Goal: Task Accomplishment & Management: Complete application form

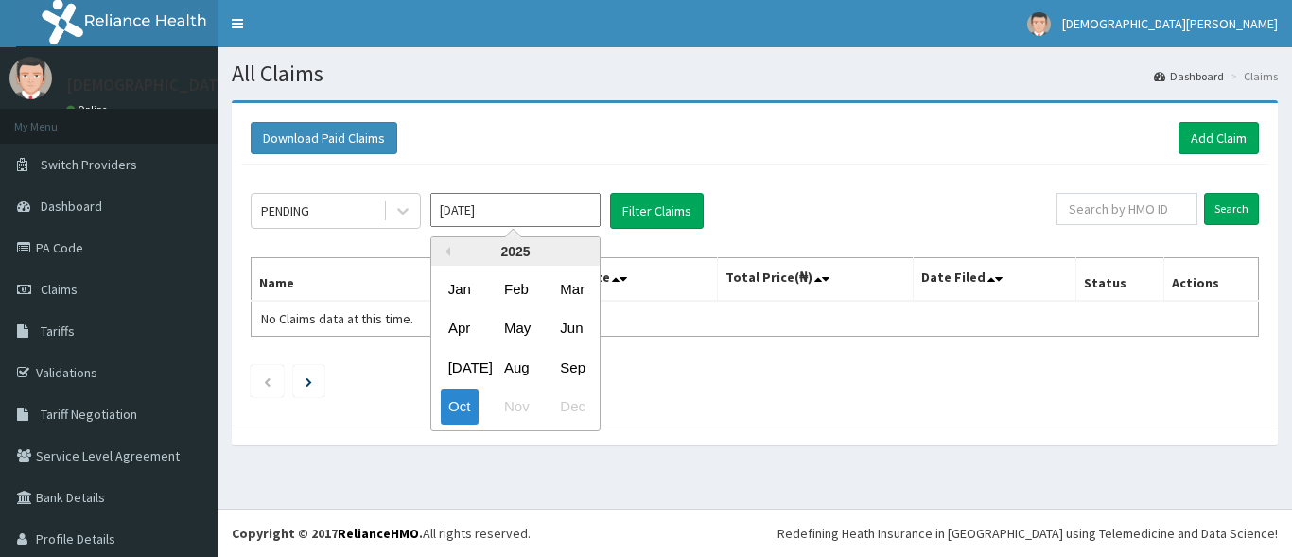
click at [521, 204] on input "[DATE]" at bounding box center [515, 210] width 170 height 34
click at [555, 364] on div "Sep" at bounding box center [571, 367] width 38 height 35
type input "Sep 2025"
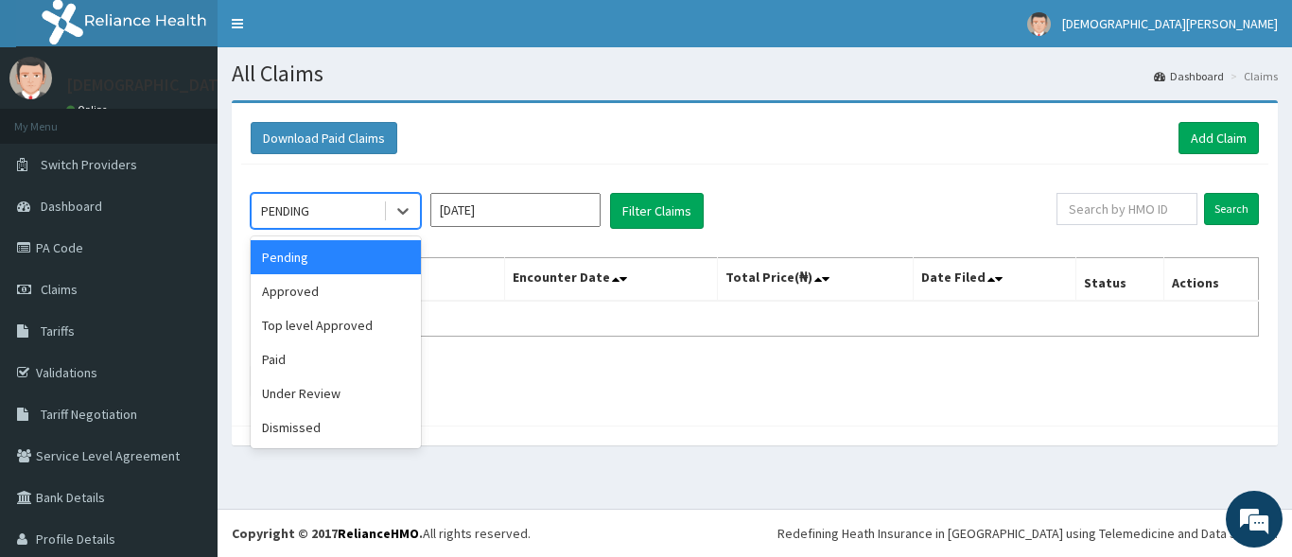
click at [370, 209] on div "PENDING" at bounding box center [316, 211] width 131 height 30
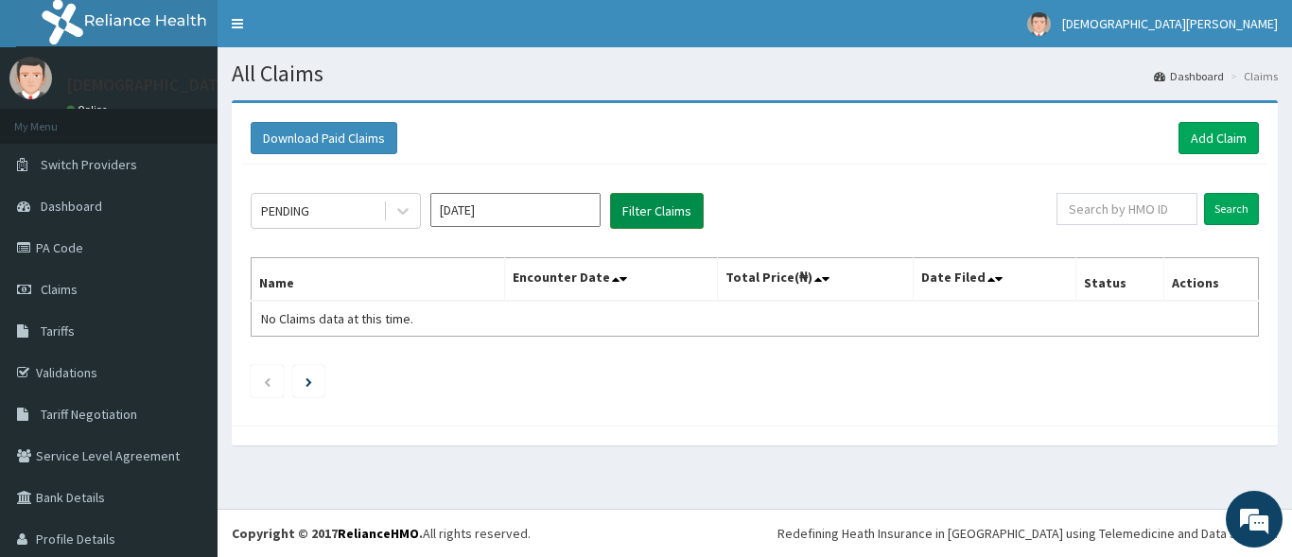
click at [654, 200] on button "Filter Claims" at bounding box center [657, 211] width 94 height 36
click at [680, 216] on button "Filter Claims" at bounding box center [657, 211] width 94 height 36
click at [408, 211] on icon at bounding box center [402, 210] width 19 height 19
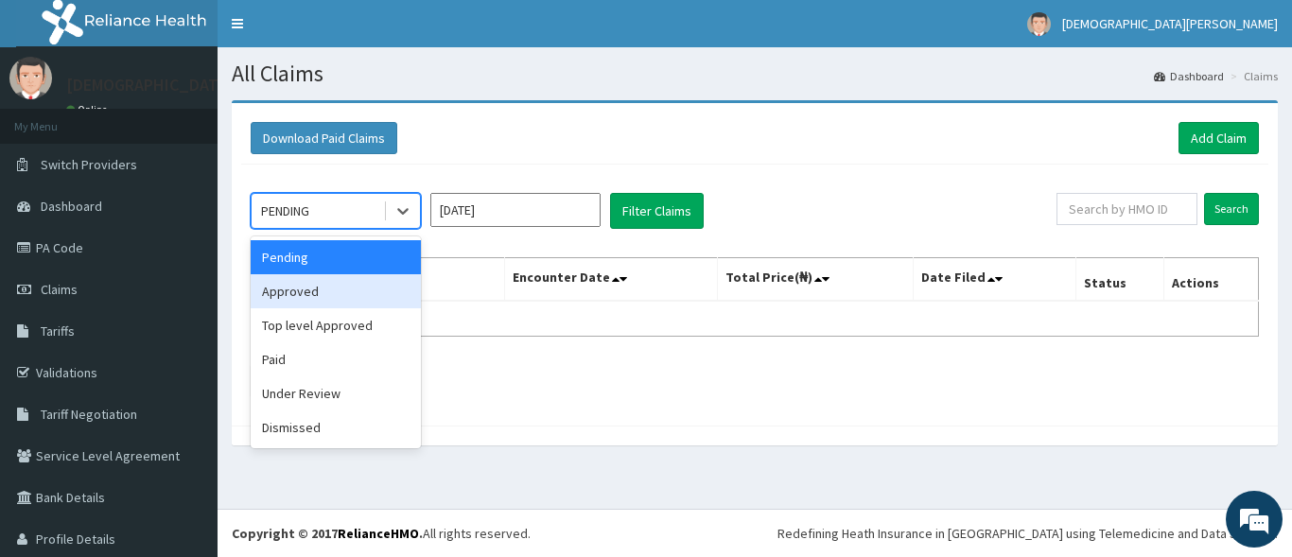
click at [363, 292] on div "Approved" at bounding box center [336, 291] width 170 height 34
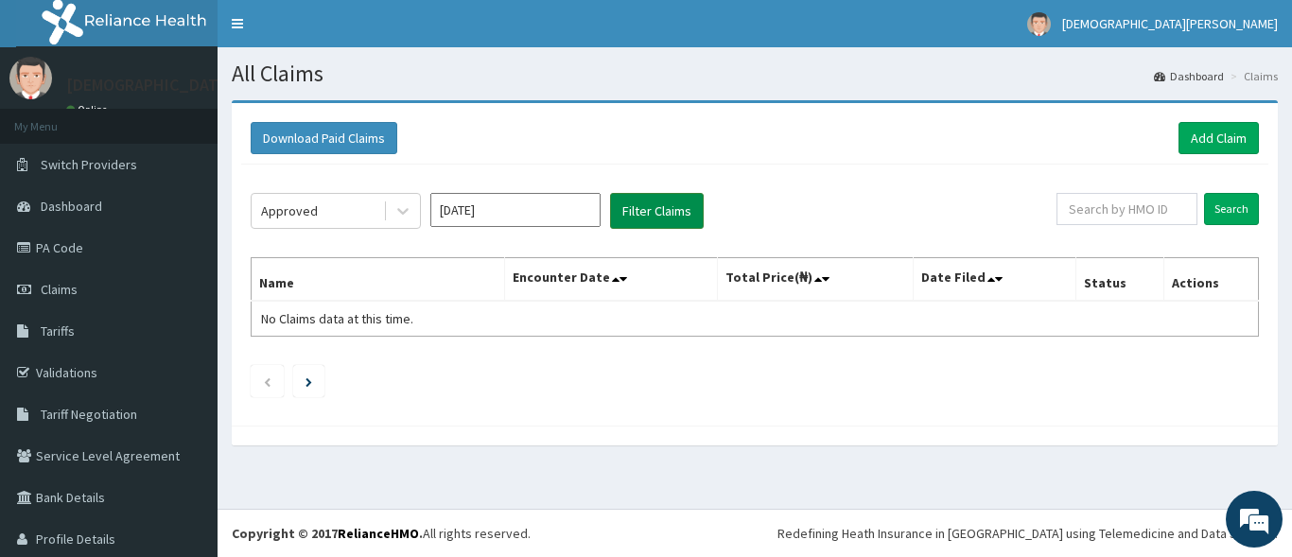
click at [631, 211] on button "Filter Claims" at bounding box center [657, 211] width 94 height 36
click at [402, 218] on icon at bounding box center [402, 210] width 19 height 19
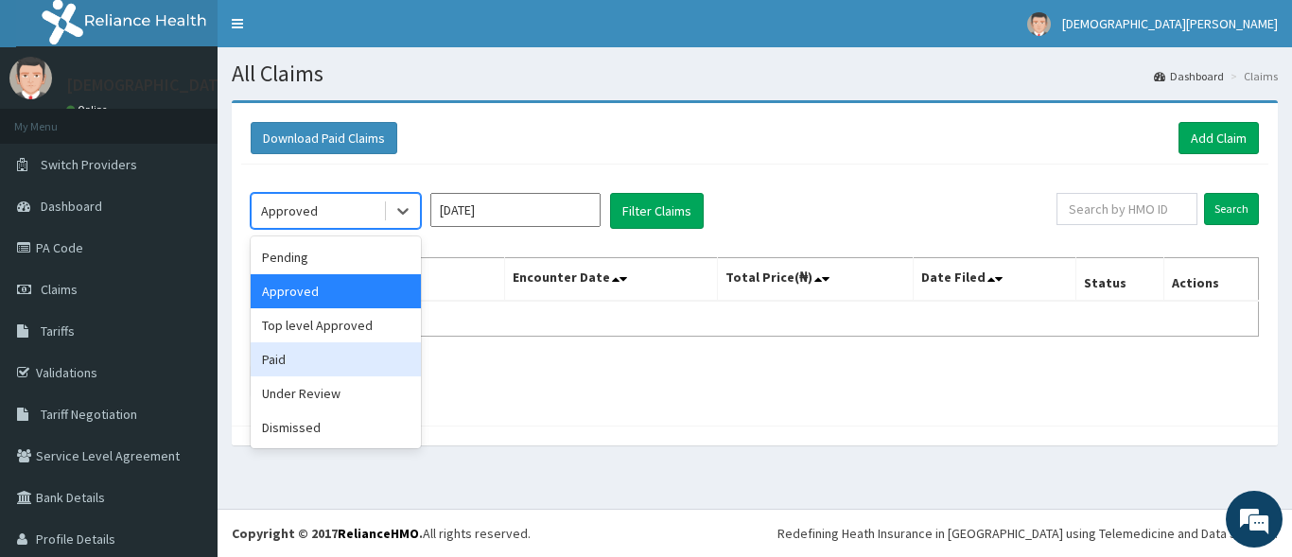
click at [335, 363] on div "Paid" at bounding box center [336, 359] width 170 height 34
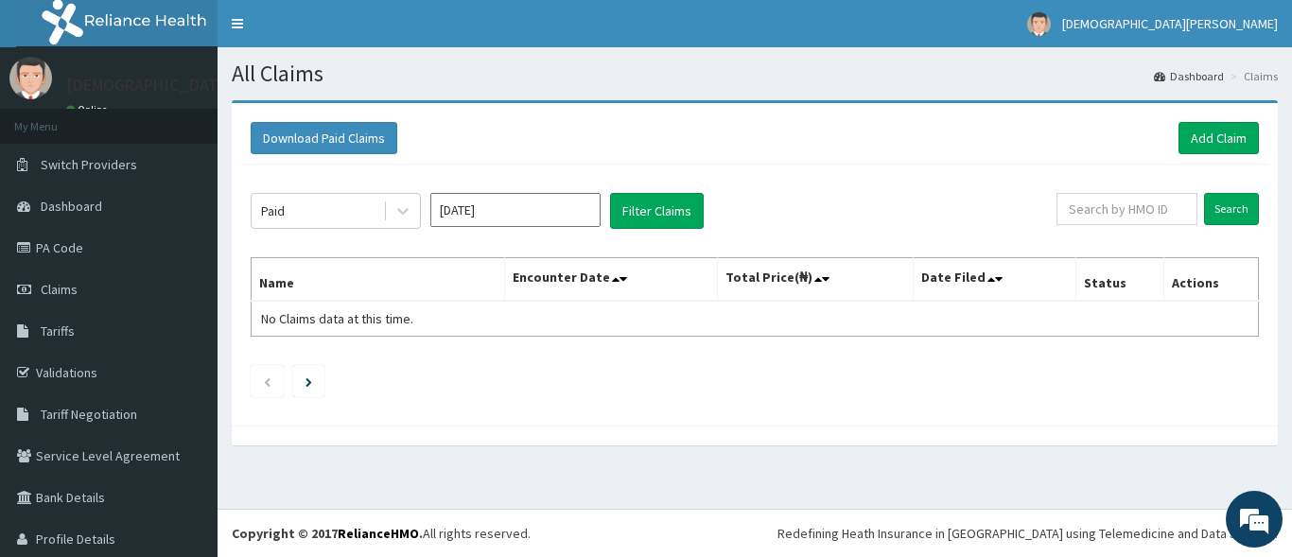
click at [335, 363] on div "Paid Sep 2025 Filter Claims Search Name Encounter Date Total Price(₦) Date File…" at bounding box center [754, 290] width 1027 height 251
click at [651, 209] on button "Filter Claims" at bounding box center [657, 211] width 94 height 36
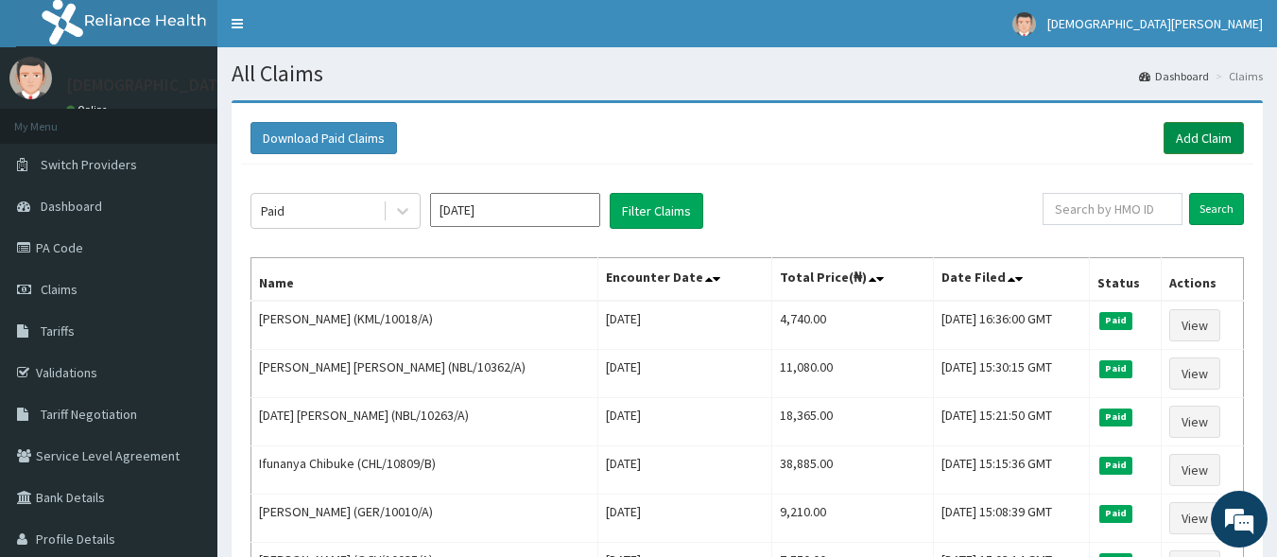
click at [1208, 133] on link "Add Claim" at bounding box center [1204, 138] width 80 height 32
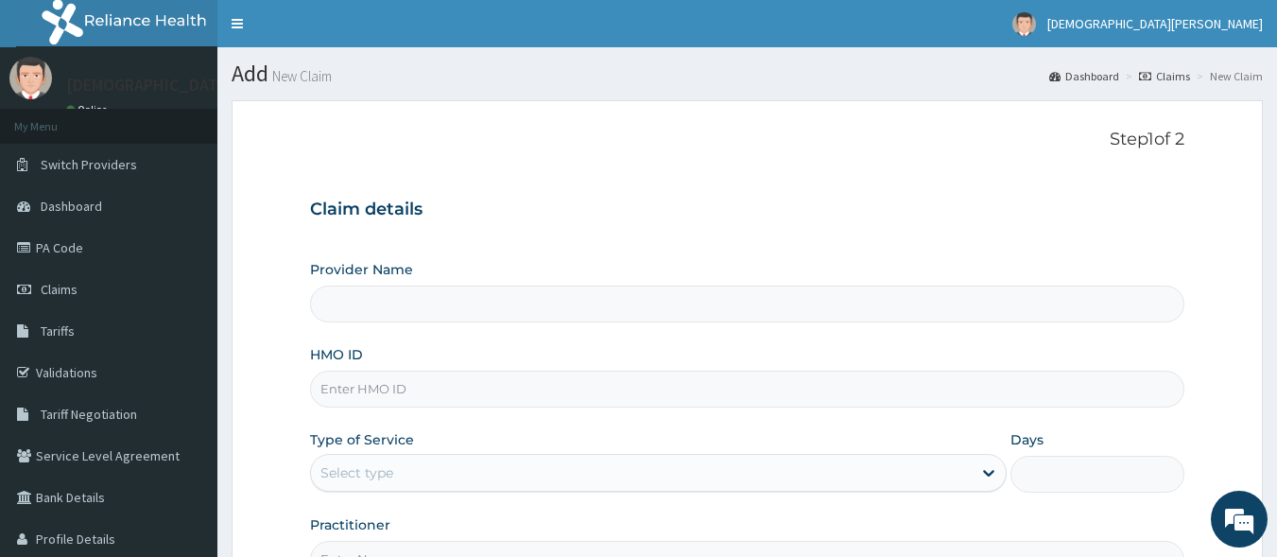
type input "[GEOGRAPHIC_DATA]"
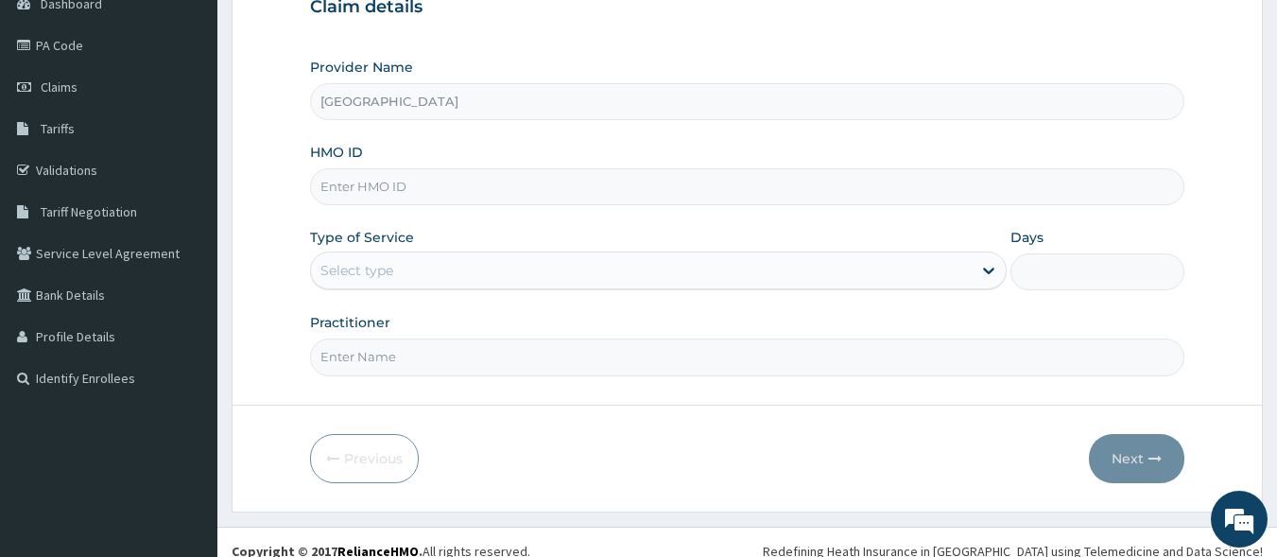
scroll to position [220, 0]
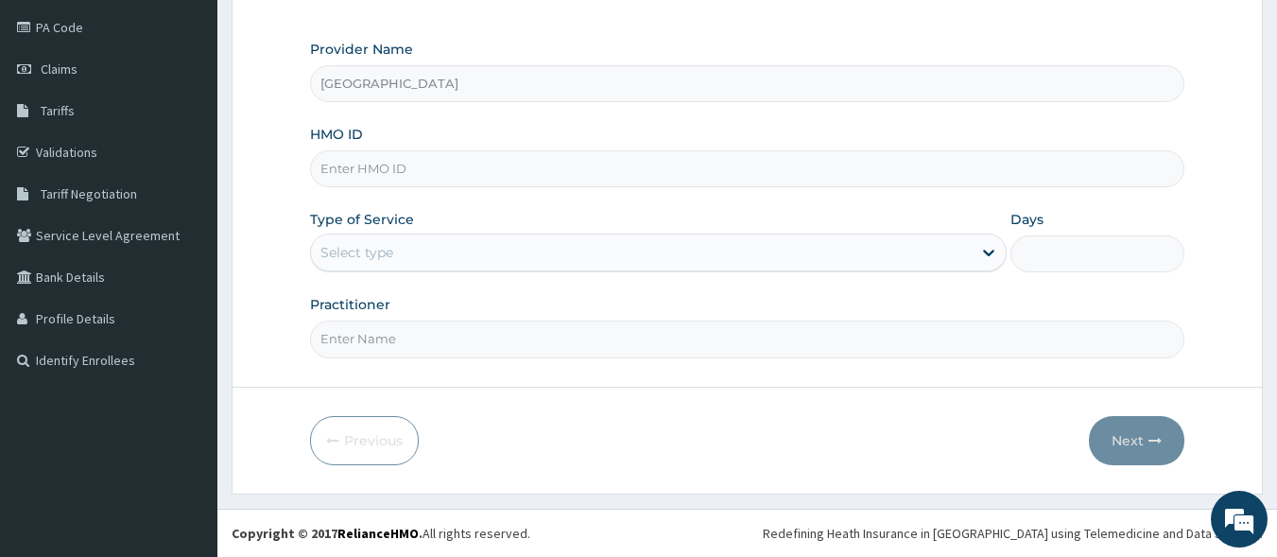
click at [391, 175] on input "HMO ID" at bounding box center [748, 168] width 876 height 37
type input "cam/10040/c"
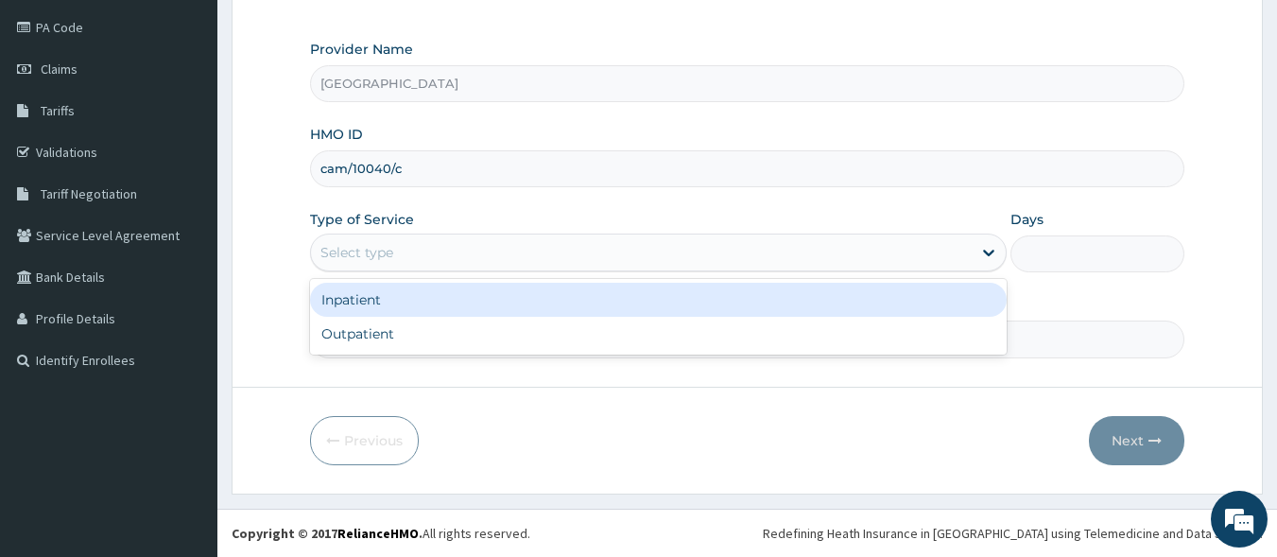
click at [407, 255] on div "Select type" at bounding box center [641, 252] width 661 height 30
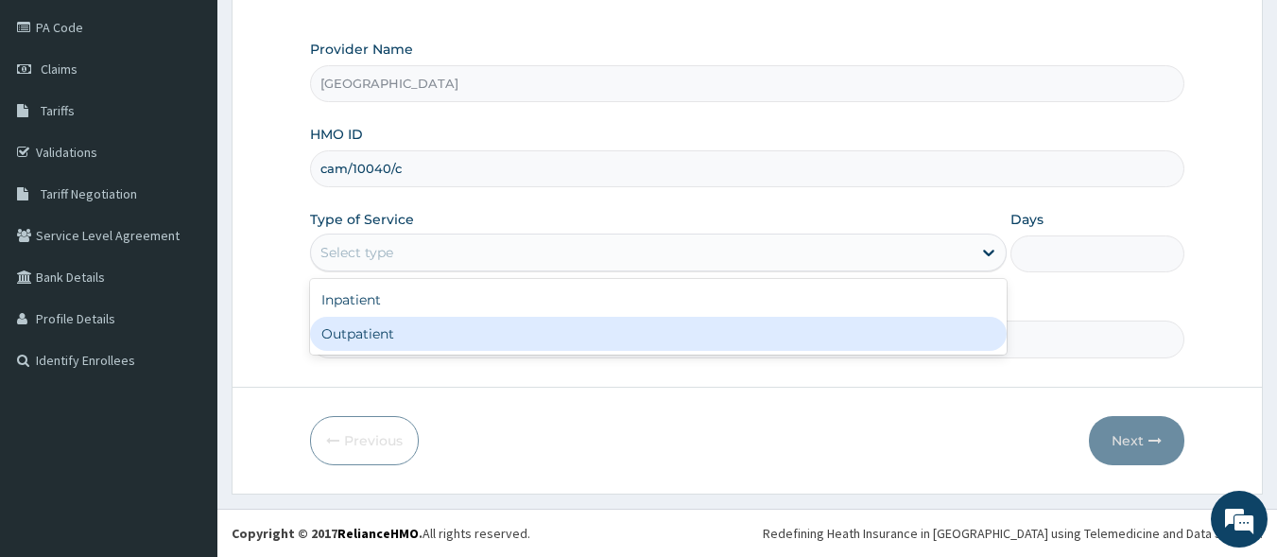
click at [420, 339] on div "Outpatient" at bounding box center [658, 334] width 697 height 34
type input "1"
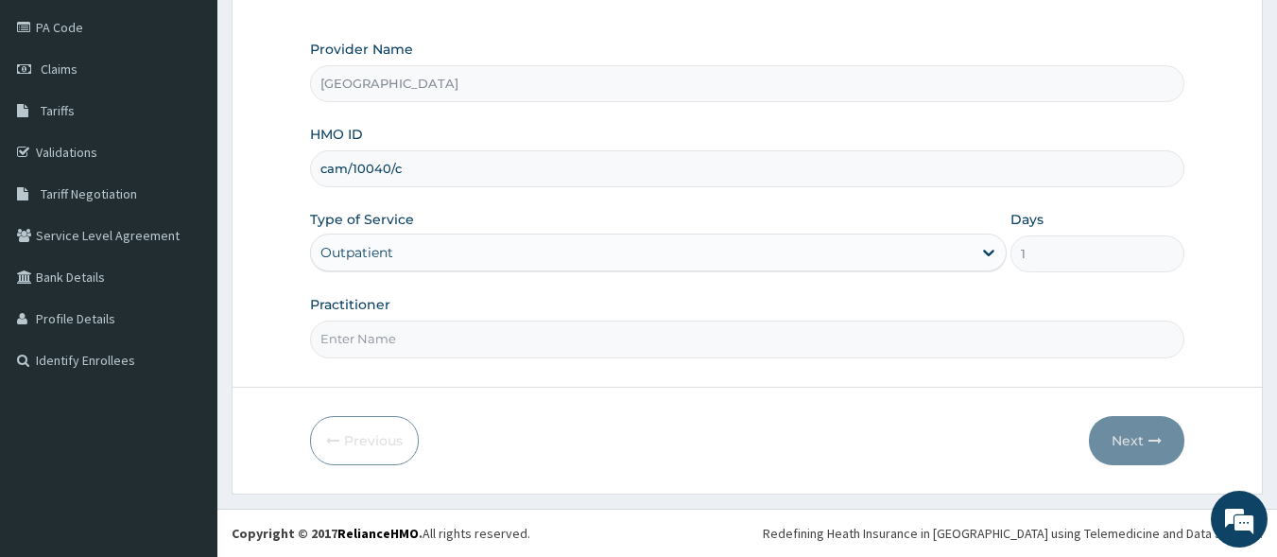
click at [435, 347] on input "Practitioner" at bounding box center [748, 339] width 876 height 37
click at [407, 338] on input "Practitioner" at bounding box center [748, 339] width 876 height 37
type input "DR GBADE ADEIFE"
click at [1149, 459] on button "Next" at bounding box center [1136, 440] width 95 height 49
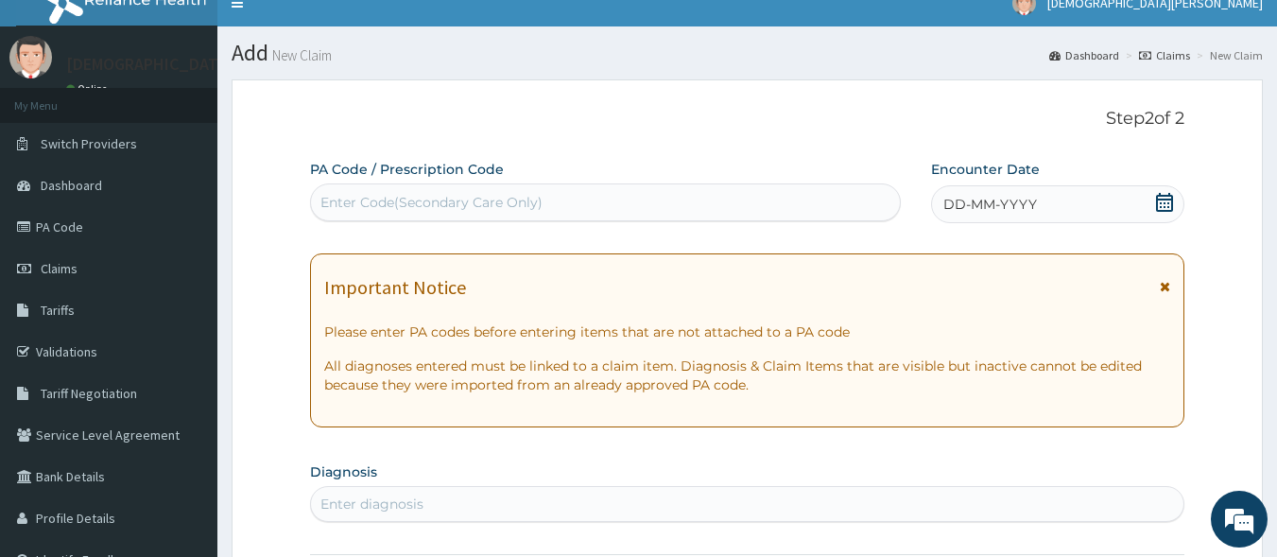
scroll to position [0, 0]
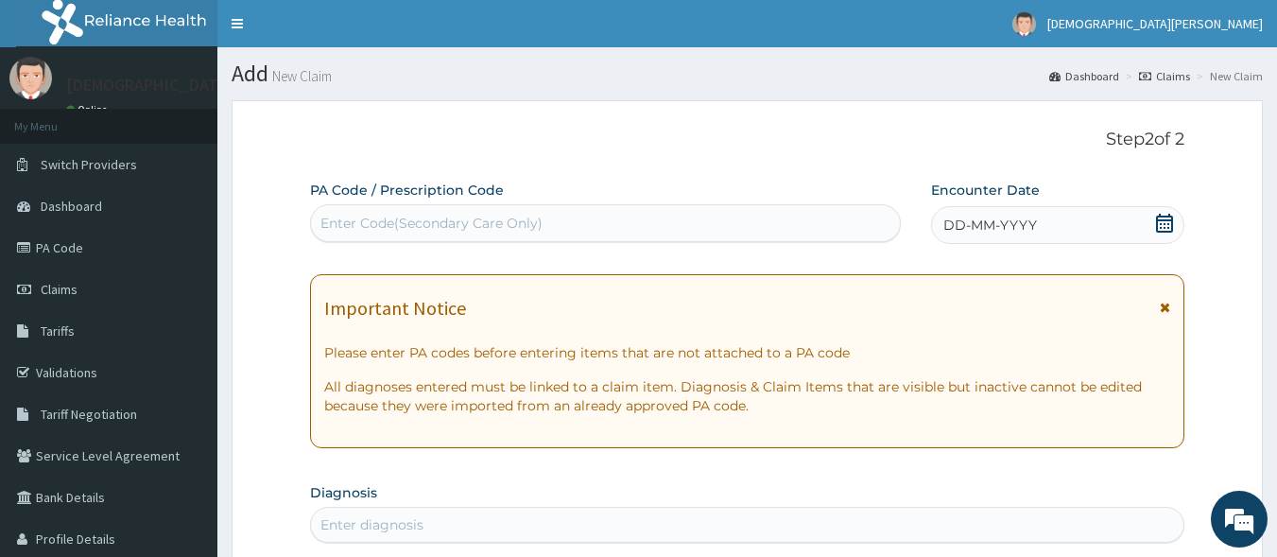
click at [980, 225] on span "DD-MM-YYYY" at bounding box center [991, 225] width 94 height 19
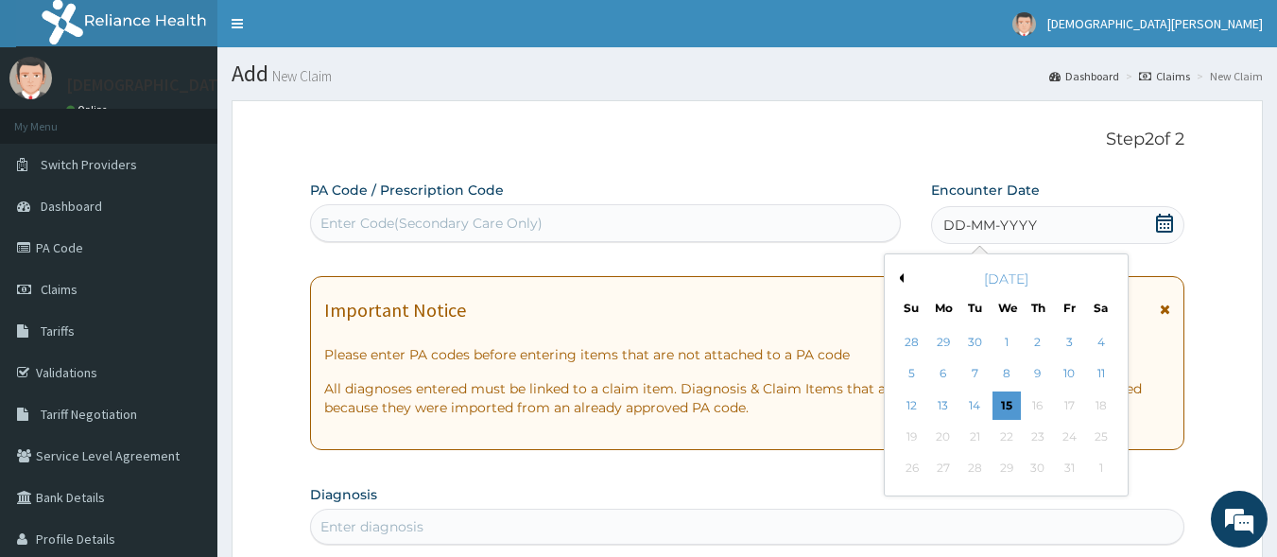
click at [902, 278] on button "Previous Month" at bounding box center [898, 277] width 9 height 9
click at [1105, 377] on div "13" at bounding box center [1101, 374] width 28 height 28
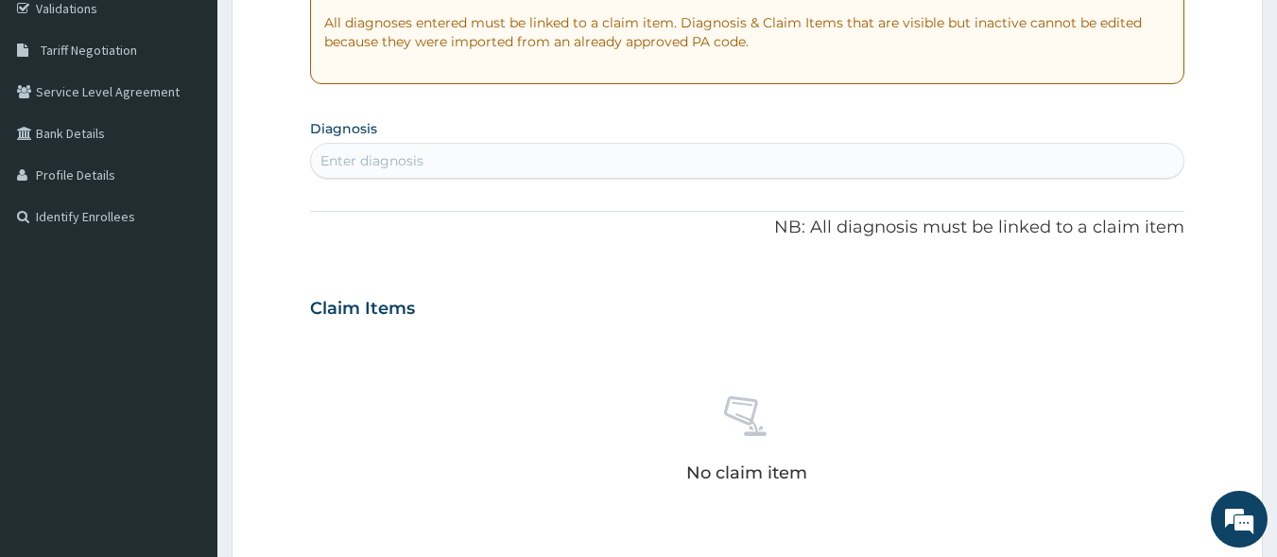
scroll to position [391, 0]
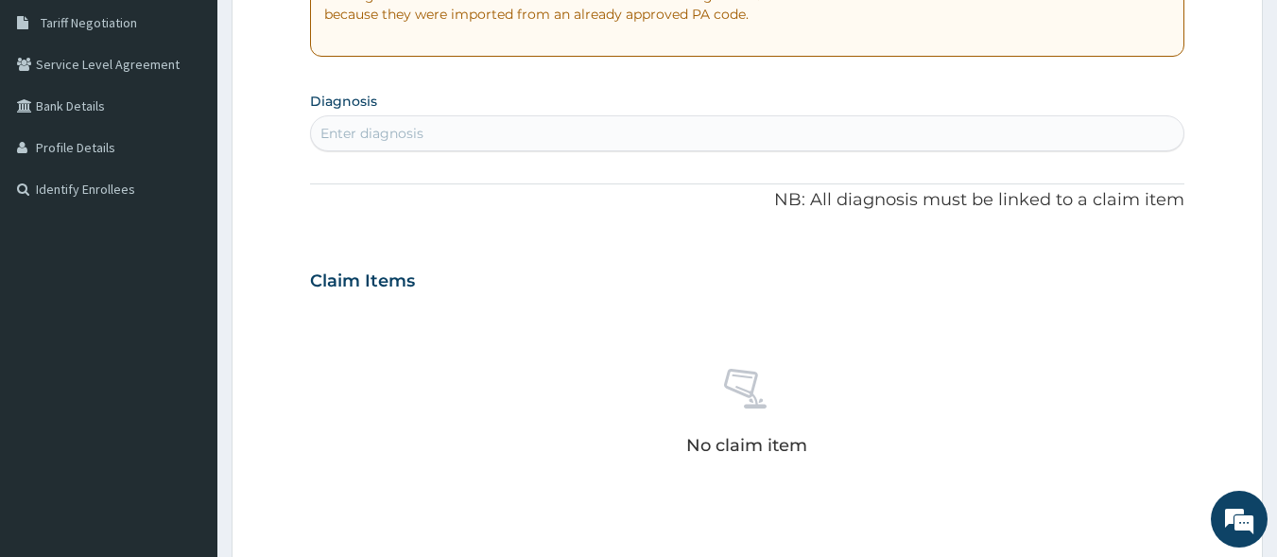
click at [500, 143] on div "Enter diagnosis" at bounding box center [748, 133] width 874 height 30
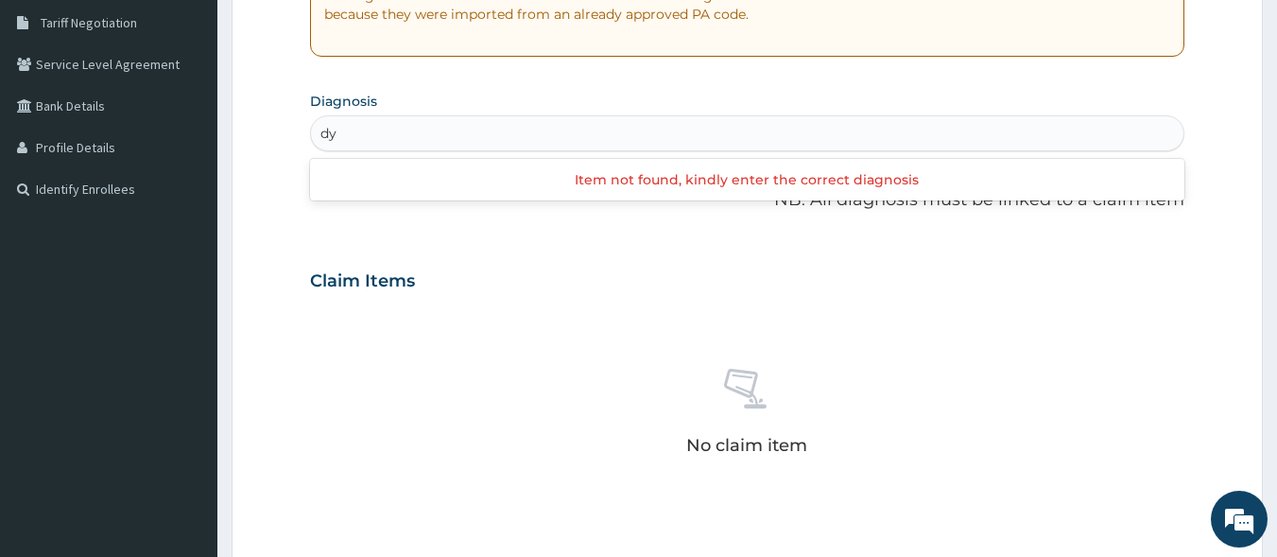
type input "d"
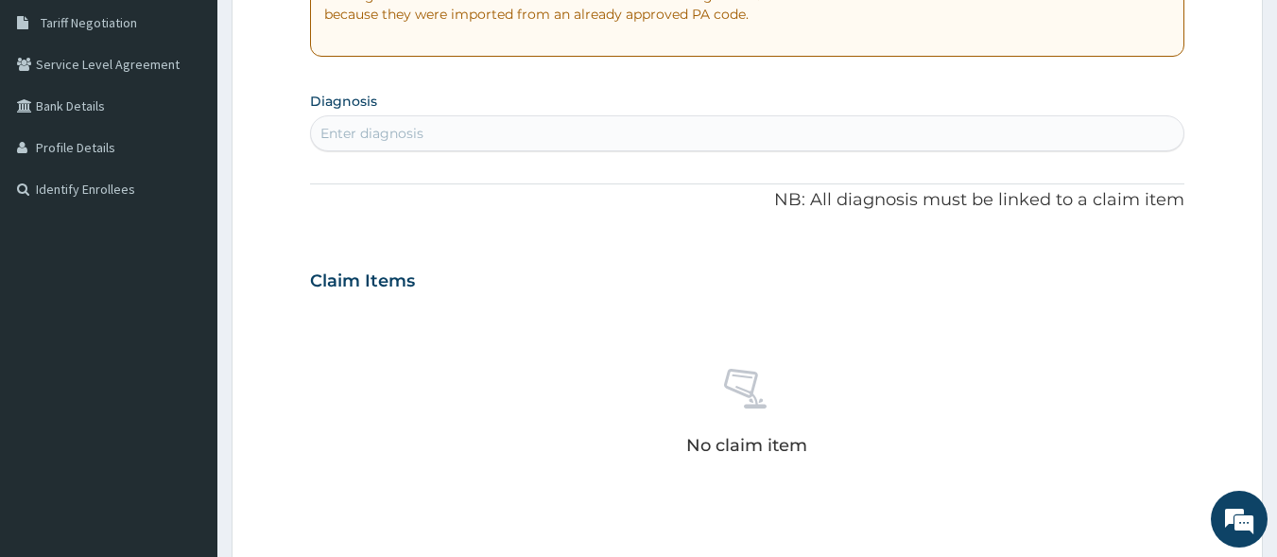
type input "d"
type input "s"
type input "d"
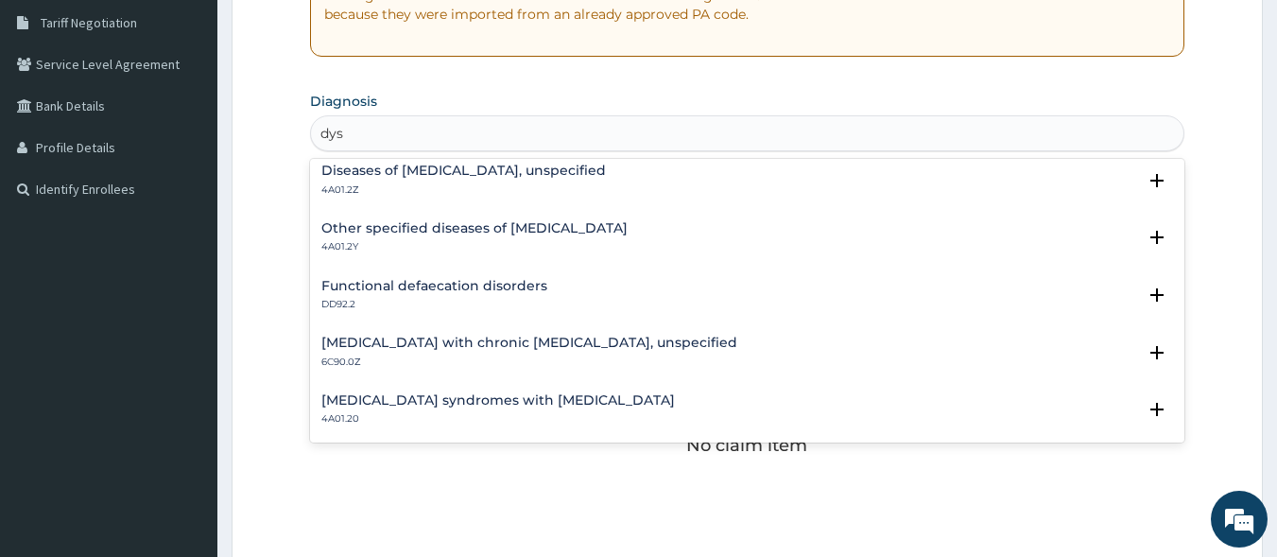
scroll to position [0, 0]
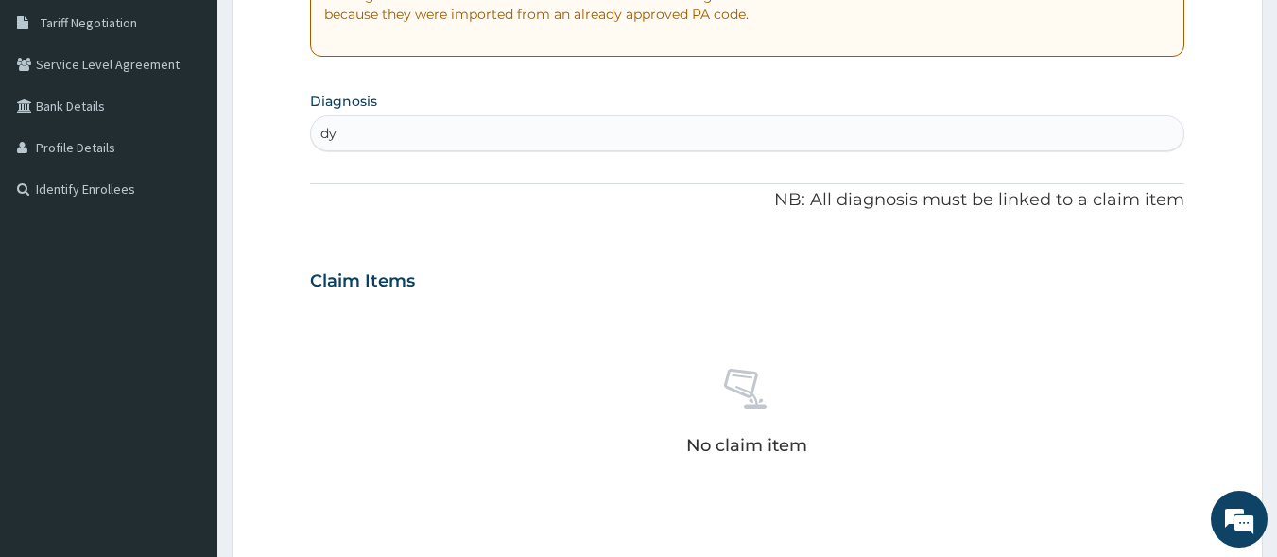
type input "d"
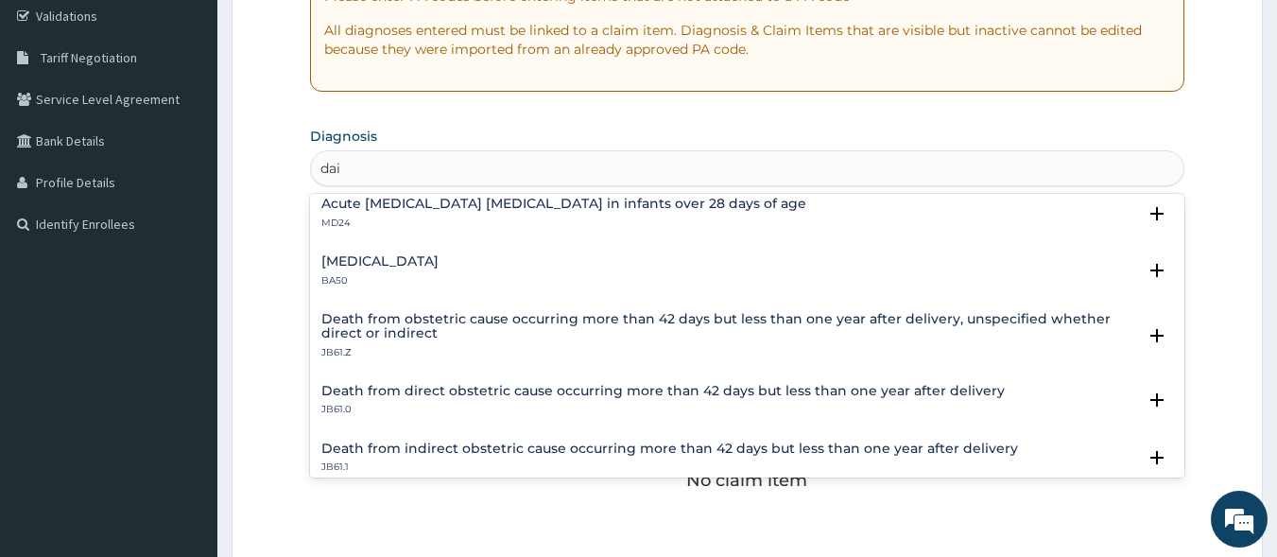
scroll to position [771, 0]
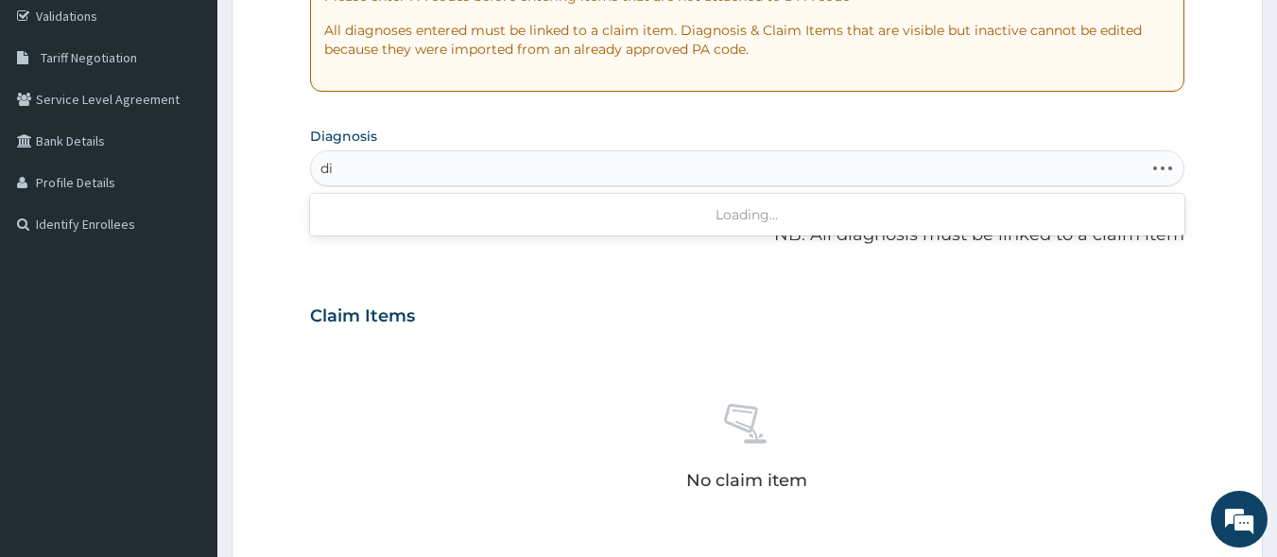
type input "d"
type input "stool"
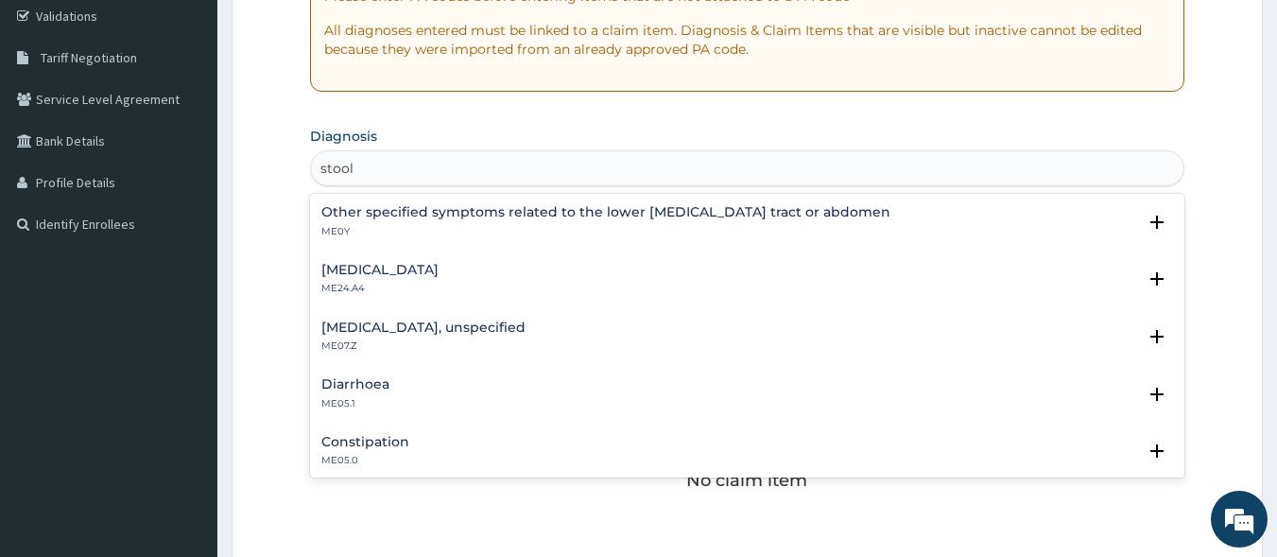
click at [359, 395] on div "Diarrhoea ME05.1" at bounding box center [355, 393] width 68 height 33
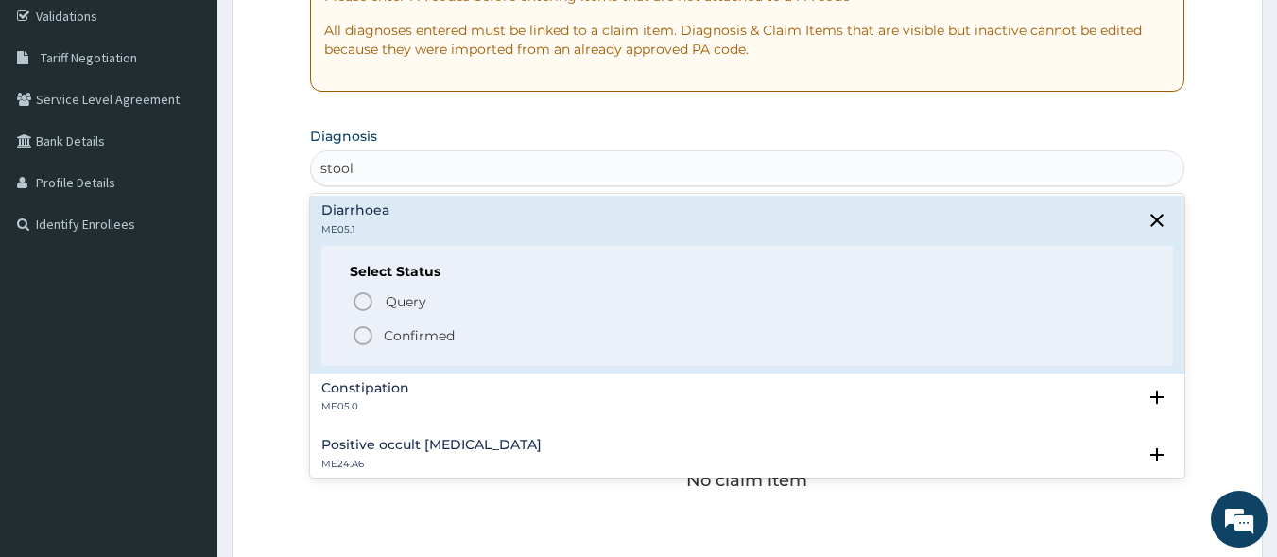
scroll to position [188, 0]
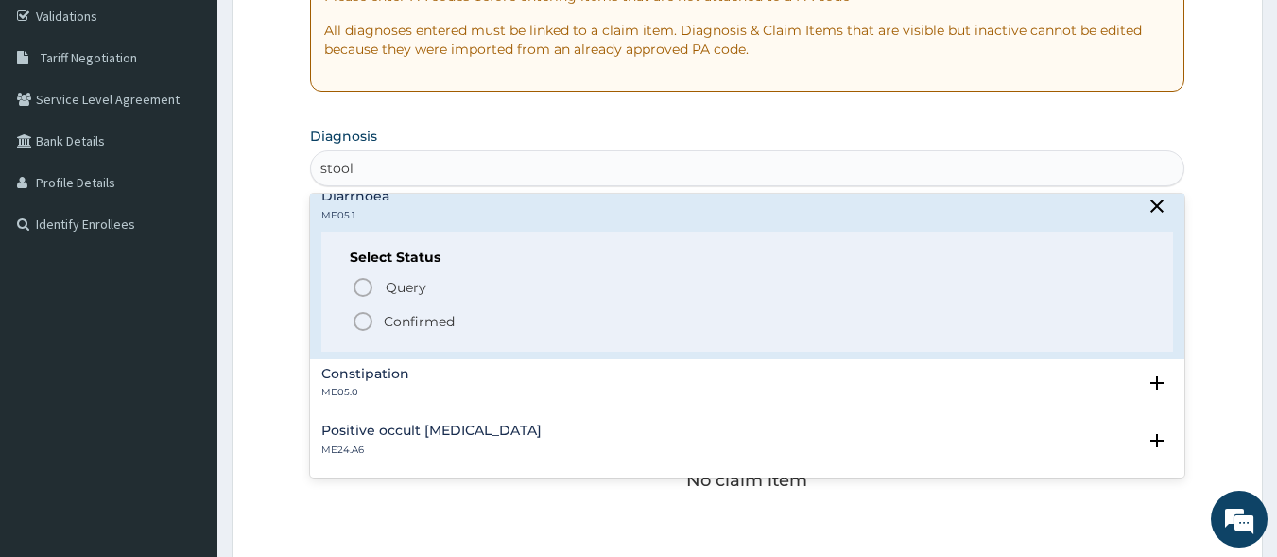
click at [363, 321] on icon "status option filled" at bounding box center [363, 321] width 23 height 23
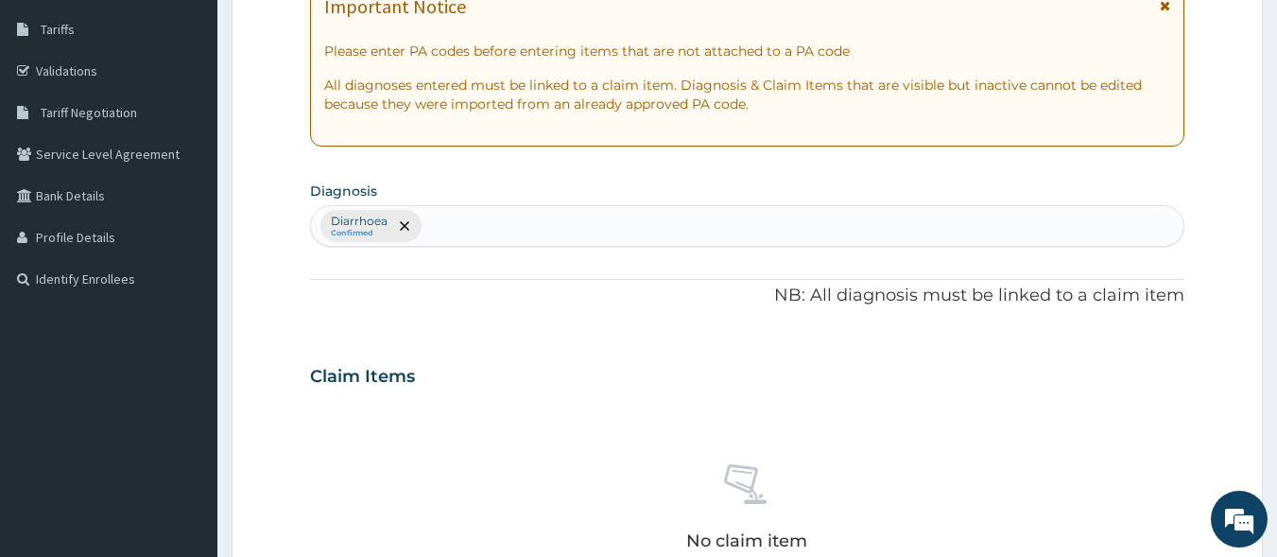
scroll to position [297, 0]
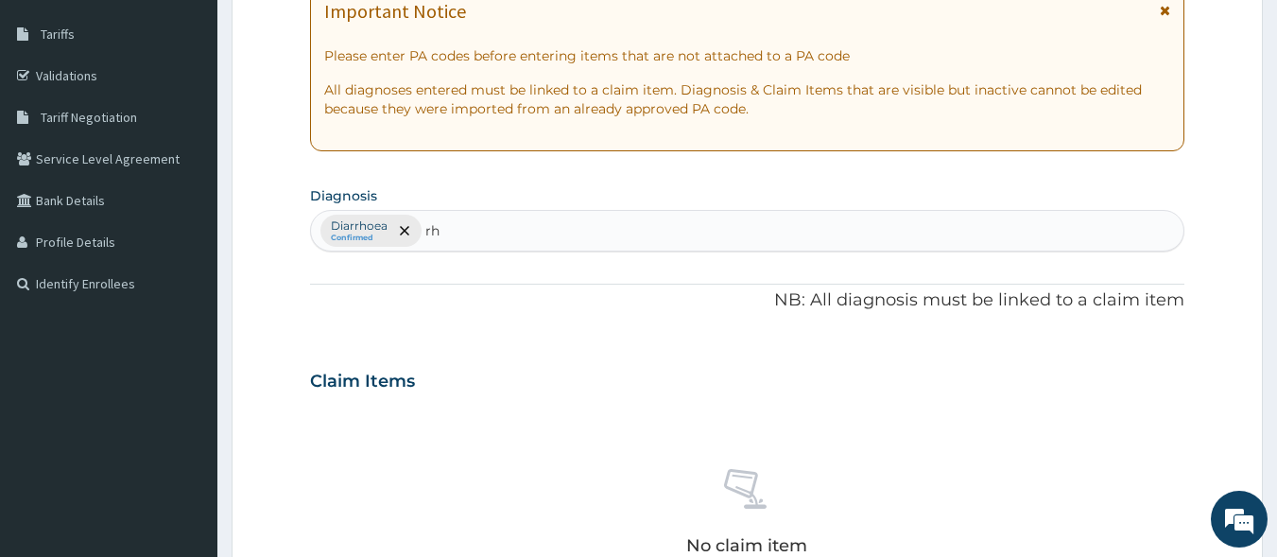
type input "r"
type input "y"
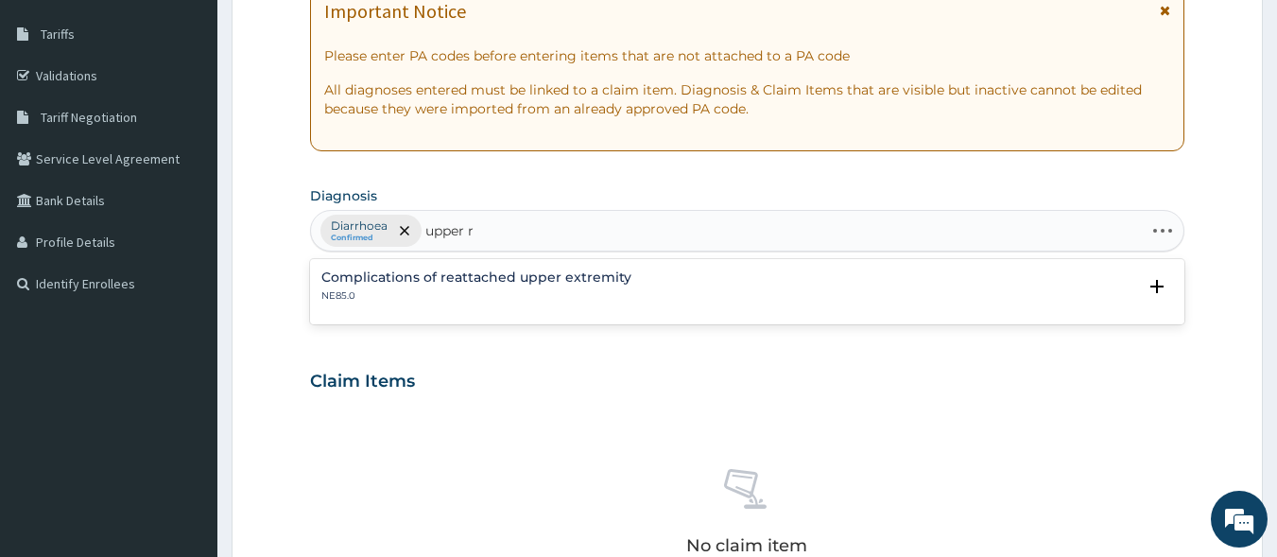
type input "upper"
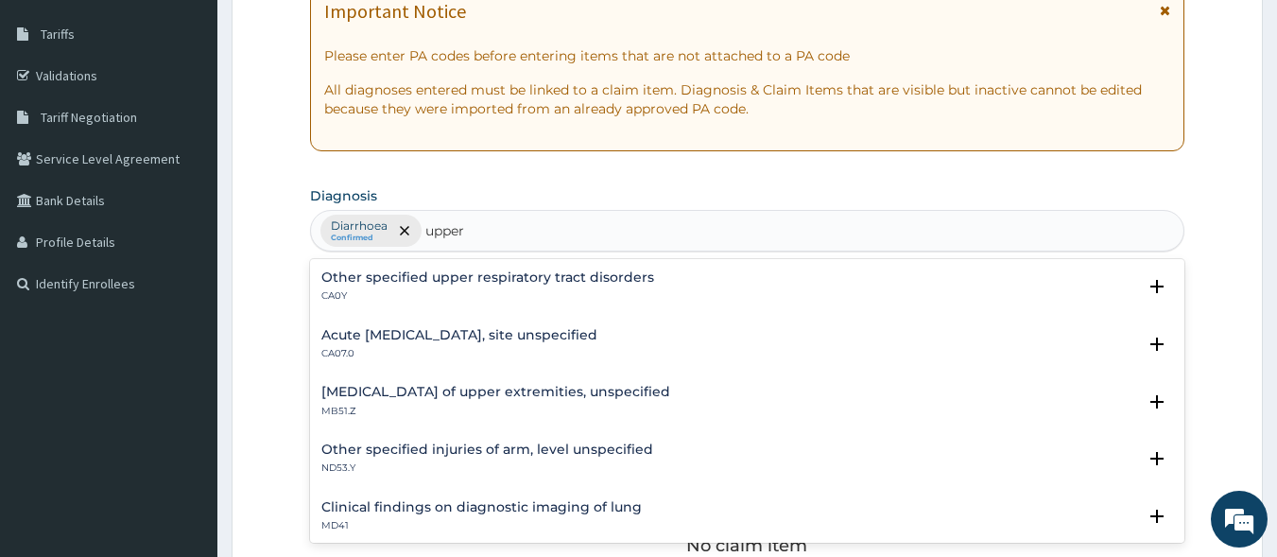
click at [547, 338] on h4 "Acute upper respiratory infection, site unspecified" at bounding box center [459, 335] width 276 height 14
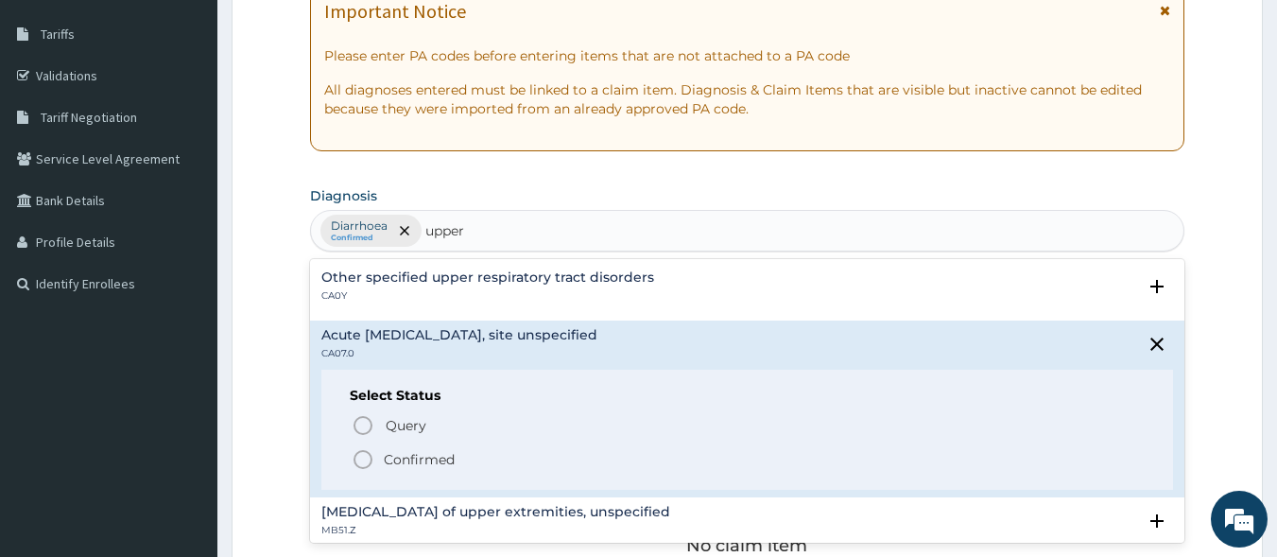
click at [363, 458] on icon "status option filled" at bounding box center [363, 459] width 23 height 23
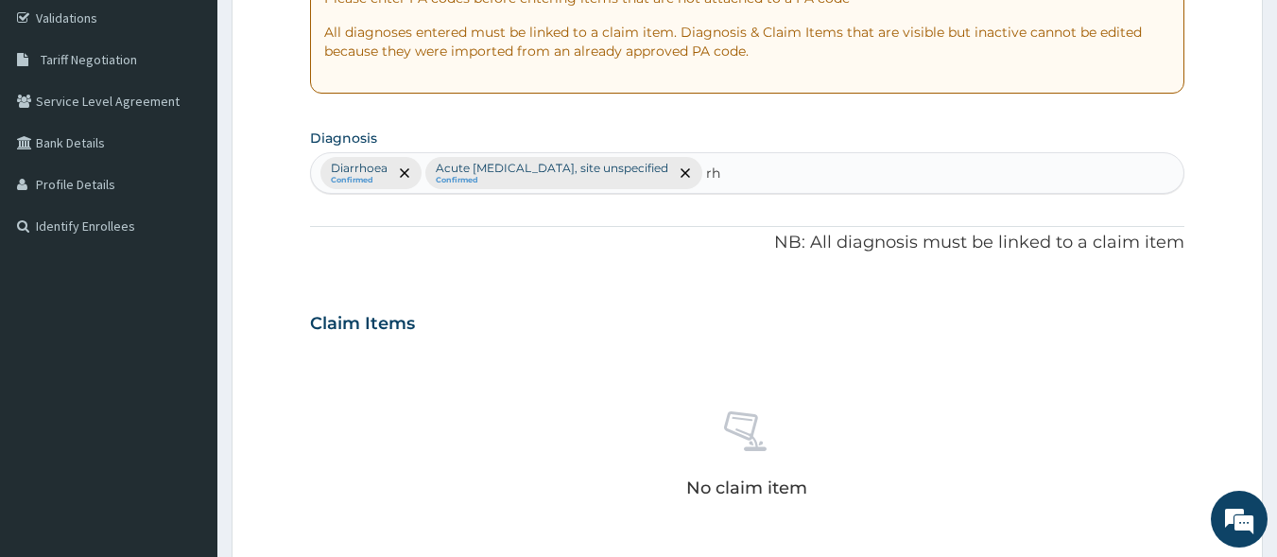
scroll to position [344, 0]
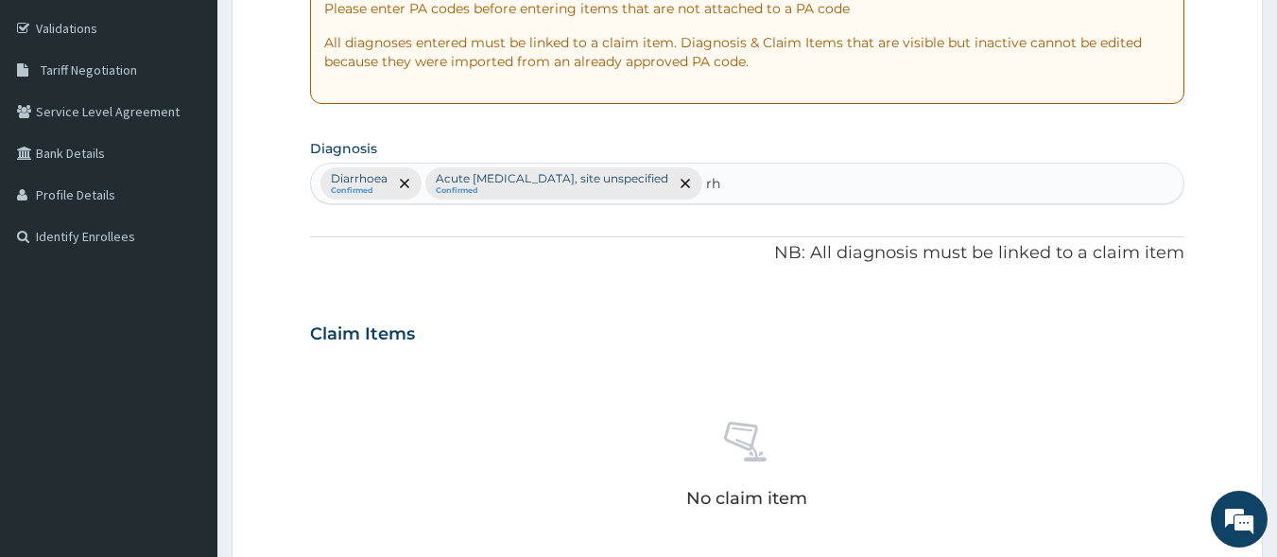
type input "r"
click at [690, 184] on icon "remove selection option" at bounding box center [685, 183] width 9 height 9
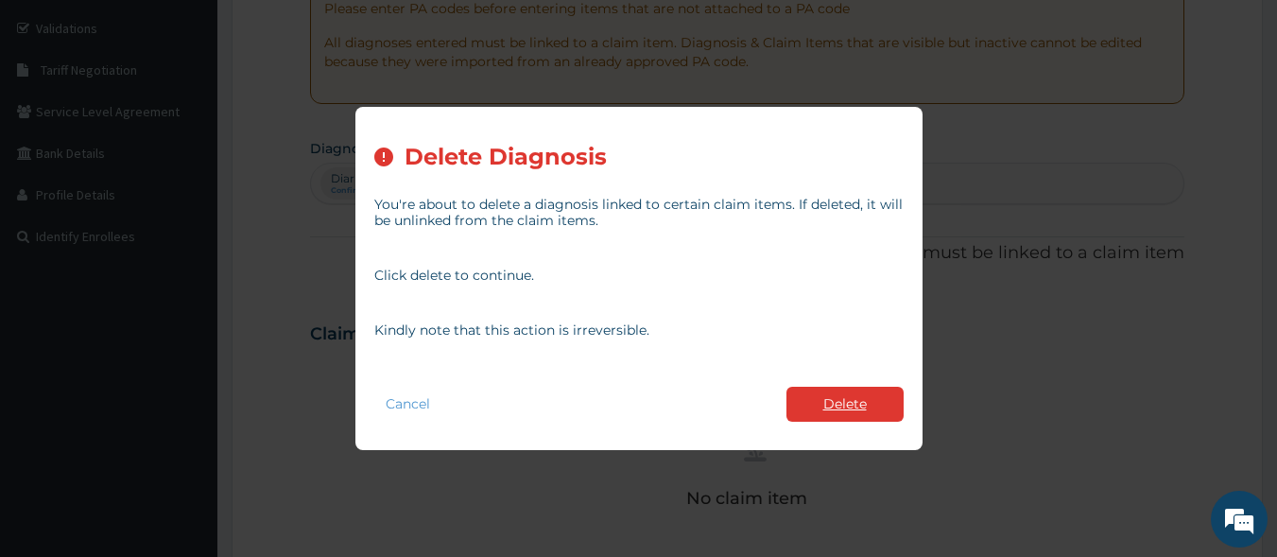
click at [835, 398] on button "Delete" at bounding box center [845, 404] width 117 height 35
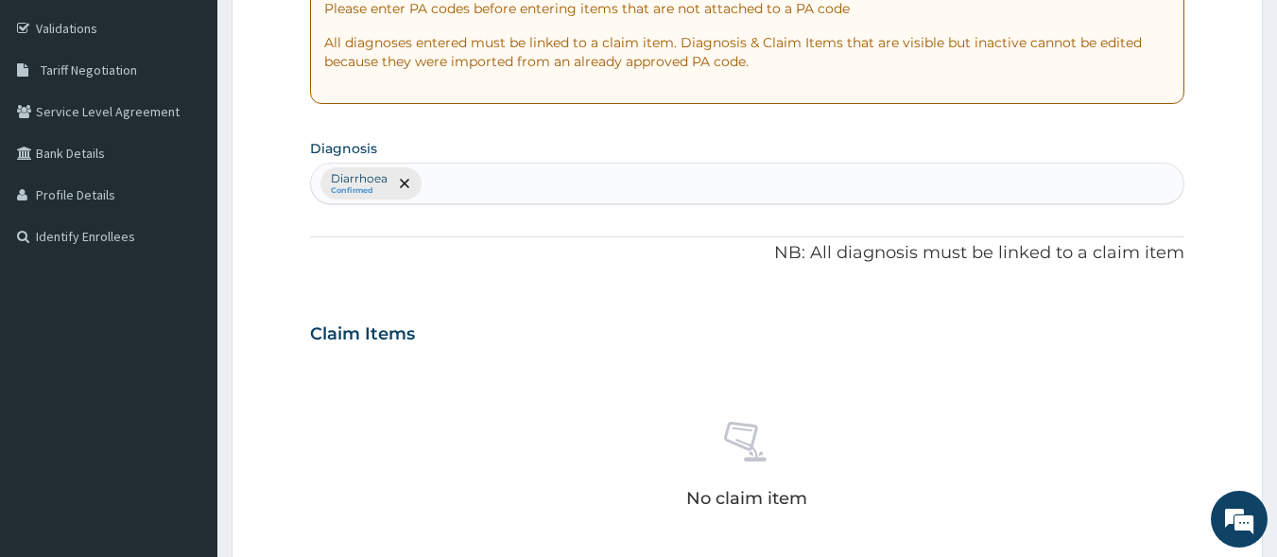
click at [478, 189] on div "Diarrhoea Confirmed" at bounding box center [748, 184] width 874 height 40
type input "r"
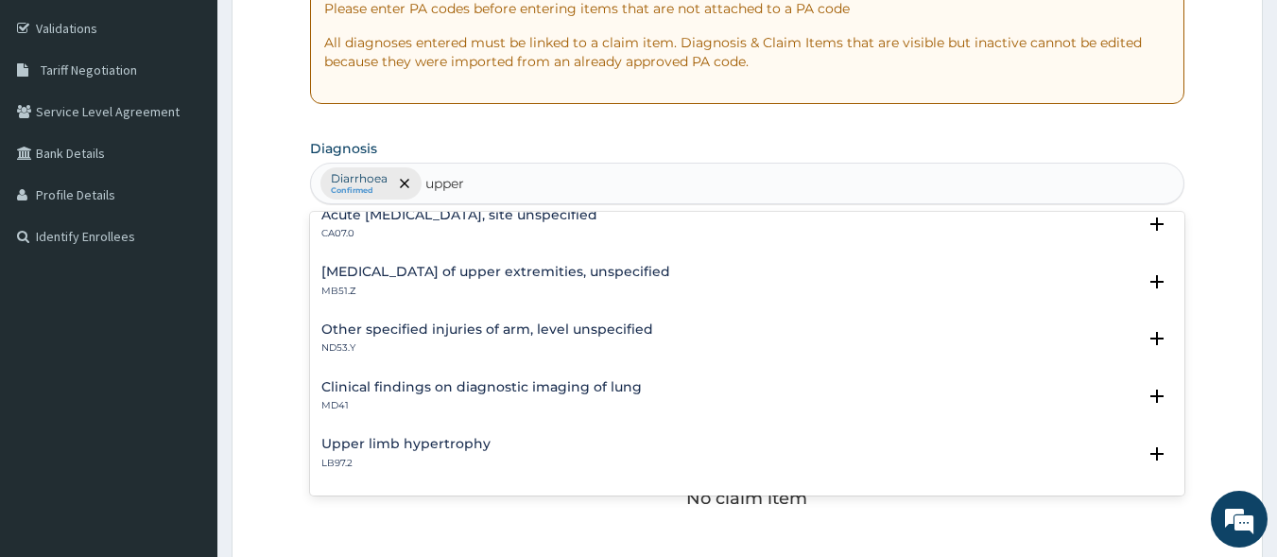
scroll to position [0, 0]
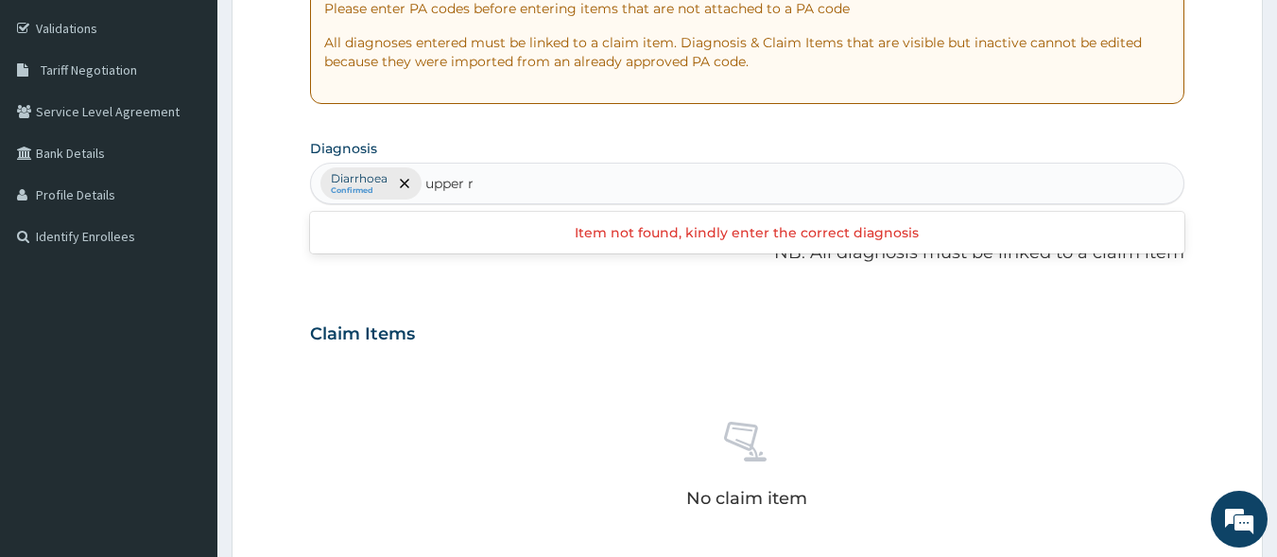
type input "upper"
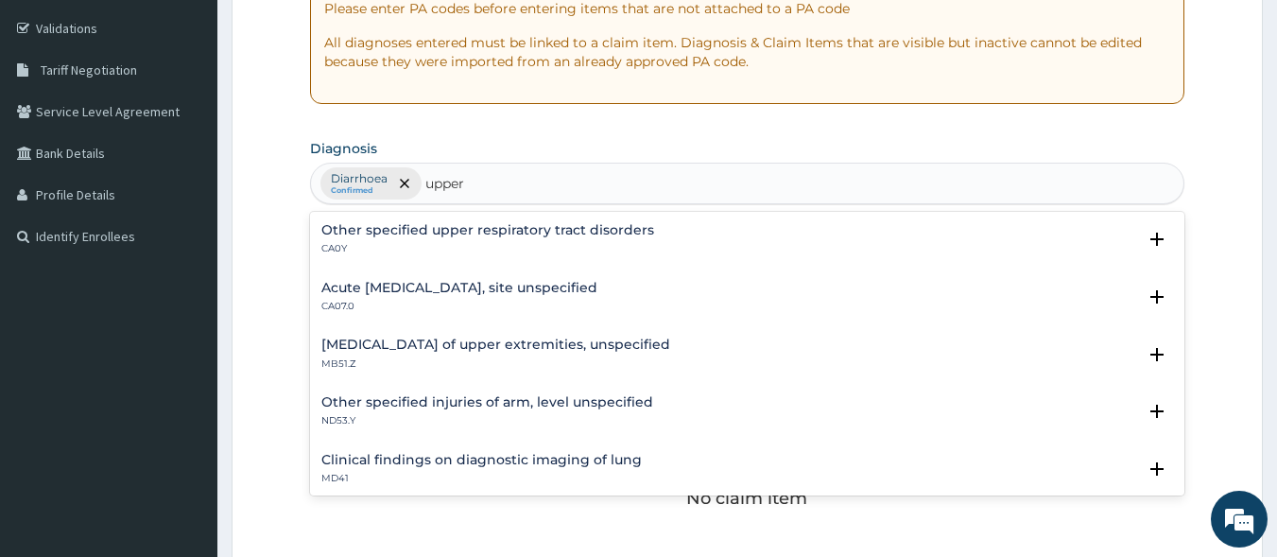
click at [465, 292] on h4 "Acute upper respiratory infection, site unspecified" at bounding box center [459, 288] width 276 height 14
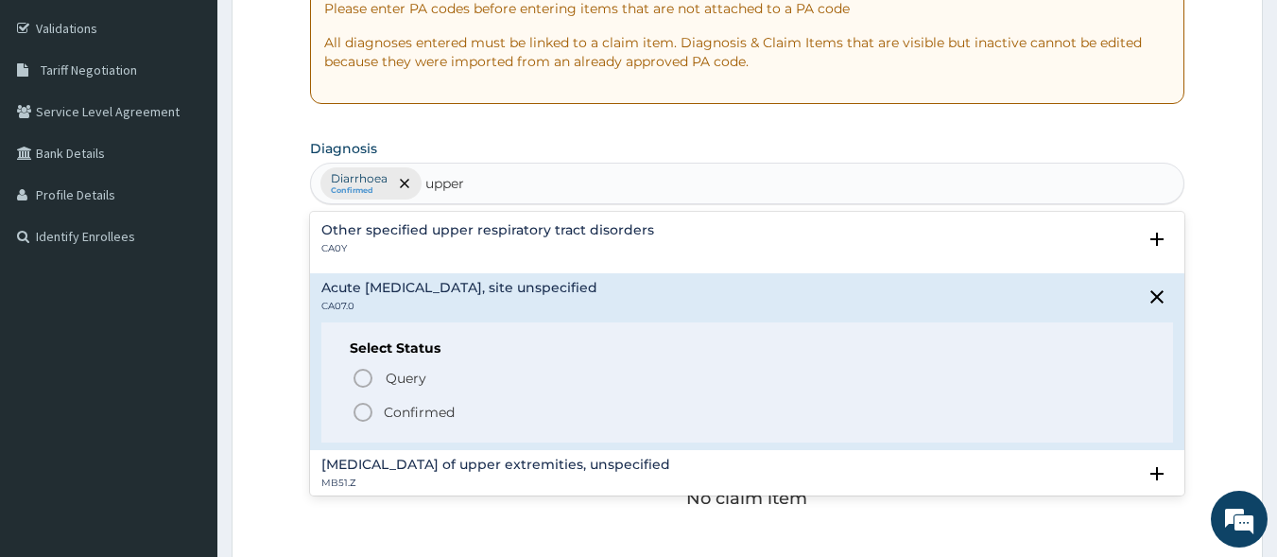
click at [360, 410] on icon "status option filled" at bounding box center [363, 412] width 23 height 23
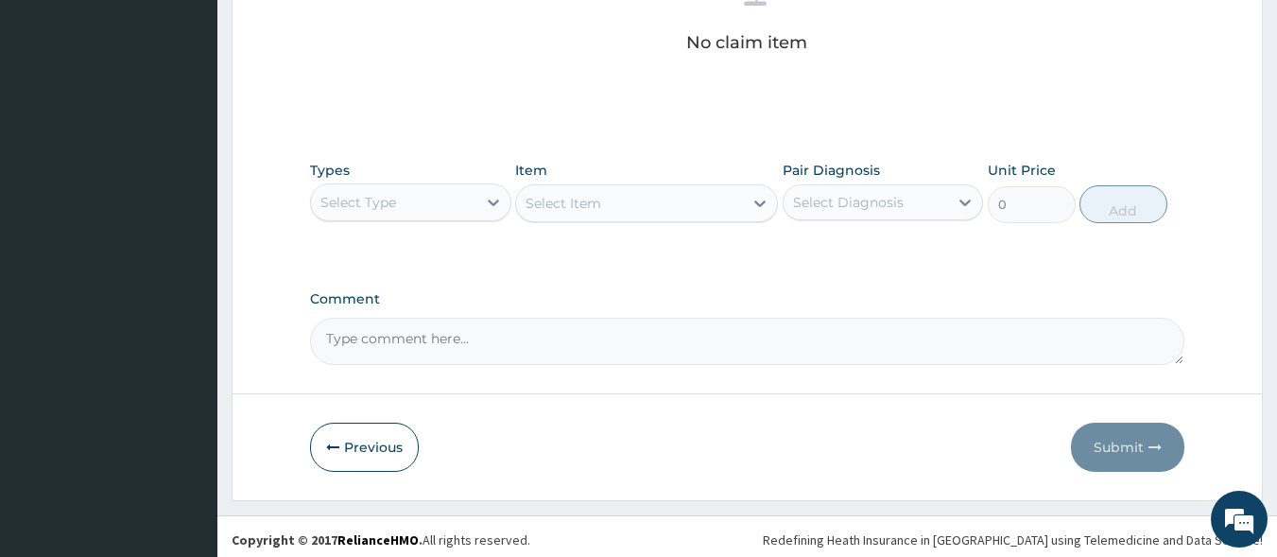
scroll to position [801, 0]
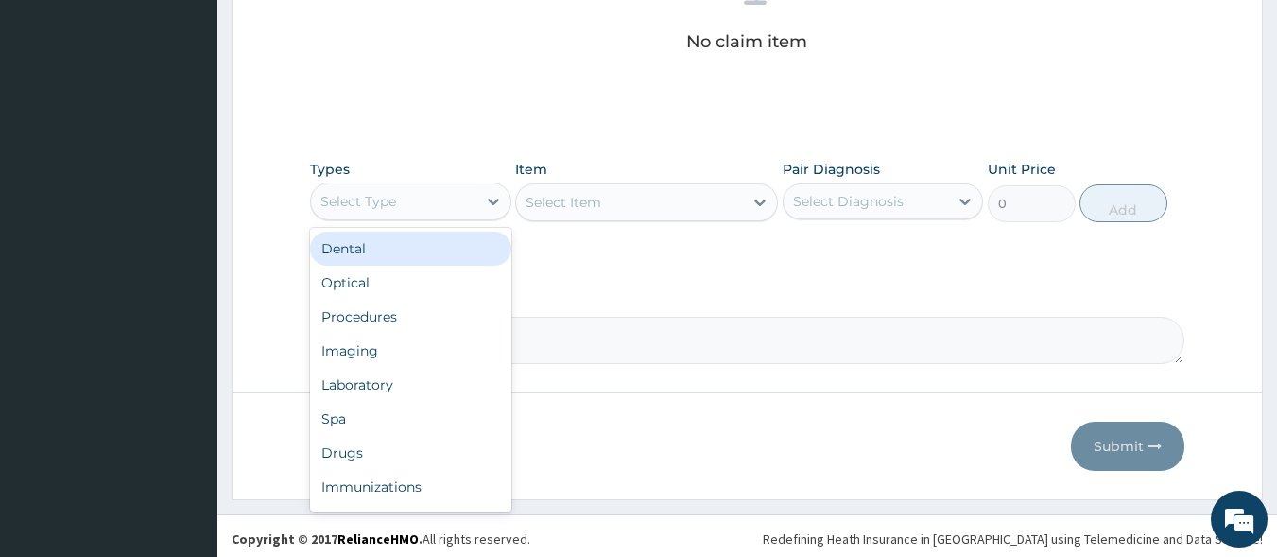
click at [461, 216] on div "Select Type" at bounding box center [393, 201] width 165 height 30
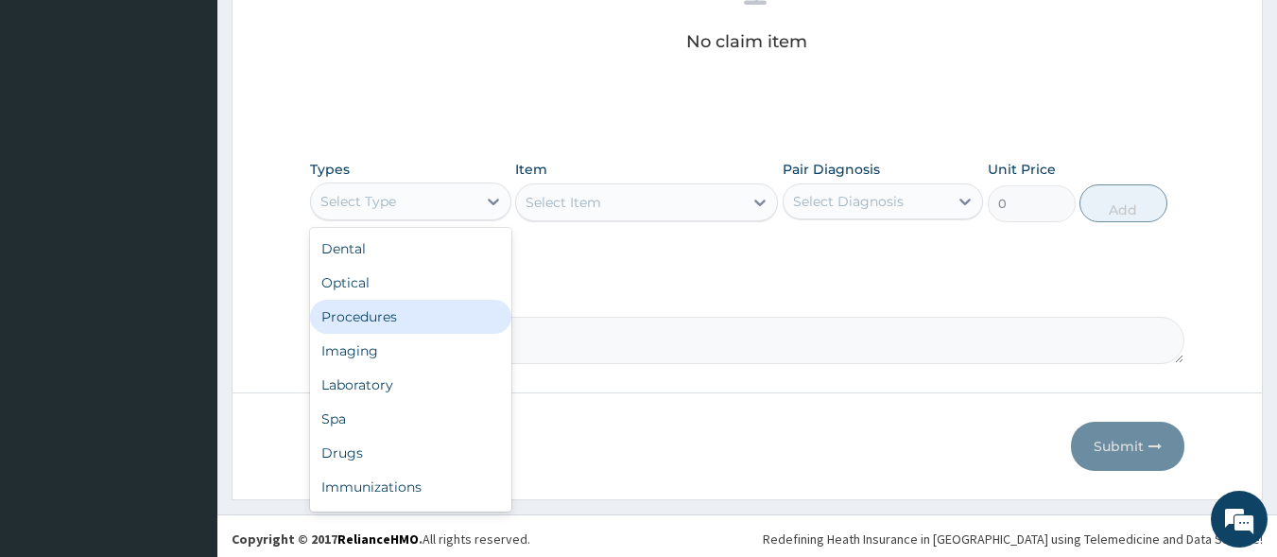
click at [408, 309] on div "Procedures" at bounding box center [410, 317] width 201 height 34
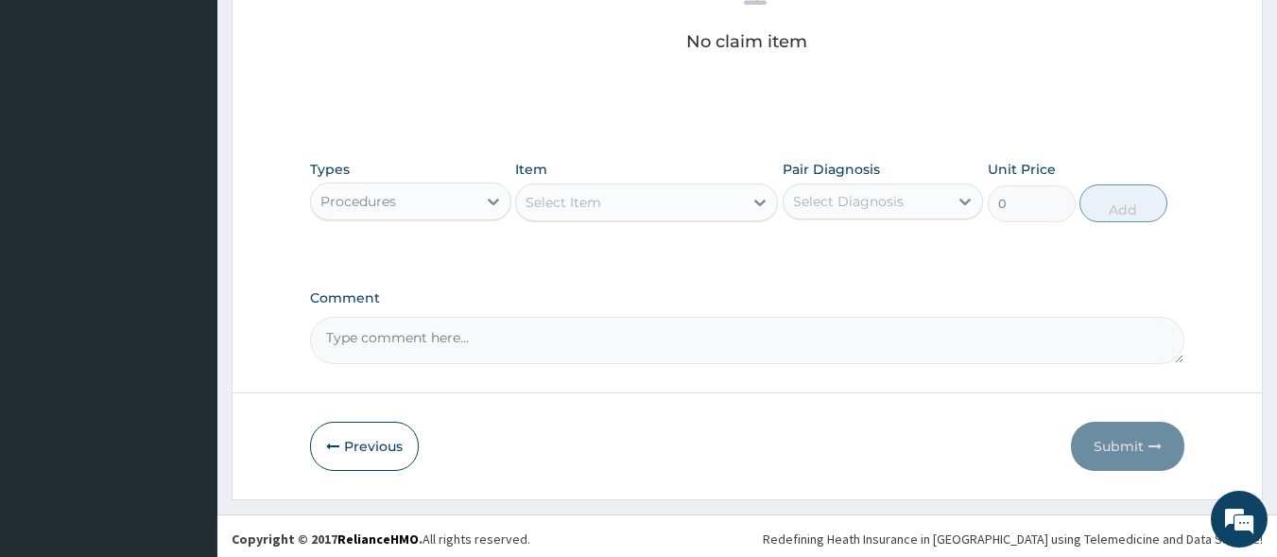
click at [619, 212] on div "Select Item" at bounding box center [629, 202] width 227 height 30
type input "prac"
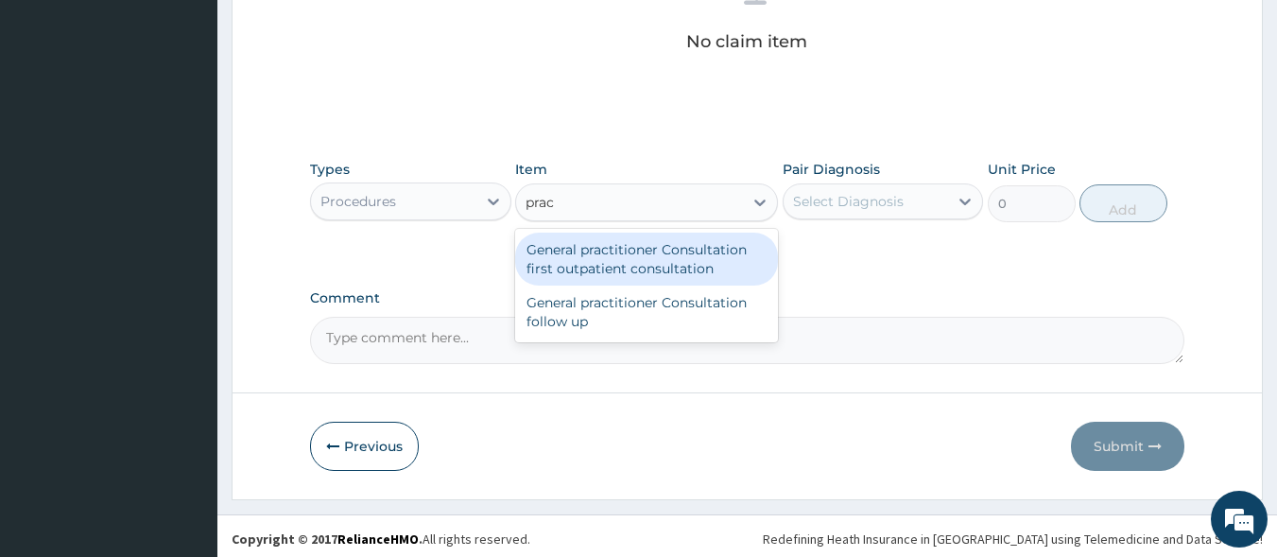
click at [622, 254] on div "General practitioner Consultation first outpatient consultation" at bounding box center [646, 259] width 263 height 53
type input "3000"
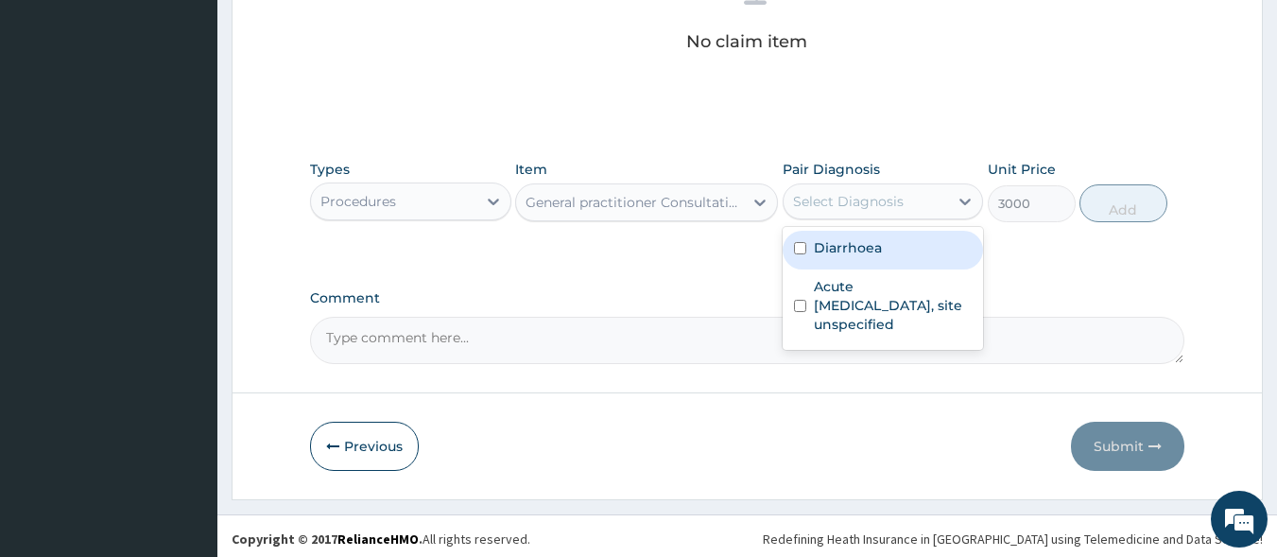
click at [846, 194] on div "Select Diagnosis" at bounding box center [848, 201] width 111 height 19
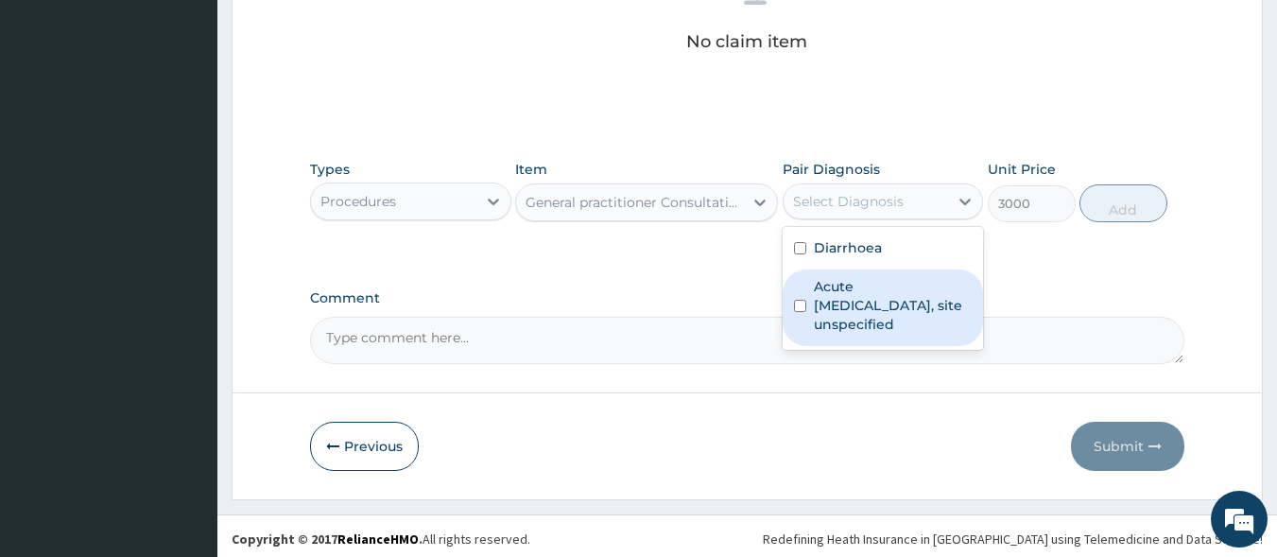
click at [852, 280] on label "Acute upper respiratory infection, site unspecified" at bounding box center [893, 305] width 159 height 57
checkbox input "true"
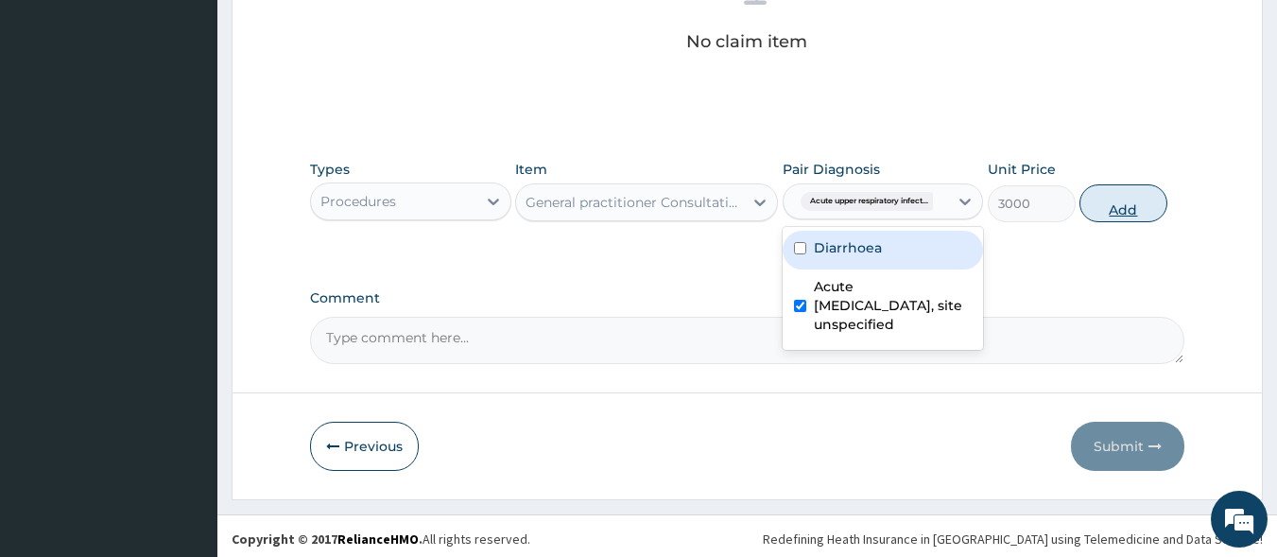
click at [1127, 202] on button "Add" at bounding box center [1124, 203] width 88 height 38
type input "0"
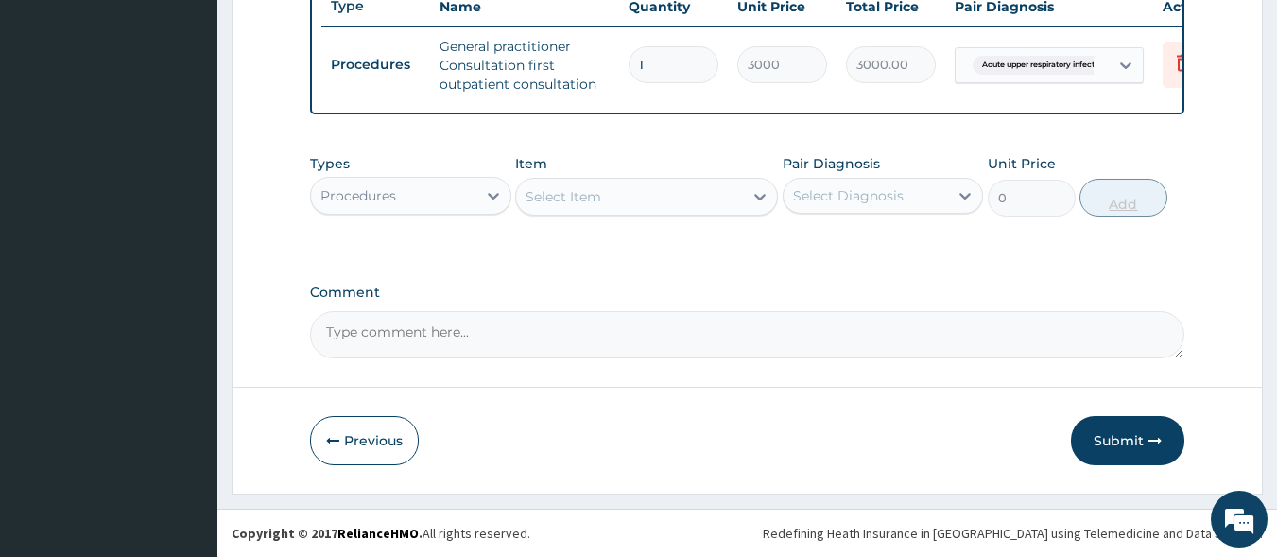
scroll to position [741, 0]
click at [448, 200] on div "Procedures" at bounding box center [393, 196] width 165 height 30
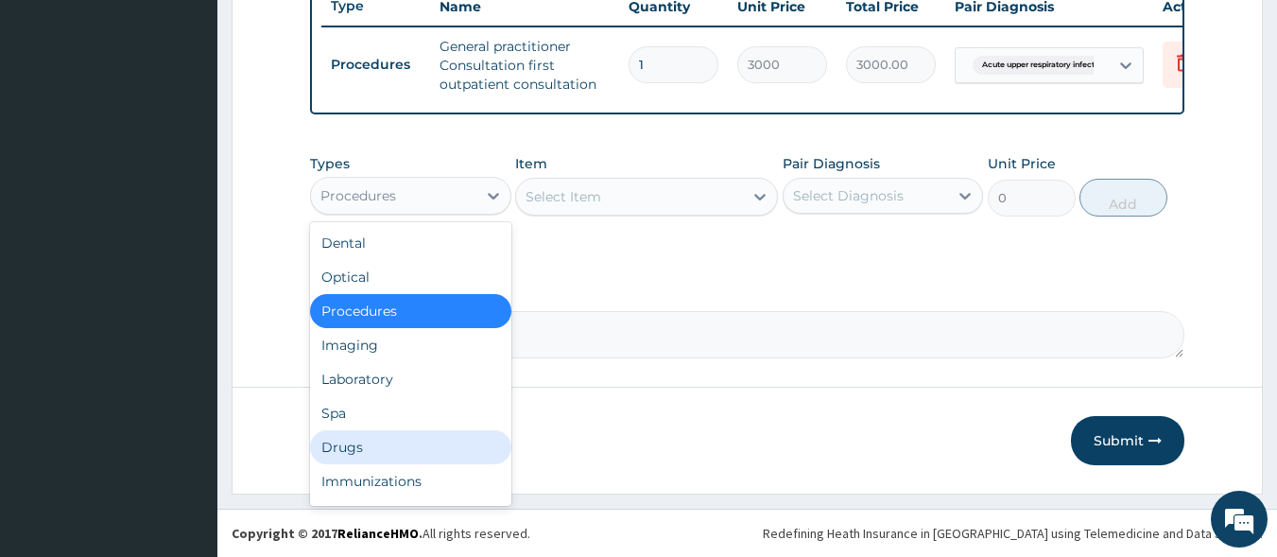
click at [373, 446] on div "Drugs" at bounding box center [410, 447] width 201 height 34
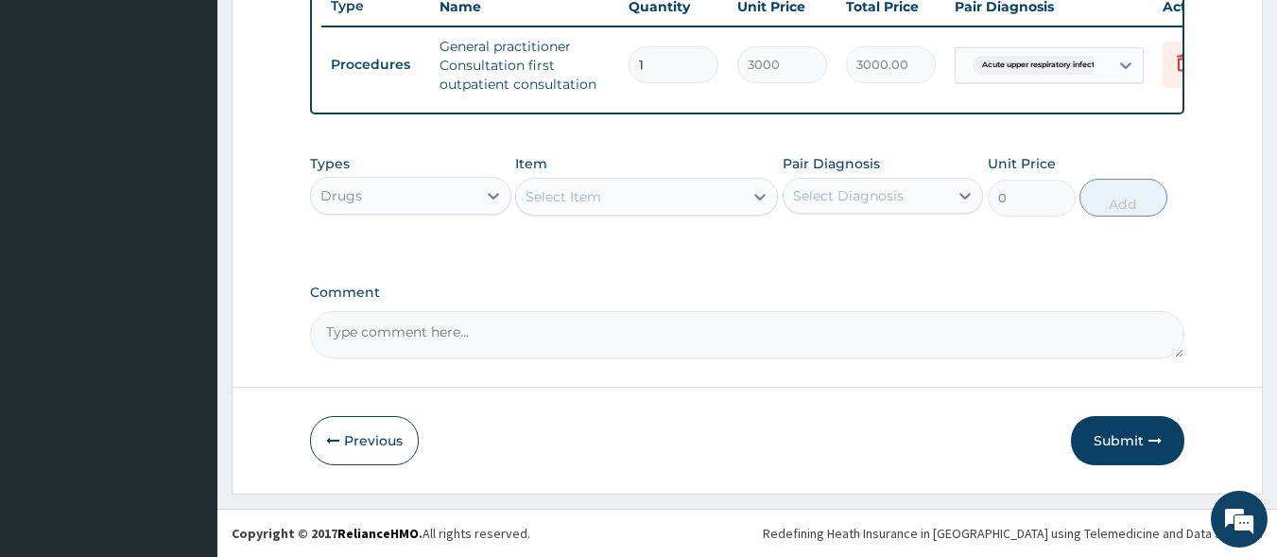
click at [574, 209] on div "Select Item" at bounding box center [629, 197] width 227 height 30
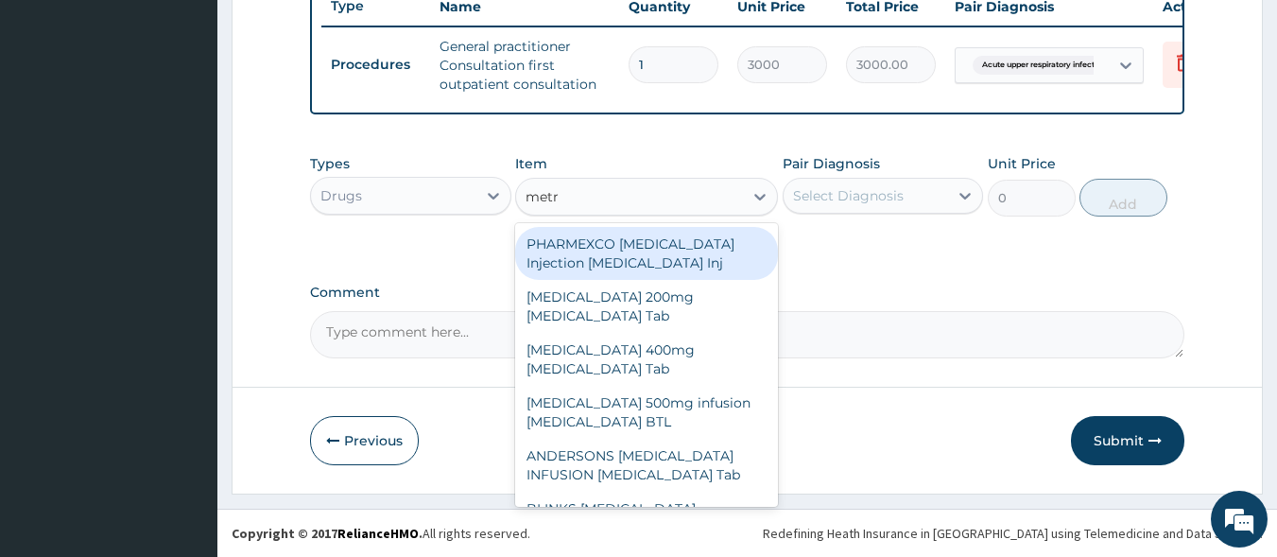
type input "metro"
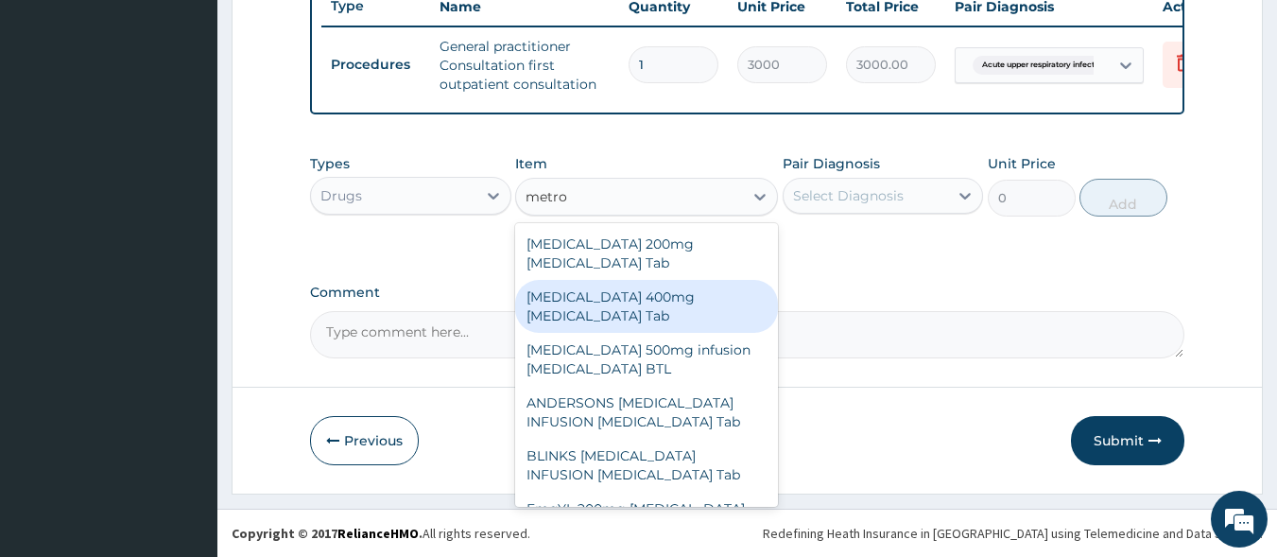
click at [603, 280] on div "[MEDICAL_DATA] 400mg [MEDICAL_DATA] Tab" at bounding box center [646, 306] width 263 height 53
type input "20"
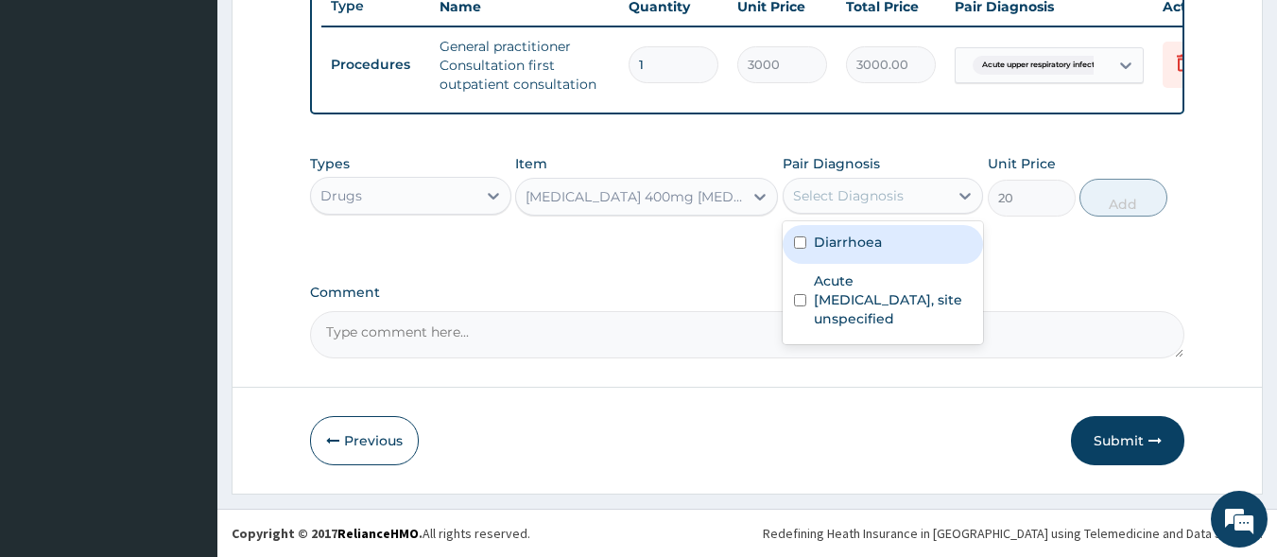
click at [817, 199] on div "Select Diagnosis" at bounding box center [848, 195] width 111 height 19
click at [833, 246] on label "Diarrhoea" at bounding box center [848, 242] width 68 height 19
checkbox input "true"
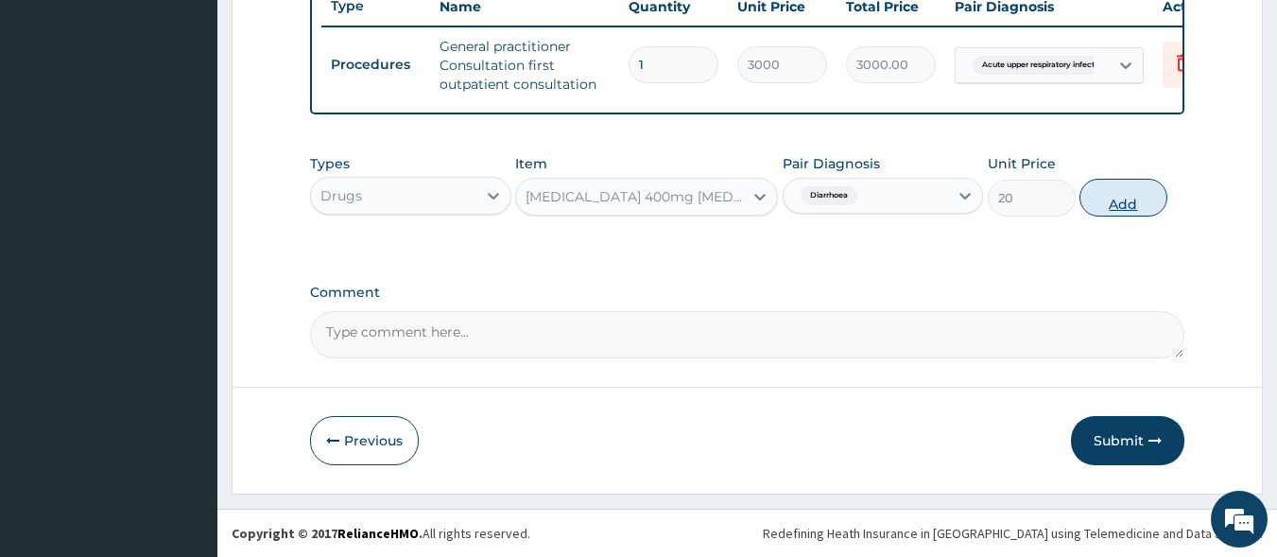
click at [1130, 195] on button "Add" at bounding box center [1124, 198] width 88 height 38
type input "0"
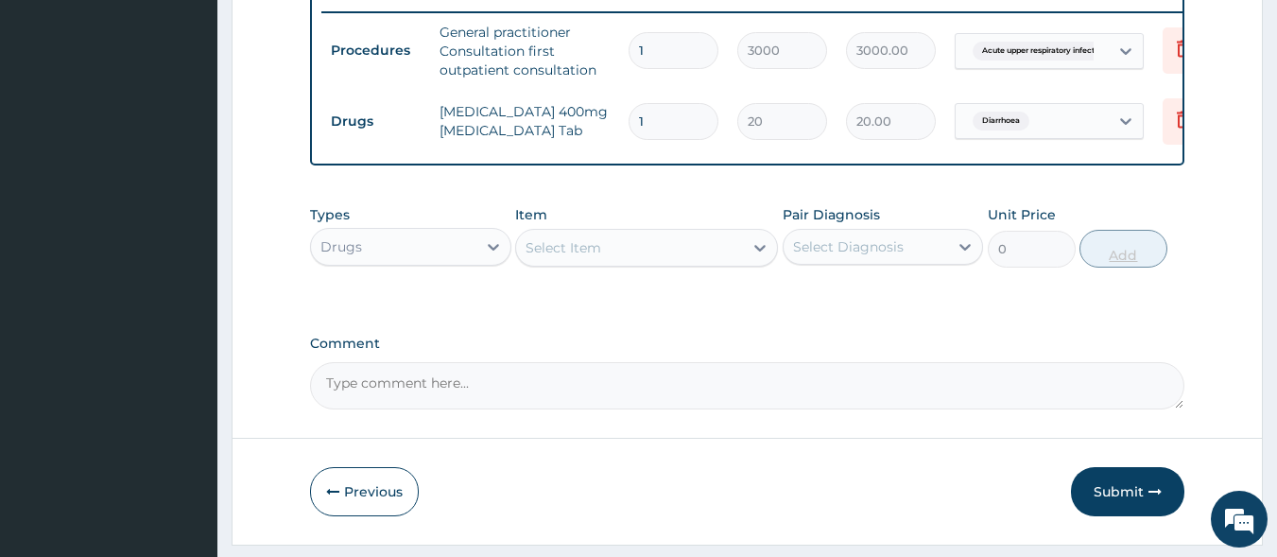
type input "15"
type input "300.00"
type input "15"
click at [626, 254] on div "Select Item" at bounding box center [629, 248] width 227 height 30
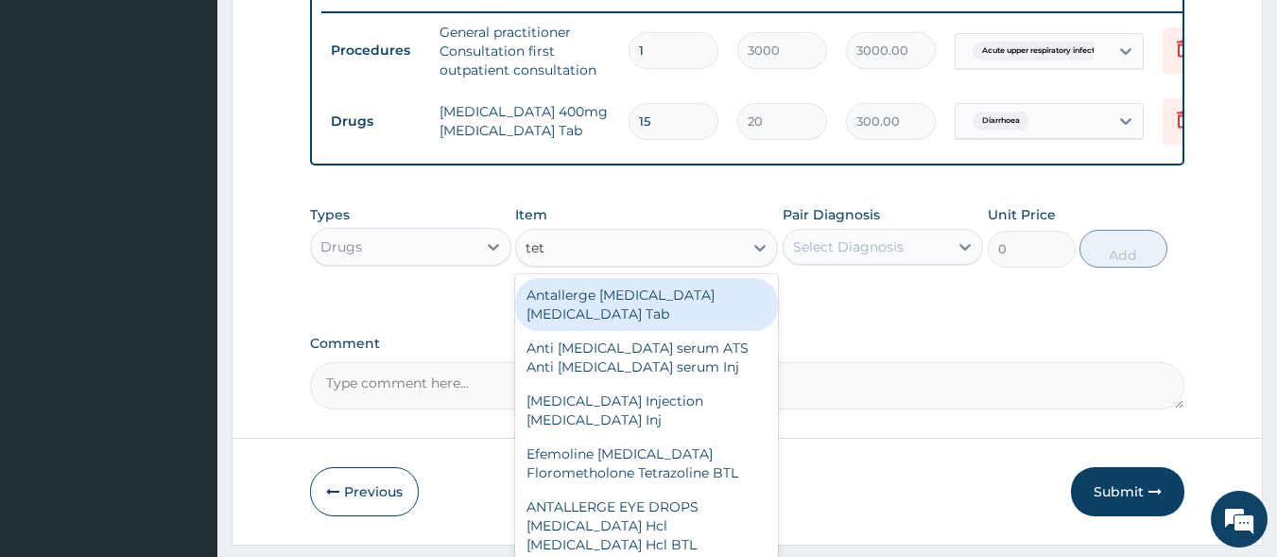
type input "tetr"
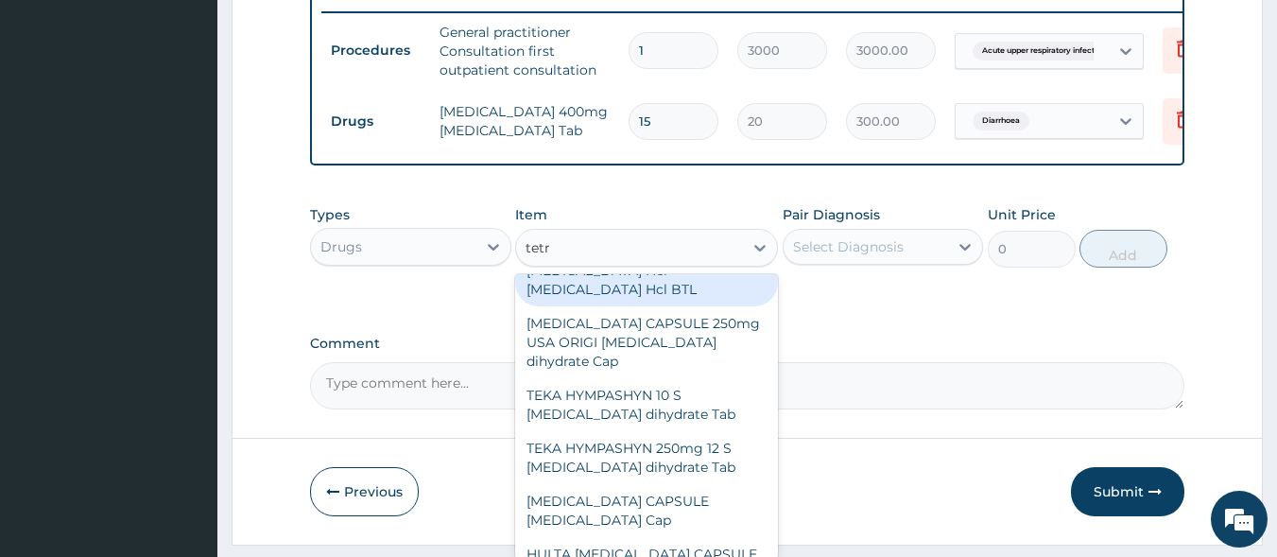
scroll to position [185, 0]
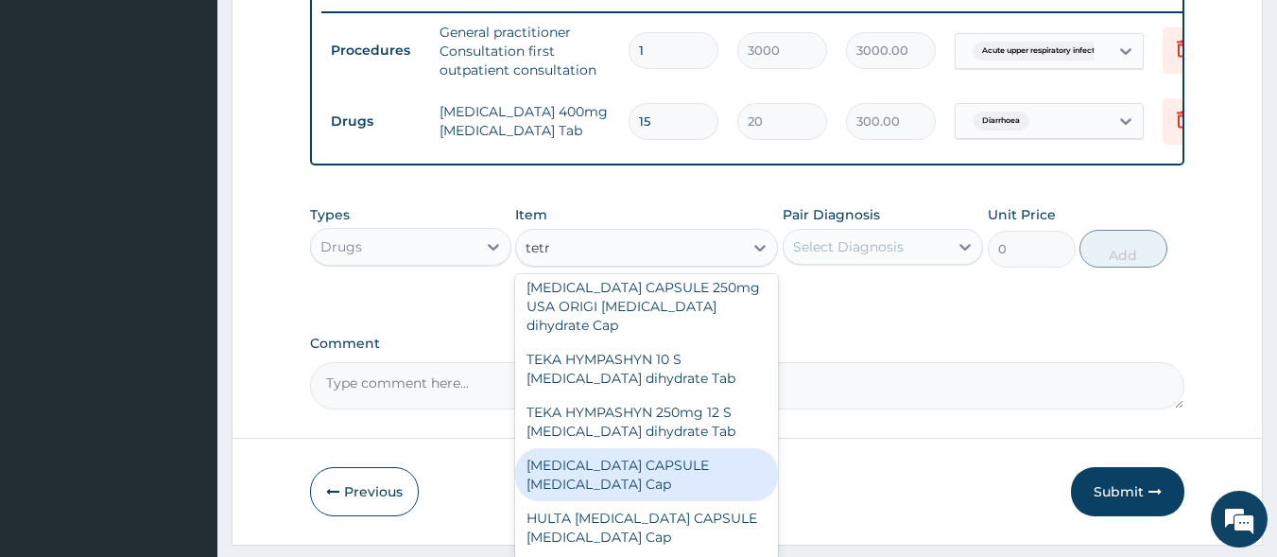
click at [639, 489] on div "[MEDICAL_DATA] CAPSULE [MEDICAL_DATA] Cap" at bounding box center [646, 474] width 263 height 53
type input "130"
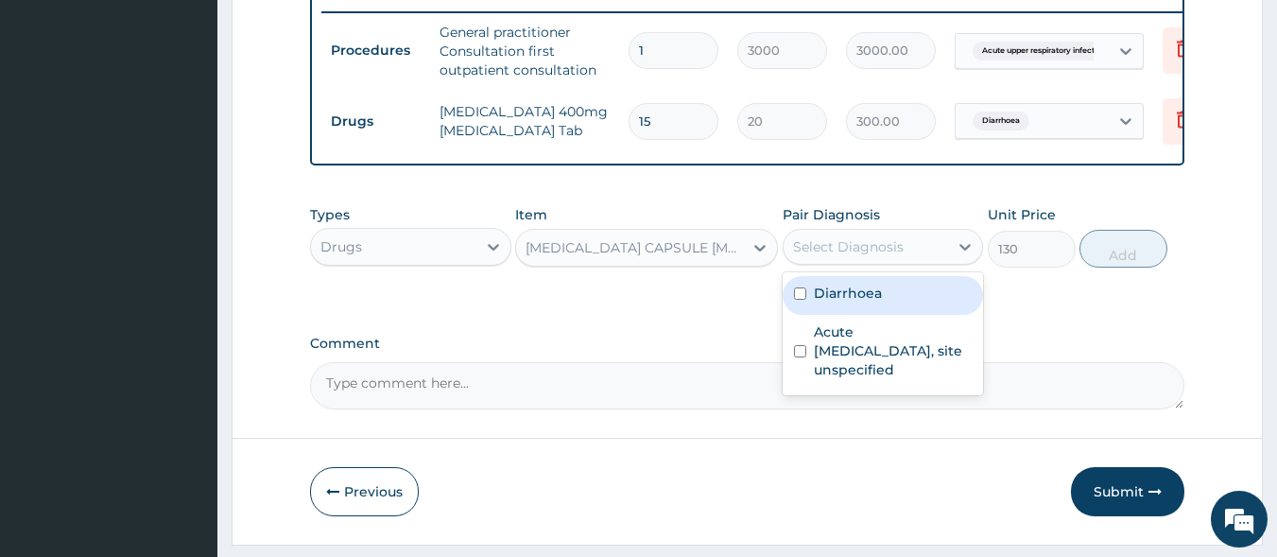
click at [841, 256] on div "Select Diagnosis" at bounding box center [848, 246] width 111 height 19
click at [840, 303] on label "Diarrhoea" at bounding box center [848, 293] width 68 height 19
checkbox input "true"
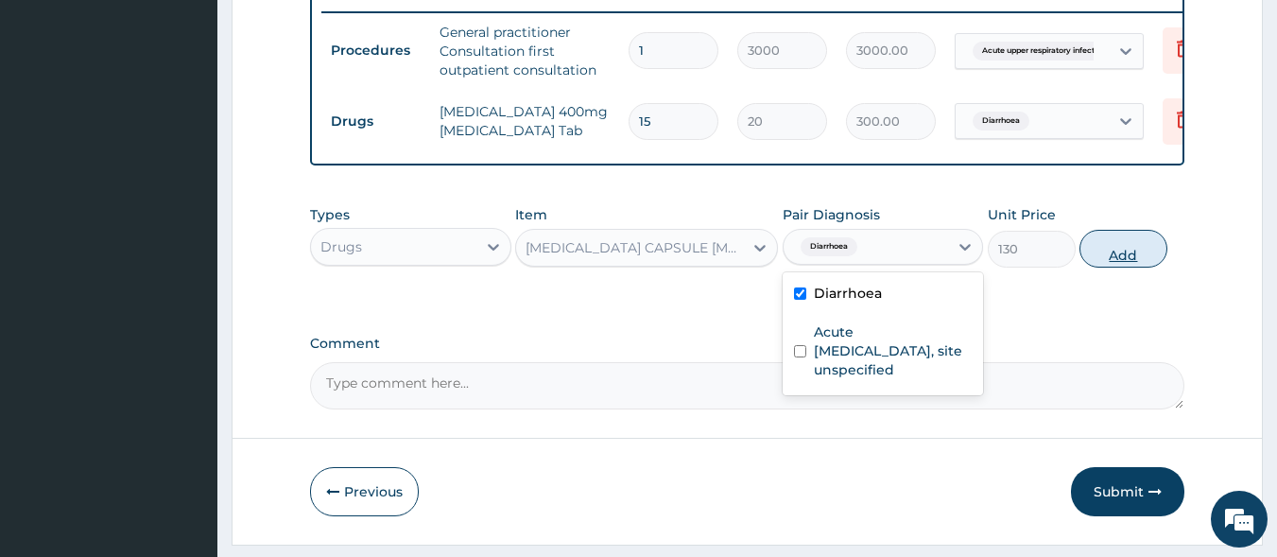
click at [1120, 253] on button "Add" at bounding box center [1124, 249] width 88 height 38
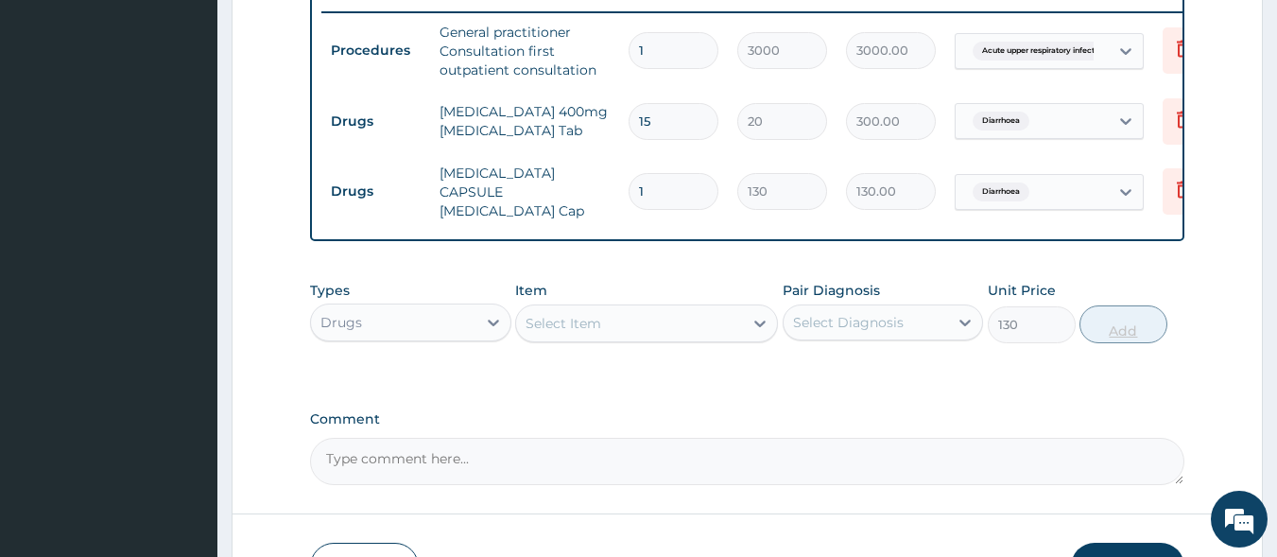
type input "0"
type input "10"
type input "1300.00"
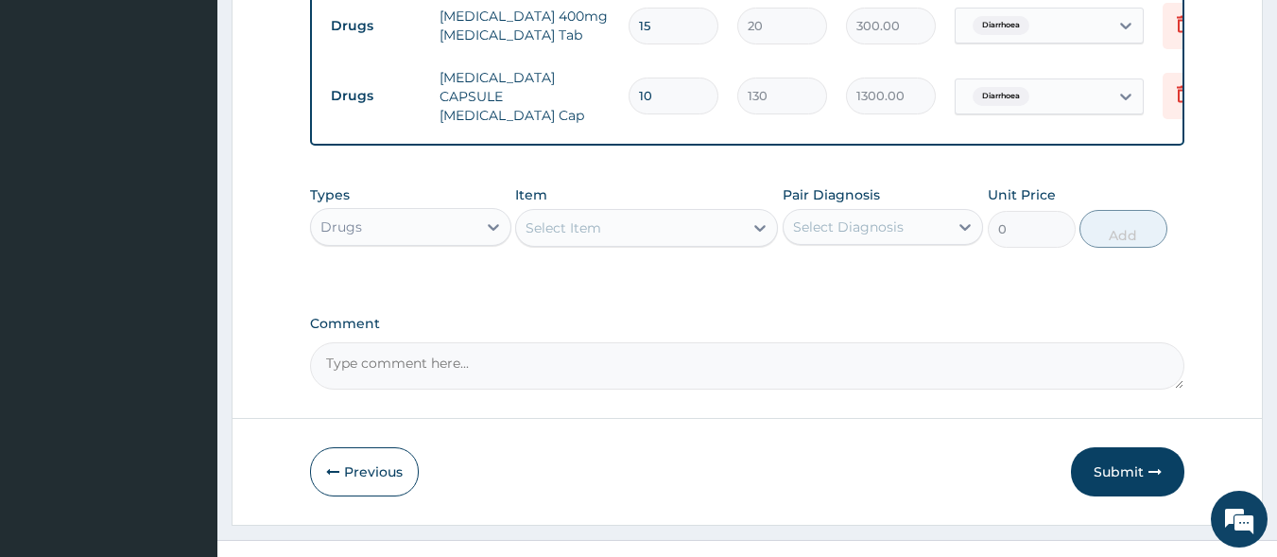
scroll to position [861, 0]
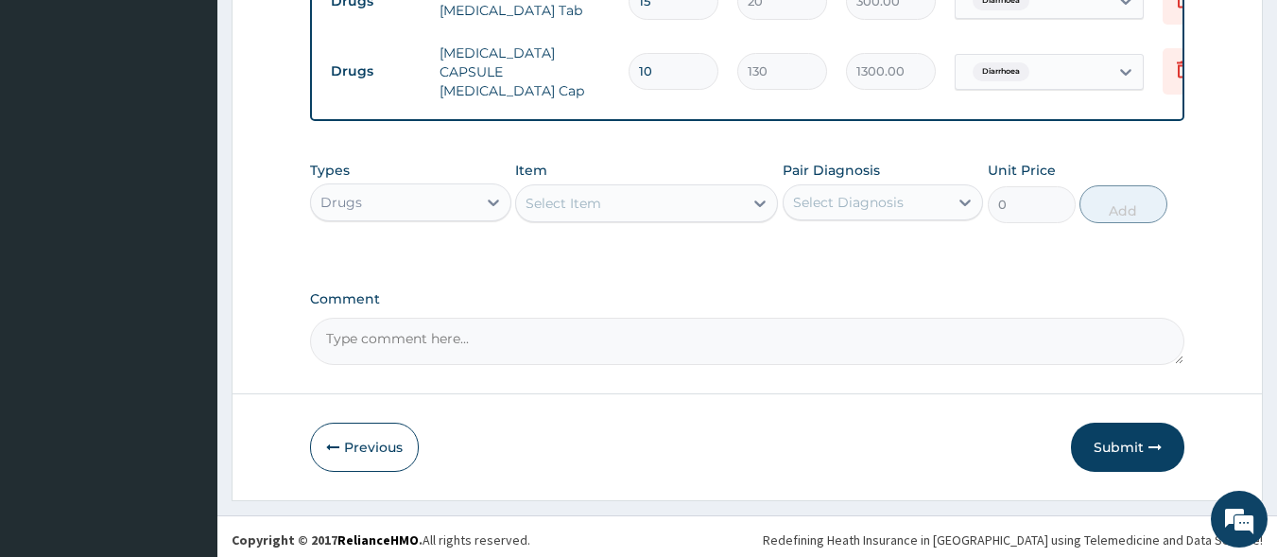
type input "10"
click at [551, 198] on div "Select Item" at bounding box center [564, 203] width 76 height 19
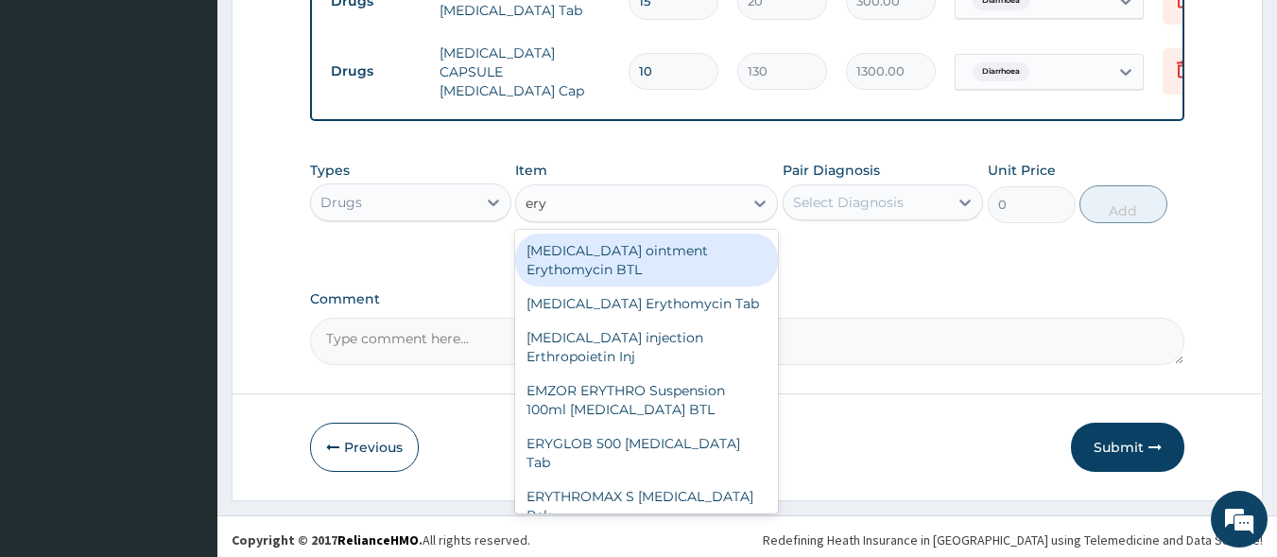
type input "eryt"
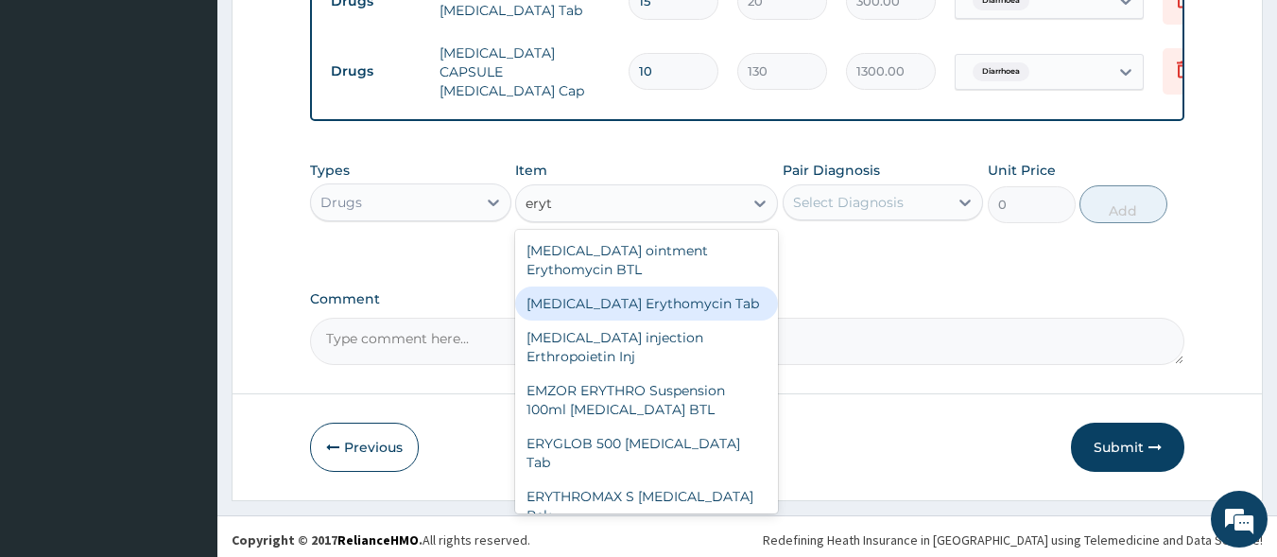
click at [615, 305] on div "[MEDICAL_DATA] Erythomycin Tab" at bounding box center [646, 303] width 263 height 34
type input "800"
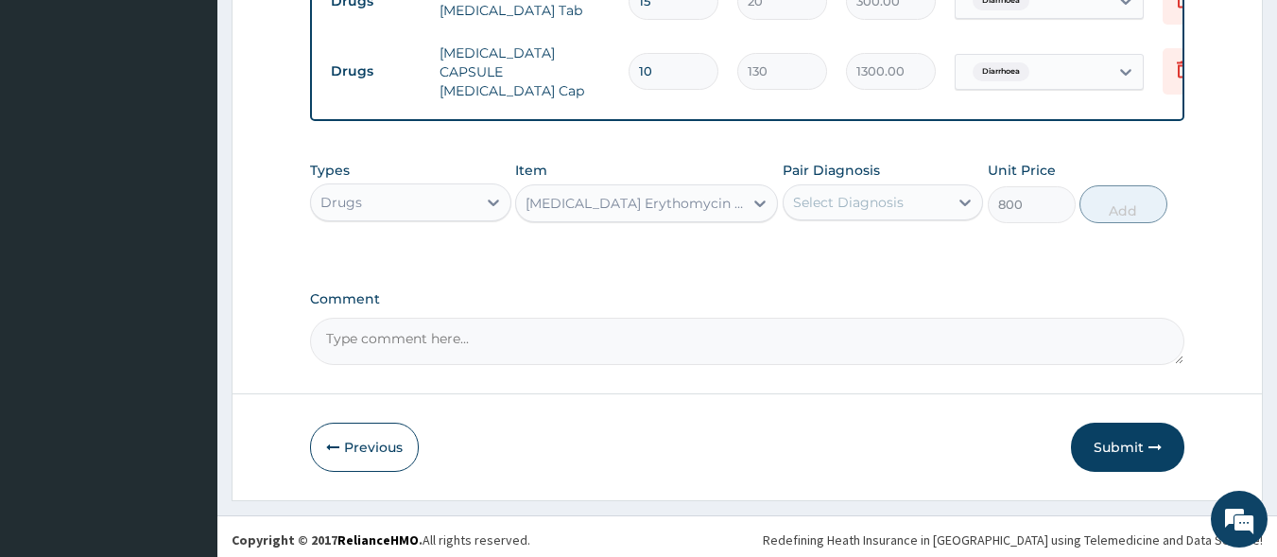
click at [837, 209] on div "Select Diagnosis" at bounding box center [848, 202] width 111 height 19
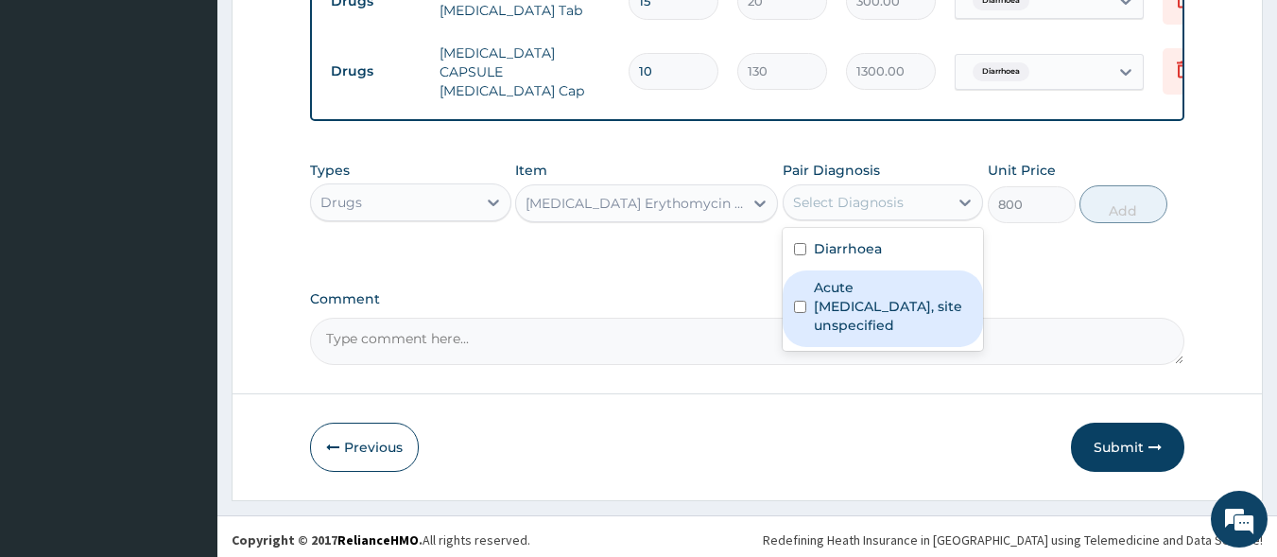
click at [841, 327] on label "Acute upper respiratory infection, site unspecified" at bounding box center [893, 306] width 159 height 57
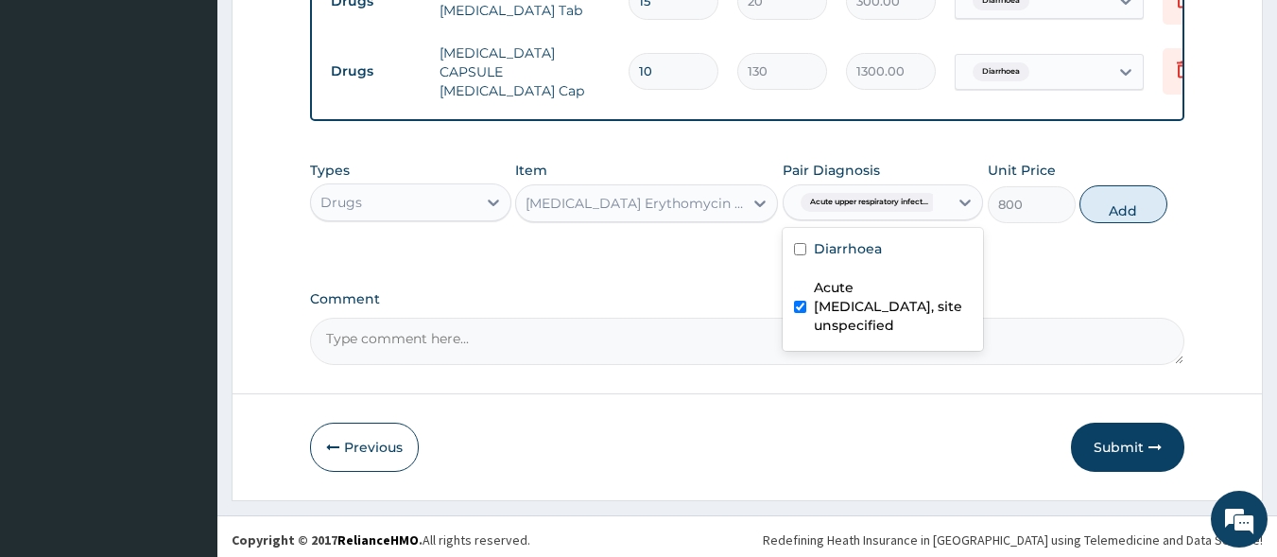
checkbox input "true"
click at [1140, 202] on button "Add" at bounding box center [1124, 204] width 88 height 38
type input "0"
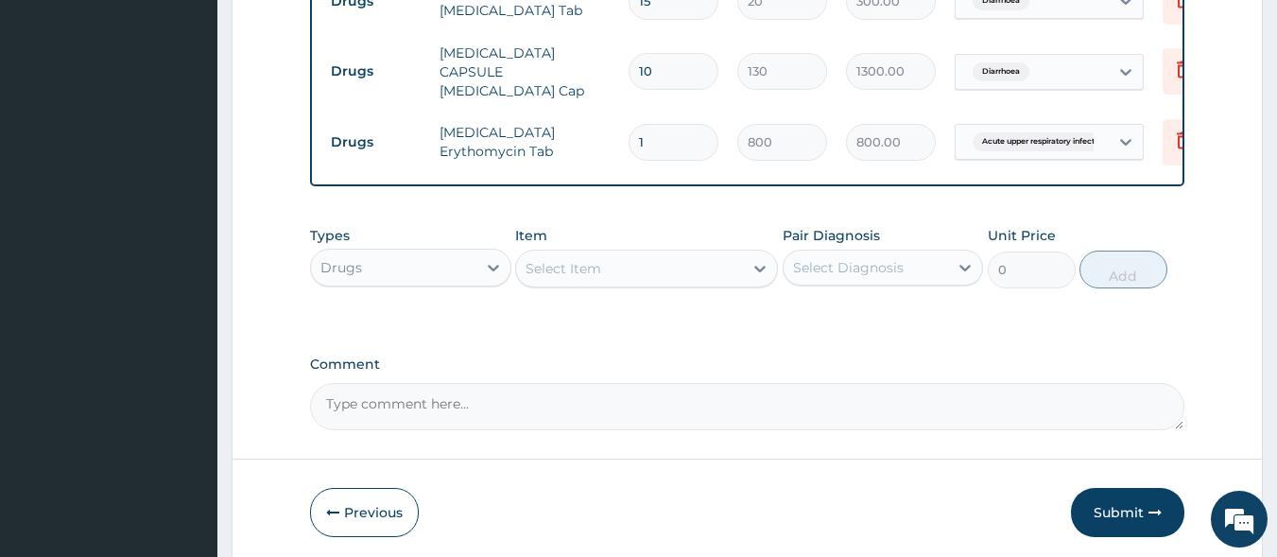
type input "15"
type input "12000.00"
type input "15"
click at [651, 274] on div "Select Item" at bounding box center [629, 268] width 227 height 30
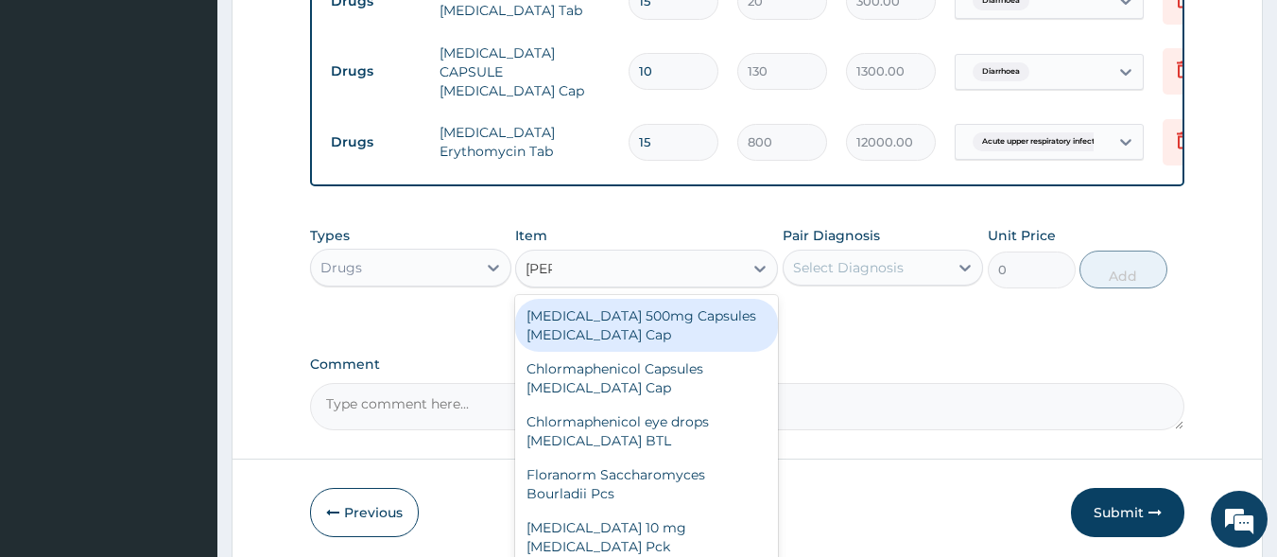
type input "lorat"
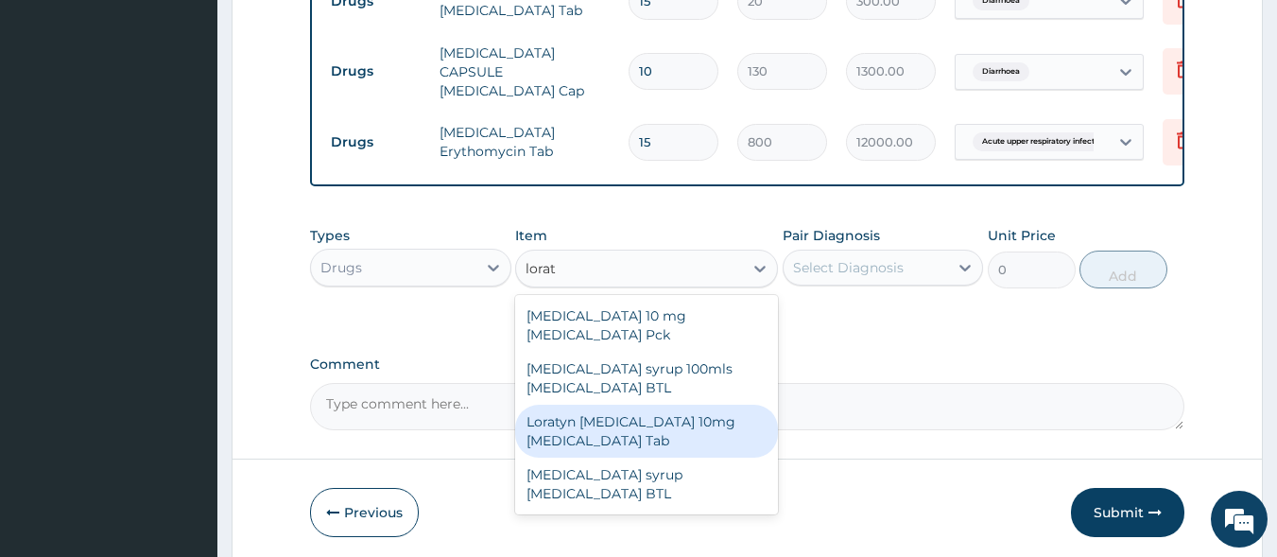
click at [658, 416] on div "Loratyn [MEDICAL_DATA] 10mg [MEDICAL_DATA] Tab" at bounding box center [646, 431] width 263 height 53
type input "45"
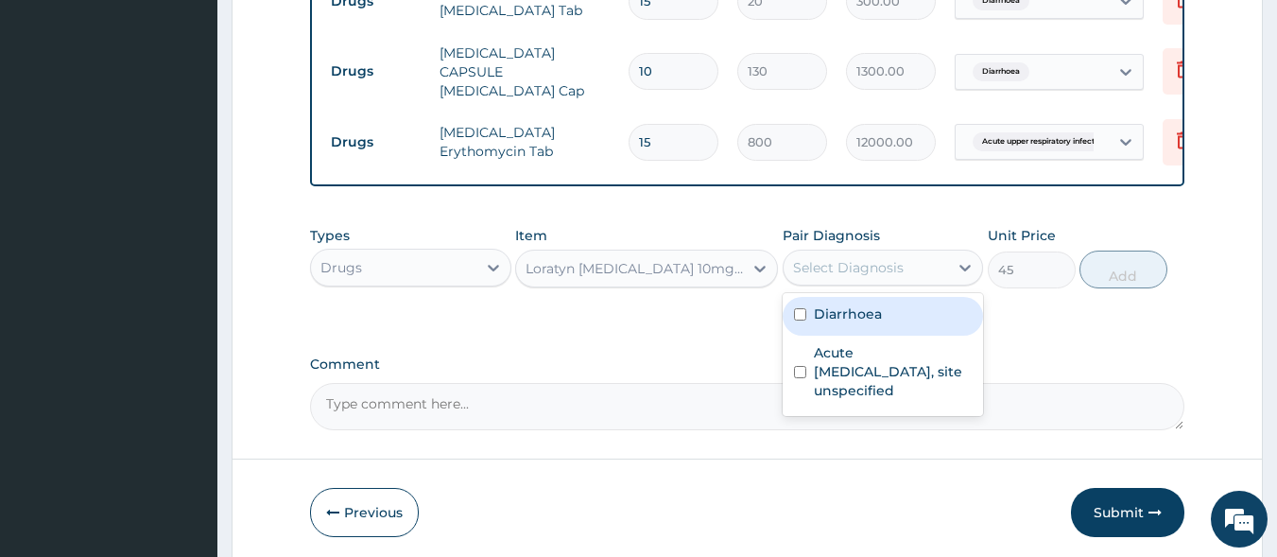
click at [836, 281] on div "Select Diagnosis" at bounding box center [866, 267] width 165 height 30
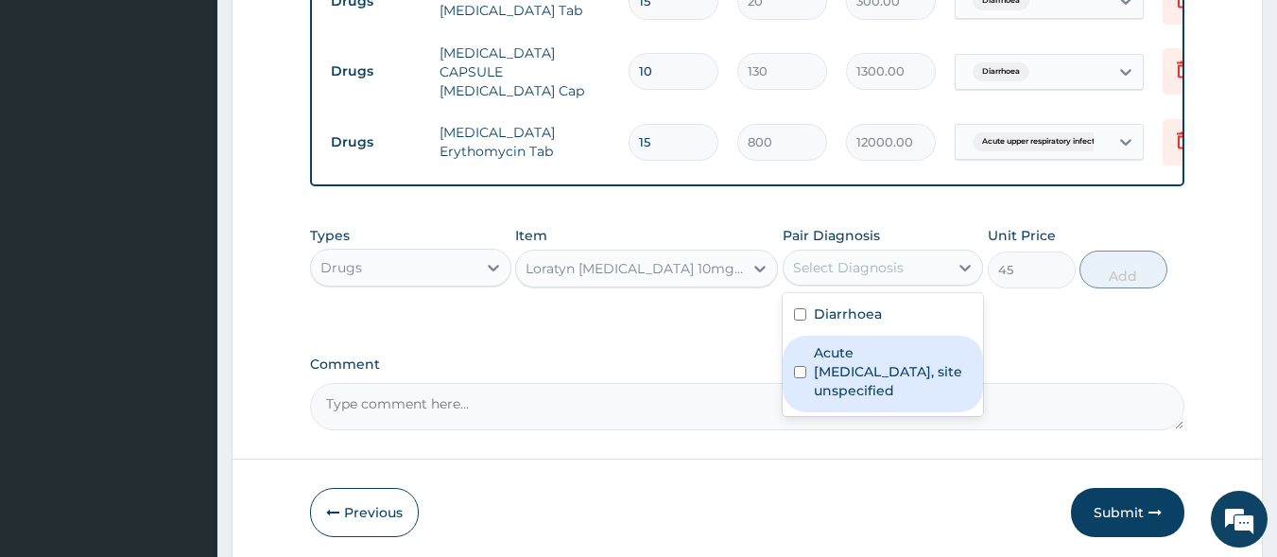
click at [848, 359] on label "Acute upper respiratory infection, site unspecified" at bounding box center [893, 371] width 159 height 57
checkbox input "true"
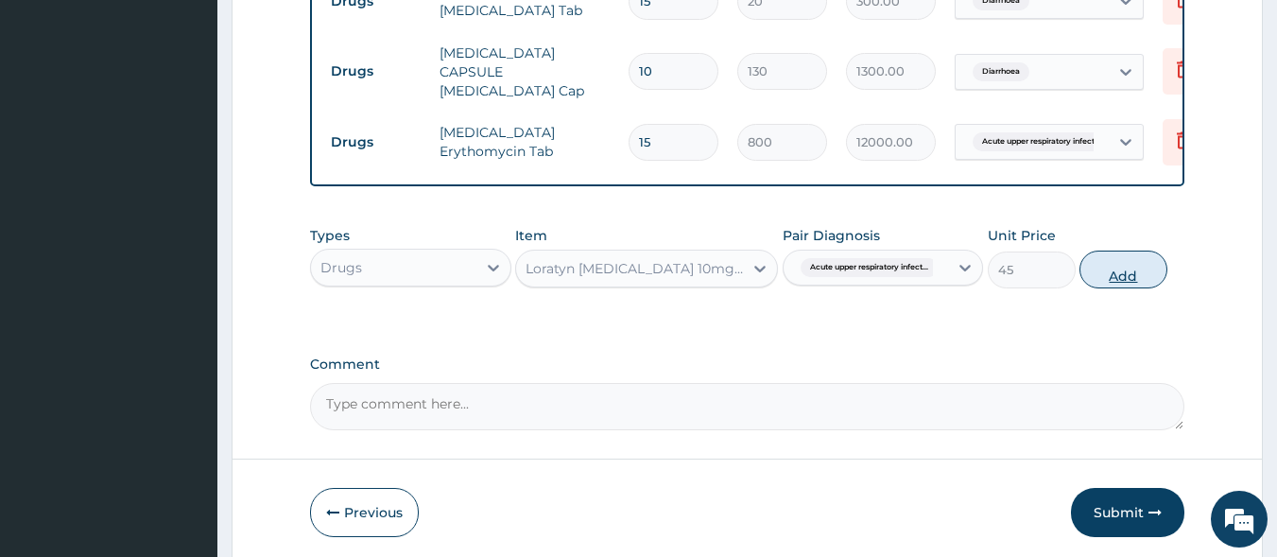
click at [1128, 267] on button "Add" at bounding box center [1124, 270] width 88 height 38
type input "0"
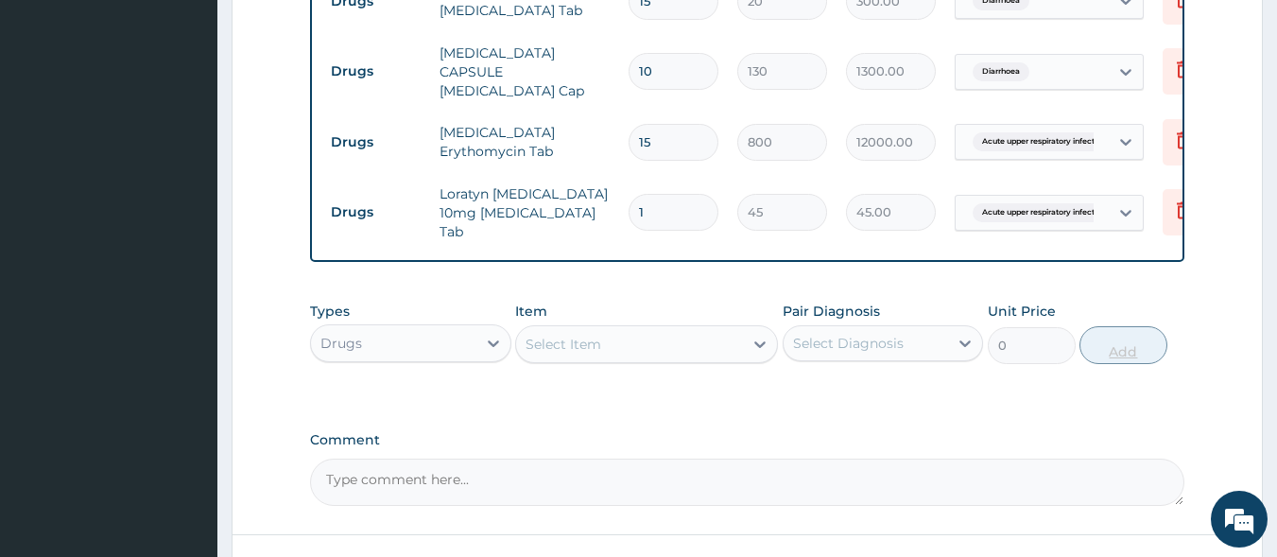
type input "0.00"
type input "7"
type input "315.00"
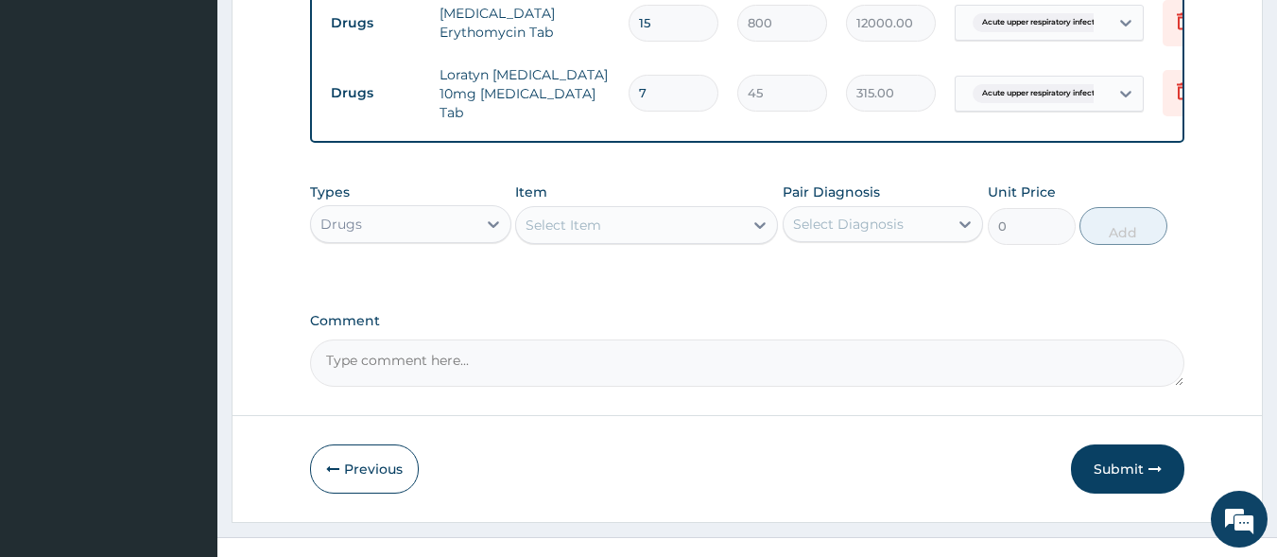
scroll to position [985, 0]
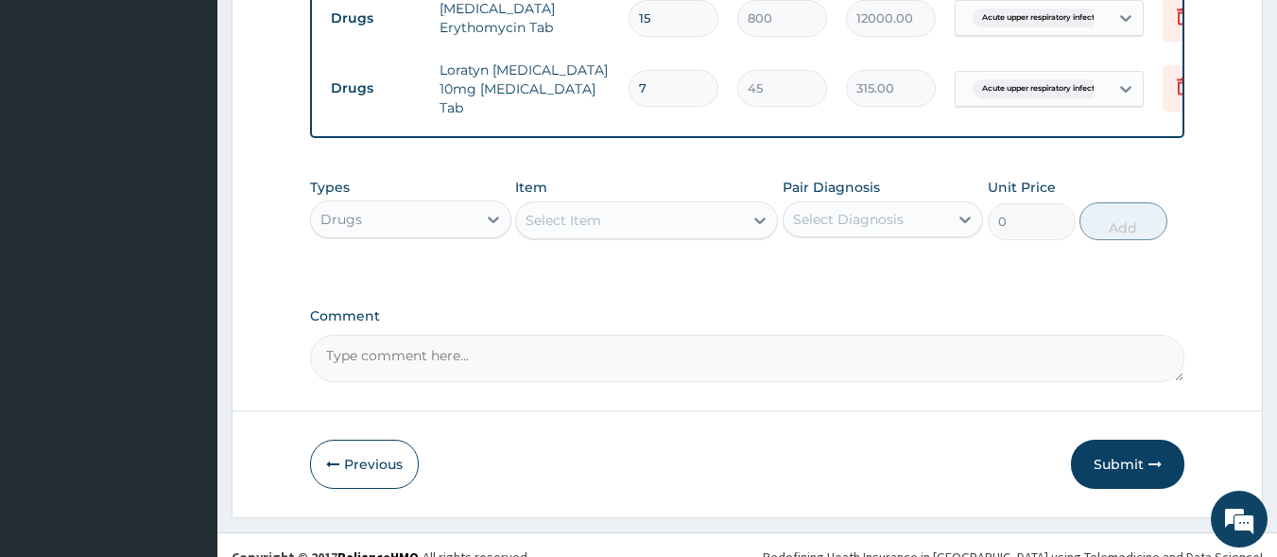
type input "7"
click at [660, 222] on div "Select Item" at bounding box center [629, 220] width 227 height 30
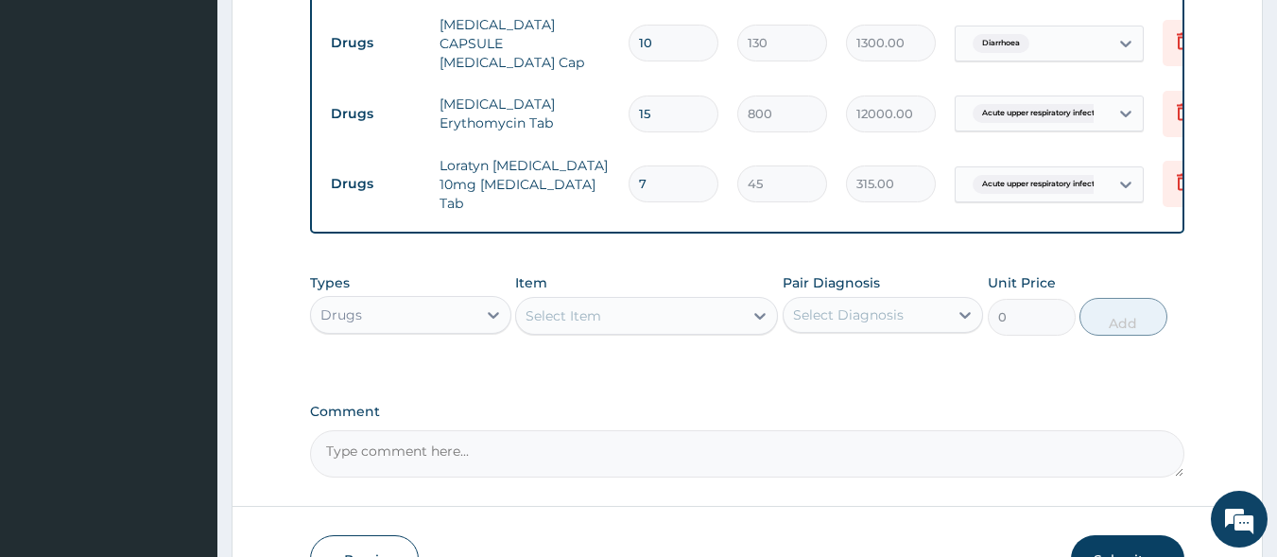
scroll to position [954, 0]
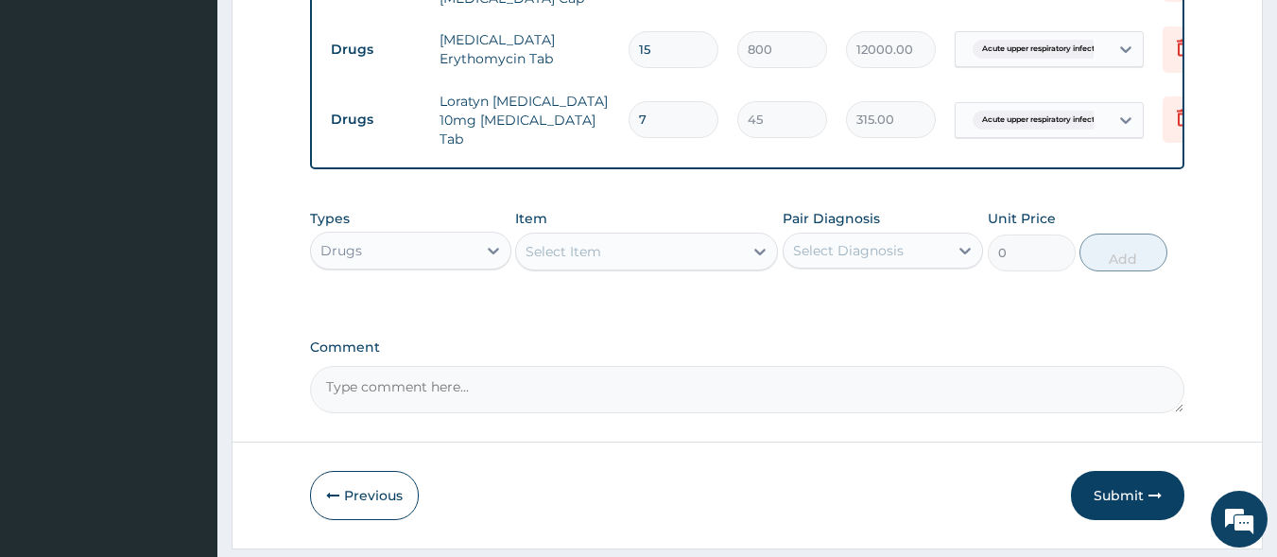
click at [711, 250] on div "Select Item" at bounding box center [629, 251] width 227 height 30
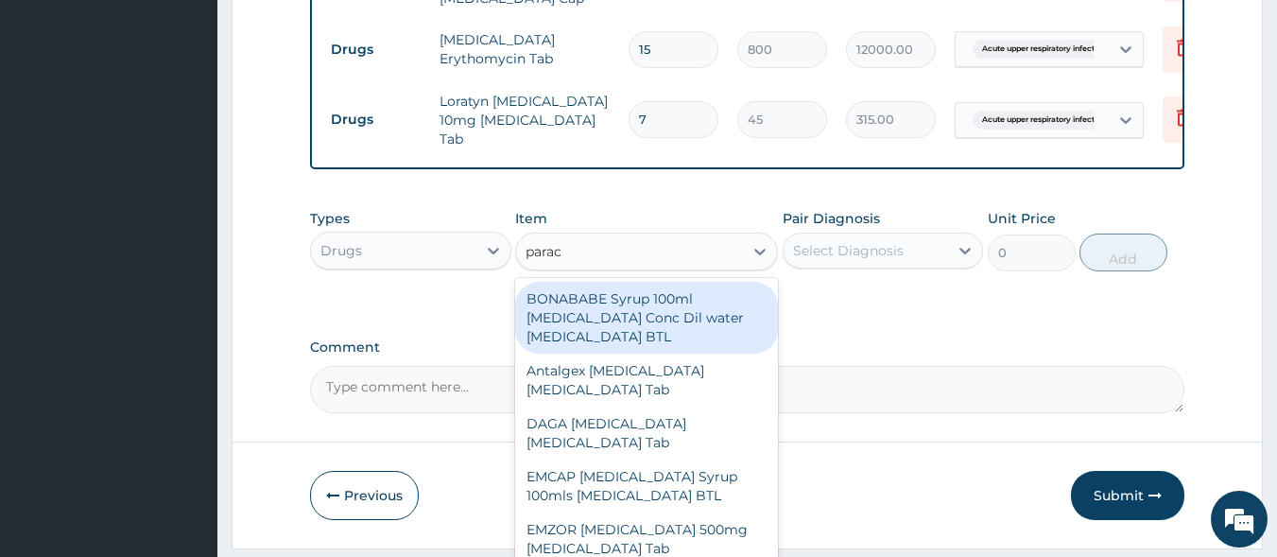
type input "parace"
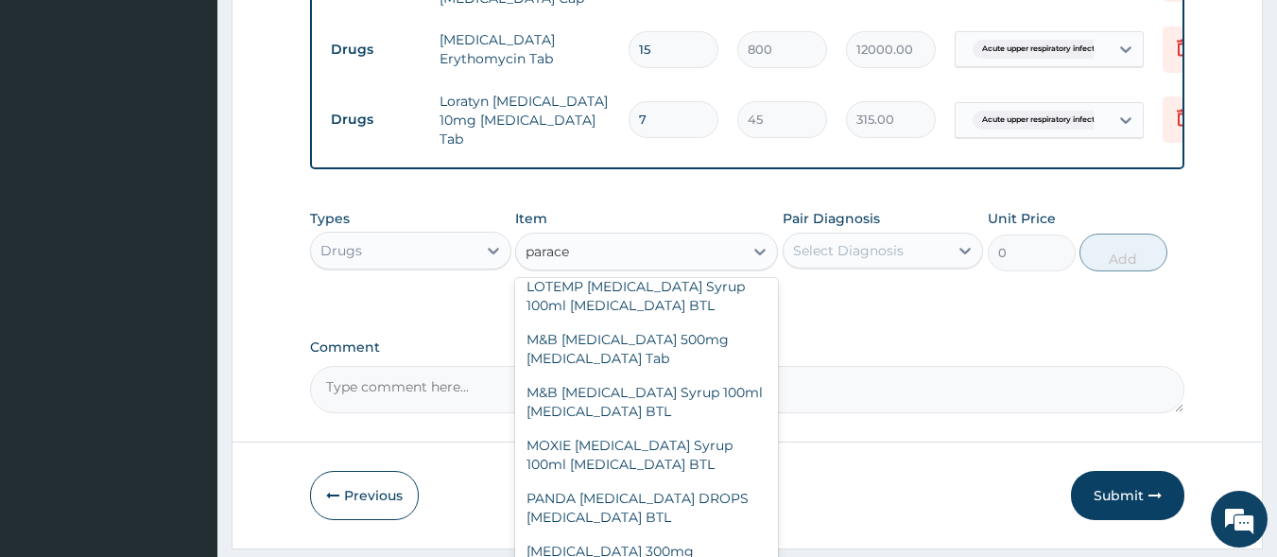
scroll to position [457, 0]
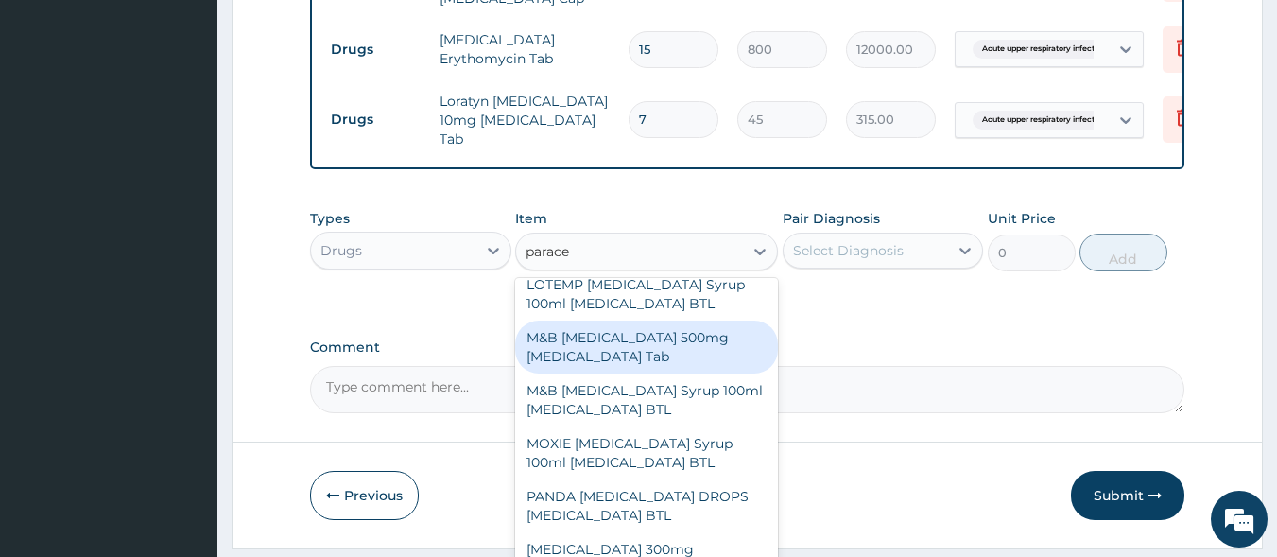
click at [640, 352] on div "M&B [MEDICAL_DATA] 500mg [MEDICAL_DATA] Tab" at bounding box center [646, 347] width 263 height 53
type input "10"
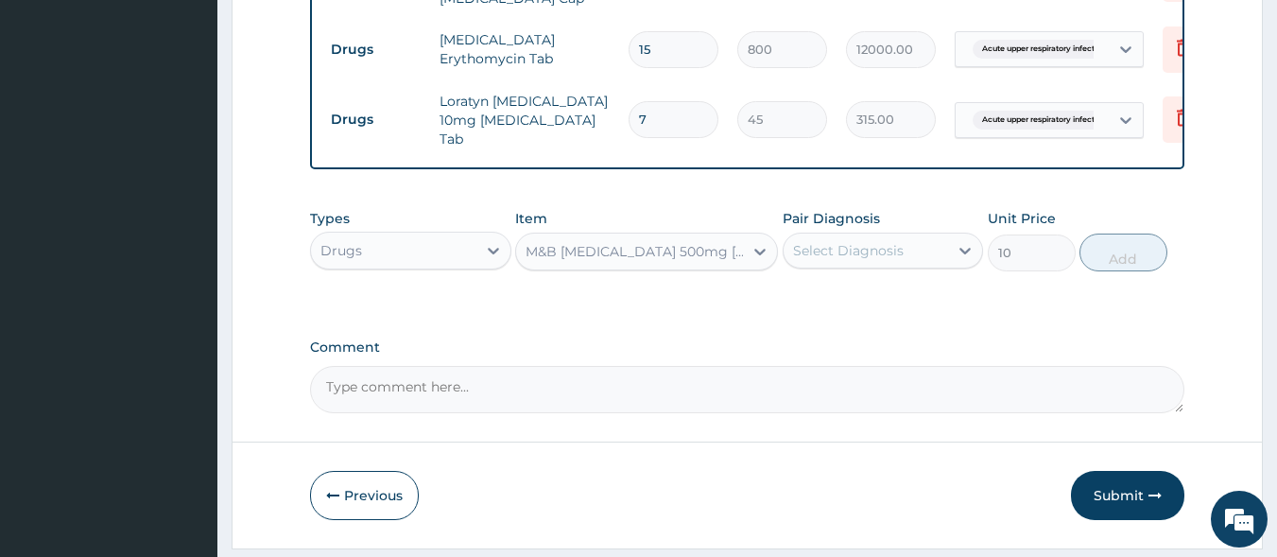
click at [822, 251] on div "Select Diagnosis" at bounding box center [848, 250] width 111 height 19
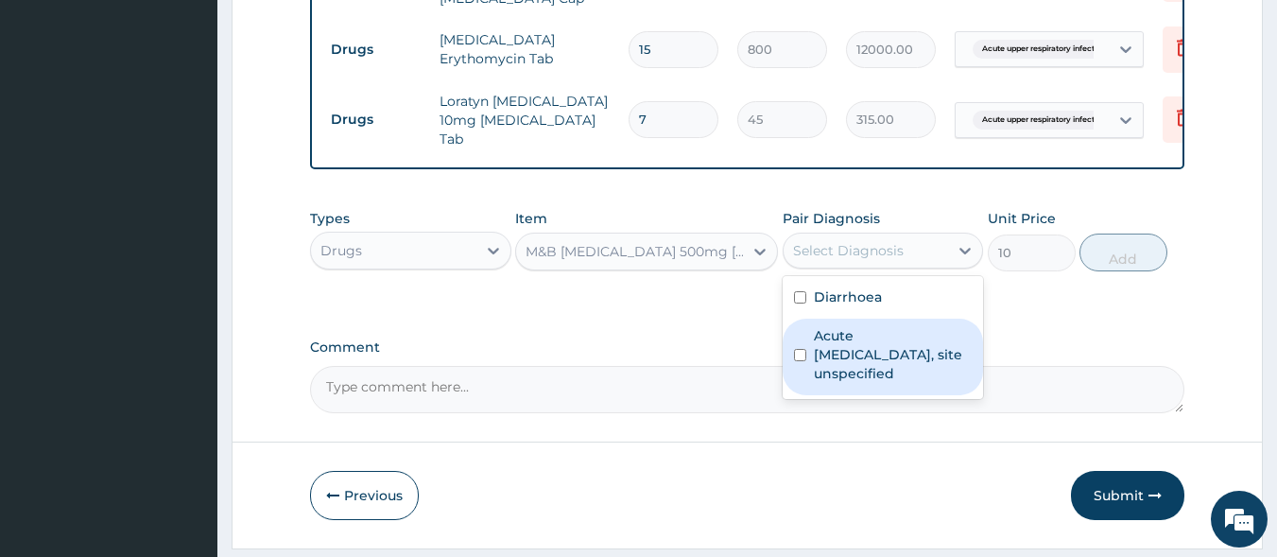
click at [836, 351] on label "Acute upper respiratory infection, site unspecified" at bounding box center [893, 354] width 159 height 57
checkbox input "true"
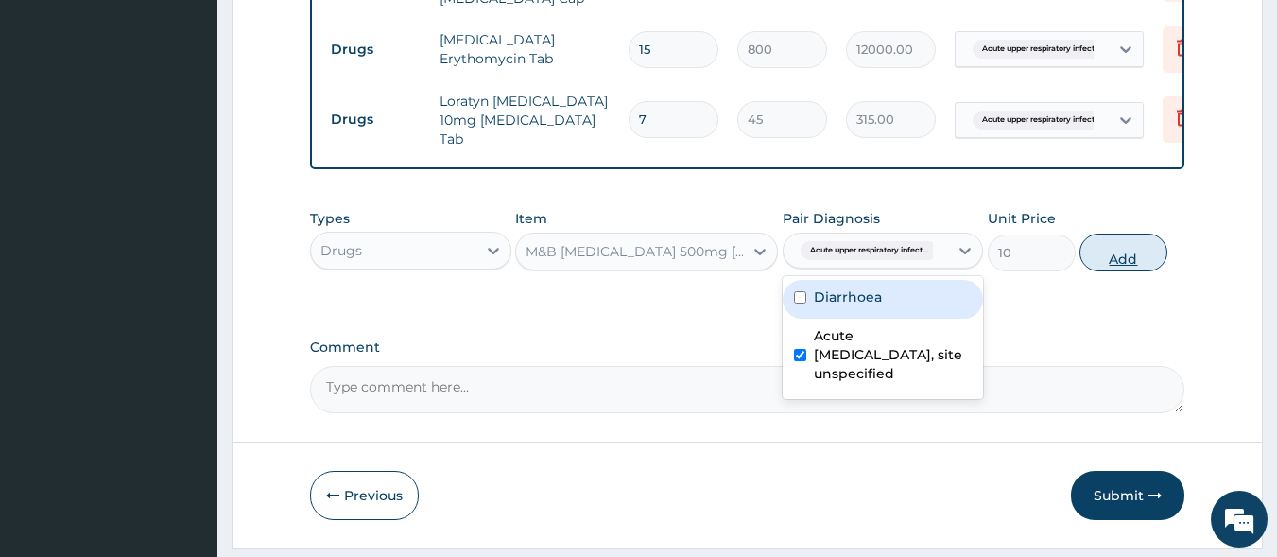
click at [1128, 251] on button "Add" at bounding box center [1124, 253] width 88 height 38
type input "0"
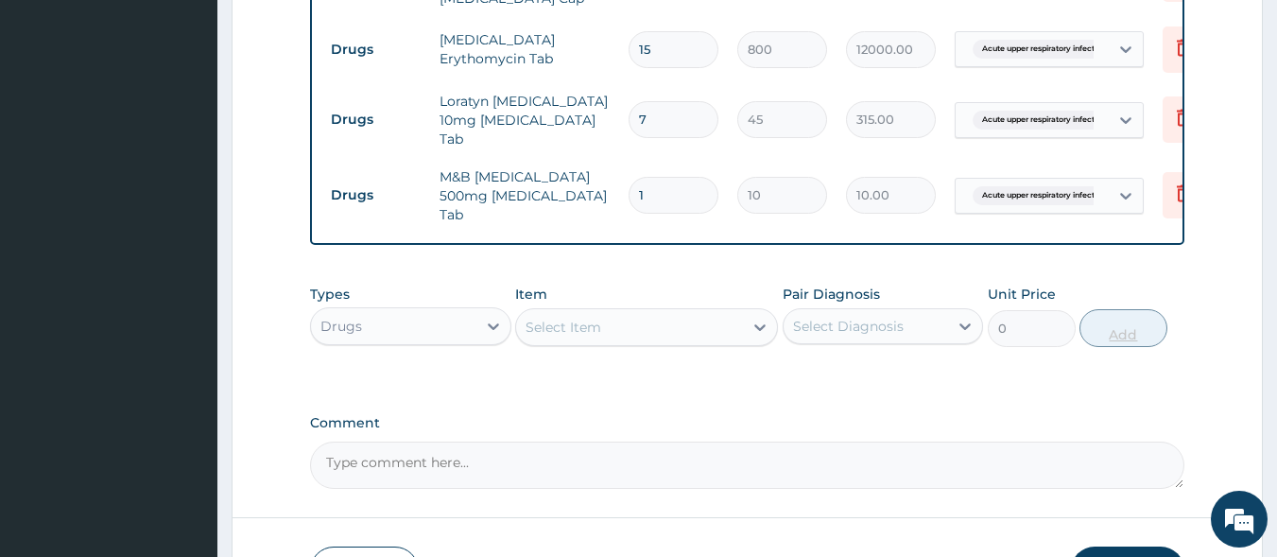
type input "18"
type input "180.00"
type input "20"
type input "200.00"
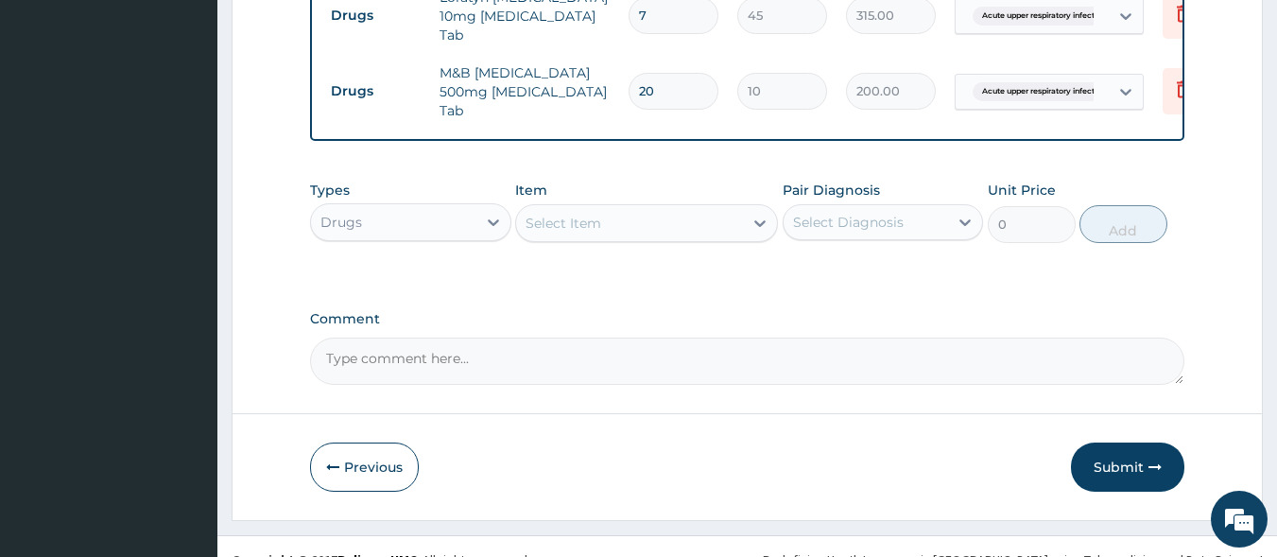
scroll to position [1078, 0]
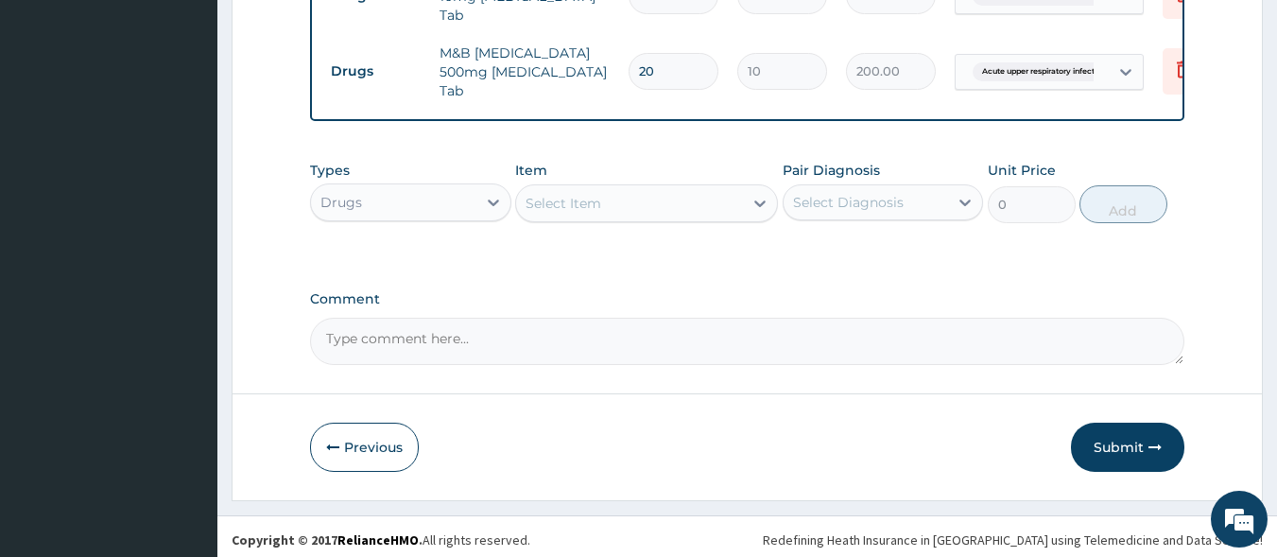
type input "20"
click at [603, 204] on div "Select Item" at bounding box center [629, 203] width 227 height 30
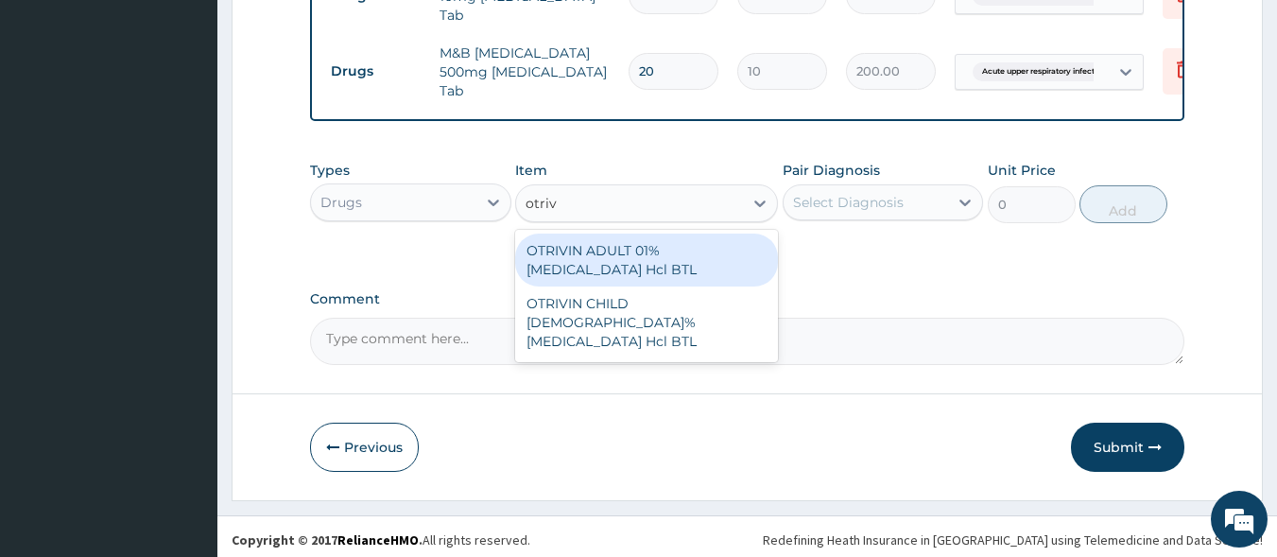
type input "otrivi"
click at [660, 263] on div "OTRIVIN ADULT 01% [MEDICAL_DATA] Hcl BTL" at bounding box center [646, 260] width 263 height 53
type input "970"
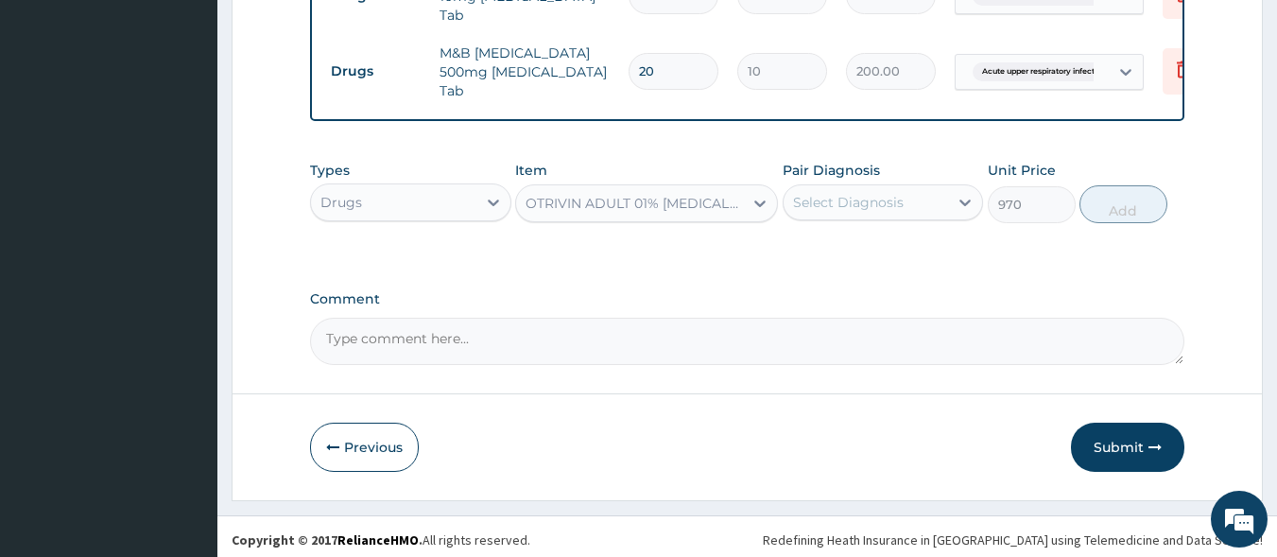
click at [831, 202] on div "Select Diagnosis" at bounding box center [848, 202] width 111 height 19
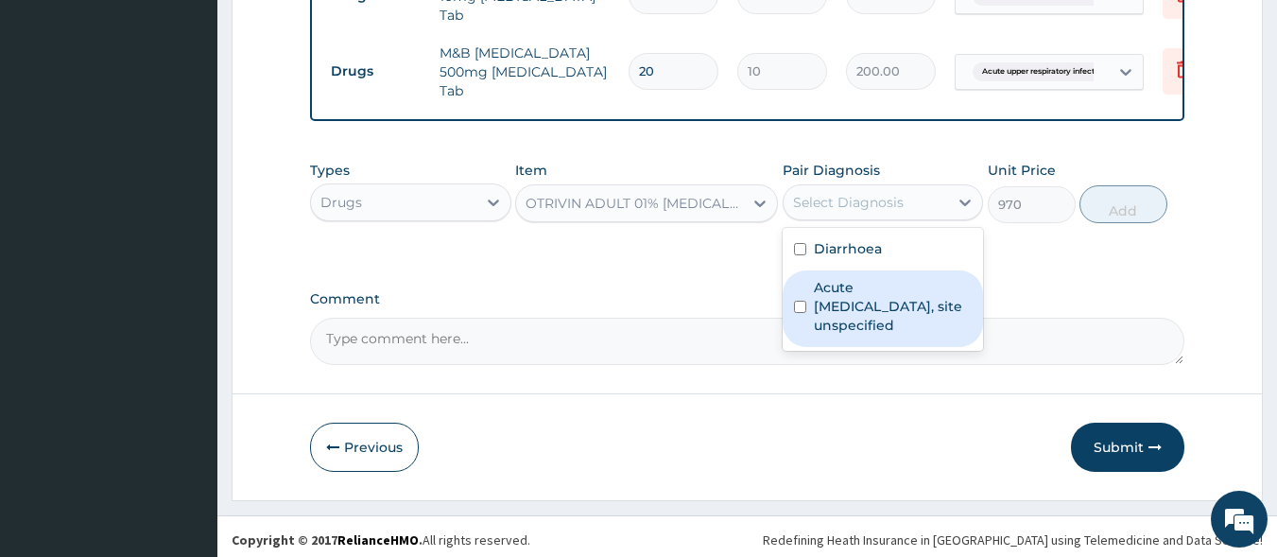
click at [862, 286] on label "Acute upper respiratory infection, site unspecified" at bounding box center [893, 306] width 159 height 57
checkbox input "true"
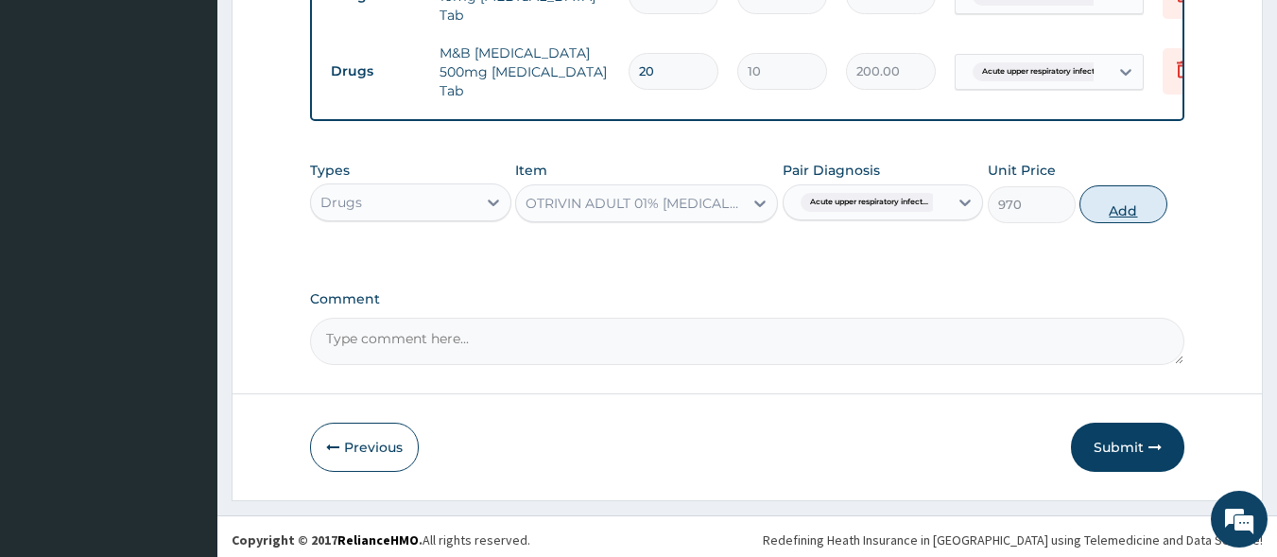
click at [1120, 199] on button "Add" at bounding box center [1124, 204] width 88 height 38
type input "0"
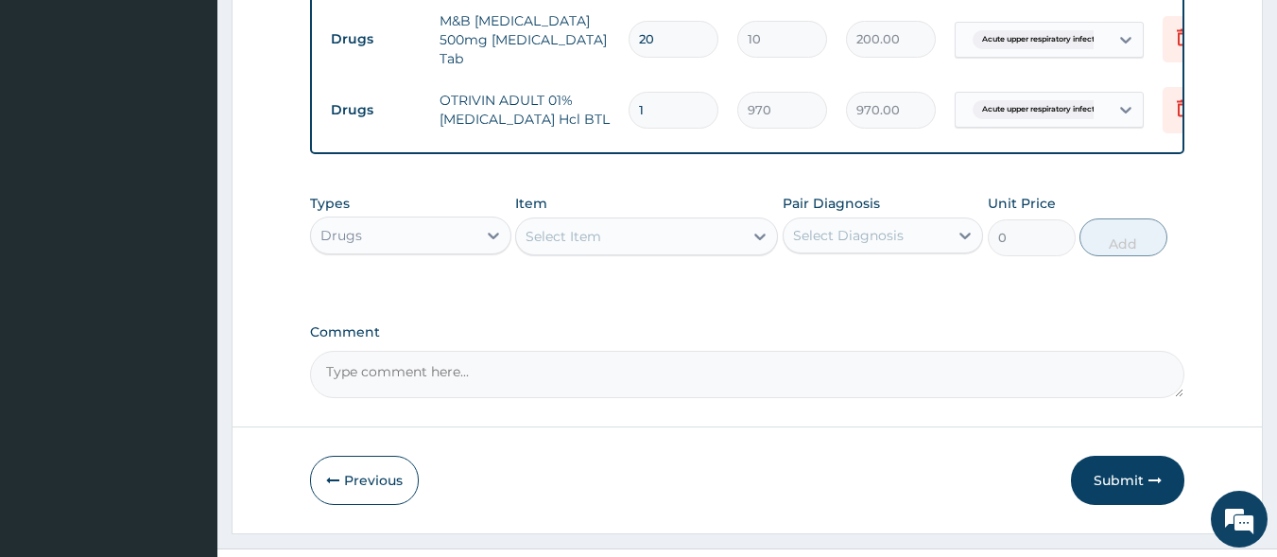
scroll to position [1143, 0]
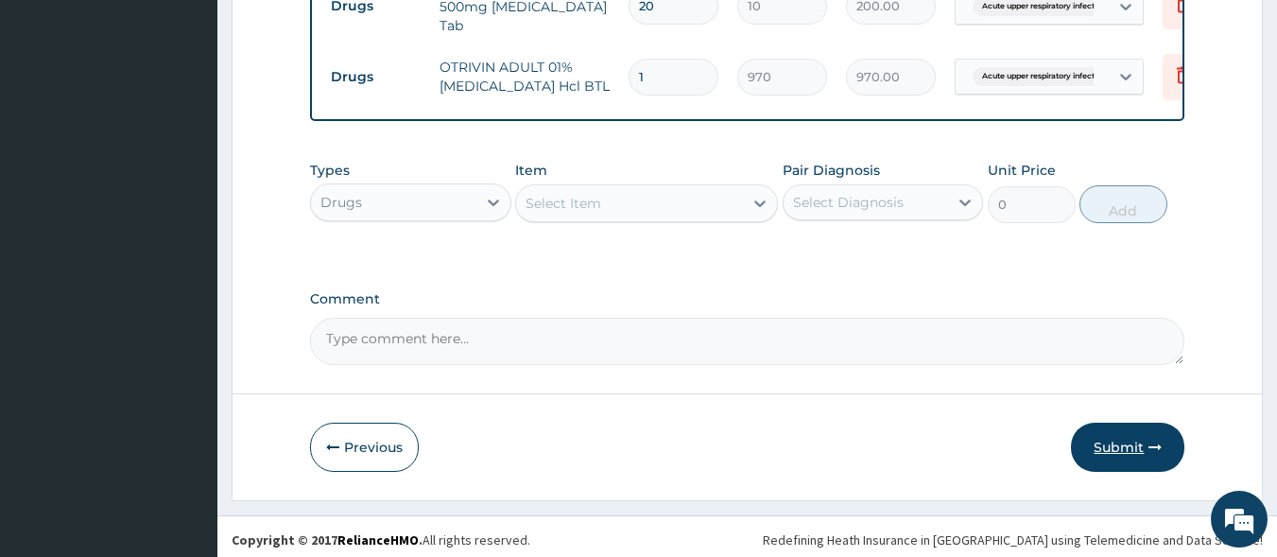
click at [1137, 433] on button "Submit" at bounding box center [1127, 447] width 113 height 49
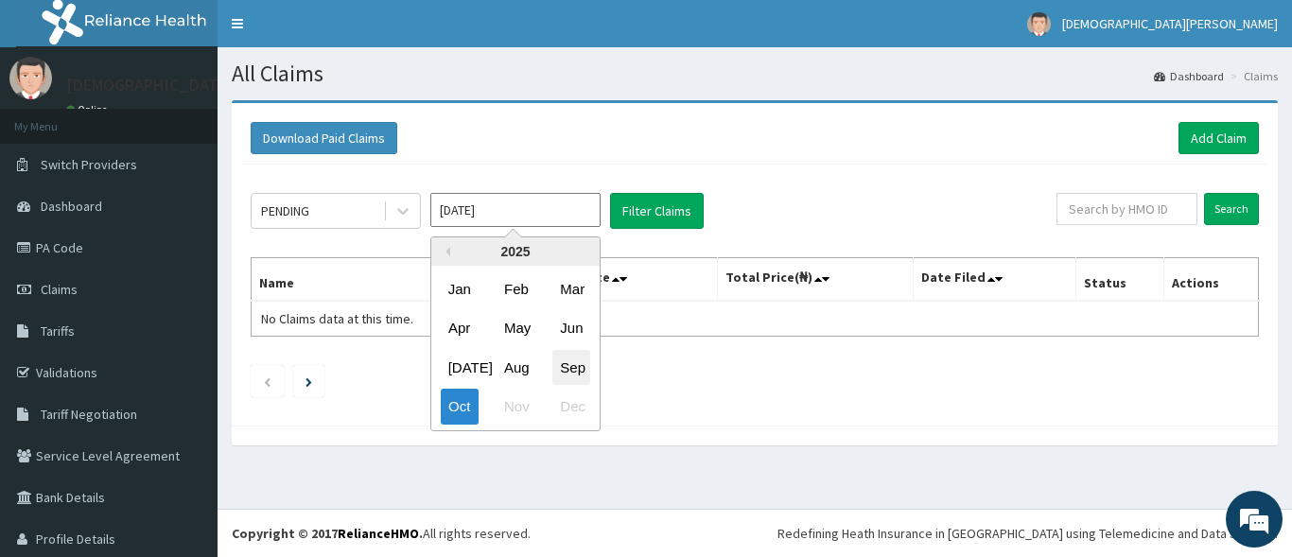
click at [563, 370] on div "Sep" at bounding box center [571, 367] width 38 height 35
type input "Sep 2025"
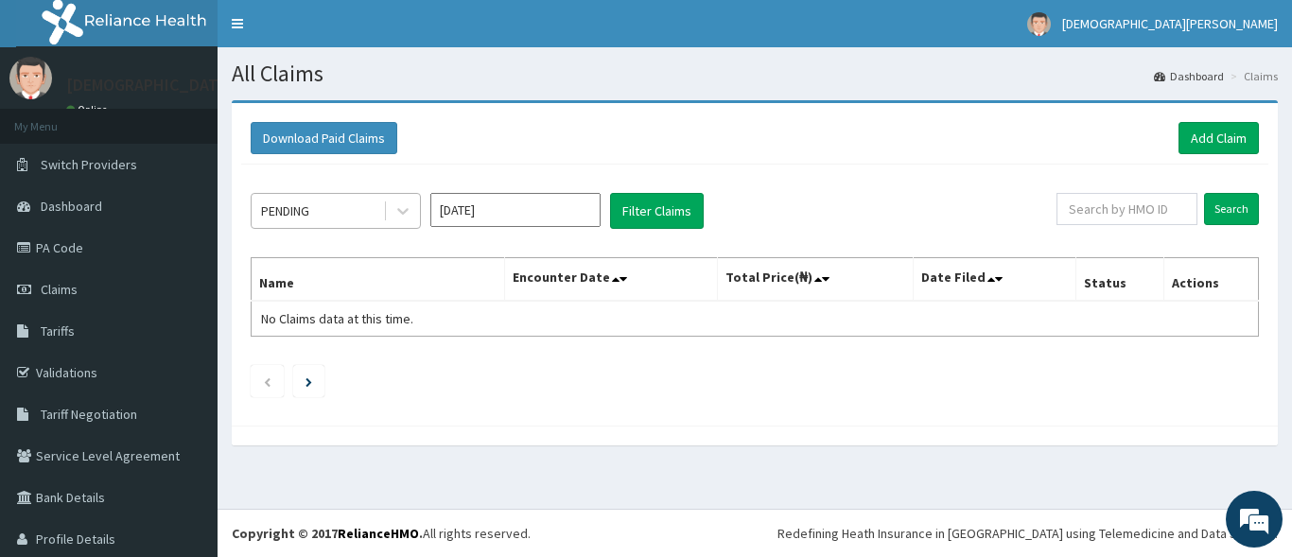
click at [371, 202] on div "PENDING" at bounding box center [316, 211] width 131 height 30
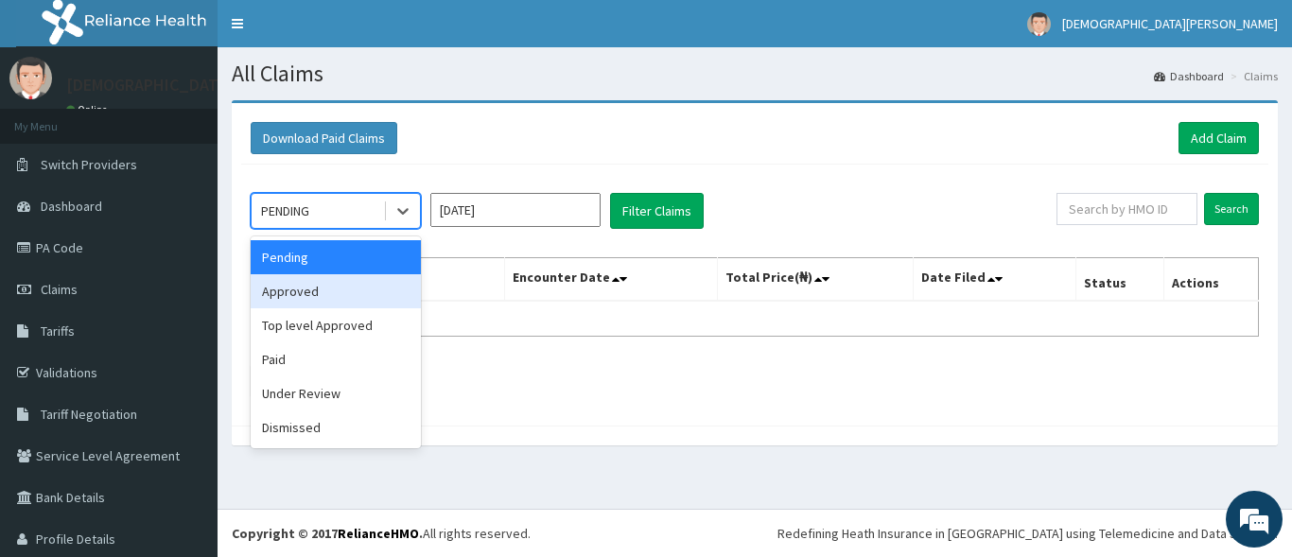
click at [356, 284] on div "Approved" at bounding box center [336, 291] width 170 height 34
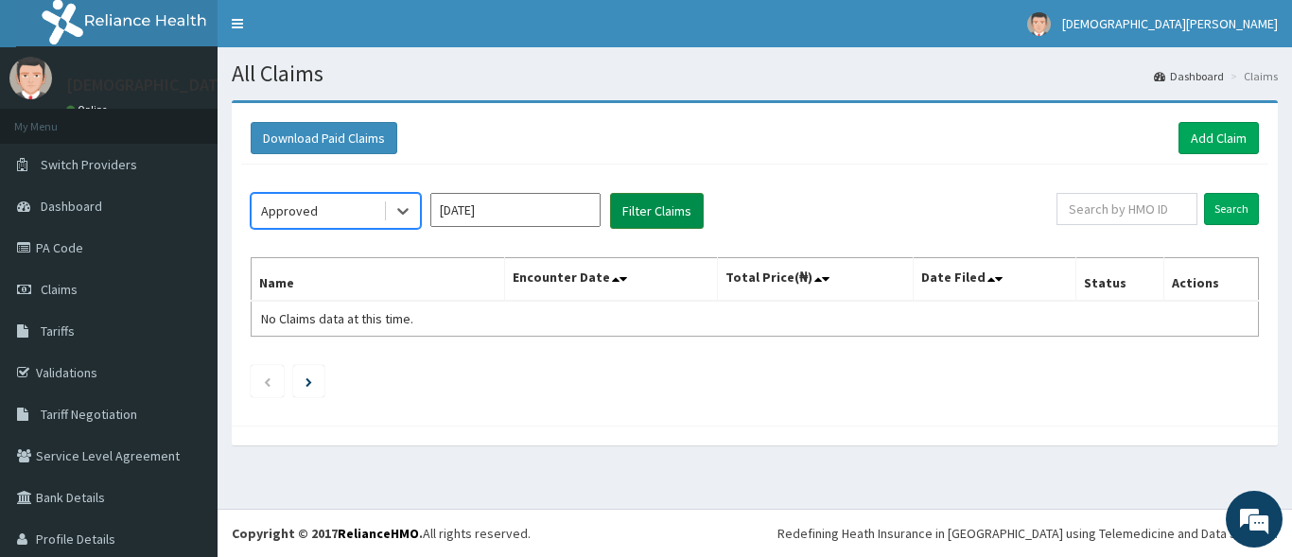
click at [644, 222] on button "Filter Claims" at bounding box center [657, 211] width 94 height 36
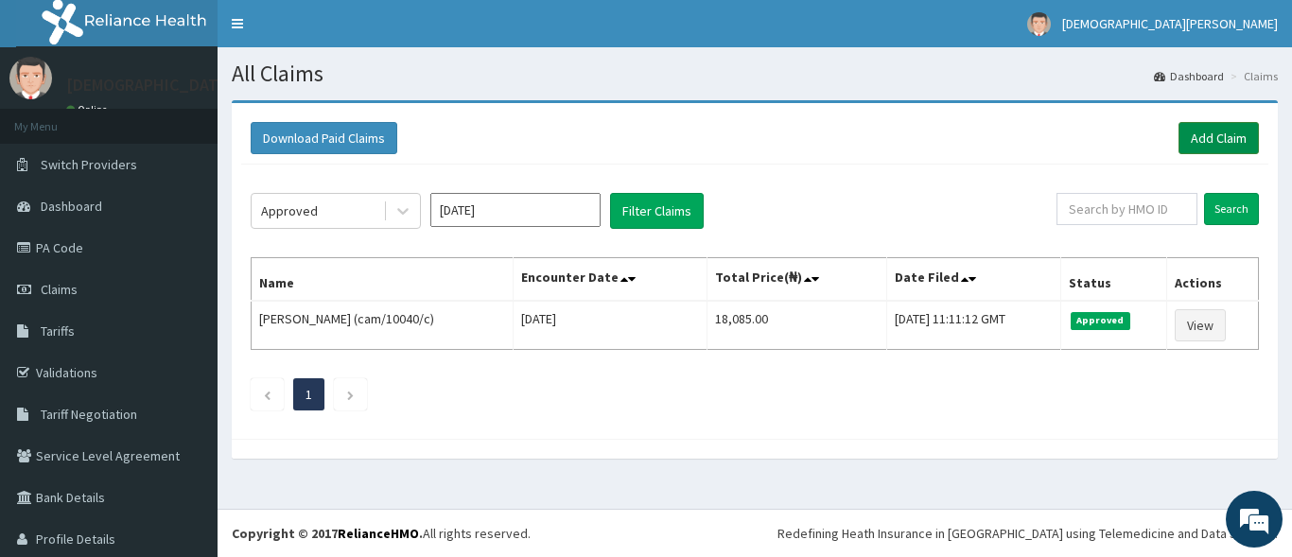
click at [1189, 139] on link "Add Claim" at bounding box center [1218, 138] width 80 height 32
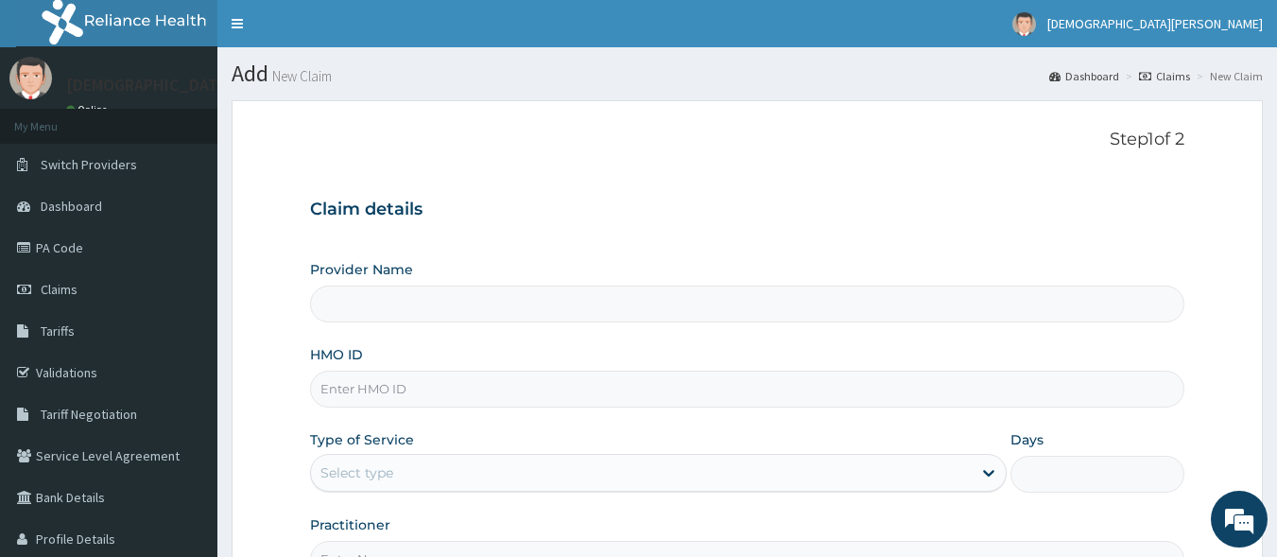
click at [427, 392] on input "HMO ID" at bounding box center [748, 389] width 876 height 37
paste input "CRH/10075/B"
type input "CRH/10075/B"
type input "[GEOGRAPHIC_DATA]"
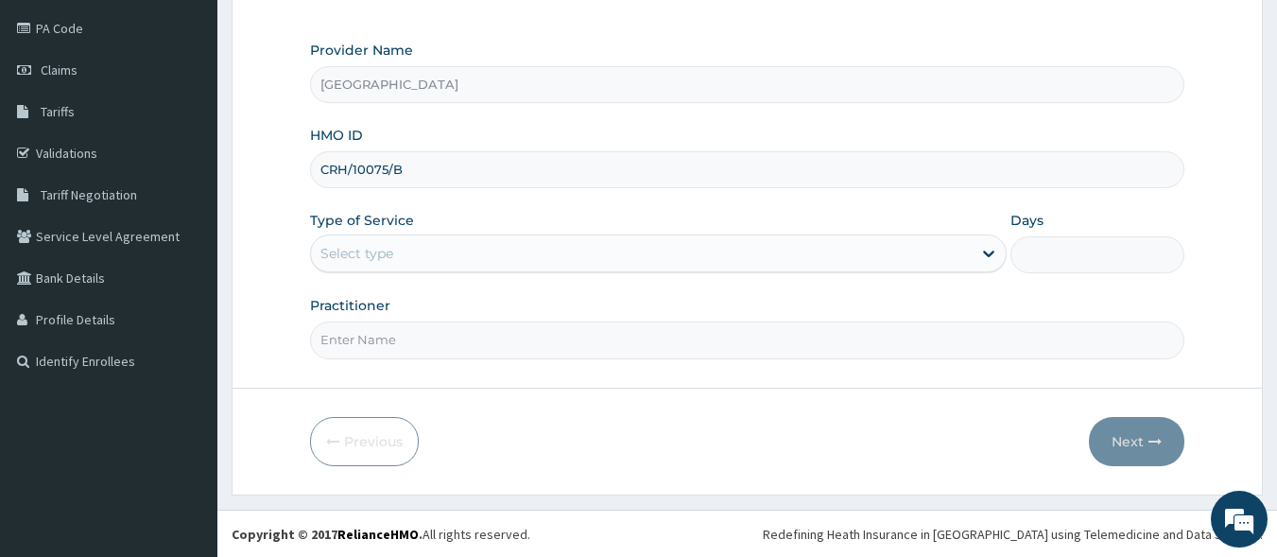
scroll to position [220, 0]
type input "CRH/10075/B"
click at [421, 256] on div "Select type" at bounding box center [641, 252] width 661 height 30
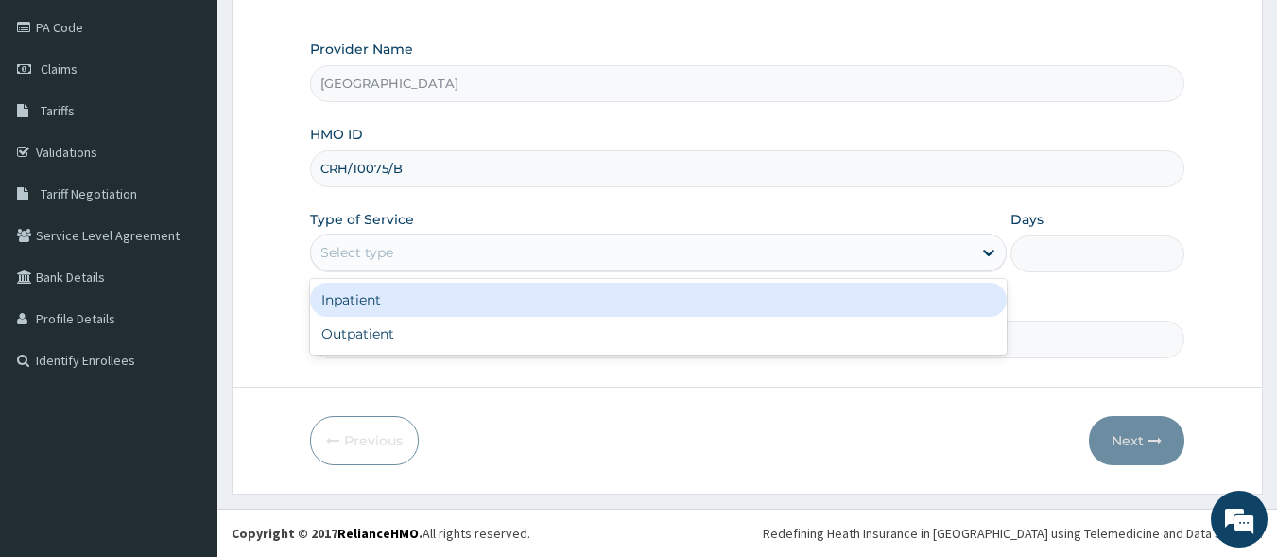
scroll to position [0, 0]
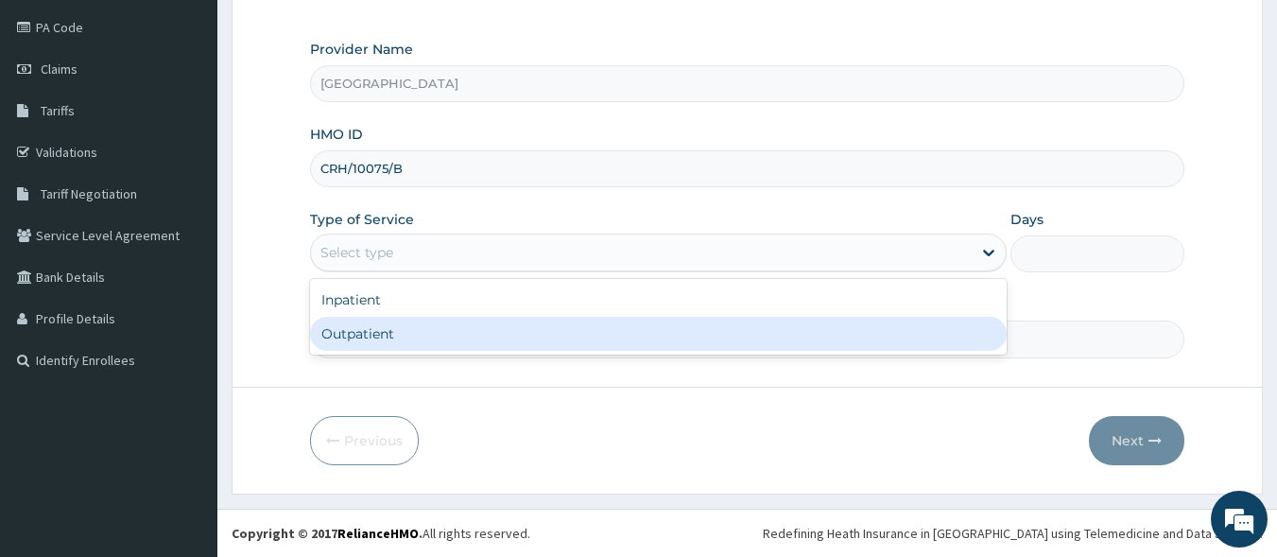
click at [408, 333] on div "Outpatient" at bounding box center [658, 334] width 697 height 34
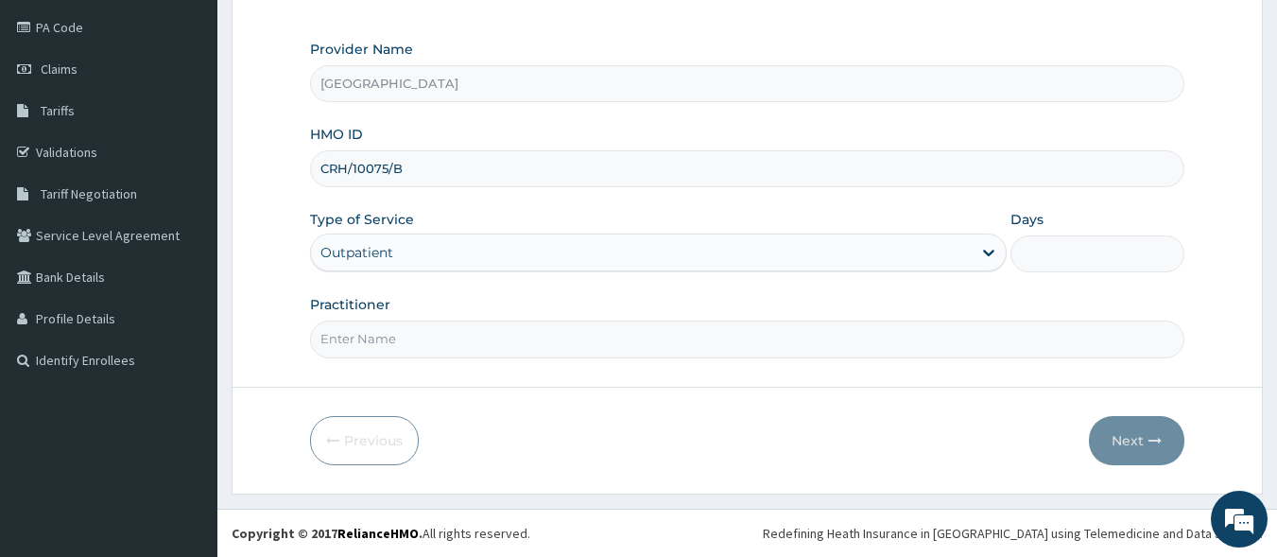
type input "1"
click at [372, 339] on input "Practitioner" at bounding box center [748, 339] width 876 height 37
type input "[PERSON_NAME] [PERSON_NAME]"
click at [1150, 434] on icon "button" at bounding box center [1155, 440] width 13 height 13
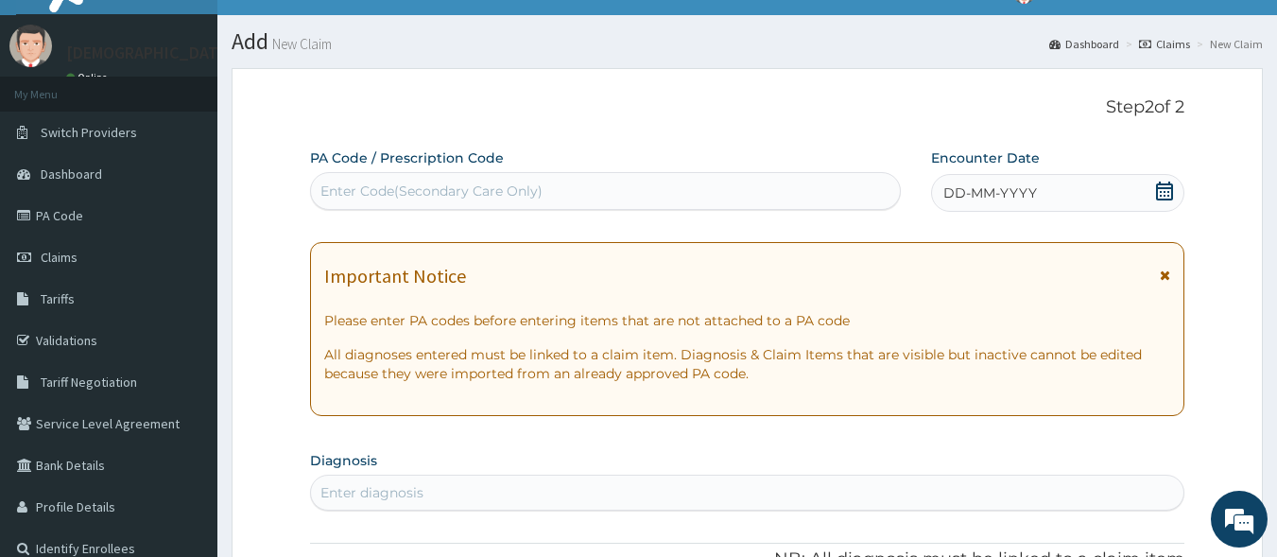
scroll to position [29, 0]
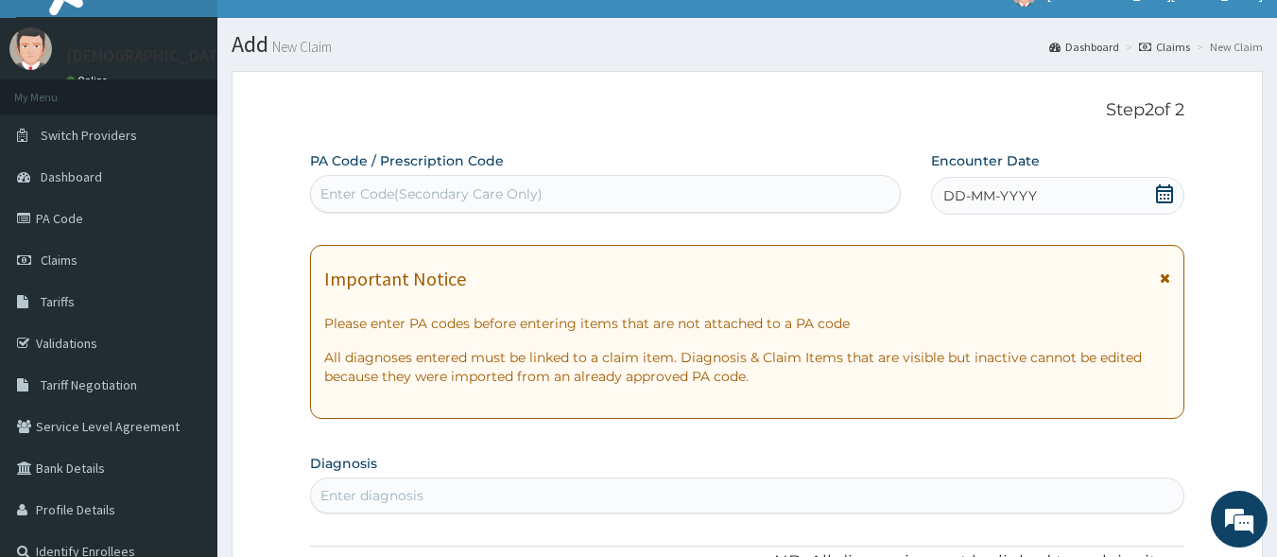
click at [995, 201] on span "DD-MM-YYYY" at bounding box center [991, 195] width 94 height 19
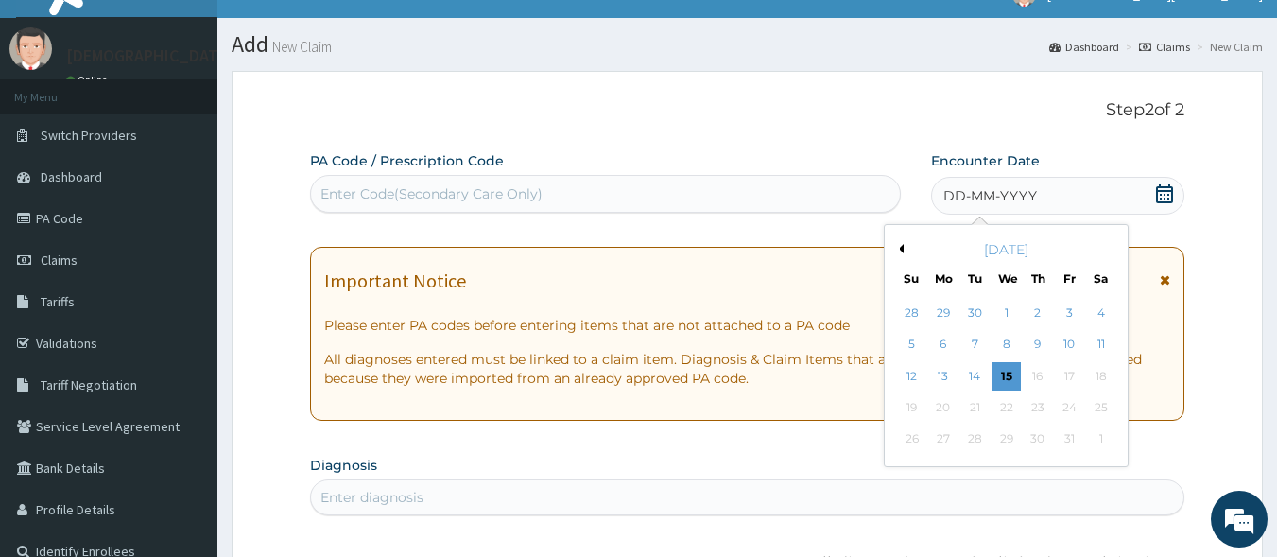
click at [903, 251] on button "Previous Month" at bounding box center [898, 248] width 9 height 9
click at [1105, 347] on div "13" at bounding box center [1101, 345] width 28 height 28
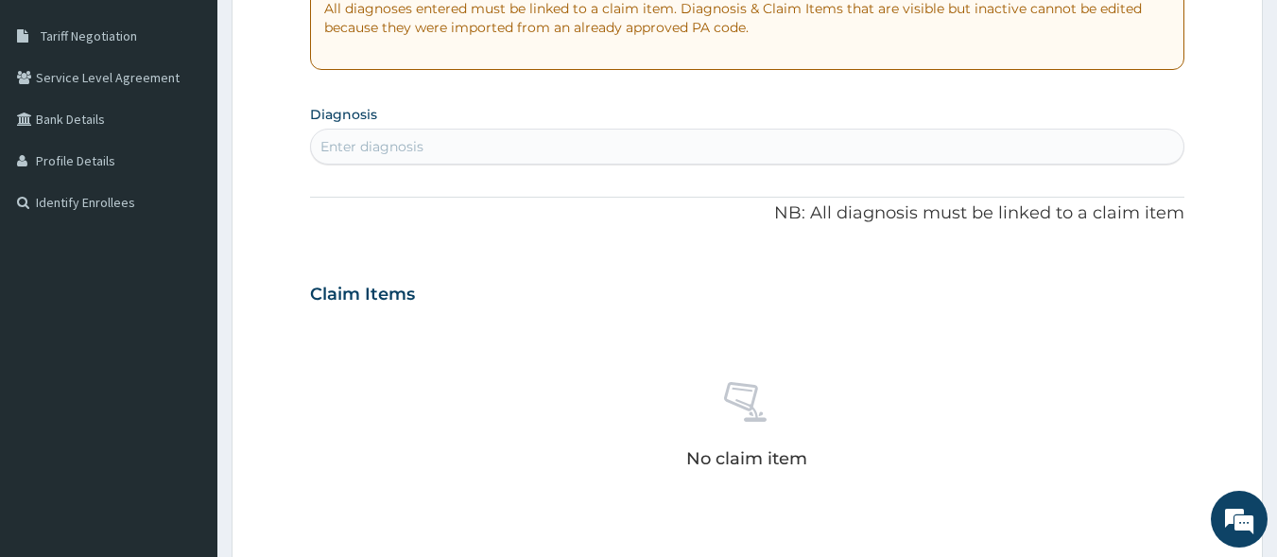
scroll to position [398, 0]
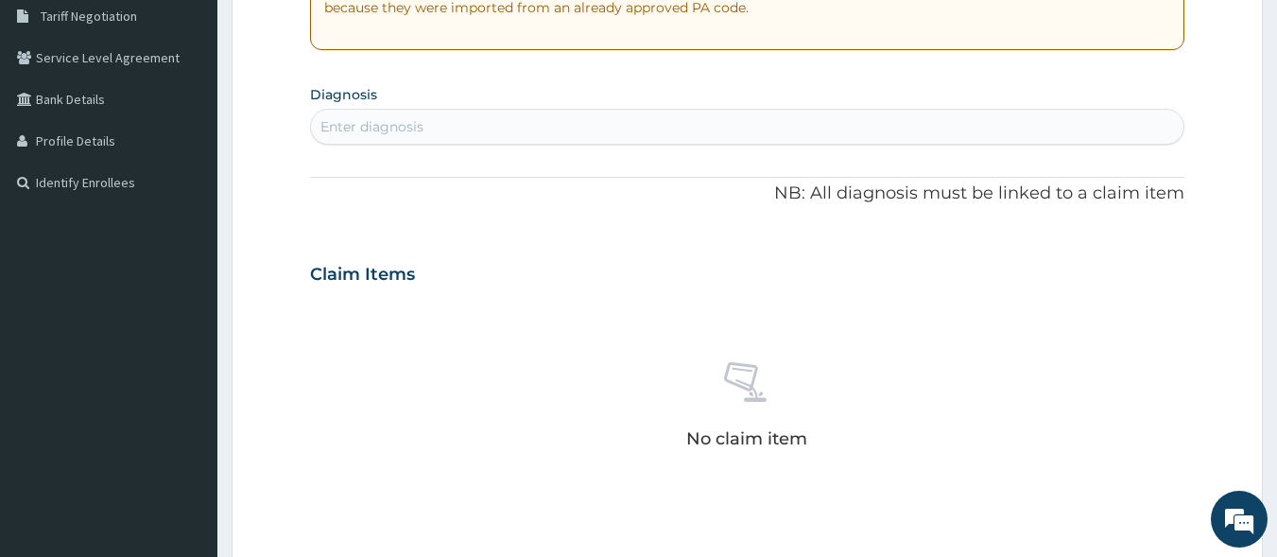
click at [477, 131] on div "Enter diagnosis" at bounding box center [748, 127] width 874 height 30
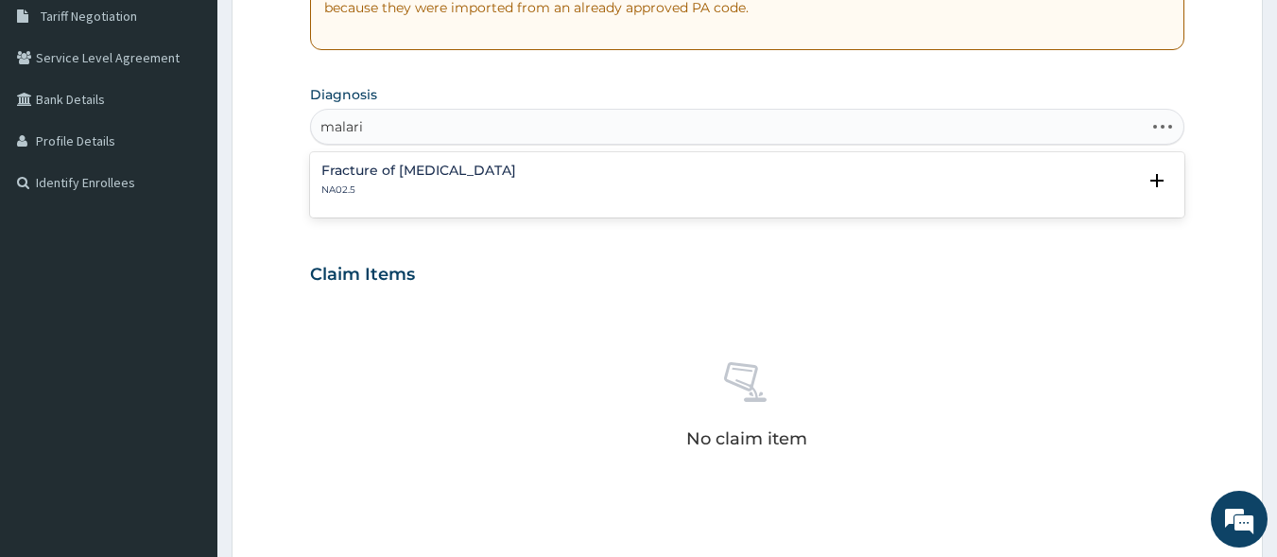
type input "malaria"
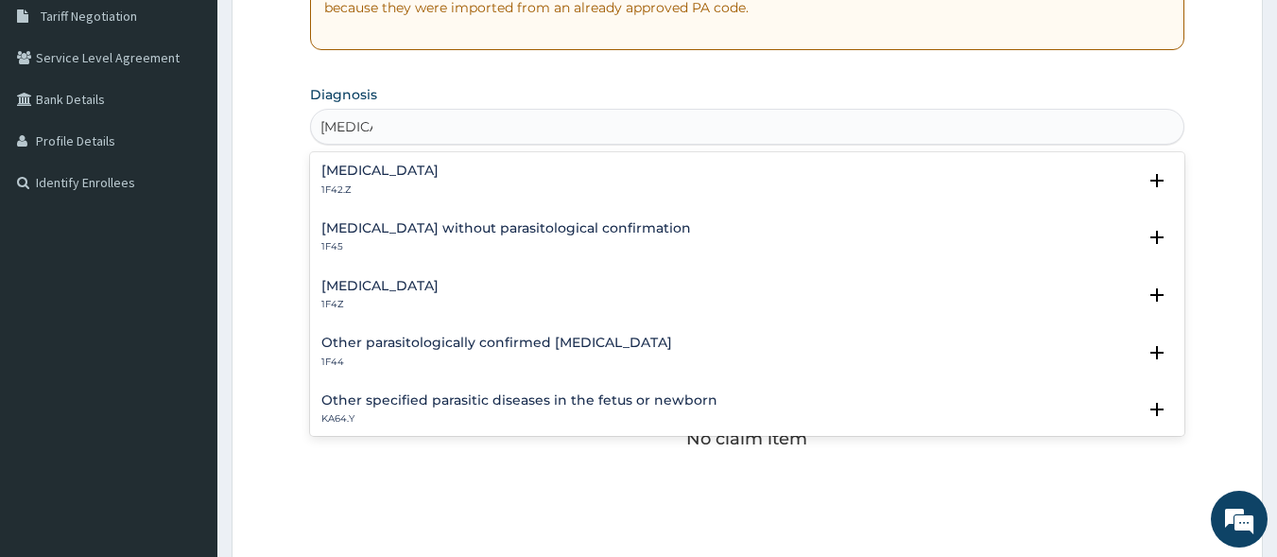
click at [480, 295] on div "Malaria, unspecified 1F4Z" at bounding box center [747, 295] width 853 height 33
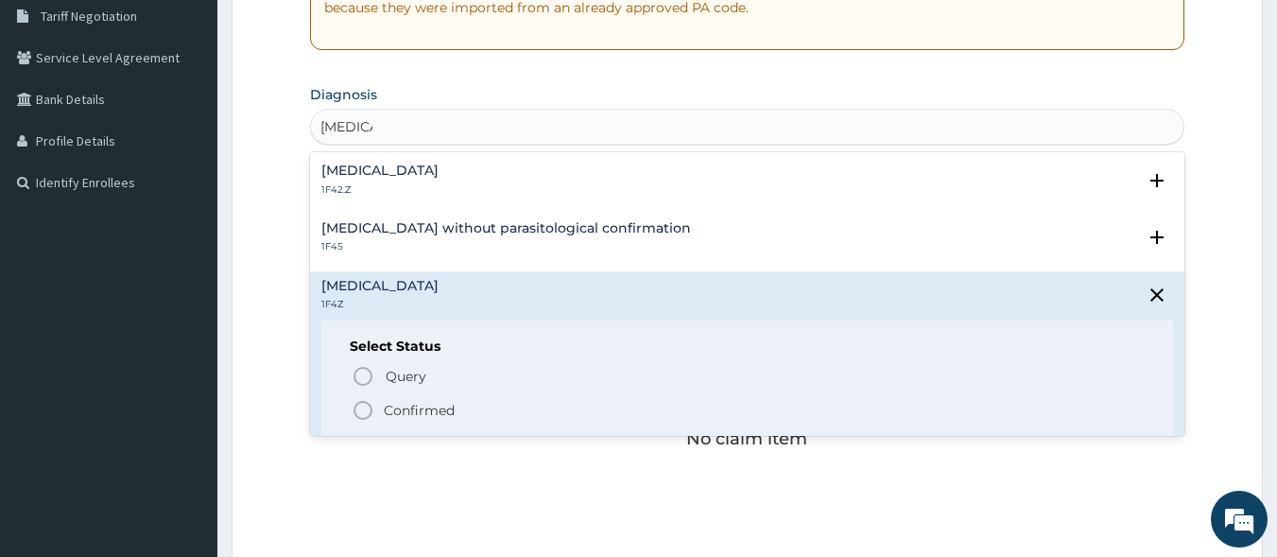
click at [365, 414] on icon "status option filled" at bounding box center [363, 410] width 23 height 23
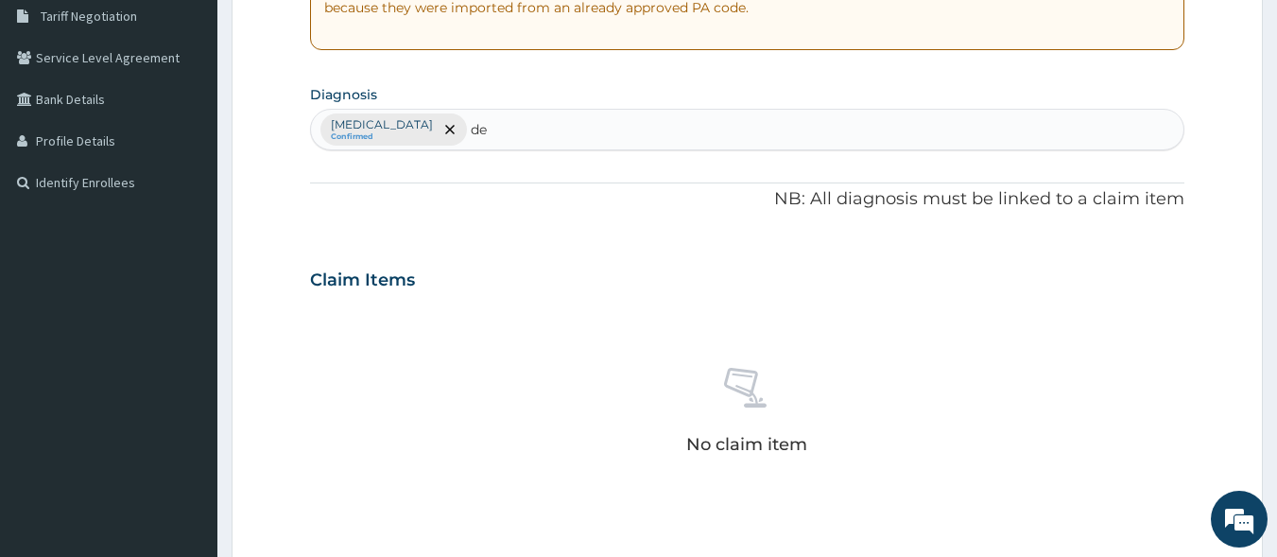
type input "d"
type input "skin"
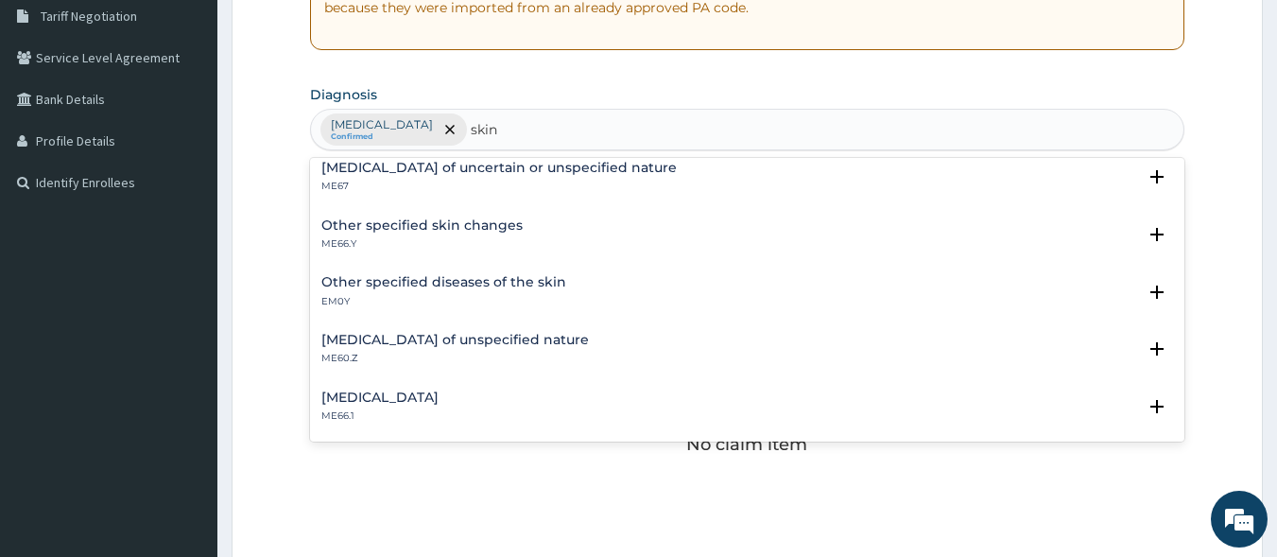
scroll to position [0, 0]
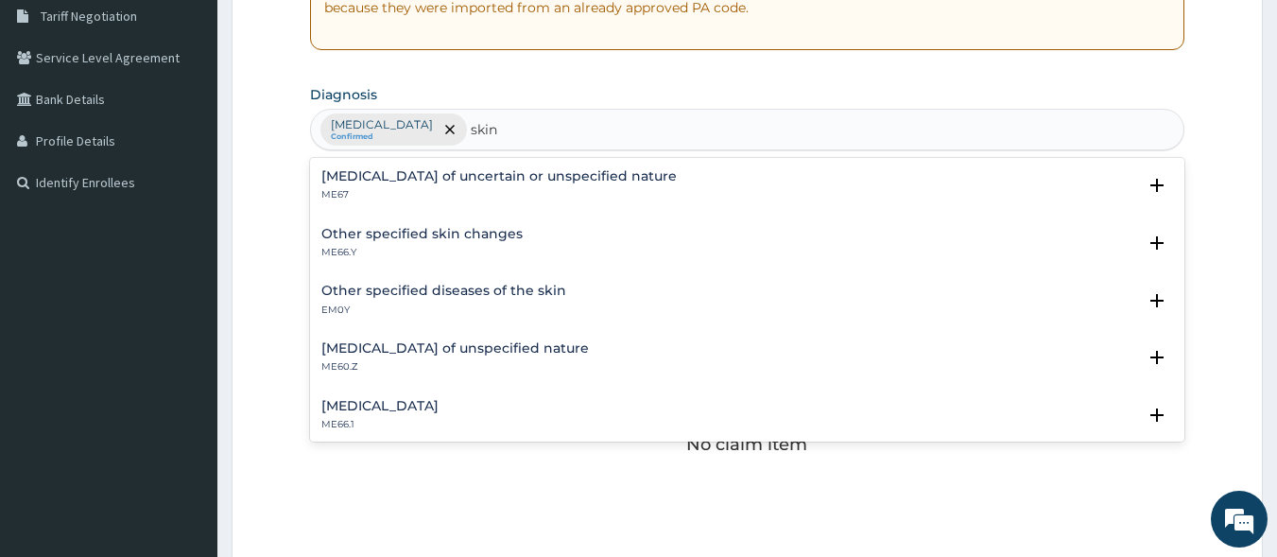
click at [479, 181] on h4 "Skin disorder of uncertain or unspecified nature" at bounding box center [498, 176] width 355 height 14
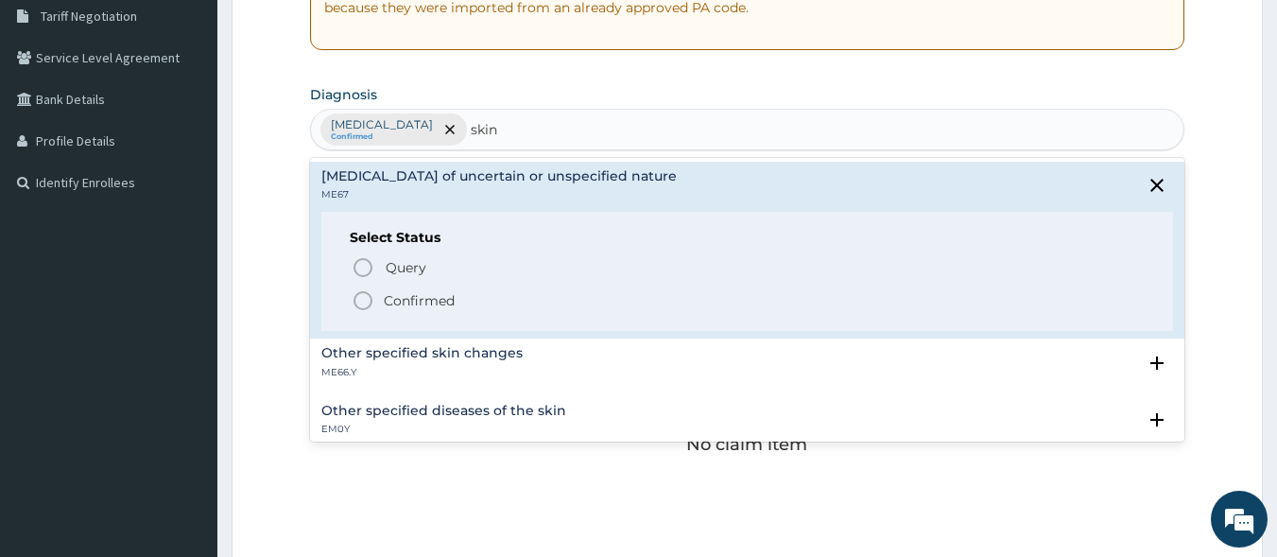
click at [371, 304] on circle "status option filled" at bounding box center [363, 300] width 17 height 17
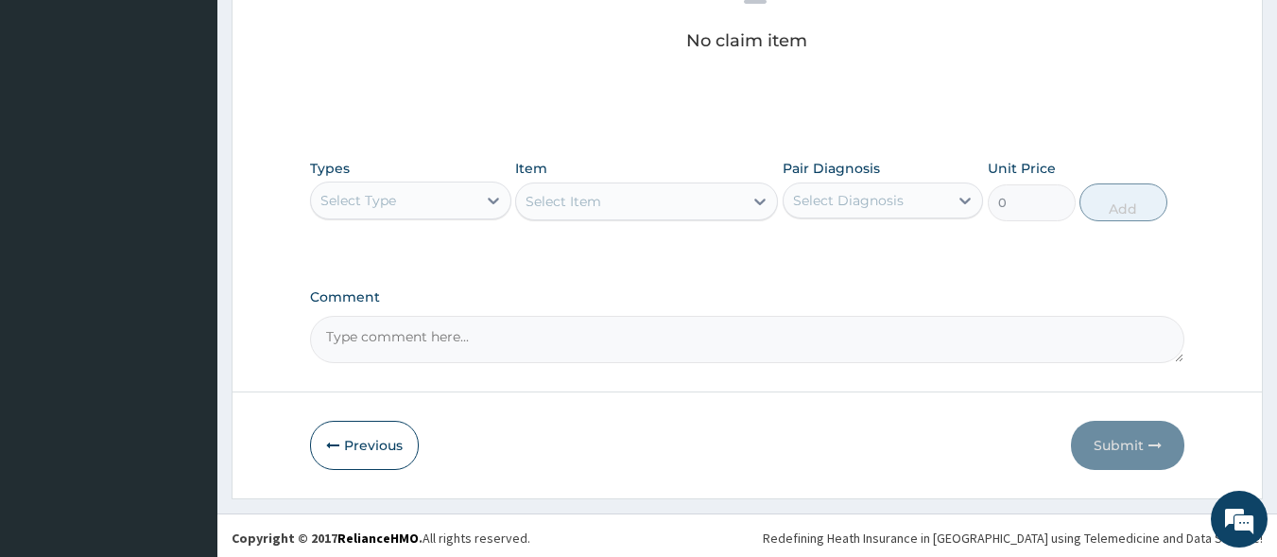
scroll to position [806, 0]
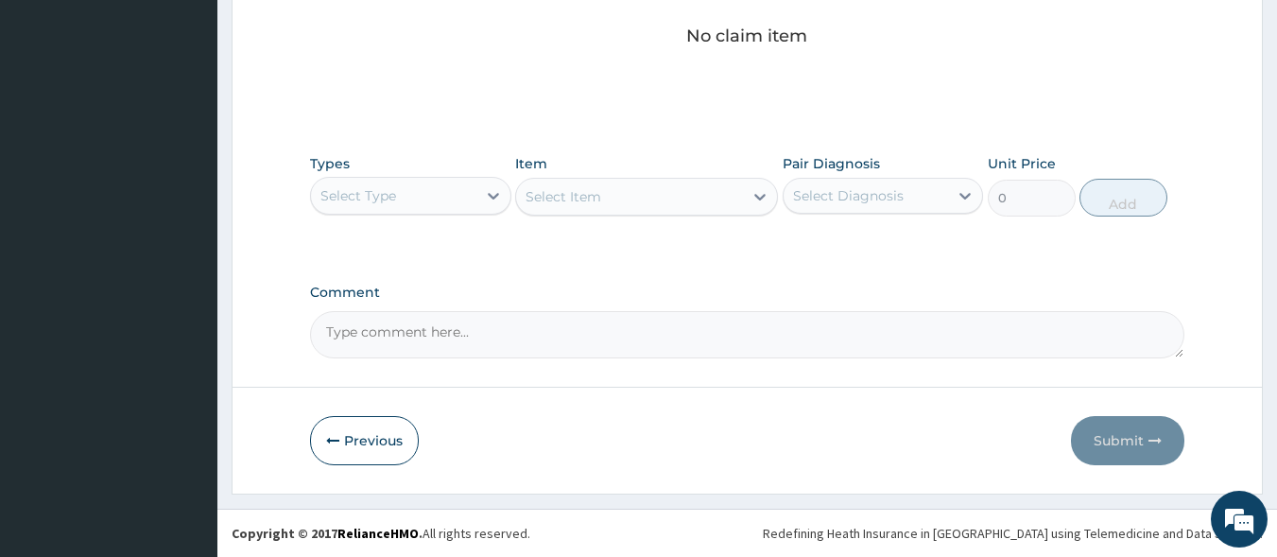
click at [447, 193] on div "Select Type" at bounding box center [393, 196] width 165 height 30
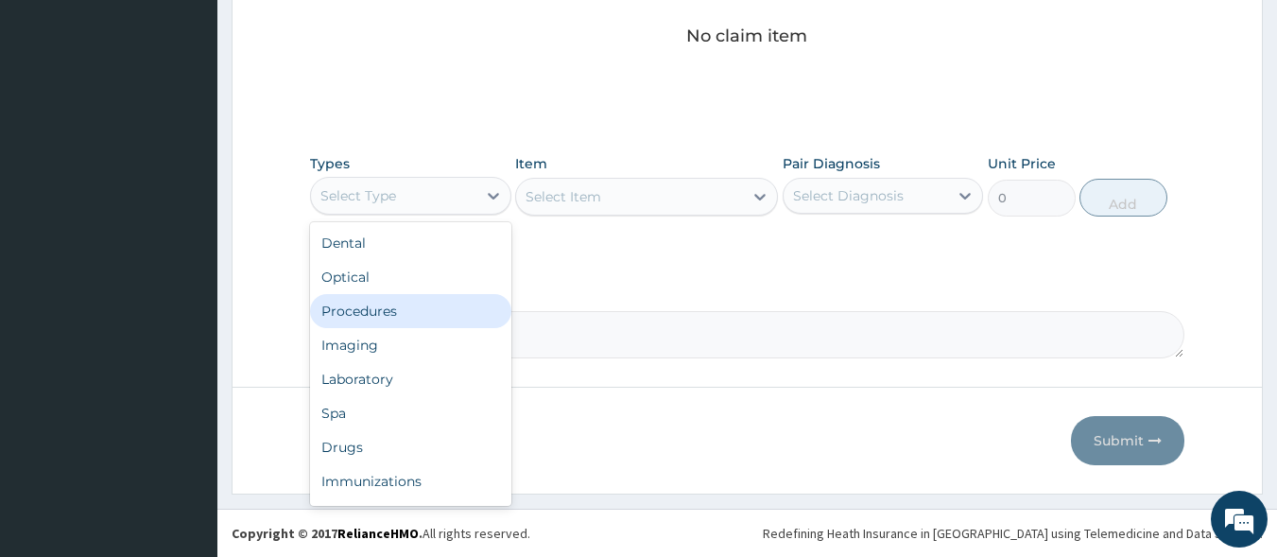
click at [411, 308] on div "Procedures" at bounding box center [410, 311] width 201 height 34
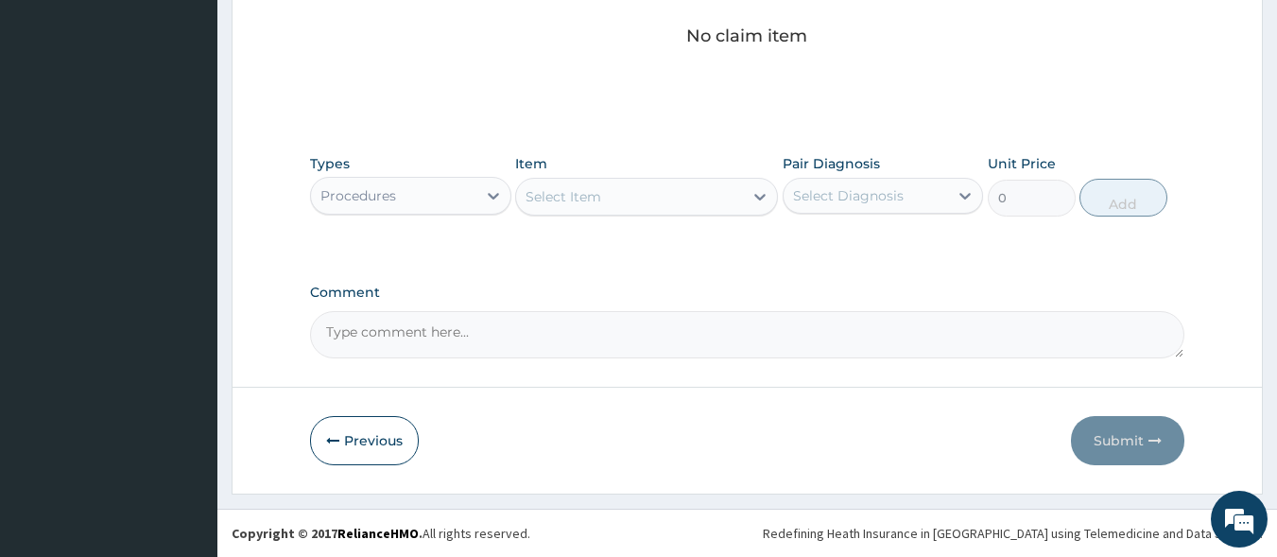
click at [633, 199] on div "Select Item" at bounding box center [629, 197] width 227 height 30
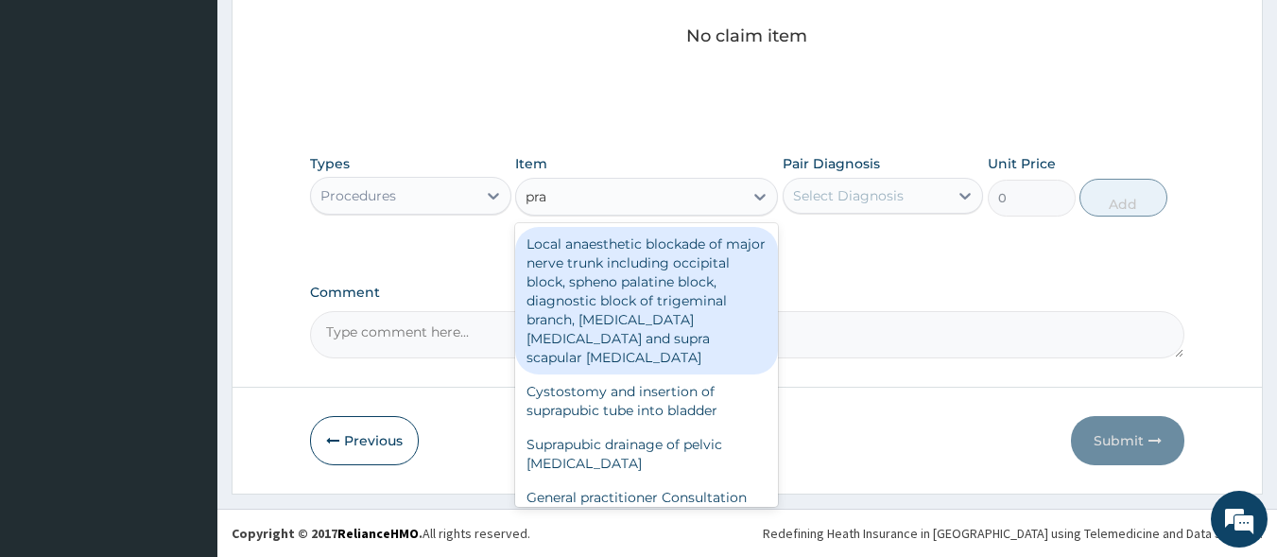
type input "prac"
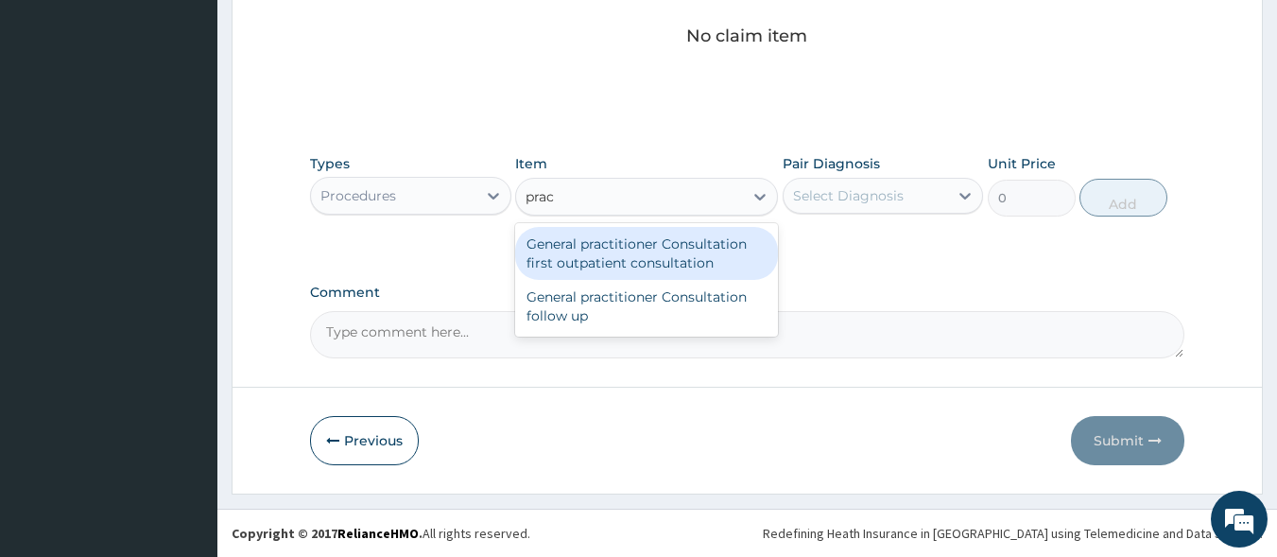
click at [634, 258] on div "General practitioner Consultation first outpatient consultation" at bounding box center [646, 253] width 263 height 53
type input "3000"
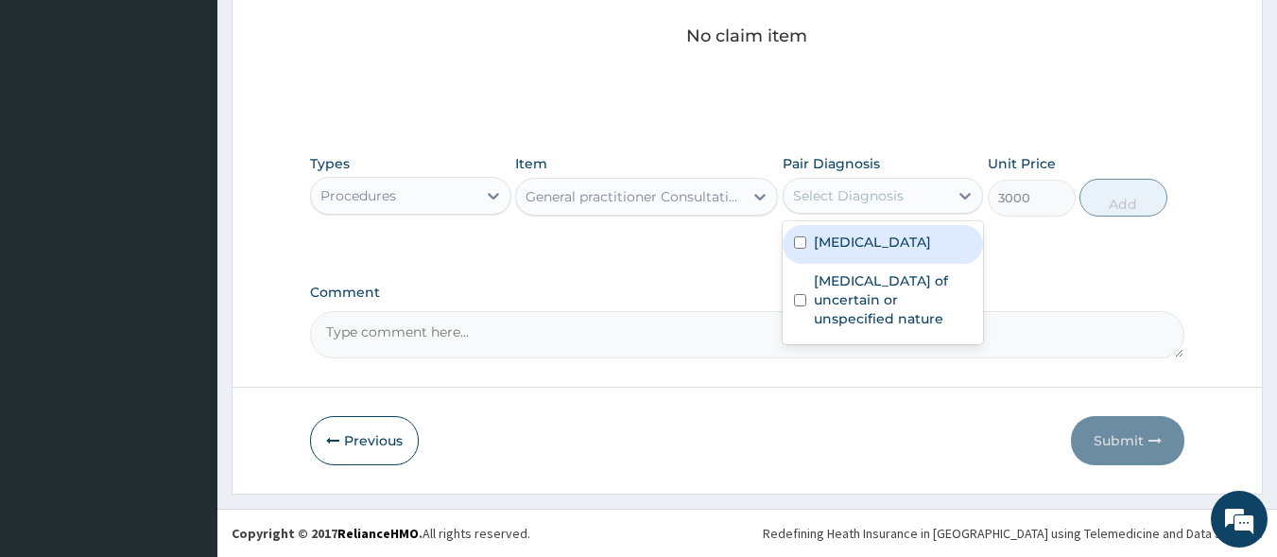
click at [860, 193] on div "Select Diagnosis" at bounding box center [848, 195] width 111 height 19
click at [869, 250] on label "Malaria, unspecified" at bounding box center [872, 242] width 117 height 19
checkbox input "true"
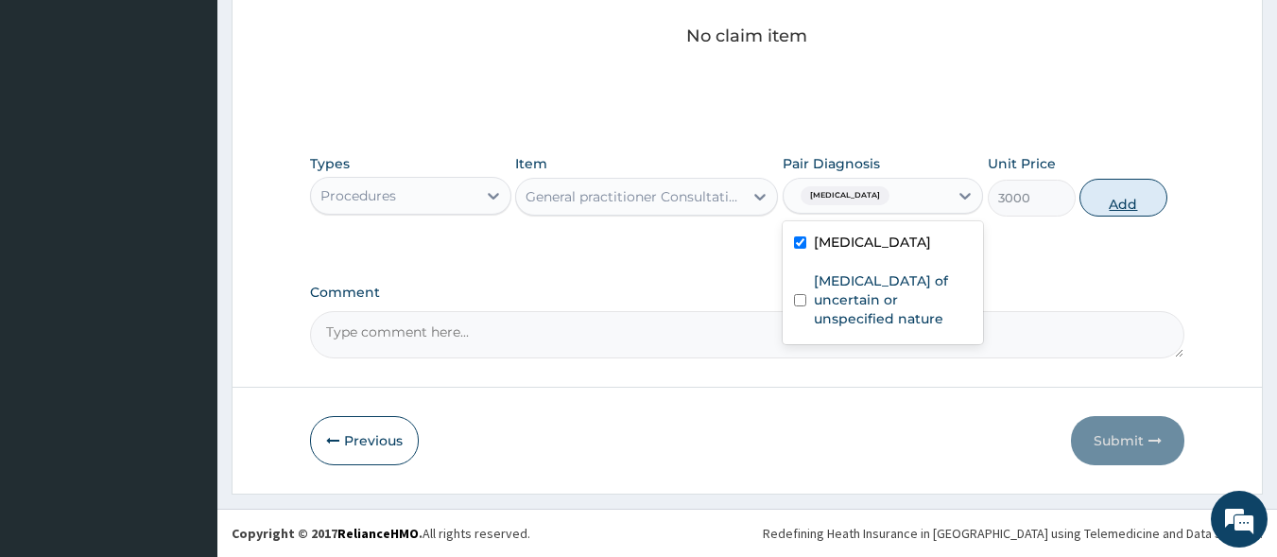
click at [1143, 201] on button "Add" at bounding box center [1124, 198] width 88 height 38
type input "0"
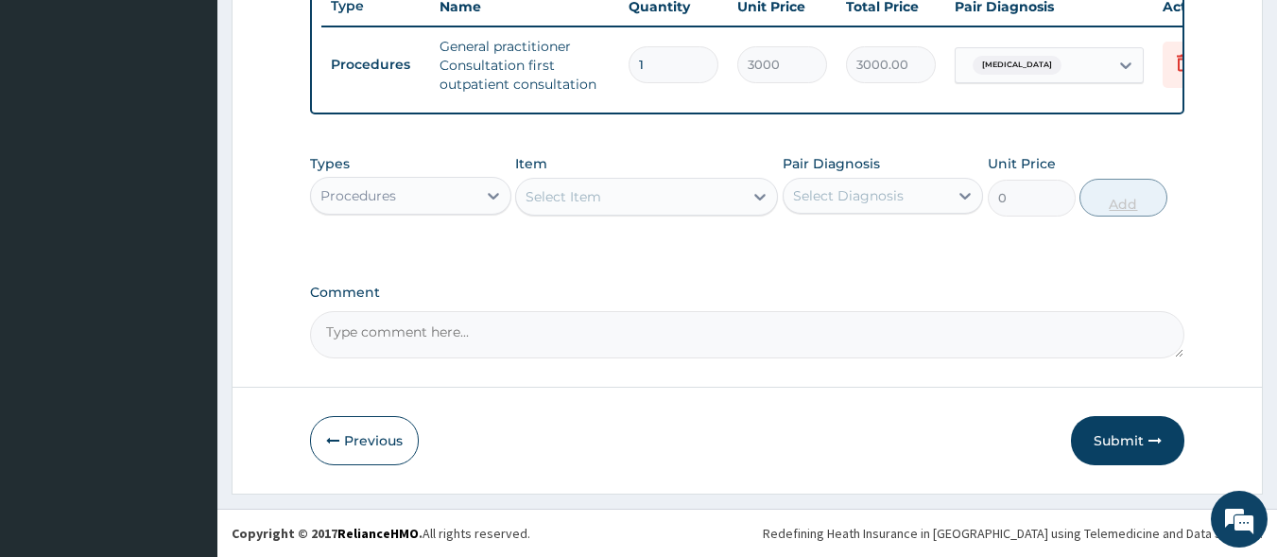
scroll to position [741, 0]
click at [458, 199] on div "Procedures" at bounding box center [393, 196] width 165 height 30
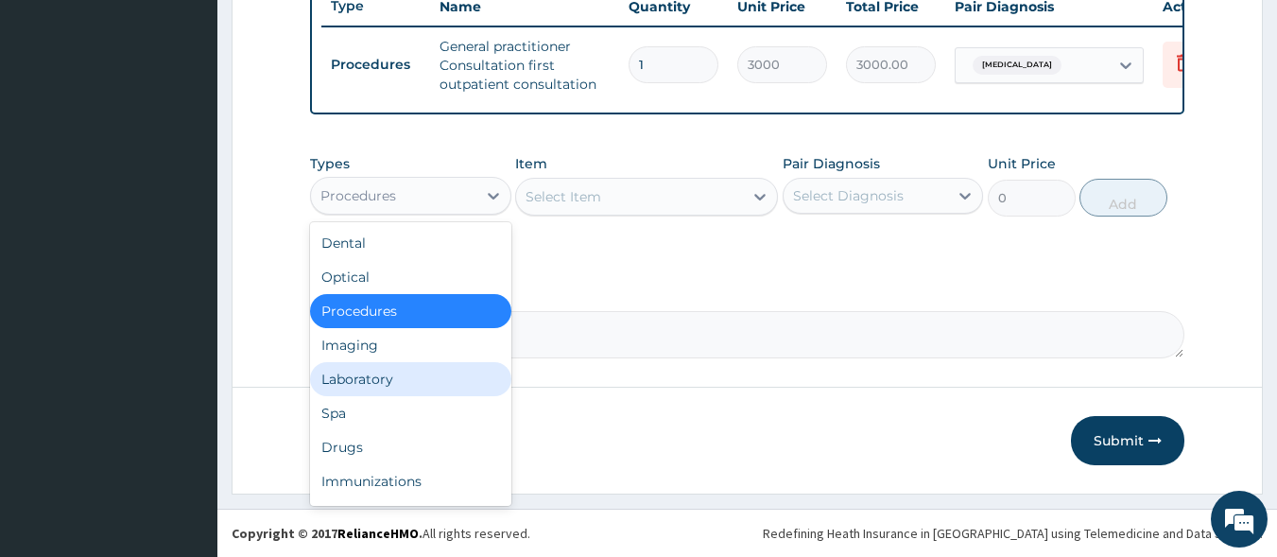
click at [443, 390] on div "Laboratory" at bounding box center [410, 379] width 201 height 34
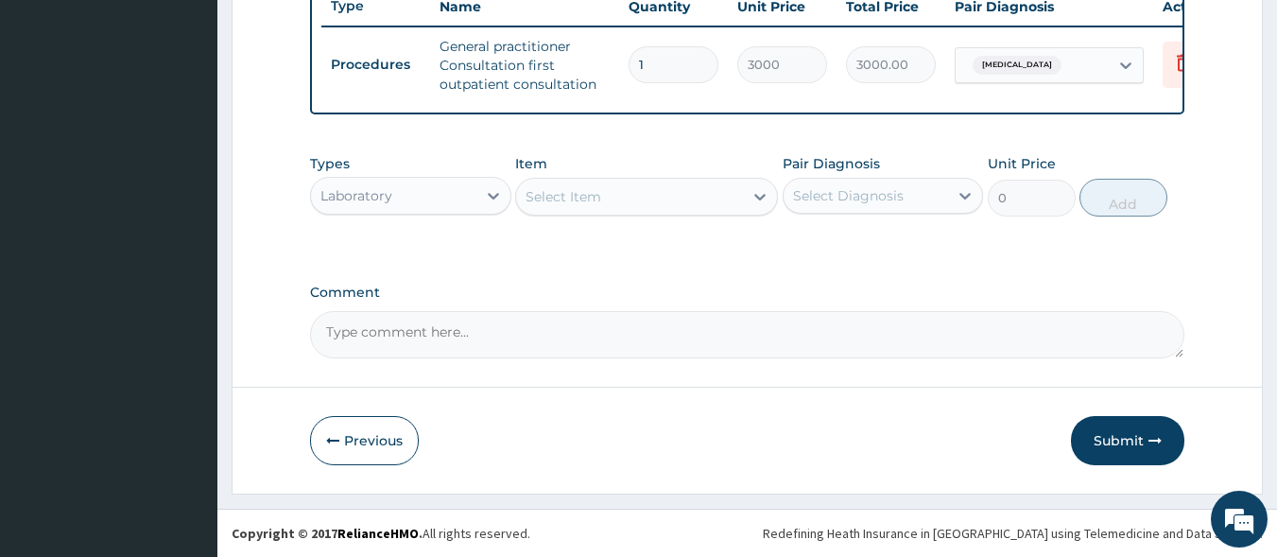
click at [604, 206] on div "Select Item" at bounding box center [629, 197] width 227 height 30
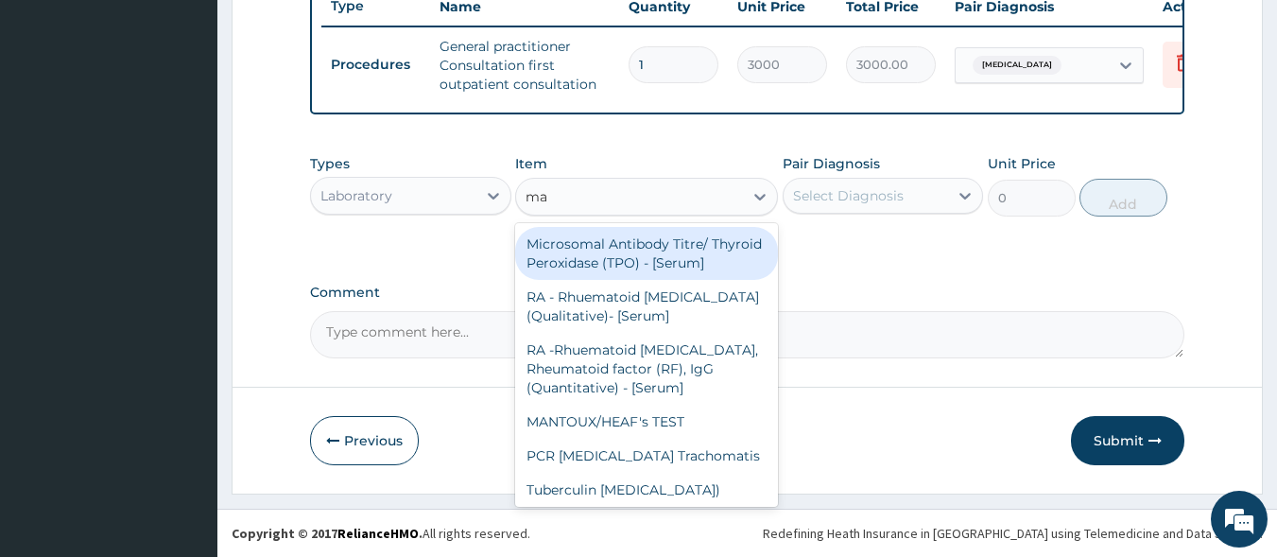
type input "mal"
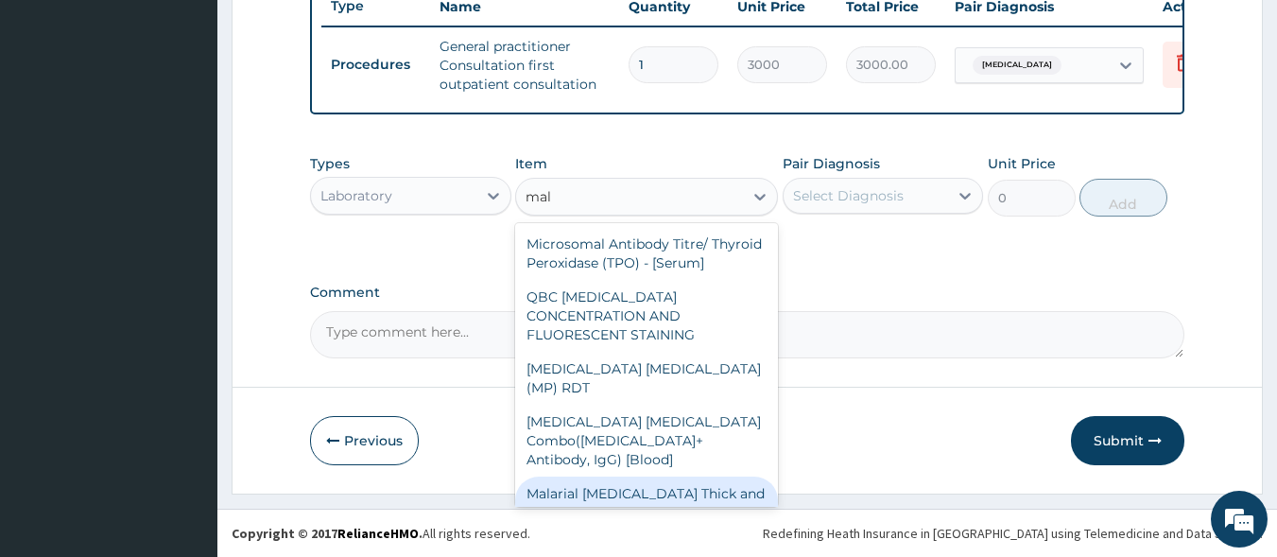
click at [648, 477] on div "Malarial Parasite Thick and thin films - [Blood]" at bounding box center [646, 503] width 263 height 53
type input "1500"
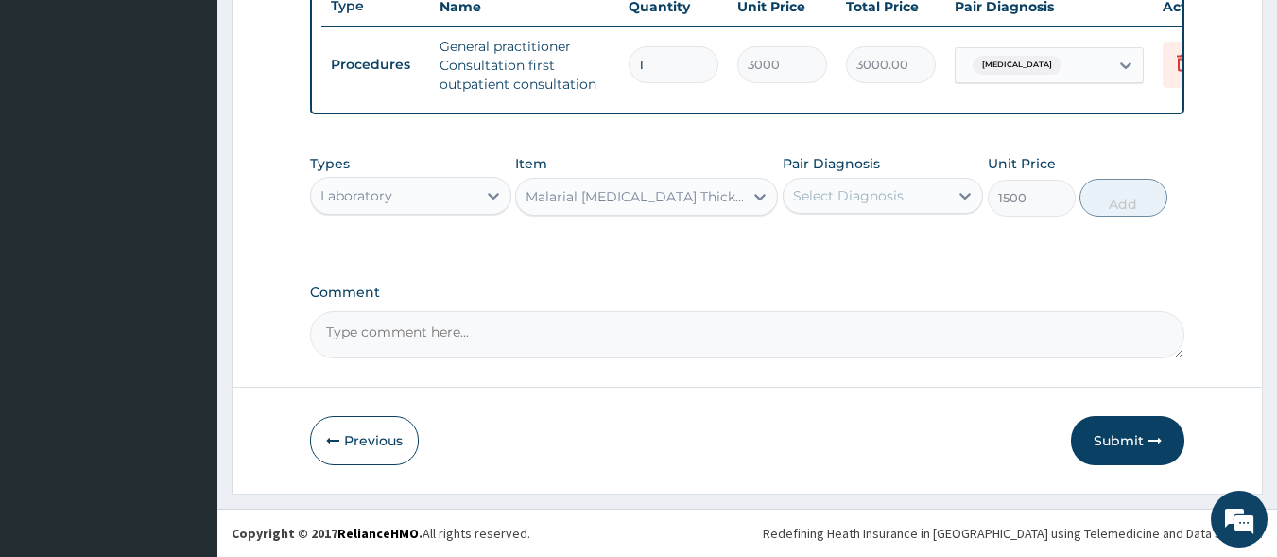
click at [856, 207] on div "Select Diagnosis" at bounding box center [866, 196] width 165 height 30
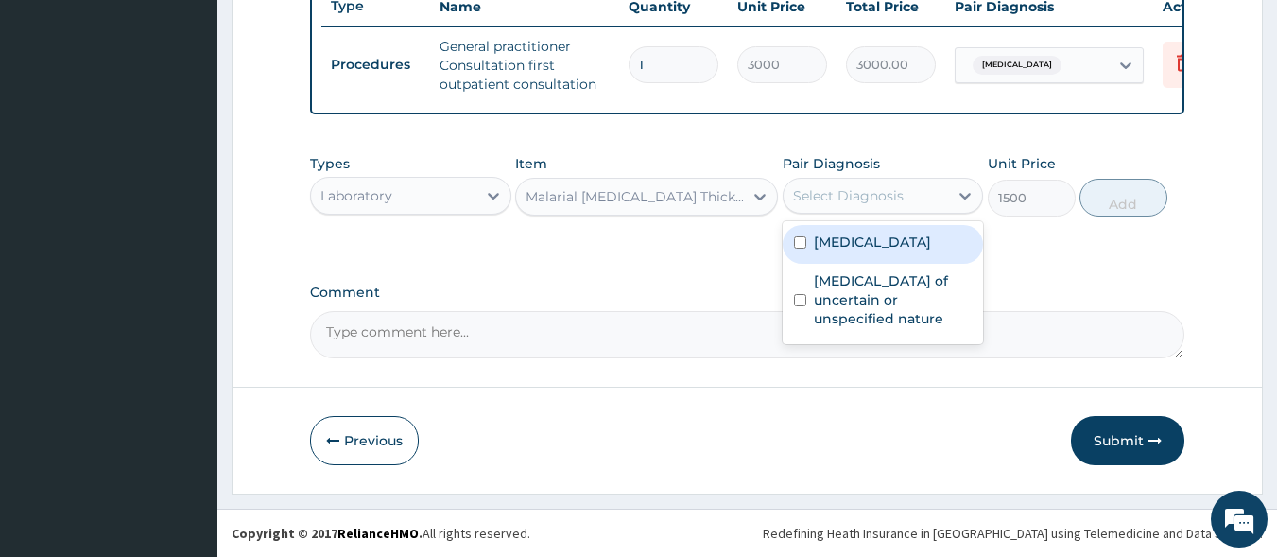
click at [854, 240] on label "Malaria, unspecified" at bounding box center [872, 242] width 117 height 19
checkbox input "true"
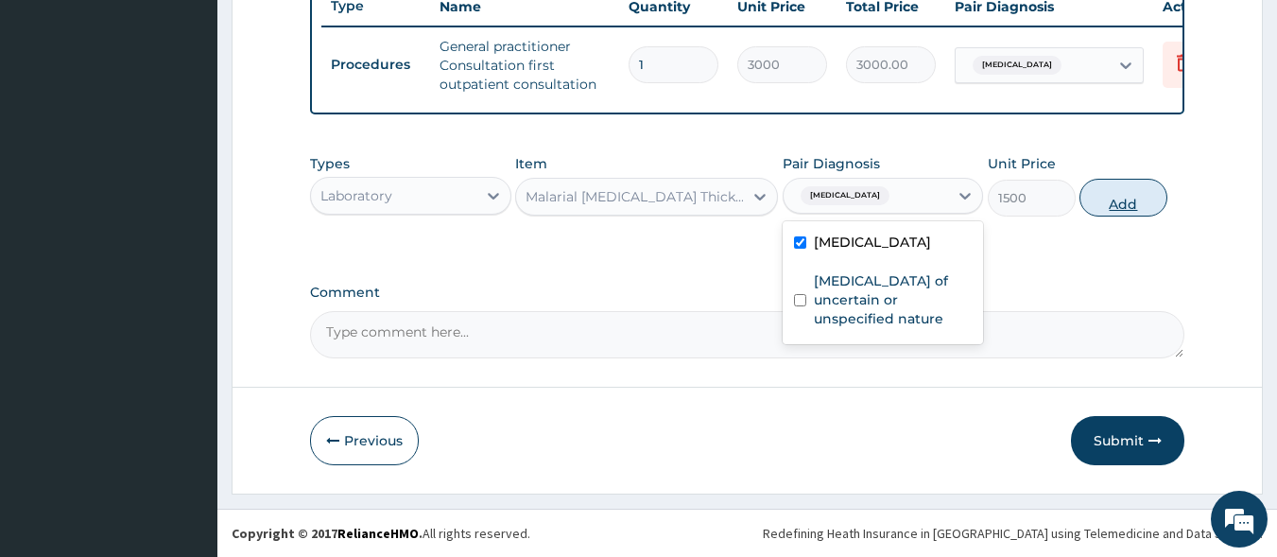
click at [1133, 199] on button "Add" at bounding box center [1124, 198] width 88 height 38
type input "0"
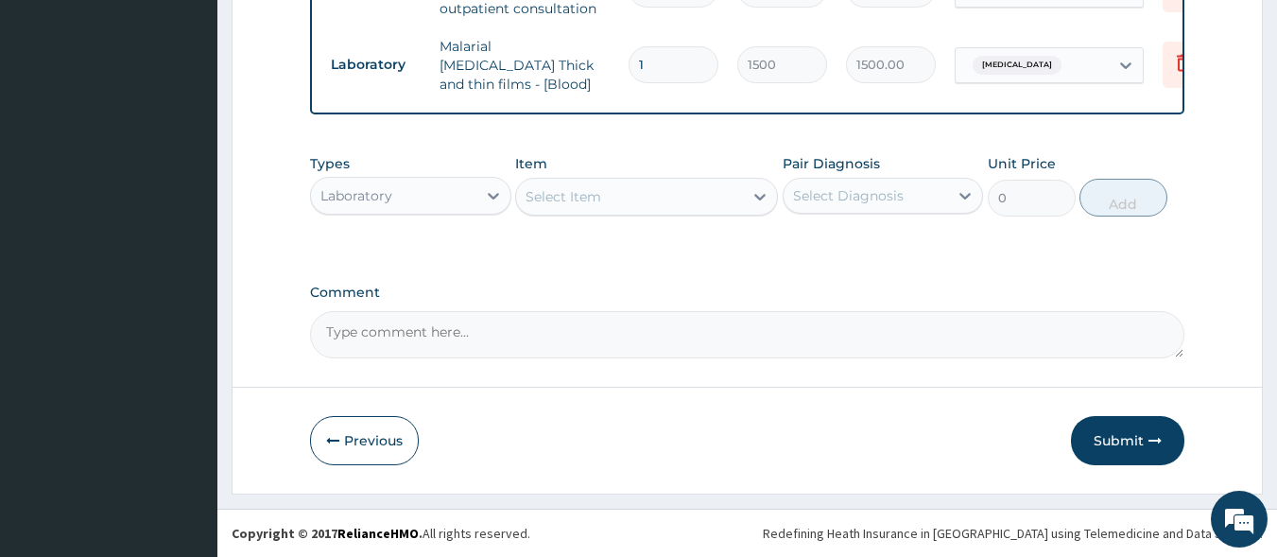
scroll to position [806, 0]
click at [438, 203] on div "Laboratory" at bounding box center [393, 196] width 165 height 30
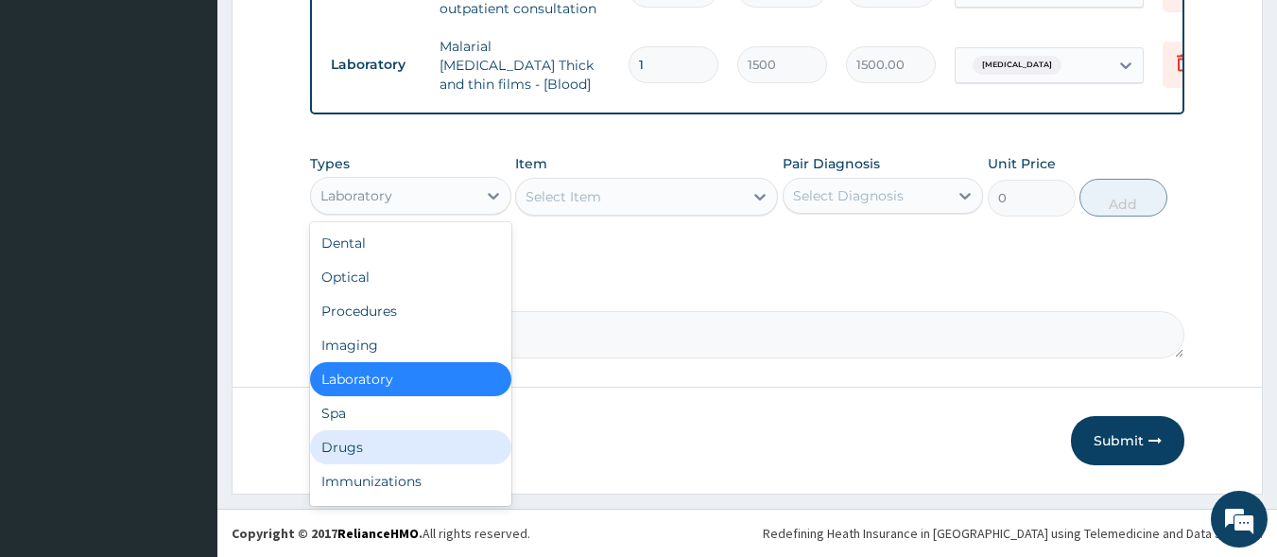
click at [373, 451] on div "Drugs" at bounding box center [410, 447] width 201 height 34
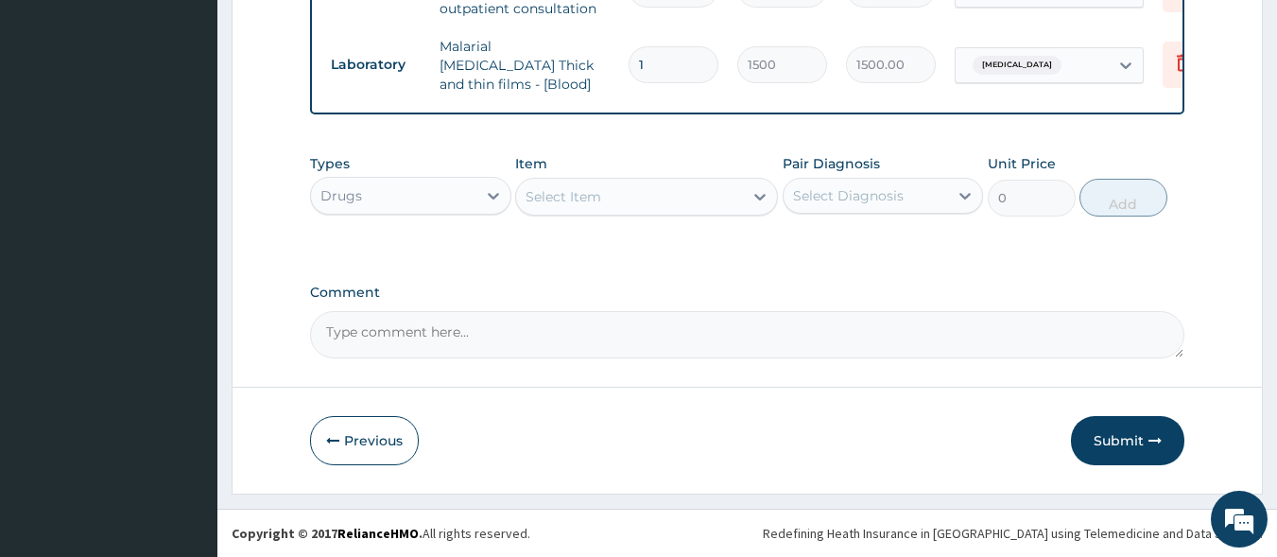
click at [579, 198] on div "Select Item" at bounding box center [564, 196] width 76 height 19
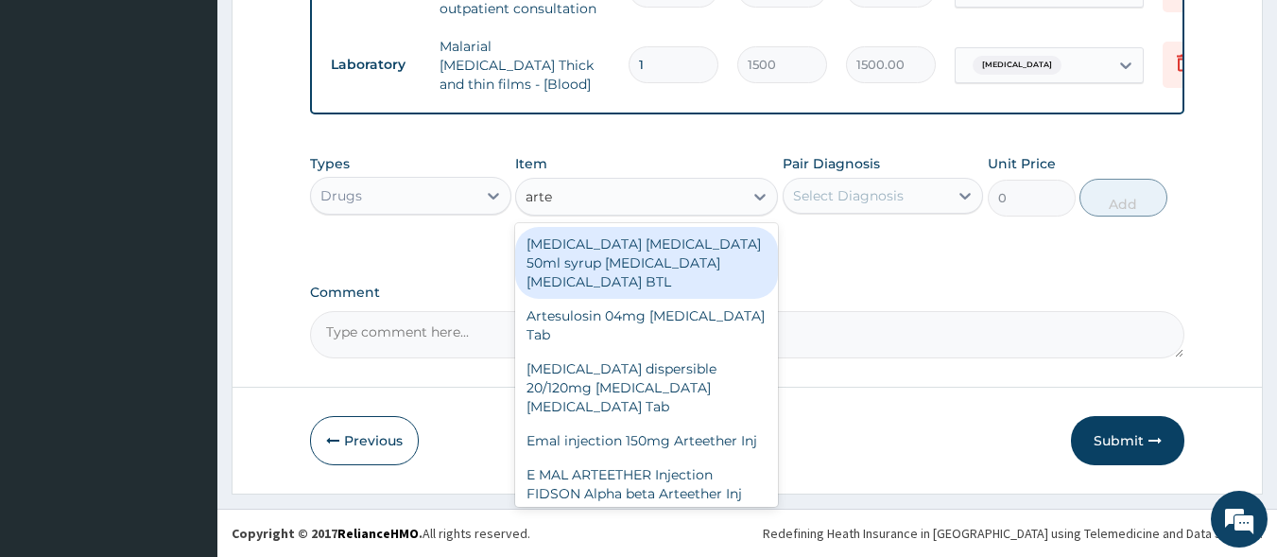
type input "artem"
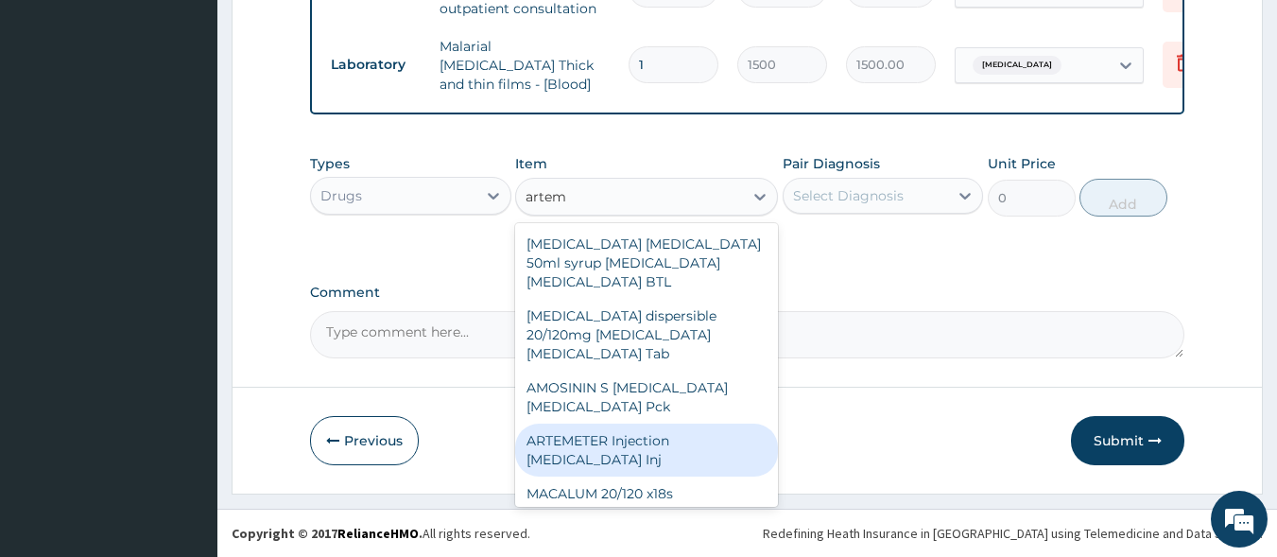
click at [606, 437] on div "ARTEMETER Injection [MEDICAL_DATA] Inj" at bounding box center [646, 450] width 263 height 53
type input "300"
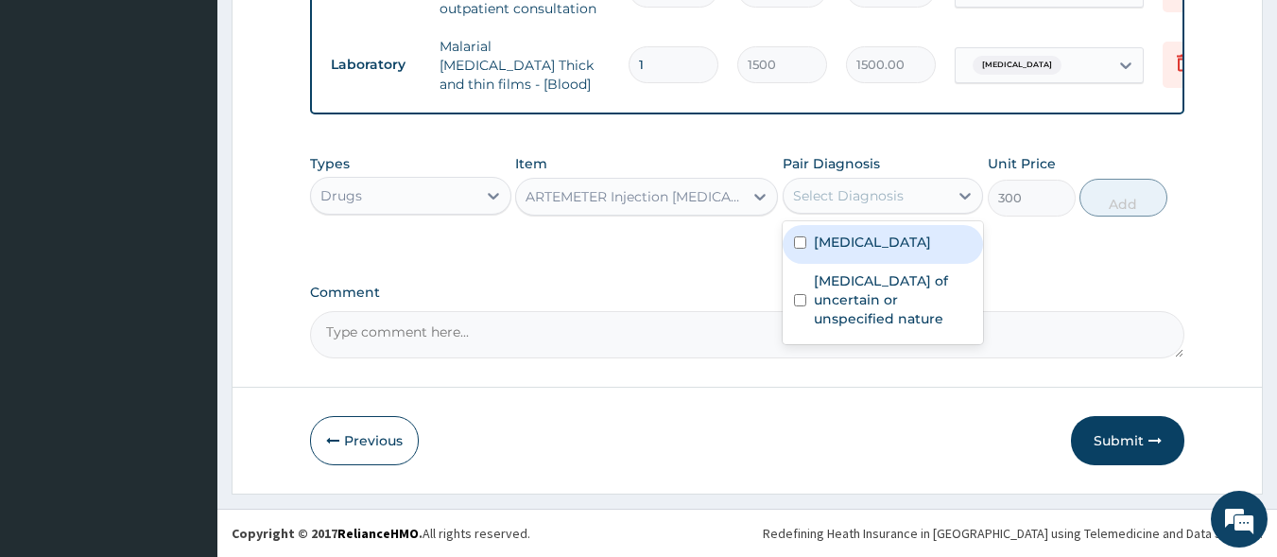
click at [842, 199] on div "Select Diagnosis" at bounding box center [848, 195] width 111 height 19
click at [844, 231] on div "Malaria, unspecified" at bounding box center [883, 244] width 201 height 39
checkbox input "true"
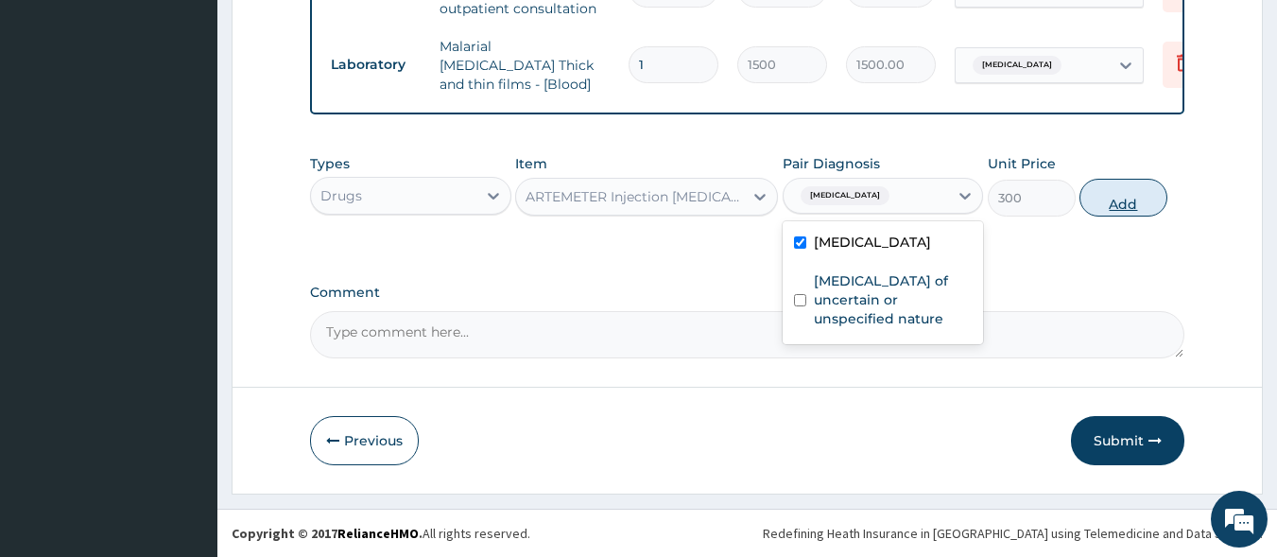
click at [1113, 196] on button "Add" at bounding box center [1124, 198] width 88 height 38
type input "0"
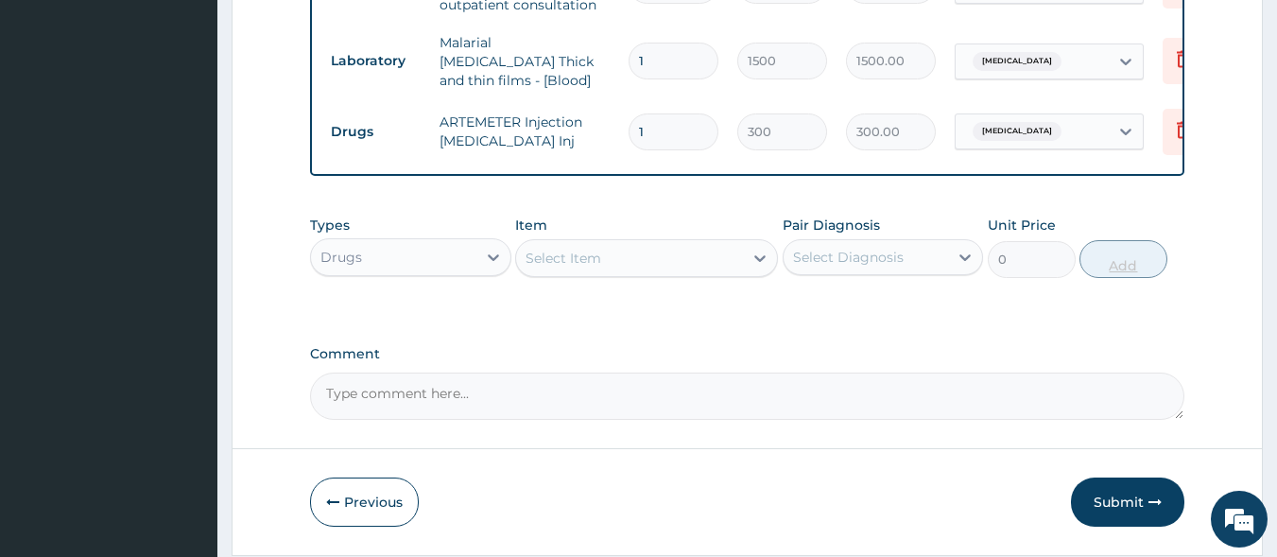
type input "0.00"
type input "2"
type input "600.00"
type input "2"
click at [637, 271] on div "Select Item" at bounding box center [629, 258] width 227 height 30
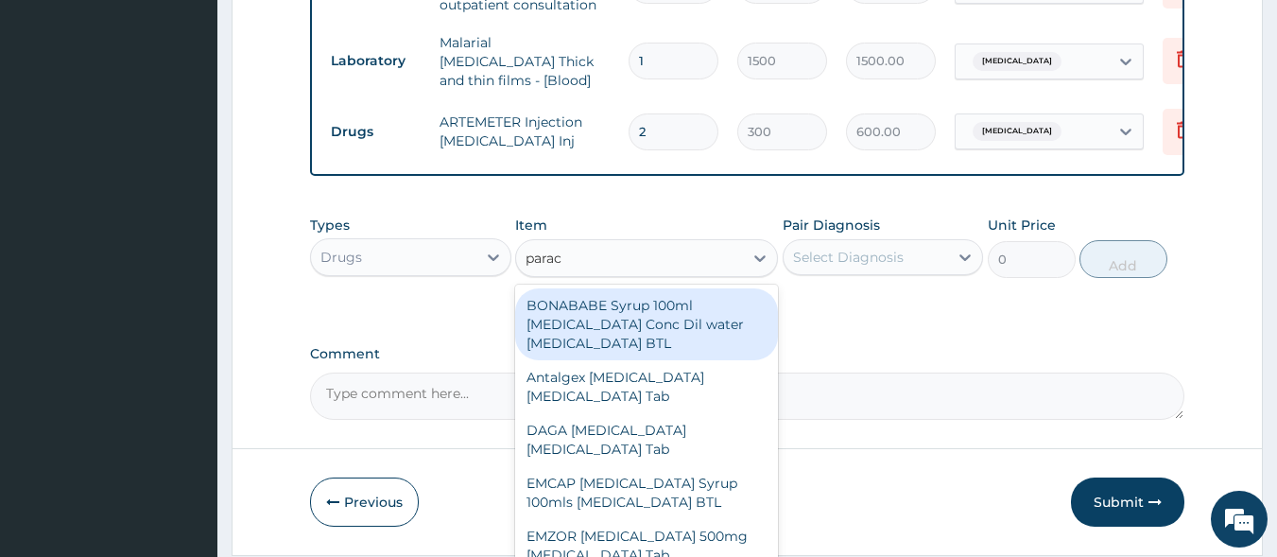
type input "parace"
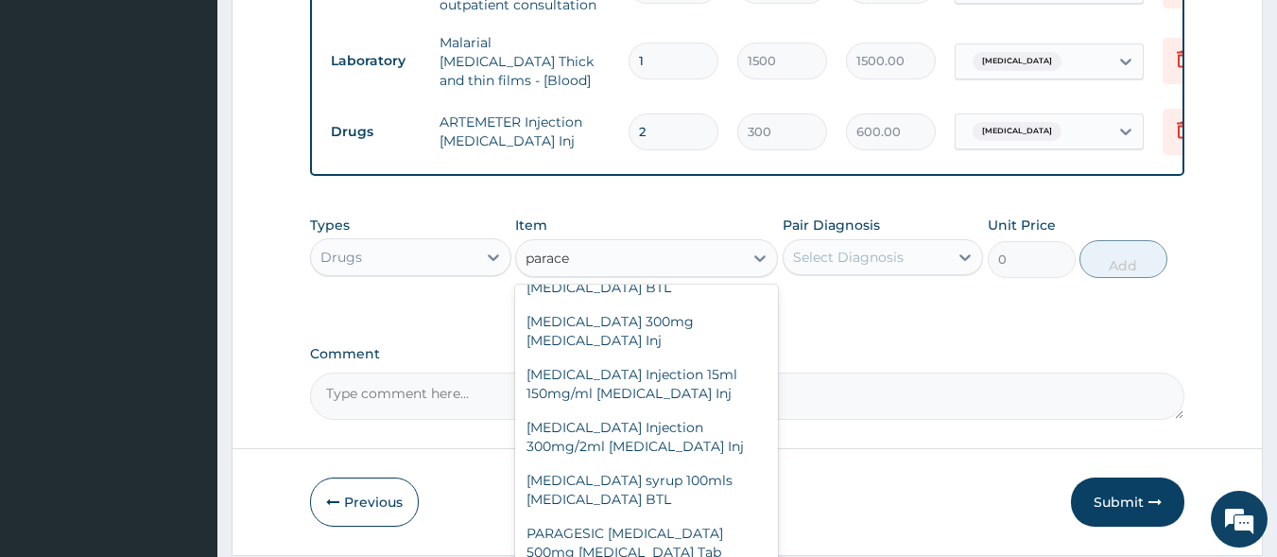
scroll to position [696, 0]
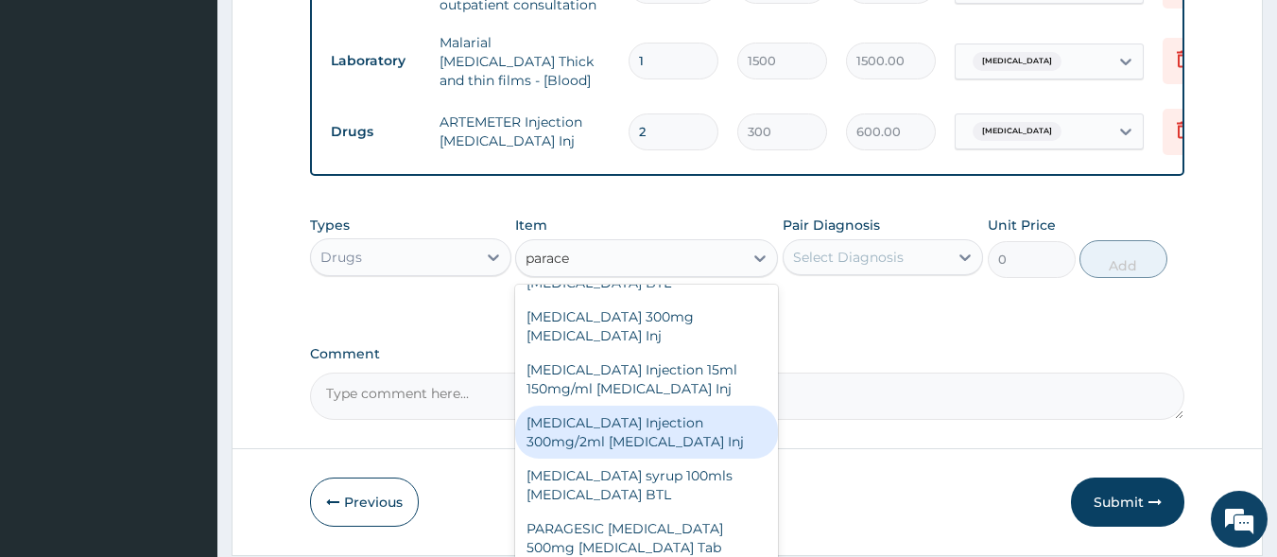
click at [653, 433] on div "[MEDICAL_DATA] Injection 300mg/2ml [MEDICAL_DATA] Inj" at bounding box center [646, 432] width 263 height 53
type input "150"
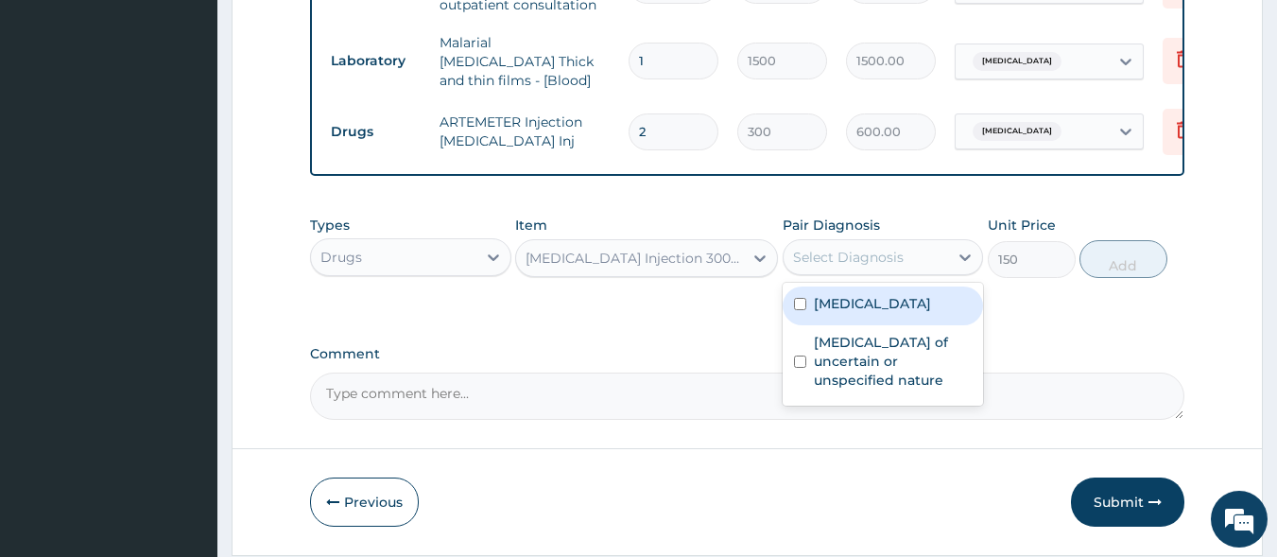
click at [854, 270] on div "Select Diagnosis" at bounding box center [866, 257] width 165 height 30
click at [854, 313] on label "Malaria, unspecified" at bounding box center [872, 303] width 117 height 19
checkbox input "true"
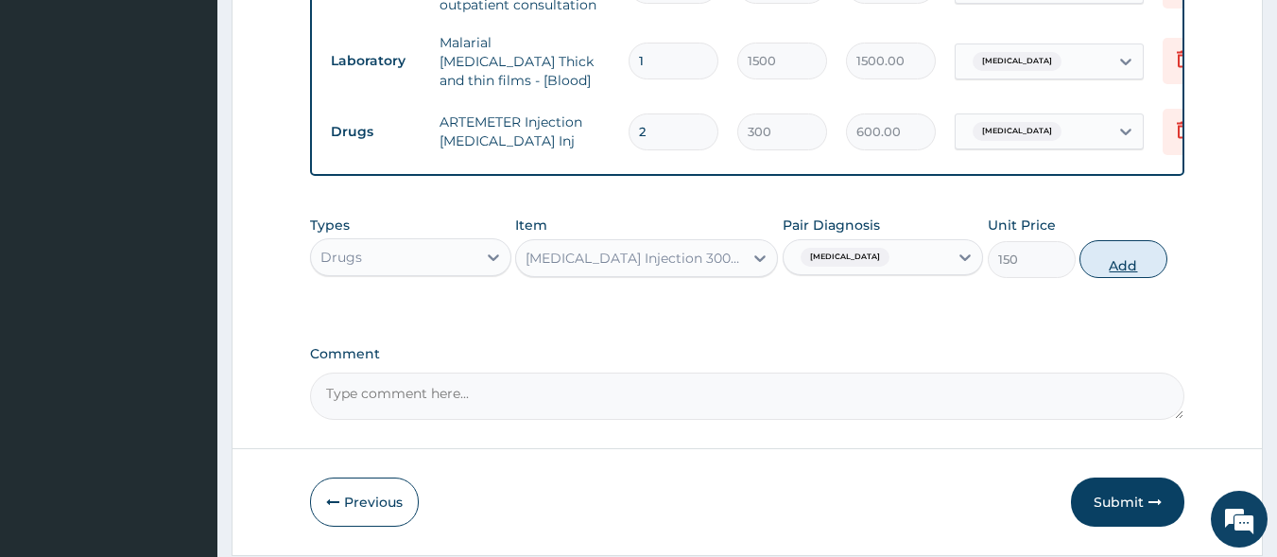
click at [1124, 271] on button "Add" at bounding box center [1124, 259] width 88 height 38
type input "0"
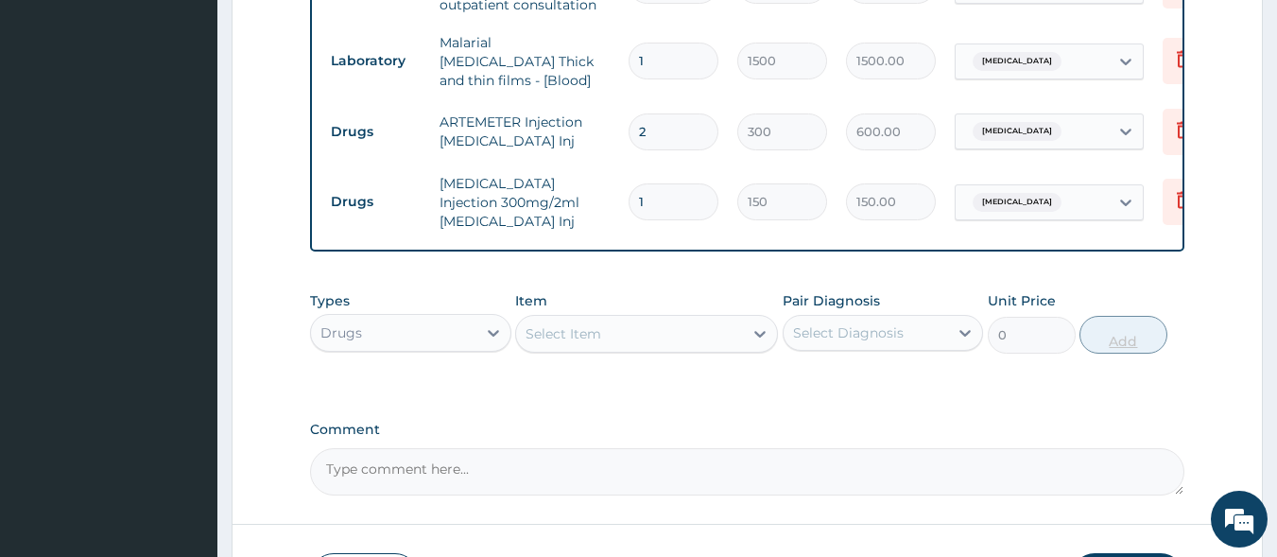
type input "0.00"
type input "2"
type input "300.00"
type input "2"
click at [570, 340] on div "Select Item" at bounding box center [564, 333] width 76 height 19
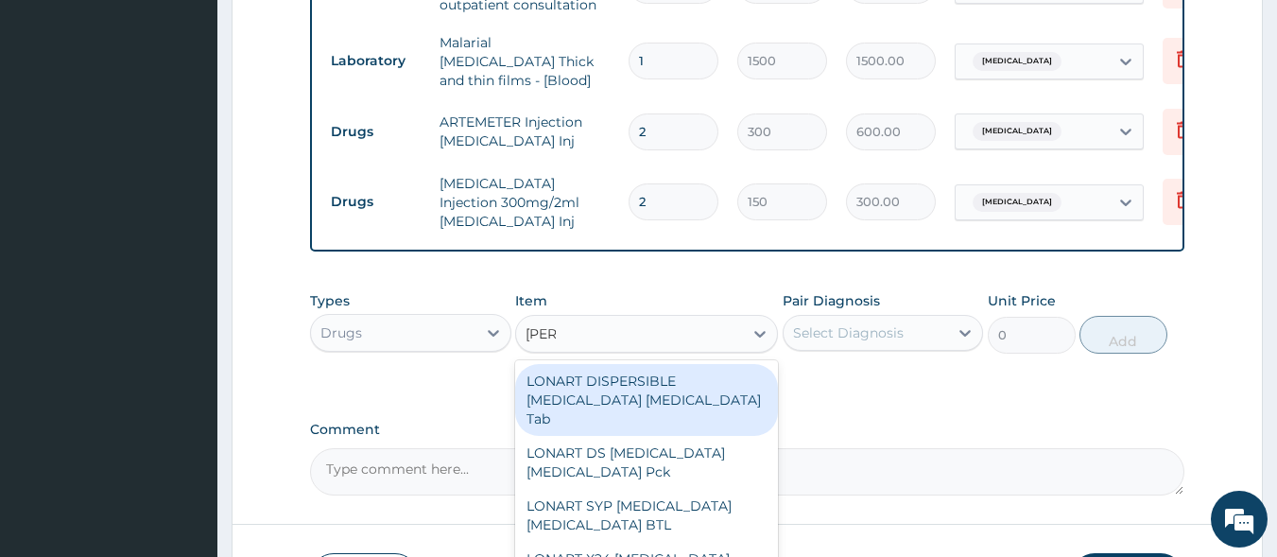
type input "lonar"
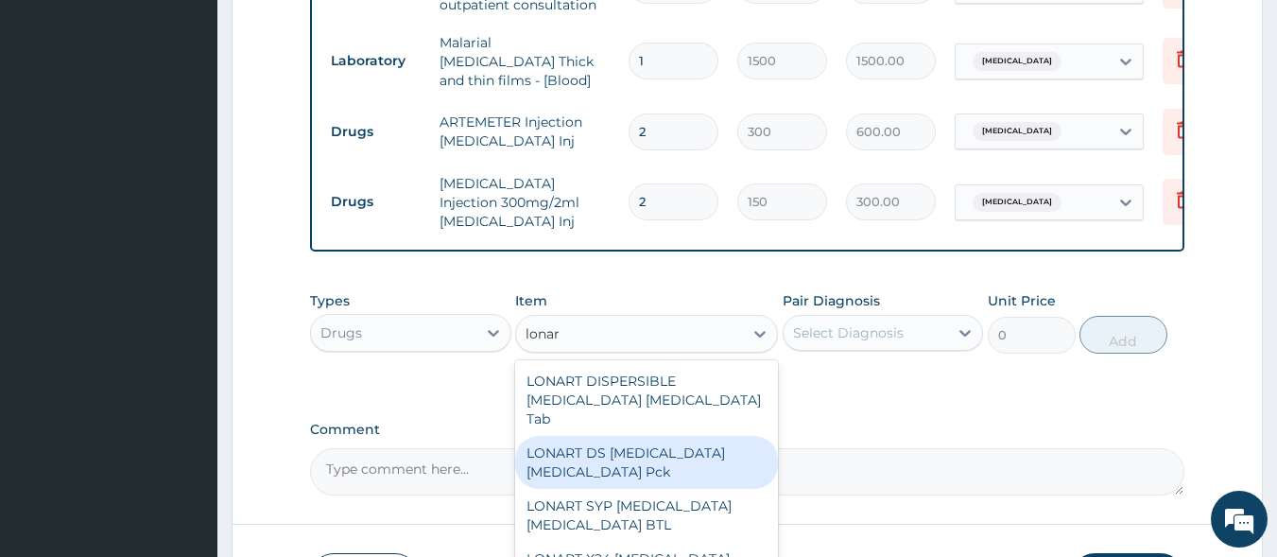
click at [582, 454] on div "LONART DS [MEDICAL_DATA] [MEDICAL_DATA] Pck" at bounding box center [646, 462] width 263 height 53
type input "1550"
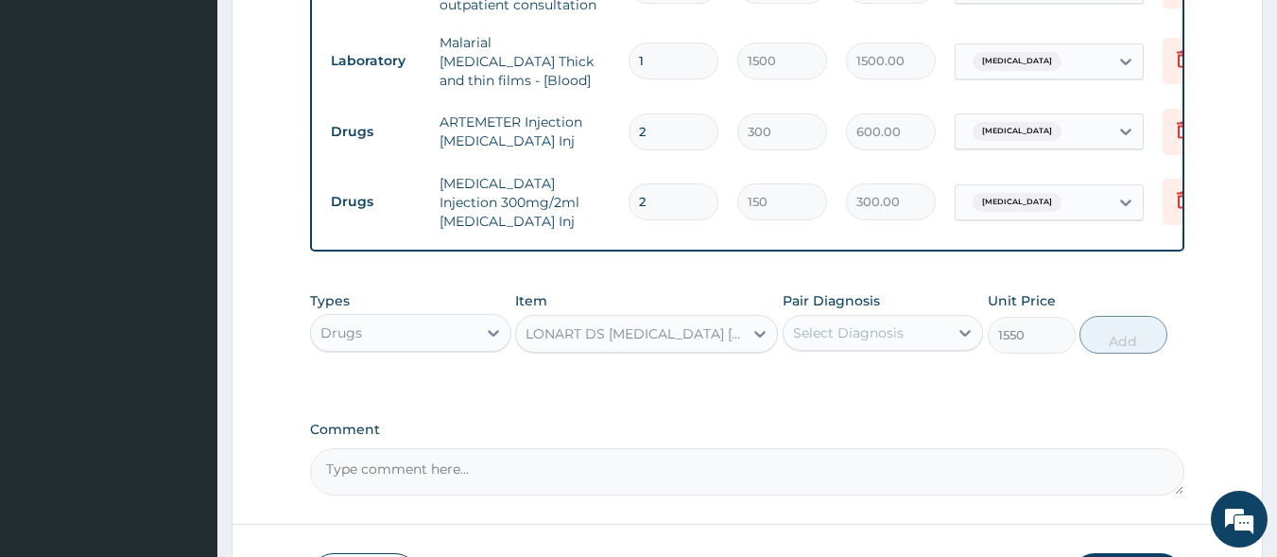
click at [838, 339] on div "Select Diagnosis" at bounding box center [848, 332] width 111 height 19
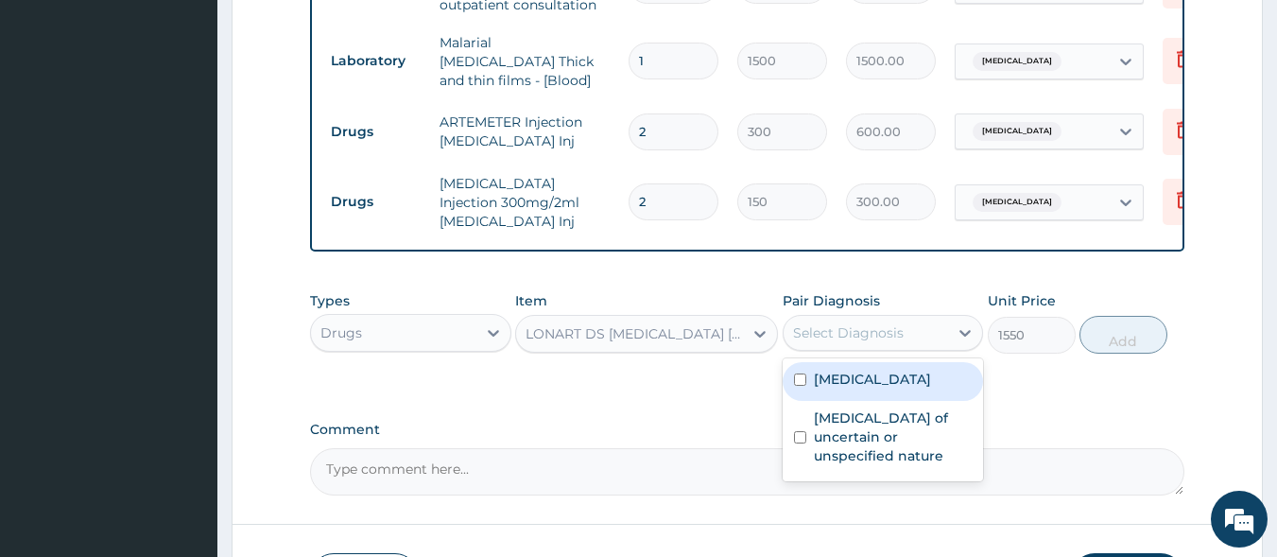
click at [841, 389] on label "Malaria, unspecified" at bounding box center [872, 379] width 117 height 19
checkbox input "true"
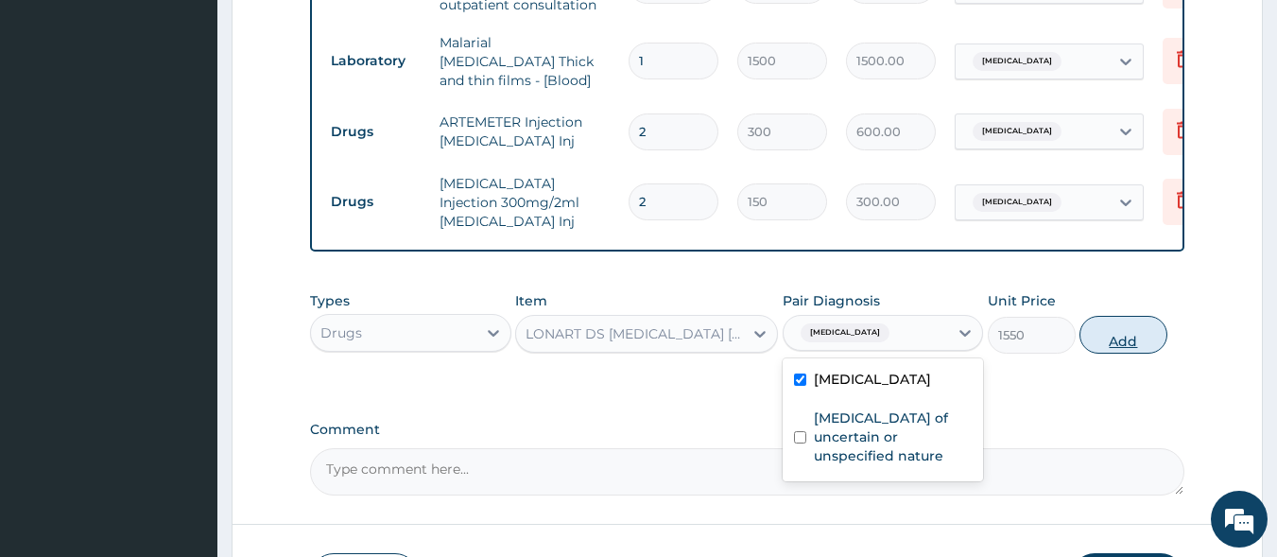
click at [1132, 342] on button "Add" at bounding box center [1124, 335] width 88 height 38
type input "0"
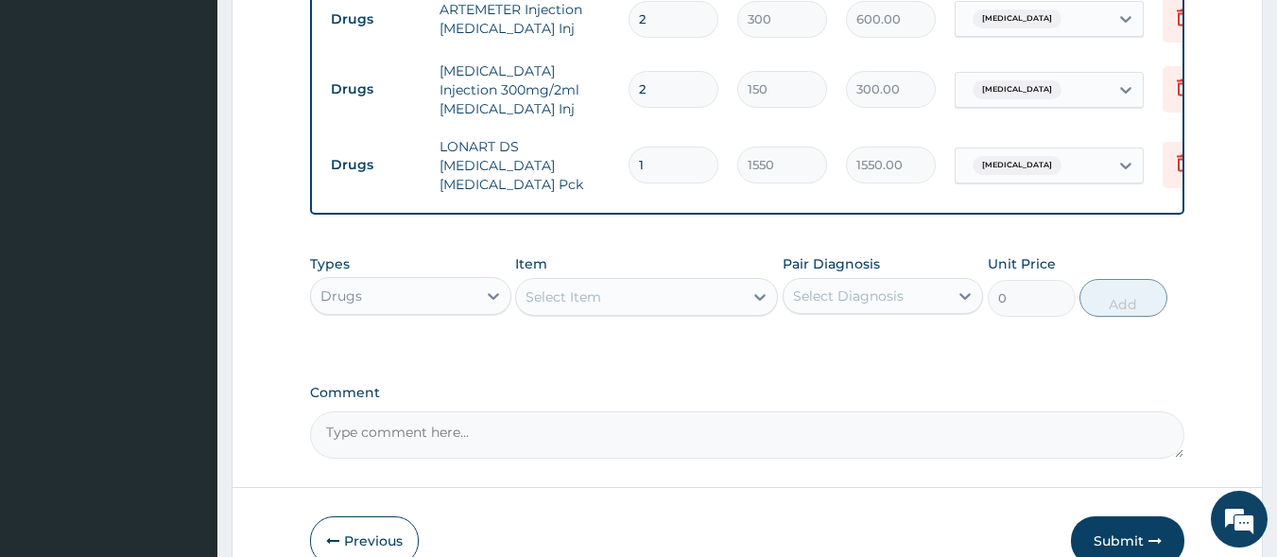
scroll to position [948, 0]
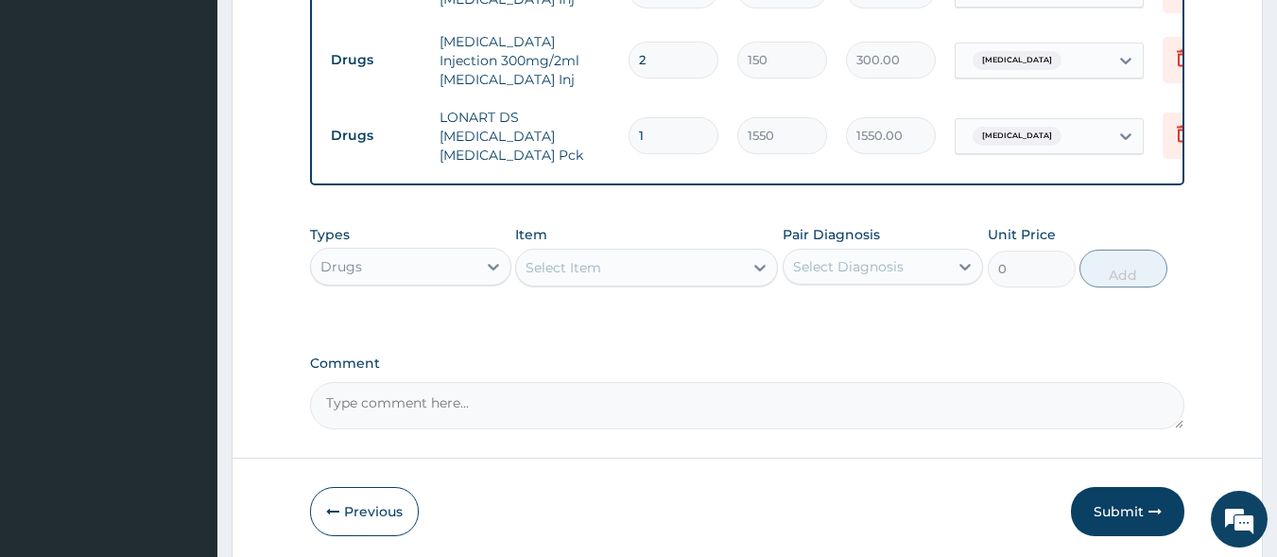
click at [597, 258] on div "Select Item" at bounding box center [564, 267] width 76 height 19
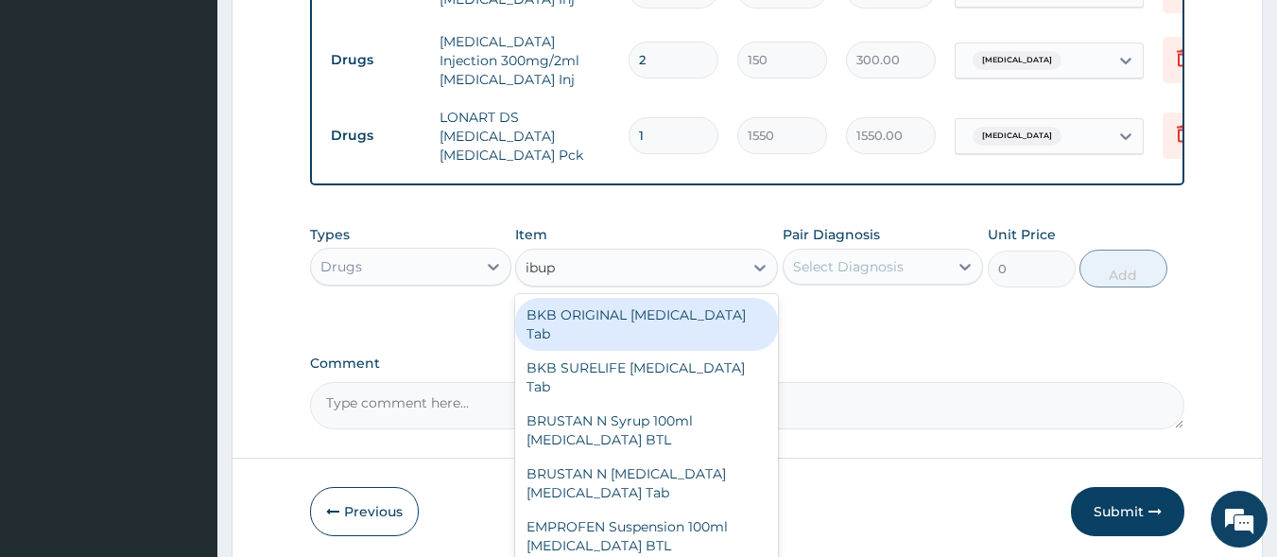
type input "ibupr"
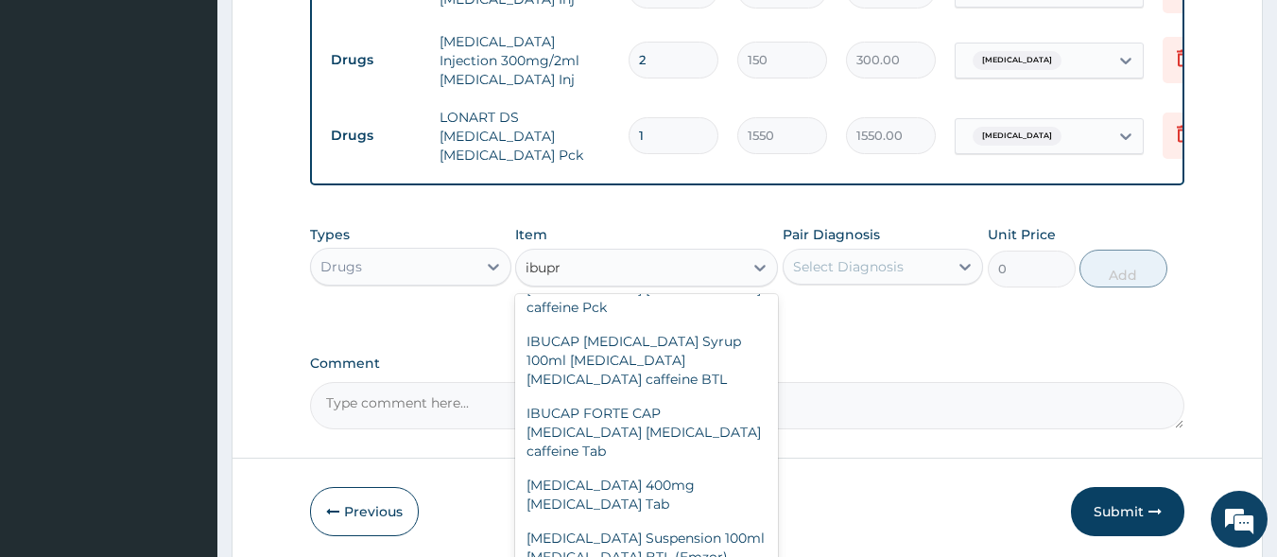
scroll to position [509, 0]
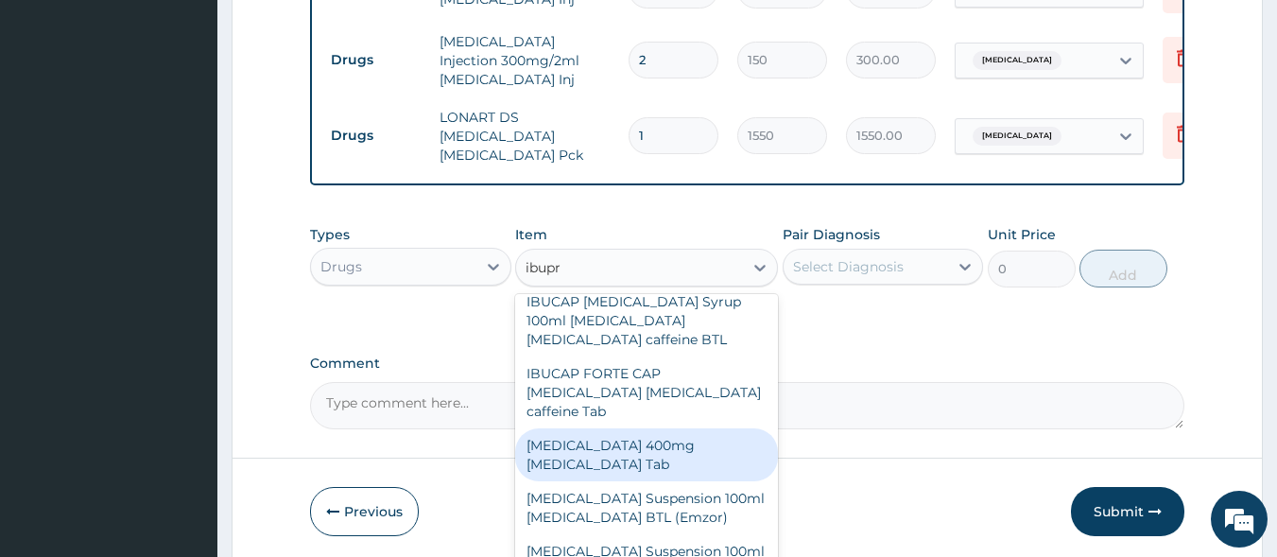
click at [666, 428] on div "[MEDICAL_DATA] 400mg [MEDICAL_DATA] Tab" at bounding box center [646, 454] width 263 height 53
type input "55"
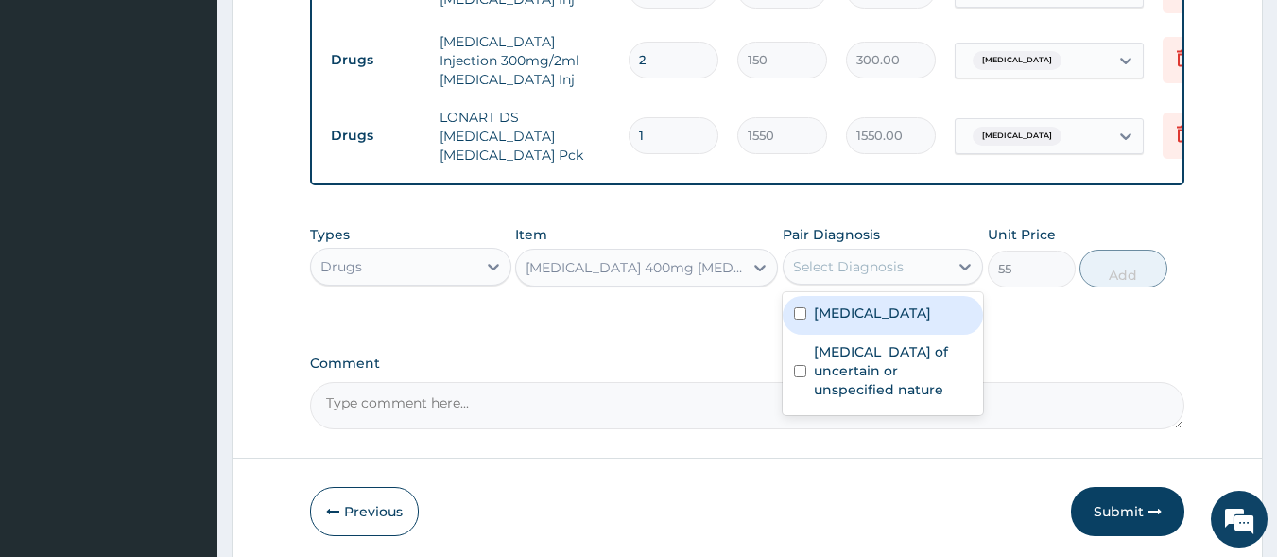
click at [855, 261] on div "Select Diagnosis" at bounding box center [848, 266] width 111 height 19
click at [855, 316] on div "Malaria, unspecified" at bounding box center [883, 315] width 201 height 39
checkbox input "true"
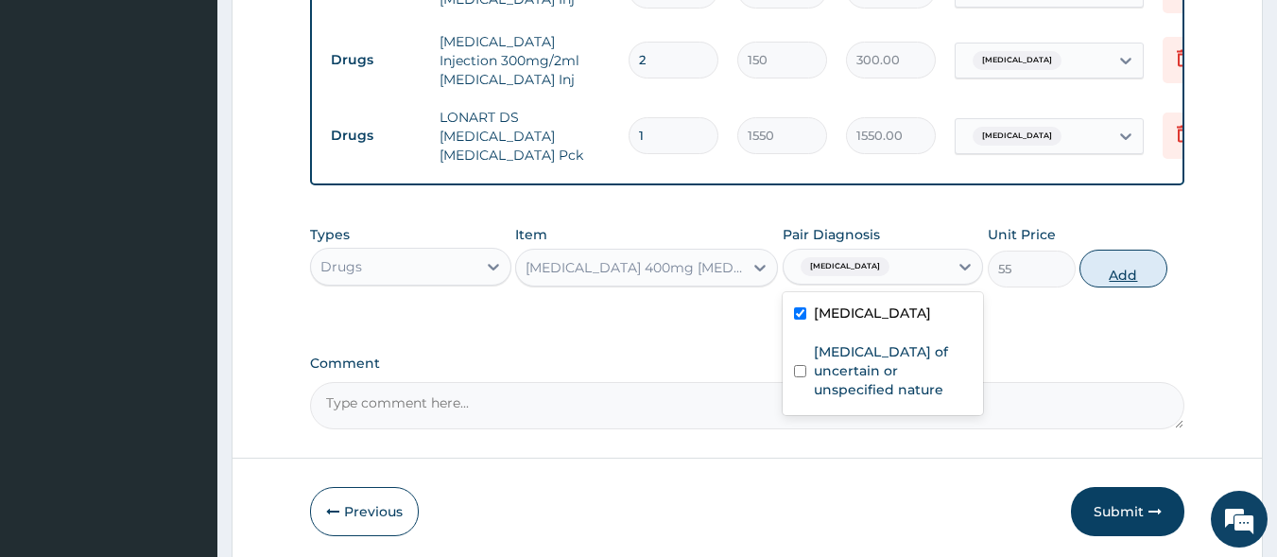
click at [1121, 268] on button "Add" at bounding box center [1124, 269] width 88 height 38
type input "0"
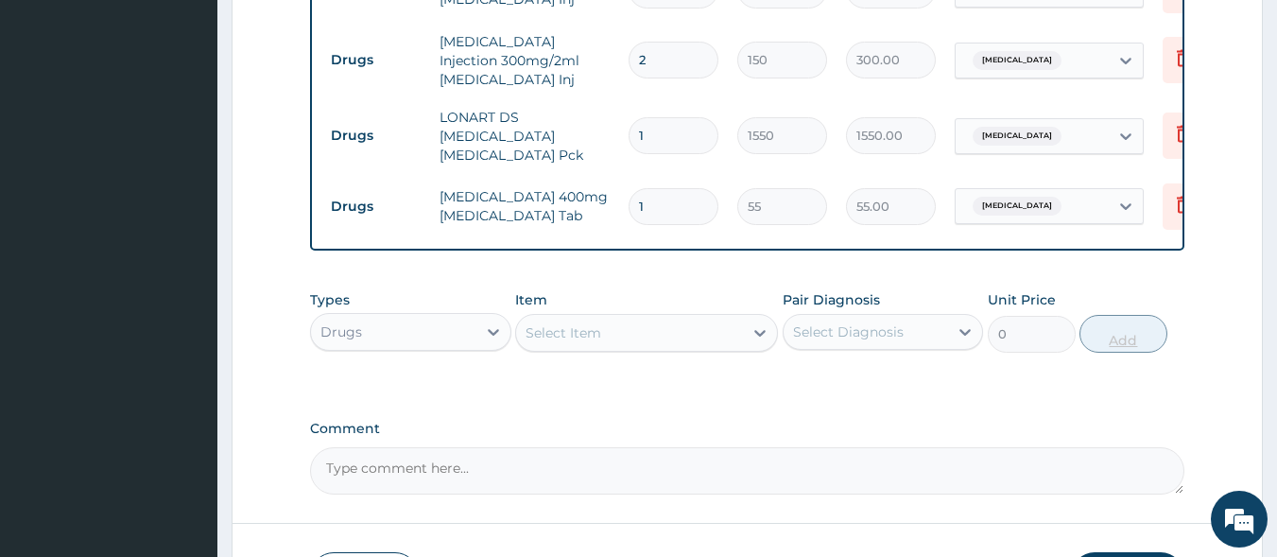
type input "10"
type input "550.00"
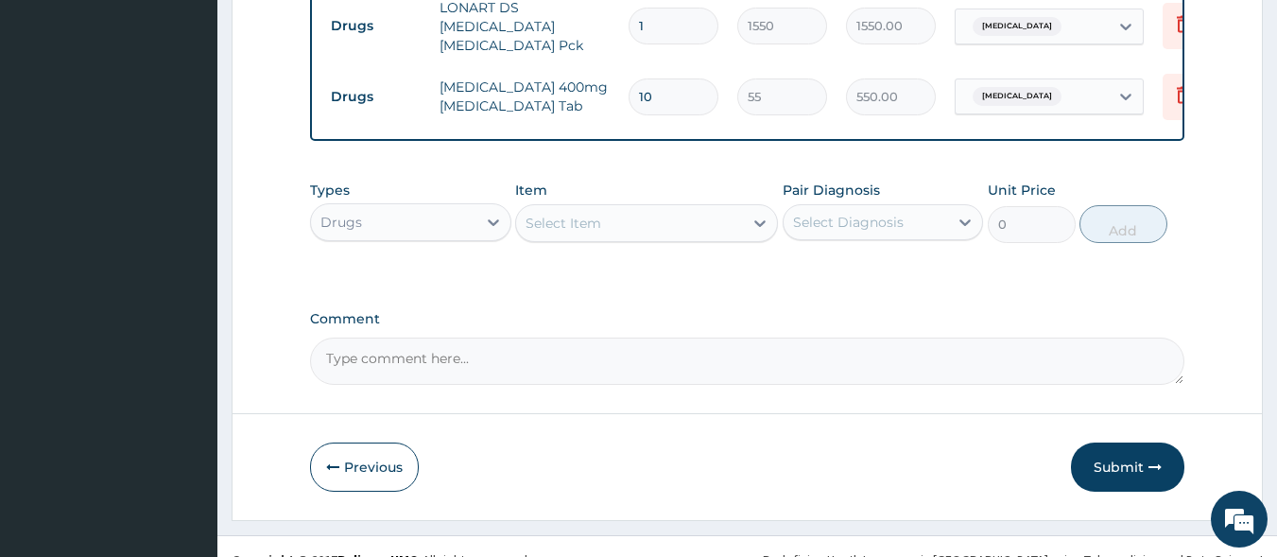
scroll to position [1078, 0]
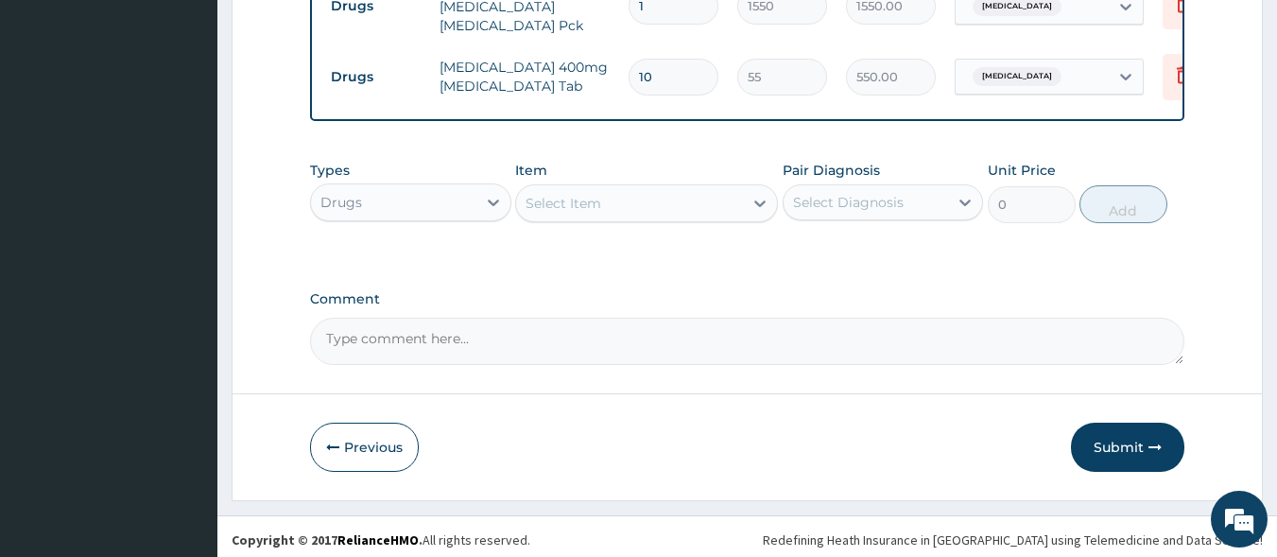
type input "10"
click at [613, 206] on div "Select Item" at bounding box center [629, 203] width 227 height 30
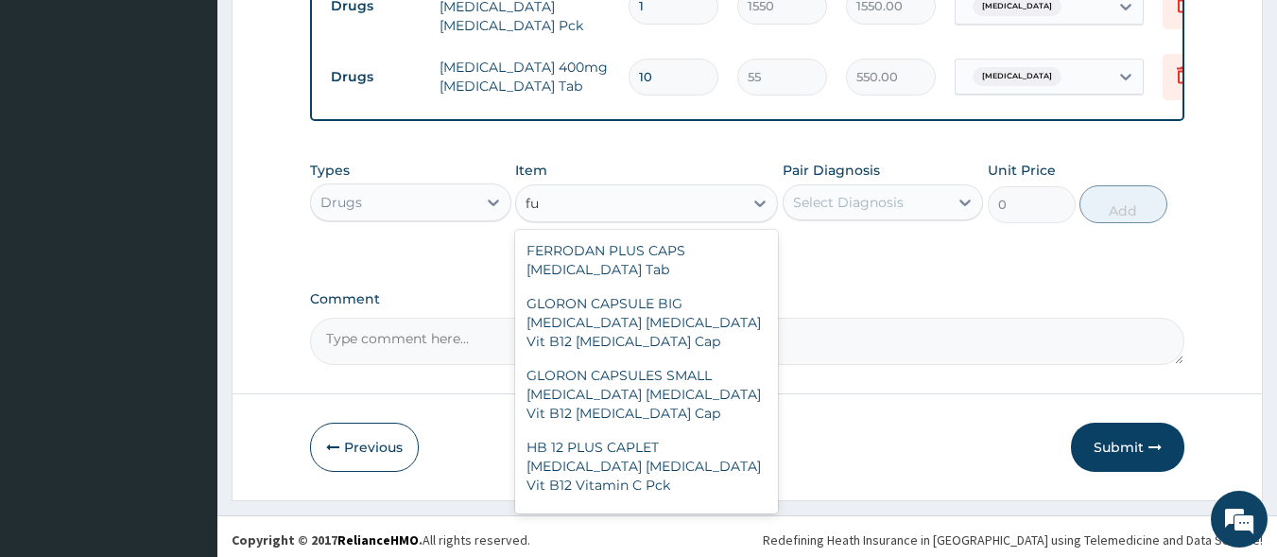
type input "f"
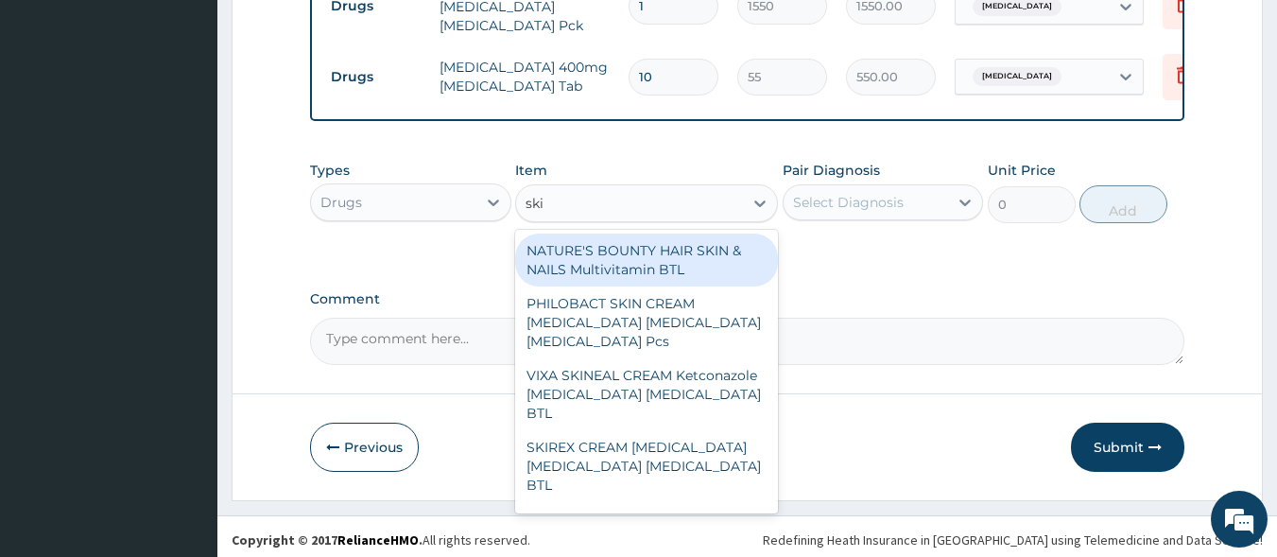
type input "skin"
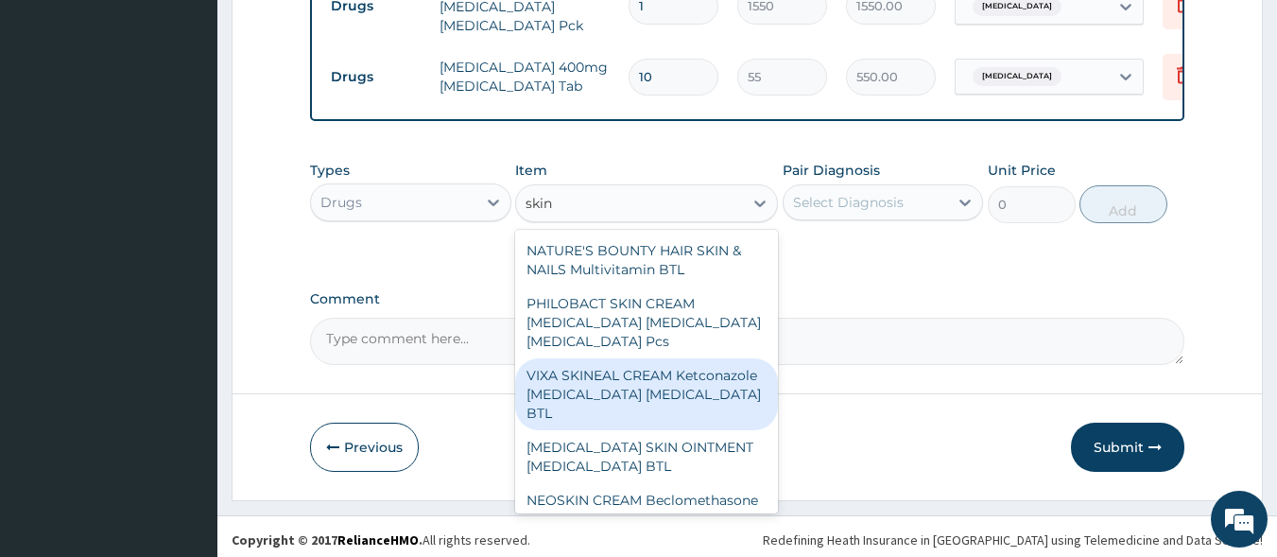
click at [619, 383] on div "VIXA SKINEAL CREAM Ketconazole [MEDICAL_DATA] [MEDICAL_DATA] BTL" at bounding box center [646, 394] width 263 height 72
type input "770"
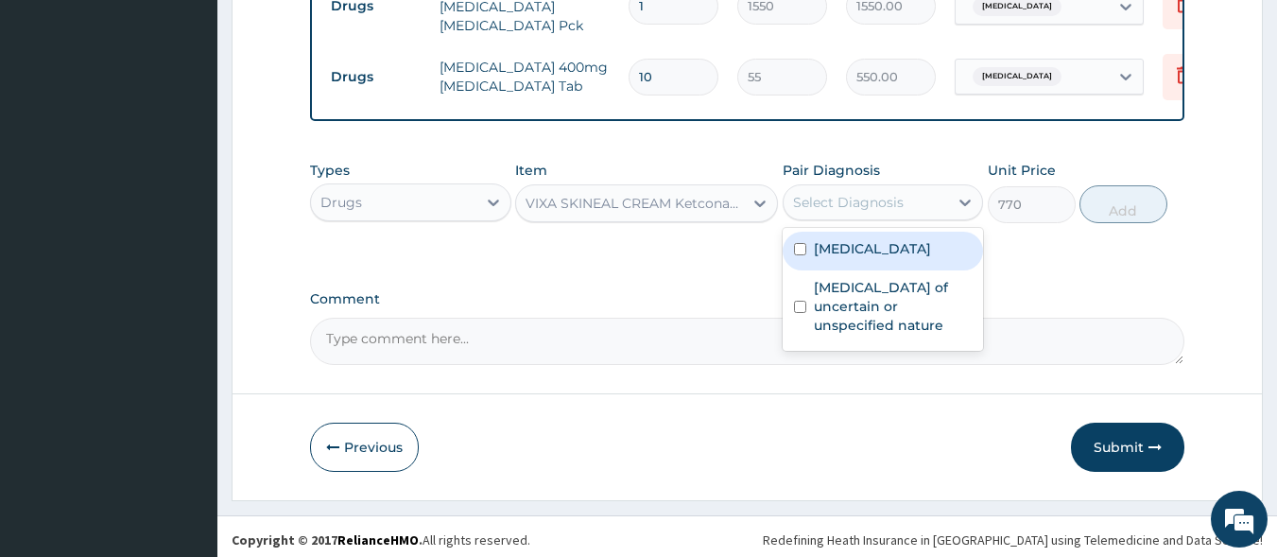
click at [850, 200] on div "Select Diagnosis" at bounding box center [848, 202] width 111 height 19
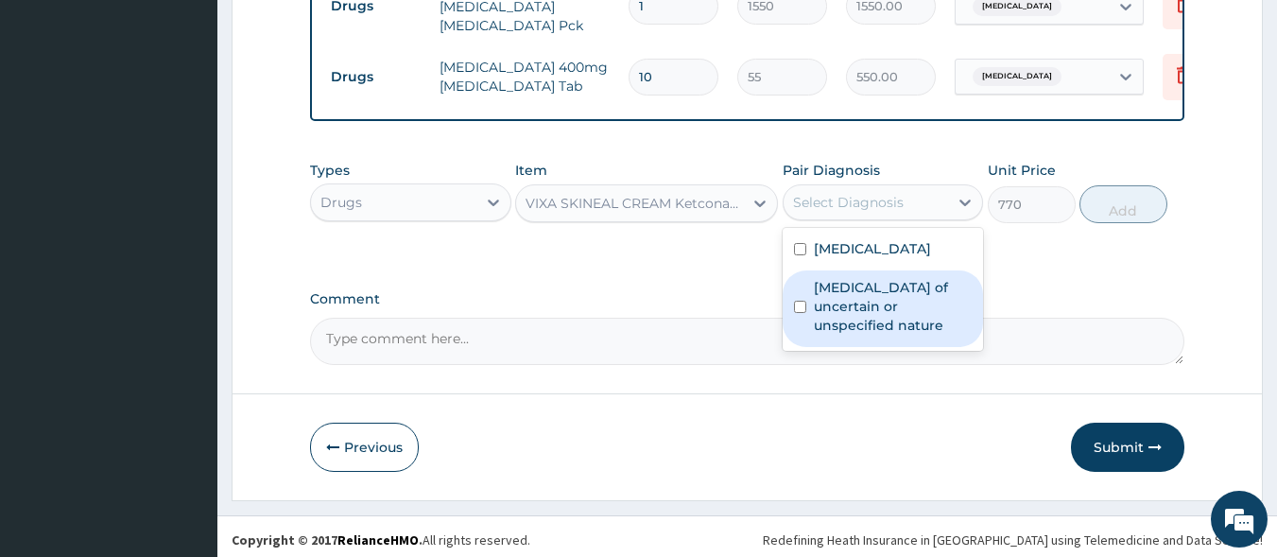
click at [856, 307] on label "Skin disorder of uncertain or unspecified nature" at bounding box center [893, 306] width 159 height 57
checkbox input "true"
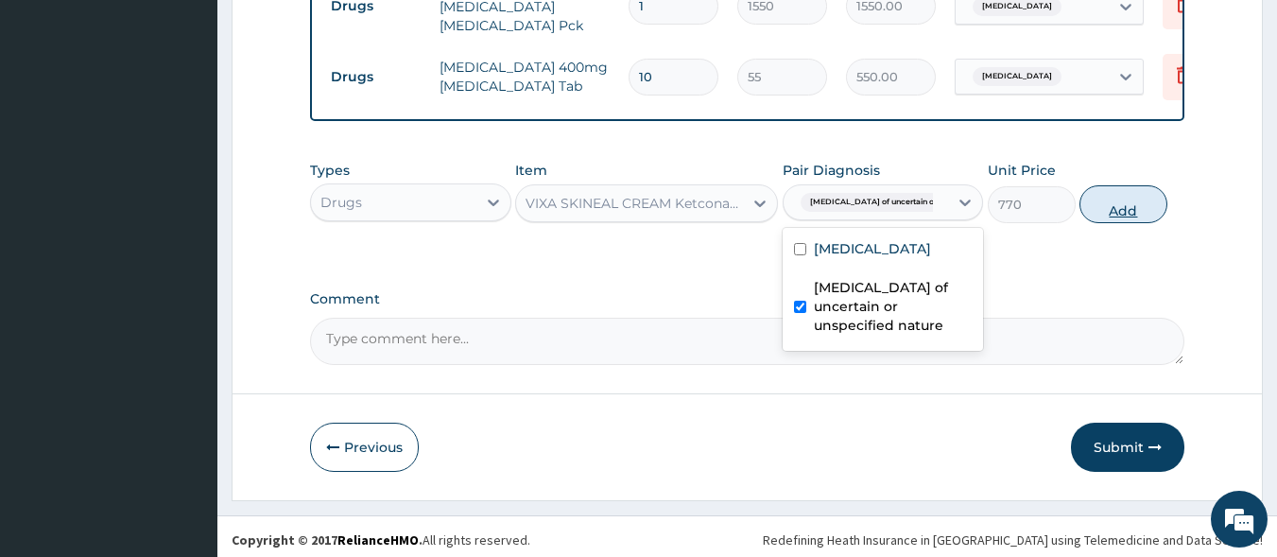
click at [1131, 200] on button "Add" at bounding box center [1124, 204] width 88 height 38
type input "0"
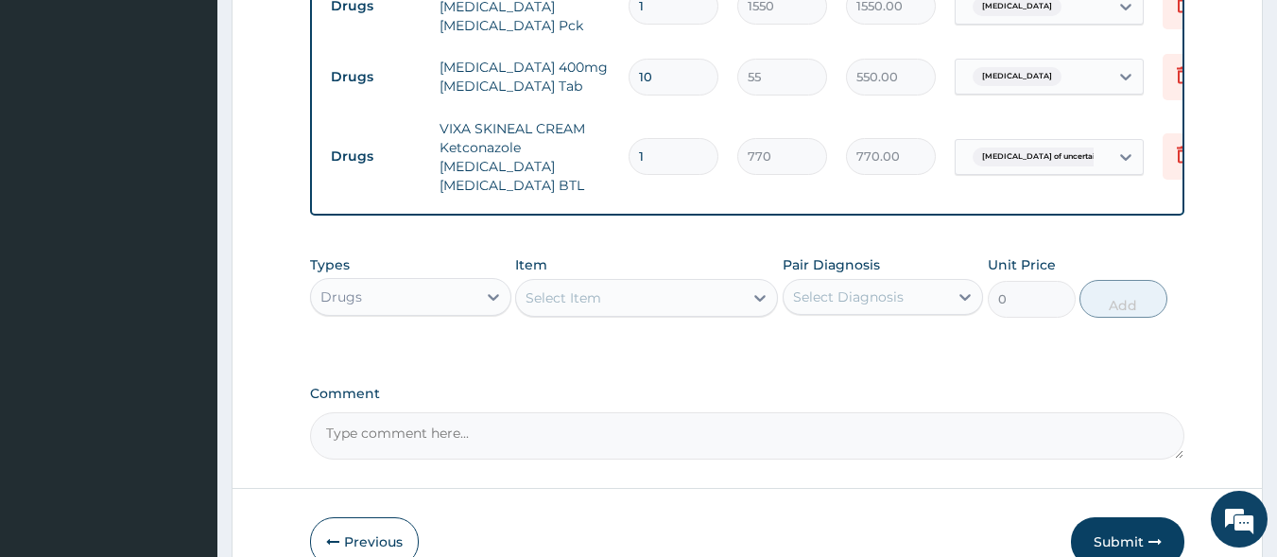
scroll to position [1153, 0]
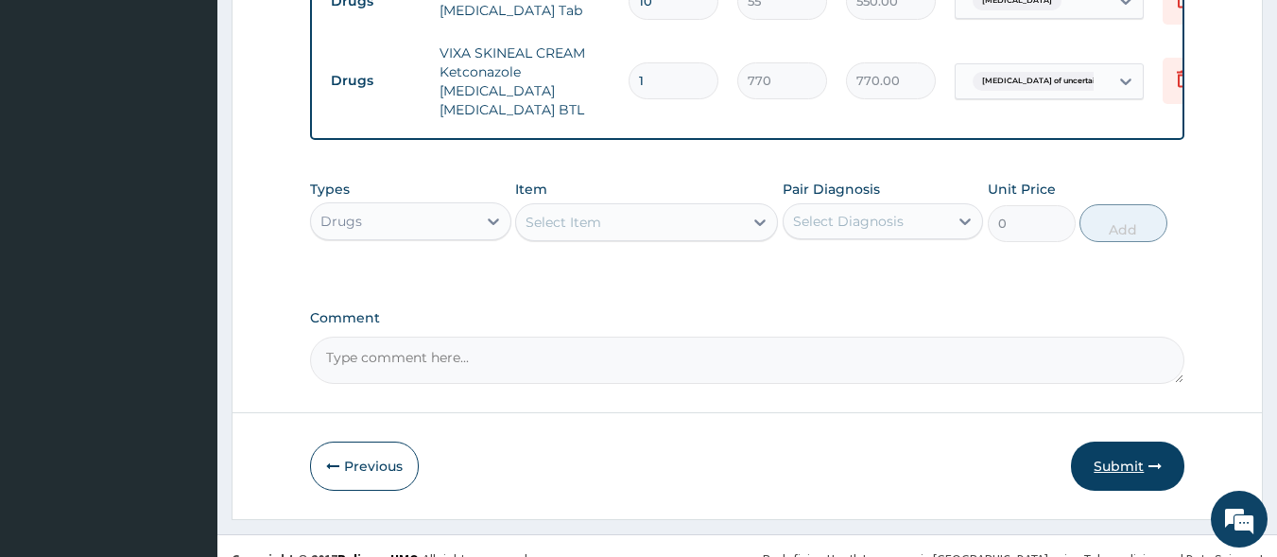
click at [1133, 442] on button "Submit" at bounding box center [1127, 466] width 113 height 49
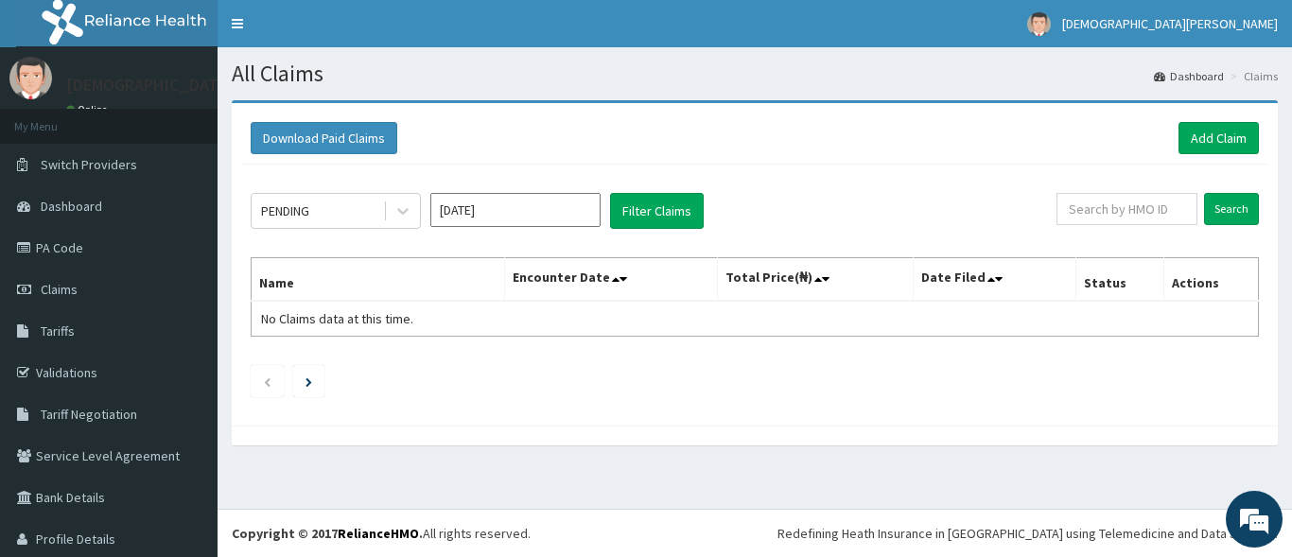
click at [495, 208] on input "[DATE]" at bounding box center [515, 210] width 170 height 34
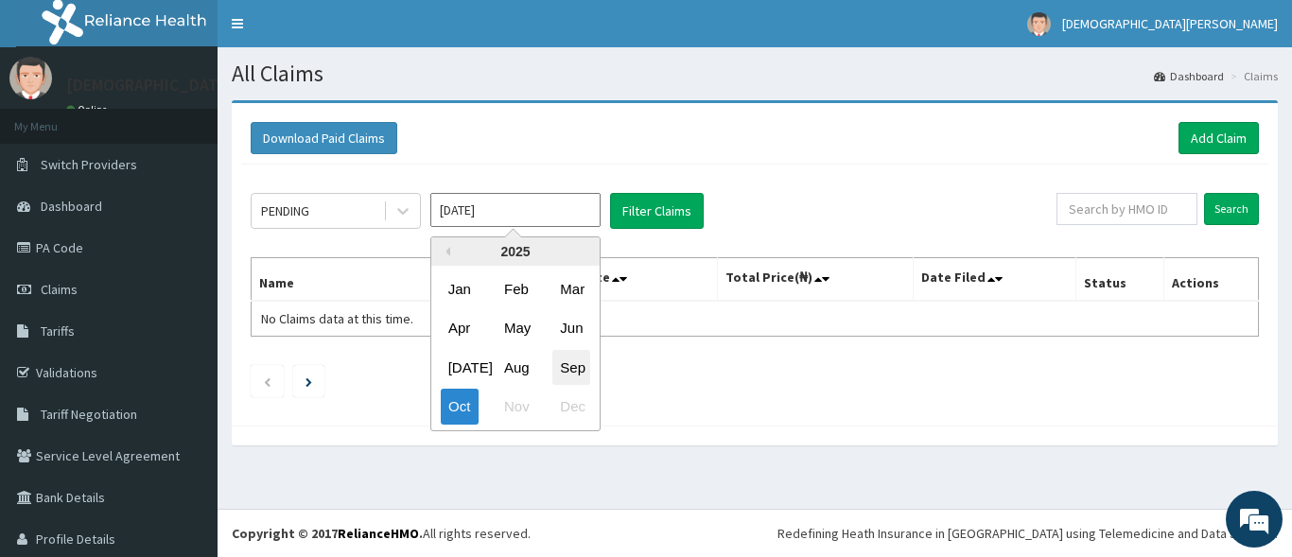
click at [571, 366] on div "Sep" at bounding box center [571, 367] width 38 height 35
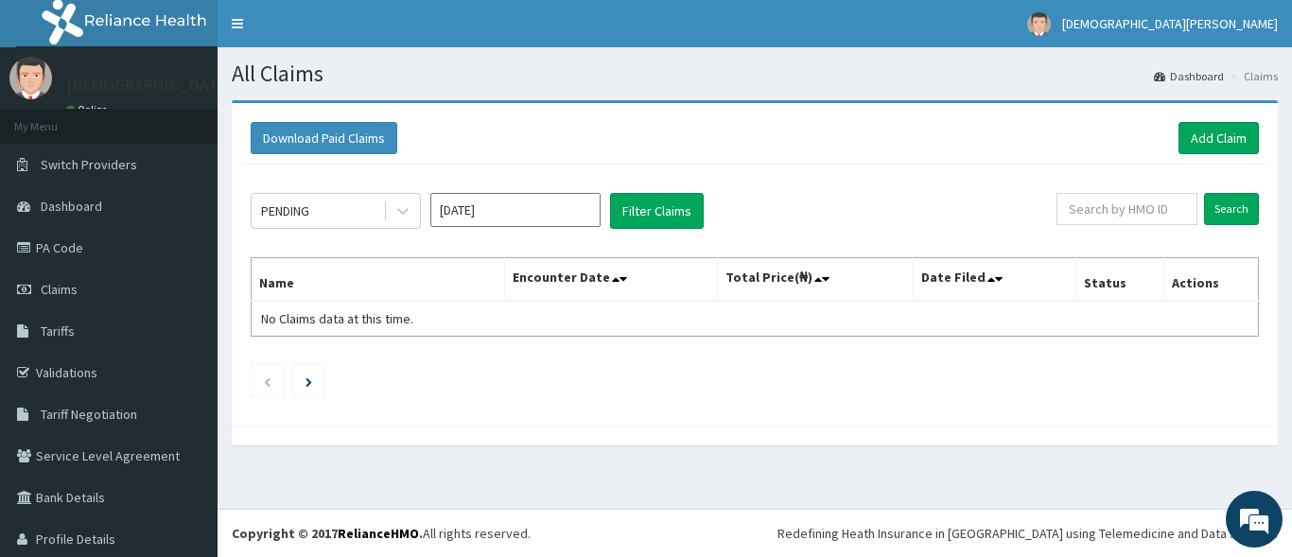
type input "Sep 2025"
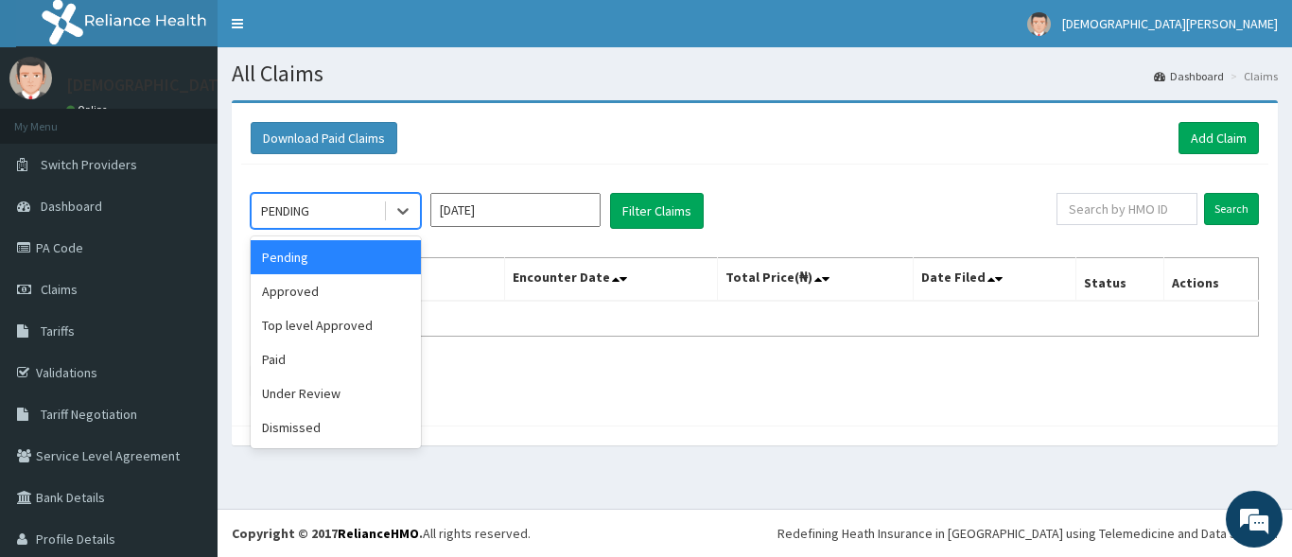
click at [366, 204] on div "PENDING" at bounding box center [316, 211] width 131 height 30
click at [342, 287] on div "Approved" at bounding box center [336, 291] width 170 height 34
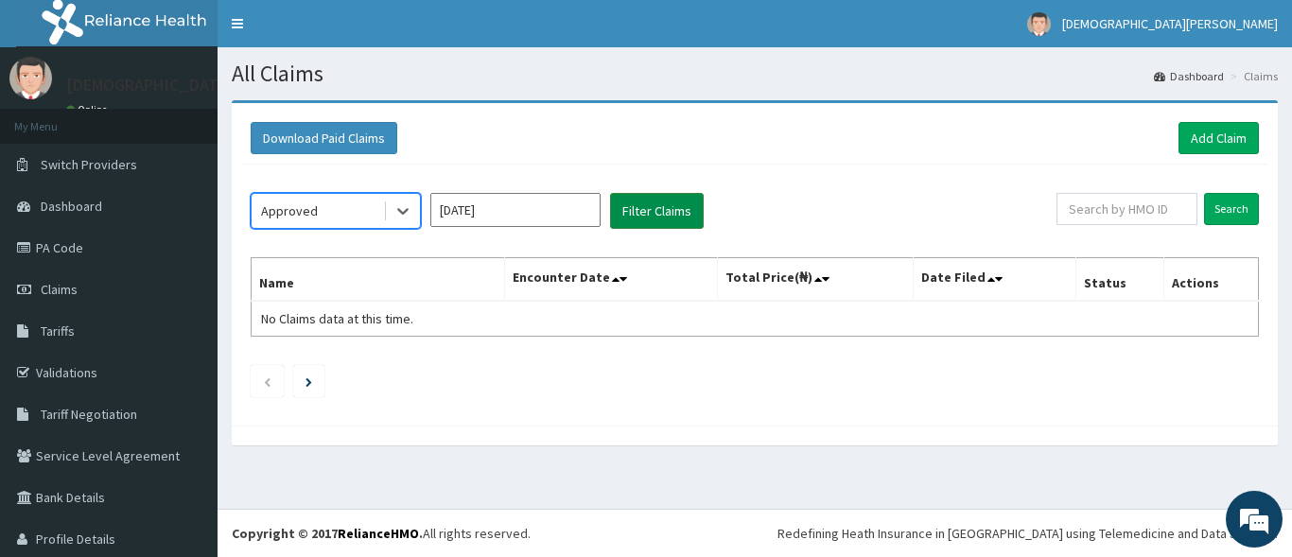
click at [651, 221] on button "Filter Claims" at bounding box center [657, 211] width 94 height 36
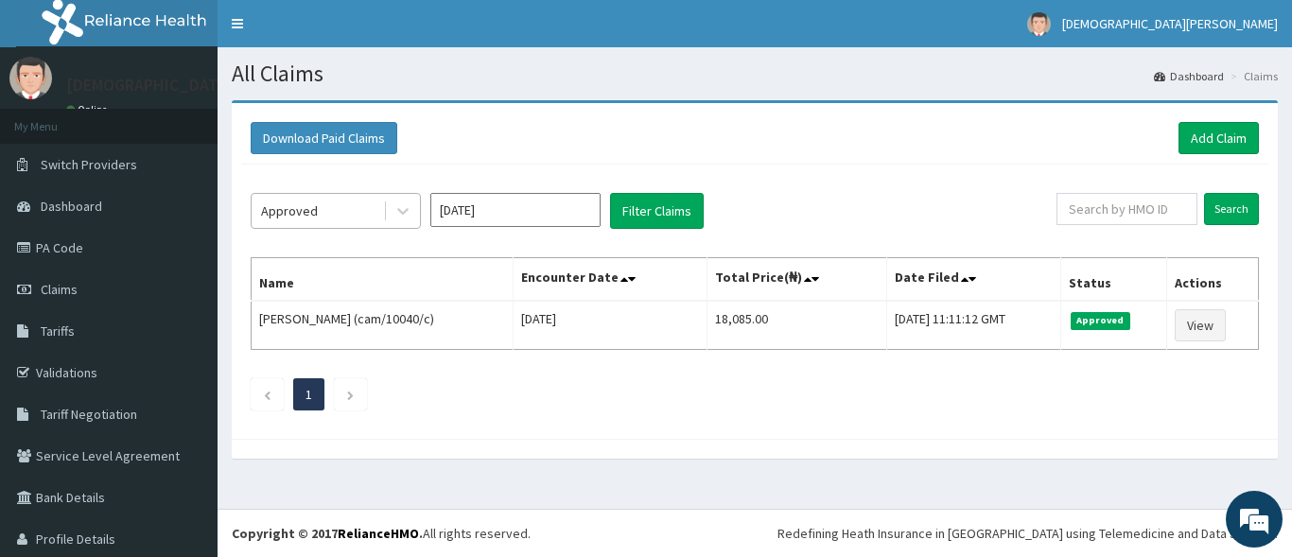
click at [383, 214] on div at bounding box center [401, 211] width 37 height 34
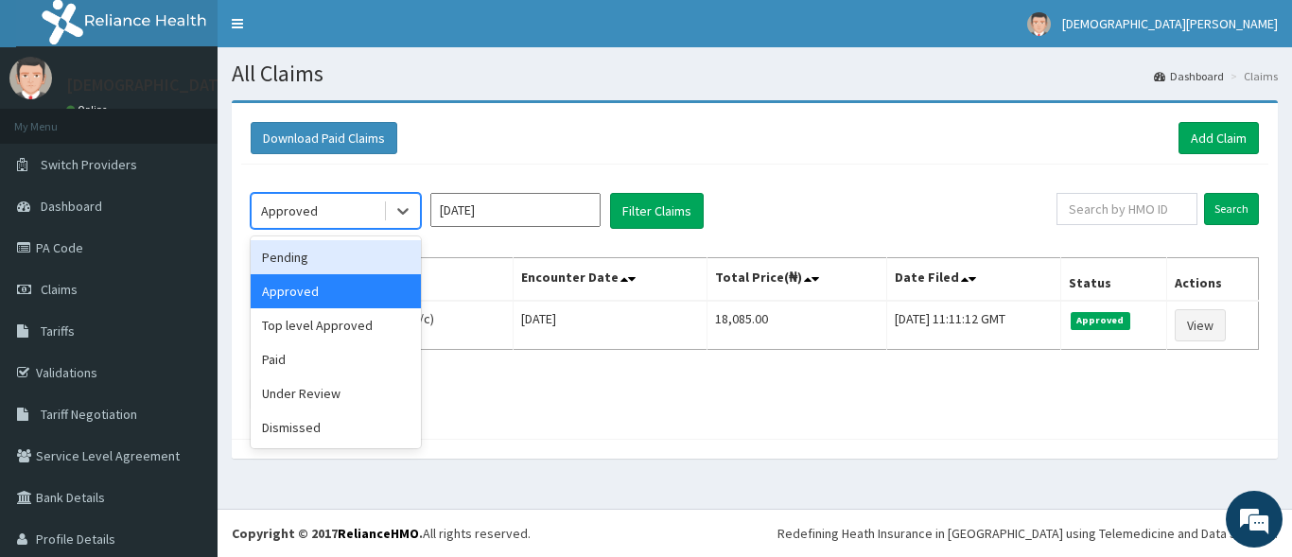
click at [336, 261] on div "Pending" at bounding box center [336, 257] width 170 height 34
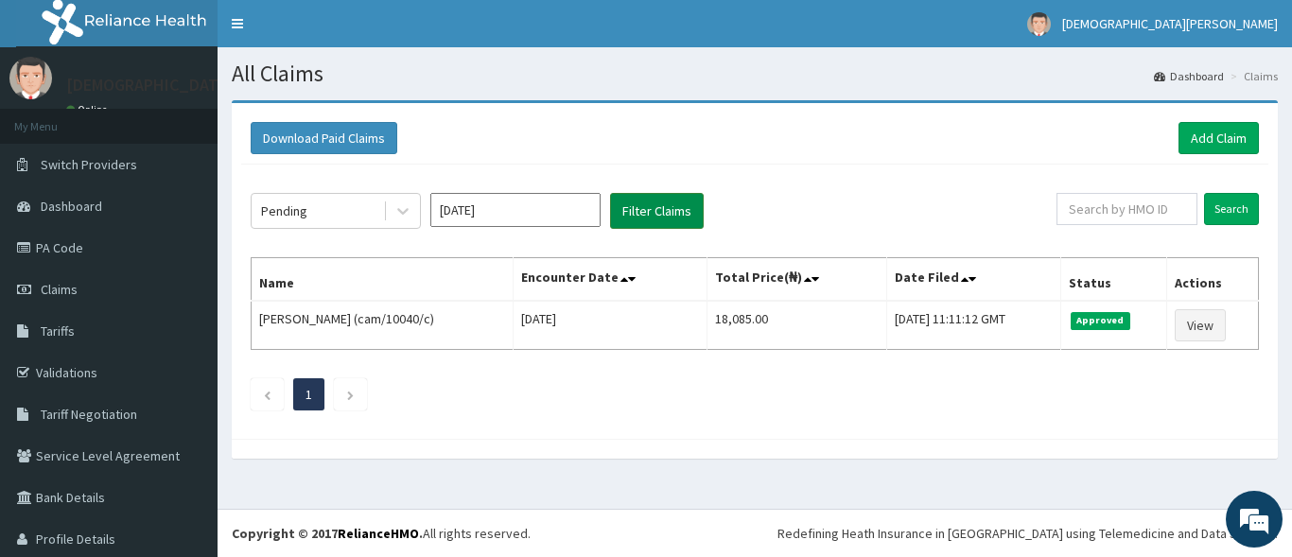
click at [676, 203] on button "Filter Claims" at bounding box center [657, 211] width 94 height 36
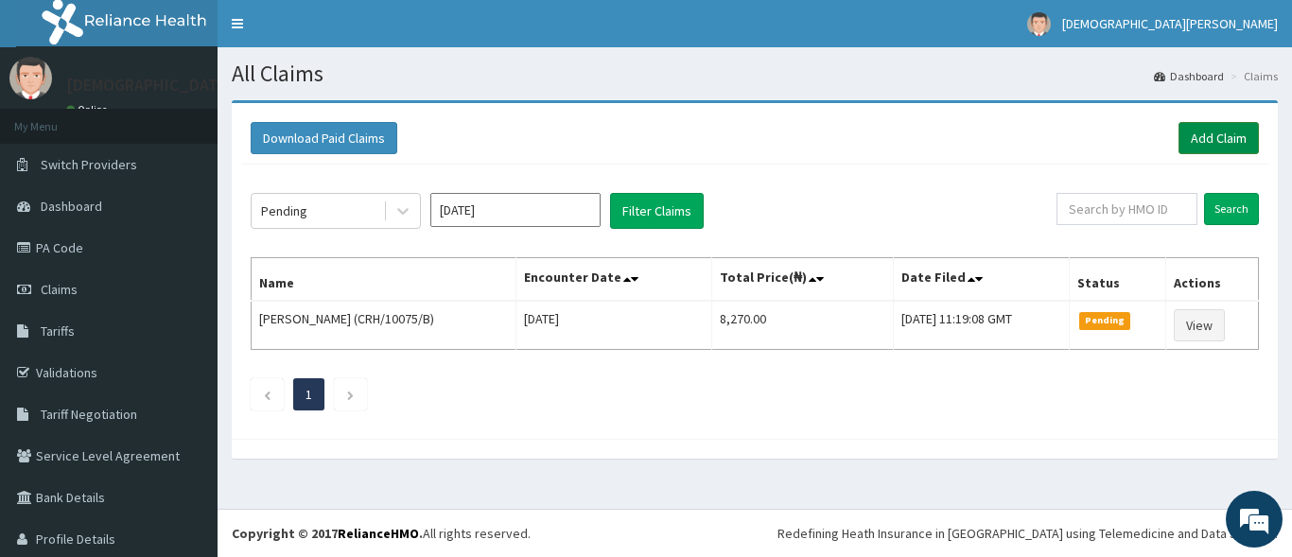
click at [1195, 130] on link "Add Claim" at bounding box center [1218, 138] width 80 height 32
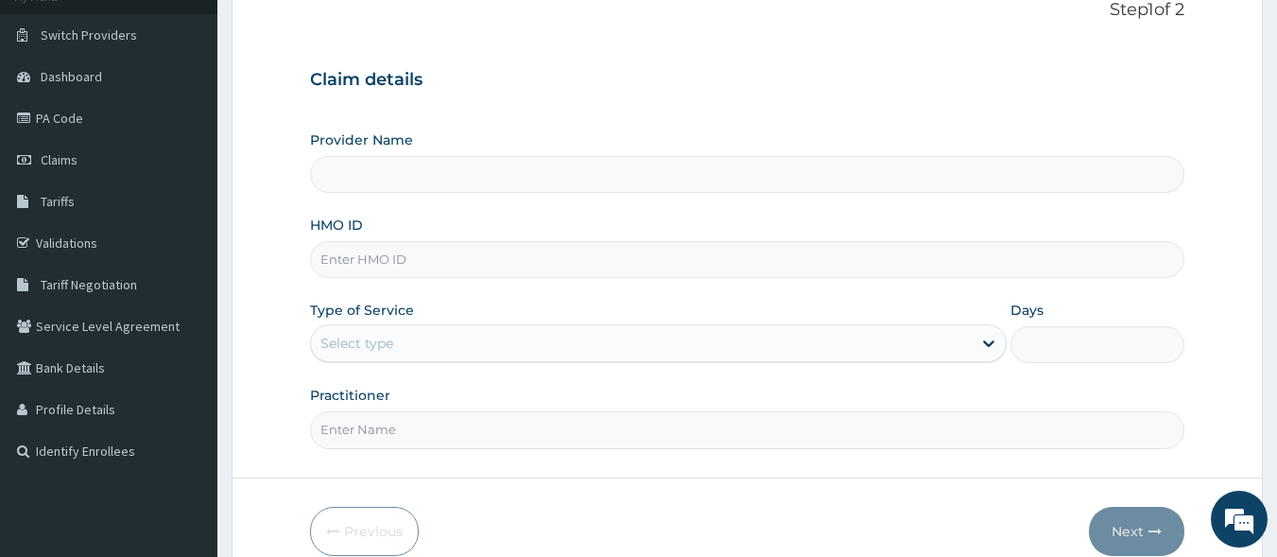
scroll to position [182, 0]
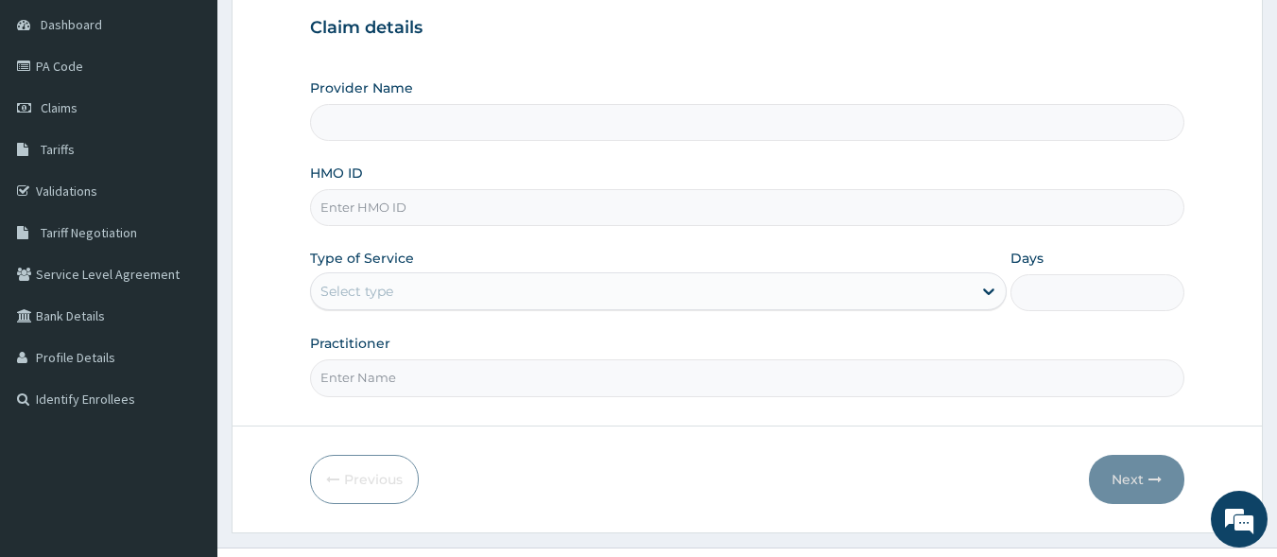
type input "[GEOGRAPHIC_DATA]"
click at [405, 209] on input "HMO ID" at bounding box center [748, 207] width 876 height 37
type input "r"
type input "RNL/10072/A"
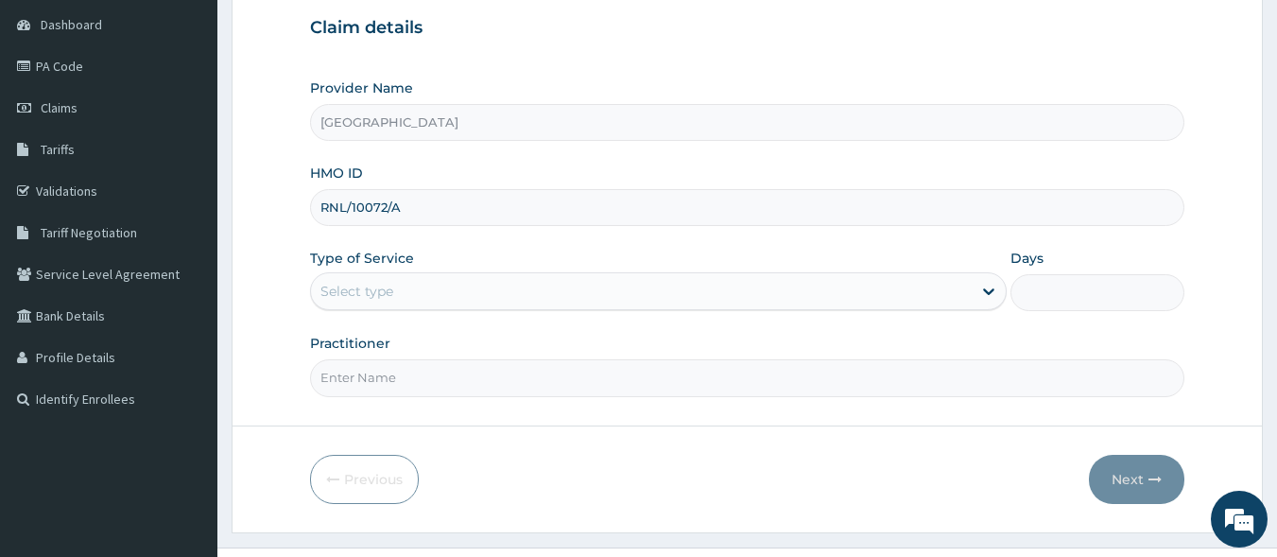
click at [370, 298] on div "Select type" at bounding box center [357, 291] width 73 height 19
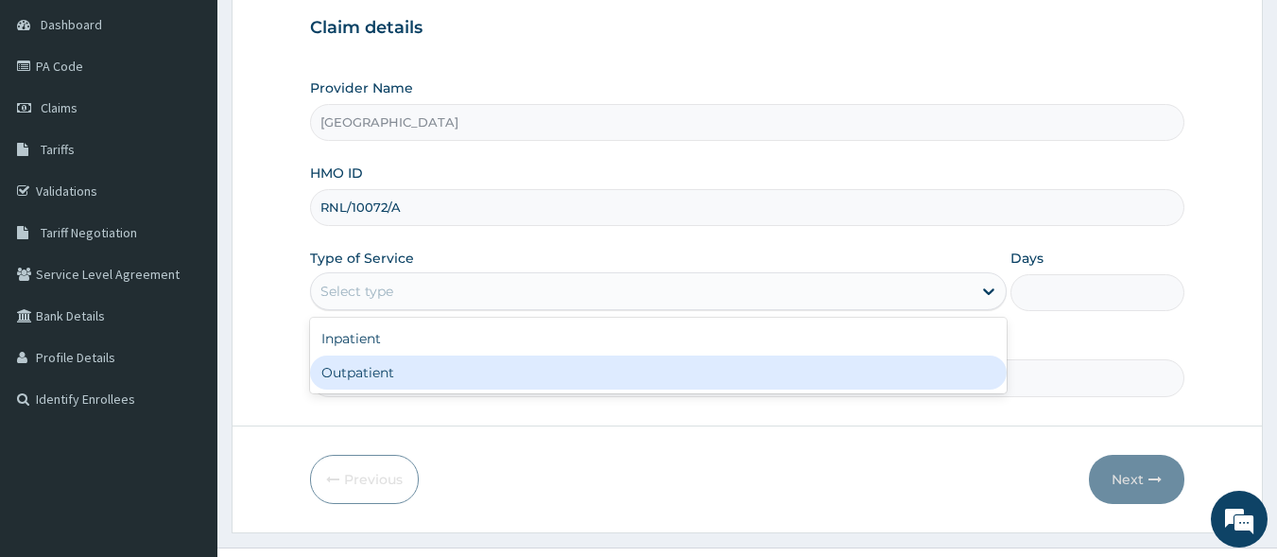
click at [371, 365] on div "Outpatient" at bounding box center [658, 372] width 697 height 34
type input "1"
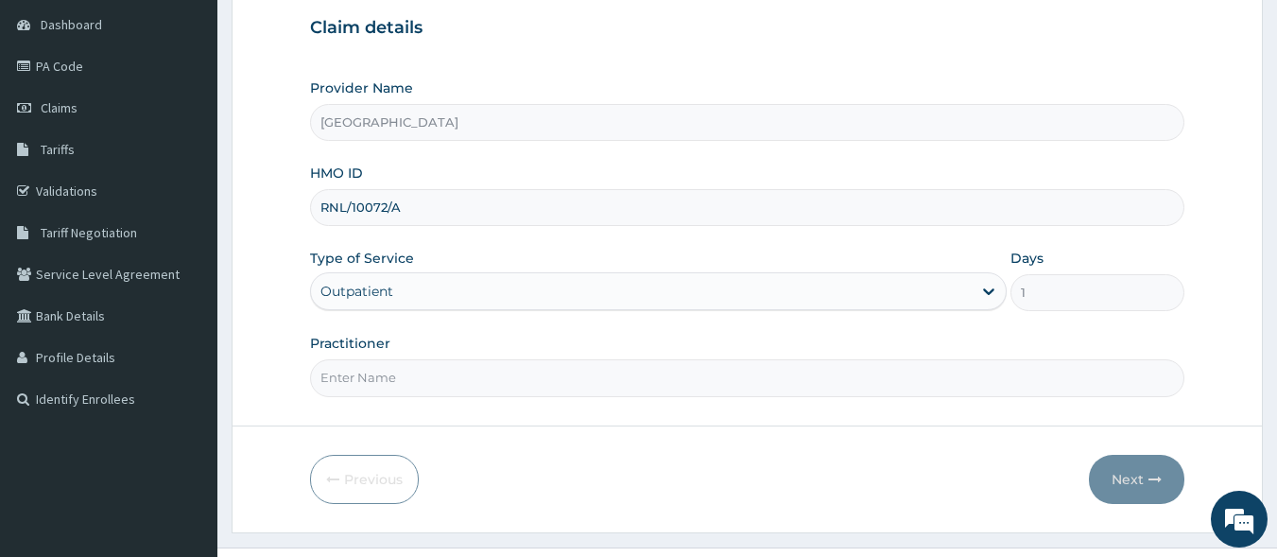
scroll to position [220, 0]
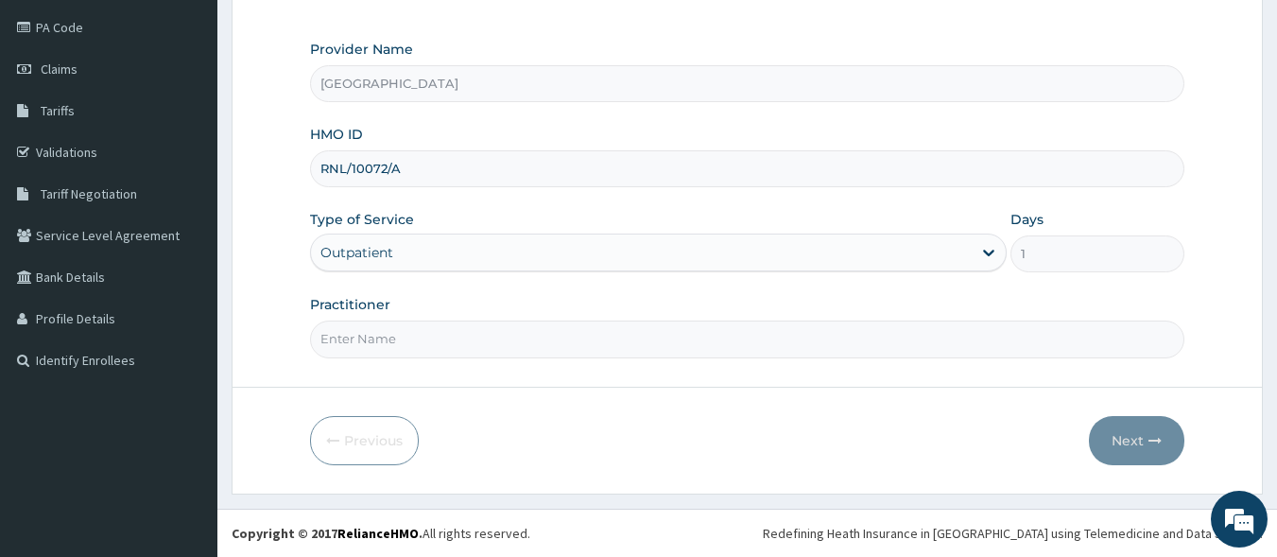
click at [455, 337] on input "Practitioner" at bounding box center [748, 339] width 876 height 37
type input "[PERSON_NAME] EZE"
click at [1120, 438] on button "Next" at bounding box center [1136, 440] width 95 height 49
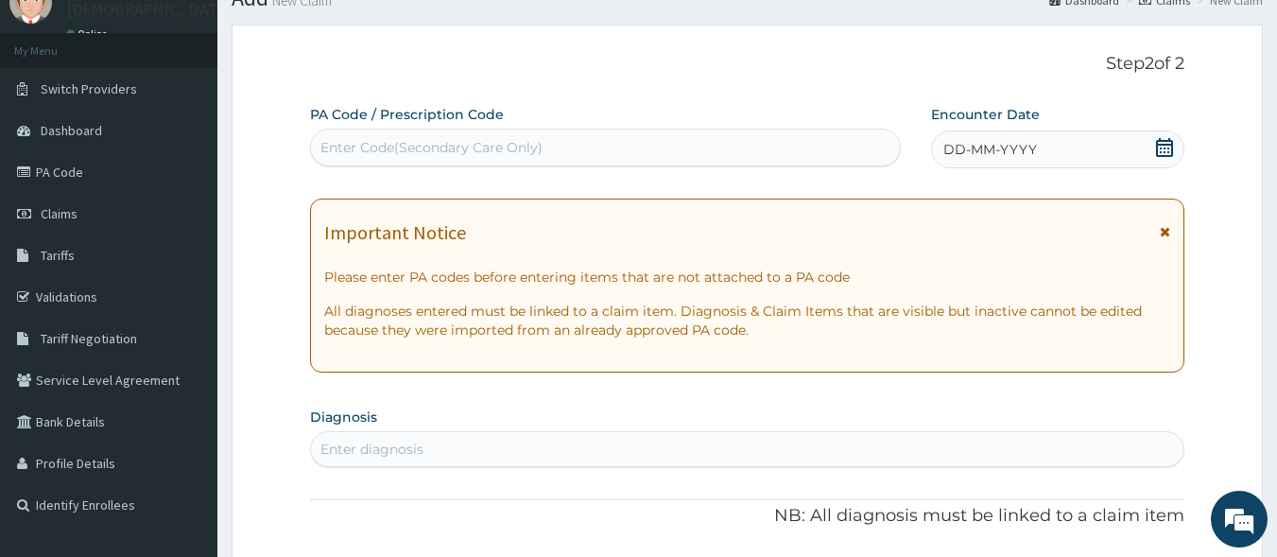
scroll to position [0, 0]
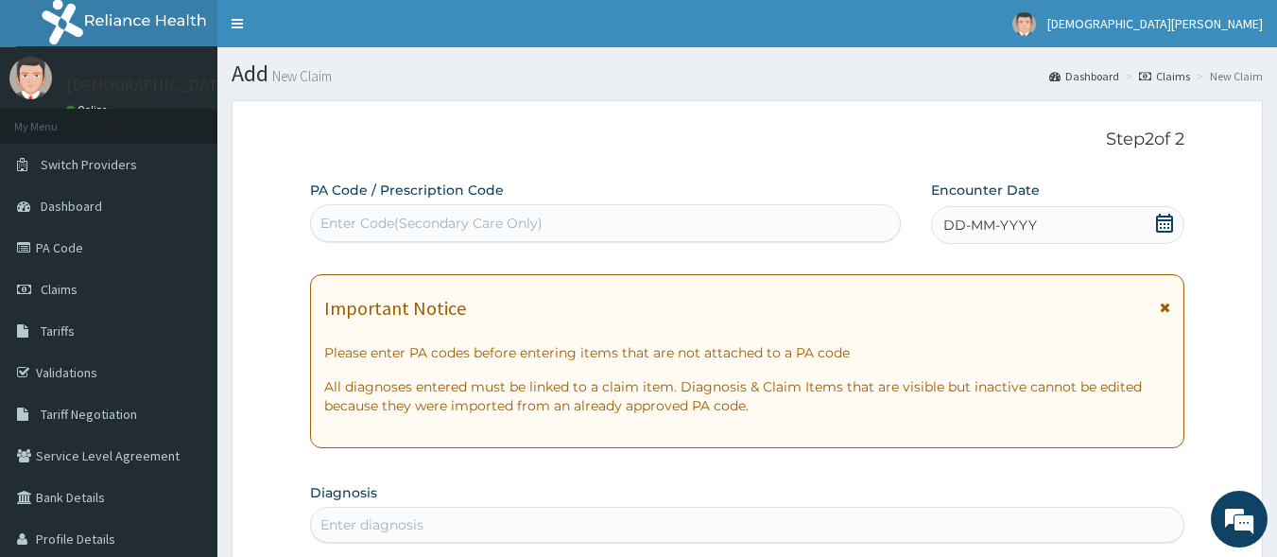
click at [966, 228] on span "DD-MM-YYYY" at bounding box center [991, 225] width 94 height 19
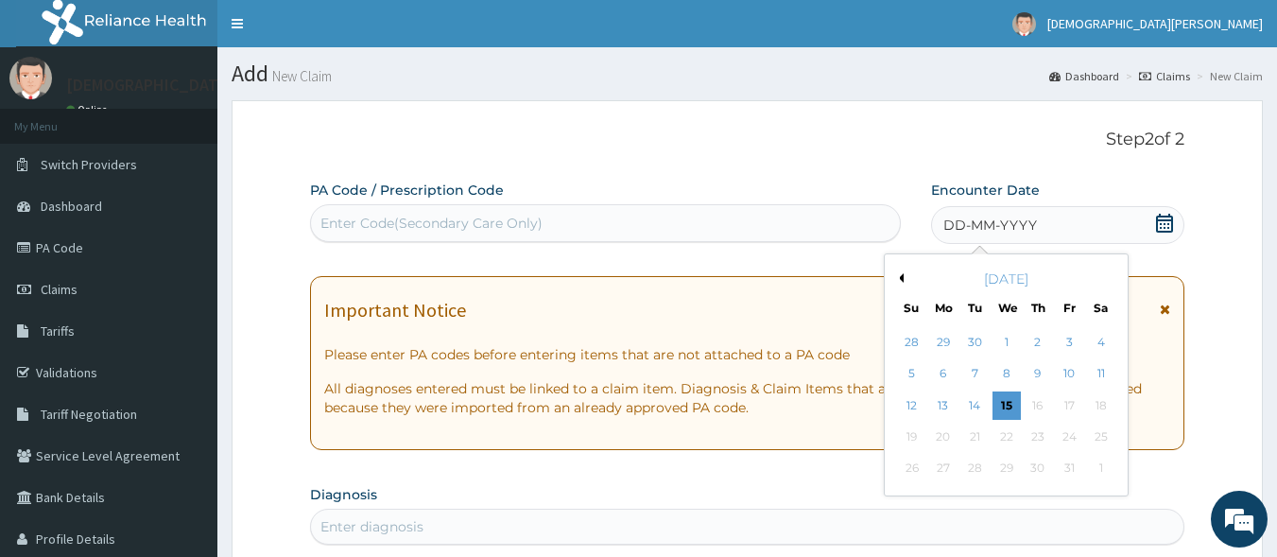
click at [899, 279] on button "Previous Month" at bounding box center [898, 277] width 9 height 9
click at [946, 408] on div "15" at bounding box center [943, 405] width 28 height 28
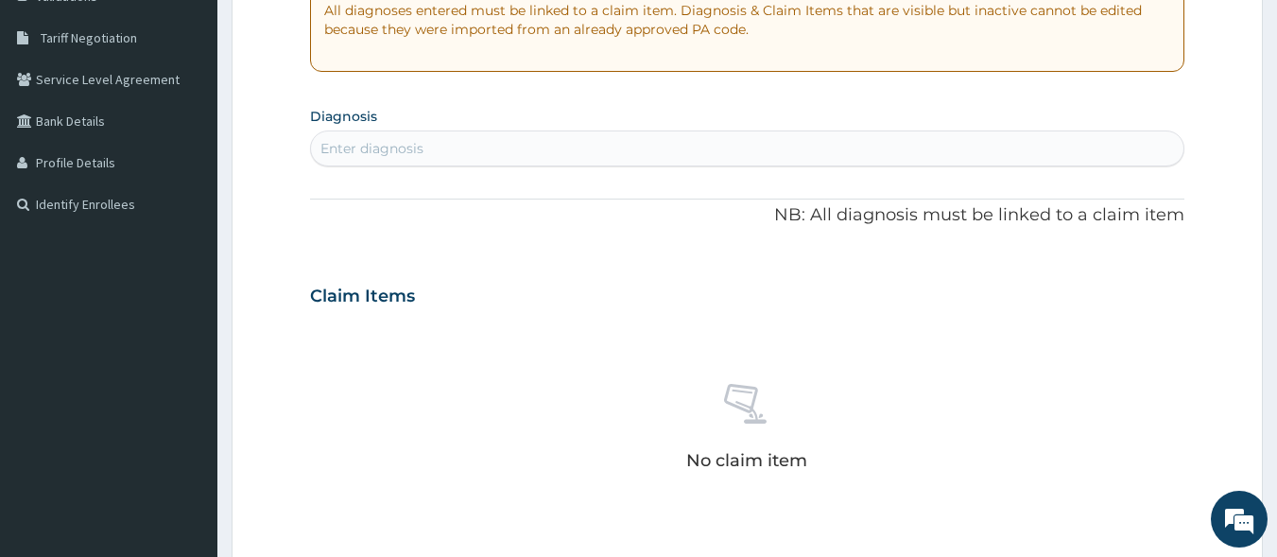
scroll to position [393, 0]
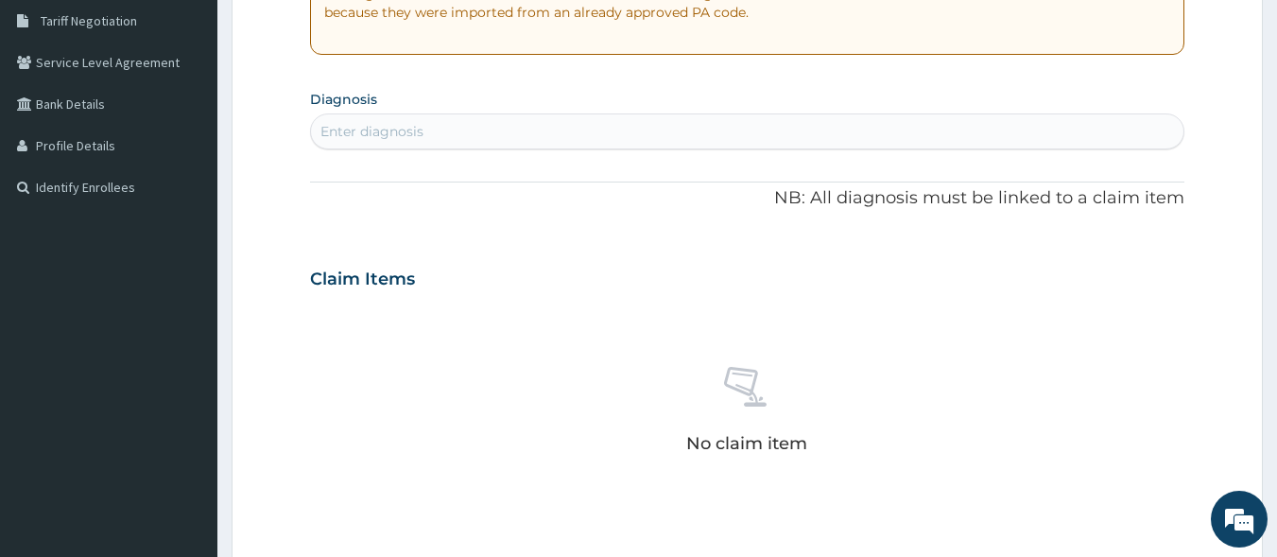
click at [413, 140] on div "Enter diagnosis" at bounding box center [372, 131] width 103 height 19
type input "MALARIA"
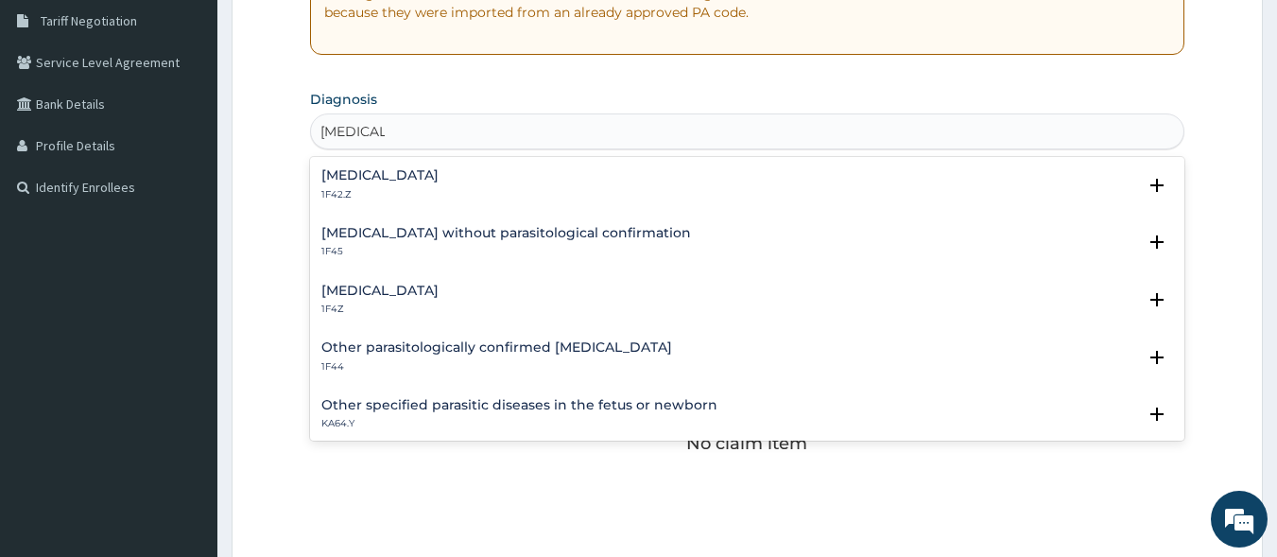
click at [393, 293] on h4 "Malaria, unspecified" at bounding box center [379, 291] width 117 height 14
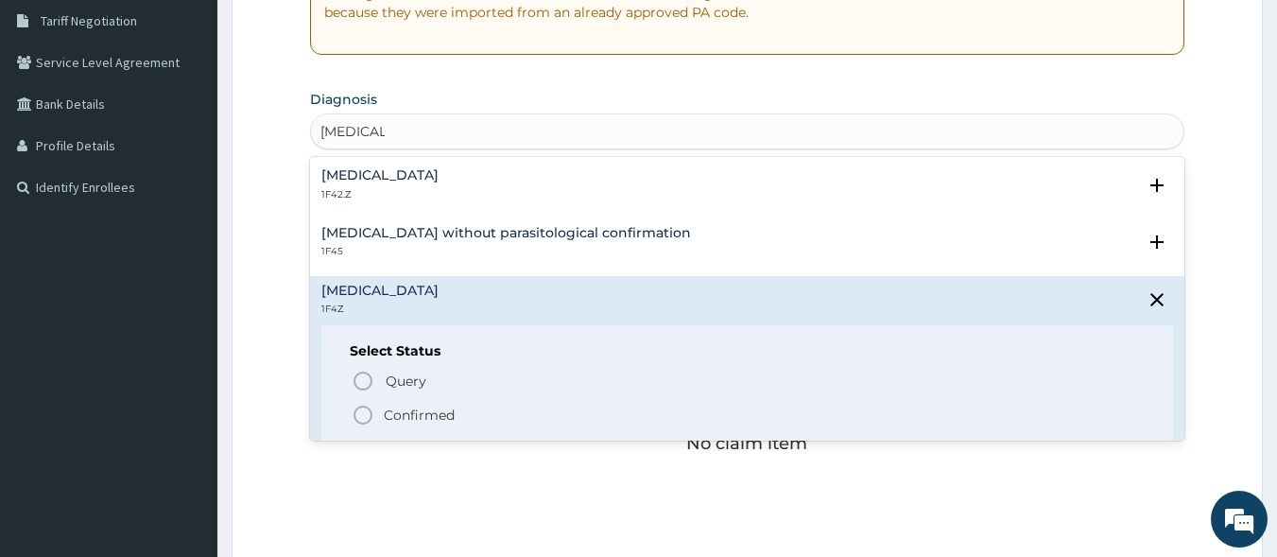
click at [363, 410] on icon "status option filled" at bounding box center [363, 415] width 23 height 23
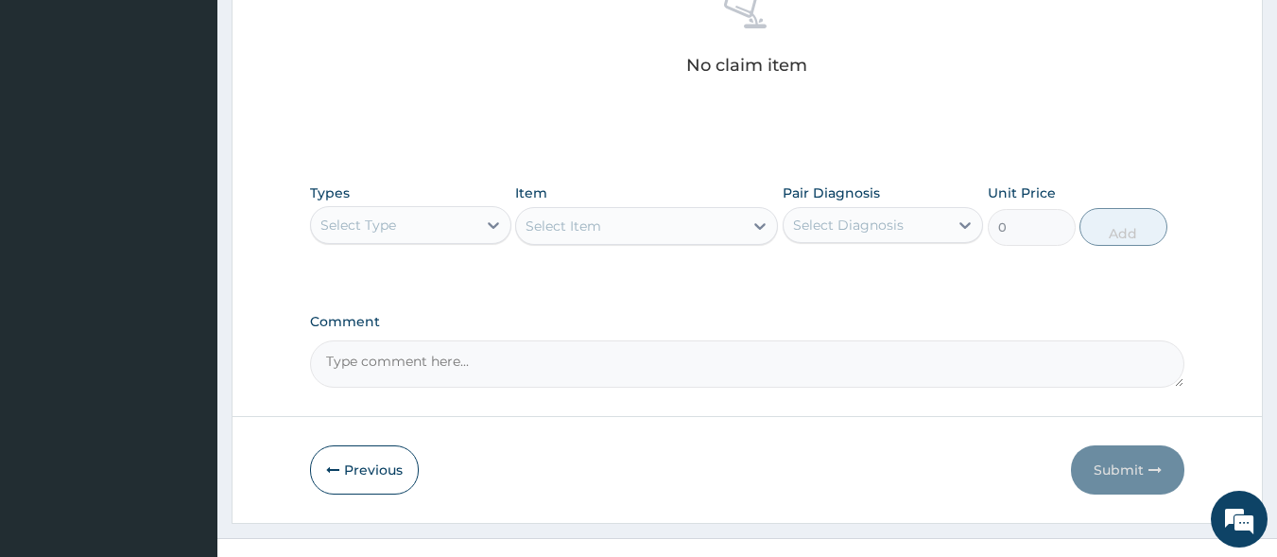
scroll to position [788, 0]
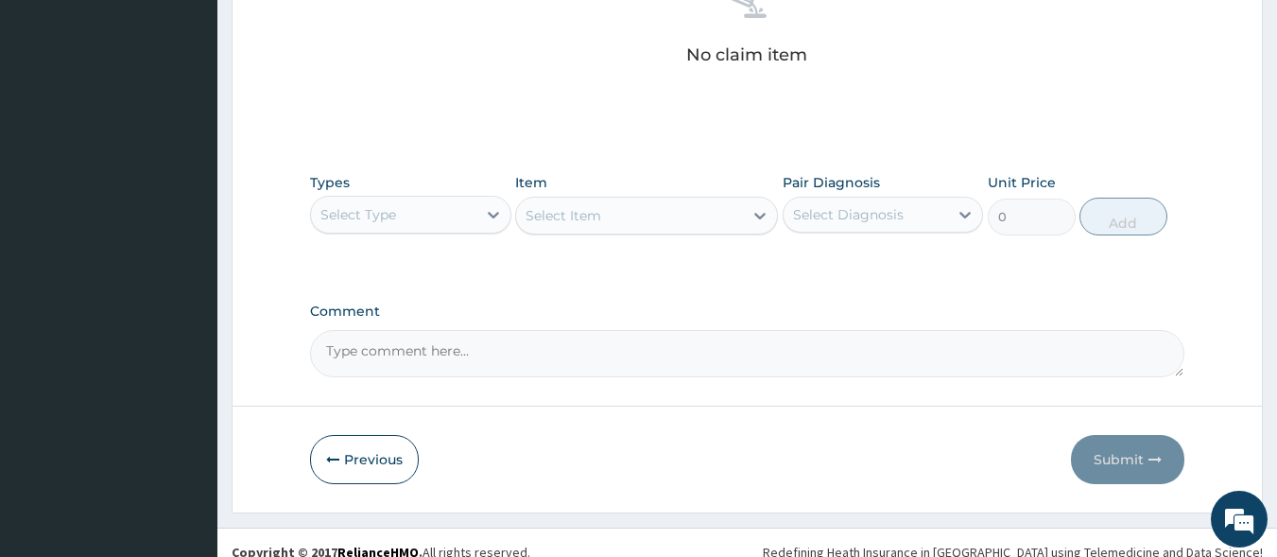
click at [443, 222] on div "Select Type" at bounding box center [393, 214] width 165 height 30
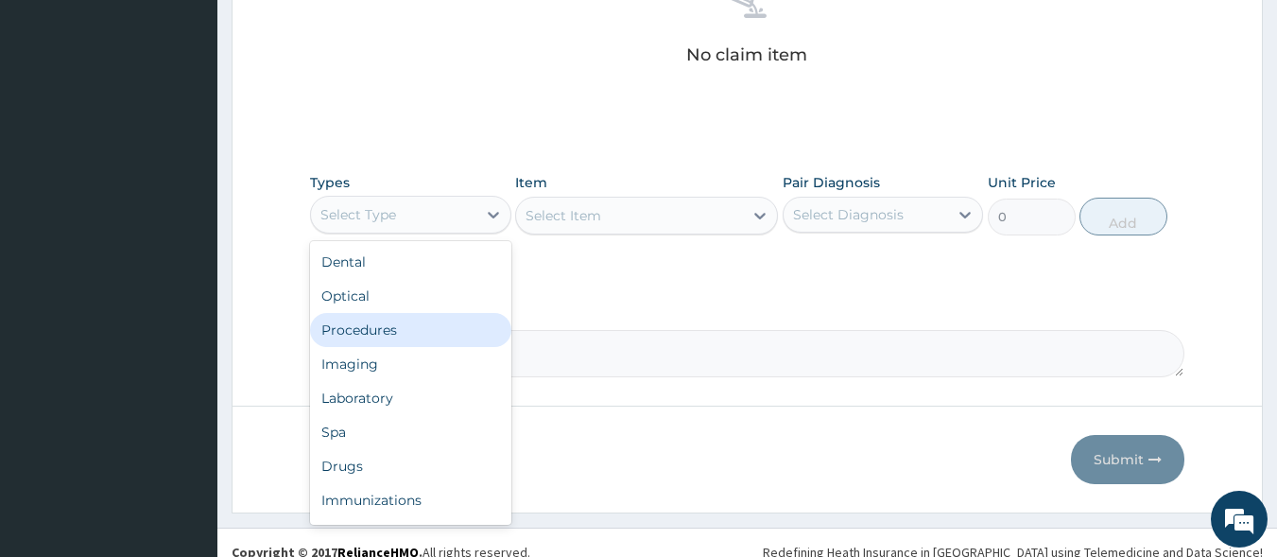
click at [409, 326] on div "Procedures" at bounding box center [410, 330] width 201 height 34
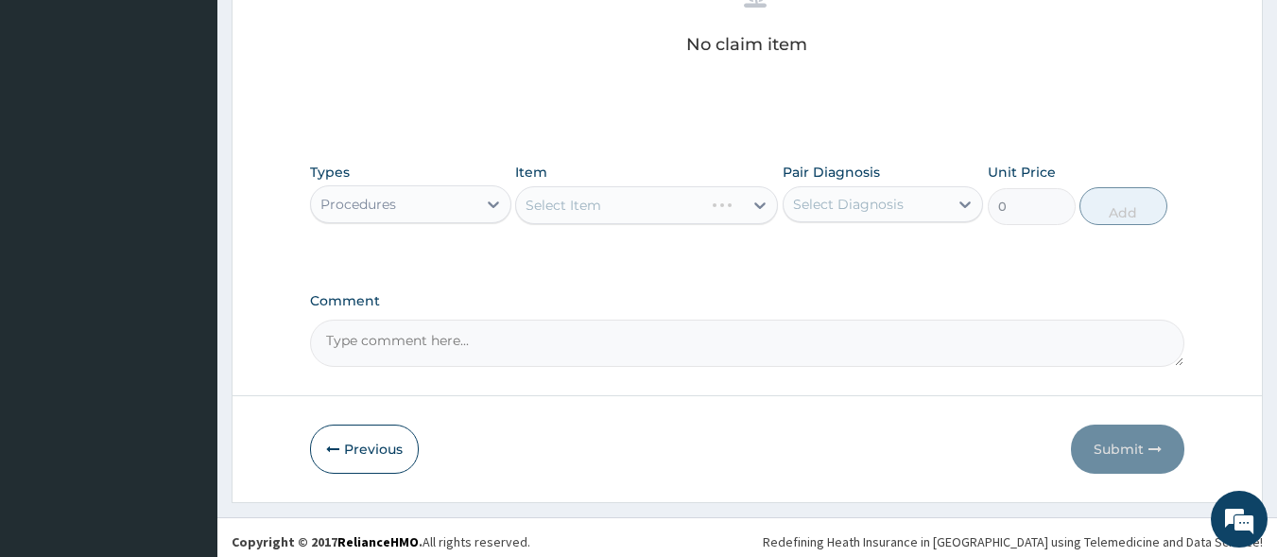
scroll to position [806, 0]
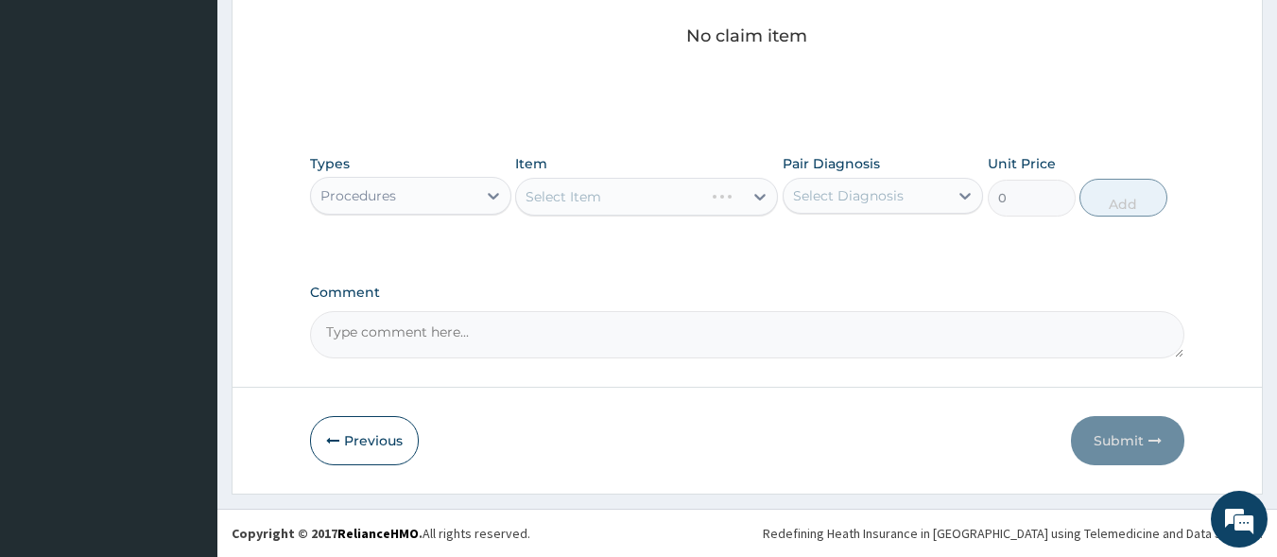
click at [622, 204] on div "Select Item" at bounding box center [646, 197] width 263 height 38
click at [622, 204] on div "Select Item" at bounding box center [629, 197] width 227 height 30
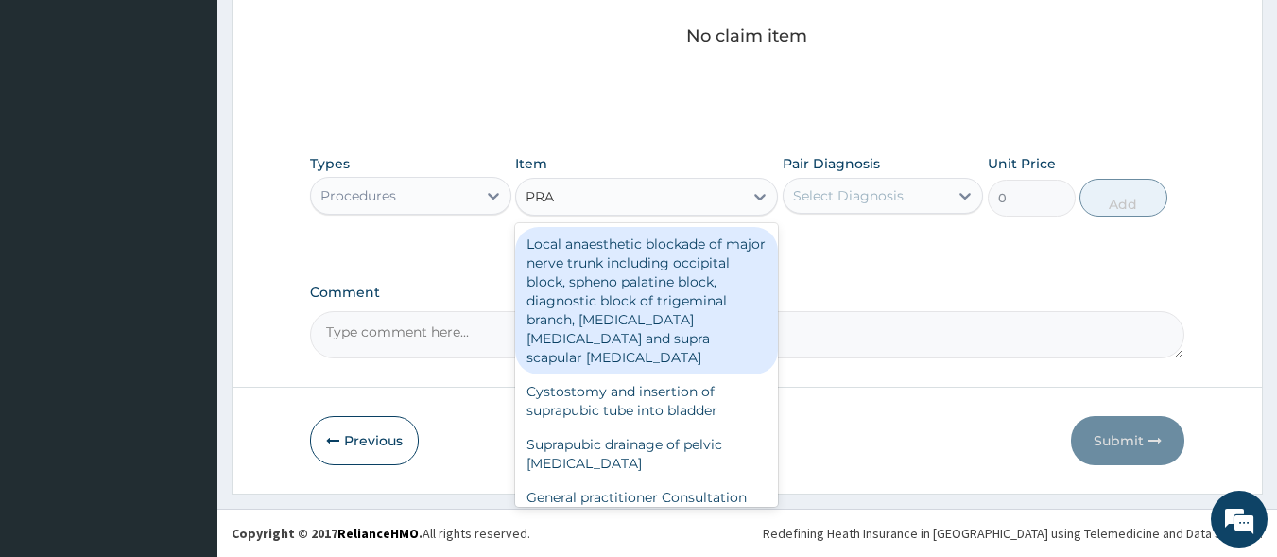
type input "PRAC"
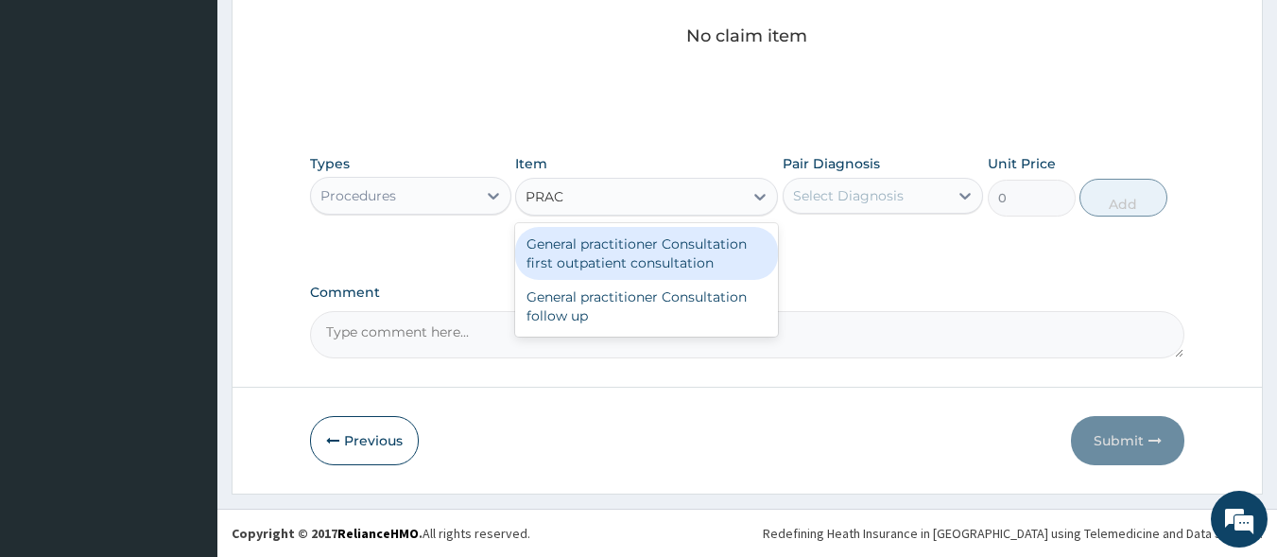
click at [623, 238] on div "General practitioner Consultation first outpatient consultation" at bounding box center [646, 253] width 263 height 53
type input "3000"
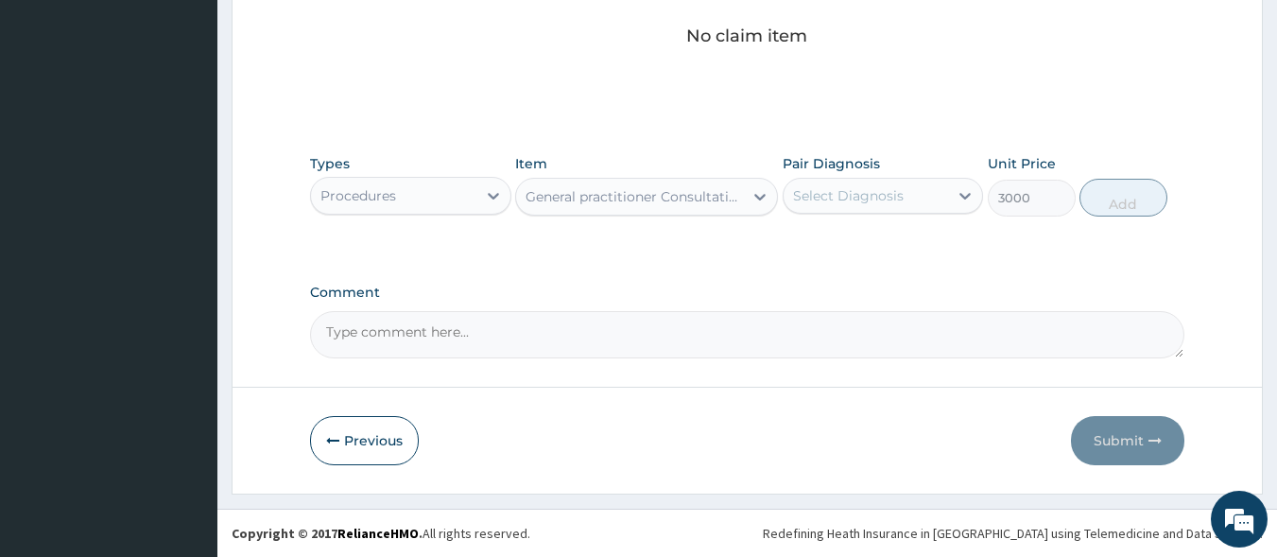
click at [841, 198] on div "Select Diagnosis" at bounding box center [848, 195] width 111 height 19
click at [849, 246] on label "Malaria, unspecified" at bounding box center [872, 242] width 117 height 19
checkbox input "true"
click at [1130, 199] on button "Add" at bounding box center [1124, 198] width 88 height 38
type input "0"
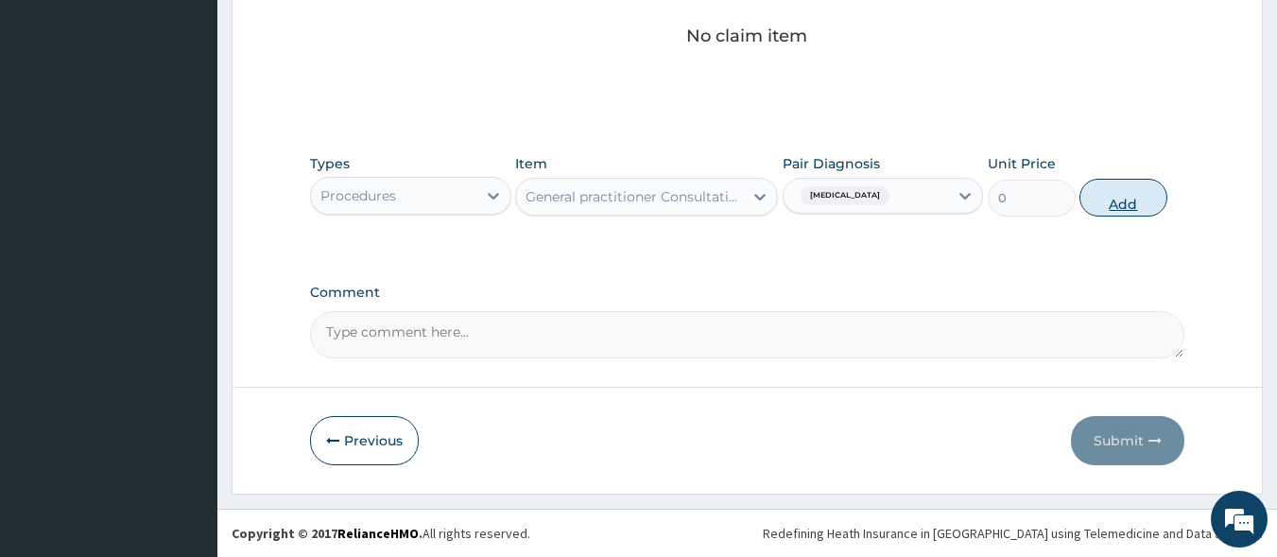
scroll to position [741, 0]
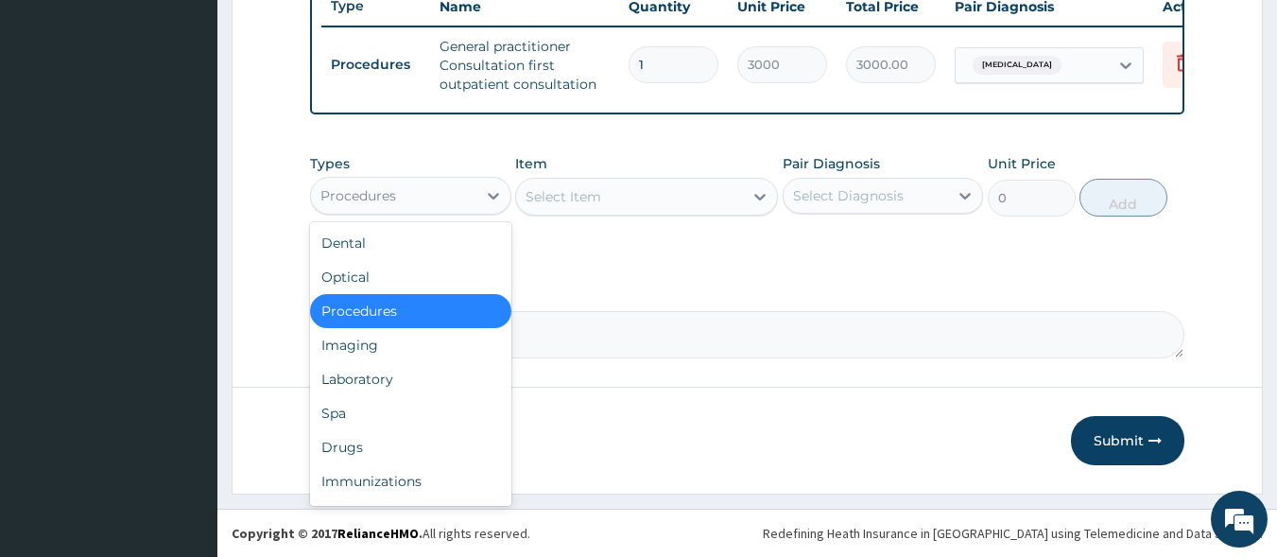
click at [431, 198] on div "Procedures" at bounding box center [393, 196] width 165 height 30
click at [374, 378] on div "Laboratory" at bounding box center [410, 379] width 201 height 34
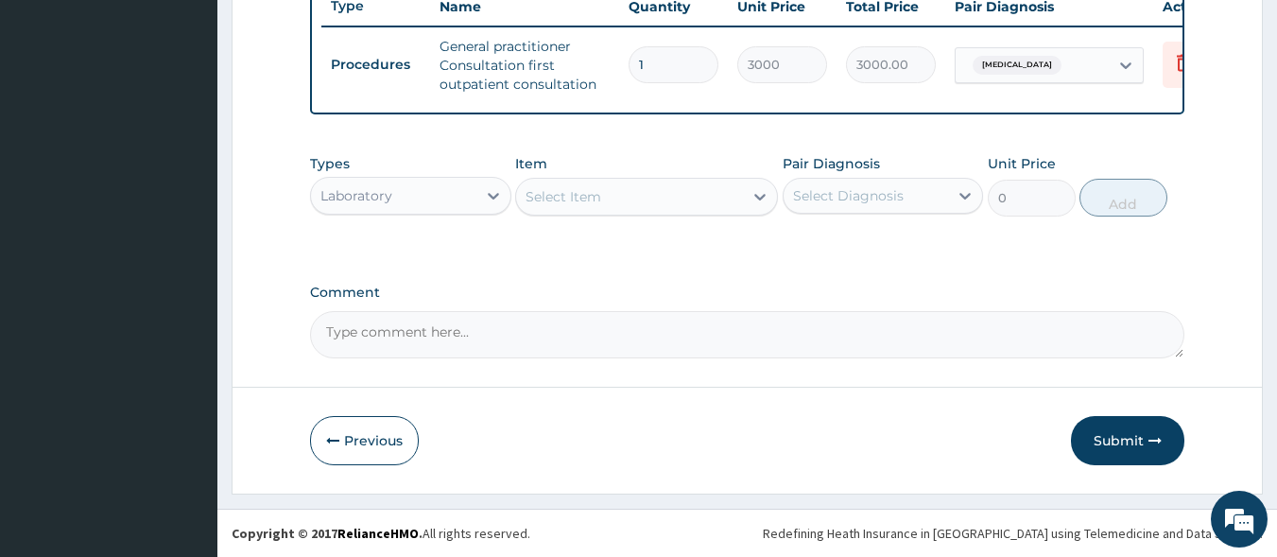
click at [613, 201] on div "Select Item" at bounding box center [629, 197] width 227 height 30
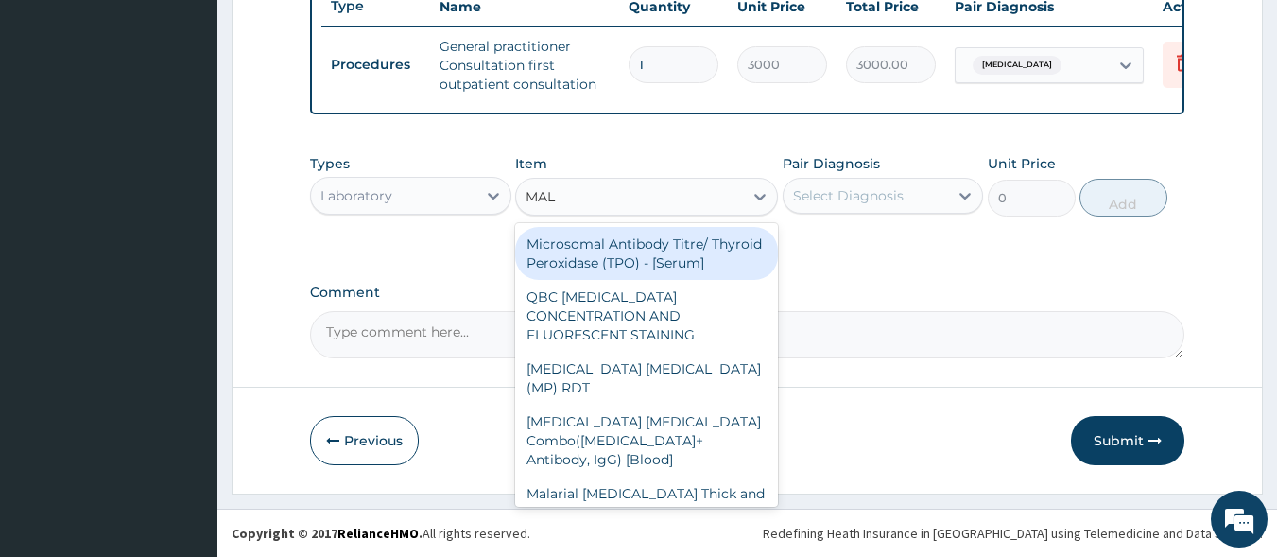
type input "MALA"
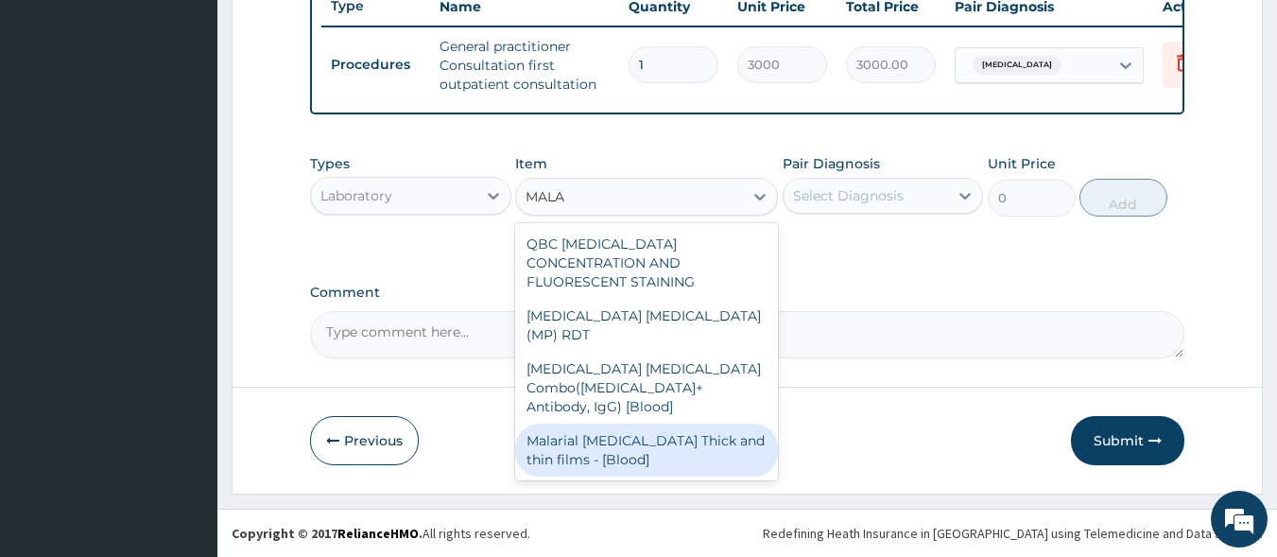
click at [619, 424] on div "Malarial Parasite Thick and thin films - [Blood]" at bounding box center [646, 450] width 263 height 53
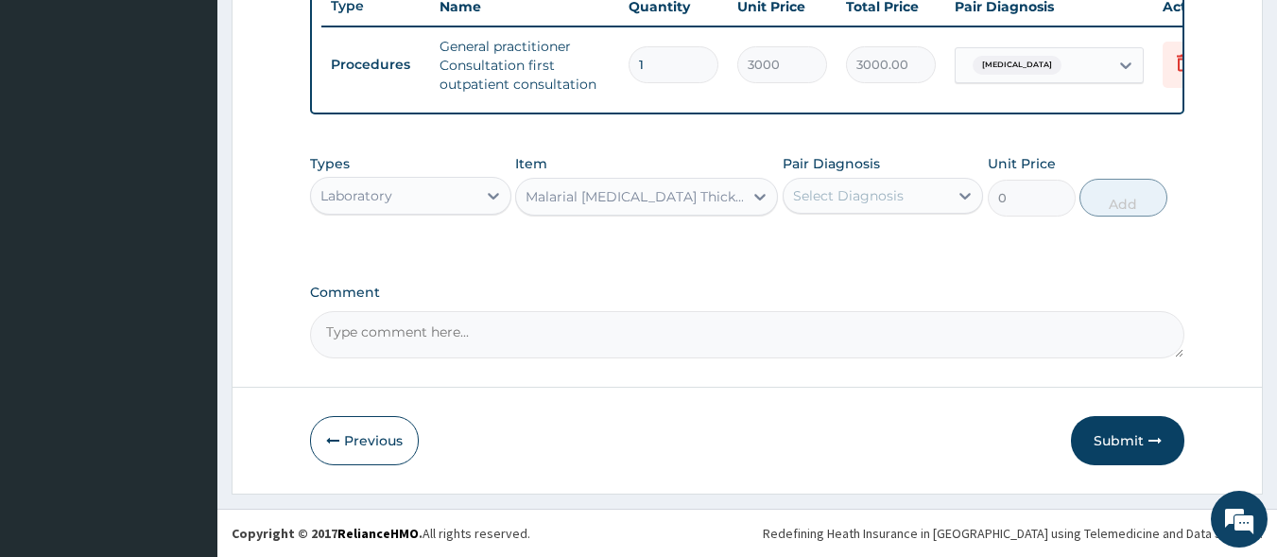
type input "1500"
click at [824, 208] on div "Select Diagnosis" at bounding box center [866, 196] width 165 height 30
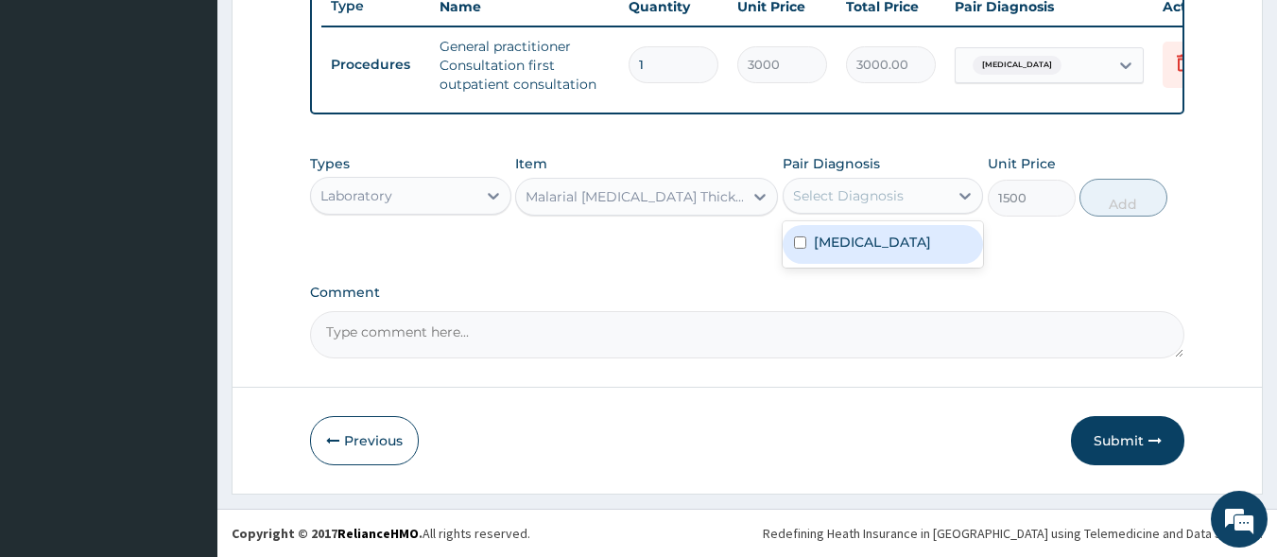
click at [829, 265] on div "Malaria, unspecified" at bounding box center [883, 244] width 201 height 46
click at [908, 249] on label "Malaria, unspecified" at bounding box center [872, 242] width 117 height 19
checkbox input "true"
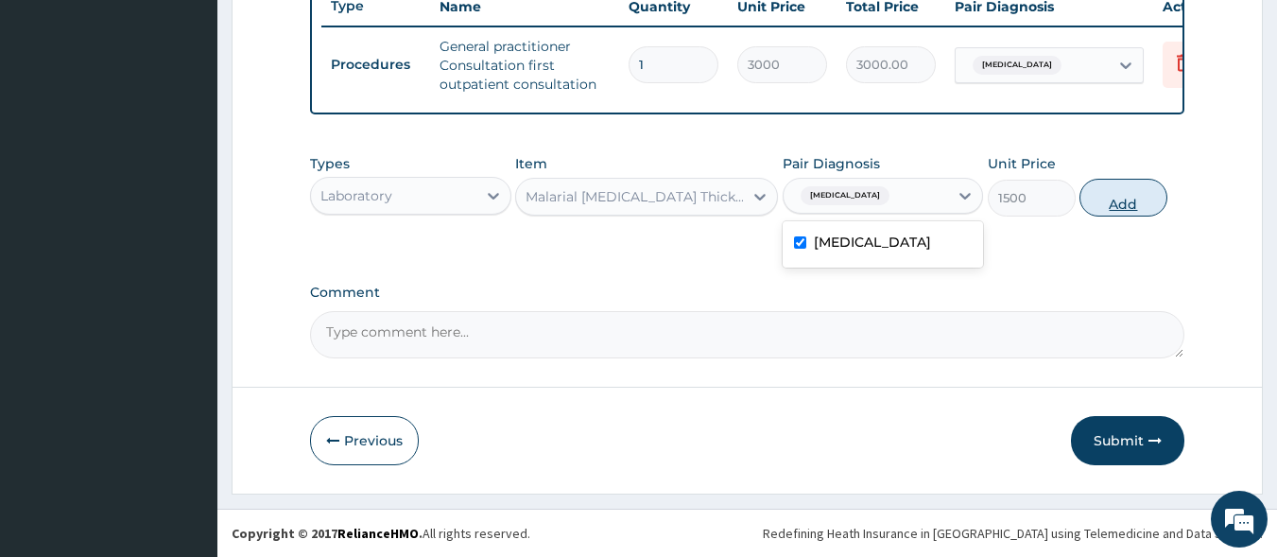
click at [1126, 213] on button "Add" at bounding box center [1124, 198] width 88 height 38
type input "0"
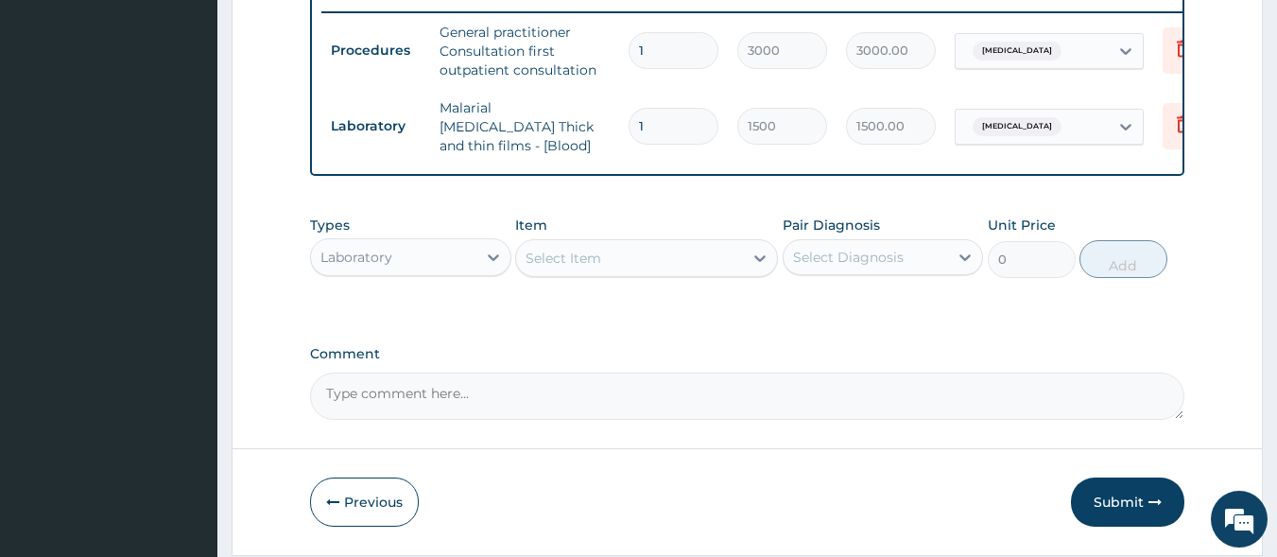
scroll to position [806, 0]
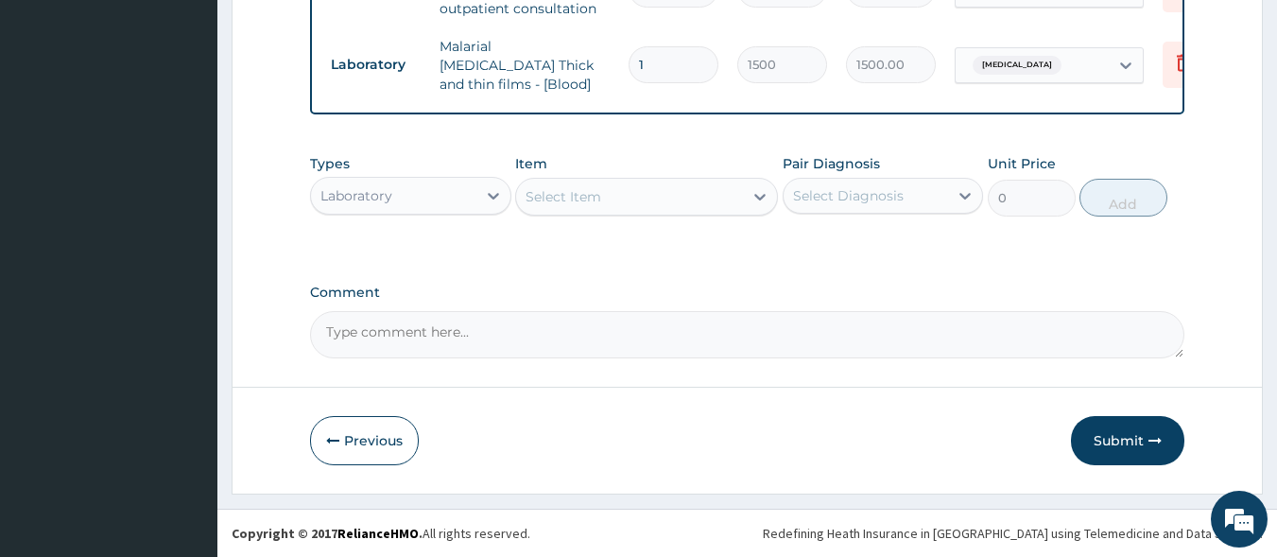
click at [431, 198] on div "Laboratory" at bounding box center [393, 196] width 165 height 30
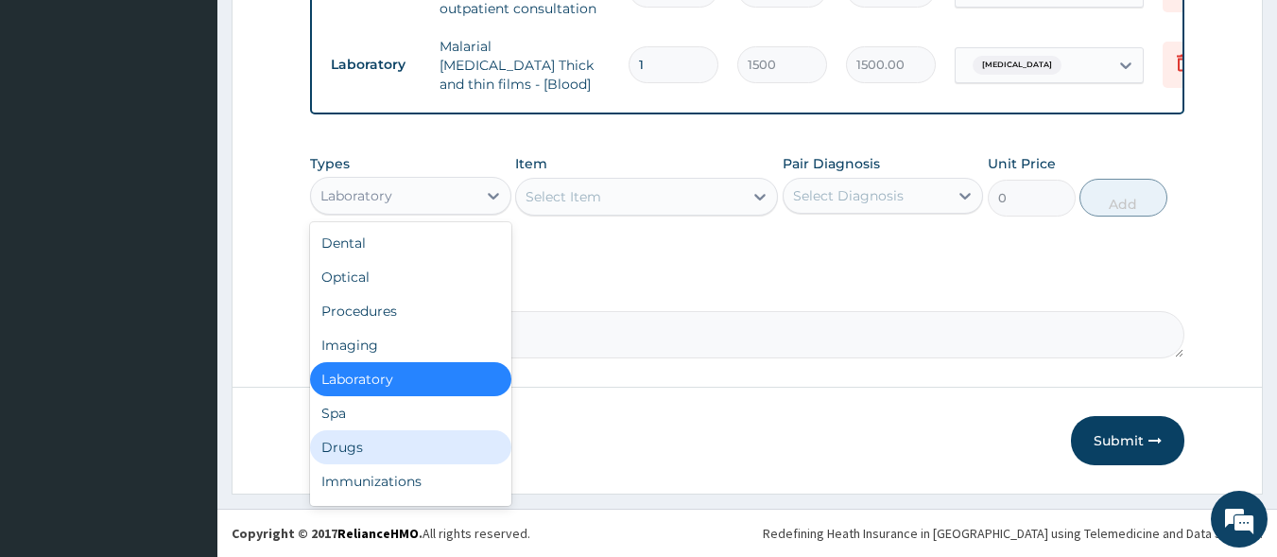
click at [400, 456] on div "Drugs" at bounding box center [410, 447] width 201 height 34
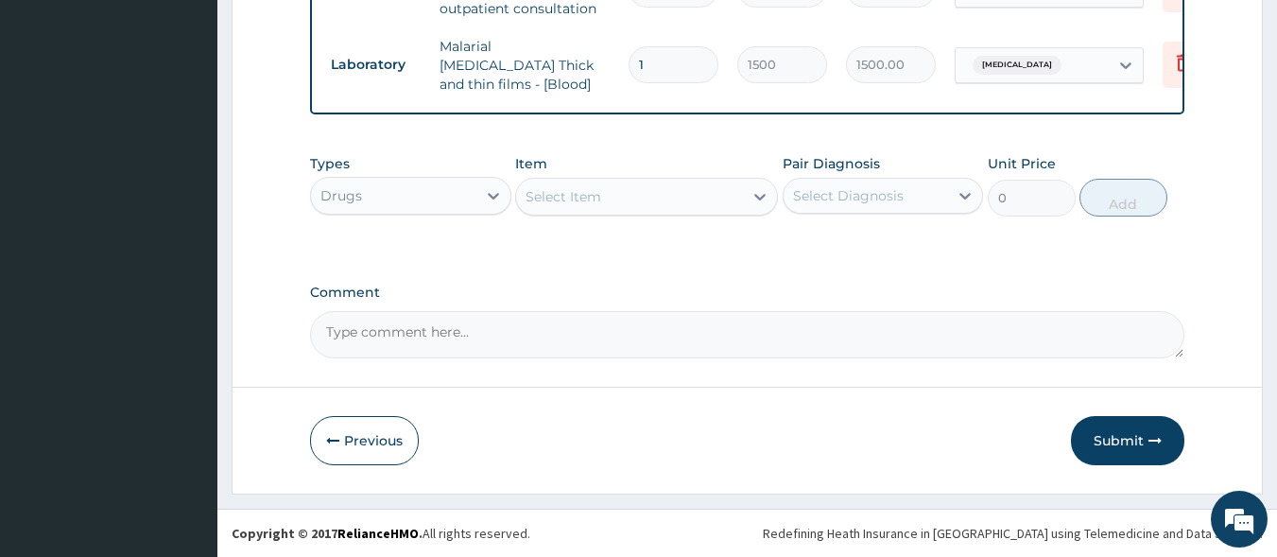
click at [583, 199] on div "Select Item" at bounding box center [564, 196] width 76 height 19
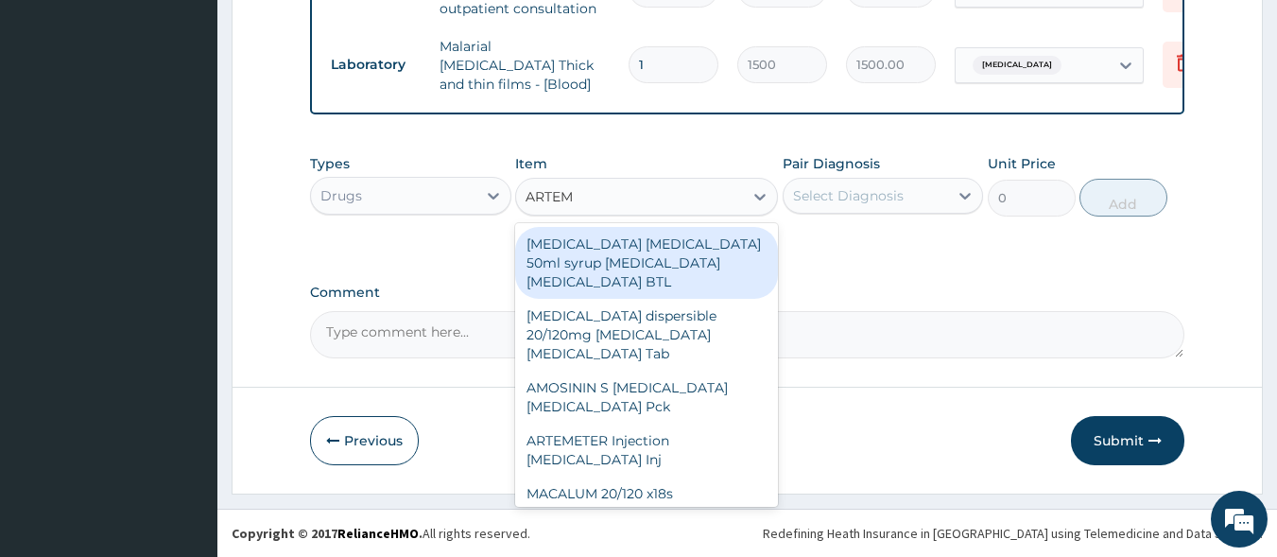
type input "ARTEME"
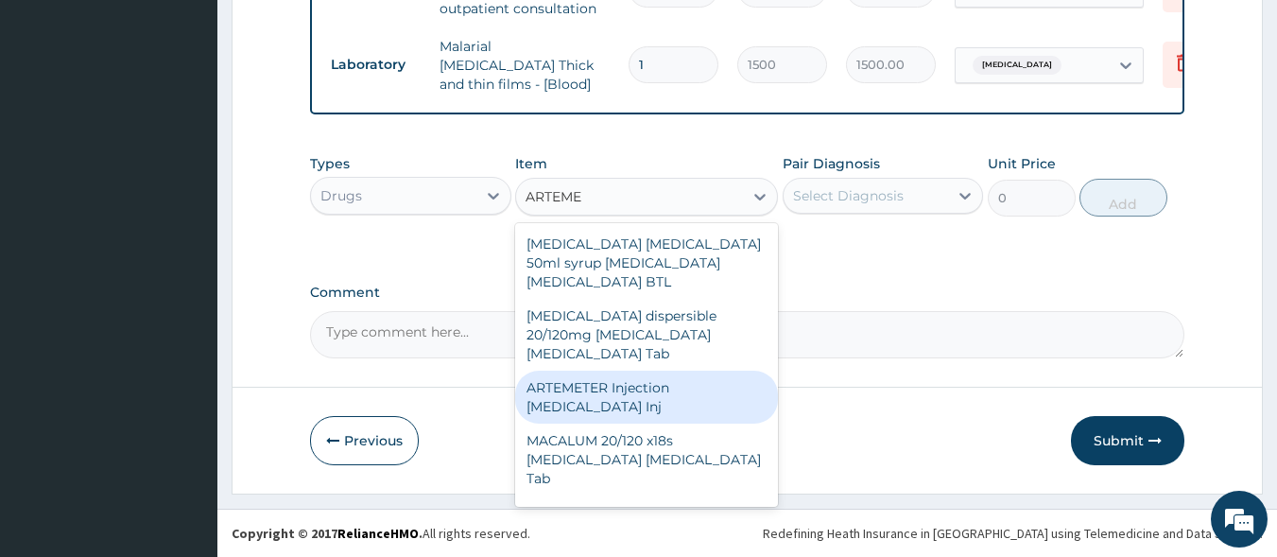
click at [611, 384] on div "ARTEMETER Injection [MEDICAL_DATA] Inj" at bounding box center [646, 397] width 263 height 53
type input "300"
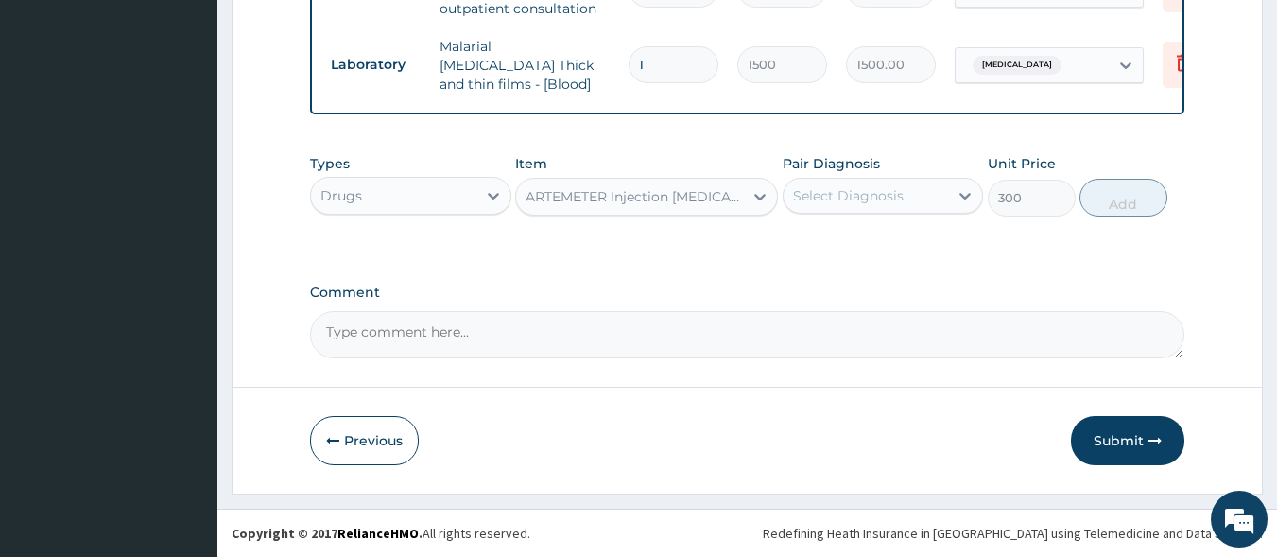
click at [812, 199] on div "Select Diagnosis" at bounding box center [848, 195] width 111 height 19
click at [832, 256] on div "Malaria, unspecified" at bounding box center [883, 244] width 201 height 39
checkbox input "true"
click at [1132, 209] on button "Add" at bounding box center [1124, 198] width 88 height 38
type input "0"
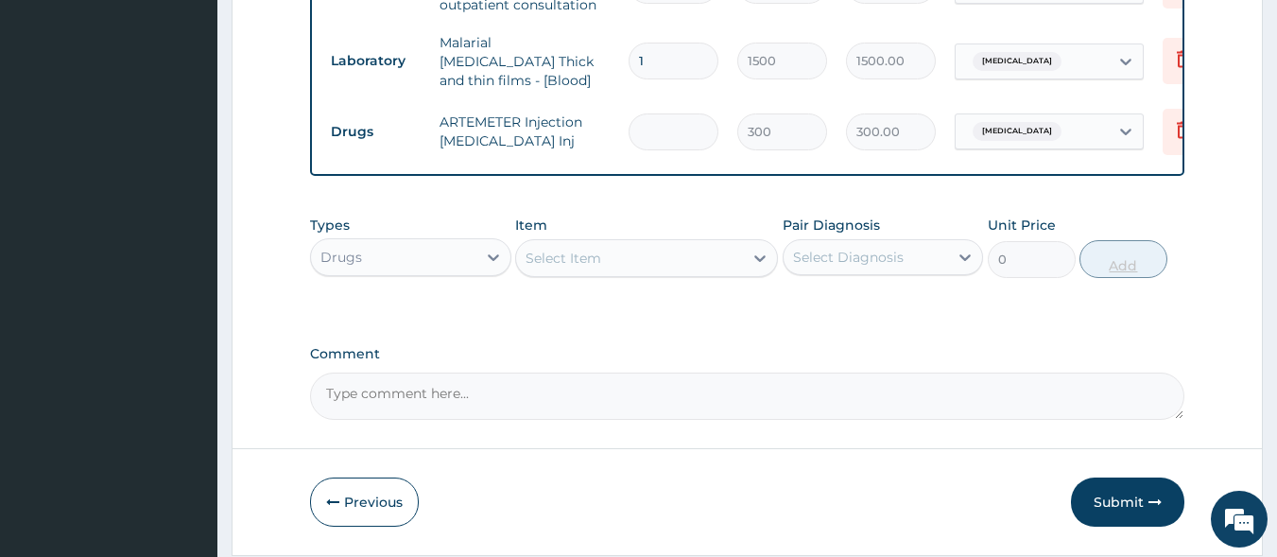
type input "0.00"
type input "2"
type input "600.00"
type input "2"
click at [568, 268] on div "Select Item" at bounding box center [564, 258] width 76 height 19
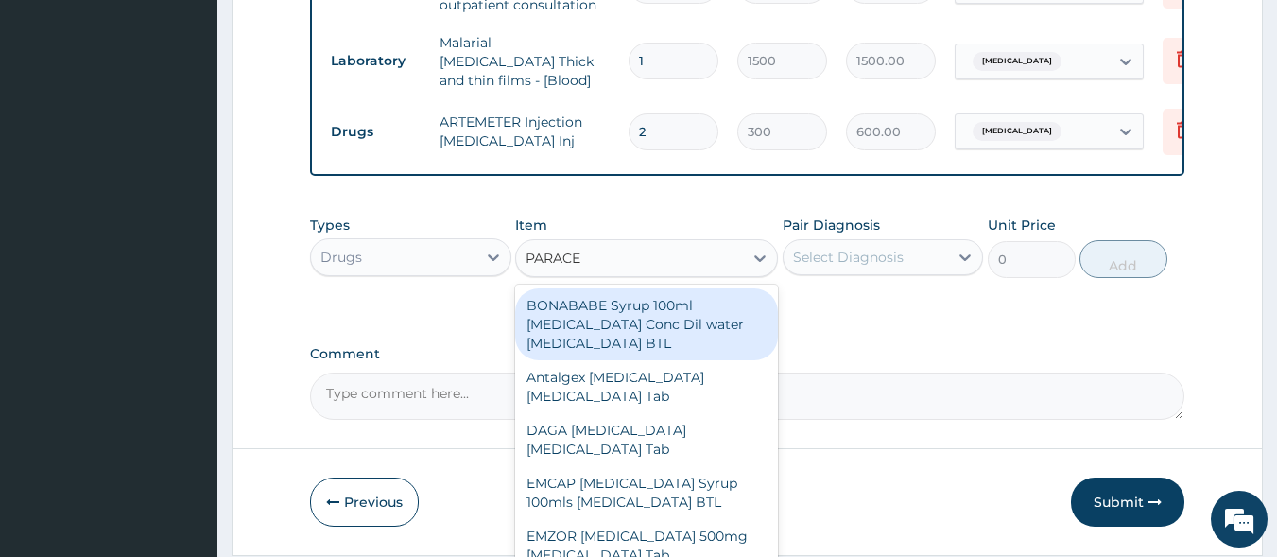
type input "PARACET"
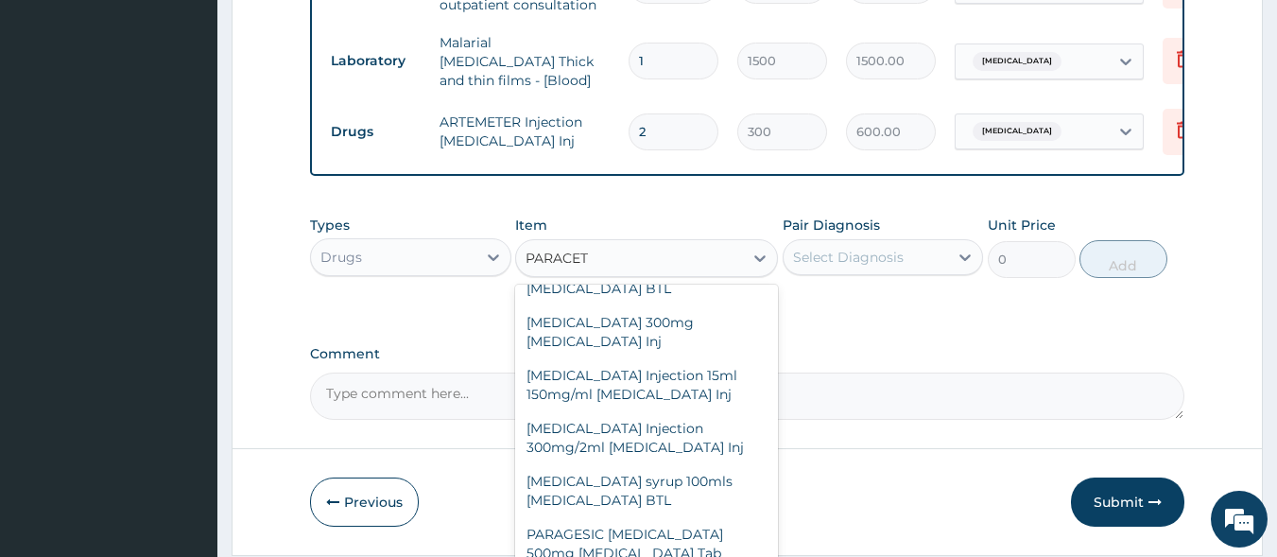
scroll to position [643, 0]
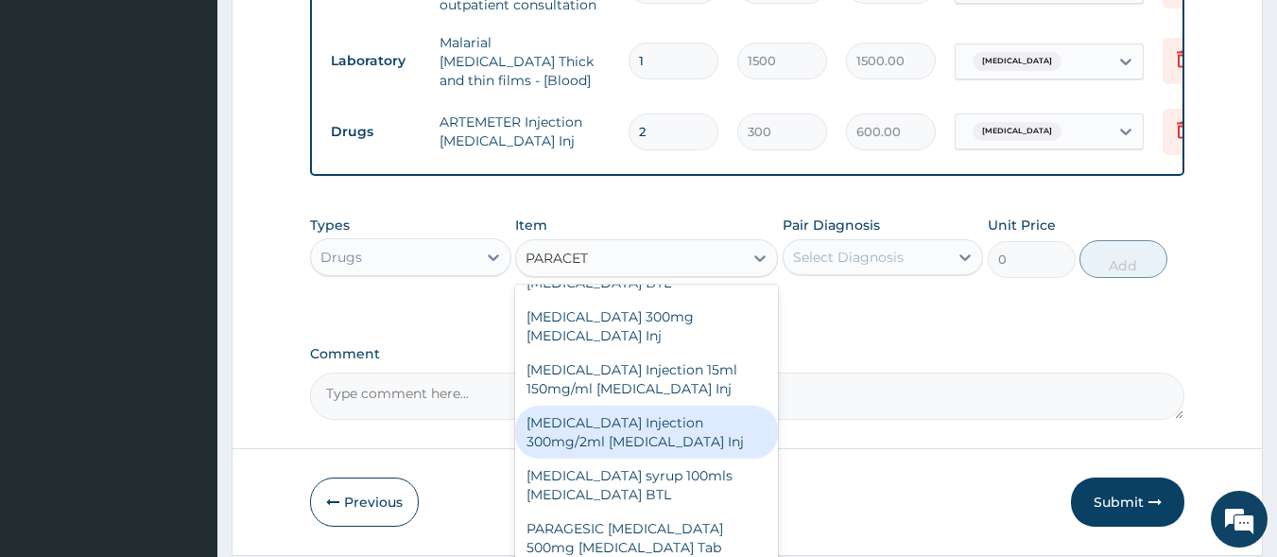
click at [685, 437] on div "[MEDICAL_DATA] Injection 300mg/2ml [MEDICAL_DATA] Inj" at bounding box center [646, 432] width 263 height 53
type input "150"
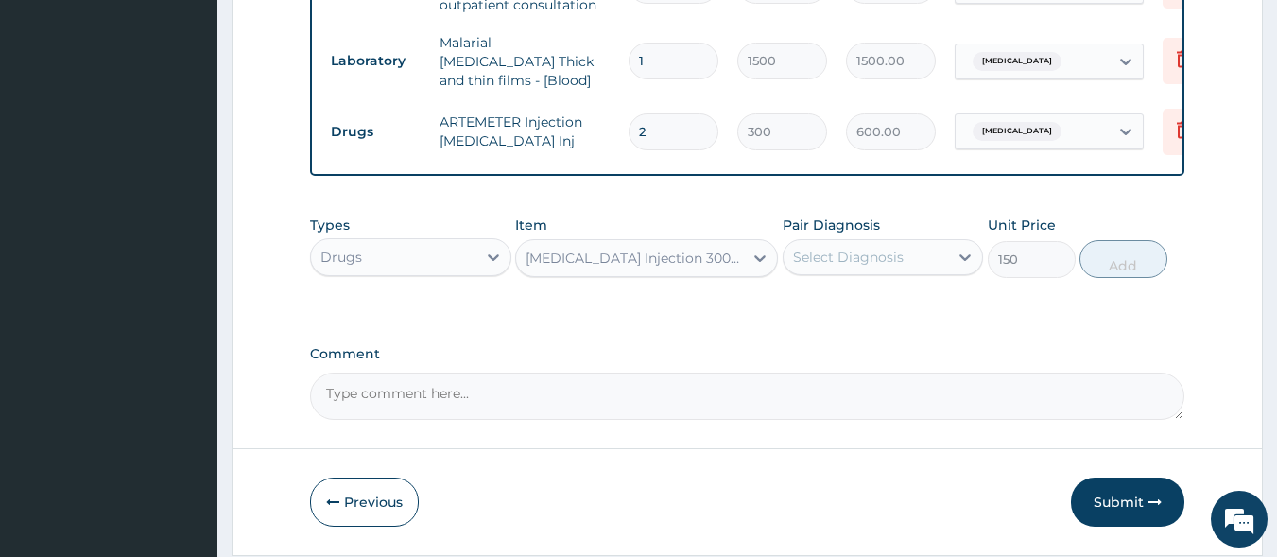
click at [850, 267] on div "Select Diagnosis" at bounding box center [848, 257] width 111 height 19
click at [857, 313] on label "Malaria, unspecified" at bounding box center [872, 303] width 117 height 19
checkbox input "true"
click at [1122, 265] on button "Add" at bounding box center [1124, 259] width 88 height 38
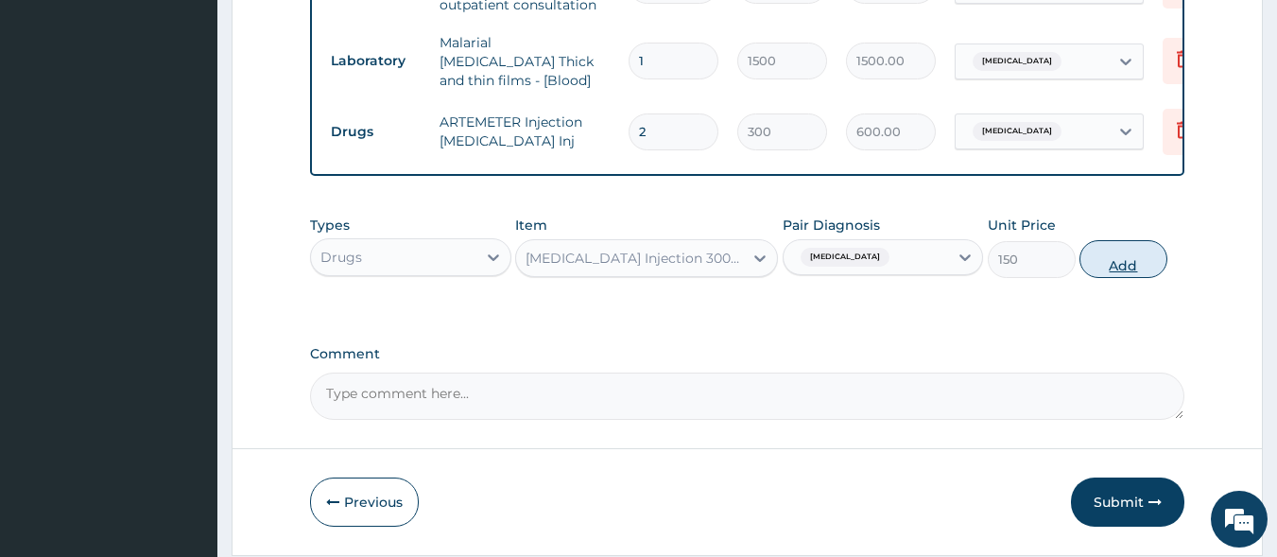
type input "0"
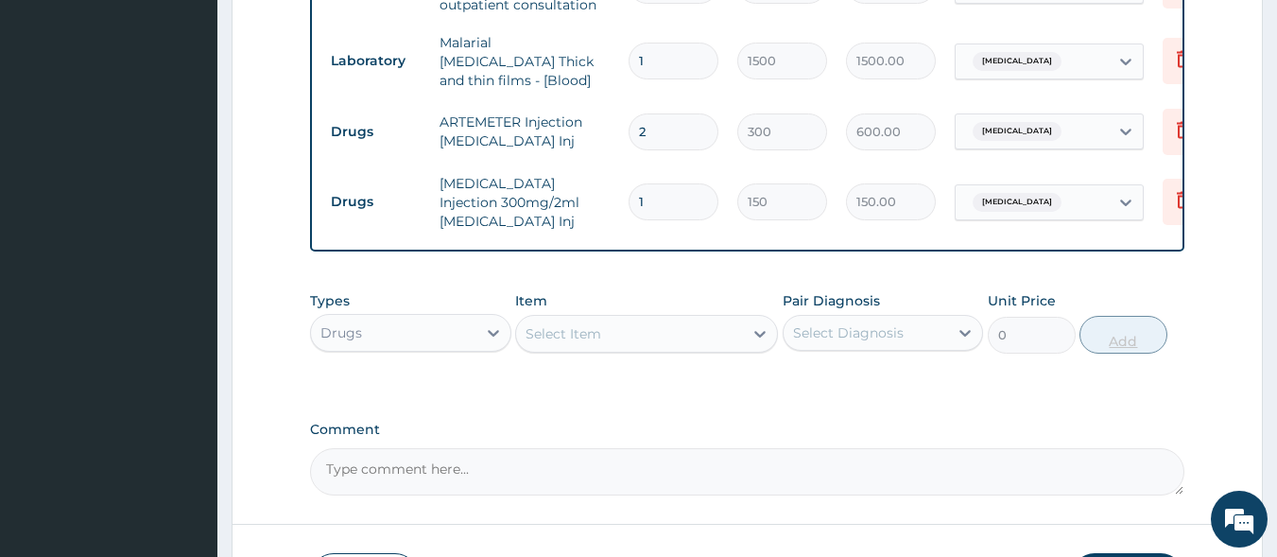
type input "0.00"
type input "2"
type input "300.00"
type input "2"
click at [598, 338] on div "Select Item" at bounding box center [564, 333] width 76 height 19
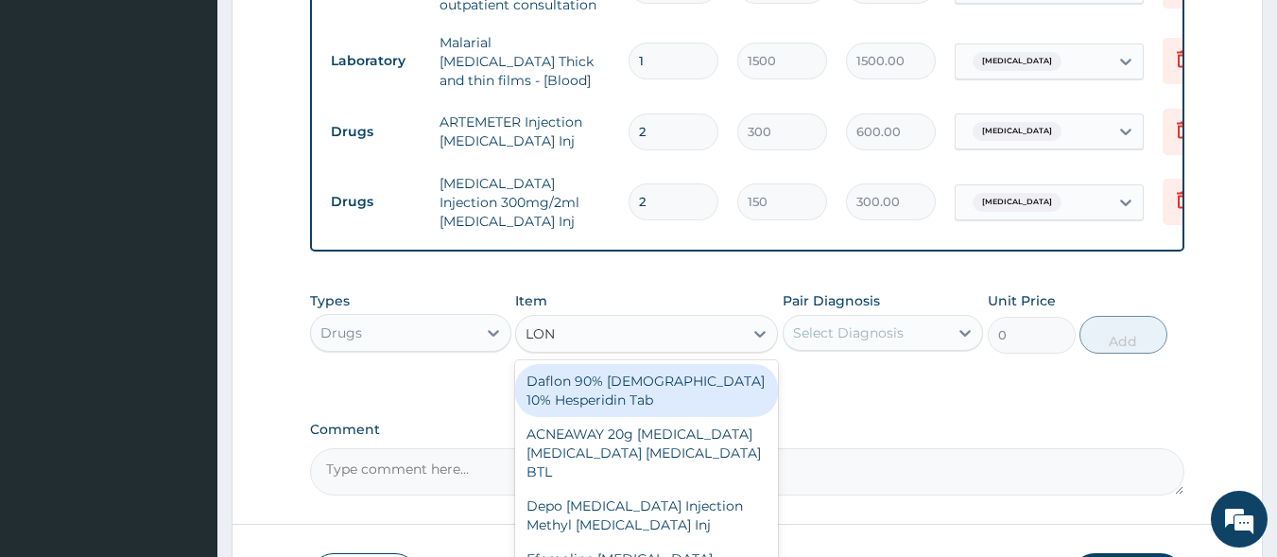
type input "LONA"
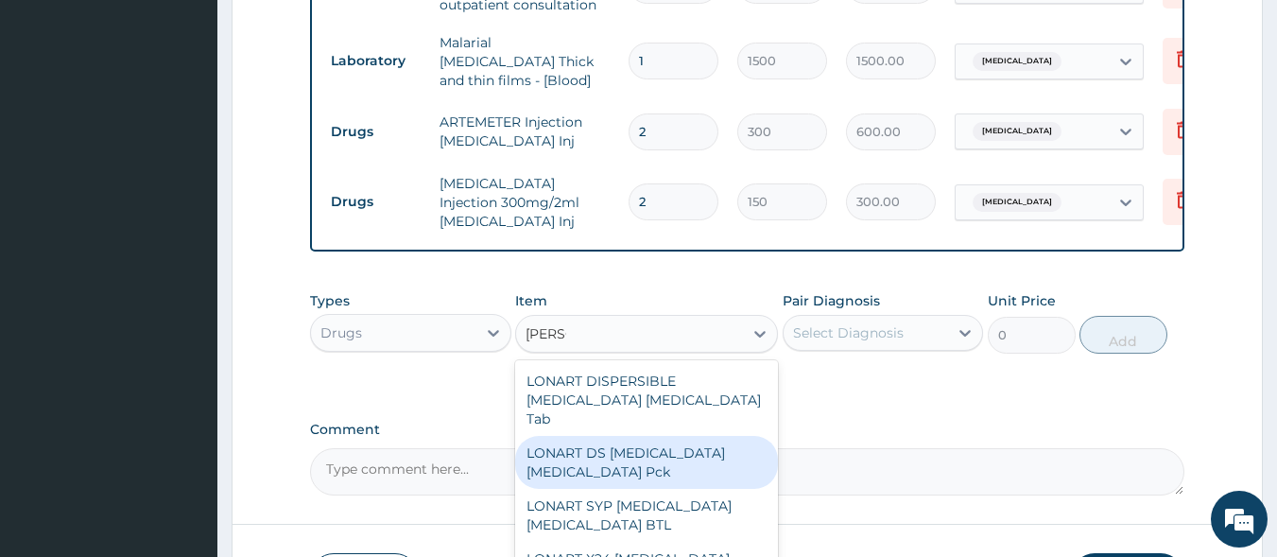
click at [604, 459] on div "LONART DS Artemether Lumefantrine Pck" at bounding box center [646, 462] width 263 height 53
type input "1550"
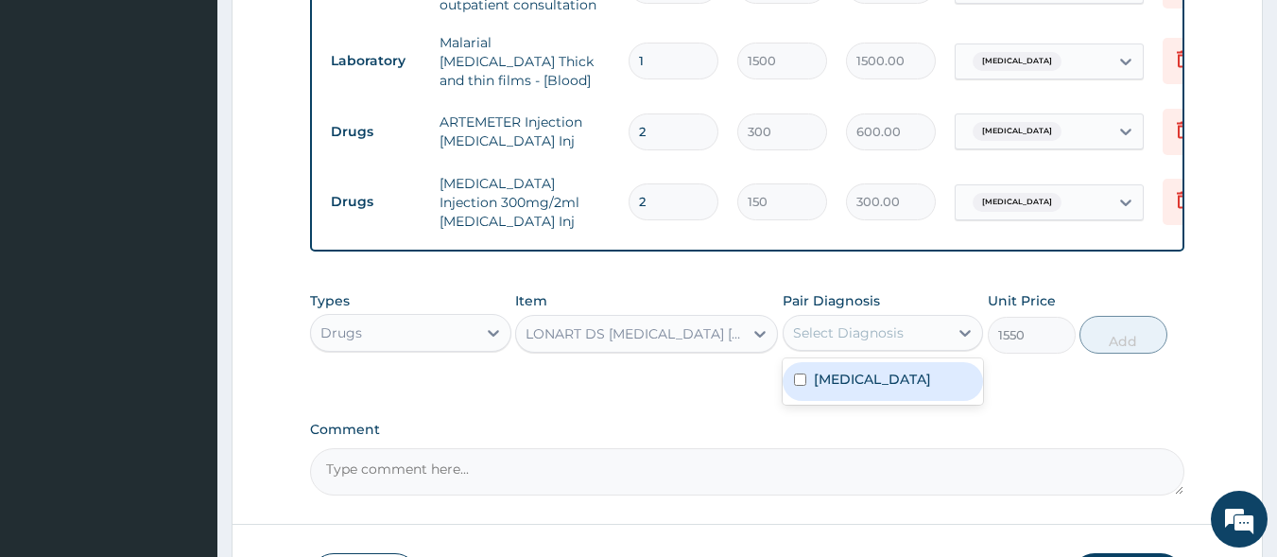
click at [820, 340] on div "Select Diagnosis" at bounding box center [848, 332] width 111 height 19
click at [835, 392] on div "Malaria, unspecified" at bounding box center [883, 381] width 201 height 39
checkbox input "true"
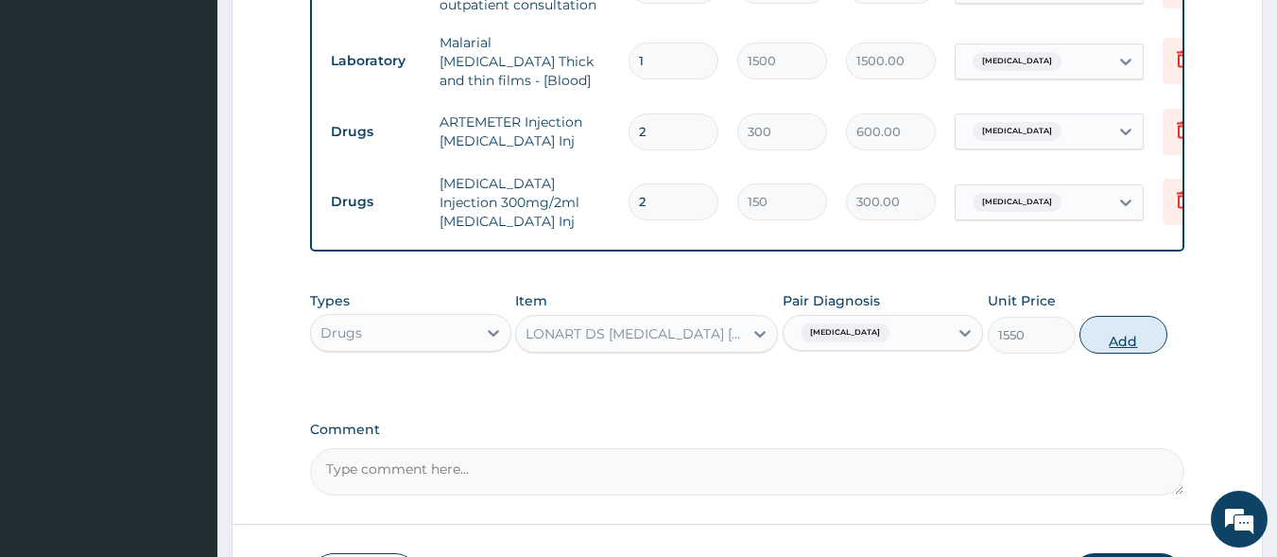
click at [1126, 334] on button "Add" at bounding box center [1124, 335] width 88 height 38
type input "0"
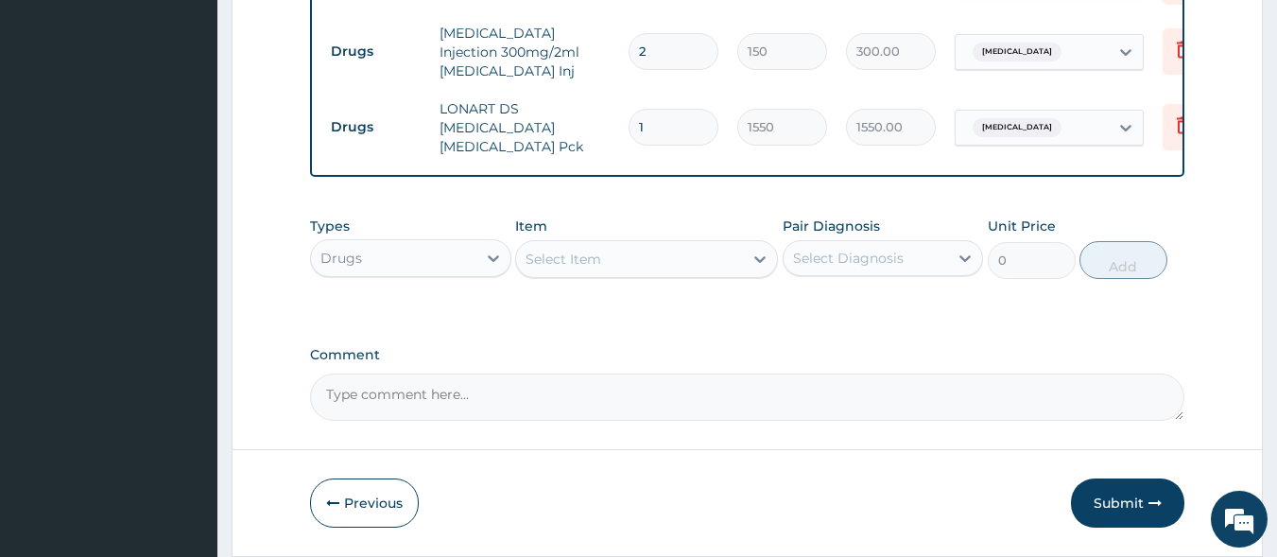
scroll to position [958, 0]
click at [575, 252] on div "Select Item" at bounding box center [564, 258] width 76 height 19
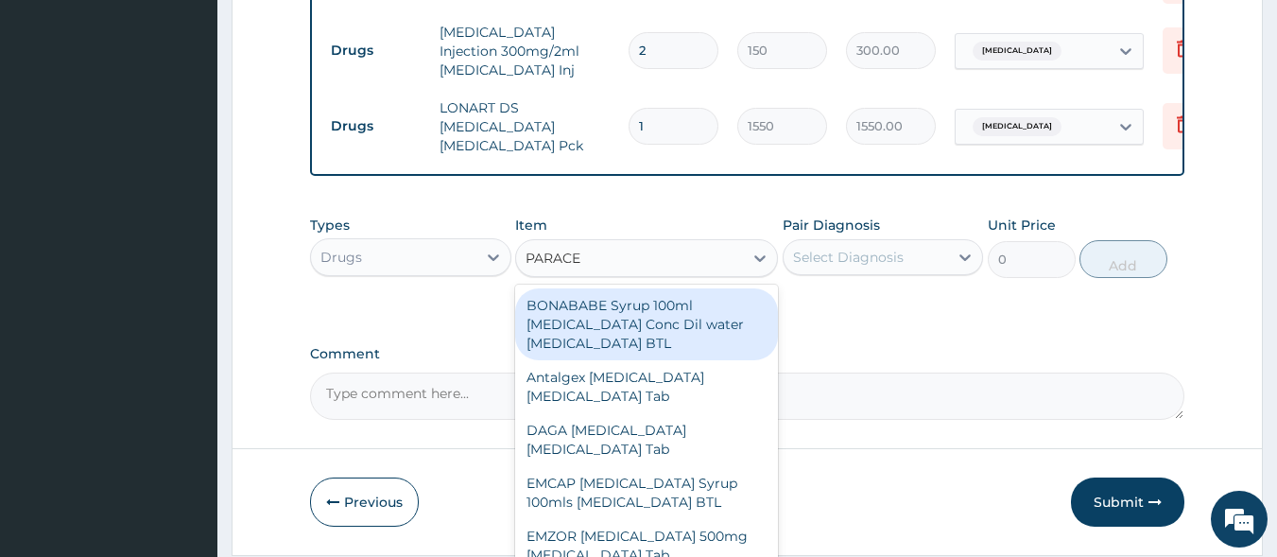
type input "PARACET"
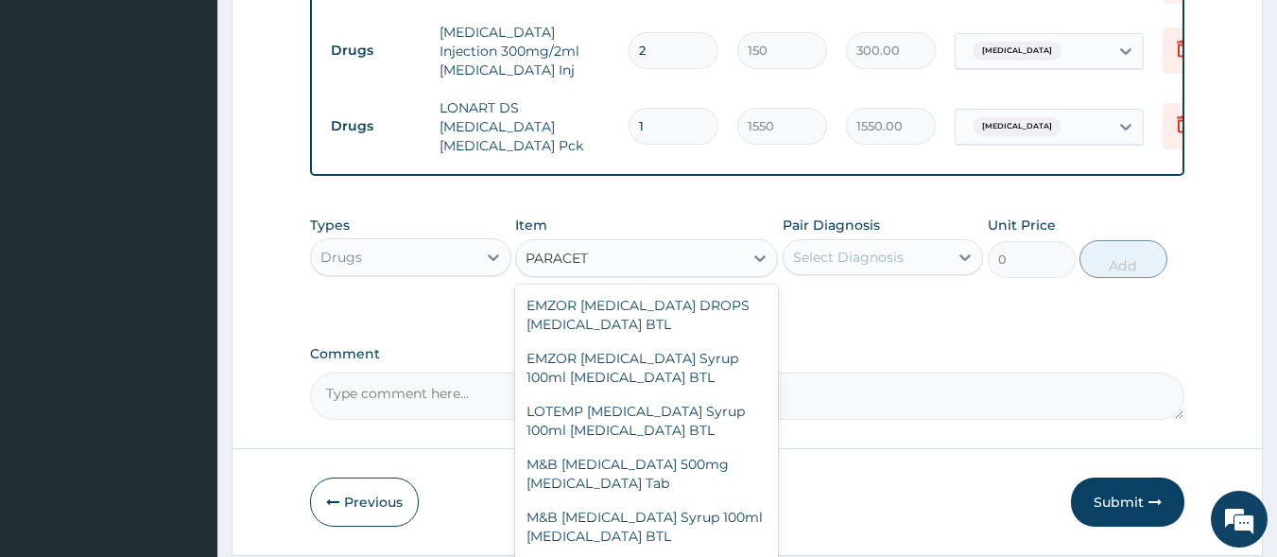
scroll to position [285, 0]
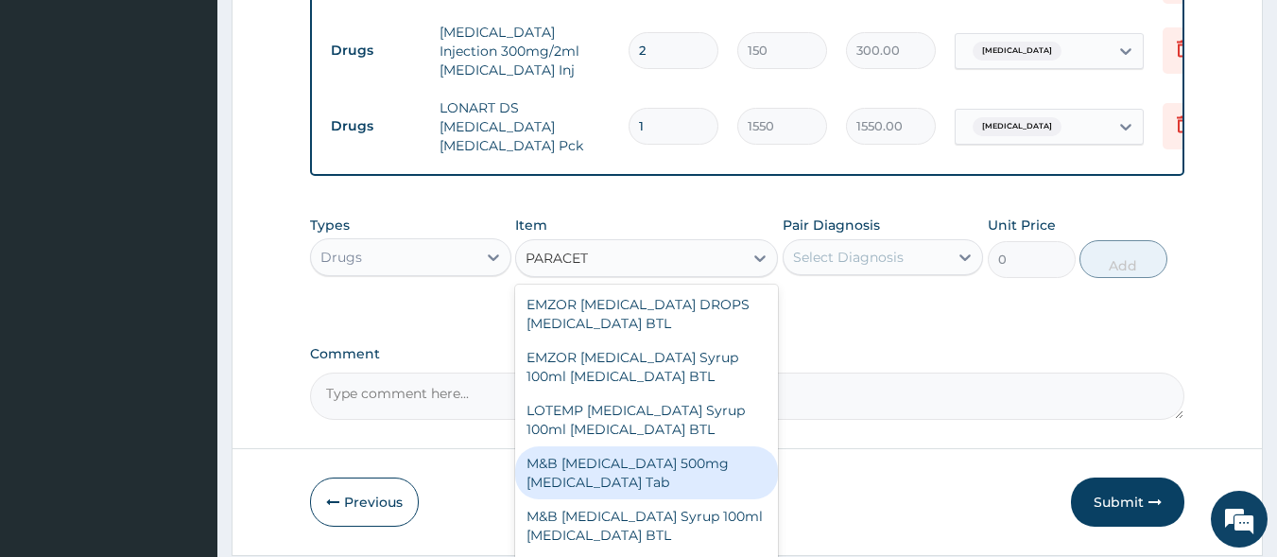
click at [622, 473] on div "M&B PARACETAMOL 500mg Acetaminophen Tab" at bounding box center [646, 472] width 263 height 53
type input "10"
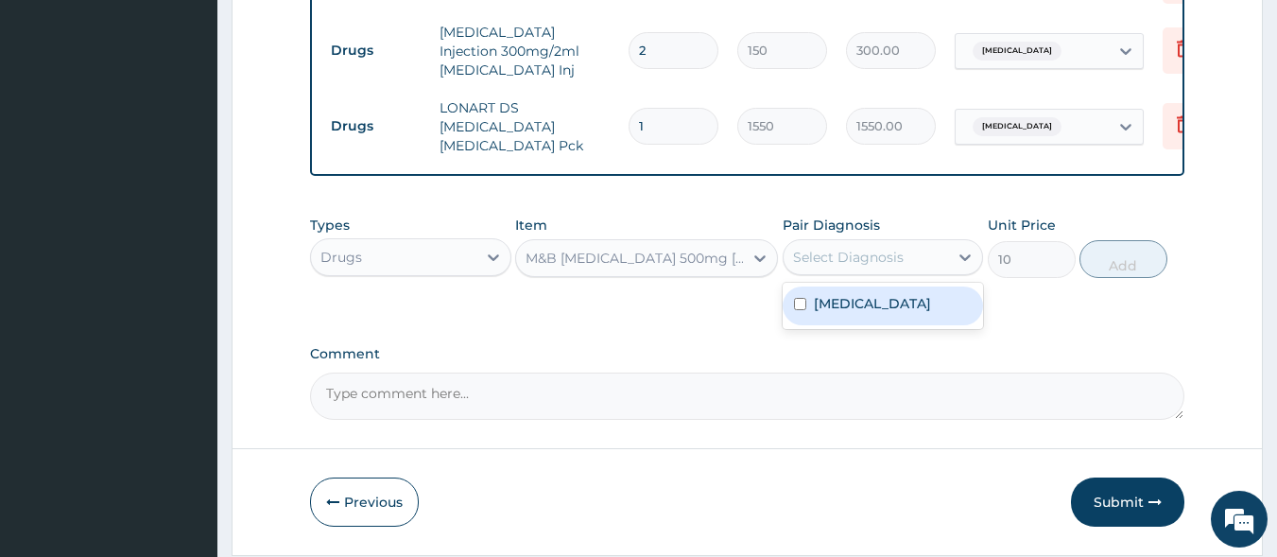
click at [831, 259] on div "Select Diagnosis" at bounding box center [848, 257] width 111 height 19
click at [832, 312] on div "[MEDICAL_DATA]" at bounding box center [883, 305] width 201 height 39
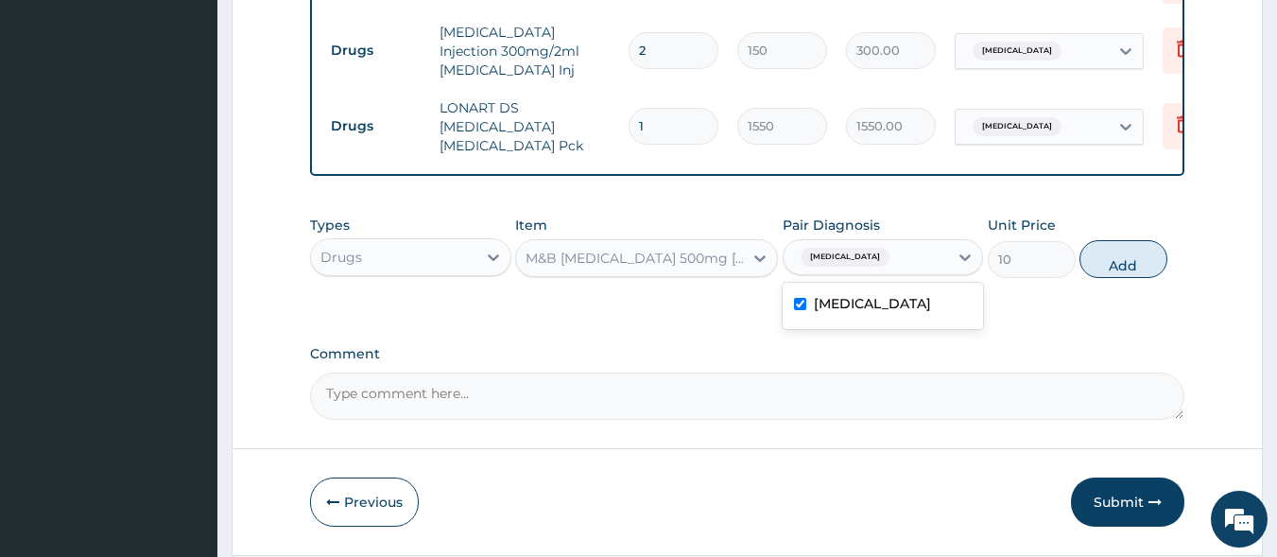
checkbox input "true"
click at [1120, 268] on button "Add" at bounding box center [1124, 259] width 88 height 38
type input "0"
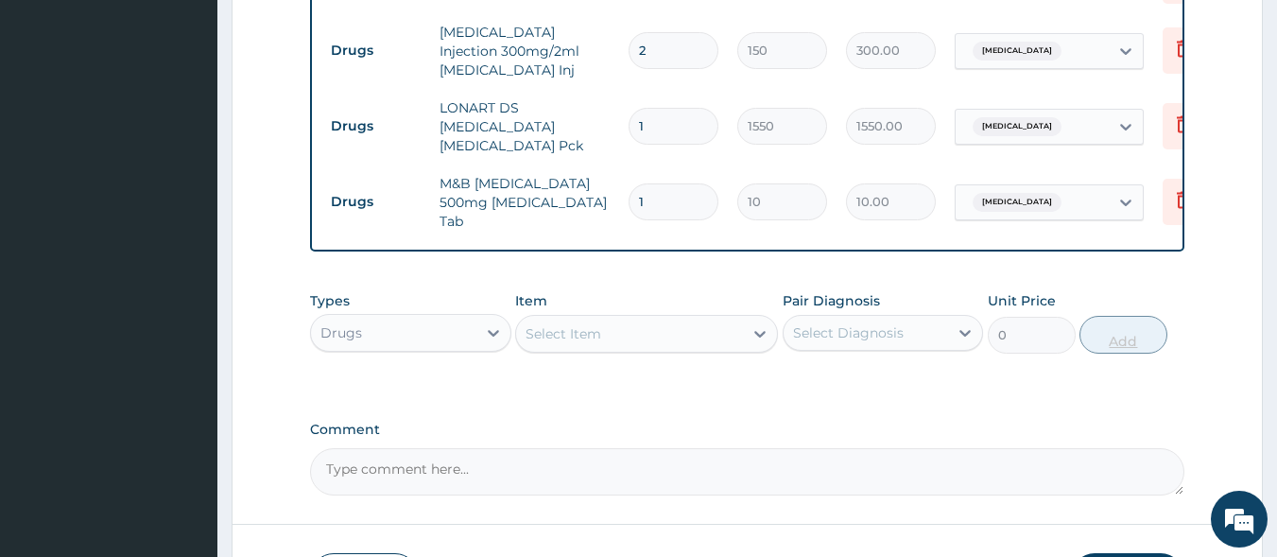
type input "18"
type input "180.00"
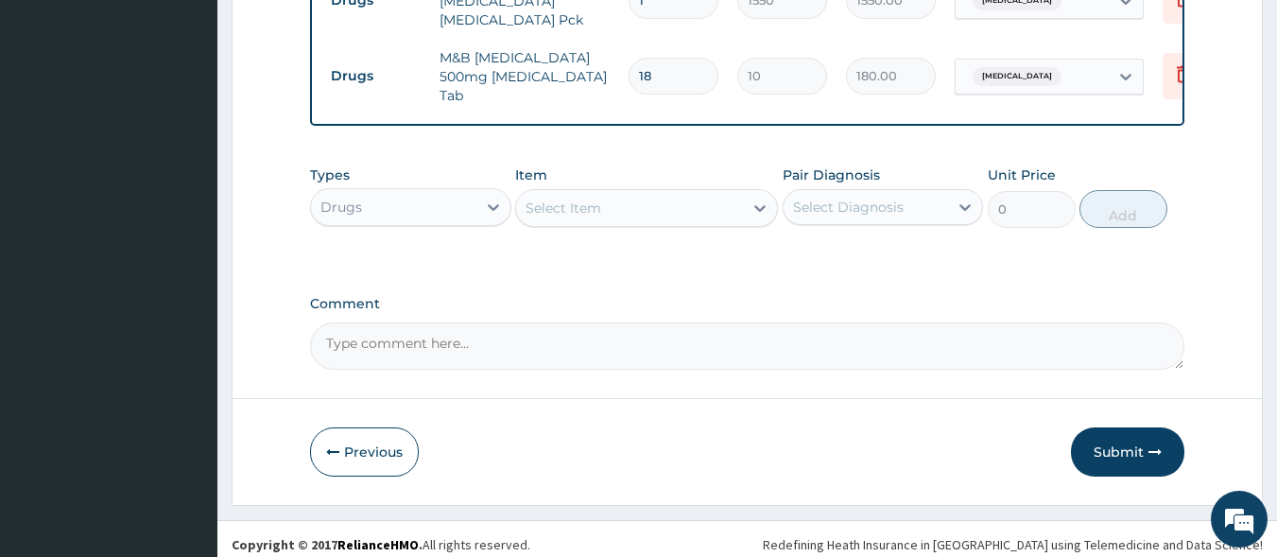
scroll to position [1088, 0]
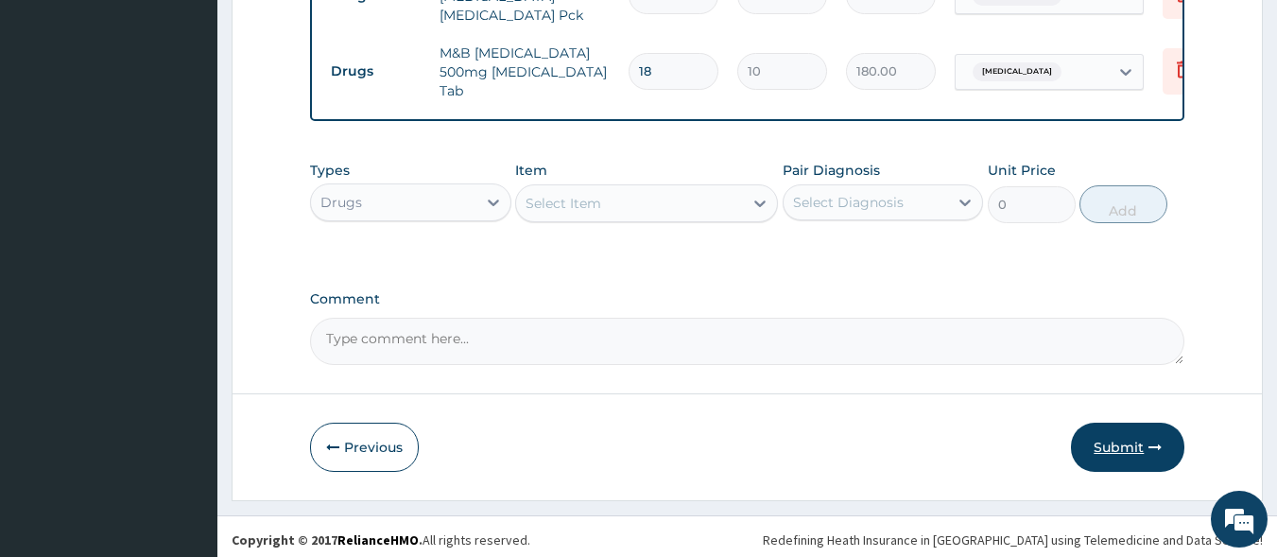
type input "18"
click at [1132, 442] on button "Submit" at bounding box center [1127, 447] width 113 height 49
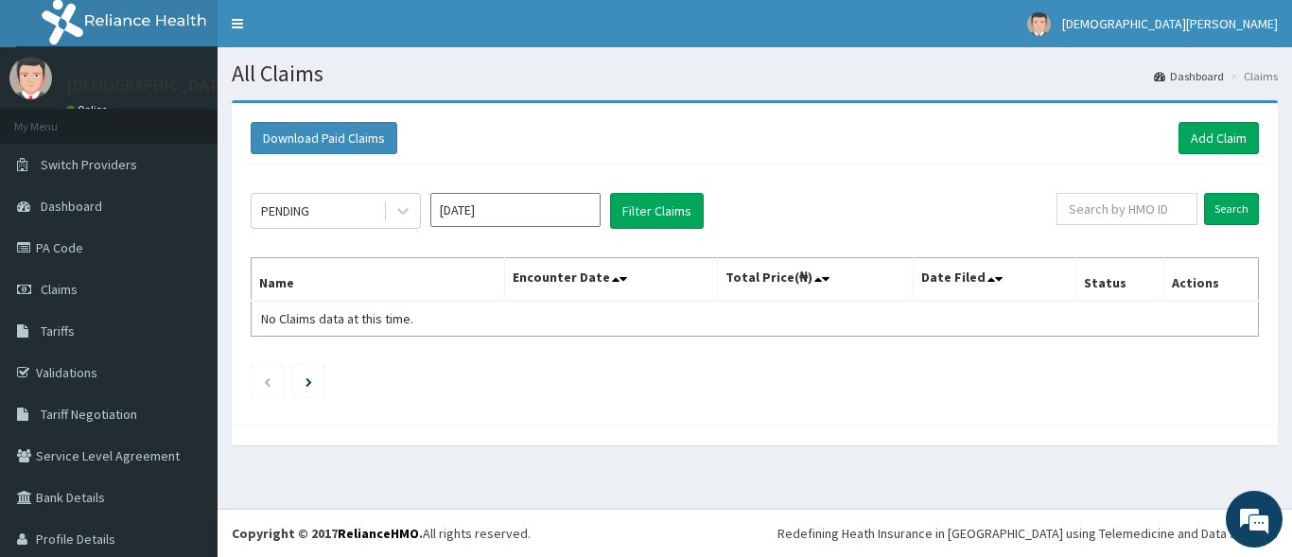
click at [560, 208] on input "[DATE]" at bounding box center [515, 210] width 170 height 34
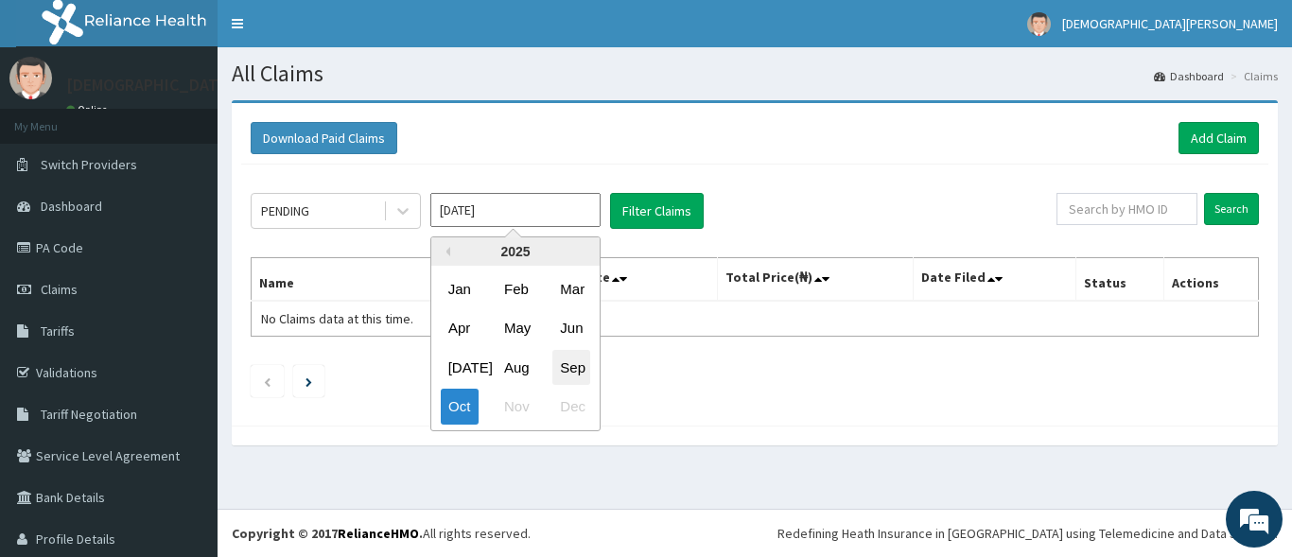
click at [573, 372] on div "Sep" at bounding box center [571, 367] width 38 height 35
type input "[DATE]"
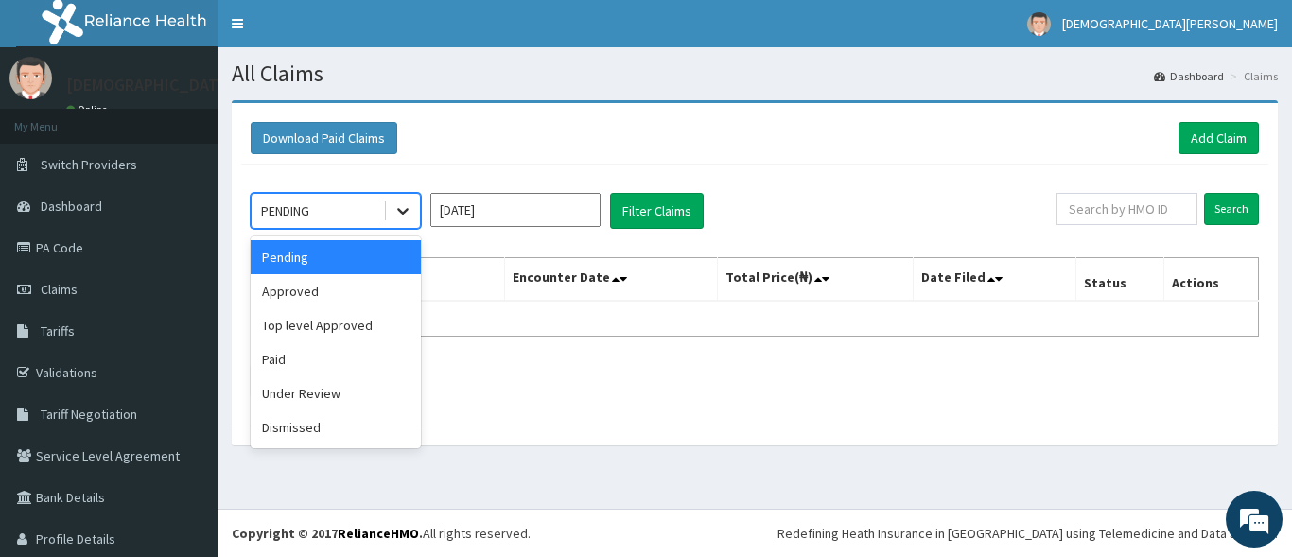
click at [399, 217] on icon at bounding box center [402, 210] width 19 height 19
click at [379, 291] on div "Approved" at bounding box center [336, 291] width 170 height 34
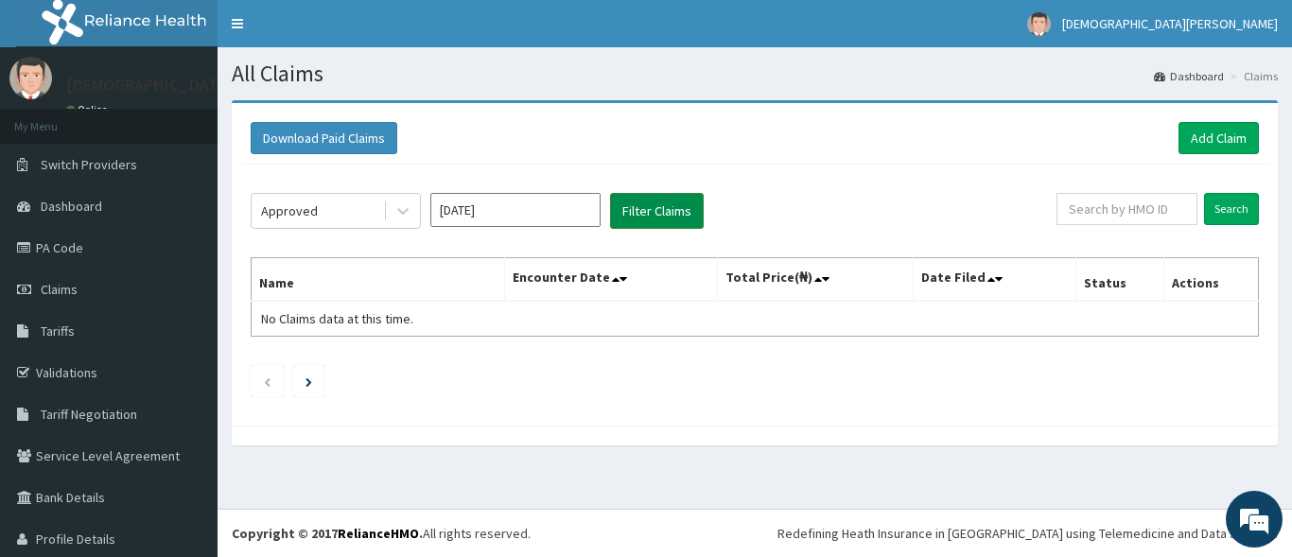
click at [662, 211] on button "Filter Claims" at bounding box center [657, 211] width 94 height 36
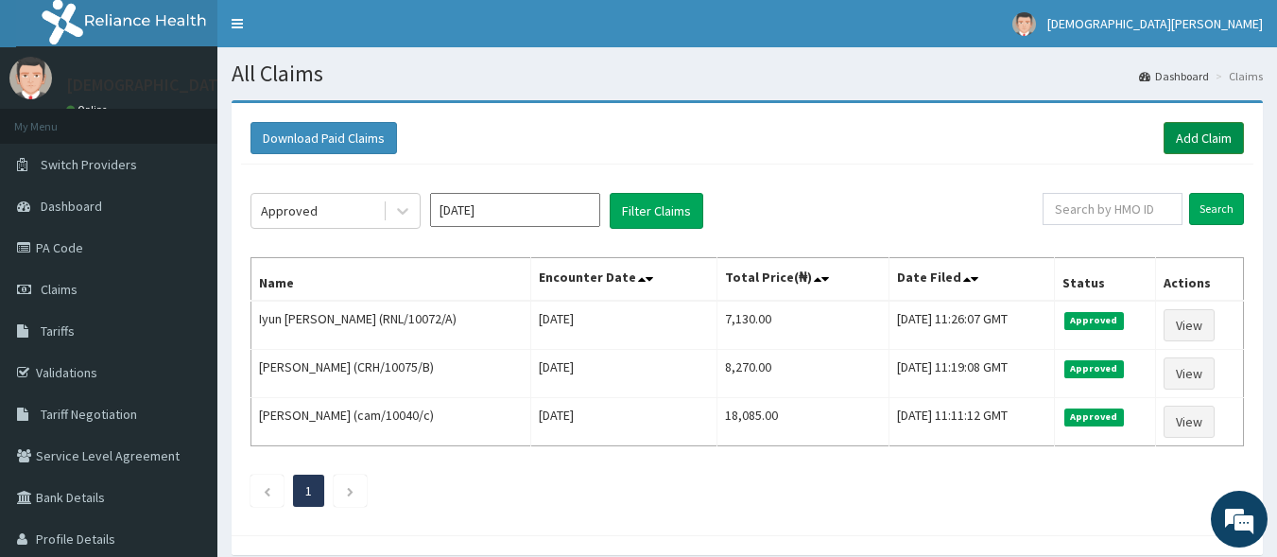
click at [1211, 146] on link "Add Claim" at bounding box center [1204, 138] width 80 height 32
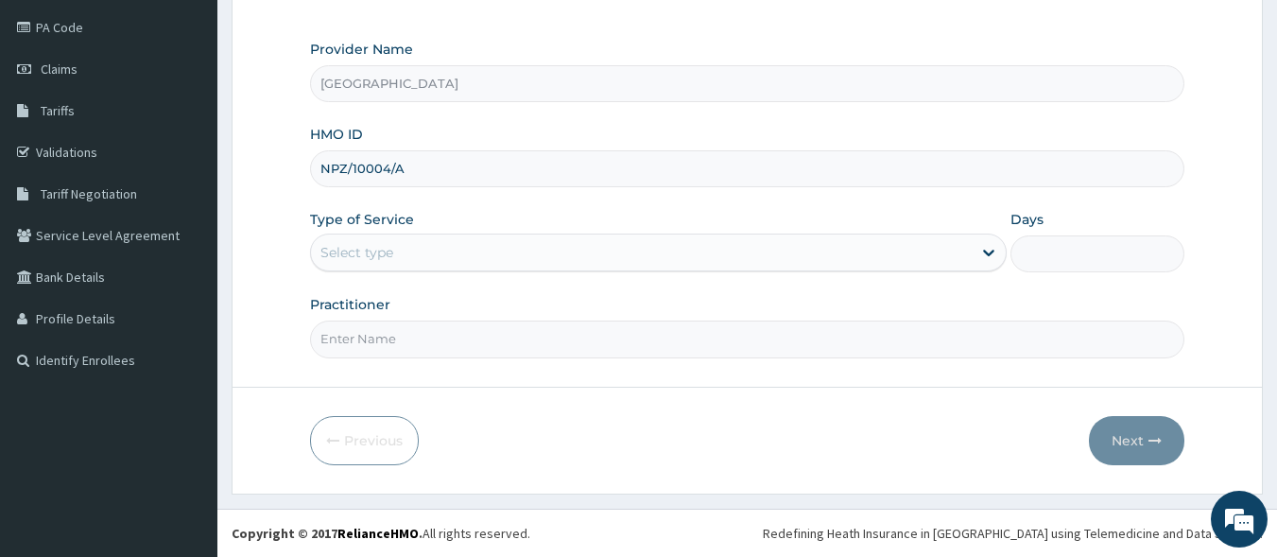
type input "NPZ/10004/A"
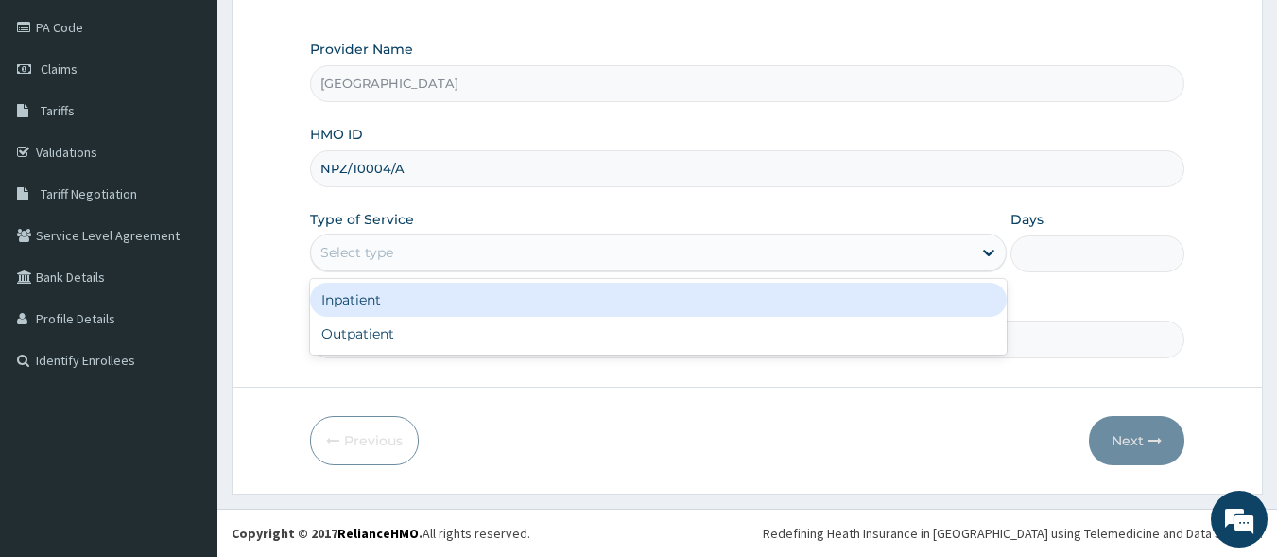
click at [362, 261] on div "Select type" at bounding box center [357, 252] width 73 height 19
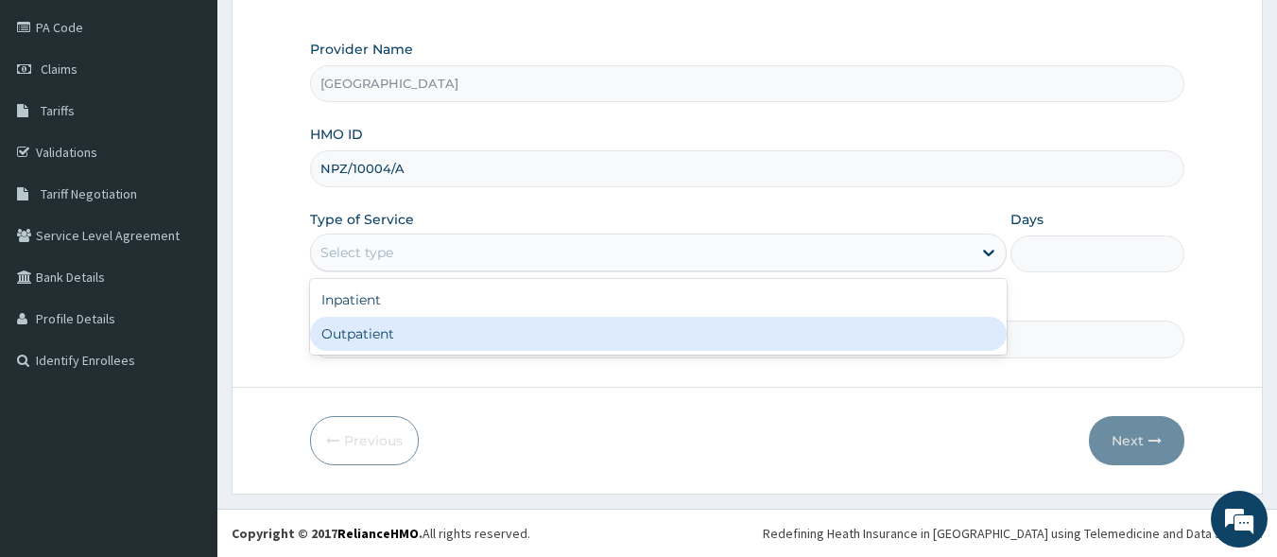
click at [370, 336] on div "Outpatient" at bounding box center [658, 334] width 697 height 34
type input "1"
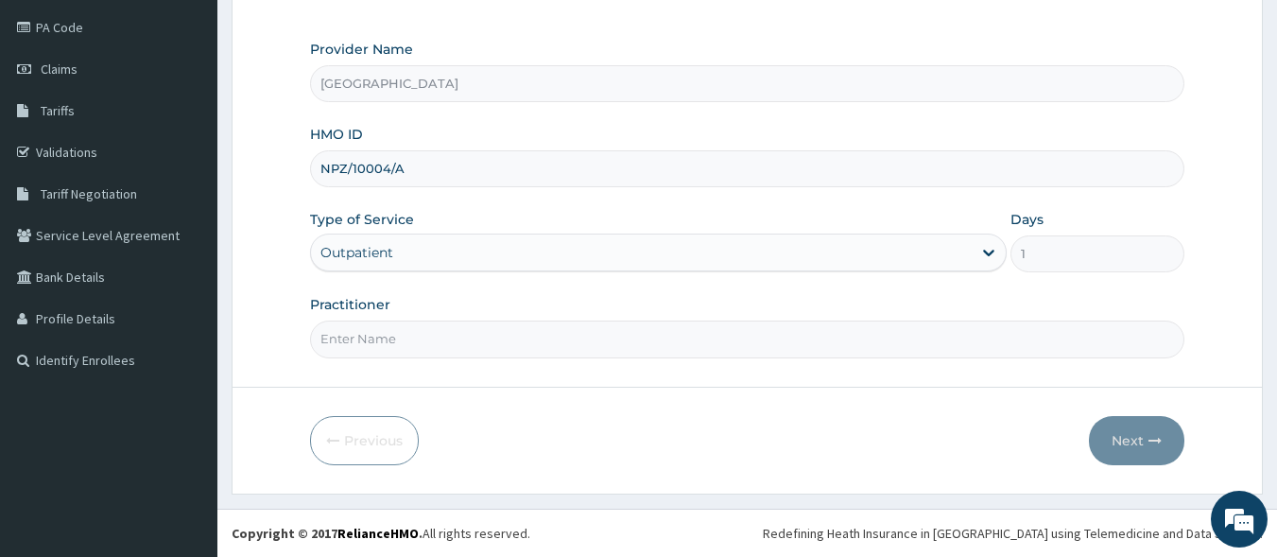
click at [371, 345] on input "Practitioner" at bounding box center [748, 339] width 876 height 37
type input "[PERSON_NAME]"
click at [1149, 441] on icon "button" at bounding box center [1155, 440] width 13 height 13
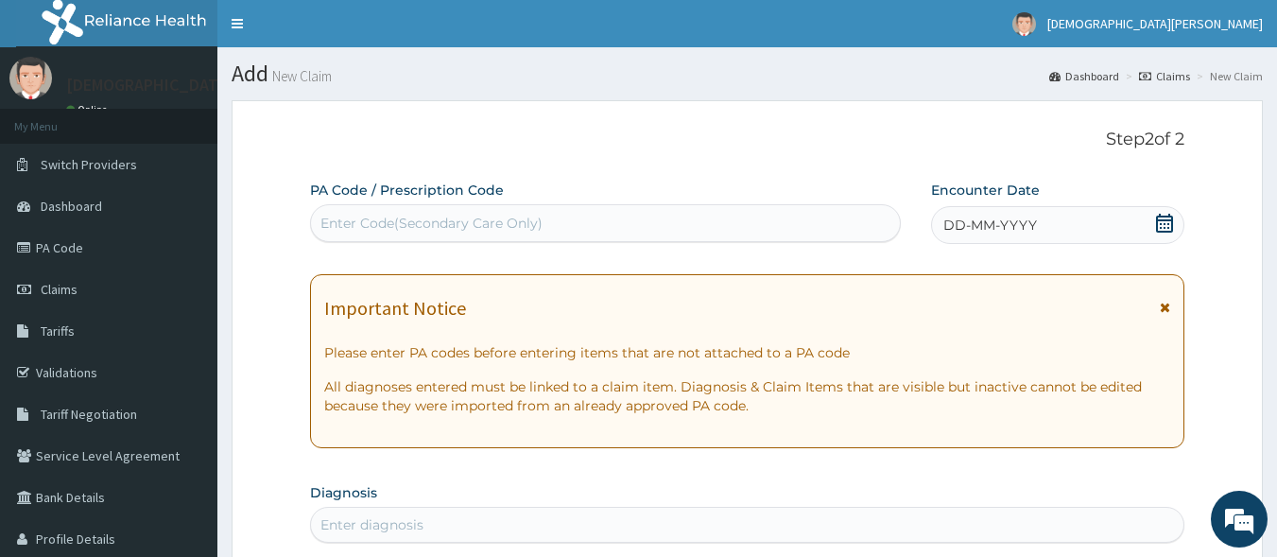
click at [960, 228] on span "DD-MM-YYYY" at bounding box center [991, 225] width 94 height 19
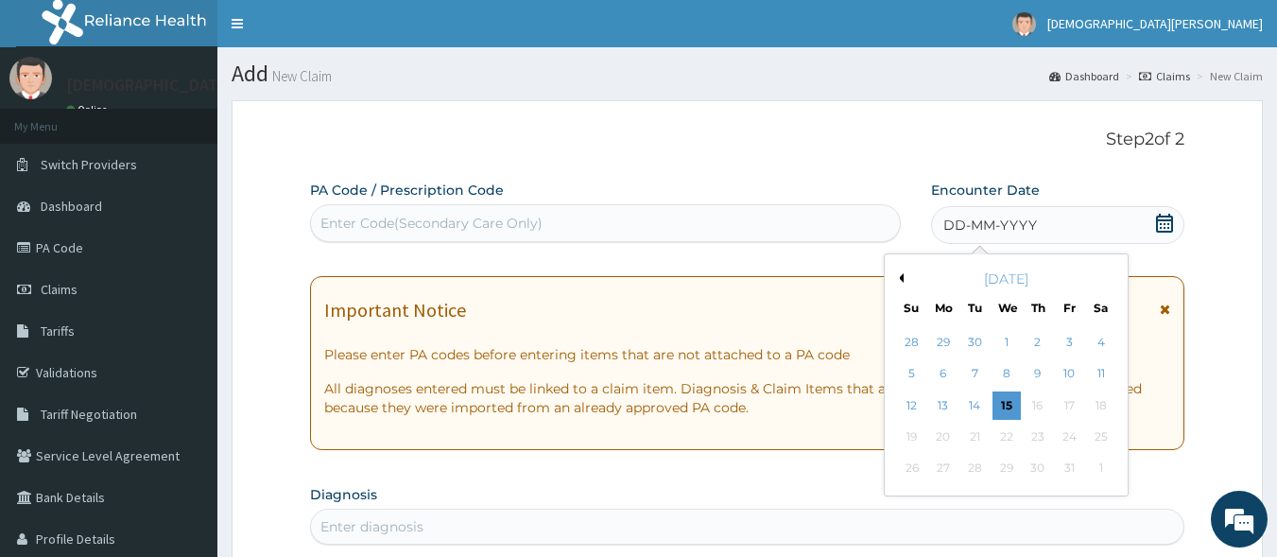
click at [904, 275] on div "[DATE]" at bounding box center [1007, 278] width 228 height 19
click at [902, 282] on button "Previous Month" at bounding box center [898, 277] width 9 height 9
click at [1008, 411] on div "17" at bounding box center [1007, 405] width 28 height 28
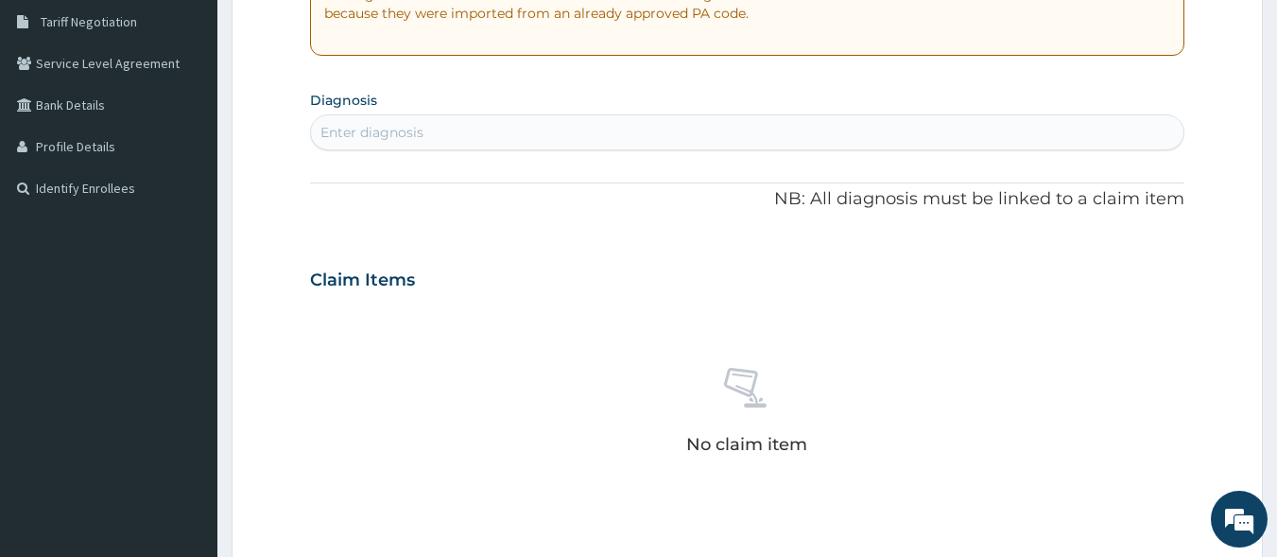
scroll to position [373, 0]
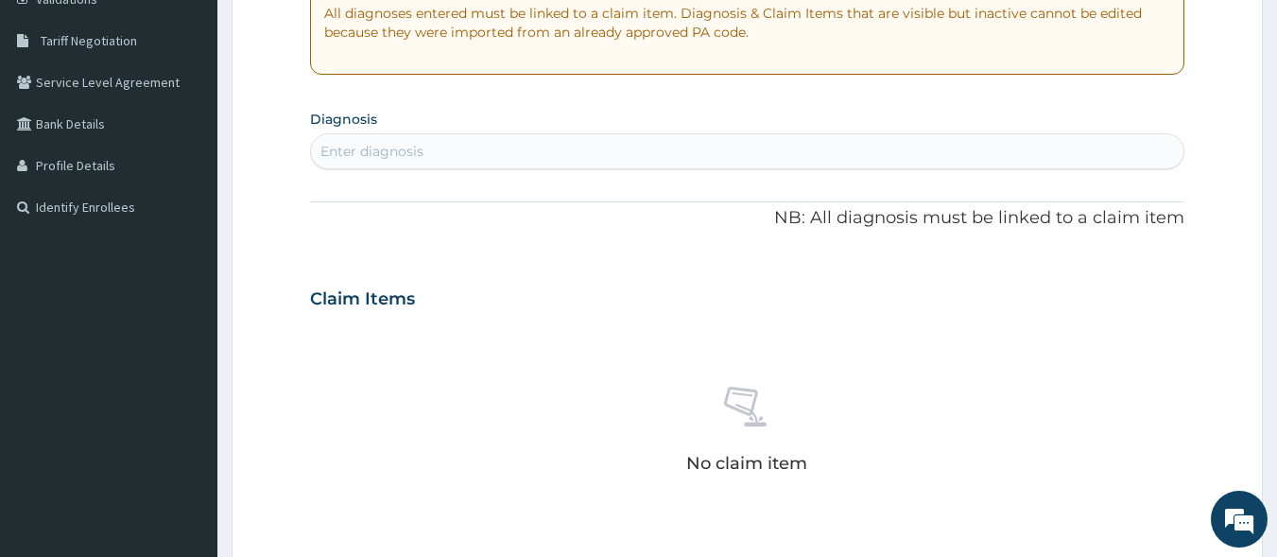
click at [447, 144] on div "Enter diagnosis" at bounding box center [748, 151] width 874 height 30
type input "S"
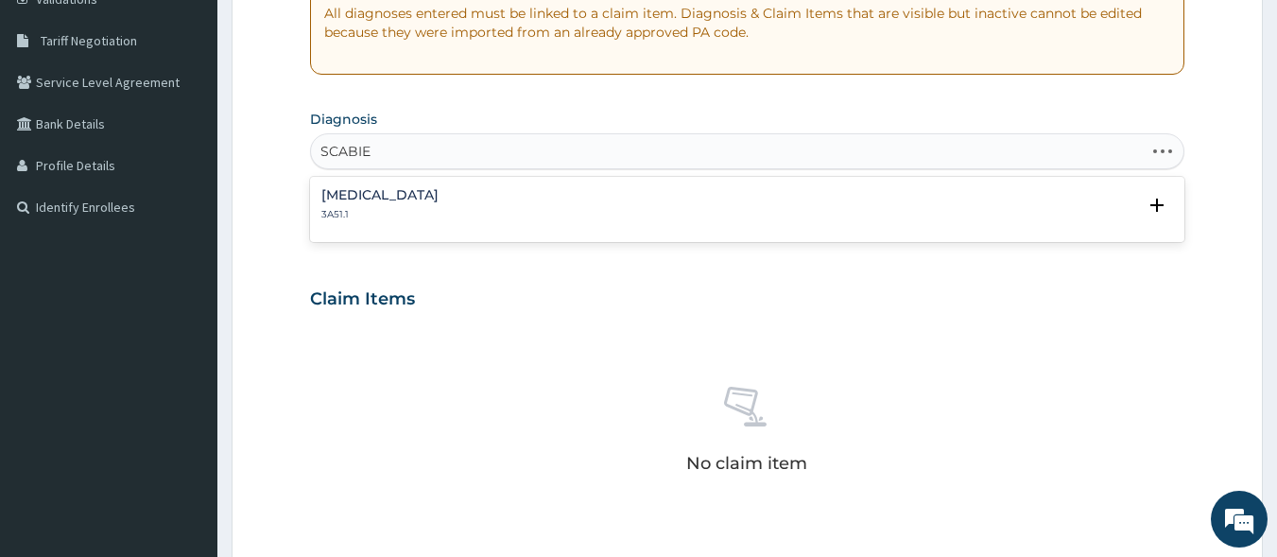
type input "[MEDICAL_DATA]"
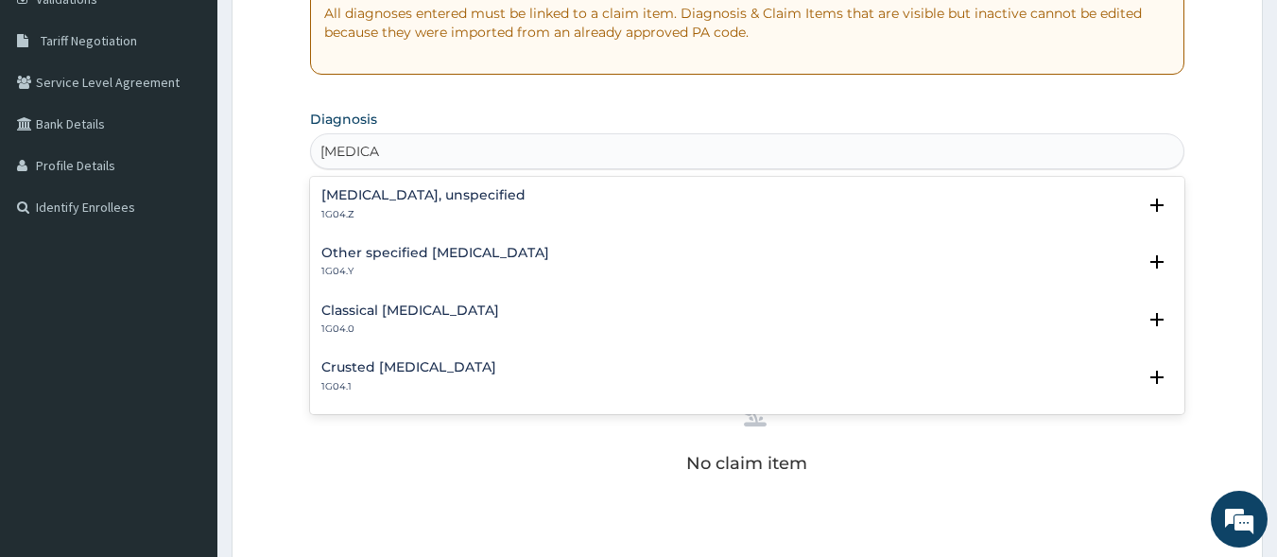
click at [399, 206] on div "[MEDICAL_DATA], unspecified 1G04.Z" at bounding box center [423, 204] width 204 height 33
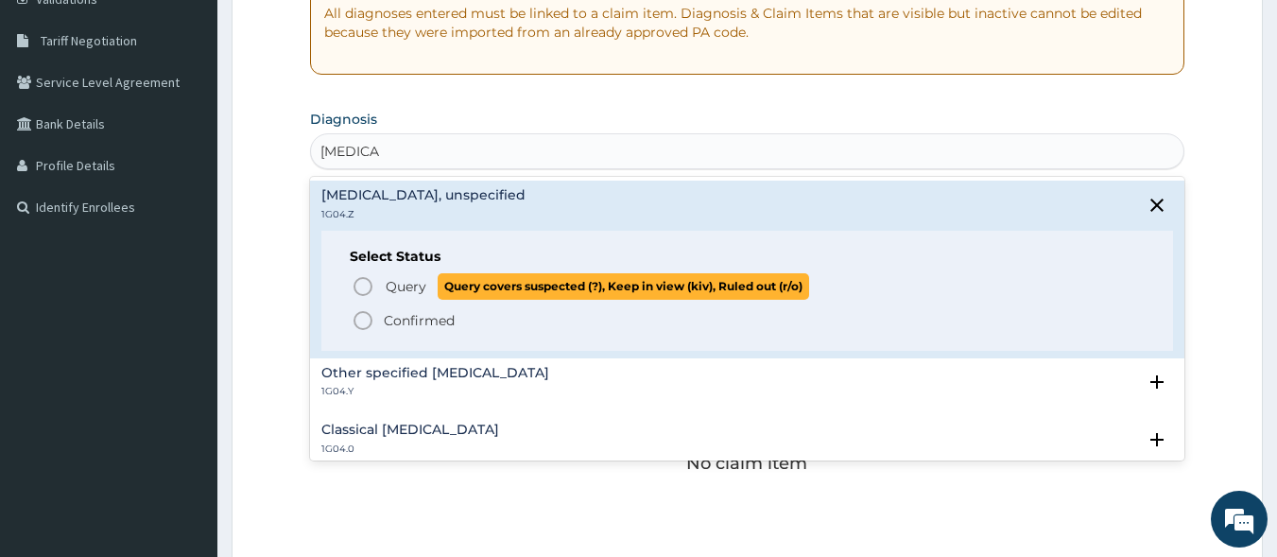
click at [368, 284] on icon "status option query" at bounding box center [363, 286] width 23 height 23
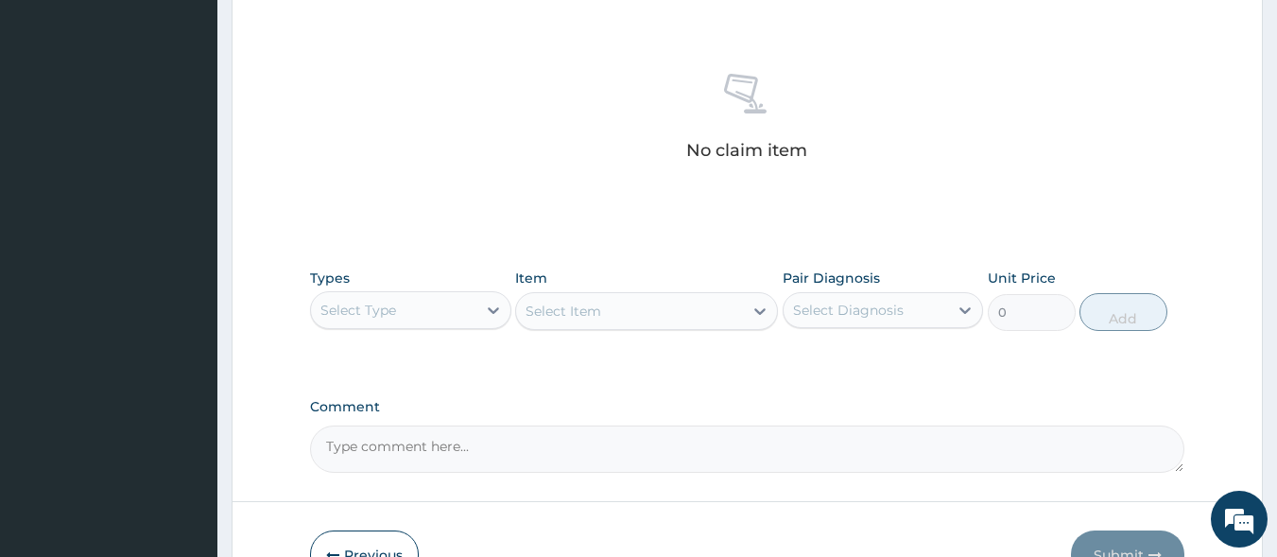
scroll to position [806, 0]
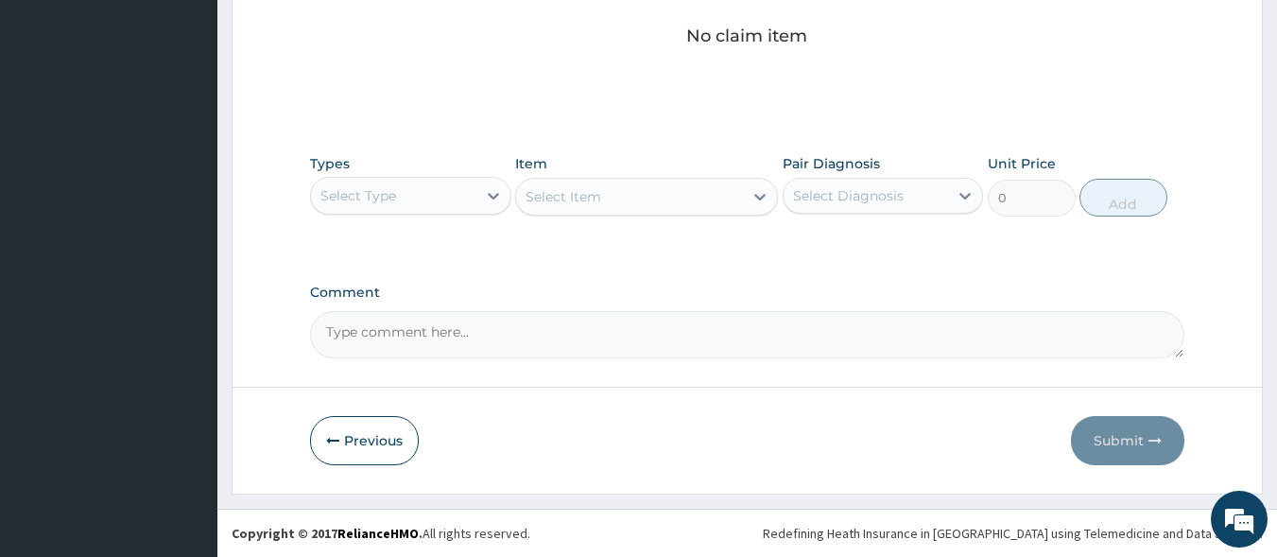
click at [438, 190] on div "Select Type" at bounding box center [393, 196] width 165 height 30
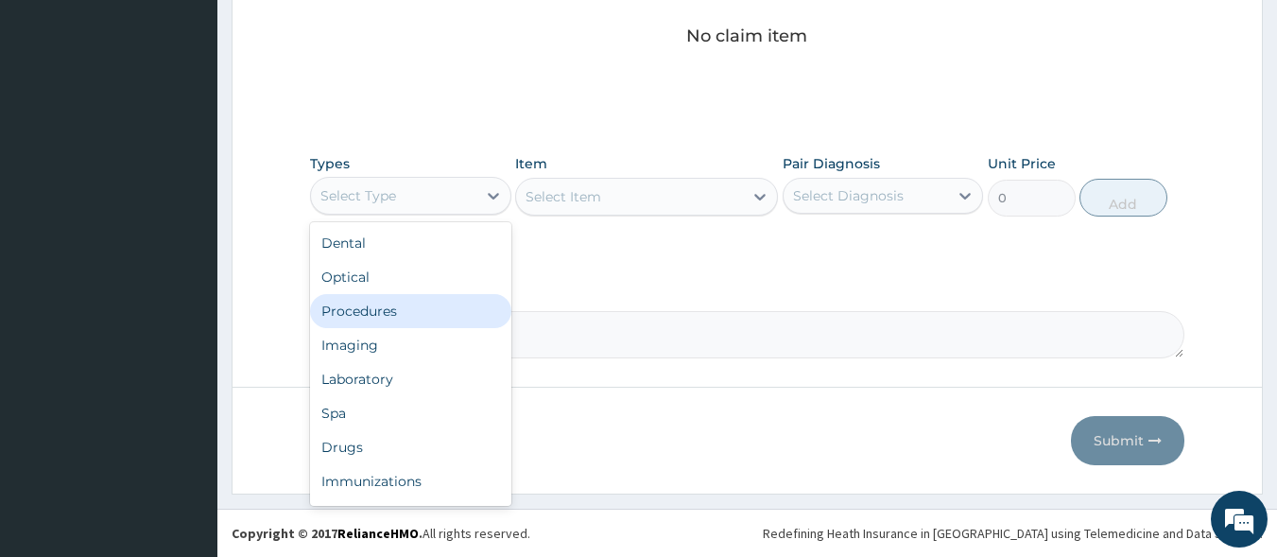
click at [422, 303] on div "Procedures" at bounding box center [410, 311] width 201 height 34
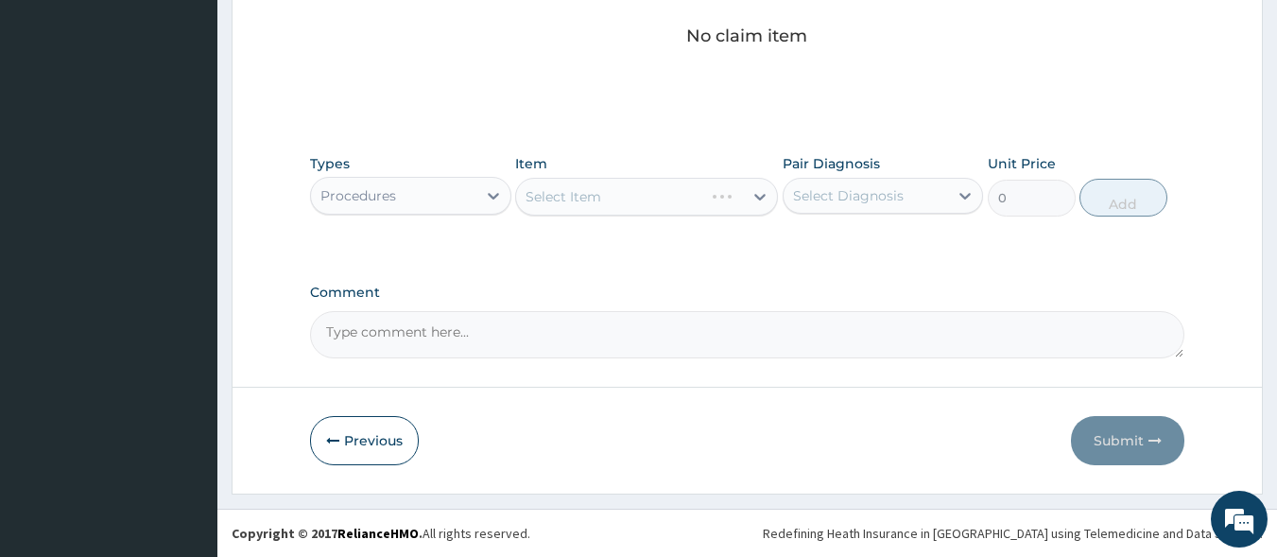
click at [585, 197] on div "Select Item" at bounding box center [646, 197] width 263 height 38
click at [585, 206] on div "Select Item" at bounding box center [629, 197] width 227 height 30
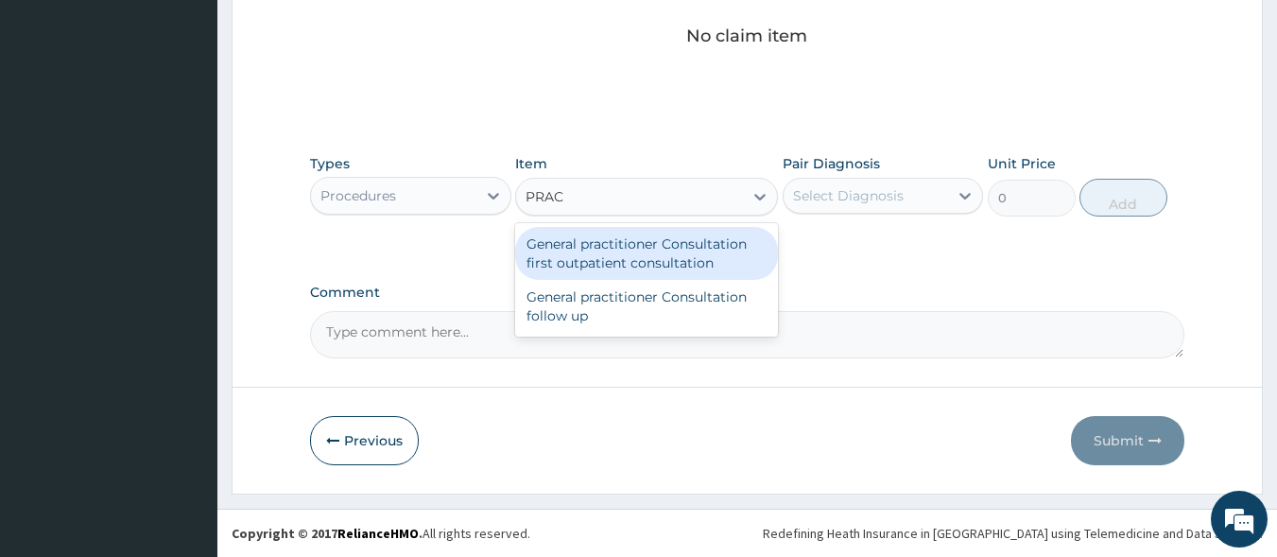
type input "PRACT"
click at [592, 251] on div "General practitioner Consultation first outpatient consultation" at bounding box center [646, 253] width 263 height 53
type input "3000"
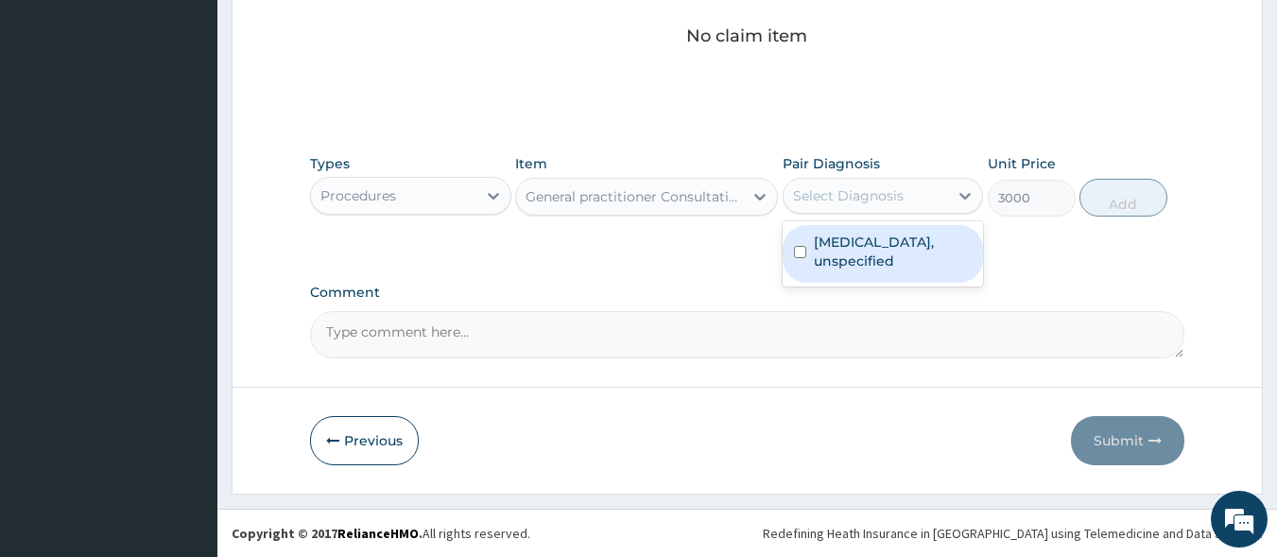
click at [842, 205] on div "Select Diagnosis" at bounding box center [866, 196] width 165 height 30
click at [843, 238] on label "[MEDICAL_DATA], unspecified" at bounding box center [893, 252] width 159 height 38
checkbox input "true"
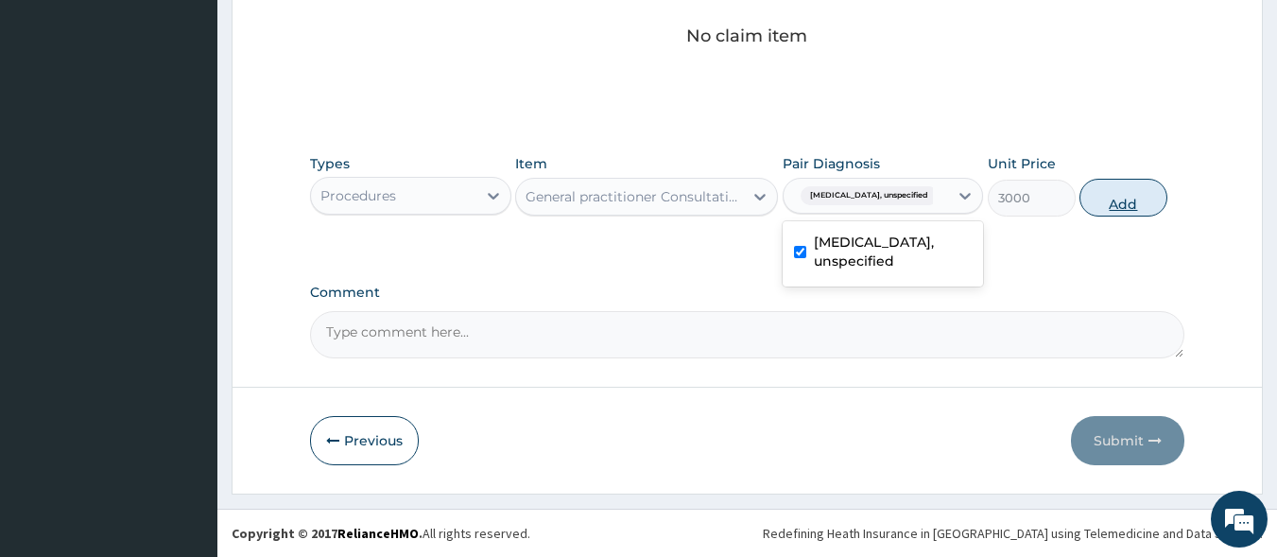
click at [1121, 199] on button "Add" at bounding box center [1124, 198] width 88 height 38
type input "0"
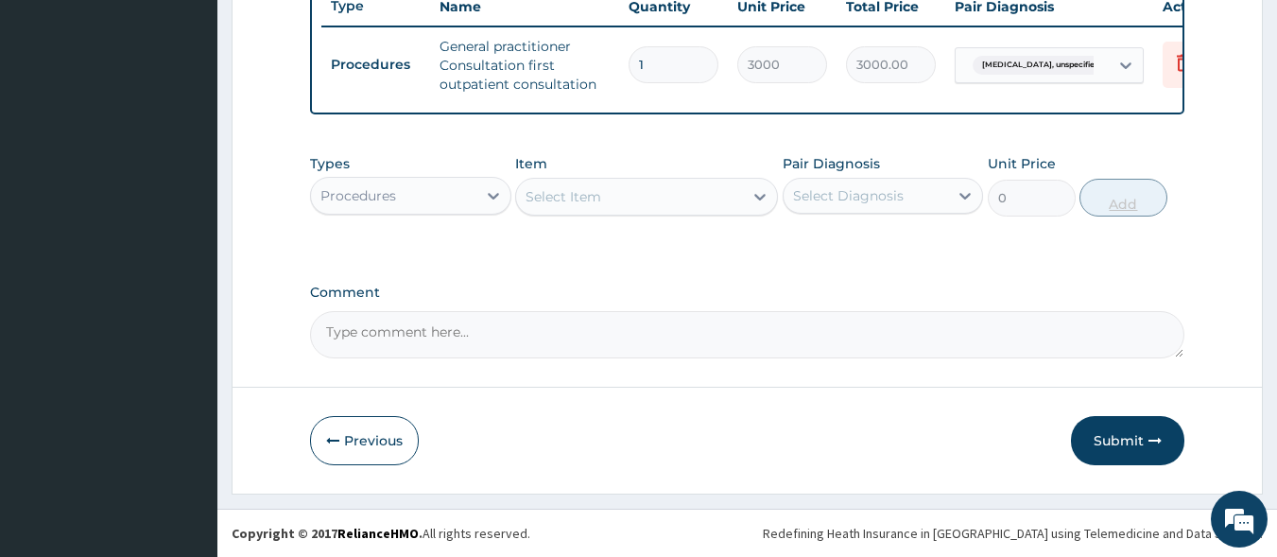
scroll to position [741, 0]
click at [446, 200] on div "Procedures" at bounding box center [393, 196] width 165 height 30
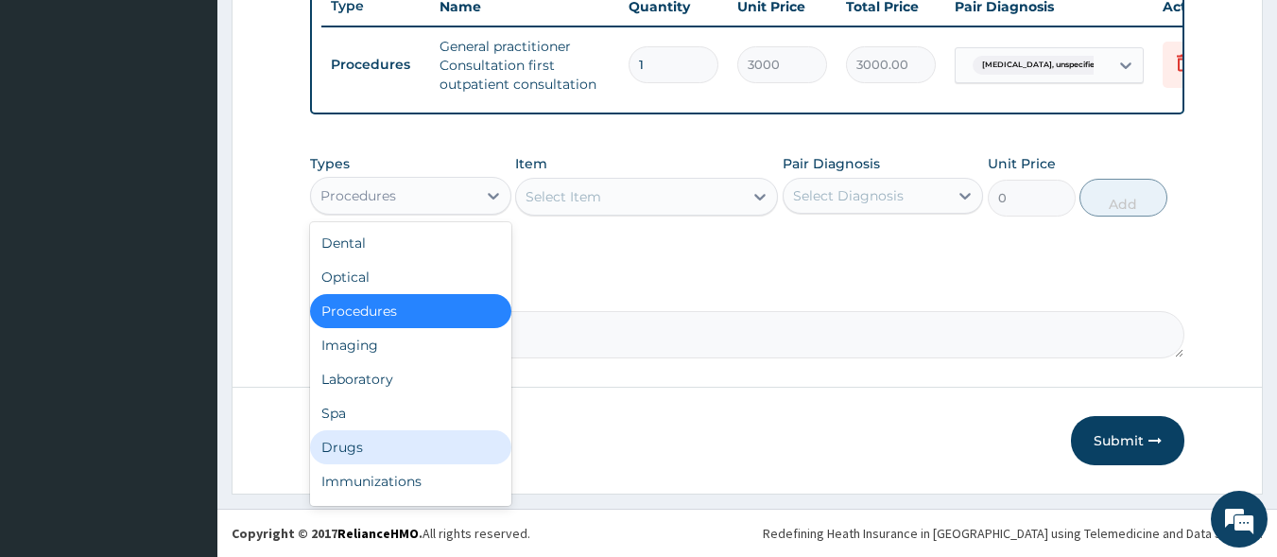
click at [408, 443] on div "Drugs" at bounding box center [410, 447] width 201 height 34
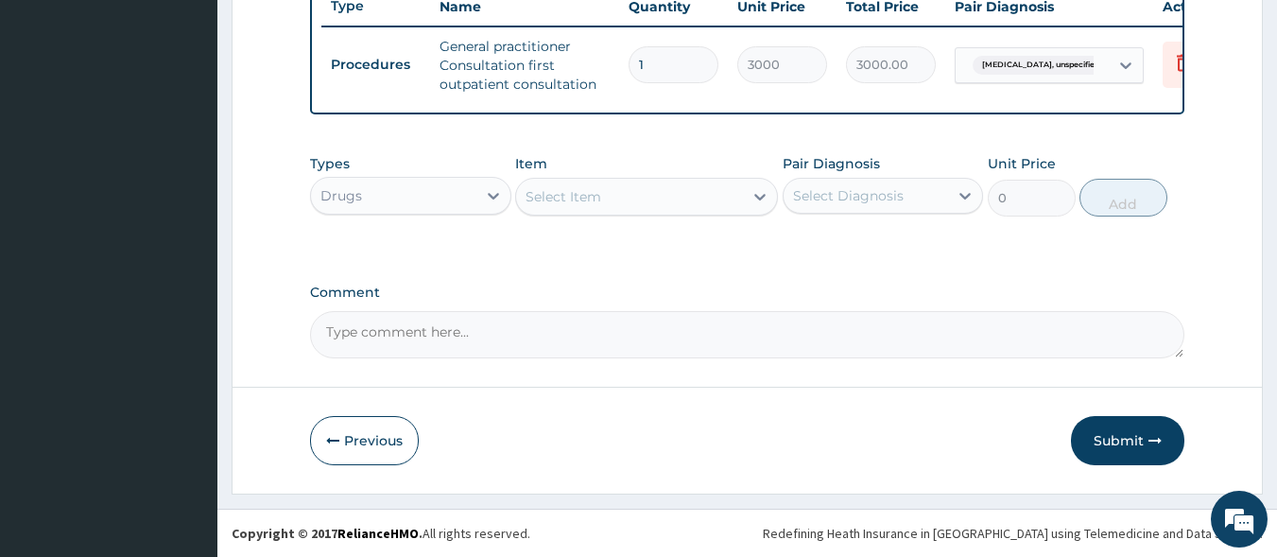
click at [711, 204] on div "Select Item" at bounding box center [629, 197] width 227 height 30
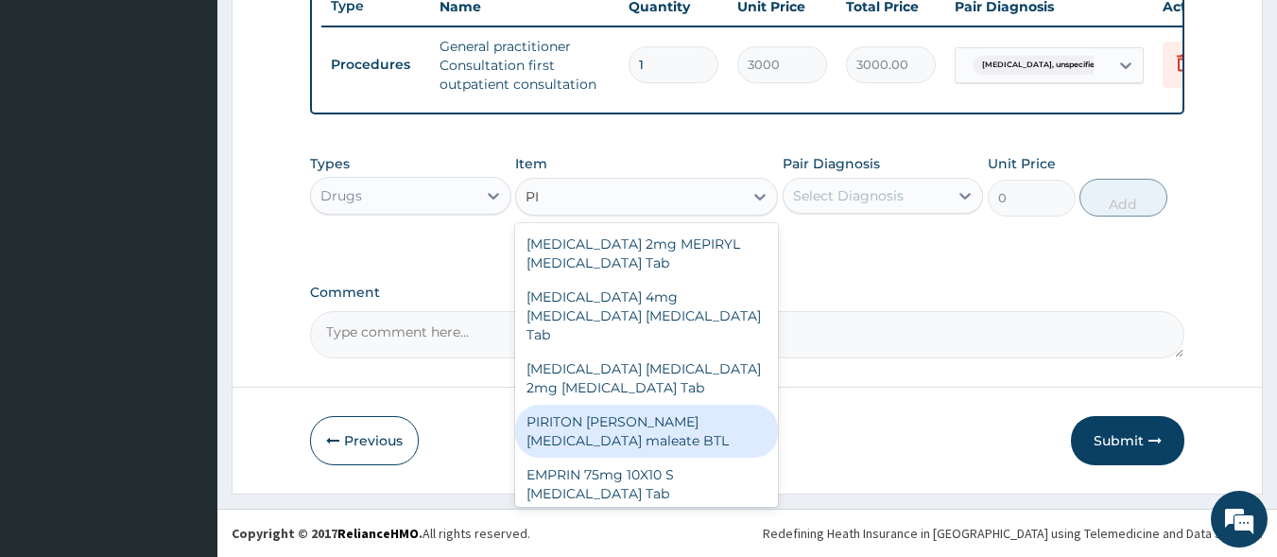
type input "P"
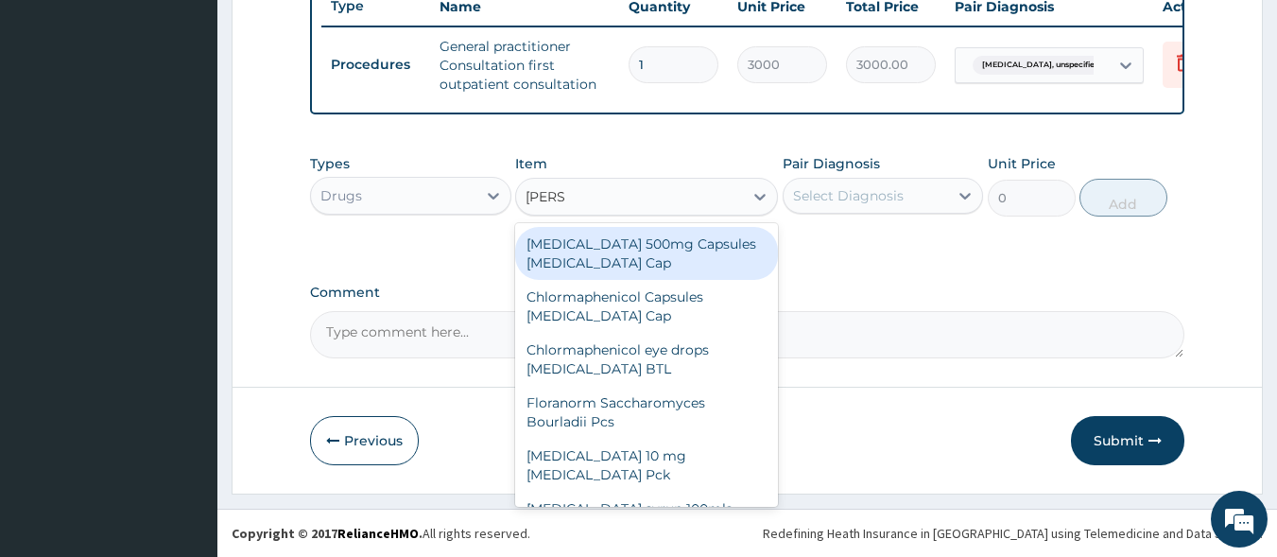
type input "LORAT"
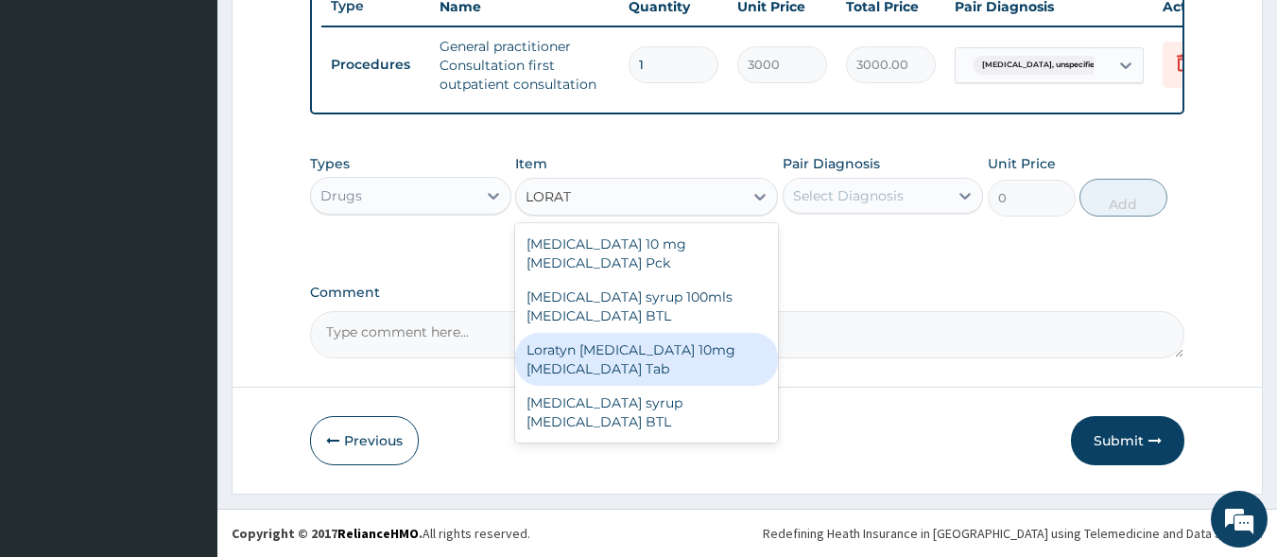
click at [647, 349] on div "Loratyn [MEDICAL_DATA] 10mg [MEDICAL_DATA] Tab" at bounding box center [646, 359] width 263 height 53
type input "45"
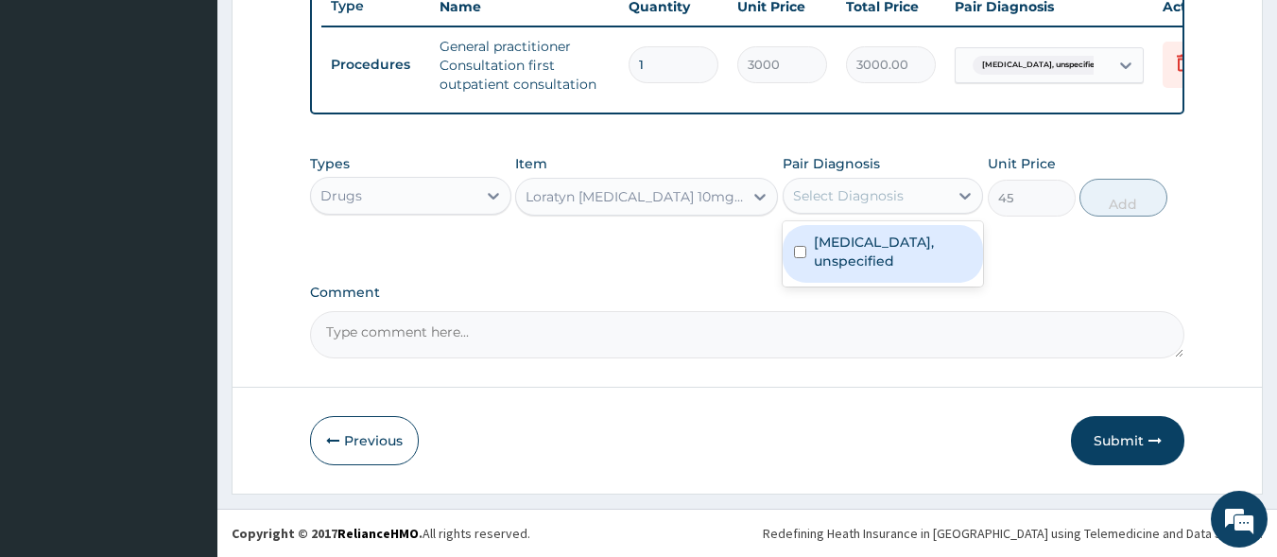
click at [881, 200] on div "Select Diagnosis" at bounding box center [848, 195] width 111 height 19
click at [875, 247] on label "[MEDICAL_DATA], unspecified" at bounding box center [893, 252] width 159 height 38
checkbox input "true"
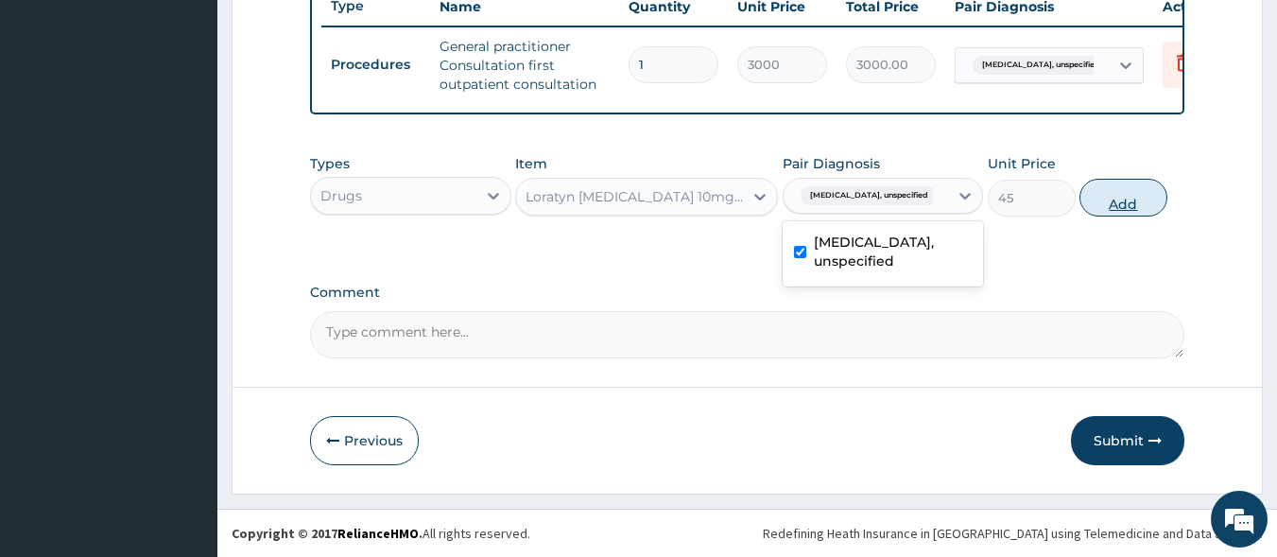
click at [1131, 200] on button "Add" at bounding box center [1124, 198] width 88 height 38
type input "0"
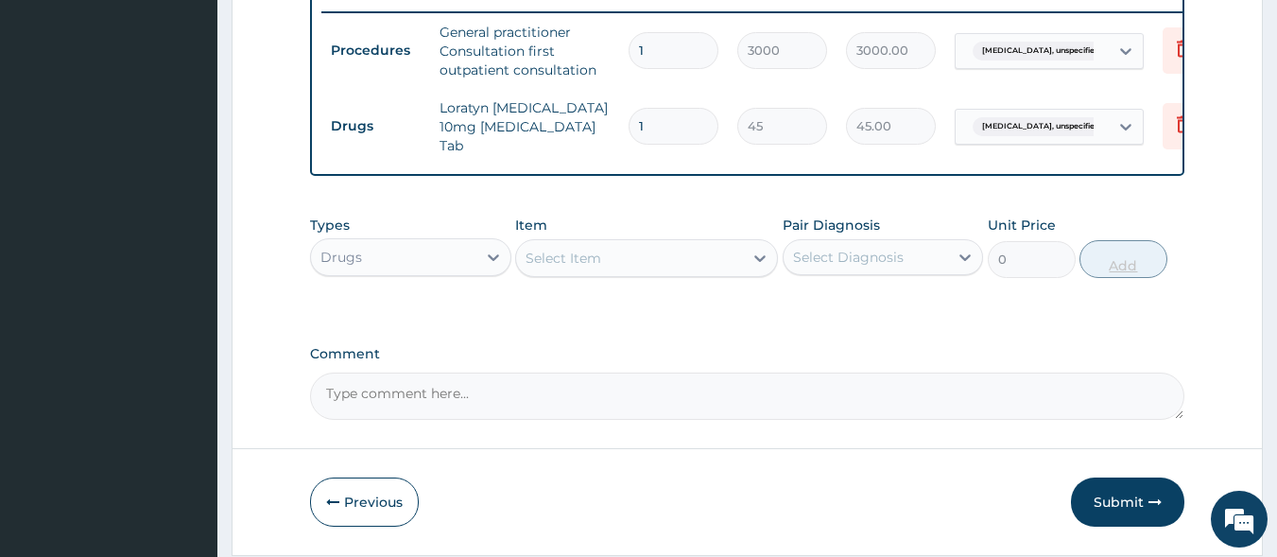
type input "10"
type input "450.00"
type input "1"
type input "45.00"
type input "0.00"
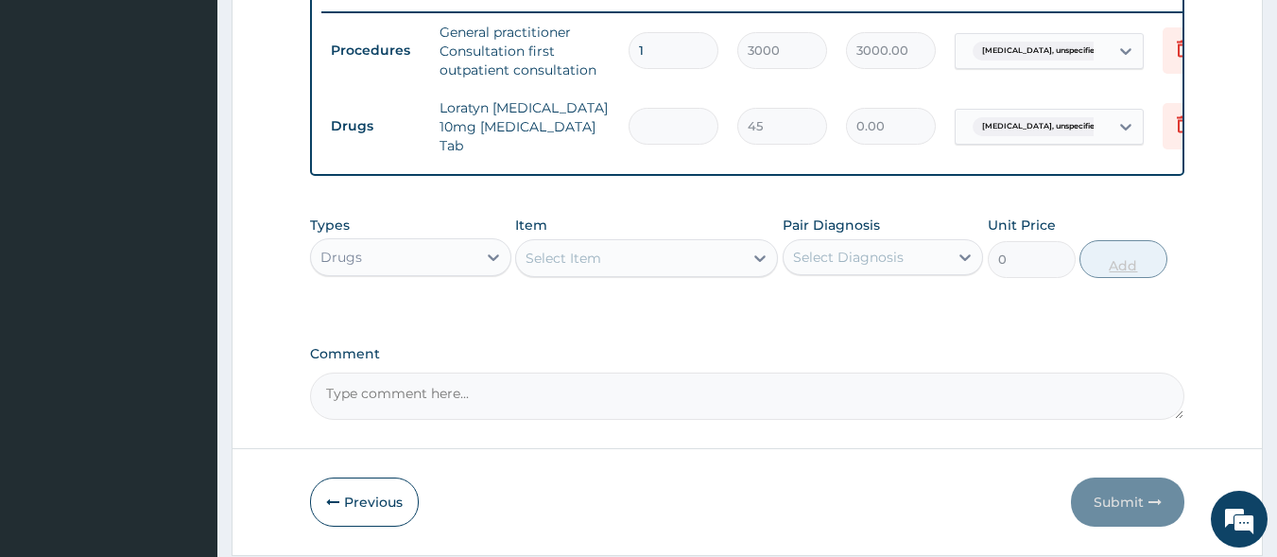
type input "7"
type input "315.00"
type input "7"
click at [632, 265] on div "Select Item" at bounding box center [629, 258] width 227 height 30
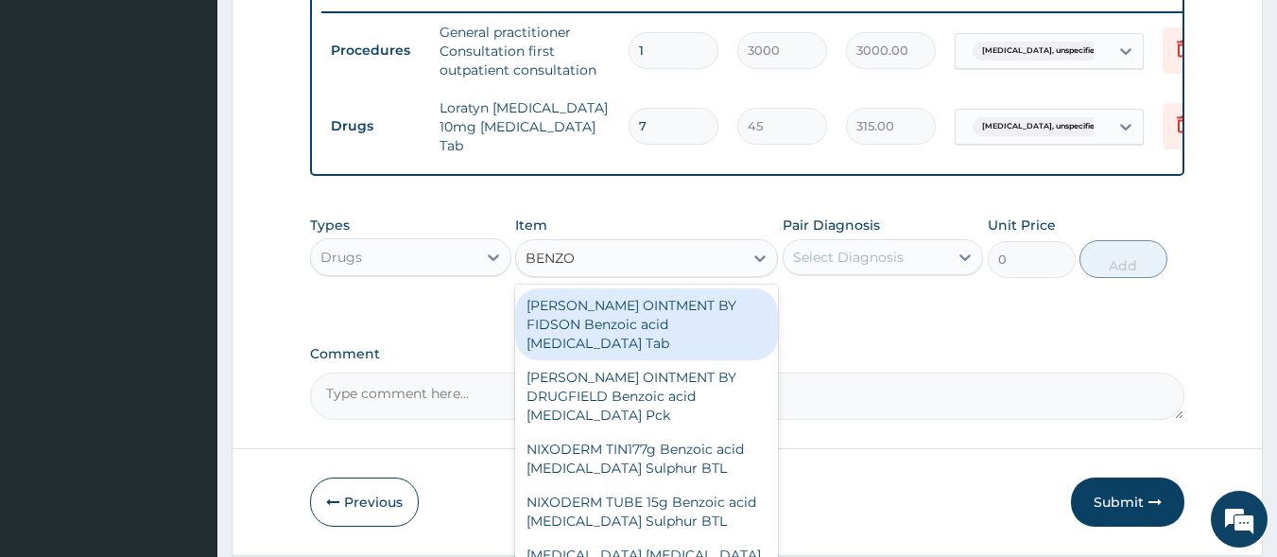
type input "BENZO"
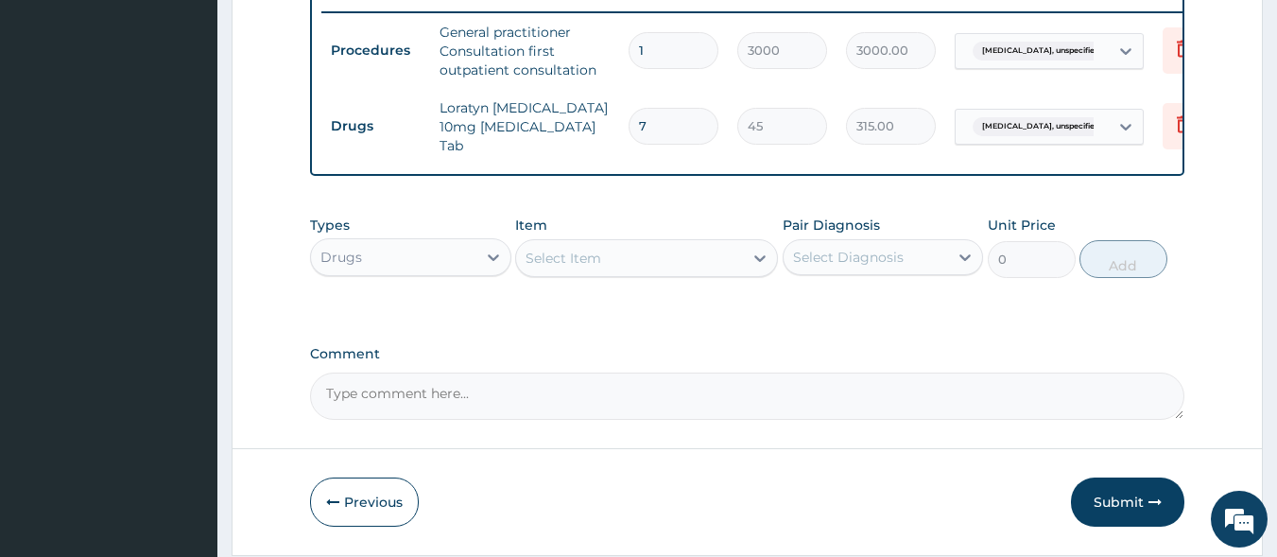
click at [616, 253] on div "Select Item" at bounding box center [629, 258] width 227 height 30
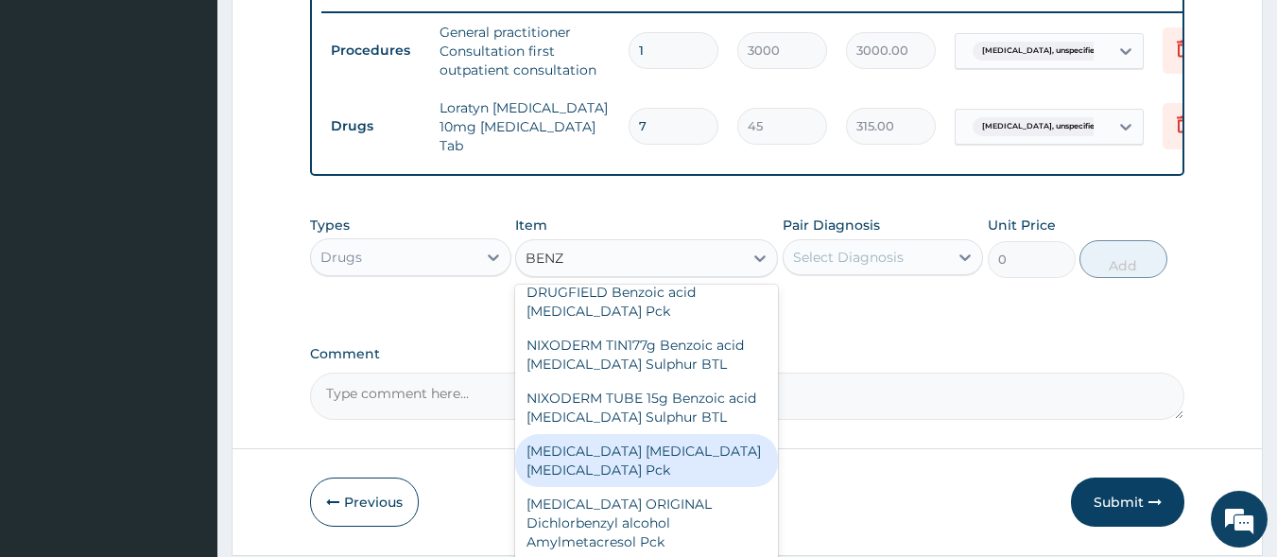
scroll to position [103, 0]
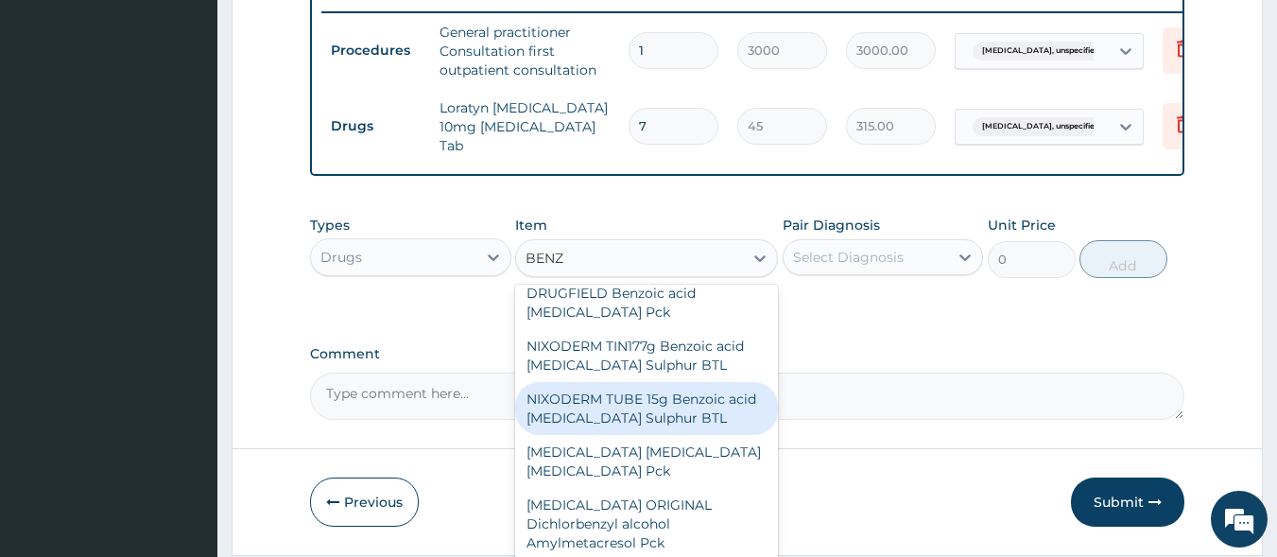
type input "BENZ"
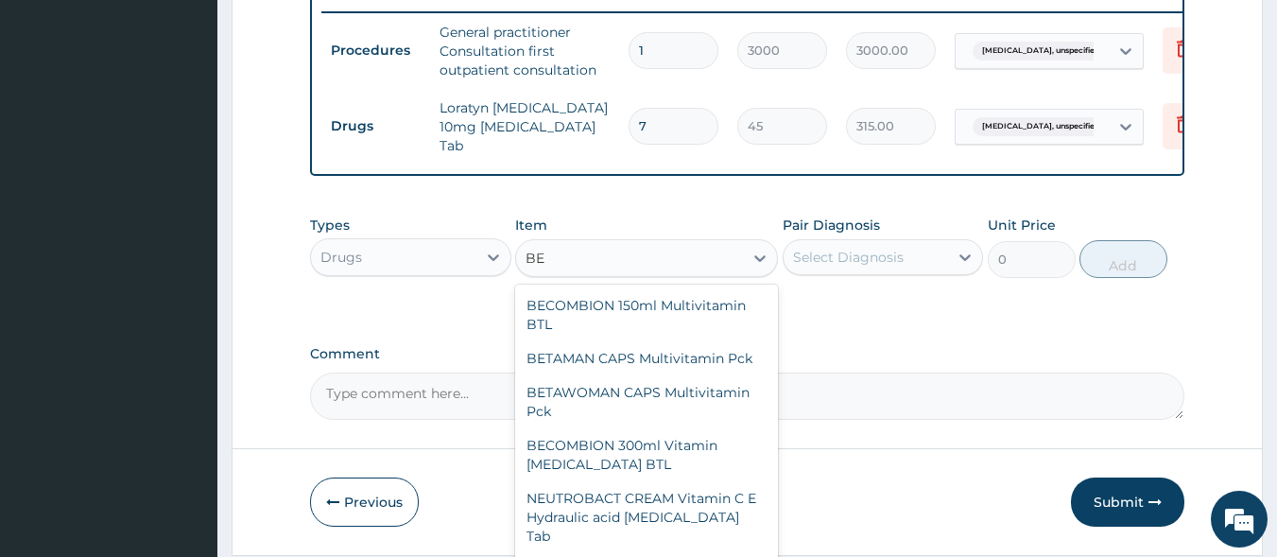
type input "B"
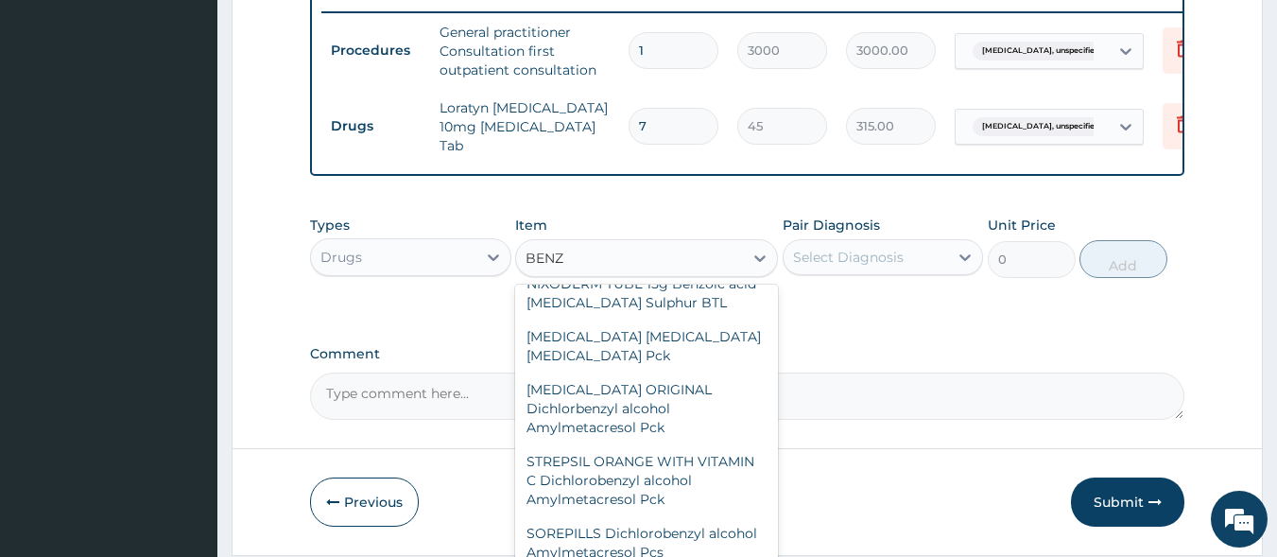
scroll to position [210, 0]
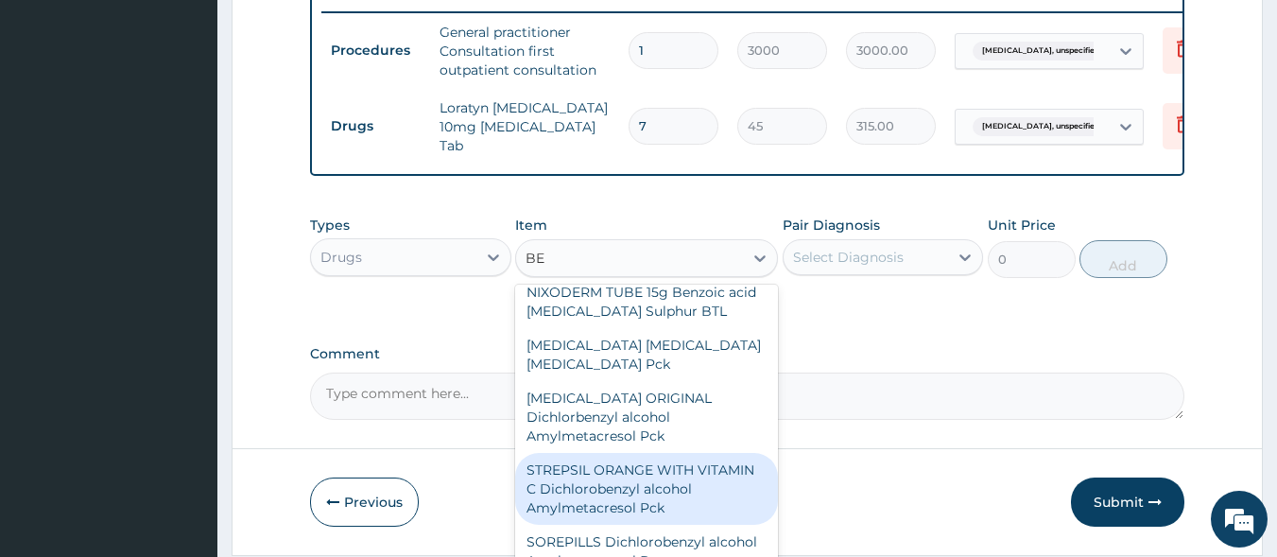
type input "B"
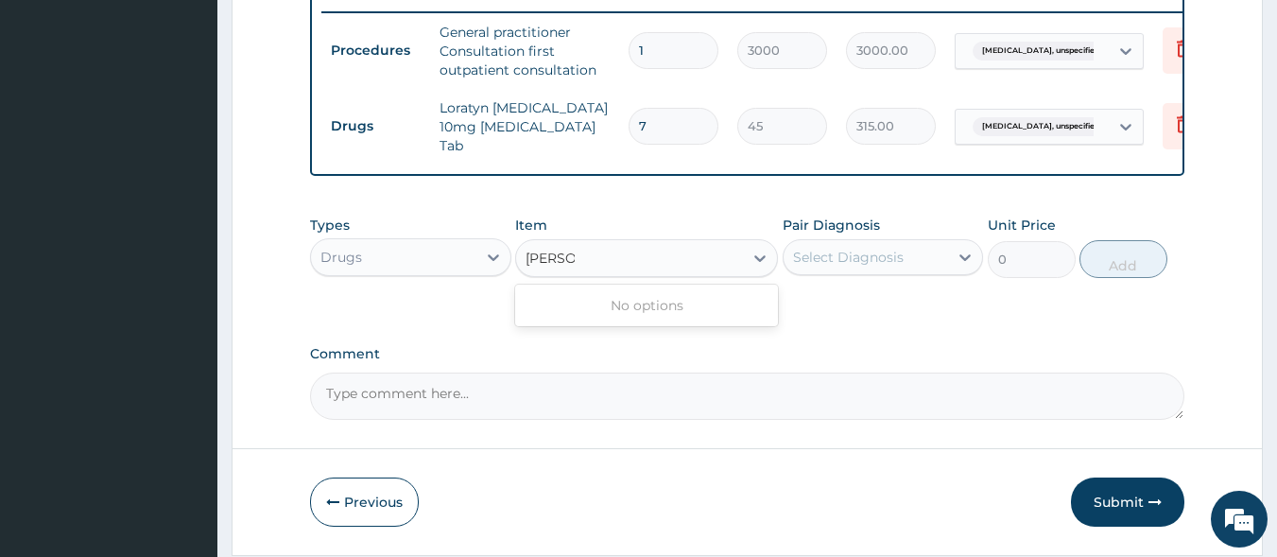
scroll to position [0, 0]
type input "BENZ"
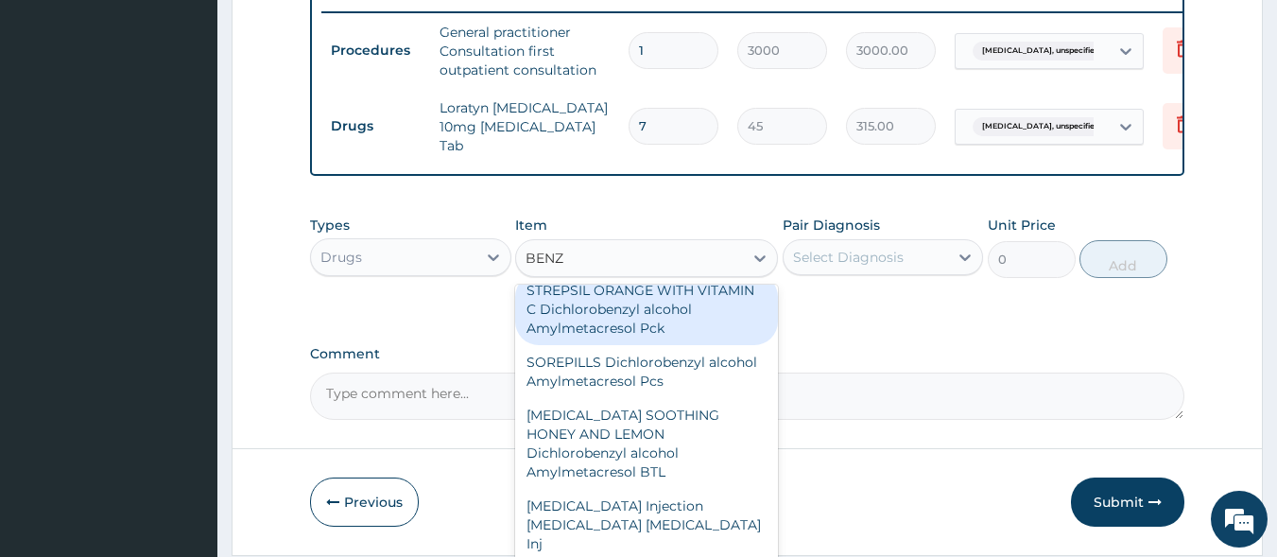
scroll to position [401, 0]
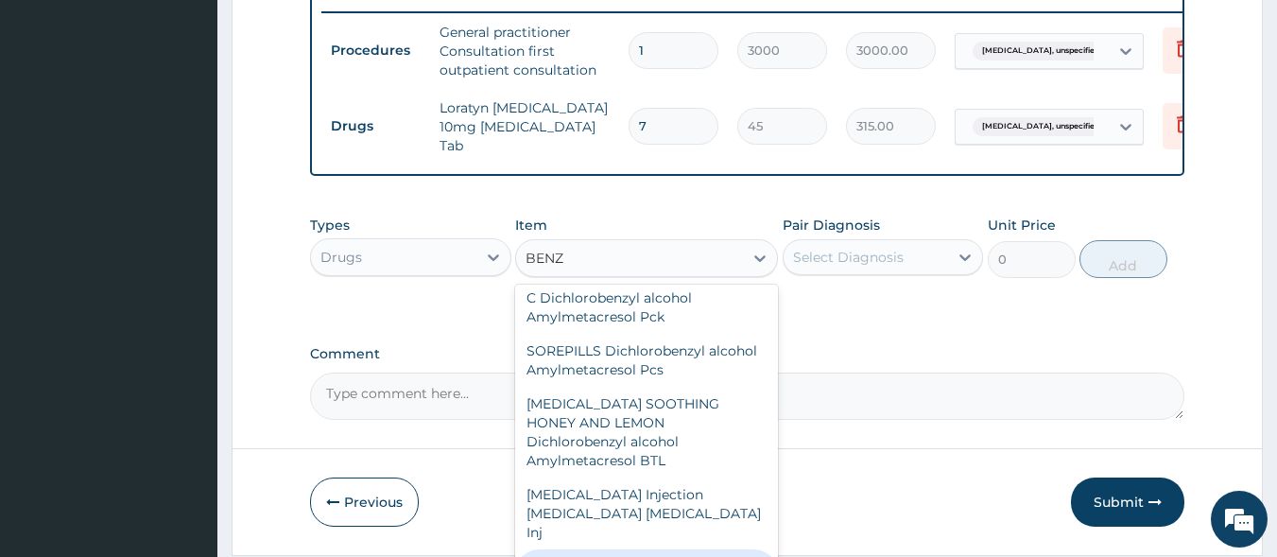
type input "1500"
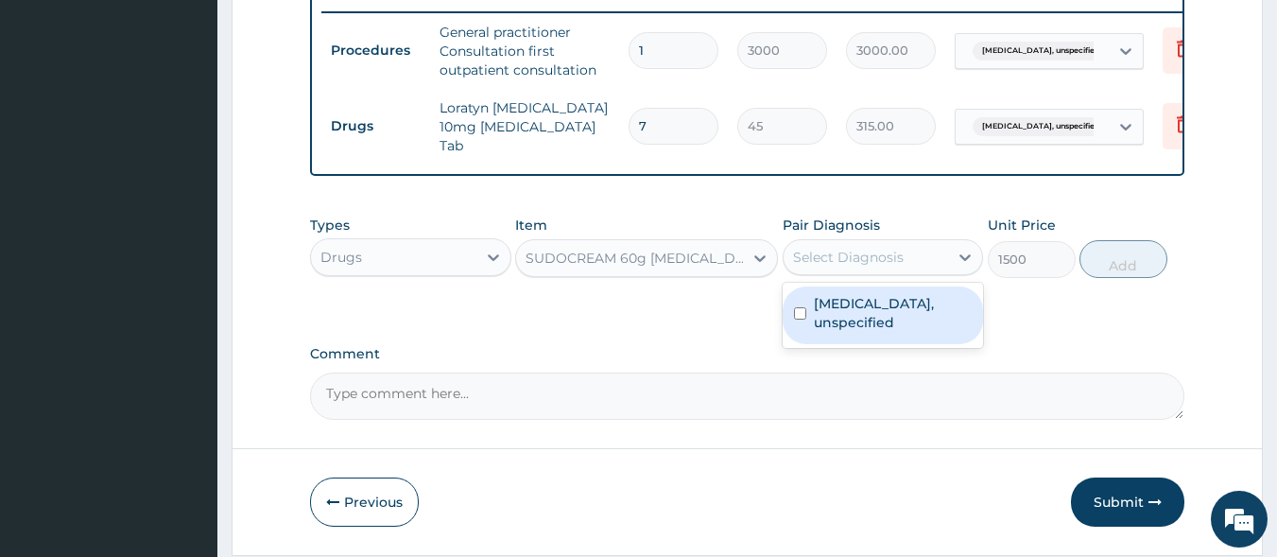
click at [838, 267] on div "Select Diagnosis" at bounding box center [848, 257] width 111 height 19
click at [843, 321] on div "[MEDICAL_DATA], unspecified" at bounding box center [883, 315] width 201 height 58
checkbox input "true"
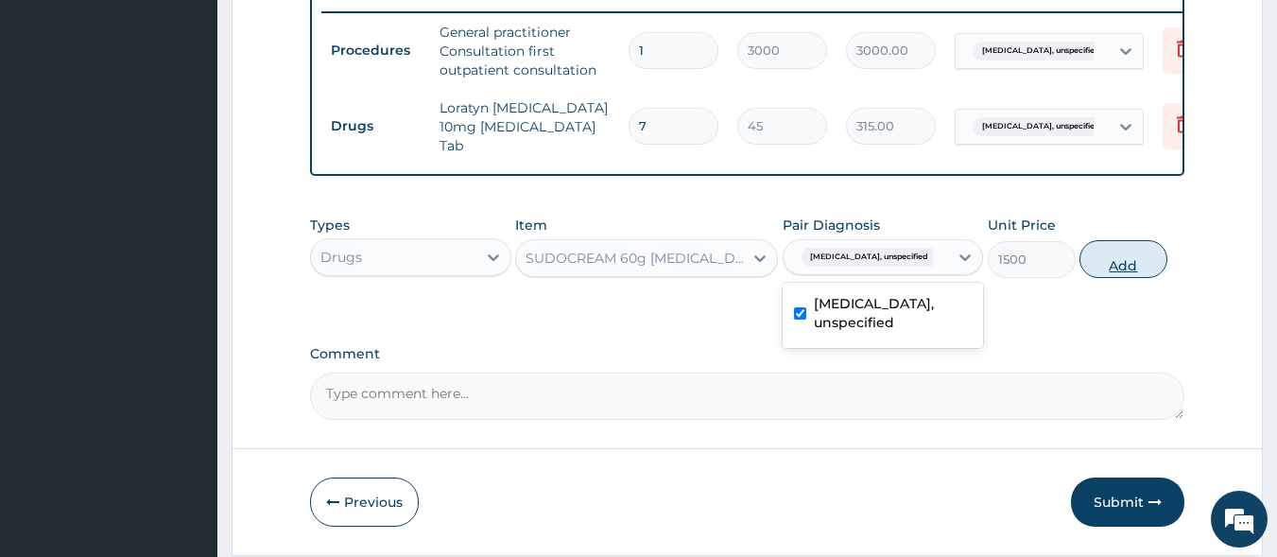
click at [1120, 272] on button "Add" at bounding box center [1124, 259] width 88 height 38
type input "0"
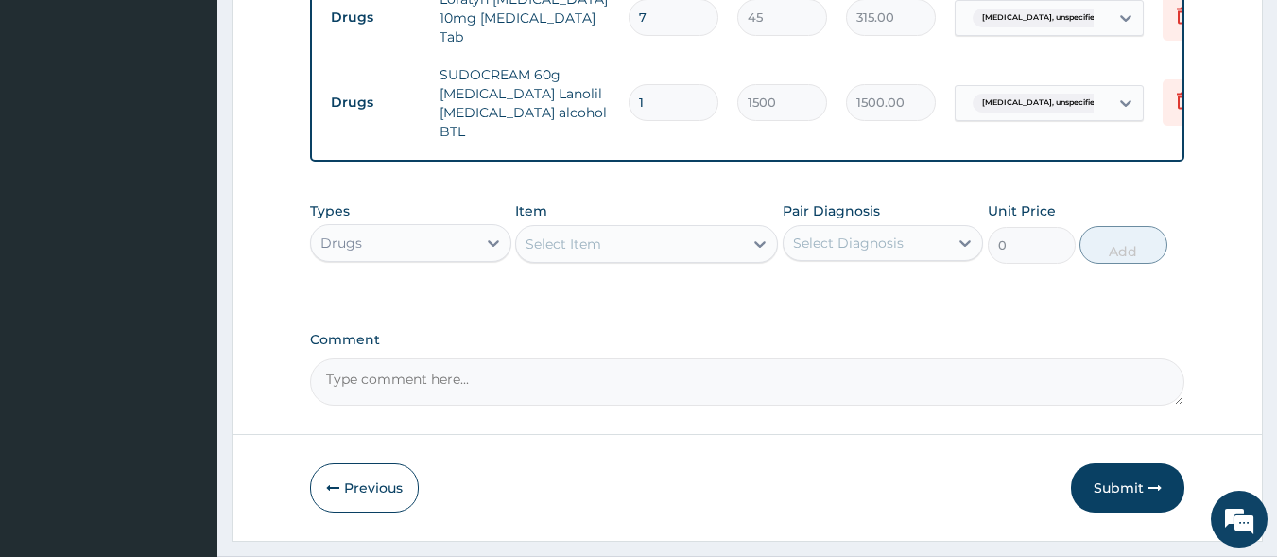
scroll to position [882, 0]
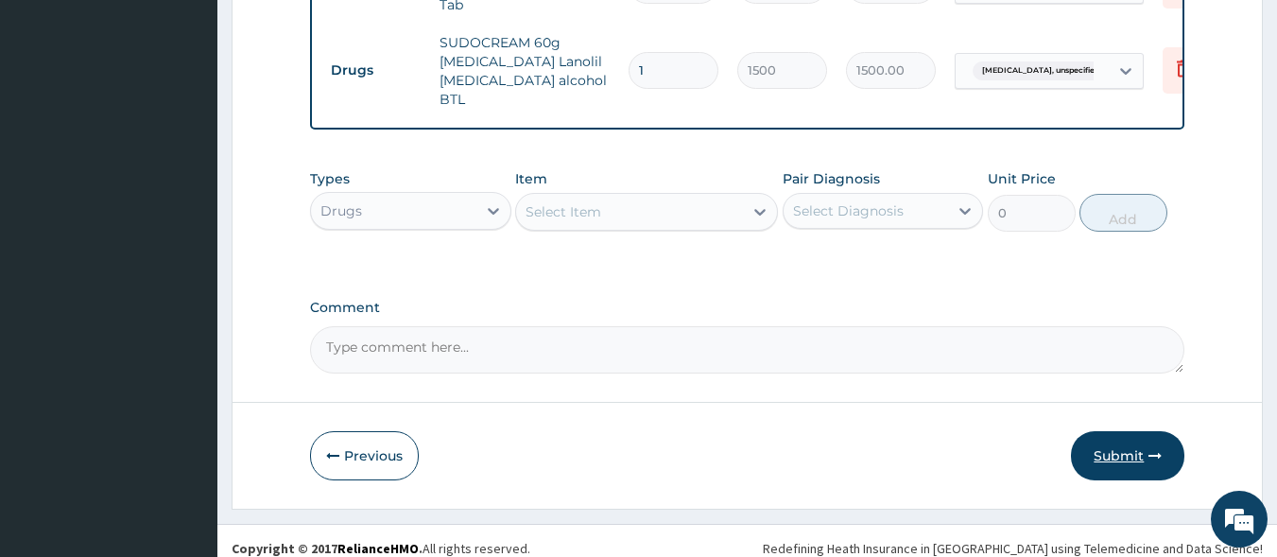
click at [1128, 441] on button "Submit" at bounding box center [1127, 455] width 113 height 49
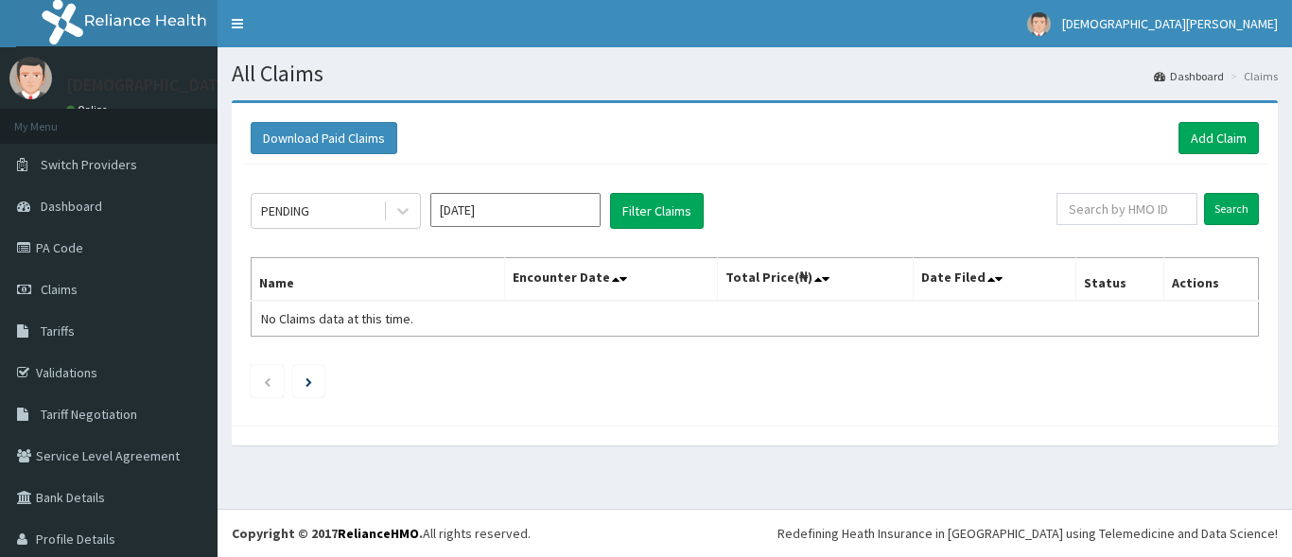
click at [515, 211] on input "[DATE]" at bounding box center [515, 210] width 170 height 34
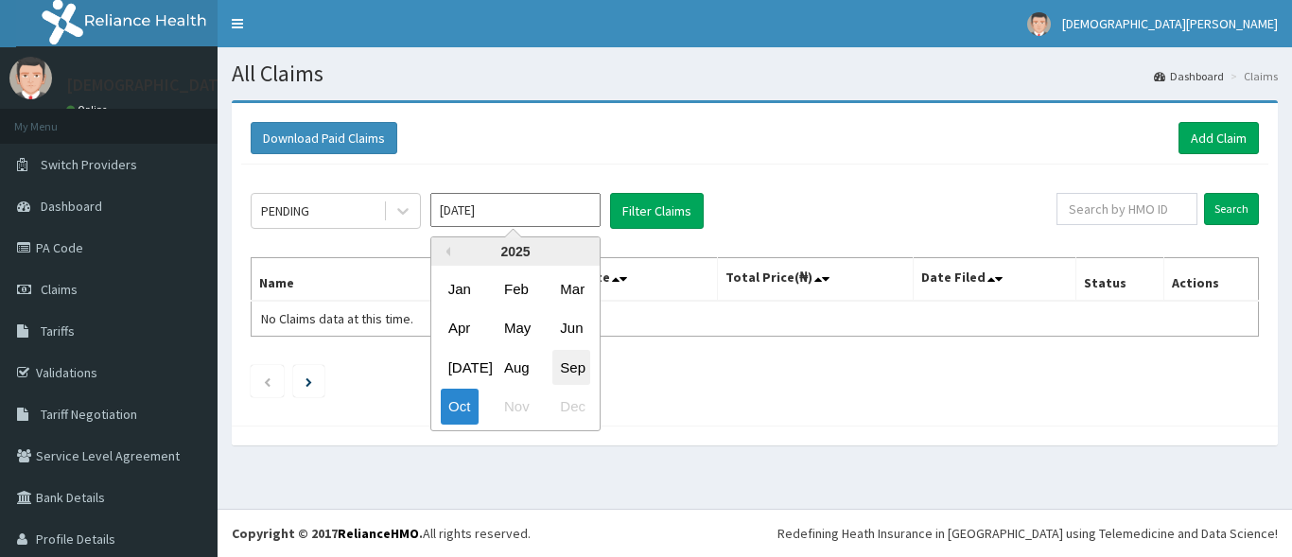
click at [565, 371] on div "Sep" at bounding box center [571, 367] width 38 height 35
type input "[DATE]"
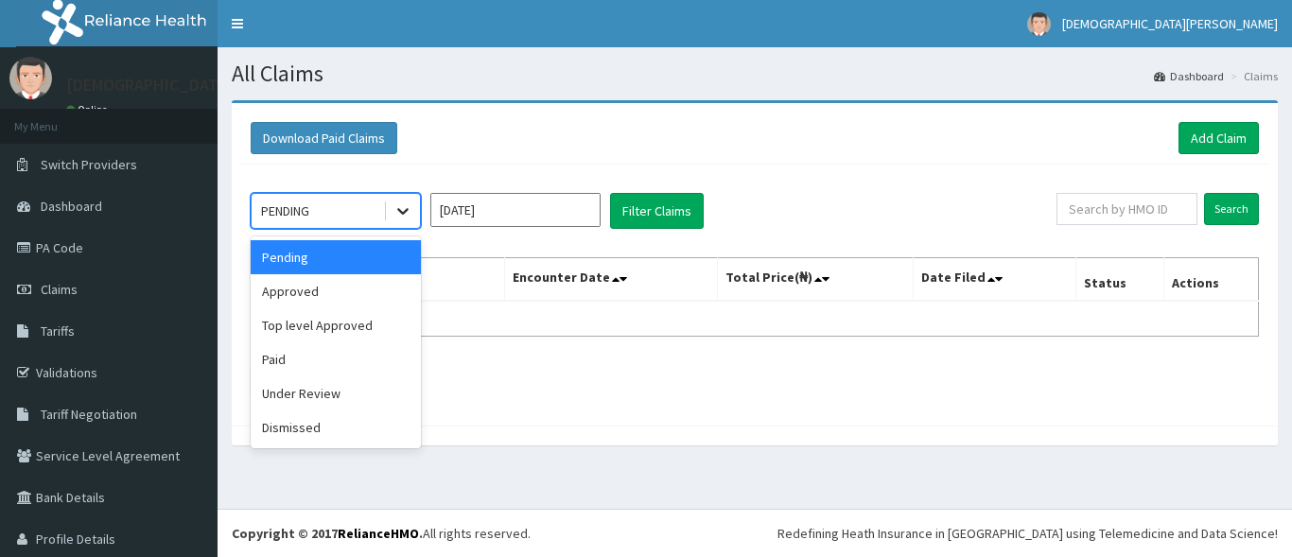
click at [396, 211] on icon at bounding box center [402, 210] width 19 height 19
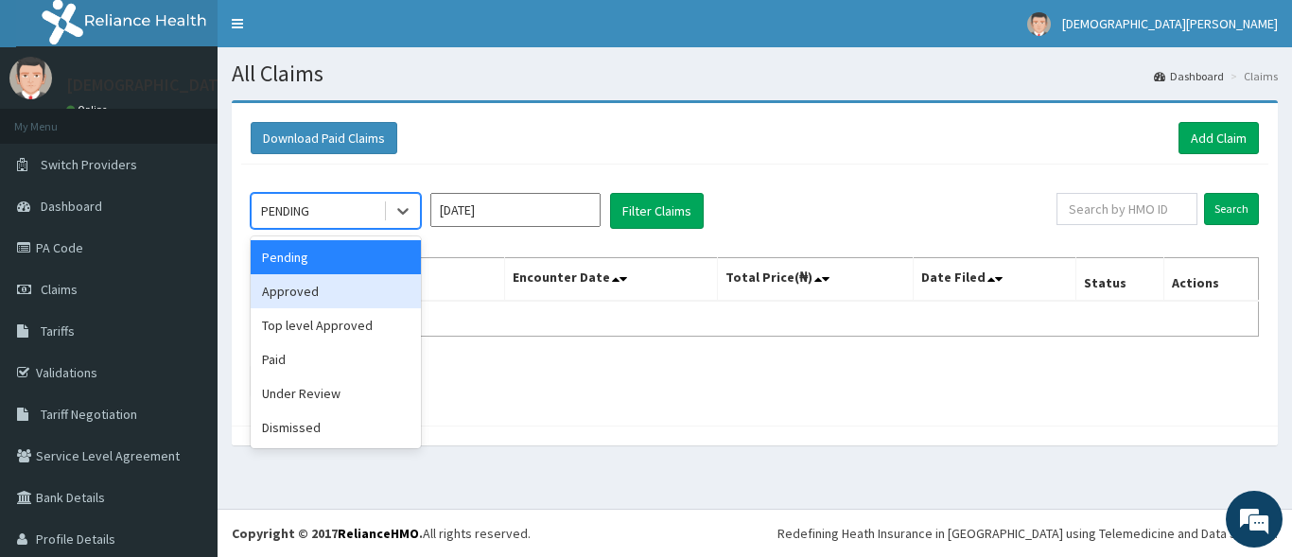
click at [368, 299] on div "Approved" at bounding box center [336, 291] width 170 height 34
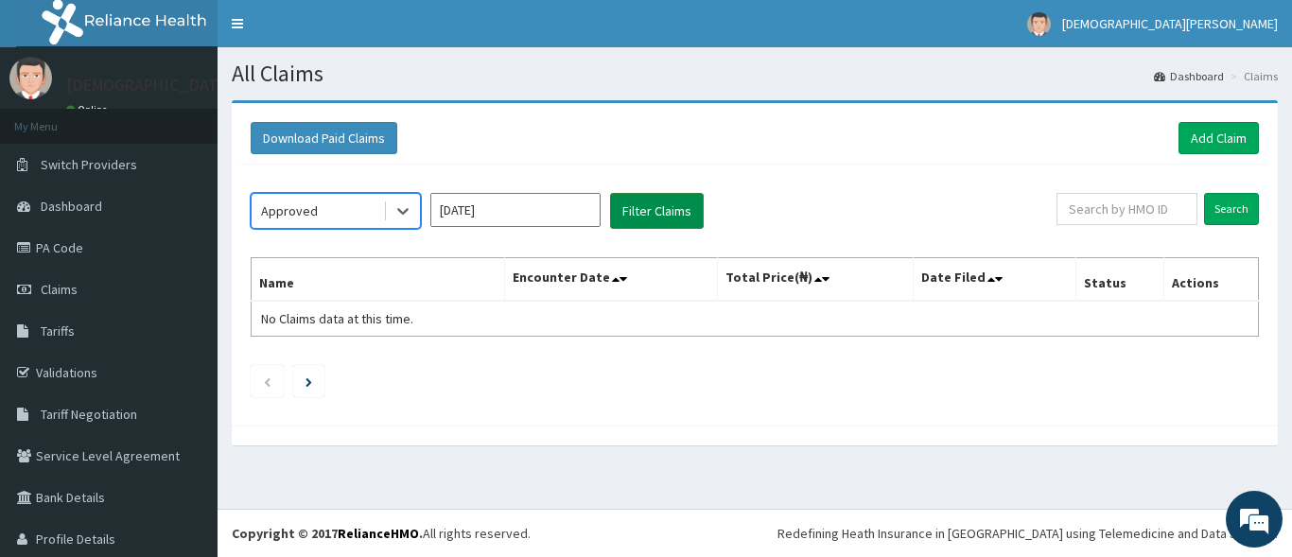
click at [650, 220] on button "Filter Claims" at bounding box center [657, 211] width 94 height 36
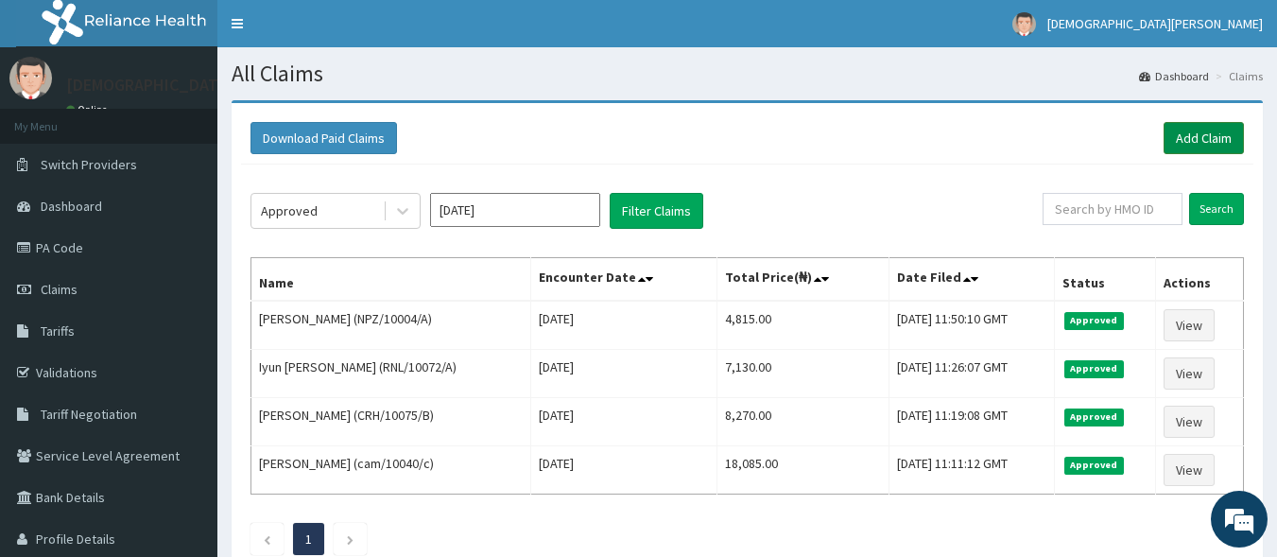
click at [1210, 131] on link "Add Claim" at bounding box center [1204, 138] width 80 height 32
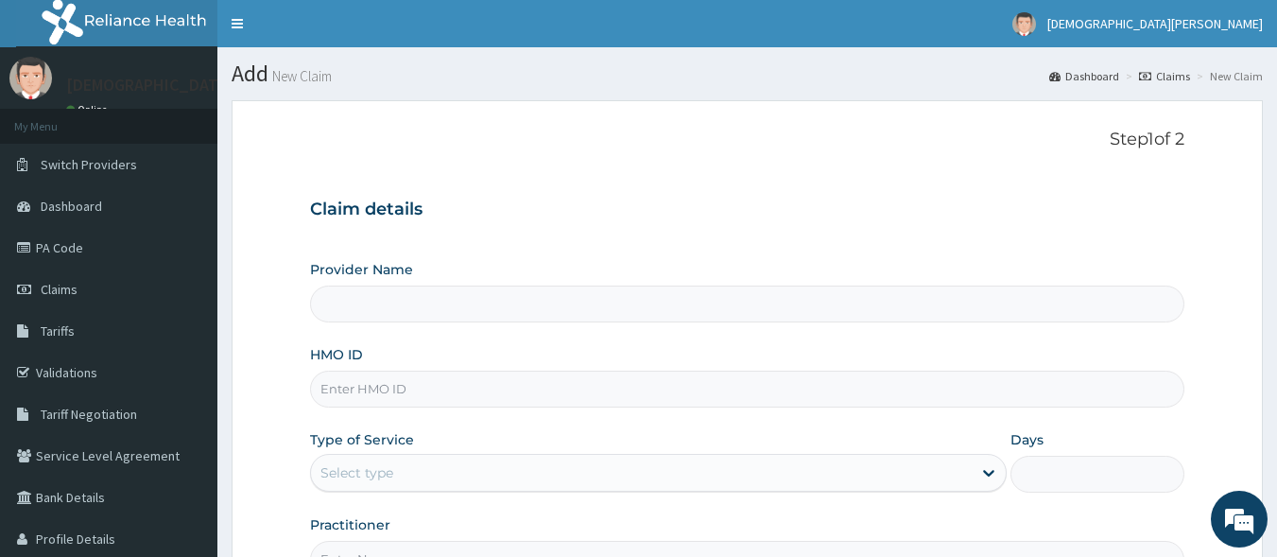
type input "Dolu Hospital"
click at [448, 401] on input "HMO ID" at bounding box center [748, 389] width 876 height 37
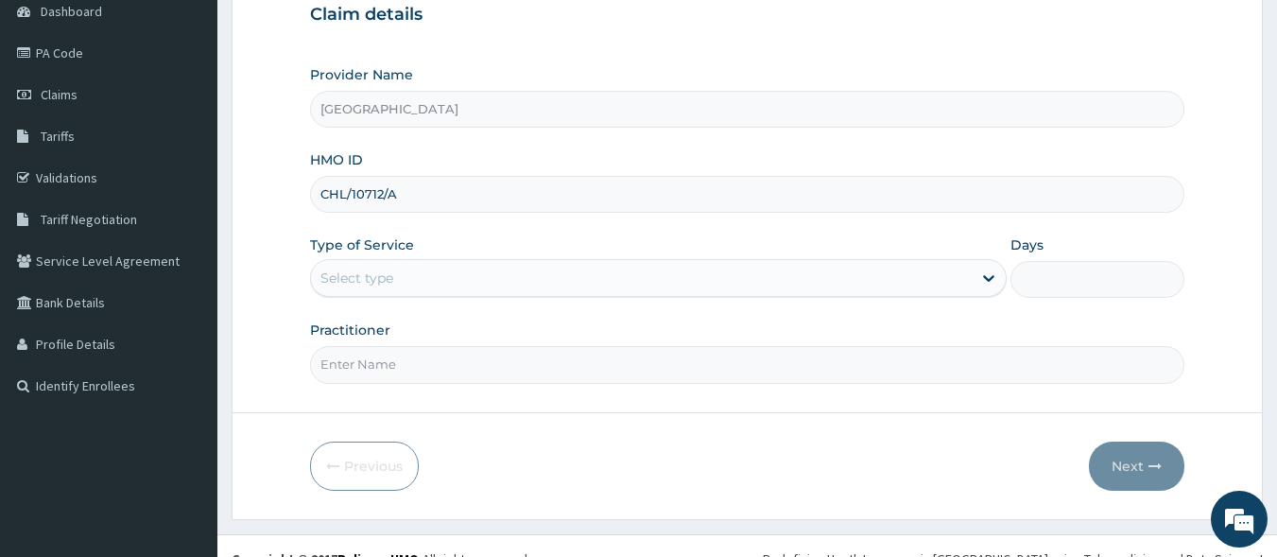
scroll to position [220, 0]
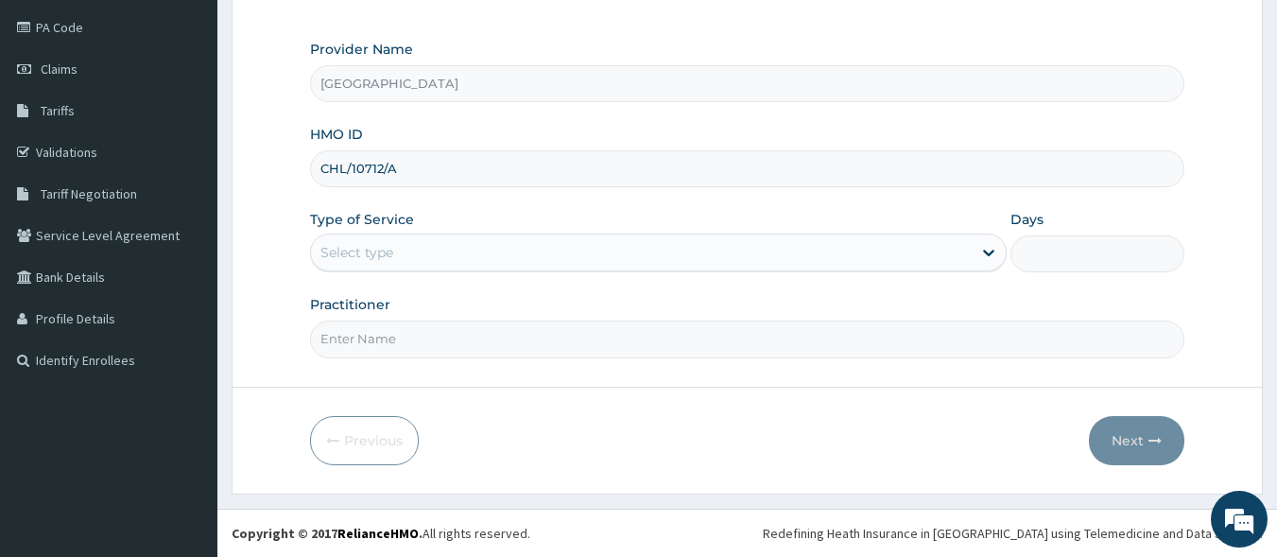
type input "CHL/10712/A"
click at [405, 250] on div "Select type" at bounding box center [641, 252] width 661 height 30
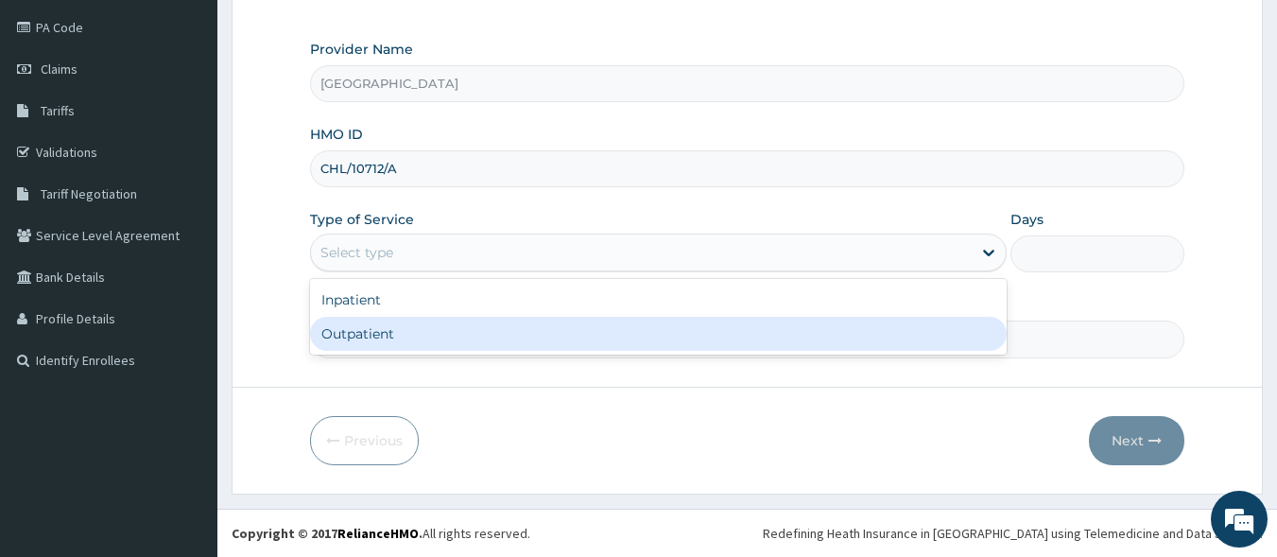
click at [409, 324] on div "Outpatient" at bounding box center [658, 334] width 697 height 34
type input "1"
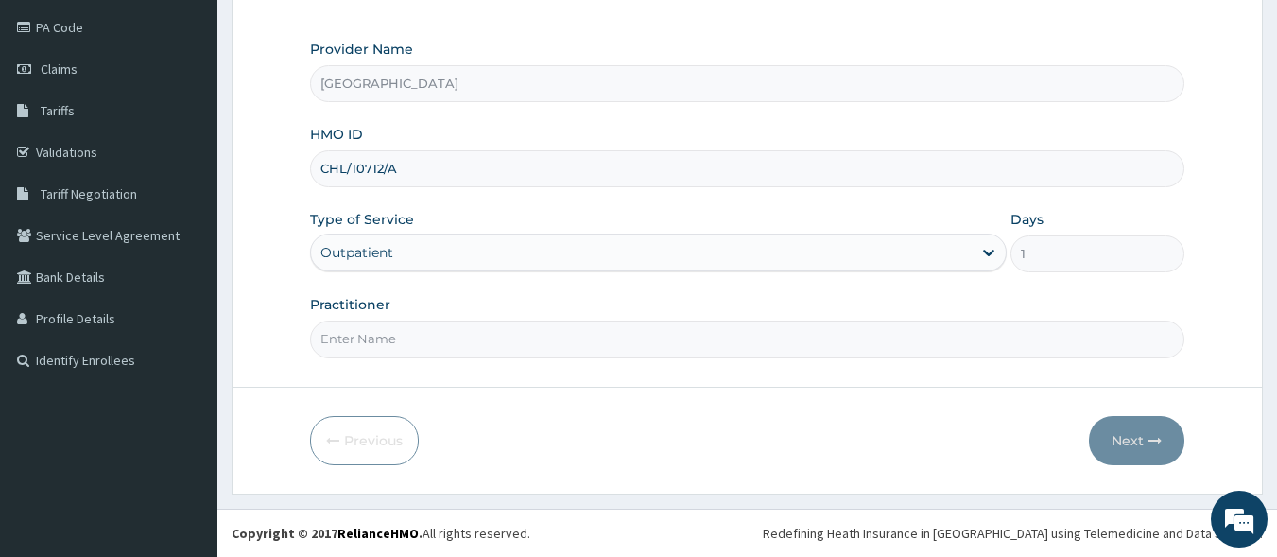
click at [465, 334] on input "Practitioner" at bounding box center [748, 339] width 876 height 37
type input "DR MICHEAL JENEWARI"
click at [1117, 424] on button "Next" at bounding box center [1136, 440] width 95 height 49
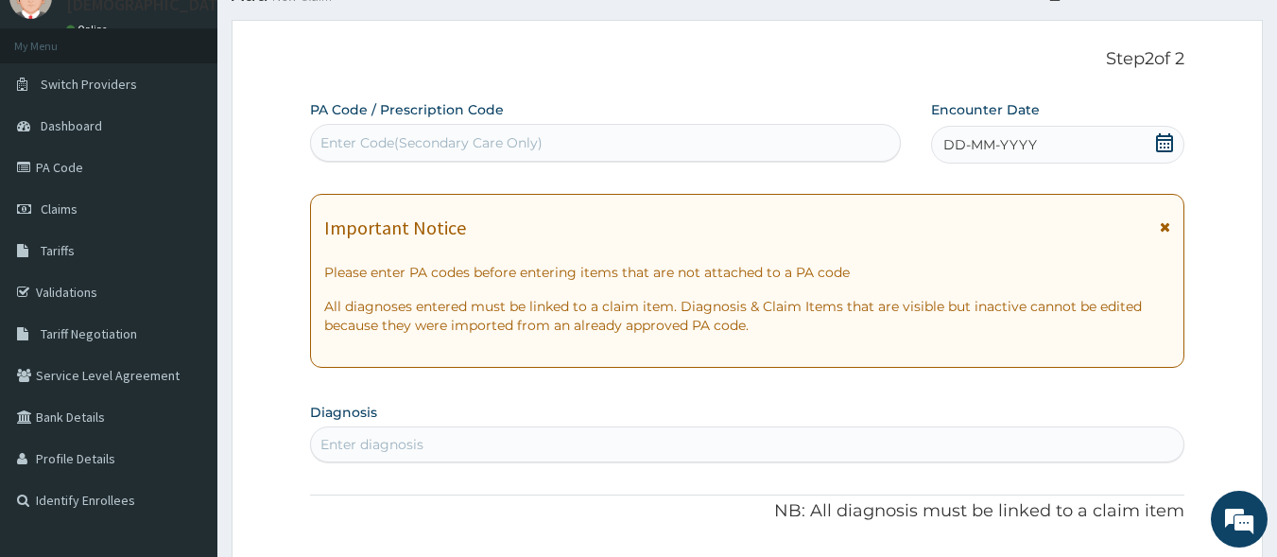
scroll to position [48, 0]
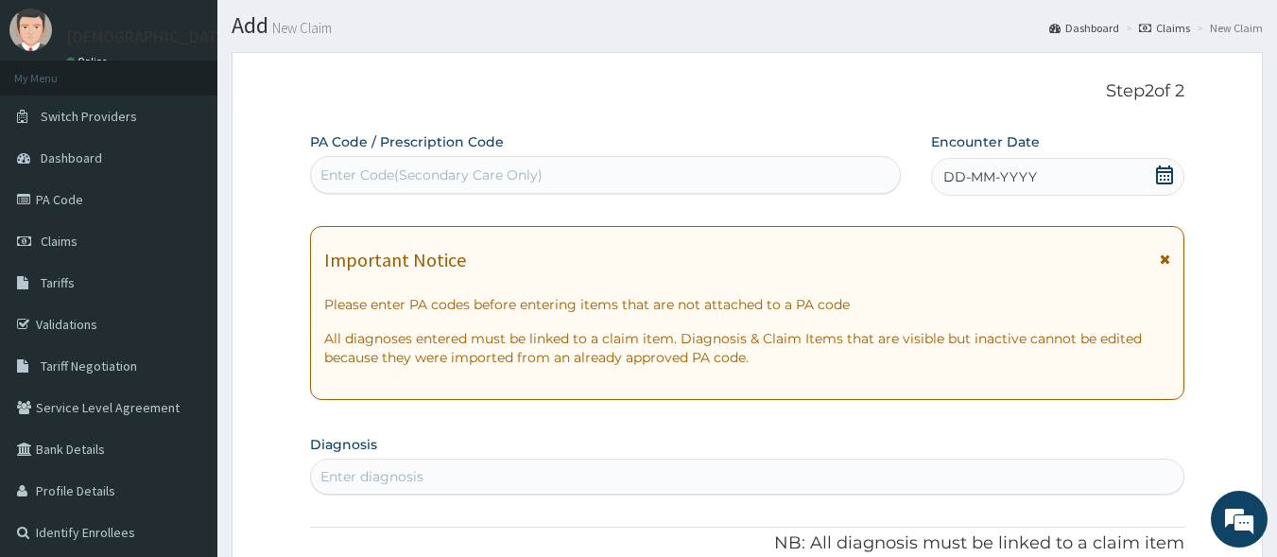
click at [350, 174] on div "Enter Code(Secondary Care Only)" at bounding box center [432, 174] width 222 height 19
drag, startPoint x: 350, startPoint y: 174, endPoint x: 331, endPoint y: 174, distance: 18.9
click at [331, 174] on div "Enter Code(Secondary Care Only)" at bounding box center [432, 174] width 222 height 19
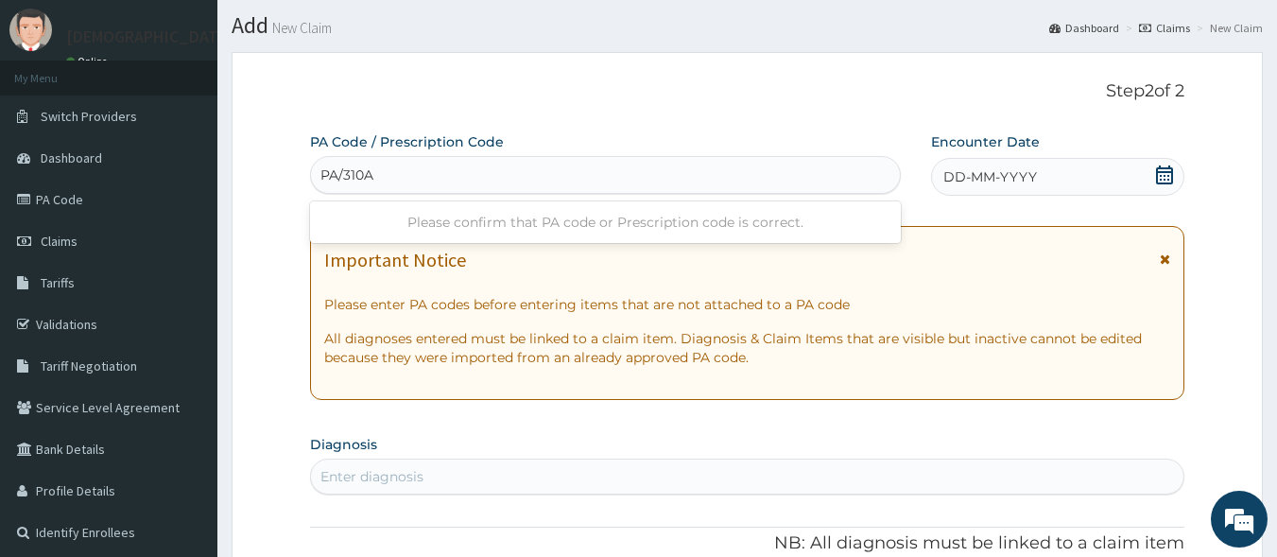
type input "PA/310A"
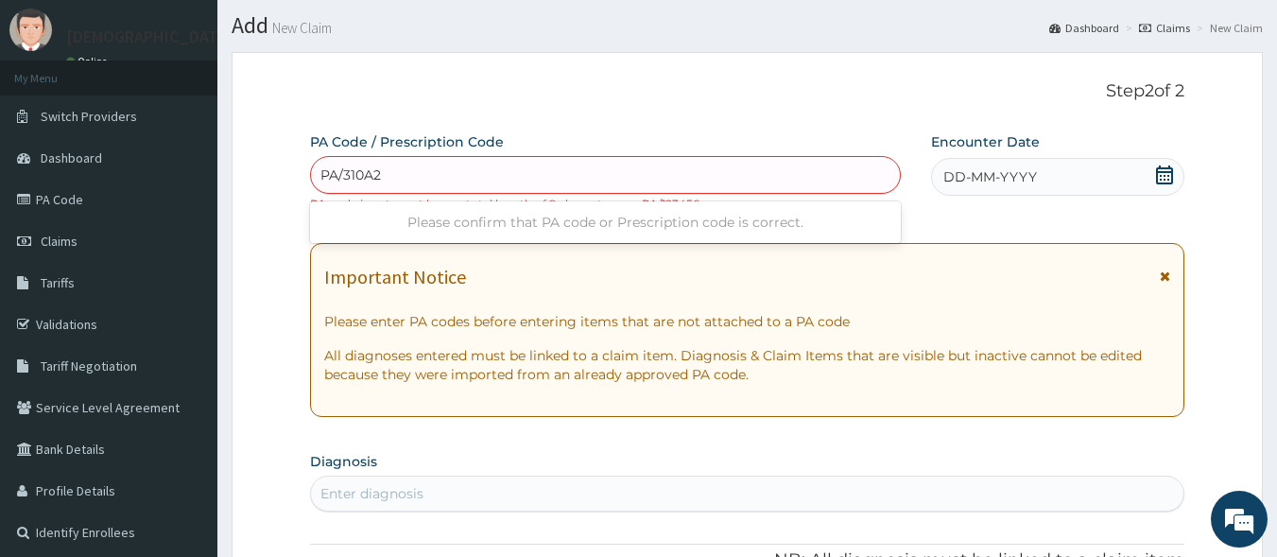
type input "PA/310A2A"
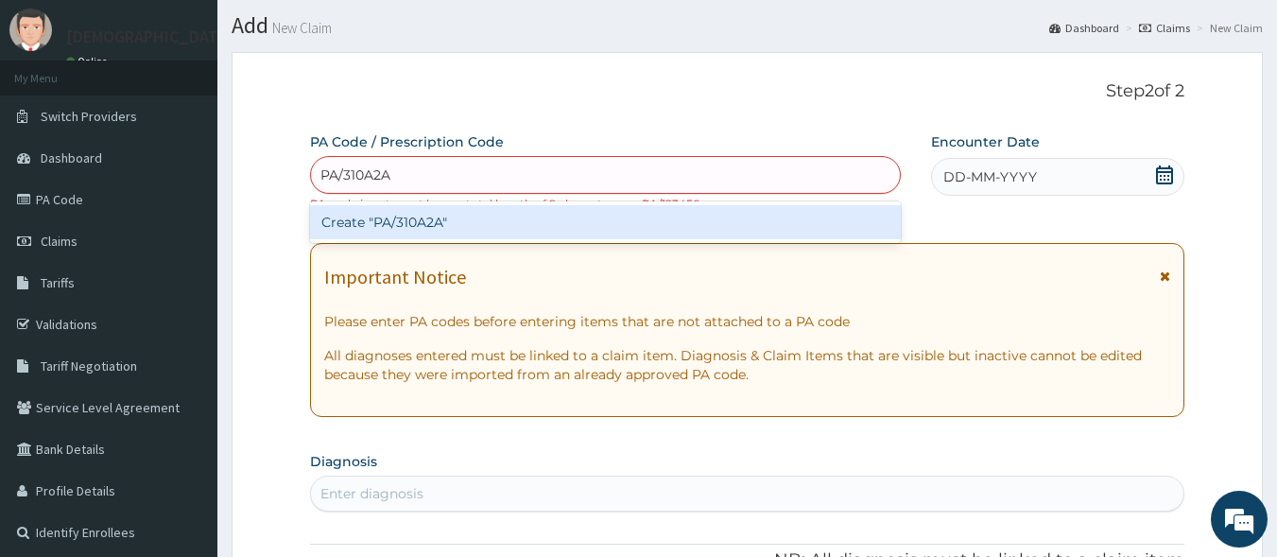
click at [507, 217] on div "Create "PA/310A2A"" at bounding box center [606, 222] width 592 height 34
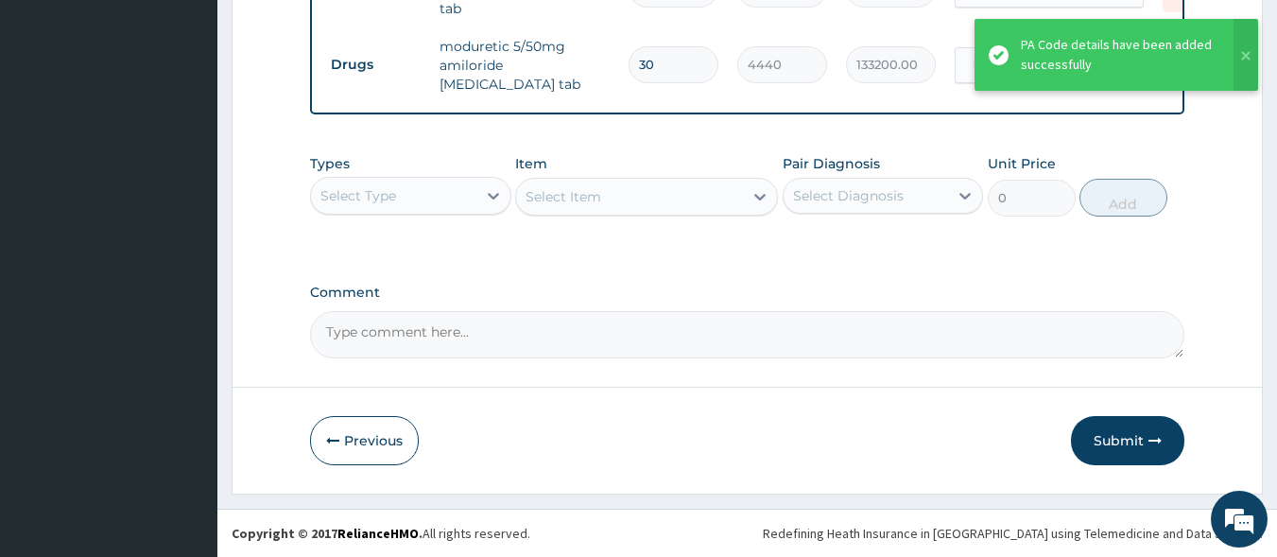
scroll to position [806, 0]
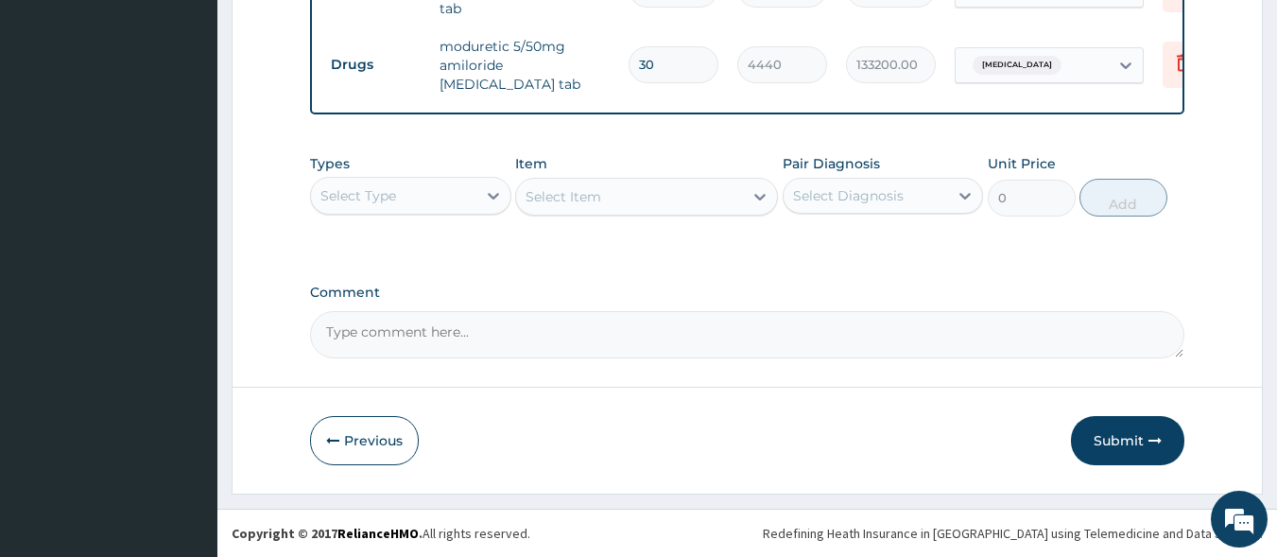
click at [444, 204] on div "Select Type" at bounding box center [393, 196] width 165 height 30
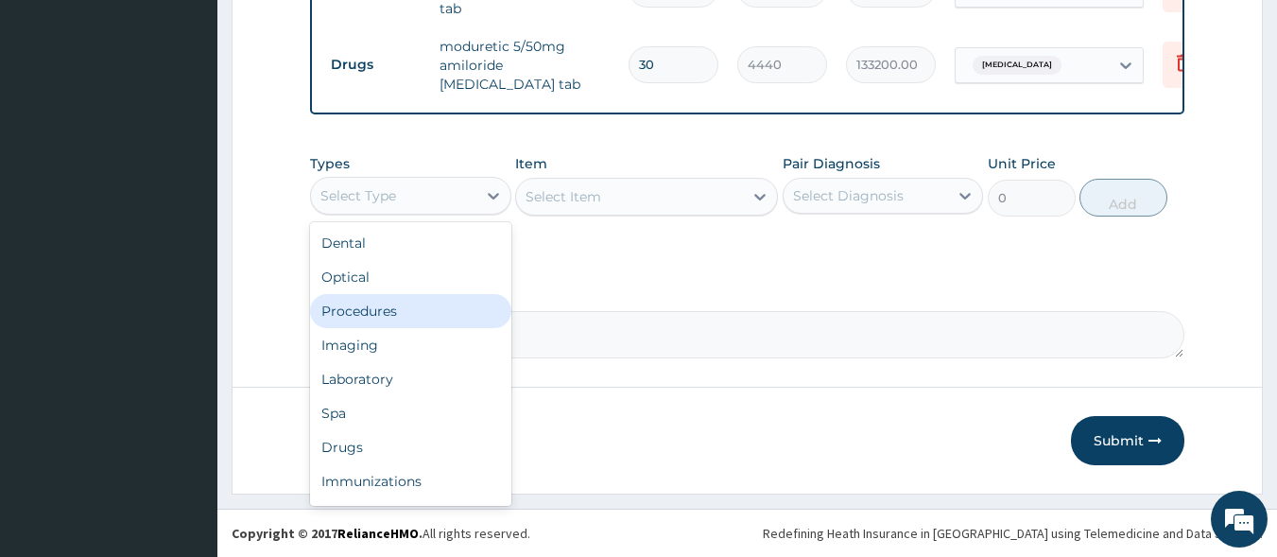
click at [426, 320] on div "Procedures" at bounding box center [410, 311] width 201 height 34
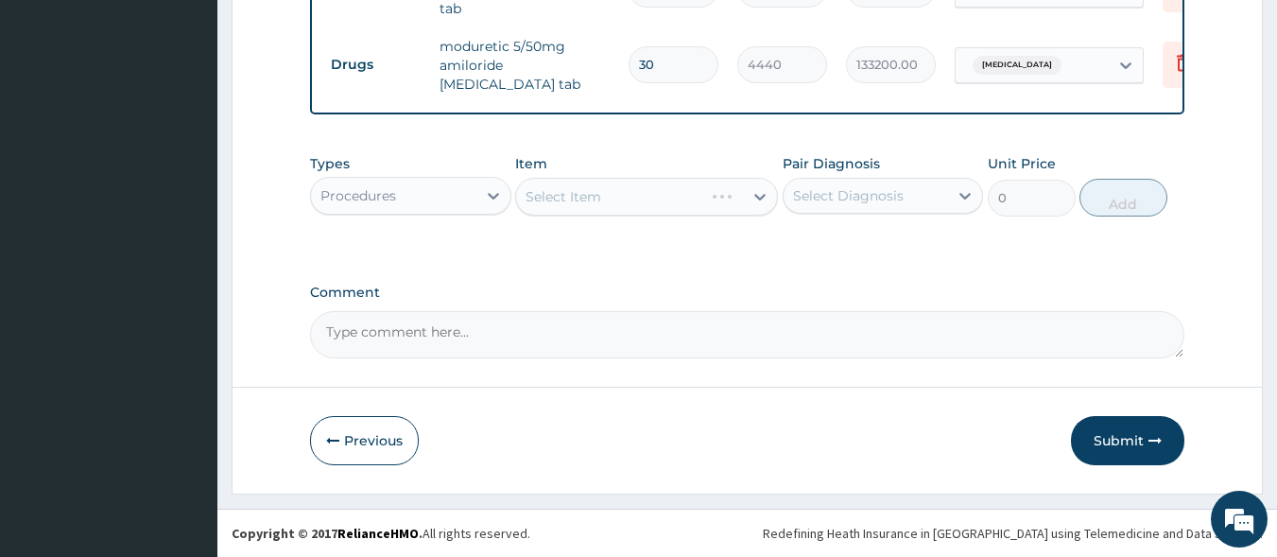
click at [611, 199] on div "Select Item" at bounding box center [646, 197] width 263 height 38
click at [611, 199] on div "Select Item" at bounding box center [629, 197] width 227 height 30
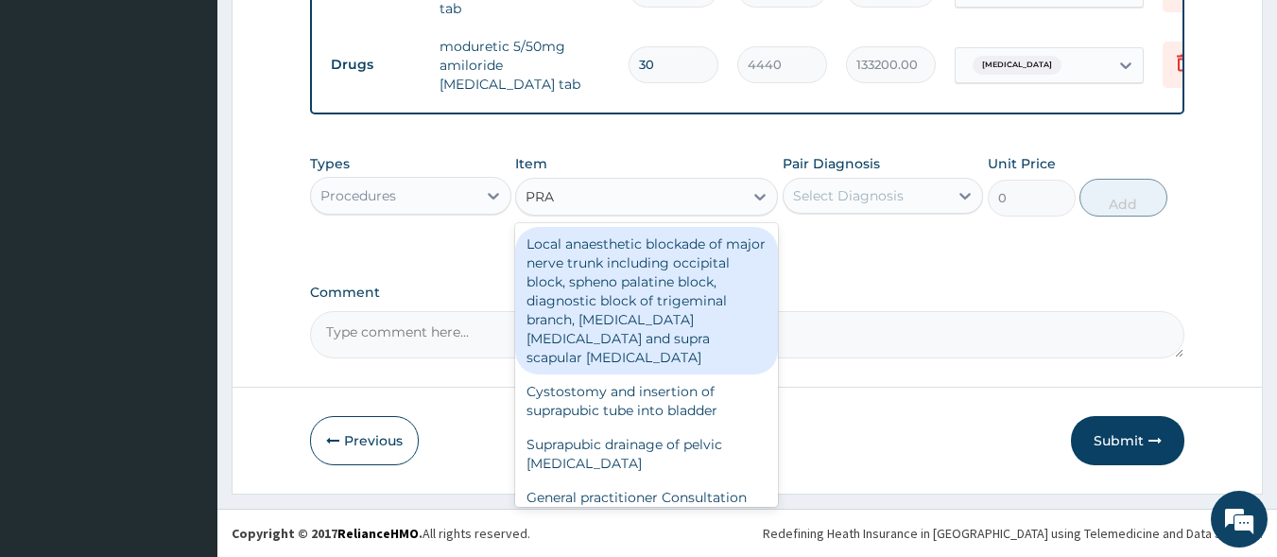
type input "PRAC"
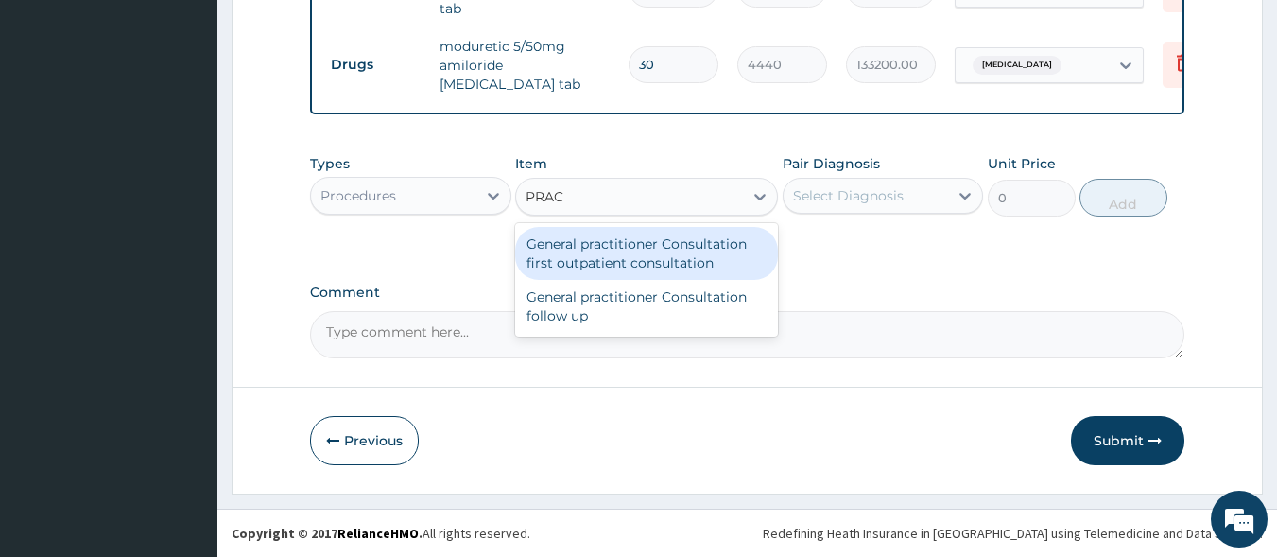
click at [620, 253] on div "General practitioner Consultation first outpatient consultation" at bounding box center [646, 253] width 263 height 53
type input "3000"
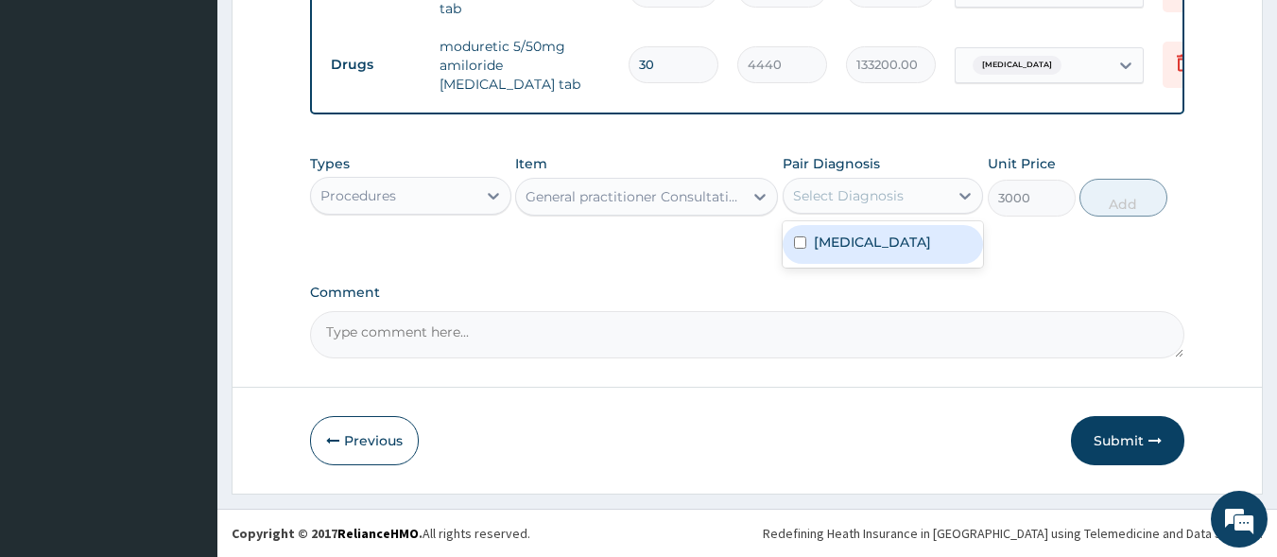
click at [831, 199] on div "Select Diagnosis" at bounding box center [848, 195] width 111 height 19
click at [841, 250] on label "Essential hypertension" at bounding box center [872, 242] width 117 height 19
checkbox input "true"
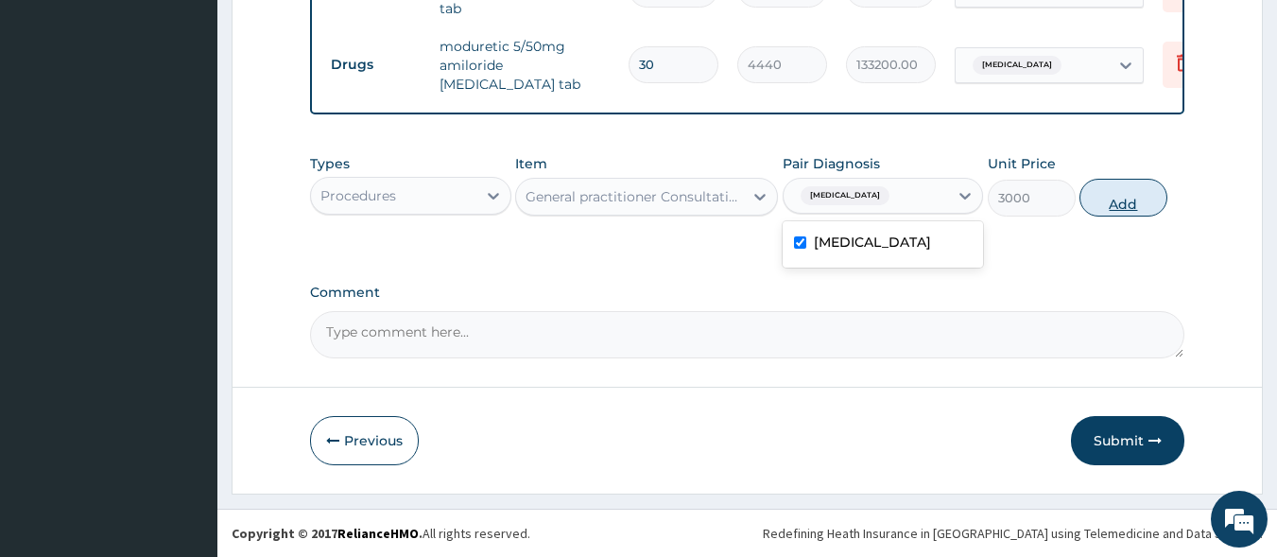
click at [1116, 206] on button "Add" at bounding box center [1124, 198] width 88 height 38
type input "0"
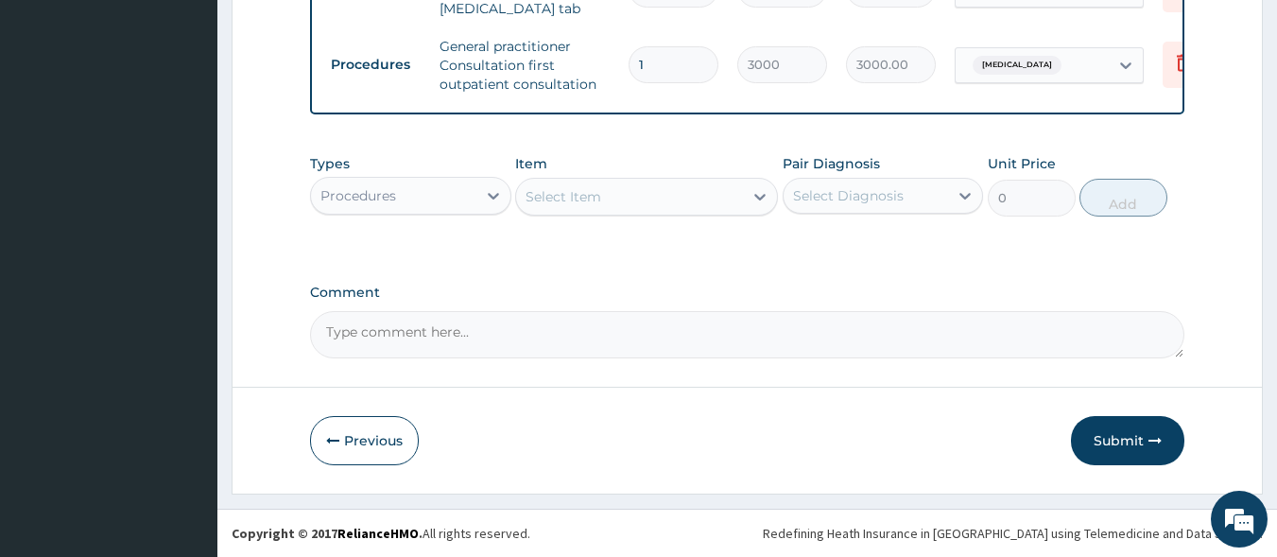
scroll to position [882, 0]
click at [1135, 442] on button "Submit" at bounding box center [1127, 440] width 113 height 49
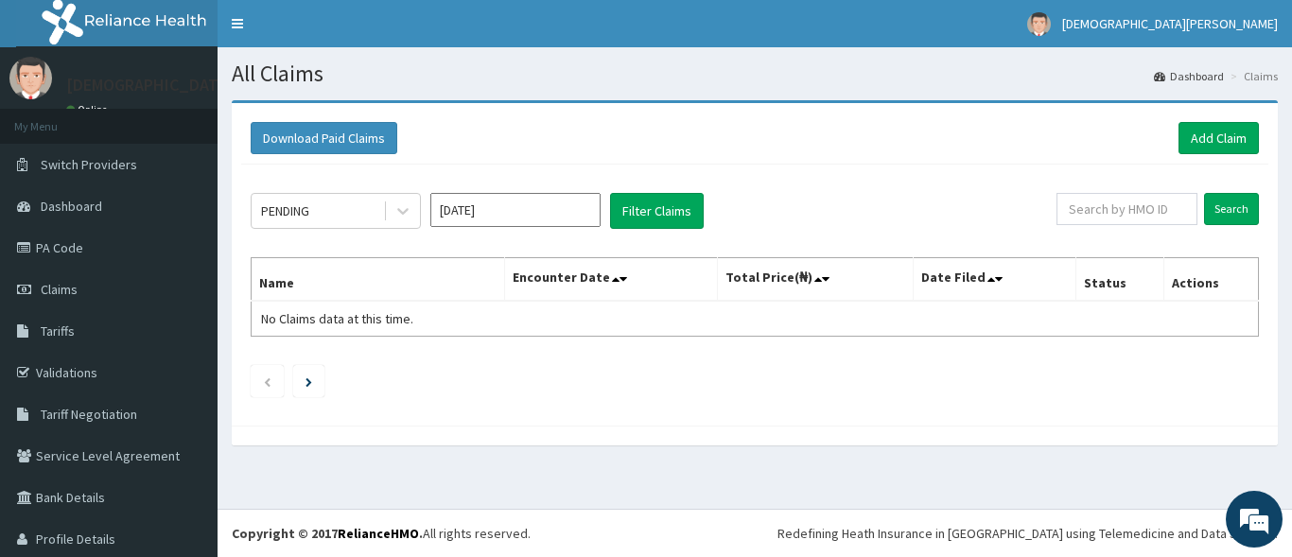
click at [566, 220] on input "[DATE]" at bounding box center [515, 210] width 170 height 34
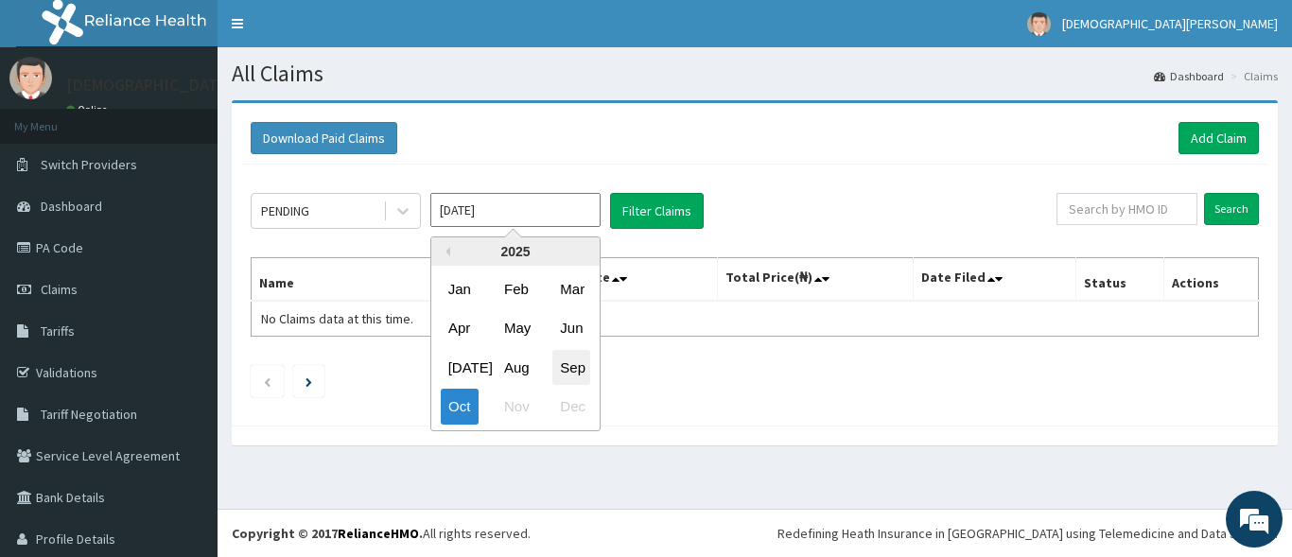
click at [569, 373] on div "Sep" at bounding box center [571, 367] width 38 height 35
type input "[DATE]"
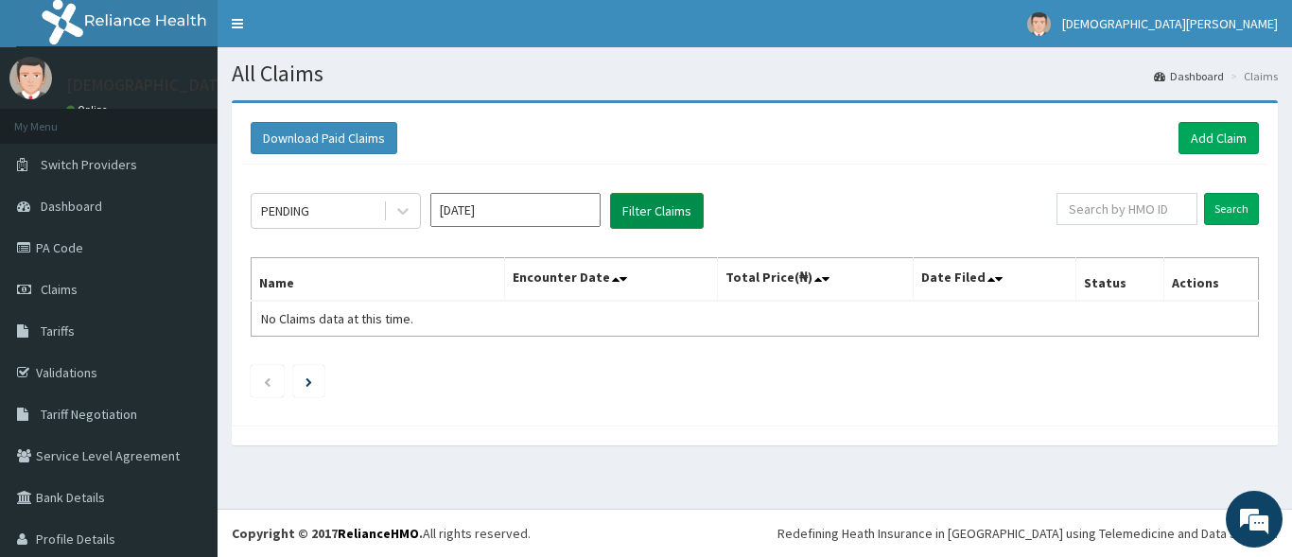
click at [651, 222] on button "Filter Claims" at bounding box center [657, 211] width 94 height 36
click at [654, 207] on button "Filter Claims" at bounding box center [657, 211] width 94 height 36
click at [400, 207] on icon at bounding box center [402, 210] width 19 height 19
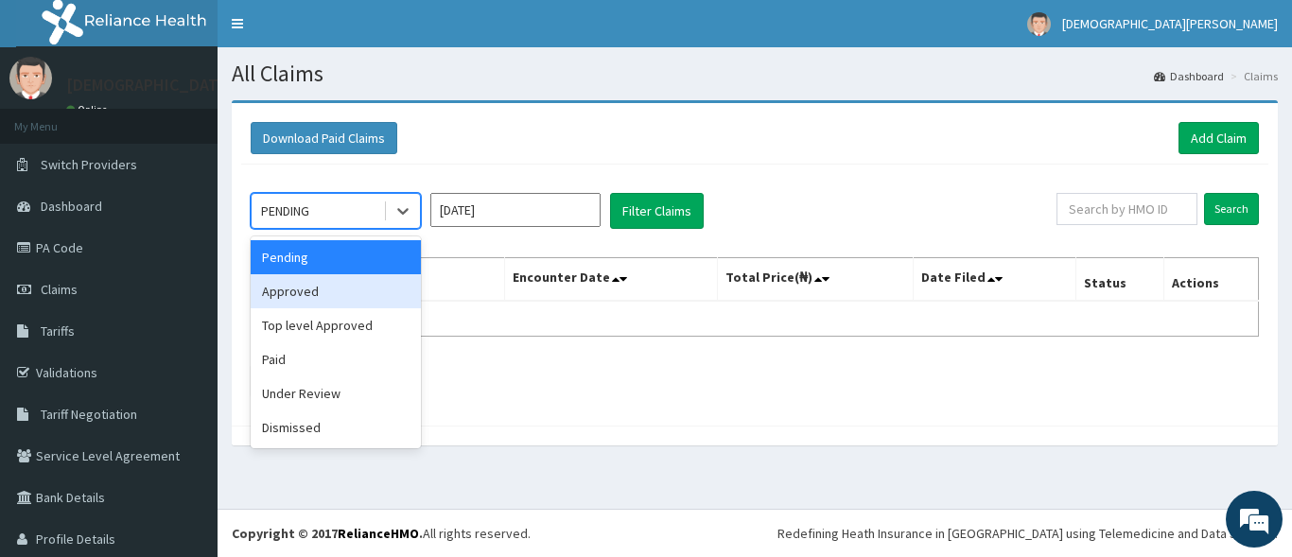
click at [355, 305] on div "Approved" at bounding box center [336, 291] width 170 height 34
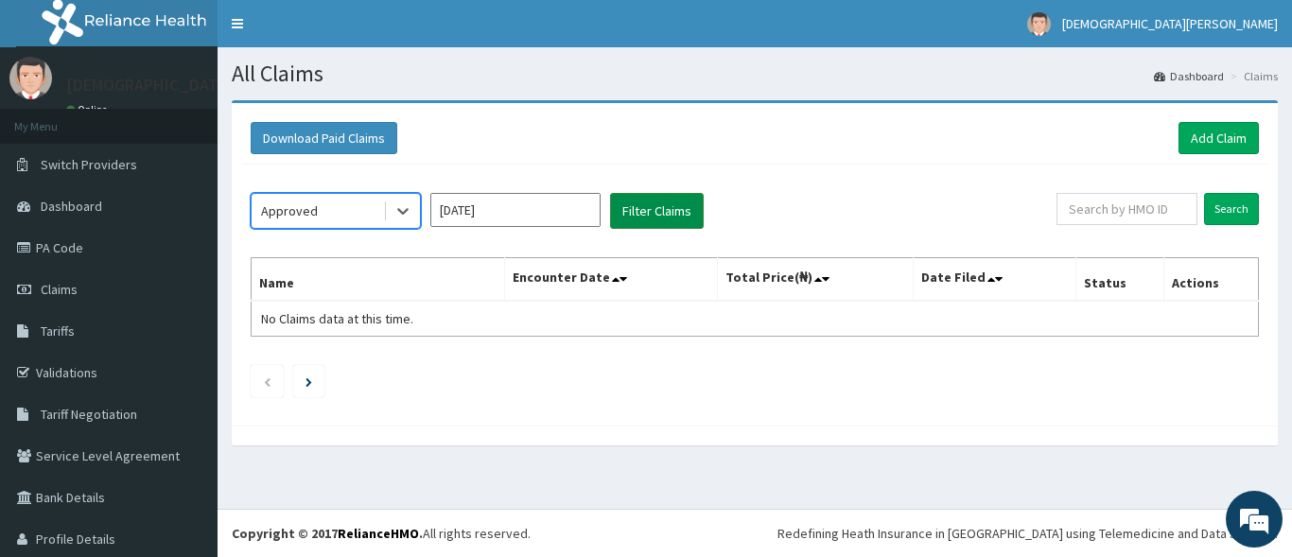
click at [646, 210] on button "Filter Claims" at bounding box center [657, 211] width 94 height 36
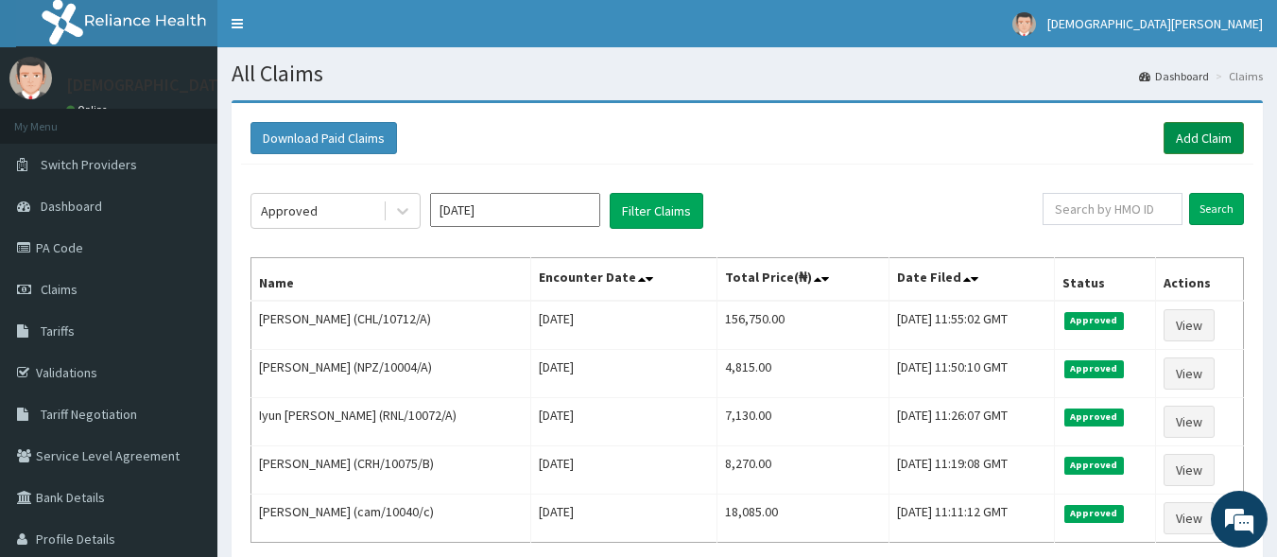
click at [1184, 140] on link "Add Claim" at bounding box center [1204, 138] width 80 height 32
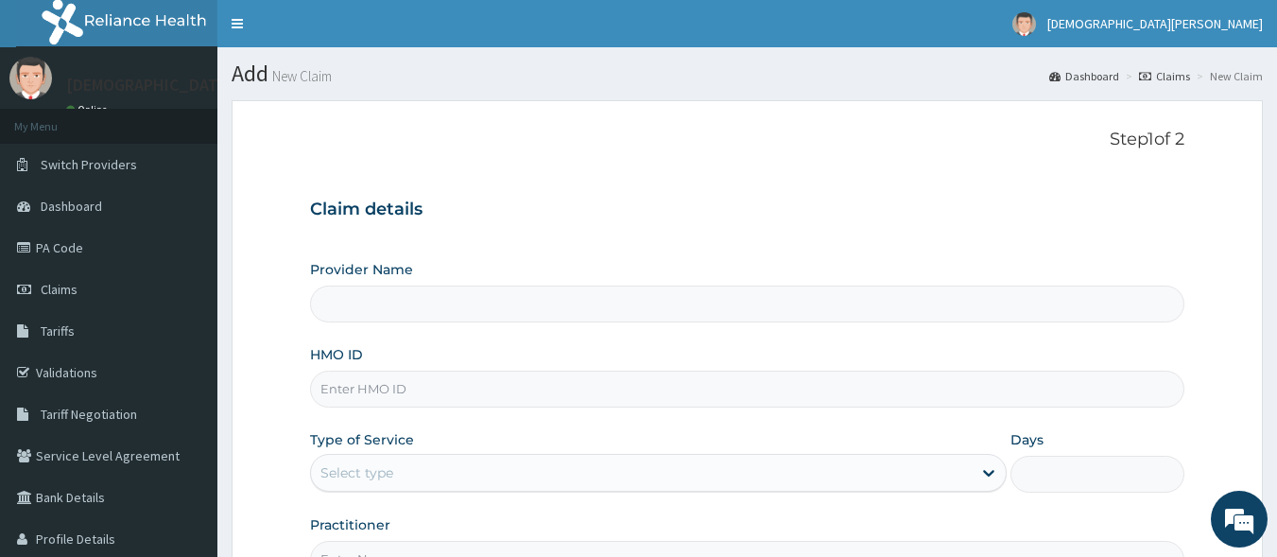
type input "[GEOGRAPHIC_DATA]"
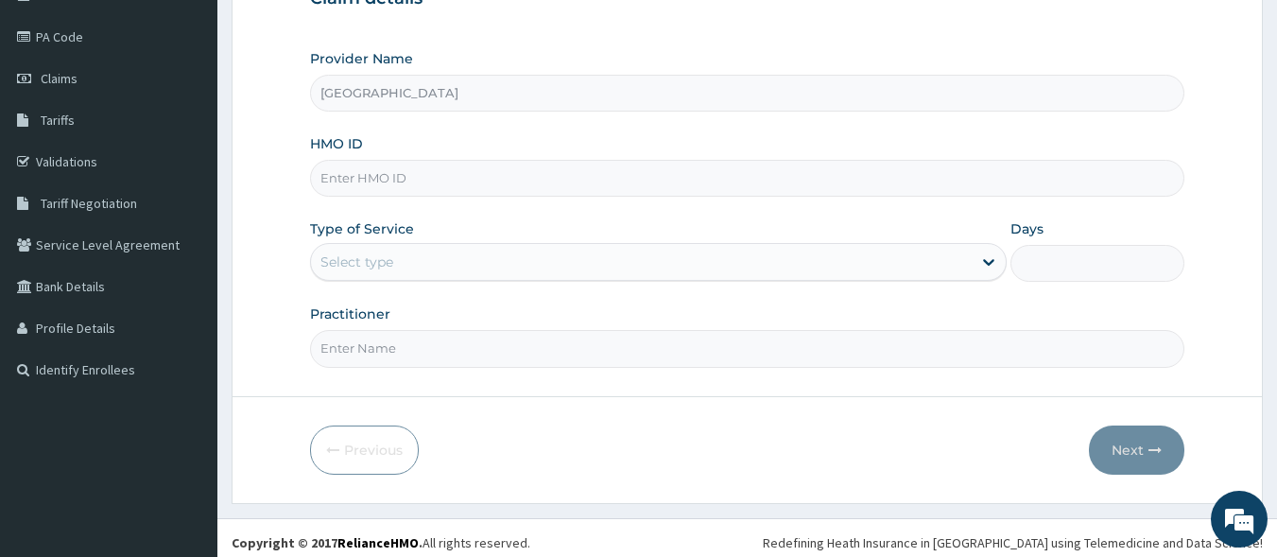
scroll to position [220, 0]
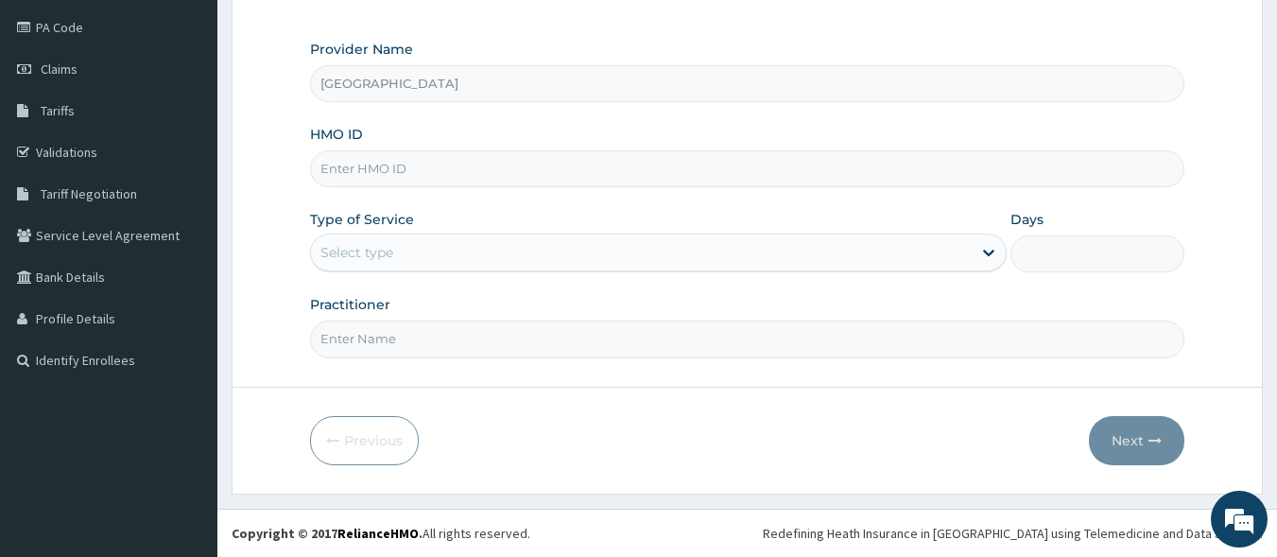
click at [451, 174] on input "HMO ID" at bounding box center [748, 168] width 876 height 37
type input "DDF/10035/A"
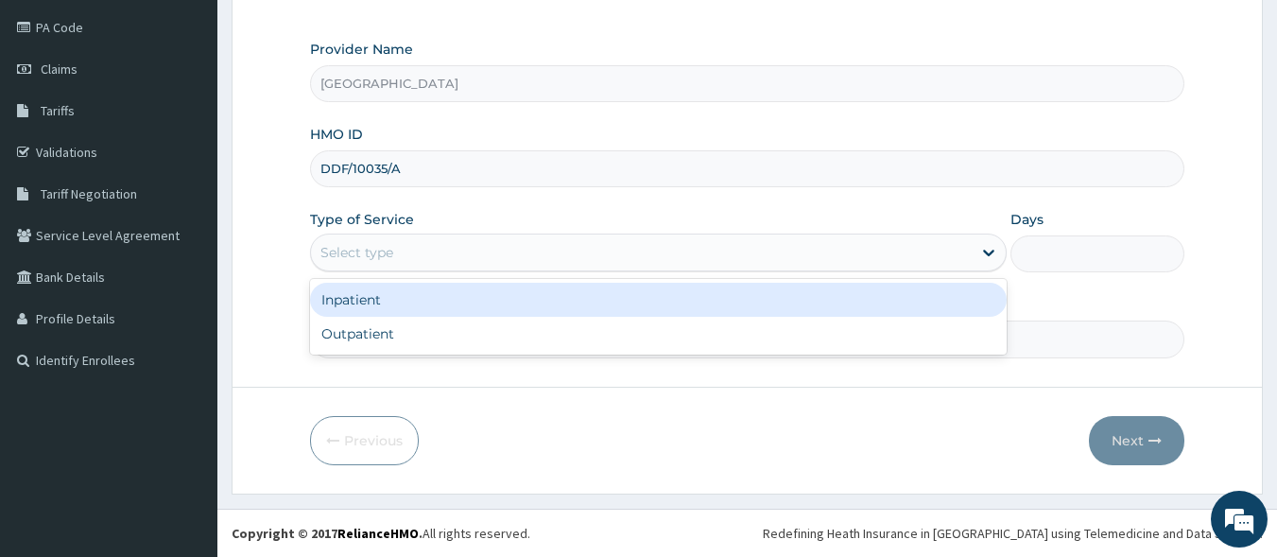
click at [424, 260] on div "Select type" at bounding box center [641, 252] width 661 height 30
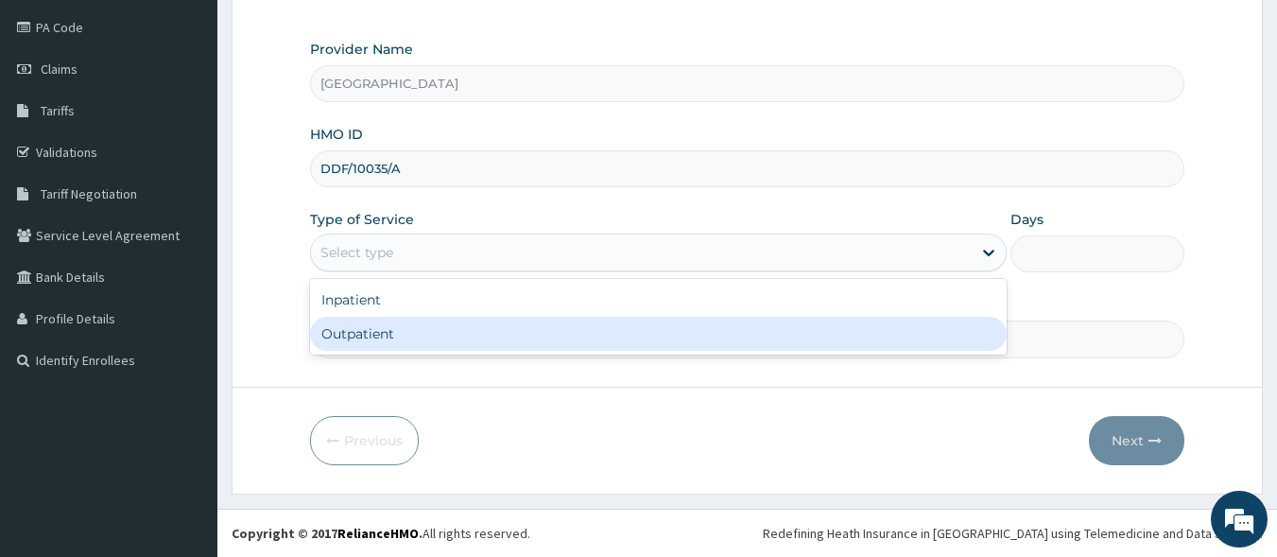
click at [423, 343] on div "Outpatient" at bounding box center [658, 334] width 697 height 34
type input "1"
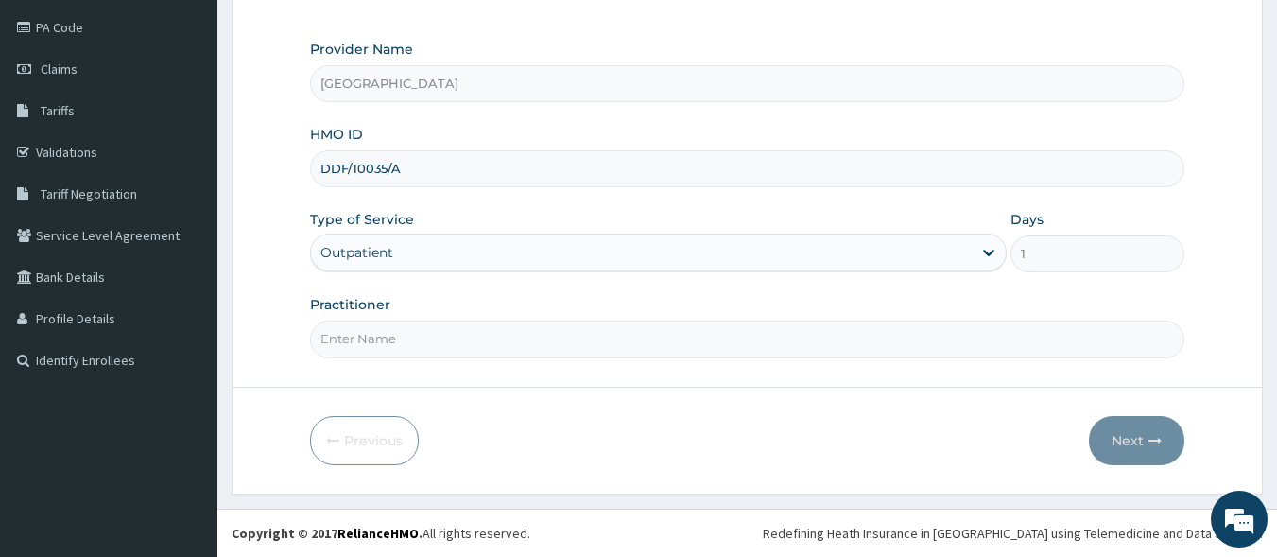
click at [405, 353] on input "Practitioner" at bounding box center [748, 339] width 876 height 37
type input "[PERSON_NAME] EZE"
click at [1136, 444] on button "Next" at bounding box center [1136, 440] width 95 height 49
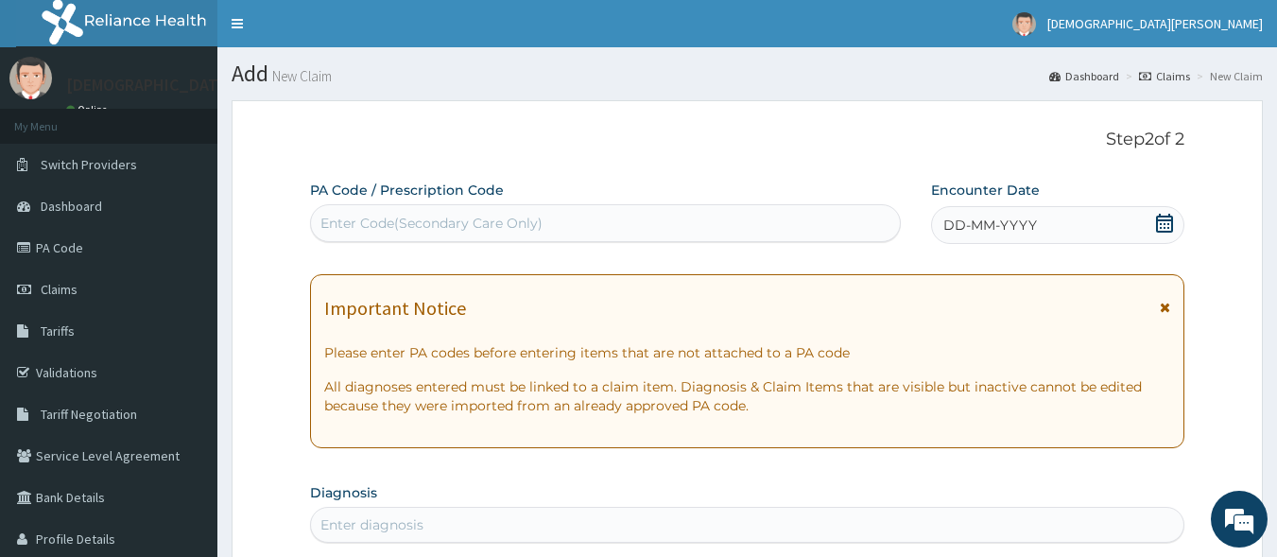
click at [569, 226] on div "Enter Code(Secondary Care Only)" at bounding box center [606, 223] width 590 height 30
click at [1023, 225] on span "DD-MM-YYYY" at bounding box center [991, 225] width 94 height 19
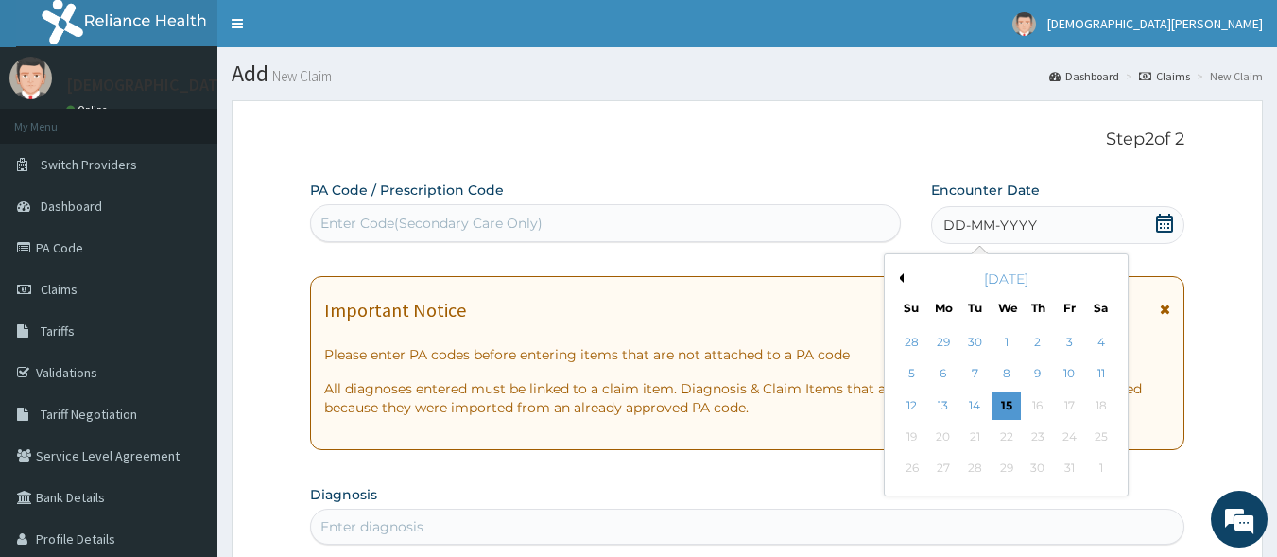
click at [902, 279] on button "Previous Month" at bounding box center [898, 277] width 9 height 9
click at [1032, 410] on div "18" at bounding box center [1038, 405] width 28 height 28
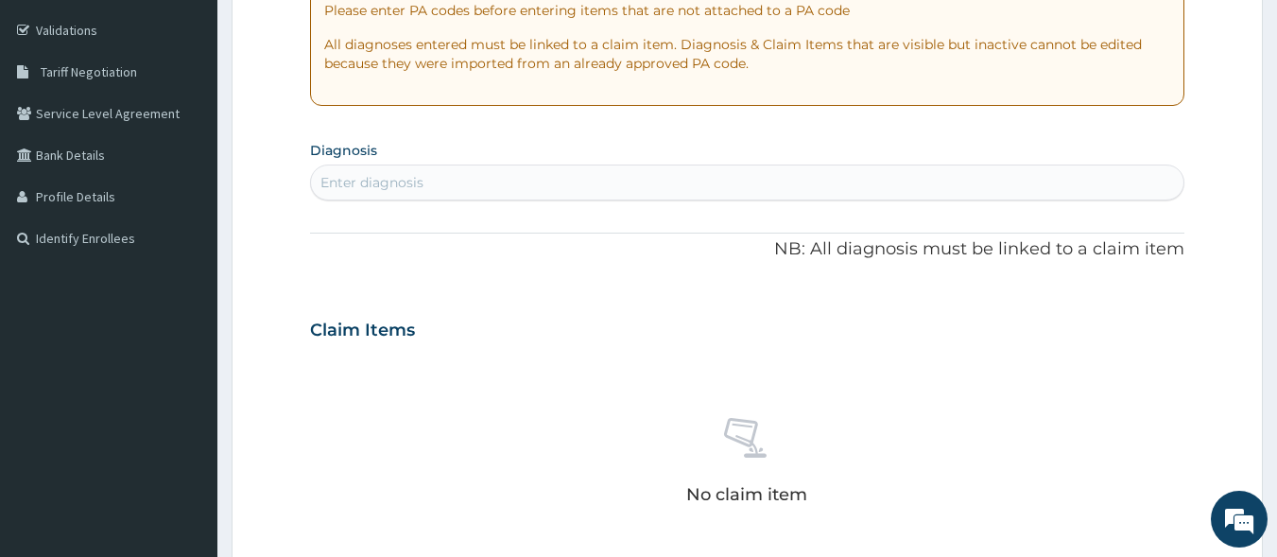
scroll to position [447, 0]
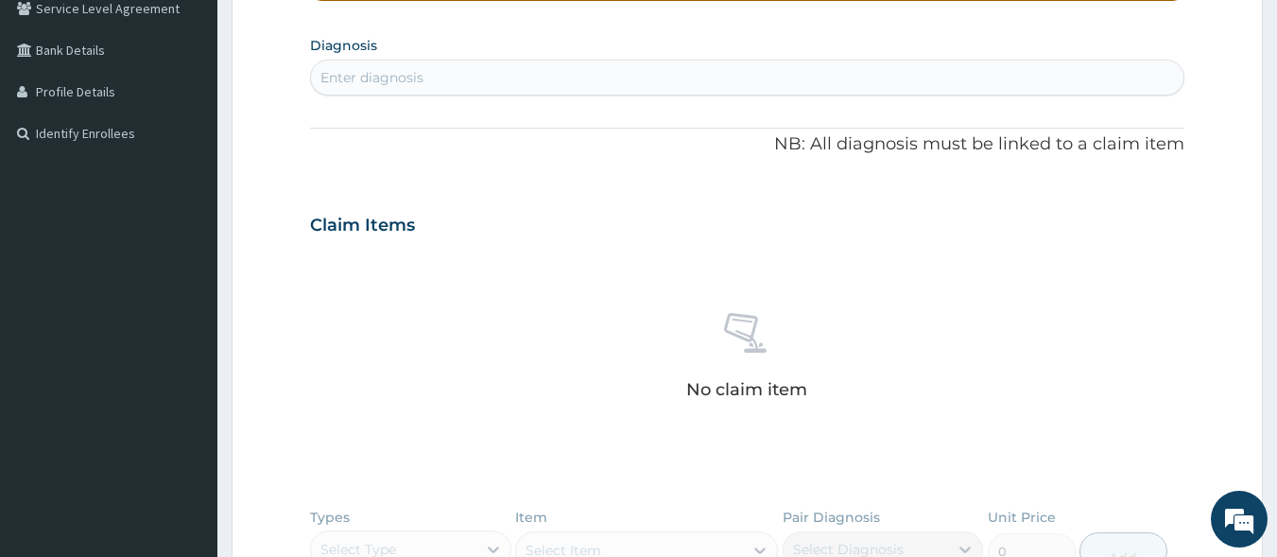
click at [481, 81] on div "Enter diagnosis" at bounding box center [748, 77] width 874 height 30
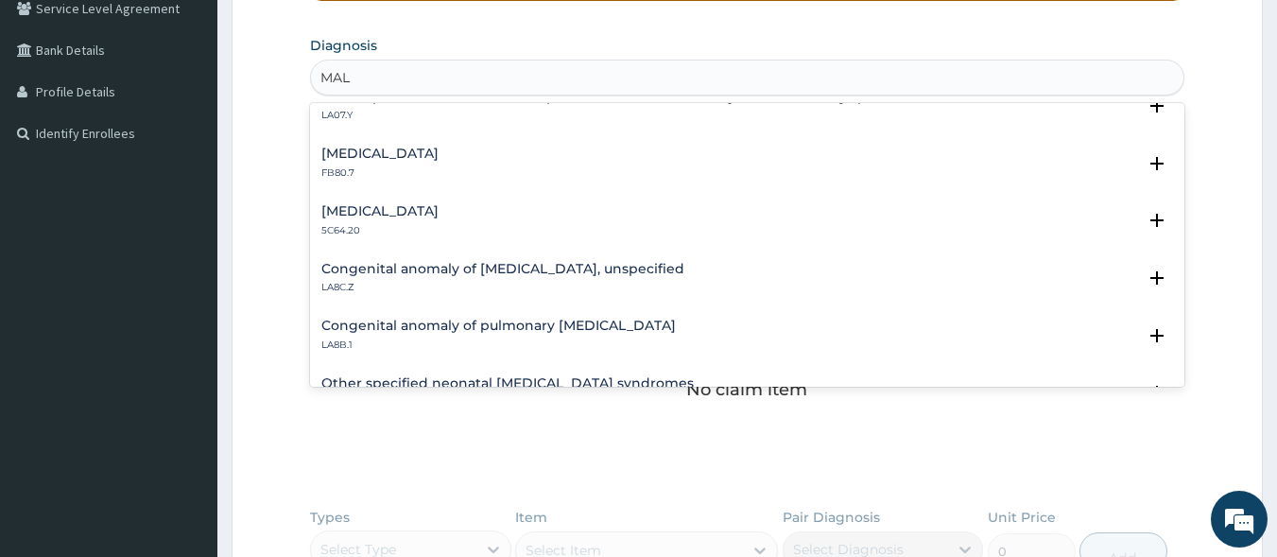
scroll to position [1520, 0]
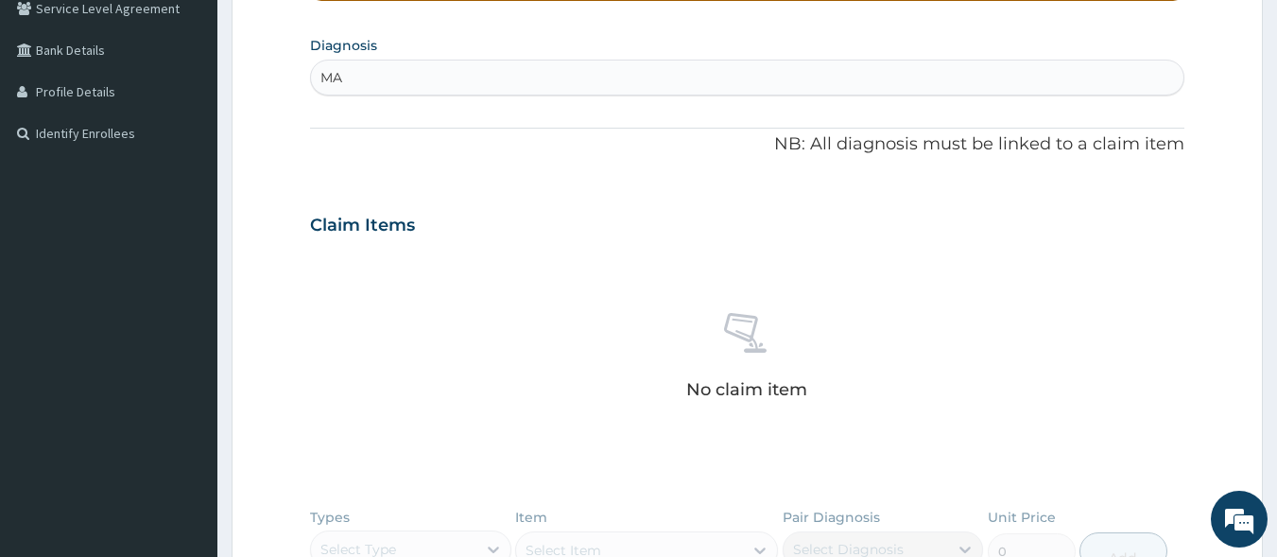
type input "M"
type input "P"
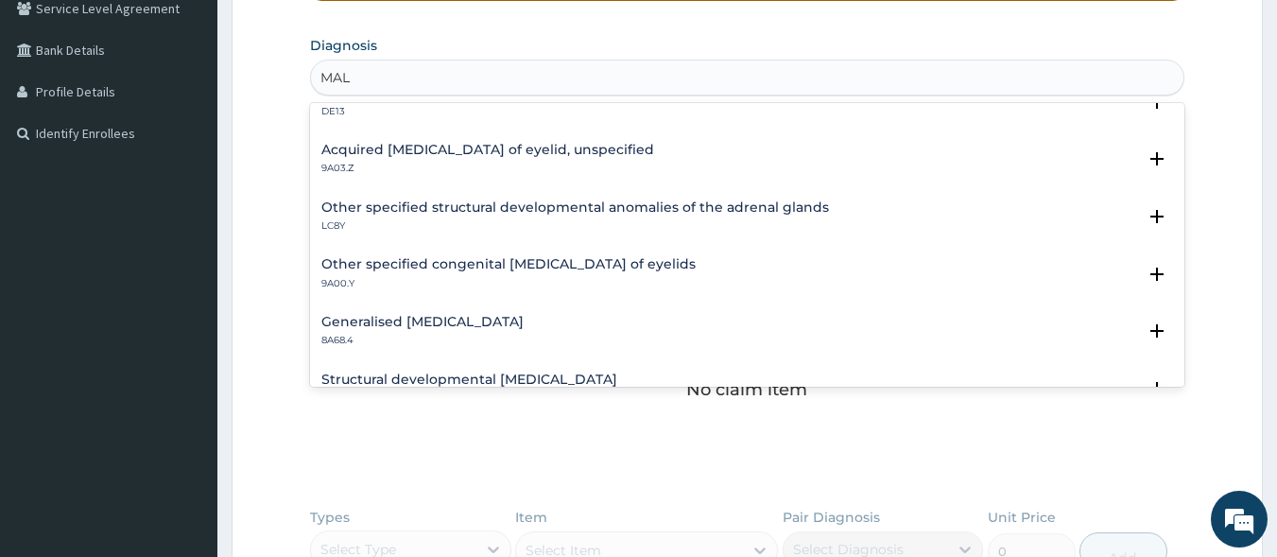
scroll to position [2592, 0]
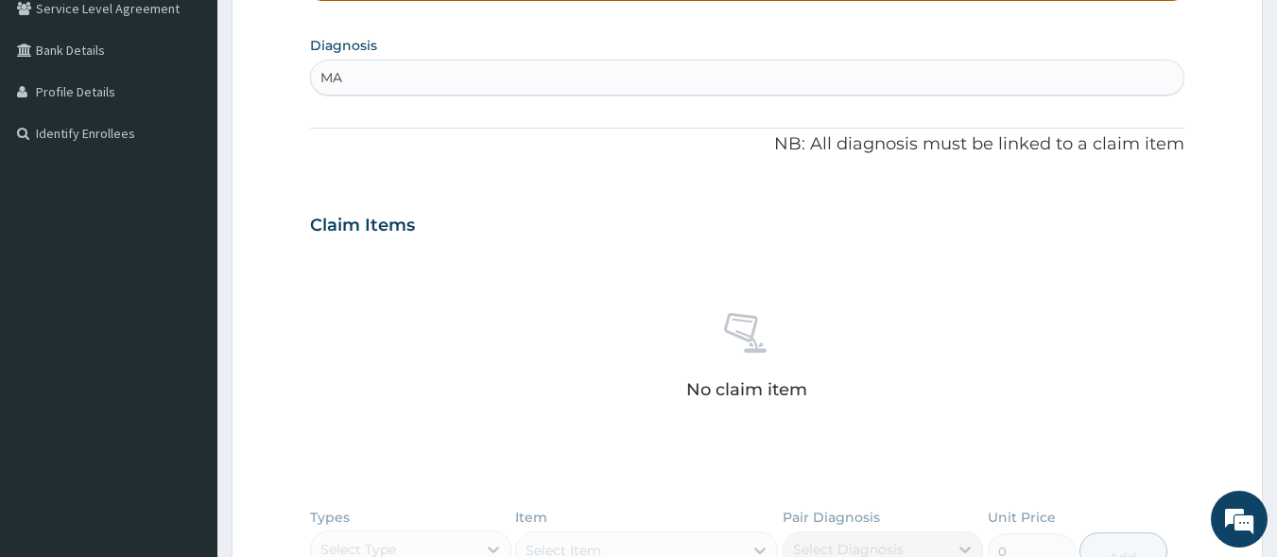
type input "M"
type input "UNSPECIFIED MALARIA"
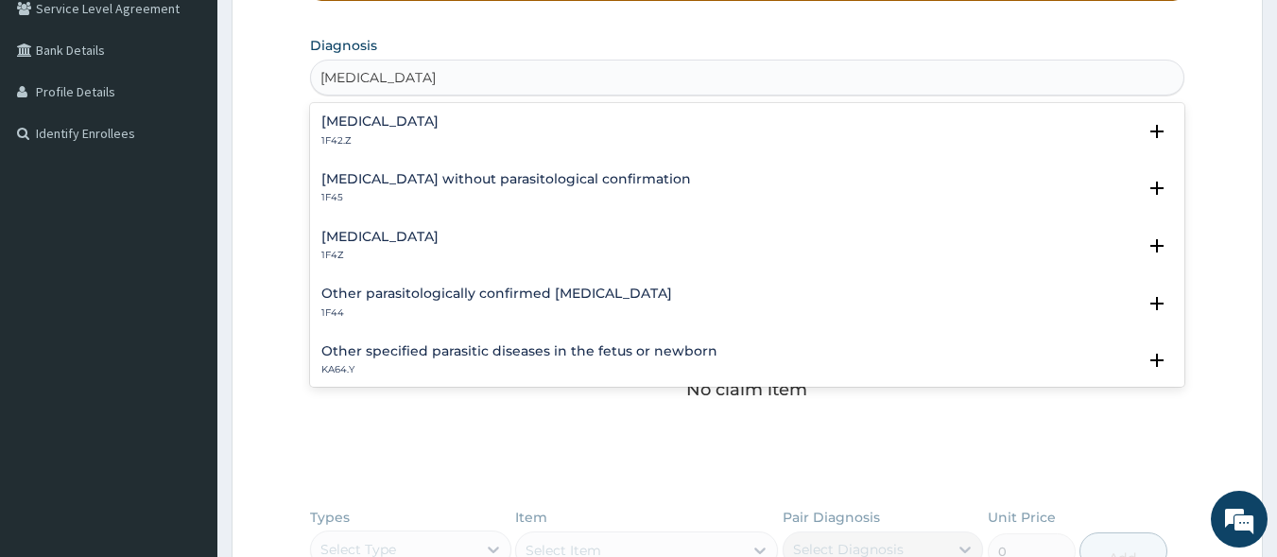
click at [435, 248] on div "Malaria, unspecified 1F4Z" at bounding box center [379, 246] width 117 height 33
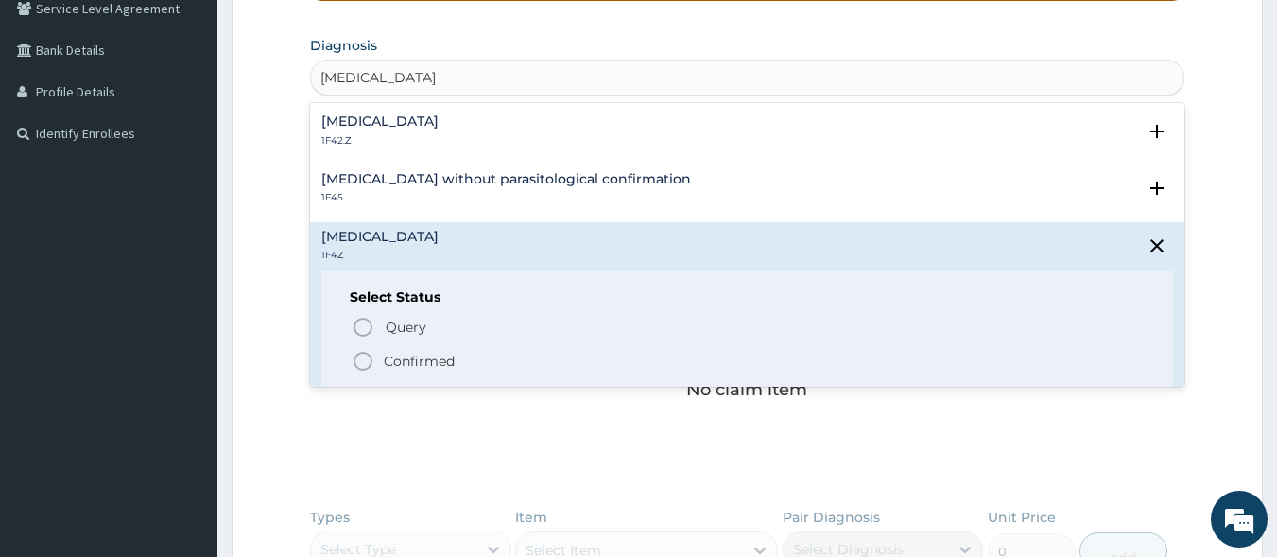
click at [367, 357] on icon "status option filled" at bounding box center [363, 361] width 23 height 23
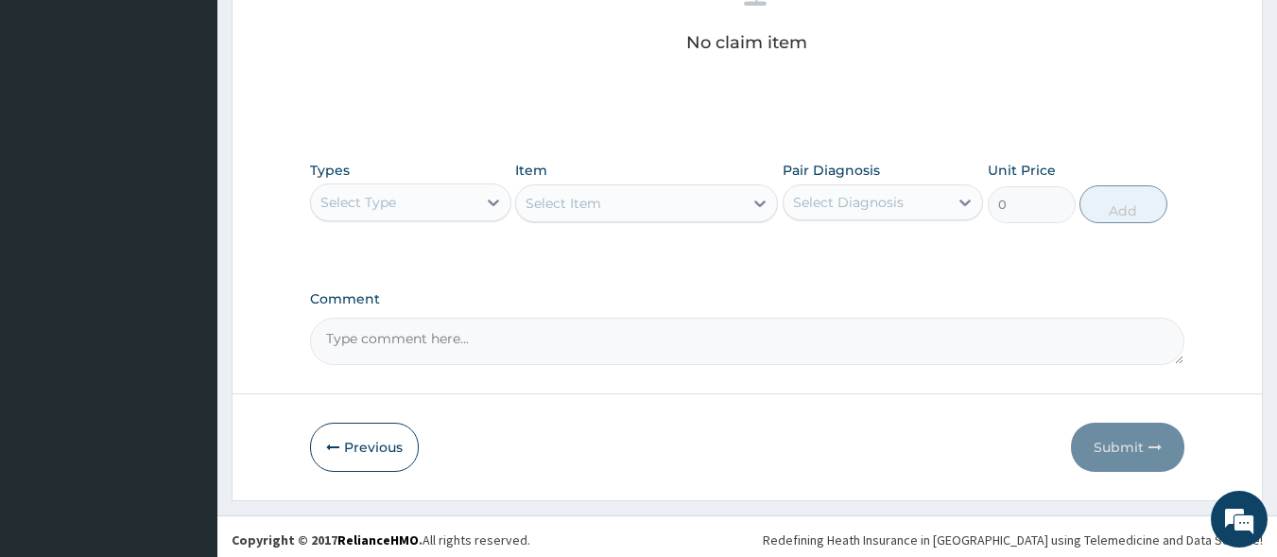
scroll to position [806, 0]
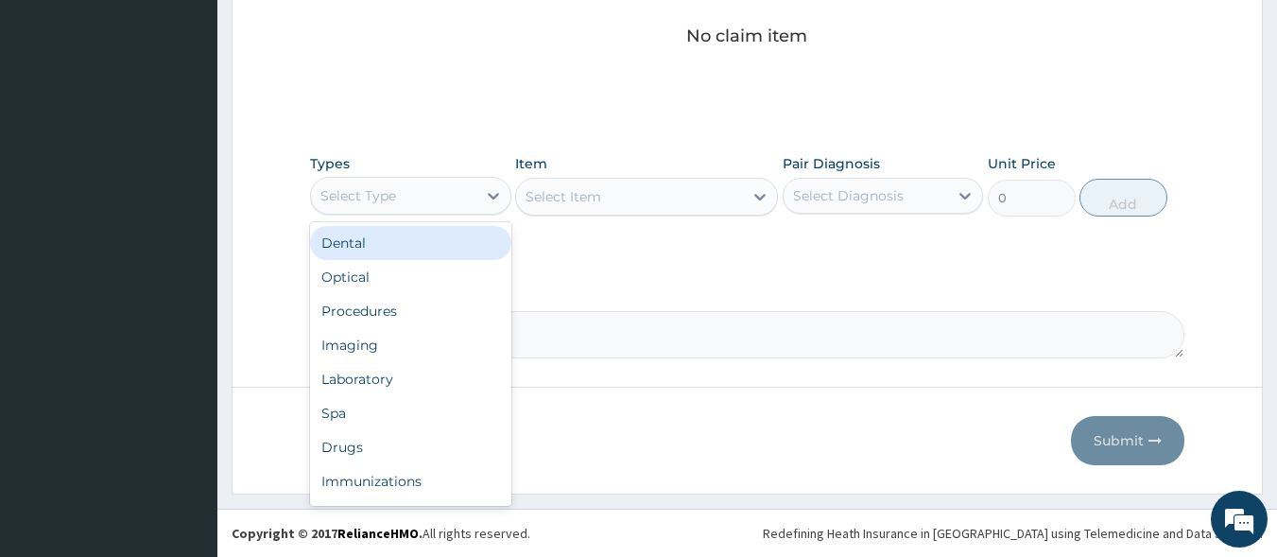
click at [439, 198] on div "Select Type" at bounding box center [393, 196] width 165 height 30
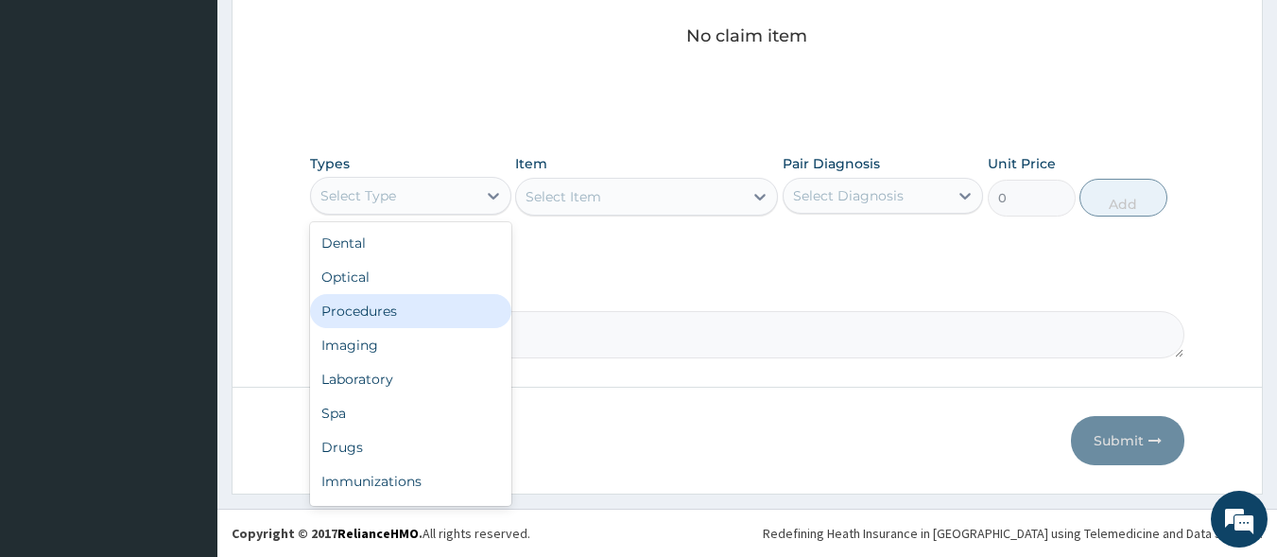
click at [418, 322] on div "Procedures" at bounding box center [410, 311] width 201 height 34
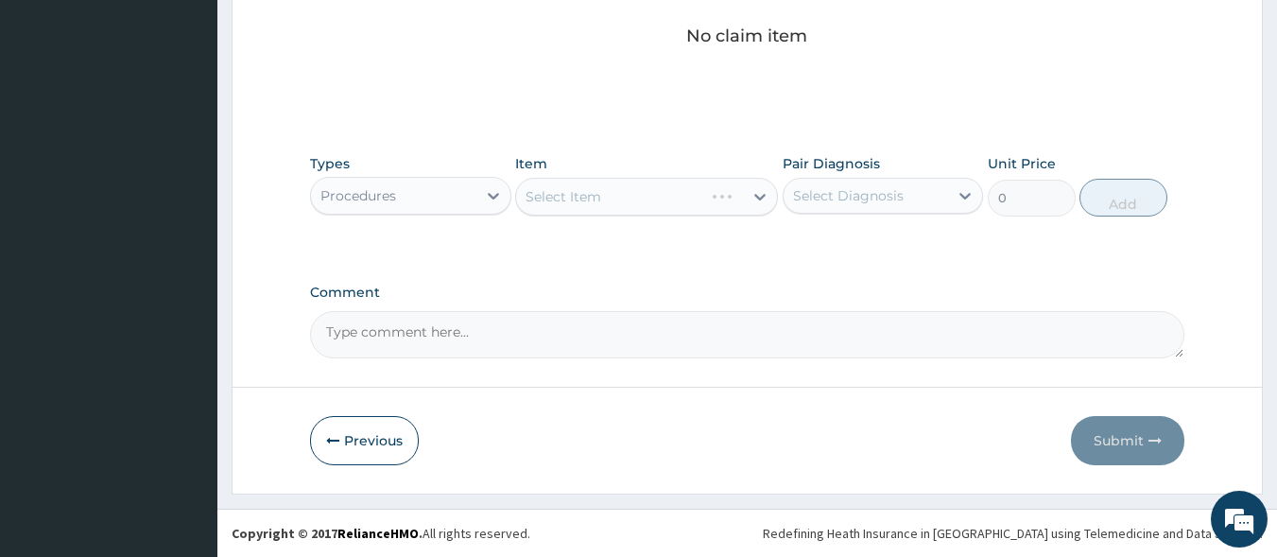
click at [556, 193] on div "Select Item" at bounding box center [646, 197] width 263 height 38
click at [556, 202] on div "Select Item" at bounding box center [564, 196] width 76 height 19
click at [555, 202] on div "Select Item" at bounding box center [564, 196] width 76 height 19
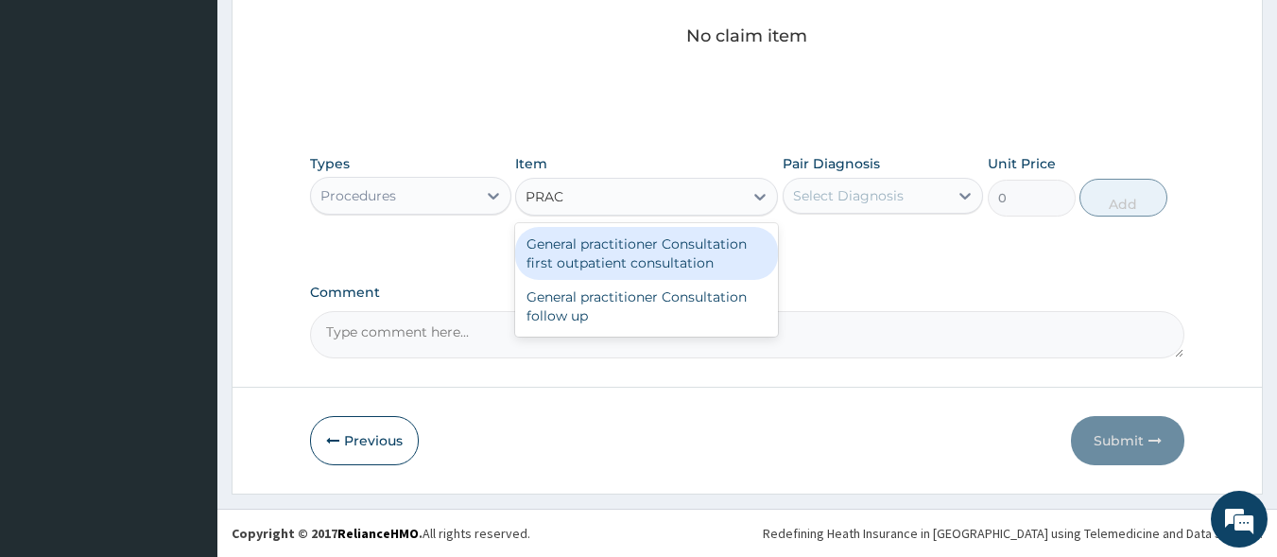
type input "PRACT"
click at [578, 251] on div "General practitioner Consultation first outpatient consultation" at bounding box center [646, 253] width 263 height 53
type input "3000"
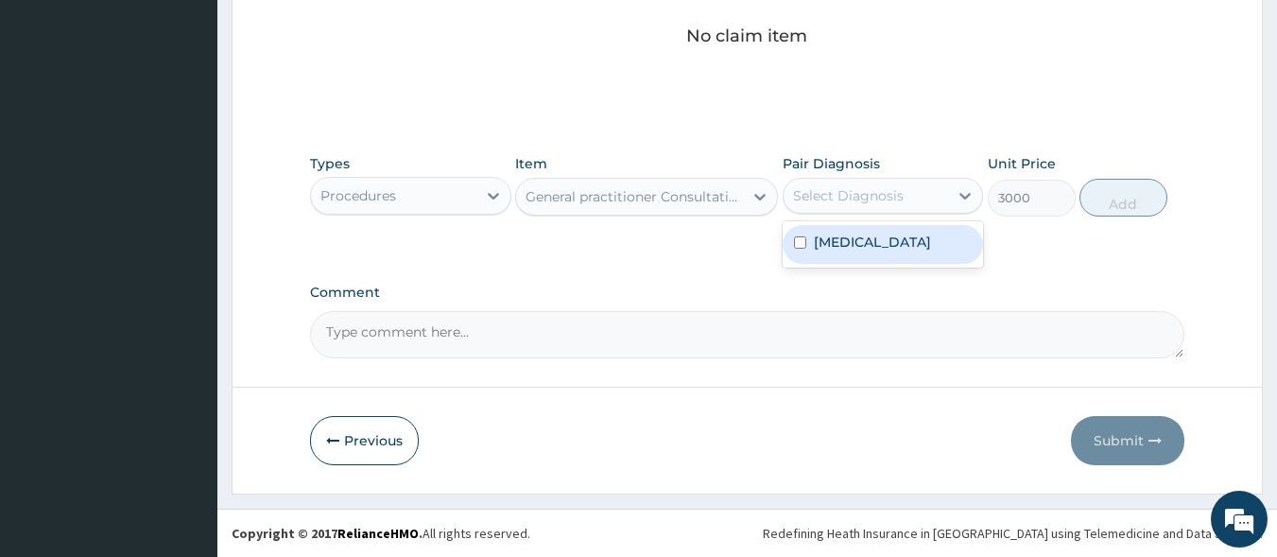
click at [818, 190] on div "Select Diagnosis" at bounding box center [848, 195] width 111 height 19
click at [857, 249] on label "[MEDICAL_DATA]" at bounding box center [872, 242] width 117 height 19
checkbox input "true"
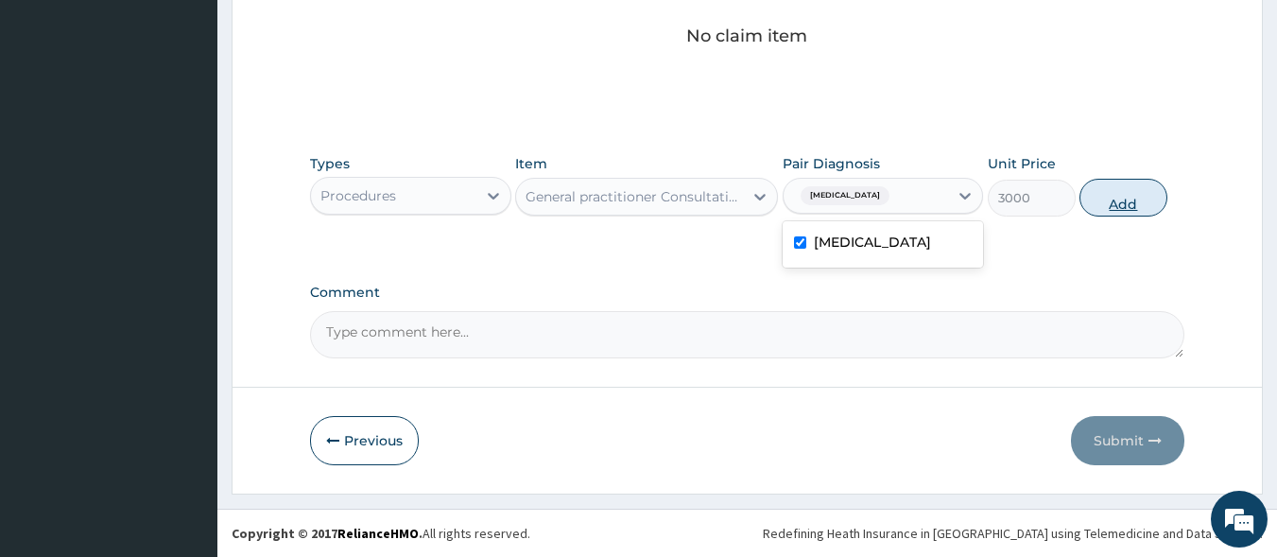
click at [1118, 205] on button "Add" at bounding box center [1124, 198] width 88 height 38
type input "0"
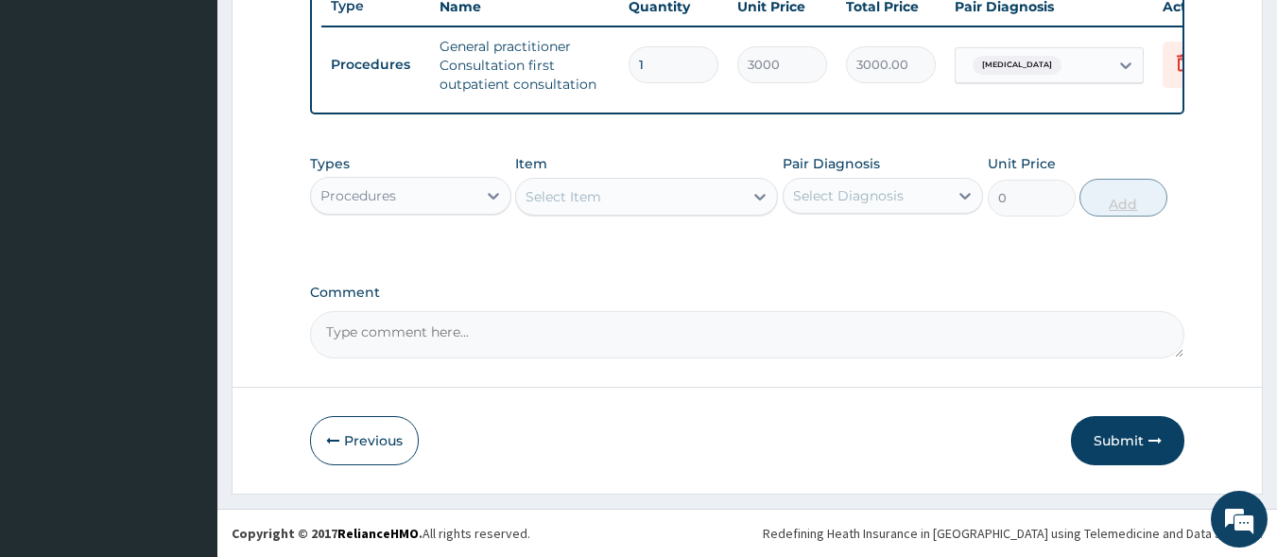
scroll to position [741, 0]
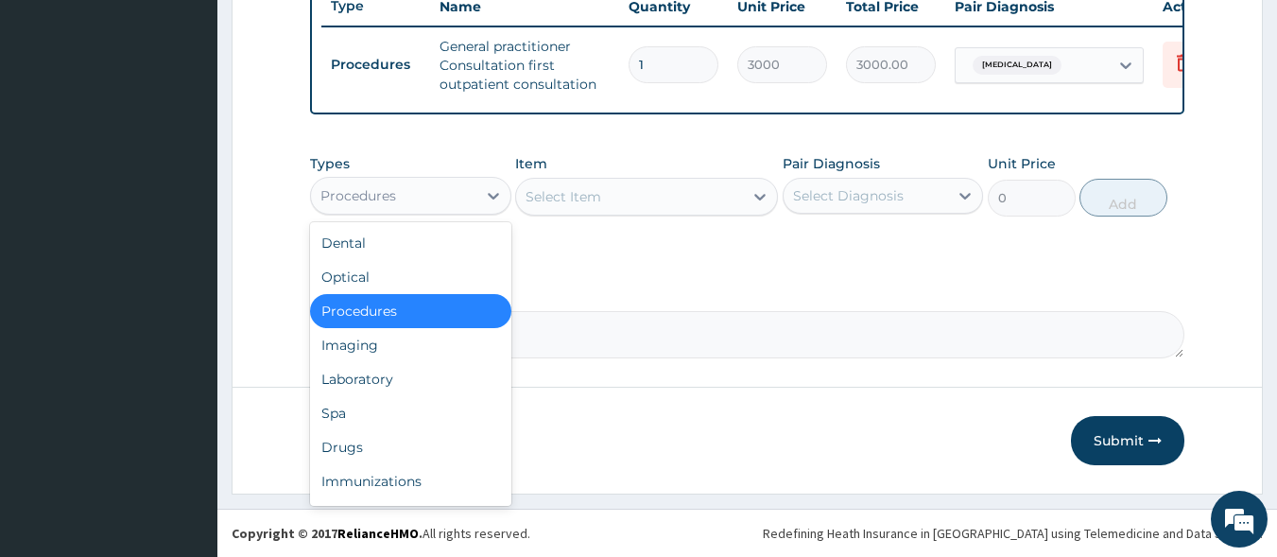
click at [433, 206] on div "Procedures" at bounding box center [393, 196] width 165 height 30
click at [417, 380] on div "Laboratory" at bounding box center [410, 379] width 201 height 34
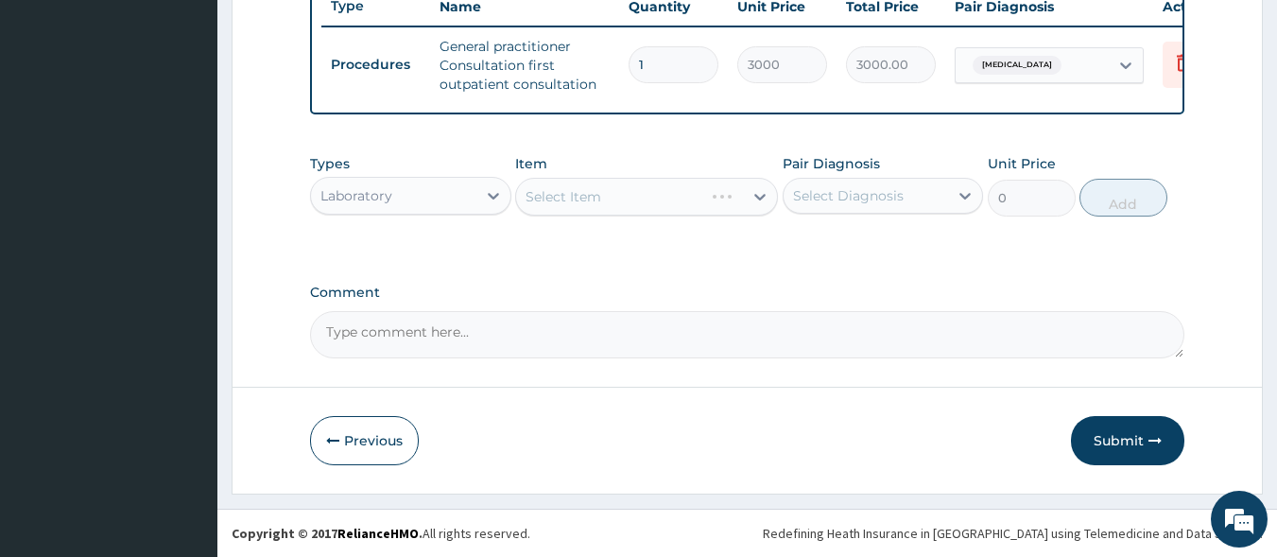
click at [589, 198] on div "Select Item" at bounding box center [646, 197] width 263 height 38
click at [585, 210] on div "Select Item" at bounding box center [629, 197] width 227 height 30
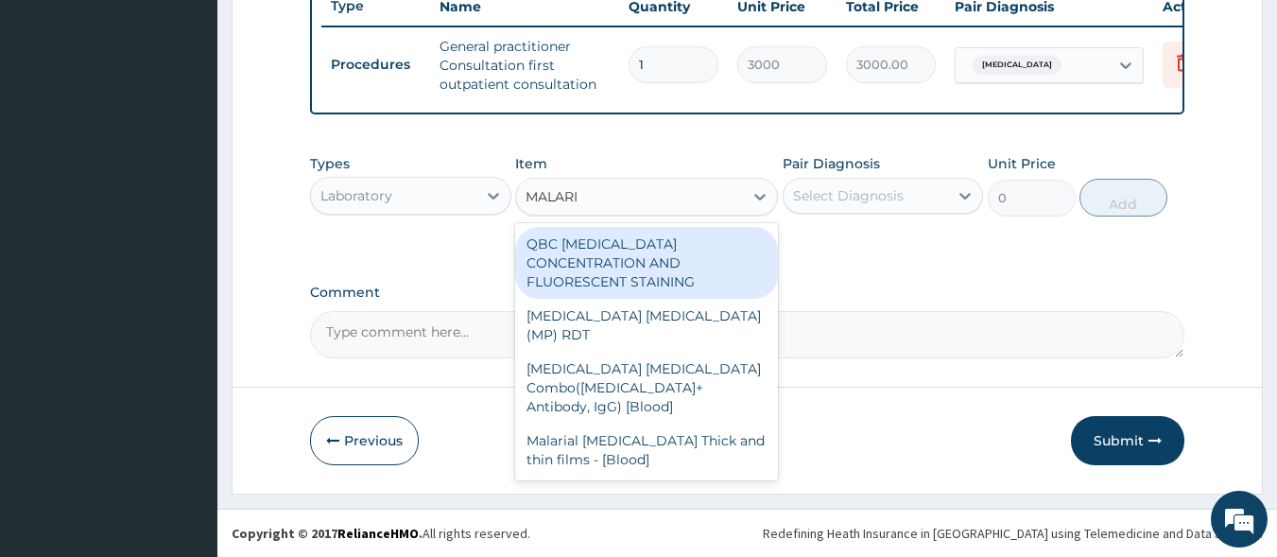
type input "[MEDICAL_DATA]"
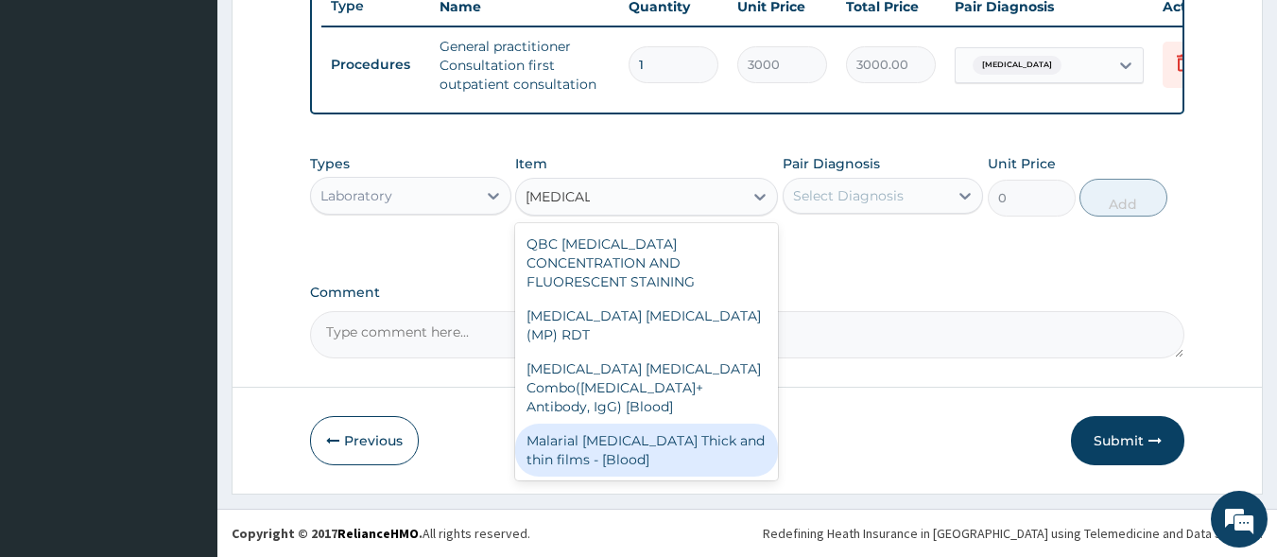
click at [612, 424] on div "Malarial Parasite Thick and thin films - [Blood]" at bounding box center [646, 450] width 263 height 53
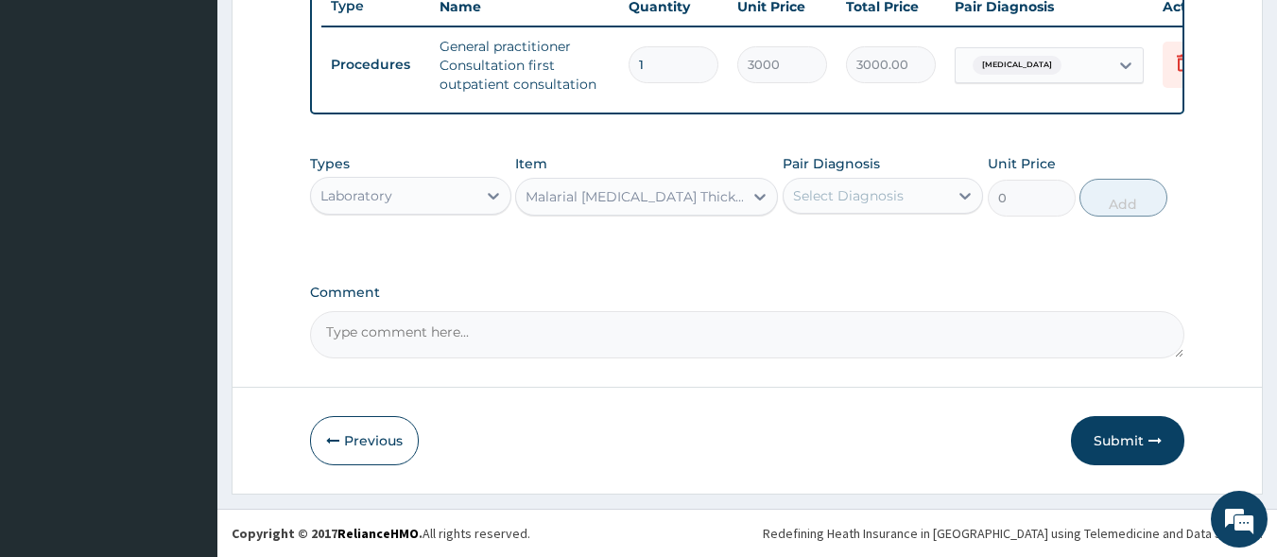
type input "1500"
click at [869, 192] on div "Select Diagnosis" at bounding box center [848, 195] width 111 height 19
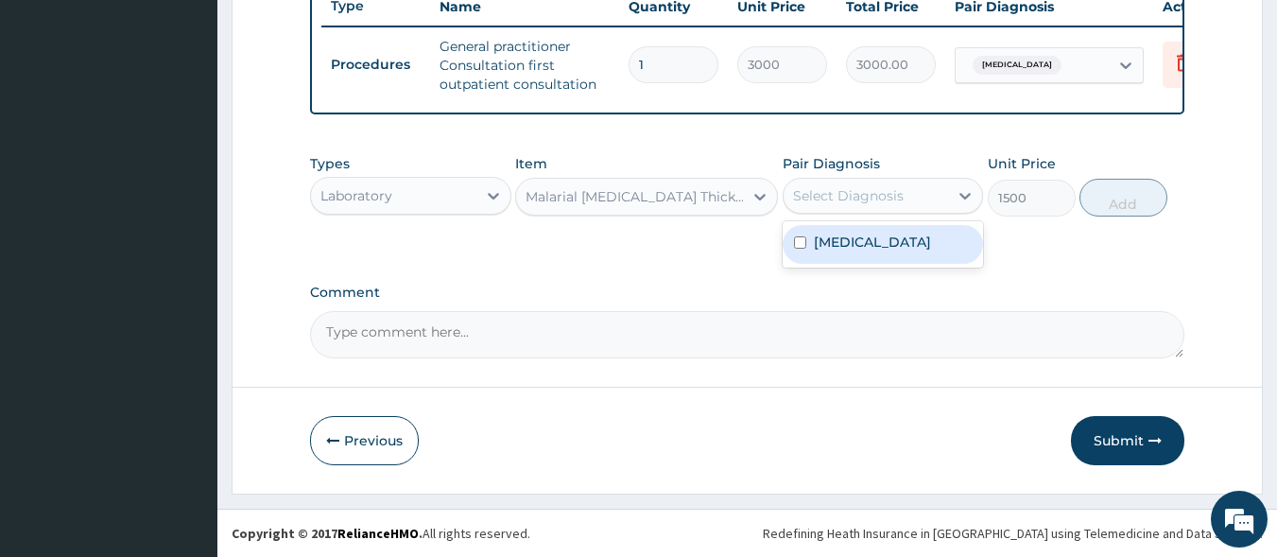
click at [869, 239] on label "[MEDICAL_DATA]" at bounding box center [872, 242] width 117 height 19
checkbox input "true"
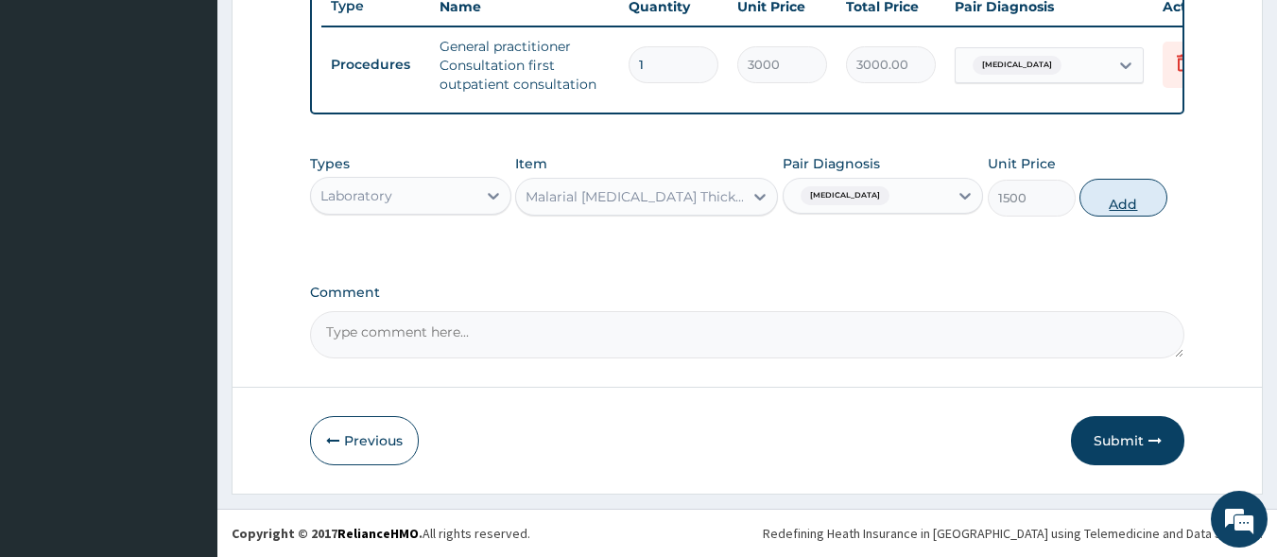
click at [1139, 197] on button "Add" at bounding box center [1124, 198] width 88 height 38
type input "0"
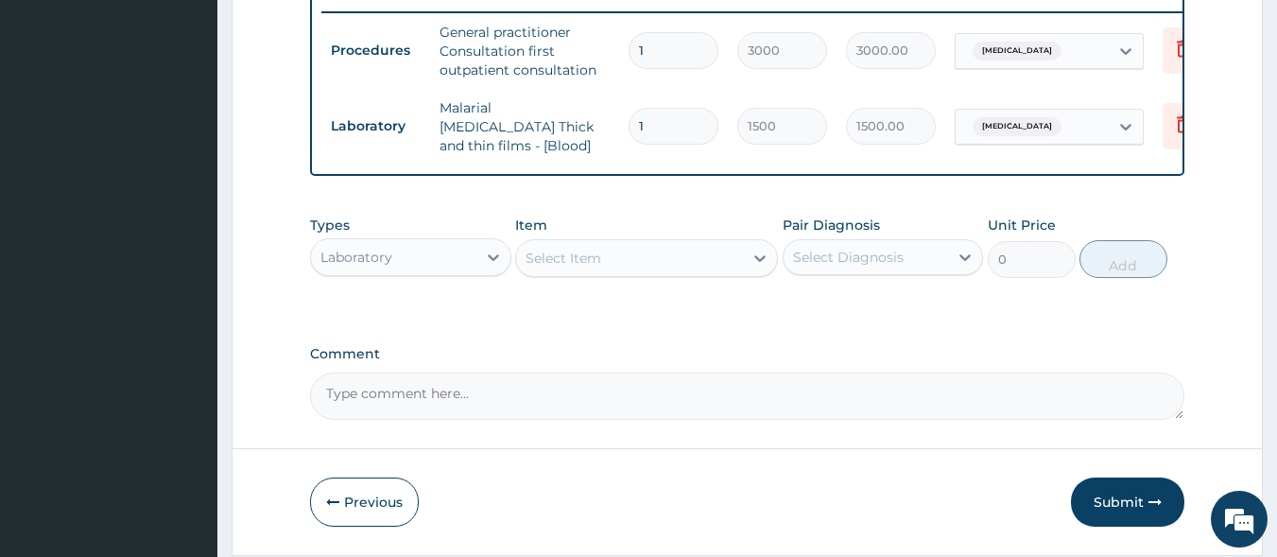
click at [449, 256] on div "Laboratory" at bounding box center [393, 257] width 165 height 30
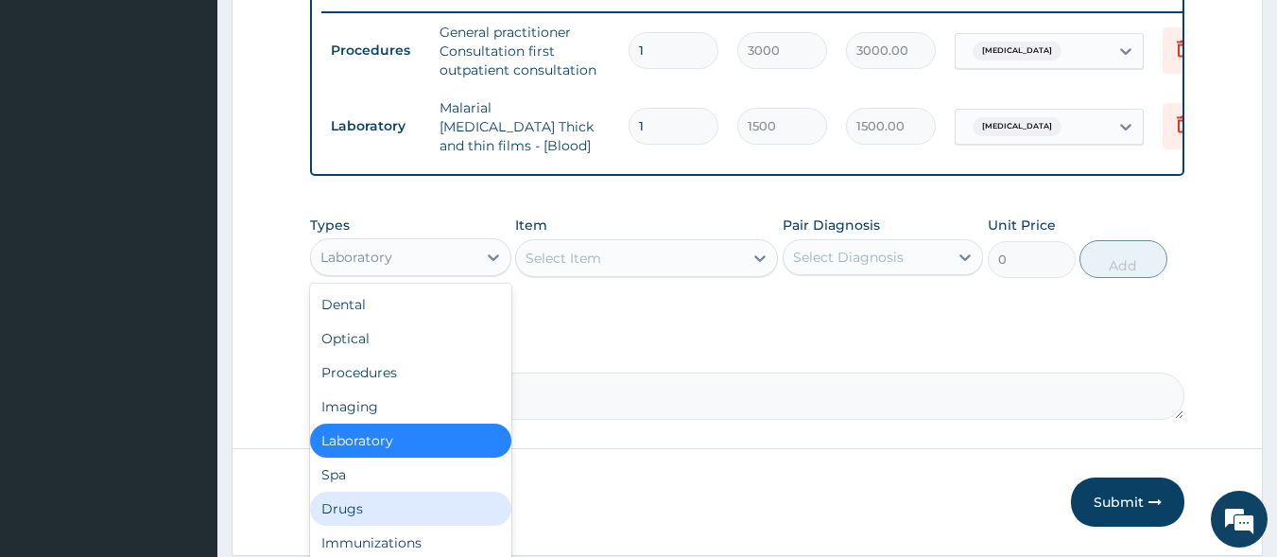
click at [428, 506] on div "Drugs" at bounding box center [410, 509] width 201 height 34
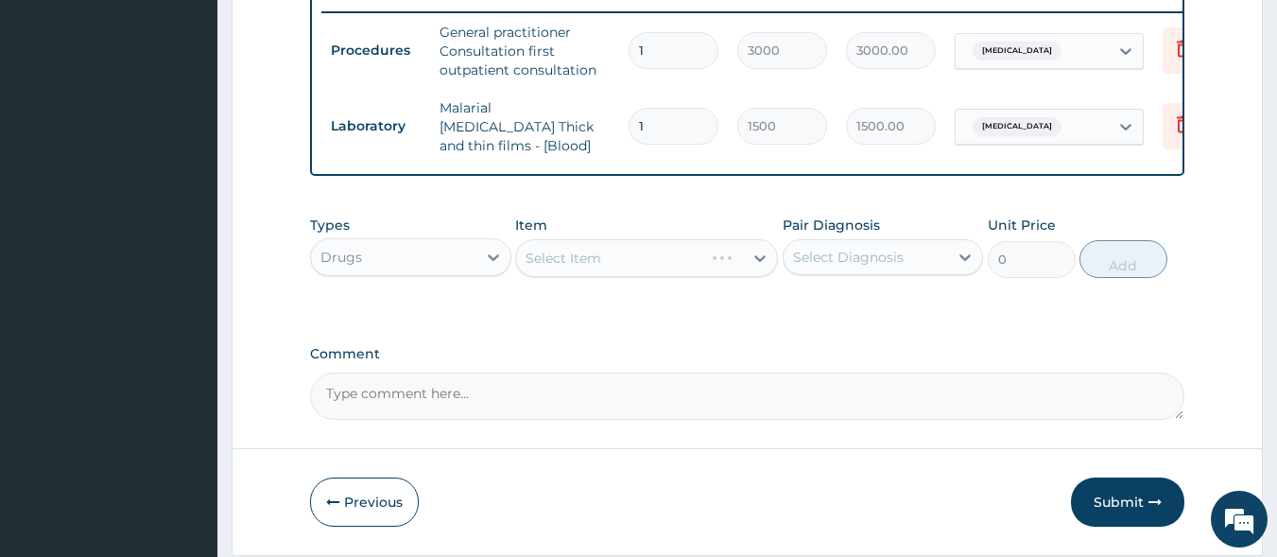
click at [524, 257] on div "Select Item" at bounding box center [646, 258] width 263 height 38
click at [553, 271] on div "Select Item" at bounding box center [629, 258] width 227 height 30
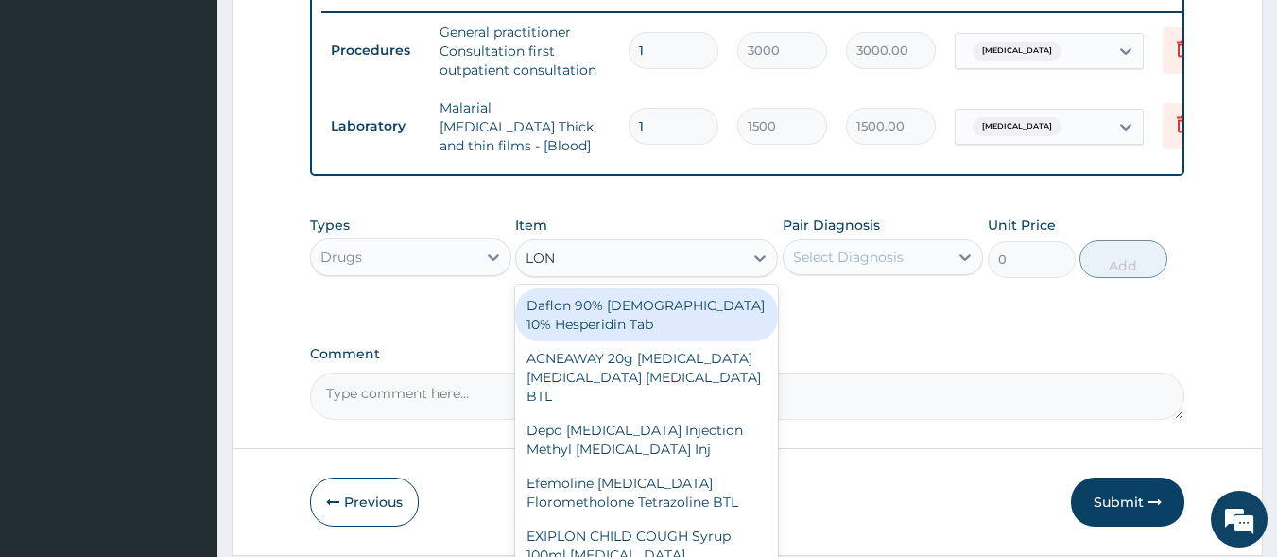
type input "LONA"
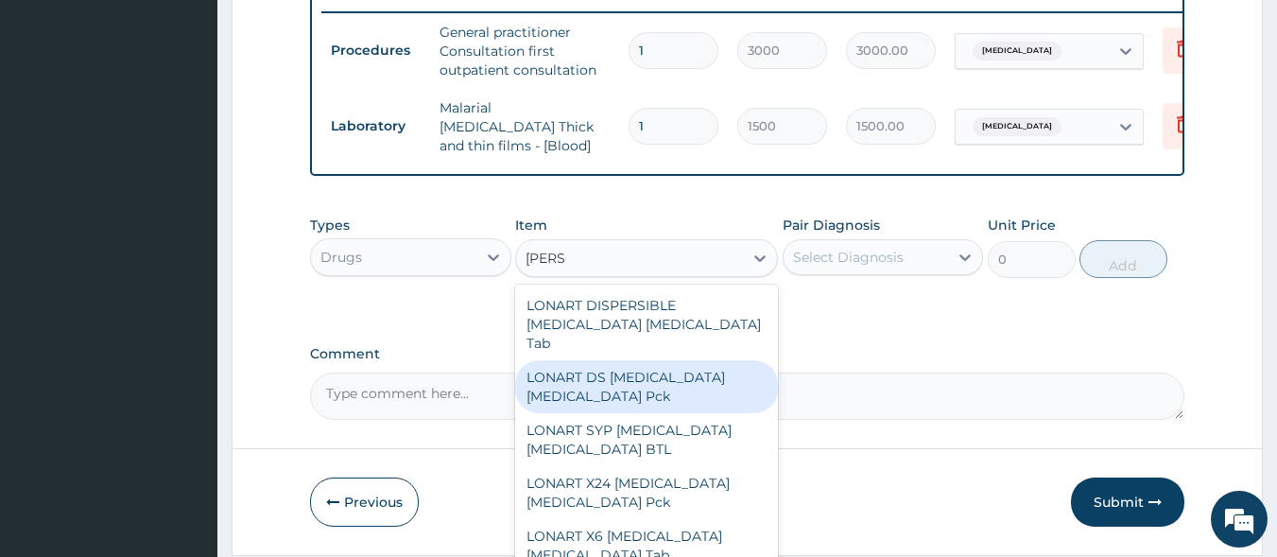
click at [584, 389] on div "LONART DS Artemether Lumefantrine Pck" at bounding box center [646, 386] width 263 height 53
type input "1550"
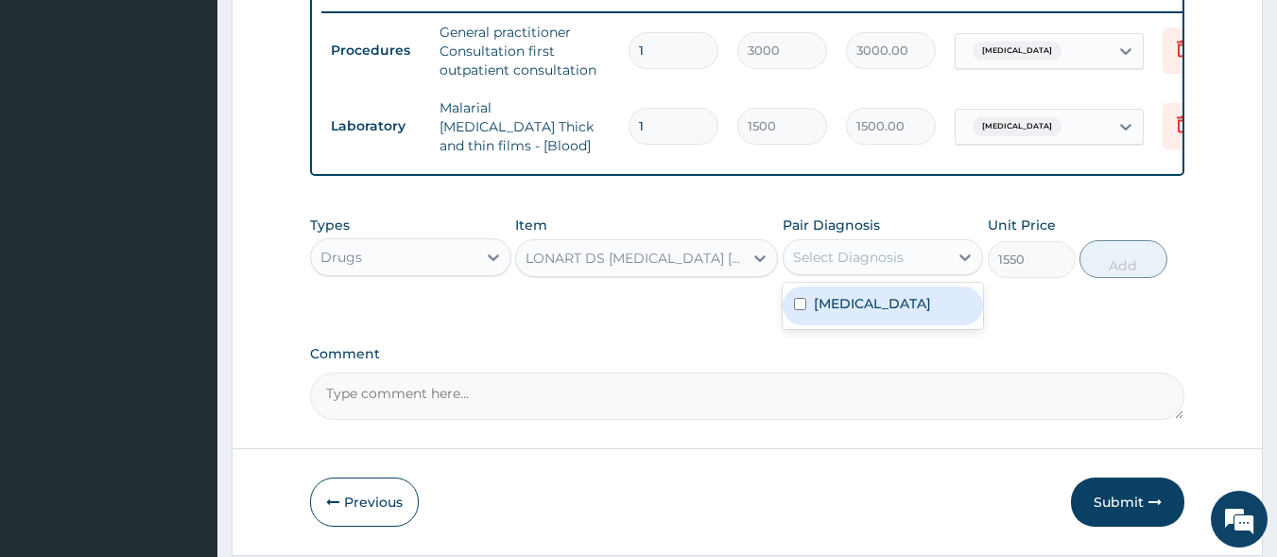
click at [838, 275] on div "Select Diagnosis" at bounding box center [883, 257] width 201 height 36
click at [850, 320] on div "Malaria, unspecified" at bounding box center [883, 305] width 201 height 39
checkbox input "true"
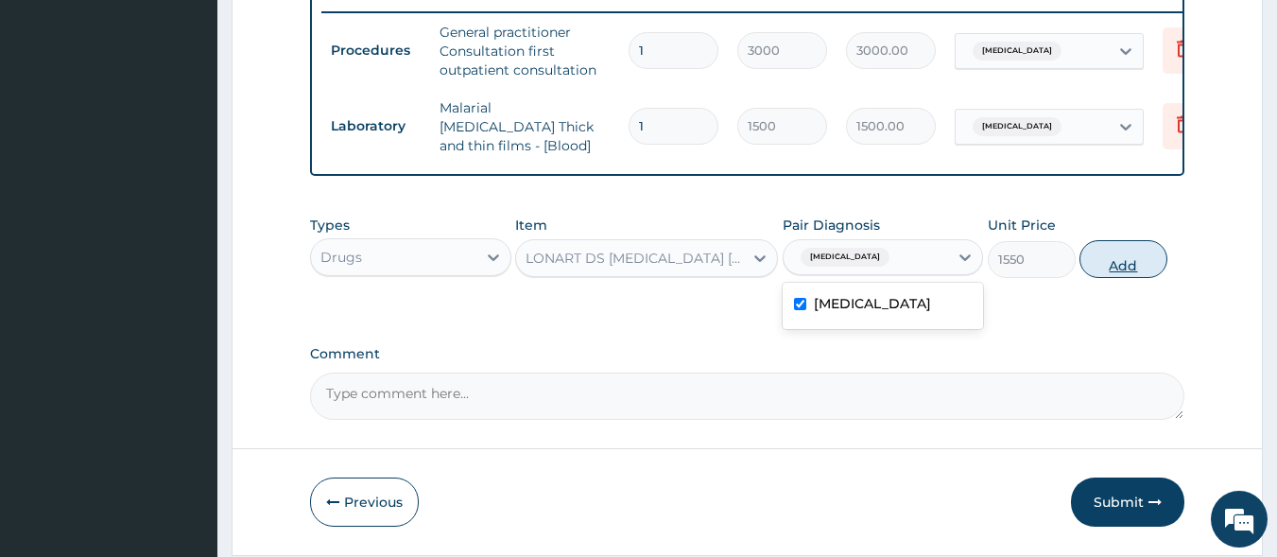
click at [1141, 275] on button "Add" at bounding box center [1124, 259] width 88 height 38
type input "0"
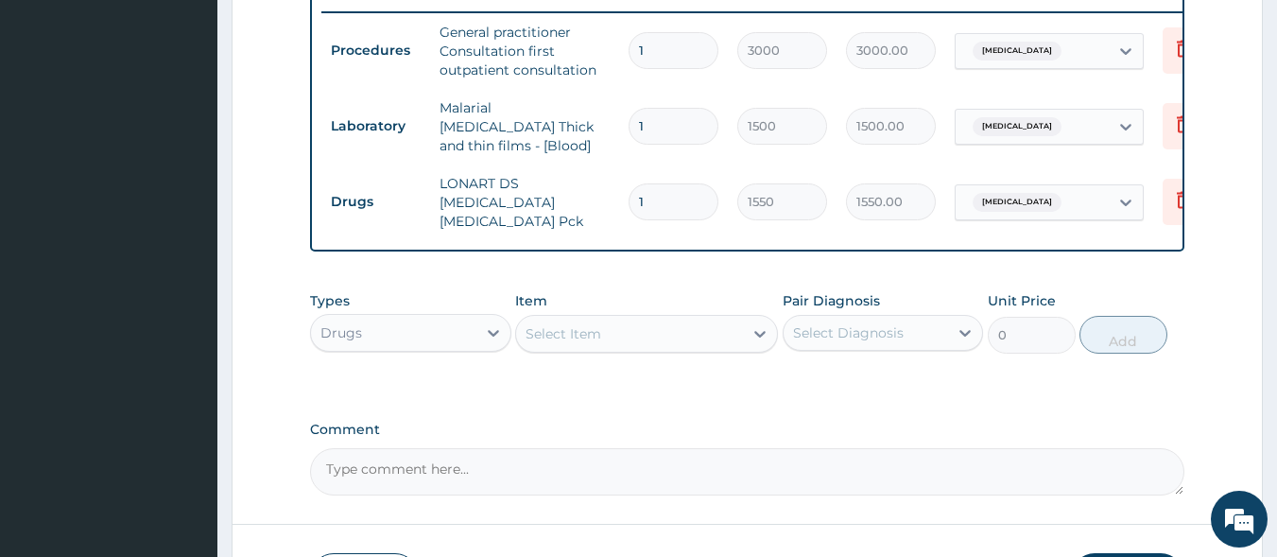
click at [578, 328] on div "Select Item" at bounding box center [564, 333] width 76 height 19
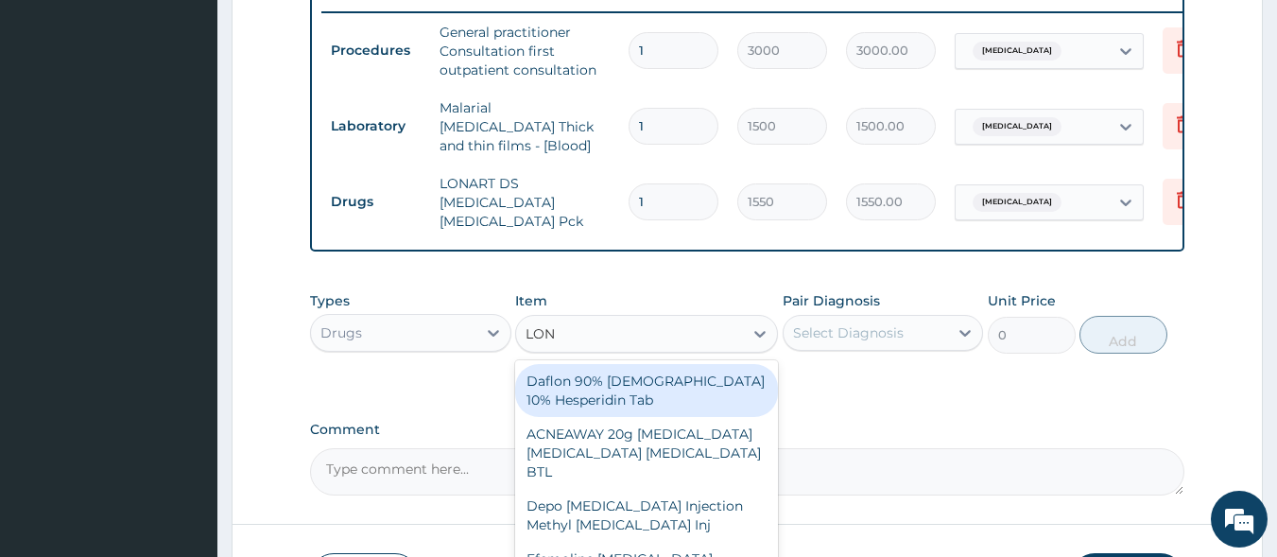
type input "[PERSON_NAME]"
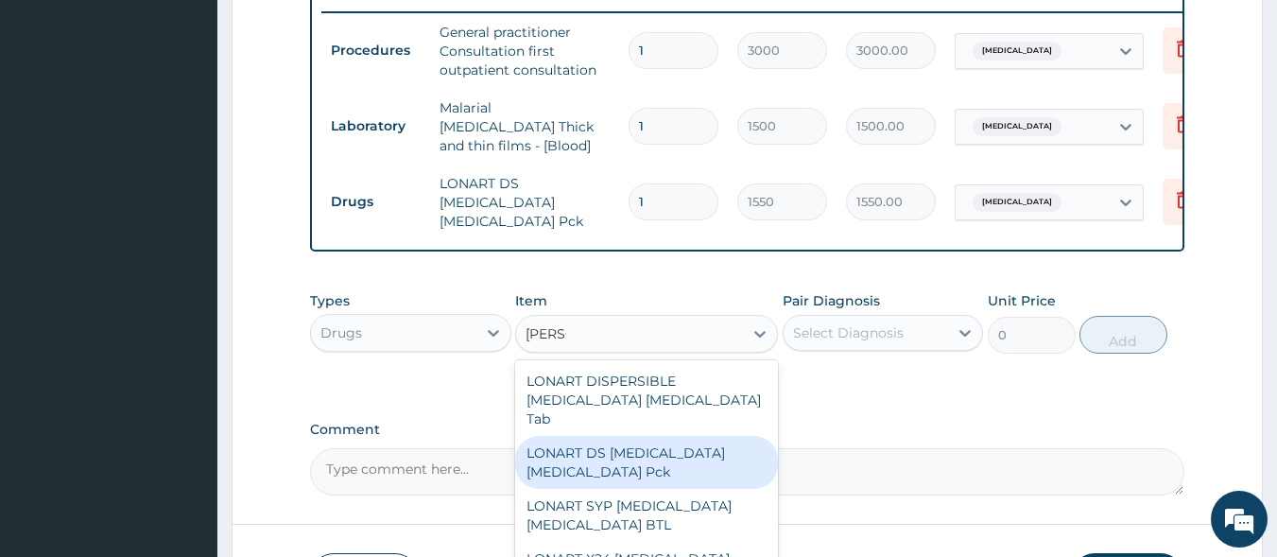
click at [617, 442] on div "LONART DS [MEDICAL_DATA] [MEDICAL_DATA] Pck" at bounding box center [646, 462] width 263 height 53
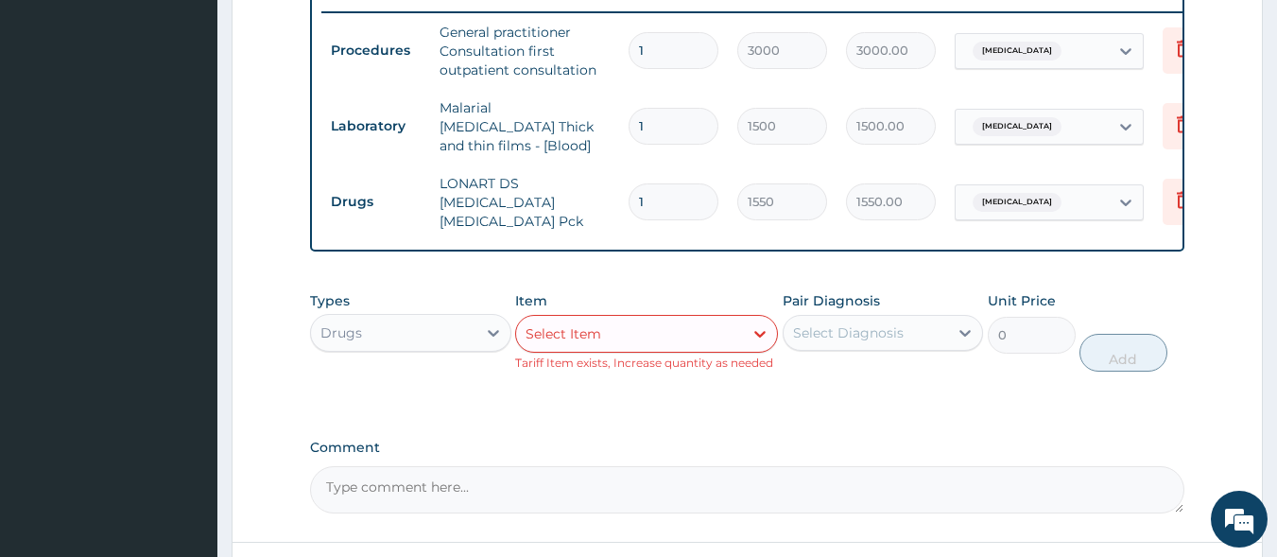
click at [684, 332] on div "Select Item" at bounding box center [629, 334] width 227 height 30
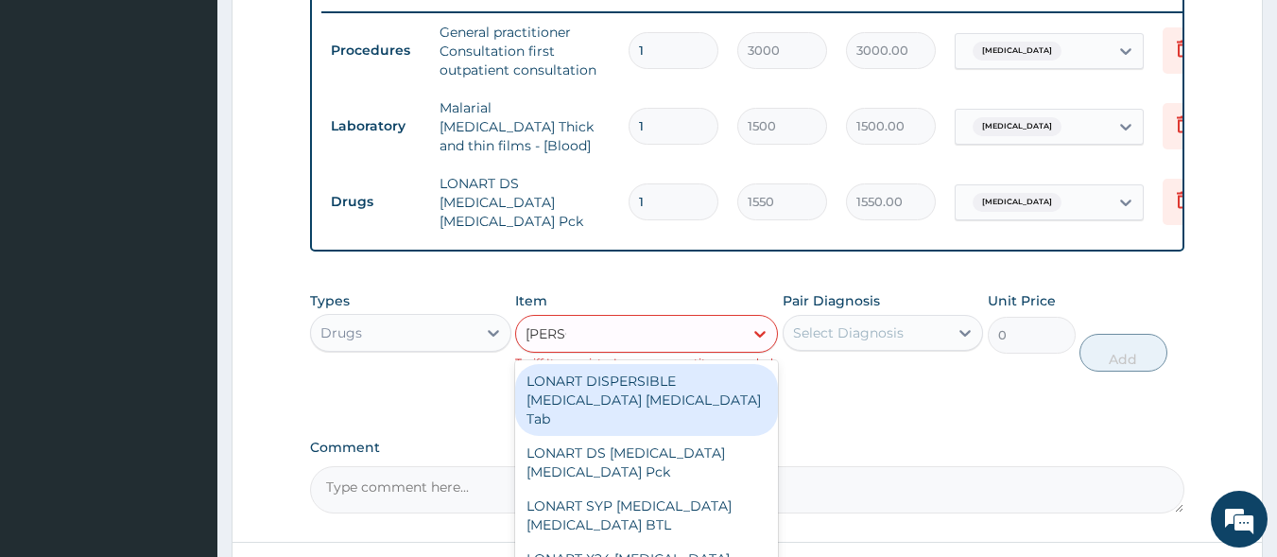
type input "LONAR"
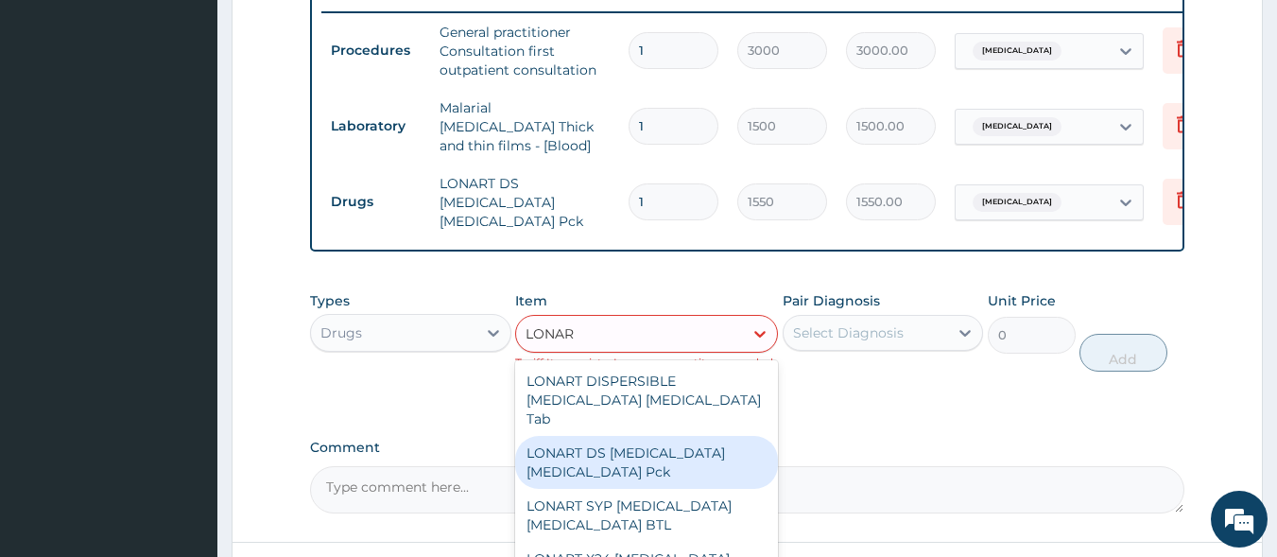
click at [661, 436] on div "LONART DS [MEDICAL_DATA] [MEDICAL_DATA] Pck" at bounding box center [646, 462] width 263 height 53
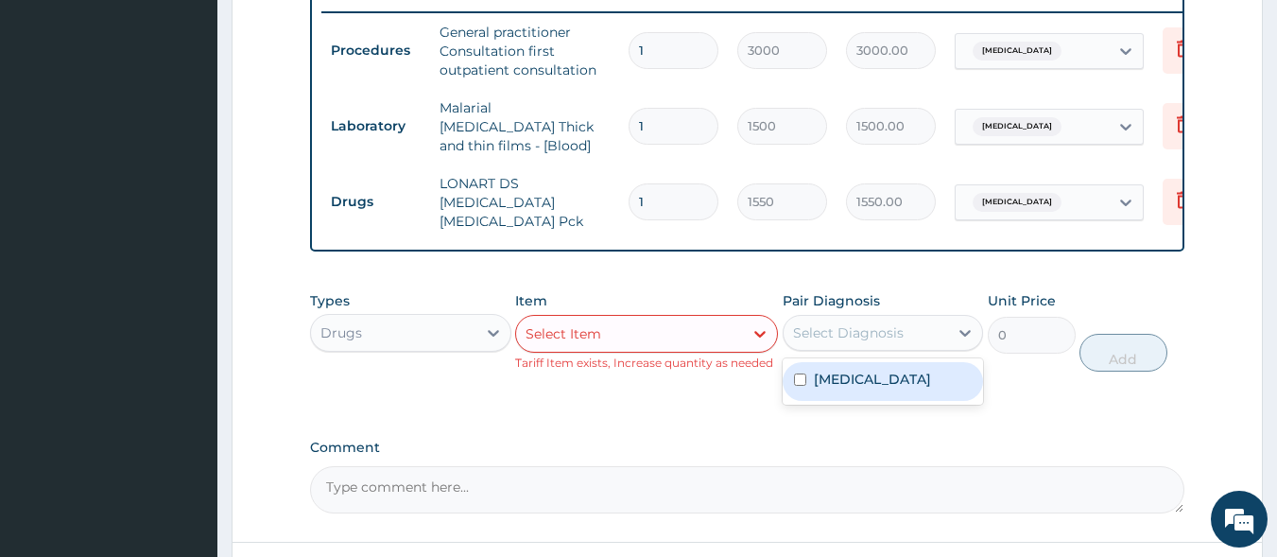
click at [845, 326] on div "Select Diagnosis" at bounding box center [848, 332] width 111 height 19
click at [402, 318] on div "Drugs" at bounding box center [393, 333] width 165 height 30
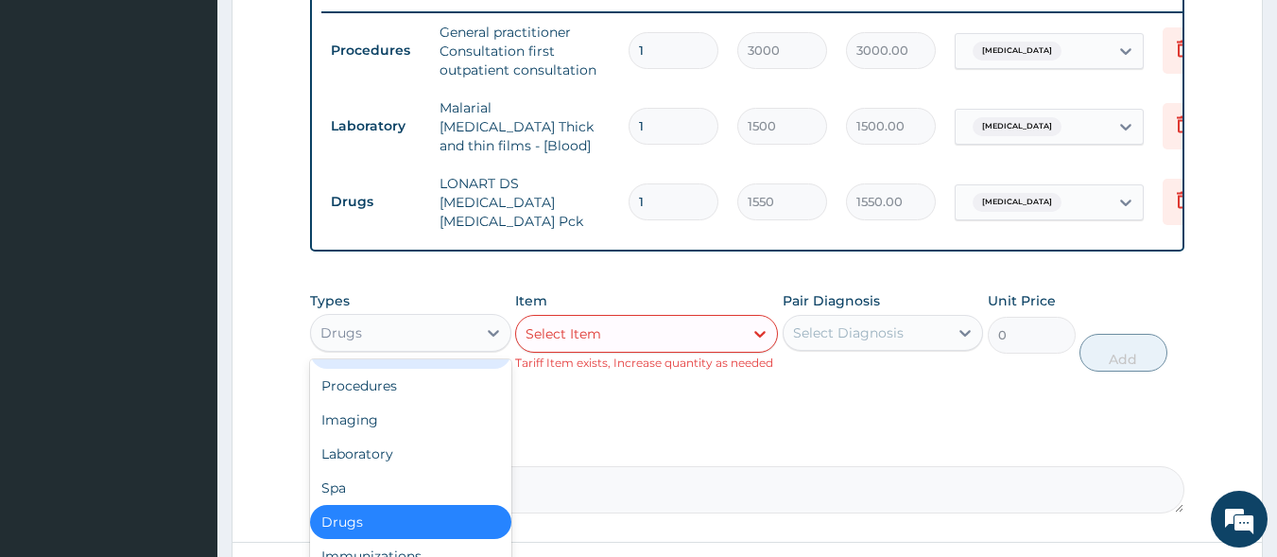
scroll to position [64, 0]
click at [401, 509] on div "Drugs" at bounding box center [410, 520] width 201 height 34
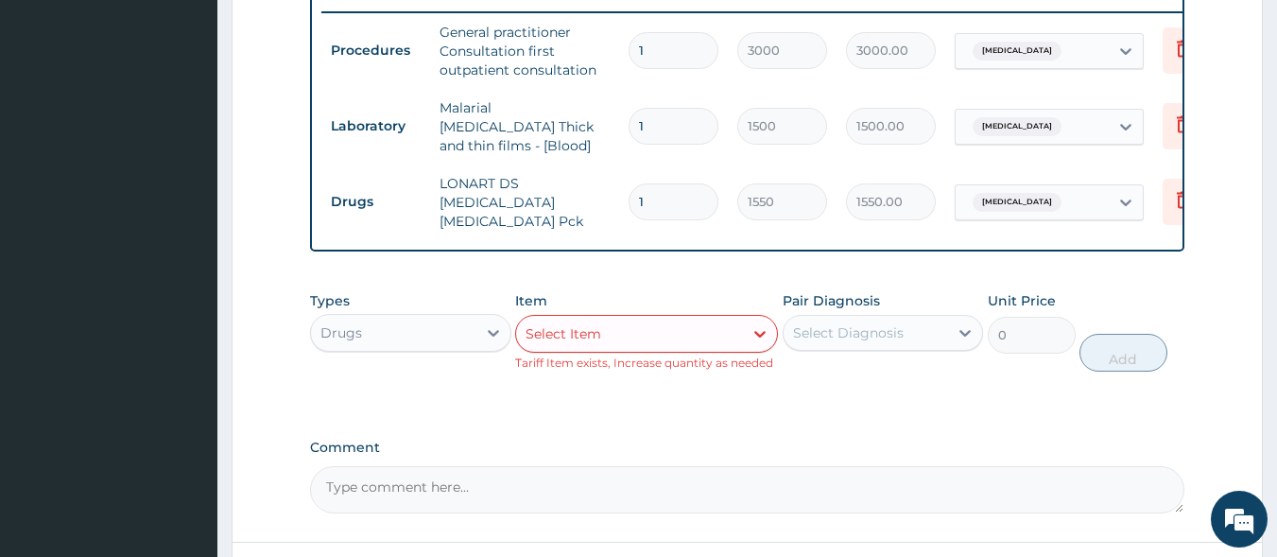
click at [641, 335] on div "Select Item" at bounding box center [629, 334] width 227 height 30
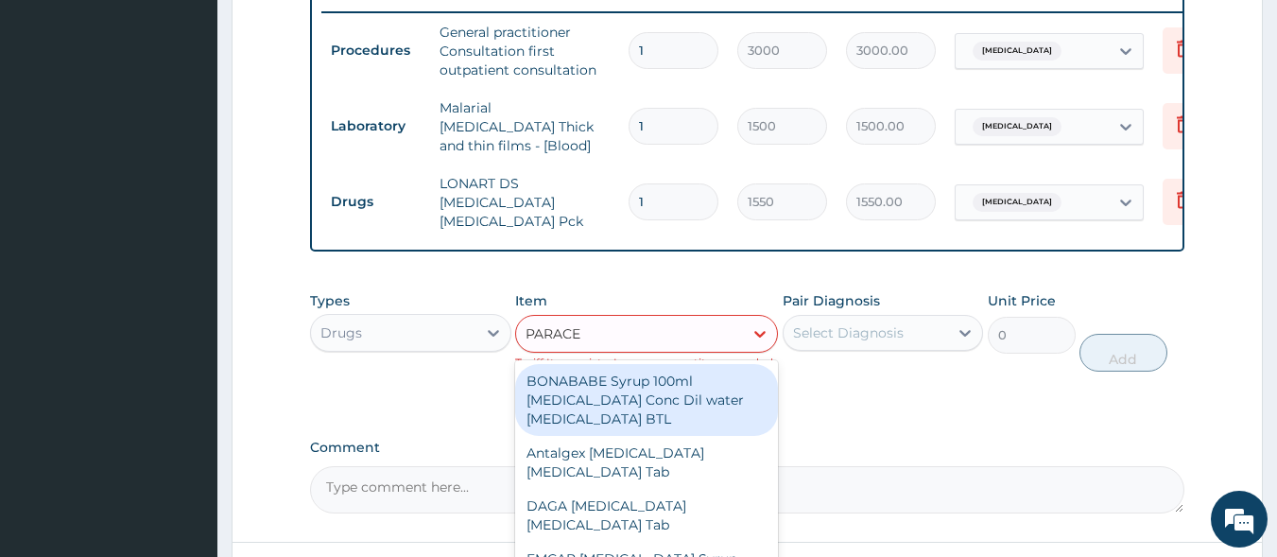
type input "PARACET"
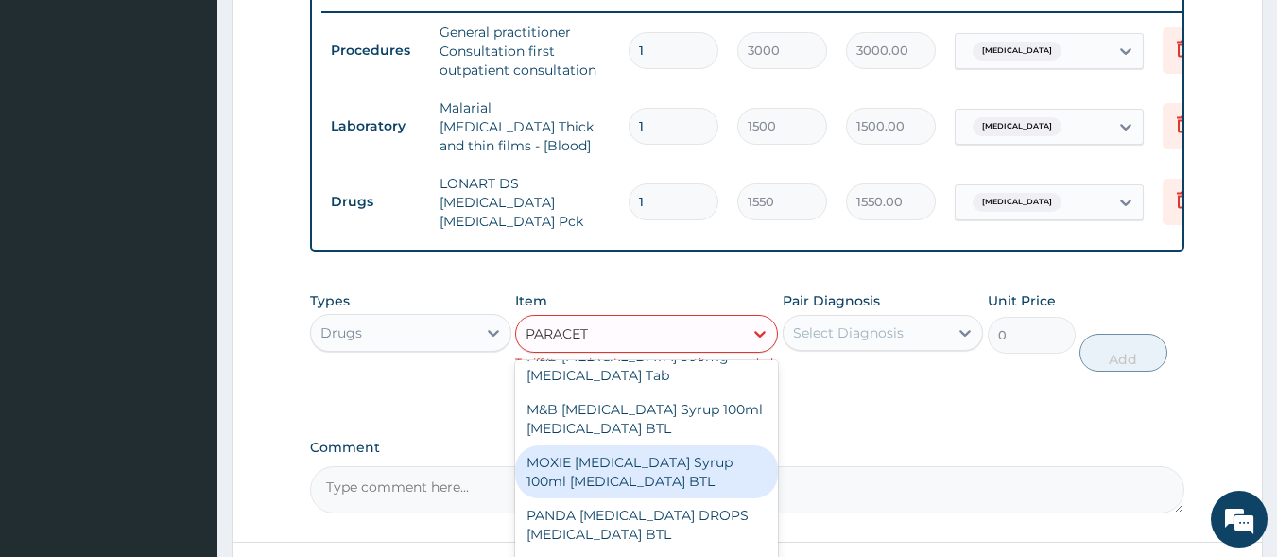
scroll to position [474, 0]
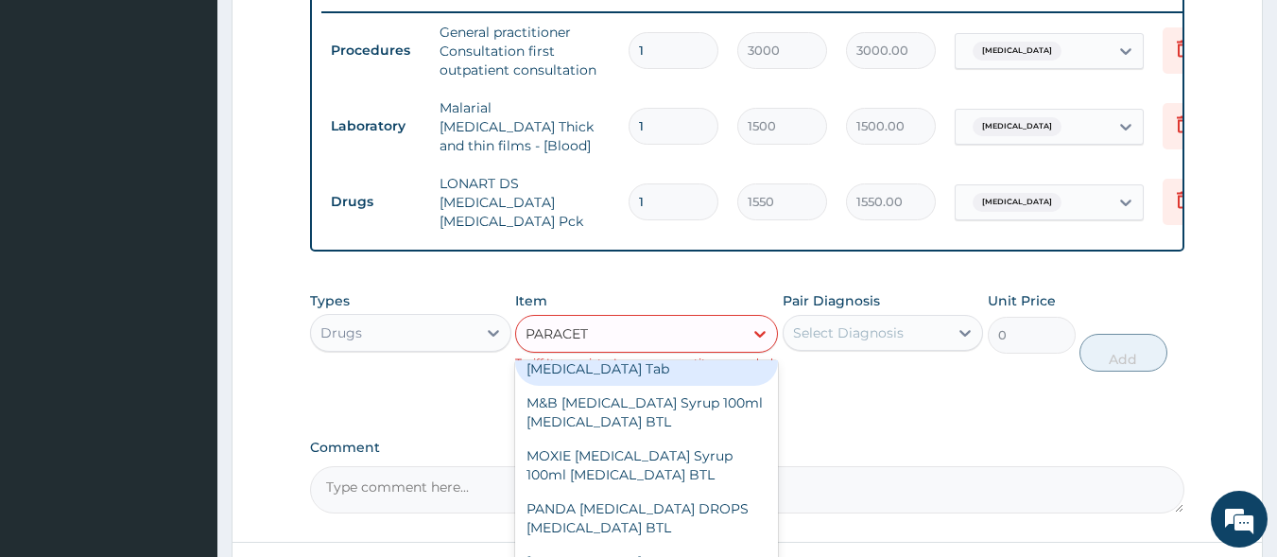
click at [664, 356] on div "M&B PARACETAMOL 500mg Acetaminophen Tab" at bounding box center [646, 359] width 263 height 53
type input "10"
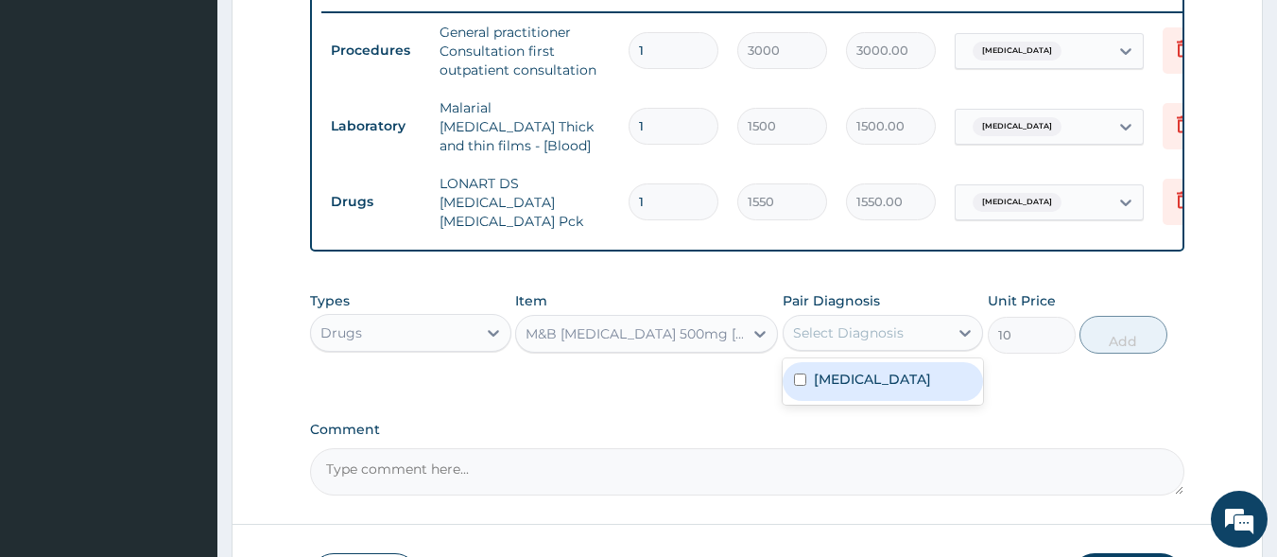
click at [840, 323] on div "Select Diagnosis" at bounding box center [848, 332] width 111 height 19
click at [858, 385] on div "[MEDICAL_DATA]" at bounding box center [883, 381] width 201 height 39
checkbox input "true"
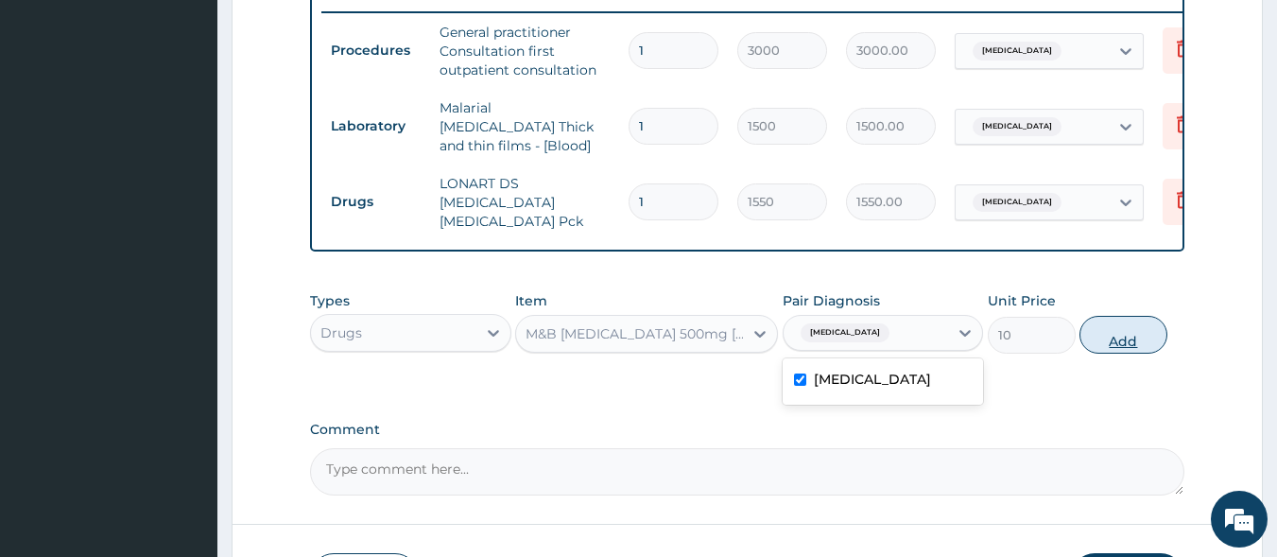
click at [1127, 339] on button "Add" at bounding box center [1124, 335] width 88 height 38
type input "0"
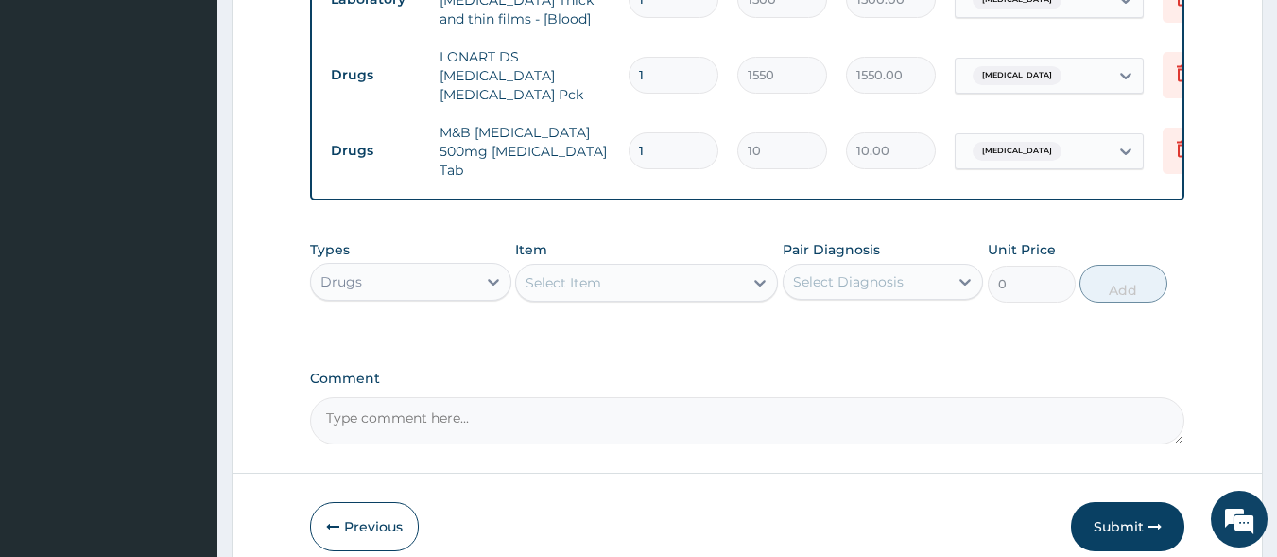
scroll to position [947, 0]
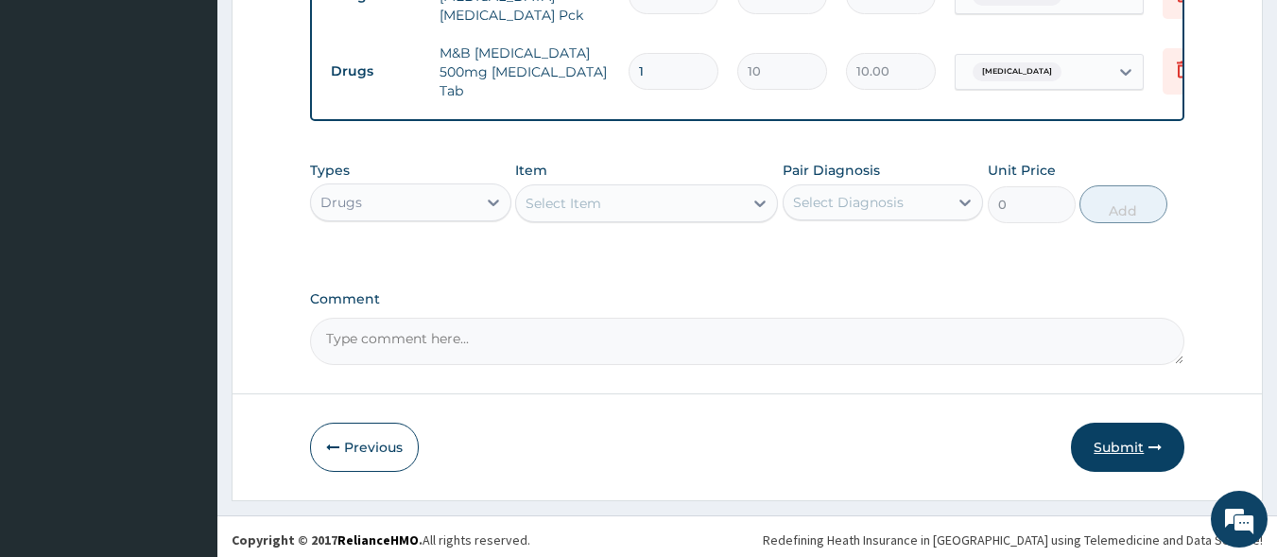
click at [1128, 434] on button "Submit" at bounding box center [1127, 447] width 113 height 49
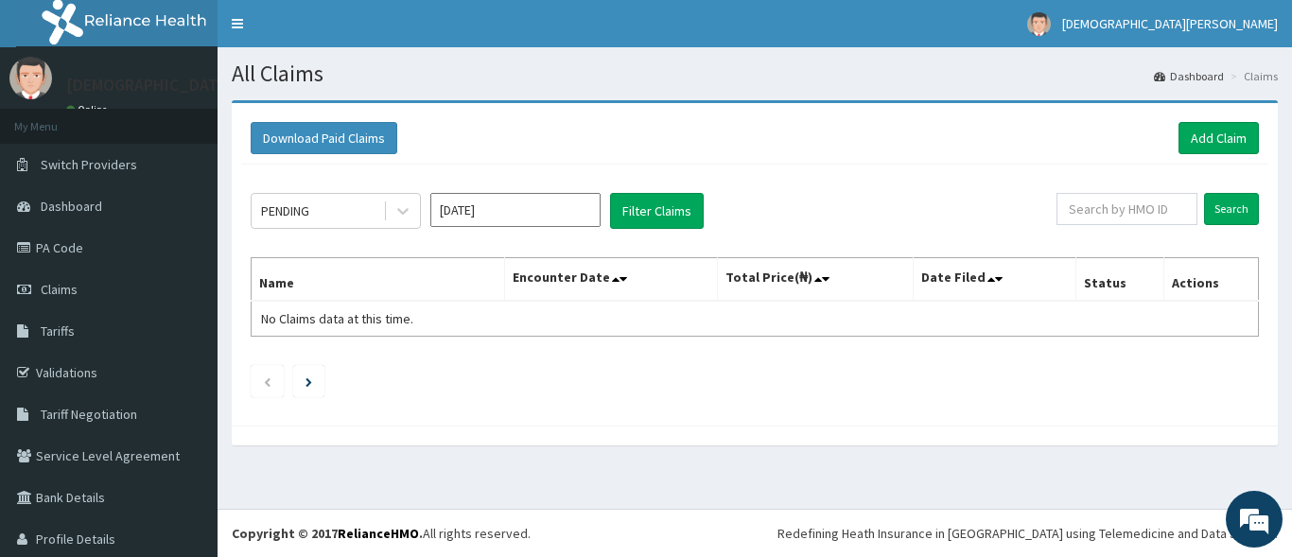
click at [559, 215] on input "Oct 2025" at bounding box center [515, 210] width 170 height 34
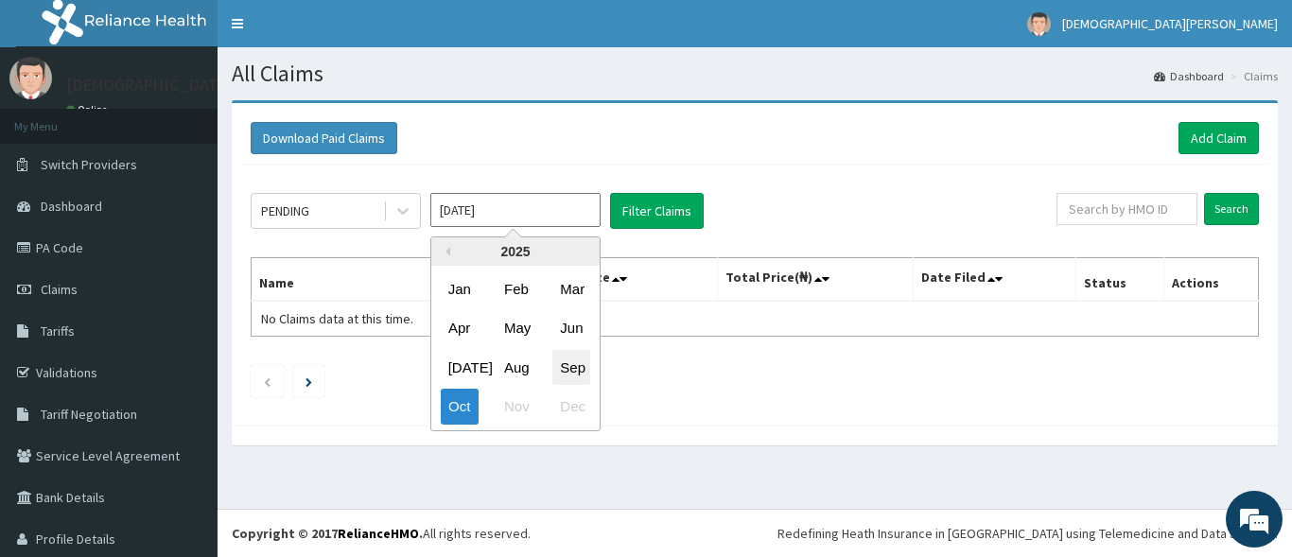
click at [581, 366] on div "Sep" at bounding box center [571, 367] width 38 height 35
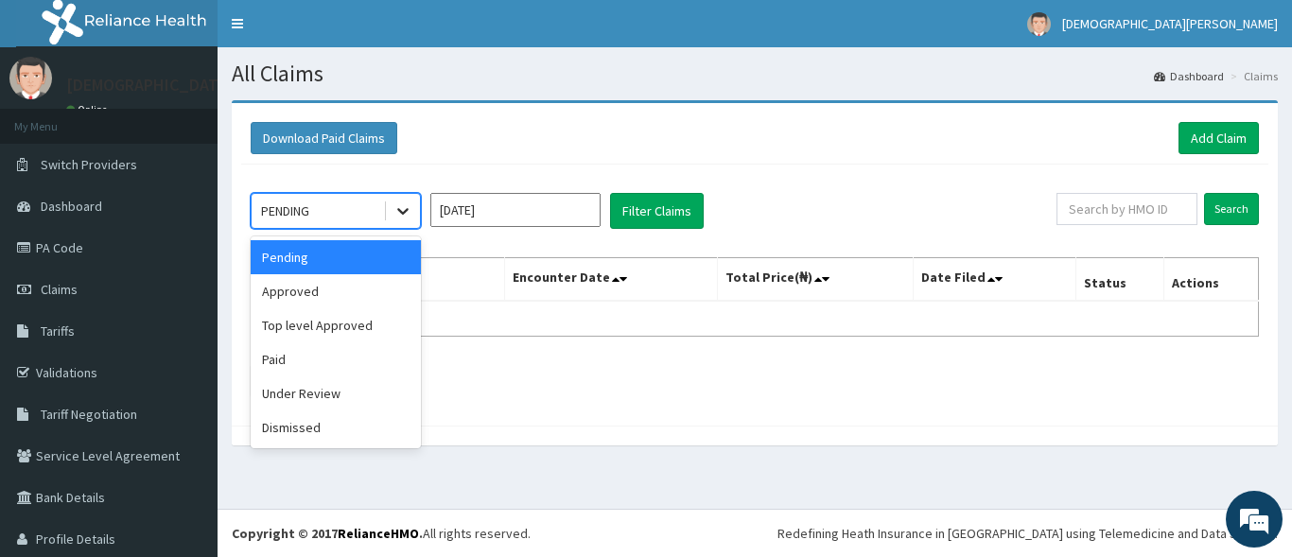
click at [398, 204] on icon at bounding box center [402, 210] width 19 height 19
click at [366, 283] on div "Approved" at bounding box center [336, 291] width 170 height 34
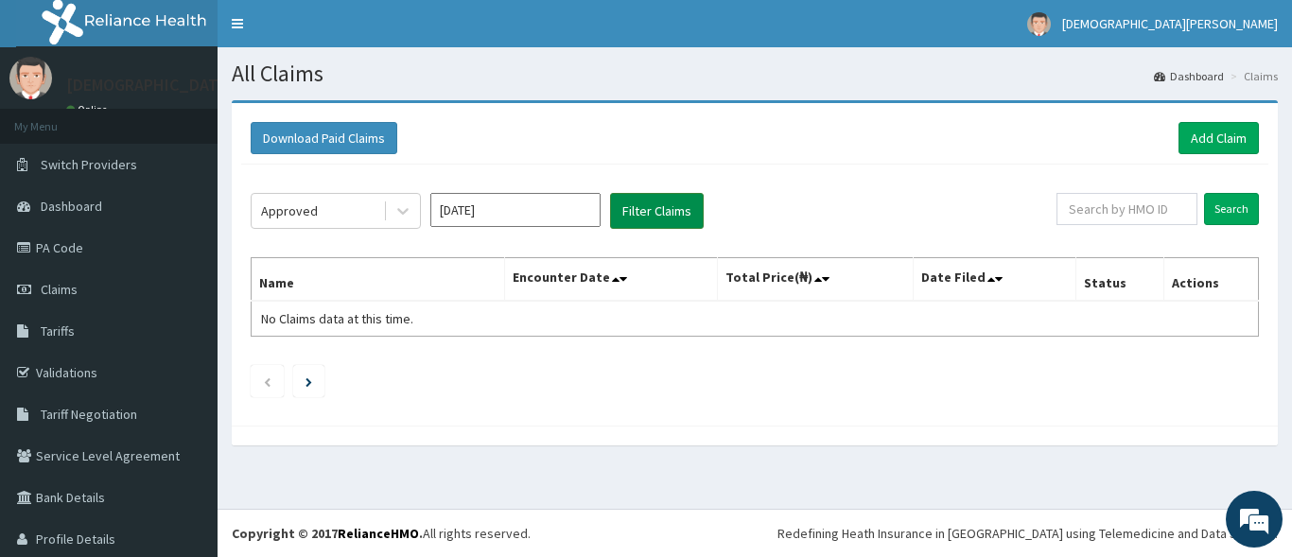
click at [637, 217] on button "Filter Claims" at bounding box center [657, 211] width 94 height 36
click at [656, 212] on button "Filter Claims" at bounding box center [657, 211] width 94 height 36
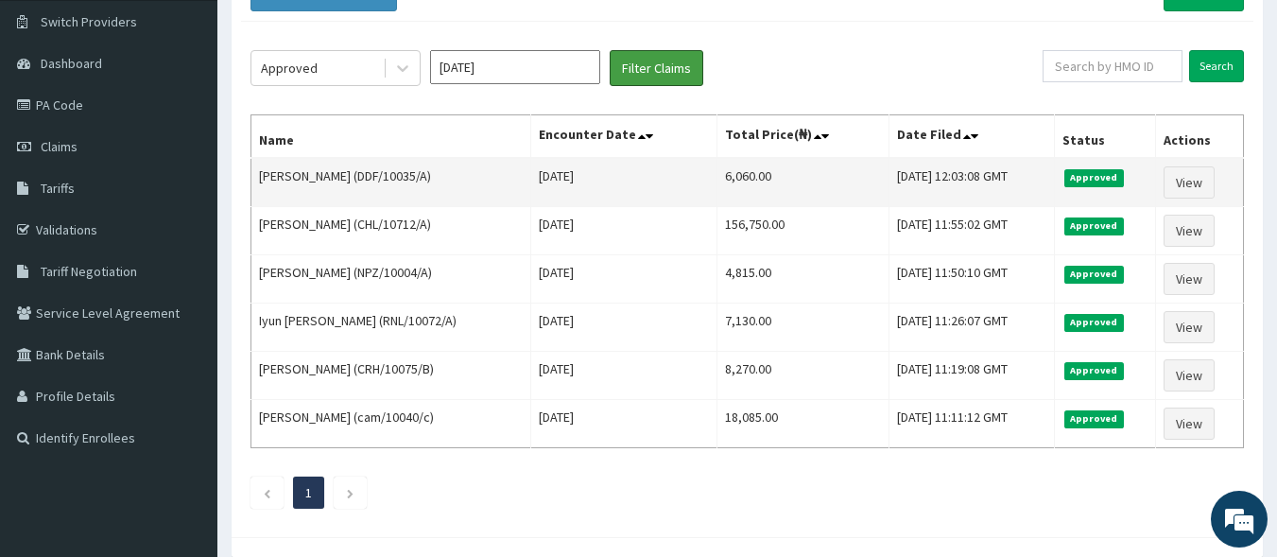
scroll to position [46, 0]
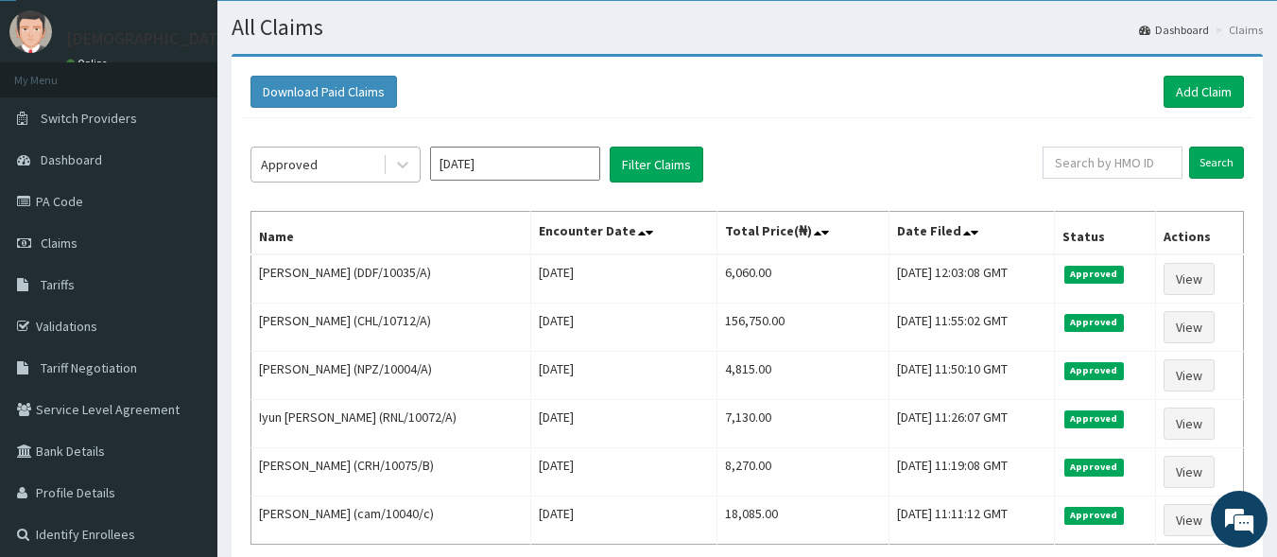
click at [381, 154] on div "Approved" at bounding box center [316, 164] width 131 height 30
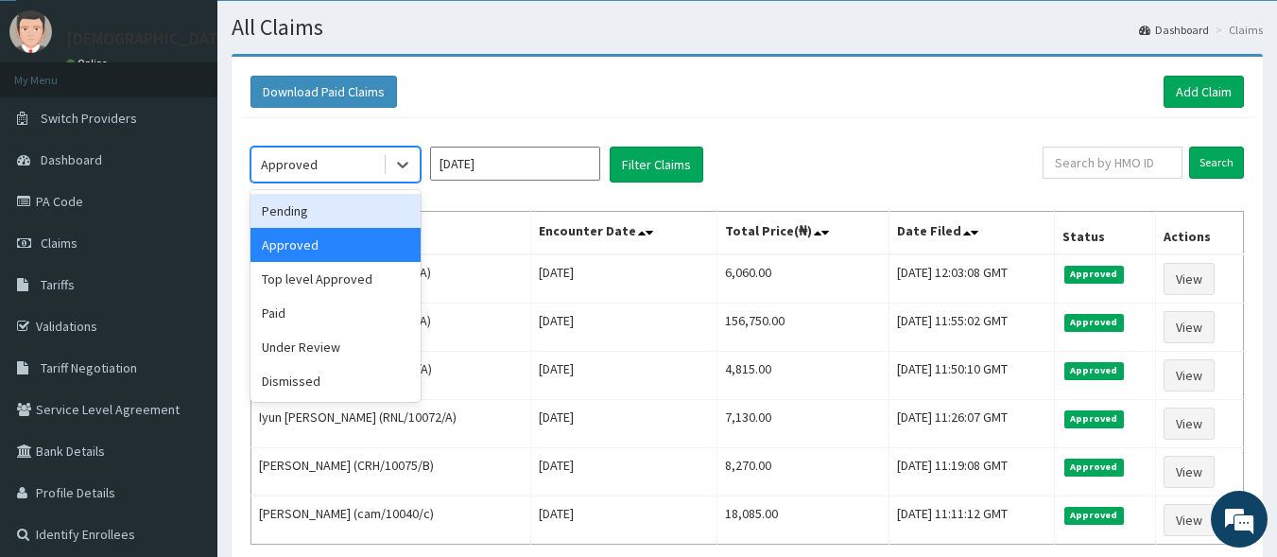
click at [367, 202] on div "Pending" at bounding box center [336, 211] width 170 height 34
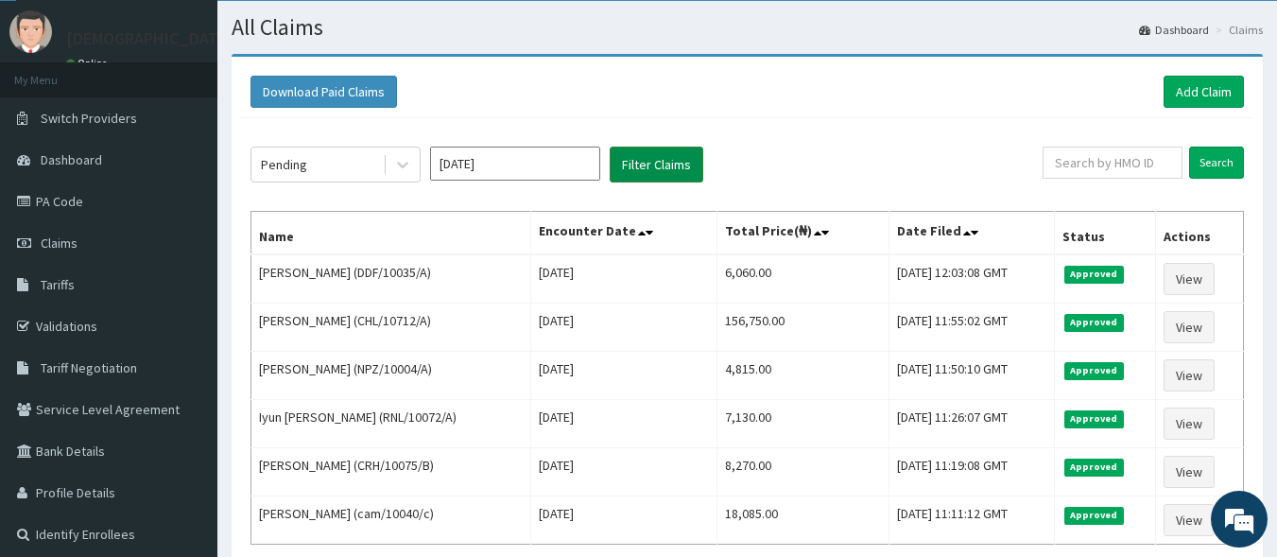
click at [671, 164] on button "Filter Claims" at bounding box center [657, 165] width 94 height 36
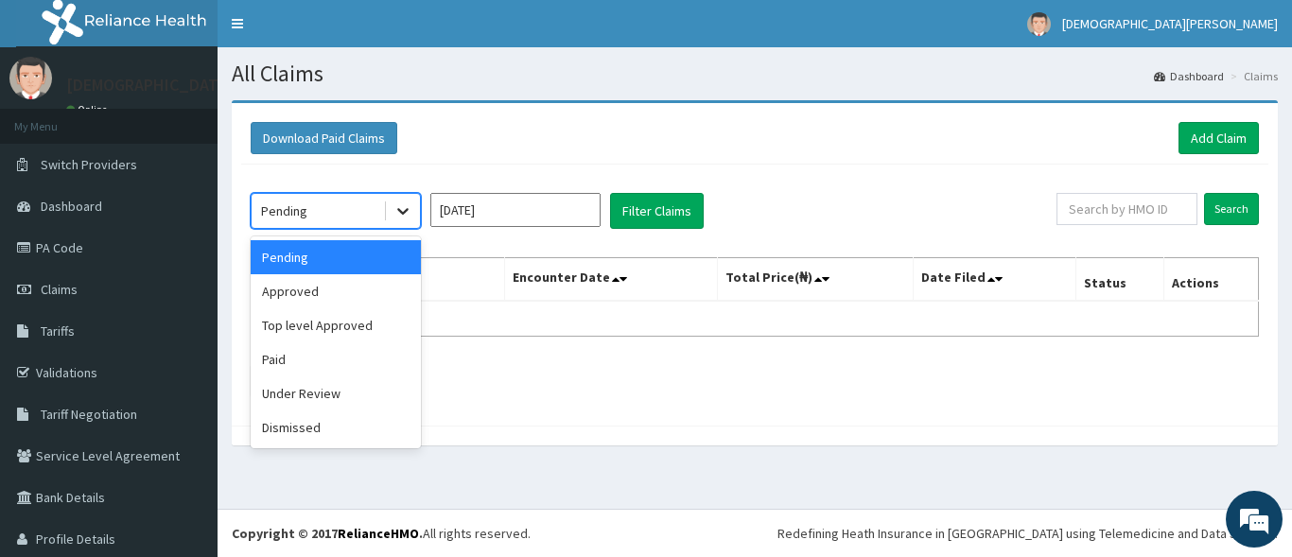
click at [403, 218] on icon at bounding box center [402, 210] width 19 height 19
click at [338, 402] on div "Under Review" at bounding box center [336, 393] width 170 height 34
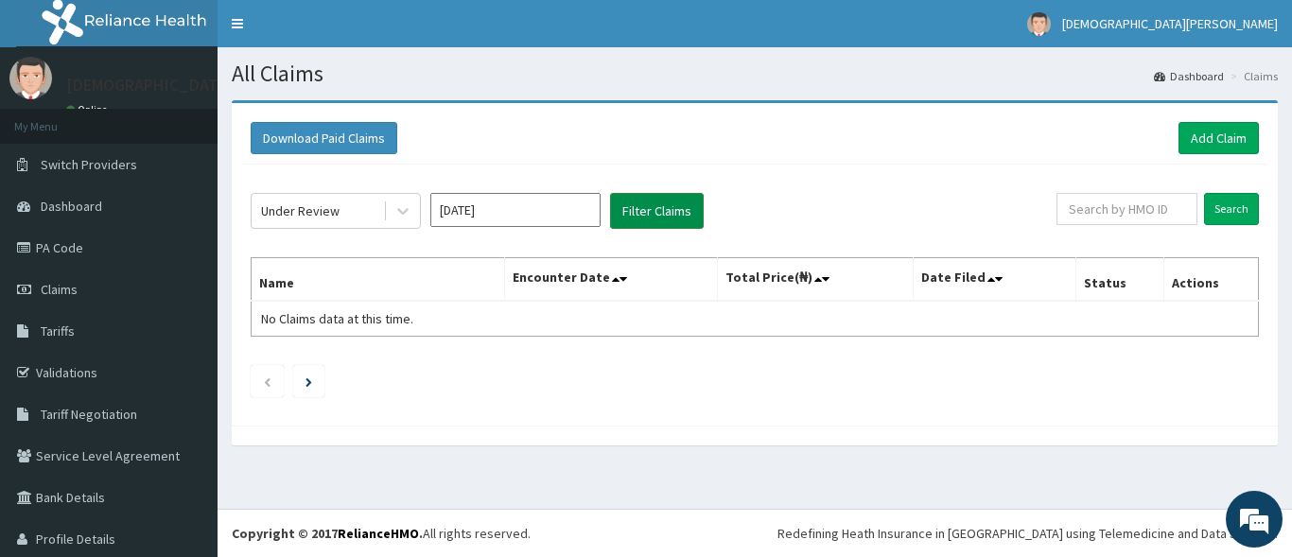
click at [667, 208] on button "Filter Claims" at bounding box center [657, 211] width 94 height 36
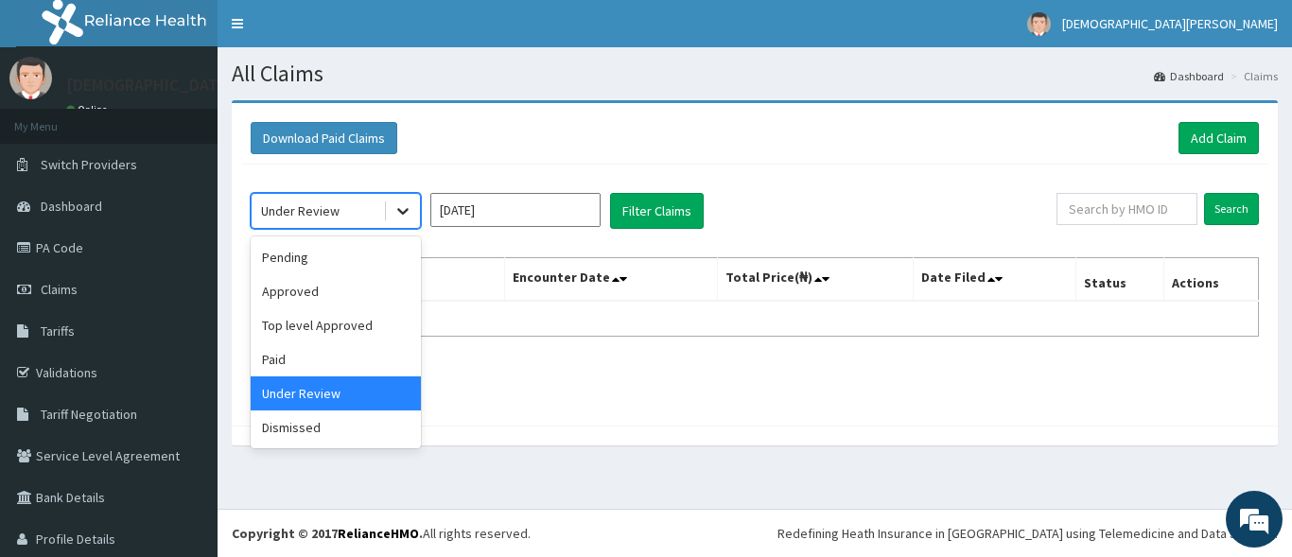
click at [398, 222] on div at bounding box center [403, 211] width 34 height 34
click at [364, 300] on div "Approved" at bounding box center [336, 291] width 170 height 34
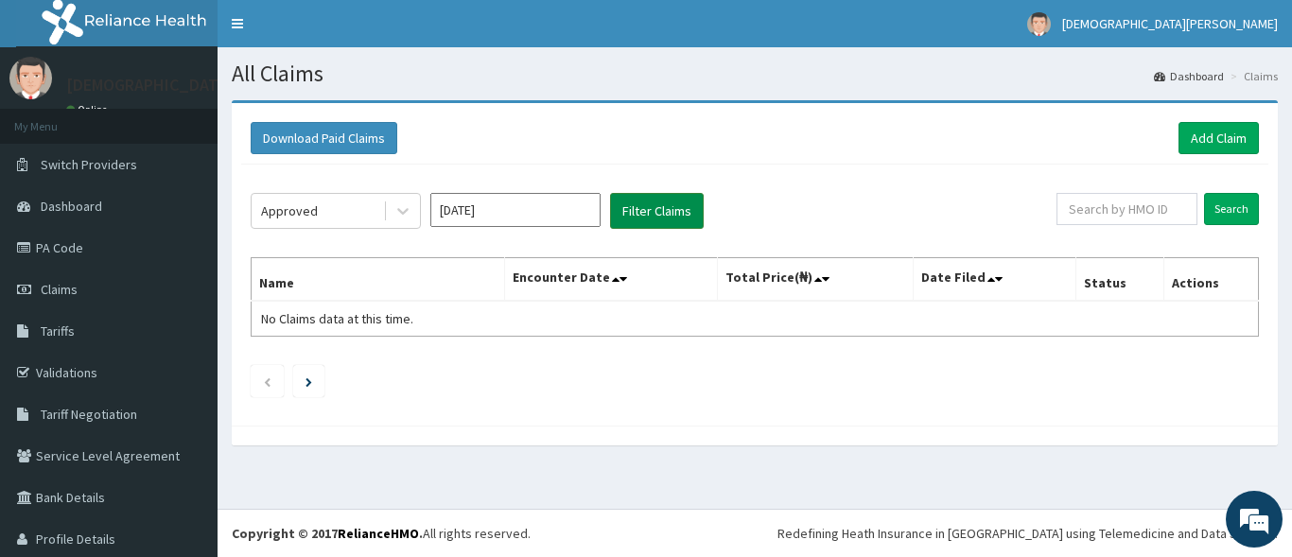
click at [647, 206] on button "Filter Claims" at bounding box center [657, 211] width 94 height 36
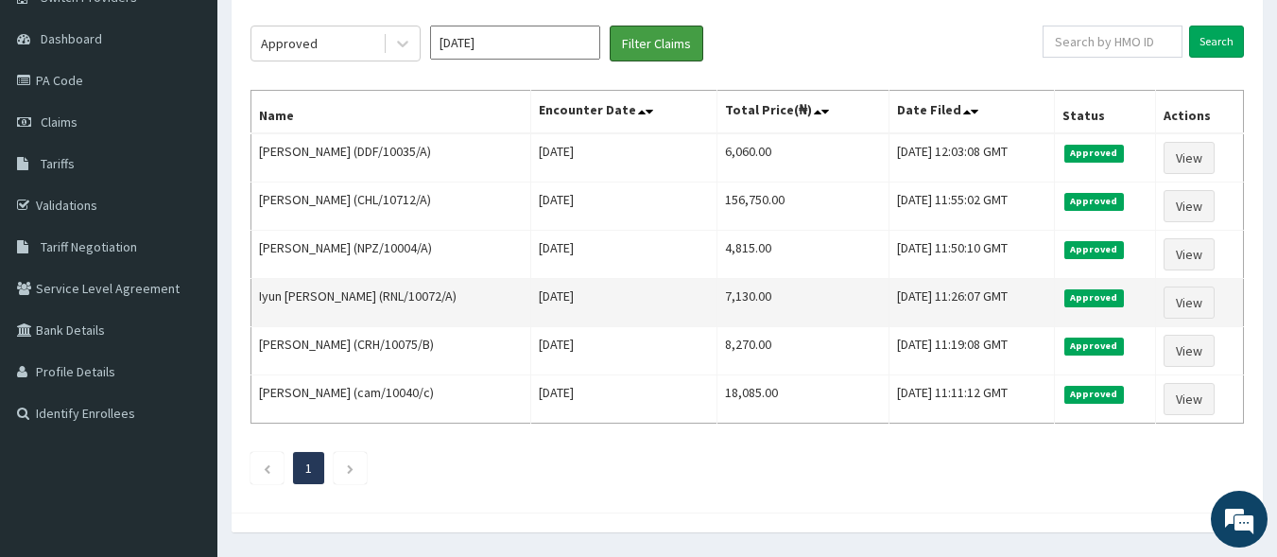
scroll to position [166, 0]
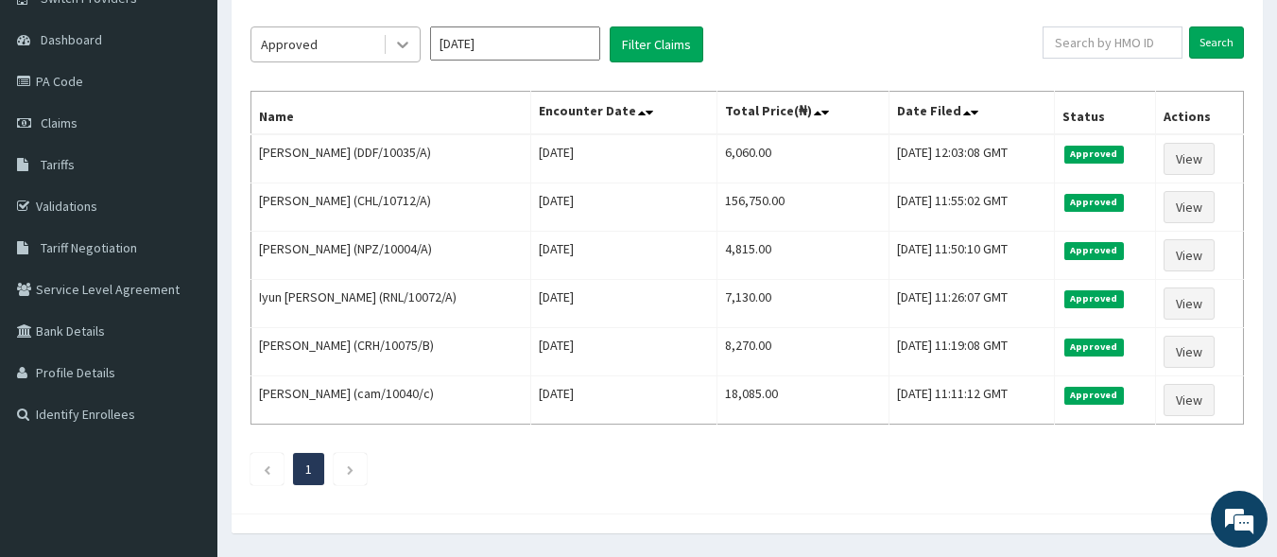
click at [410, 49] on icon at bounding box center [402, 44] width 19 height 19
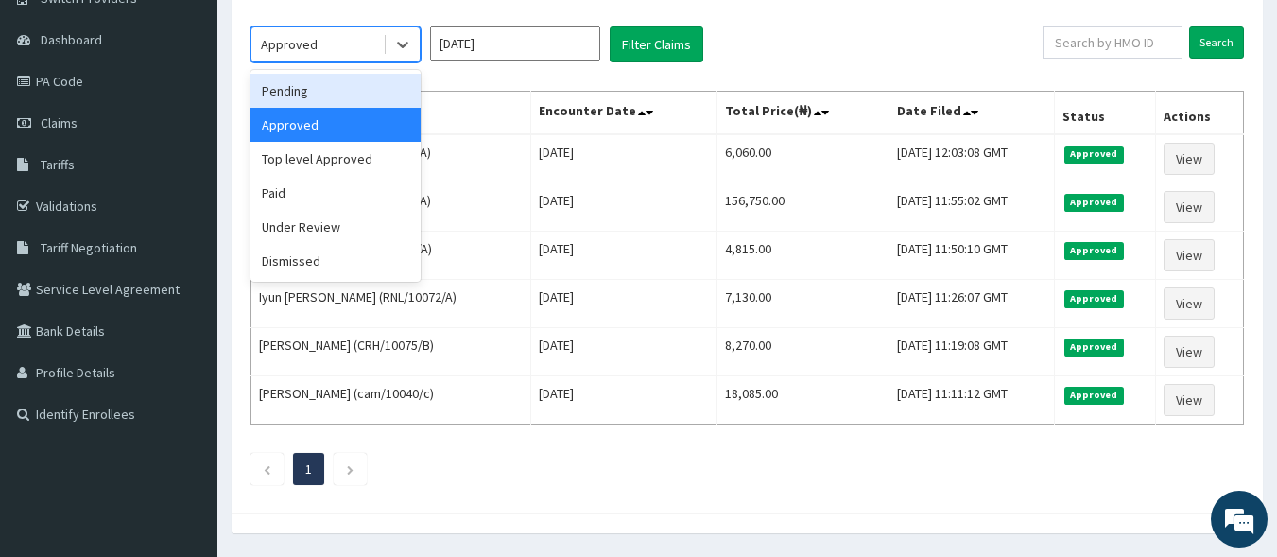
click at [335, 96] on div "Pending" at bounding box center [336, 91] width 170 height 34
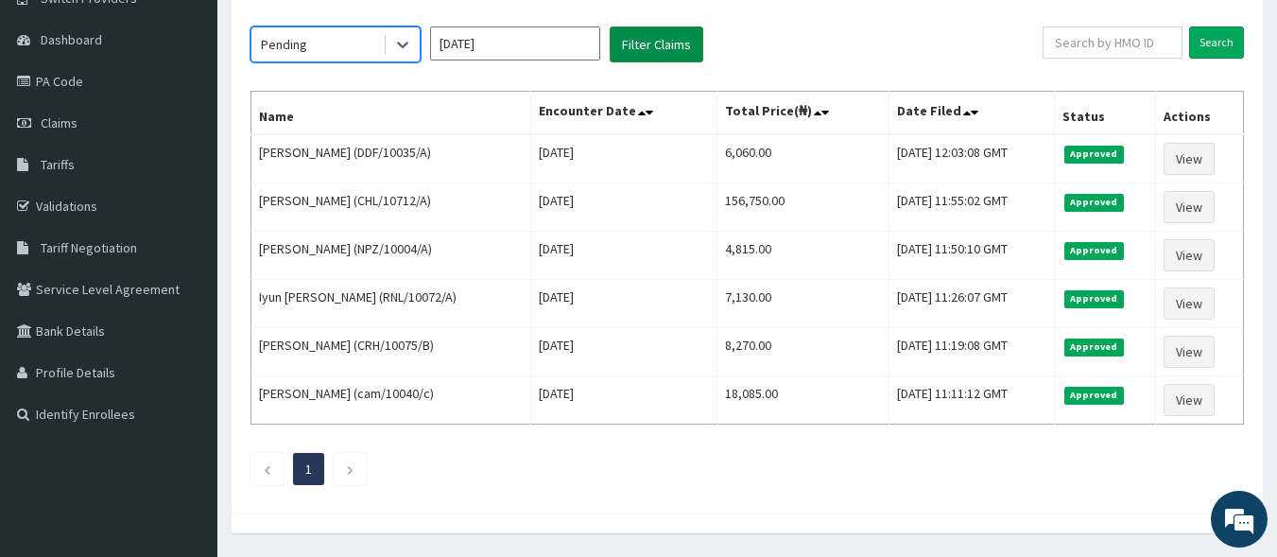
click at [657, 34] on button "Filter Claims" at bounding box center [657, 44] width 94 height 36
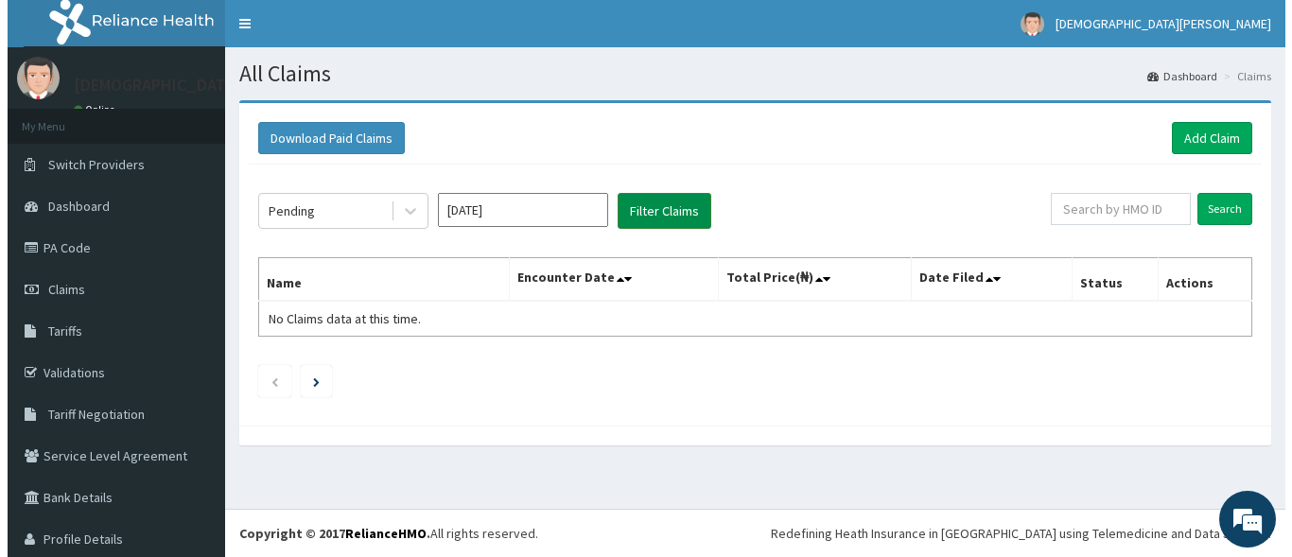
scroll to position [0, 0]
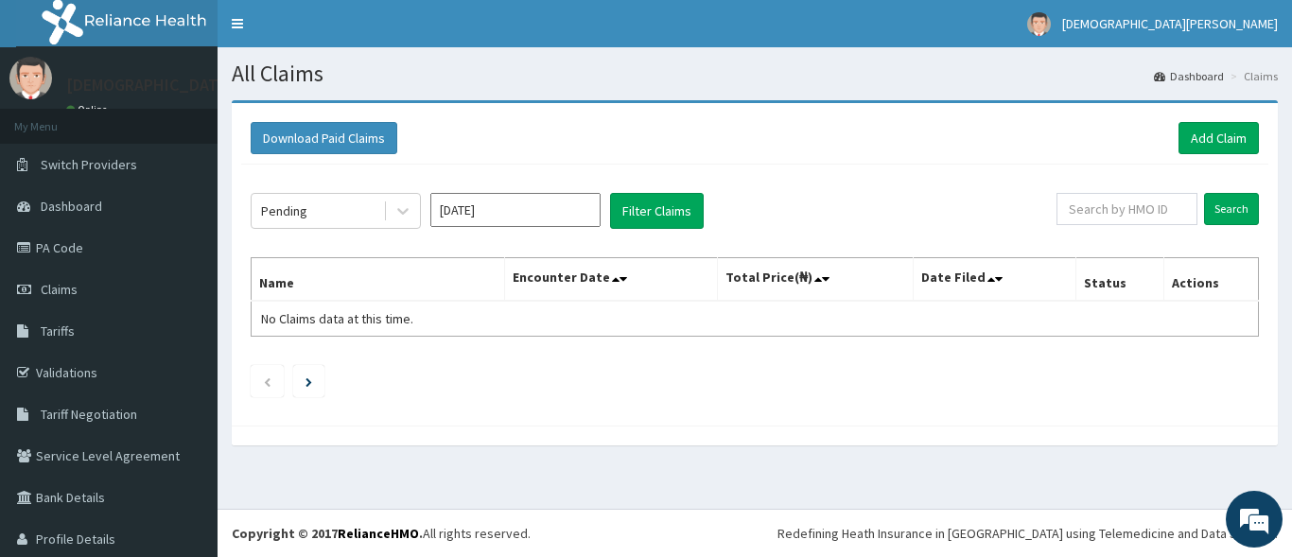
click at [484, 218] on input "Sep 2025" at bounding box center [515, 210] width 170 height 34
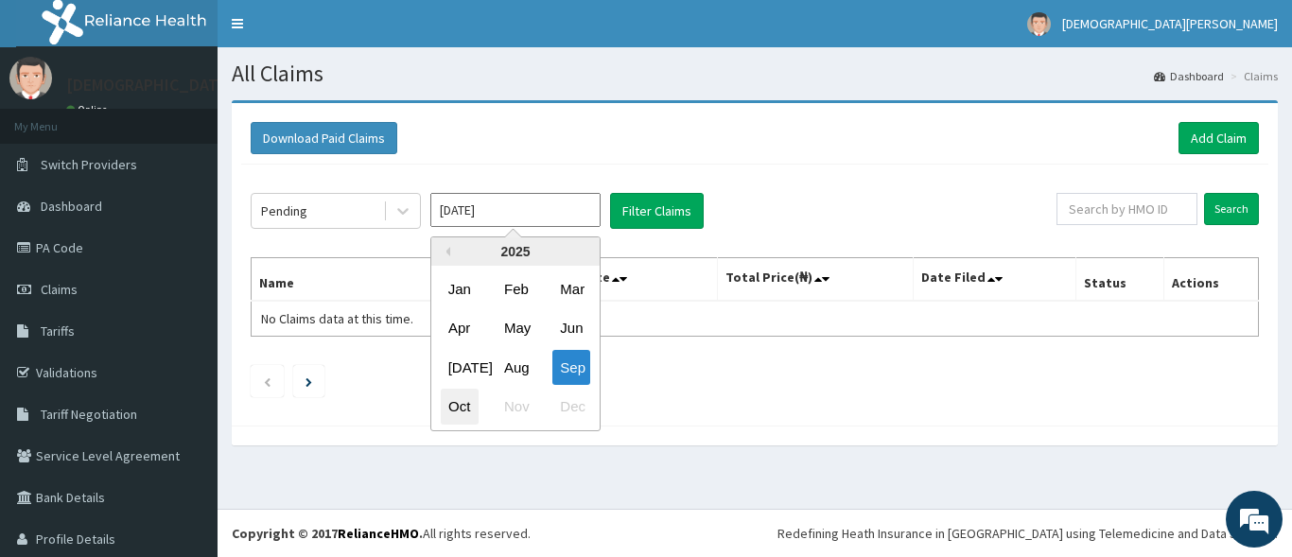
click at [463, 402] on div "Oct" at bounding box center [460, 407] width 38 height 35
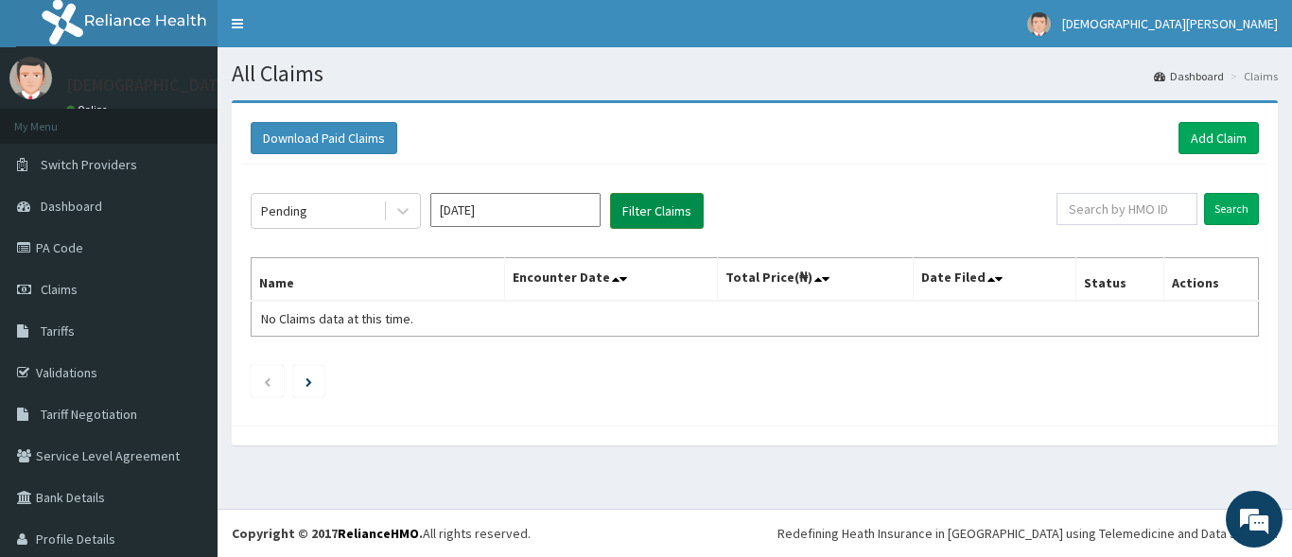
click at [650, 212] on button "Filter Claims" at bounding box center [657, 211] width 94 height 36
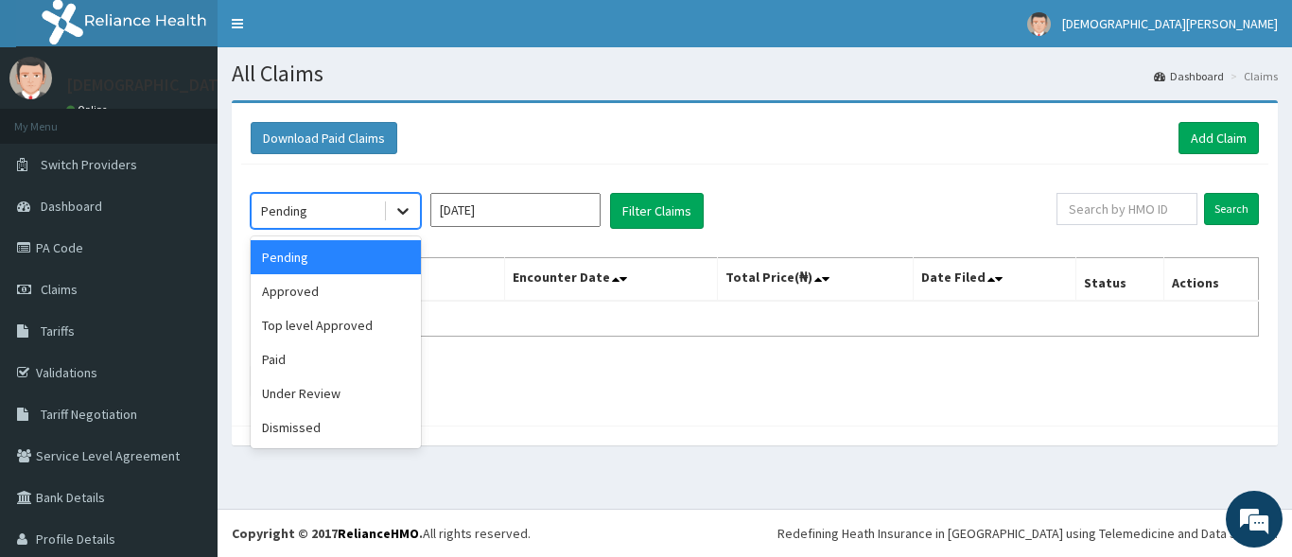
click at [399, 213] on icon at bounding box center [402, 210] width 19 height 19
click at [322, 299] on div "Approved" at bounding box center [336, 291] width 170 height 34
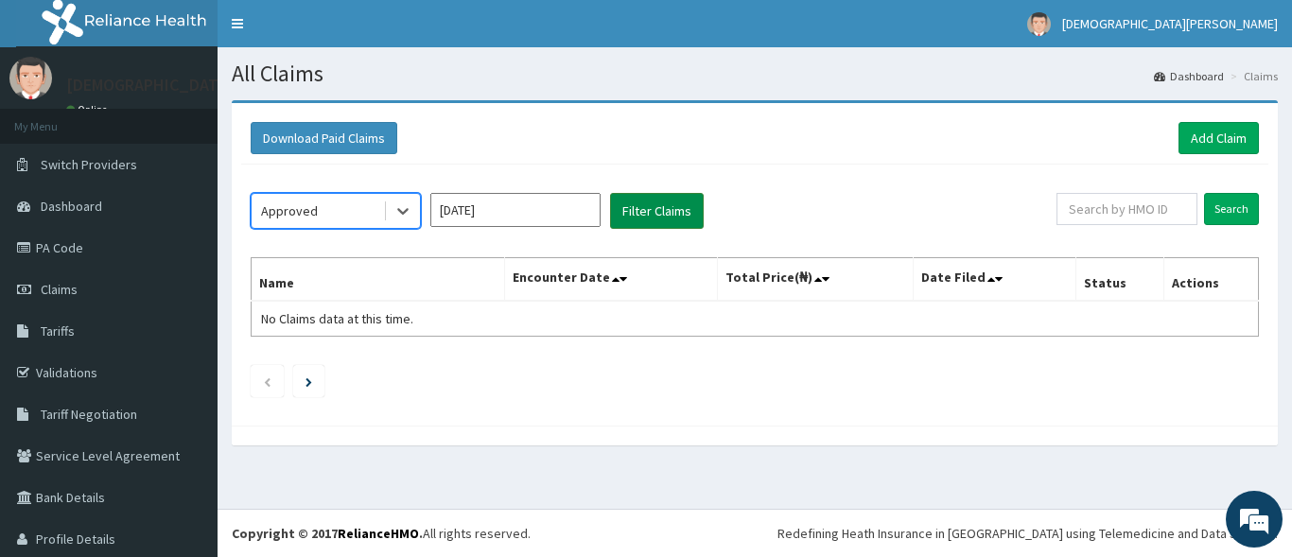
click at [678, 209] on button "Filter Claims" at bounding box center [657, 211] width 94 height 36
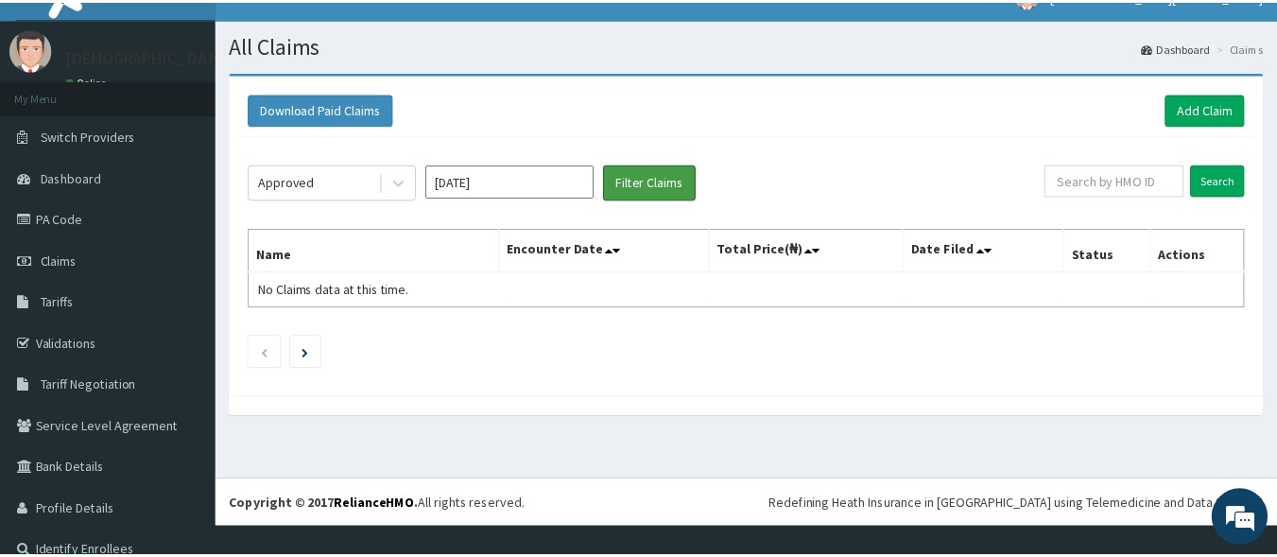
scroll to position [54, 0]
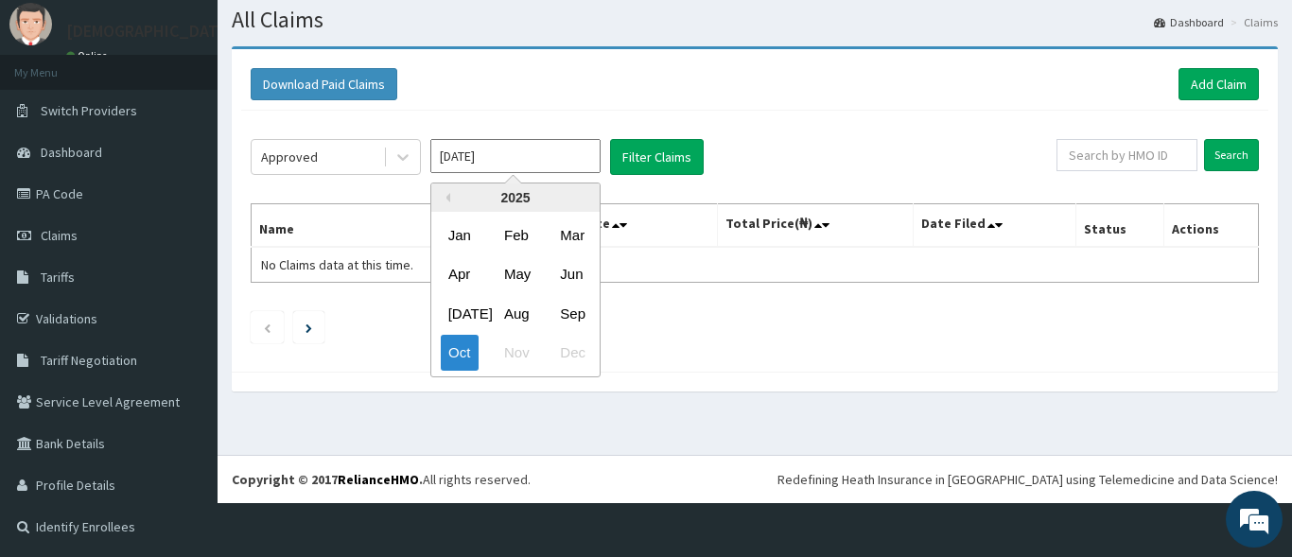
click at [494, 156] on input "Oct 2025" at bounding box center [515, 156] width 170 height 34
click at [576, 313] on div "Sep" at bounding box center [571, 313] width 38 height 35
type input "Sep 2025"
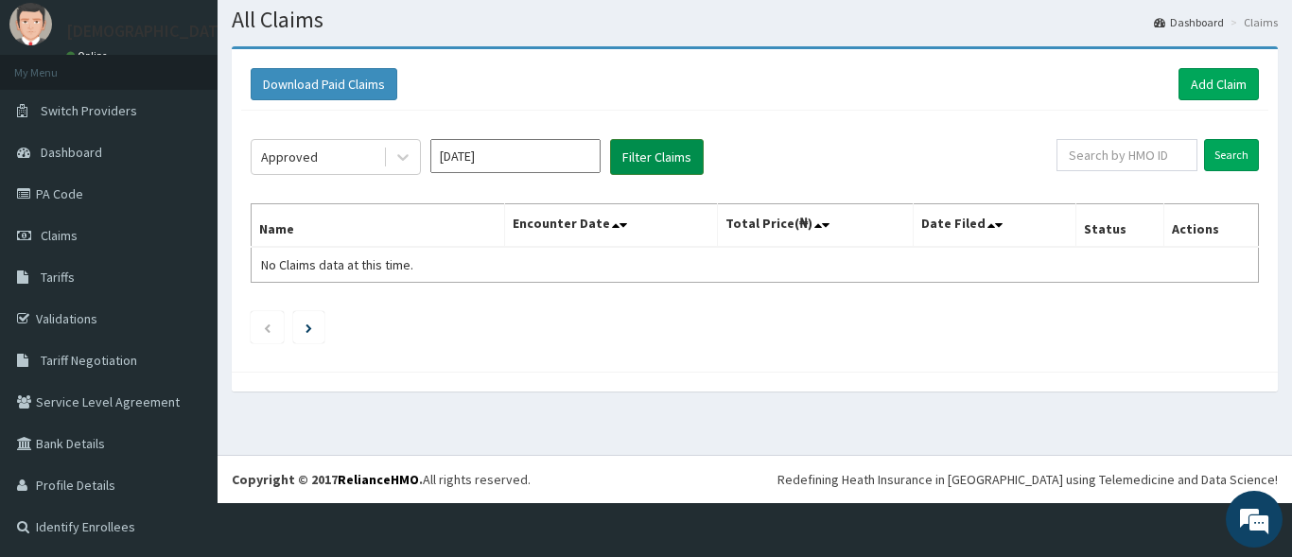
click at [643, 153] on button "Filter Claims" at bounding box center [657, 157] width 94 height 36
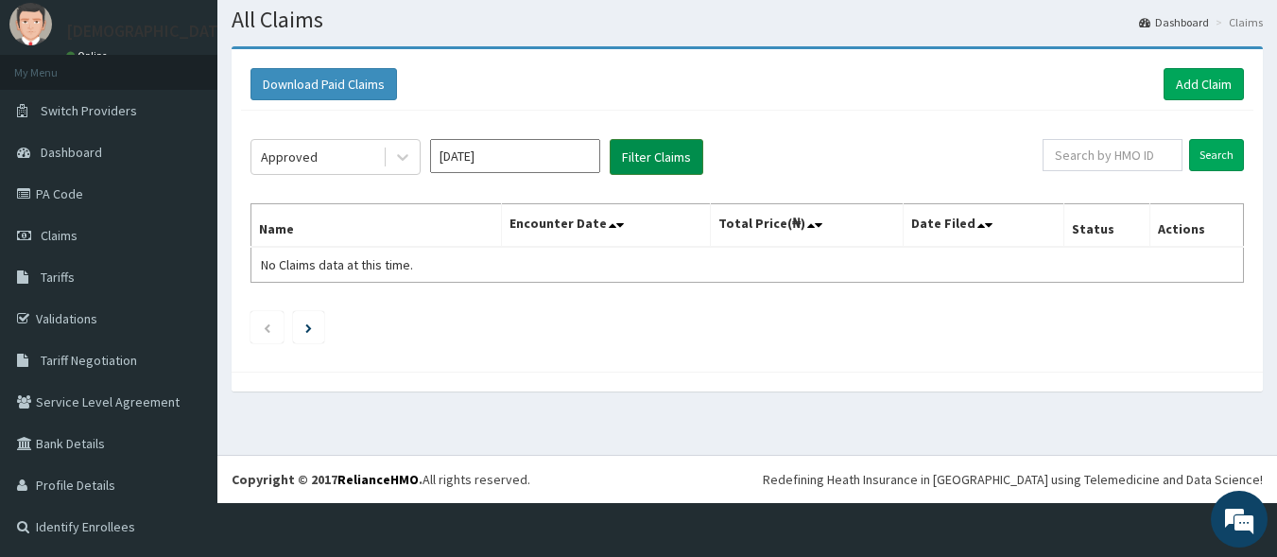
scroll to position [0, 0]
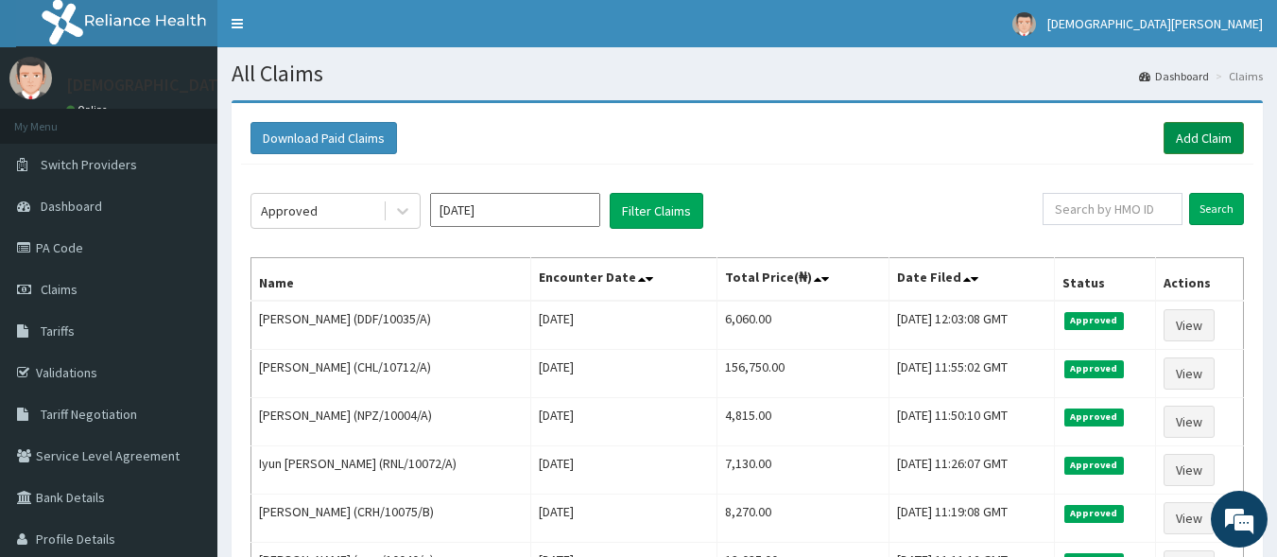
click at [1205, 144] on link "Add Claim" at bounding box center [1204, 138] width 80 height 32
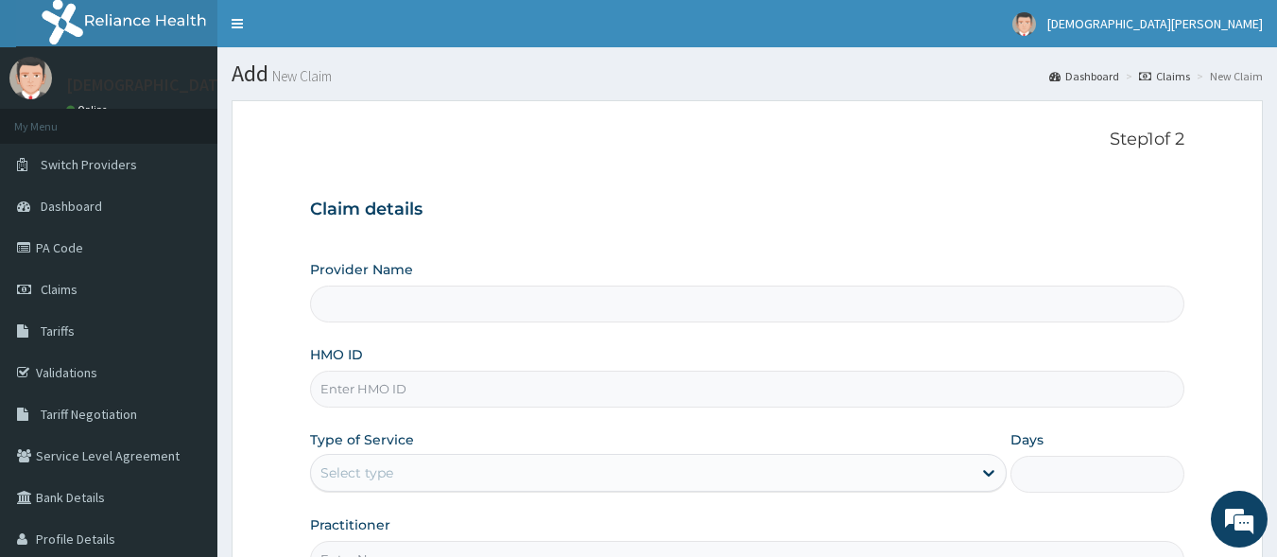
type input "[GEOGRAPHIC_DATA]"
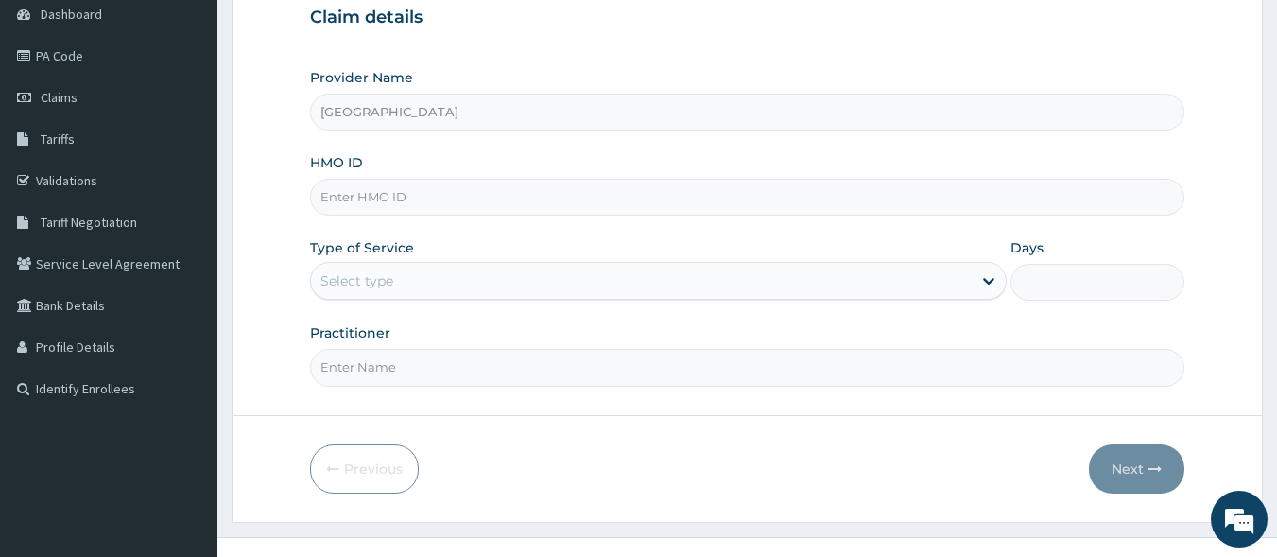
scroll to position [218, 0]
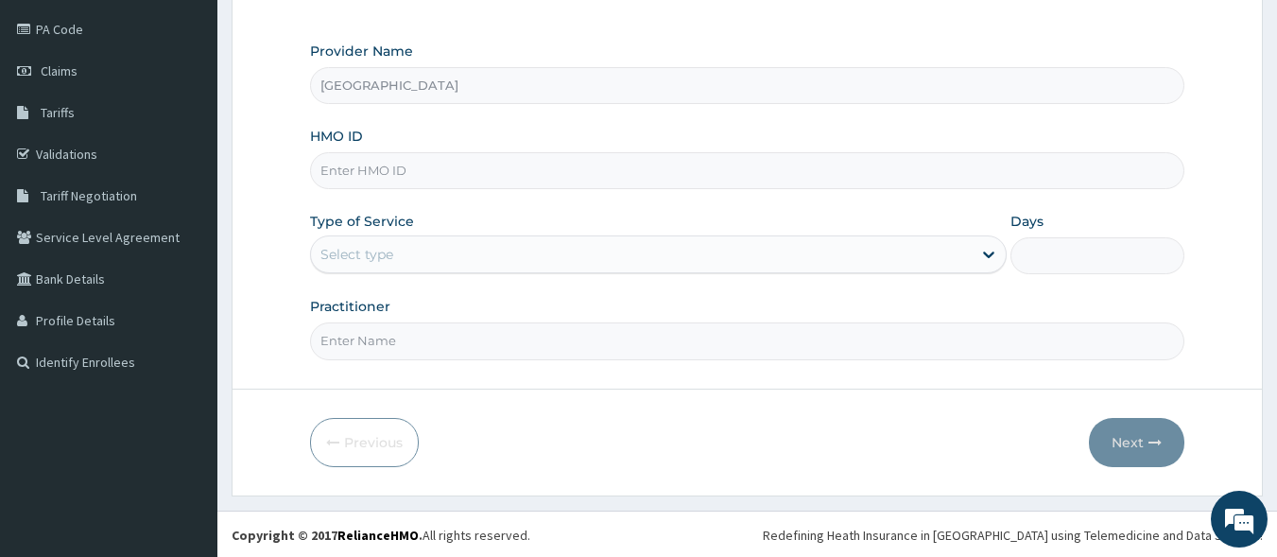
click at [449, 177] on input "HMO ID" at bounding box center [748, 170] width 876 height 37
type input "DAL/10549/A"
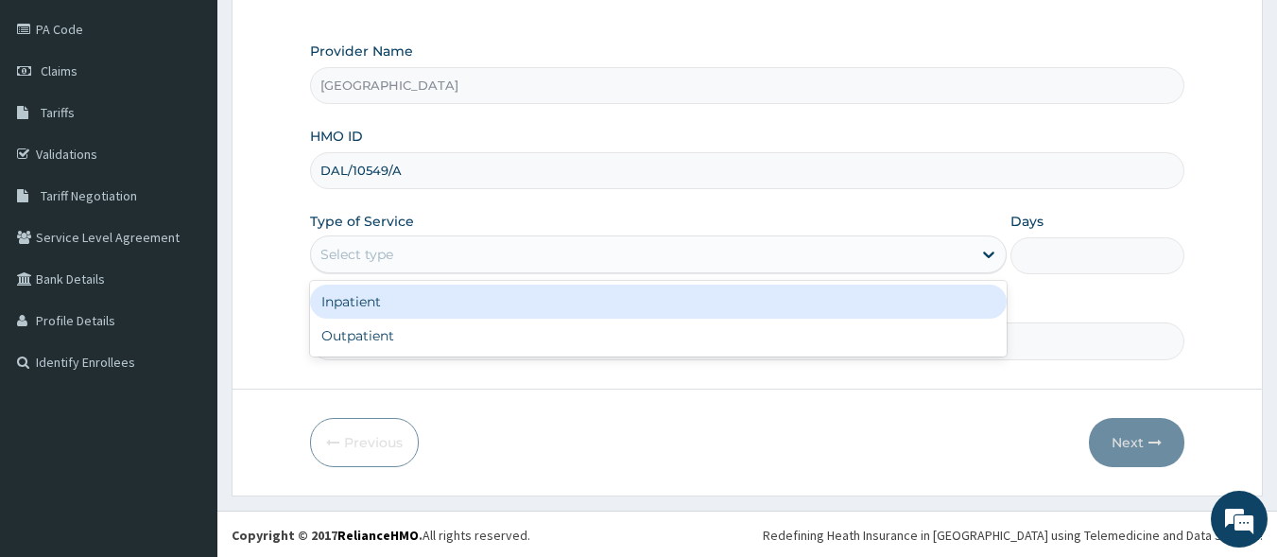
click at [431, 269] on div "Select type" at bounding box center [641, 254] width 661 height 30
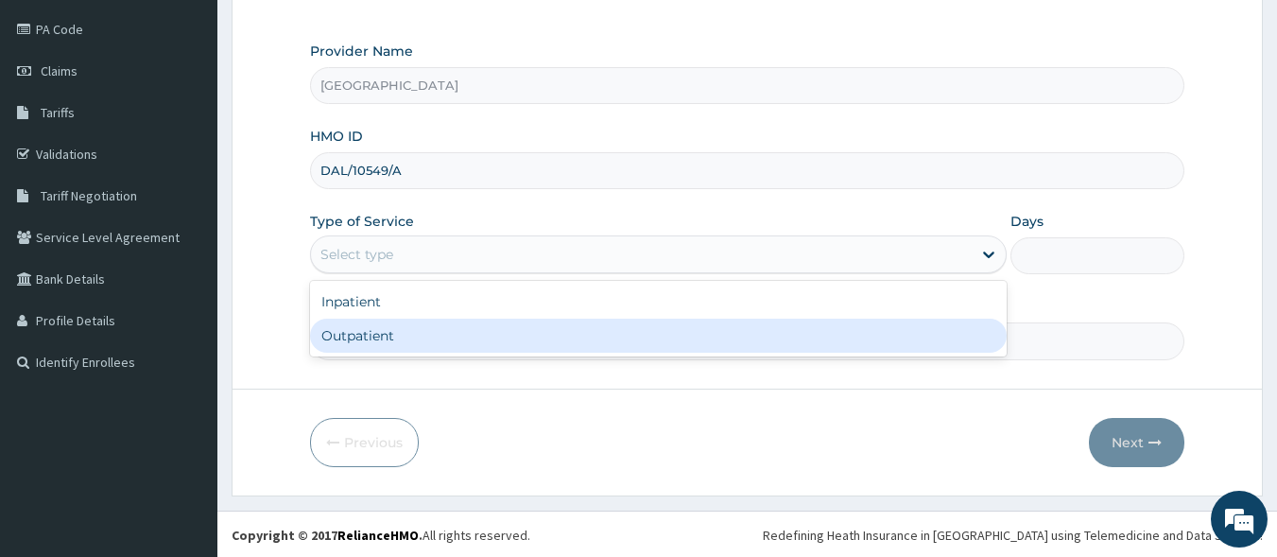
click at [431, 330] on div "Outpatient" at bounding box center [658, 336] width 697 height 34
type input "1"
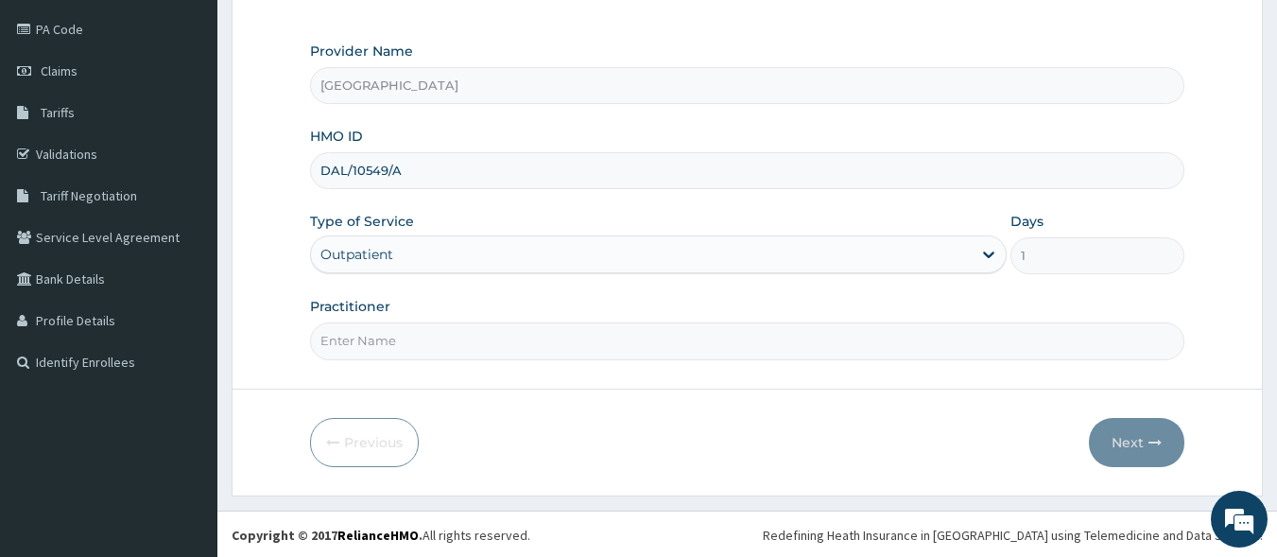
scroll to position [220, 0]
click at [394, 346] on input "Practitioner" at bounding box center [748, 339] width 876 height 37
type input "[PERSON_NAME] EZE"
click at [1117, 449] on button "Next" at bounding box center [1136, 440] width 95 height 49
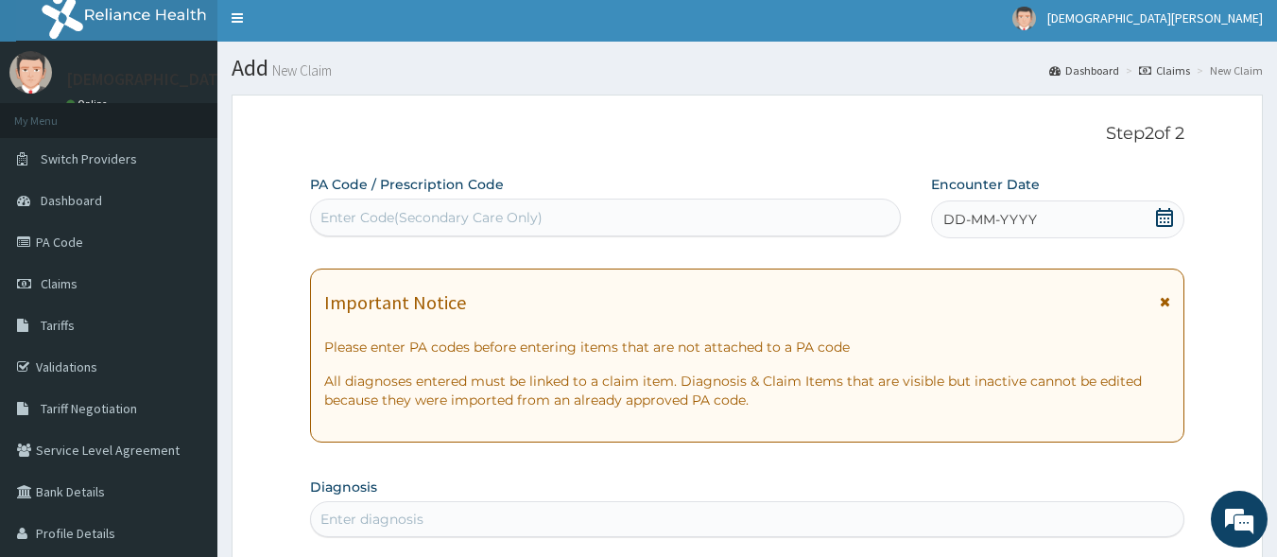
scroll to position [5, 0]
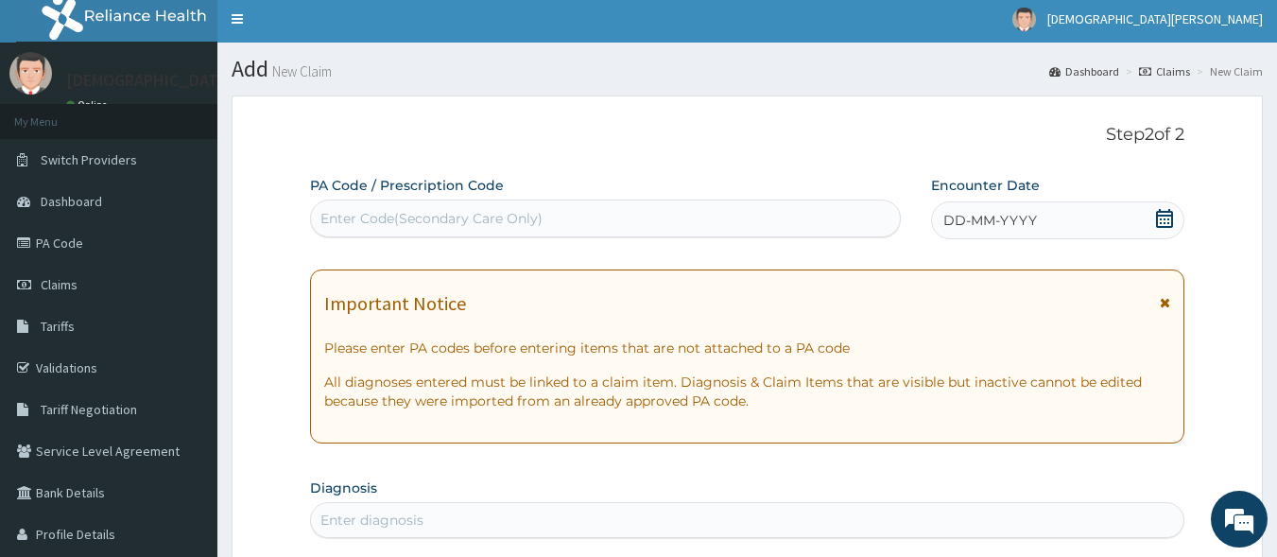
click at [1014, 220] on span "DD-MM-YYYY" at bounding box center [991, 220] width 94 height 19
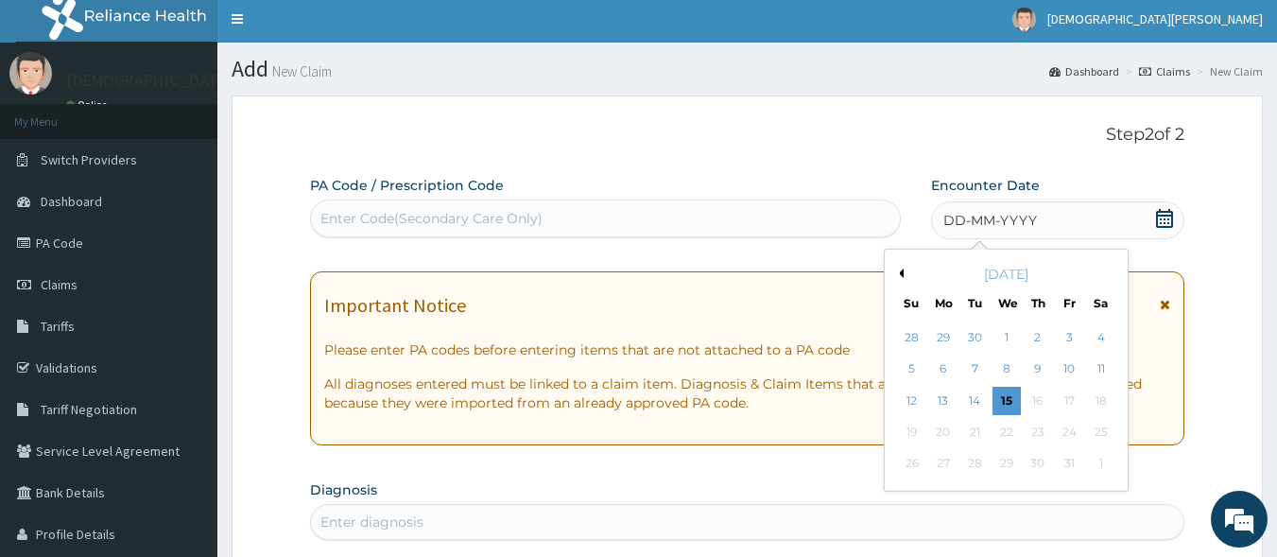
click at [902, 276] on button "Previous Month" at bounding box center [898, 273] width 9 height 9
click at [1035, 394] on div "18" at bounding box center [1038, 401] width 28 height 28
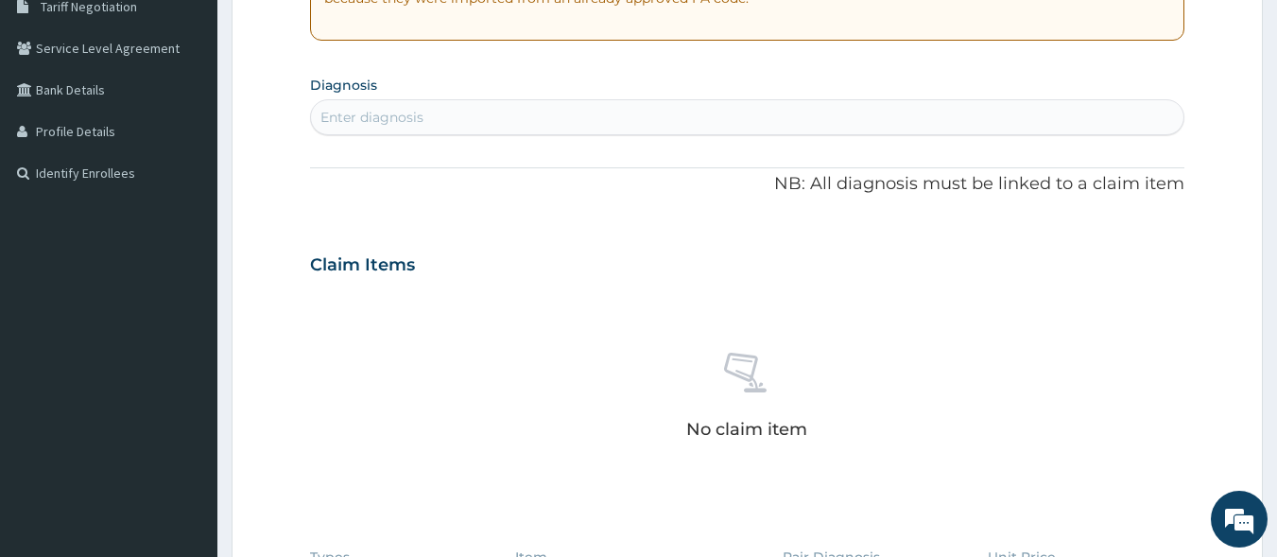
scroll to position [370, 0]
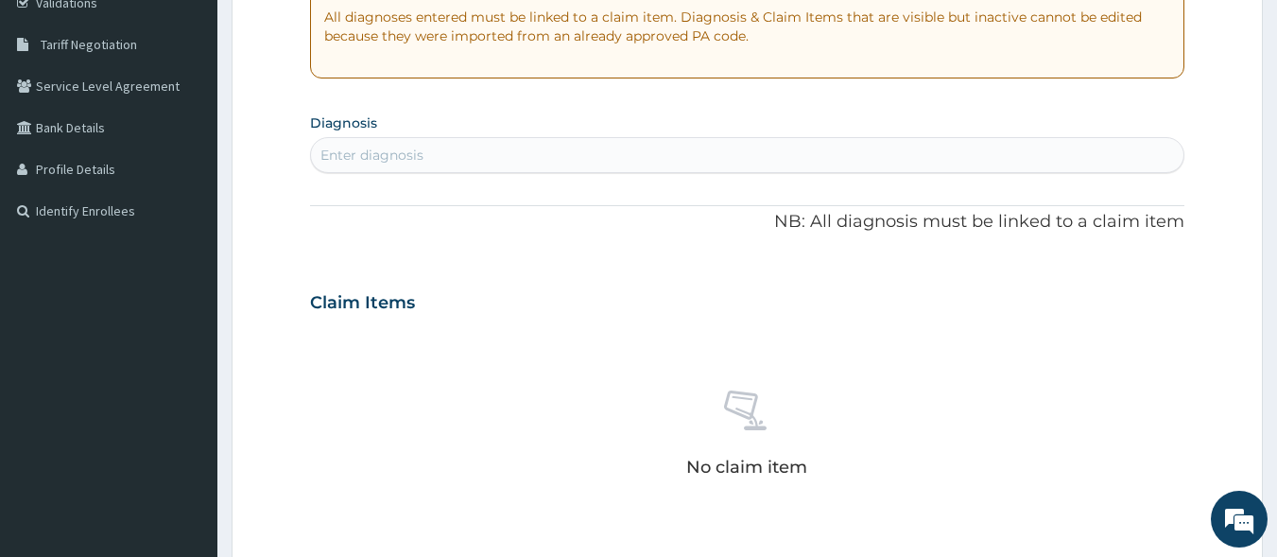
click at [369, 157] on div "Enter diagnosis" at bounding box center [372, 155] width 103 height 19
type input "MALARIA"
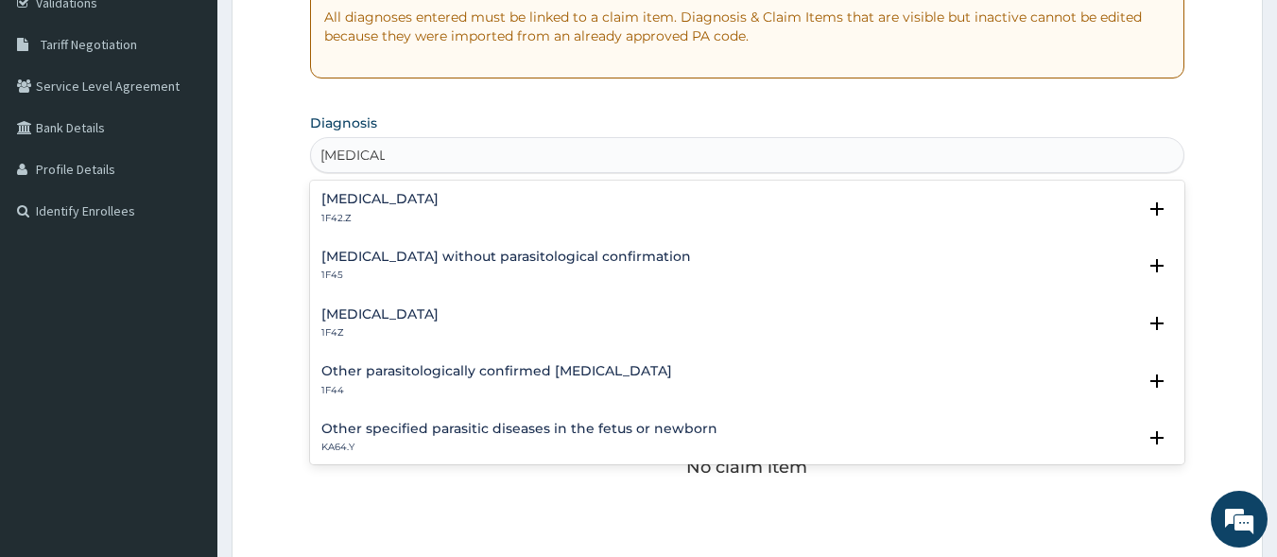
click at [389, 313] on h4 "Malaria, unspecified" at bounding box center [379, 314] width 117 height 14
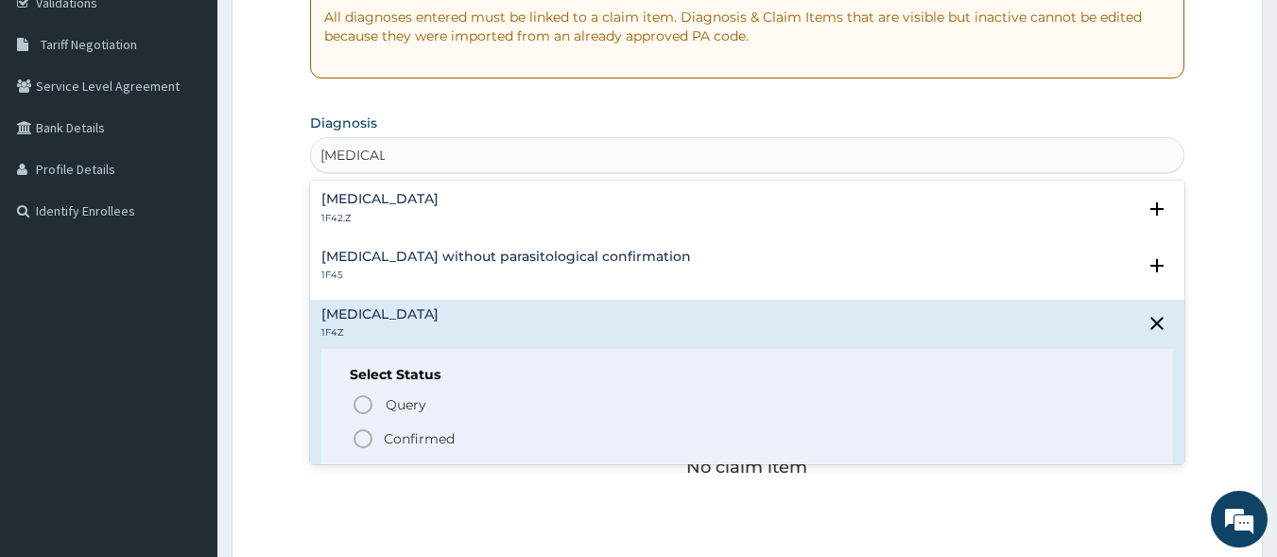
click at [365, 441] on icon "status option filled" at bounding box center [363, 438] width 23 height 23
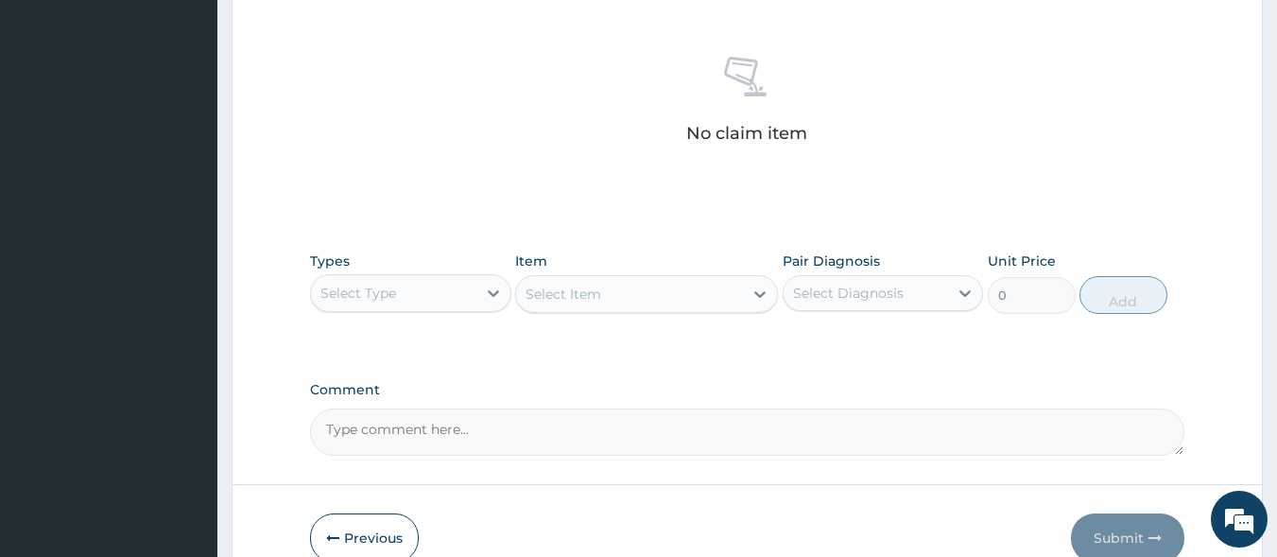
scroll to position [738, 0]
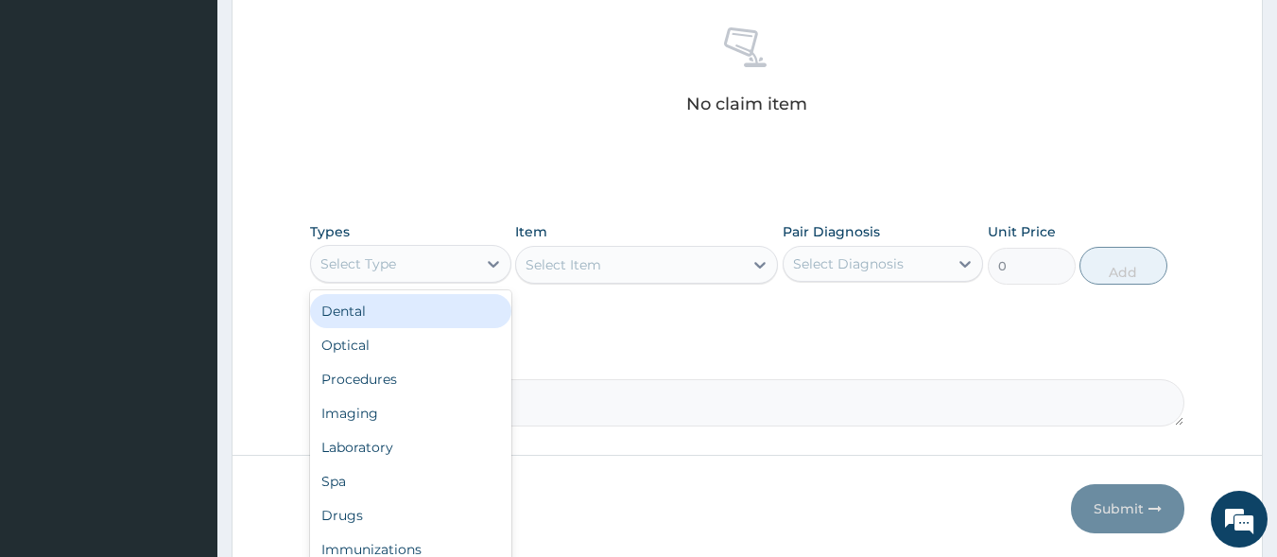
click at [438, 256] on div "Select Type" at bounding box center [393, 264] width 165 height 30
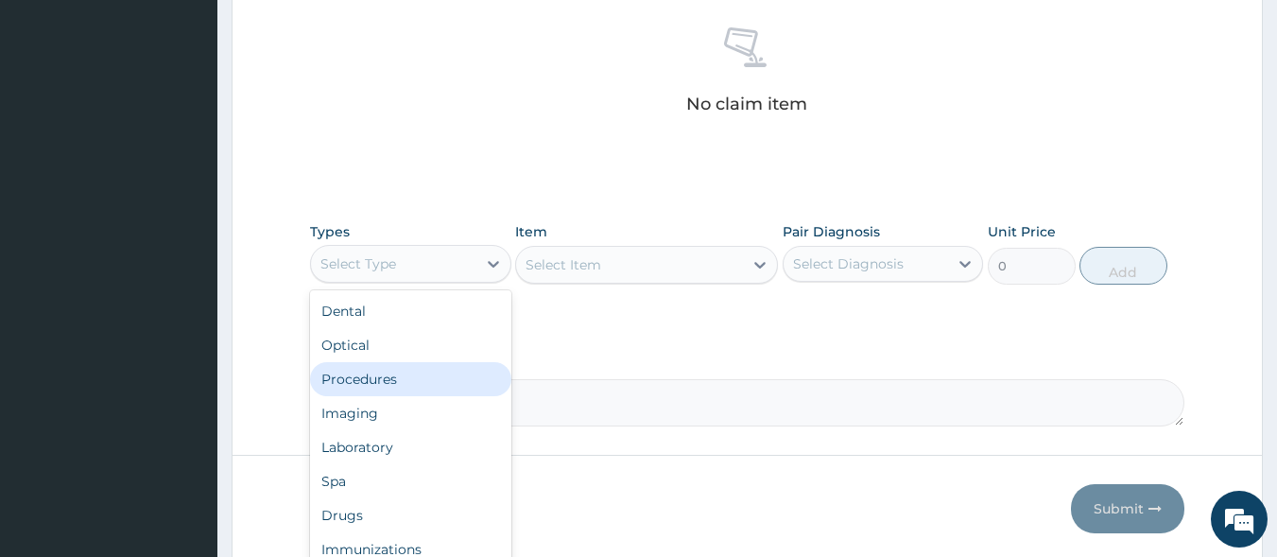
click at [427, 379] on div "Procedures" at bounding box center [410, 379] width 201 height 34
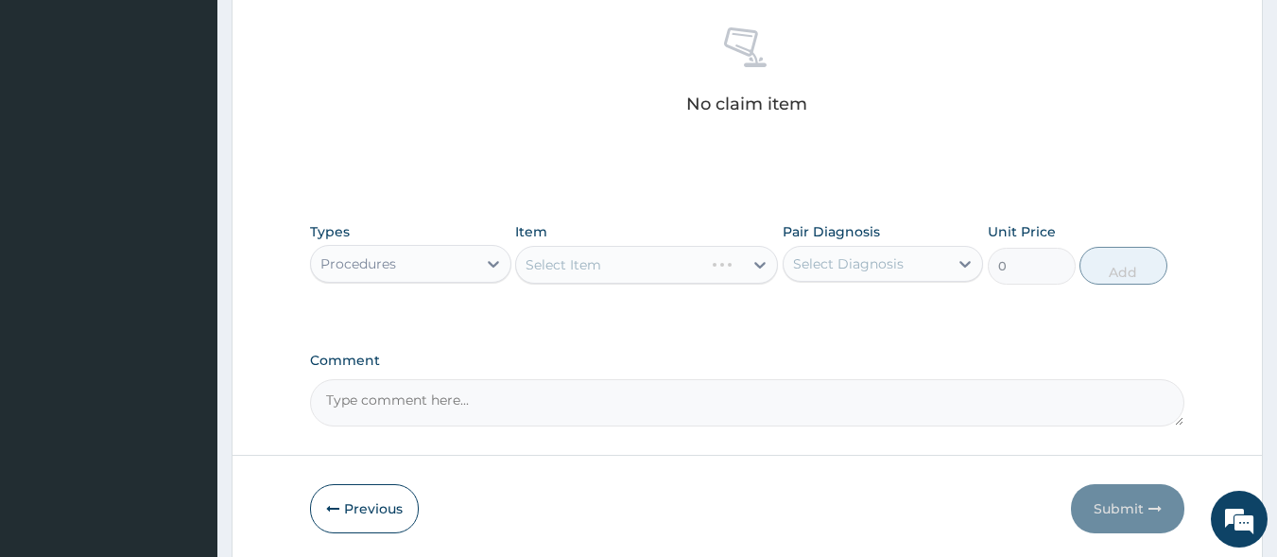
click at [591, 271] on div "Select Item" at bounding box center [646, 265] width 263 height 38
click at [591, 271] on div "Select Item" at bounding box center [564, 264] width 76 height 19
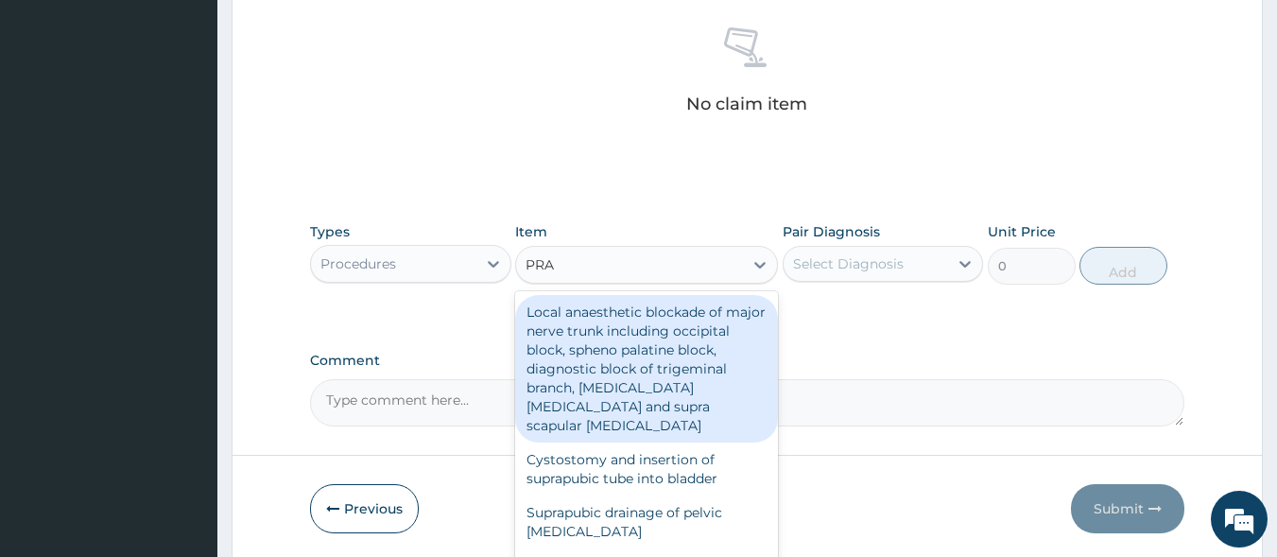
type input "PRAC"
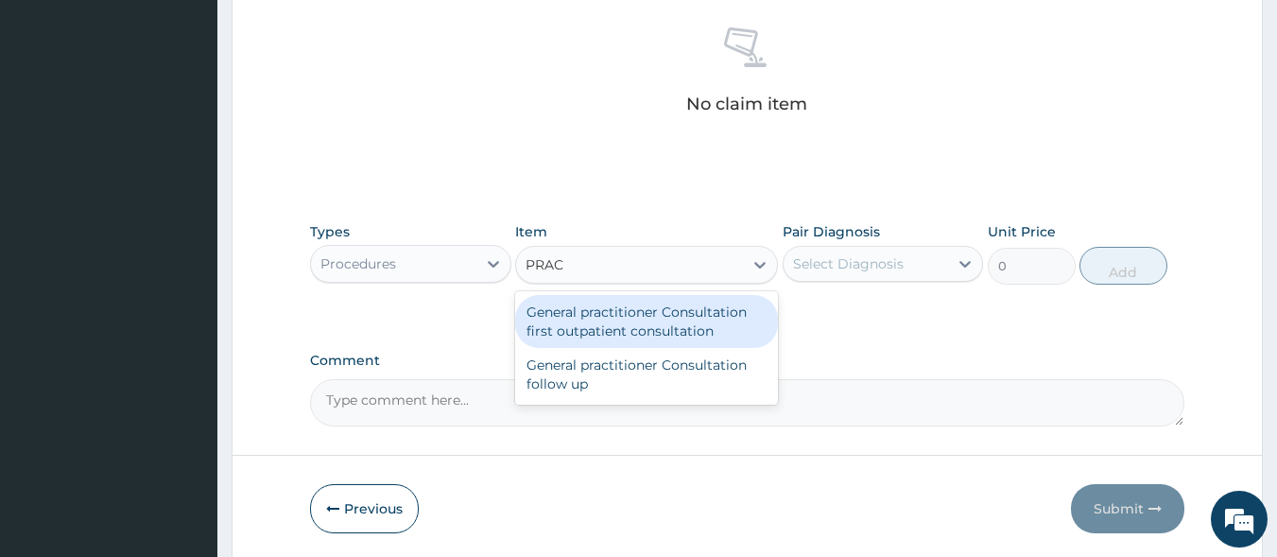
click at [602, 328] on div "General practitioner Consultation first outpatient consultation" at bounding box center [646, 321] width 263 height 53
type input "3000"
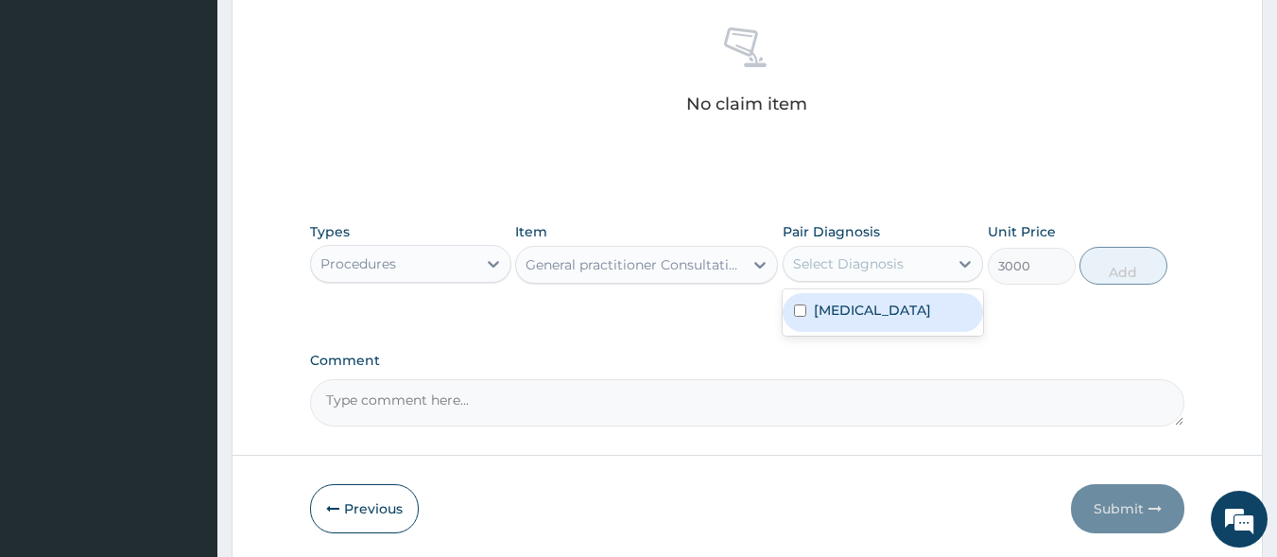
click at [836, 267] on div "Select Diagnosis" at bounding box center [848, 263] width 111 height 19
click at [839, 305] on label "Malaria, unspecified" at bounding box center [872, 310] width 117 height 19
checkbox input "true"
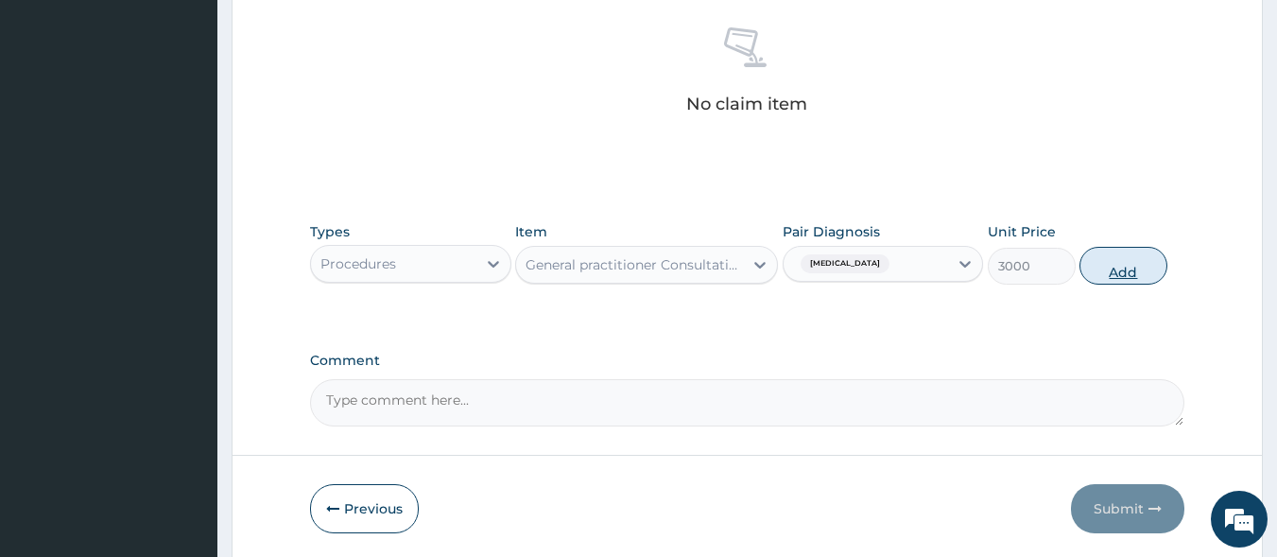
click at [1118, 267] on button "Add" at bounding box center [1124, 266] width 88 height 38
type input "0"
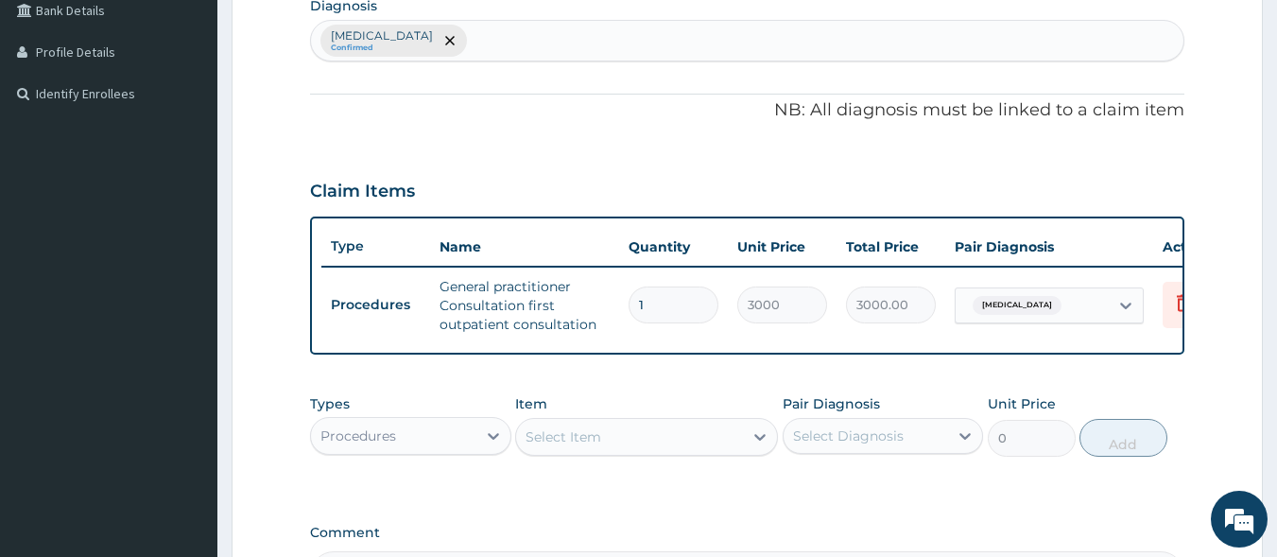
scroll to position [491, 0]
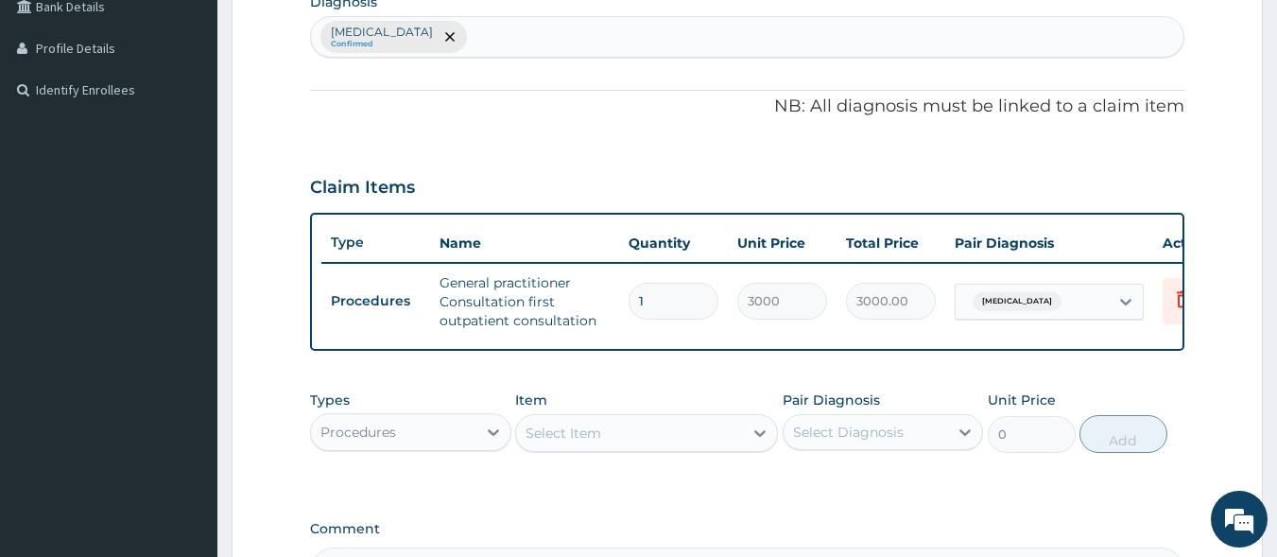
click at [352, 181] on h3 "Claim Items" at bounding box center [362, 188] width 105 height 21
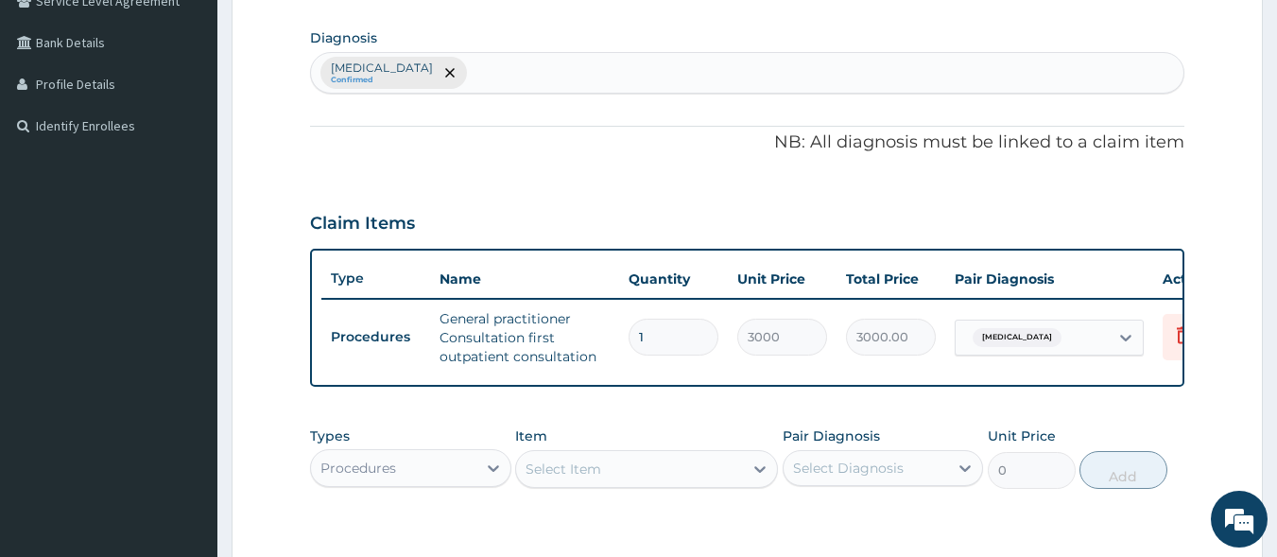
scroll to position [443, 0]
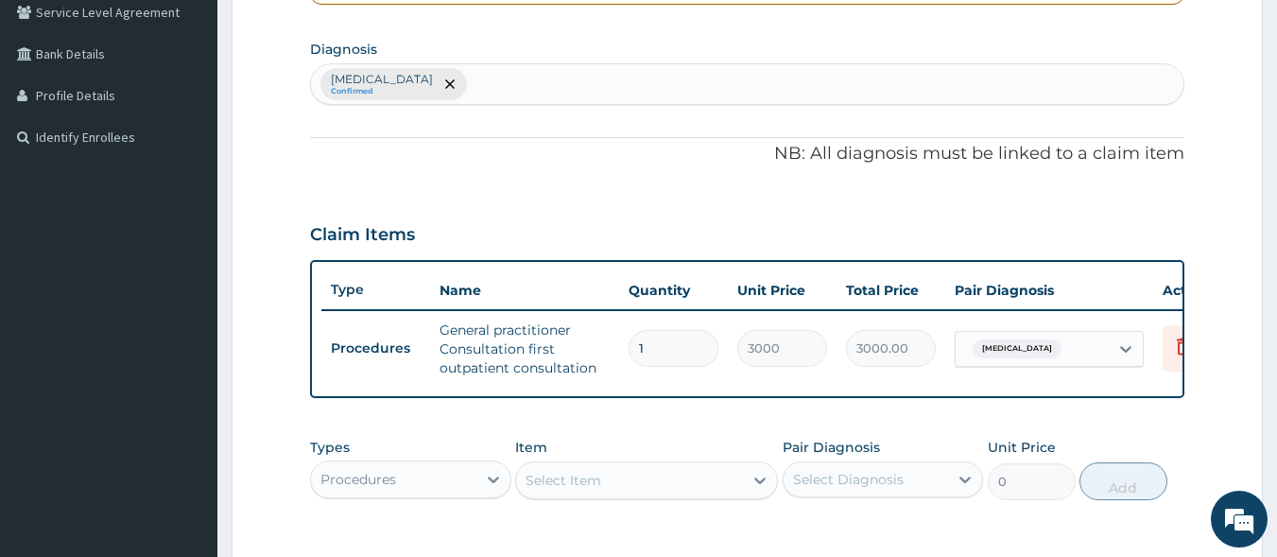
click at [503, 86] on div "Malaria, unspecified Confirmed" at bounding box center [748, 84] width 874 height 40
type input "UPPER"
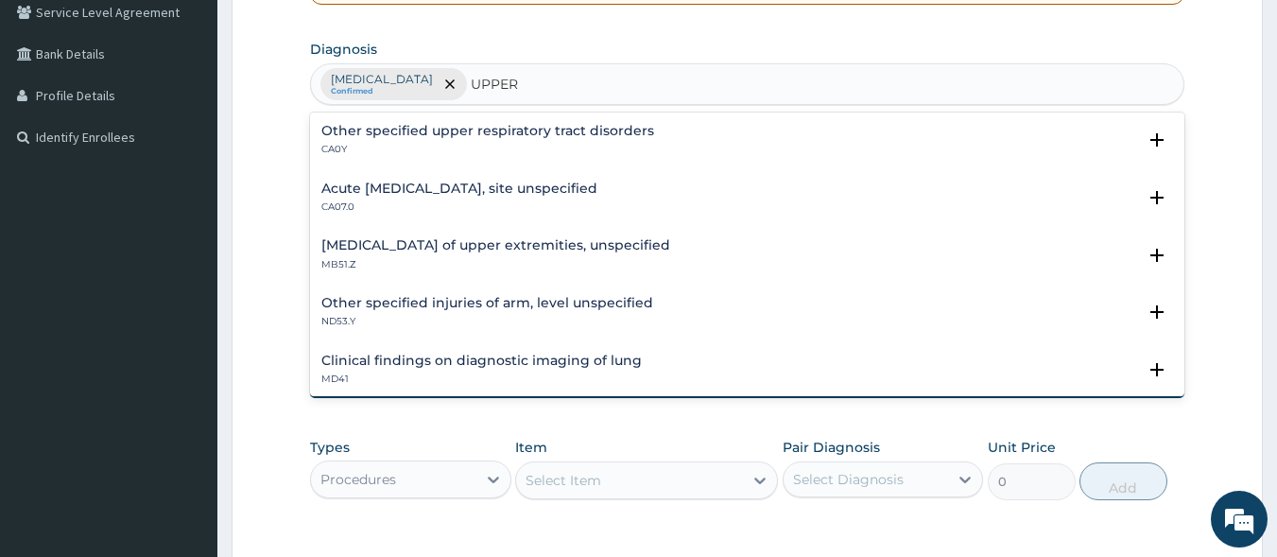
click at [498, 190] on h4 "Acute upper respiratory infection, site unspecified" at bounding box center [459, 189] width 276 height 14
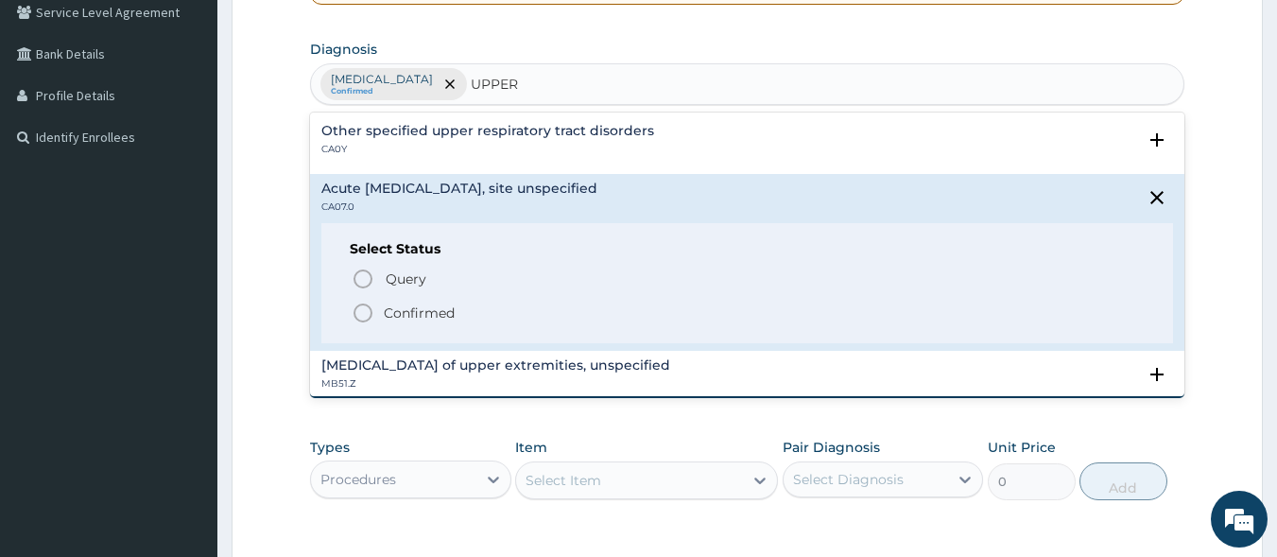
click at [370, 312] on icon "status option filled" at bounding box center [363, 313] width 23 height 23
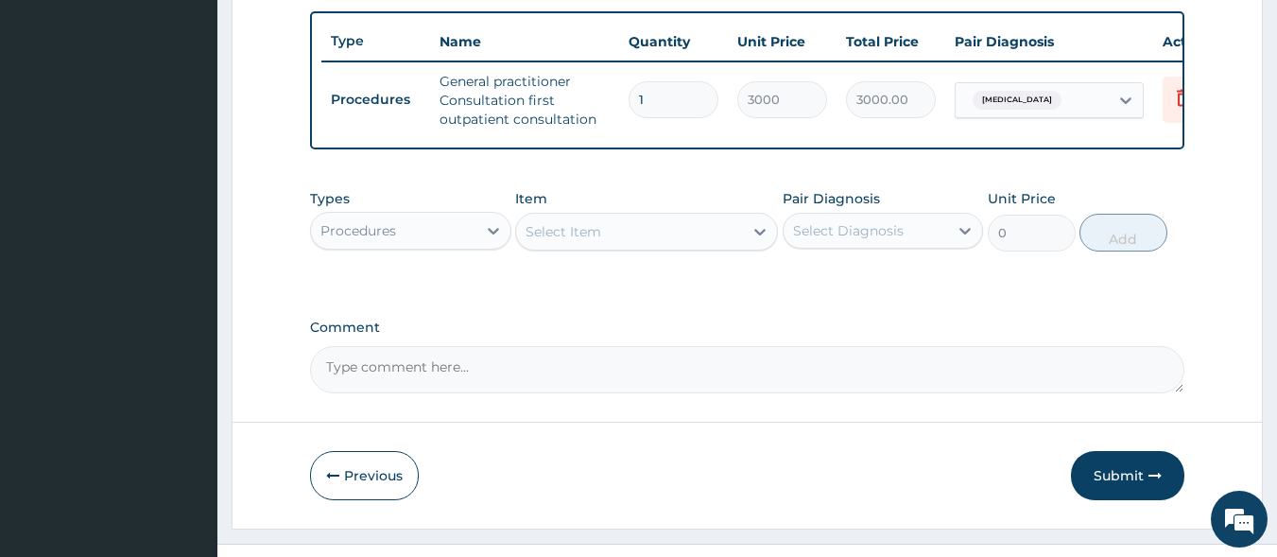
scroll to position [741, 0]
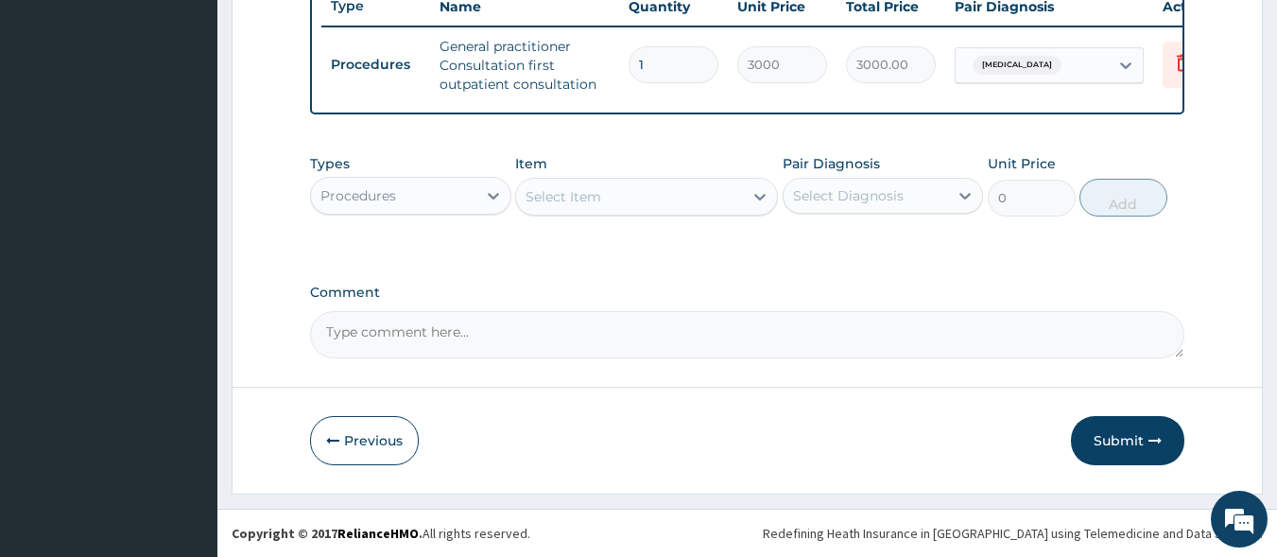
click at [474, 201] on div "Procedures" at bounding box center [393, 196] width 165 height 30
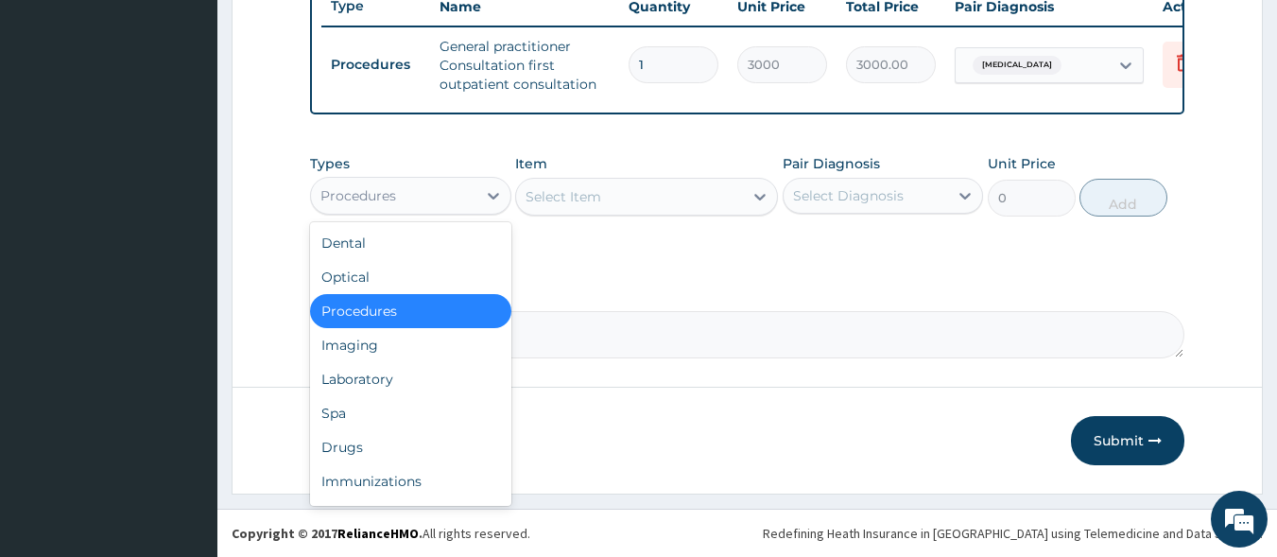
click at [444, 314] on div "Procedures" at bounding box center [410, 311] width 201 height 34
click at [450, 199] on div "Procedures" at bounding box center [393, 196] width 165 height 30
click at [407, 384] on div "Laboratory" at bounding box center [410, 379] width 201 height 34
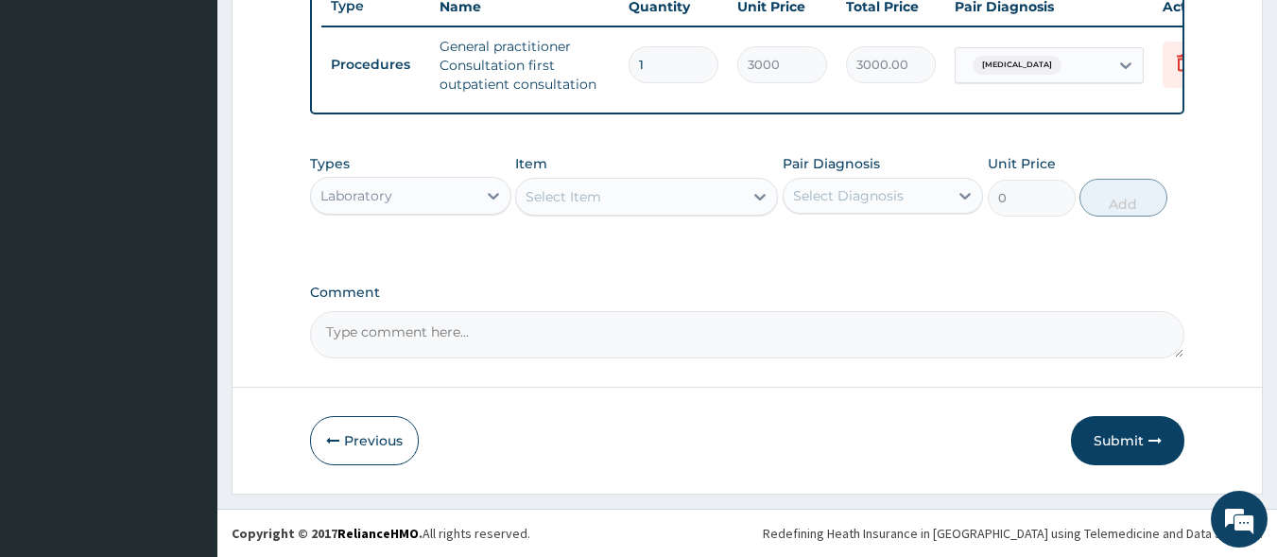
click at [588, 207] on div "Select Item" at bounding box center [629, 197] width 227 height 30
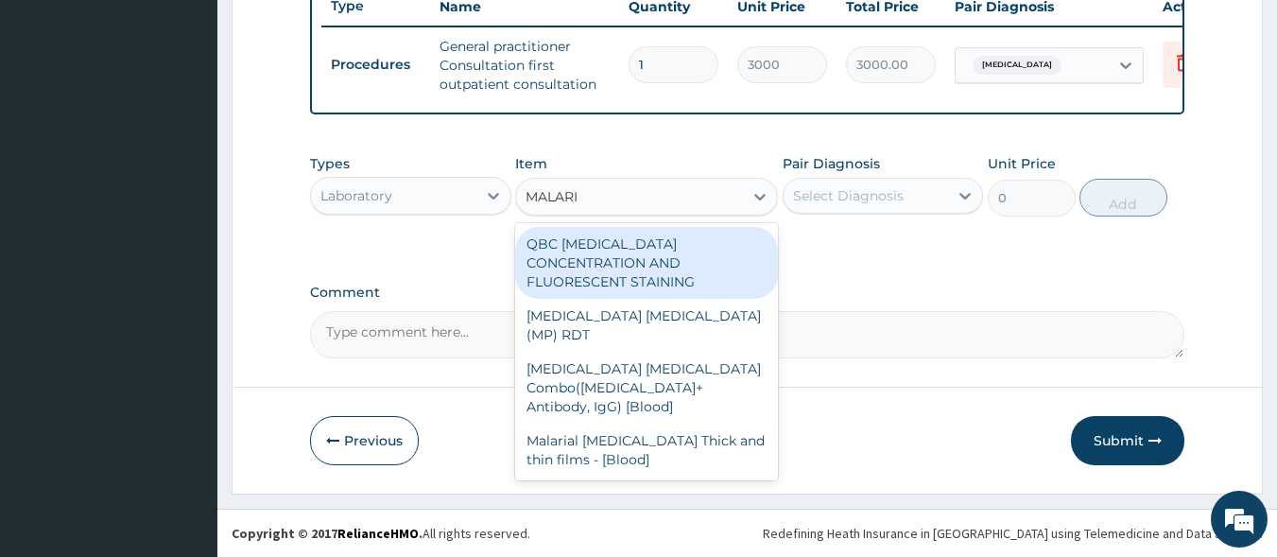
type input "[MEDICAL_DATA]"
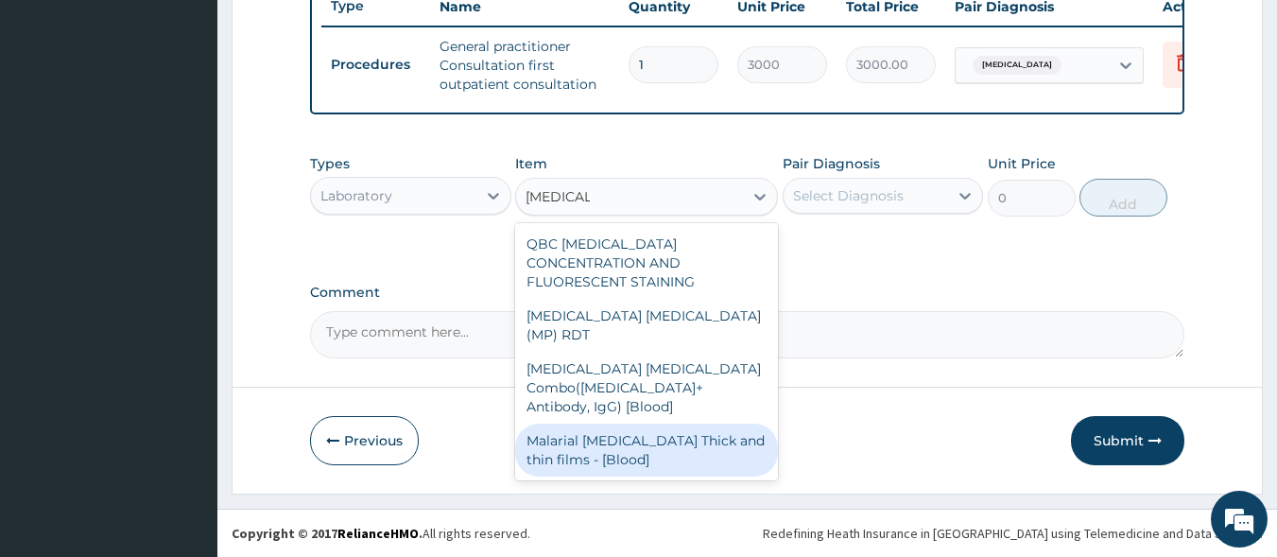
click at [618, 424] on div "Malarial Parasite Thick and thin films - [Blood]" at bounding box center [646, 450] width 263 height 53
type input "1500"
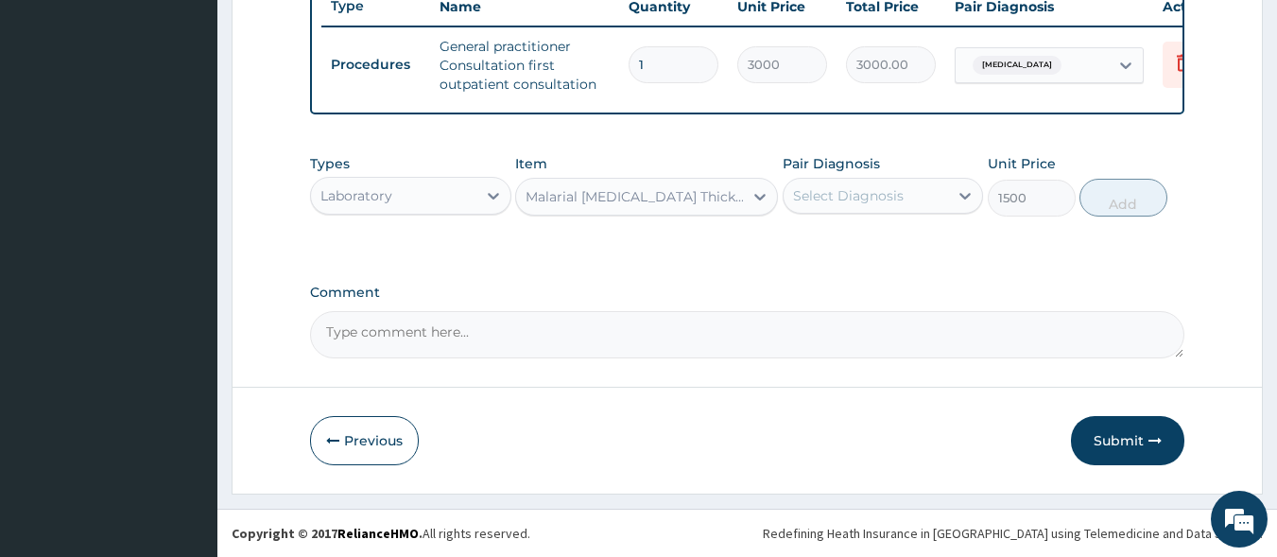
click at [812, 197] on div "Select Diagnosis" at bounding box center [848, 195] width 111 height 19
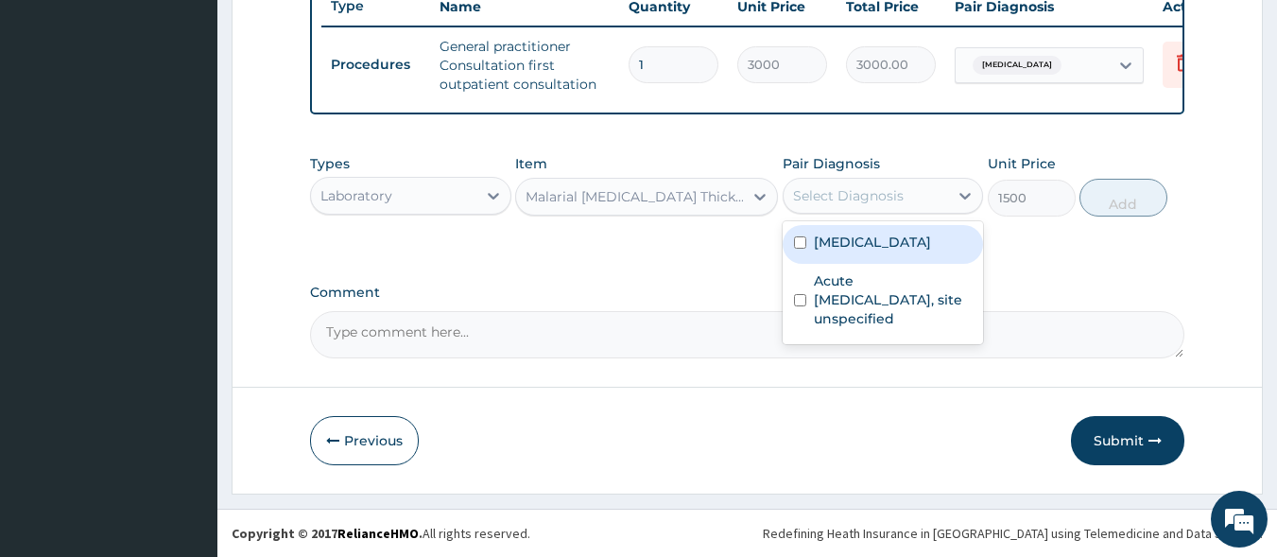
click at [837, 257] on div "[MEDICAL_DATA]" at bounding box center [883, 244] width 201 height 39
checkbox input "true"
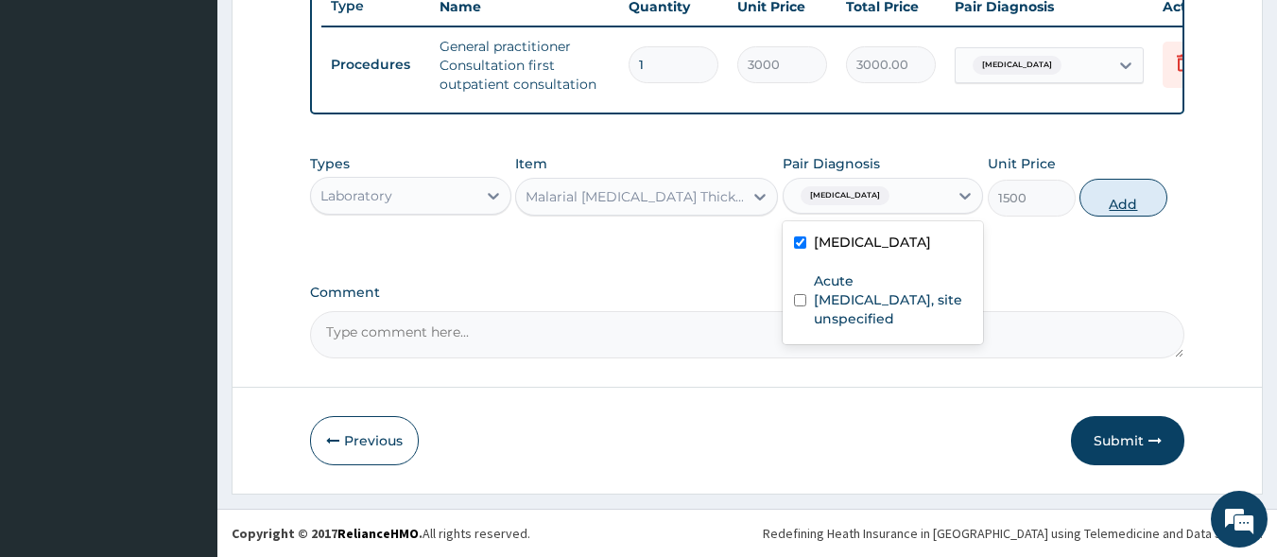
click at [1111, 199] on button "Add" at bounding box center [1124, 198] width 88 height 38
type input "0"
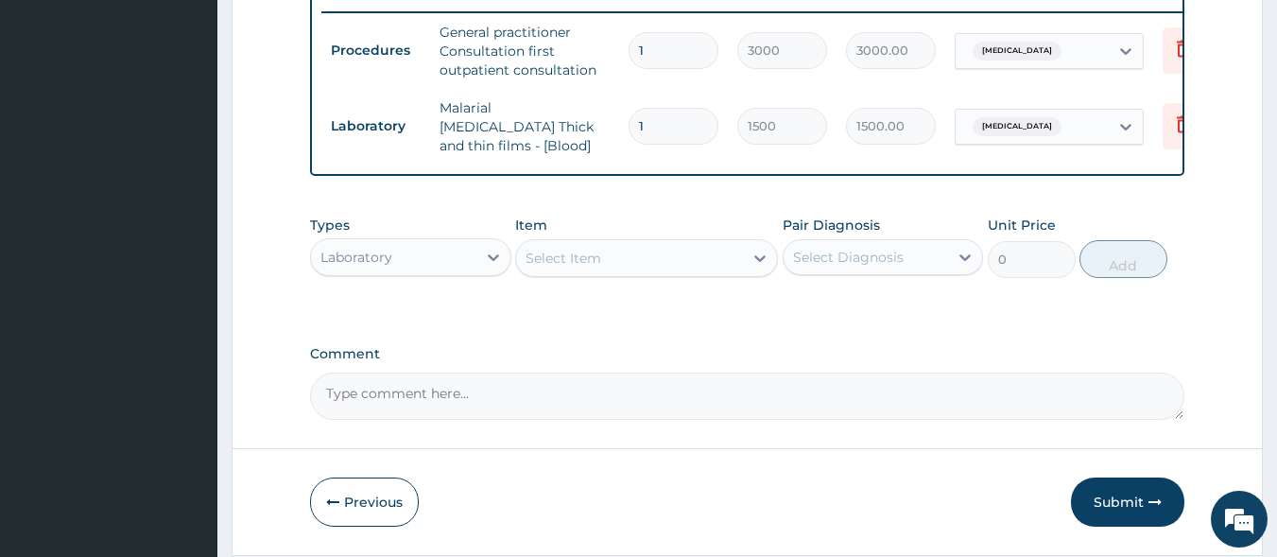
click at [627, 263] on div "Select Item" at bounding box center [629, 258] width 227 height 30
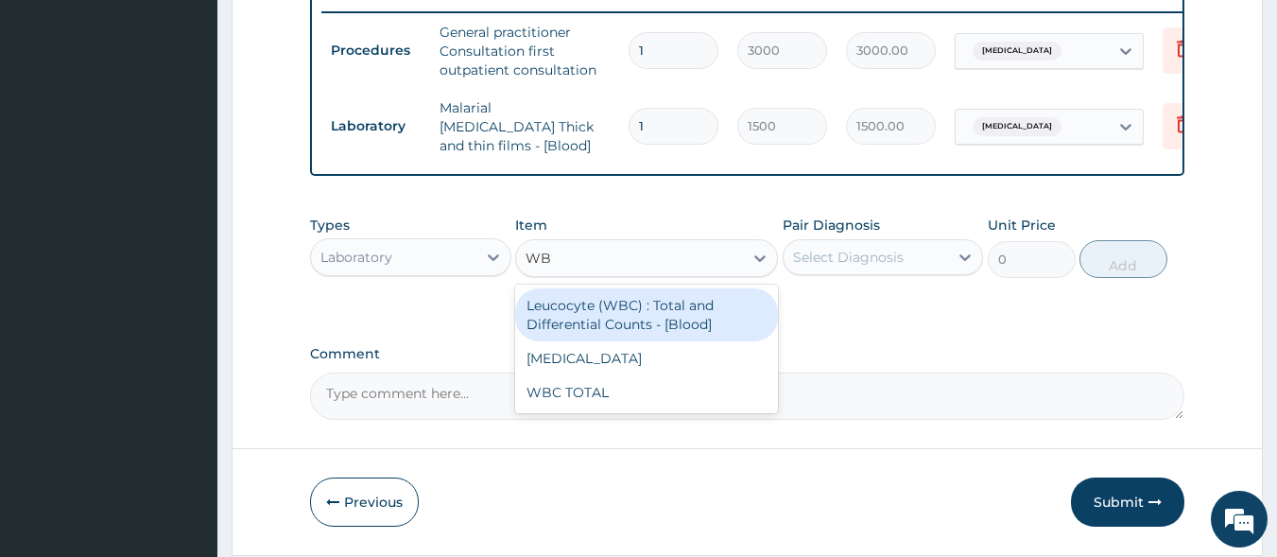
type input "WBC"
click at [633, 315] on div "Leucocyte (WBC) : Total and Differential Counts - [Blood]" at bounding box center [646, 314] width 263 height 53
type input "2000"
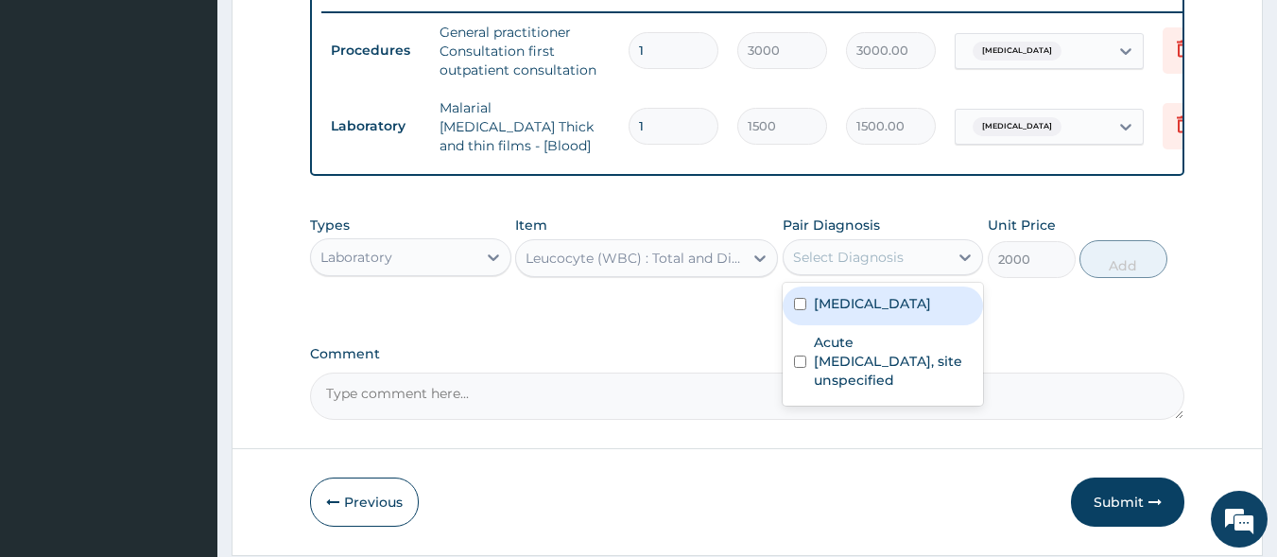
click at [826, 267] on div "Select Diagnosis" at bounding box center [848, 257] width 111 height 19
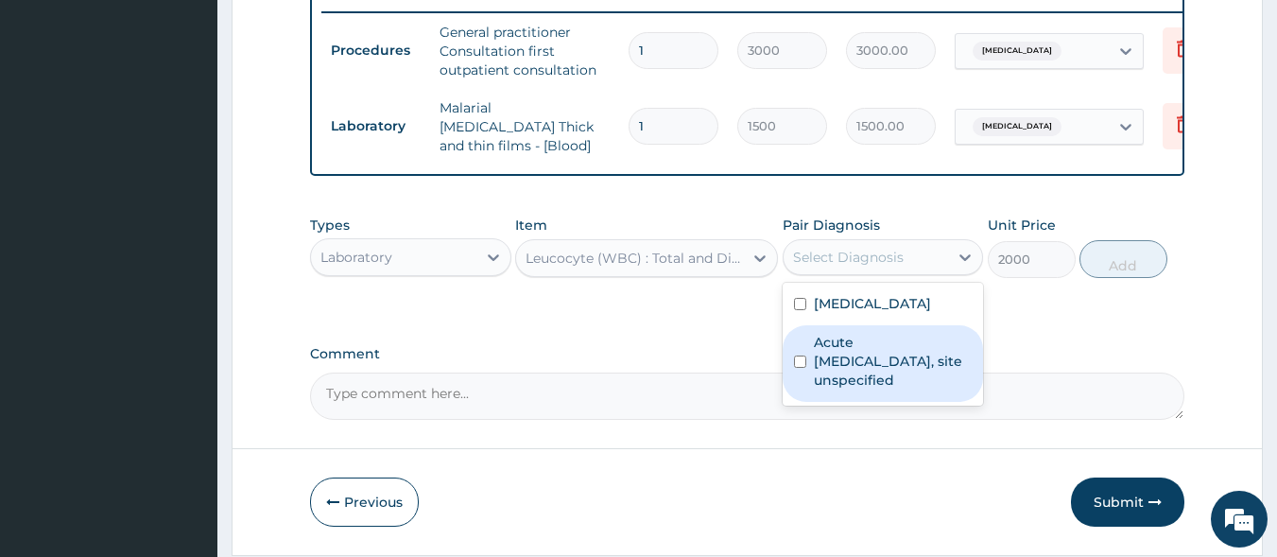
click at [849, 371] on label "Acute upper respiratory infection, site unspecified" at bounding box center [893, 361] width 159 height 57
checkbox input "true"
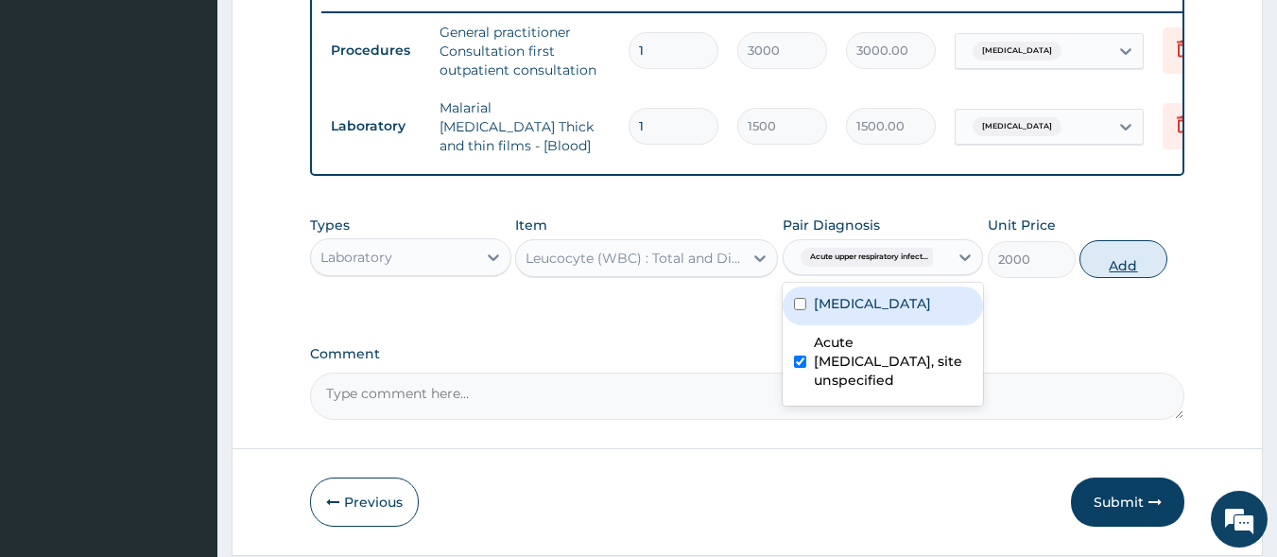
click at [1127, 278] on button "Add" at bounding box center [1124, 259] width 88 height 38
type input "0"
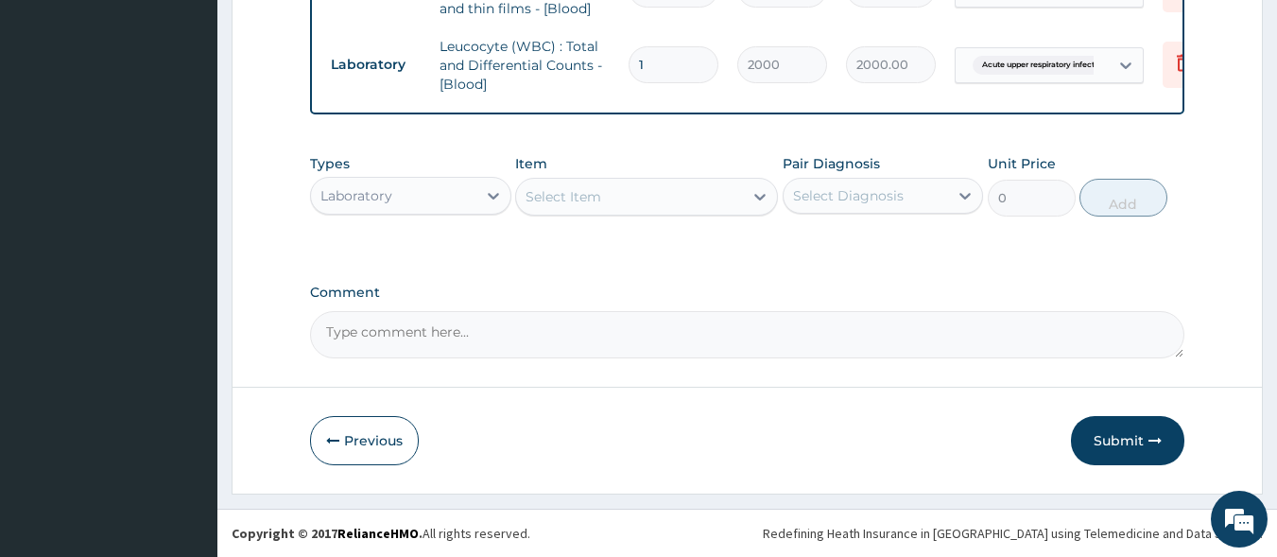
scroll to position [882, 0]
click at [1138, 447] on button "Submit" at bounding box center [1127, 440] width 113 height 49
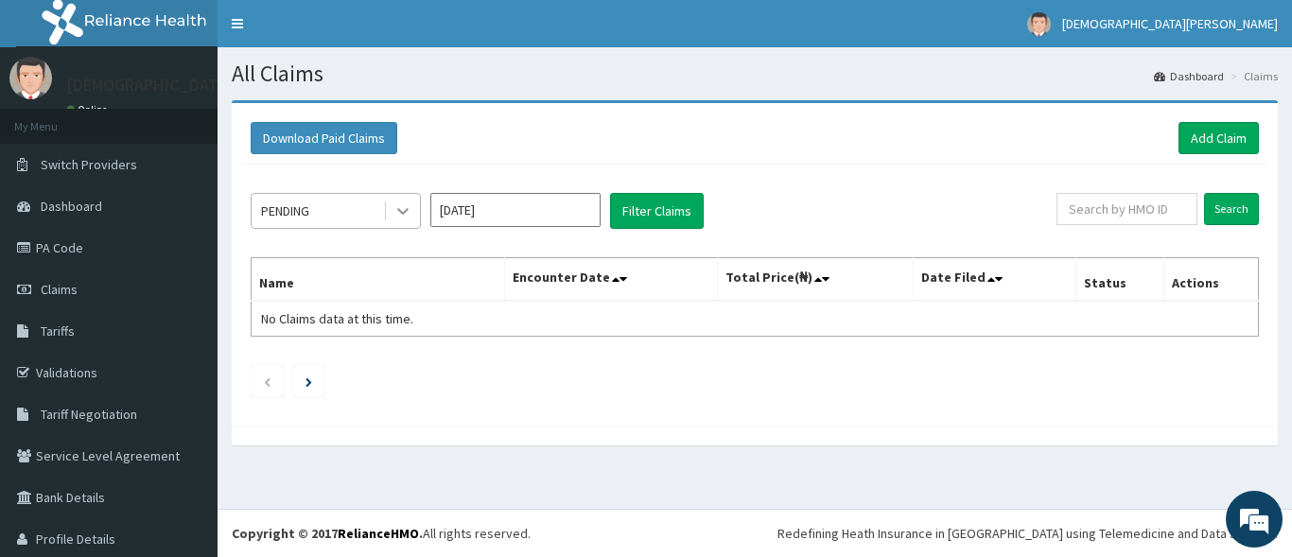
click at [398, 217] on icon at bounding box center [402, 210] width 19 height 19
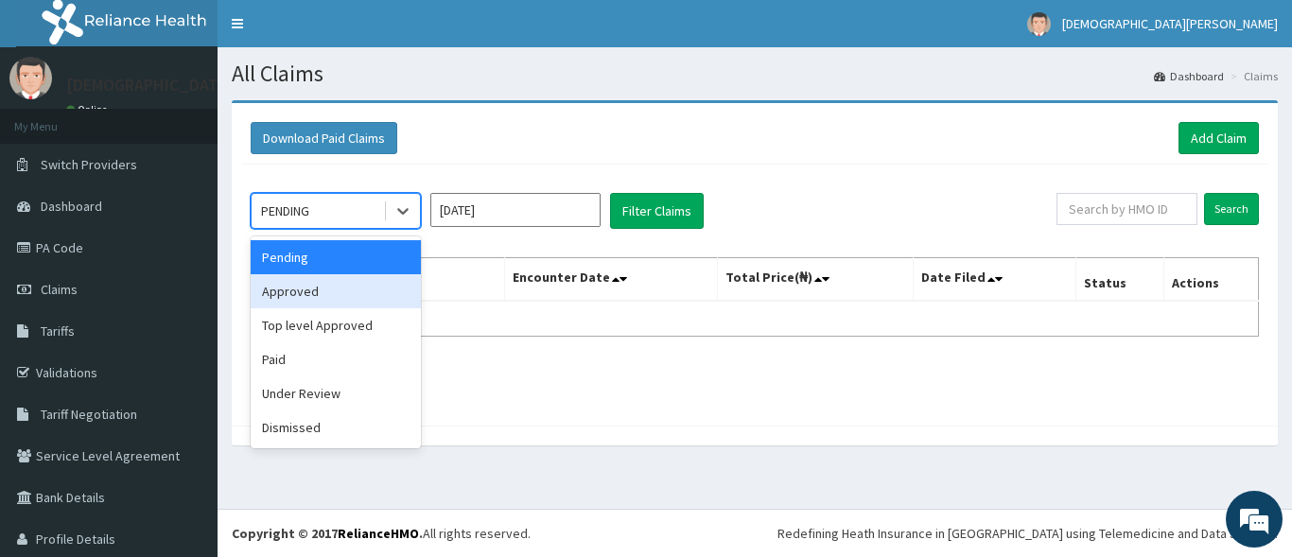
click at [358, 287] on div "Approved" at bounding box center [336, 291] width 170 height 34
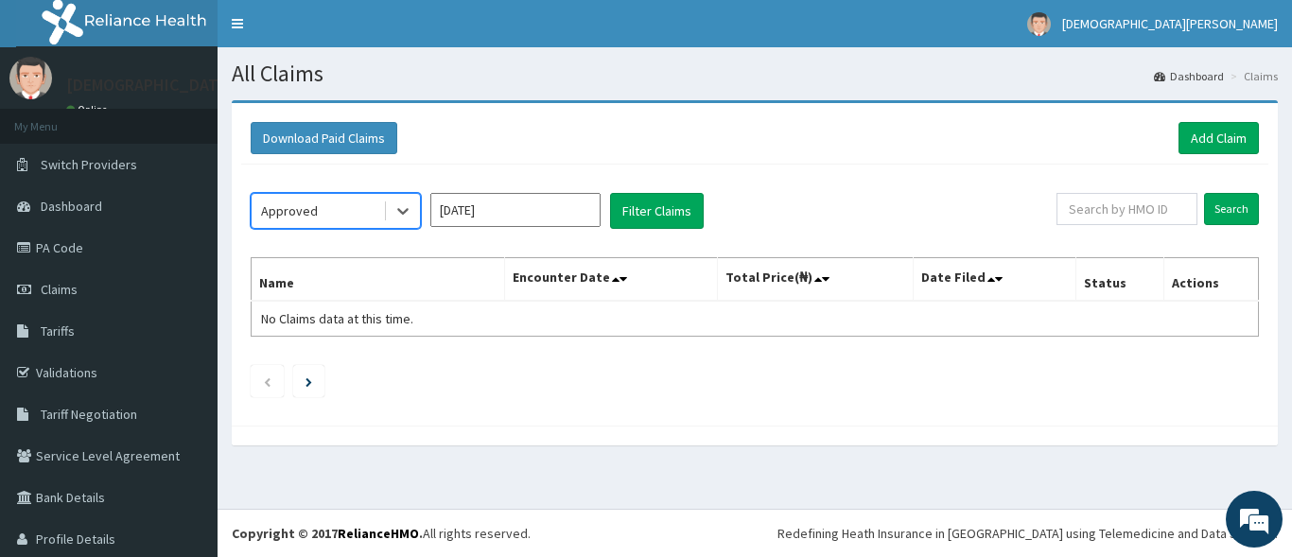
click at [513, 213] on input "[DATE]" at bounding box center [515, 210] width 170 height 34
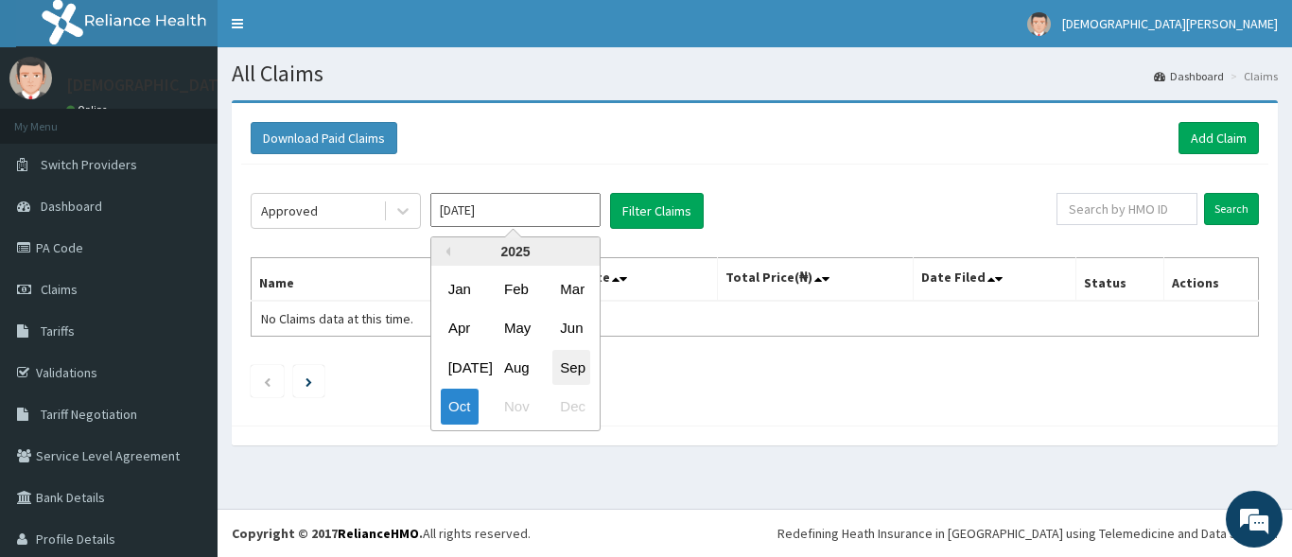
click at [565, 368] on div "Sep" at bounding box center [571, 367] width 38 height 35
type input "[DATE]"
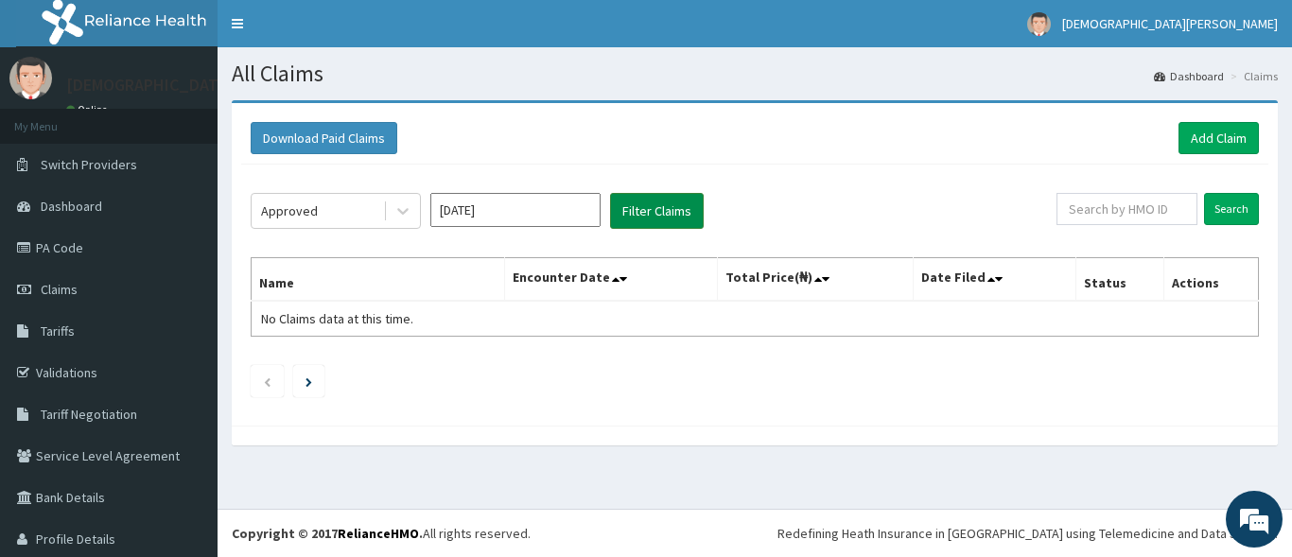
click at [664, 210] on button "Filter Claims" at bounding box center [657, 211] width 94 height 36
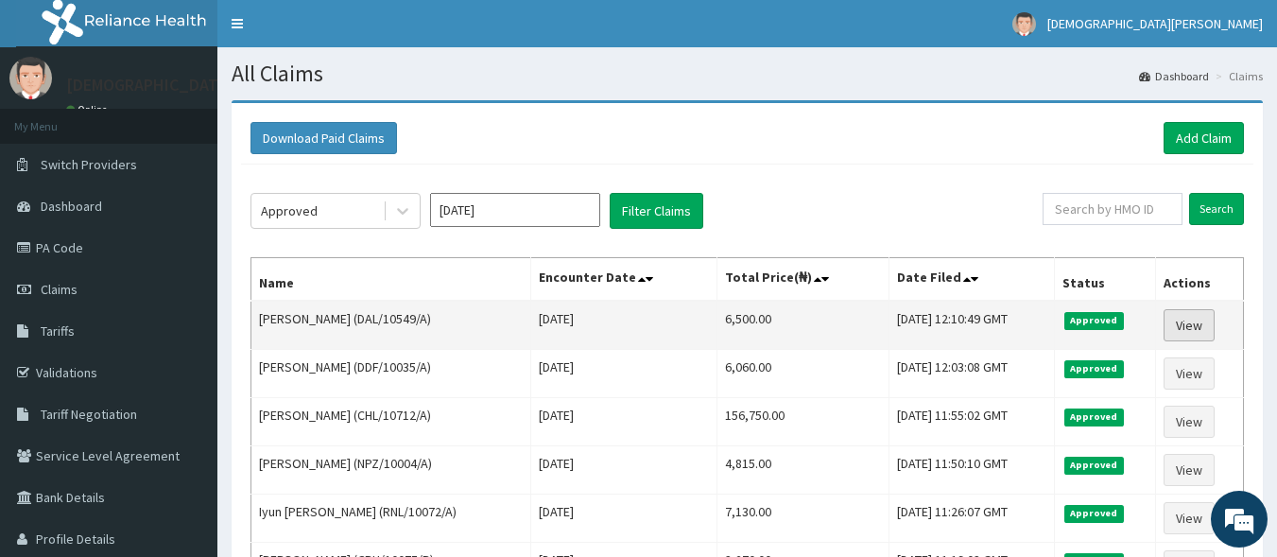
click at [1183, 328] on link "View" at bounding box center [1189, 325] width 51 height 32
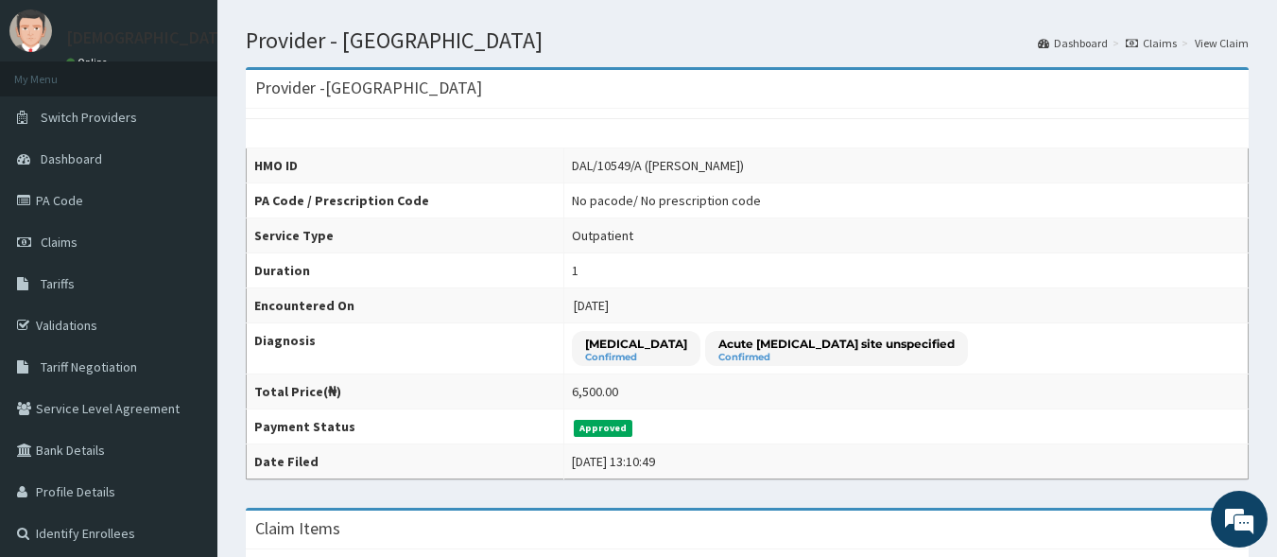
scroll to position [52, 0]
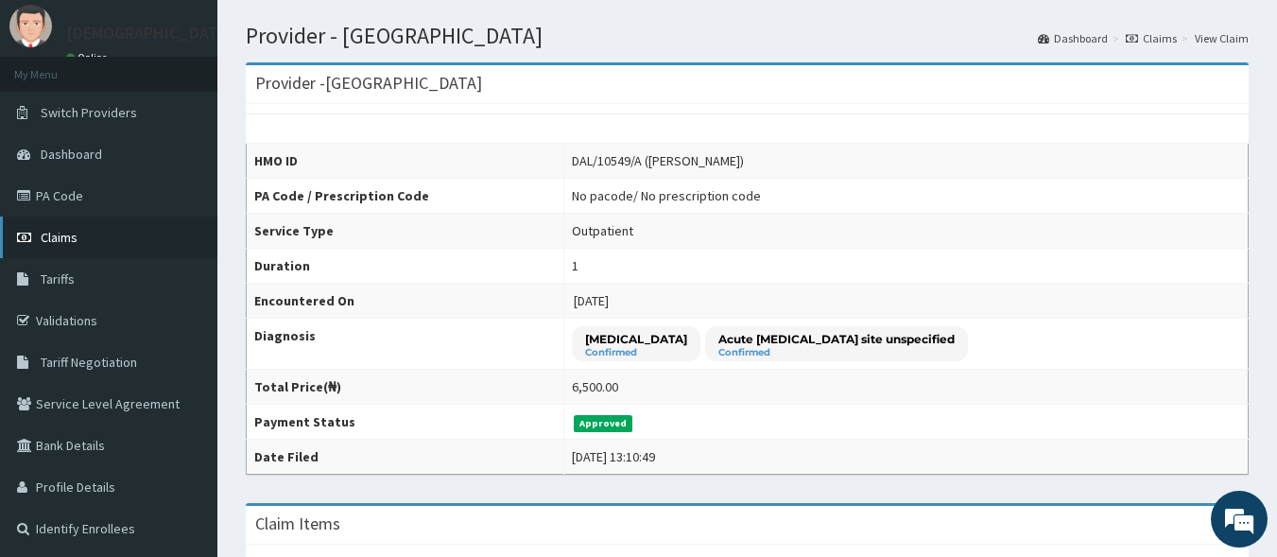
click at [64, 242] on span "Claims" at bounding box center [59, 237] width 37 height 17
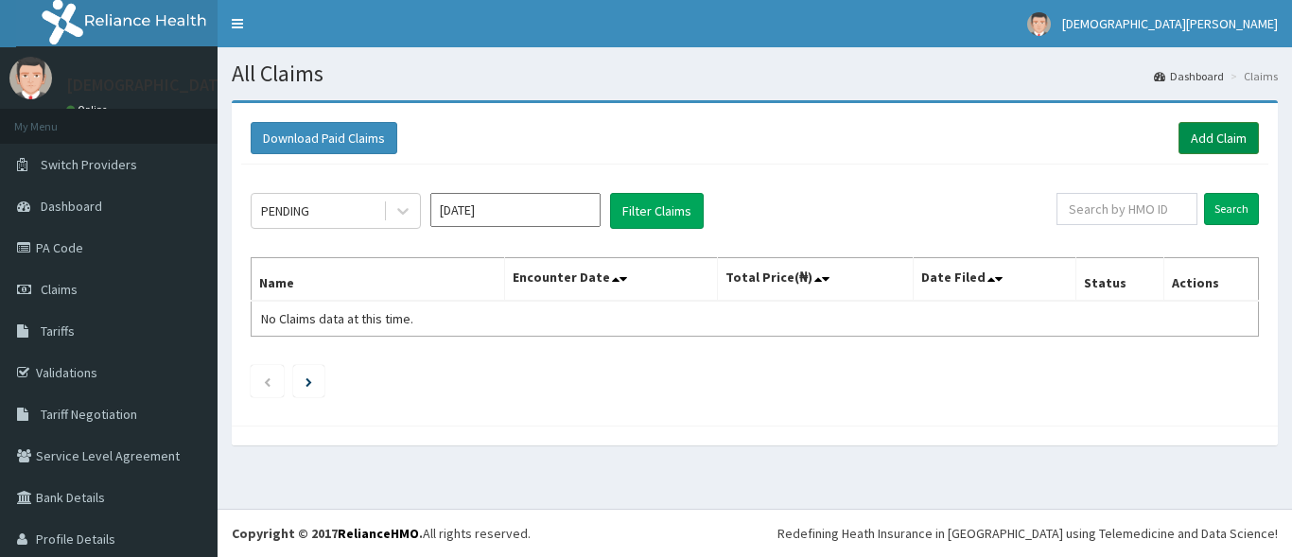
click at [1197, 136] on link "Add Claim" at bounding box center [1218, 138] width 80 height 32
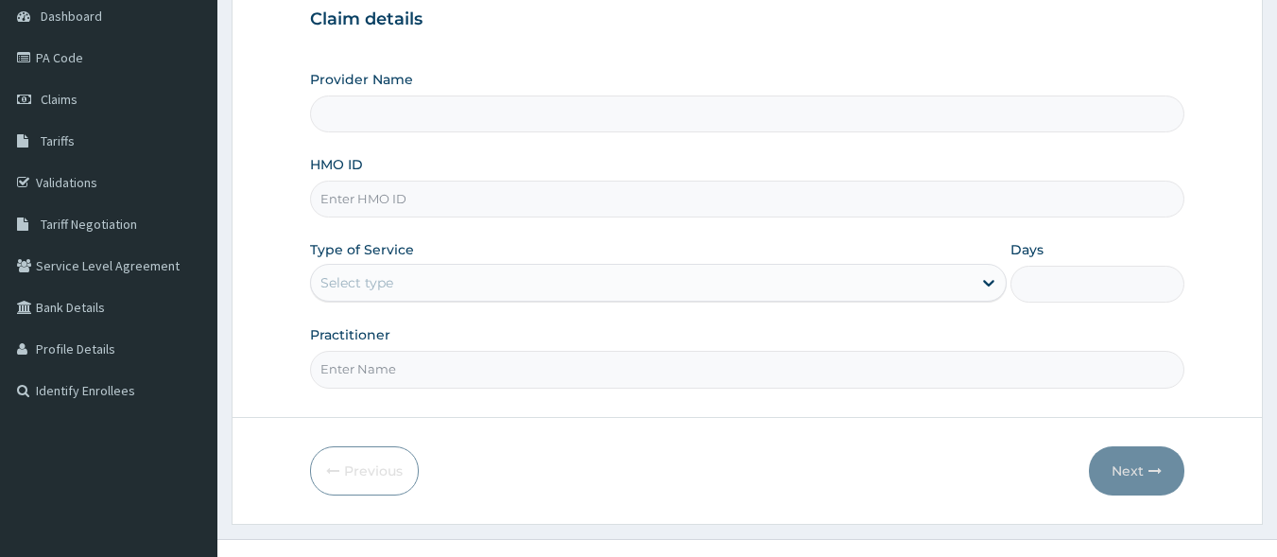
click at [405, 199] on input "HMO ID" at bounding box center [748, 199] width 876 height 37
type input "DA"
type input "[GEOGRAPHIC_DATA]"
type input "DAL/10549/A"
click at [399, 295] on div "Select type" at bounding box center [641, 283] width 661 height 30
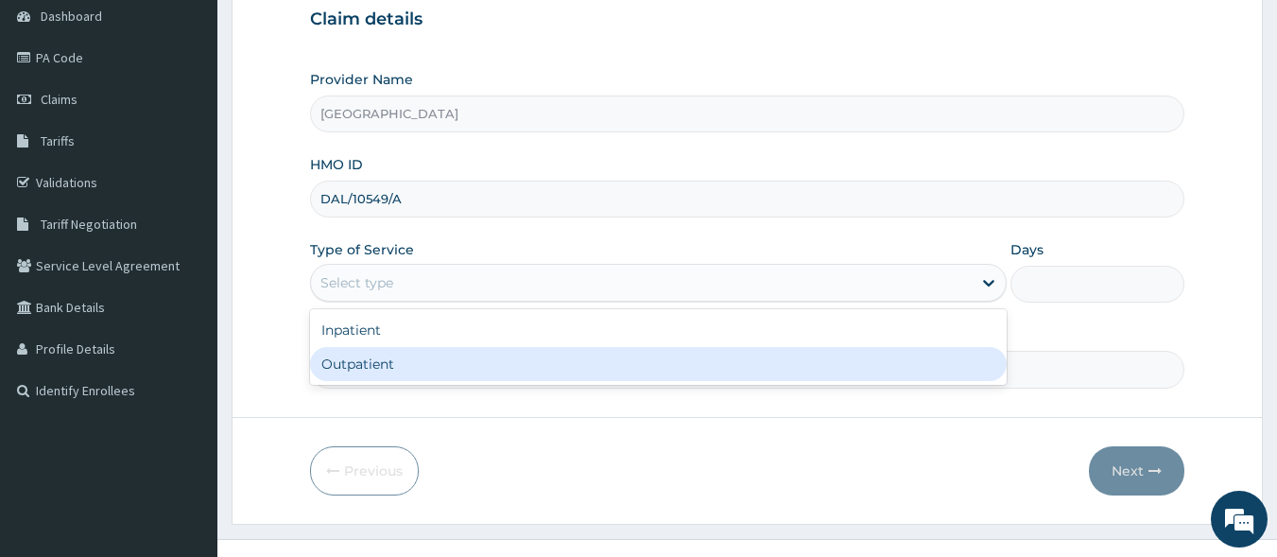
click at [402, 366] on div "Outpatient" at bounding box center [658, 364] width 697 height 34
type input "1"
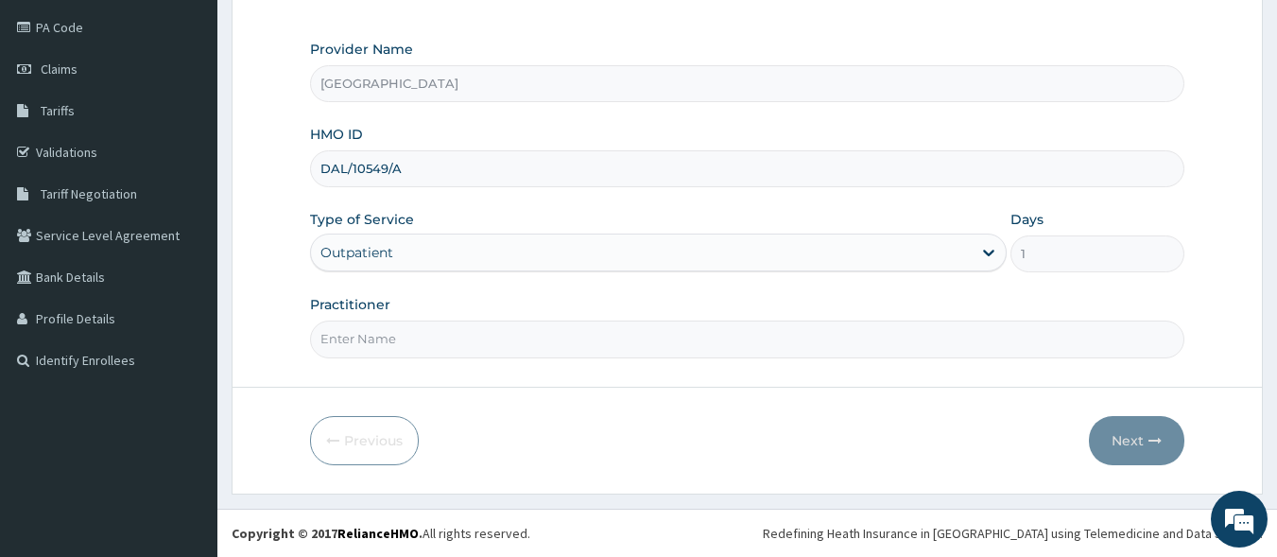
click at [408, 337] on input "Practitioner" at bounding box center [748, 339] width 876 height 37
type input "[PERSON_NAME] EZE"
click at [1137, 438] on button "Next" at bounding box center [1136, 440] width 95 height 49
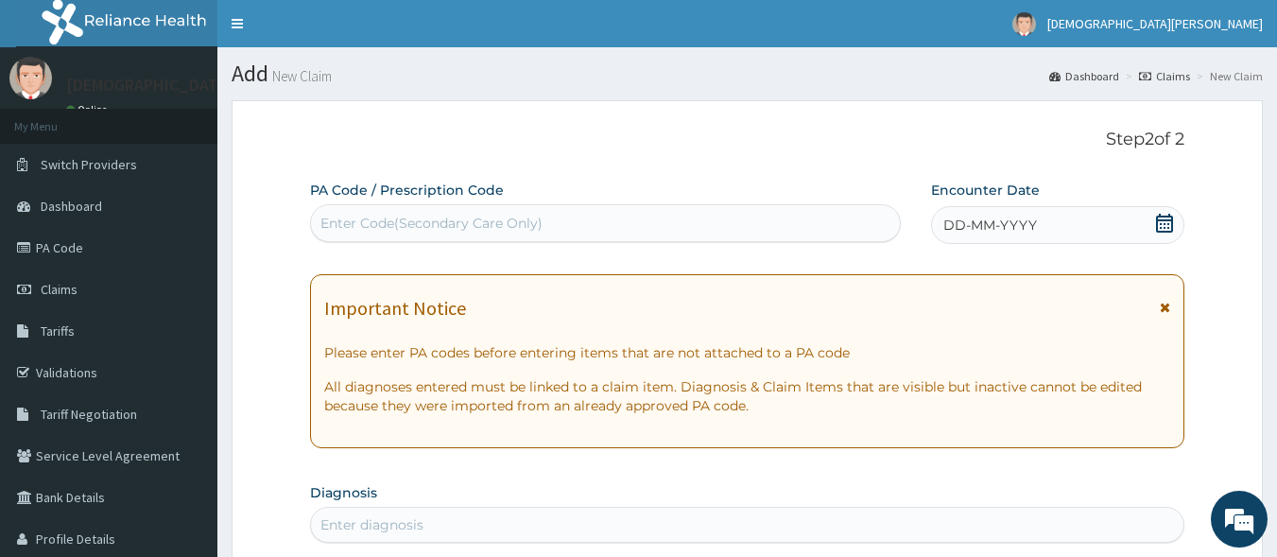
click at [977, 230] on span "DD-MM-YYYY" at bounding box center [991, 225] width 94 height 19
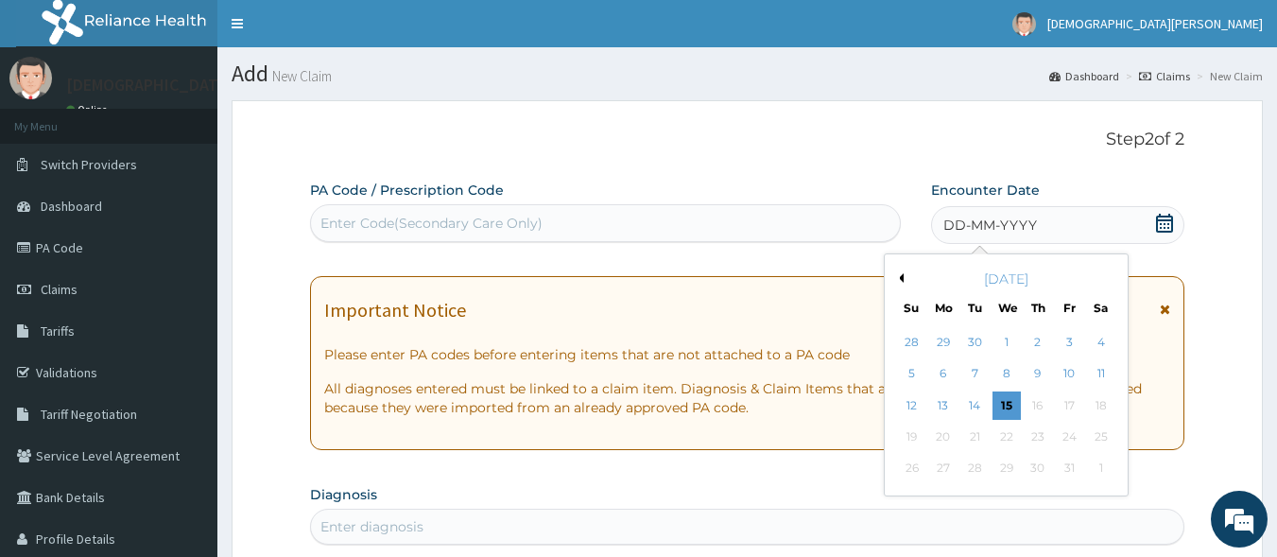
click at [901, 280] on button "Previous Month" at bounding box center [898, 277] width 9 height 9
click at [1037, 407] on div "18" at bounding box center [1038, 405] width 28 height 28
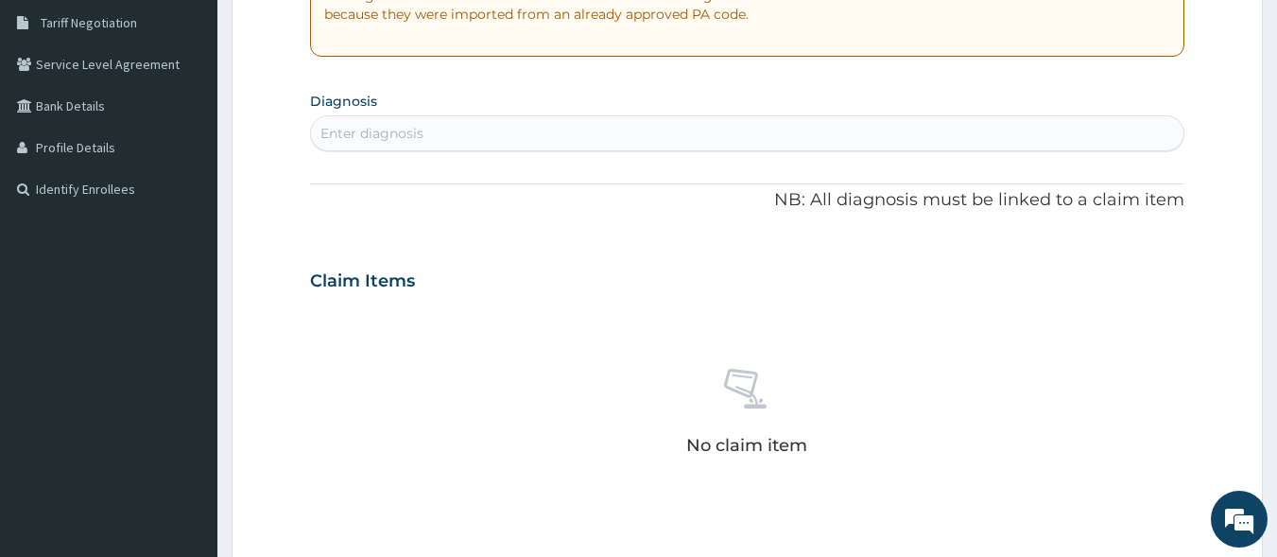
scroll to position [394, 0]
click at [421, 135] on div "Enter diagnosis" at bounding box center [372, 130] width 103 height 19
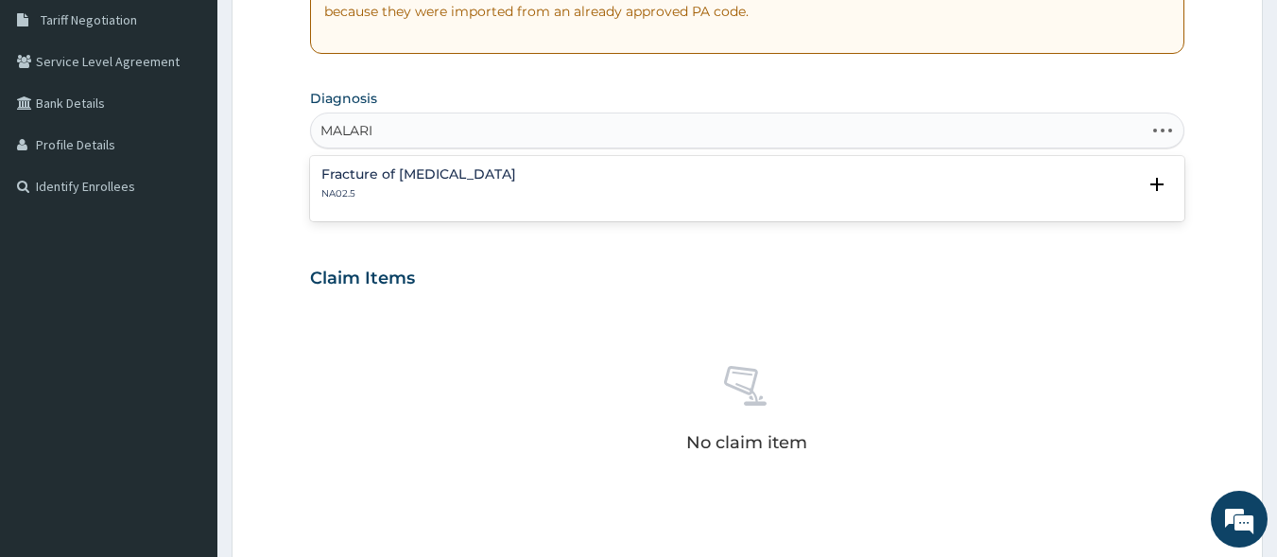
type input "MALARIA"
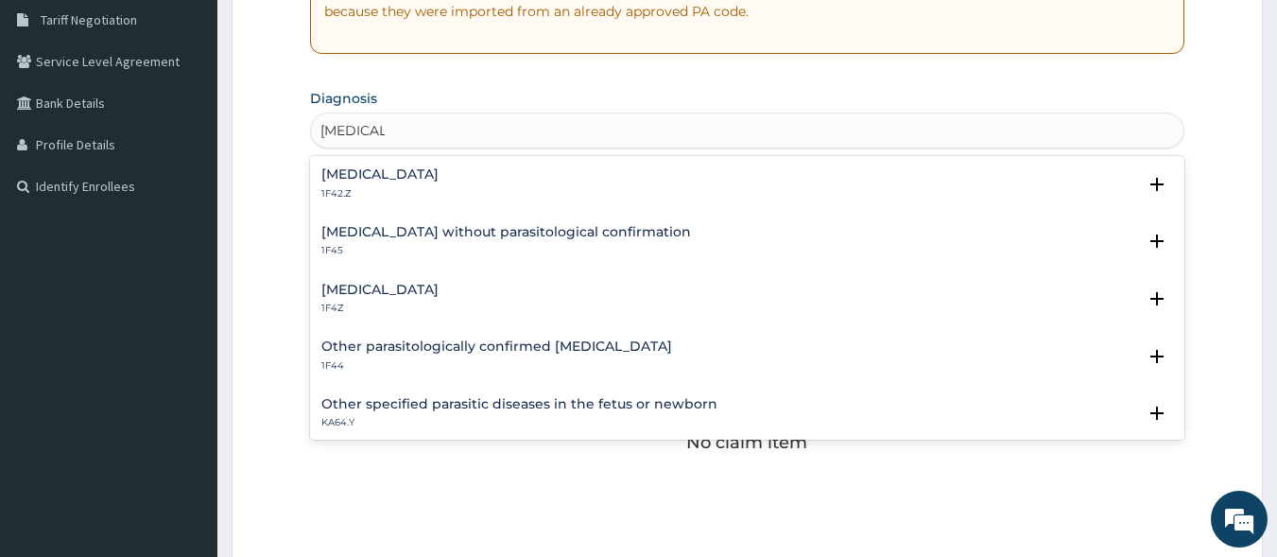
click at [417, 287] on h4 "Malaria, unspecified" at bounding box center [379, 290] width 117 height 14
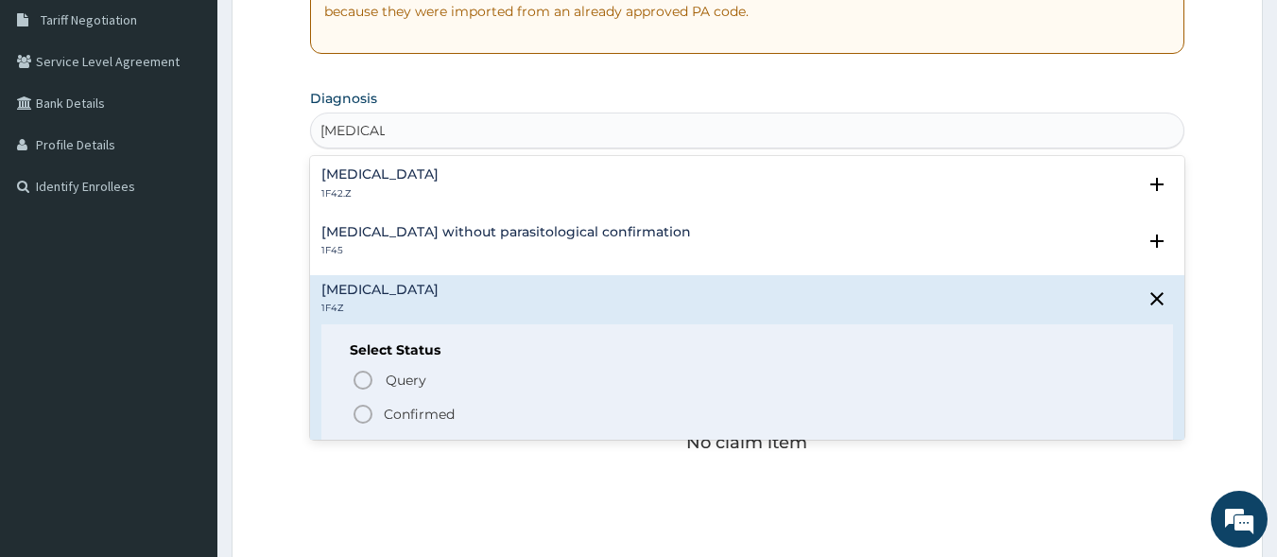
click at [360, 408] on icon "status option filled" at bounding box center [363, 414] width 23 height 23
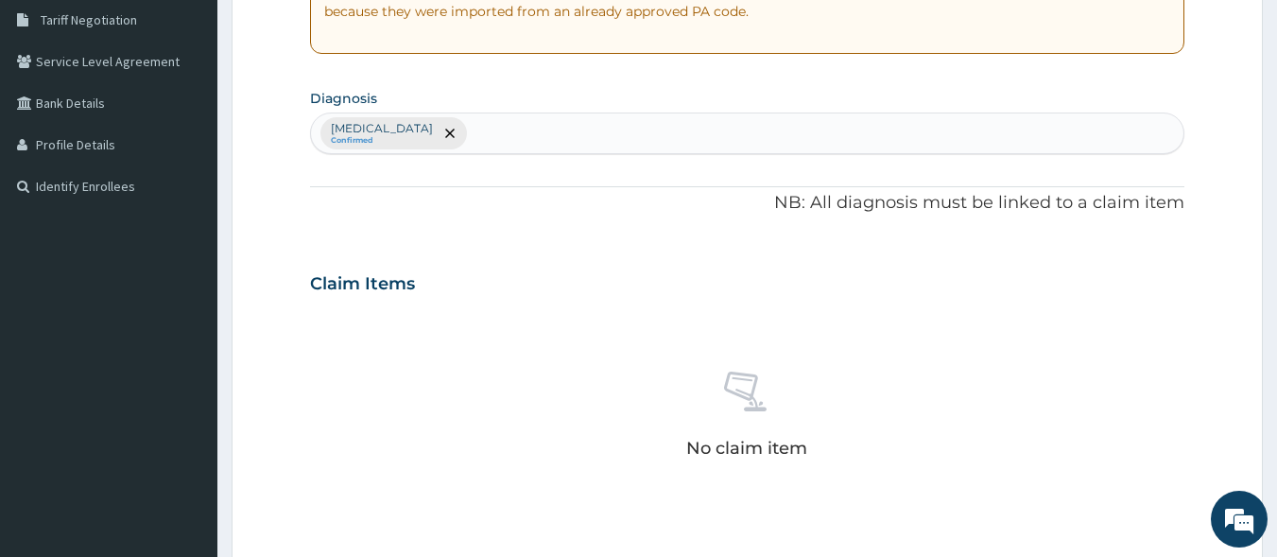
type input "U"
type input "RHINITIS"
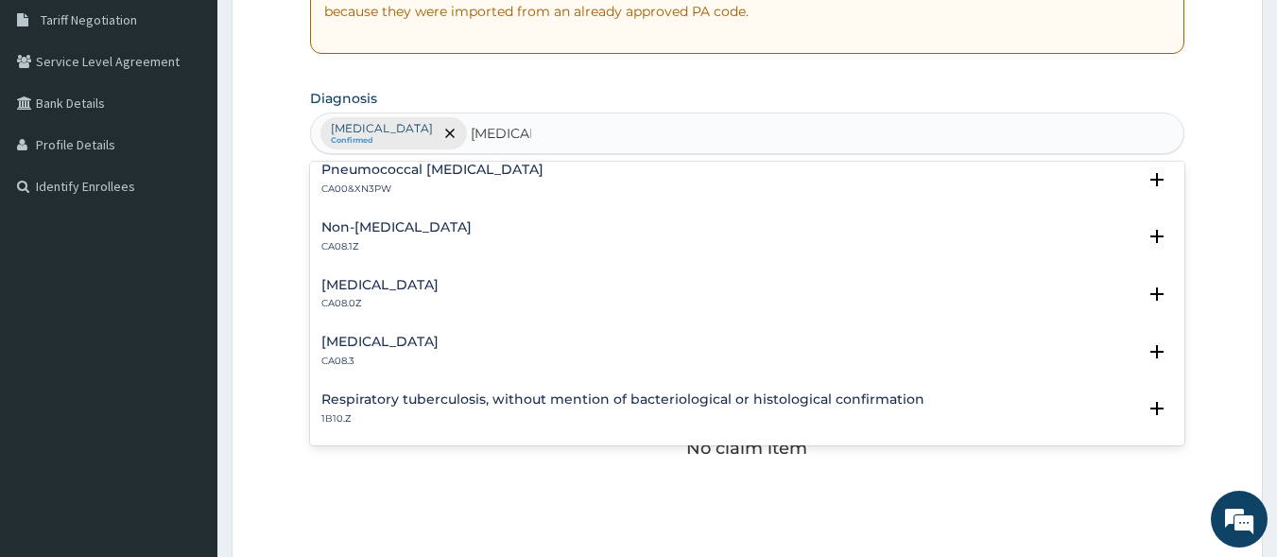
scroll to position [298, 0]
click at [439, 287] on h4 "Allergic rhinitis, unspecified" at bounding box center [379, 284] width 117 height 14
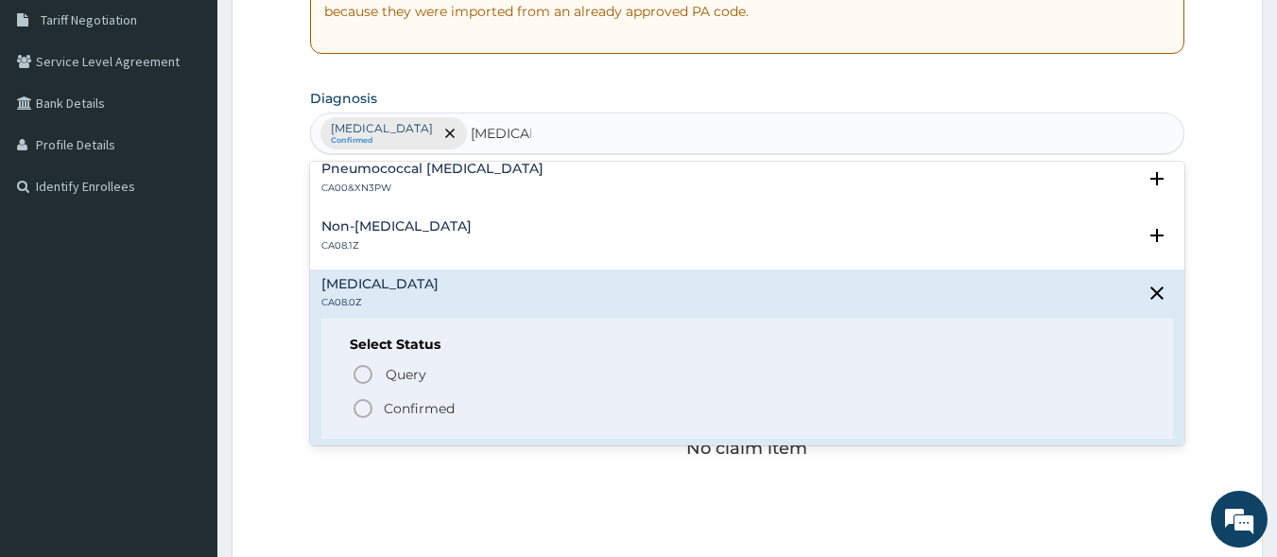
click at [362, 408] on icon "status option filled" at bounding box center [363, 408] width 23 height 23
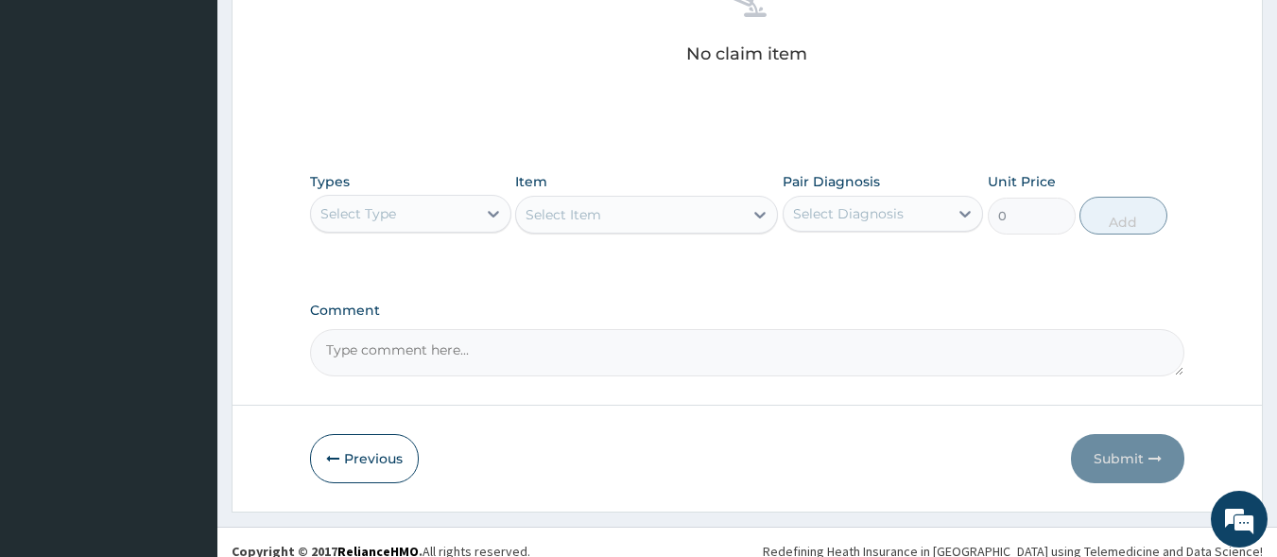
scroll to position [806, 0]
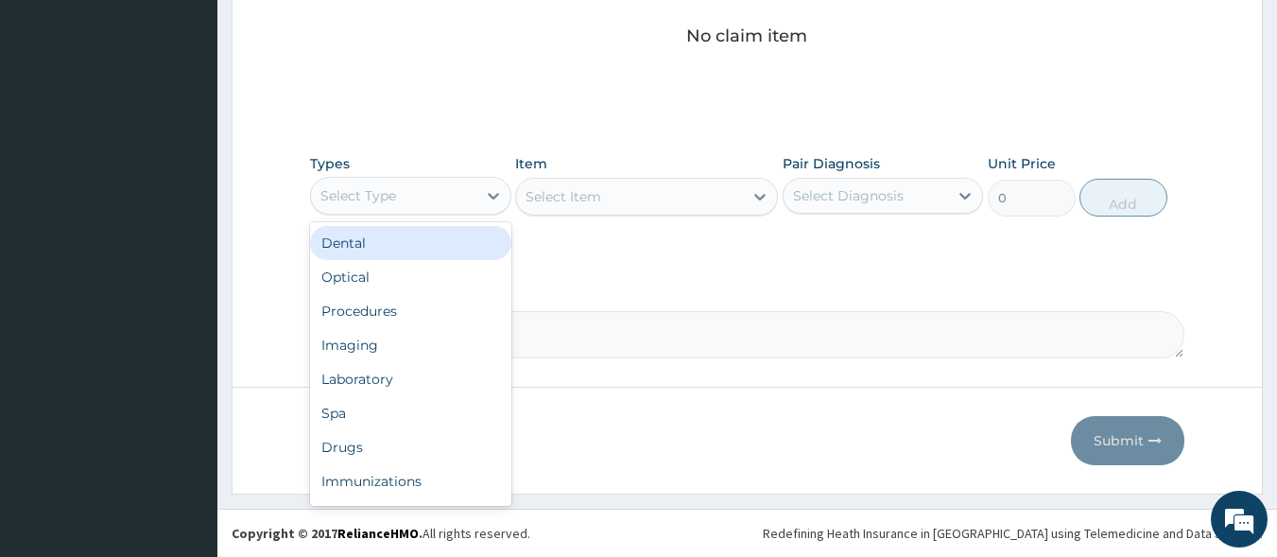
click at [443, 201] on div "Select Type" at bounding box center [393, 196] width 165 height 30
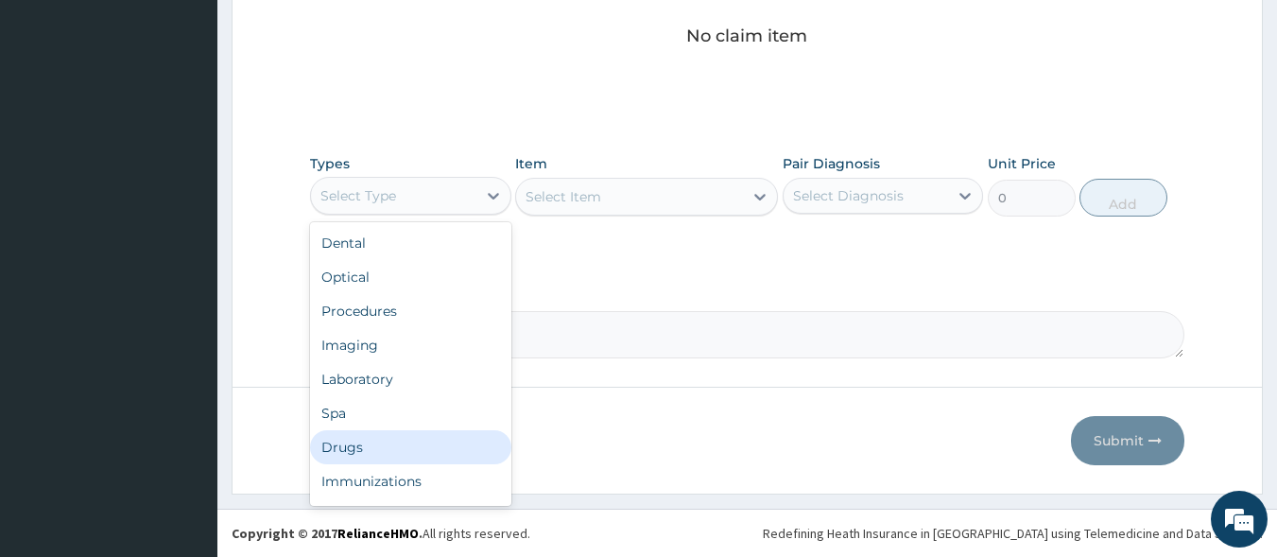
click at [377, 447] on div "Drugs" at bounding box center [410, 447] width 201 height 34
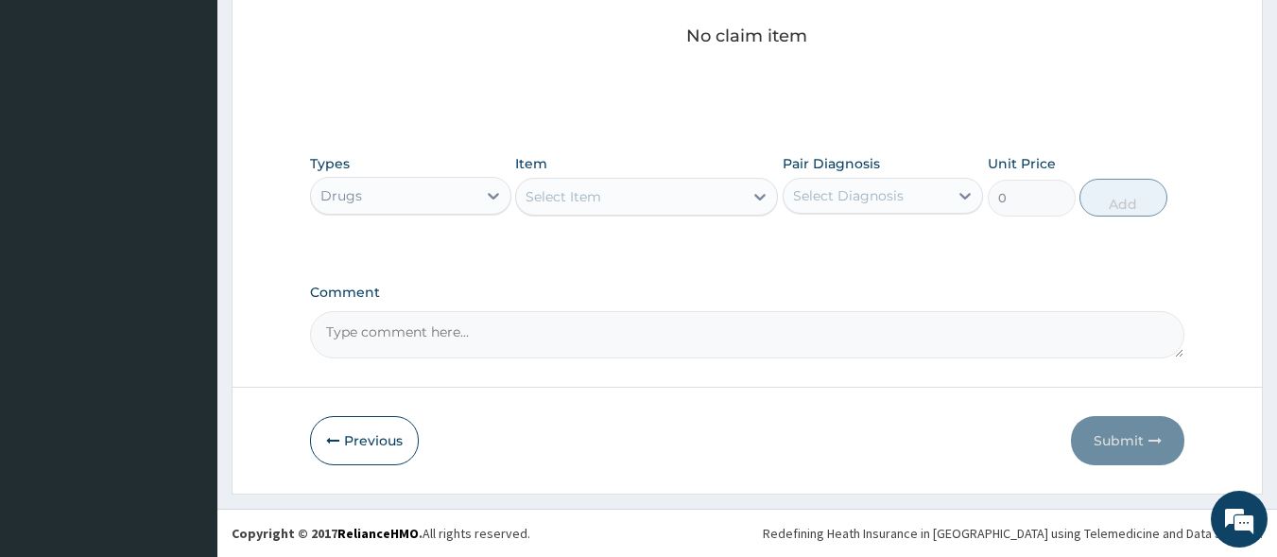
click at [581, 199] on div "Select Item" at bounding box center [564, 196] width 76 height 19
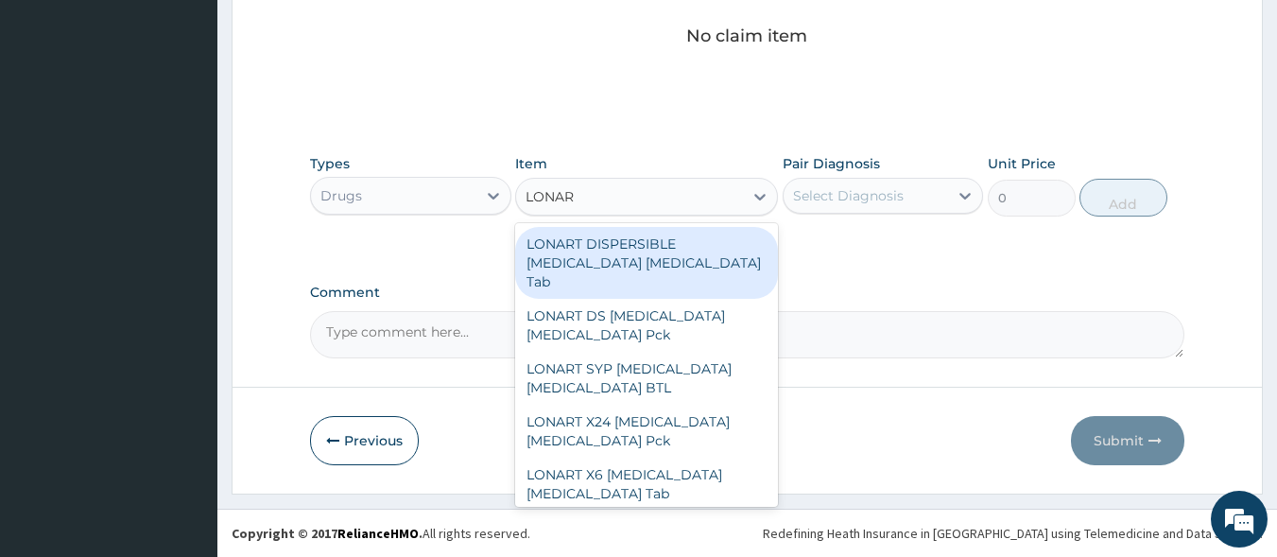
type input "LONART"
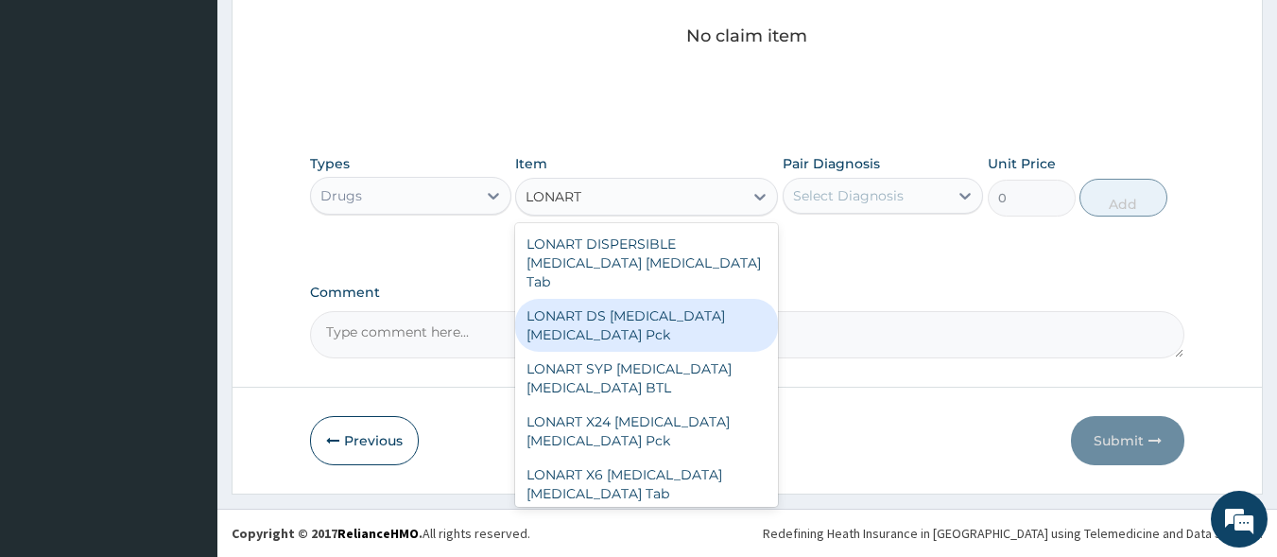
click at [610, 299] on div "LONART DS [MEDICAL_DATA] [MEDICAL_DATA] Pck" at bounding box center [646, 325] width 263 height 53
type input "1550"
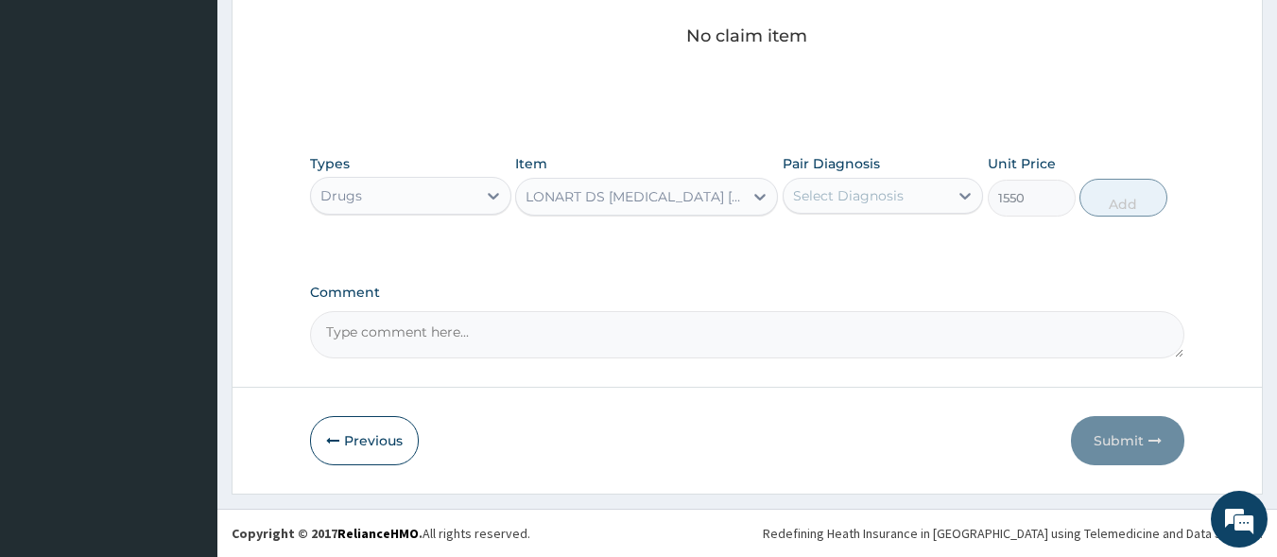
click at [823, 202] on div "Select Diagnosis" at bounding box center [848, 195] width 111 height 19
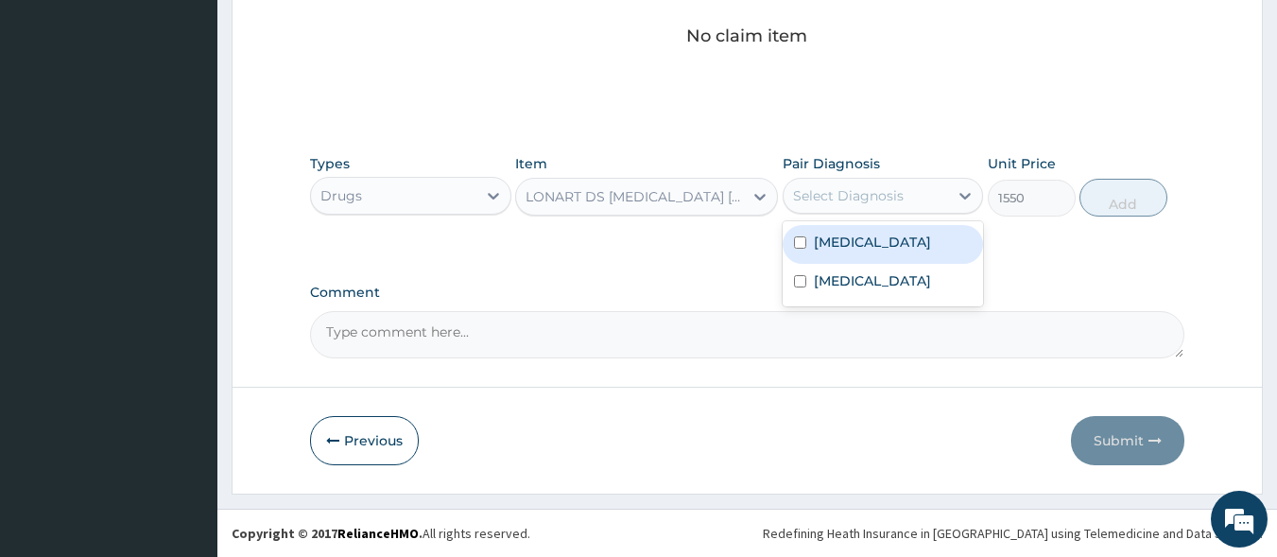
click at [837, 256] on div "Malaria, unspecified" at bounding box center [883, 244] width 201 height 39
checkbox input "true"
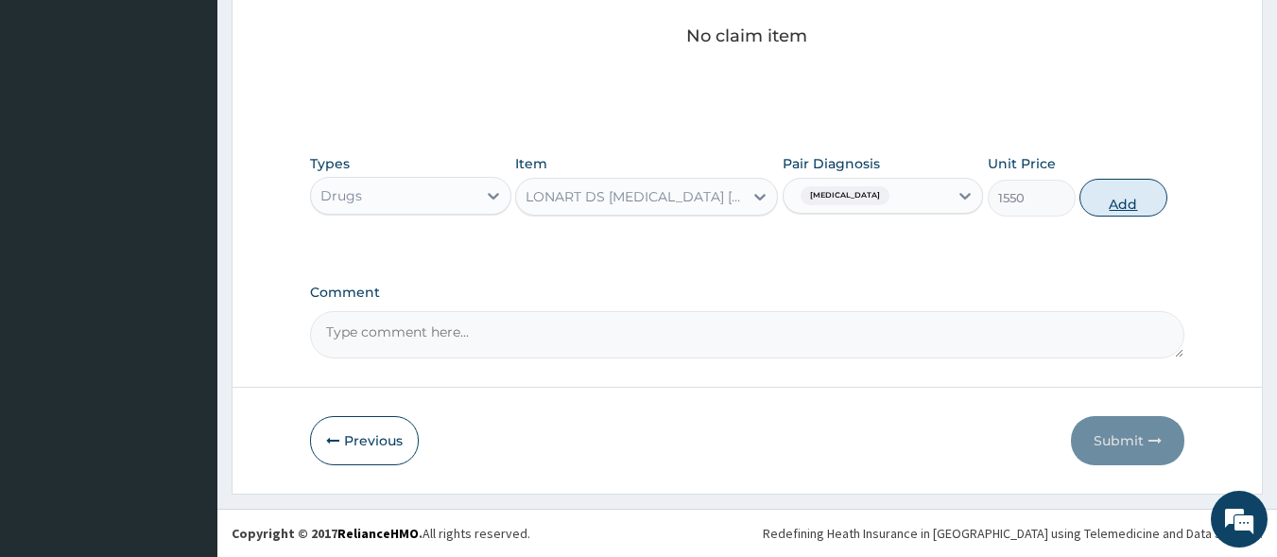
click at [1115, 206] on button "Add" at bounding box center [1124, 198] width 88 height 38
type input "0"
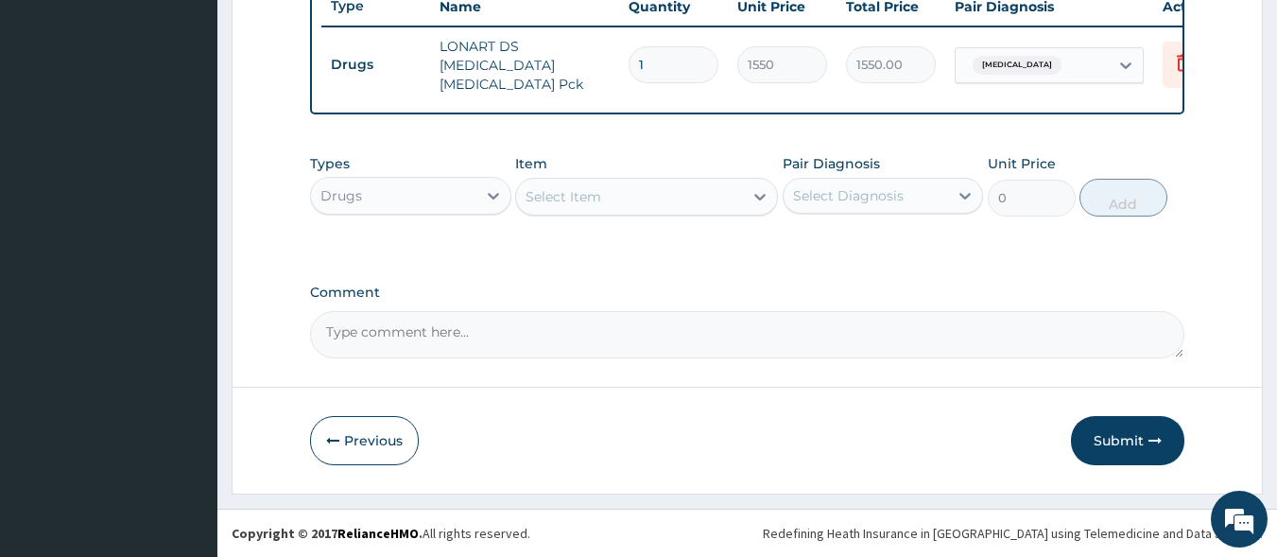
scroll to position [731, 0]
click at [572, 202] on div "Select Item" at bounding box center [564, 196] width 76 height 19
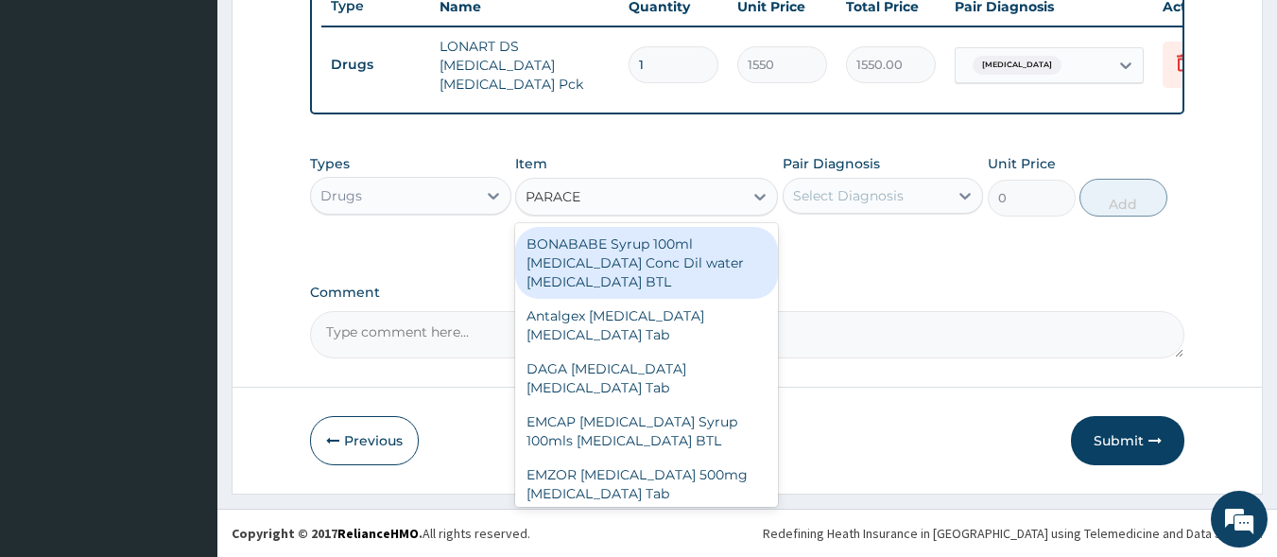
type input "PARACET"
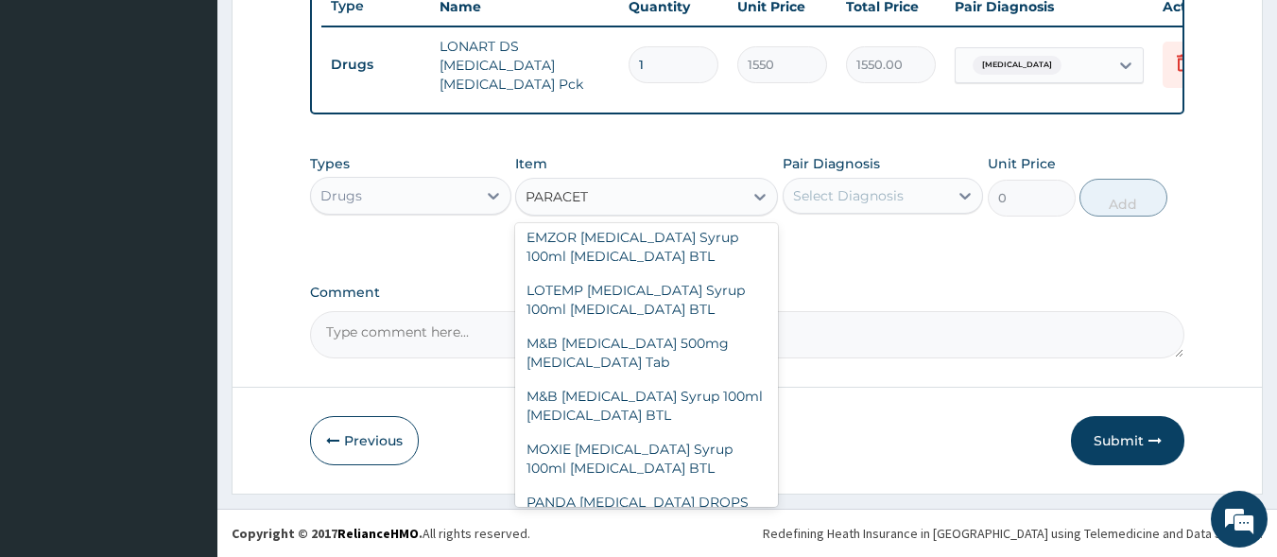
scroll to position [345, 0]
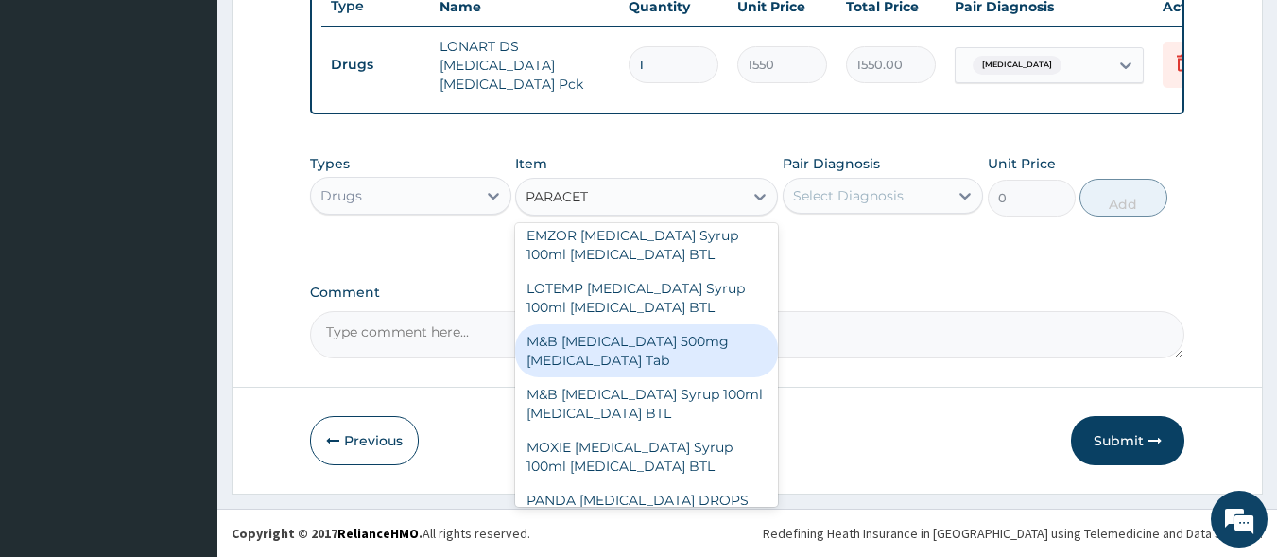
click at [603, 368] on div "M&B [MEDICAL_DATA] 500mg [MEDICAL_DATA] Tab" at bounding box center [646, 350] width 263 height 53
type input "10"
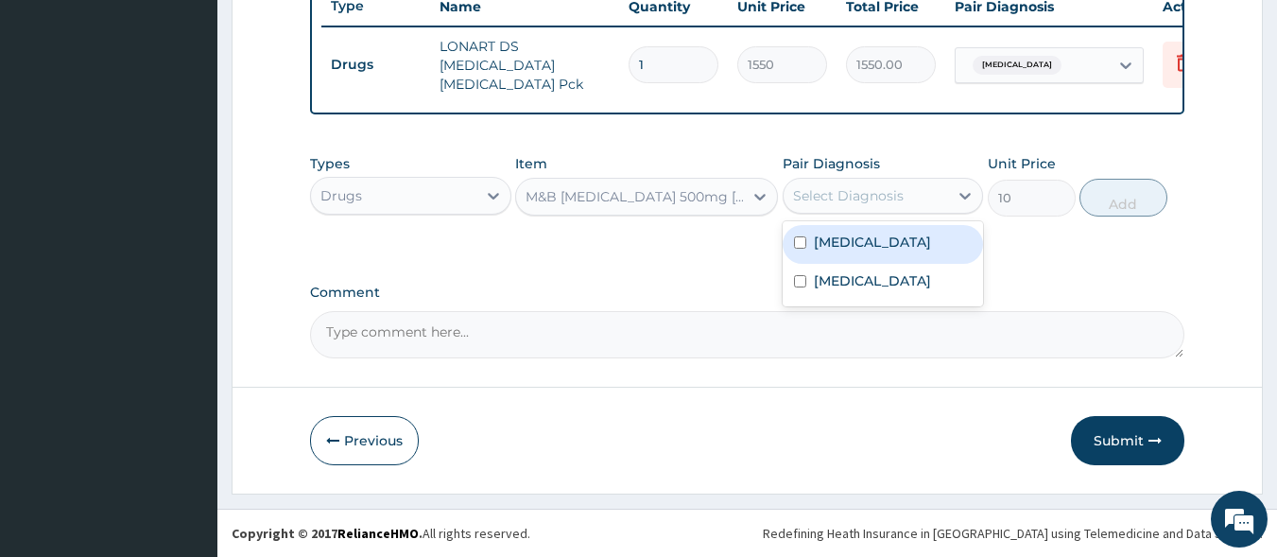
click at [831, 204] on div "Select Diagnosis" at bounding box center [848, 195] width 111 height 19
click at [840, 245] on label "Malaria, unspecified" at bounding box center [872, 242] width 117 height 19
checkbox input "true"
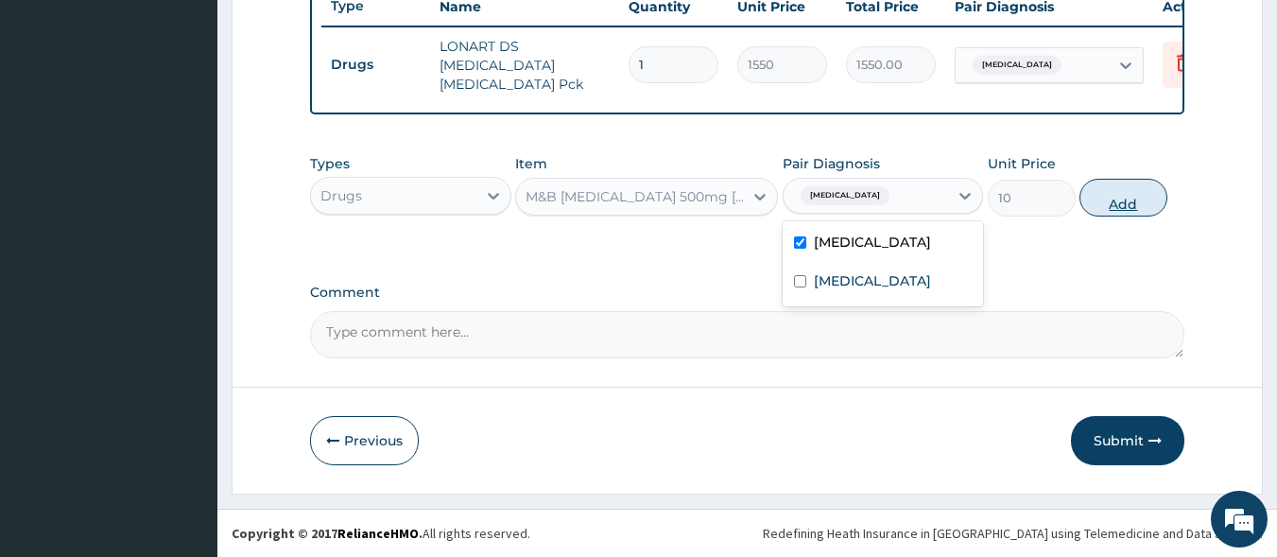
click at [1104, 206] on button "Add" at bounding box center [1124, 198] width 88 height 38
type input "0"
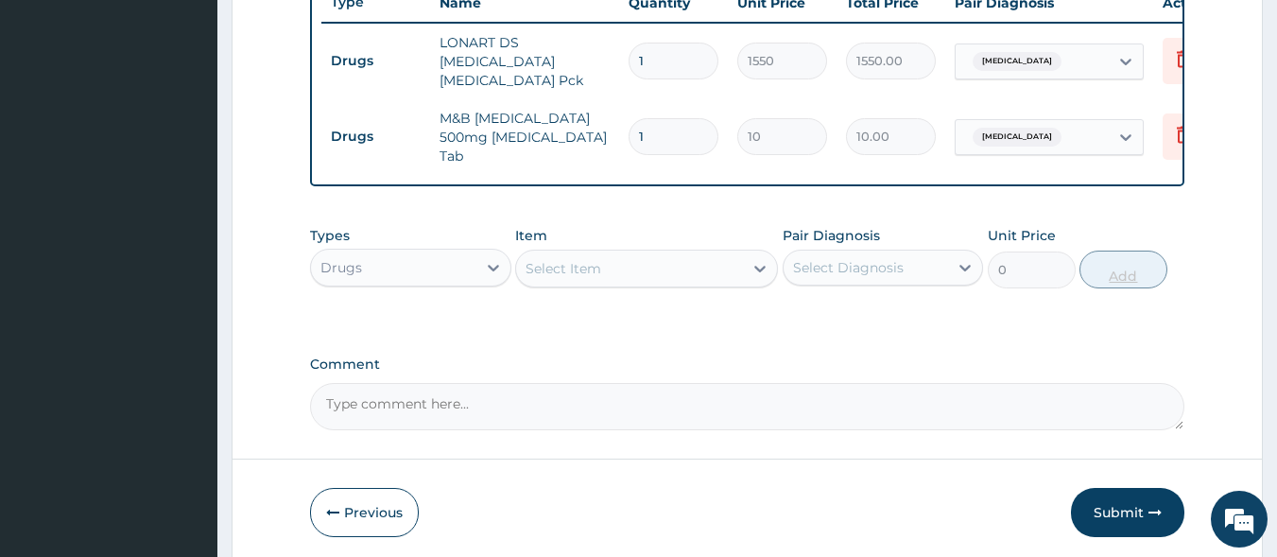
type input "18"
type input "180.00"
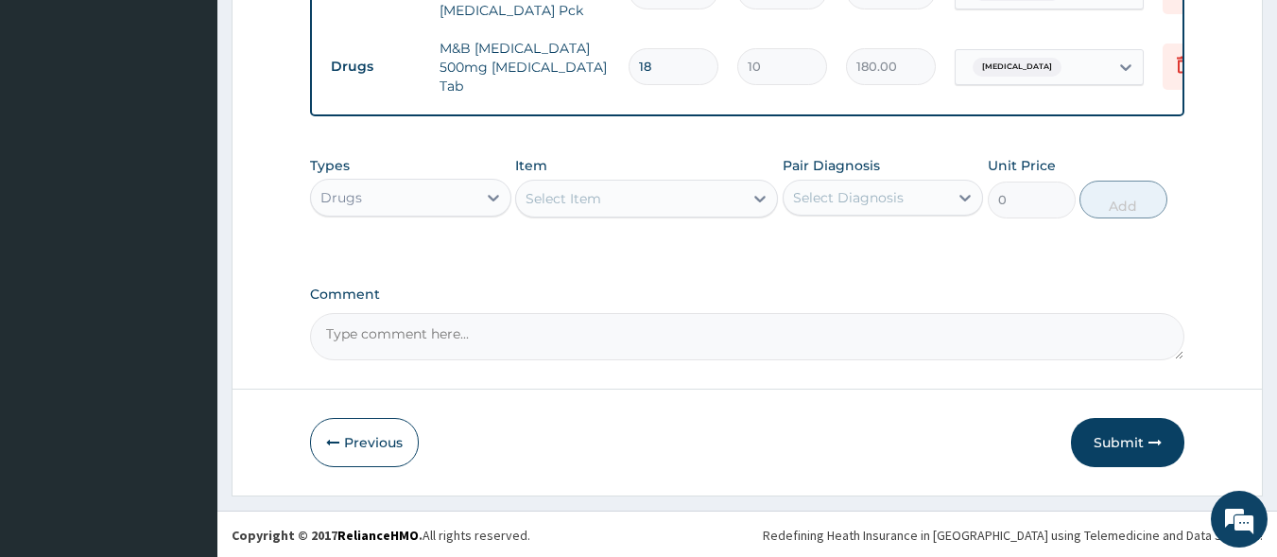
scroll to position [806, 0]
type input "18"
click at [572, 200] on div "Select Item" at bounding box center [564, 196] width 76 height 19
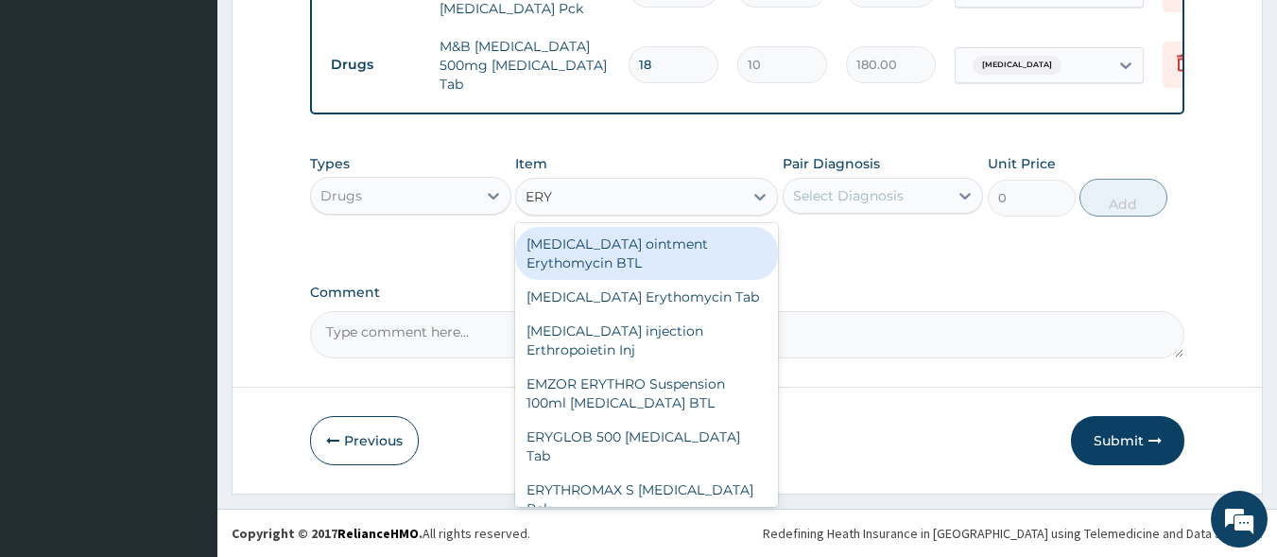
type input "ERYT"
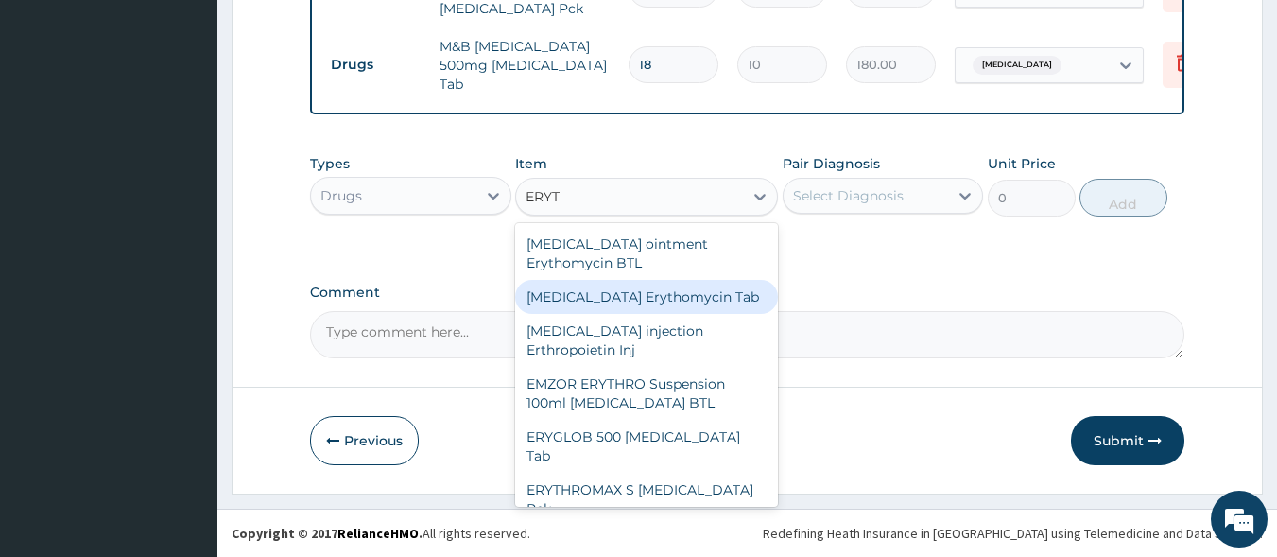
click at [598, 304] on div "[MEDICAL_DATA] Erythomycin Tab" at bounding box center [646, 297] width 263 height 34
type input "800"
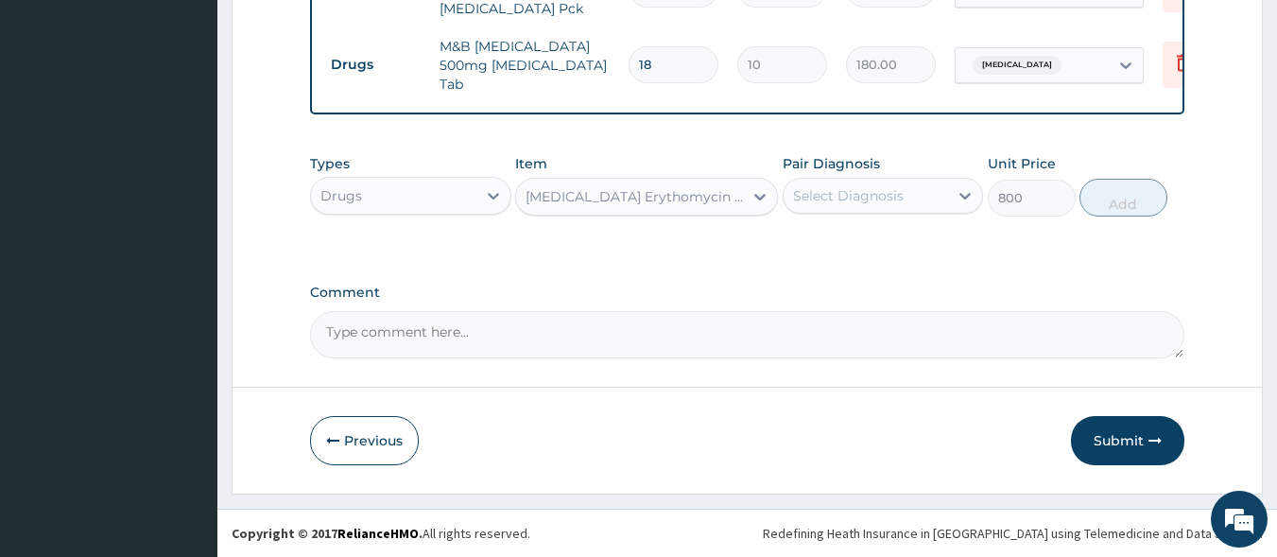
click at [821, 207] on div "Select Diagnosis" at bounding box center [866, 196] width 165 height 30
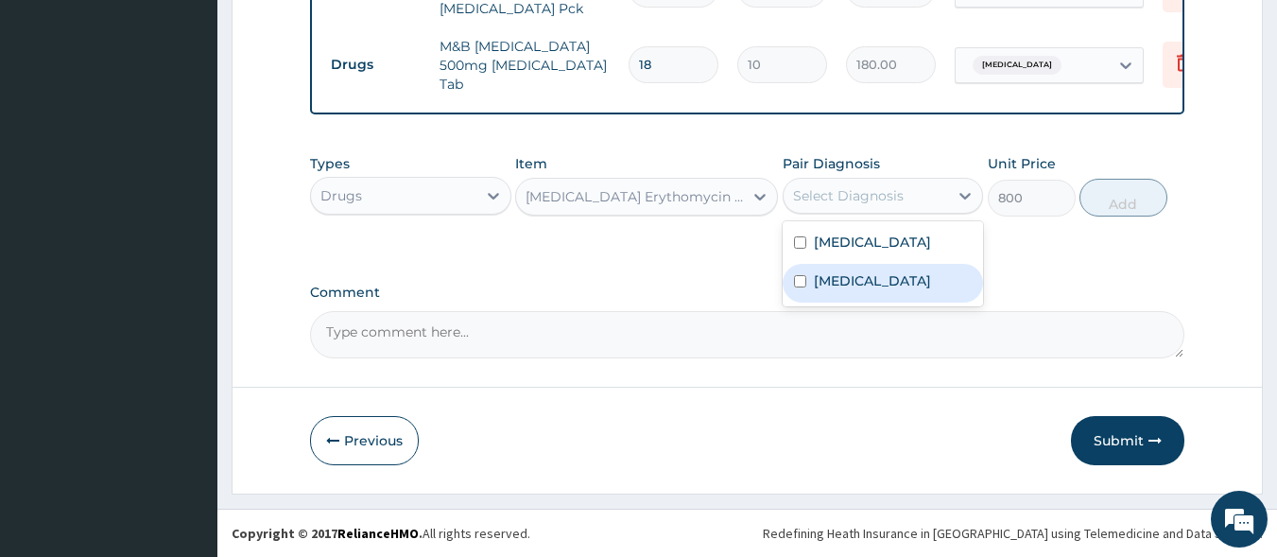
click at [837, 286] on label "Allergic rhinitis, unspecified" at bounding box center [872, 280] width 117 height 19
checkbox input "true"
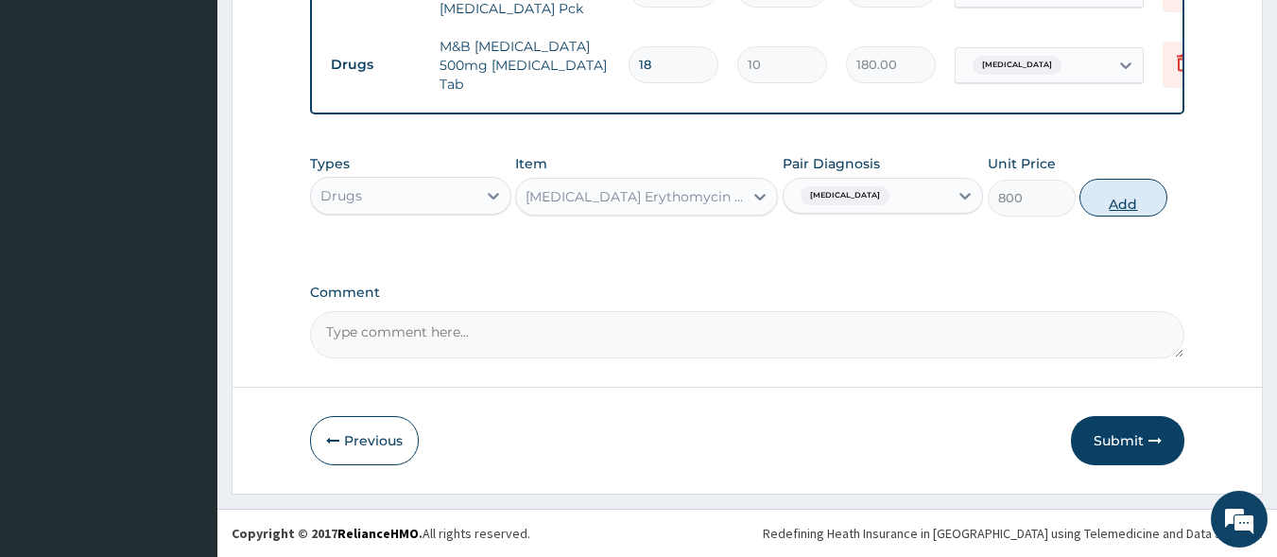
click at [1131, 204] on button "Add" at bounding box center [1124, 198] width 88 height 38
type input "0"
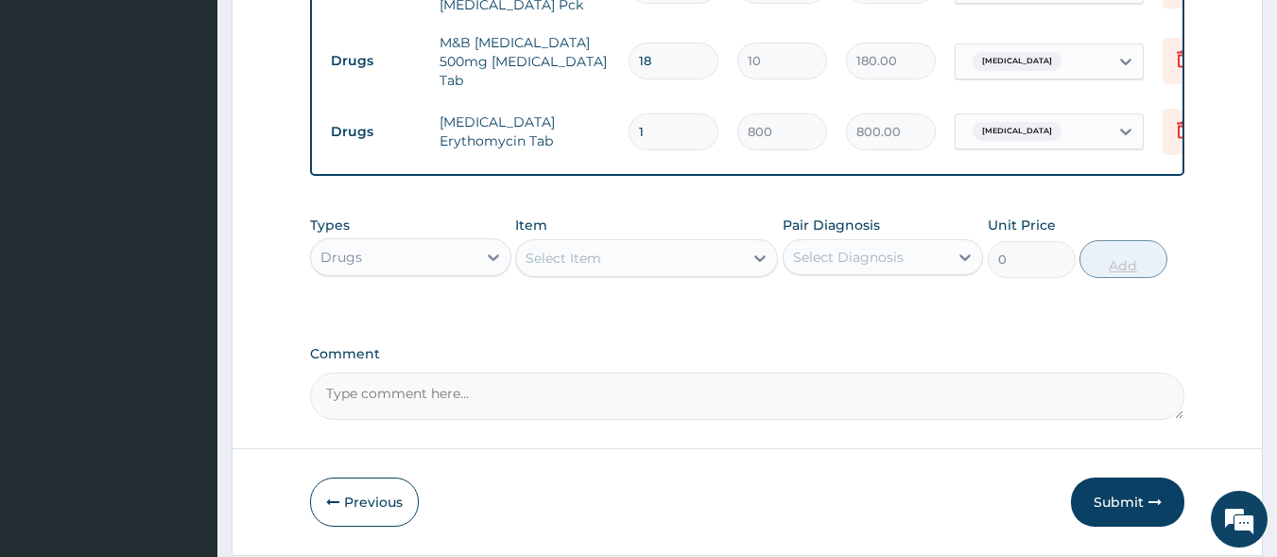
type input "15"
type input "12000.00"
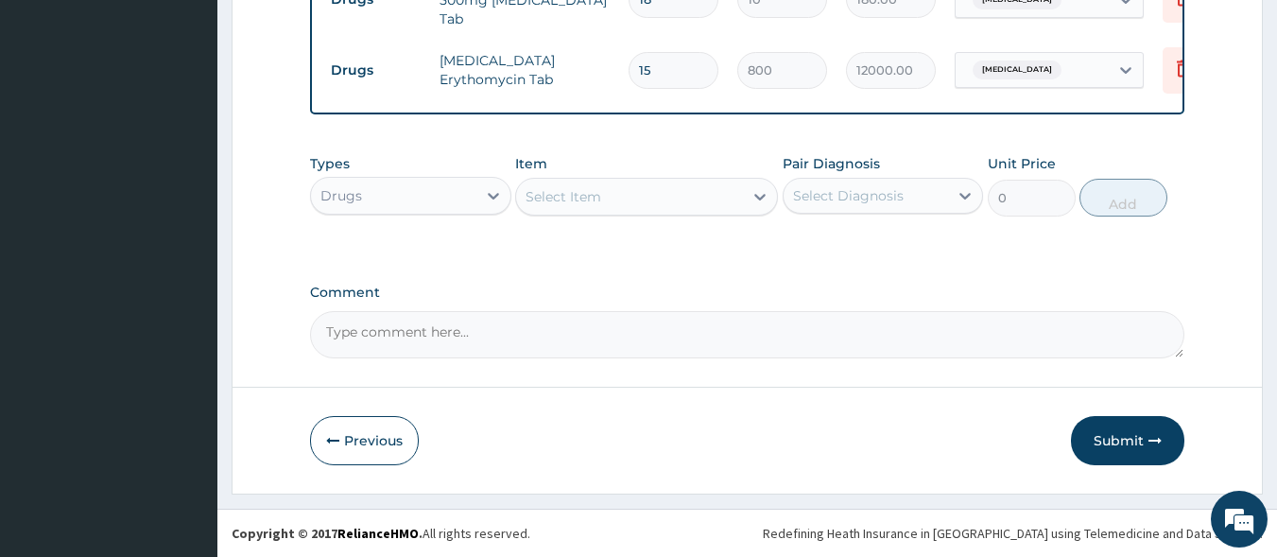
scroll to position [872, 0]
type input "15"
click at [609, 197] on div "Select Item" at bounding box center [629, 197] width 227 height 30
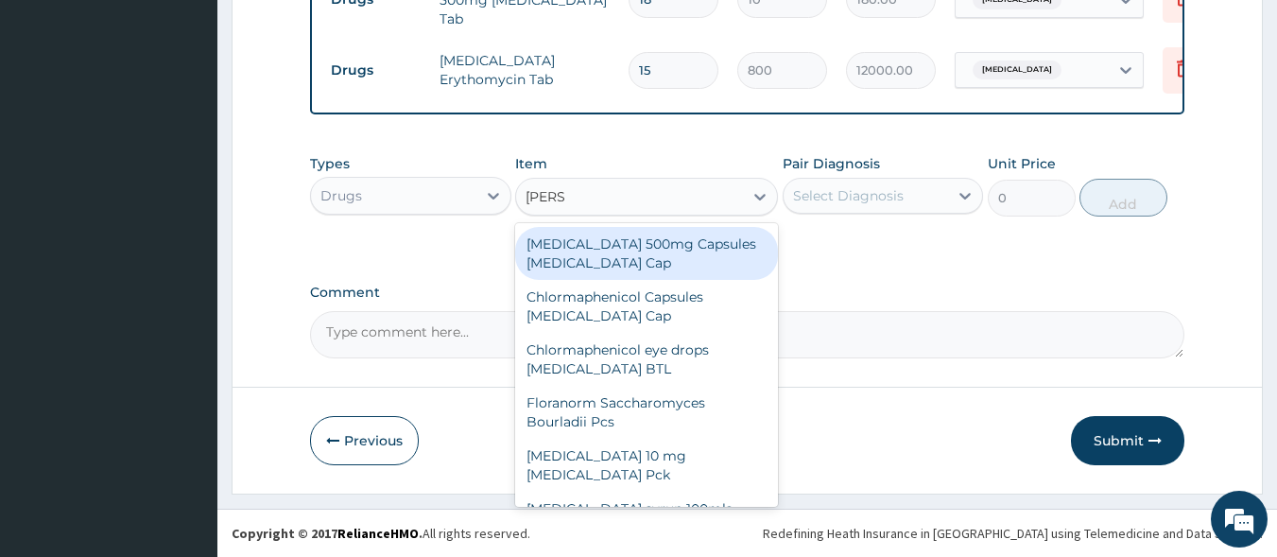
type input "LORAT"
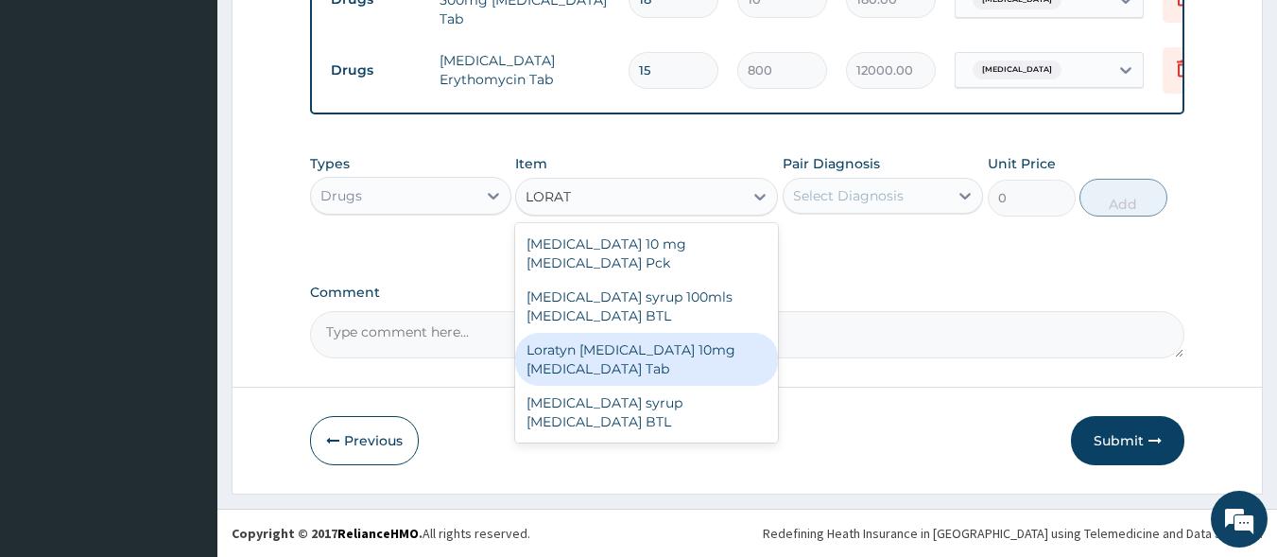
click at [615, 348] on div "Loratyn Loratadine 10mg Loratadine Tab" at bounding box center [646, 359] width 263 height 53
type input "45"
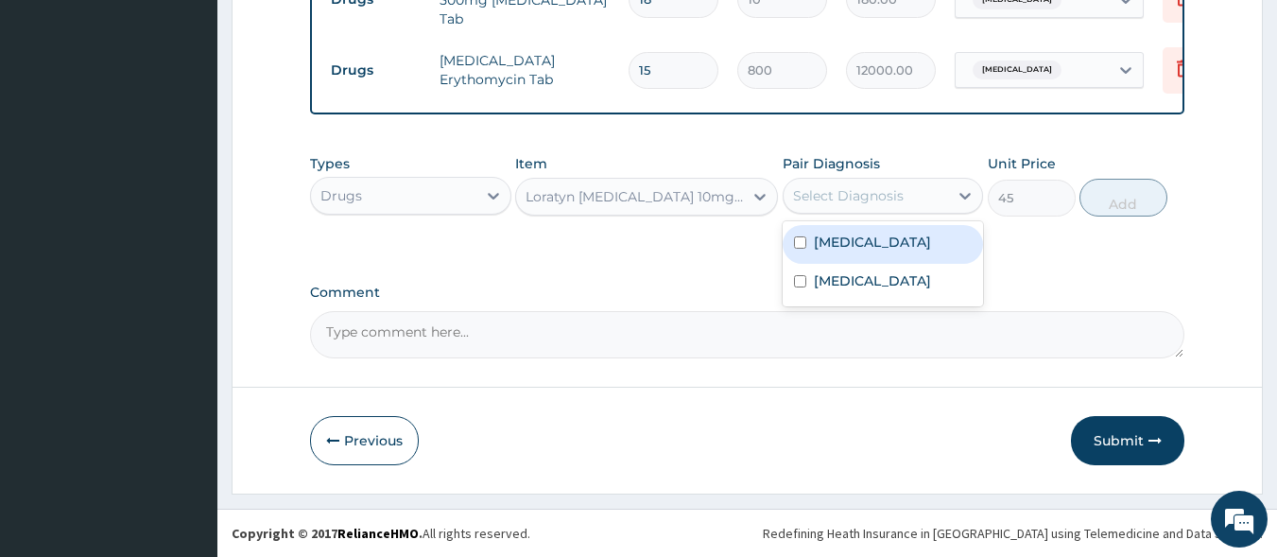
click at [898, 192] on div "Select Diagnosis" at bounding box center [848, 195] width 111 height 19
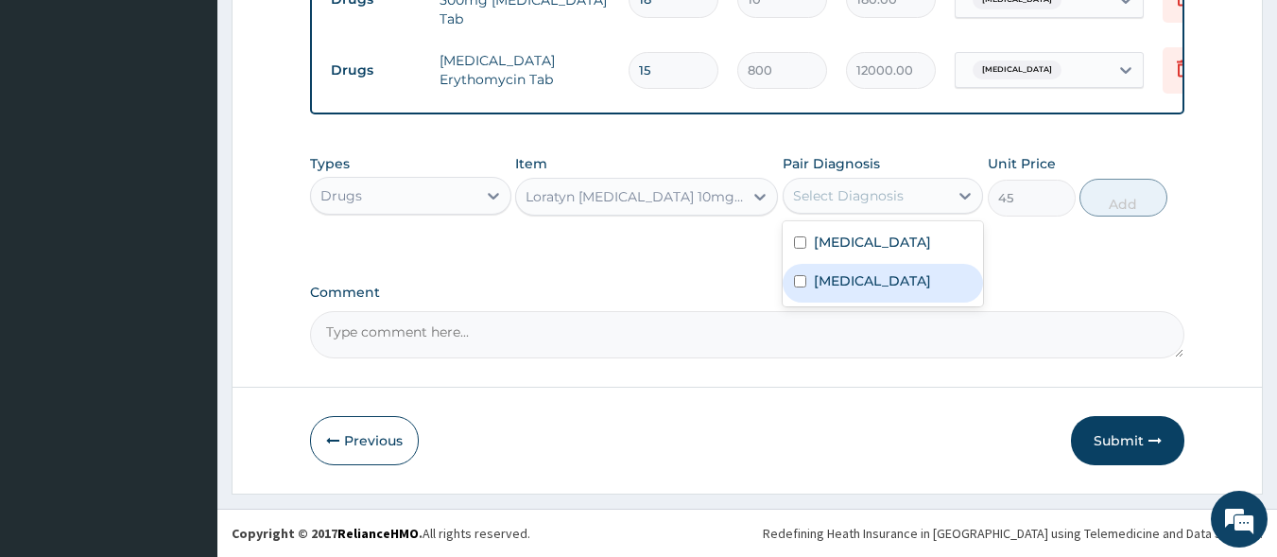
click at [879, 275] on label "Allergic rhinitis, unspecified" at bounding box center [872, 280] width 117 height 19
checkbox input "true"
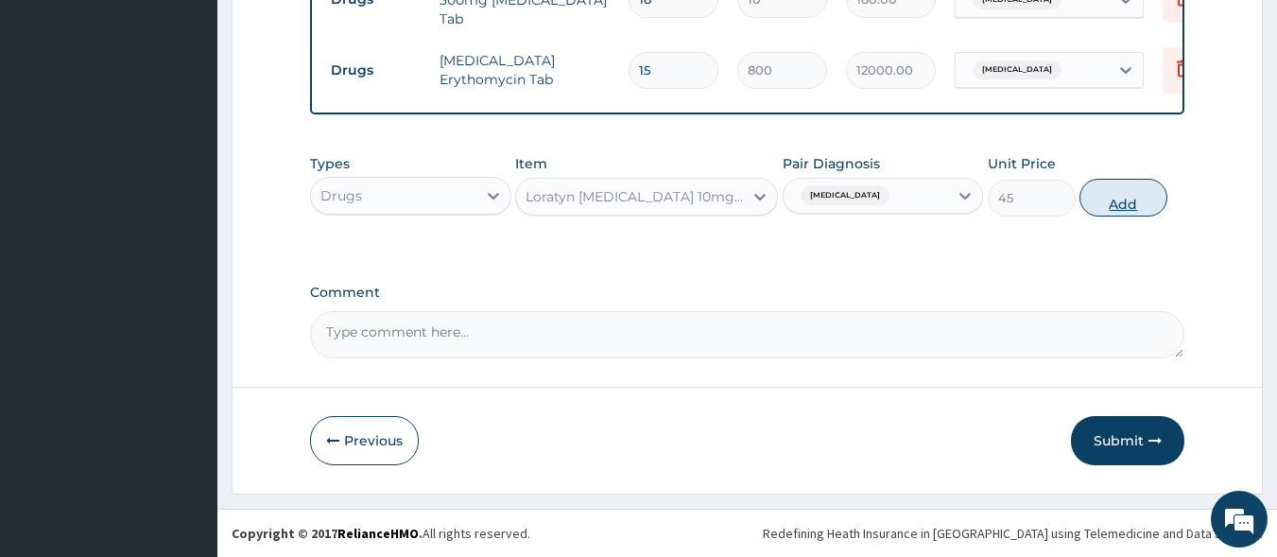
click at [1116, 195] on button "Add" at bounding box center [1124, 198] width 88 height 38
type input "0"
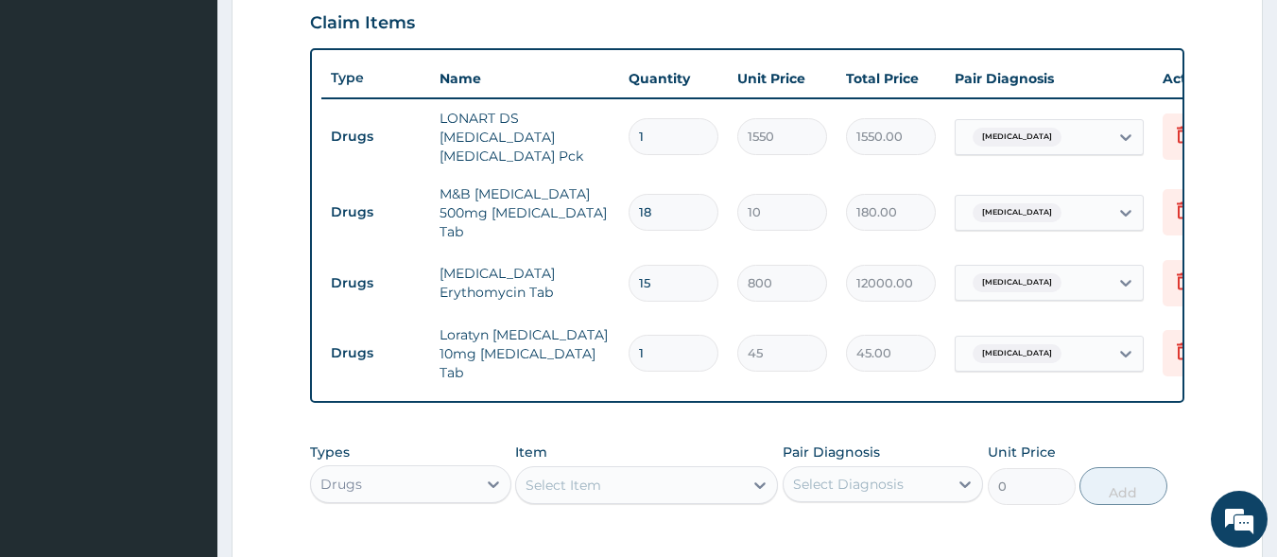
scroll to position [654, 0]
type input "0.00"
type input "7"
type input "315.00"
type input "1"
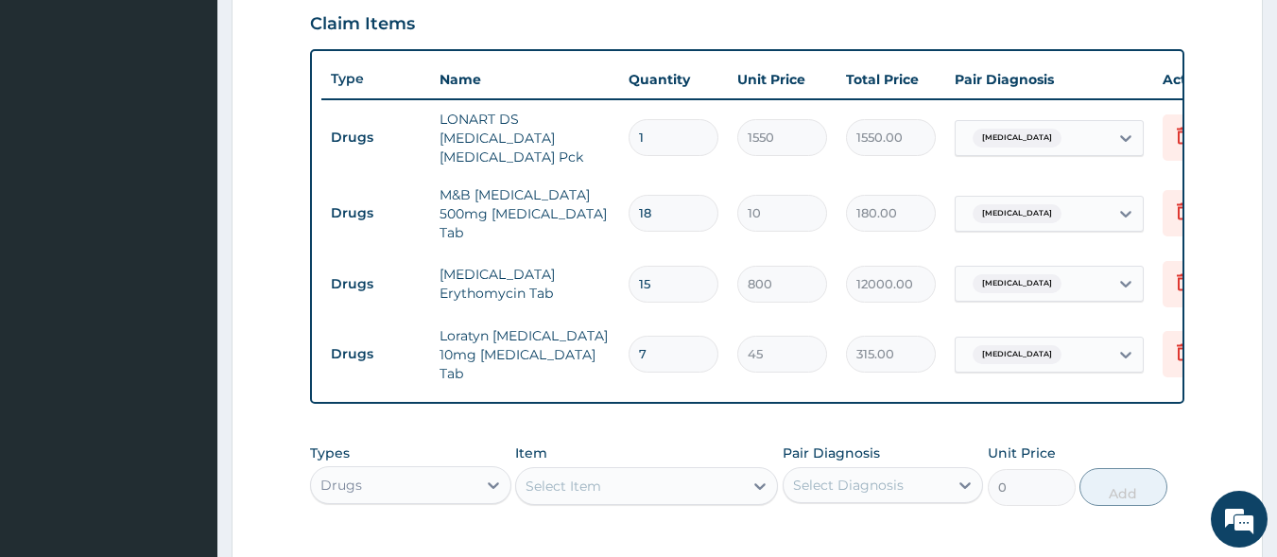
type input "45.00"
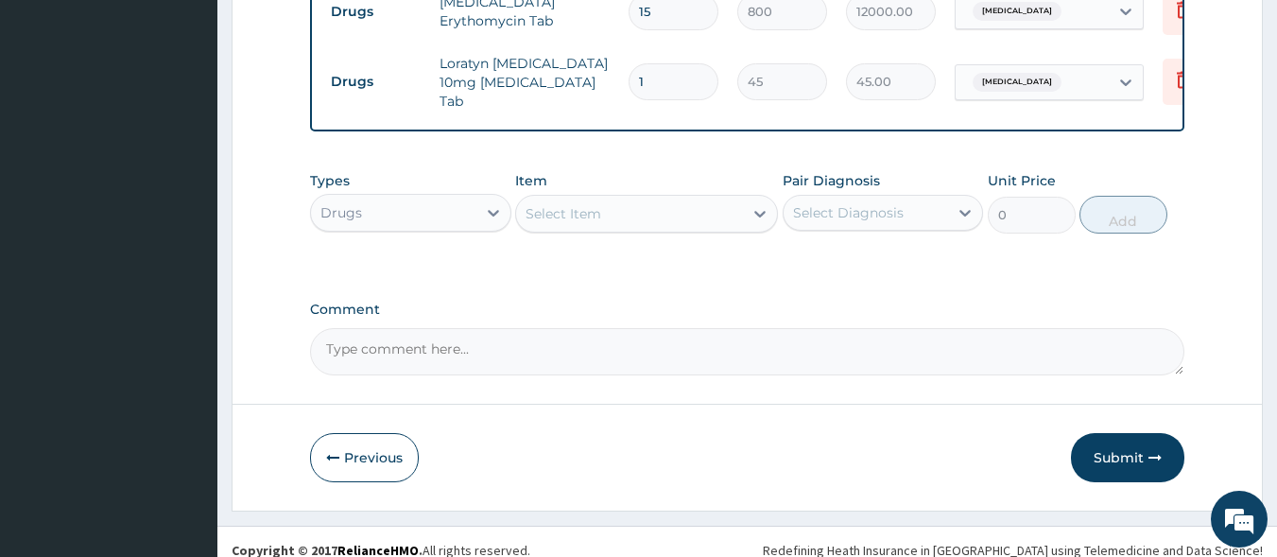
scroll to position [937, 0]
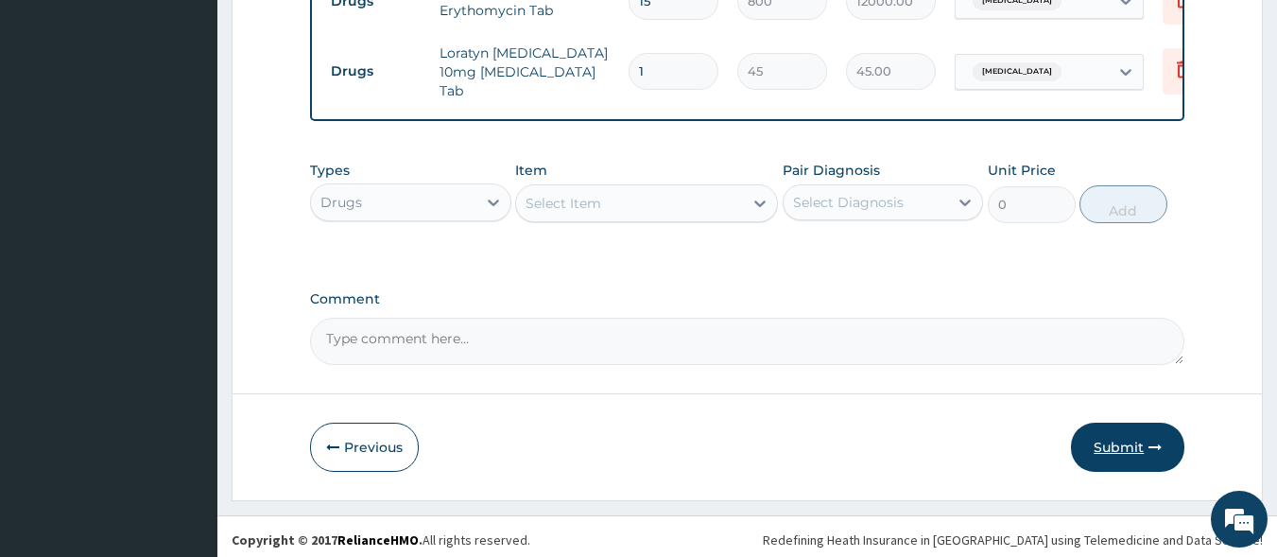
click at [1150, 441] on icon "button" at bounding box center [1155, 447] width 13 height 13
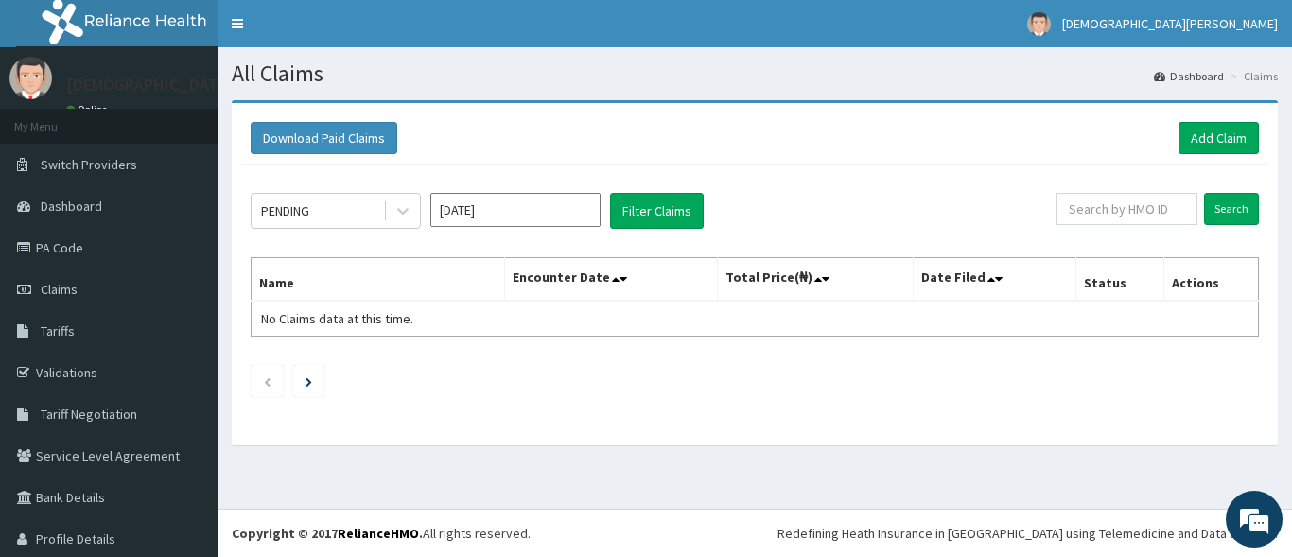
click at [514, 206] on input "[DATE]" at bounding box center [515, 210] width 170 height 34
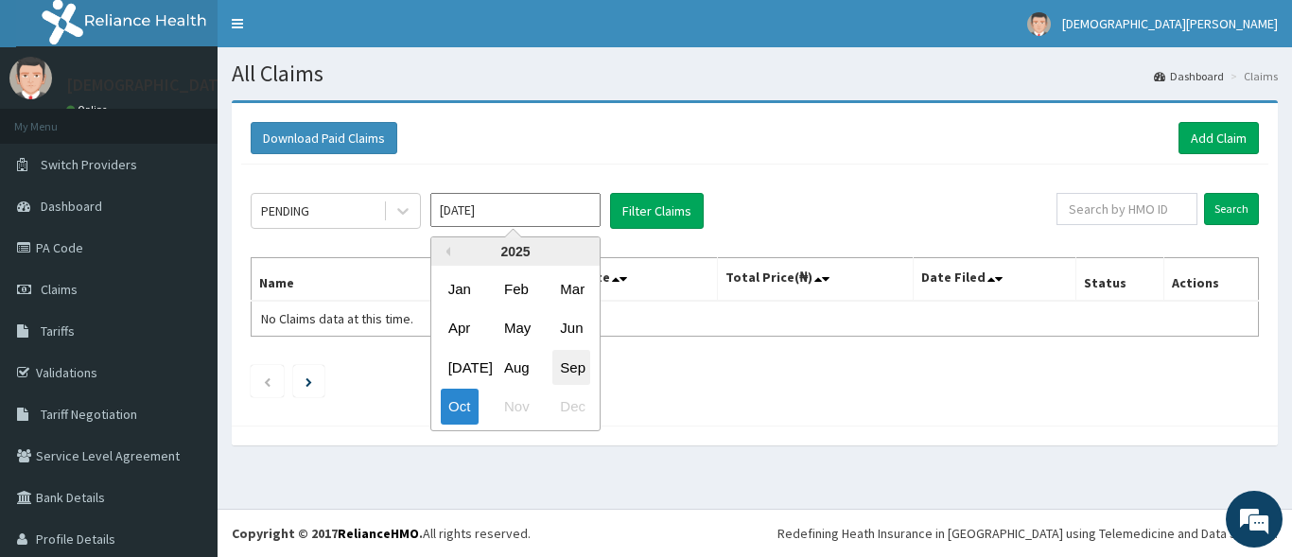
click at [565, 369] on div "Sep" at bounding box center [571, 367] width 38 height 35
type input "[DATE]"
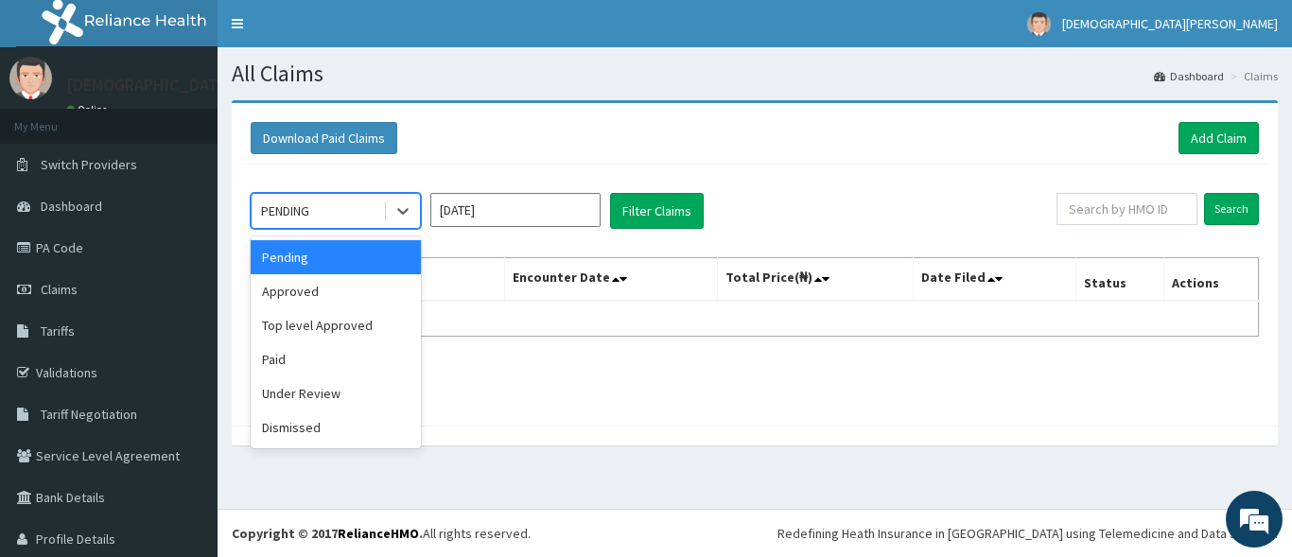
click at [352, 209] on div "PENDING" at bounding box center [316, 211] width 131 height 30
click at [328, 290] on div "Approved" at bounding box center [336, 291] width 170 height 34
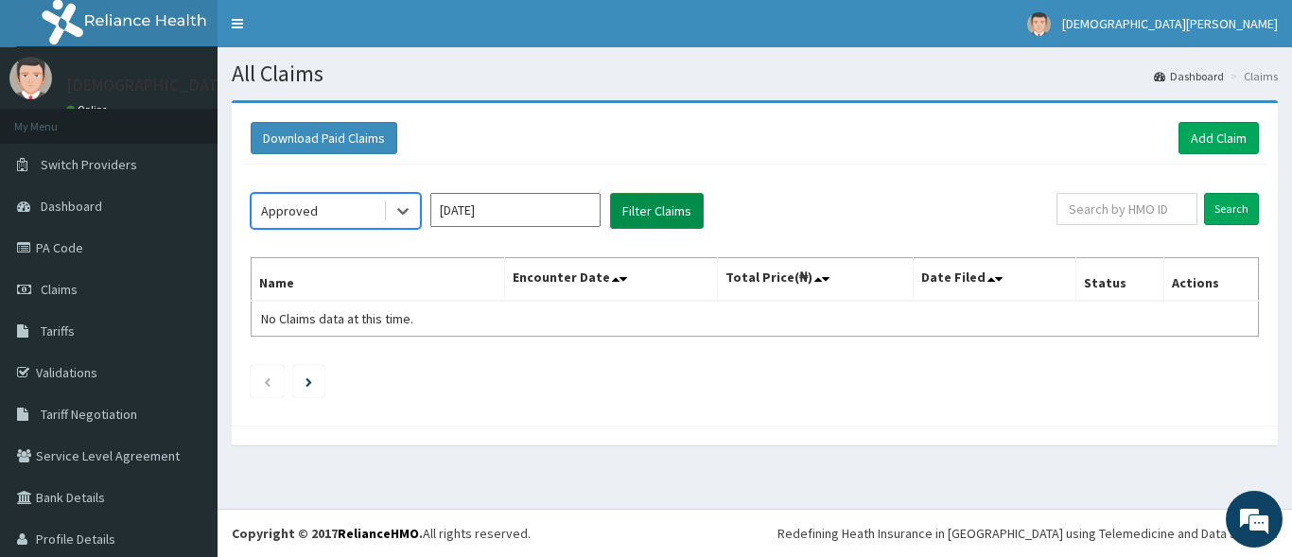
click at [640, 207] on button "Filter Claims" at bounding box center [657, 211] width 94 height 36
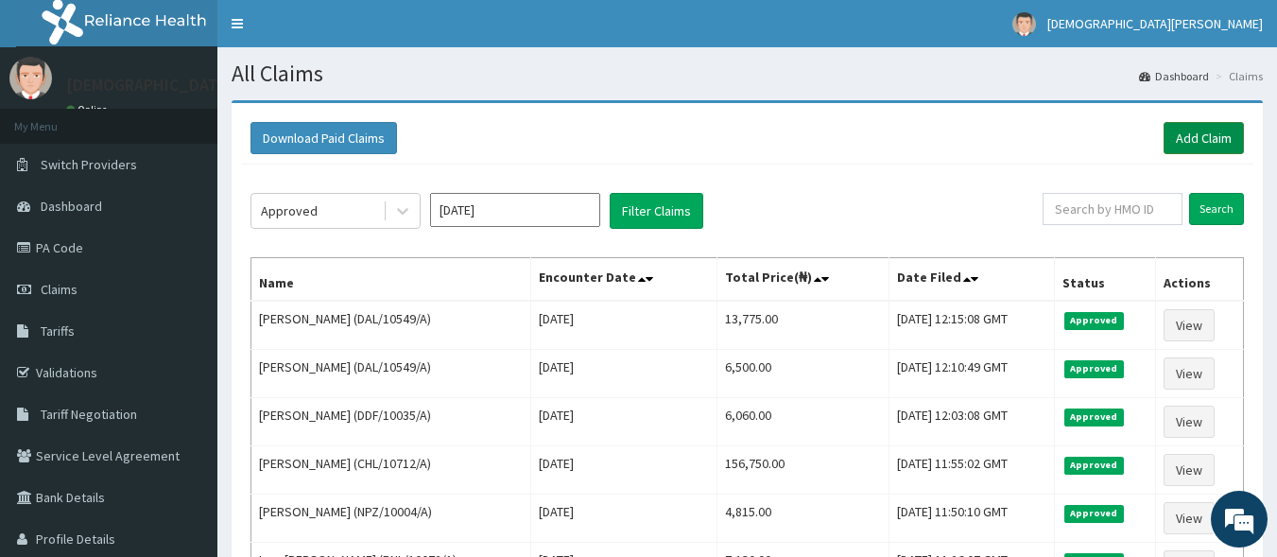
click at [1190, 136] on link "Add Claim" at bounding box center [1204, 138] width 80 height 32
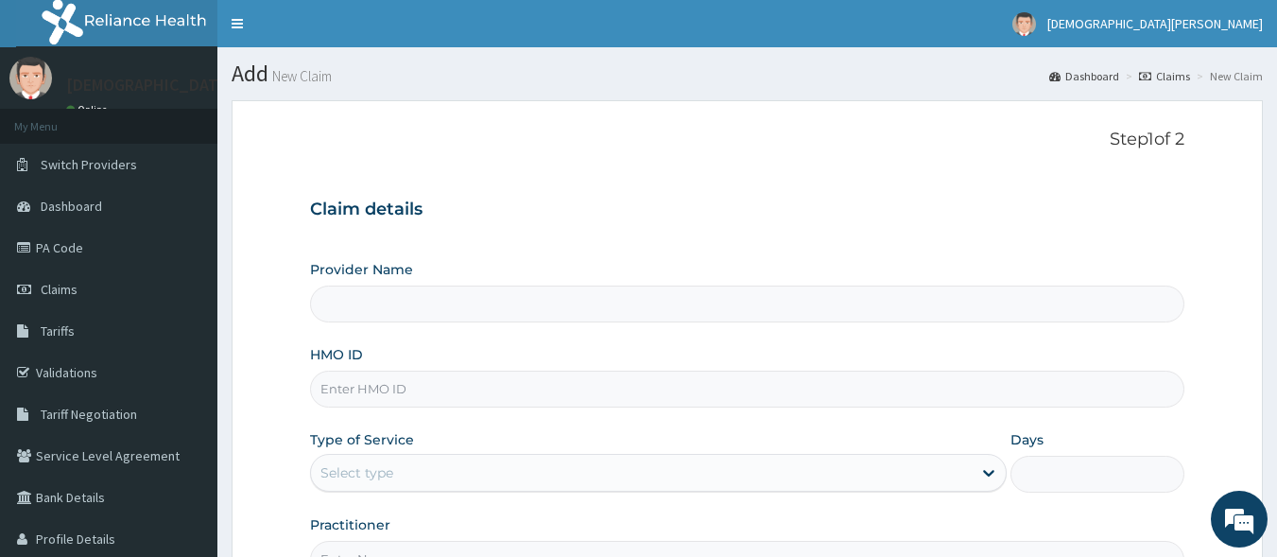
type input "[GEOGRAPHIC_DATA]"
click at [383, 389] on input "HMO ID" at bounding box center [748, 389] width 876 height 37
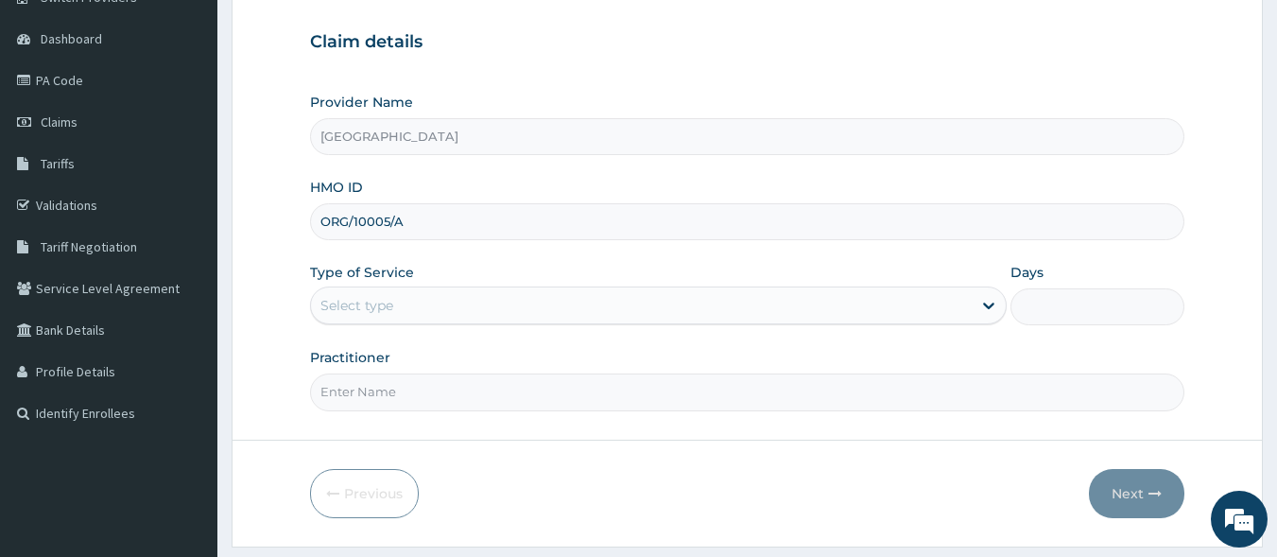
scroll to position [213, 0]
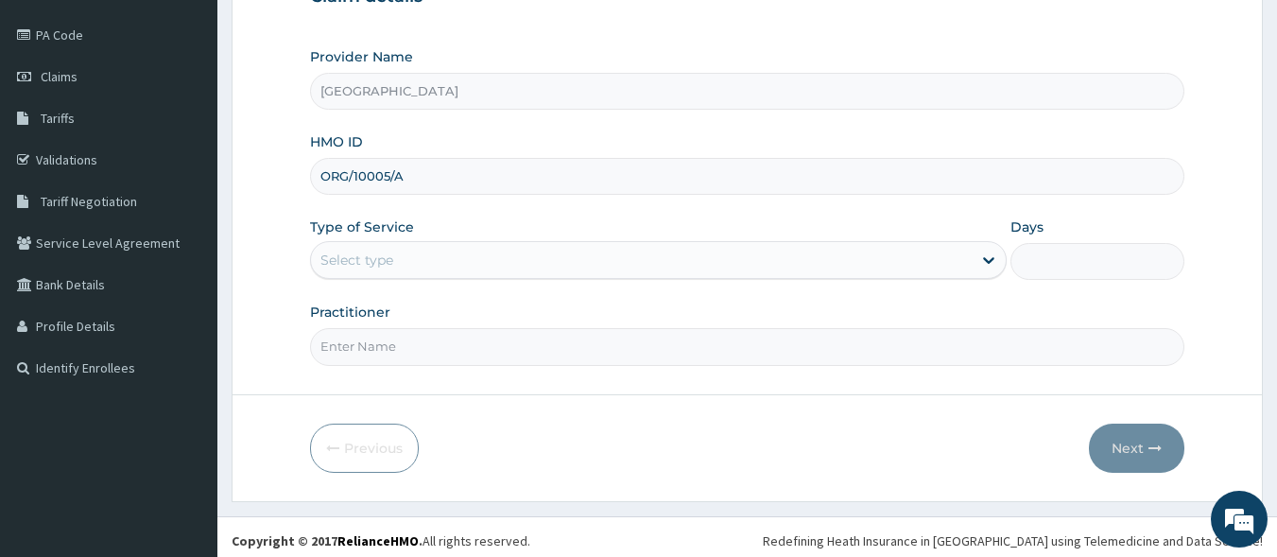
type input "ORG/10005/A"
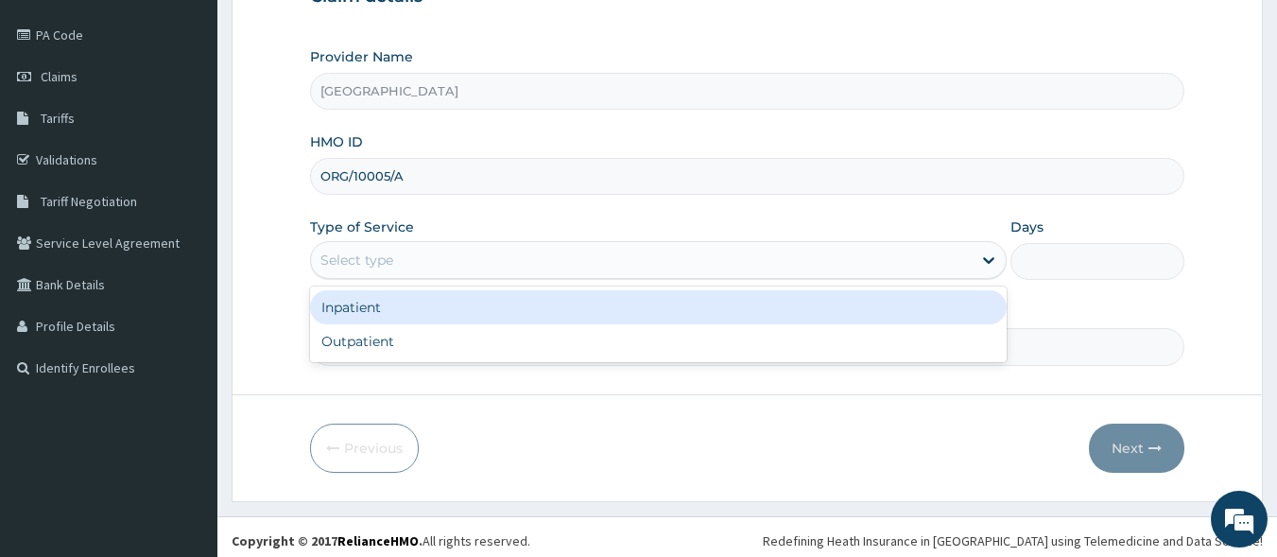
click at [372, 263] on div "Select type" at bounding box center [357, 260] width 73 height 19
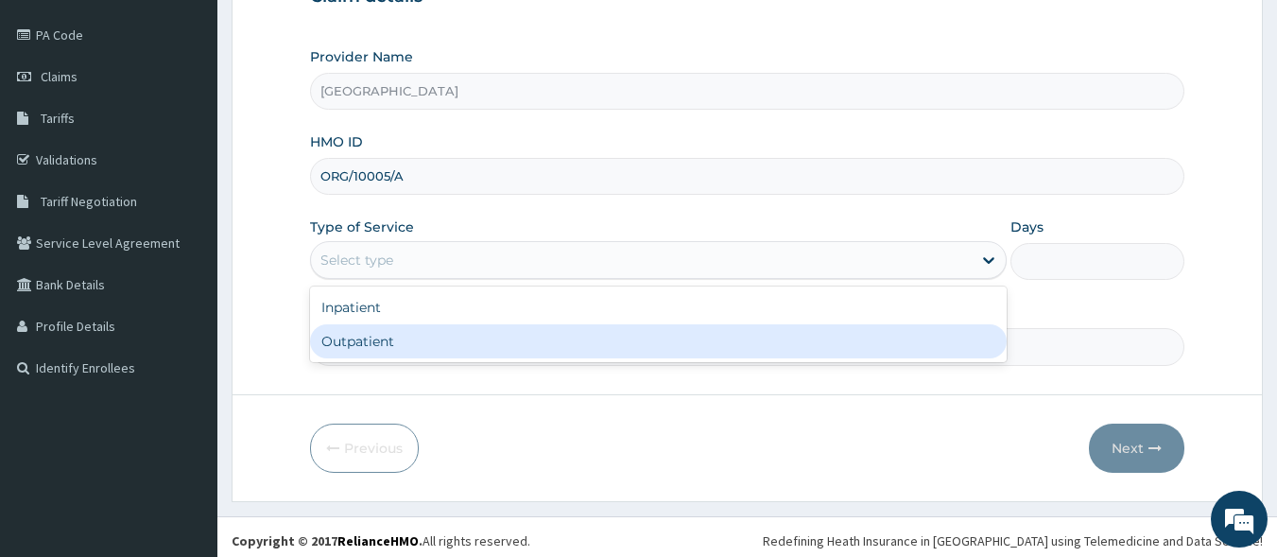
click at [380, 351] on div "Outpatient" at bounding box center [658, 341] width 697 height 34
type input "1"
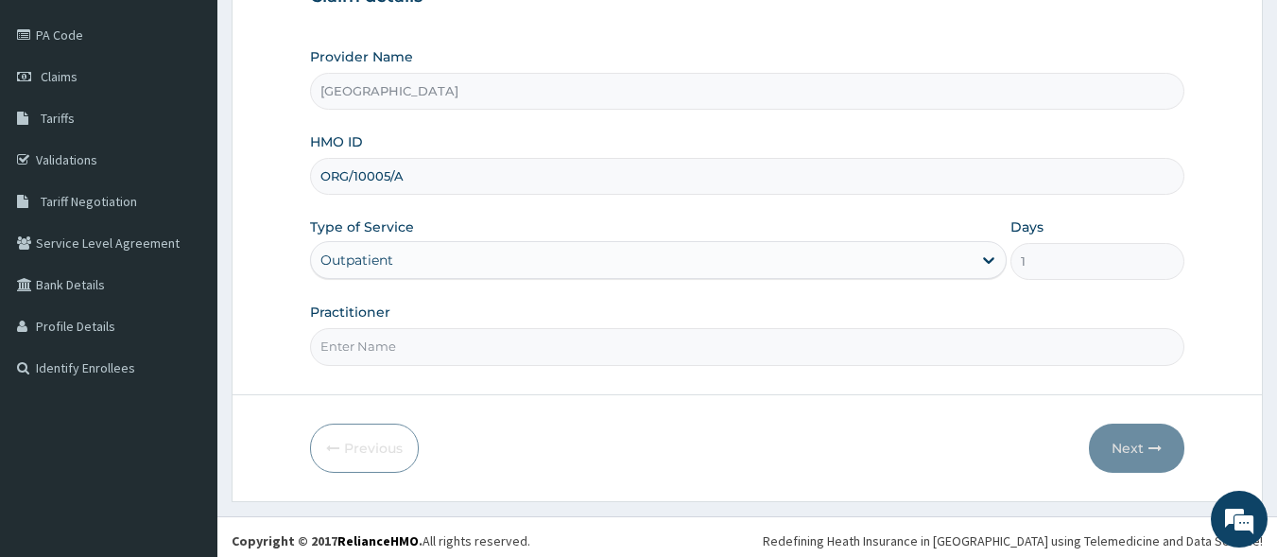
click at [395, 349] on input "Practitioner" at bounding box center [748, 346] width 876 height 37
type input "[PERSON_NAME] EZE"
click at [1131, 455] on button "Next" at bounding box center [1136, 448] width 95 height 49
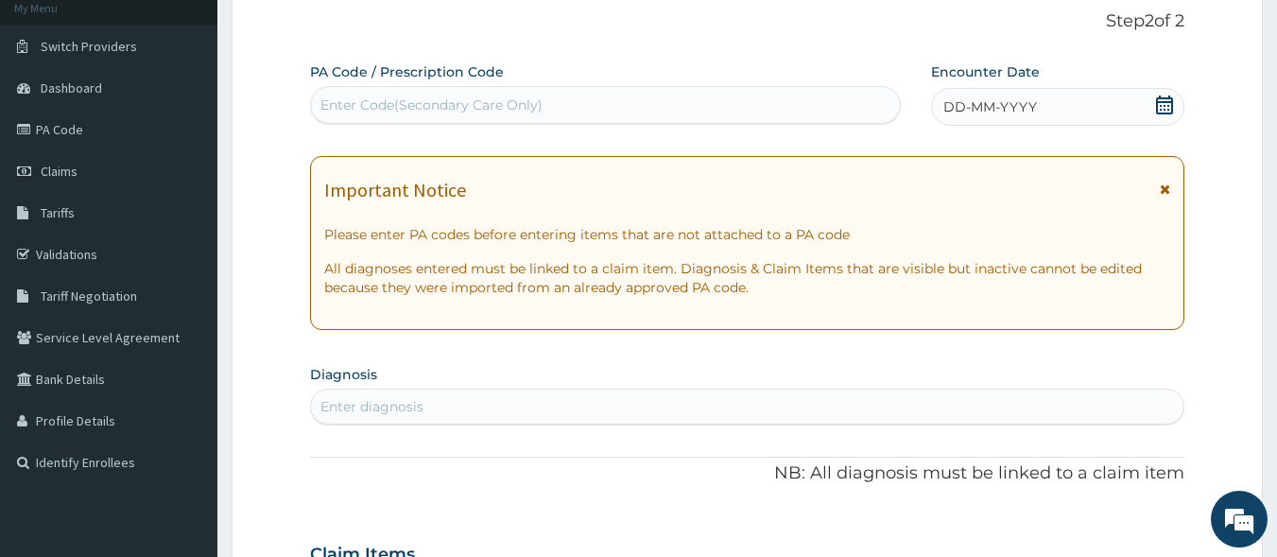
scroll to position [81, 0]
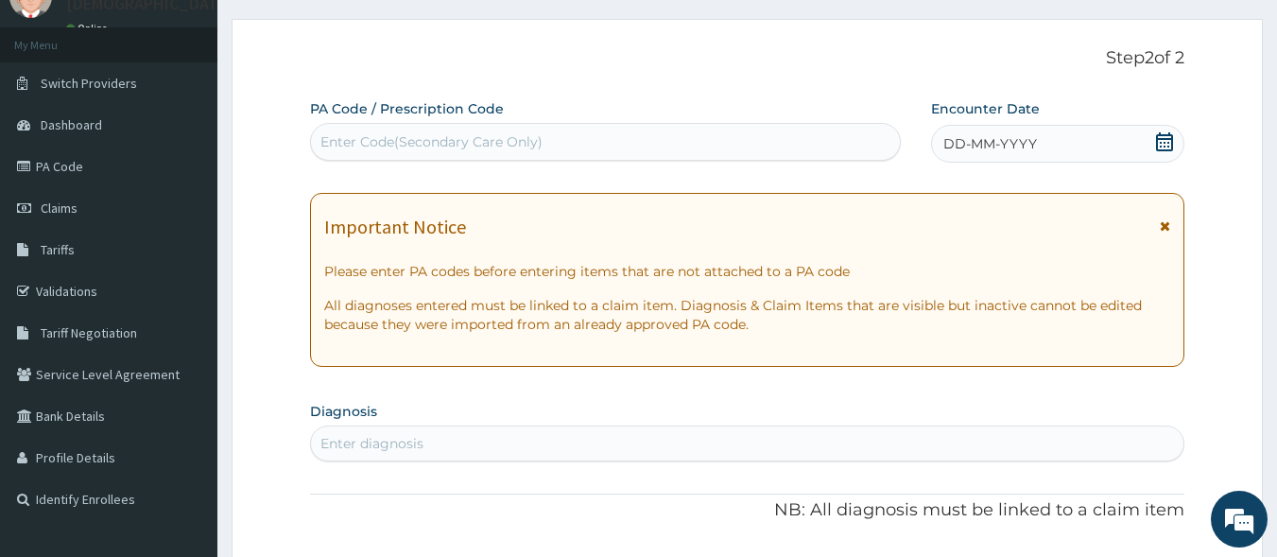
click at [963, 145] on span "DD-MM-YYYY" at bounding box center [991, 143] width 94 height 19
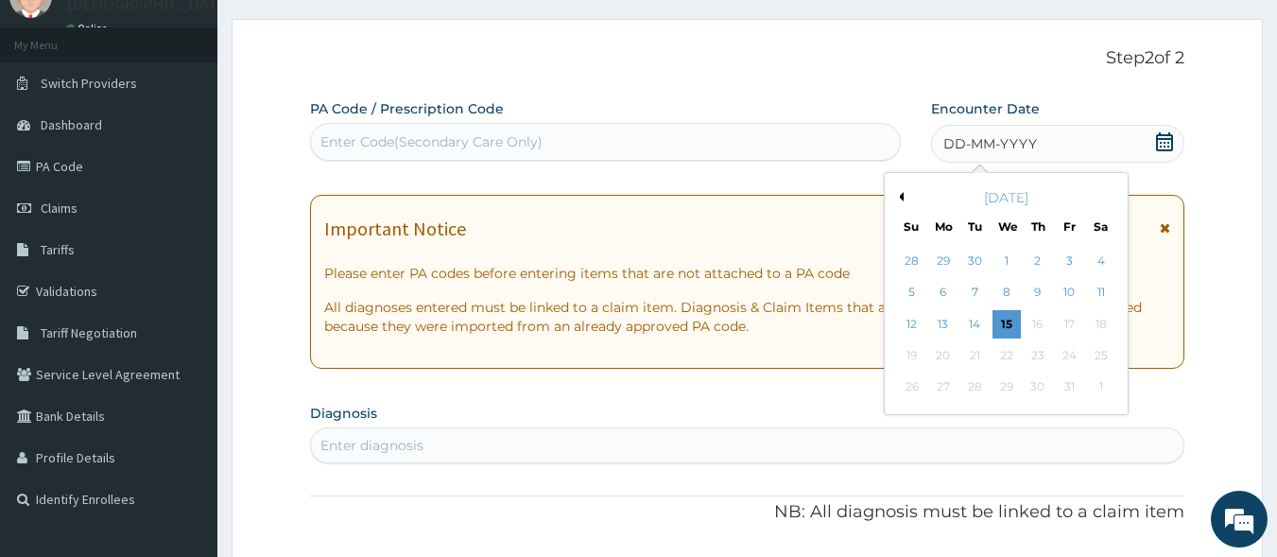
click at [903, 194] on button "Previous Month" at bounding box center [898, 196] width 9 height 9
click at [1068, 322] on div "19" at bounding box center [1069, 324] width 28 height 28
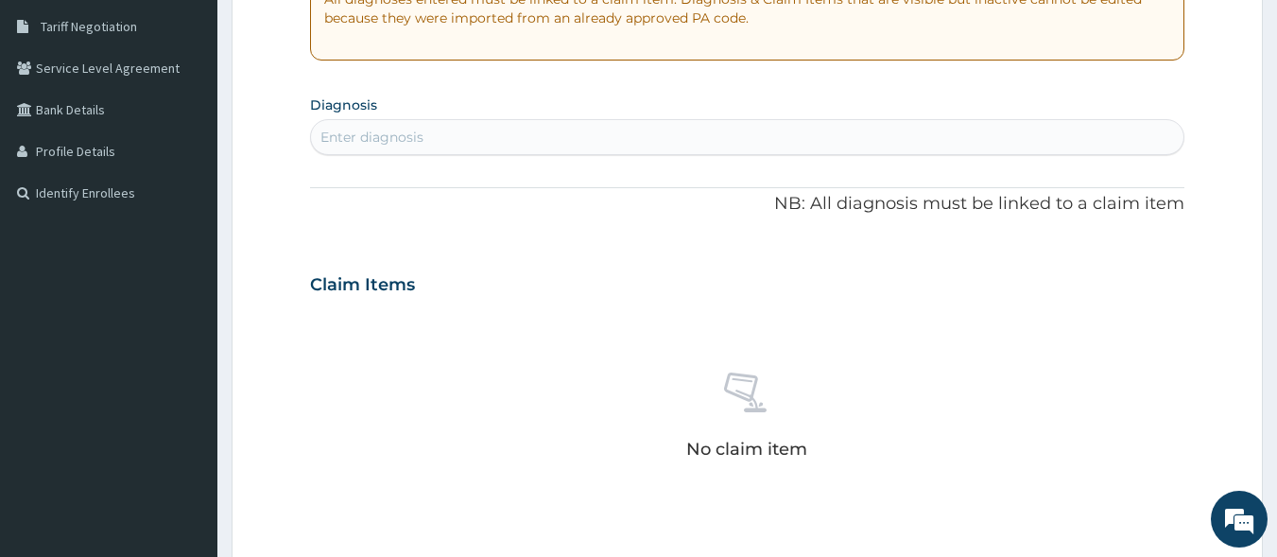
scroll to position [339, 0]
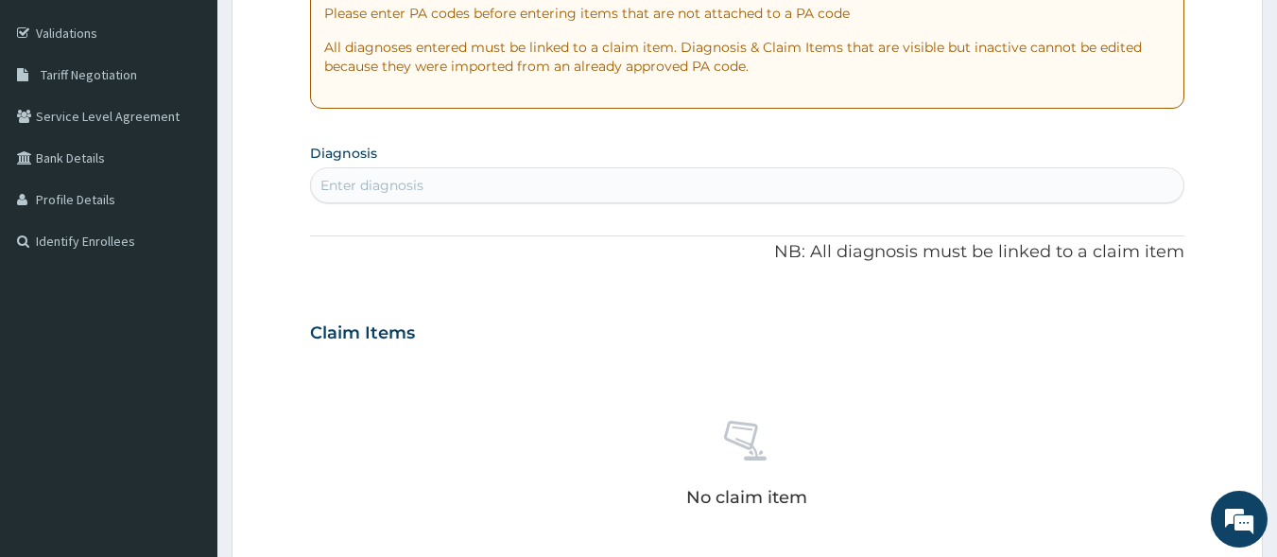
click at [400, 189] on div "Enter diagnosis" at bounding box center [372, 185] width 103 height 19
type input "MALARIA"
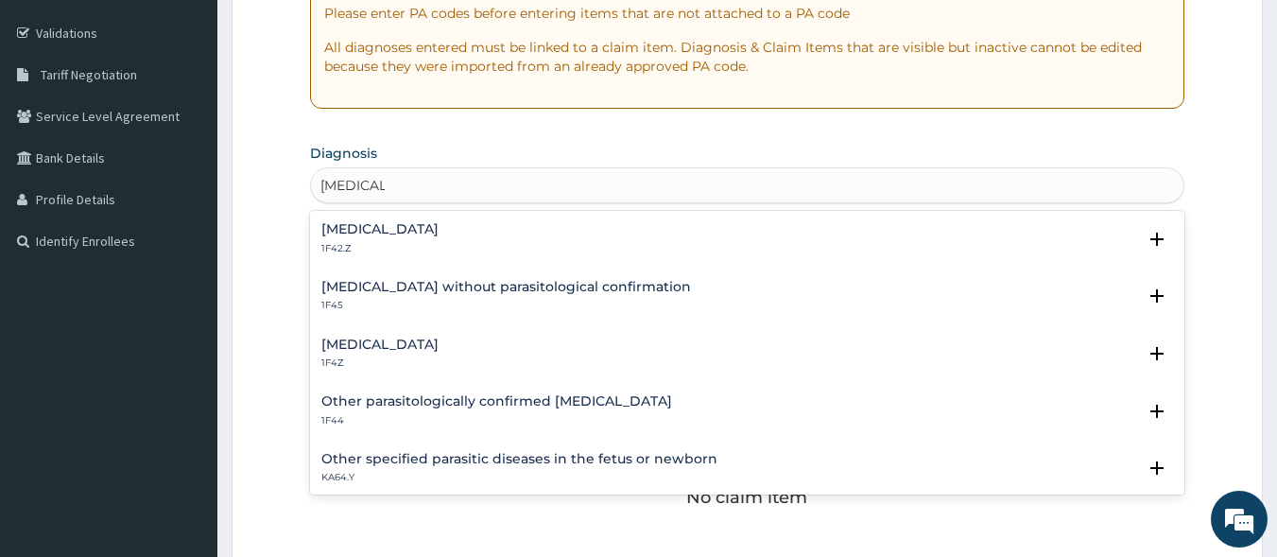
click at [404, 356] on p "1F4Z" at bounding box center [379, 362] width 117 height 13
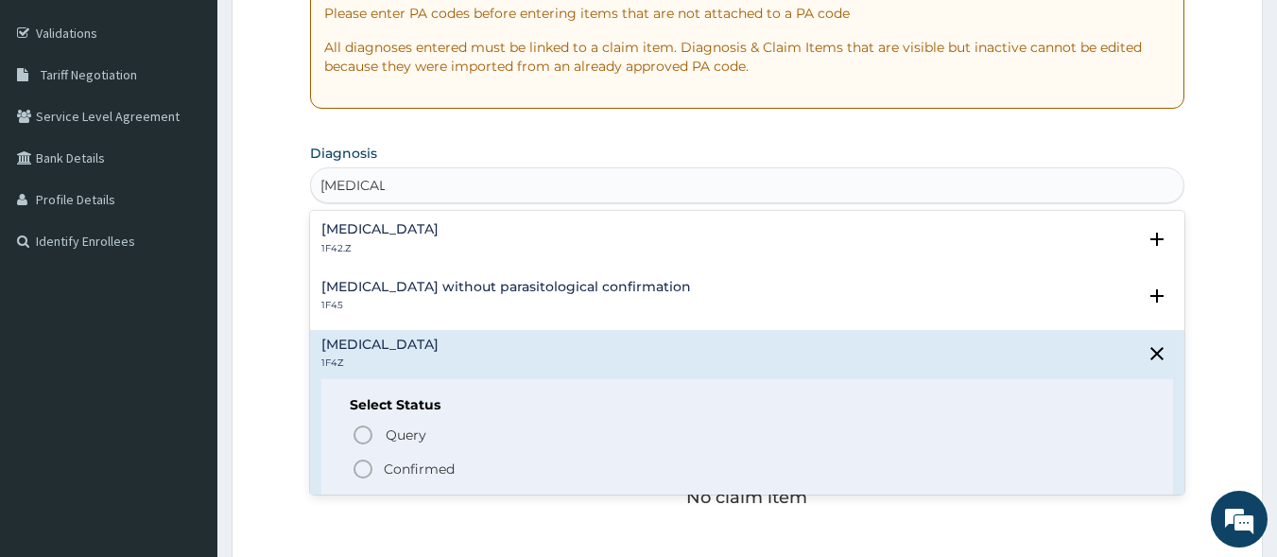
click at [368, 466] on icon "status option filled" at bounding box center [363, 469] width 23 height 23
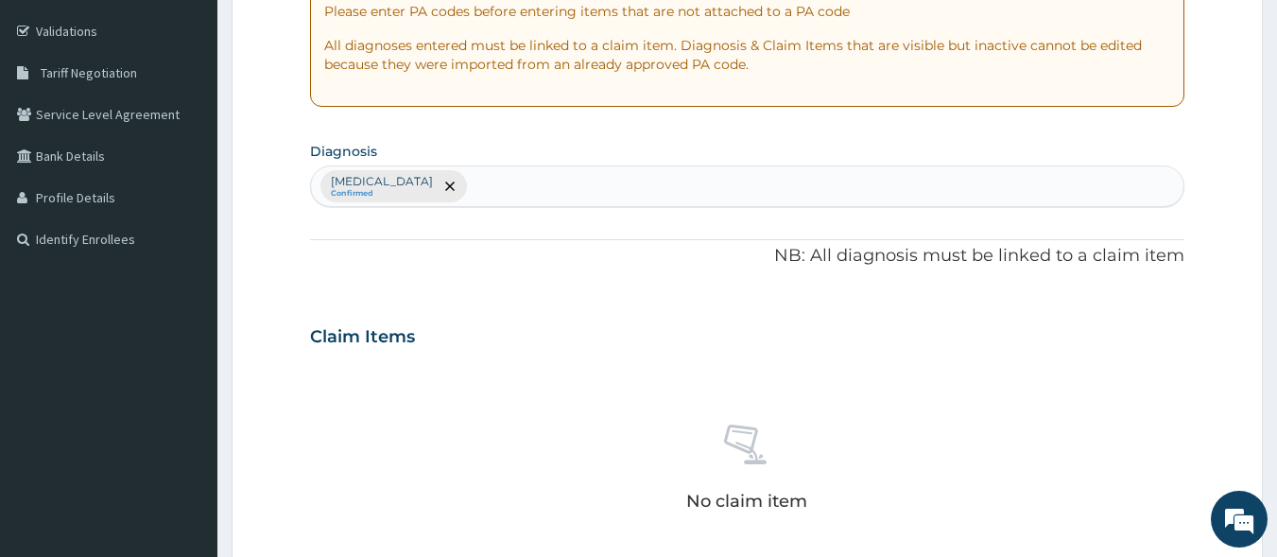
scroll to position [342, 0]
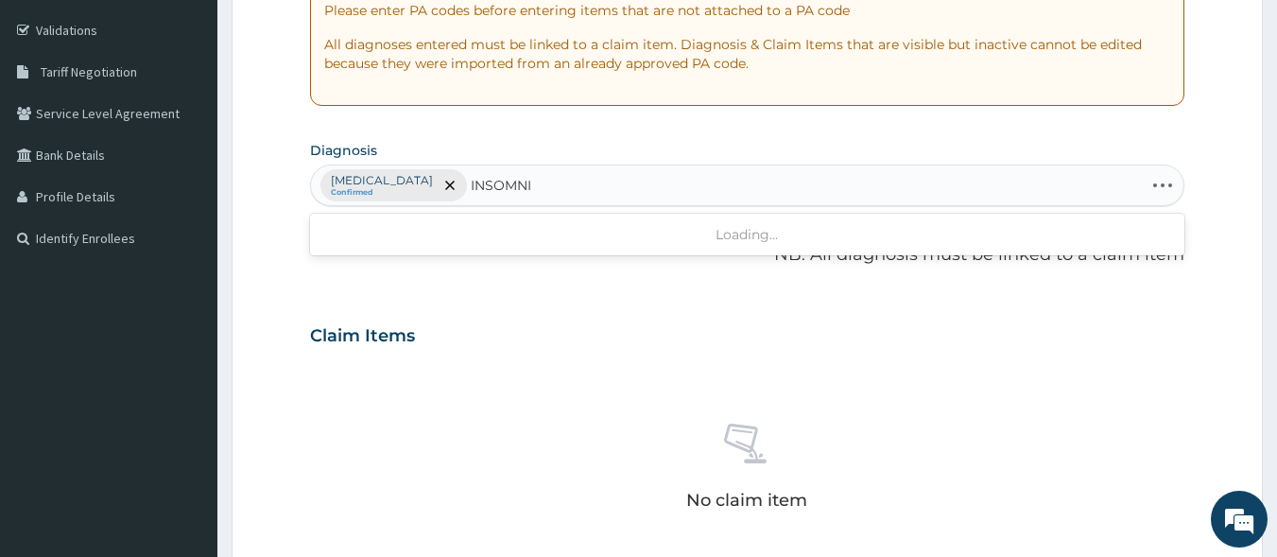
type input "INSOMNIA"
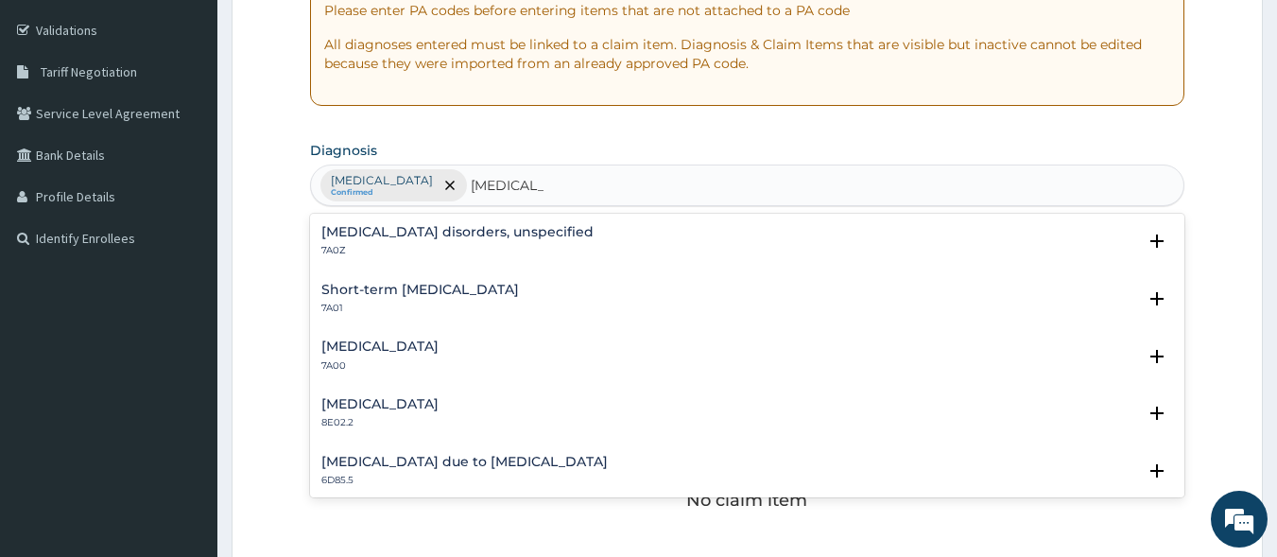
scroll to position [10, 0]
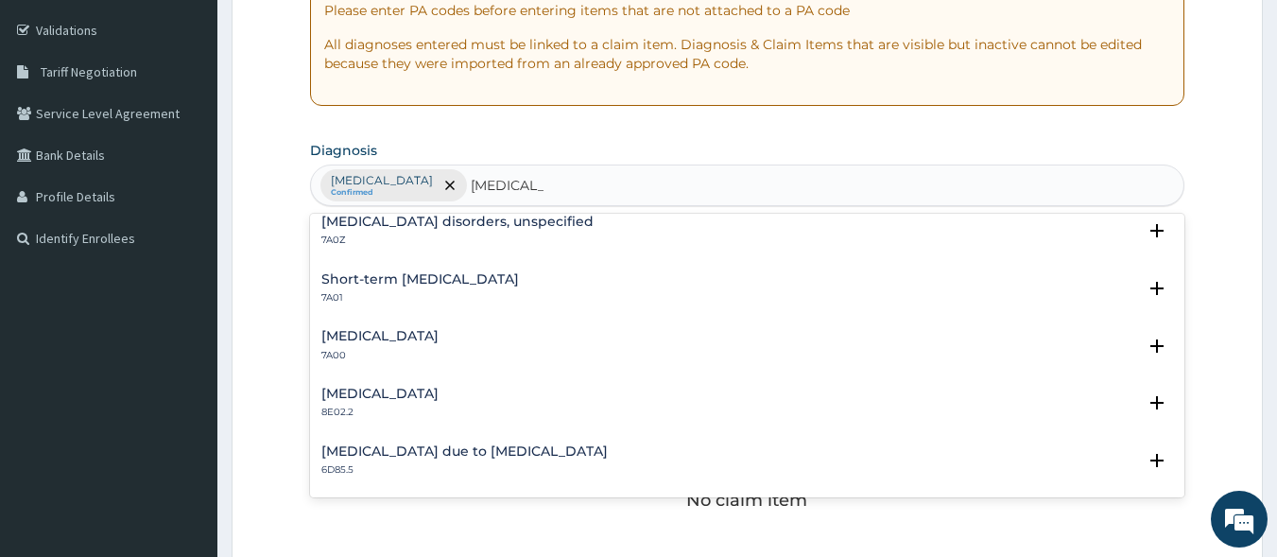
click at [437, 241] on p "7A0Z" at bounding box center [457, 240] width 272 height 13
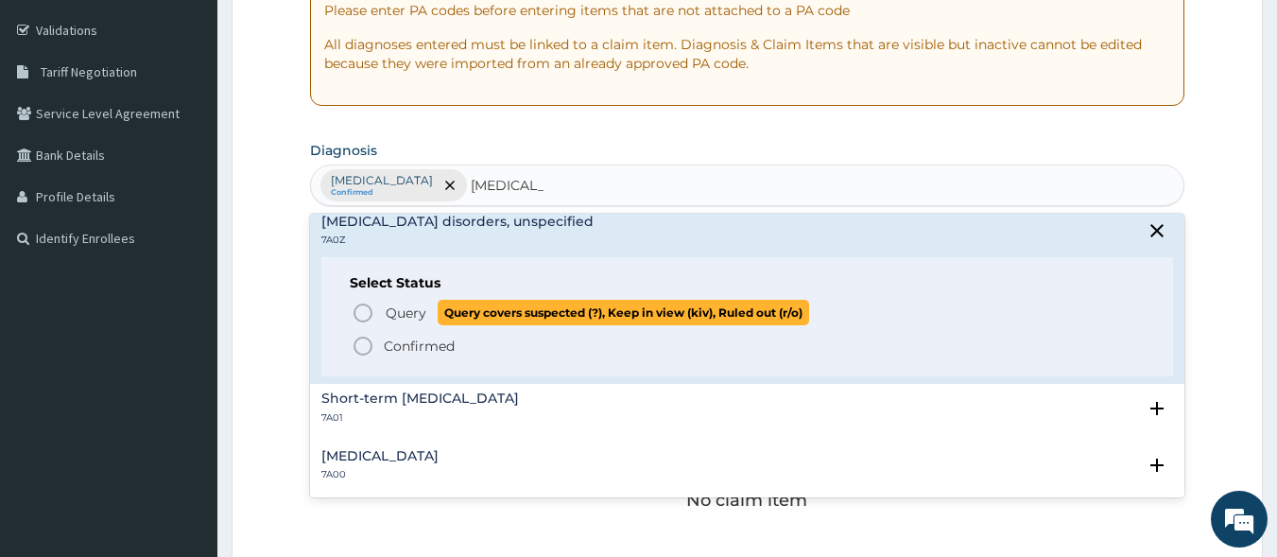
click at [366, 309] on icon "status option query" at bounding box center [363, 313] width 23 height 23
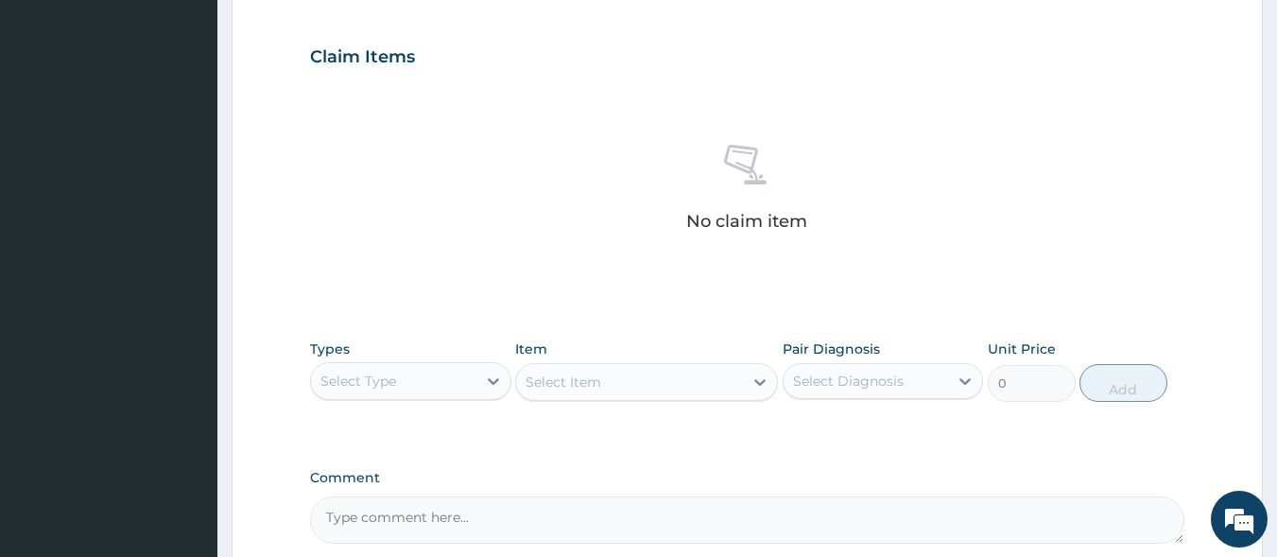
scroll to position [806, 0]
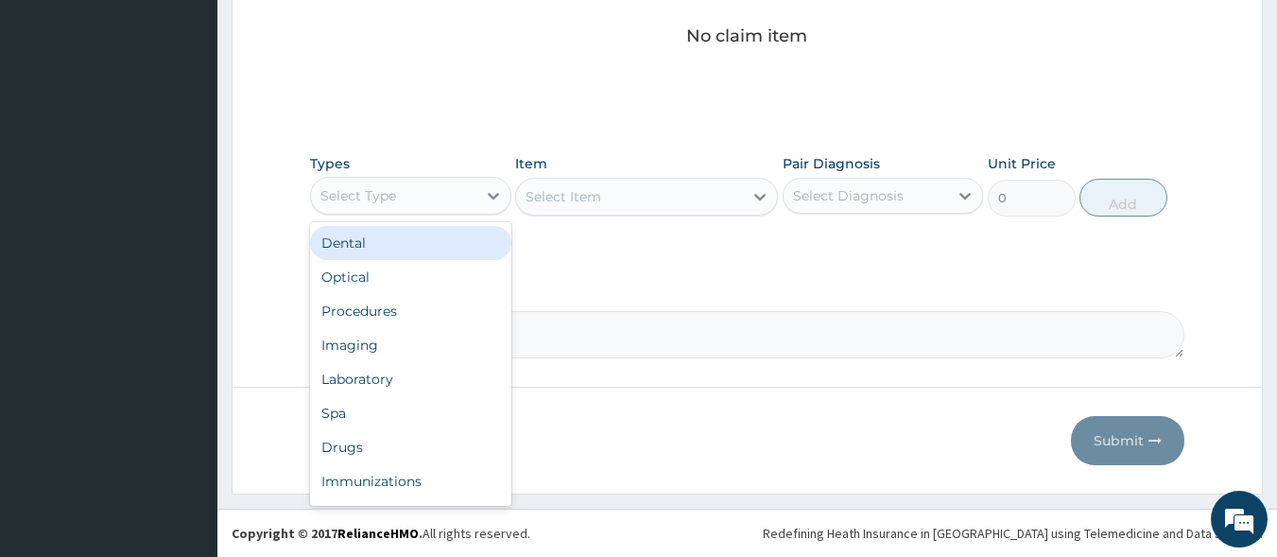
click at [455, 199] on div "Select Type" at bounding box center [393, 196] width 165 height 30
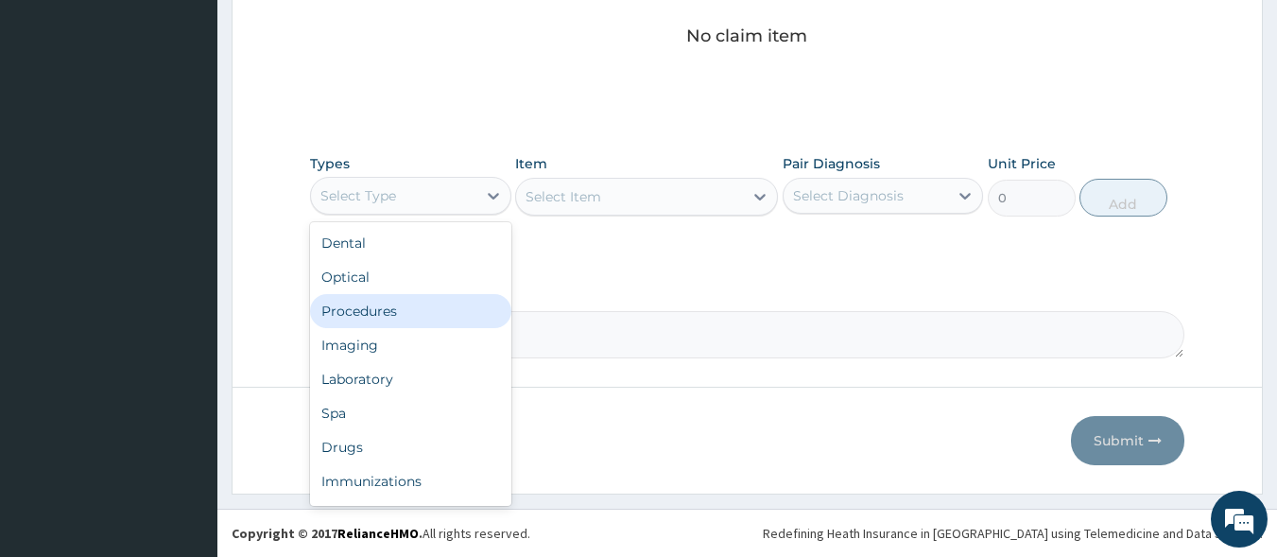
click at [440, 304] on div "Procedures" at bounding box center [410, 311] width 201 height 34
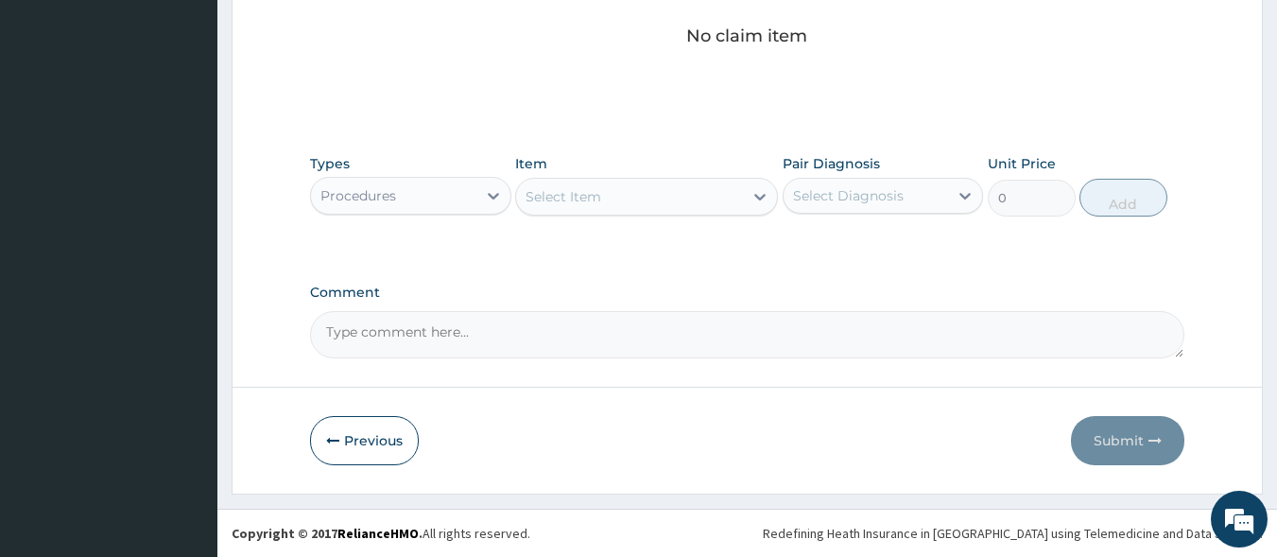
click at [646, 205] on div "Select Item" at bounding box center [629, 197] width 227 height 30
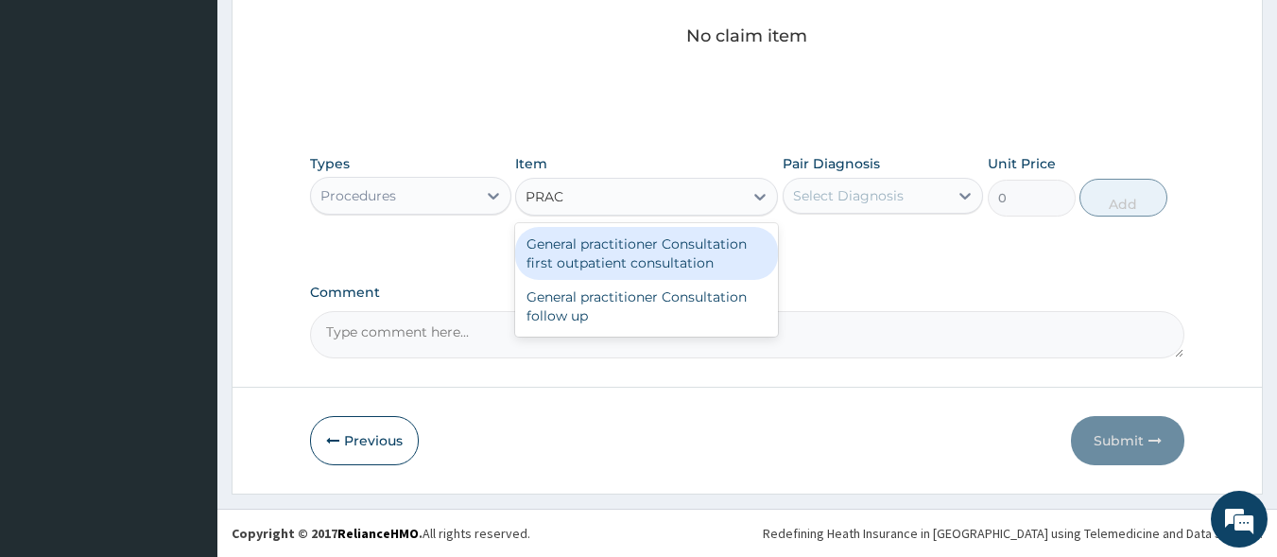
type input "PRACT"
click at [651, 255] on div "General practitioner Consultation first outpatient consultation" at bounding box center [646, 253] width 263 height 53
type input "3000"
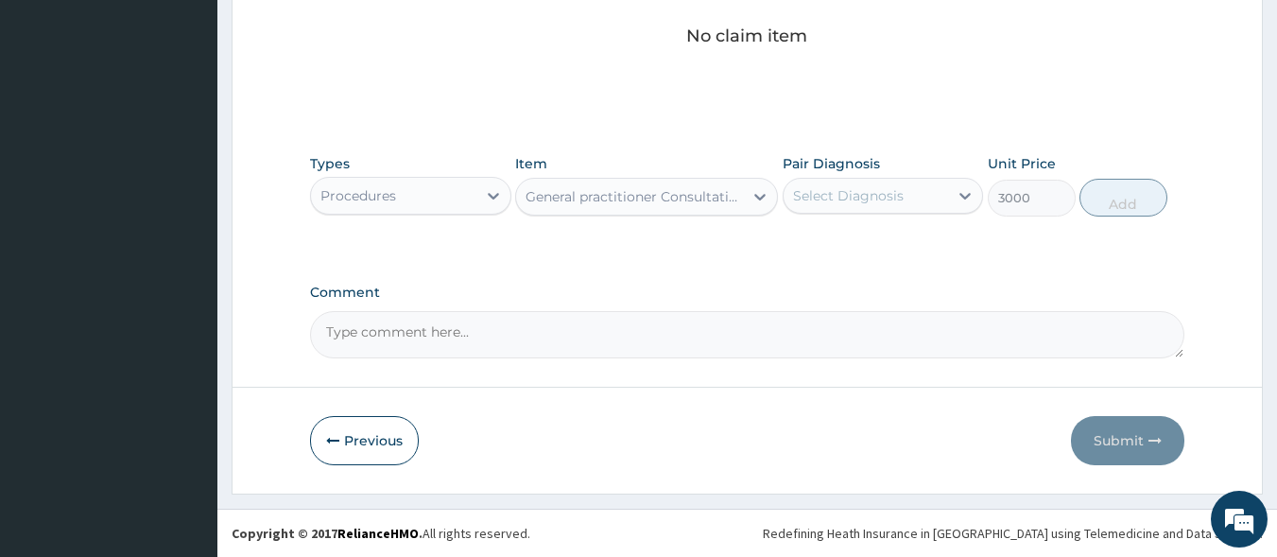
click at [829, 206] on div "Select Diagnosis" at bounding box center [866, 196] width 165 height 30
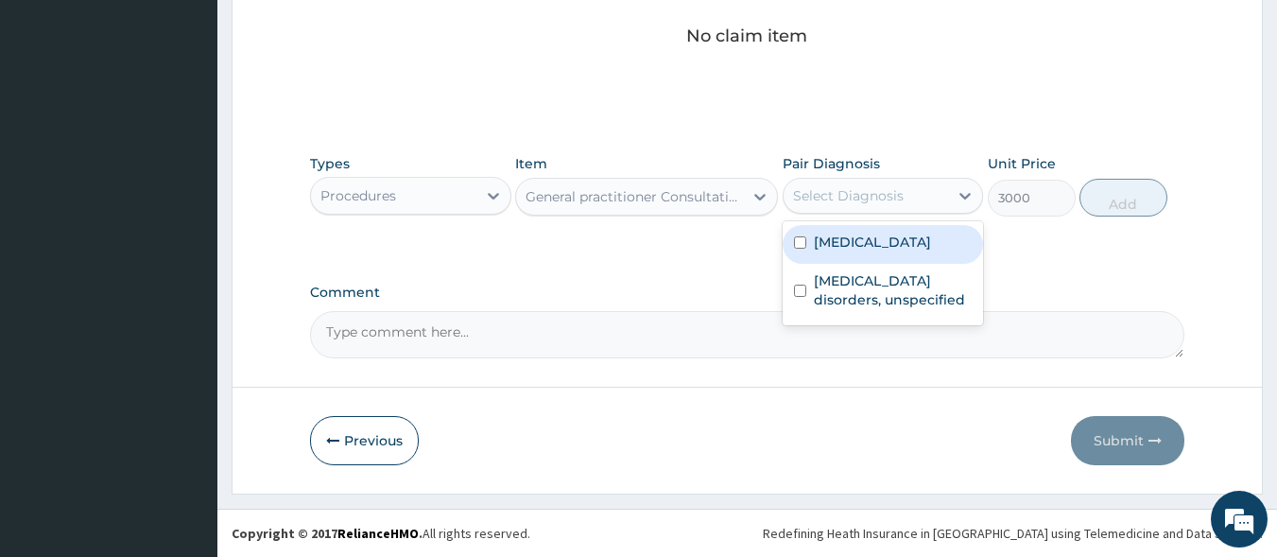
click at [842, 258] on div "Malaria, unspecified" at bounding box center [883, 244] width 201 height 39
checkbox input "true"
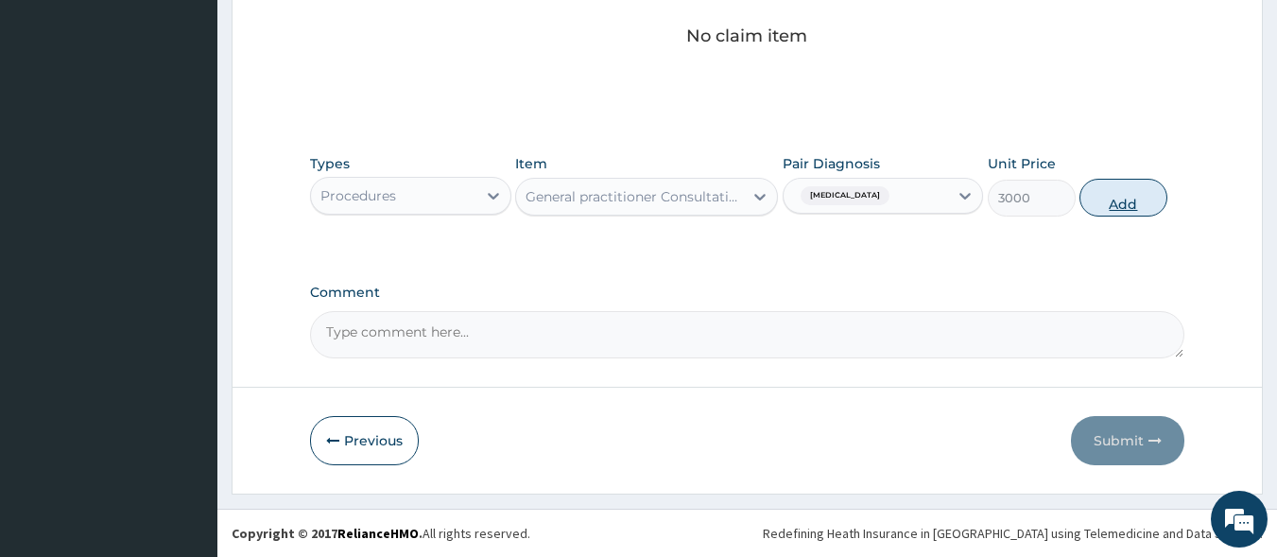
click at [1114, 197] on button "Add" at bounding box center [1124, 198] width 88 height 38
type input "0"
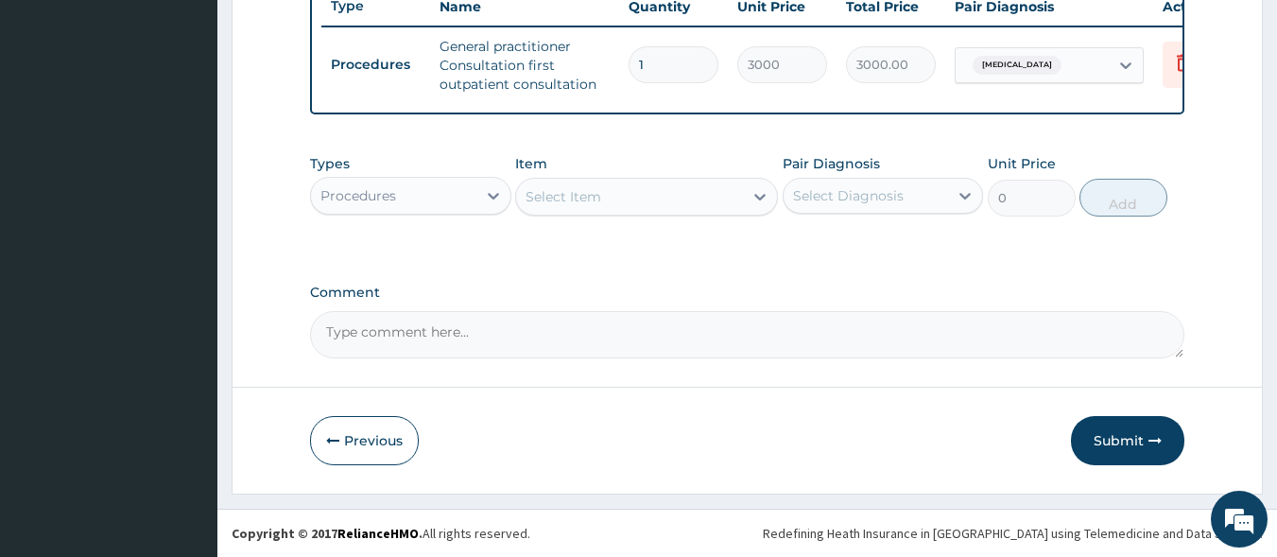
click at [409, 199] on div "Procedures" at bounding box center [393, 196] width 165 height 30
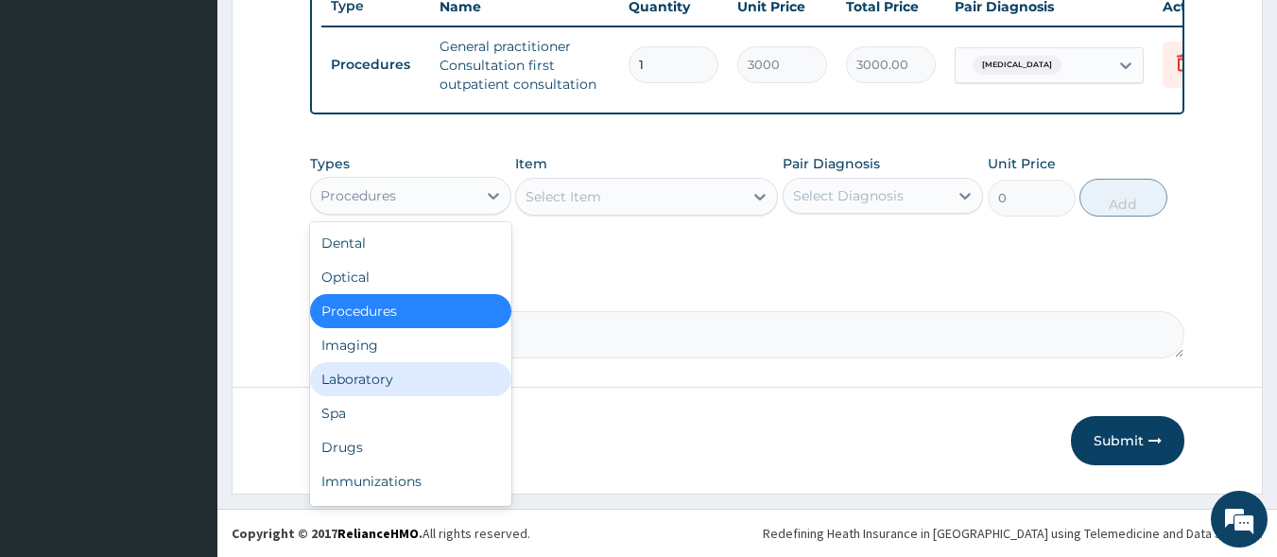
click at [405, 374] on div "Laboratory" at bounding box center [410, 379] width 201 height 34
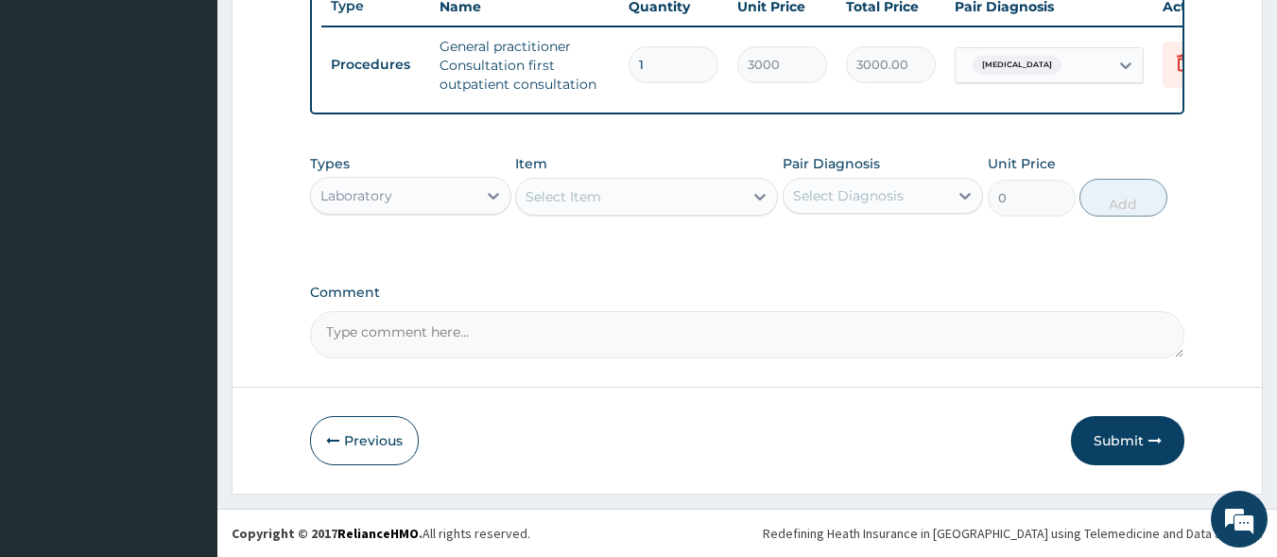
click at [581, 207] on div "Select Item" at bounding box center [629, 197] width 227 height 30
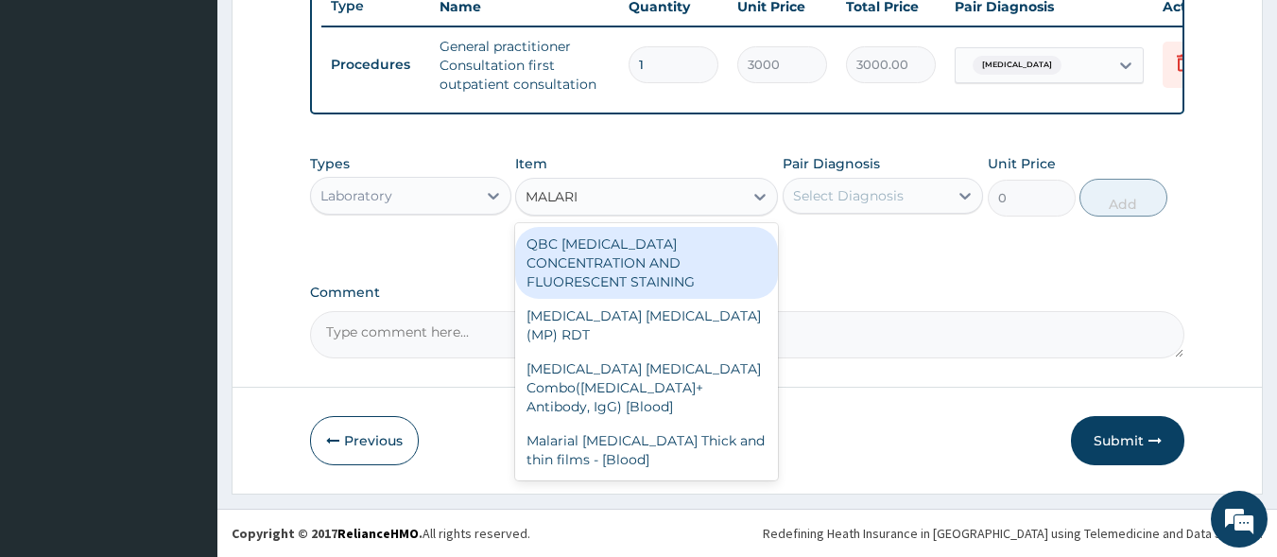
type input "MALARIA"
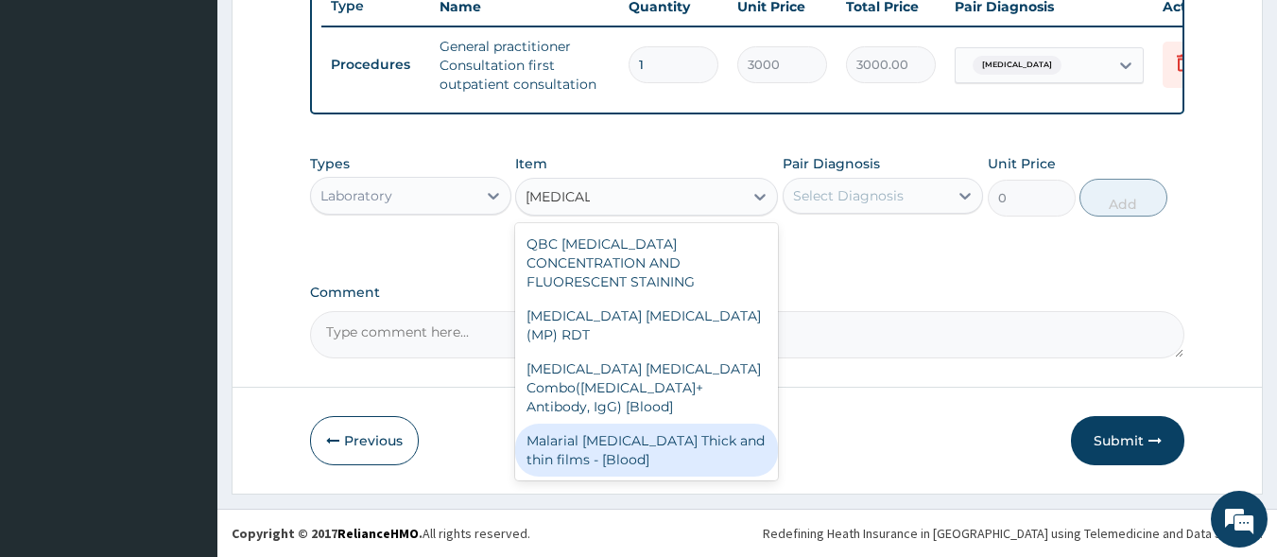
click at [640, 424] on div "Malarial Parasite Thick and thin films - [Blood]" at bounding box center [646, 450] width 263 height 53
type input "1500"
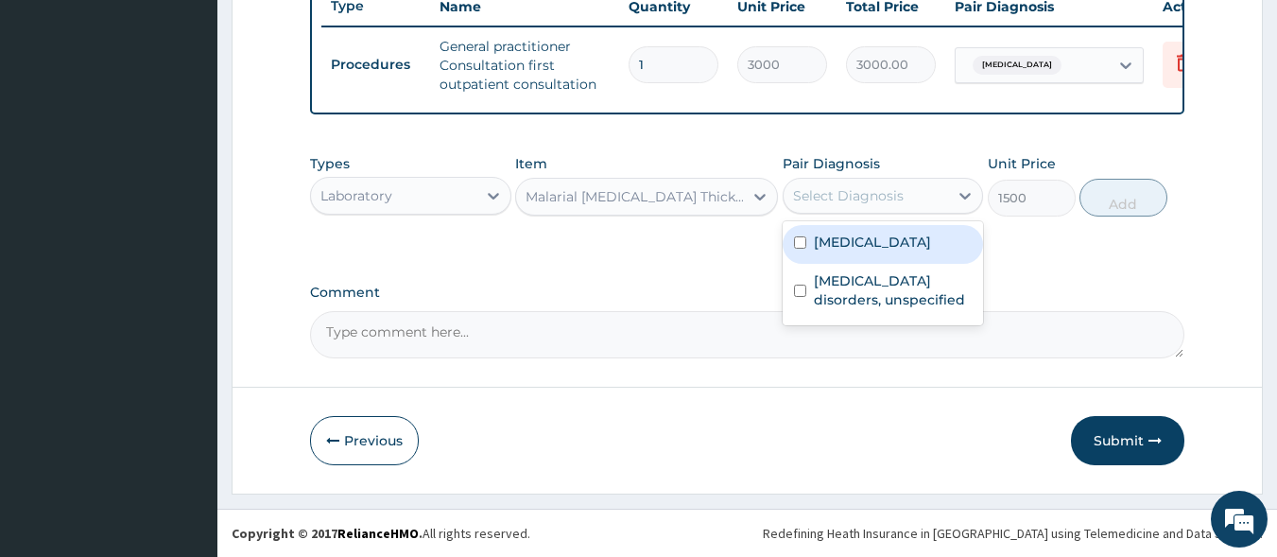
click at [837, 199] on div "Select Diagnosis" at bounding box center [848, 195] width 111 height 19
click at [844, 243] on label "Malaria, unspecified" at bounding box center [872, 242] width 117 height 19
checkbox input "true"
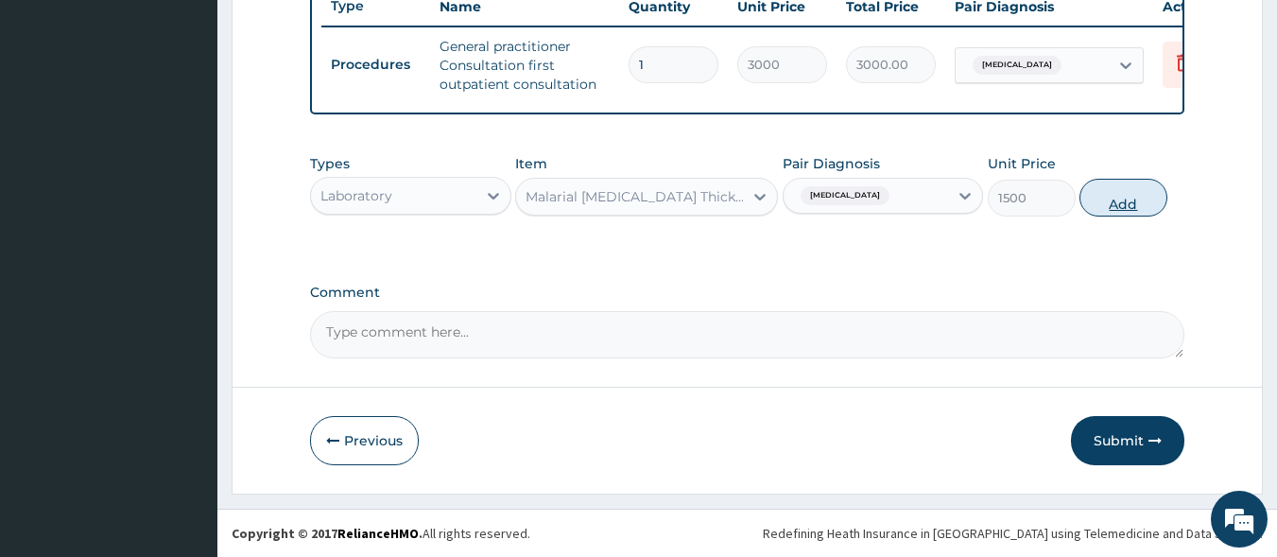
click at [1102, 205] on button "Add" at bounding box center [1124, 198] width 88 height 38
type input "0"
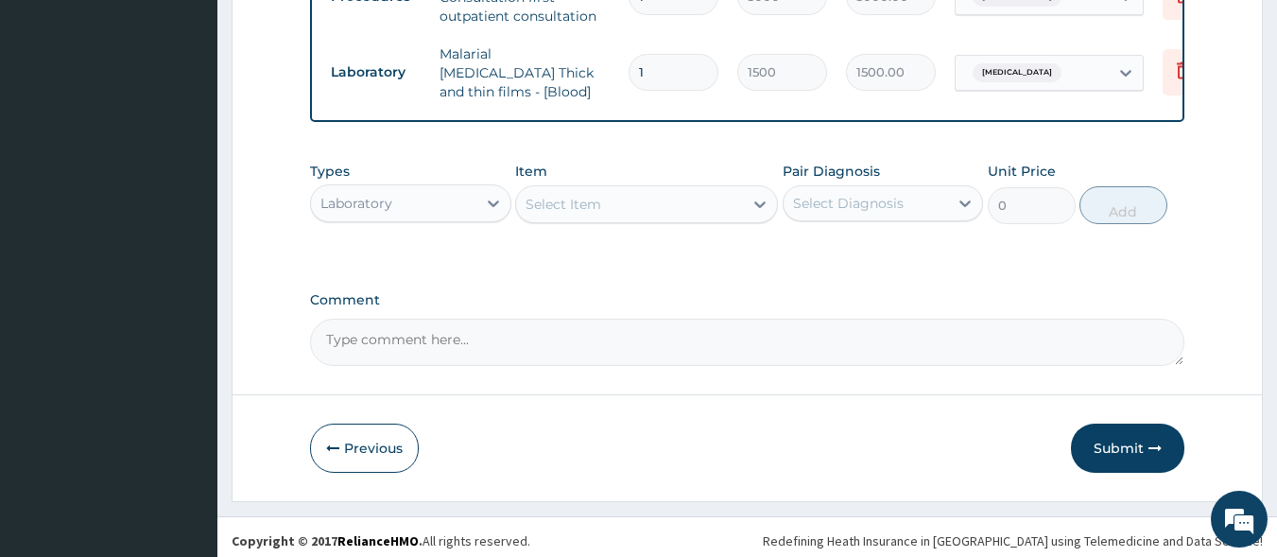
scroll to position [806, 0]
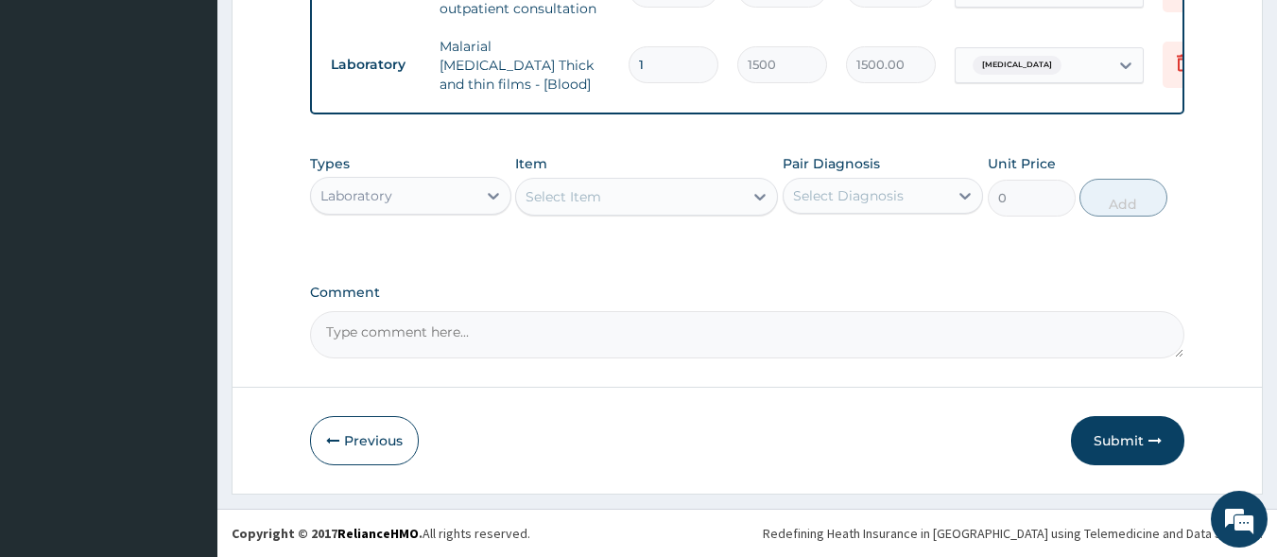
click at [454, 197] on div "Laboratory" at bounding box center [393, 196] width 165 height 30
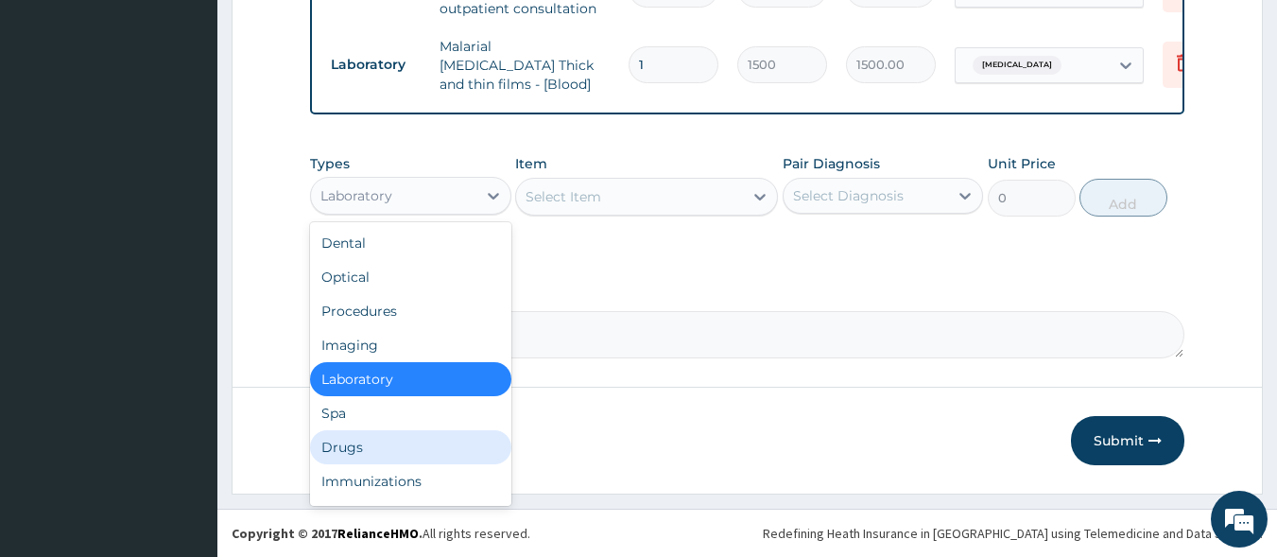
click at [435, 435] on div "Drugs" at bounding box center [410, 447] width 201 height 34
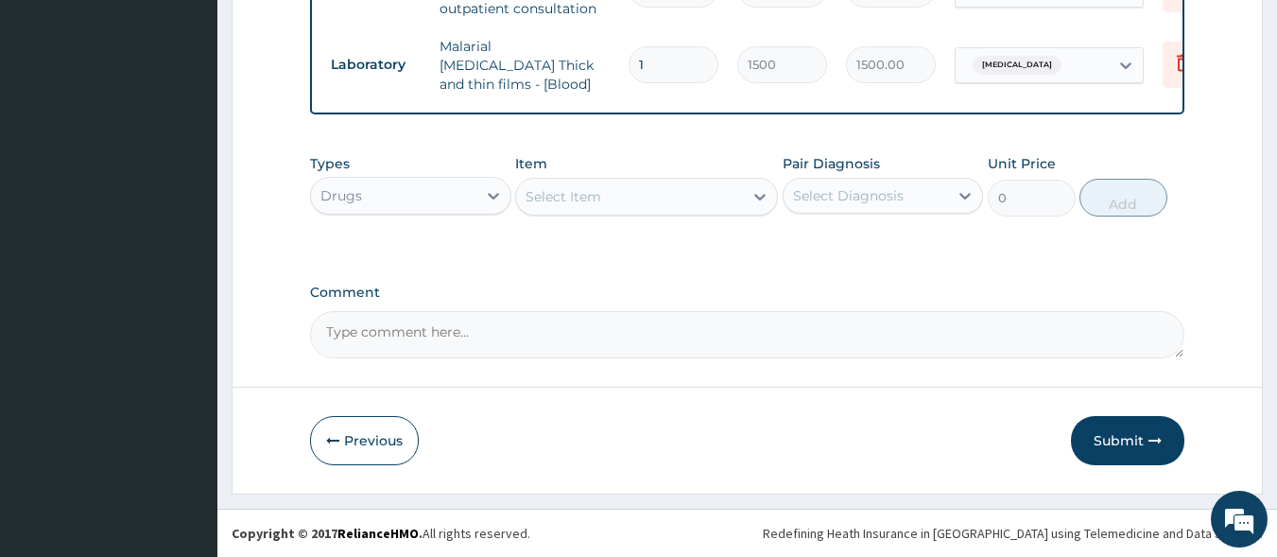
click at [620, 205] on div "Select Item" at bounding box center [629, 197] width 227 height 30
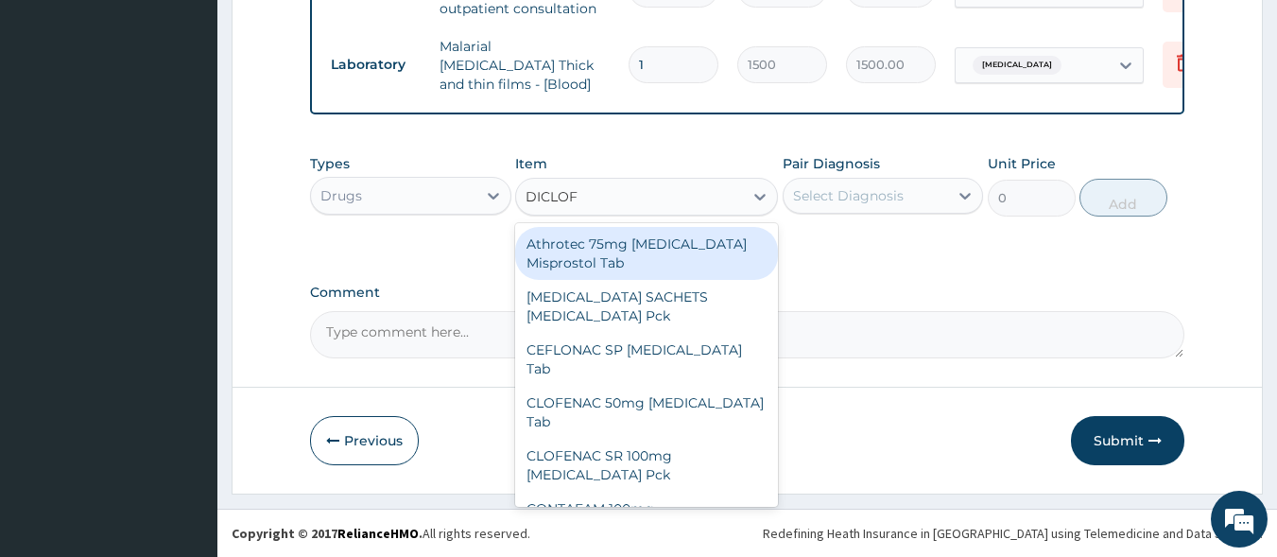
type input "DICLOFE"
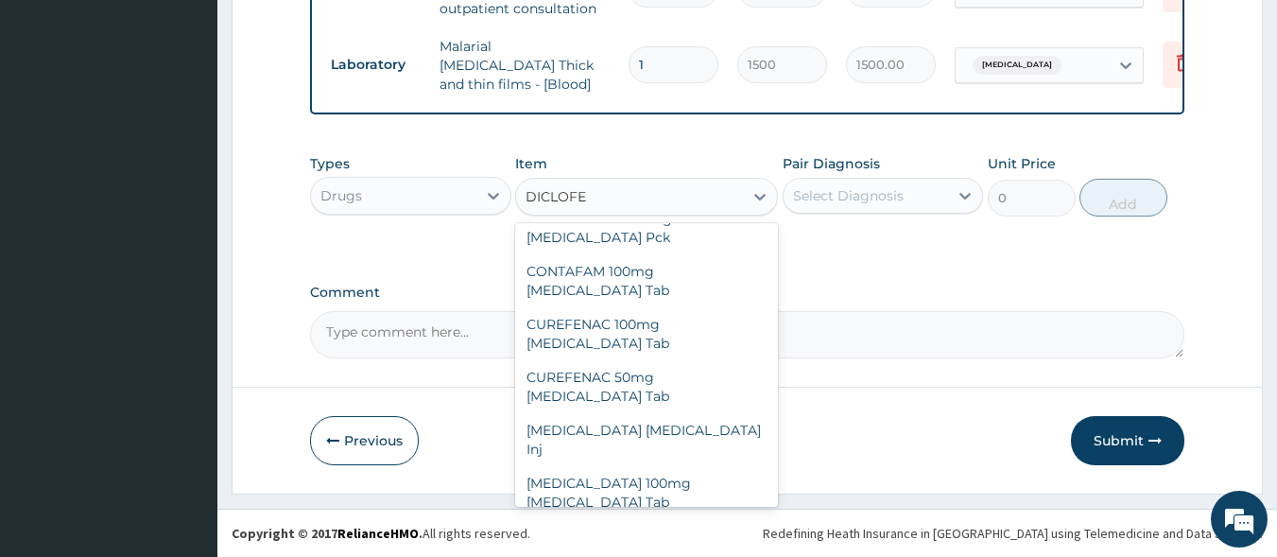
scroll to position [257, 0]
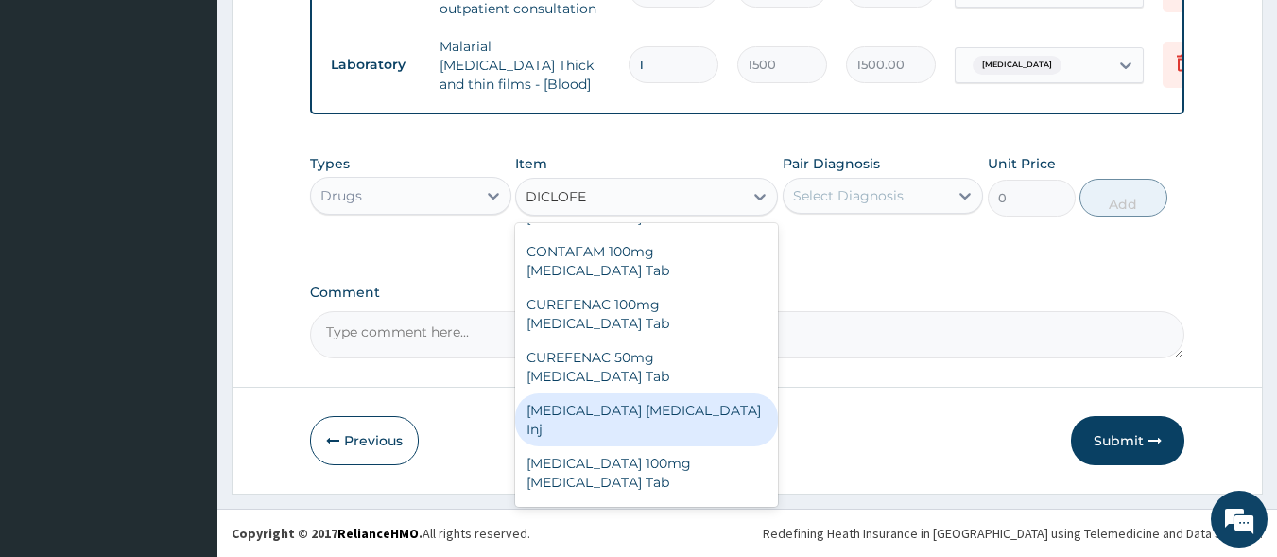
click at [647, 393] on div "Diclofenac Diclofenac Inj" at bounding box center [646, 419] width 263 height 53
type input "240"
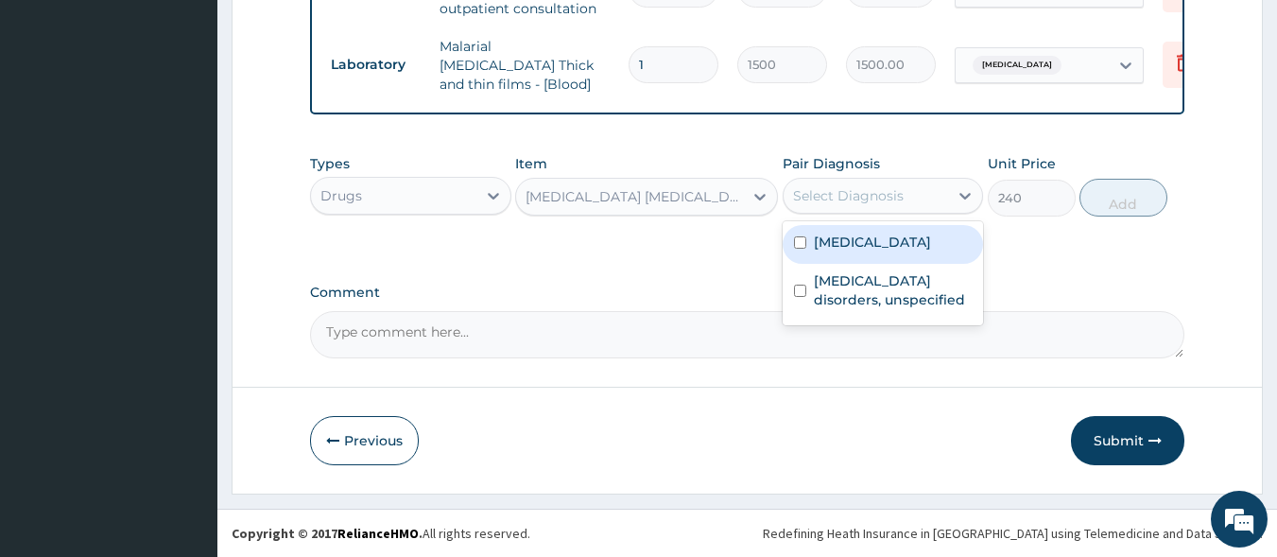
click at [853, 201] on div "Select Diagnosis" at bounding box center [848, 195] width 111 height 19
click at [854, 255] on div "[MEDICAL_DATA]" at bounding box center [883, 244] width 201 height 39
checkbox input "true"
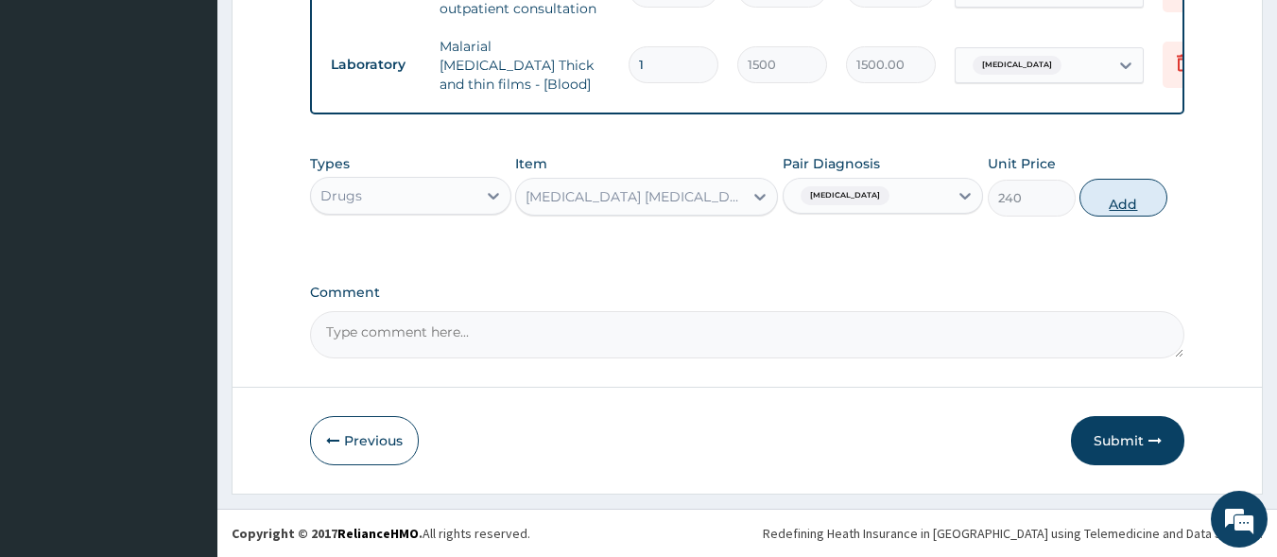
click at [1115, 207] on button "Add" at bounding box center [1124, 198] width 88 height 38
type input "0"
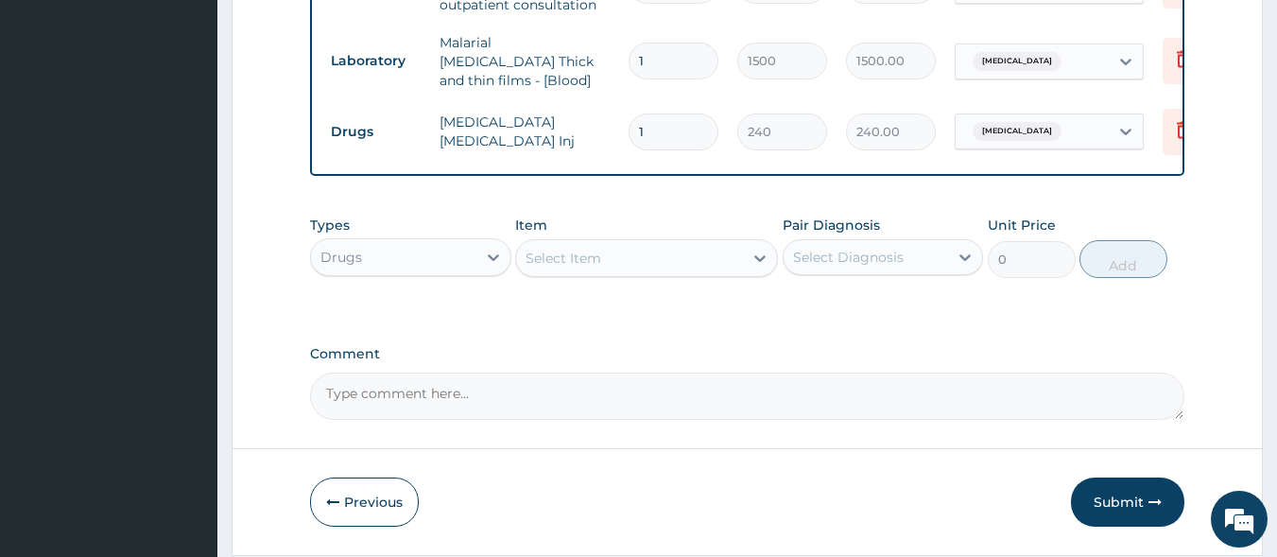
click at [660, 264] on div "Select Item" at bounding box center [629, 258] width 227 height 30
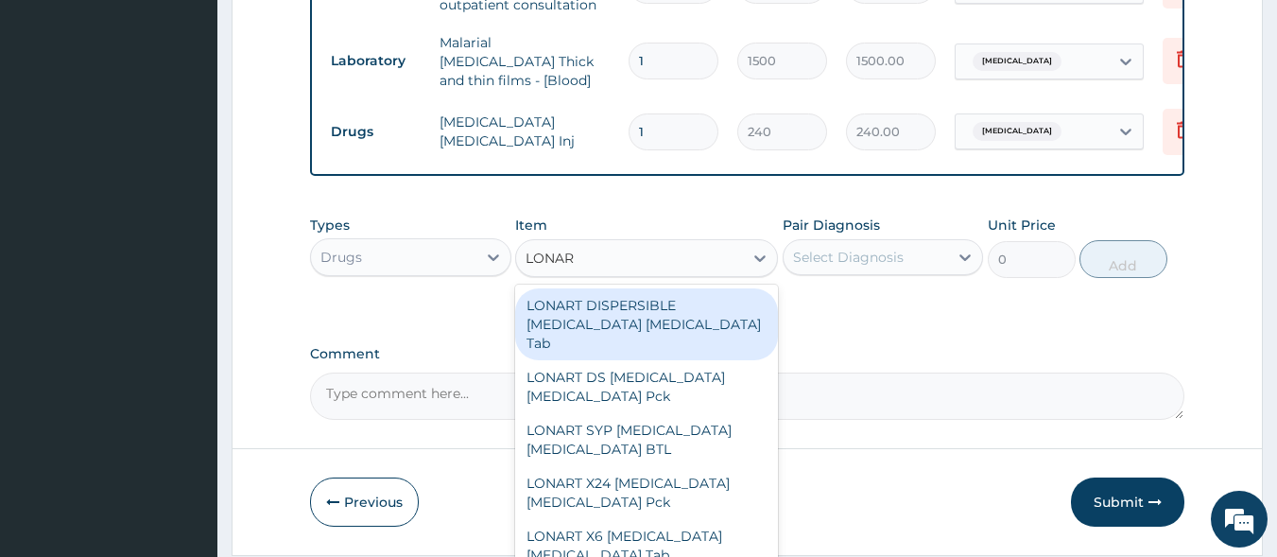
type input "LONART"
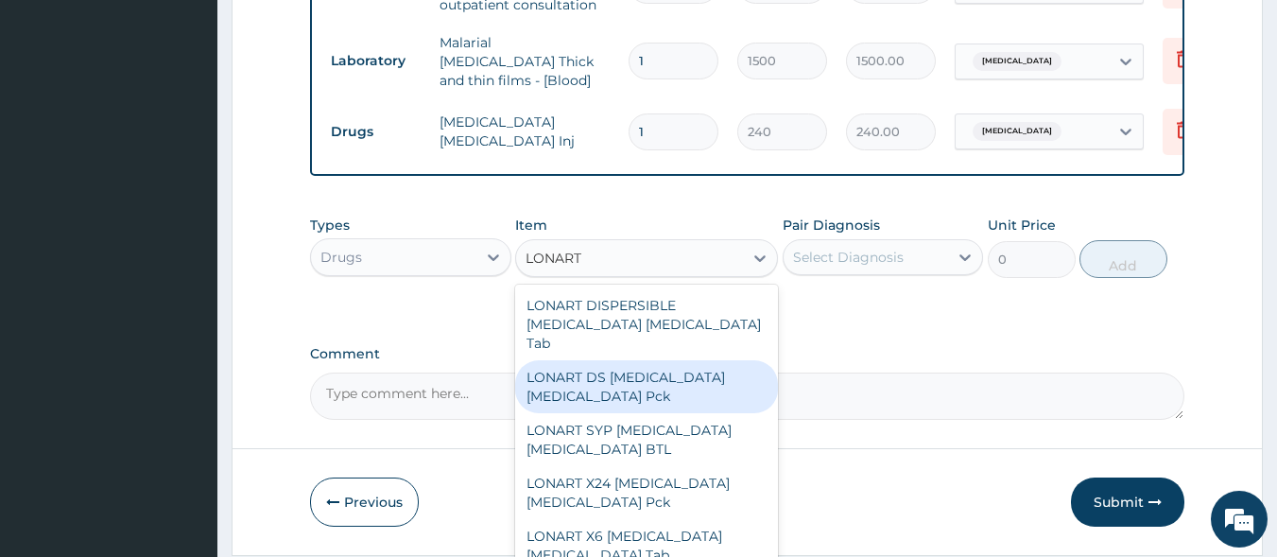
click at [661, 376] on div "LONART DS [MEDICAL_DATA] [MEDICAL_DATA] Pck" at bounding box center [646, 386] width 263 height 53
type input "1550"
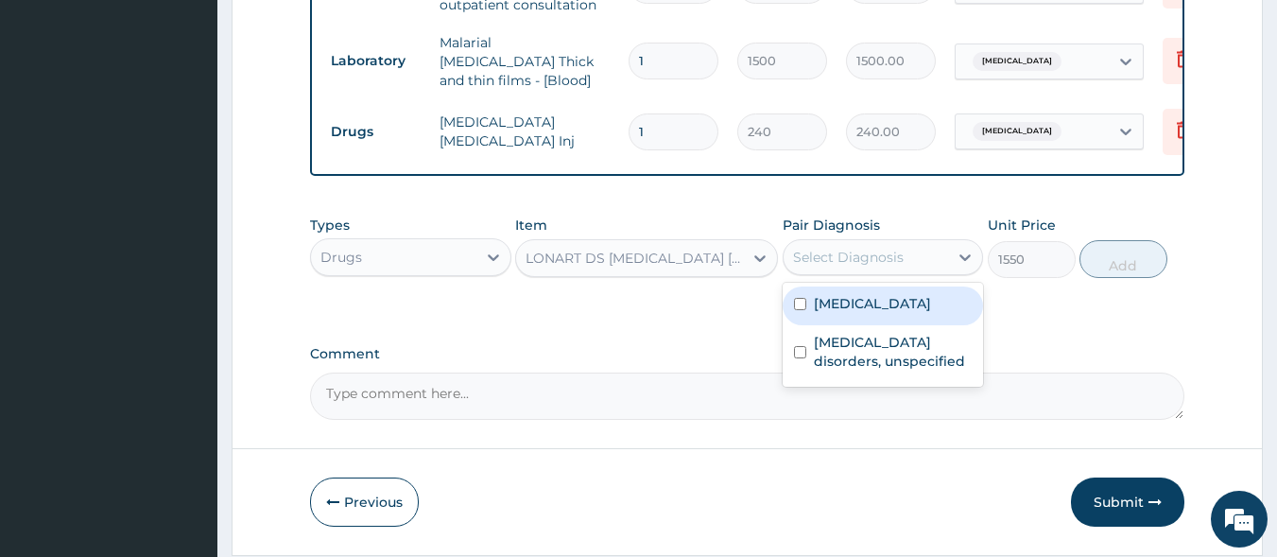
click at [845, 267] on div "Select Diagnosis" at bounding box center [848, 257] width 111 height 19
click at [859, 324] on div "[MEDICAL_DATA]" at bounding box center [883, 305] width 201 height 39
checkbox input "true"
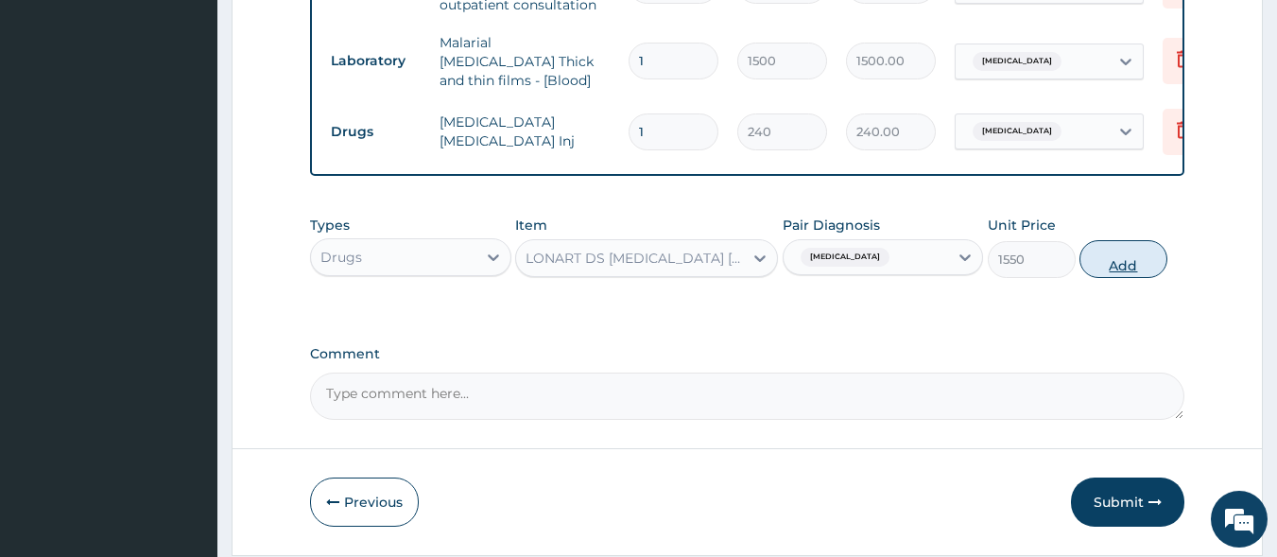
click at [1126, 271] on button "Add" at bounding box center [1124, 259] width 88 height 38
type input "0"
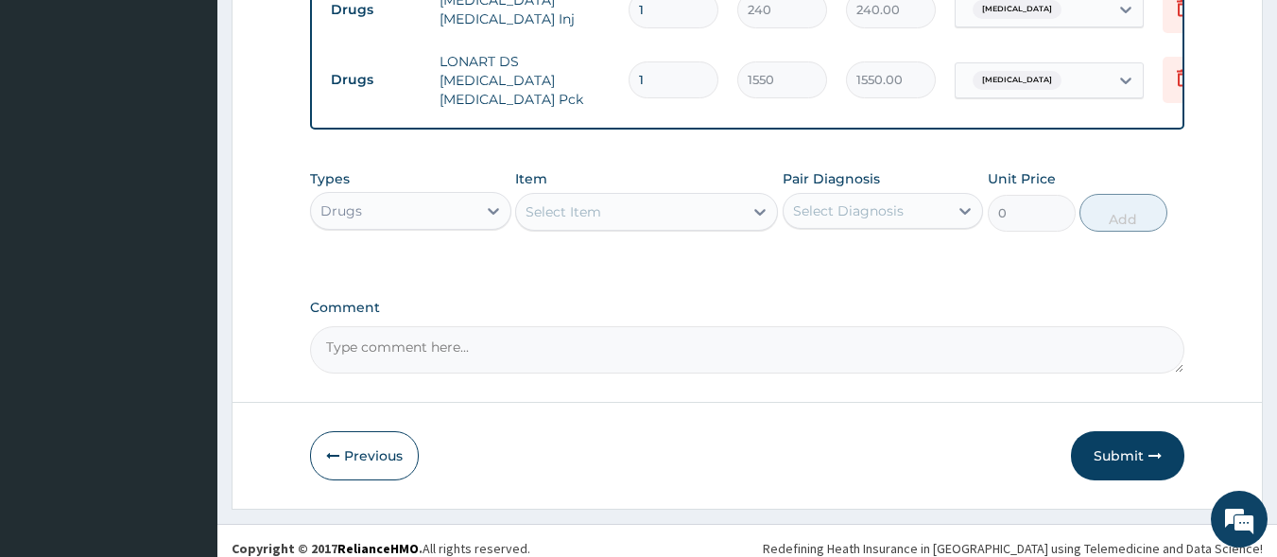
scroll to position [937, 0]
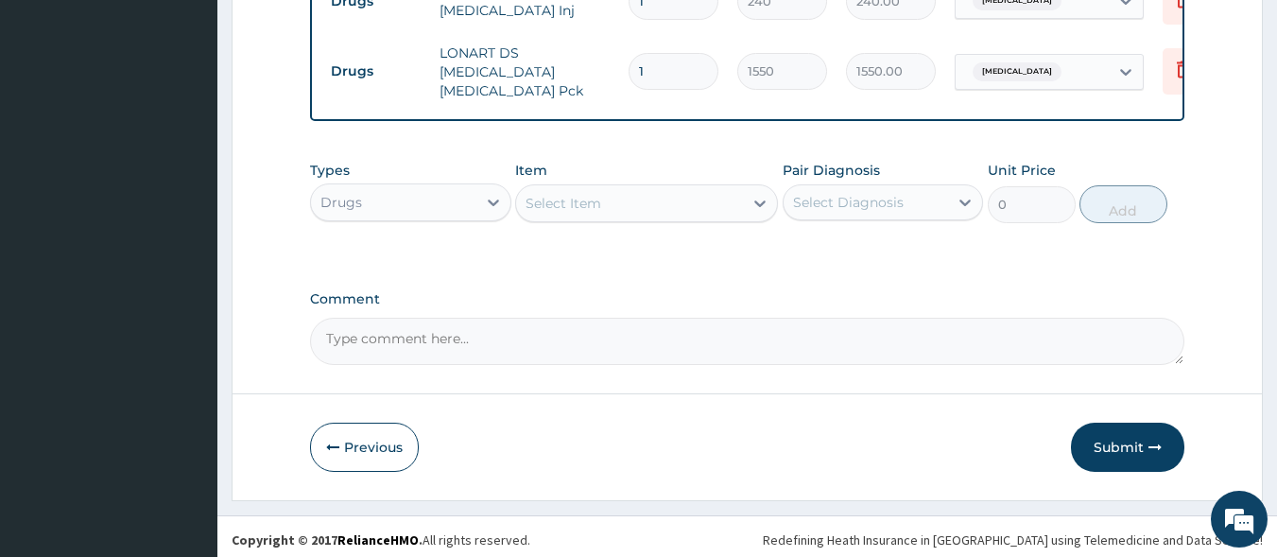
click at [557, 204] on div "Select Item" at bounding box center [564, 203] width 76 height 19
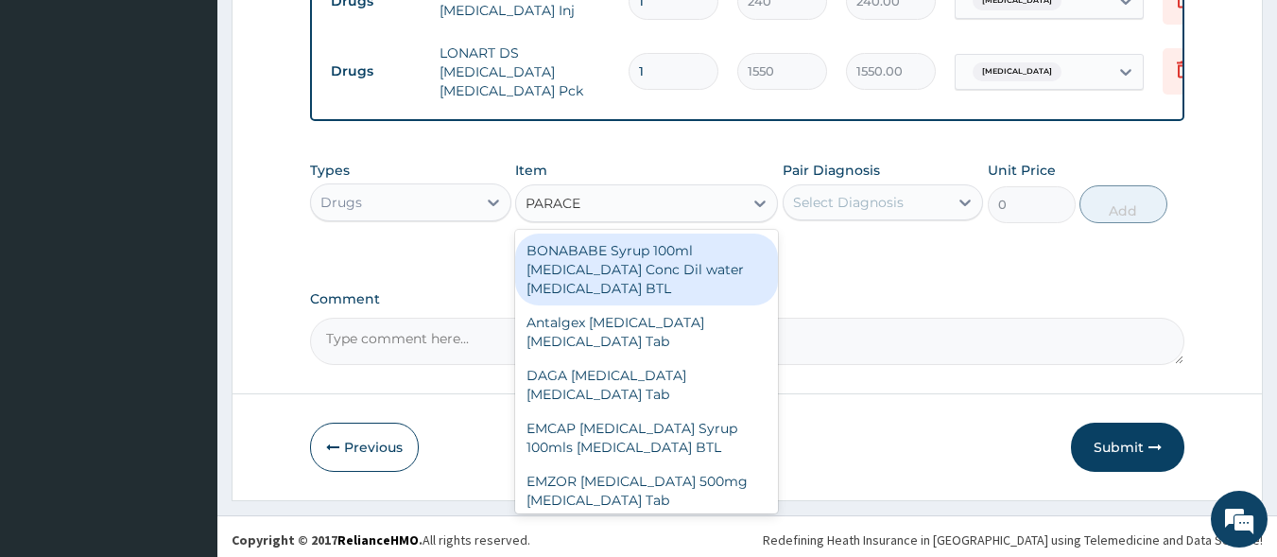
type input "PARACET"
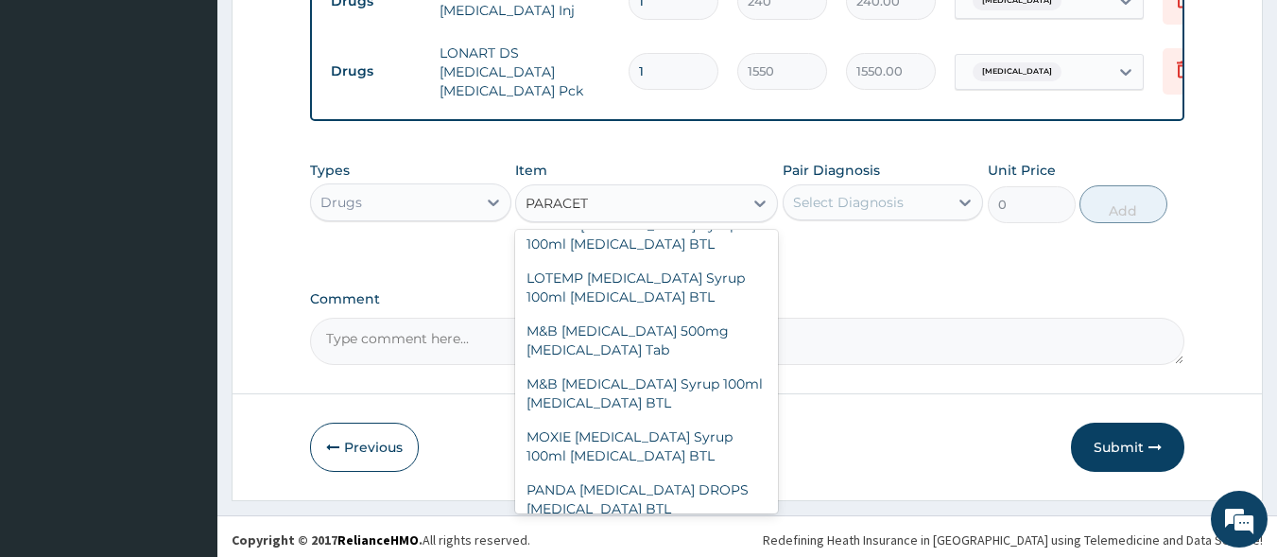
scroll to position [363, 0]
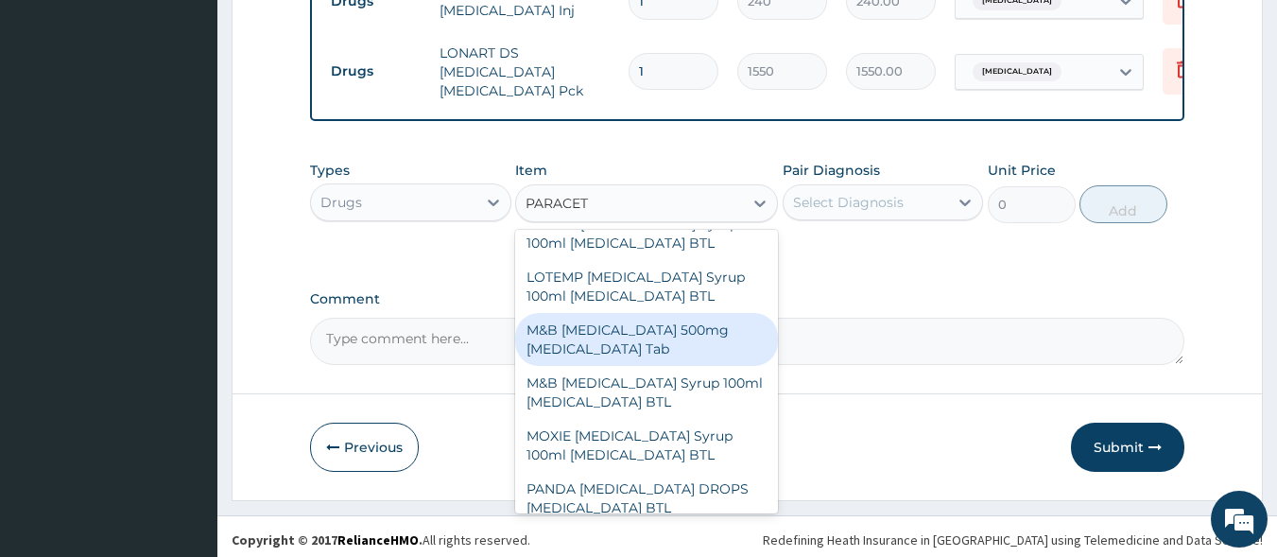
click at [648, 335] on div "M&B [MEDICAL_DATA] 500mg [MEDICAL_DATA] Tab" at bounding box center [646, 339] width 263 height 53
type input "10"
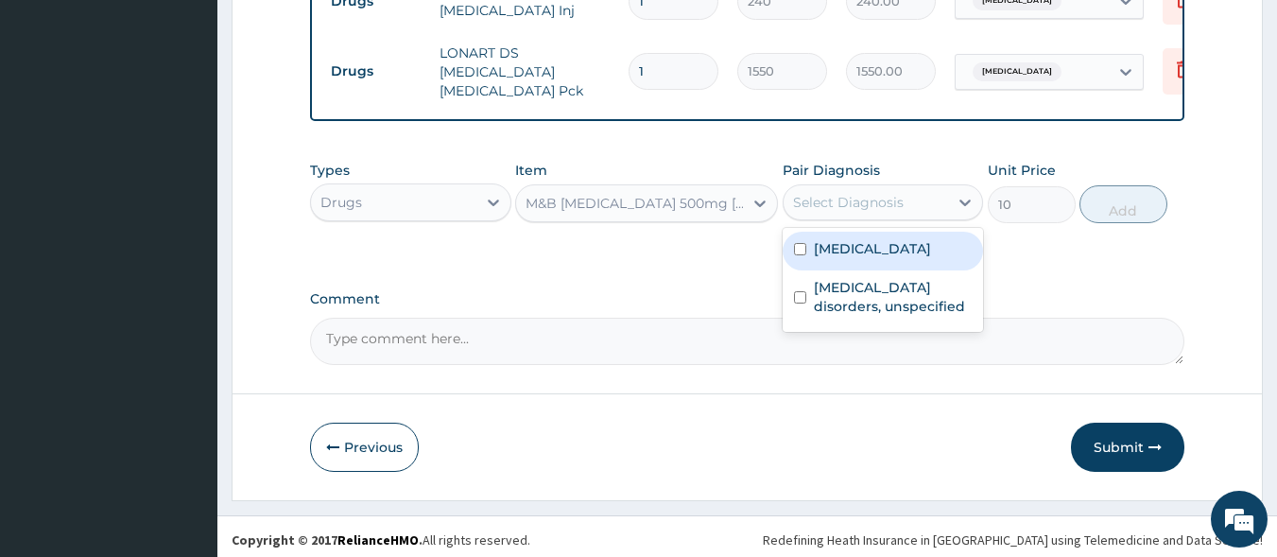
click at [818, 203] on div "Select Diagnosis" at bounding box center [848, 202] width 111 height 19
click at [827, 252] on div "[MEDICAL_DATA]" at bounding box center [883, 251] width 201 height 39
checkbox input "true"
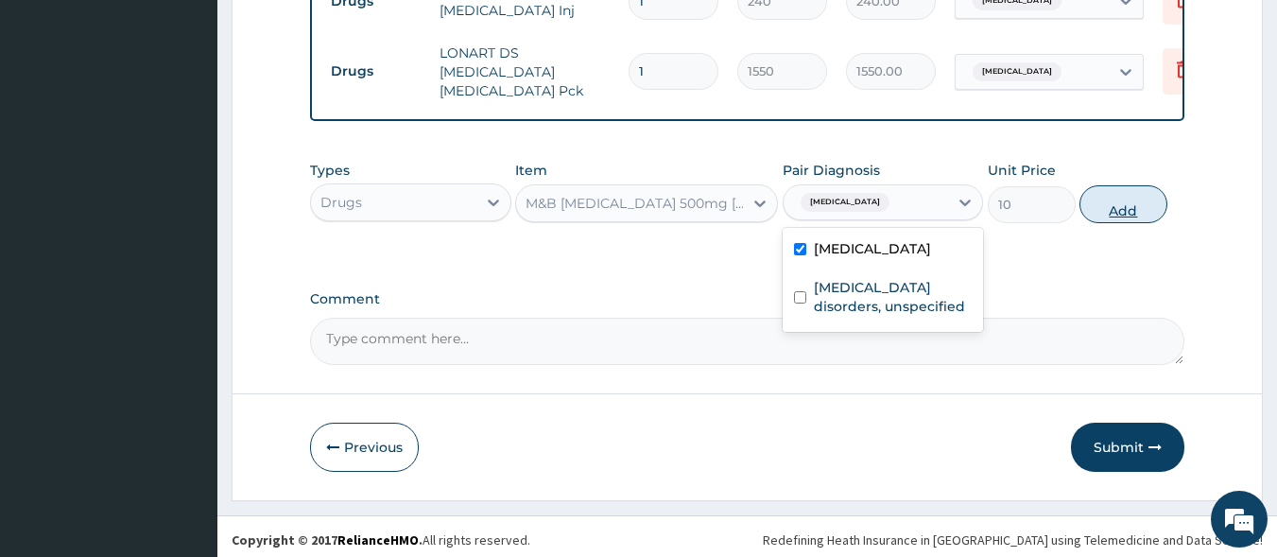
click at [1125, 195] on button "Add" at bounding box center [1124, 204] width 88 height 38
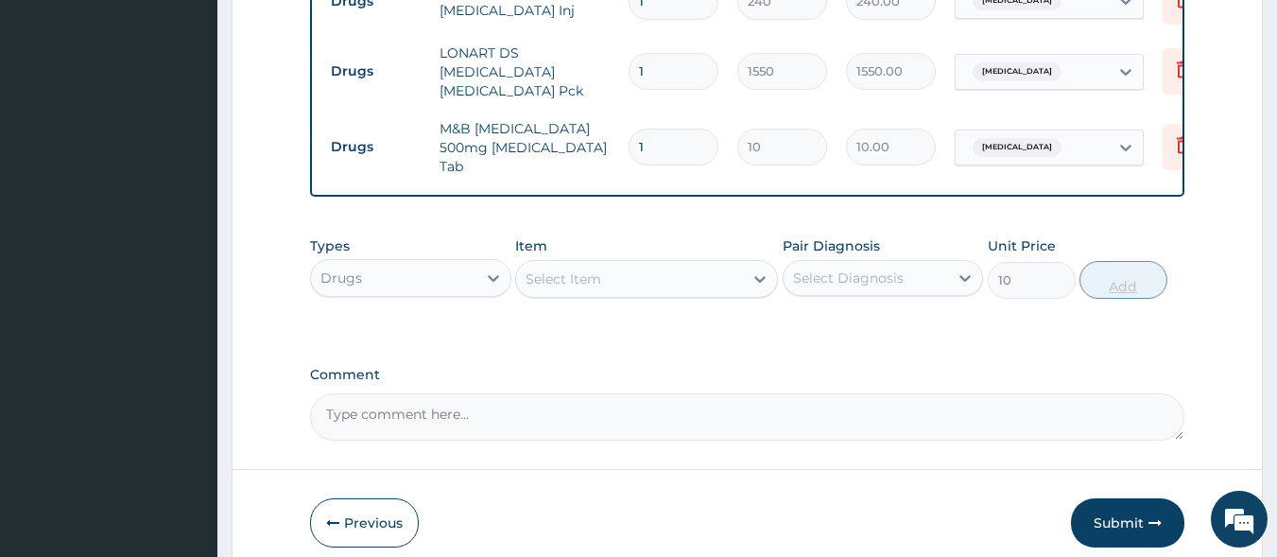
type input "0"
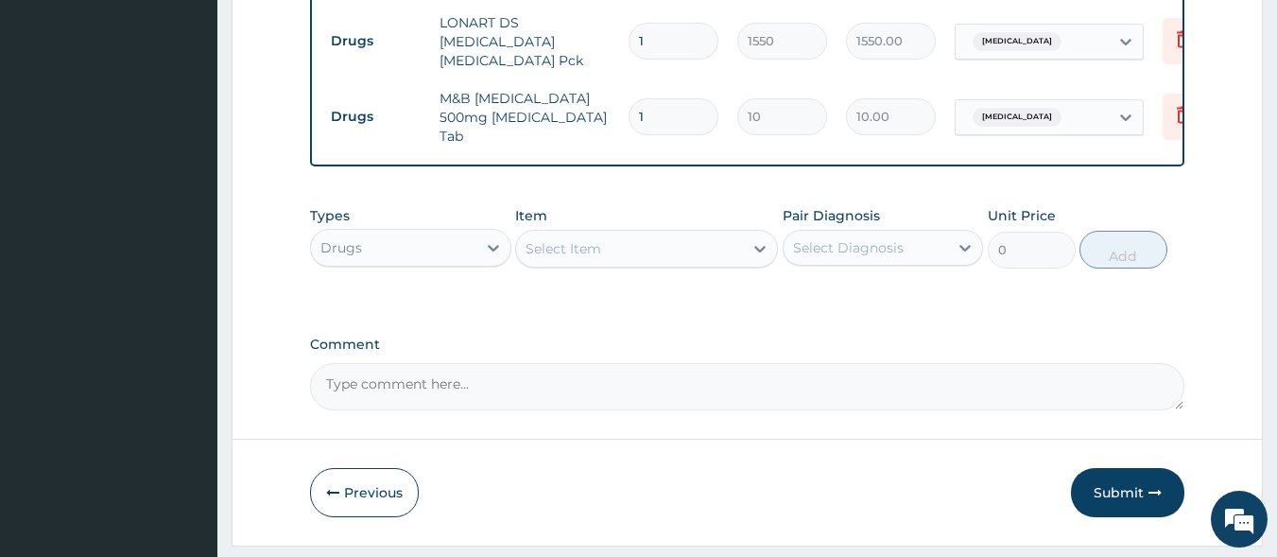
scroll to position [1013, 0]
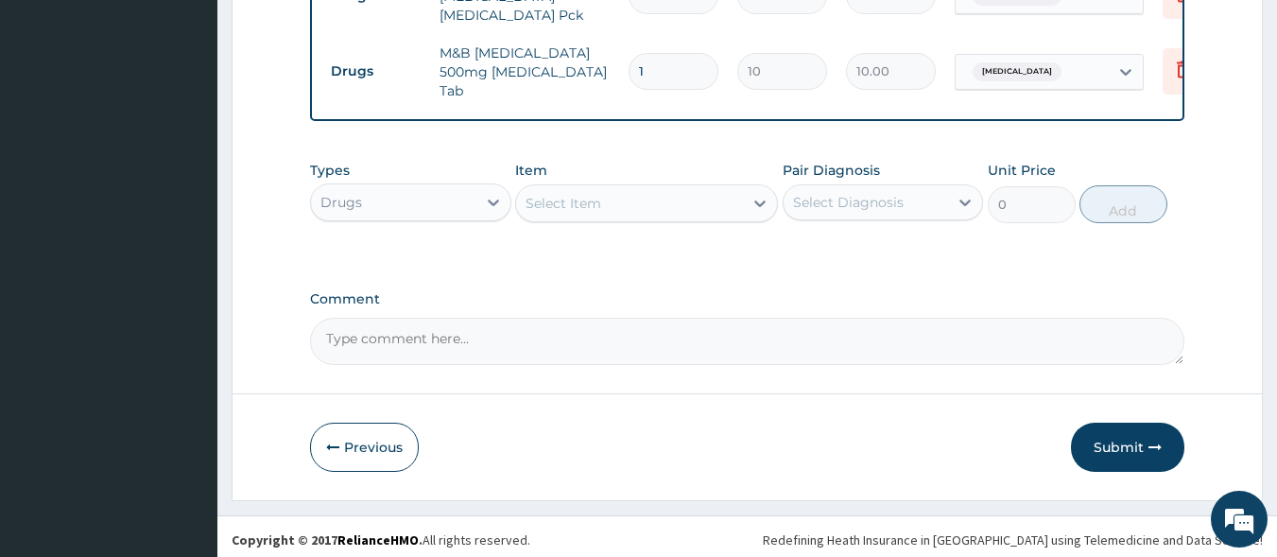
click at [673, 199] on div "Select Item" at bounding box center [629, 203] width 227 height 30
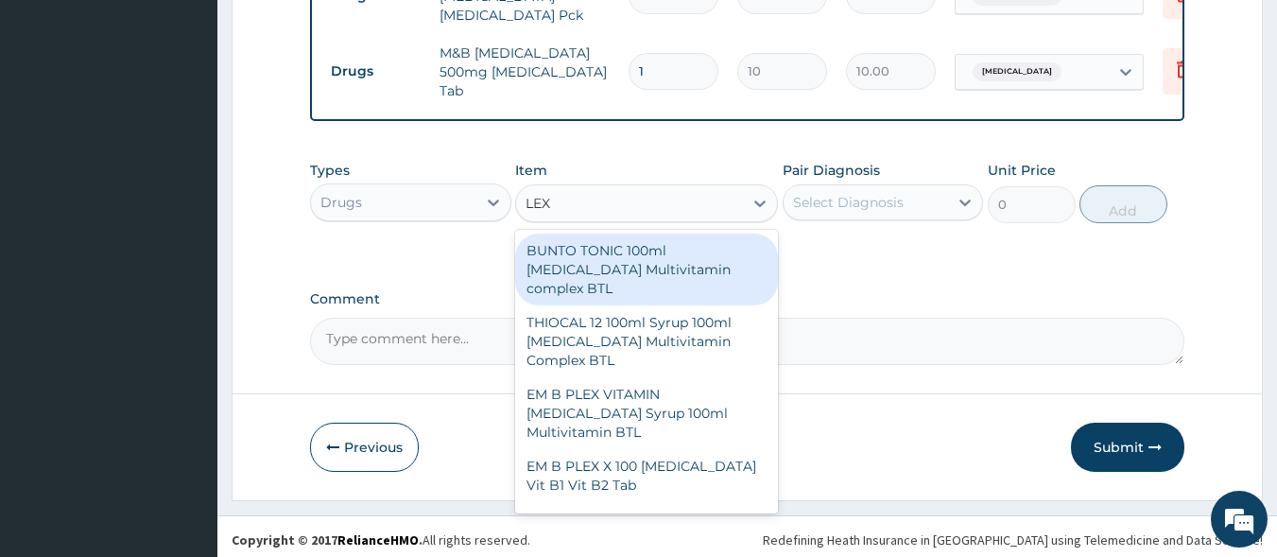
type input "LEXO"
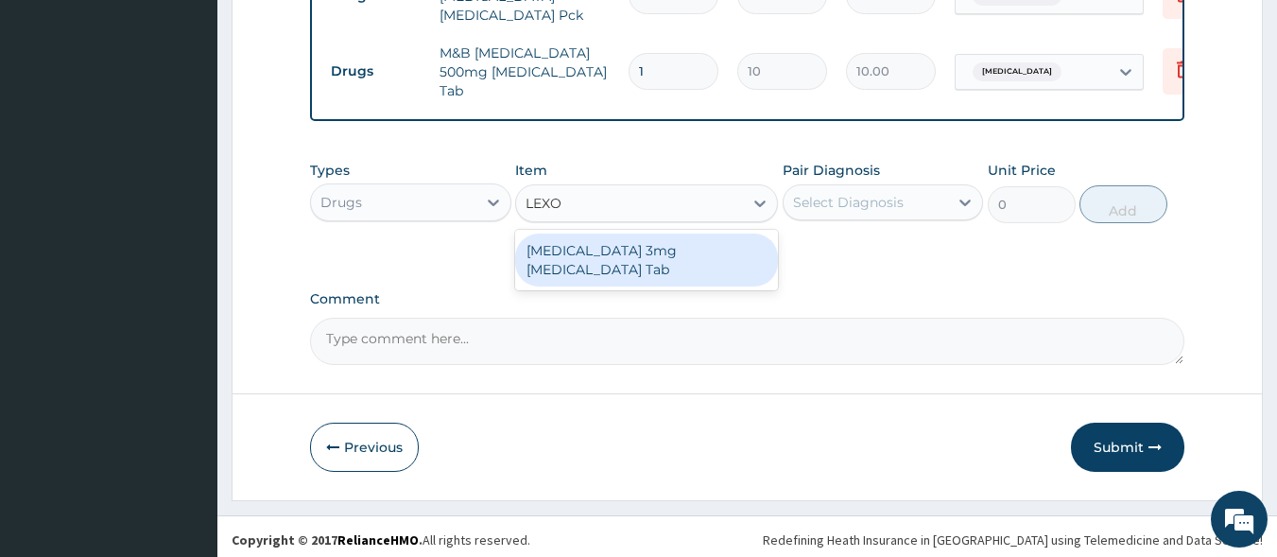
click at [682, 239] on div "[MEDICAL_DATA] 3mg [MEDICAL_DATA] Tab" at bounding box center [646, 260] width 263 height 53
type input "150"
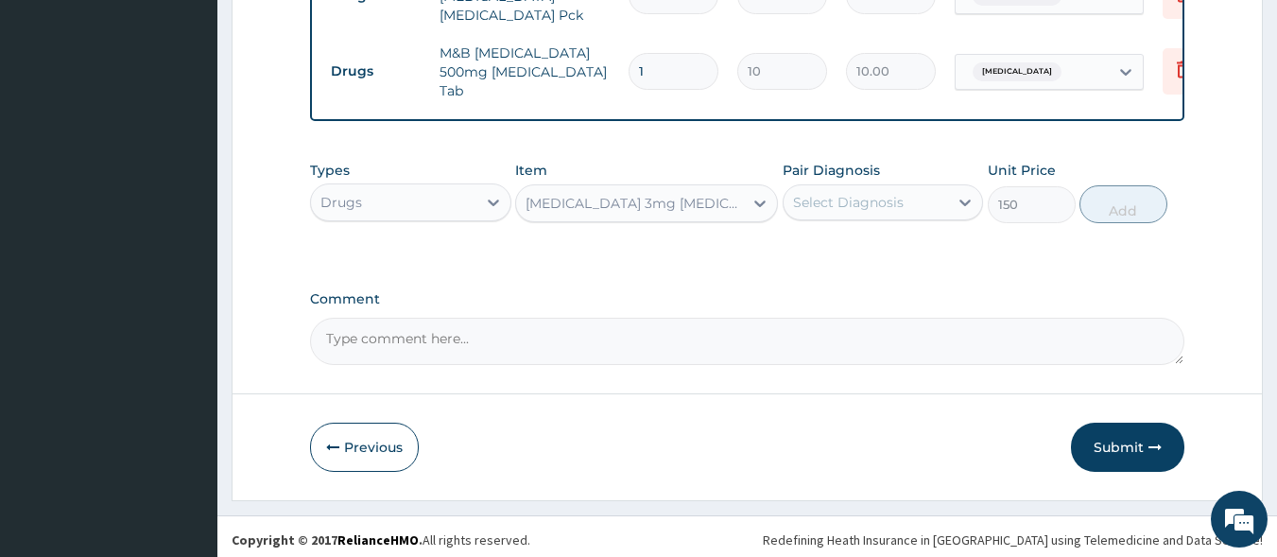
click at [829, 204] on div "Select Diagnosis" at bounding box center [848, 202] width 111 height 19
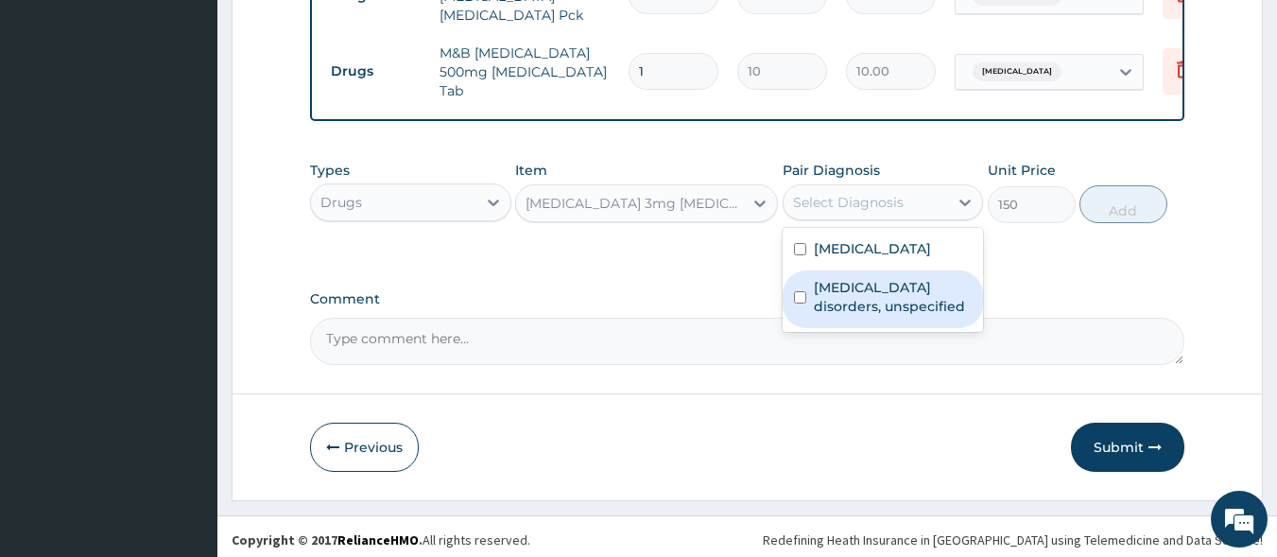
click at [844, 284] on label "Insomnia disorders, unspecified" at bounding box center [893, 297] width 159 height 38
checkbox input "true"
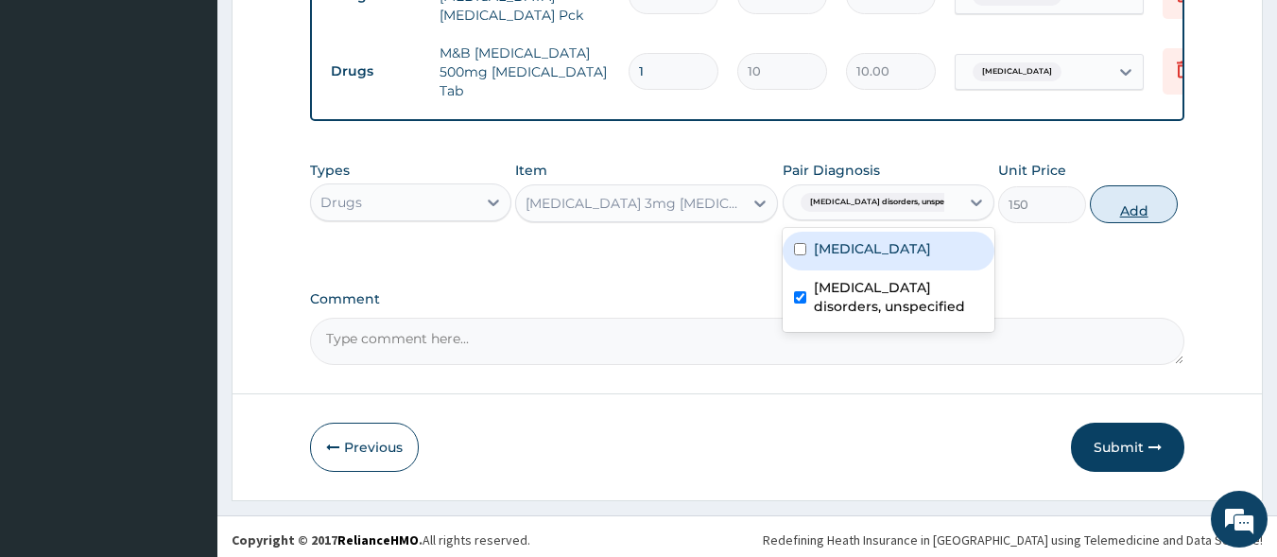
click at [1112, 206] on button "Add" at bounding box center [1134, 204] width 88 height 38
type input "0"
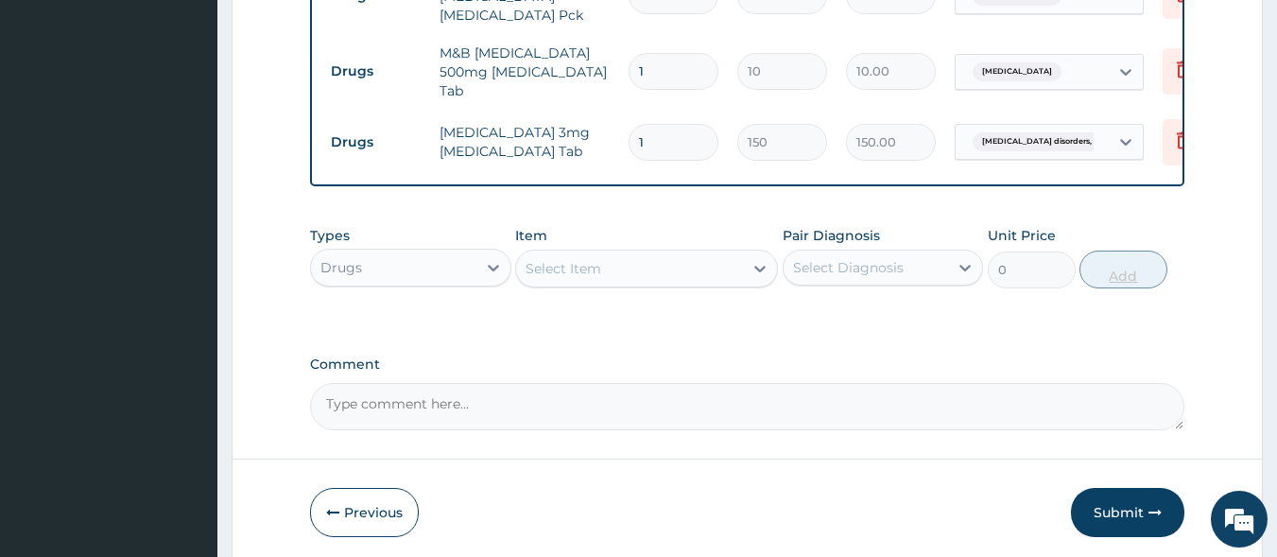
type input "0.00"
type input "3"
type input "450.00"
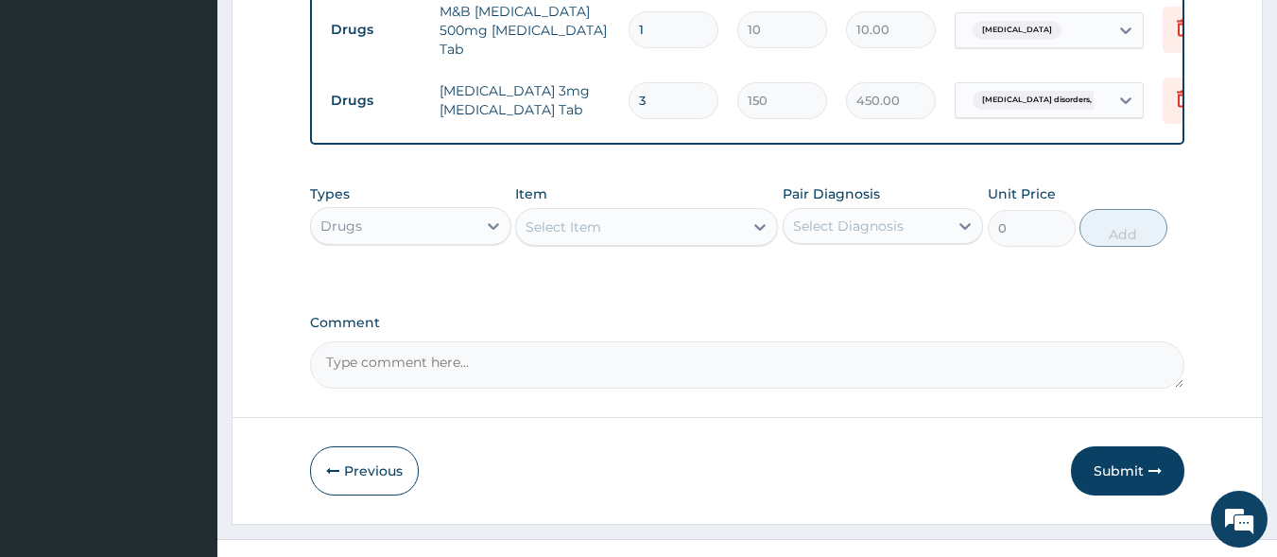
scroll to position [1078, 0]
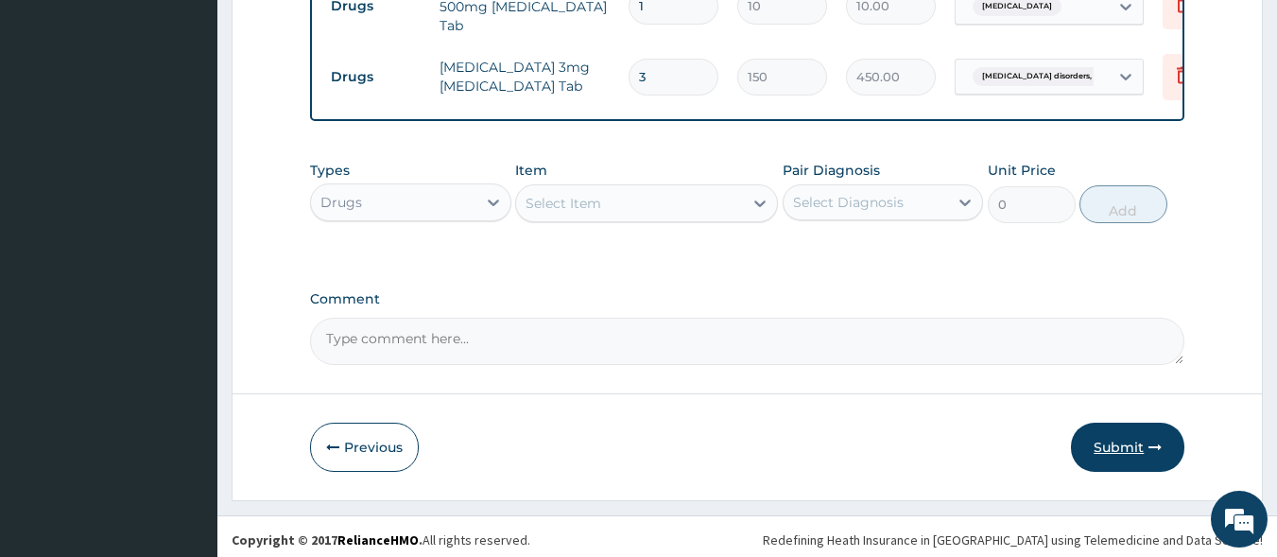
type input "3"
click at [1141, 450] on button "Submit" at bounding box center [1127, 447] width 113 height 49
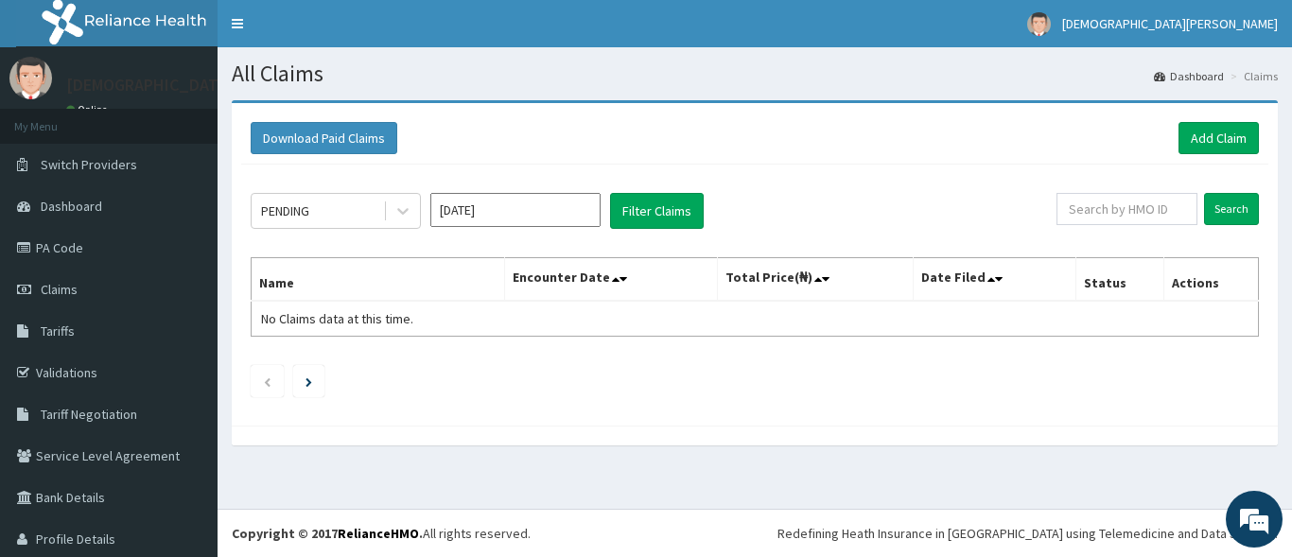
click at [534, 215] on input "[DATE]" at bounding box center [515, 210] width 170 height 34
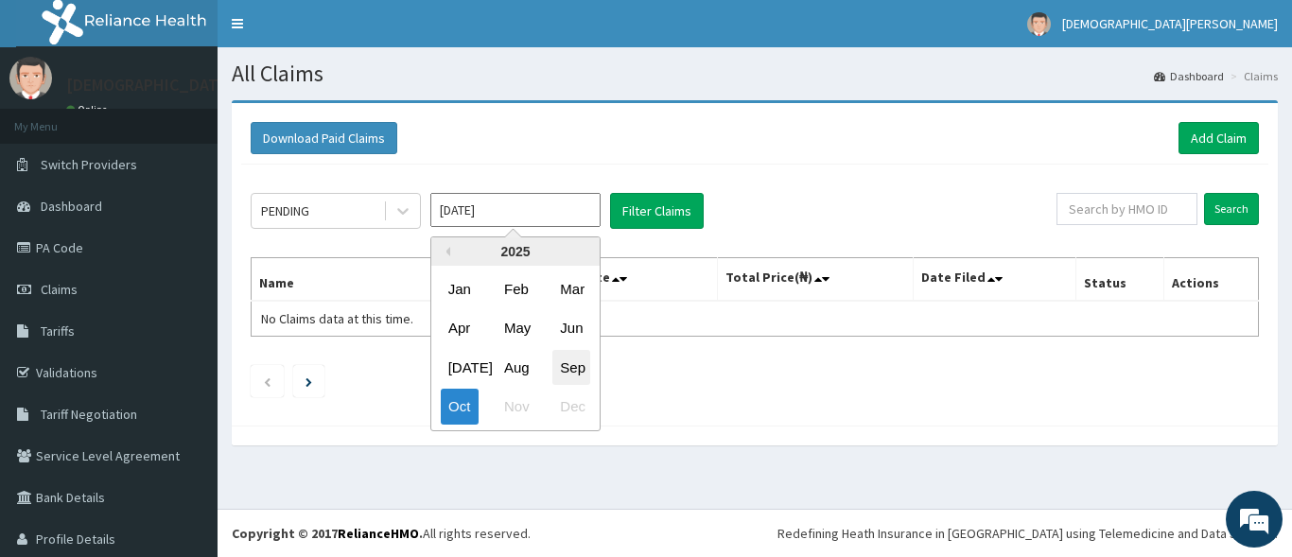
click at [576, 362] on div "Sep" at bounding box center [571, 367] width 38 height 35
type input "[DATE]"
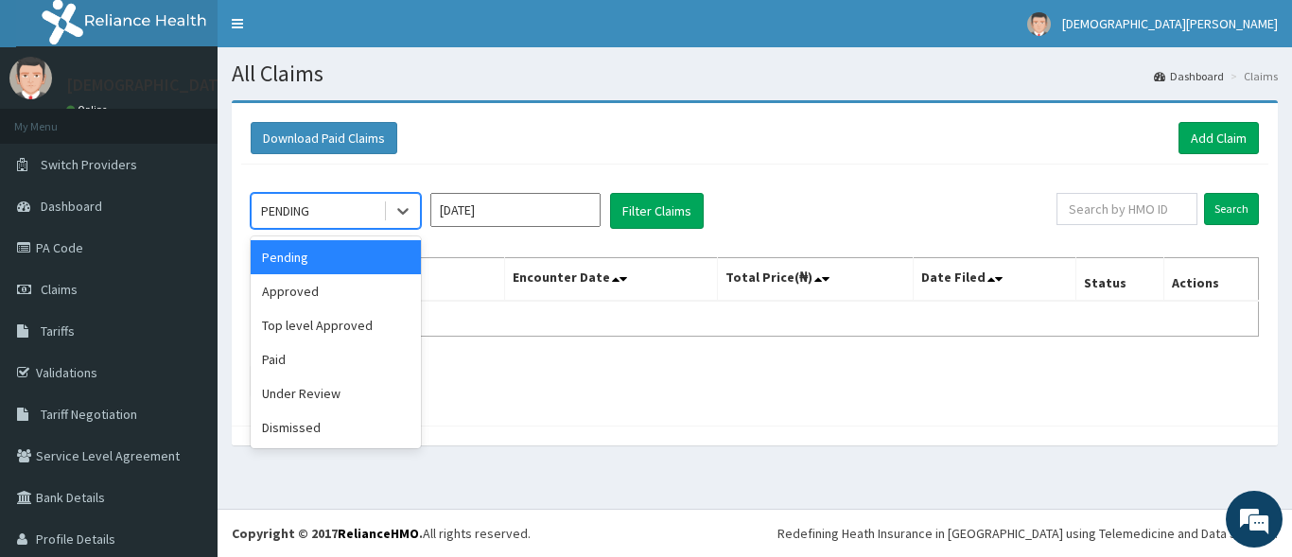
click at [349, 210] on div "PENDING" at bounding box center [316, 211] width 131 height 30
click at [337, 285] on div "Approved" at bounding box center [336, 291] width 170 height 34
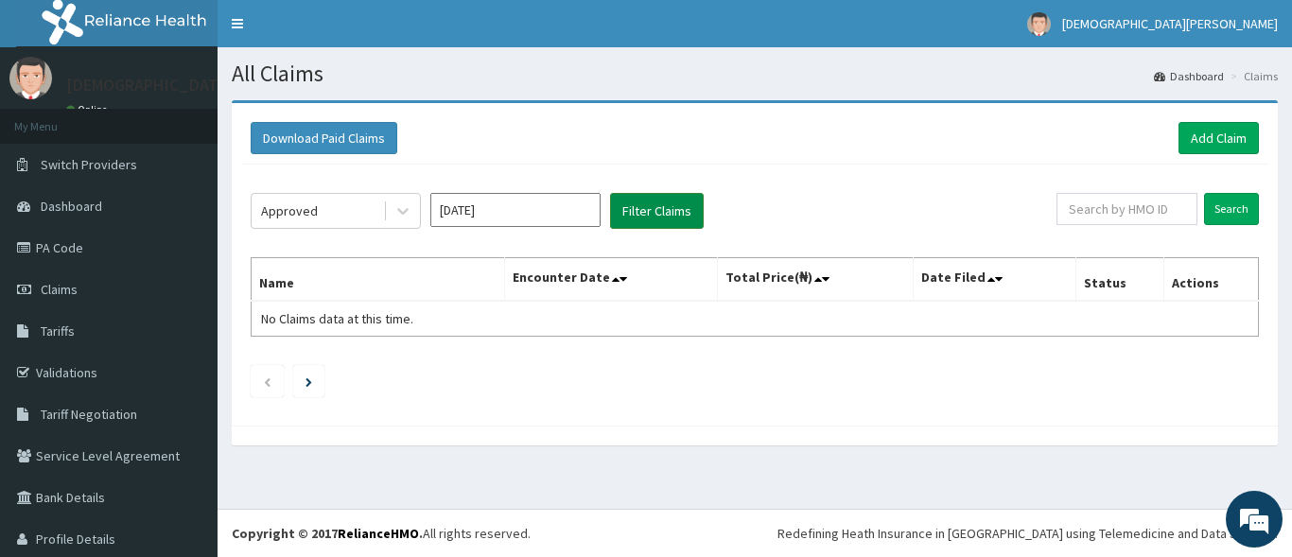
click at [648, 201] on button "Filter Claims" at bounding box center [657, 211] width 94 height 36
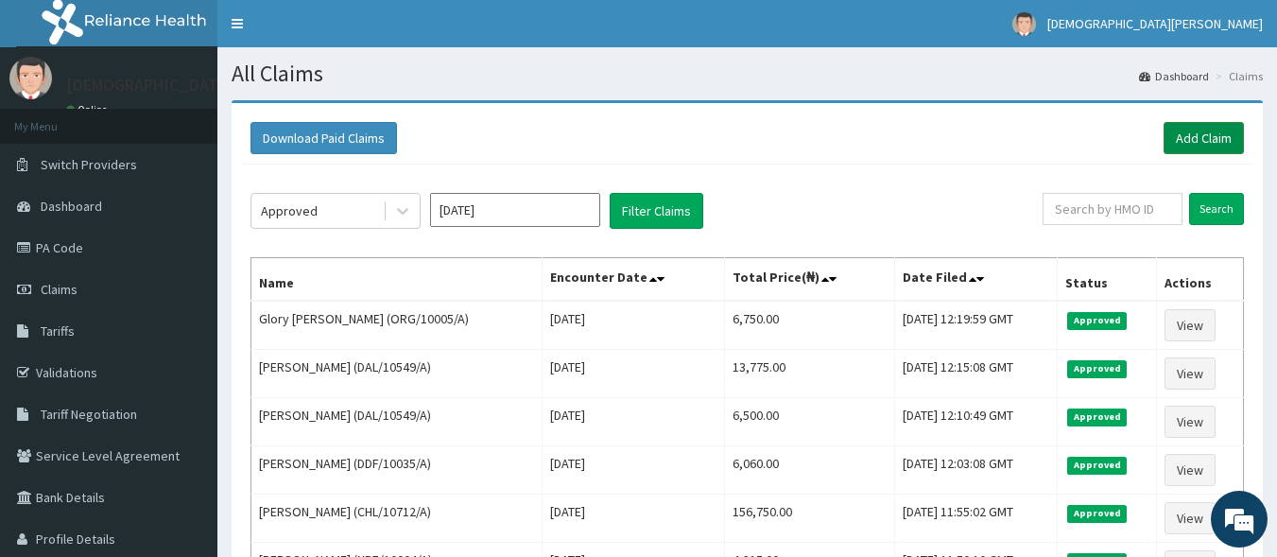
click at [1190, 139] on link "Add Claim" at bounding box center [1204, 138] width 80 height 32
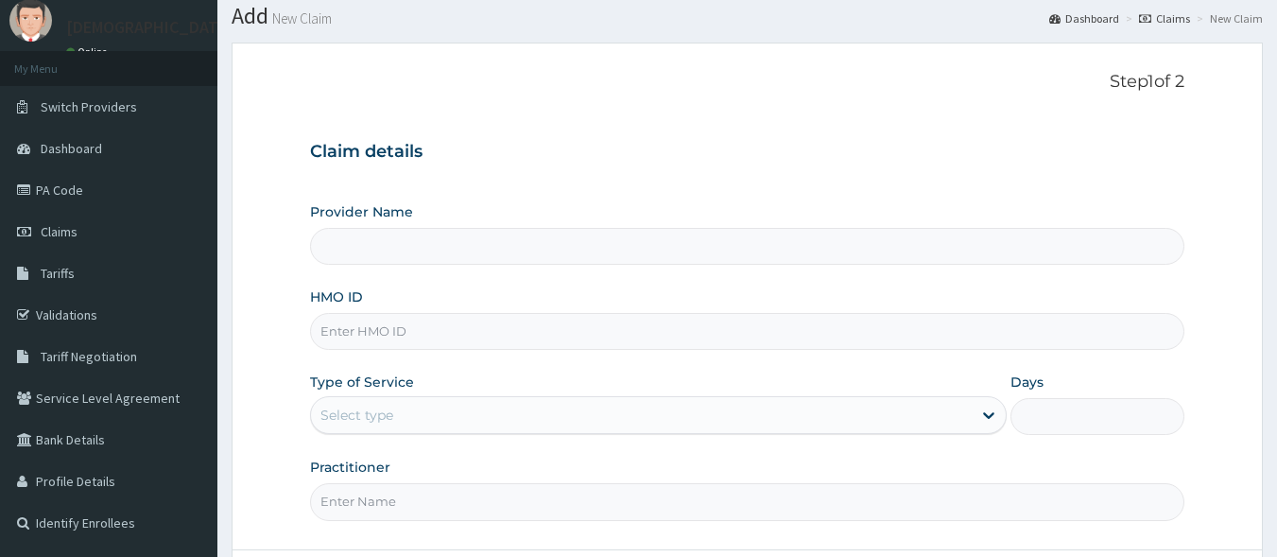
scroll to position [59, 0]
click at [409, 338] on input "HMO ID" at bounding box center [748, 330] width 876 height 37
type input "CAM"
type input "[GEOGRAPHIC_DATA]"
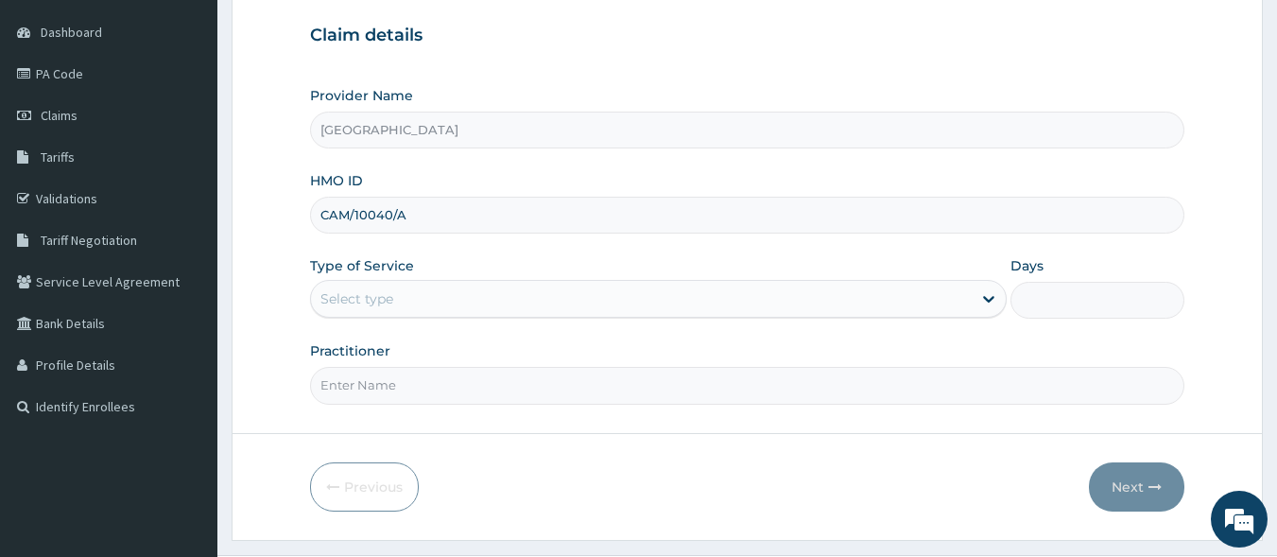
scroll to position [220, 0]
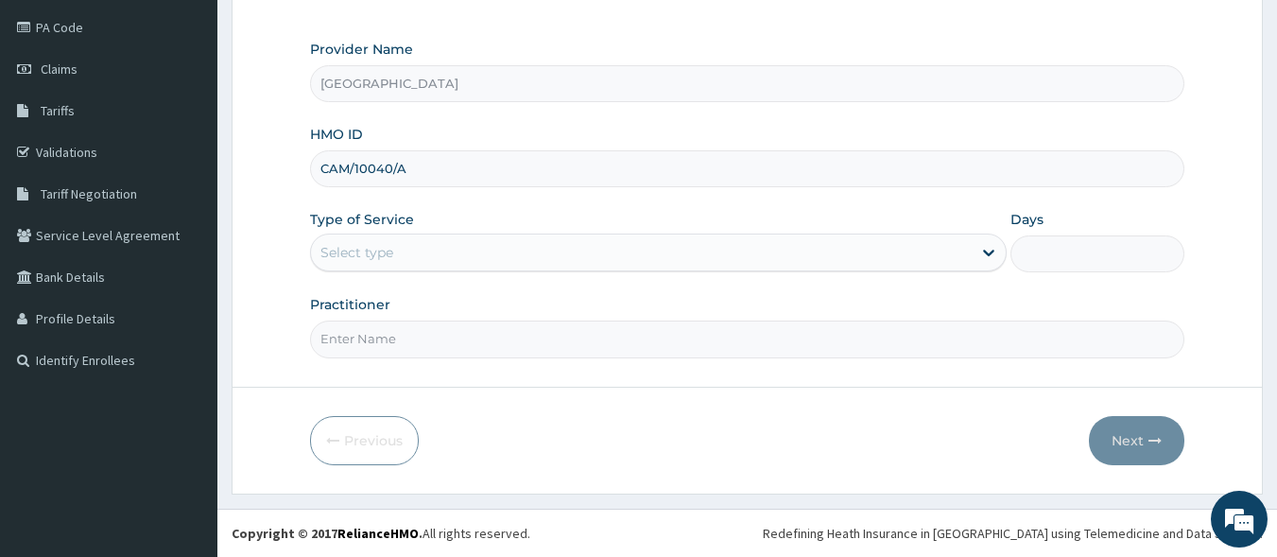
type input "CAM/10040/A"
click at [382, 255] on div "Select type" at bounding box center [357, 252] width 73 height 19
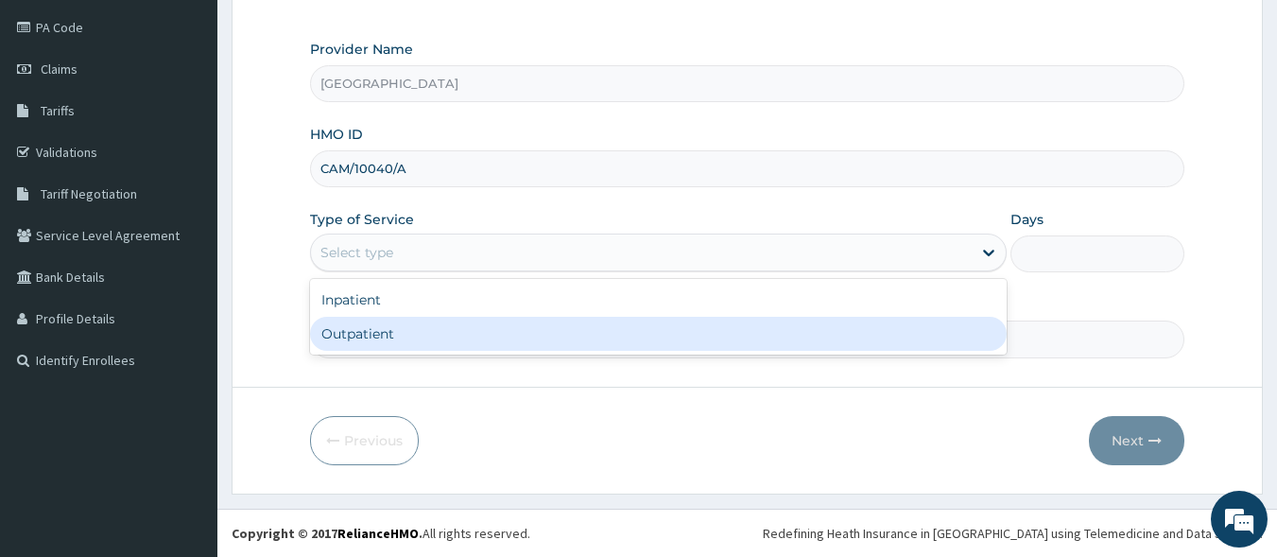
click at [382, 332] on div "Outpatient" at bounding box center [658, 334] width 697 height 34
type input "1"
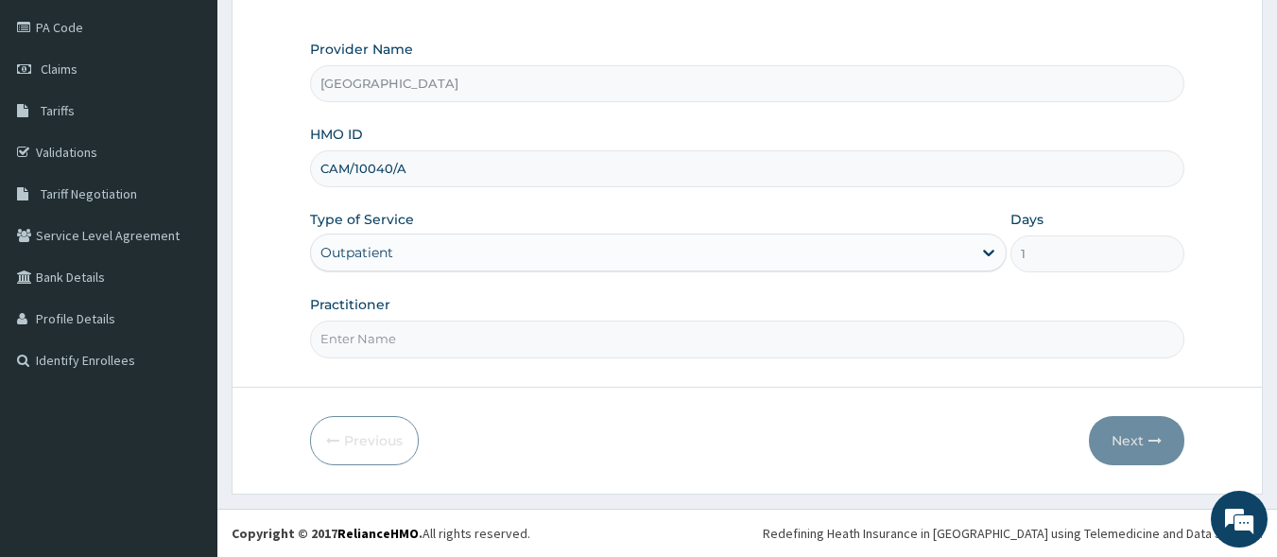
click at [399, 350] on input "Practitioner" at bounding box center [748, 339] width 876 height 37
click at [408, 347] on input "Practitioner" at bounding box center [748, 339] width 876 height 37
type input "[PERSON_NAME] EZE"
click at [1145, 436] on button "Next" at bounding box center [1136, 440] width 95 height 49
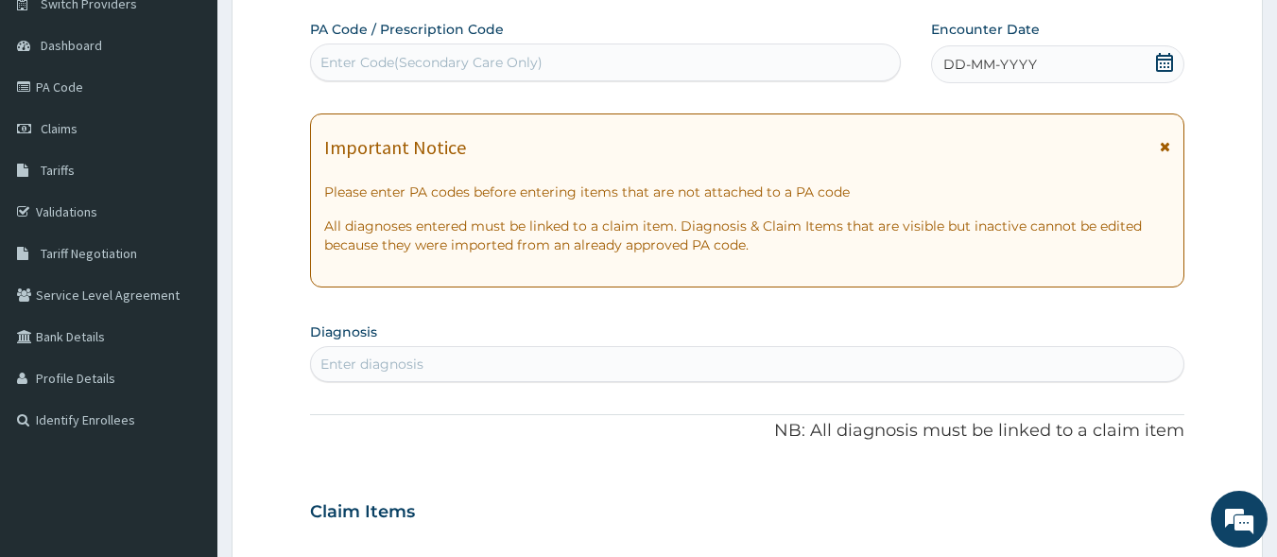
scroll to position [45, 0]
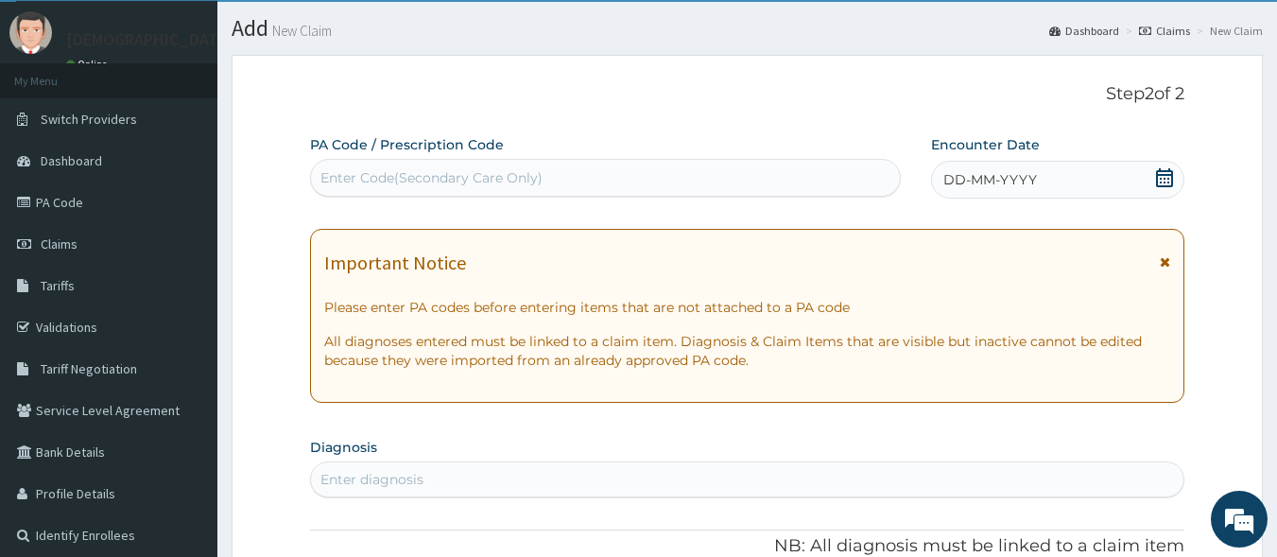
click at [962, 182] on span "DD-MM-YYYY" at bounding box center [991, 179] width 94 height 19
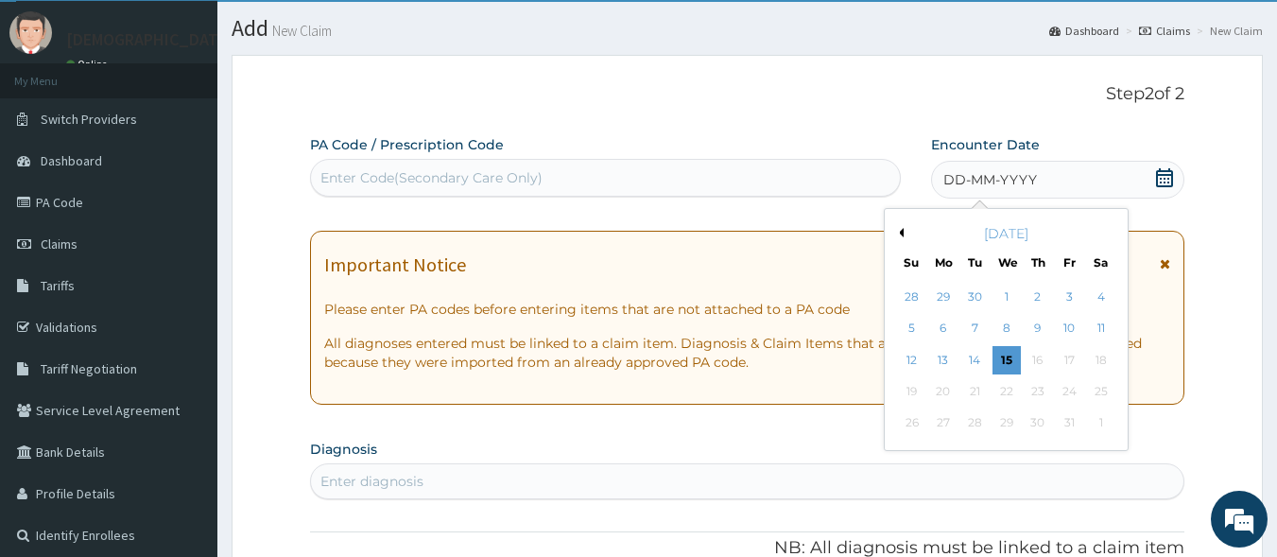
click at [902, 233] on button "Previous Month" at bounding box center [898, 232] width 9 height 9
click at [1098, 363] on div "20" at bounding box center [1101, 360] width 28 height 28
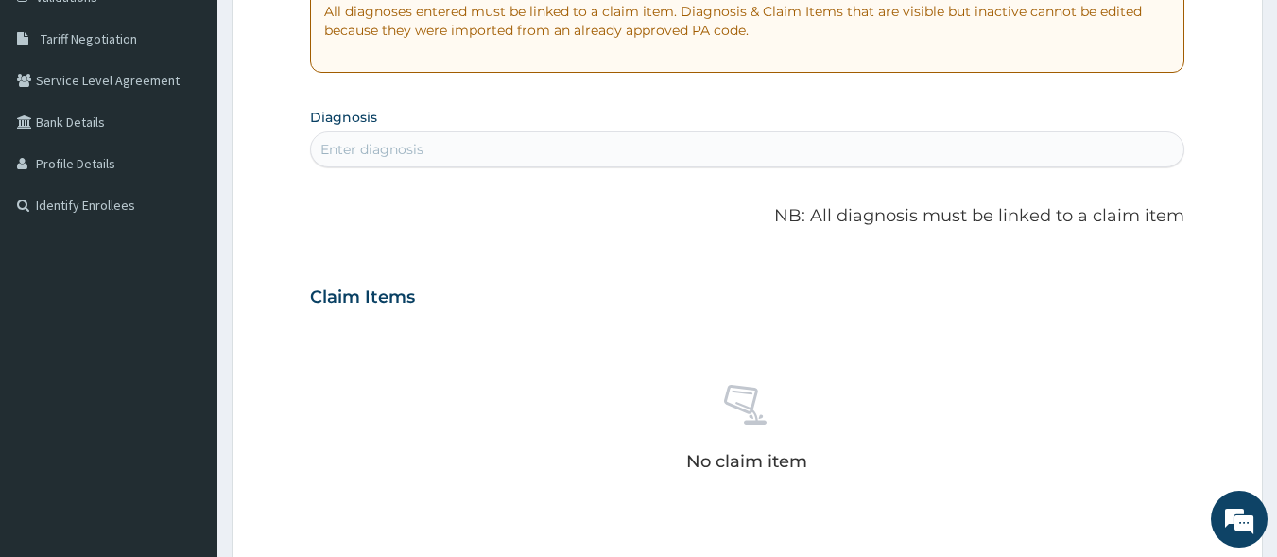
scroll to position [349, 0]
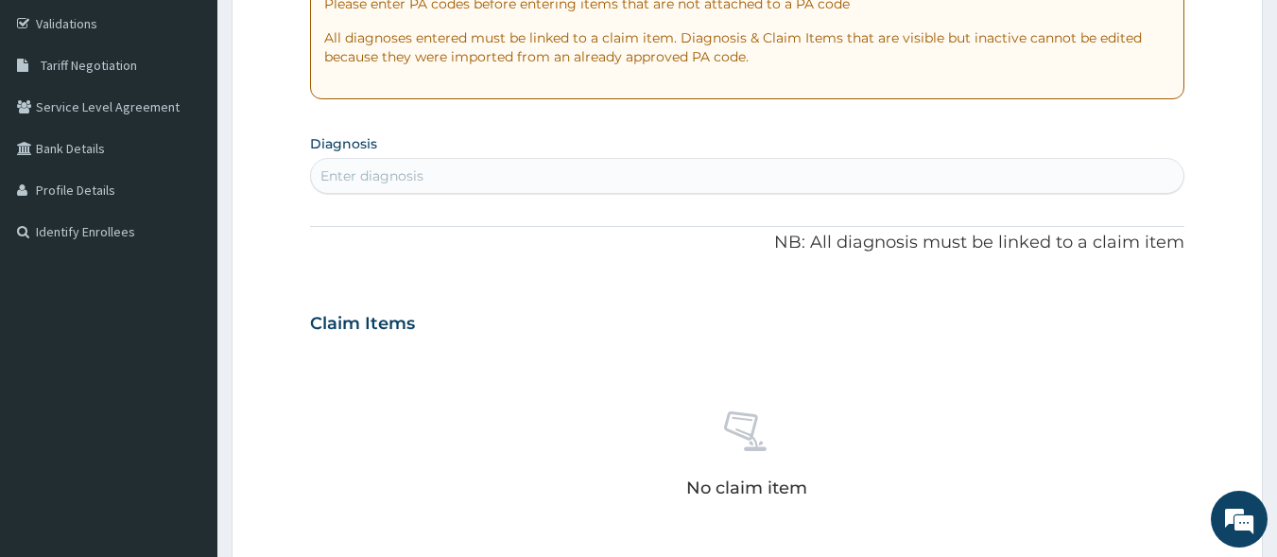
click at [472, 165] on div "Enter diagnosis" at bounding box center [748, 176] width 874 height 30
type input "MALARIA"
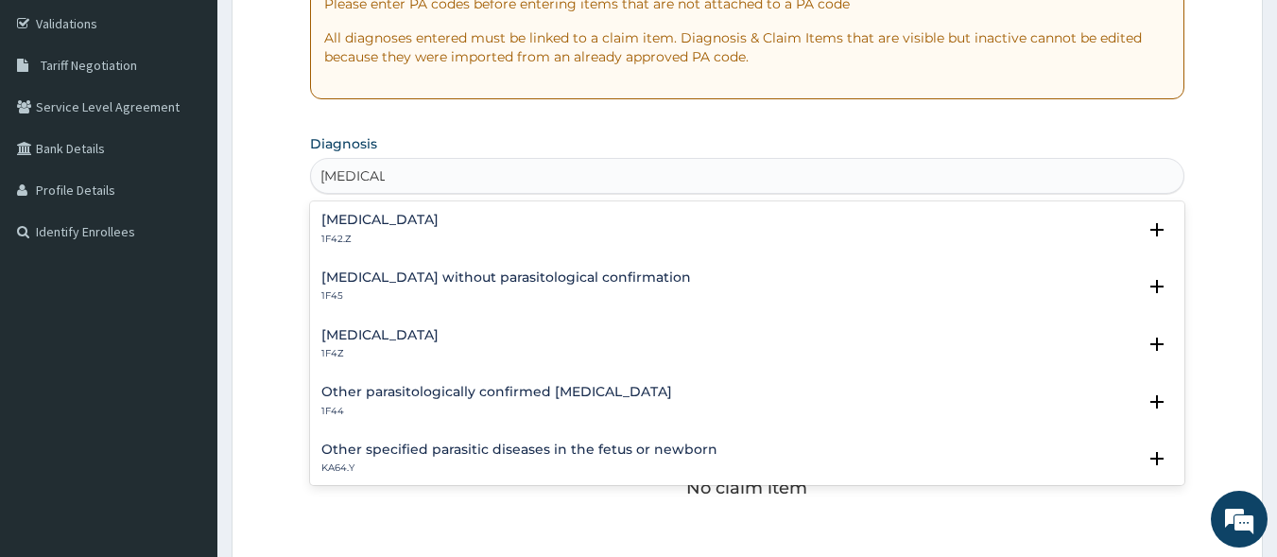
click at [458, 348] on div "Malaria, unspecified 1F4Z" at bounding box center [747, 344] width 853 height 33
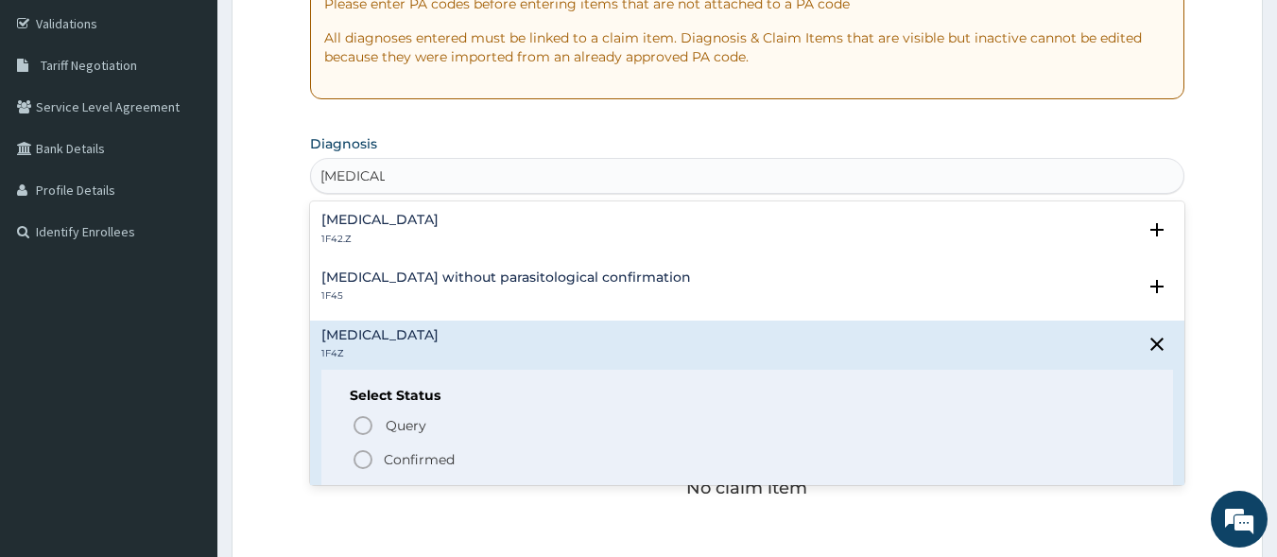
click at [365, 459] on icon "status option filled" at bounding box center [363, 459] width 23 height 23
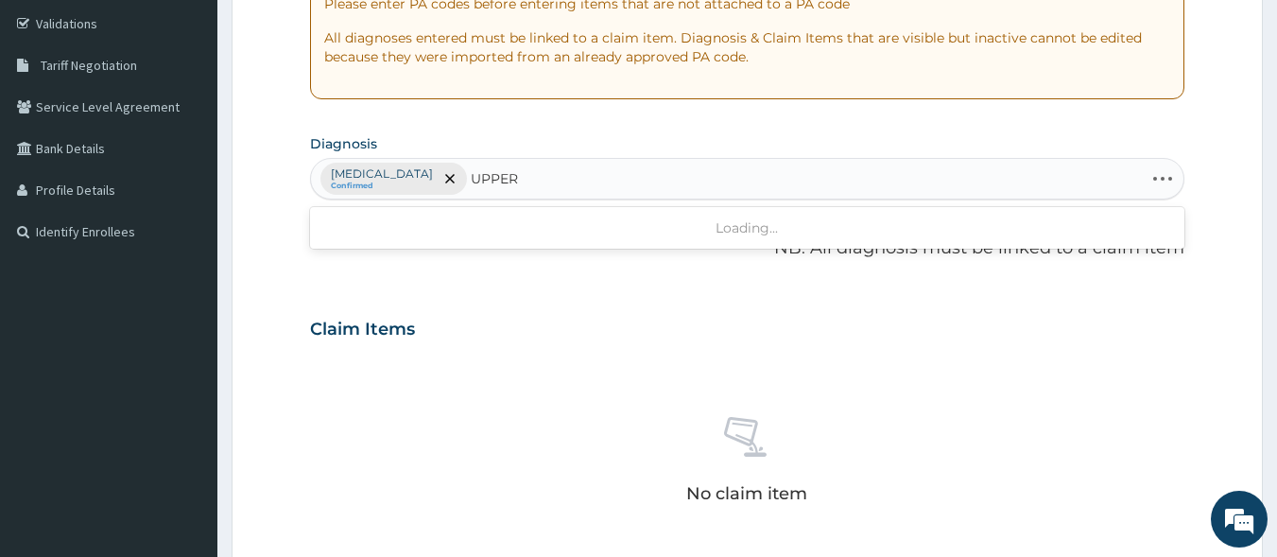
type input "UPPER"
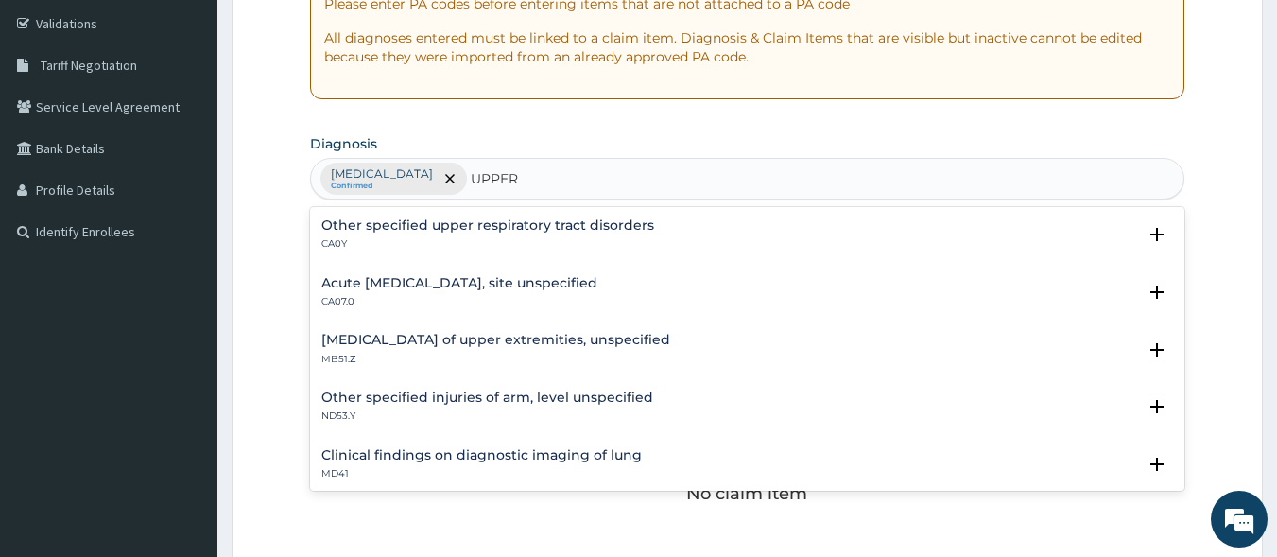
click at [435, 288] on h4 "Acute upper respiratory infection, site unspecified" at bounding box center [459, 283] width 276 height 14
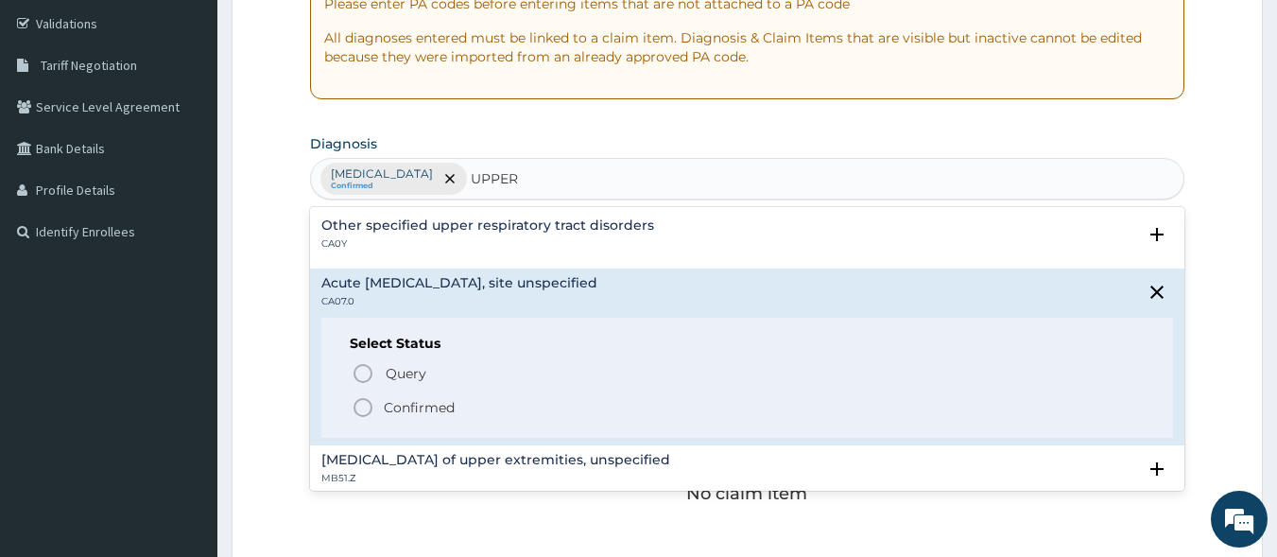
click at [365, 411] on icon "status option filled" at bounding box center [363, 407] width 23 height 23
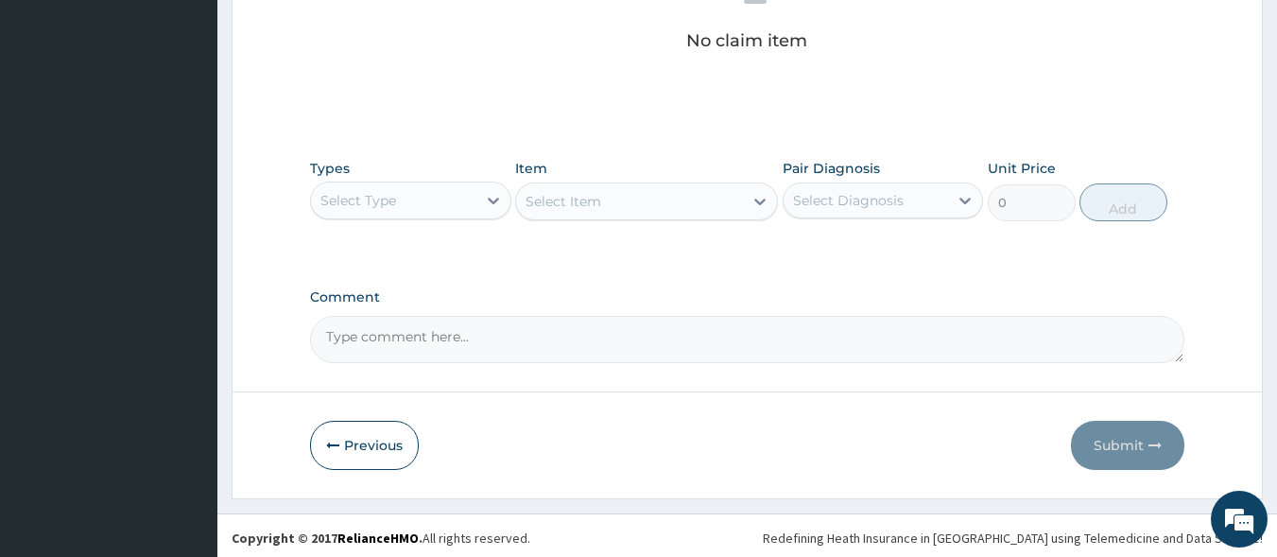
scroll to position [806, 0]
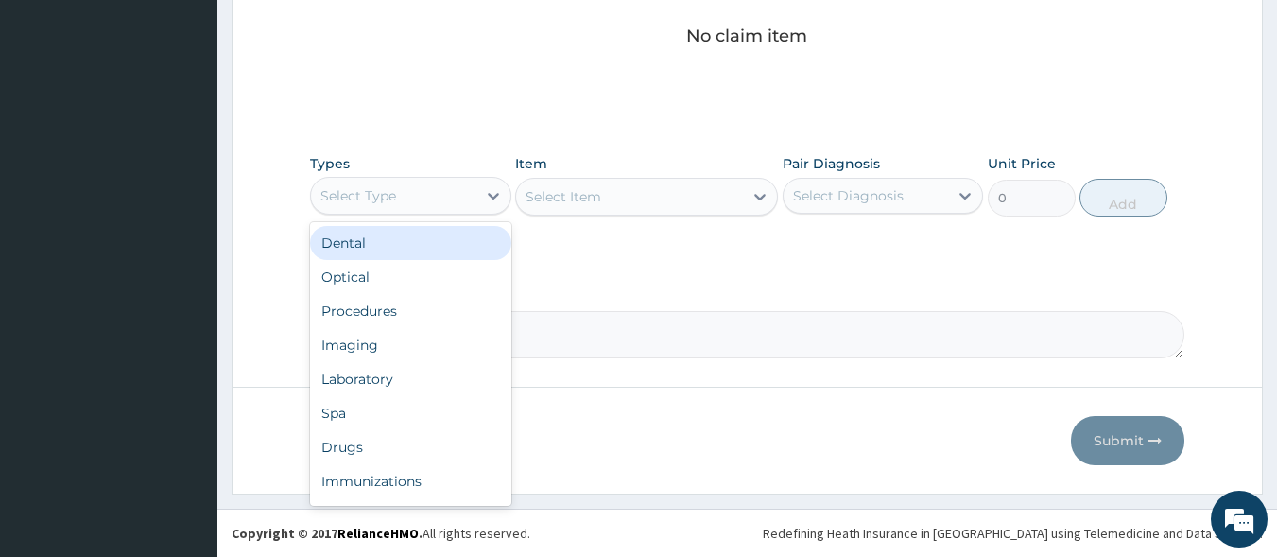
click at [450, 197] on div "Select Type" at bounding box center [393, 196] width 165 height 30
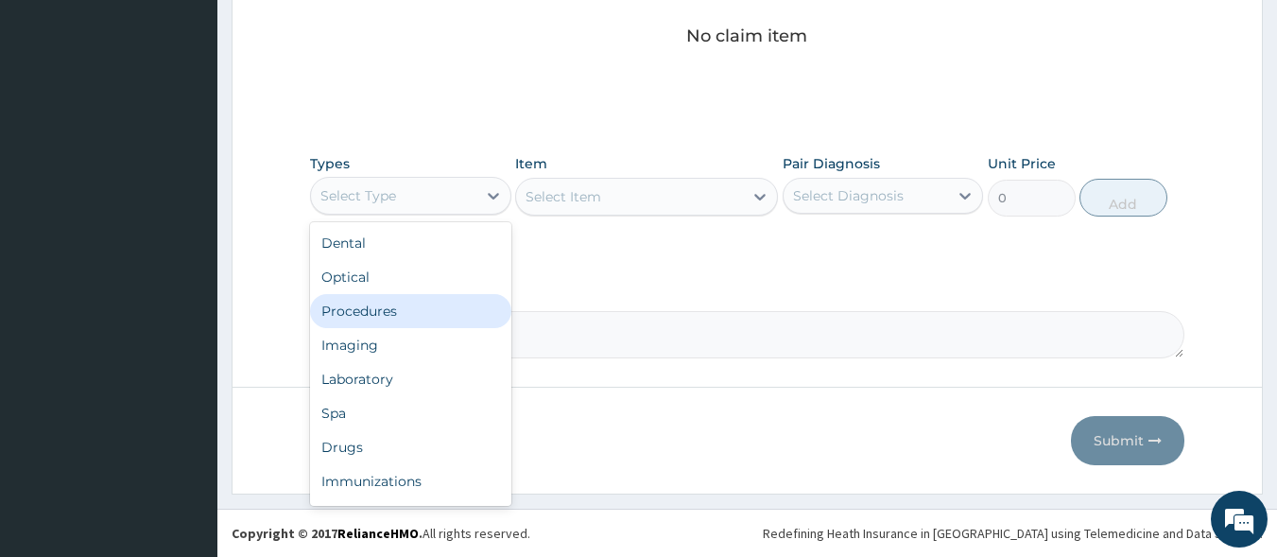
click at [424, 302] on div "Procedures" at bounding box center [410, 311] width 201 height 34
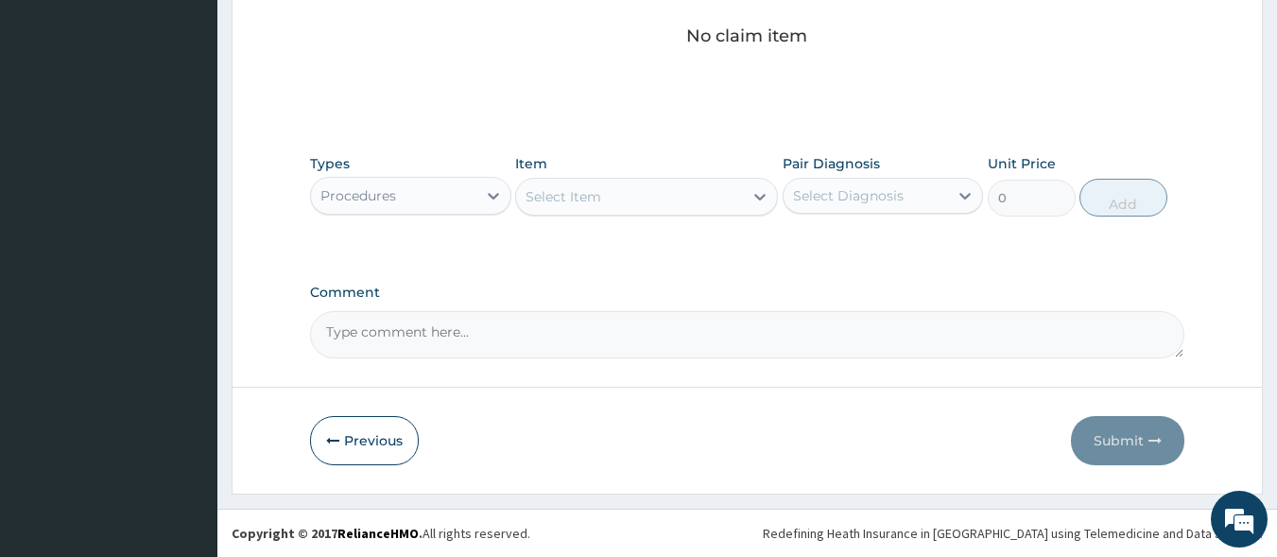
click at [592, 208] on div "Select Item" at bounding box center [629, 197] width 227 height 30
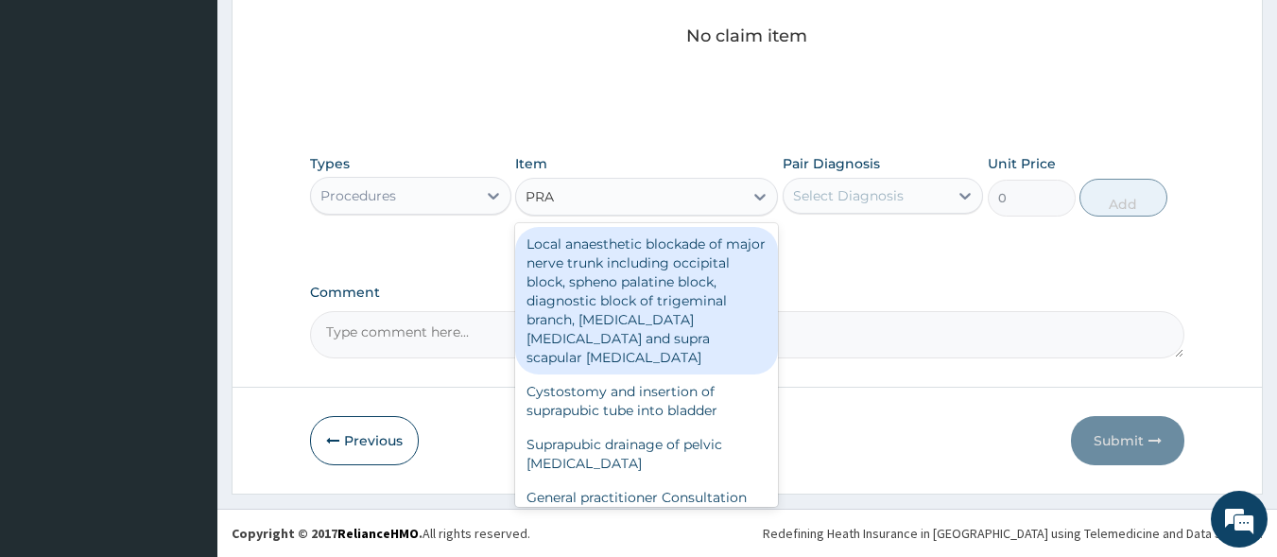
type input "PRAC"
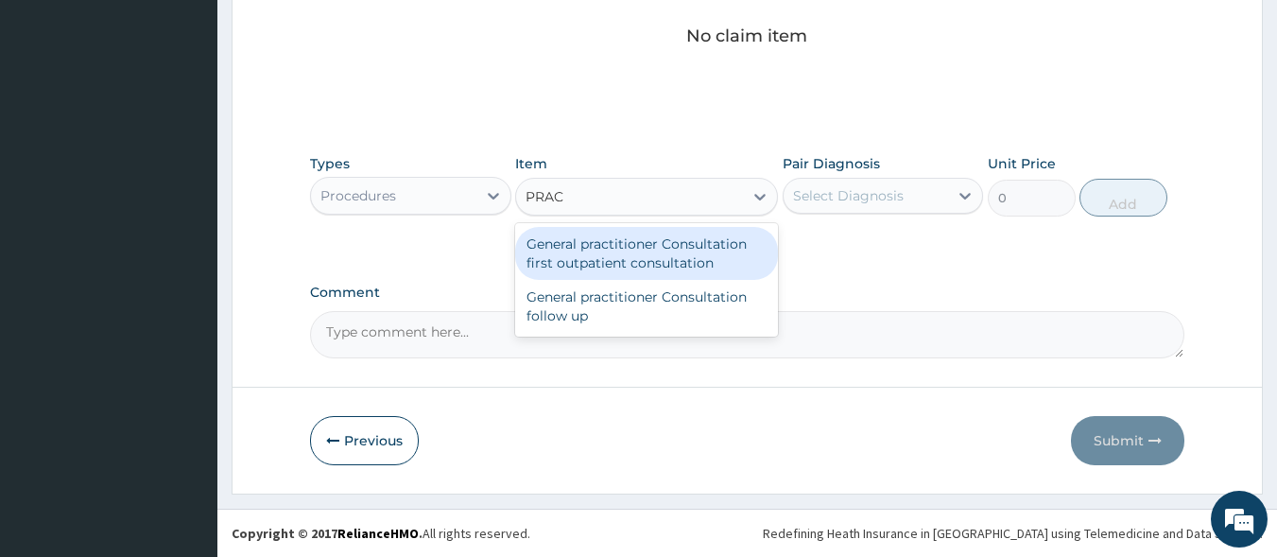
click at [596, 253] on div "General practitioner Consultation first outpatient consultation" at bounding box center [646, 253] width 263 height 53
type input "3000"
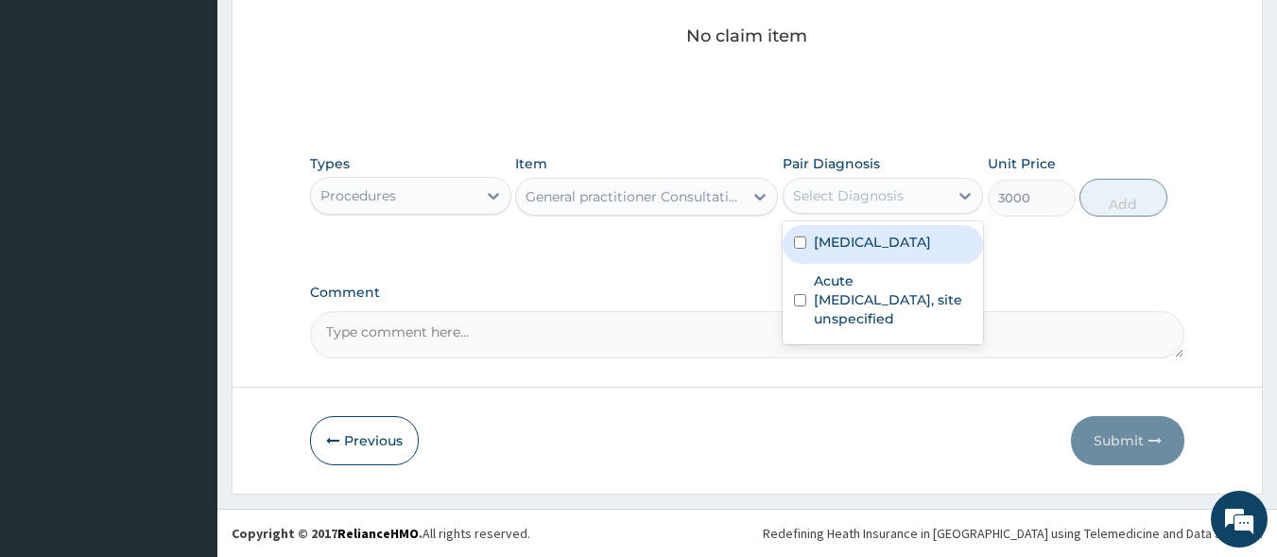
click at [831, 210] on div "Select Diagnosis" at bounding box center [866, 196] width 165 height 30
click at [838, 256] on div "Malaria, unspecified" at bounding box center [883, 244] width 201 height 39
checkbox input "true"
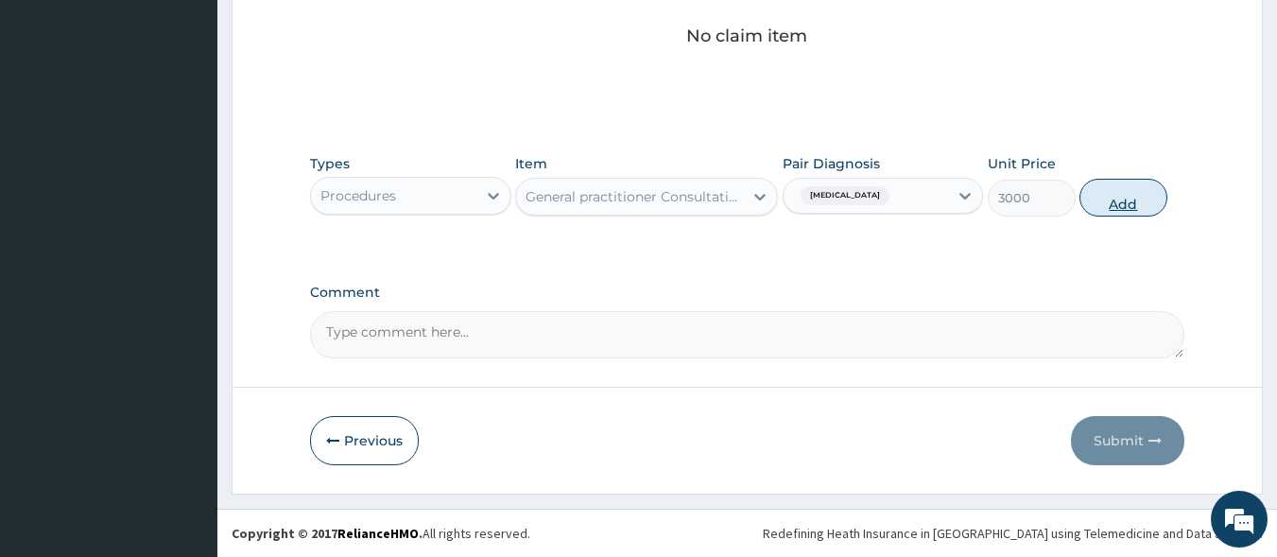
click at [1112, 197] on button "Add" at bounding box center [1124, 198] width 88 height 38
type input "0"
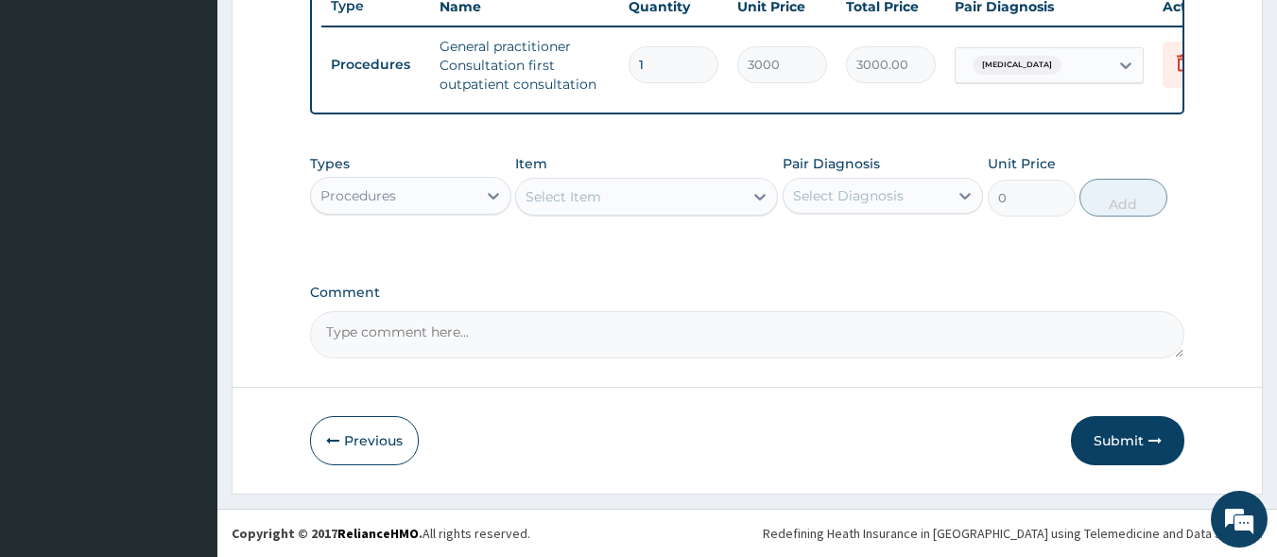
scroll to position [741, 0]
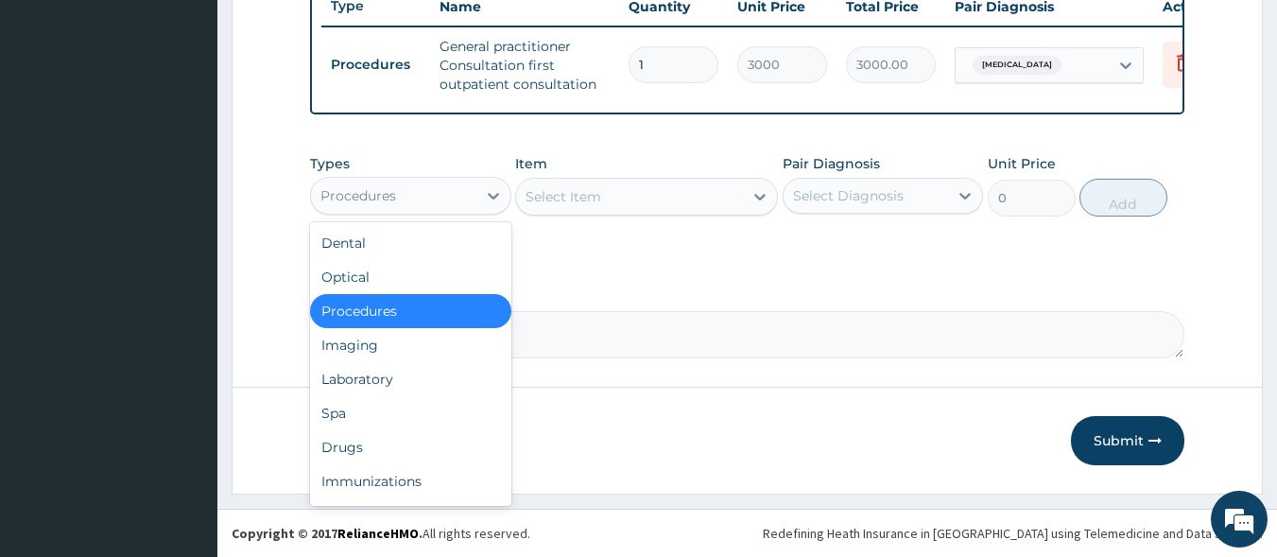
click at [468, 202] on div "Procedures" at bounding box center [393, 196] width 165 height 30
click at [436, 388] on div "Laboratory" at bounding box center [410, 379] width 201 height 34
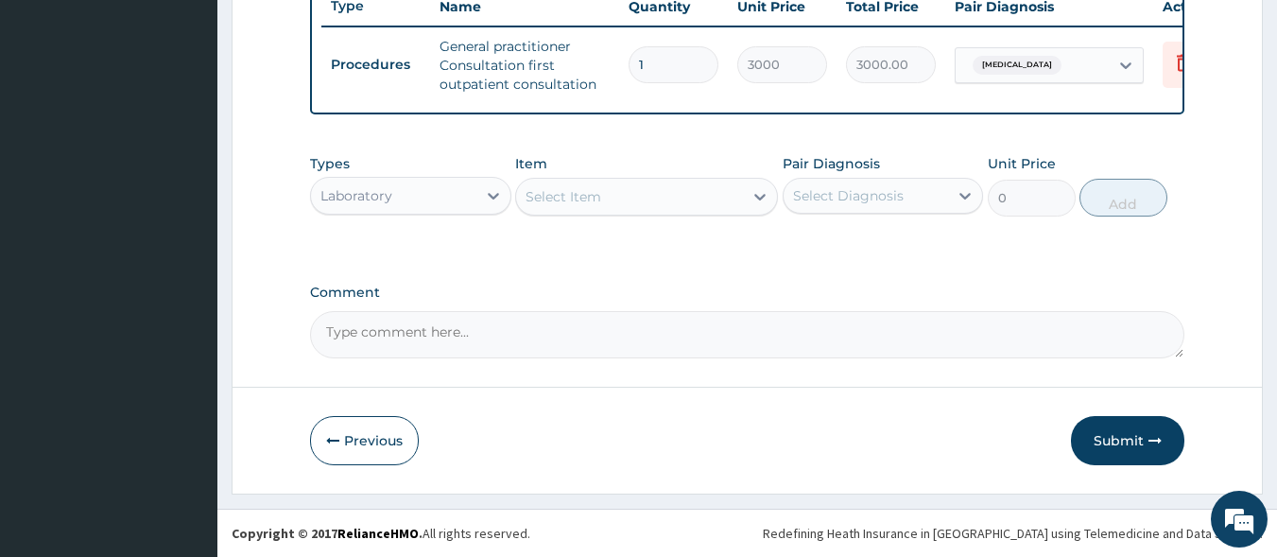
click at [702, 194] on div "Select Item" at bounding box center [629, 197] width 227 height 30
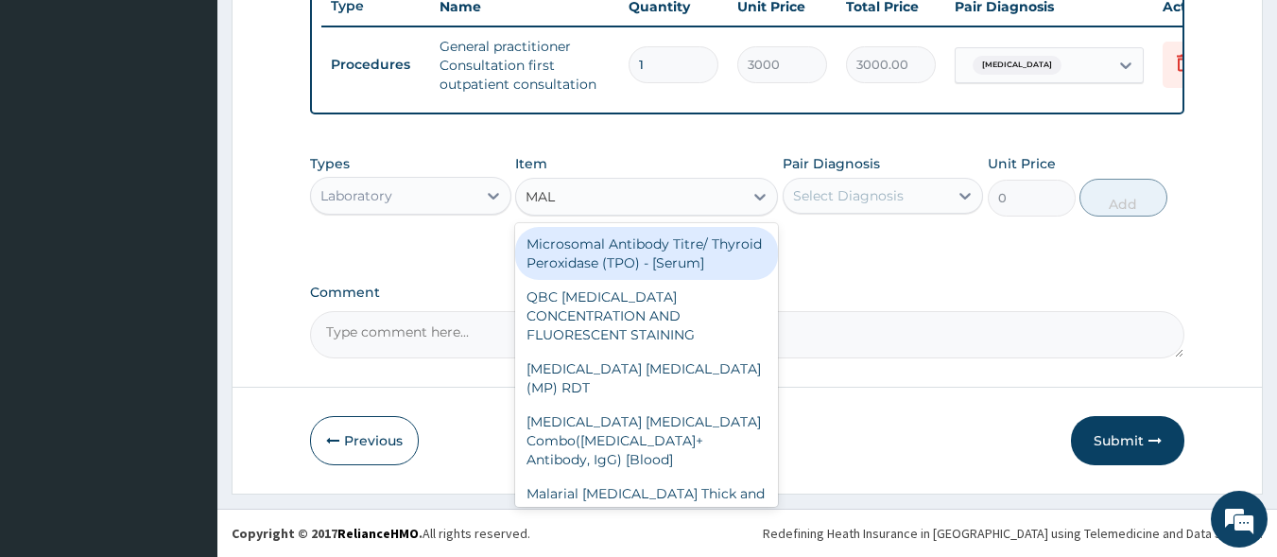
type input "MALA"
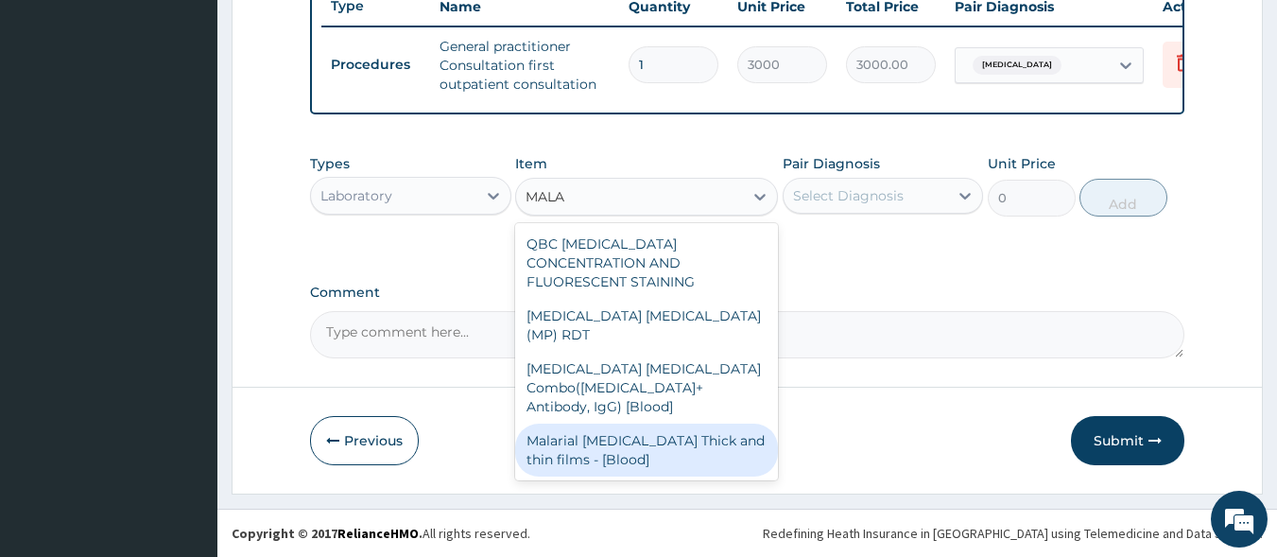
click at [701, 424] on div "Malarial Parasite Thick and thin films - [Blood]" at bounding box center [646, 450] width 263 height 53
type input "1500"
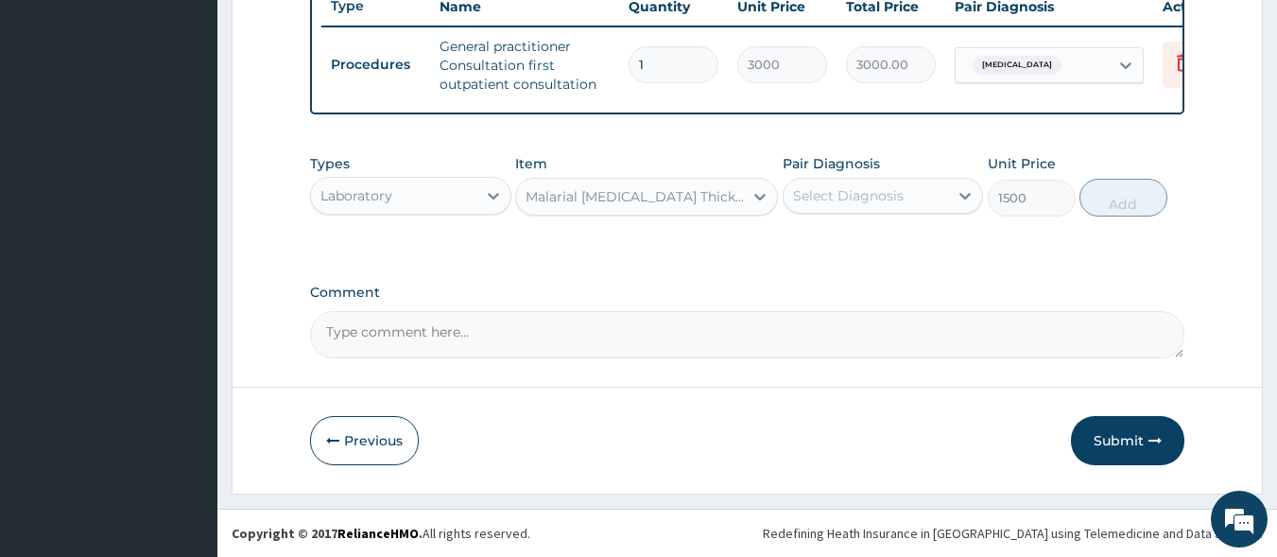
click at [848, 196] on div "Select Diagnosis" at bounding box center [848, 195] width 111 height 19
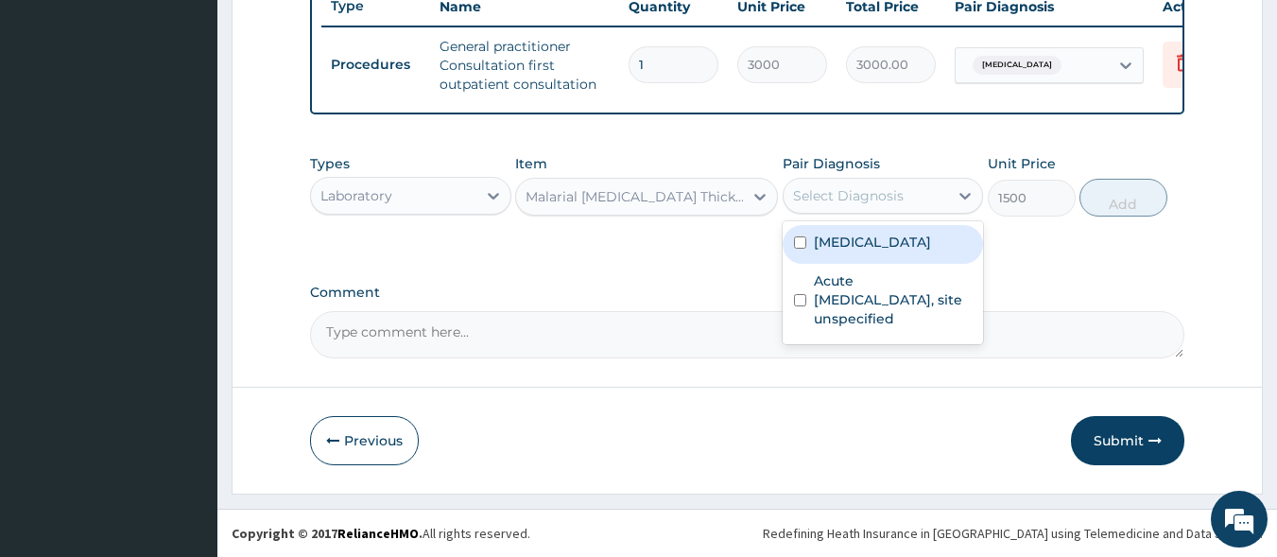
click at [857, 236] on label "Malaria, unspecified" at bounding box center [872, 242] width 117 height 19
checkbox input "true"
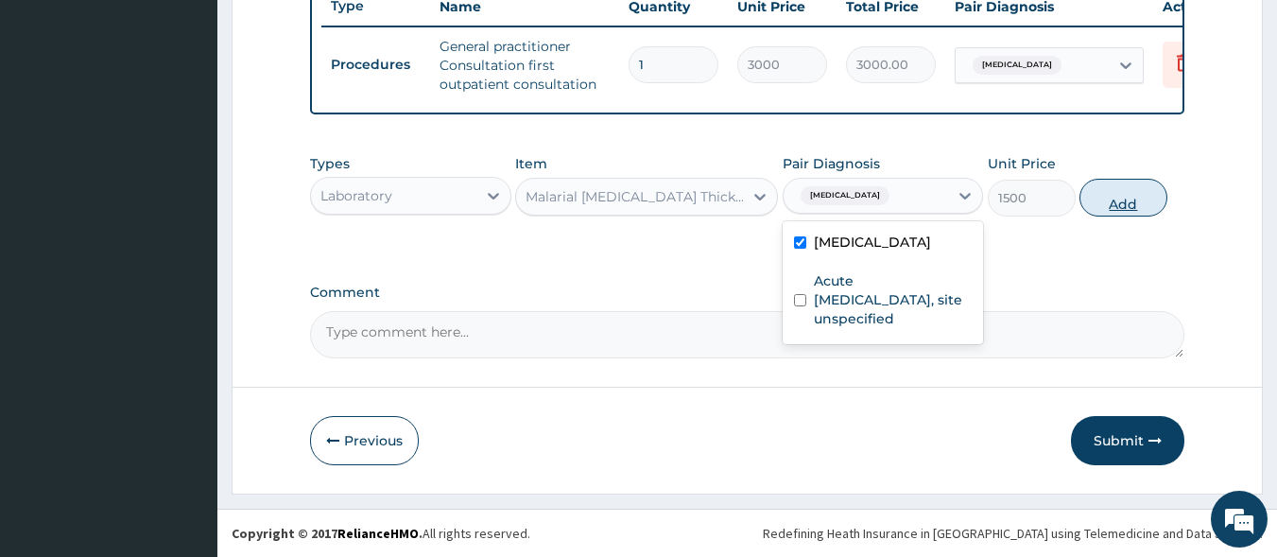
click at [1106, 194] on button "Add" at bounding box center [1124, 198] width 88 height 38
type input "0"
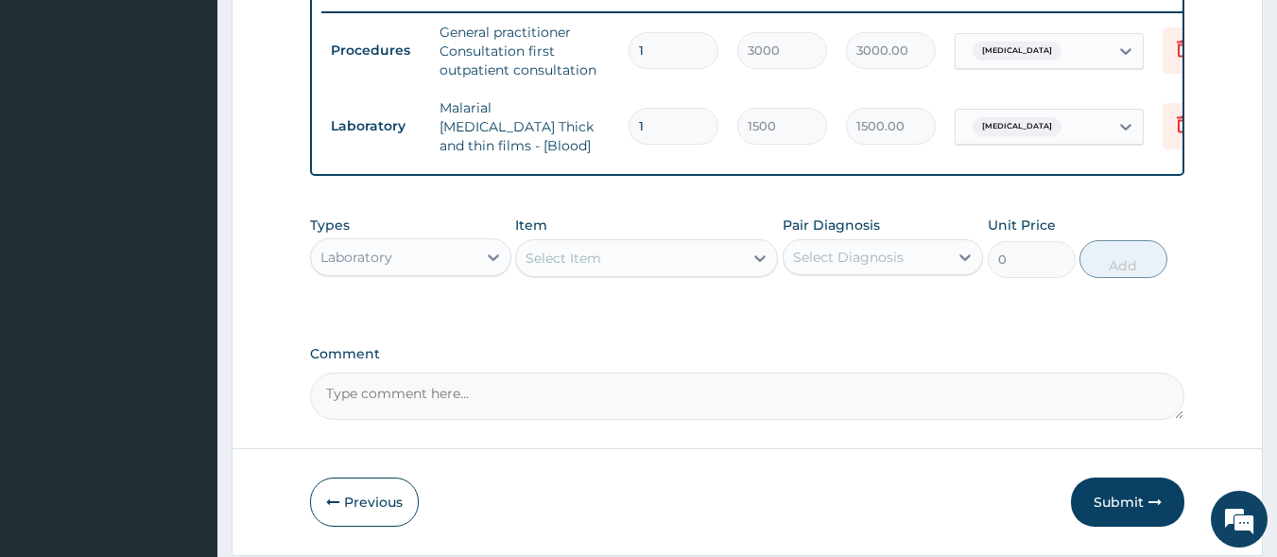
click at [595, 265] on div "Select Item" at bounding box center [564, 258] width 76 height 19
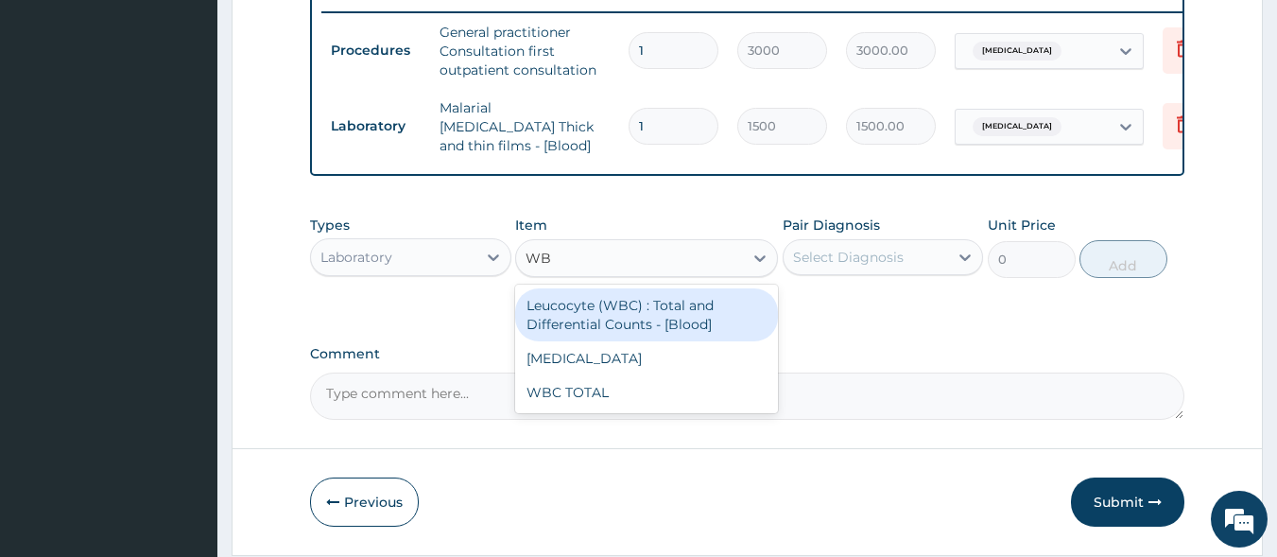
type input "WBC"
click at [606, 325] on div "Leucocyte (WBC) : Total and Differential Counts - [Blood]" at bounding box center [646, 314] width 263 height 53
type input "2000"
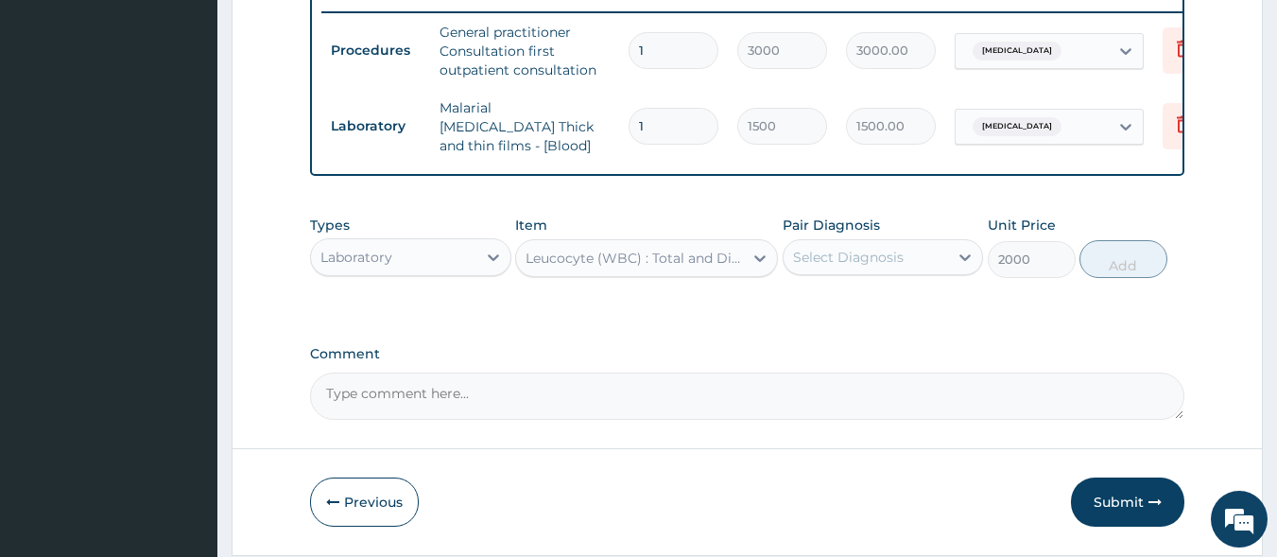
click at [829, 259] on div "Select Diagnosis" at bounding box center [848, 257] width 111 height 19
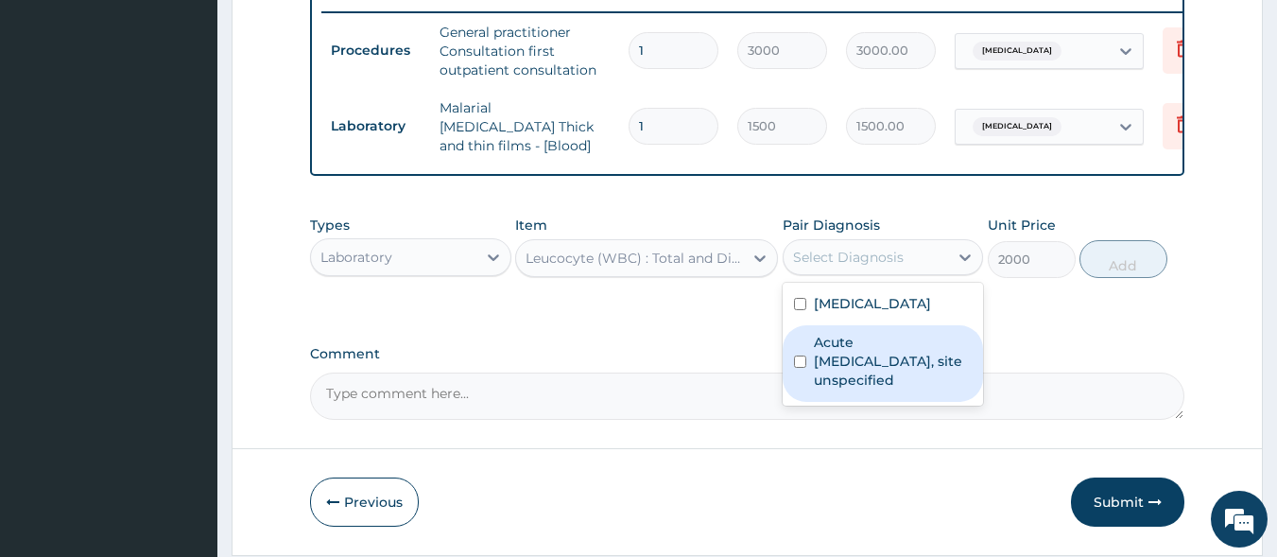
click at [852, 369] on label "Acute upper respiratory infection, site unspecified" at bounding box center [893, 361] width 159 height 57
checkbox input "true"
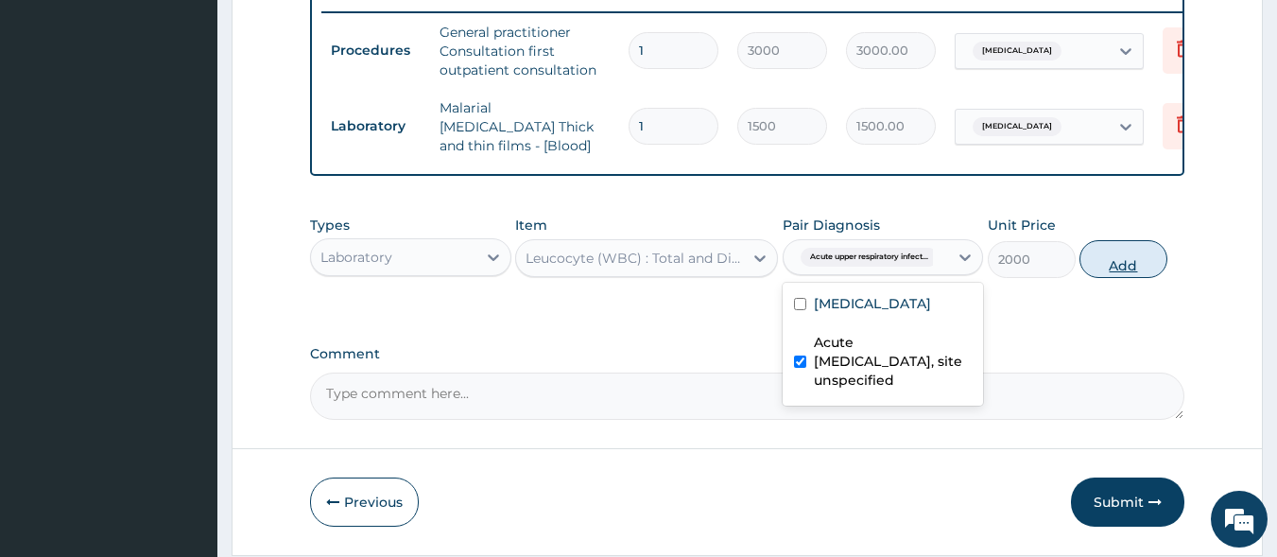
click at [1122, 273] on button "Add" at bounding box center [1124, 259] width 88 height 38
type input "0"
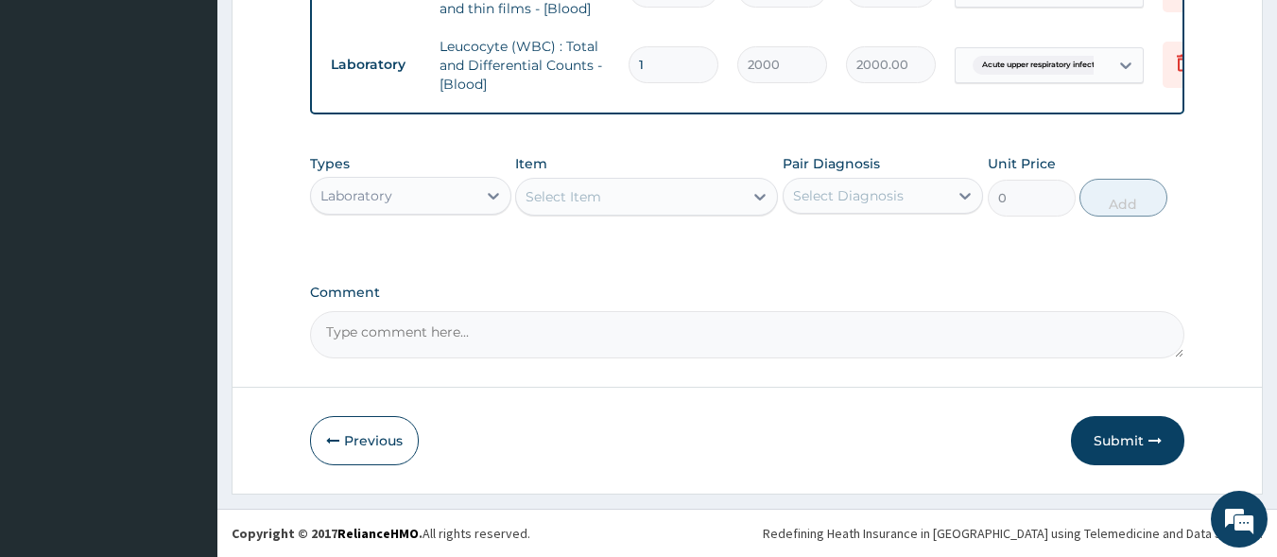
scroll to position [882, 0]
click at [477, 199] on div at bounding box center [494, 196] width 34 height 34
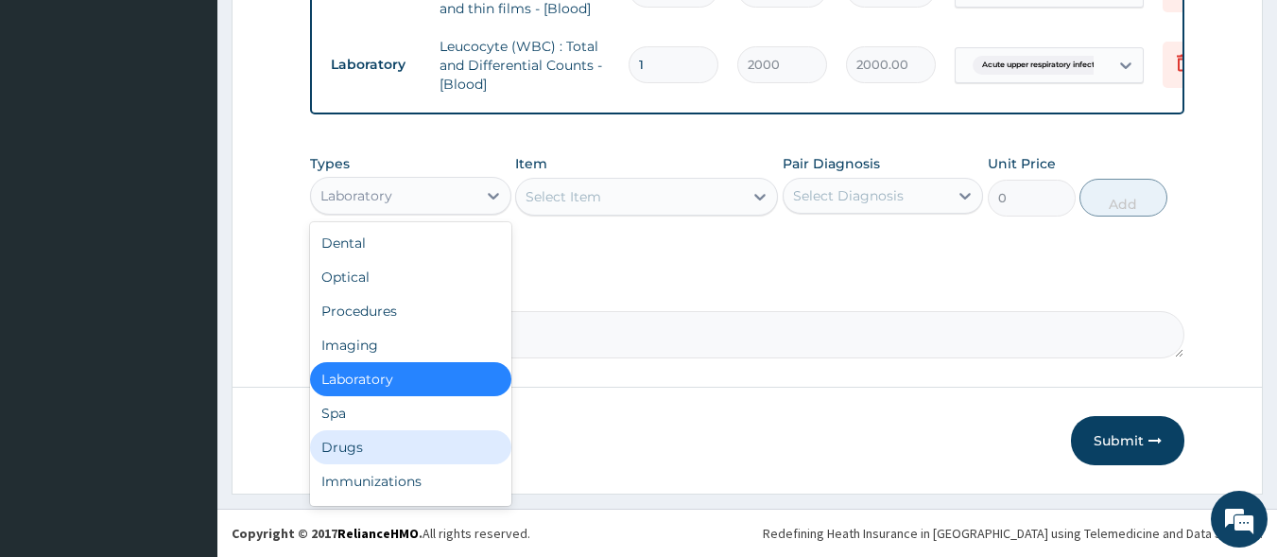
click at [425, 439] on div "Drugs" at bounding box center [410, 447] width 201 height 34
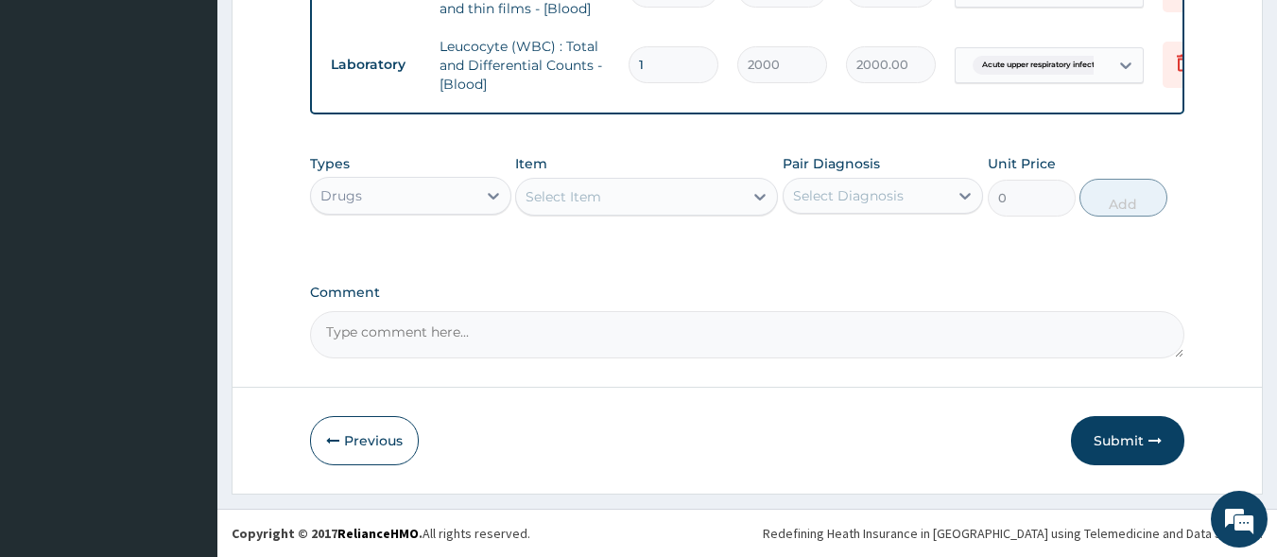
click at [646, 202] on div "Select Item" at bounding box center [629, 197] width 227 height 30
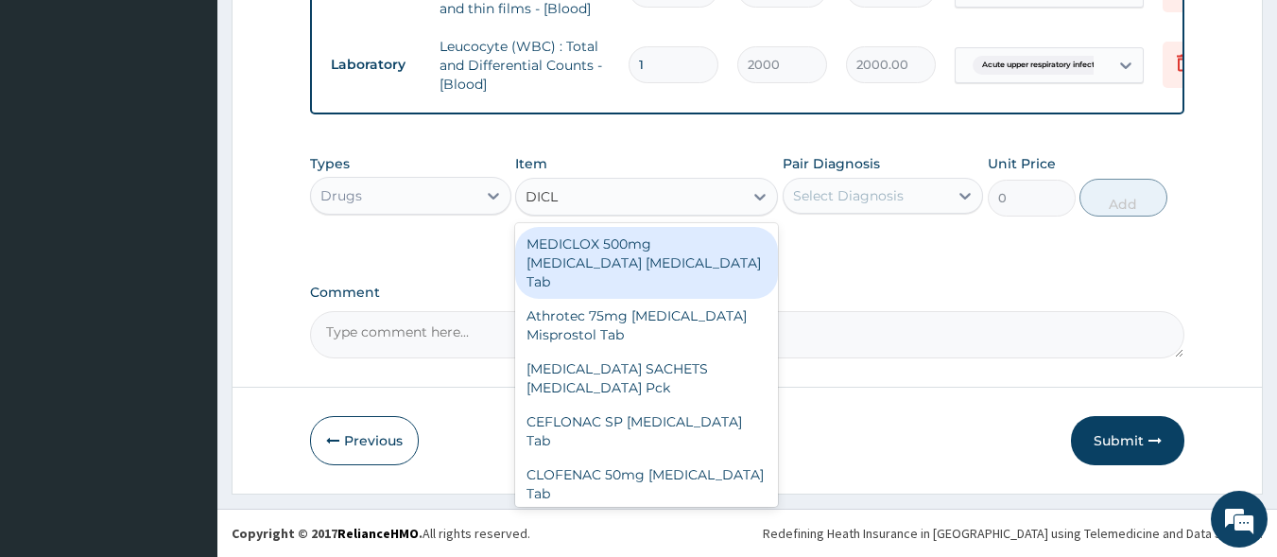
type input "DICLO"
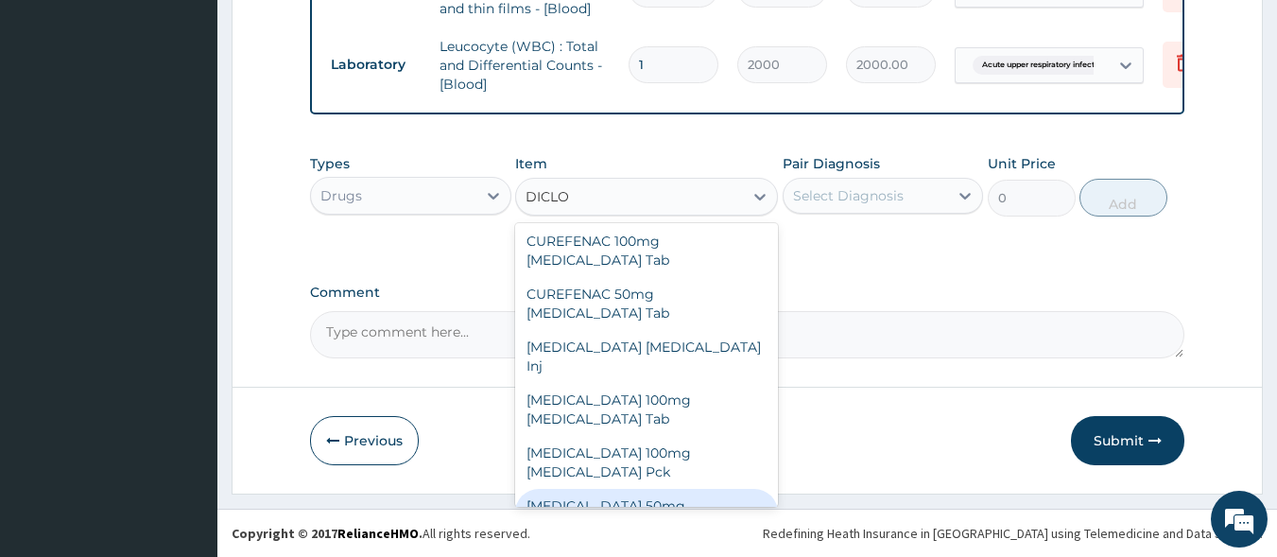
scroll to position [393, 0]
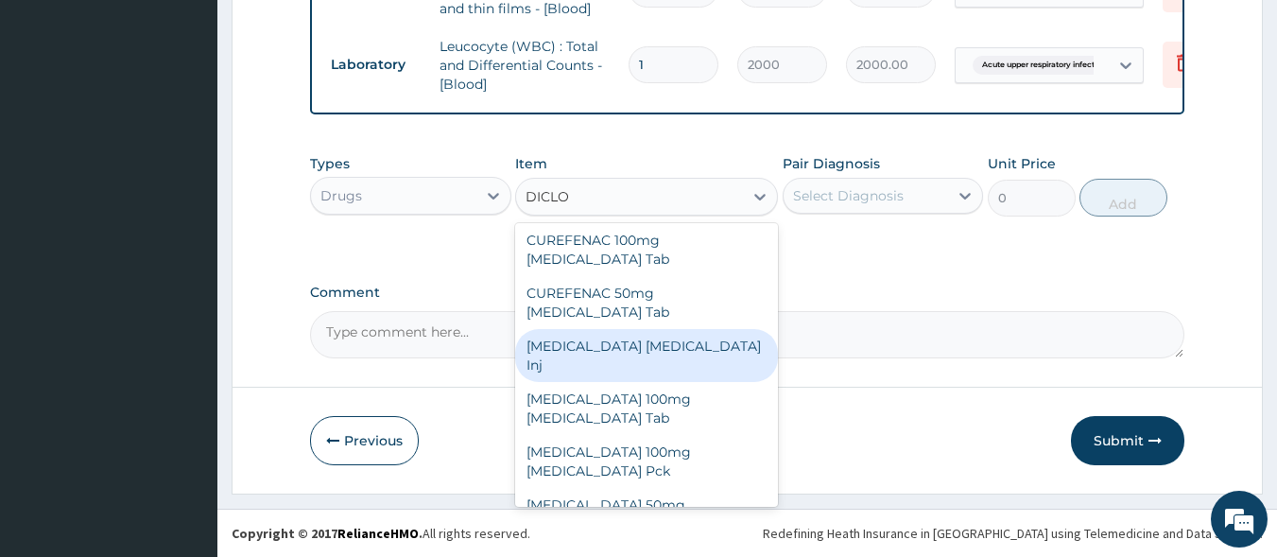
click at [671, 329] on div "[MEDICAL_DATA] [MEDICAL_DATA] Inj" at bounding box center [646, 355] width 263 height 53
type input "240"
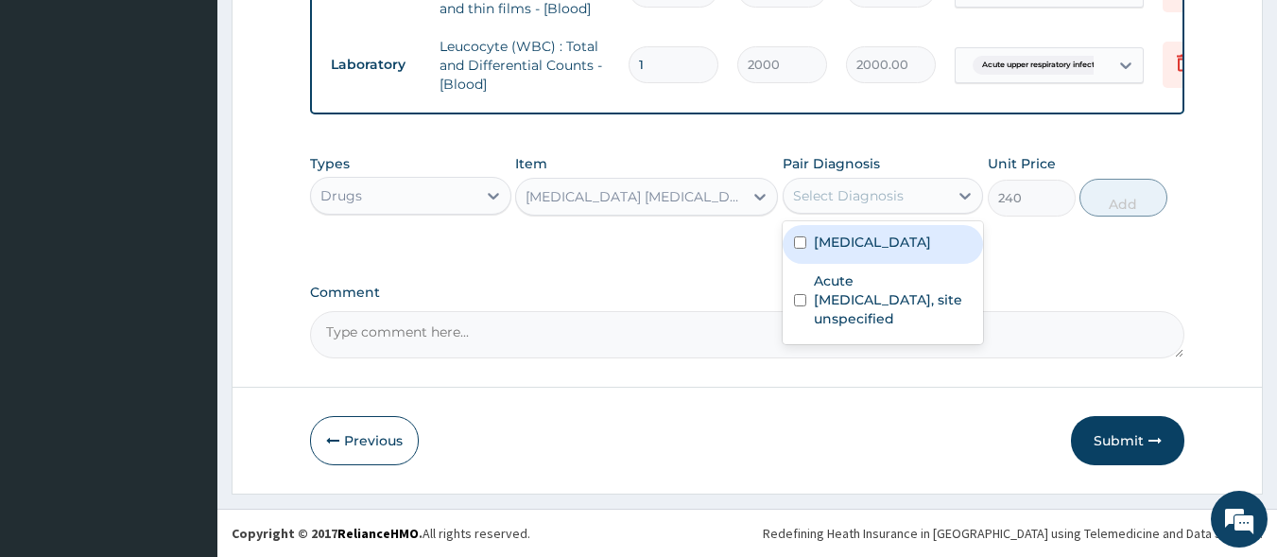
click at [821, 198] on div "Select Diagnosis" at bounding box center [848, 195] width 111 height 19
click at [872, 245] on label "Malaria, unspecified" at bounding box center [872, 242] width 117 height 19
checkbox input "true"
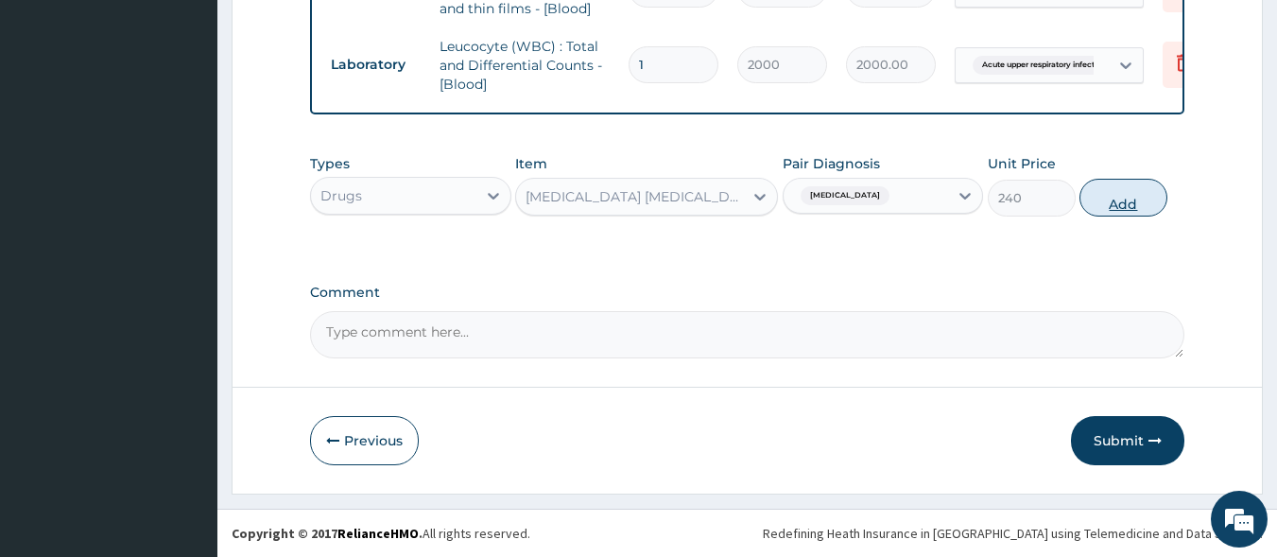
click at [1134, 200] on button "Add" at bounding box center [1124, 198] width 88 height 38
type input "0"
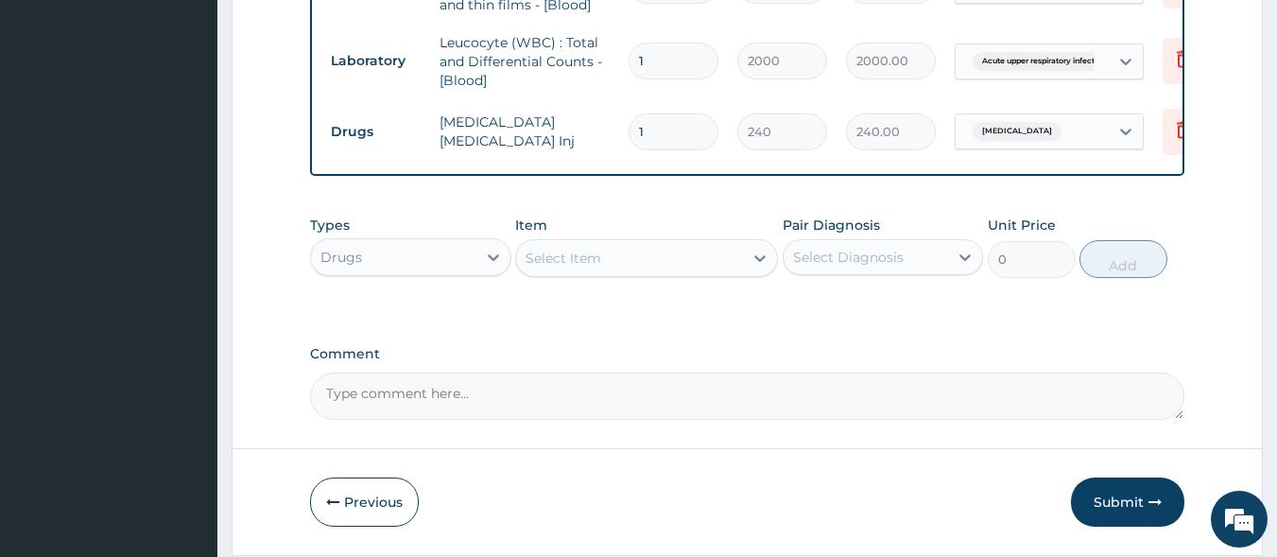
scroll to position [947, 0]
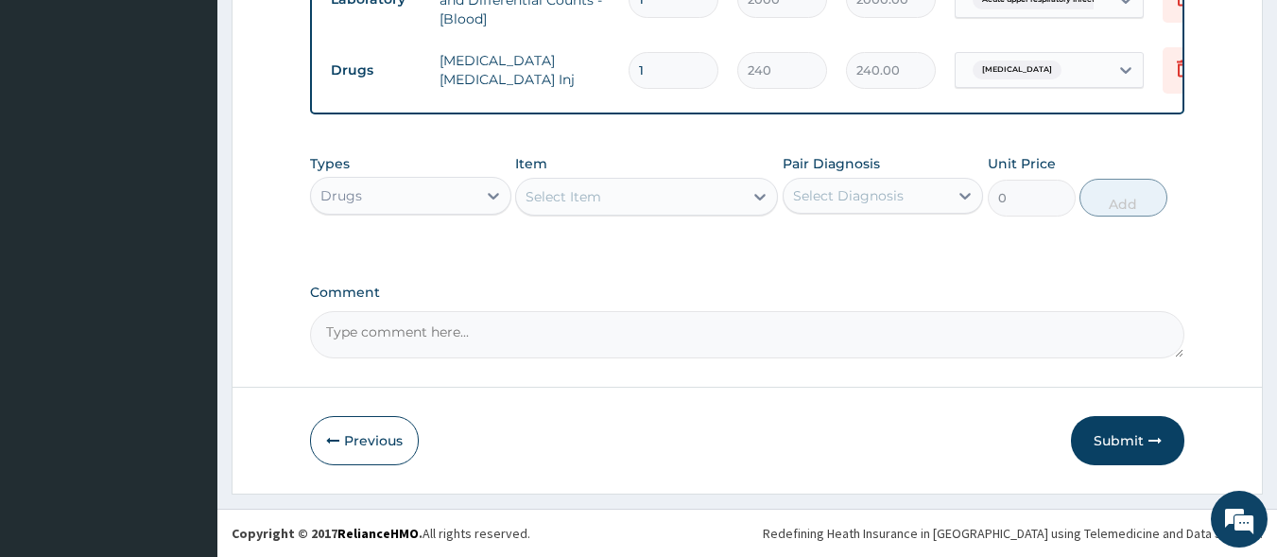
click at [611, 200] on div "Select Item" at bounding box center [629, 197] width 227 height 30
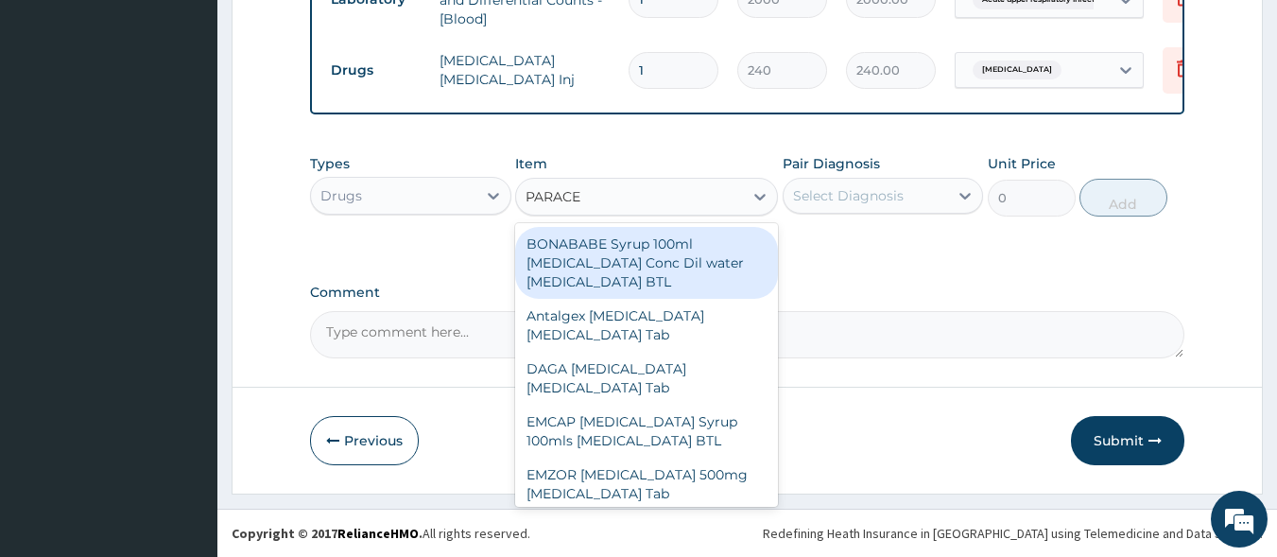
type input "PARACET"
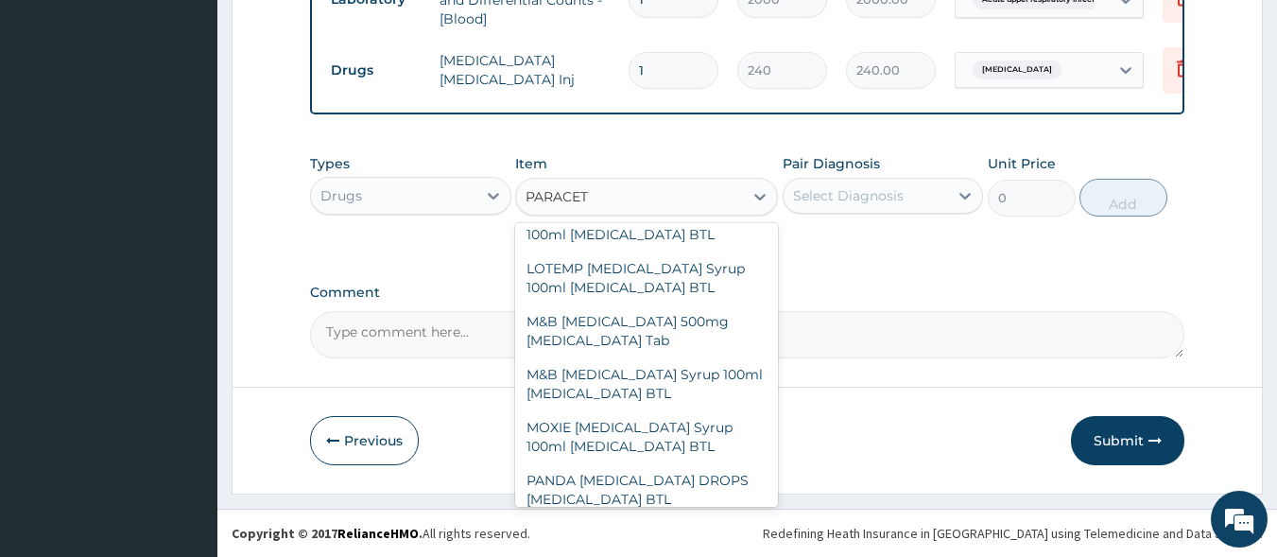
scroll to position [366, 0]
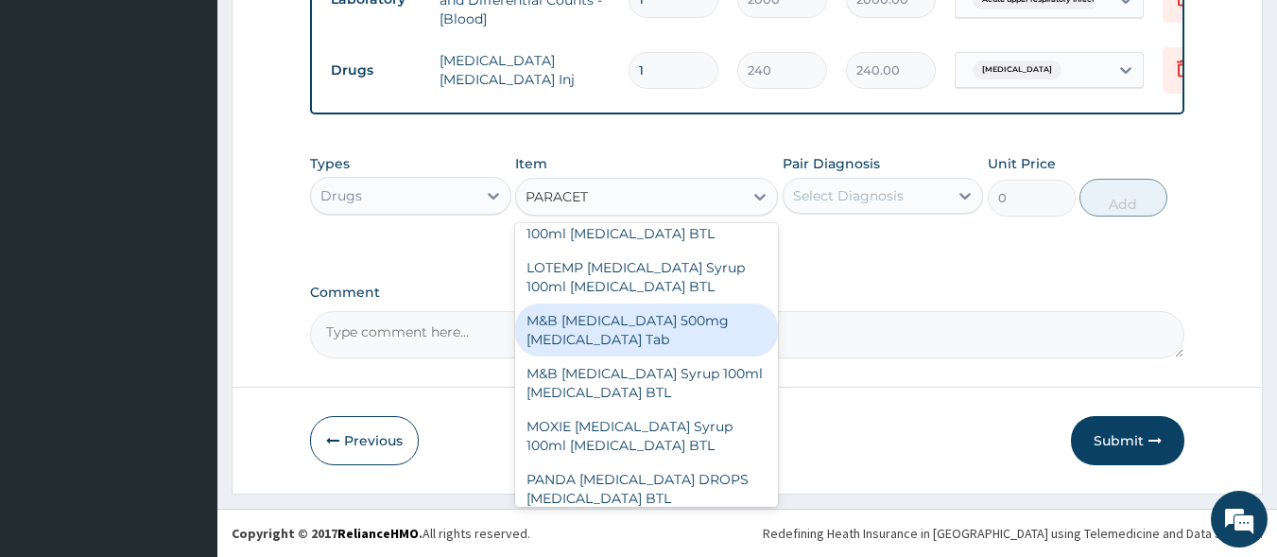
click at [643, 338] on div "M&B [MEDICAL_DATA] 500mg [MEDICAL_DATA] Tab" at bounding box center [646, 329] width 263 height 53
type input "10"
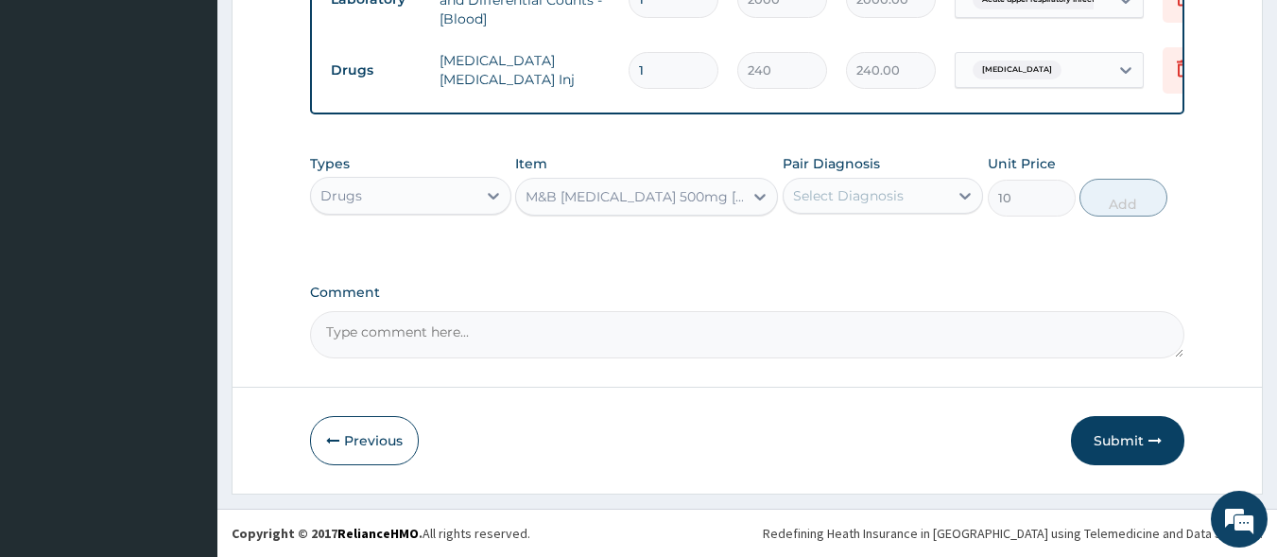
click at [853, 209] on div "Select Diagnosis" at bounding box center [866, 196] width 165 height 30
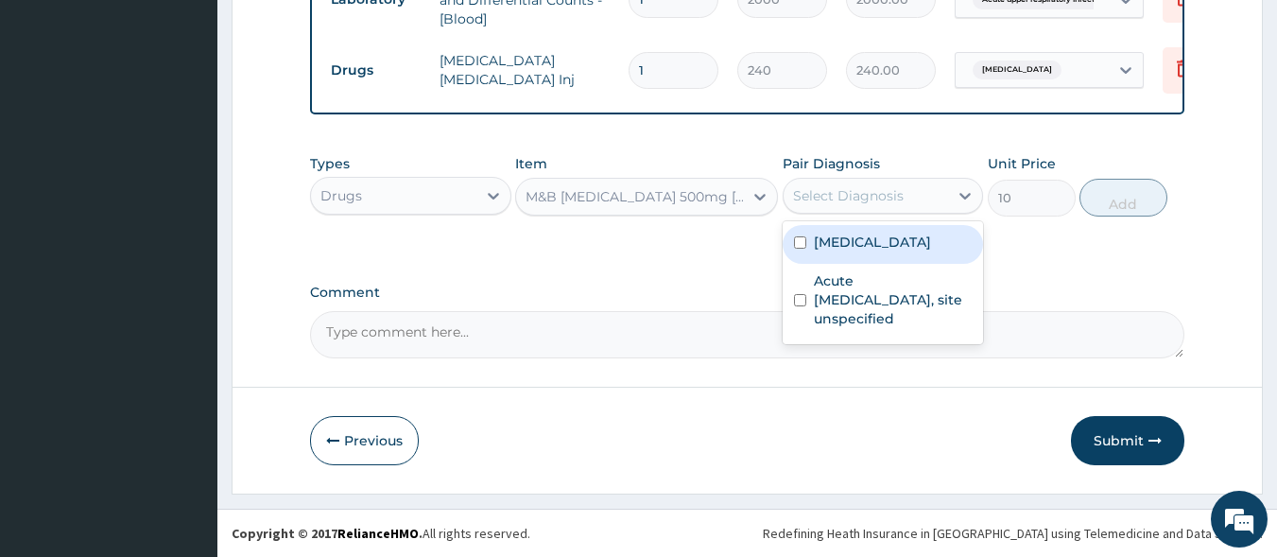
click at [853, 256] on div "Malaria, unspecified" at bounding box center [883, 244] width 201 height 39
checkbox input "true"
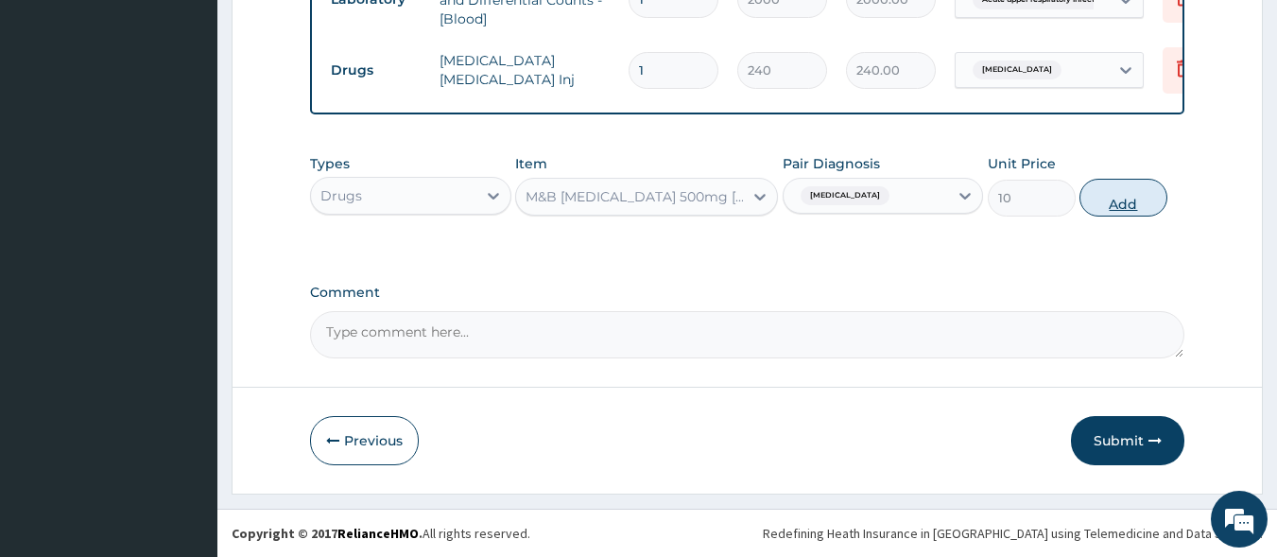
click at [1128, 185] on button "Add" at bounding box center [1124, 198] width 88 height 38
type input "0"
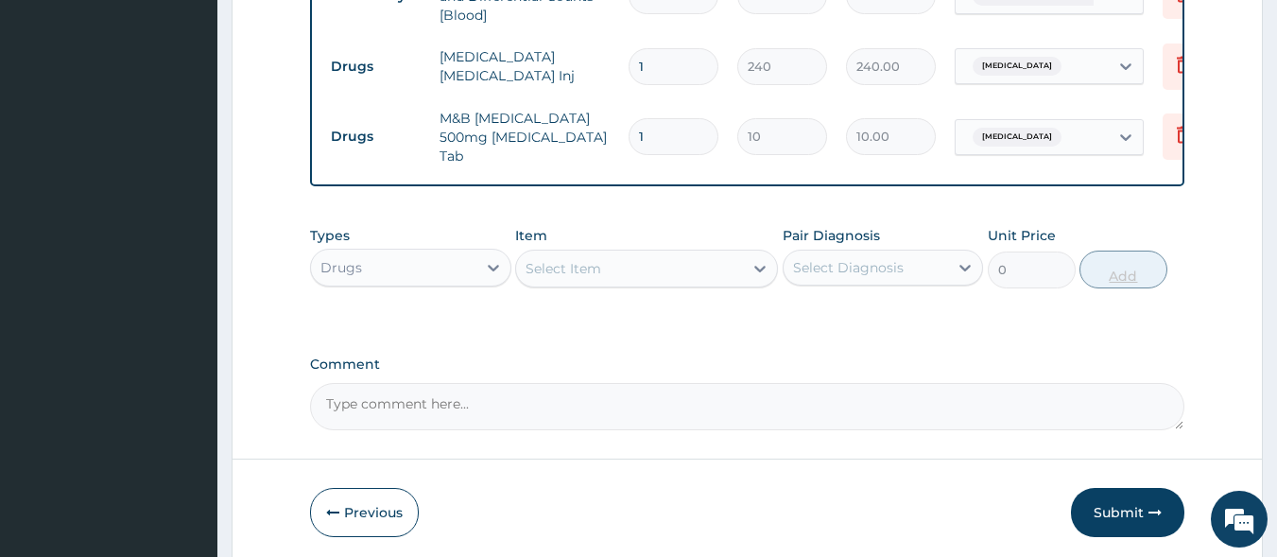
type input "18"
type input "180.00"
type input "18"
click at [577, 277] on div "Select Item" at bounding box center [564, 268] width 76 height 19
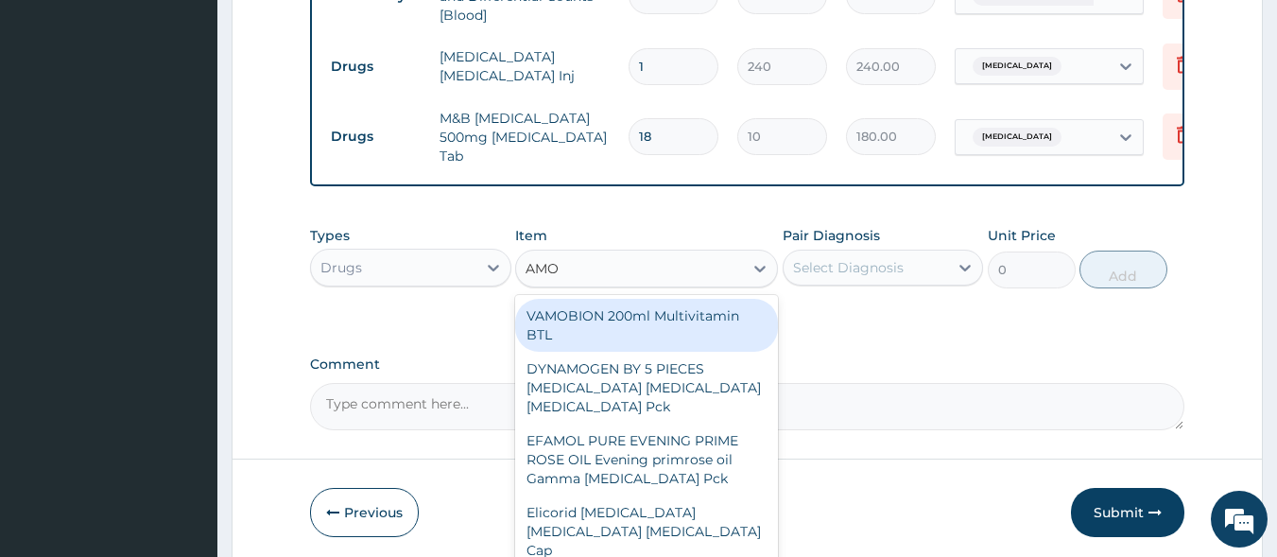
type input "AMOX"
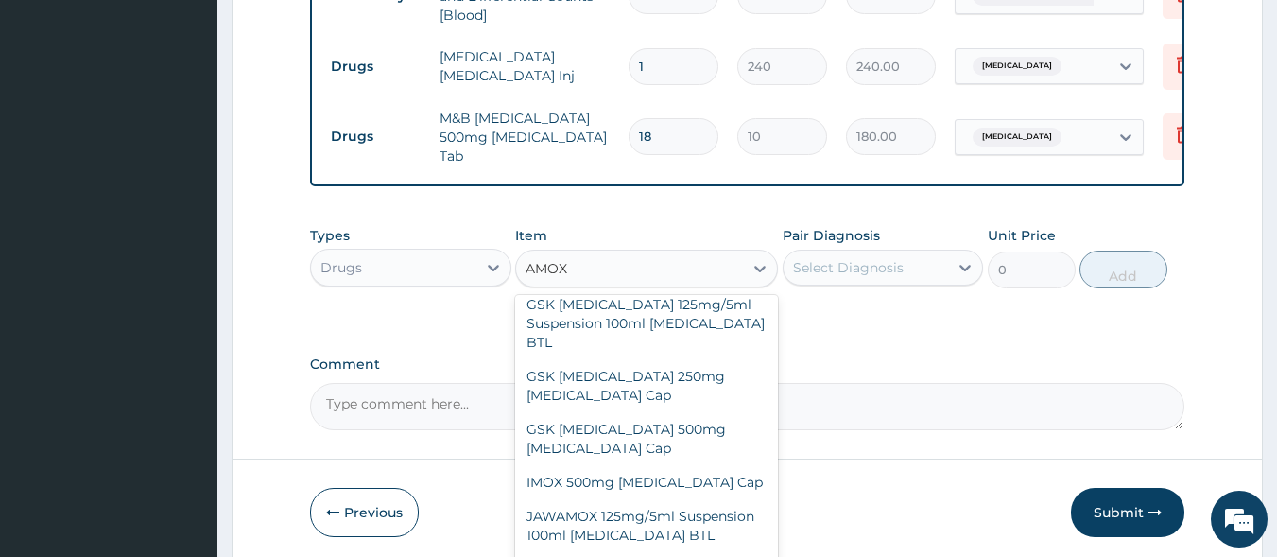
scroll to position [489, 0]
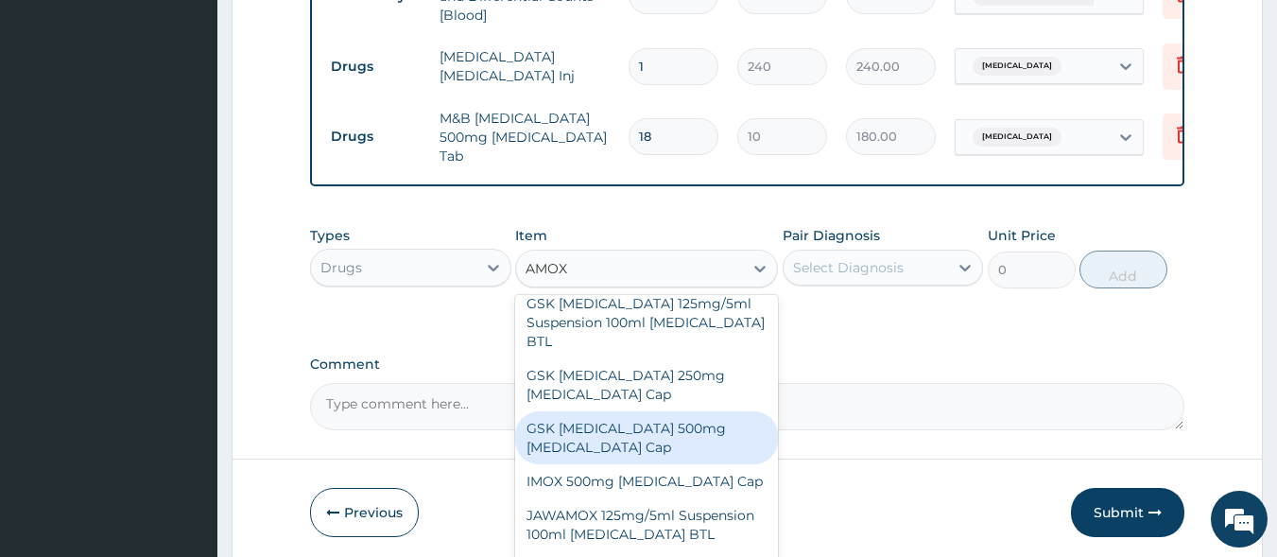
click at [603, 411] on div "GSK [MEDICAL_DATA] 500mg [MEDICAL_DATA] Cap" at bounding box center [646, 437] width 263 height 53
type input "180"
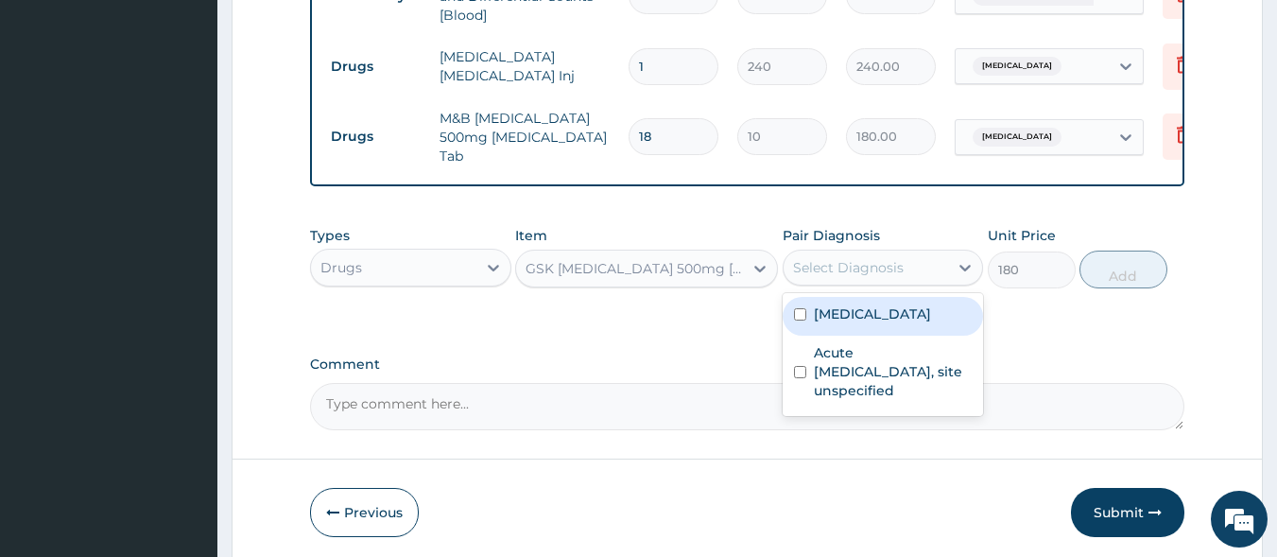
click at [820, 266] on div "Select Diagnosis" at bounding box center [848, 267] width 111 height 19
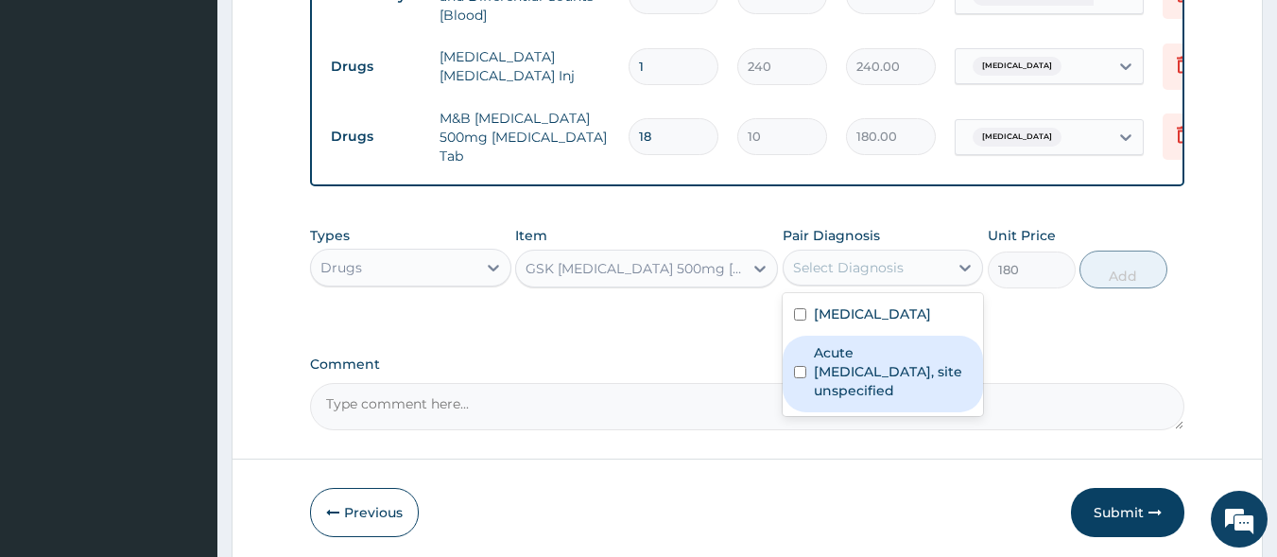
click at [841, 376] on label "Acute upper respiratory infection, site unspecified" at bounding box center [893, 371] width 159 height 57
checkbox input "true"
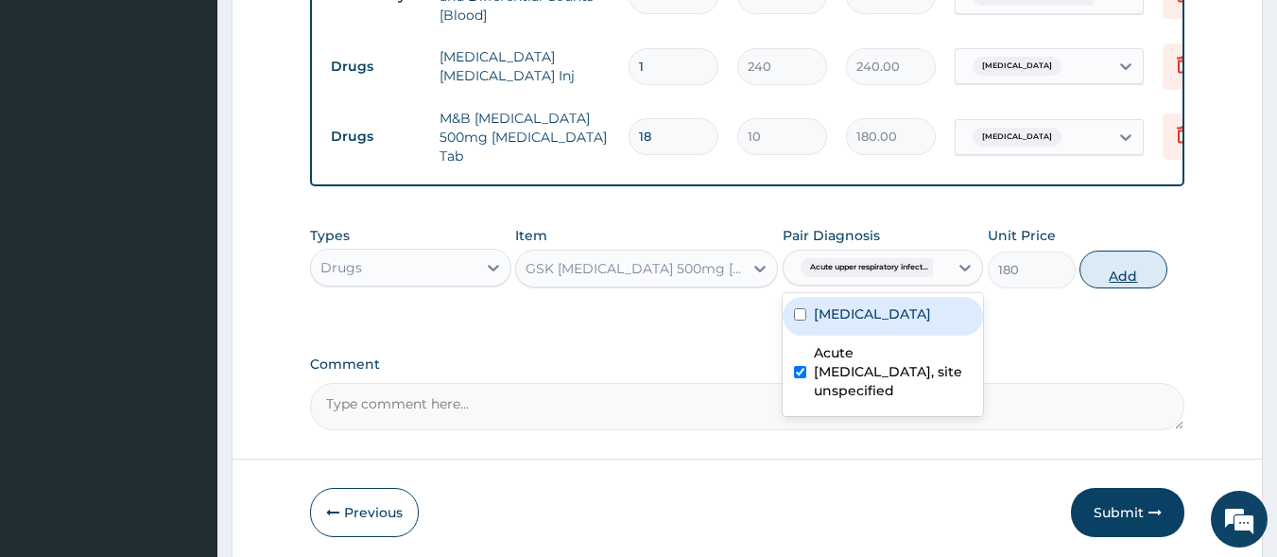
click at [1098, 269] on button "Add" at bounding box center [1124, 270] width 88 height 38
type input "0"
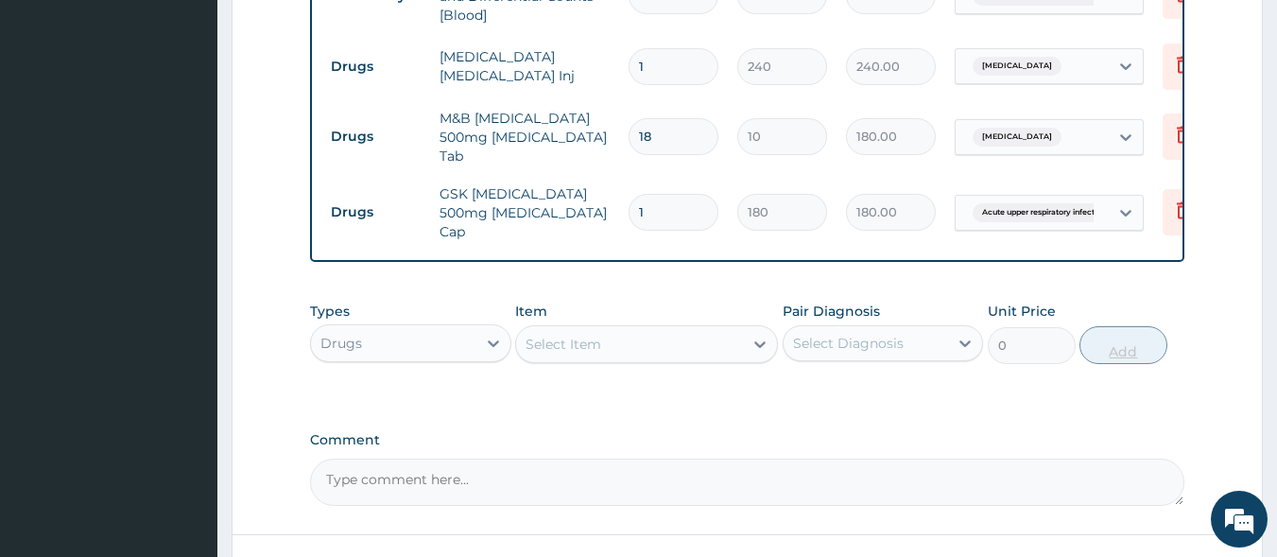
type input "15"
type input "2700.00"
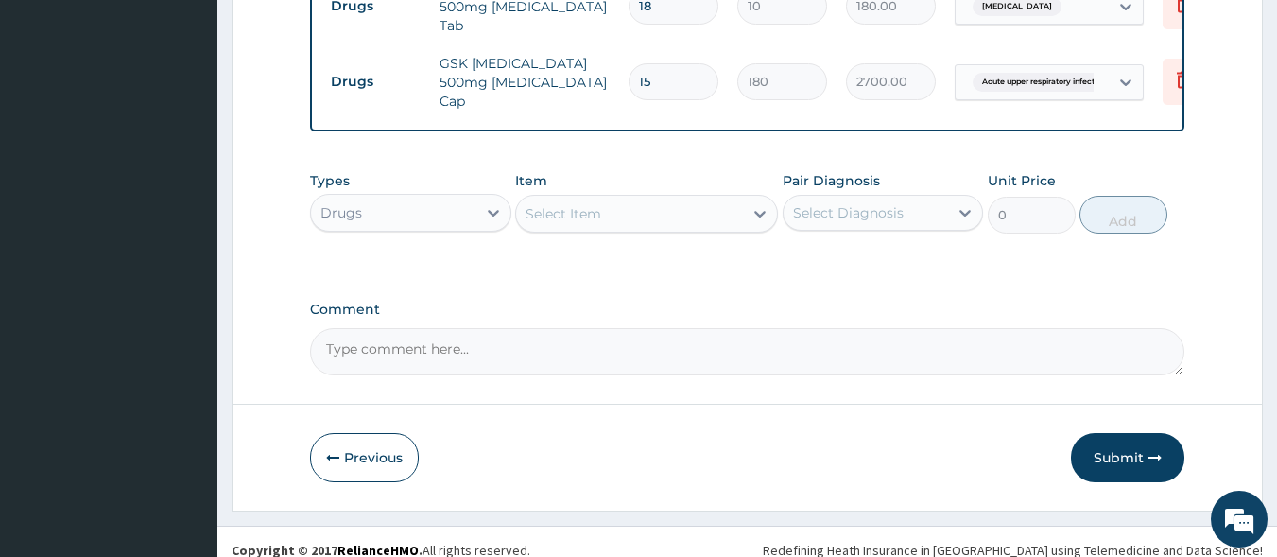
scroll to position [1088, 0]
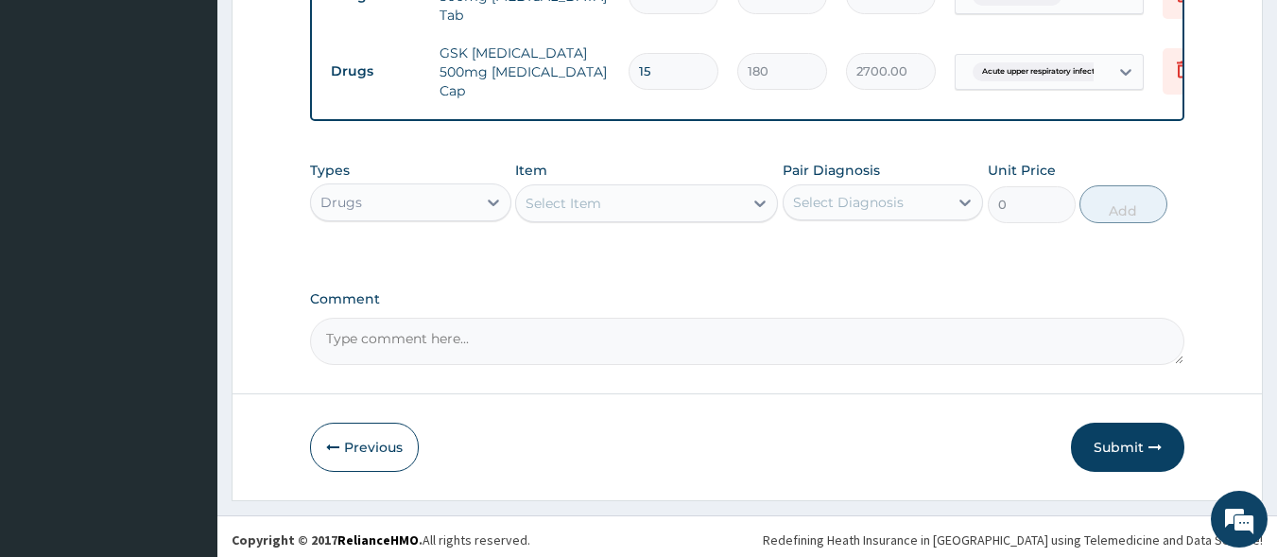
type input "15"
click at [686, 199] on div "Select Item" at bounding box center [629, 203] width 227 height 30
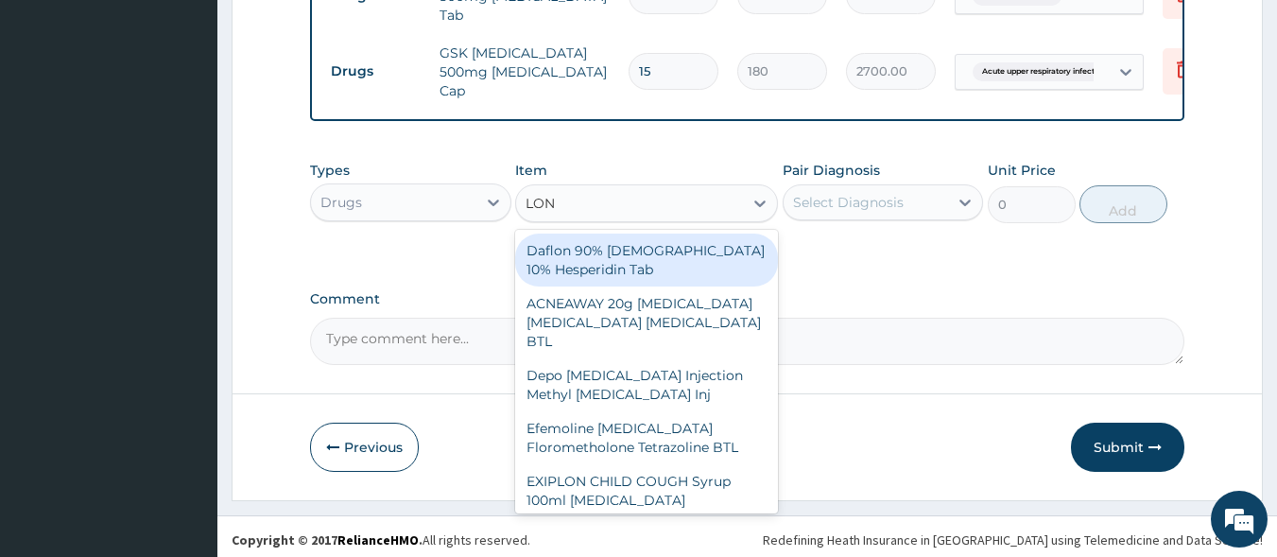
type input "LONA"
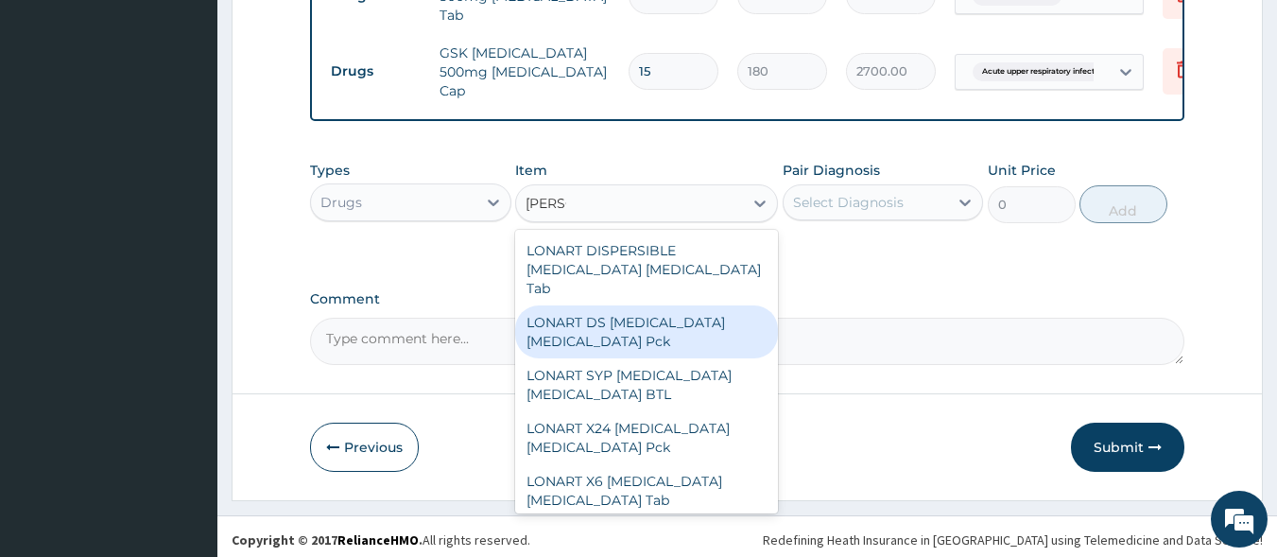
click at [656, 305] on div "LONART DS [MEDICAL_DATA] [MEDICAL_DATA] Pck" at bounding box center [646, 331] width 263 height 53
type input "1550"
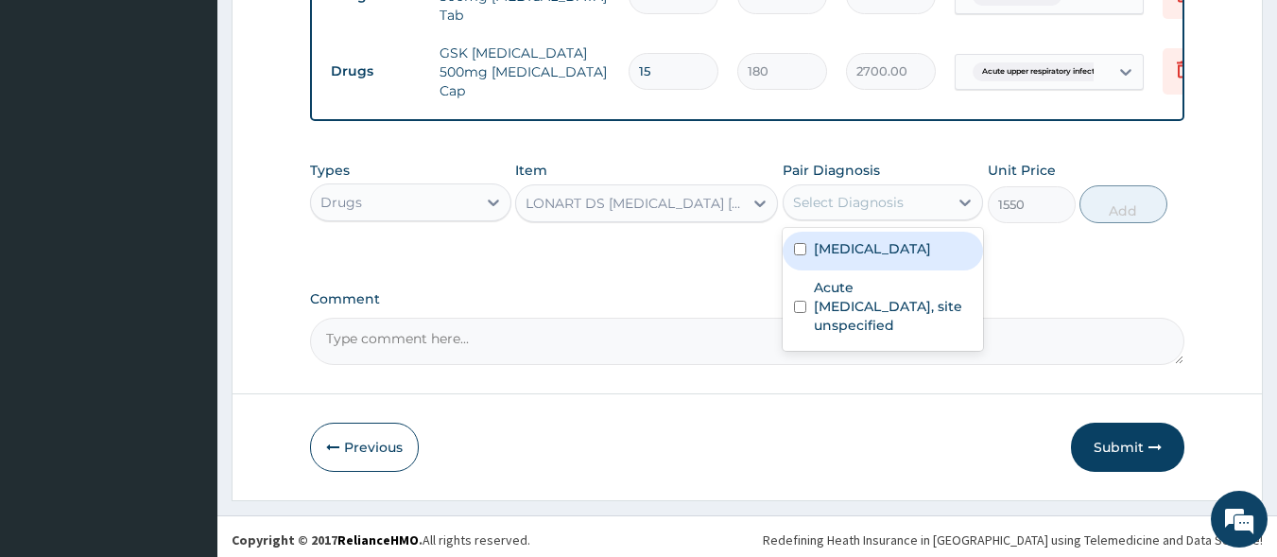
click at [861, 209] on div "Select Diagnosis" at bounding box center [866, 202] width 165 height 30
click at [857, 244] on label "Malaria, unspecified" at bounding box center [872, 248] width 117 height 19
checkbox input "true"
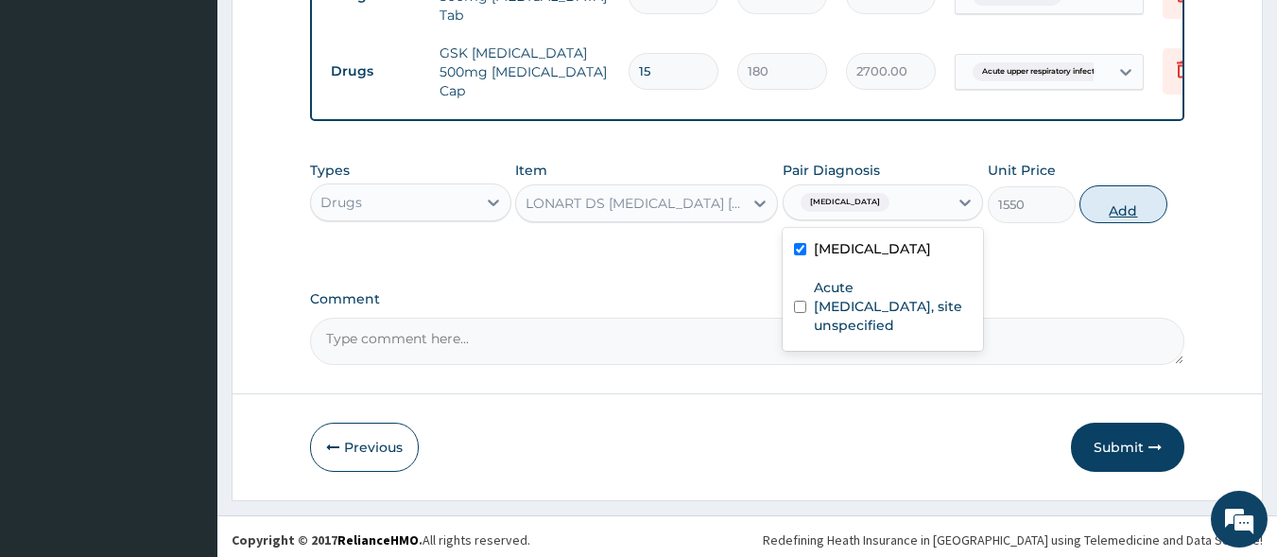
click at [1091, 209] on button "Add" at bounding box center [1124, 204] width 88 height 38
type input "0"
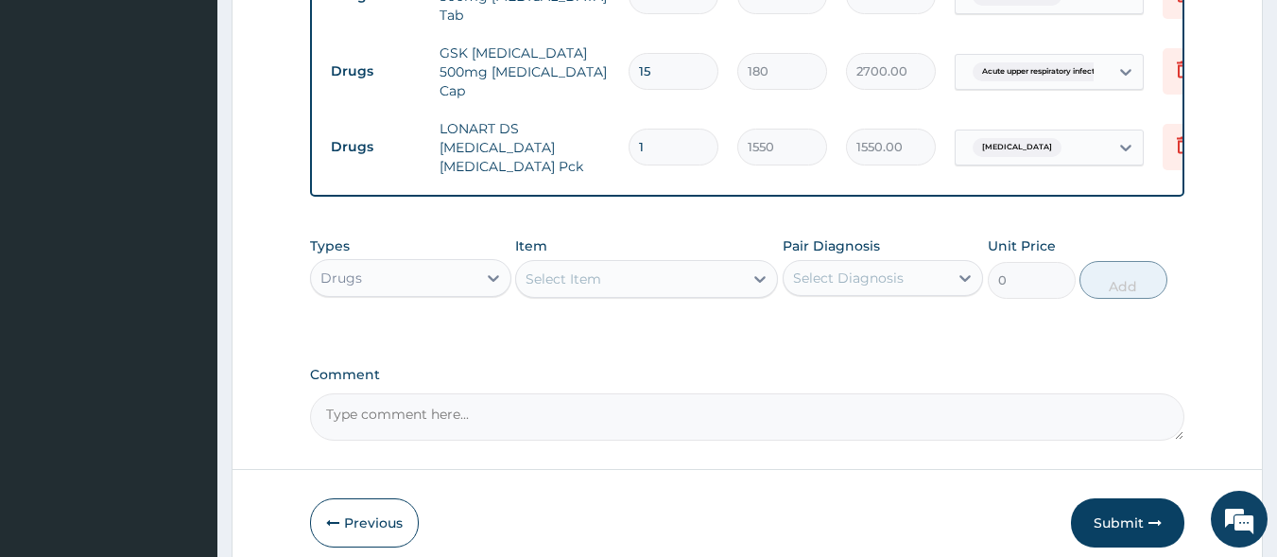
click at [639, 264] on div "Select Item" at bounding box center [629, 279] width 227 height 30
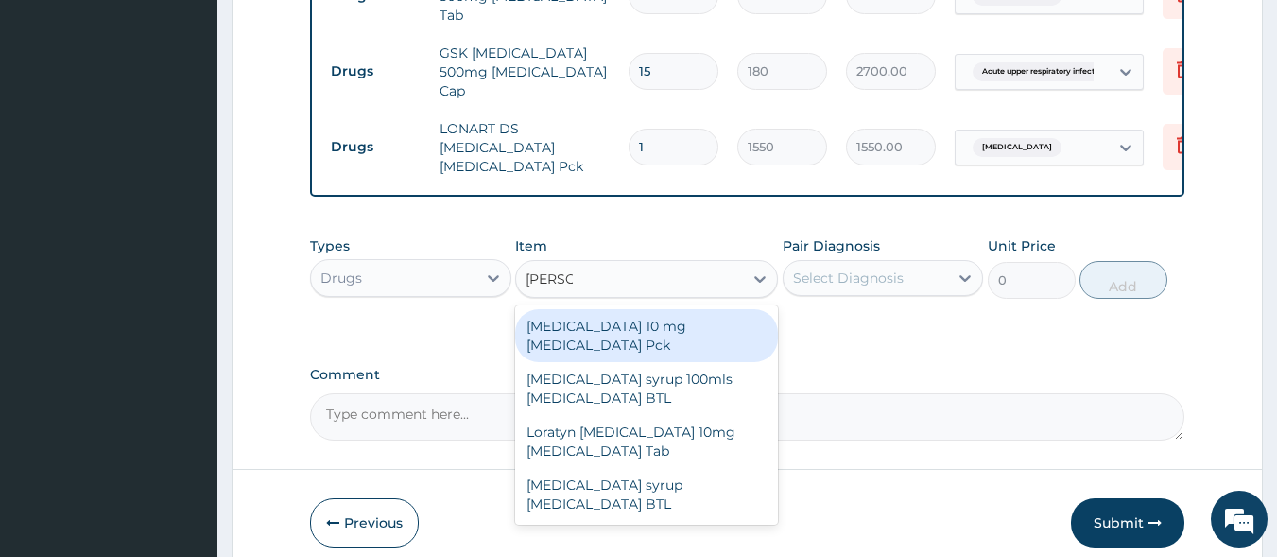
type input "LORAT"
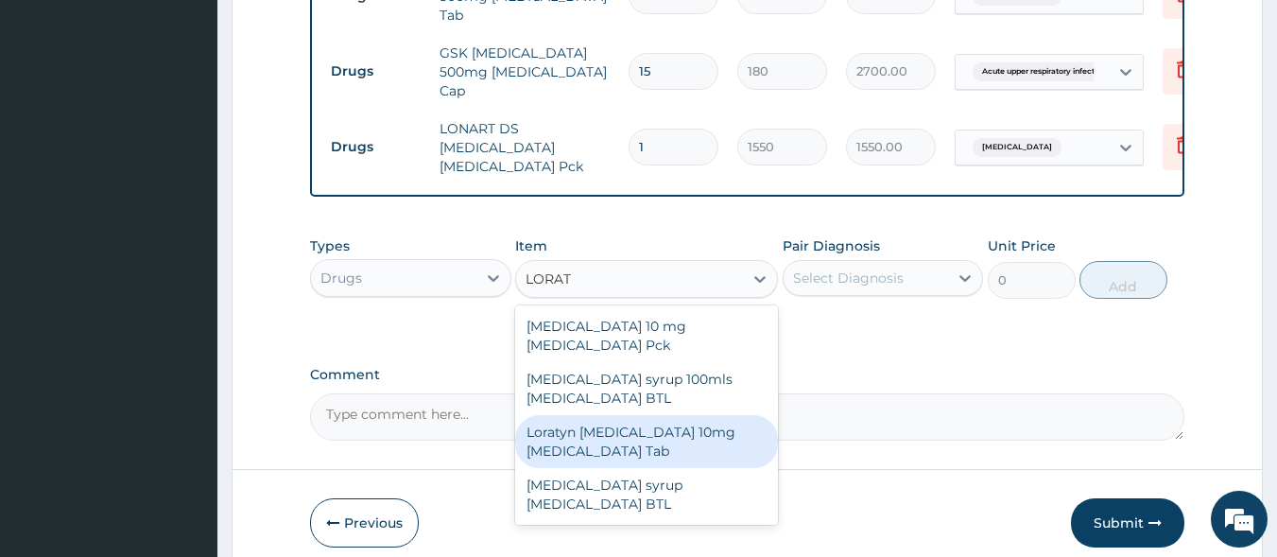
click at [649, 415] on div "Loratyn [MEDICAL_DATA] 10mg [MEDICAL_DATA] Tab" at bounding box center [646, 441] width 263 height 53
type input "45"
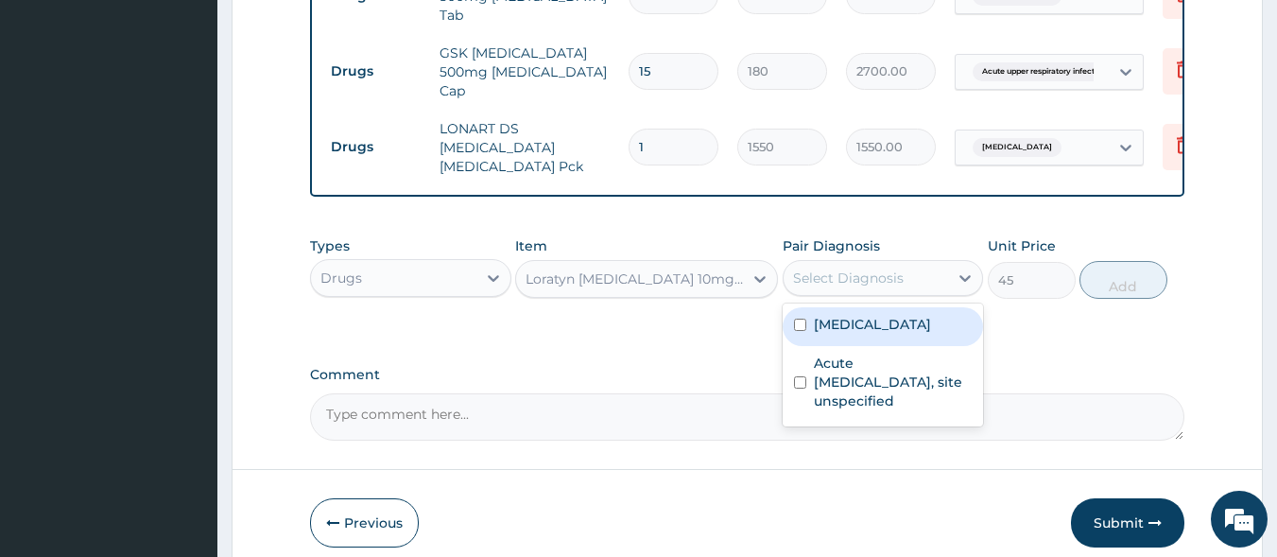
click at [844, 269] on div "Select Diagnosis" at bounding box center [848, 278] width 111 height 19
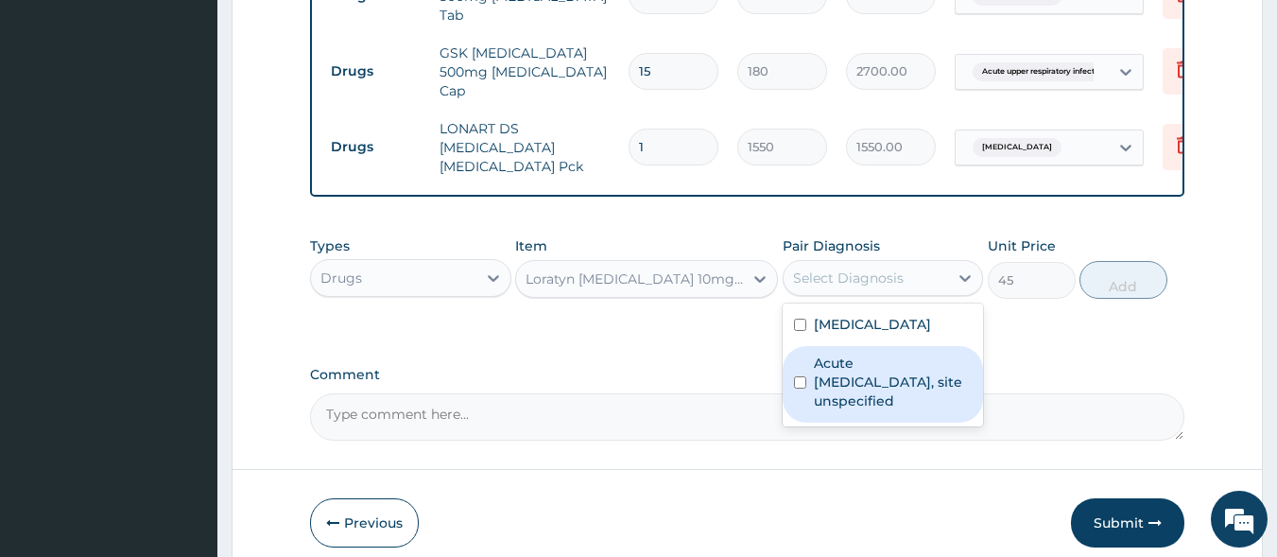
click at [853, 354] on label "Acute upper respiratory infection, site unspecified" at bounding box center [893, 382] width 159 height 57
checkbox input "true"
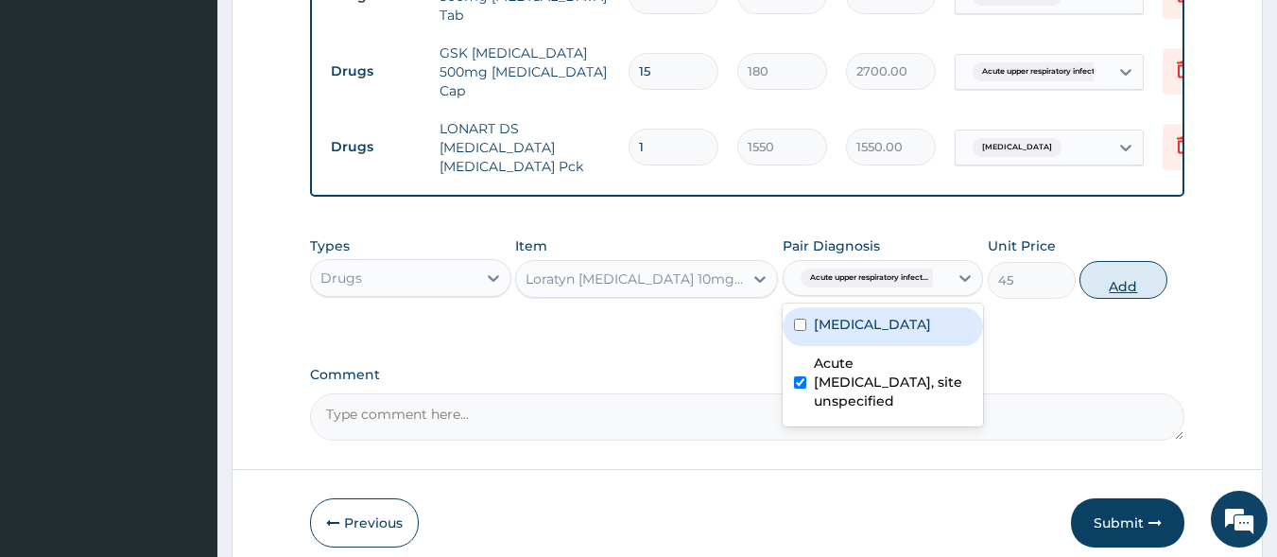
click at [1106, 271] on button "Add" at bounding box center [1124, 280] width 88 height 38
type input "0"
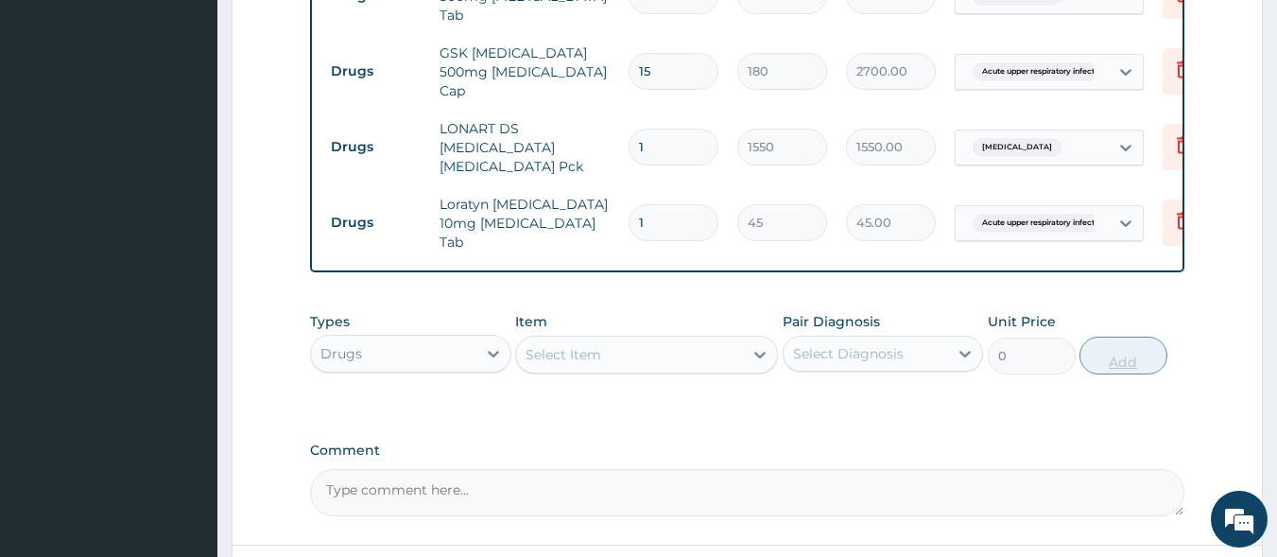
type input "0.00"
type input "5"
type input "225.00"
type input "0.00"
type input "7"
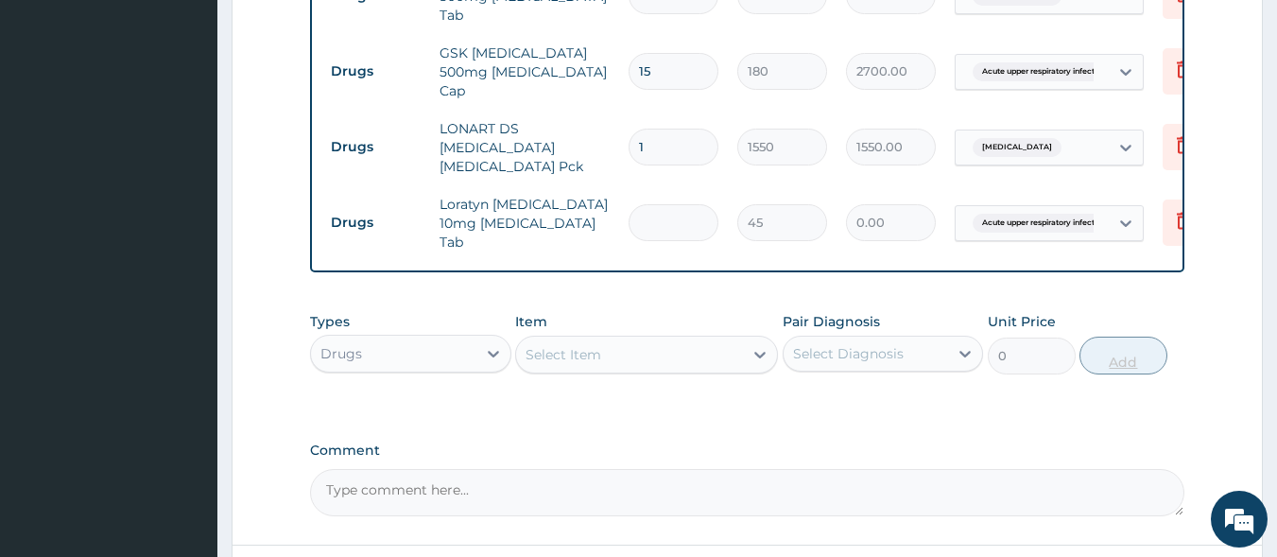
type input "315.00"
type input "7"
click at [574, 345] on div "Select Item" at bounding box center [564, 354] width 76 height 19
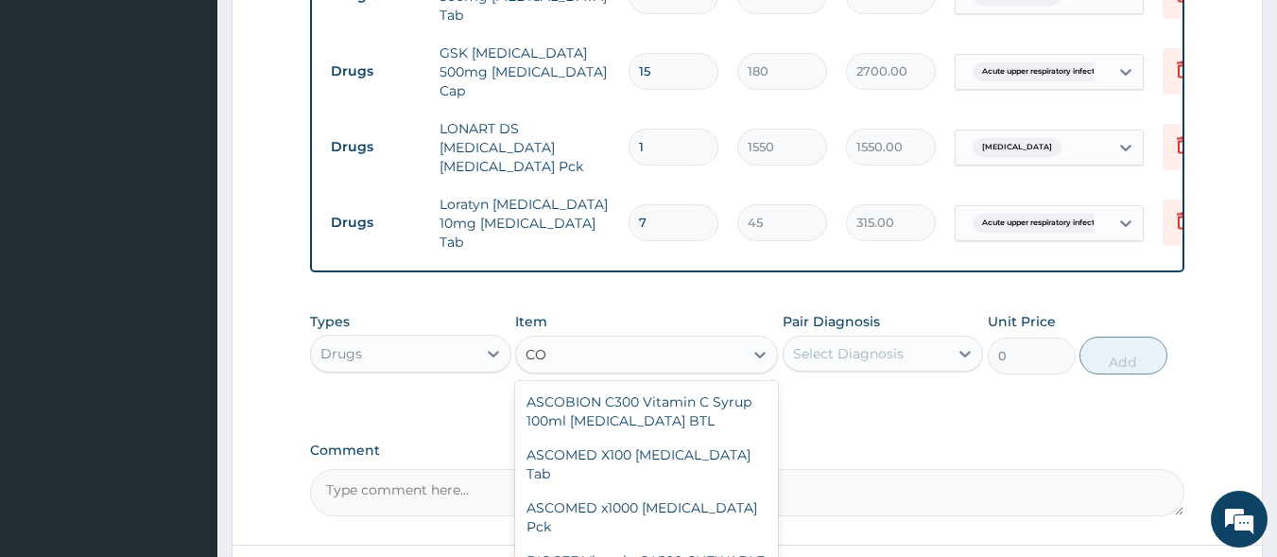
type input "C"
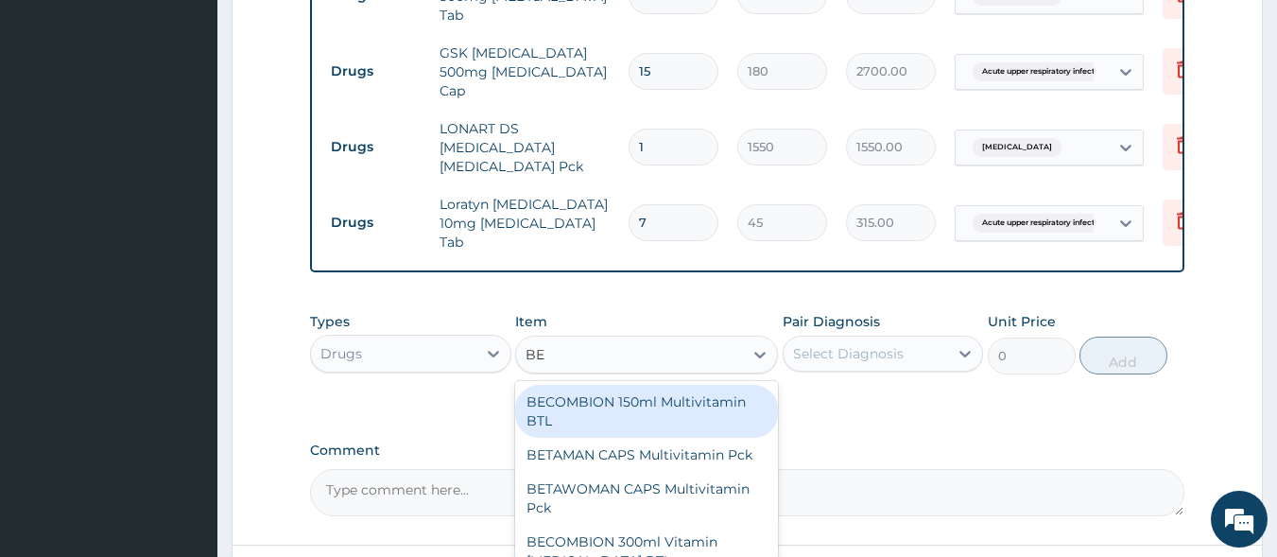
type input "BEN"
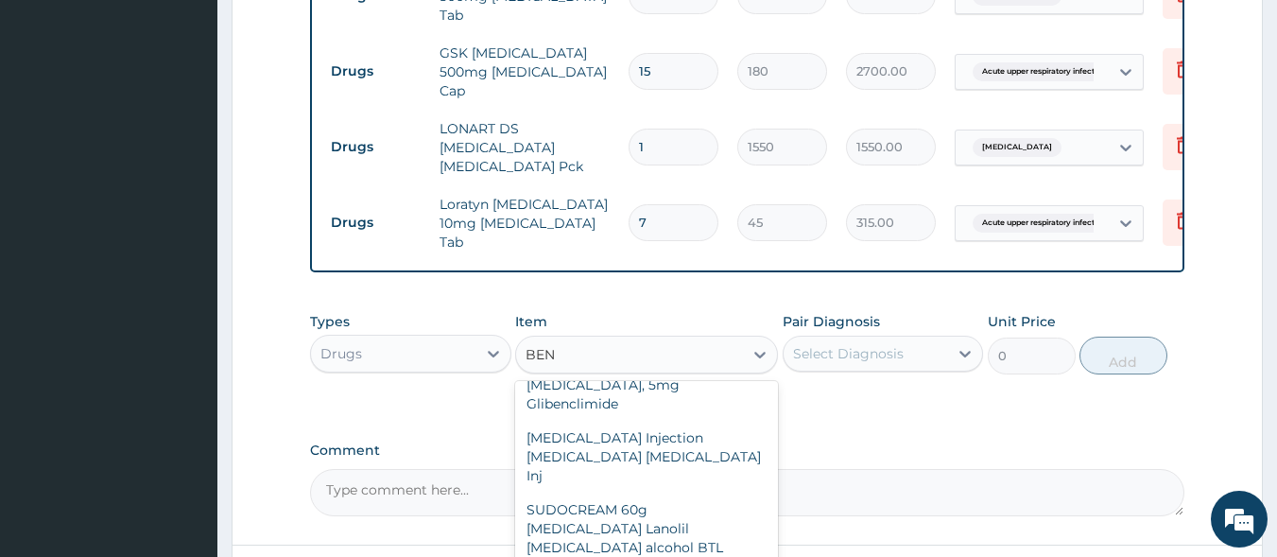
scroll to position [1040, 0]
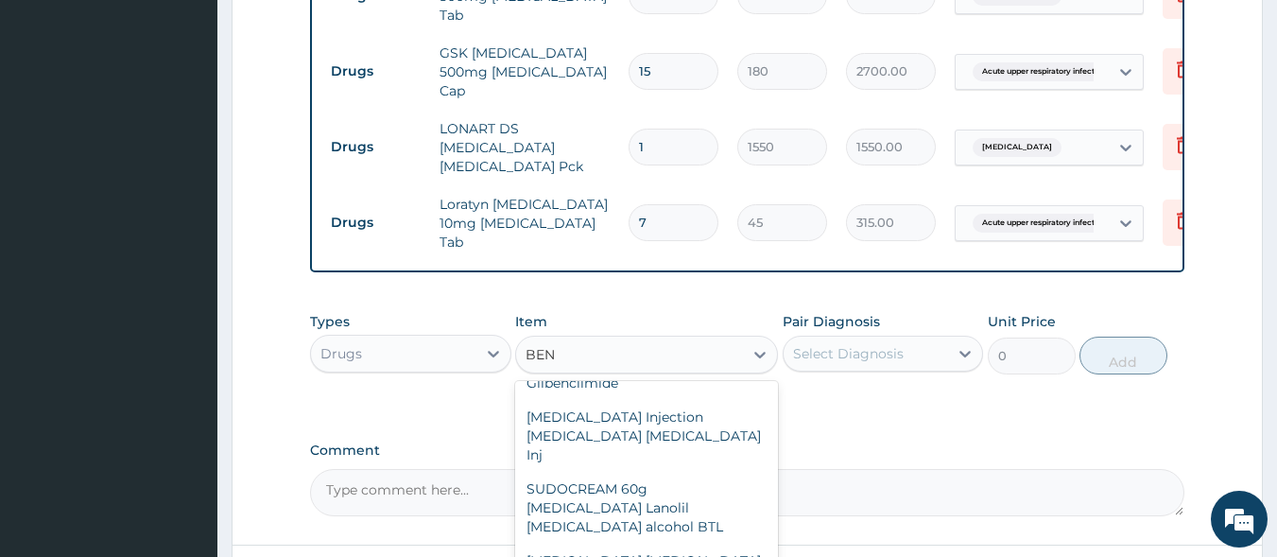
type input "1000"
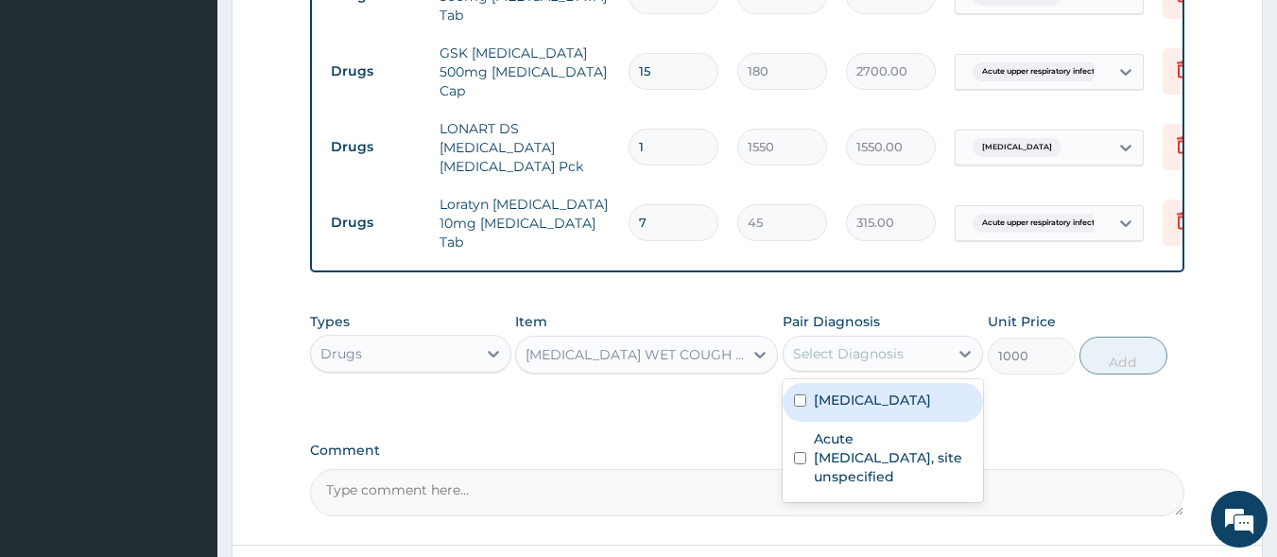
click at [859, 344] on div "Select Diagnosis" at bounding box center [848, 353] width 111 height 19
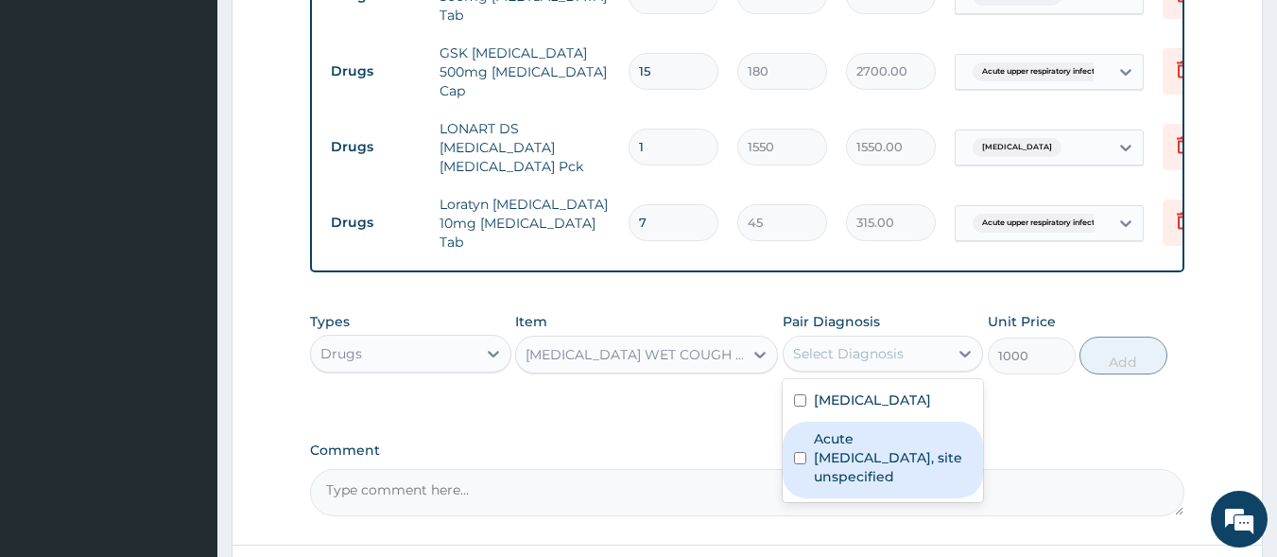
click at [876, 429] on label "Acute upper respiratory infection, site unspecified" at bounding box center [893, 457] width 159 height 57
checkbox input "true"
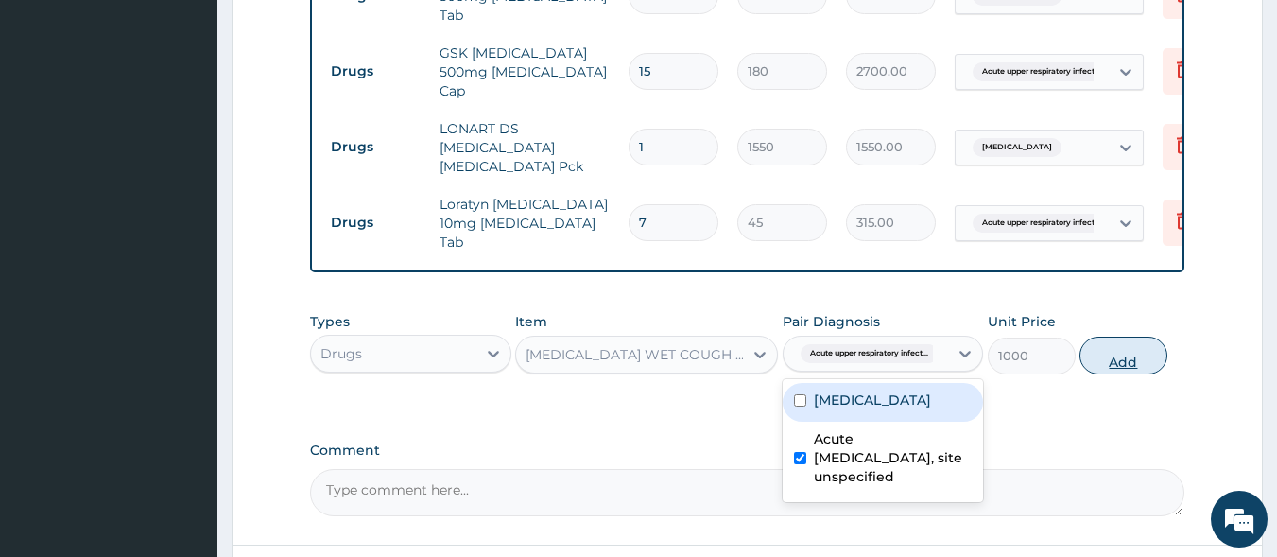
click at [1115, 337] on button "Add" at bounding box center [1124, 356] width 88 height 38
type input "0"
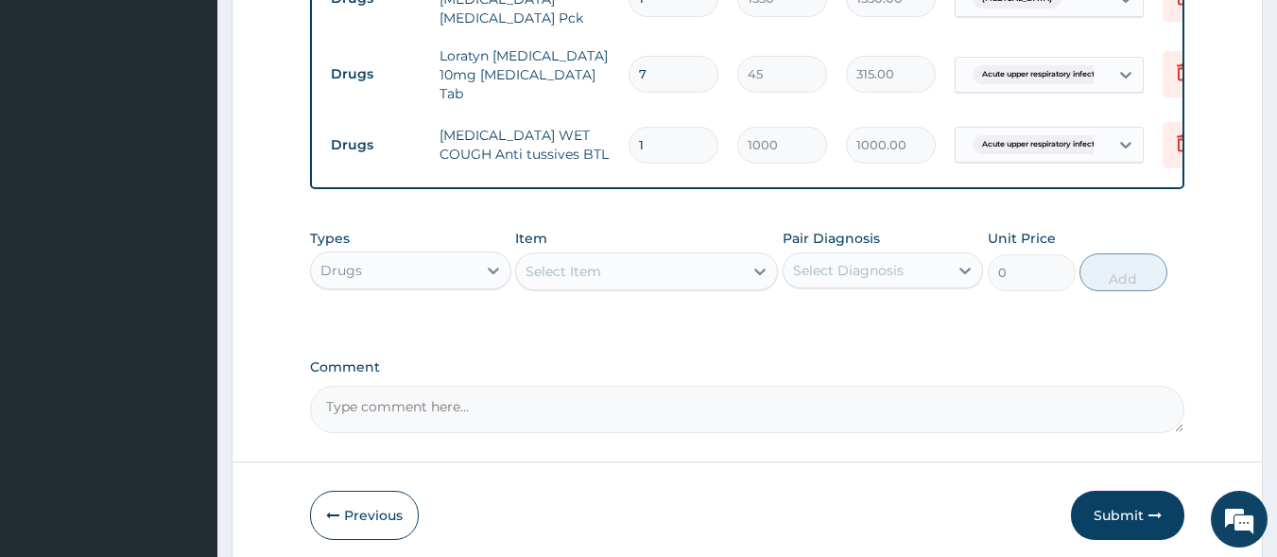
scroll to position [1284, 0]
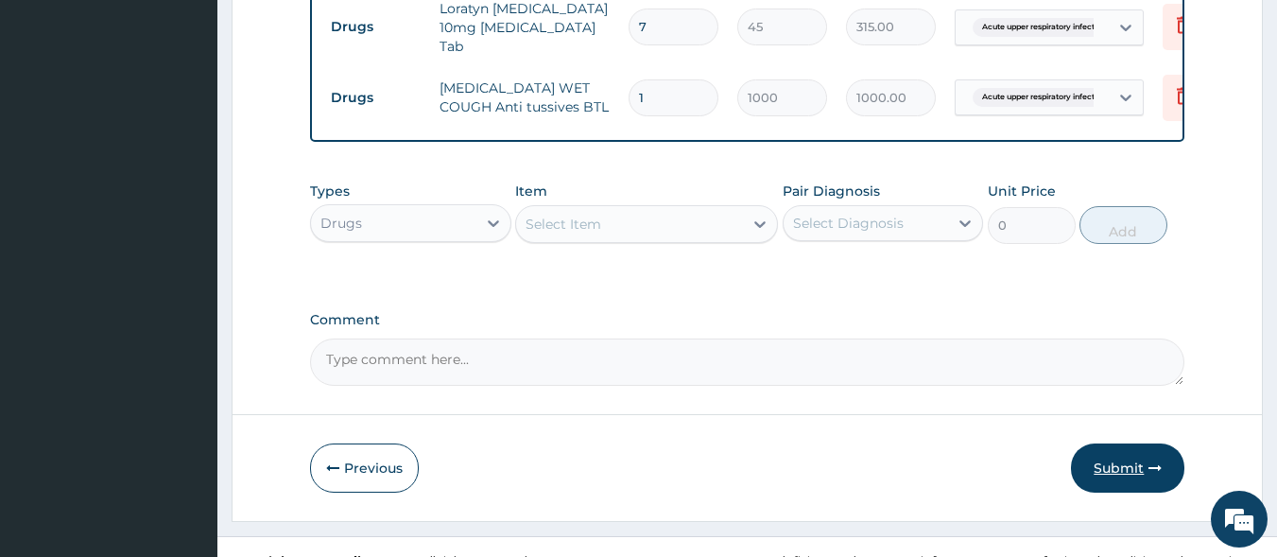
click at [1138, 443] on button "Submit" at bounding box center [1127, 467] width 113 height 49
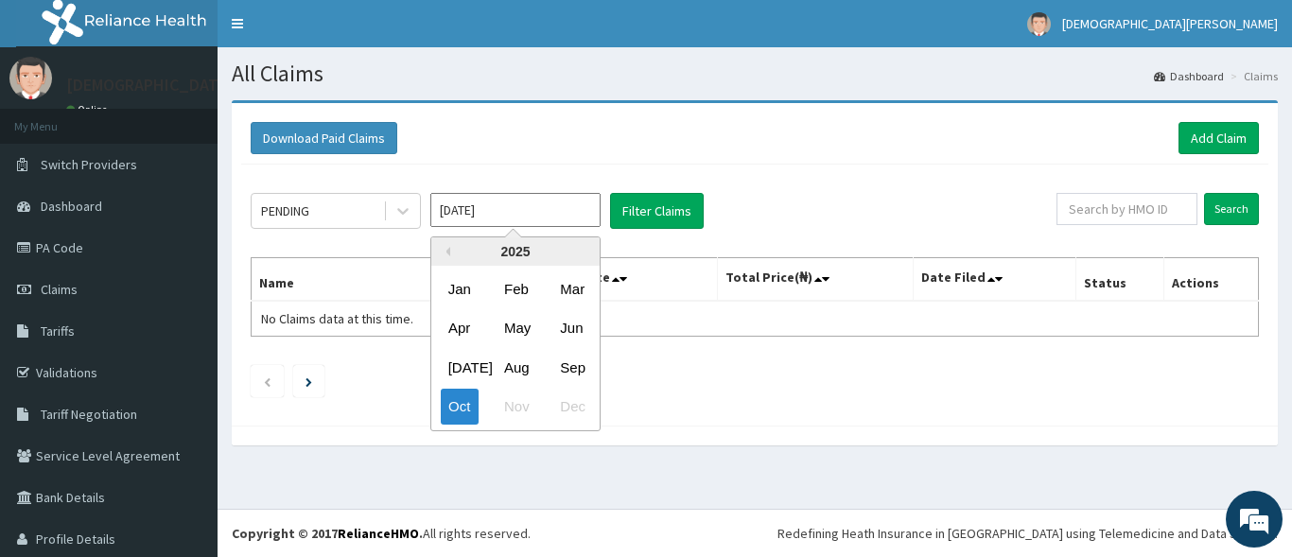
click at [538, 215] on input "[DATE]" at bounding box center [515, 210] width 170 height 34
click at [571, 371] on div "Sep" at bounding box center [571, 367] width 38 height 35
type input "[DATE]"
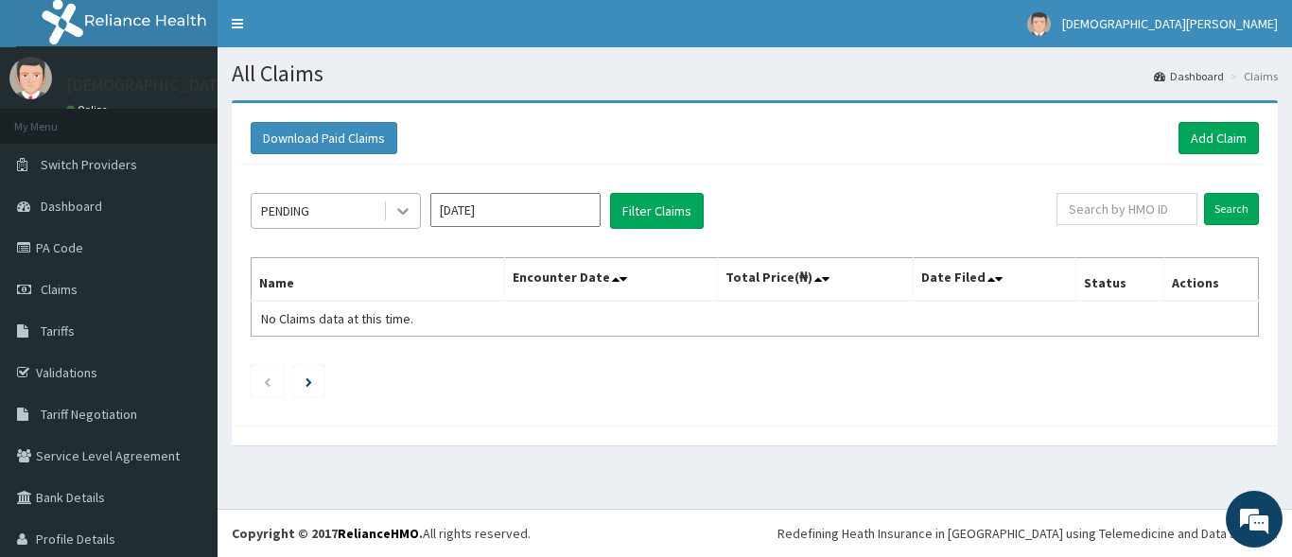
click at [396, 215] on icon at bounding box center [402, 210] width 19 height 19
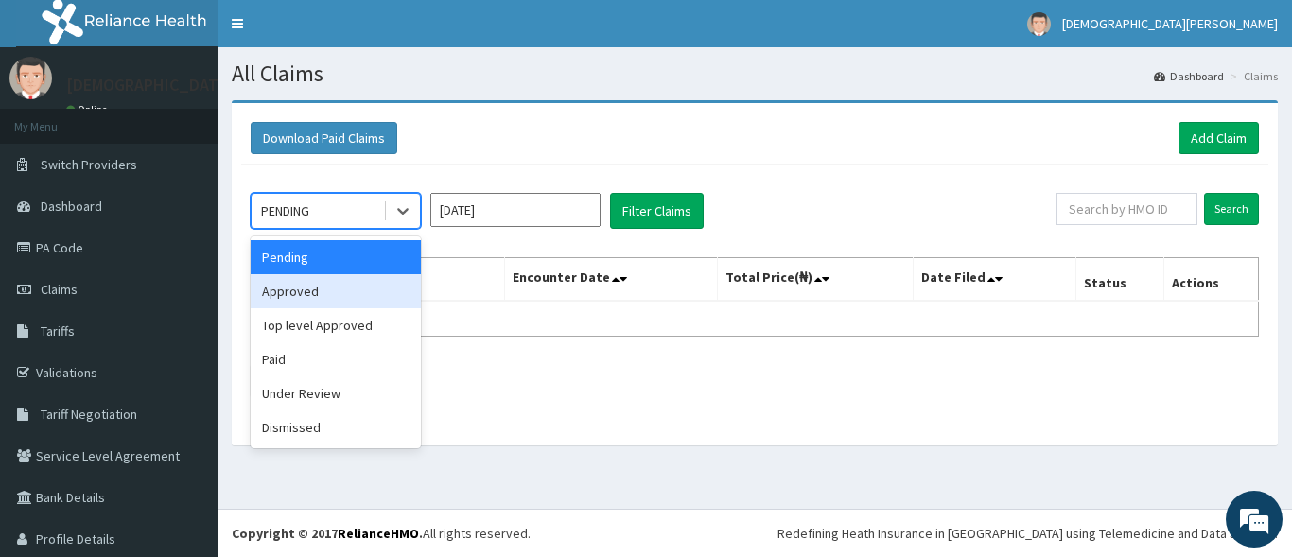
click at [338, 303] on div "Approved" at bounding box center [336, 291] width 170 height 34
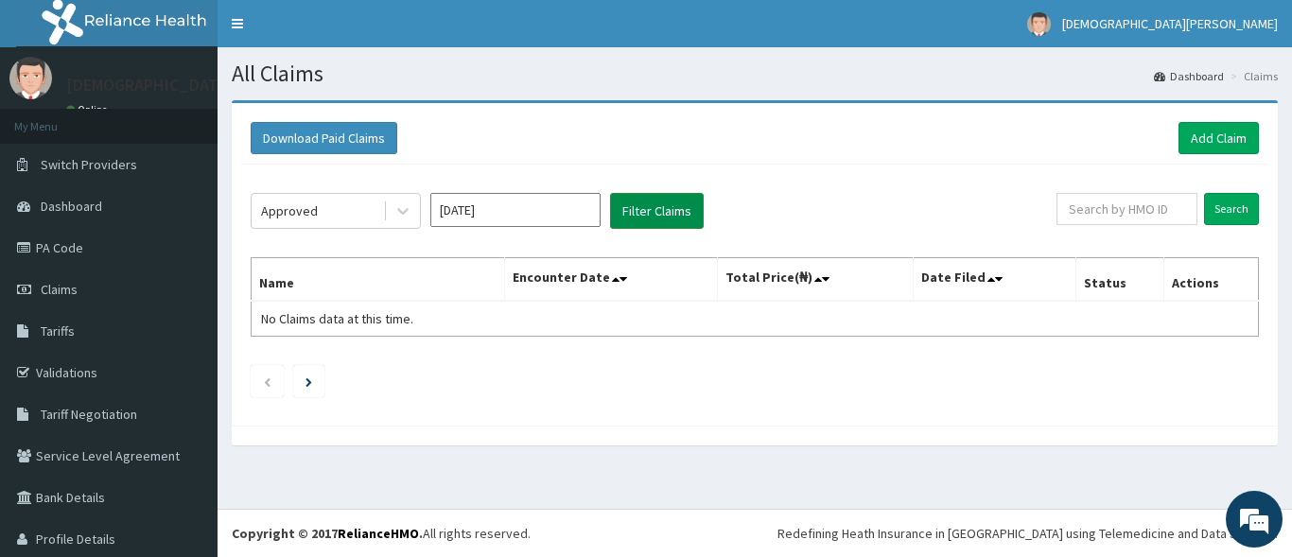
click at [656, 209] on button "Filter Claims" at bounding box center [657, 211] width 94 height 36
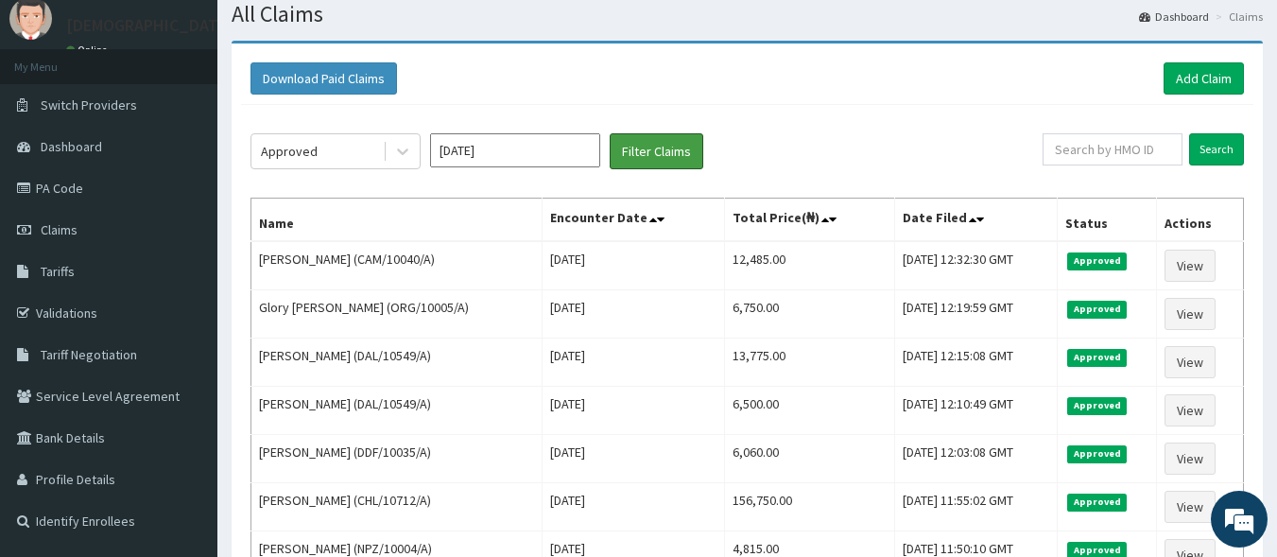
scroll to position [59, 0]
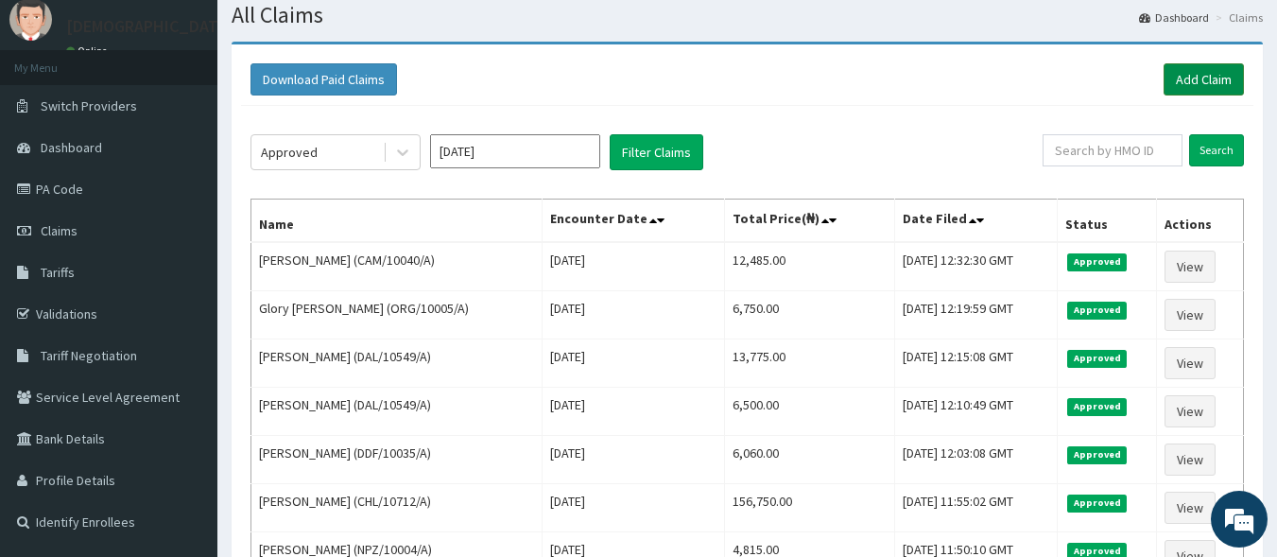
click at [1189, 82] on link "Add Claim" at bounding box center [1204, 79] width 80 height 32
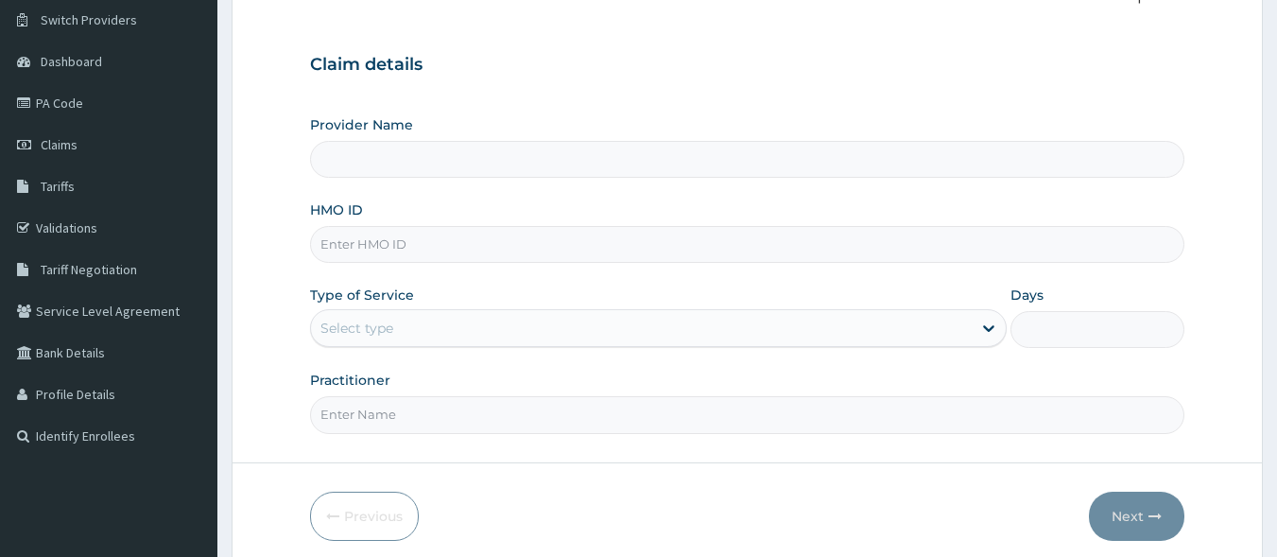
scroll to position [146, 0]
type input "Dolu Hospital"
click at [353, 240] on input "HMO ID" at bounding box center [748, 243] width 876 height 37
type input "BCK/10132/A"
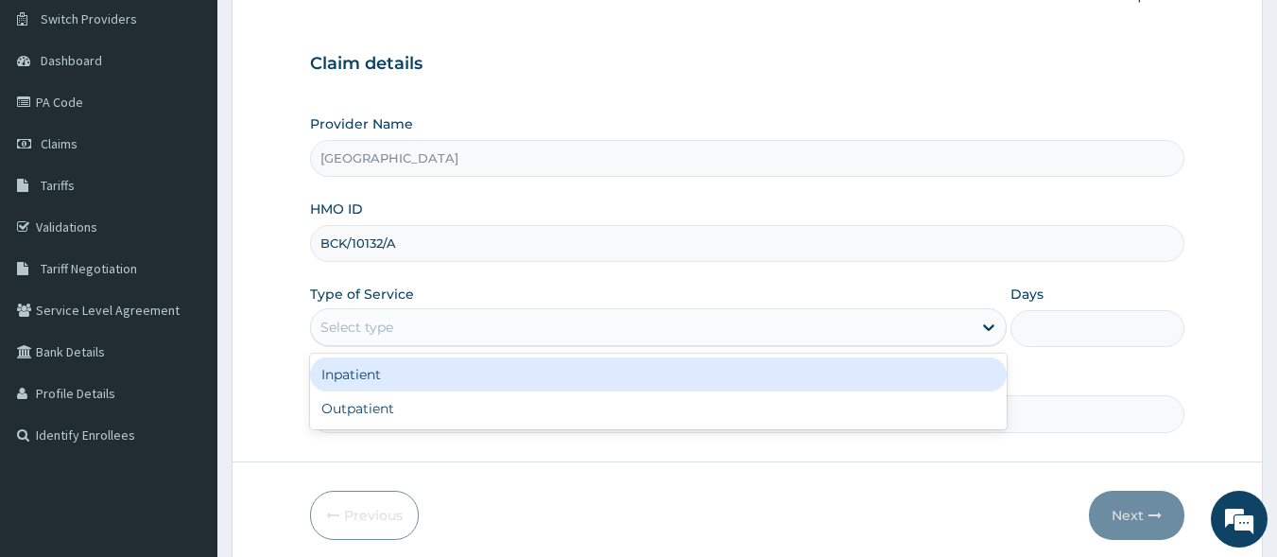
click at [375, 334] on div "Select type" at bounding box center [357, 327] width 73 height 19
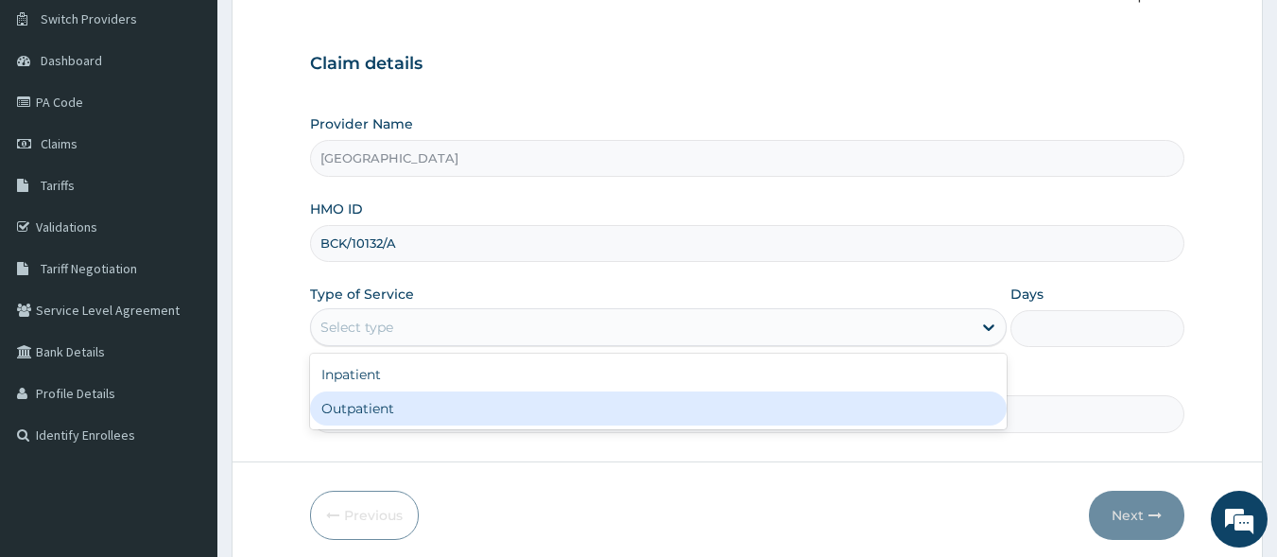
click at [384, 411] on div "Outpatient" at bounding box center [658, 408] width 697 height 34
type input "1"
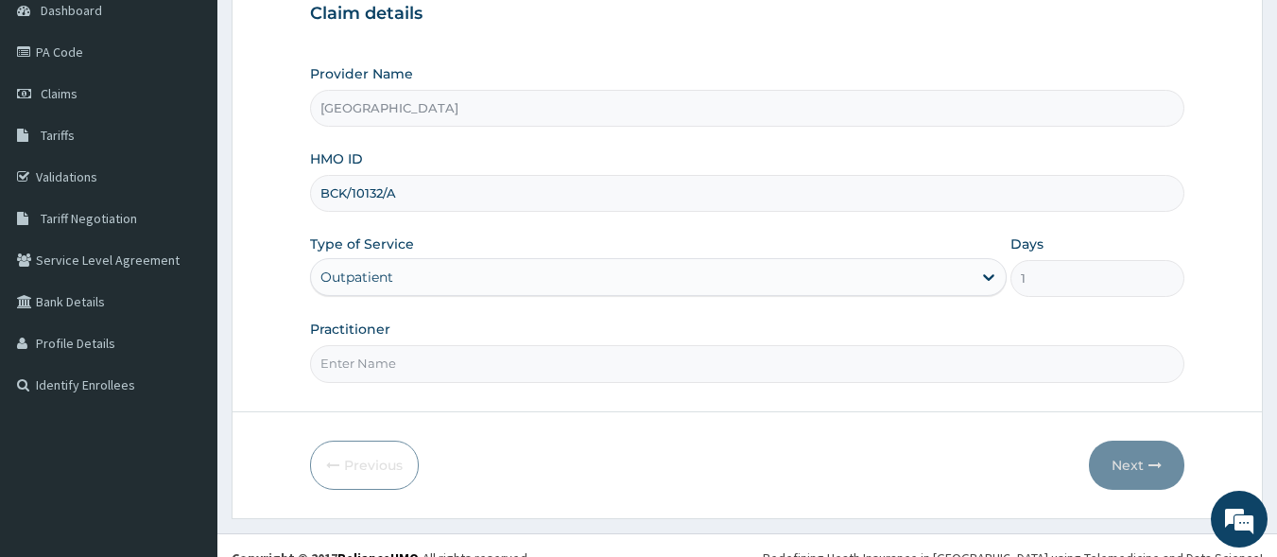
scroll to position [220, 0]
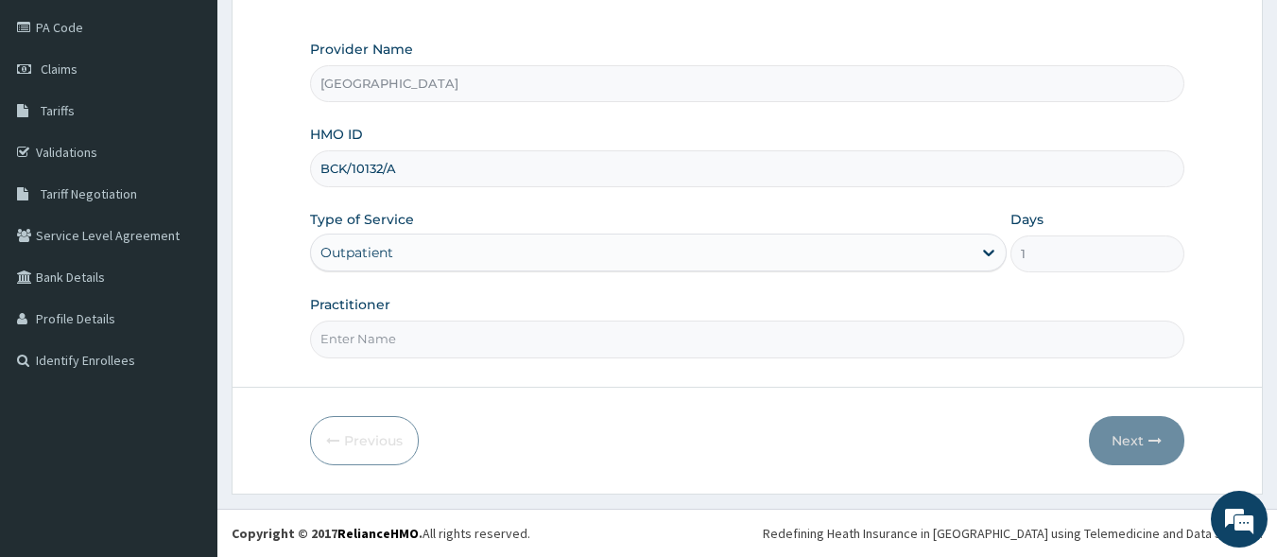
click at [415, 343] on input "Practitioner" at bounding box center [748, 339] width 876 height 37
type input "[PERSON_NAME] EZE"
click at [1136, 443] on button "Next" at bounding box center [1136, 440] width 95 height 49
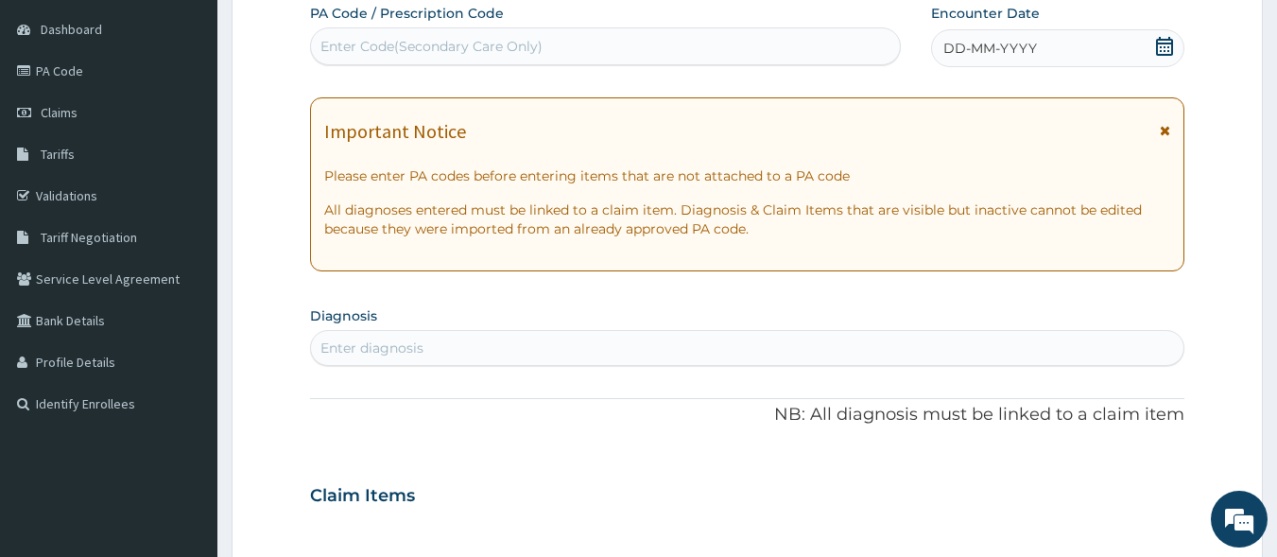
scroll to position [0, 0]
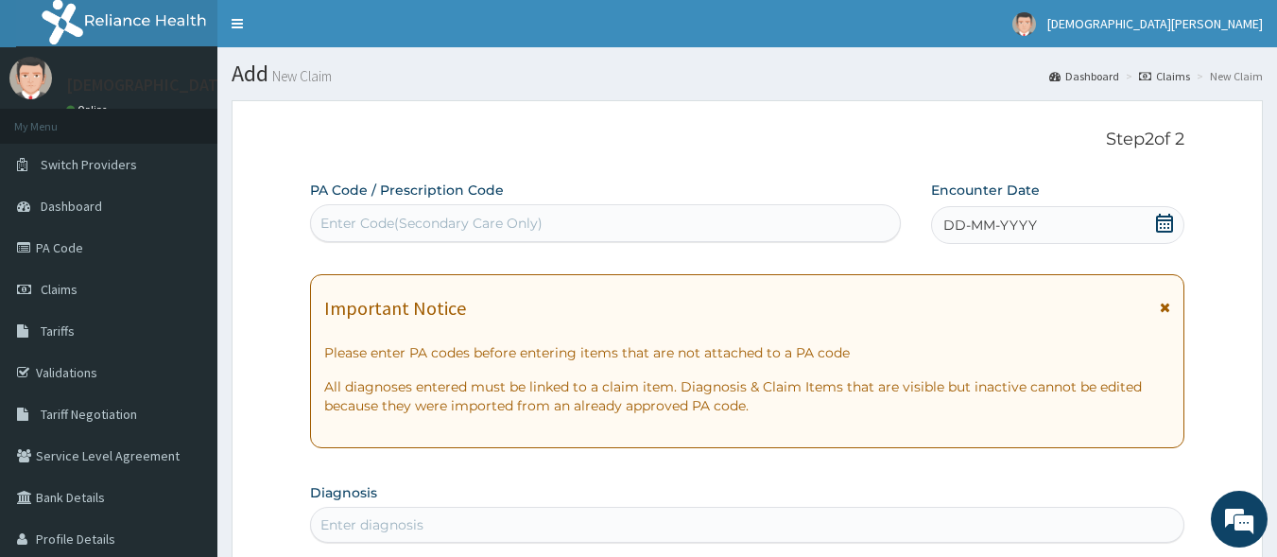
click at [503, 217] on div "Enter Code(Secondary Care Only)" at bounding box center [432, 223] width 222 height 19
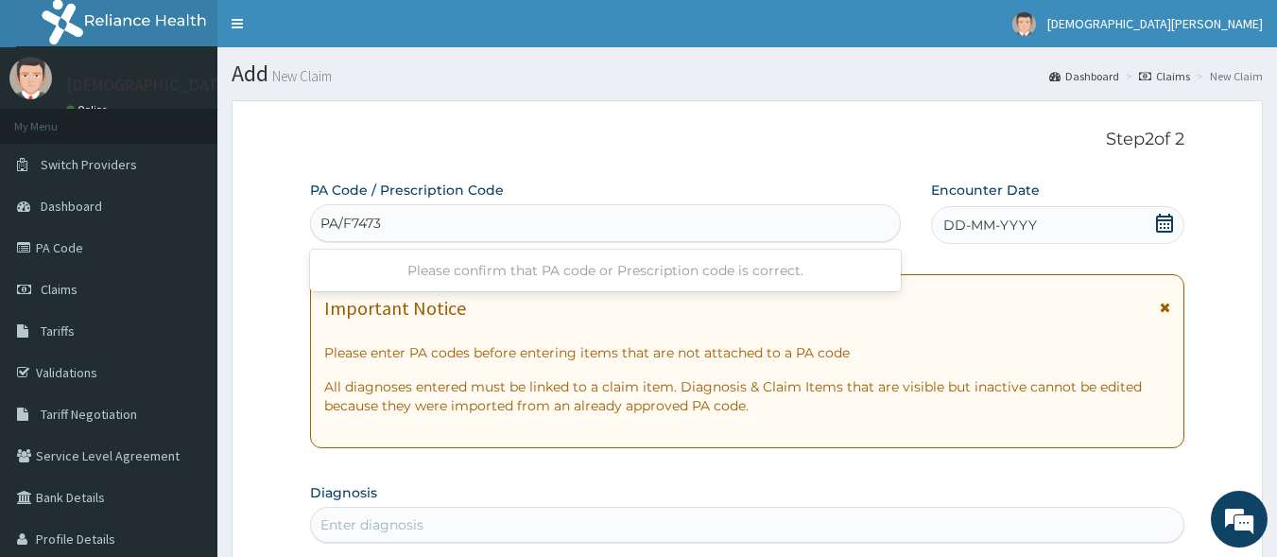
type input "PA/F7473D"
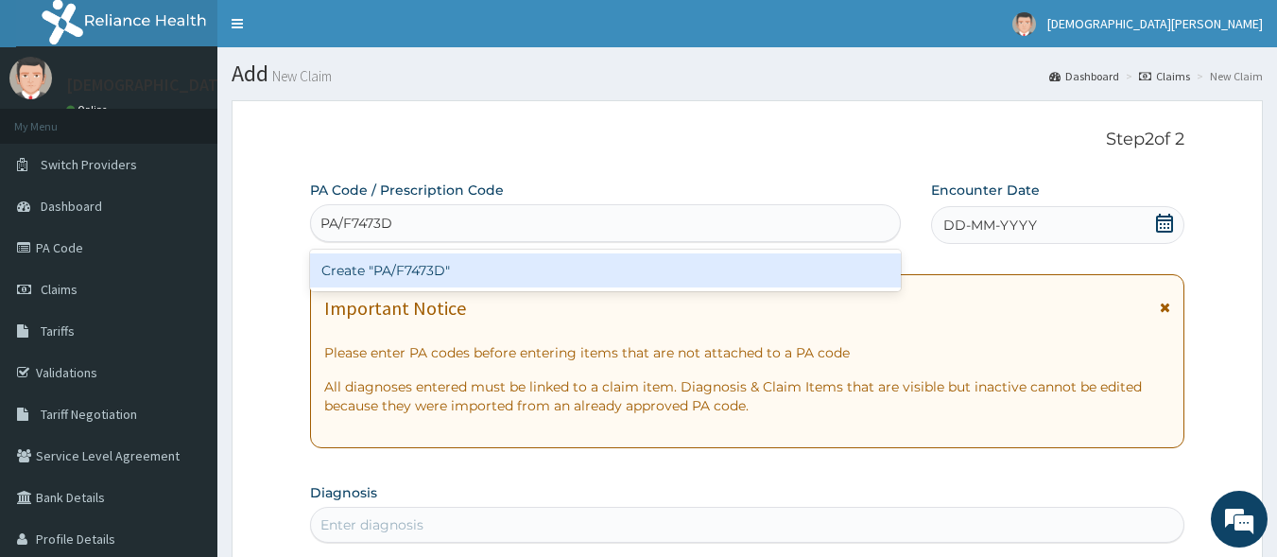
click at [416, 273] on div "Create "PA/F7473D"" at bounding box center [606, 270] width 592 height 34
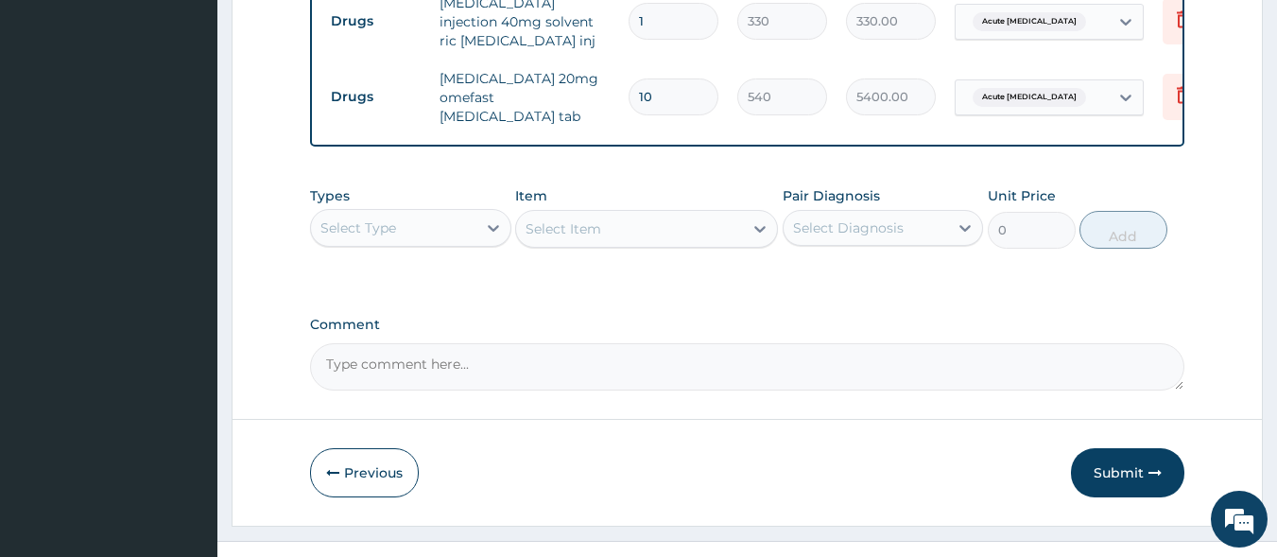
scroll to position [806, 0]
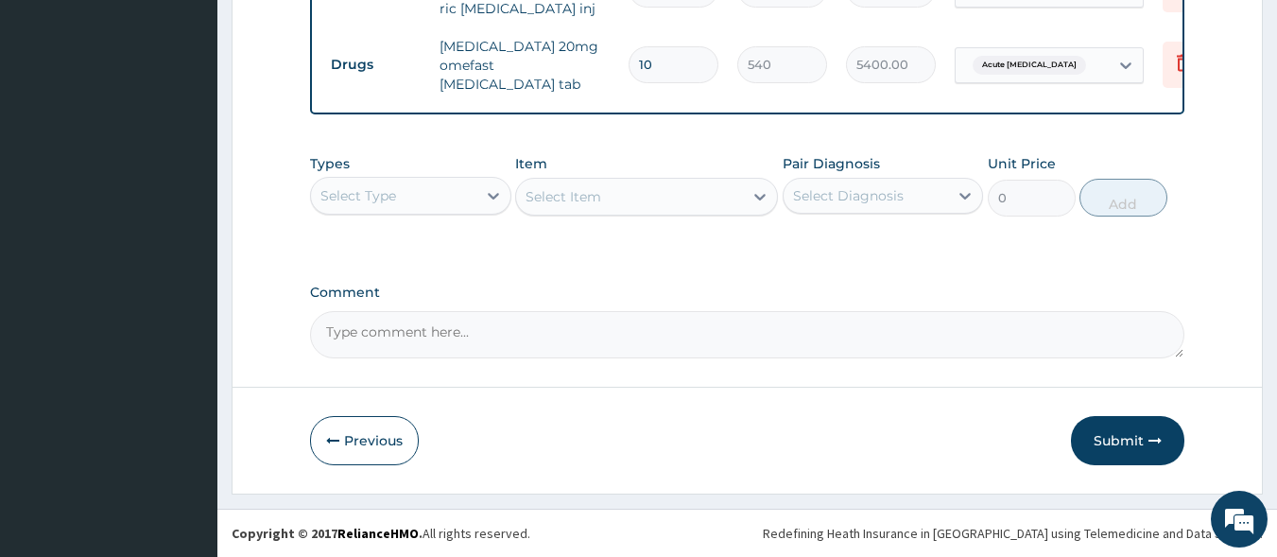
click at [435, 206] on div "Select Type" at bounding box center [393, 196] width 165 height 30
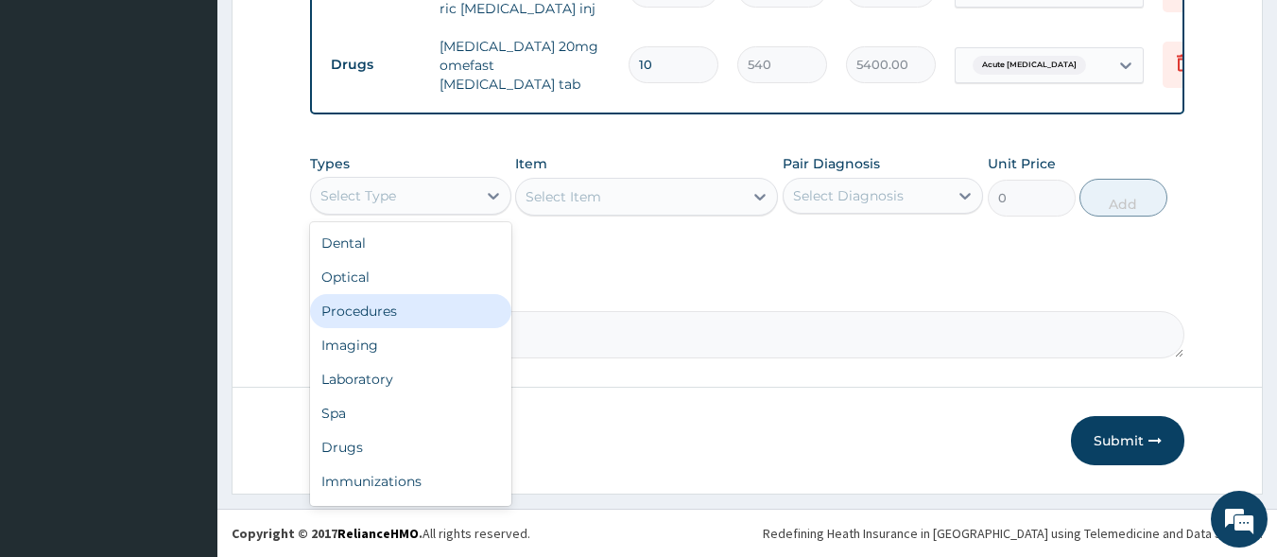
click at [421, 311] on div "Procedures" at bounding box center [410, 311] width 201 height 34
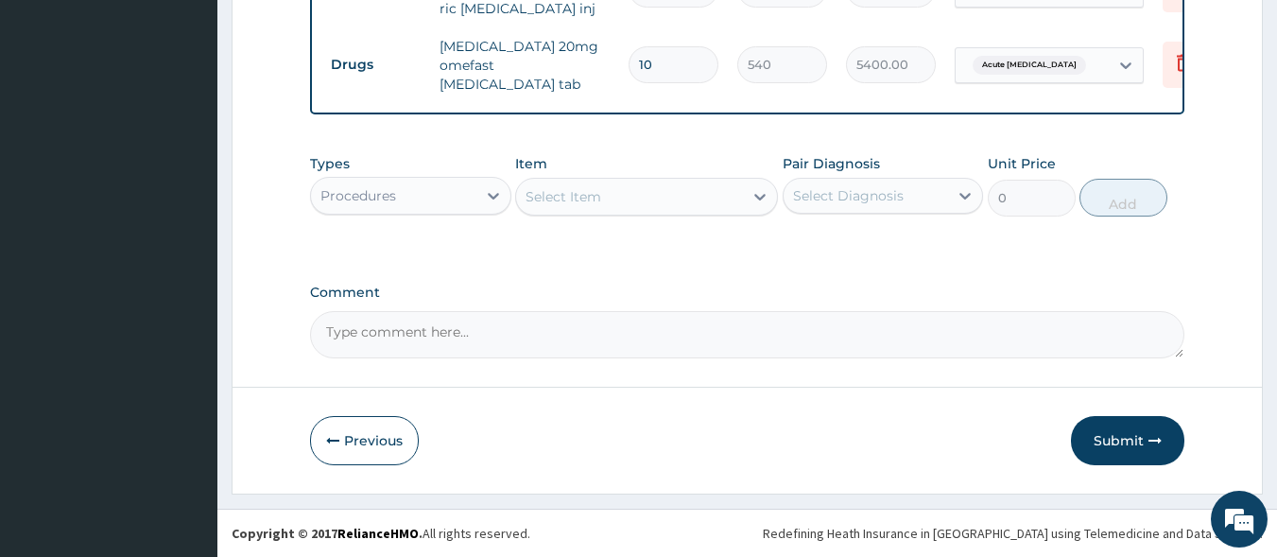
click at [611, 207] on div "Select Item" at bounding box center [629, 197] width 227 height 30
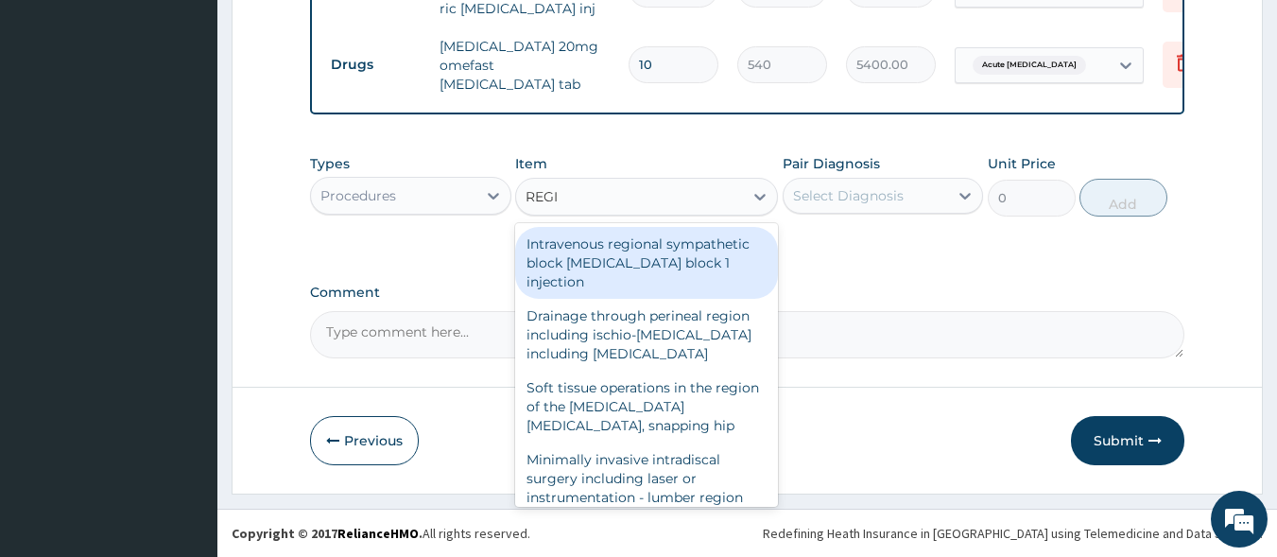
type input "REGIS"
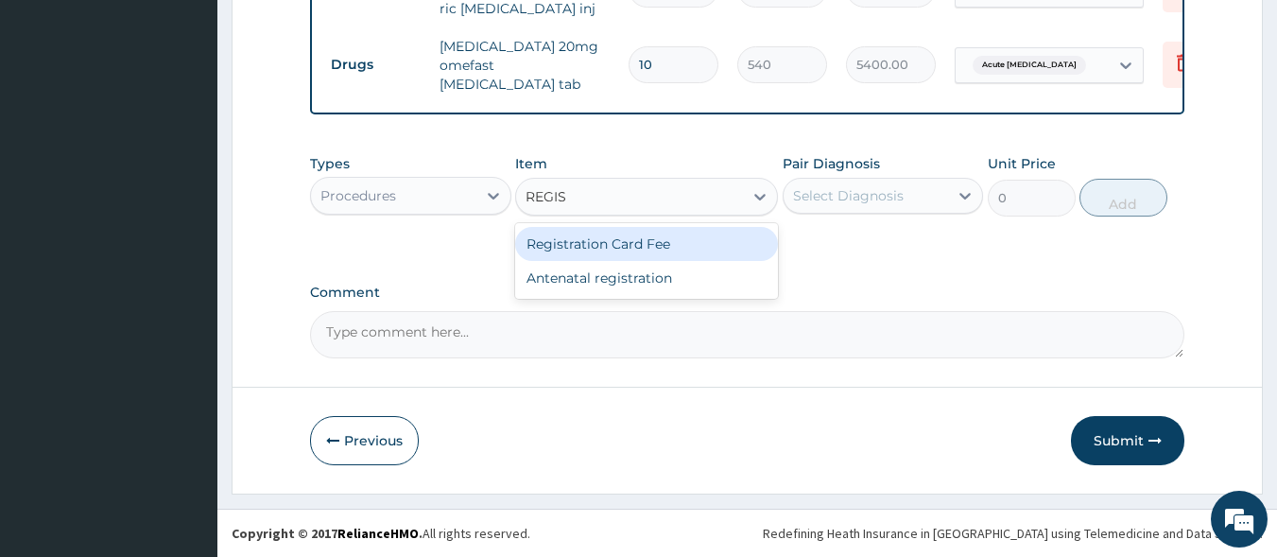
click at [618, 243] on div "Registration Card Fee" at bounding box center [646, 244] width 263 height 34
type input "2000"
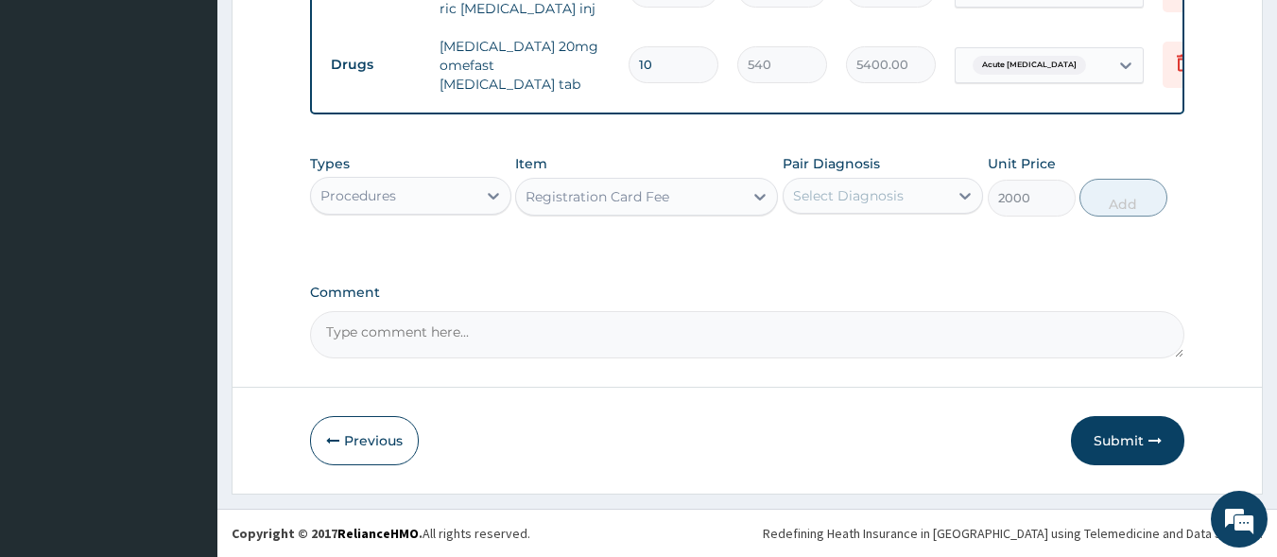
click at [847, 198] on div "Select Diagnosis" at bounding box center [848, 195] width 111 height 19
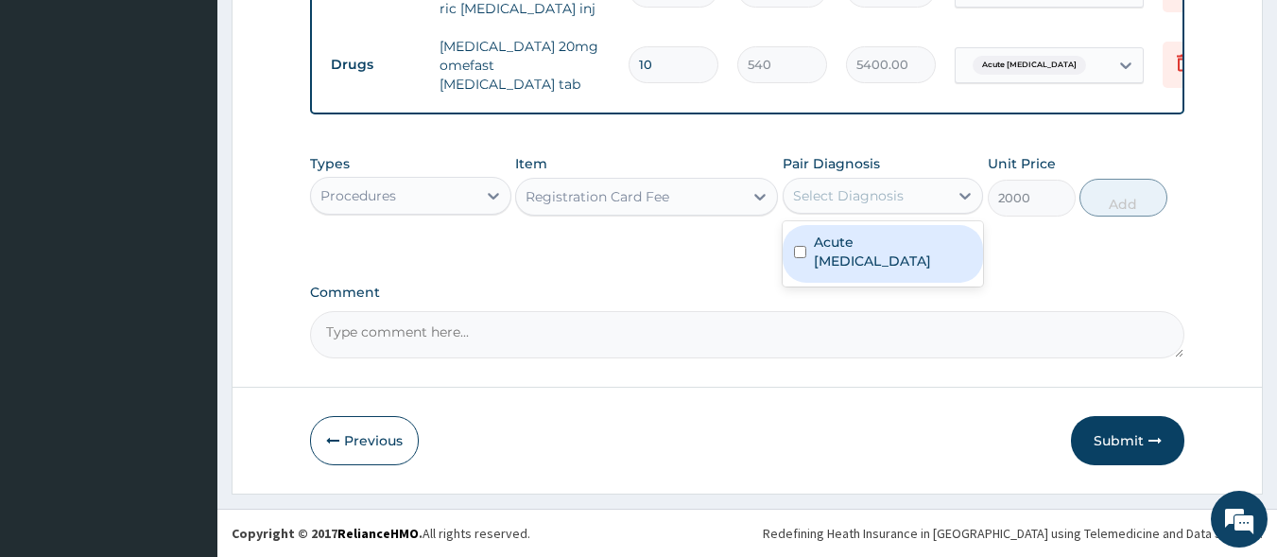
click at [855, 241] on label "Acute peptic ulcer" at bounding box center [893, 252] width 159 height 38
checkbox input "true"
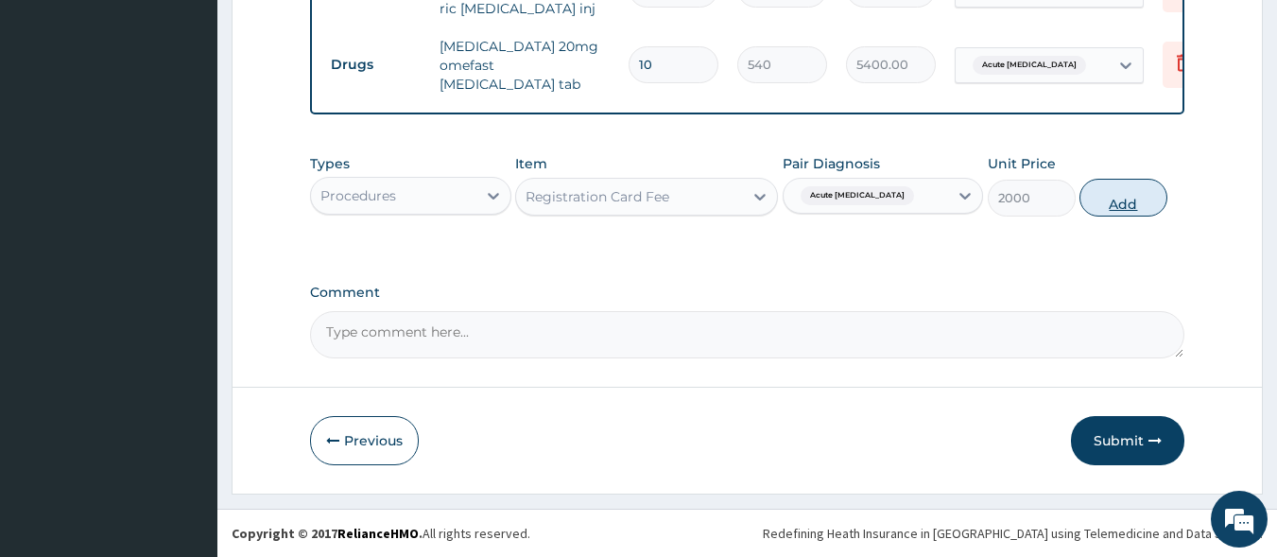
click at [1120, 206] on button "Add" at bounding box center [1124, 198] width 88 height 38
type input "0"
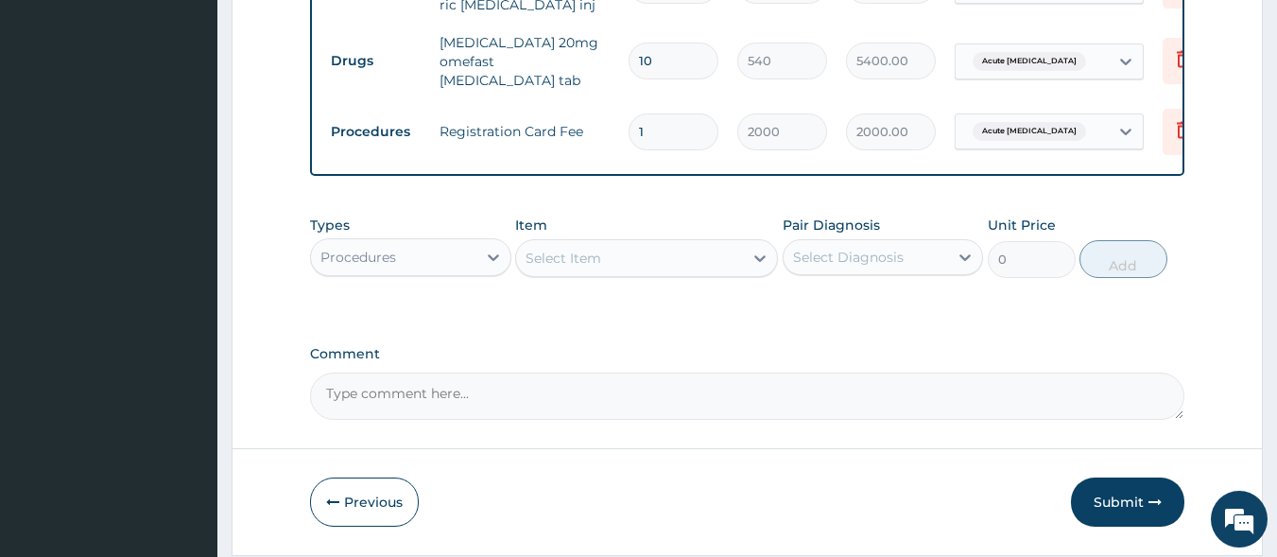
click at [638, 260] on div "Select Item" at bounding box center [629, 258] width 227 height 30
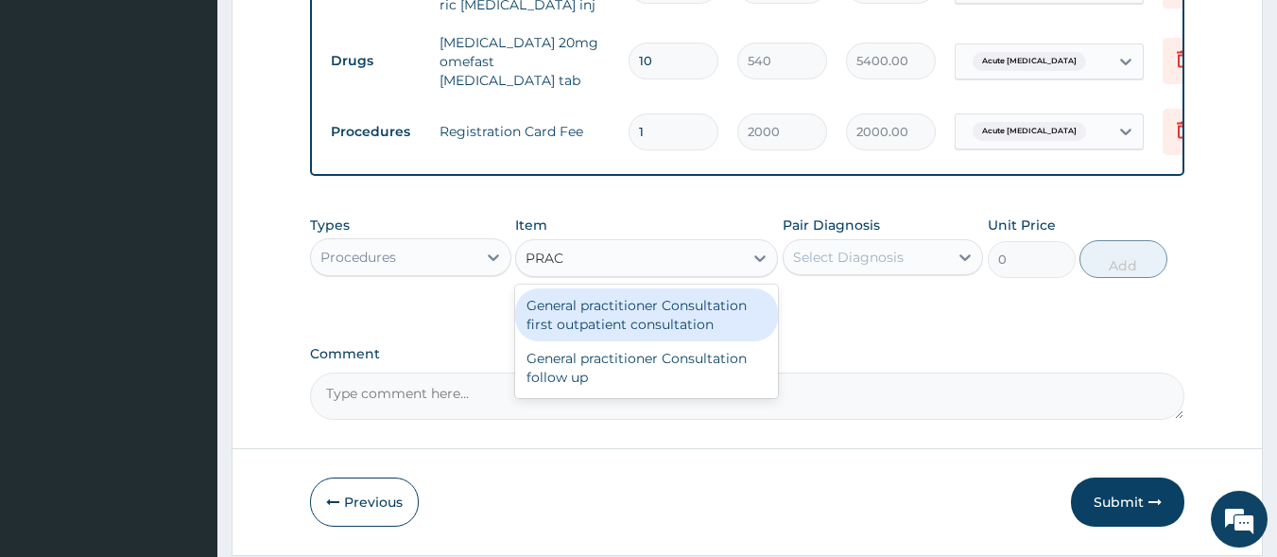
type input "PRACT"
click at [641, 312] on div "General practitioner Consultation first outpatient consultation" at bounding box center [646, 314] width 263 height 53
type input "3000"
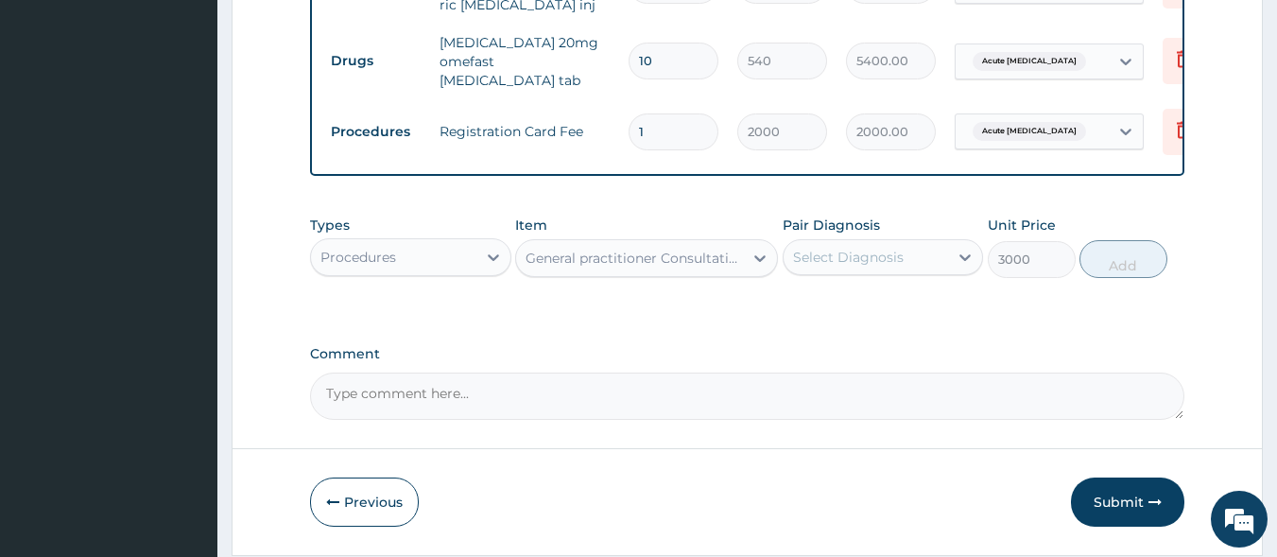
click at [822, 267] on div "Select Diagnosis" at bounding box center [848, 257] width 111 height 19
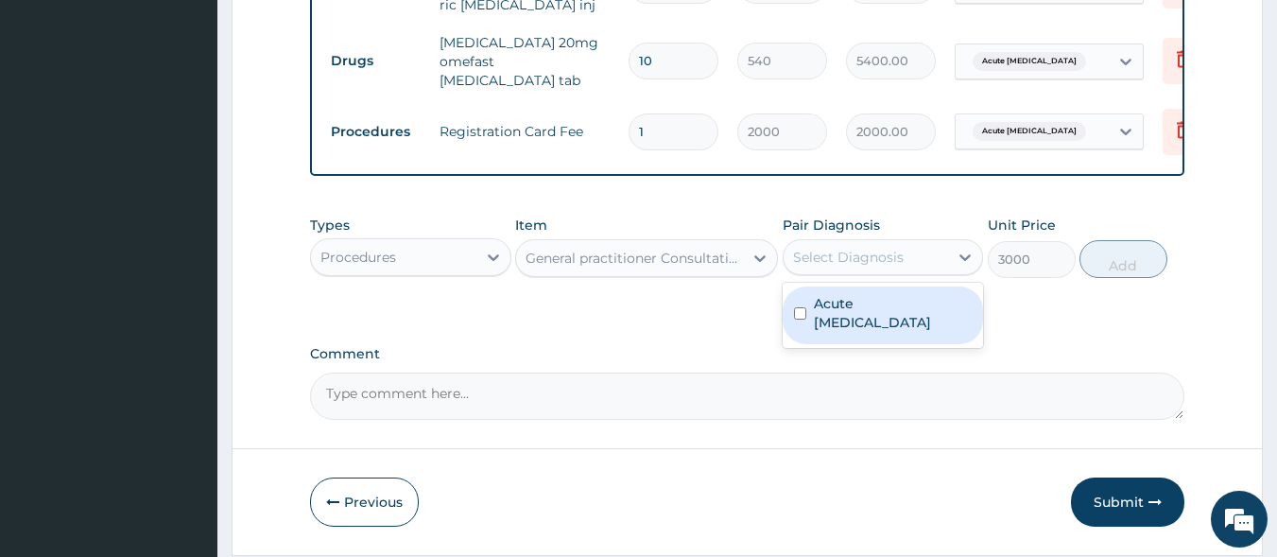
click at [913, 268] on div "Select Diagnosis" at bounding box center [866, 257] width 165 height 30
click at [919, 306] on label "Acute peptic ulcer" at bounding box center [893, 313] width 159 height 38
checkbox input "true"
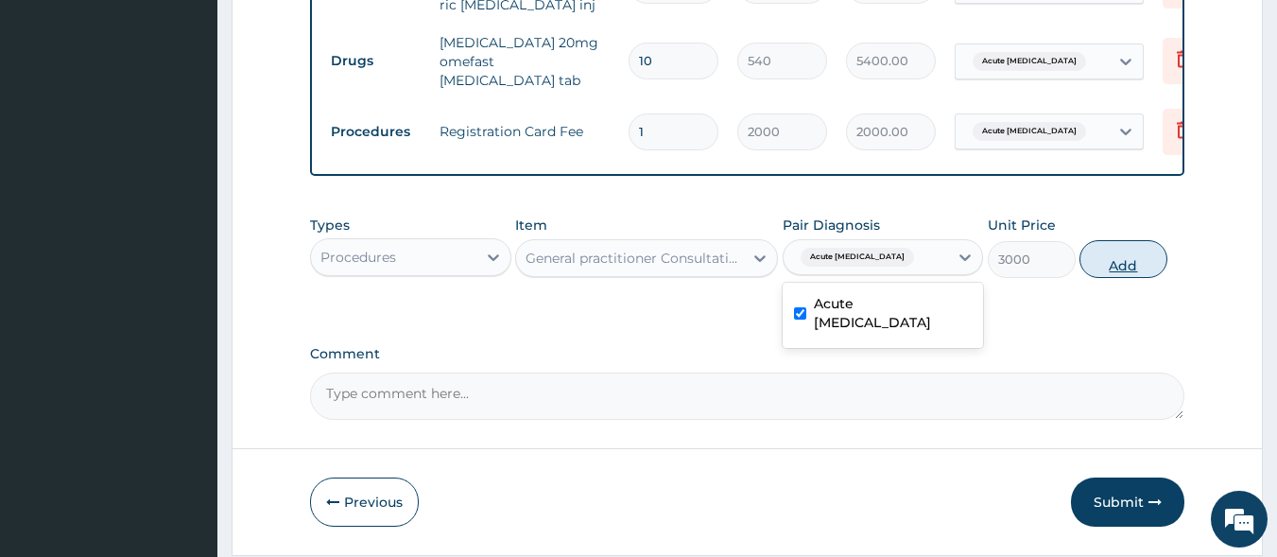
click at [1111, 275] on button "Add" at bounding box center [1124, 259] width 88 height 38
type input "0"
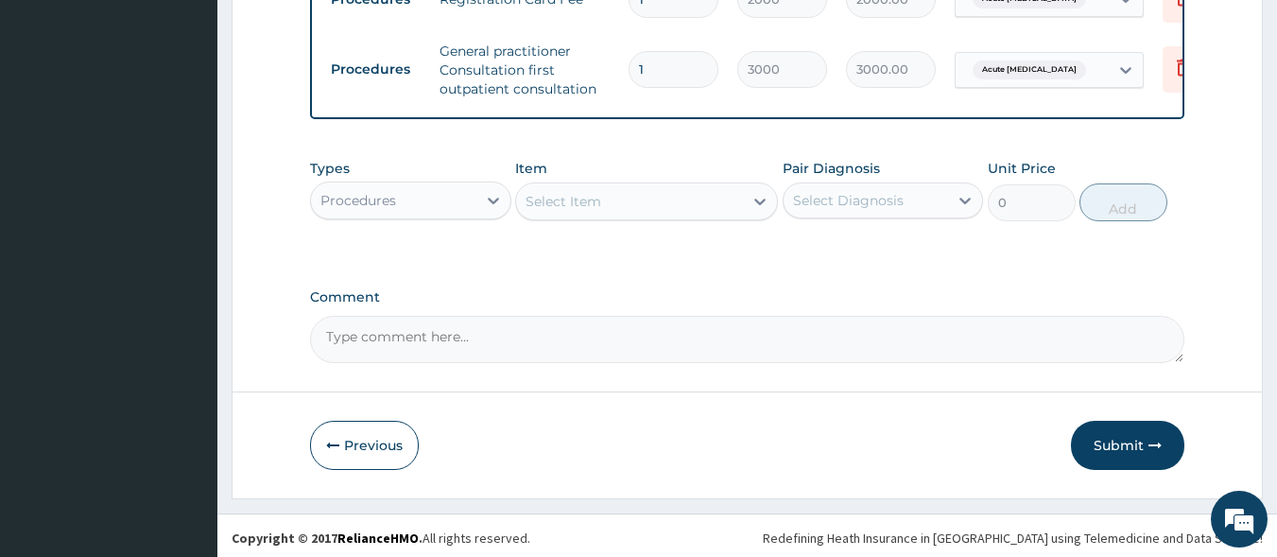
scroll to position [947, 0]
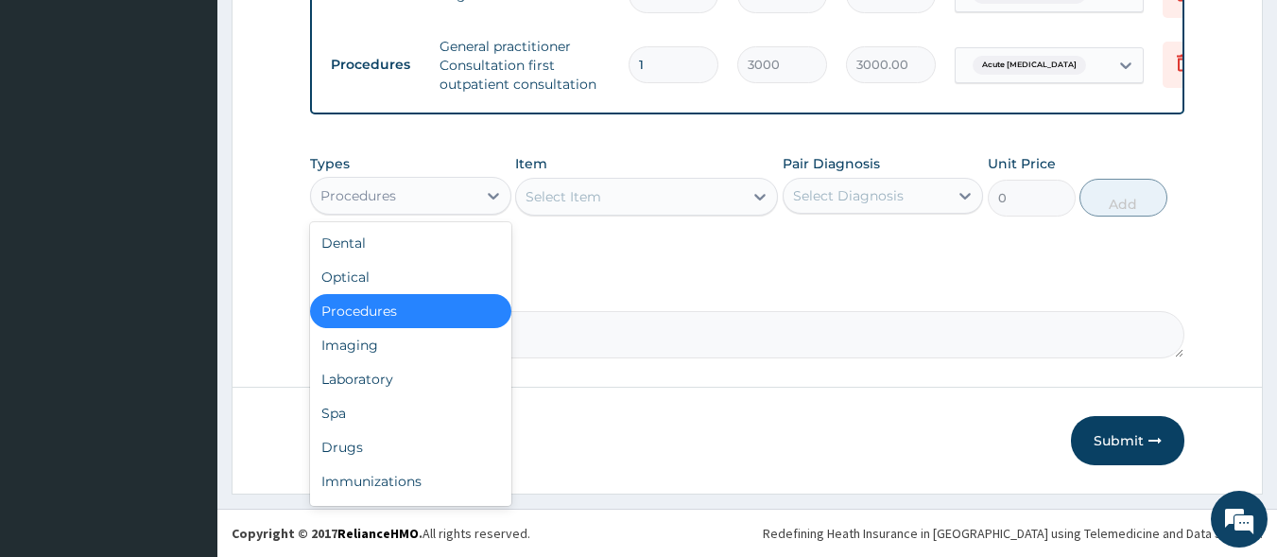
click at [448, 198] on div "Procedures" at bounding box center [393, 196] width 165 height 30
click at [438, 433] on div "Drugs" at bounding box center [410, 447] width 201 height 34
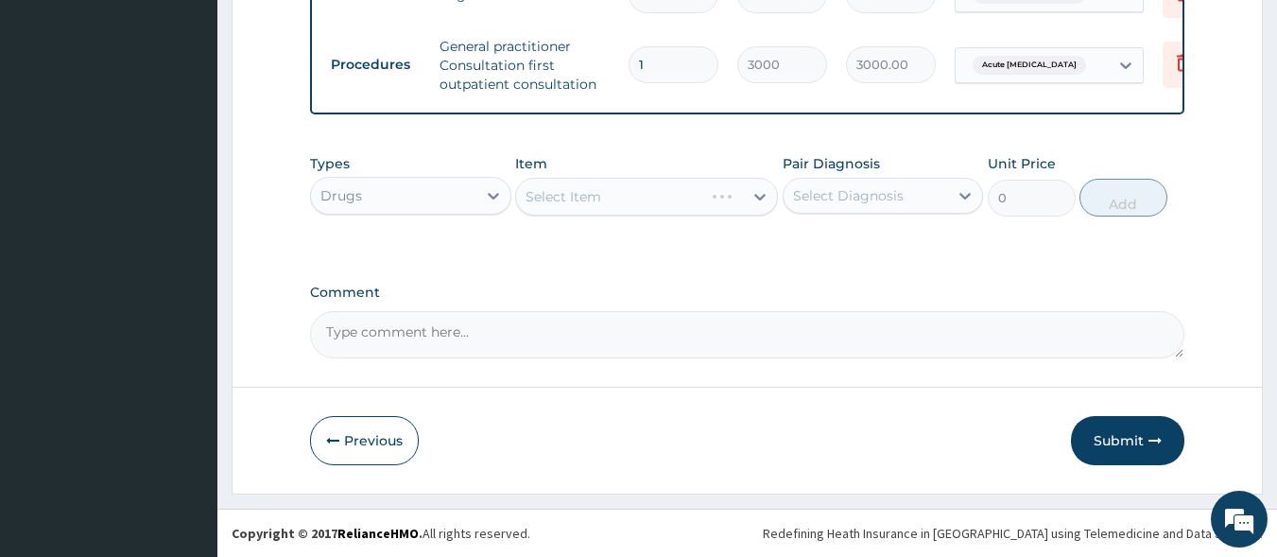
click at [622, 198] on div "Select Item" at bounding box center [646, 197] width 263 height 38
click at [616, 197] on div "Select Item" at bounding box center [629, 197] width 227 height 30
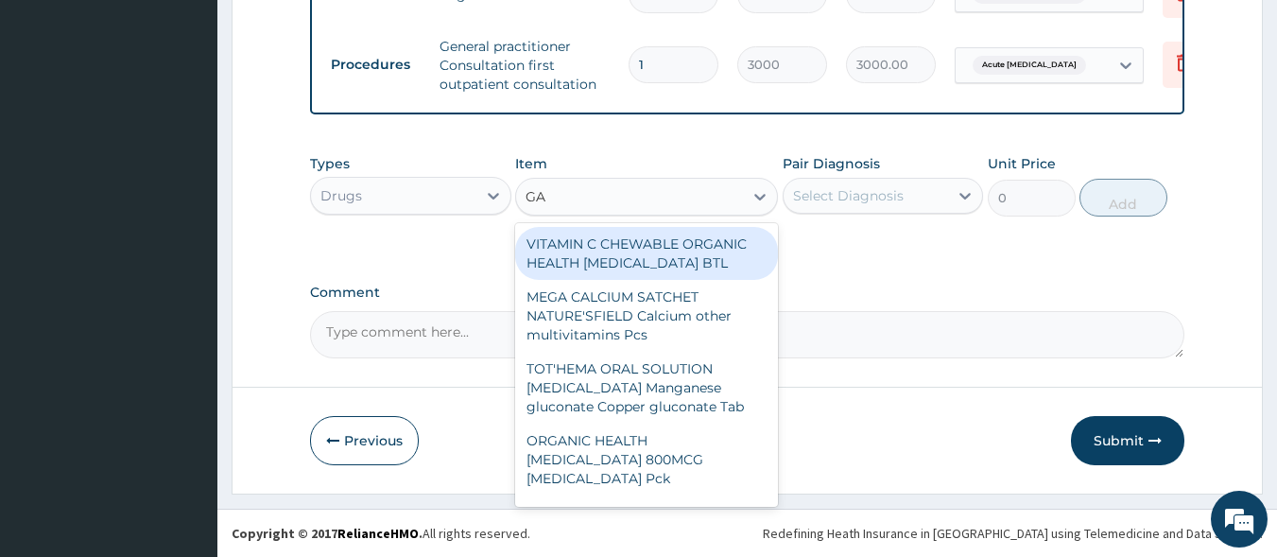
type input "GAS"
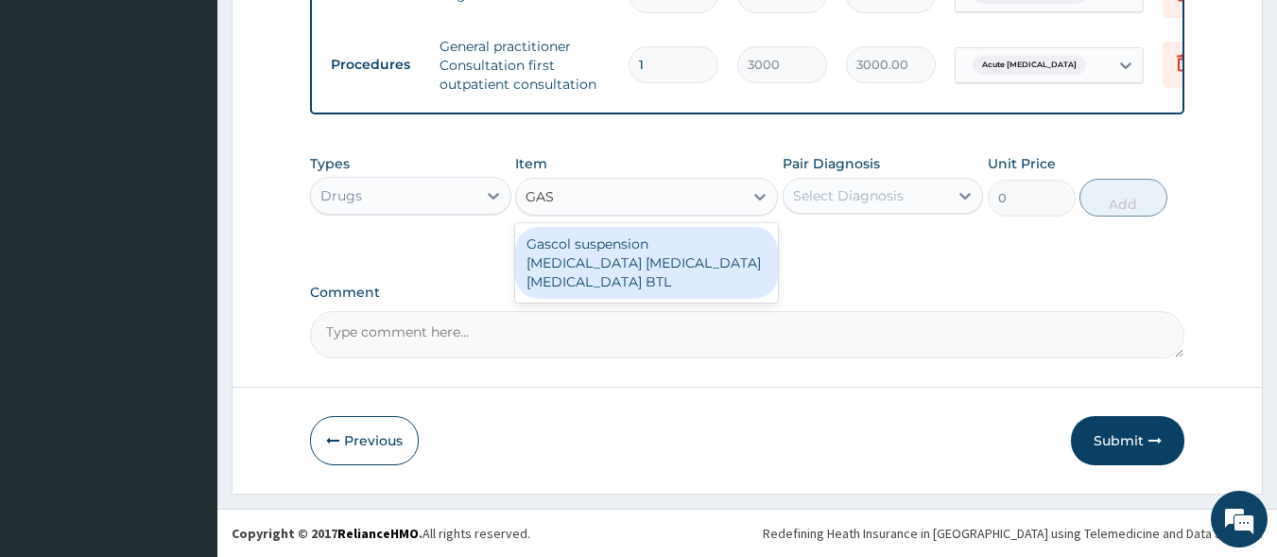
click at [633, 263] on div "Gascol suspension [MEDICAL_DATA] [MEDICAL_DATA] [MEDICAL_DATA] BTL" at bounding box center [646, 263] width 263 height 72
type input "590"
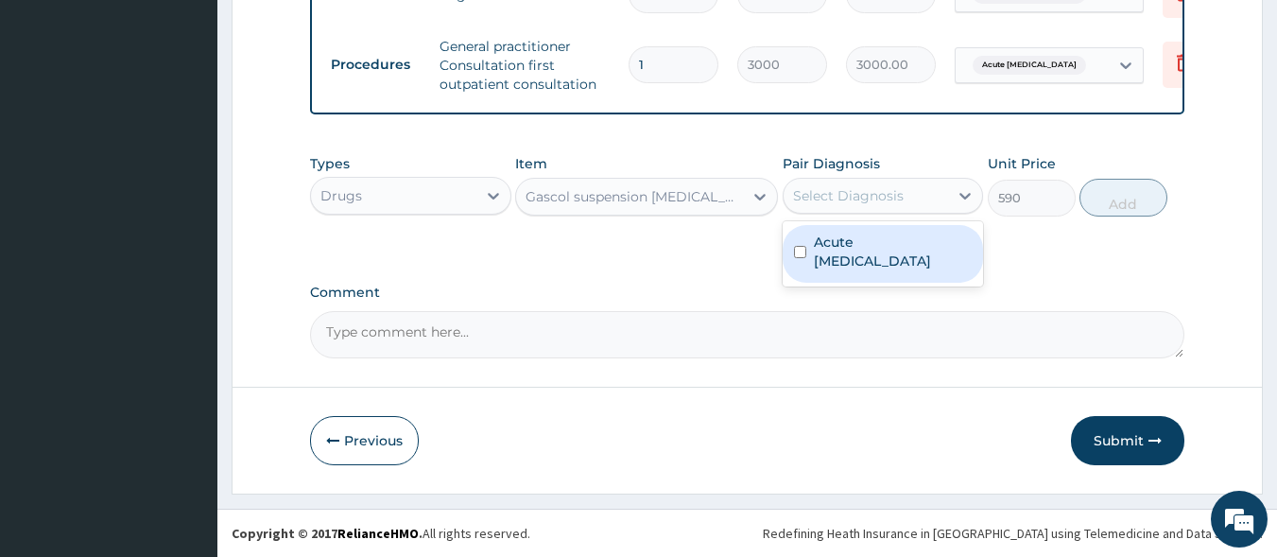
click at [820, 209] on div "Select Diagnosis" at bounding box center [866, 196] width 165 height 30
click at [836, 241] on label "Acute peptic ulcer" at bounding box center [893, 252] width 159 height 38
checkbox input "true"
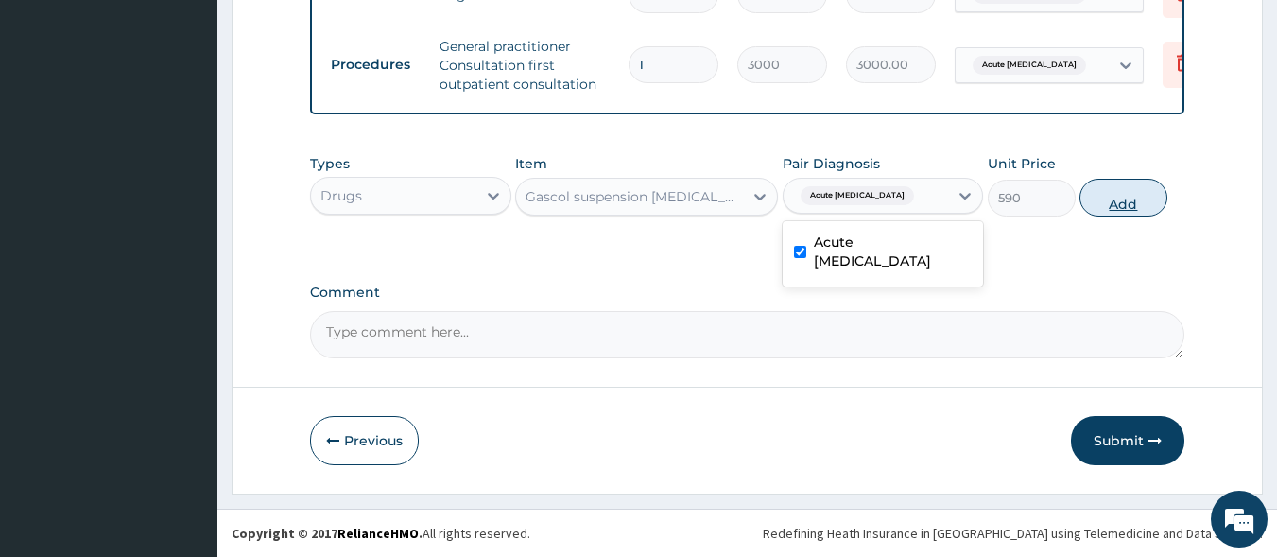
click at [1133, 207] on button "Add" at bounding box center [1124, 198] width 88 height 38
type input "0"
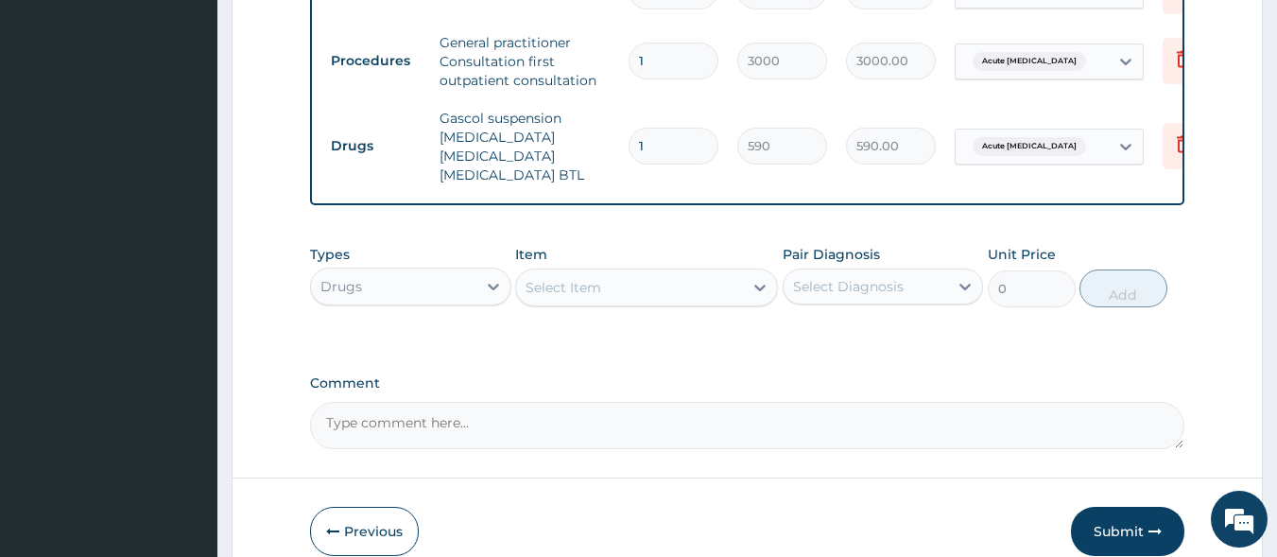
click at [605, 297] on div "Select Item" at bounding box center [629, 287] width 227 height 30
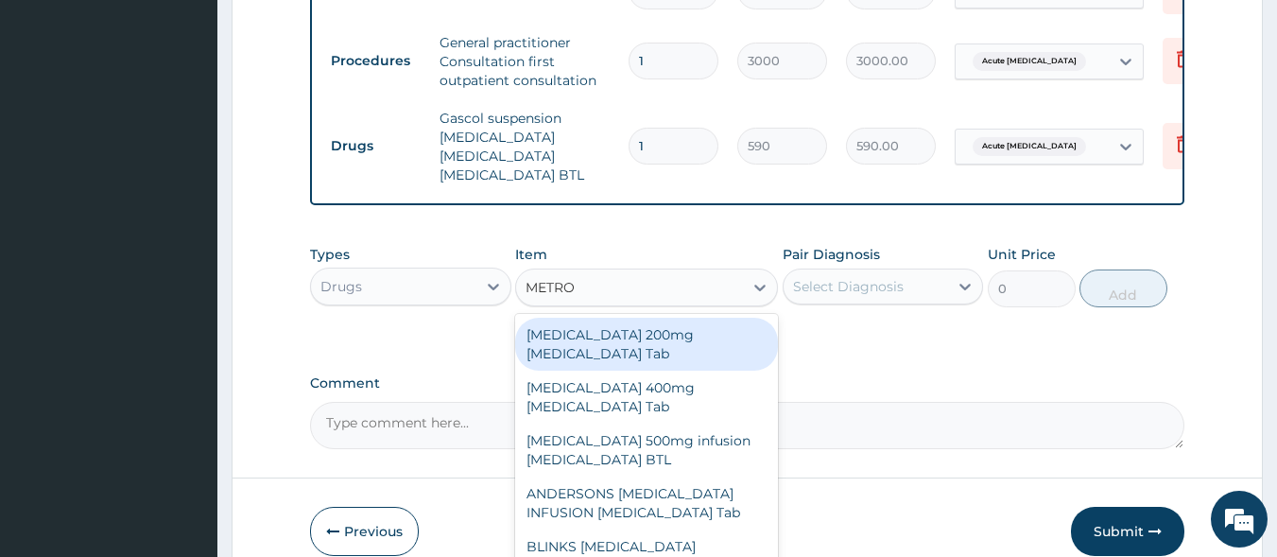
type input "METRON"
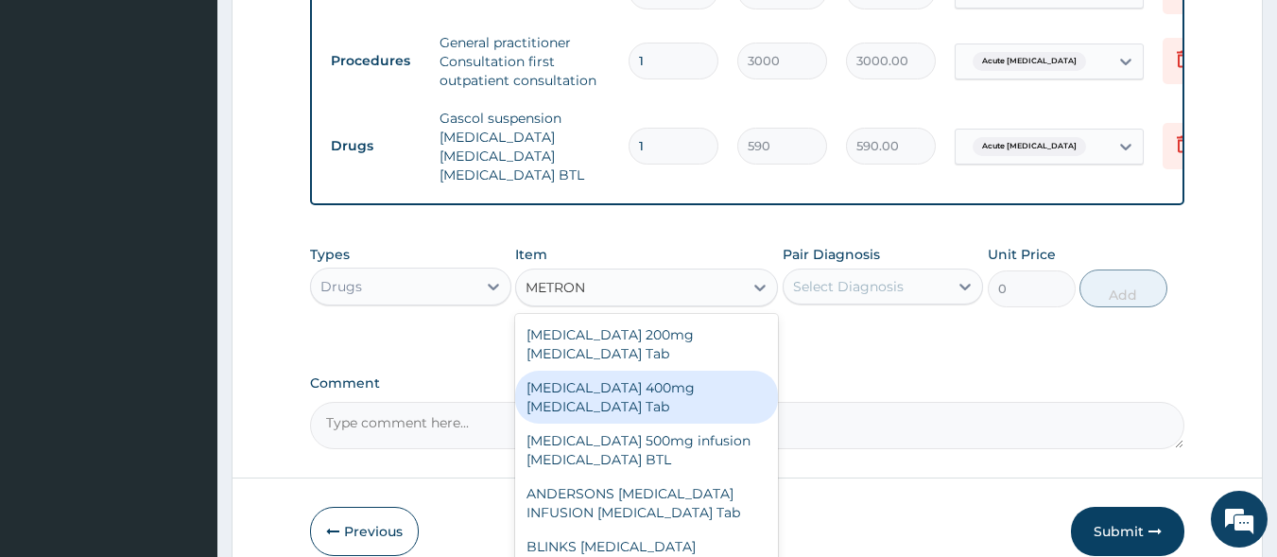
click at [615, 377] on div "[MEDICAL_DATA] 400mg [MEDICAL_DATA] Tab" at bounding box center [646, 397] width 263 height 53
type input "20"
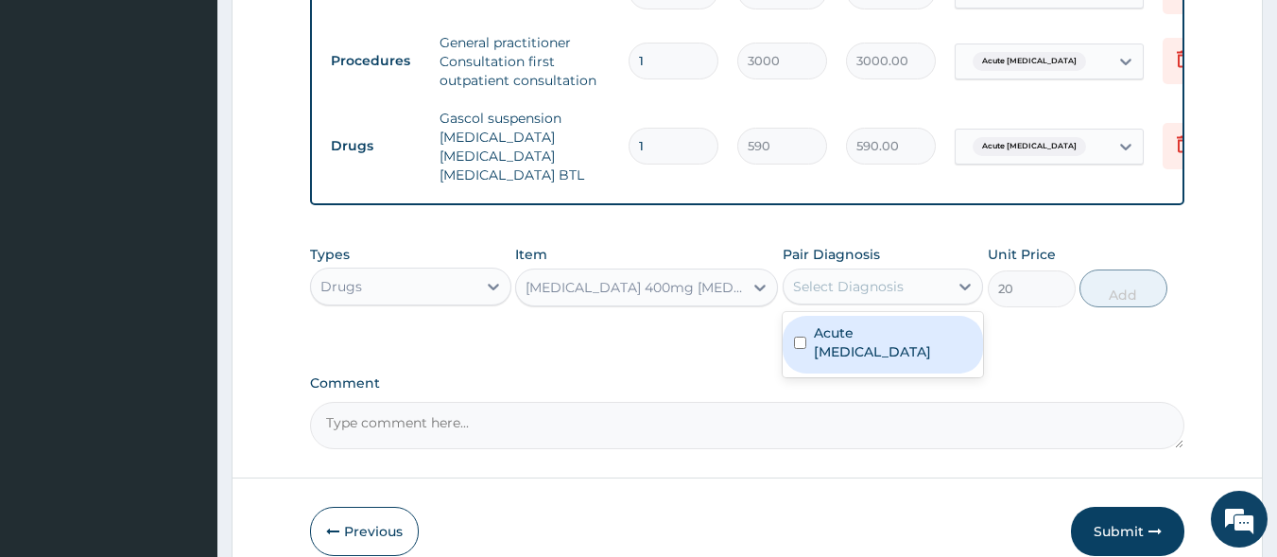
click at [847, 296] on div "Select Diagnosis" at bounding box center [848, 286] width 111 height 19
click at [851, 351] on div "Acute peptic ulcer" at bounding box center [883, 345] width 201 height 58
checkbox input "true"
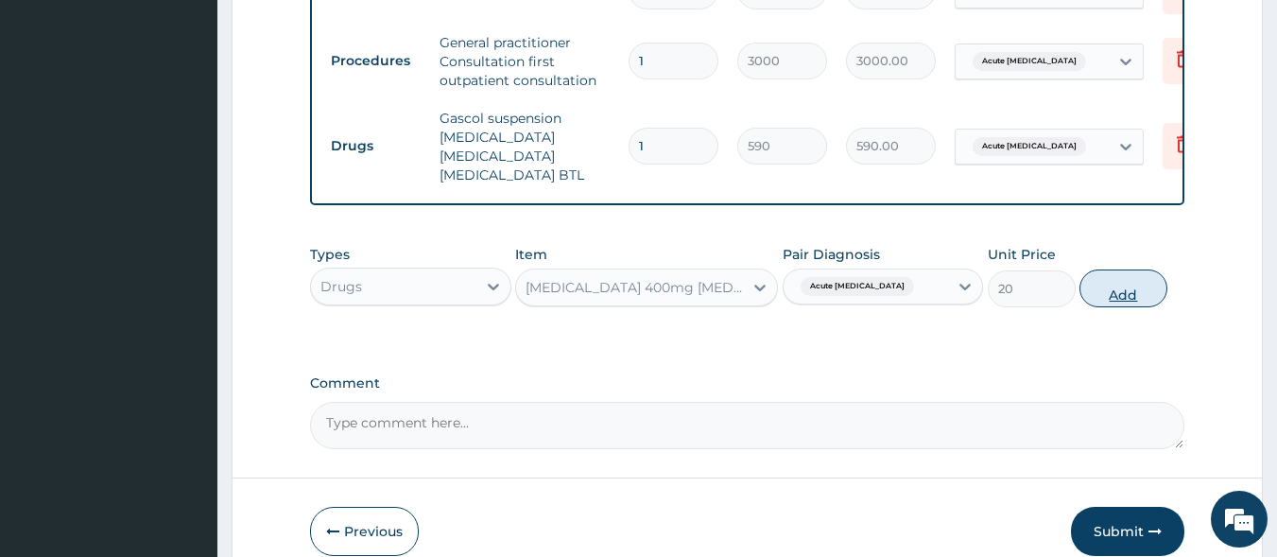
click at [1120, 291] on button "Add" at bounding box center [1124, 288] width 88 height 38
type input "0"
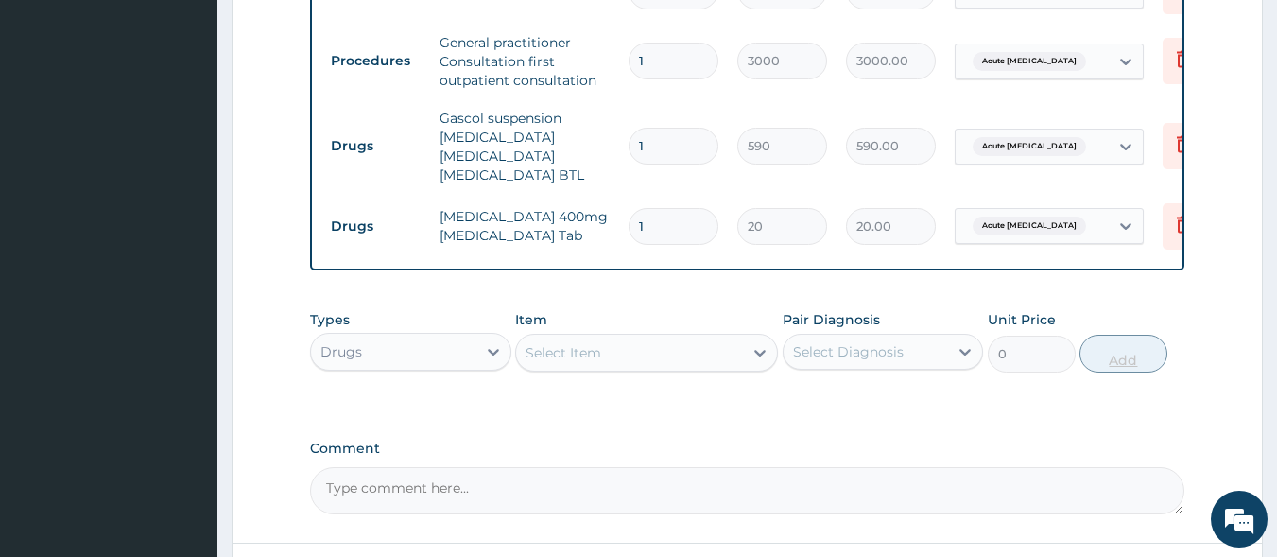
type input "15"
type input "300.00"
type input "15"
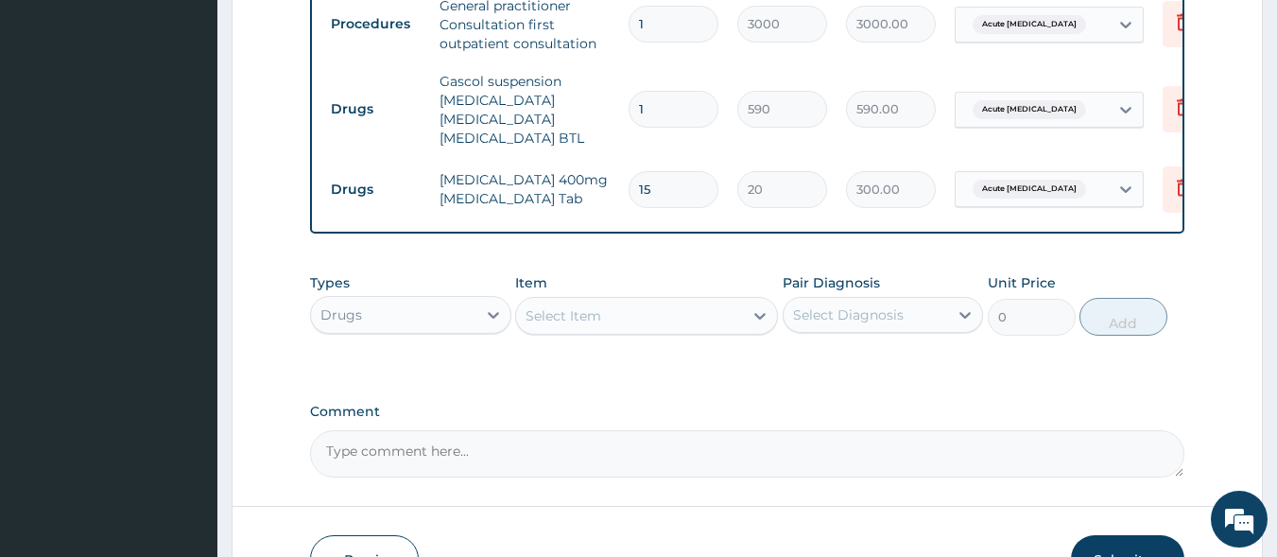
scroll to position [1051, 0]
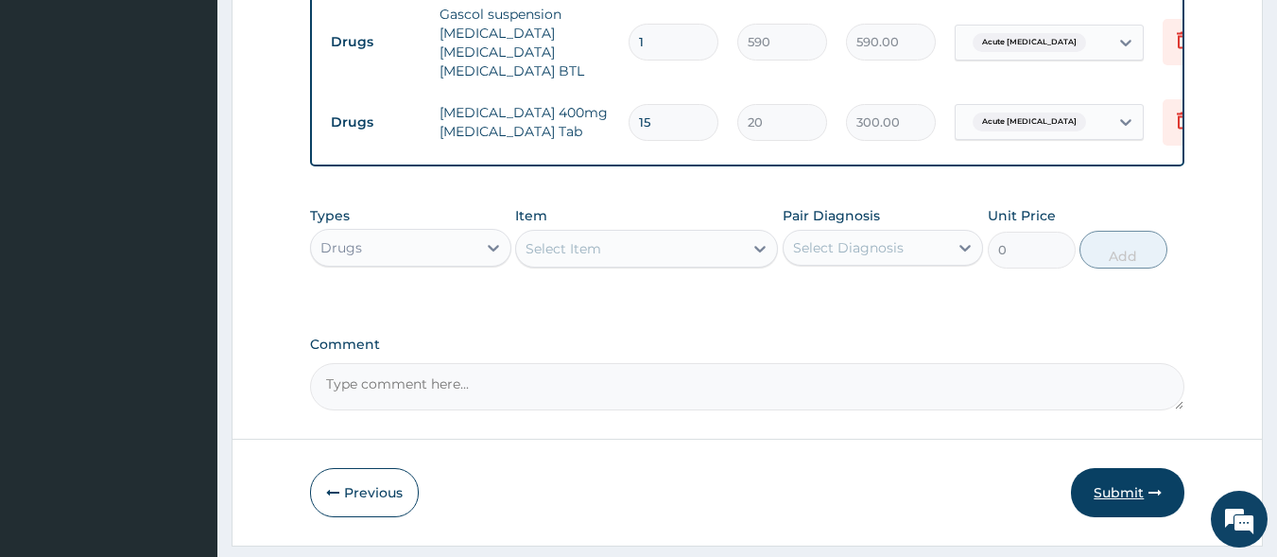
click at [1135, 493] on button "Submit" at bounding box center [1127, 492] width 113 height 49
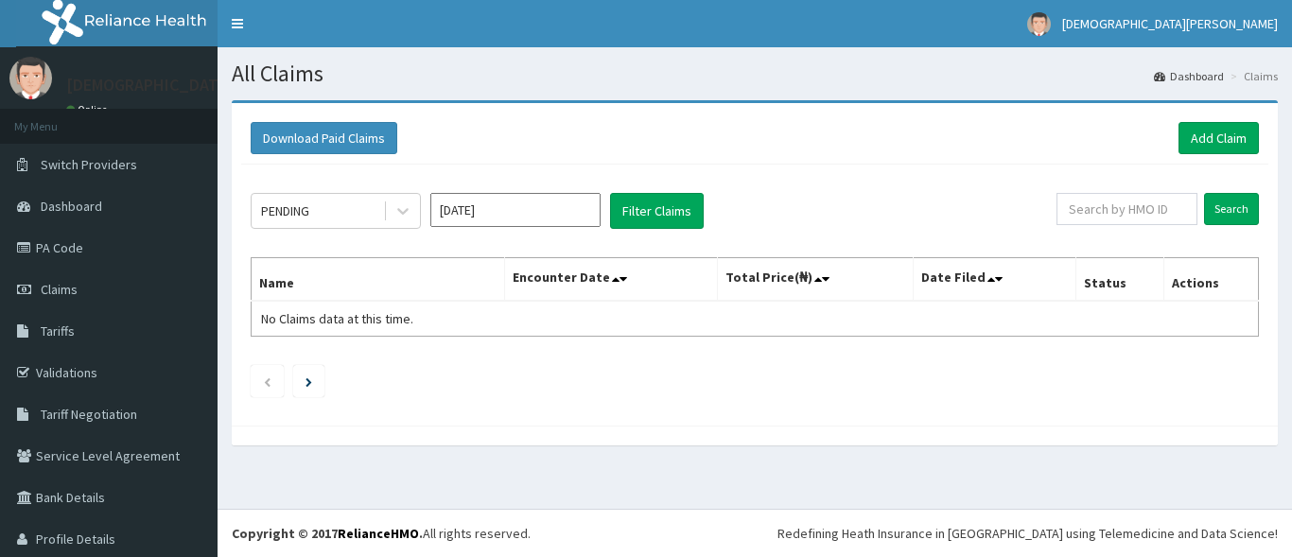
click at [511, 211] on input "[DATE]" at bounding box center [515, 210] width 170 height 34
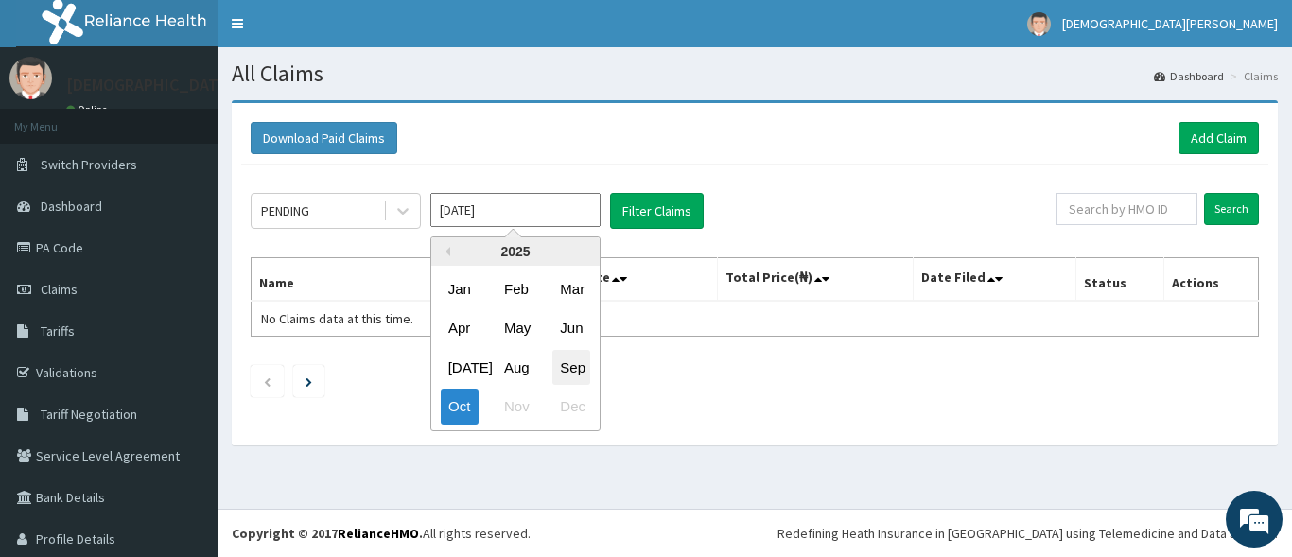
click at [574, 372] on div "Sep" at bounding box center [571, 367] width 38 height 35
type input "[DATE]"
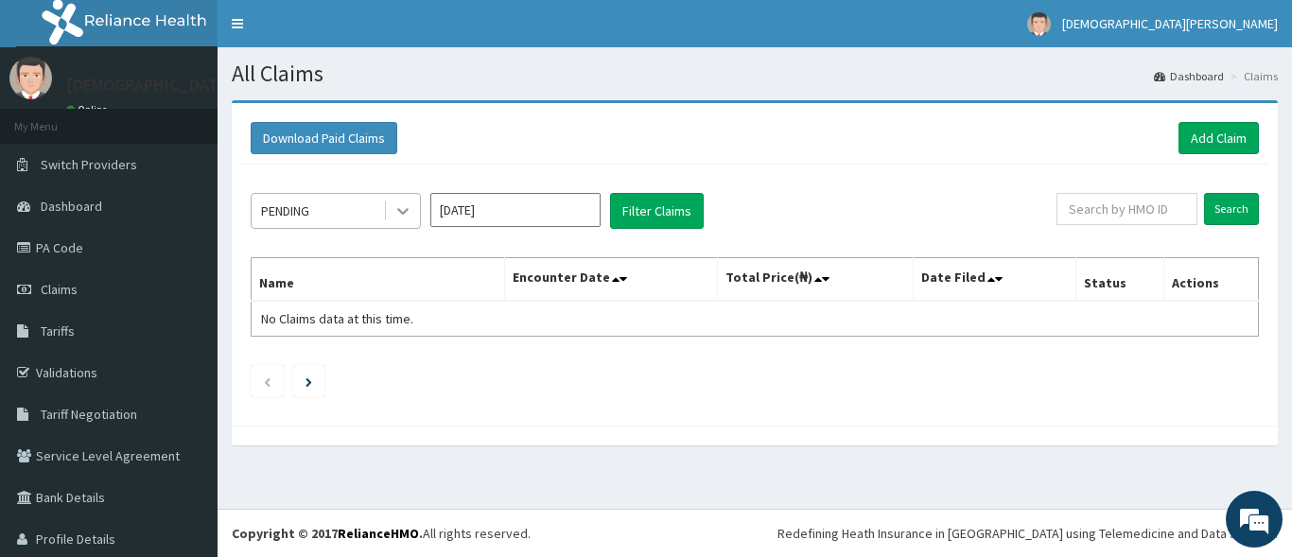
click at [403, 203] on icon at bounding box center [402, 210] width 19 height 19
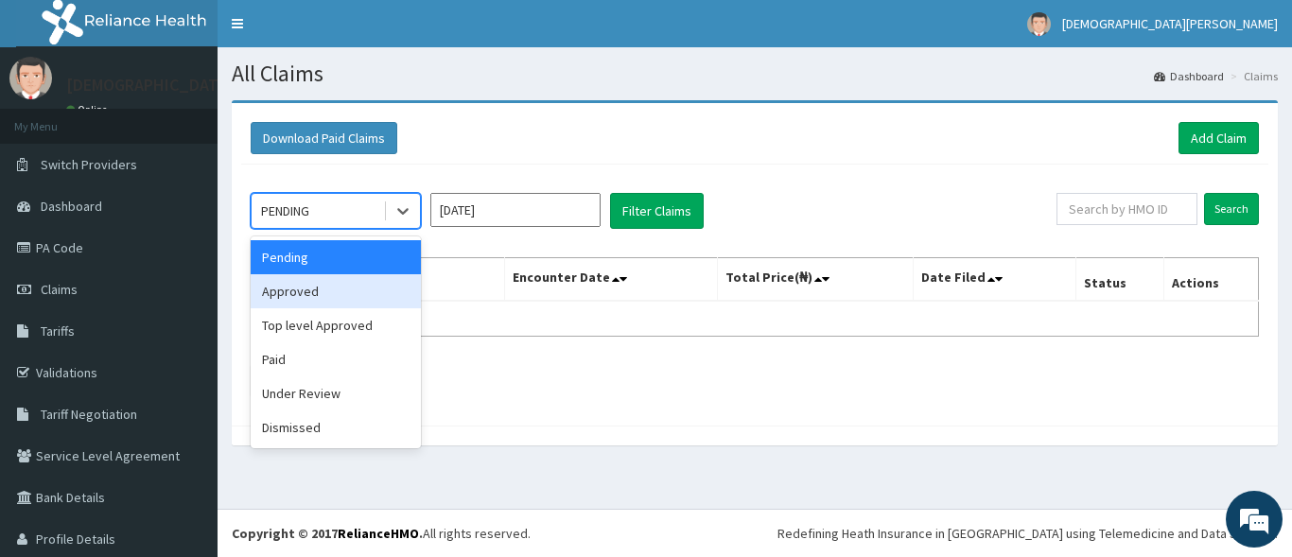
click at [390, 290] on div "Approved" at bounding box center [336, 291] width 170 height 34
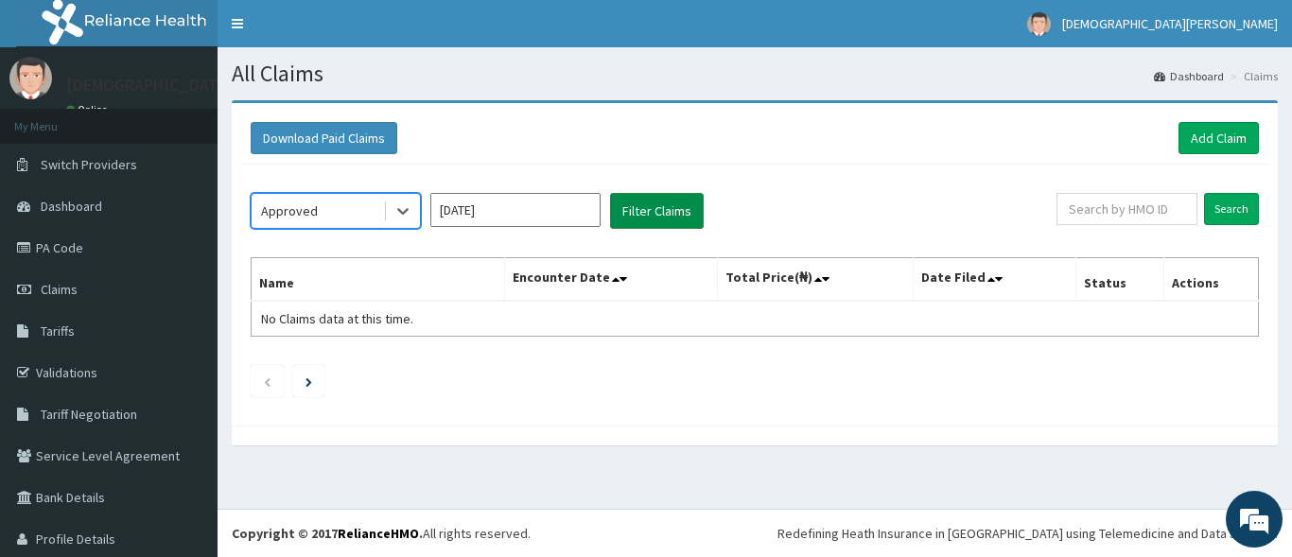
click at [692, 212] on button "Filter Claims" at bounding box center [657, 211] width 94 height 36
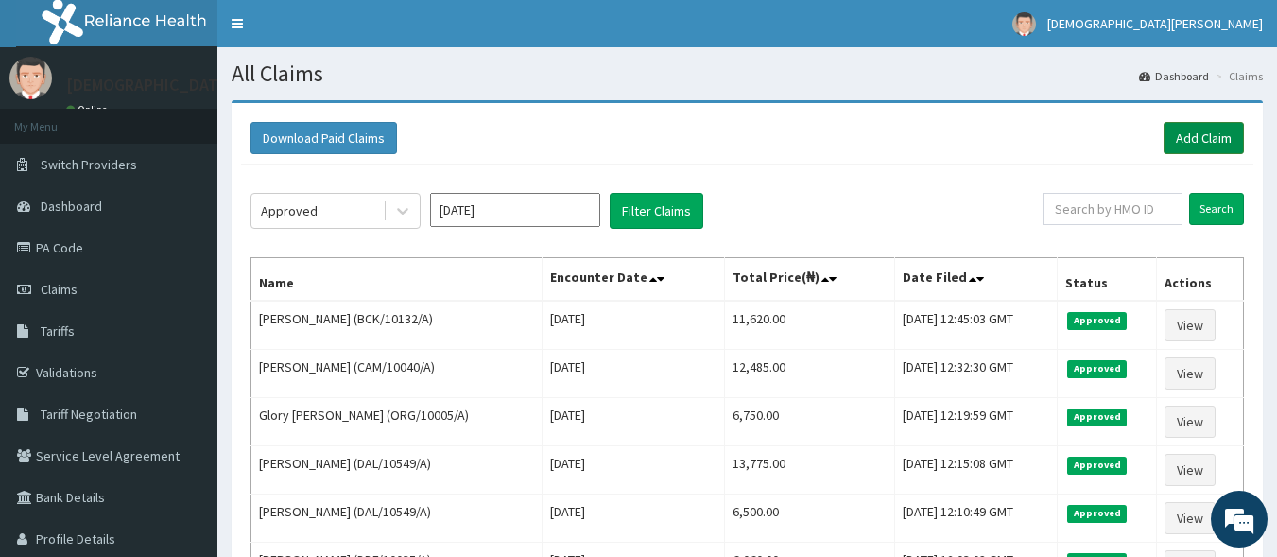
click at [1210, 136] on link "Add Claim" at bounding box center [1204, 138] width 80 height 32
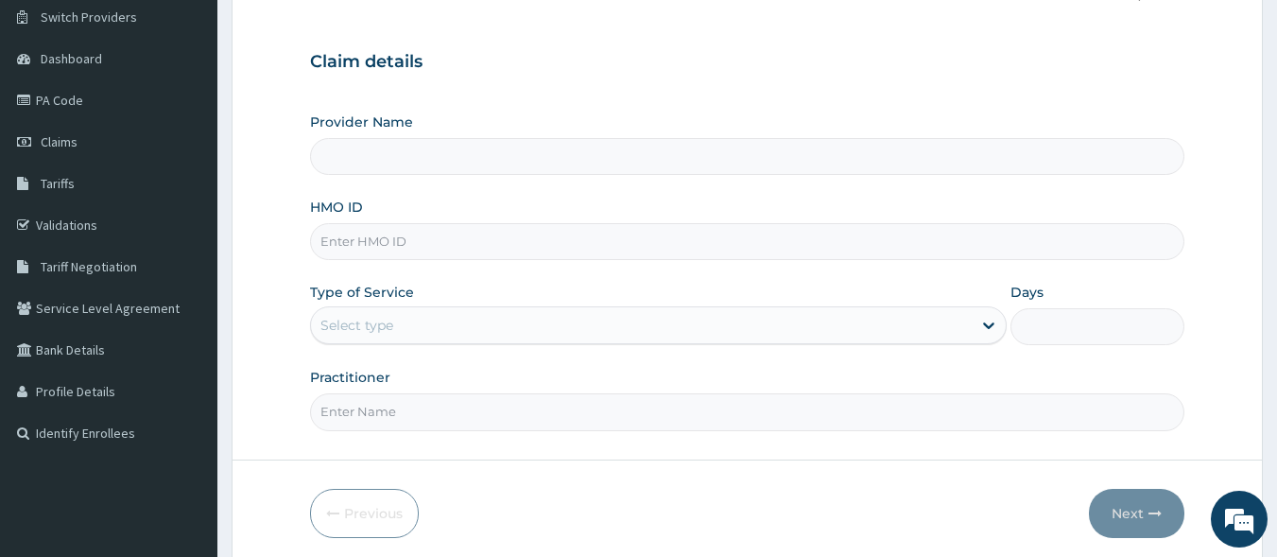
scroll to position [173, 0]
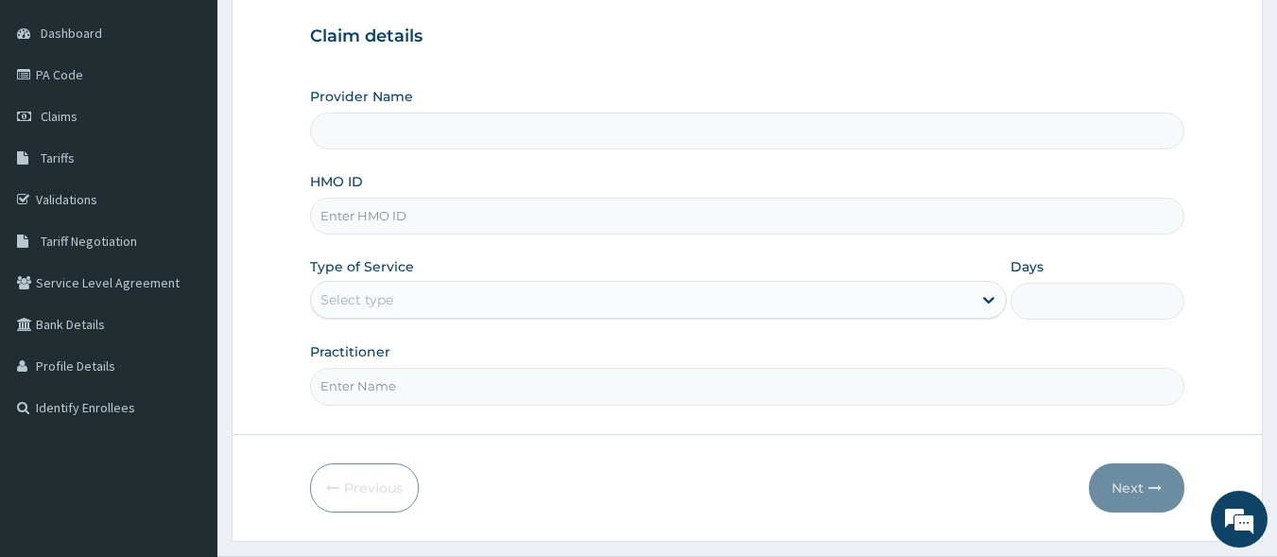
type input "[GEOGRAPHIC_DATA]"
click at [404, 214] on input "HMO ID" at bounding box center [748, 216] width 876 height 37
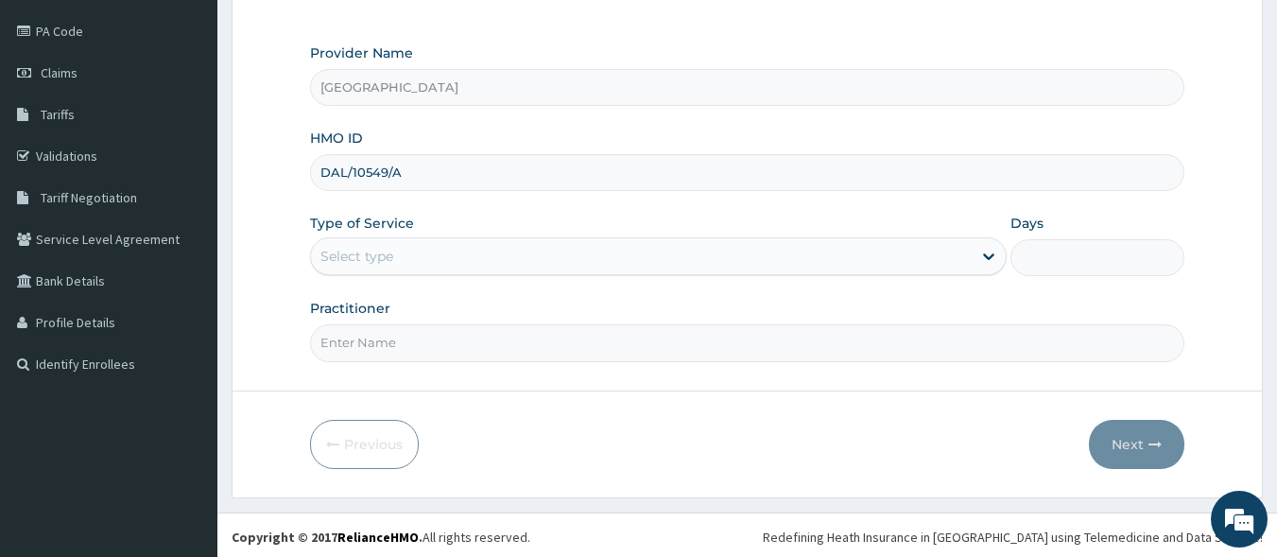
scroll to position [220, 0]
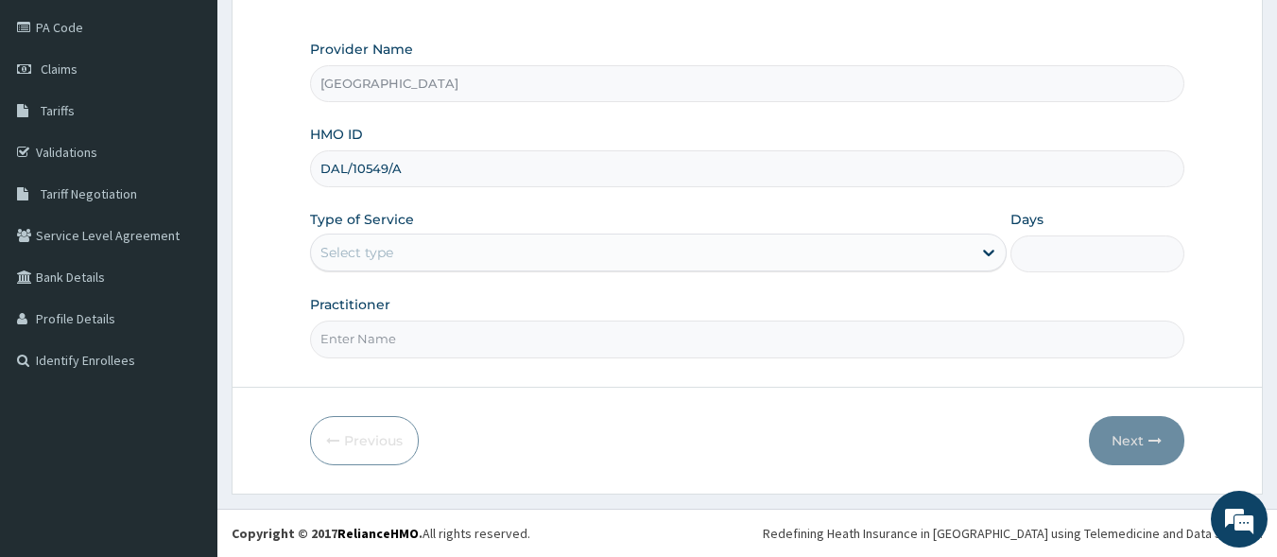
type input "DAL/10549/A"
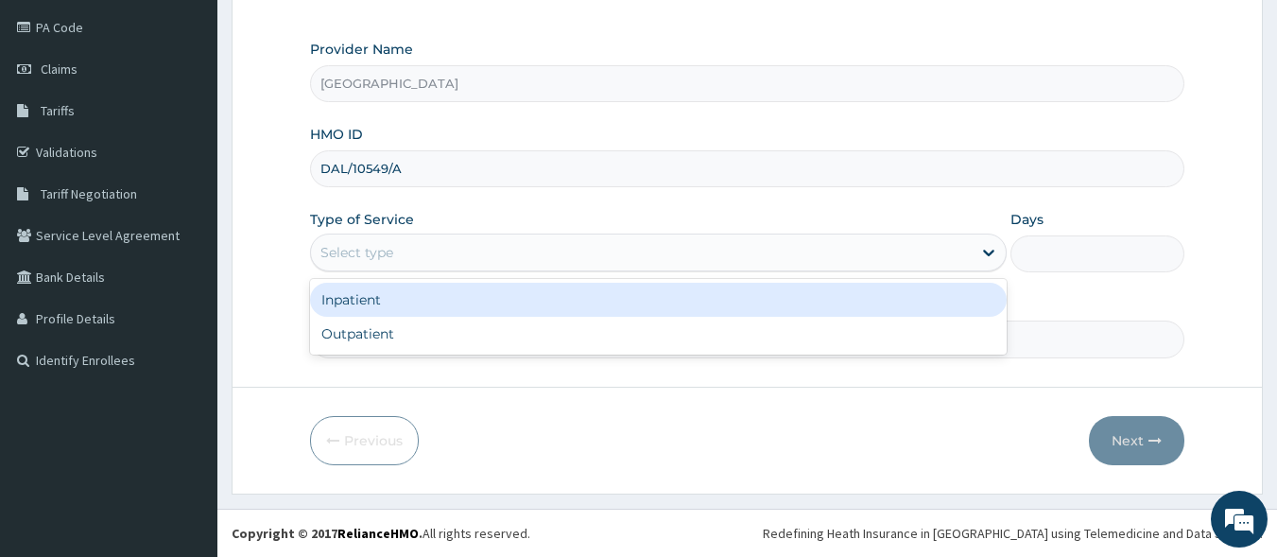
click at [403, 263] on div "Select type" at bounding box center [641, 252] width 661 height 30
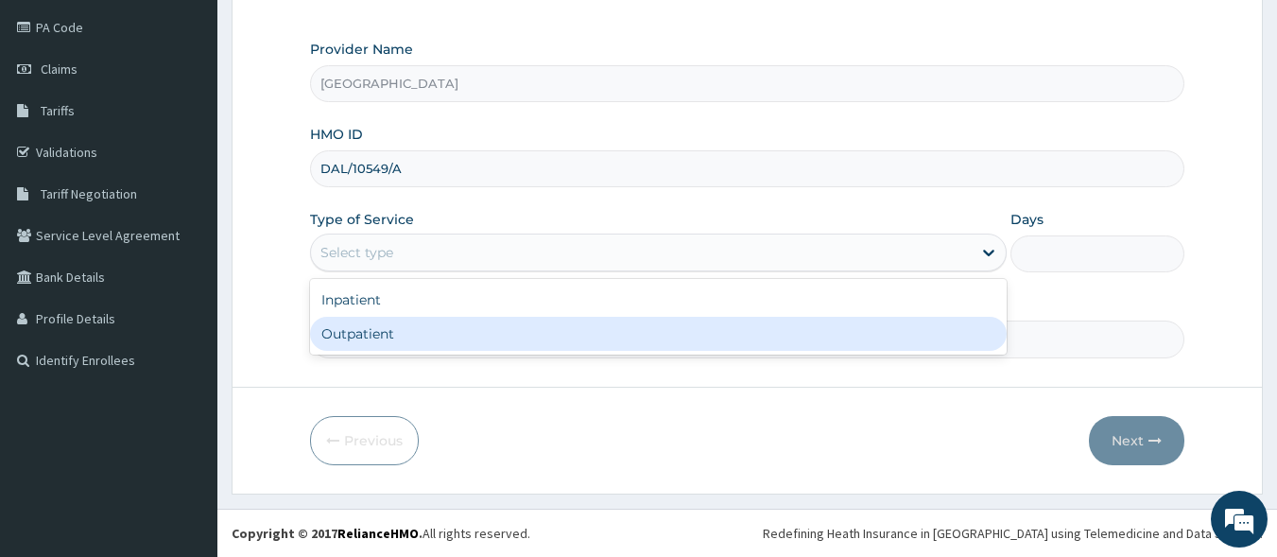
click at [408, 345] on div "Outpatient" at bounding box center [658, 334] width 697 height 34
type input "1"
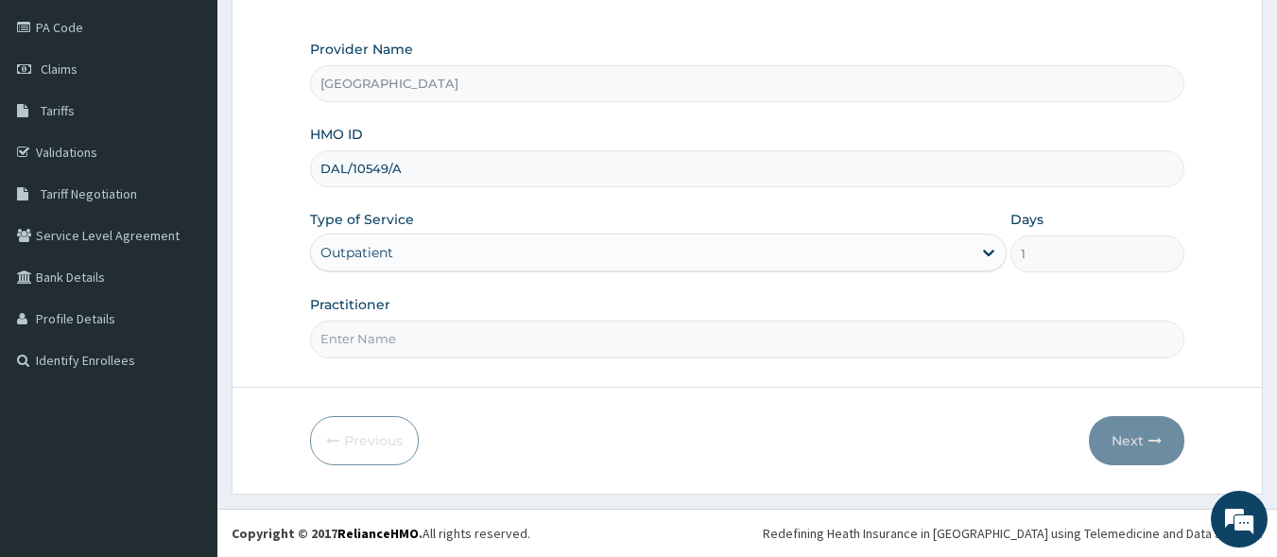
click at [405, 337] on input "Practitioner" at bounding box center [748, 339] width 876 height 37
type input "[PERSON_NAME] EZE"
click at [1137, 432] on button "Next" at bounding box center [1136, 440] width 95 height 49
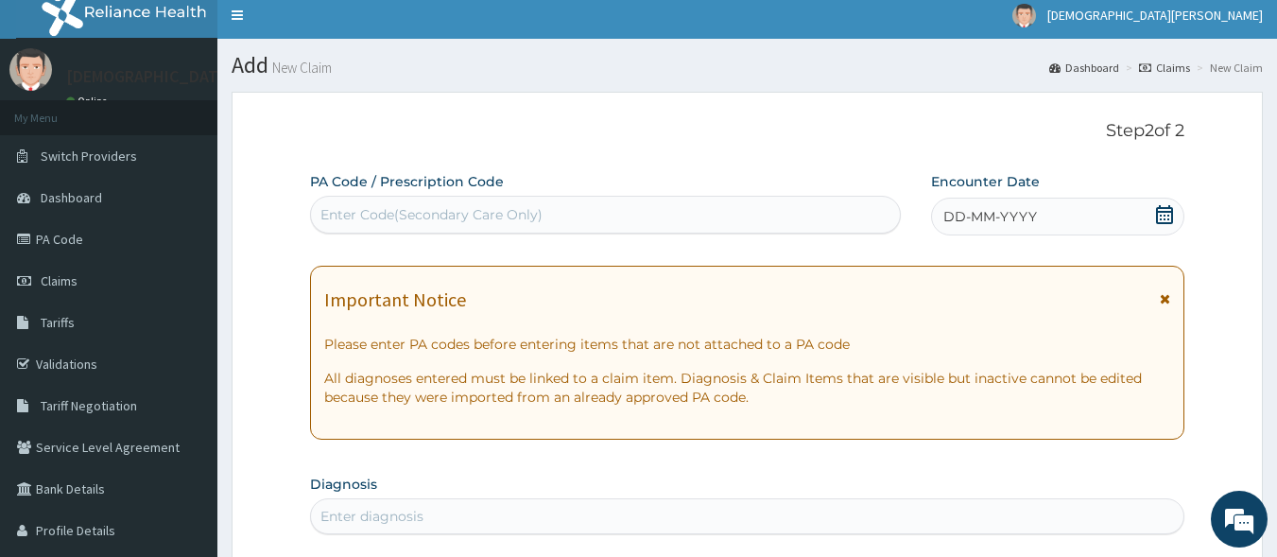
scroll to position [8, 0]
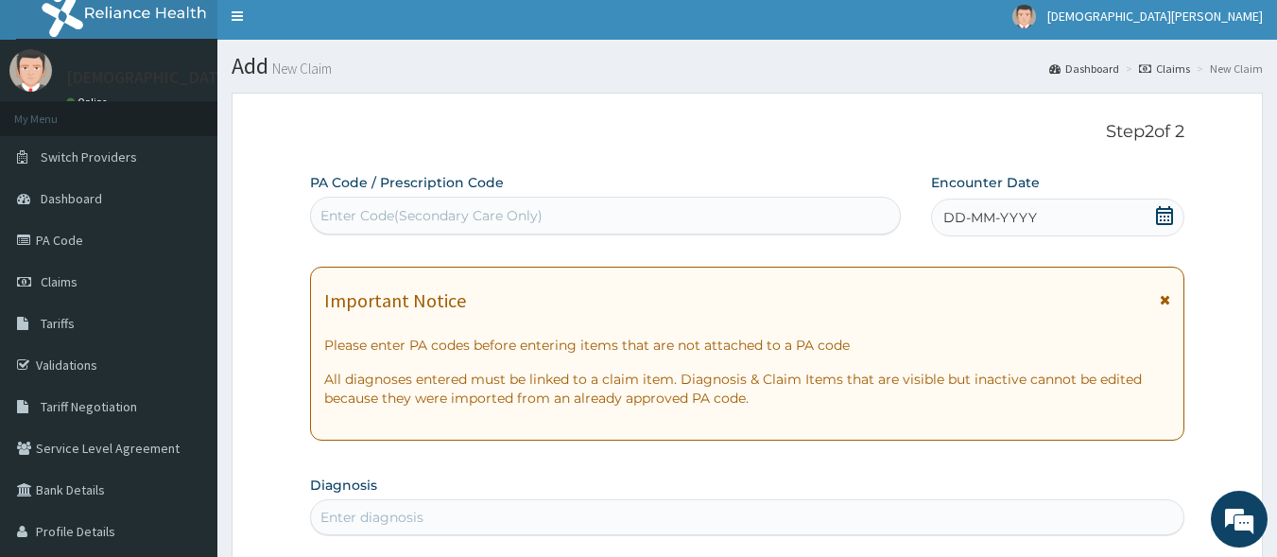
click at [963, 213] on span "DD-MM-YYYY" at bounding box center [991, 217] width 94 height 19
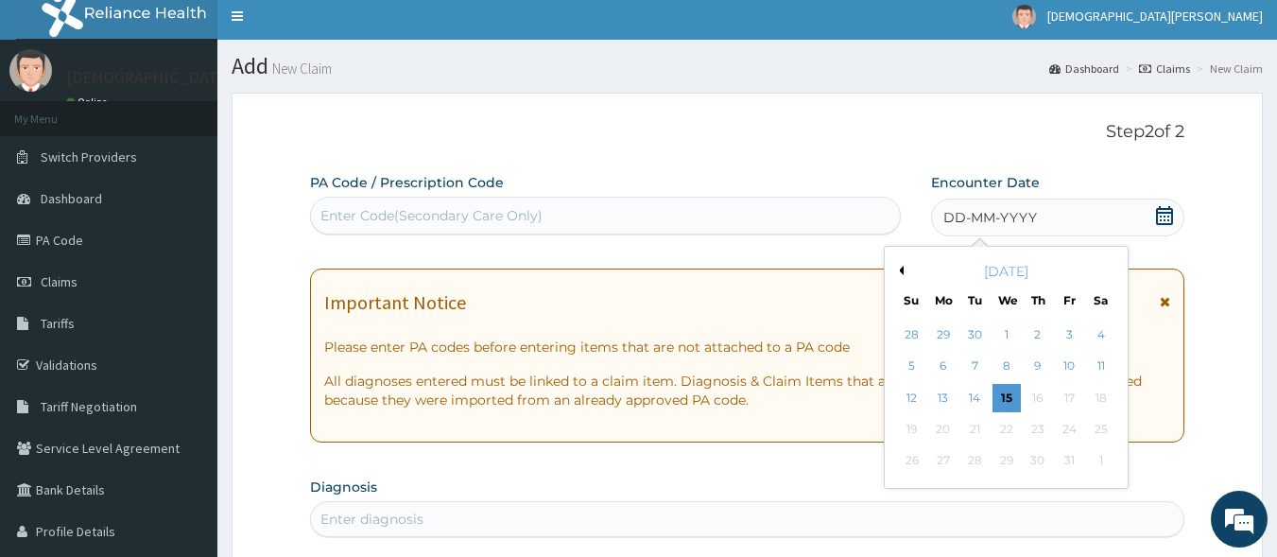
click at [901, 271] on button "Previous Month" at bounding box center [898, 270] width 9 height 9
click at [943, 432] on div "22" at bounding box center [943, 429] width 28 height 28
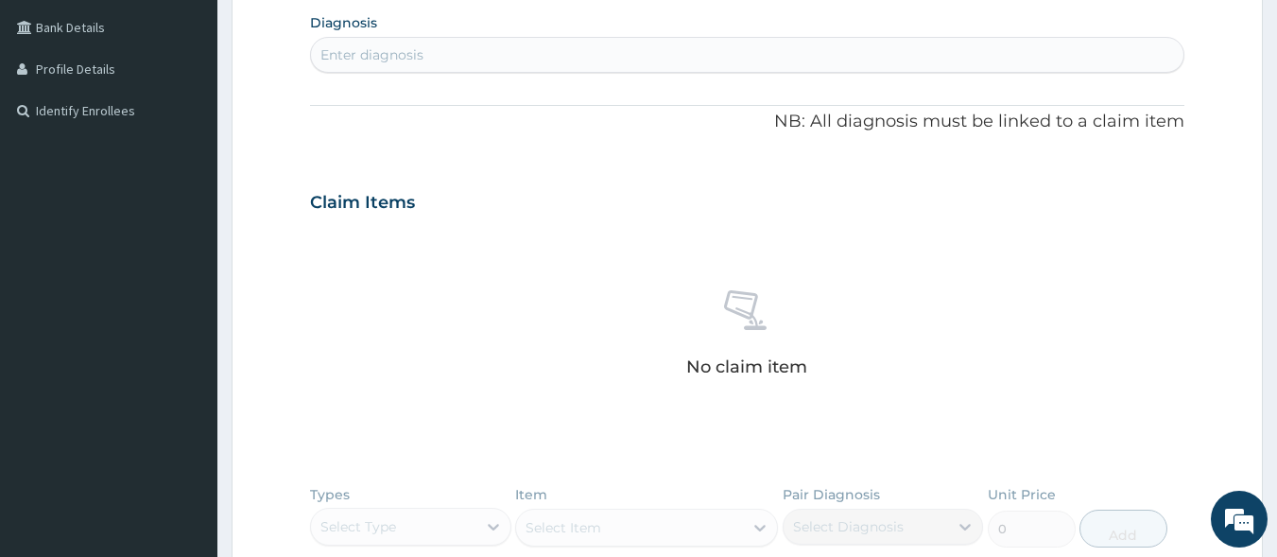
scroll to position [471, 0]
click at [428, 57] on div "Enter diagnosis" at bounding box center [748, 54] width 874 height 30
type input "HEADACHE"
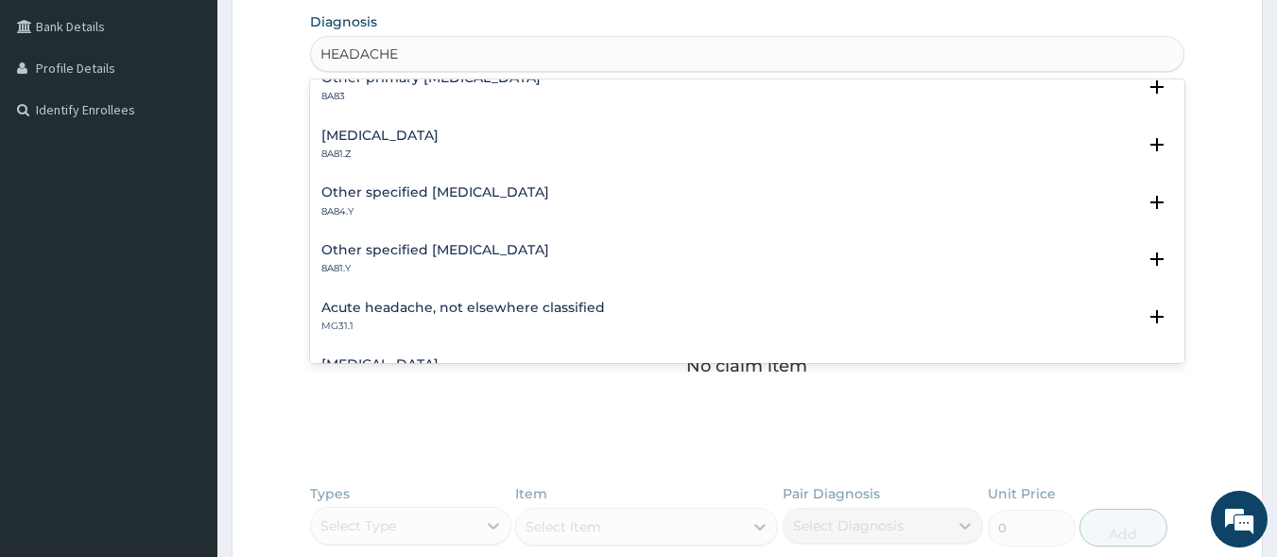
scroll to position [0, 0]
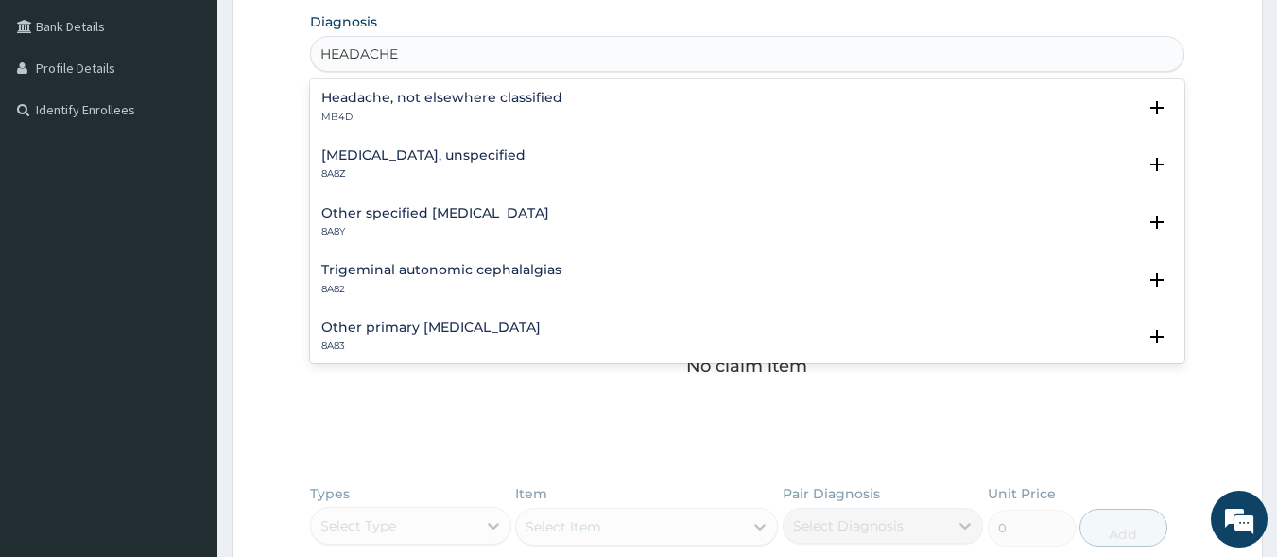
click at [448, 108] on div "Headache, not elsewhere classified MB4D" at bounding box center [441, 107] width 241 height 33
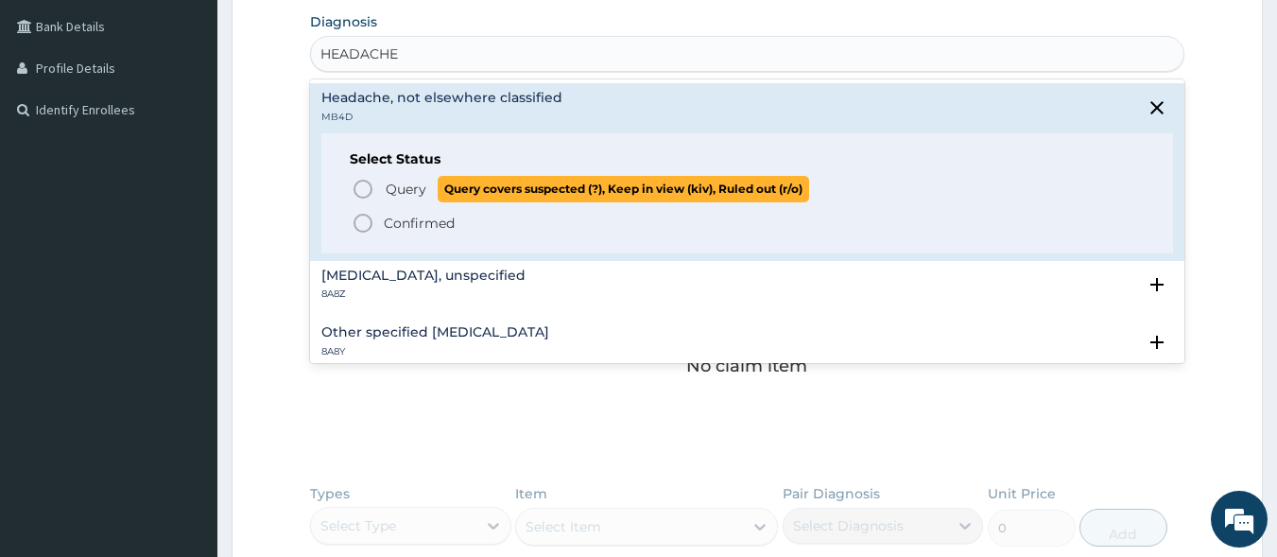
click at [362, 195] on icon "status option query" at bounding box center [363, 189] width 23 height 23
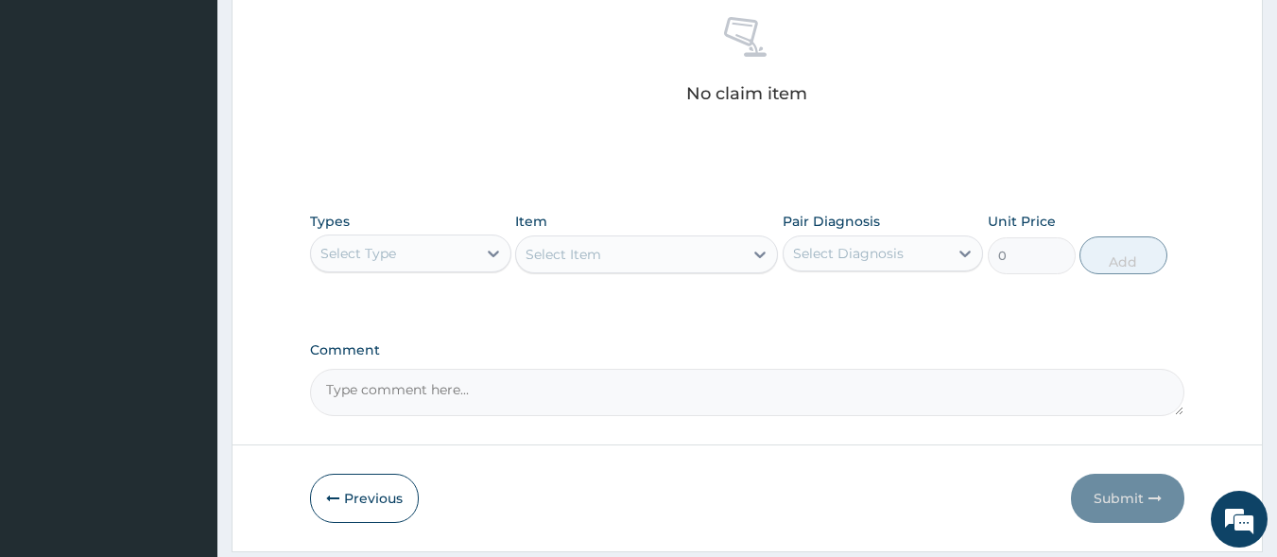
scroll to position [806, 0]
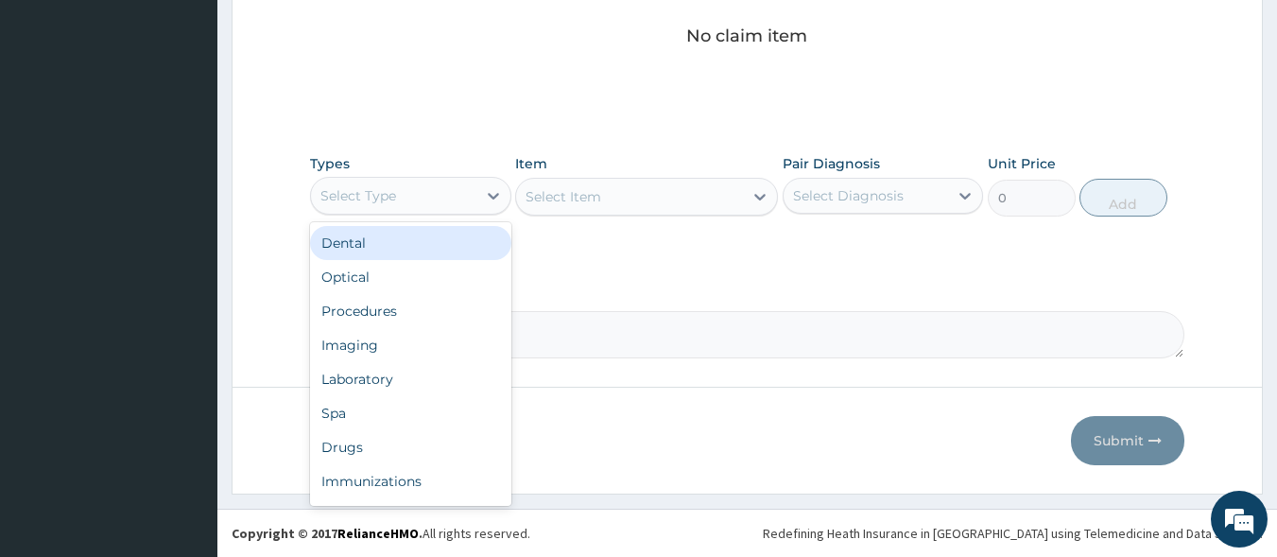
click at [383, 199] on div "Select Type" at bounding box center [359, 195] width 76 height 19
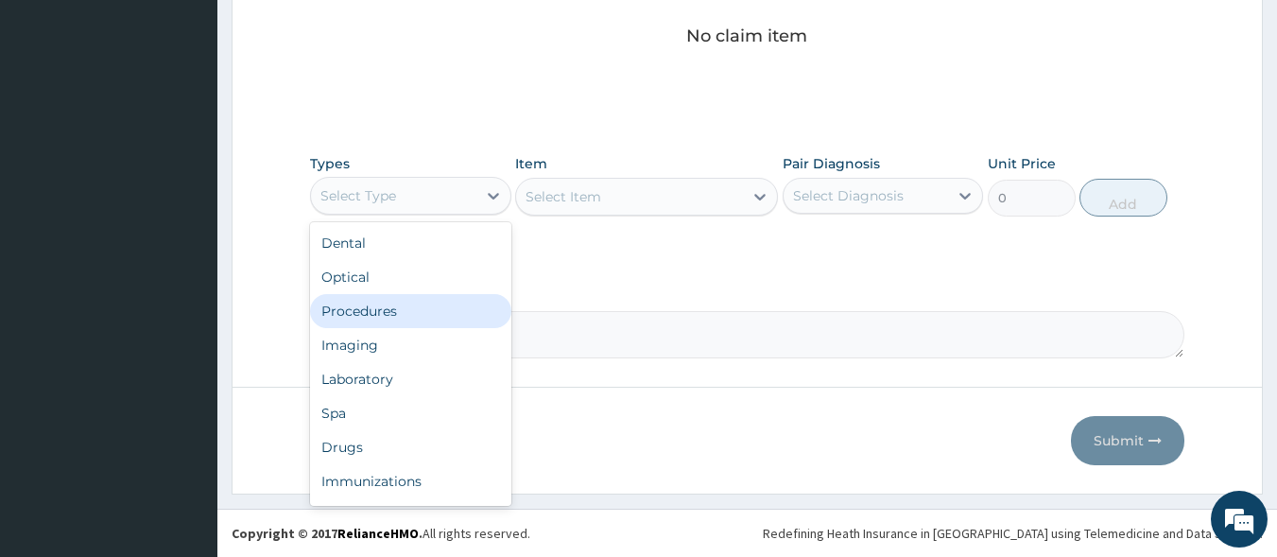
click at [390, 303] on div "Procedures" at bounding box center [410, 311] width 201 height 34
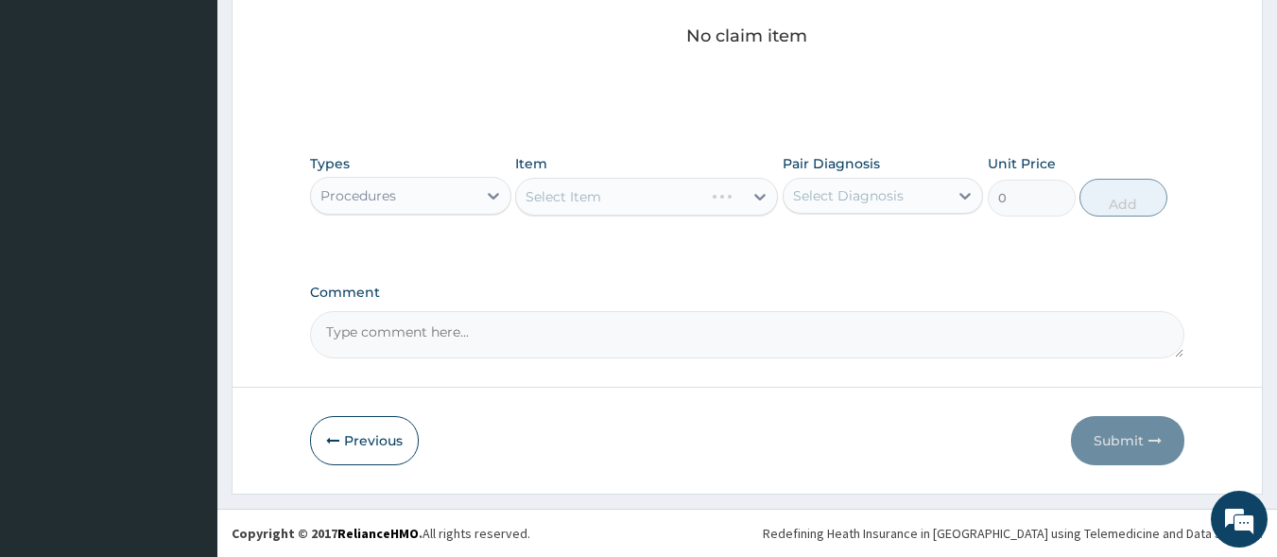
click at [581, 198] on div "Select Item" at bounding box center [646, 197] width 263 height 38
click at [598, 201] on div "Select Item" at bounding box center [646, 197] width 263 height 38
click at [610, 204] on div "Select Item" at bounding box center [646, 197] width 263 height 38
click at [610, 204] on div "Select Item" at bounding box center [629, 197] width 227 height 30
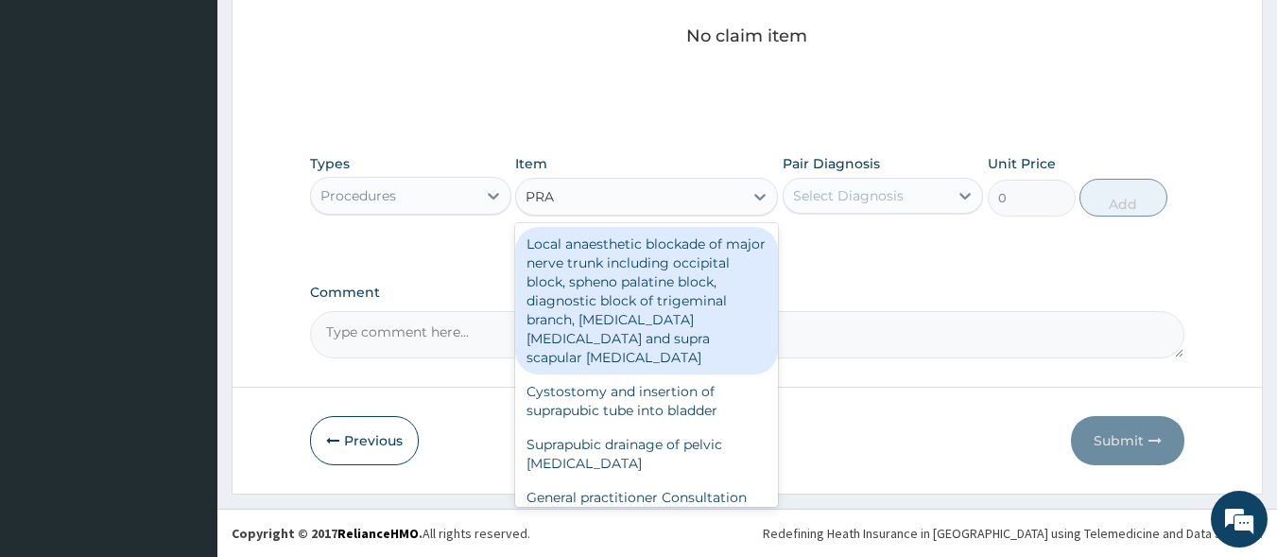
type input "PRAC"
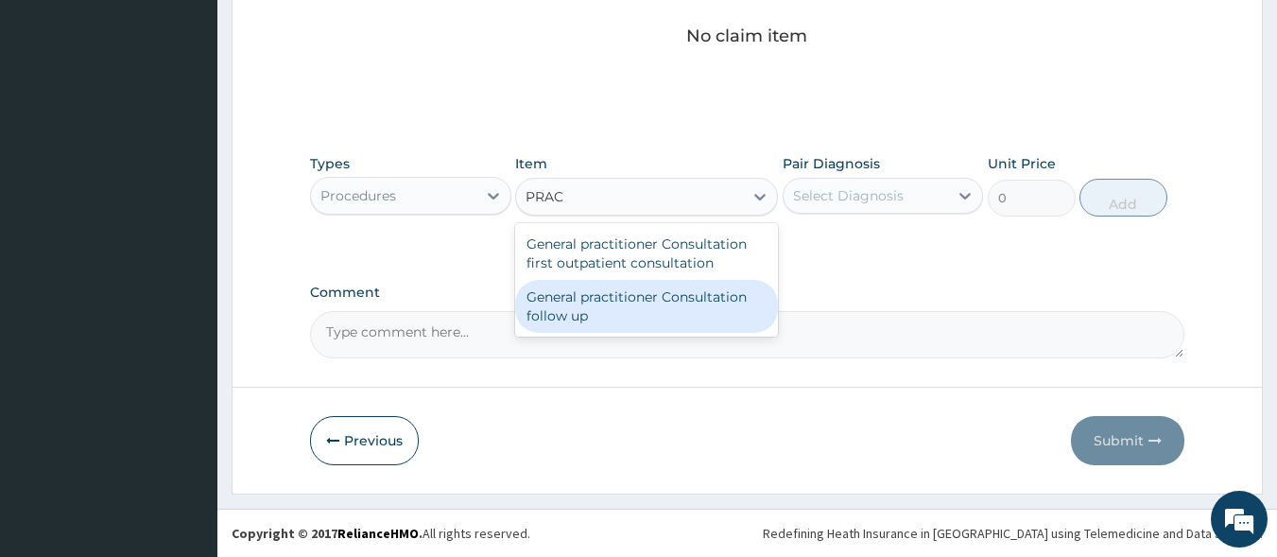
click at [621, 321] on div "General practitioner Consultation follow up" at bounding box center [646, 306] width 263 height 53
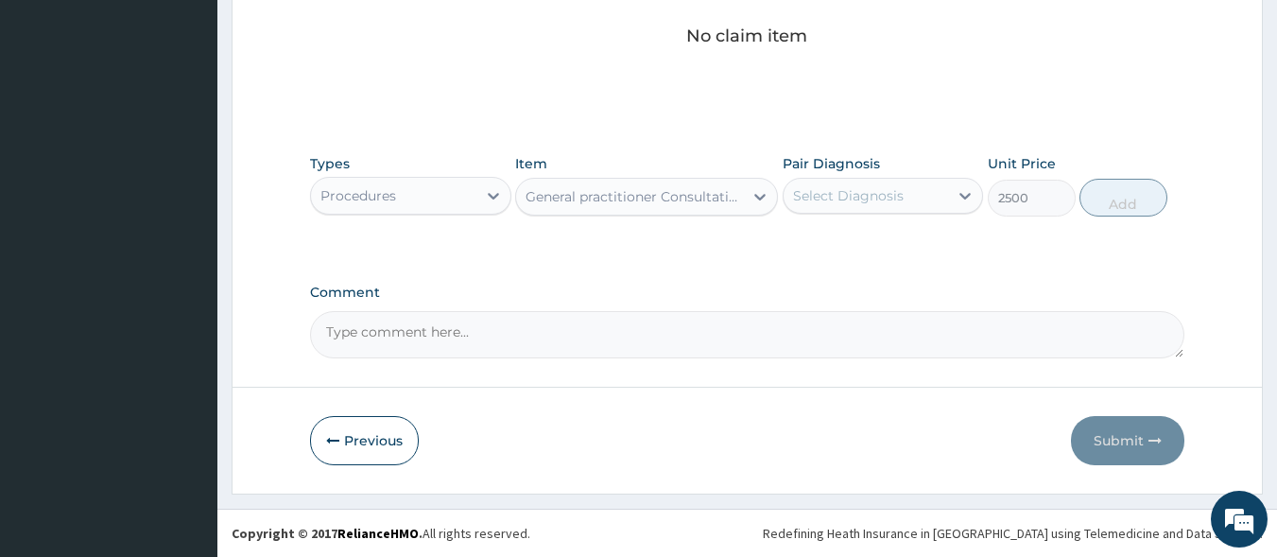
type input "2500"
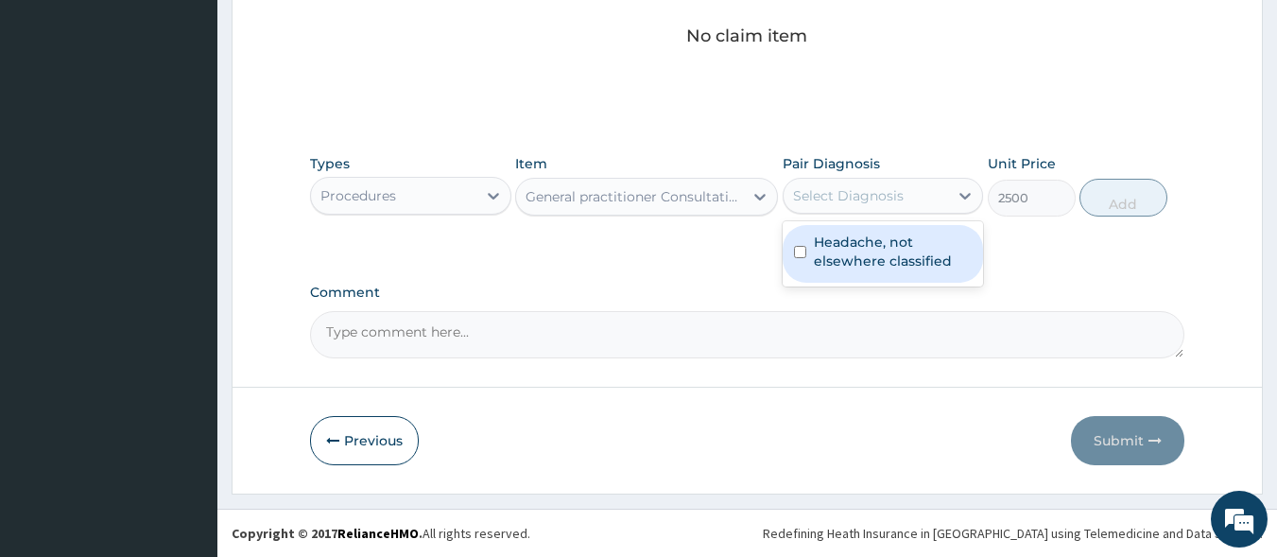
click at [841, 200] on div "Select Diagnosis" at bounding box center [848, 195] width 111 height 19
click at [856, 240] on label "Headache, not elsewhere classified" at bounding box center [893, 252] width 159 height 38
checkbox input "true"
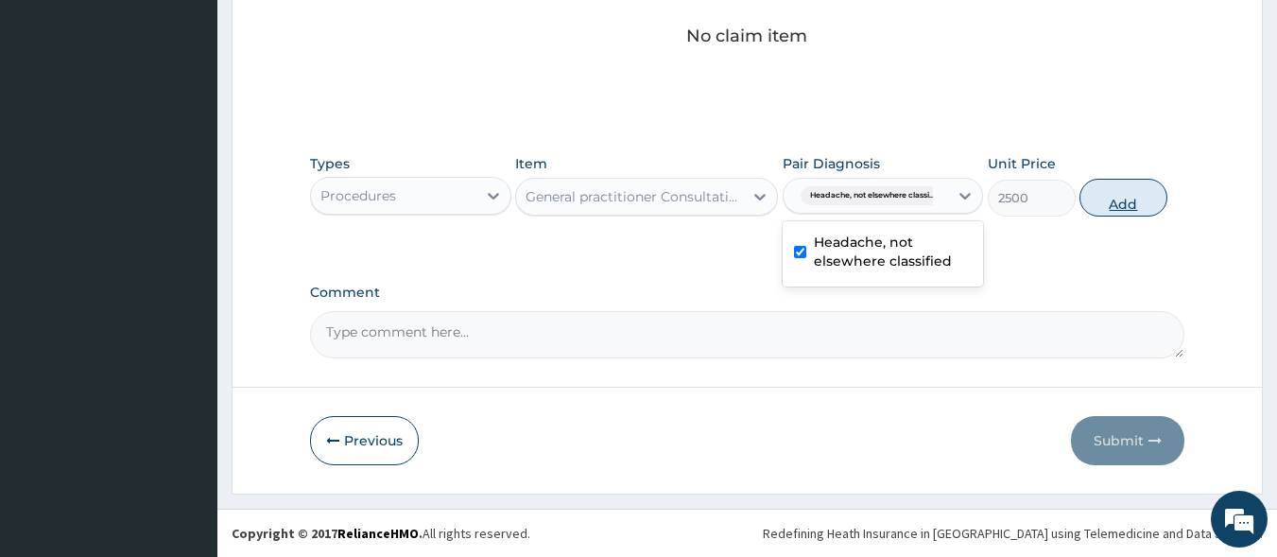
click at [1128, 210] on button "Add" at bounding box center [1124, 198] width 88 height 38
type input "0"
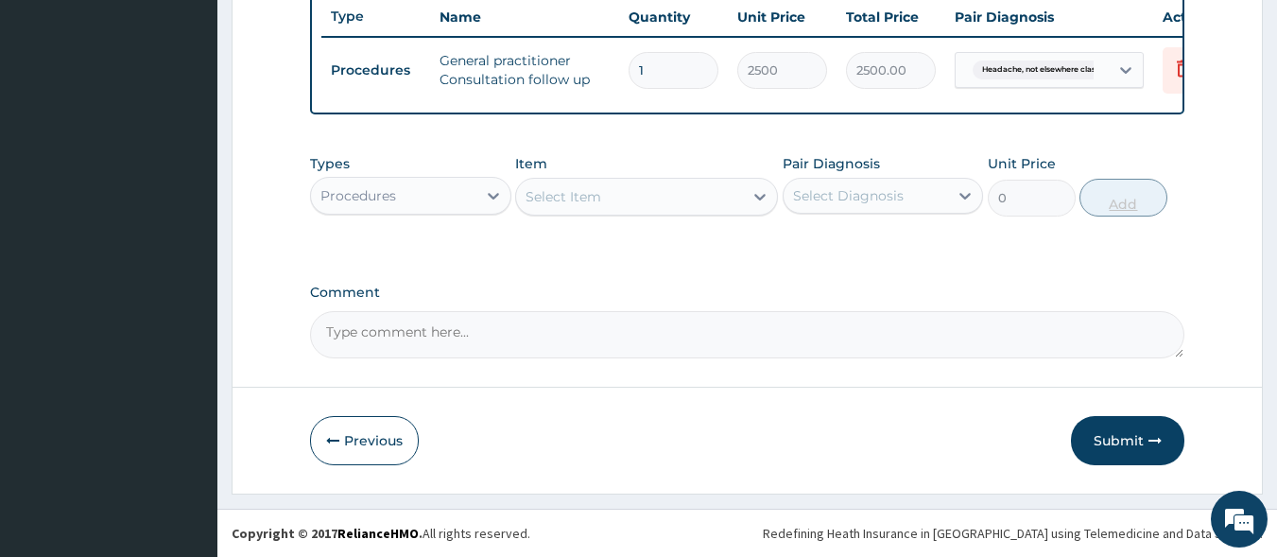
scroll to position [731, 0]
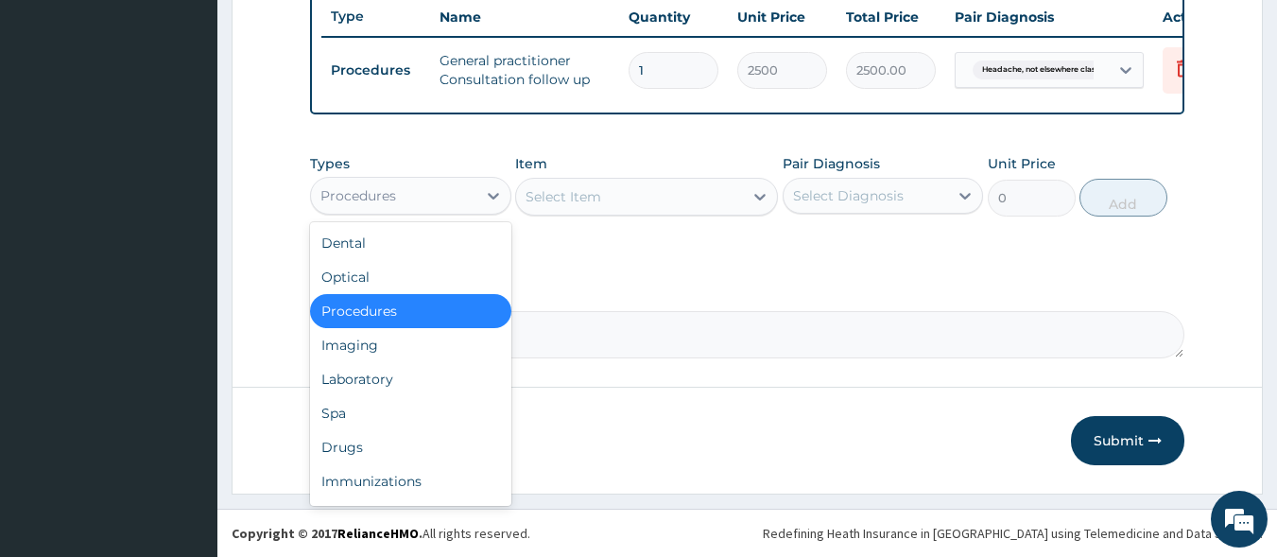
click at [451, 197] on div "Procedures" at bounding box center [393, 196] width 165 height 30
click at [448, 441] on div "Drugs" at bounding box center [410, 447] width 201 height 34
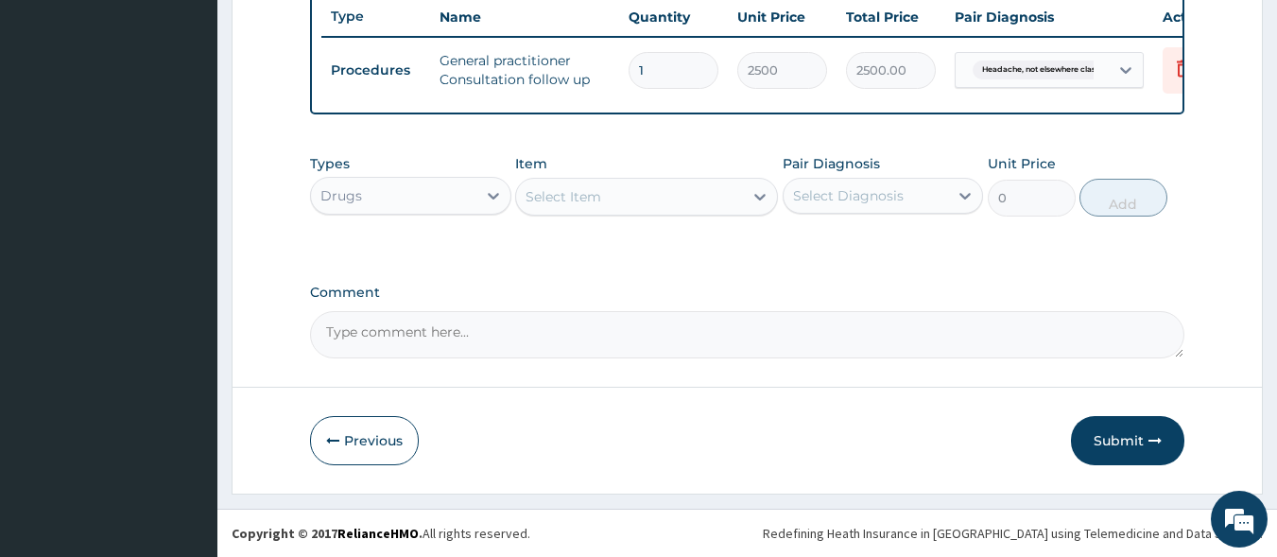
click at [596, 208] on div "Select Item" at bounding box center [629, 197] width 227 height 30
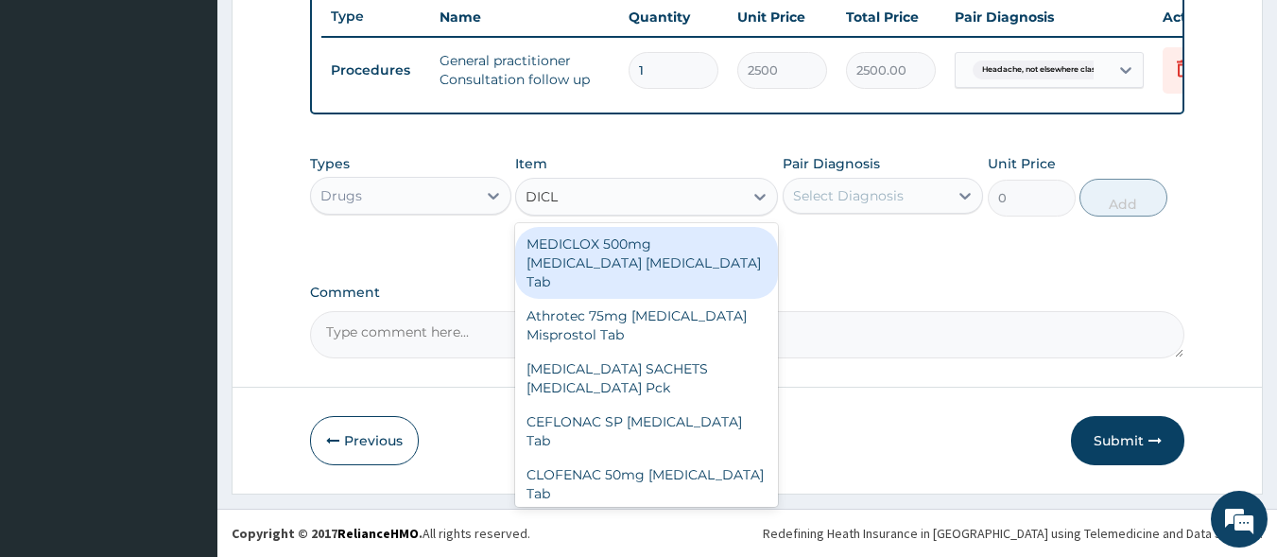
type input "DICLO"
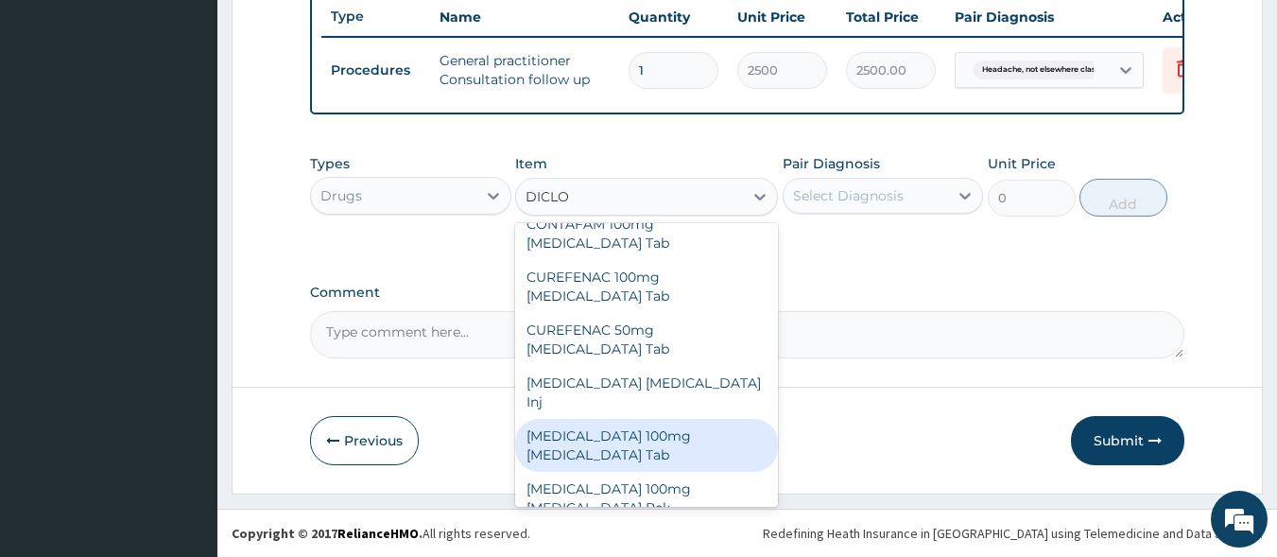
scroll to position [357, 0]
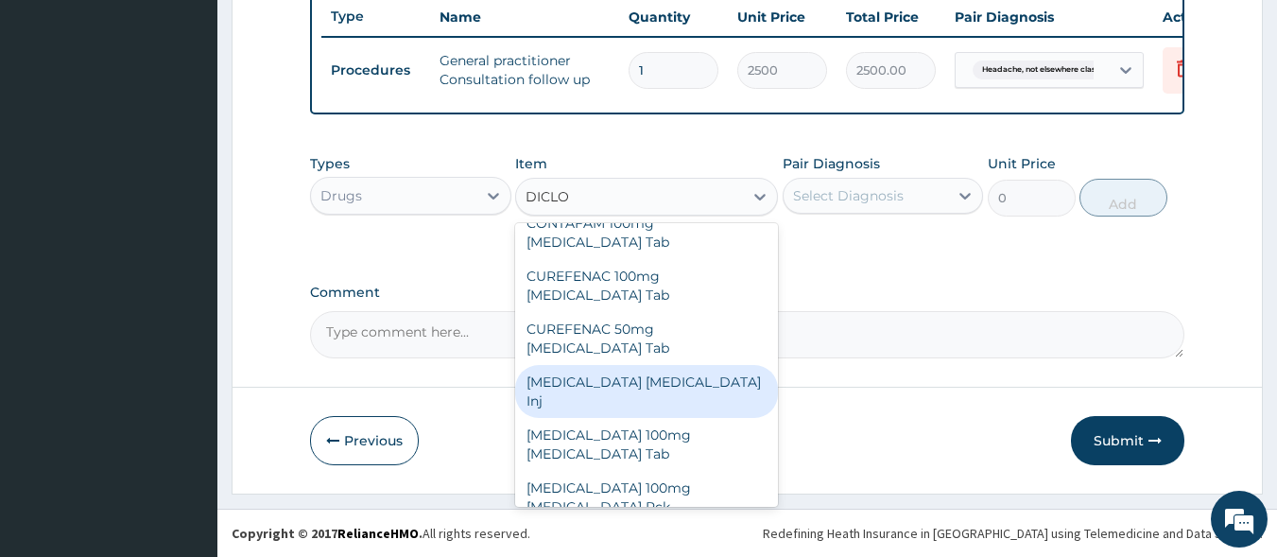
click at [603, 365] on div "[MEDICAL_DATA] [MEDICAL_DATA] Inj" at bounding box center [646, 391] width 263 height 53
type input "240"
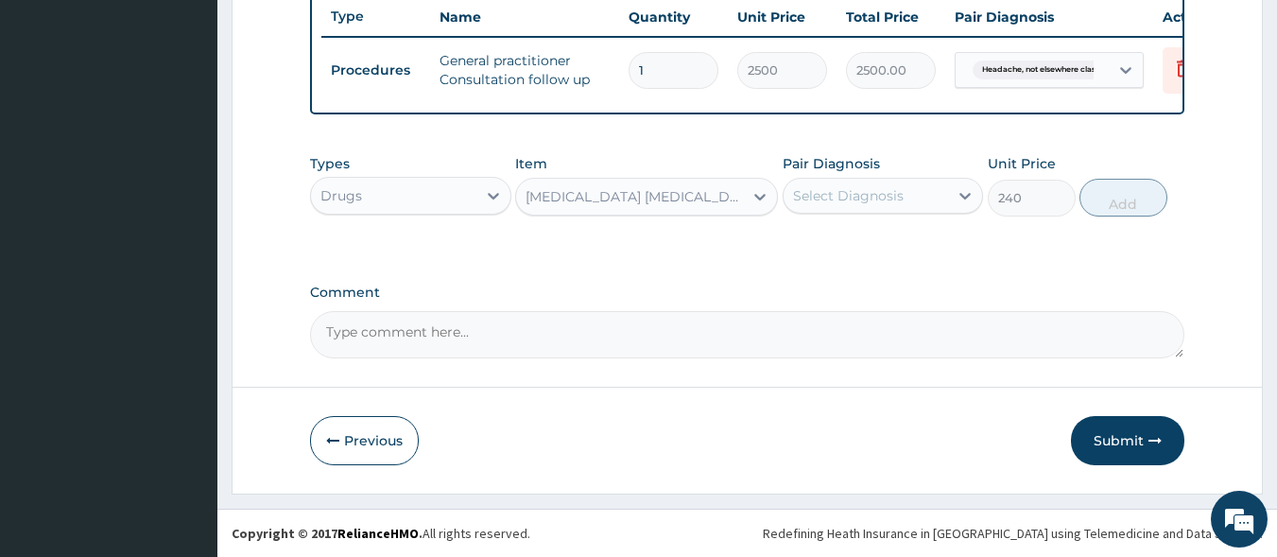
click at [879, 191] on div "Select Diagnosis" at bounding box center [848, 195] width 111 height 19
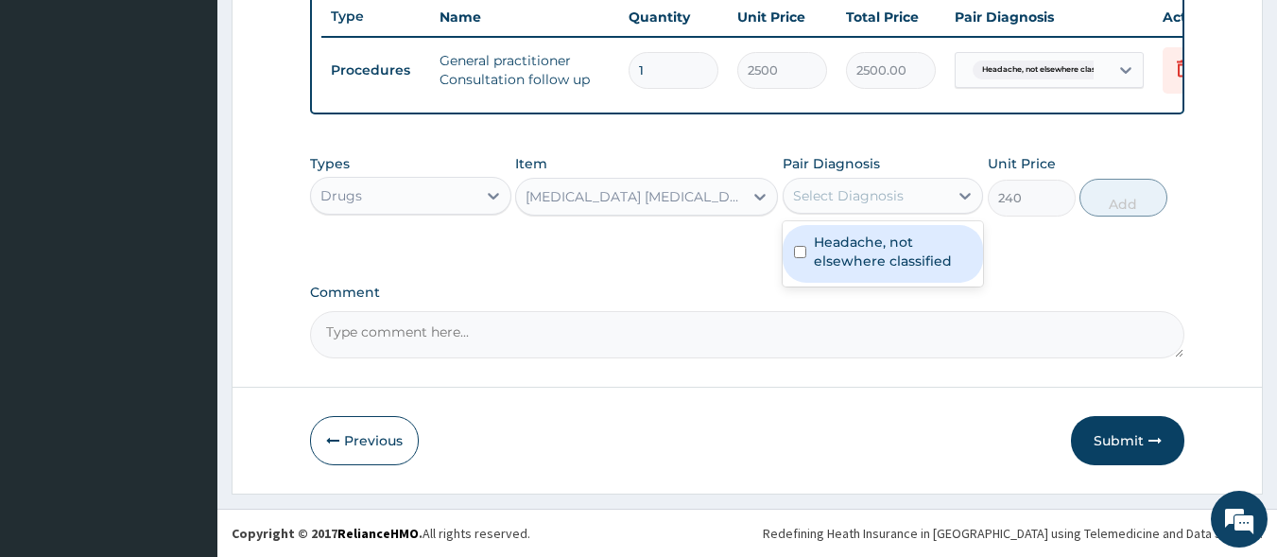
click at [863, 251] on label "Headache, not elsewhere classified" at bounding box center [893, 252] width 159 height 38
checkbox input "true"
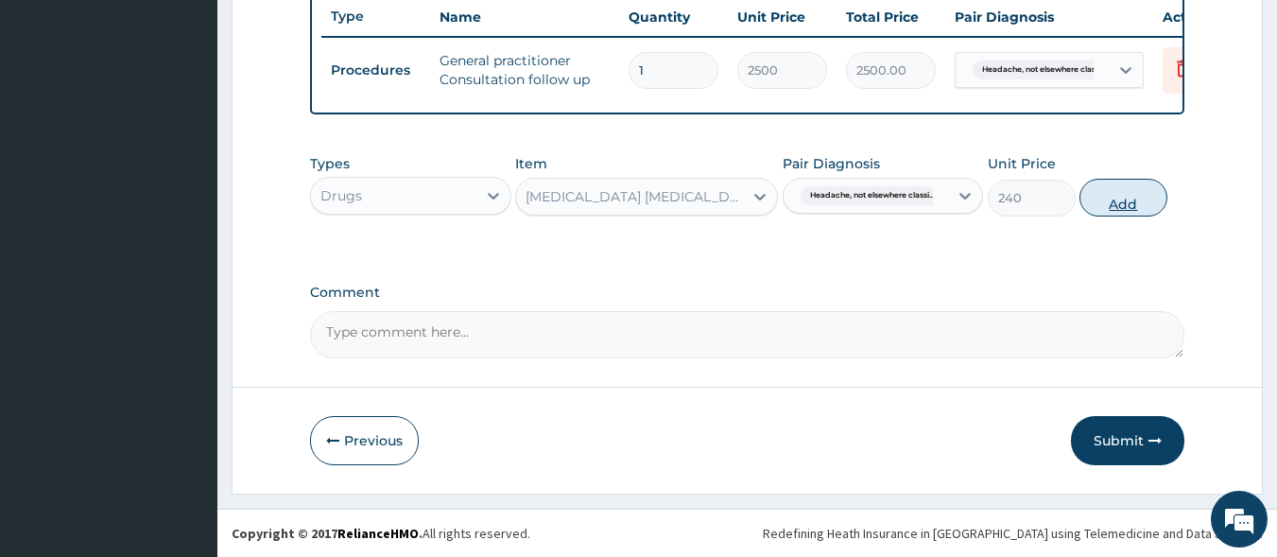
click at [1116, 193] on button "Add" at bounding box center [1124, 198] width 88 height 38
type input "0"
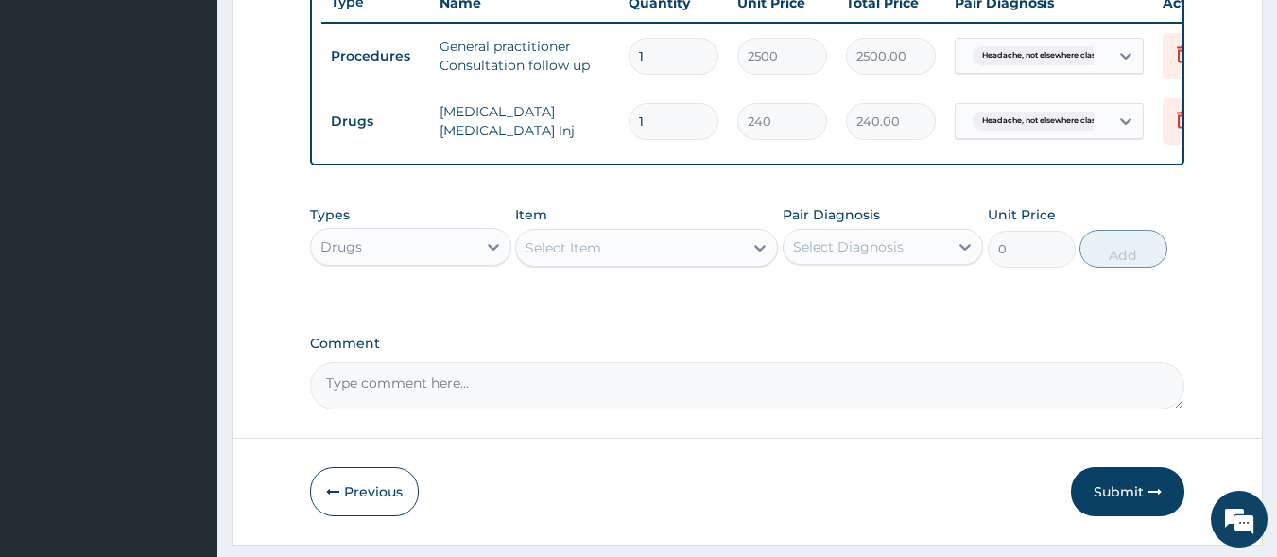
click at [650, 263] on div "Select Item" at bounding box center [629, 248] width 227 height 30
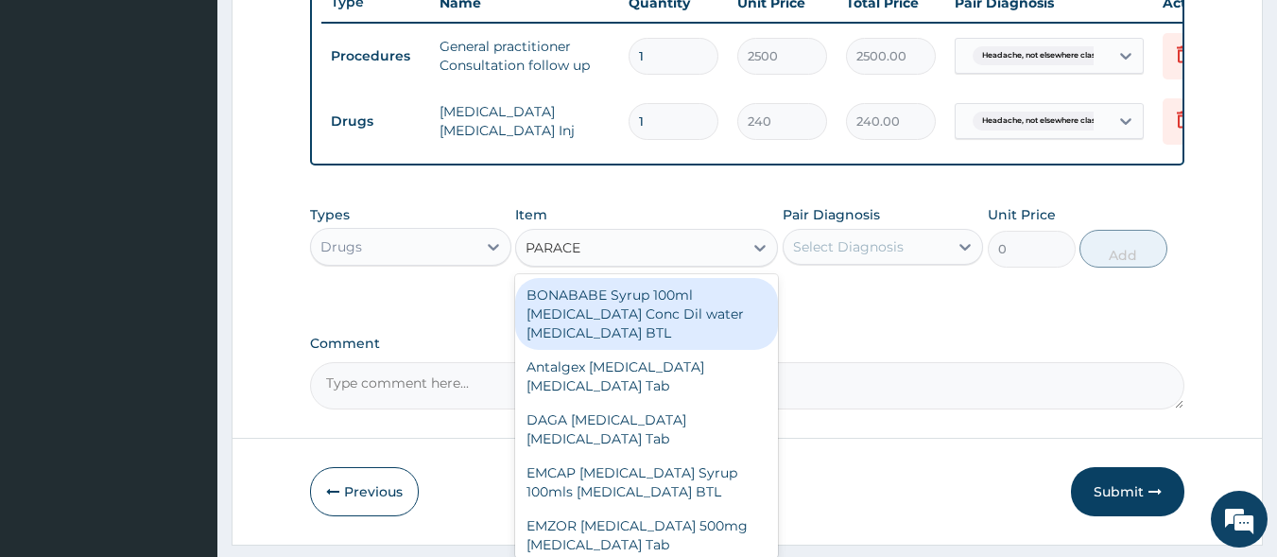
type input "PARACET"
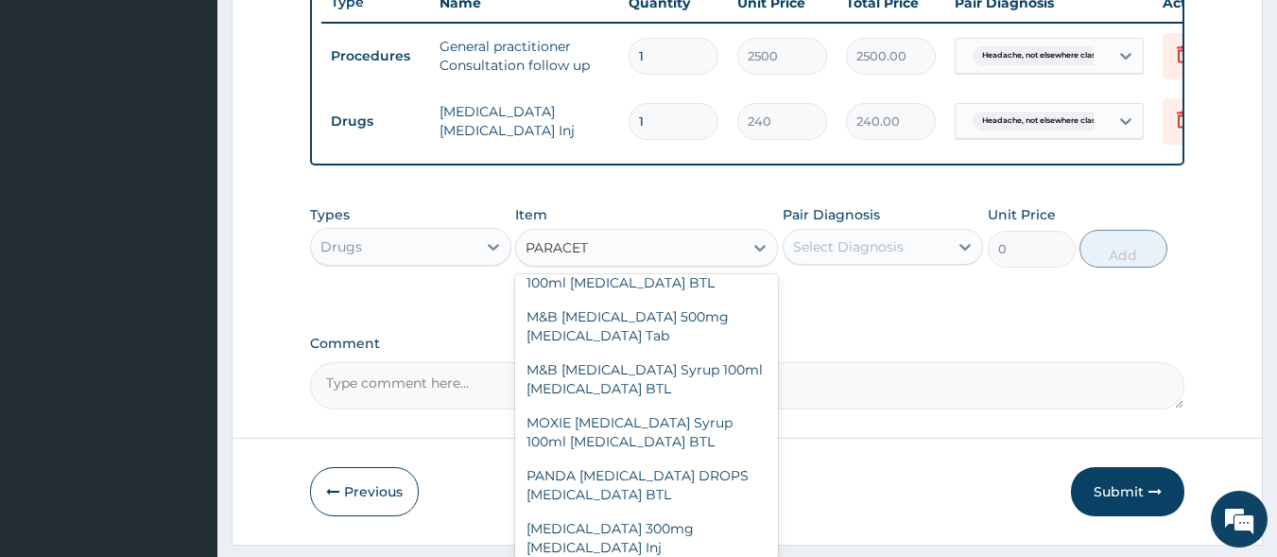
scroll to position [442, 0]
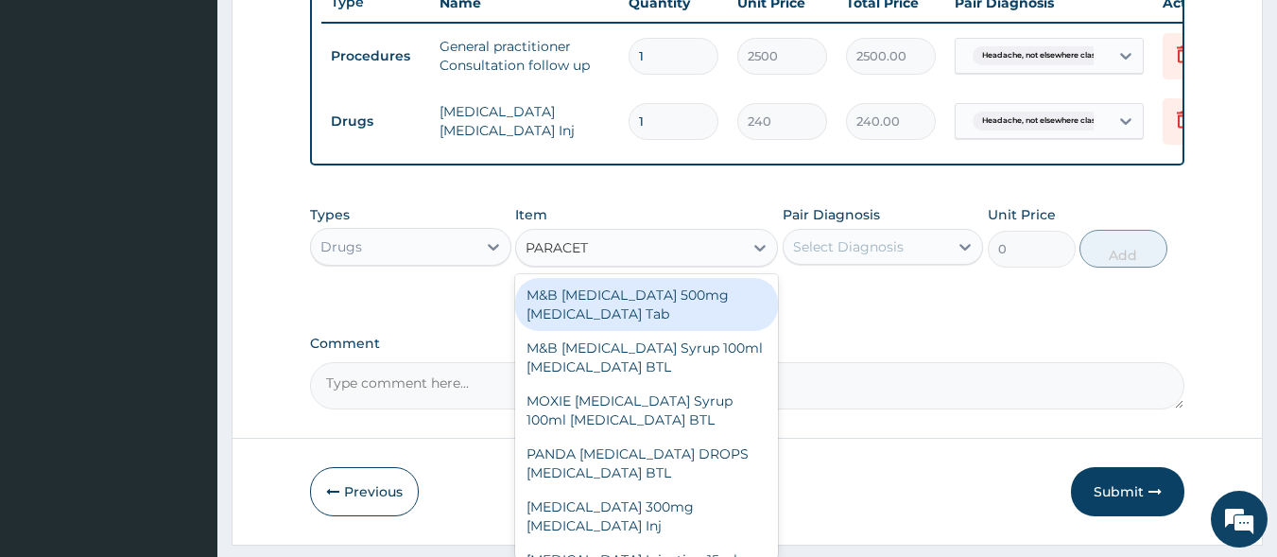
click at [660, 331] on div "M&B PARACETAMOL 500mg Acetaminophen Tab" at bounding box center [646, 304] width 263 height 53
type input "10"
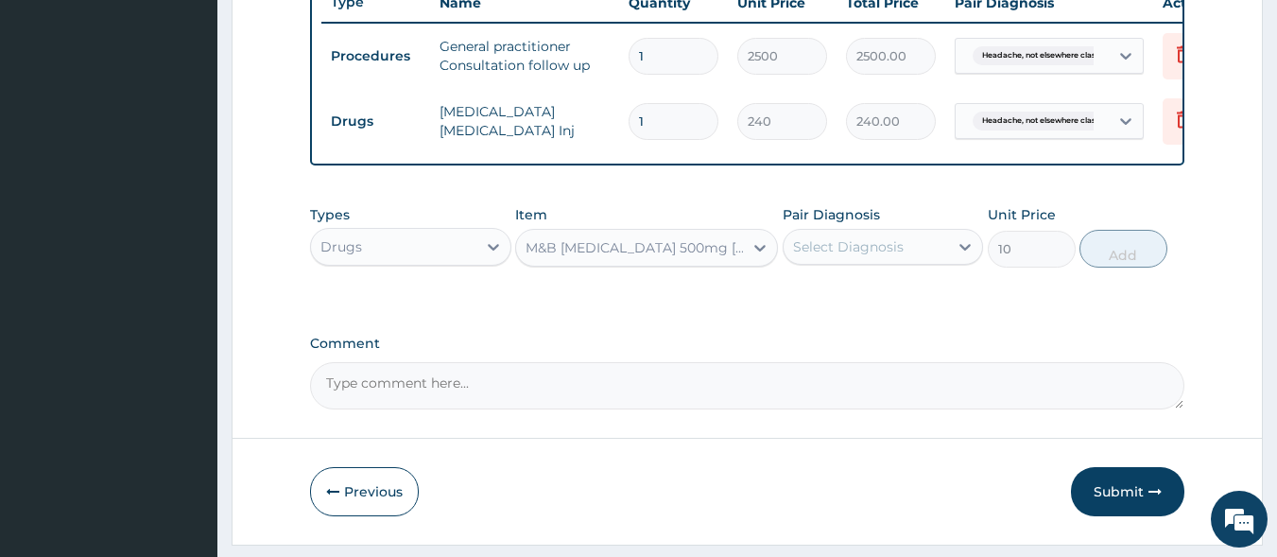
click at [837, 262] on div "Select Diagnosis" at bounding box center [866, 247] width 165 height 30
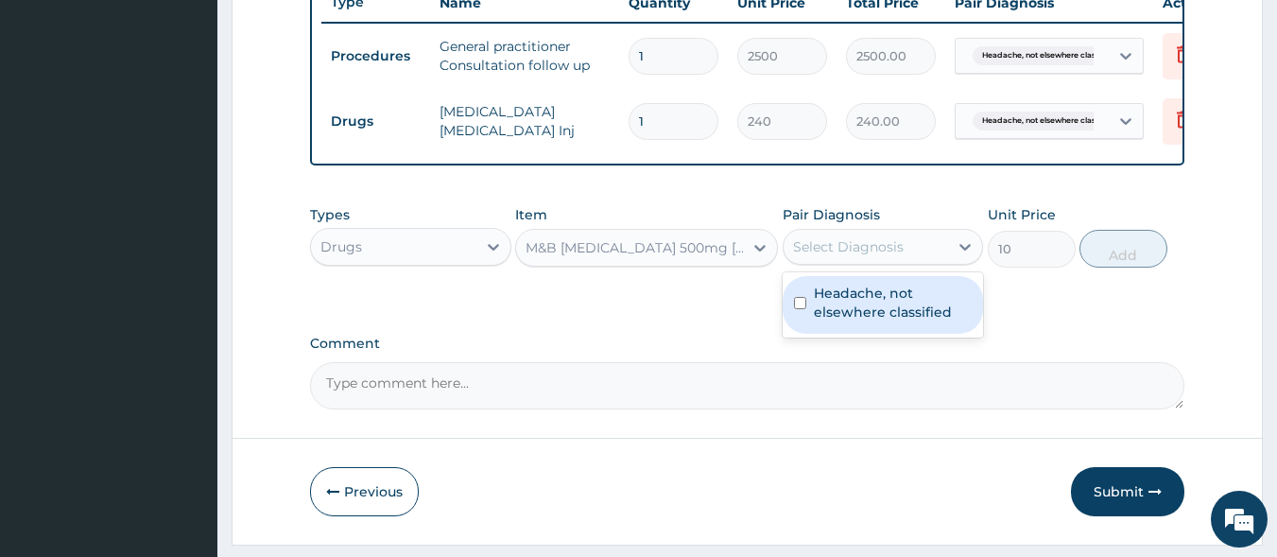
click at [849, 318] on label "Headache, not elsewhere classified" at bounding box center [893, 303] width 159 height 38
checkbox input "true"
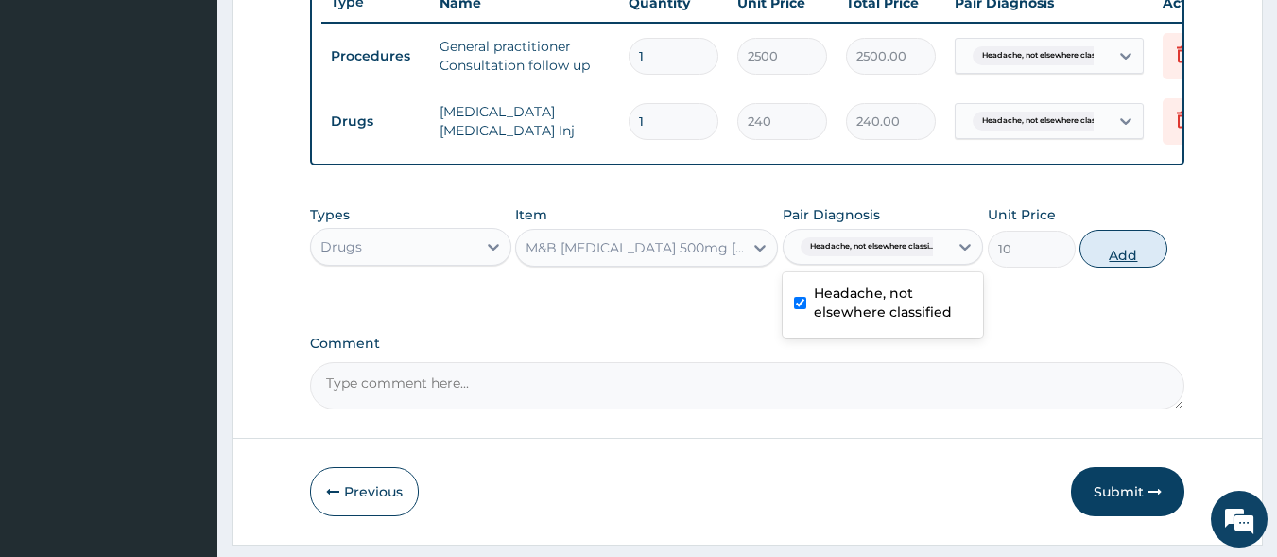
click at [1136, 268] on button "Add" at bounding box center [1124, 249] width 88 height 38
type input "0"
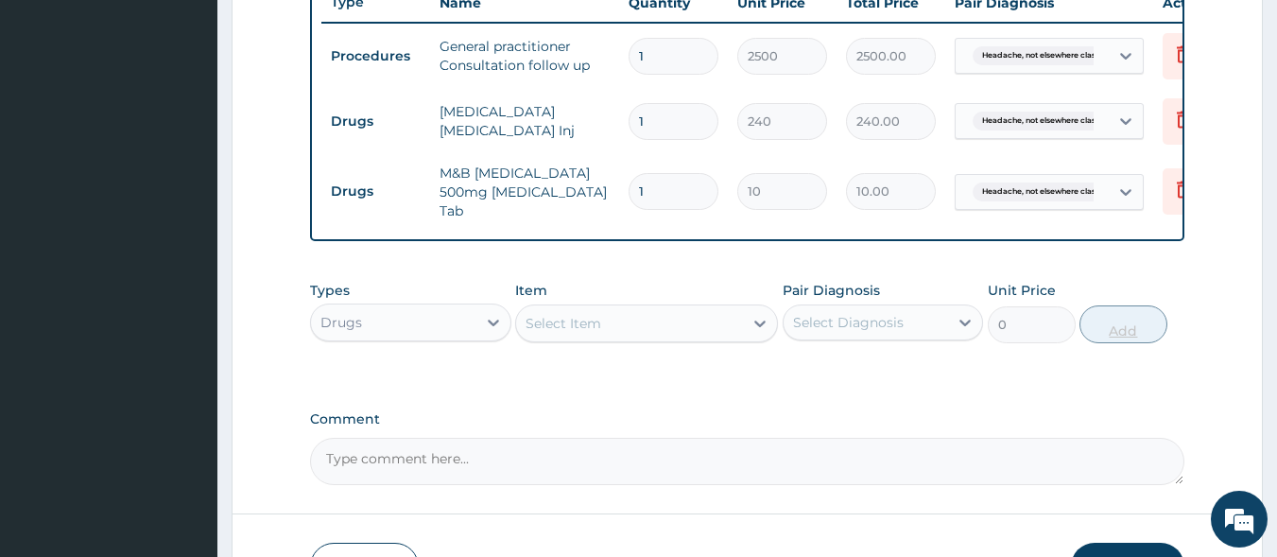
type input "18"
type input "180.00"
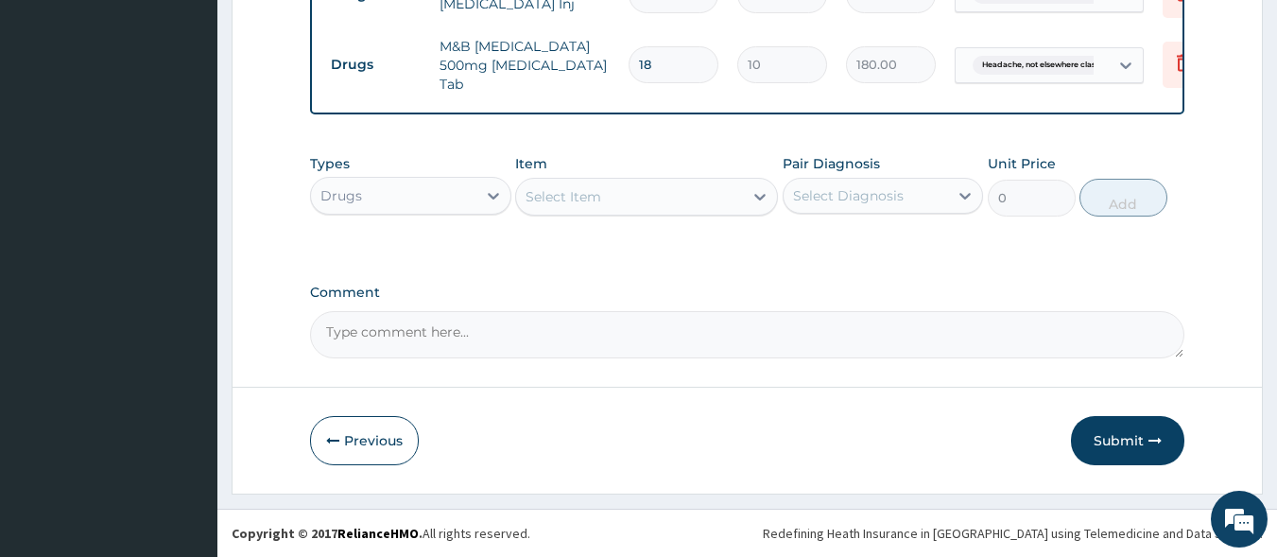
scroll to position [872, 0]
type input "18"
click at [1120, 434] on button "Submit" at bounding box center [1127, 440] width 113 height 49
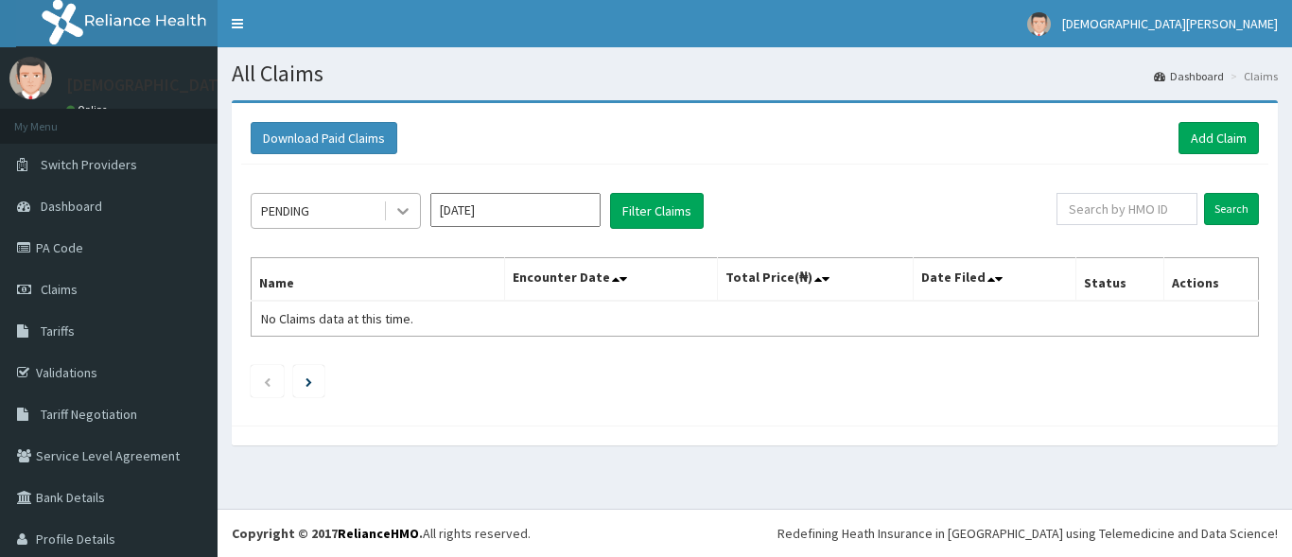
click at [409, 215] on icon at bounding box center [402, 210] width 19 height 19
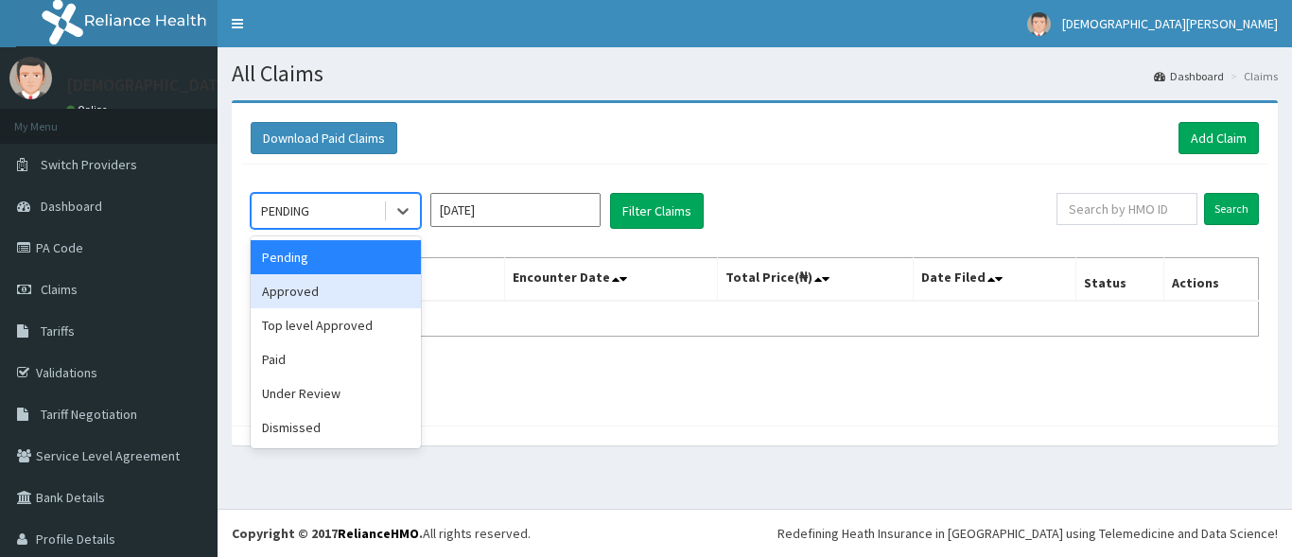
click at [312, 304] on div "Approved" at bounding box center [336, 291] width 170 height 34
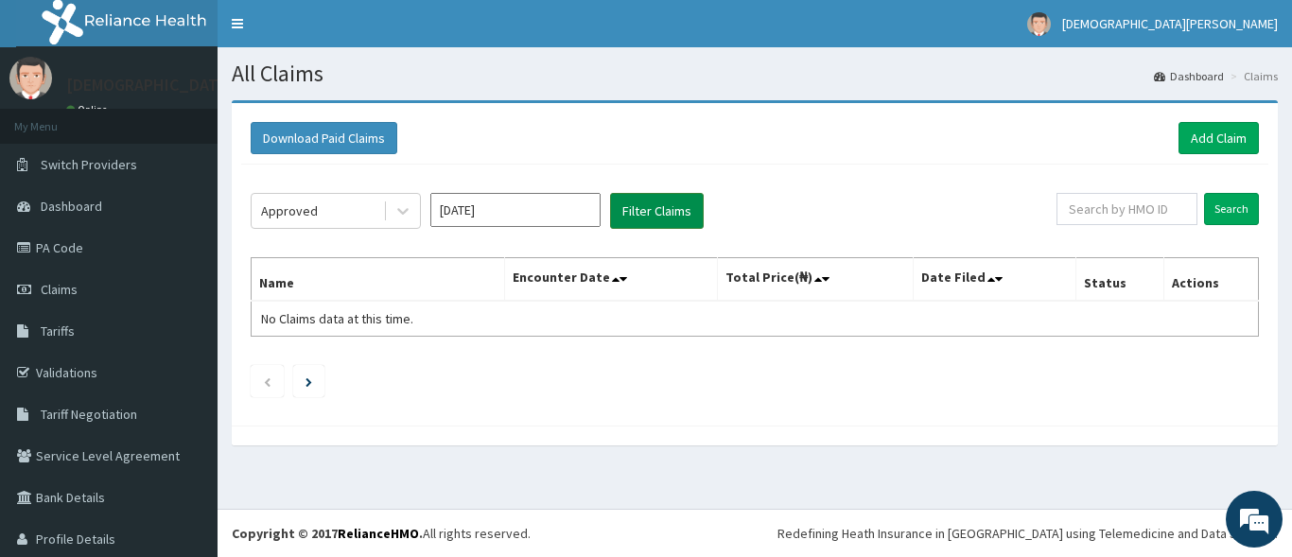
click at [642, 216] on button "Filter Claims" at bounding box center [657, 211] width 94 height 36
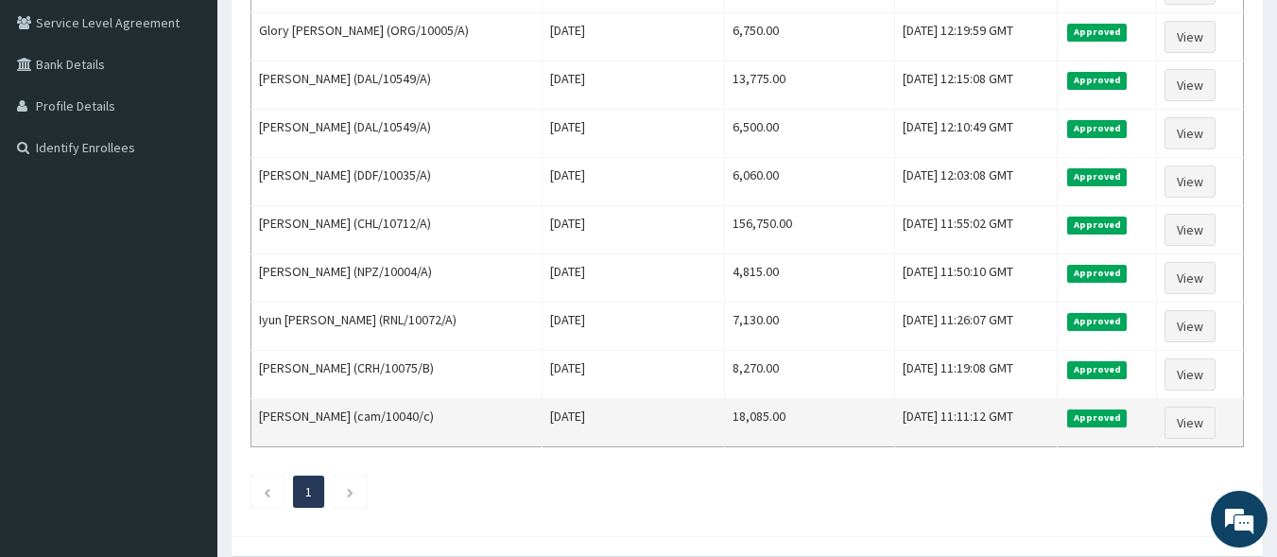
scroll to position [442, 0]
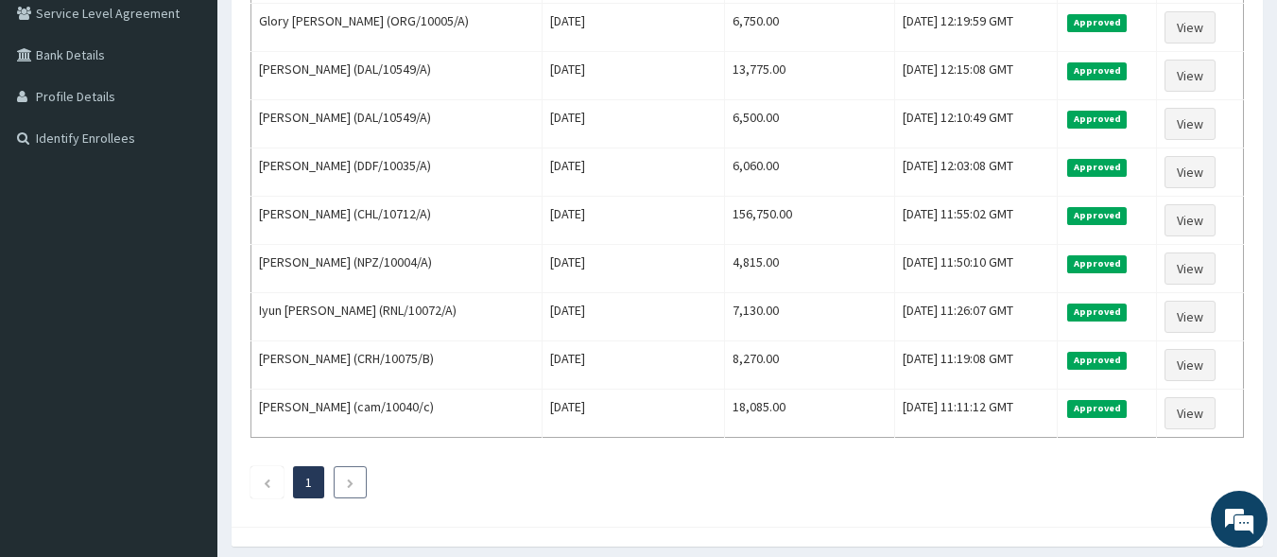
click at [346, 488] on icon "Next page" at bounding box center [350, 482] width 9 height 11
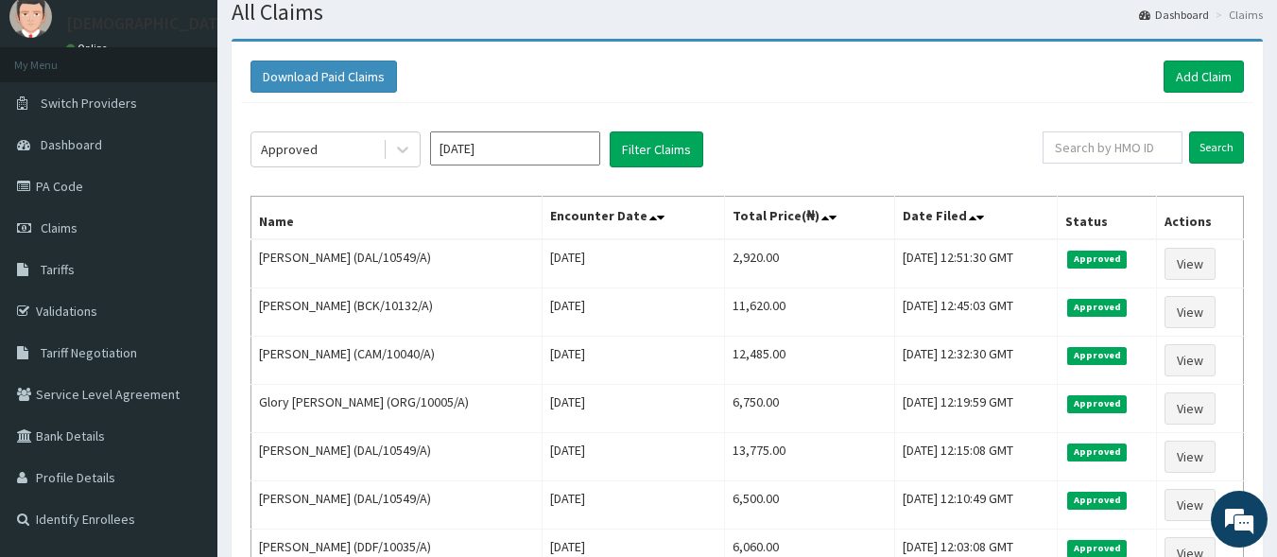
scroll to position [25, 0]
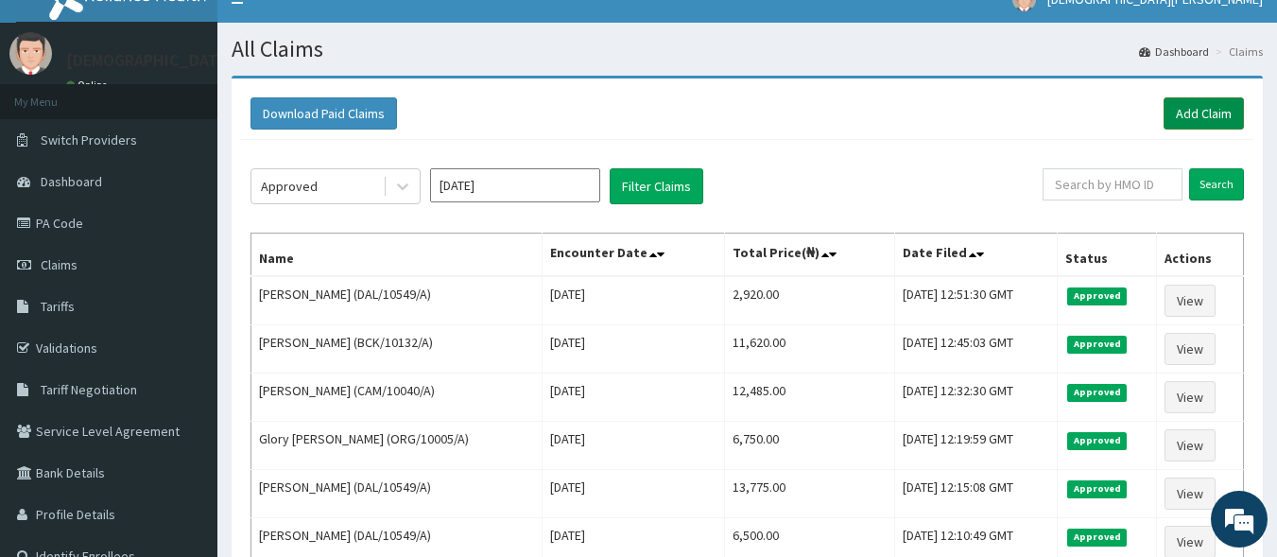
click at [1199, 113] on link "Add Claim" at bounding box center [1204, 113] width 80 height 32
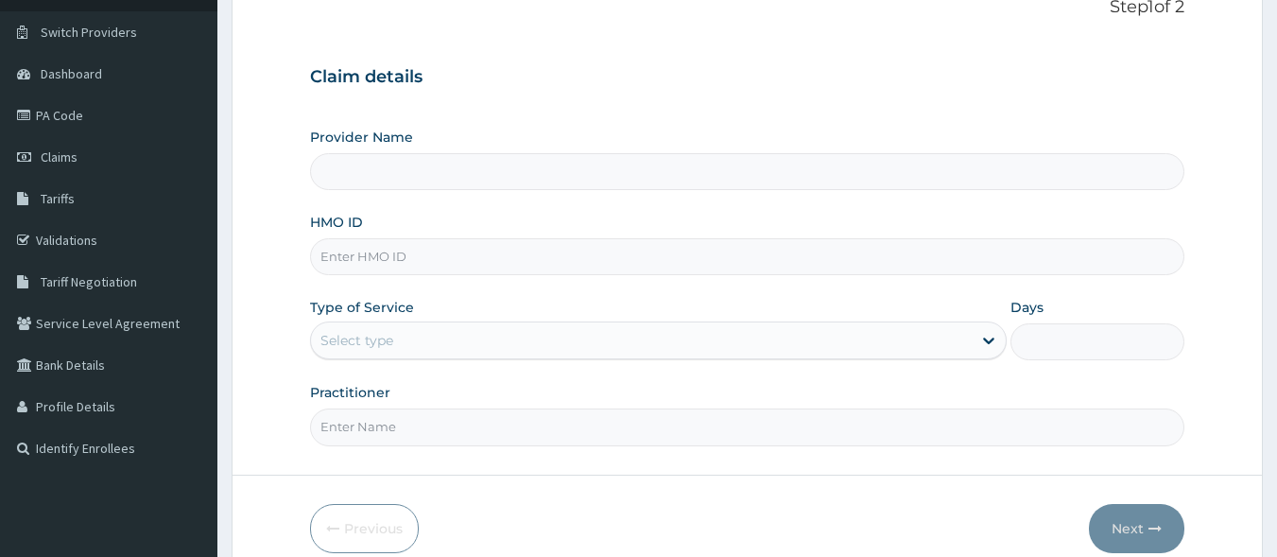
scroll to position [133, 0]
type input "[GEOGRAPHIC_DATA]"
click at [460, 247] on input "HMO ID" at bounding box center [748, 255] width 876 height 37
type input "NBL/10362/A"
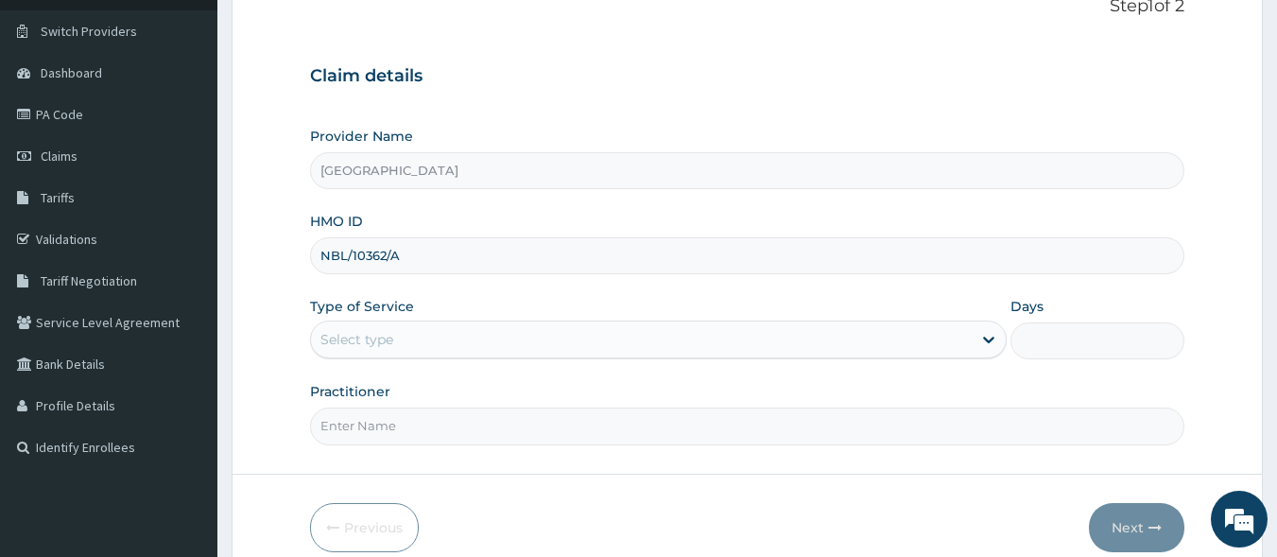
click at [396, 347] on div "Select type" at bounding box center [641, 339] width 661 height 30
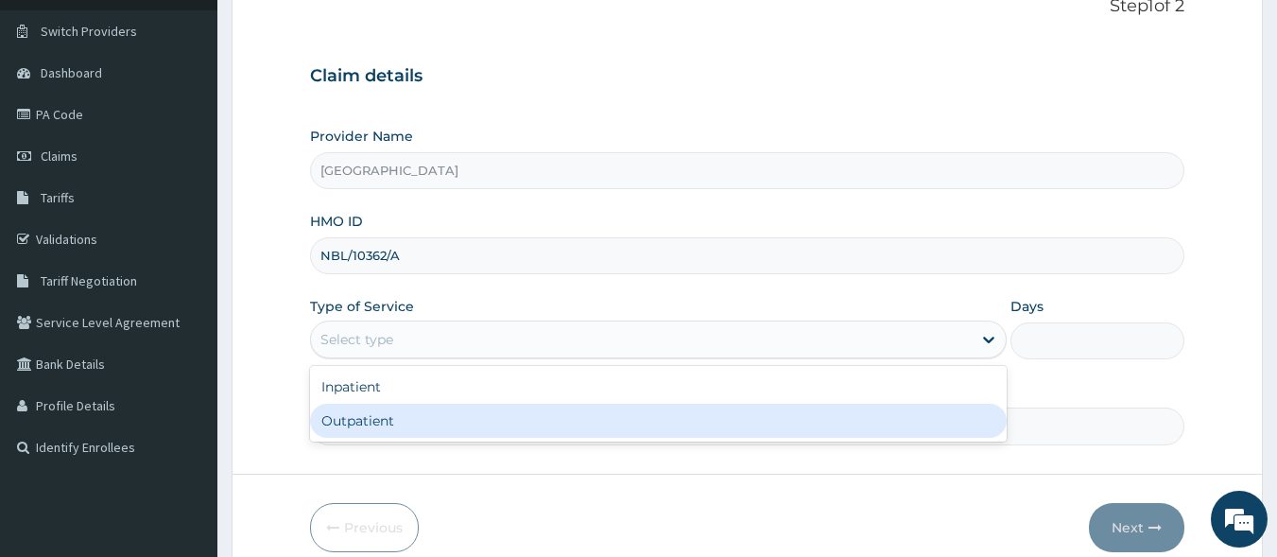
click at [409, 429] on div "Outpatient" at bounding box center [658, 421] width 697 height 34
type input "1"
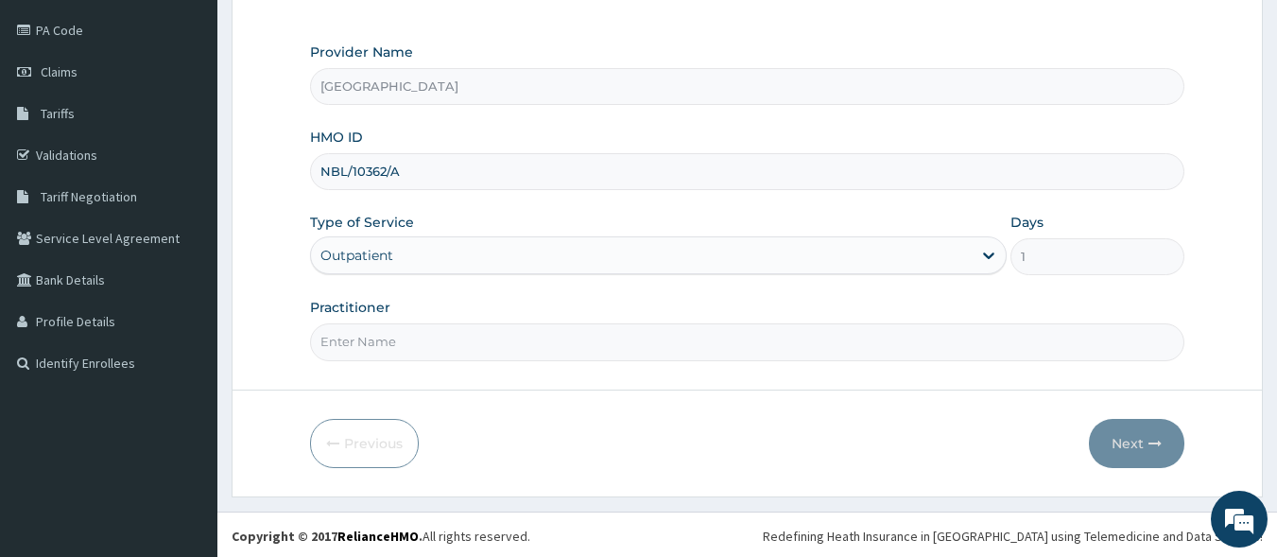
scroll to position [220, 0]
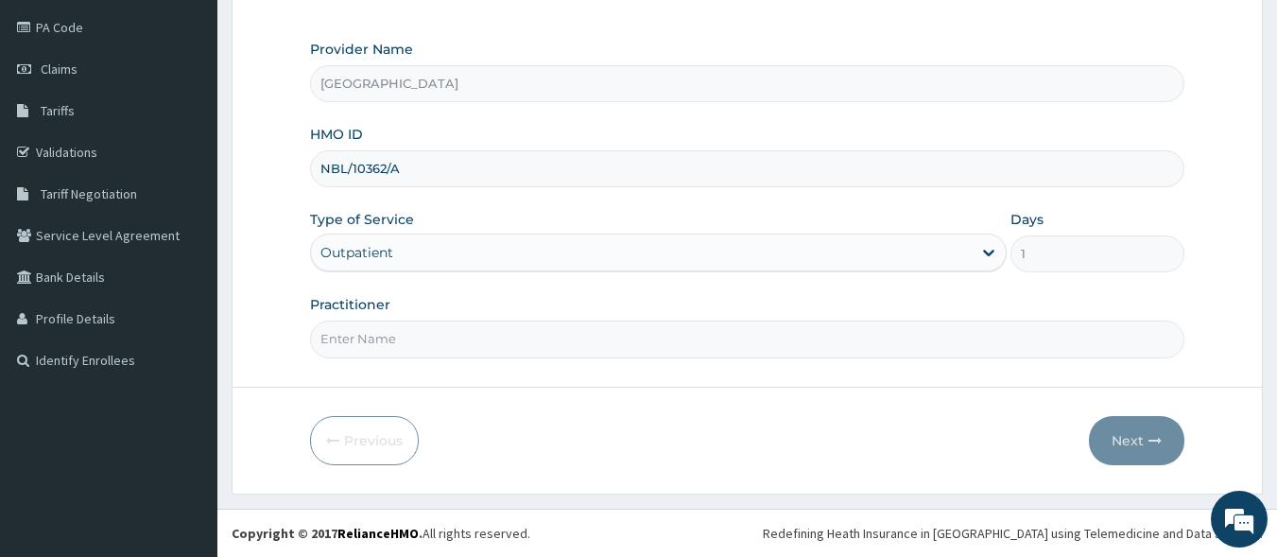
click at [451, 343] on input "Practitioner" at bounding box center [748, 339] width 876 height 37
type input "DR SAMPSON EZE"
click at [1150, 435] on icon "button" at bounding box center [1155, 440] width 13 height 13
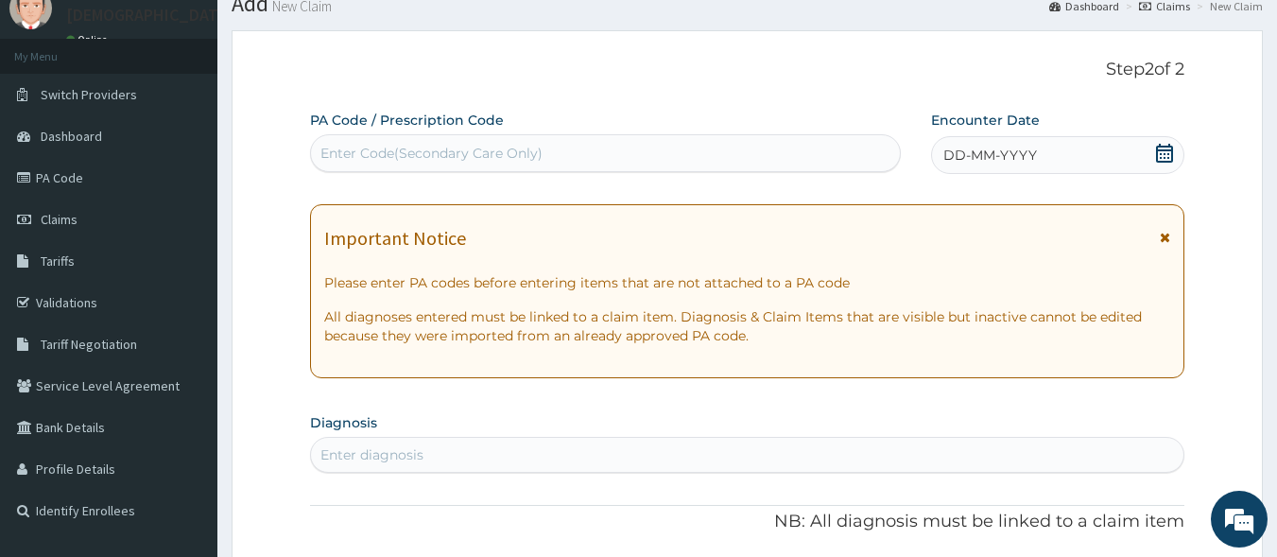
scroll to position [38, 0]
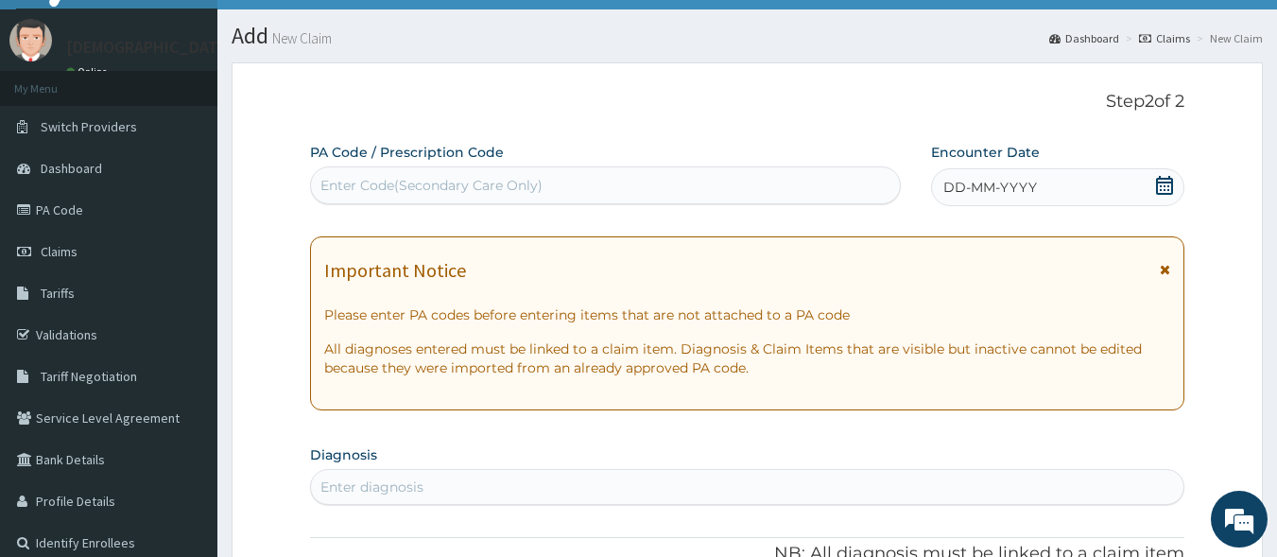
click at [539, 181] on div "Enter Code(Secondary Care Only)" at bounding box center [432, 185] width 222 height 19
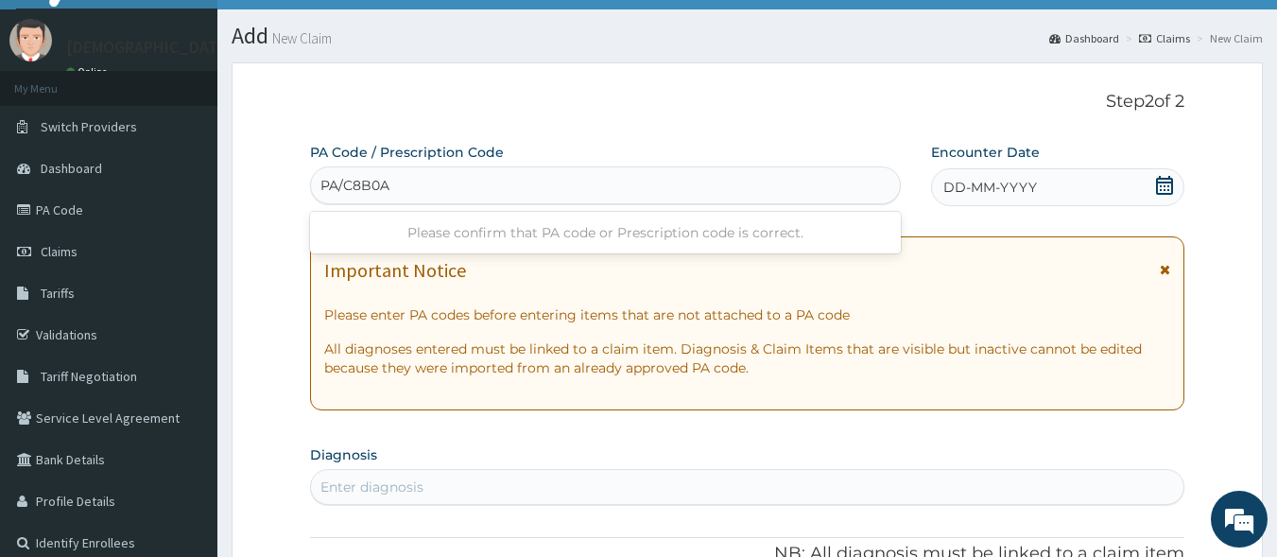
type input "PA/C8B0A5"
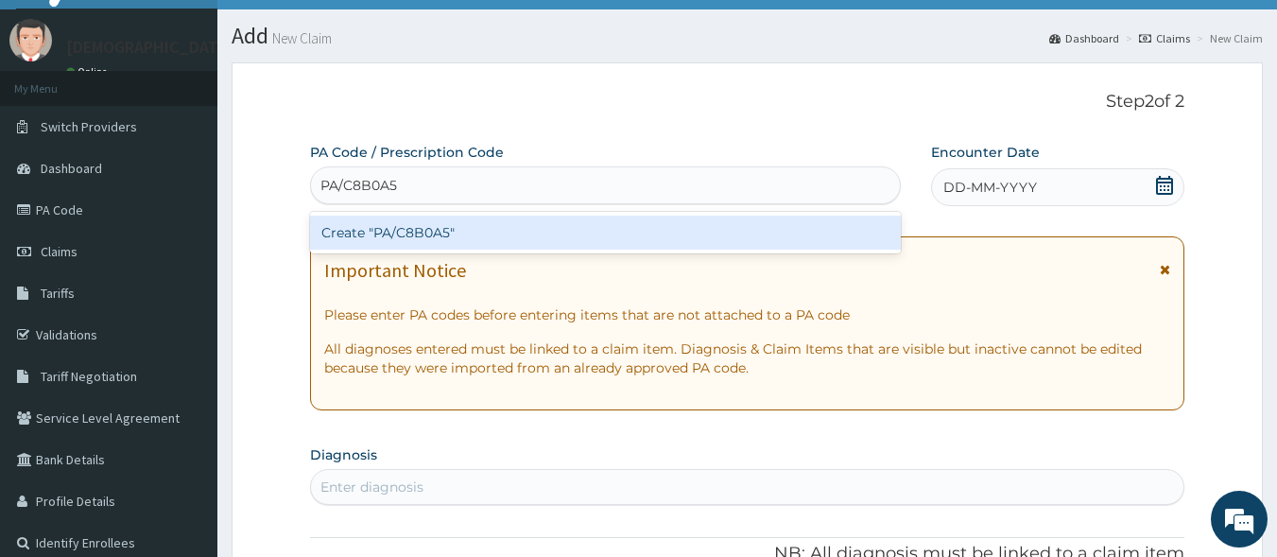
click at [524, 226] on div "Create "PA/C8B0A5"" at bounding box center [606, 233] width 592 height 34
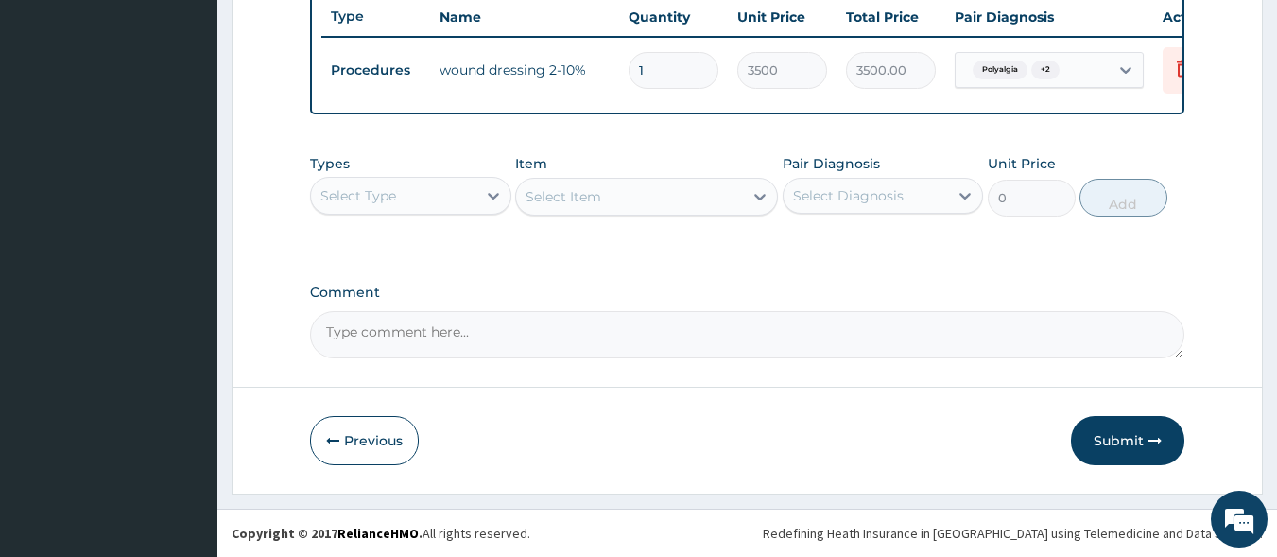
scroll to position [719, 0]
click at [1137, 455] on button "Submit" at bounding box center [1127, 440] width 113 height 49
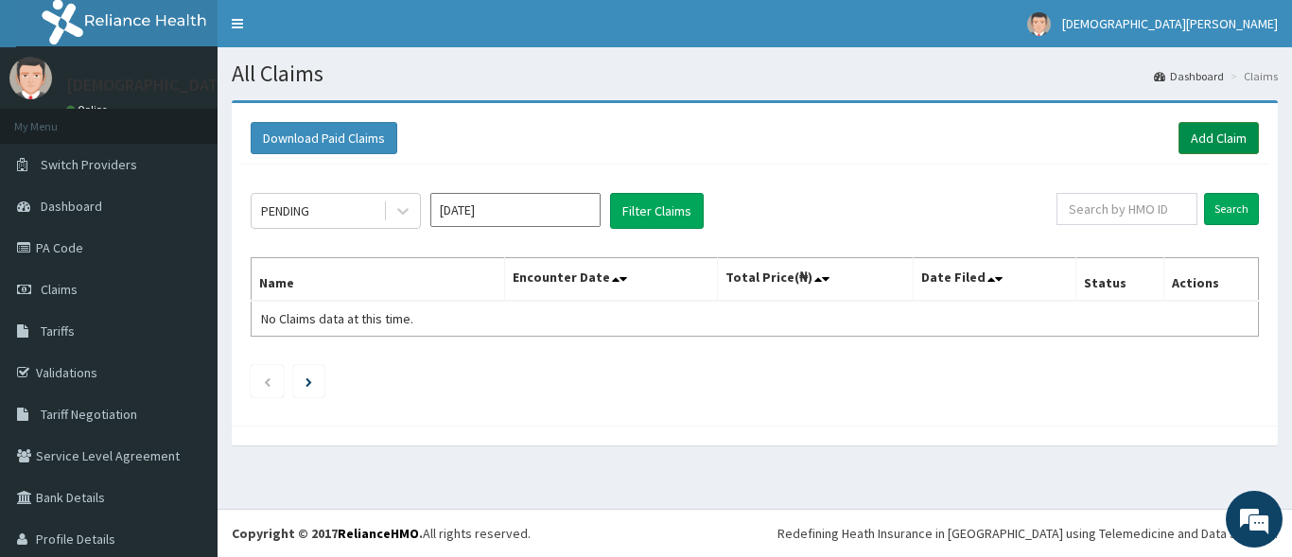
click at [1207, 131] on link "Add Claim" at bounding box center [1218, 138] width 80 height 32
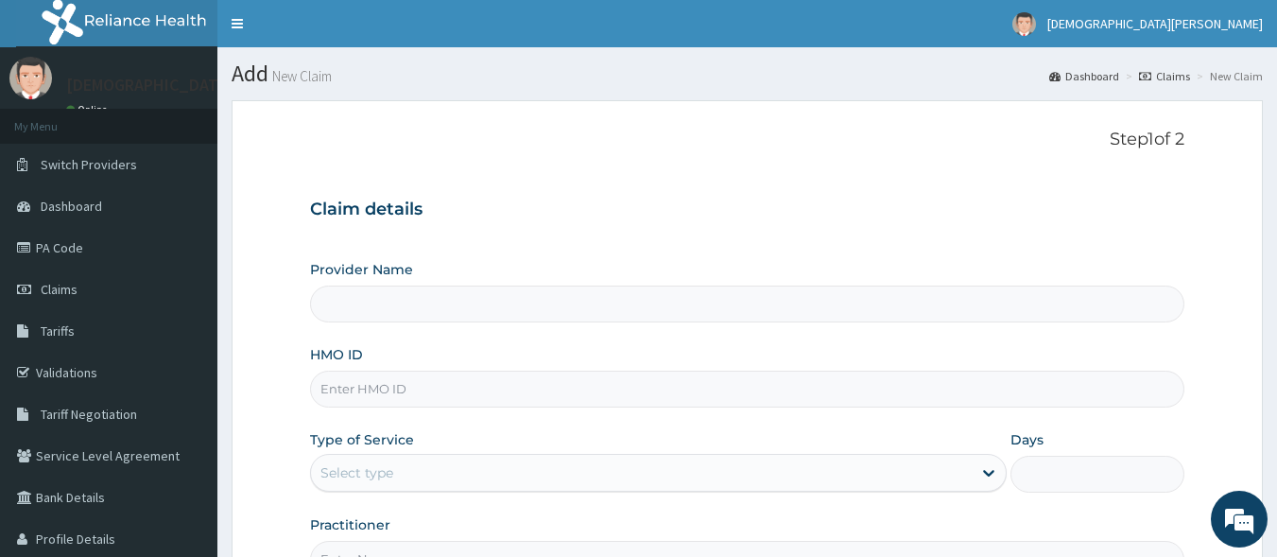
click at [410, 388] on input "HMO ID" at bounding box center [748, 389] width 876 height 37
type input "NBL/"
type input "[GEOGRAPHIC_DATA]"
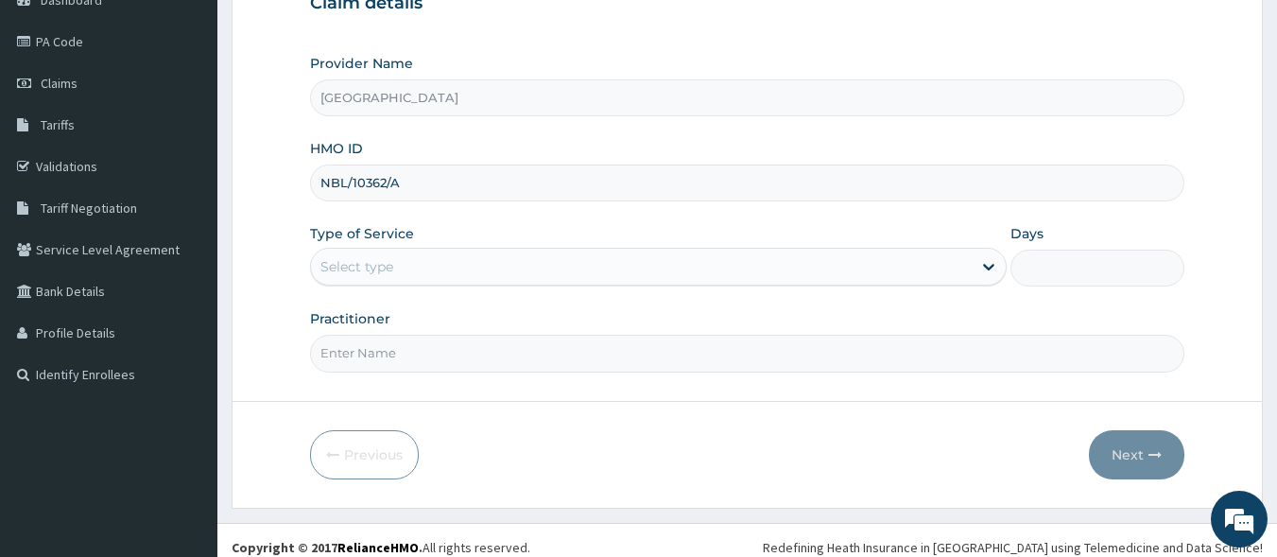
scroll to position [220, 0]
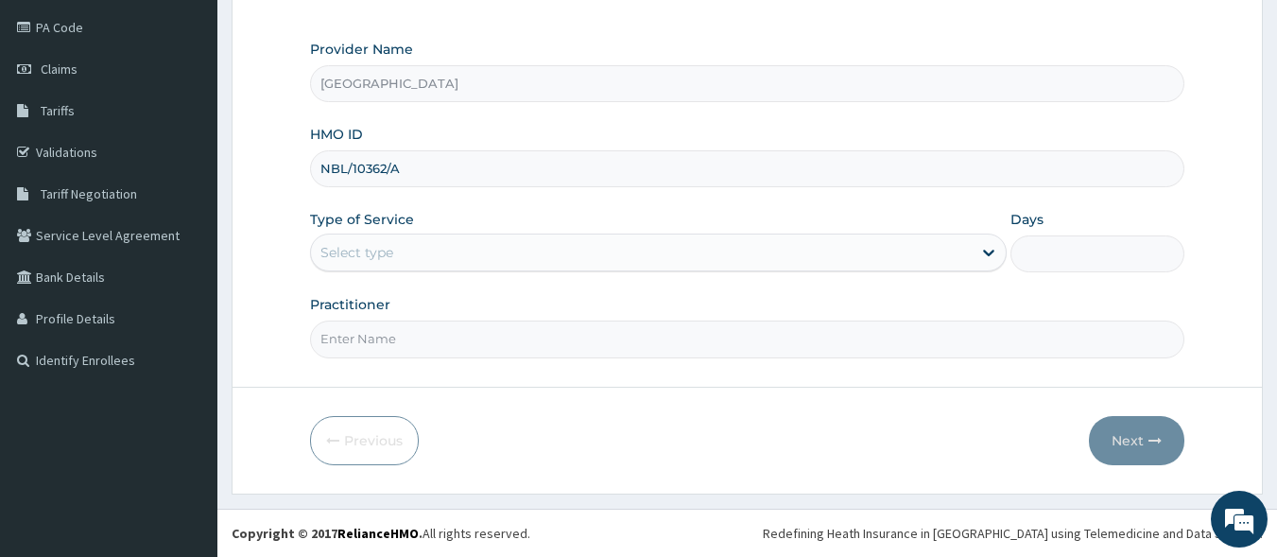
type input "NBL/10362/A"
click at [407, 254] on div "Select type" at bounding box center [641, 252] width 661 height 30
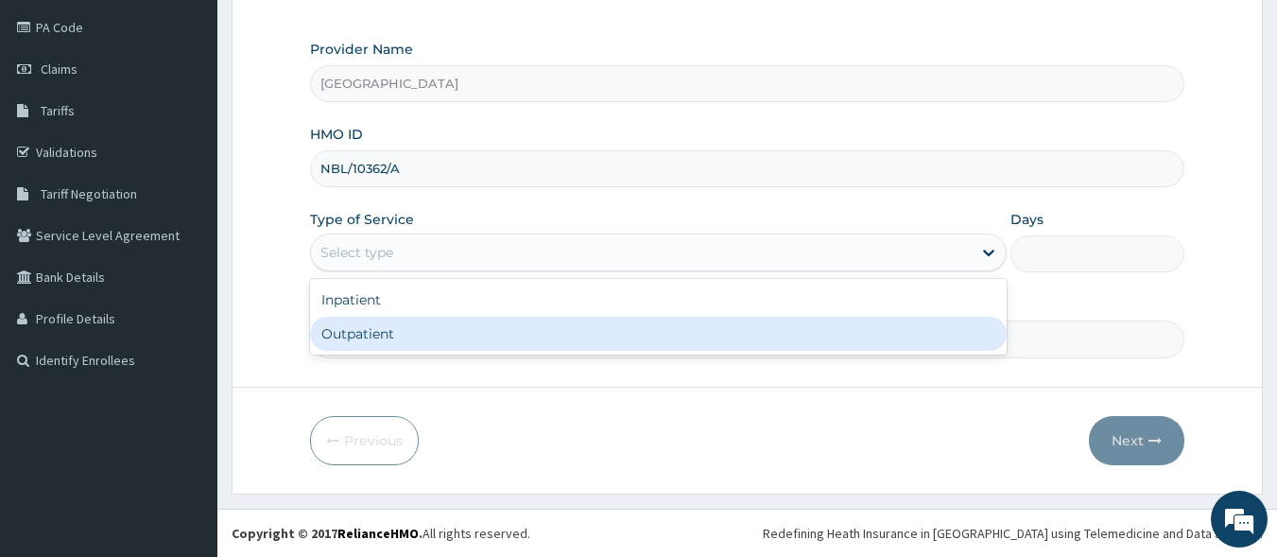
click at [404, 336] on div "Outpatient" at bounding box center [658, 334] width 697 height 34
type input "1"
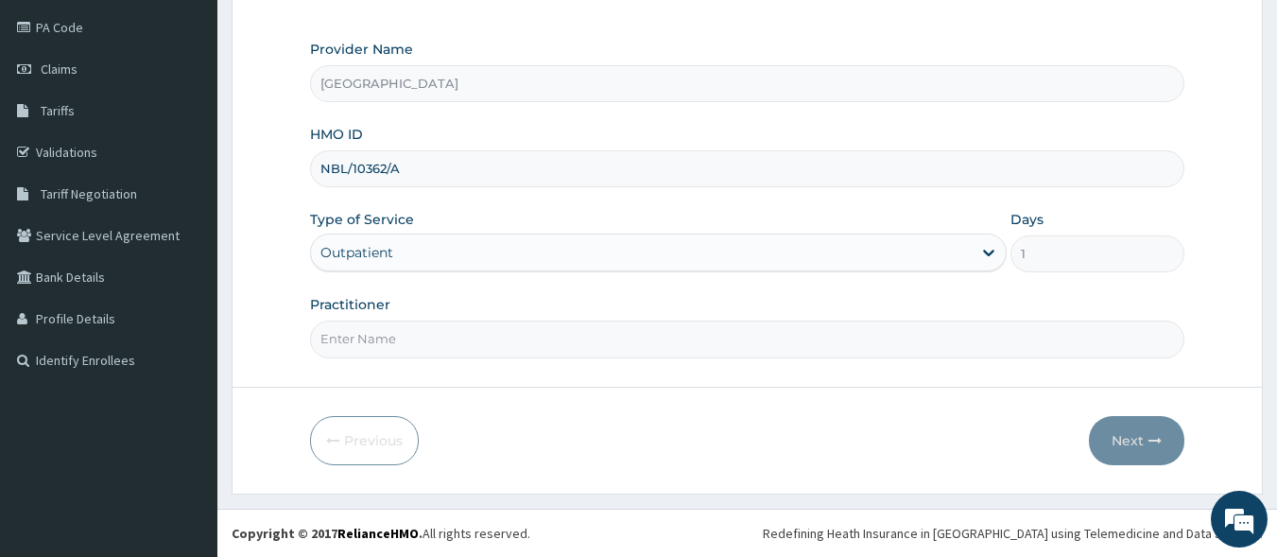
click at [461, 346] on input "Practitioner" at bounding box center [748, 339] width 876 height 37
type input "DR SAMPSON EZE"
click at [1137, 442] on button "Next" at bounding box center [1136, 440] width 95 height 49
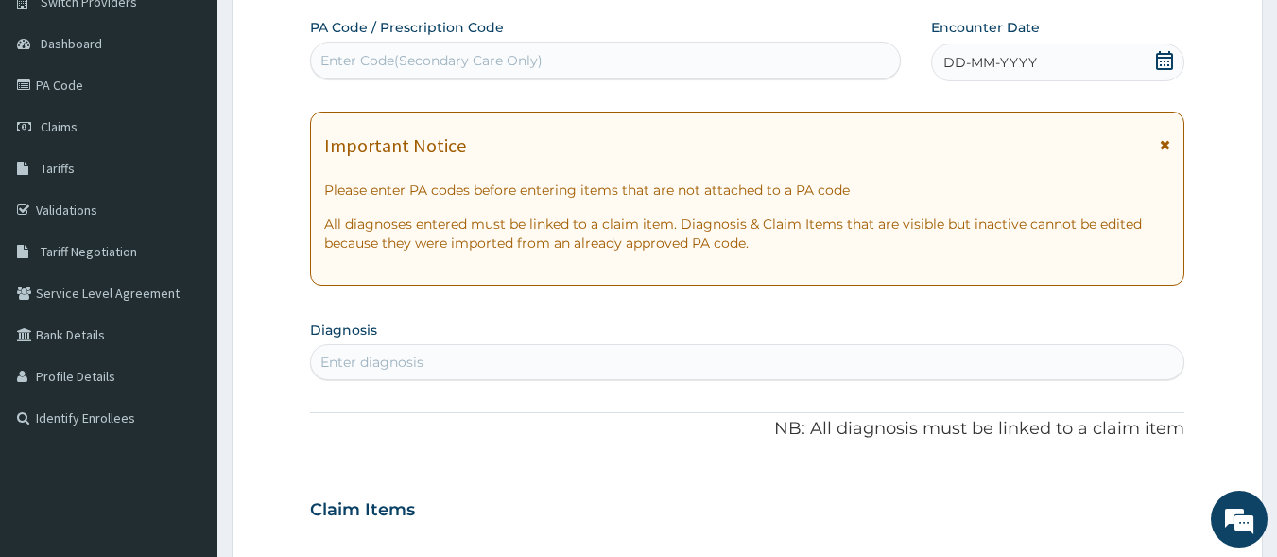
scroll to position [0, 0]
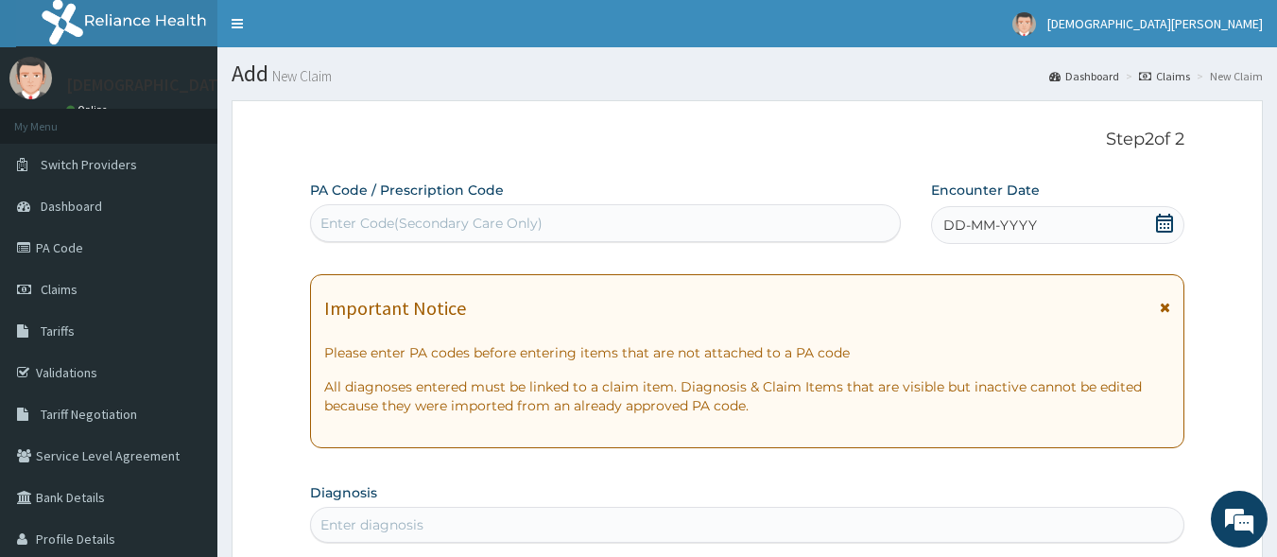
click at [731, 223] on div "Enter Code(Secondary Care Only)" at bounding box center [606, 223] width 590 height 30
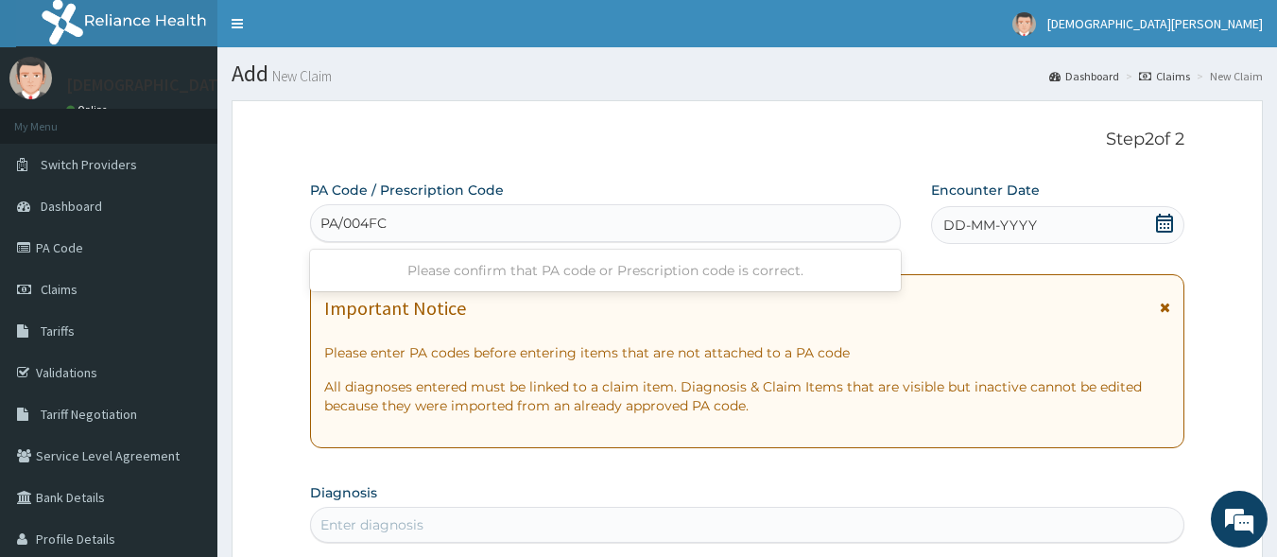
type input "PA/004FCE"
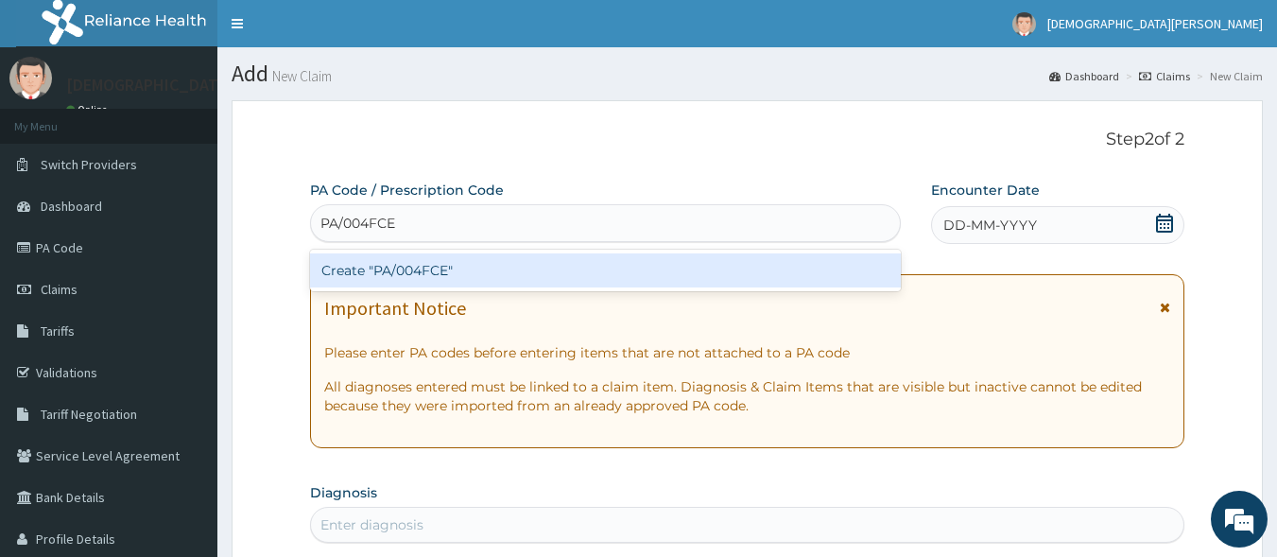
click at [447, 272] on div "Create "PA/004FCE"" at bounding box center [606, 270] width 592 height 34
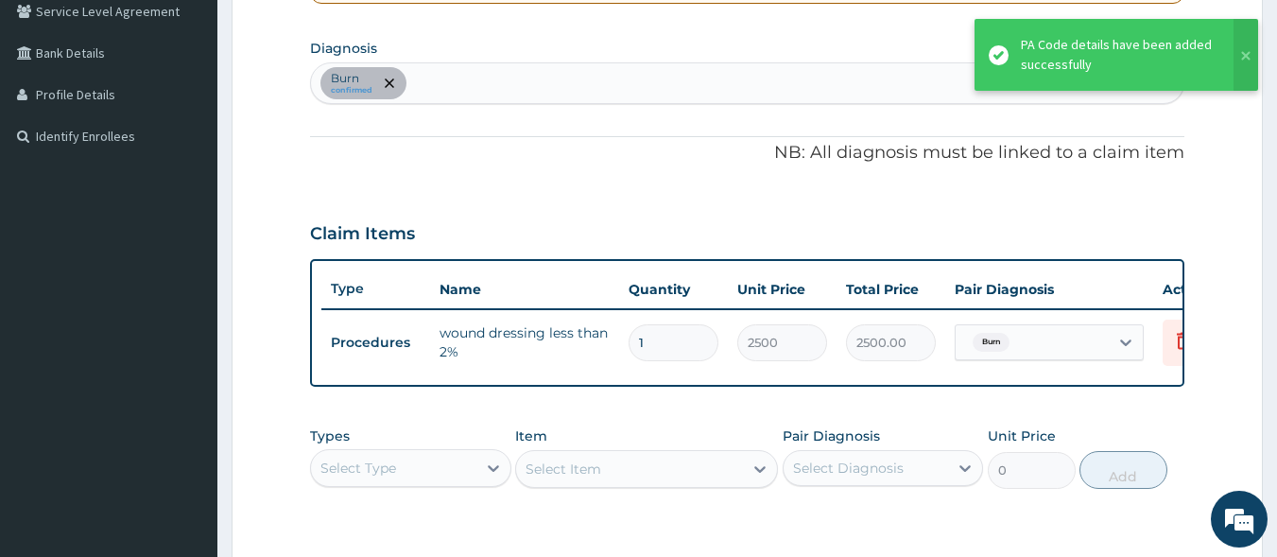
scroll to position [418, 0]
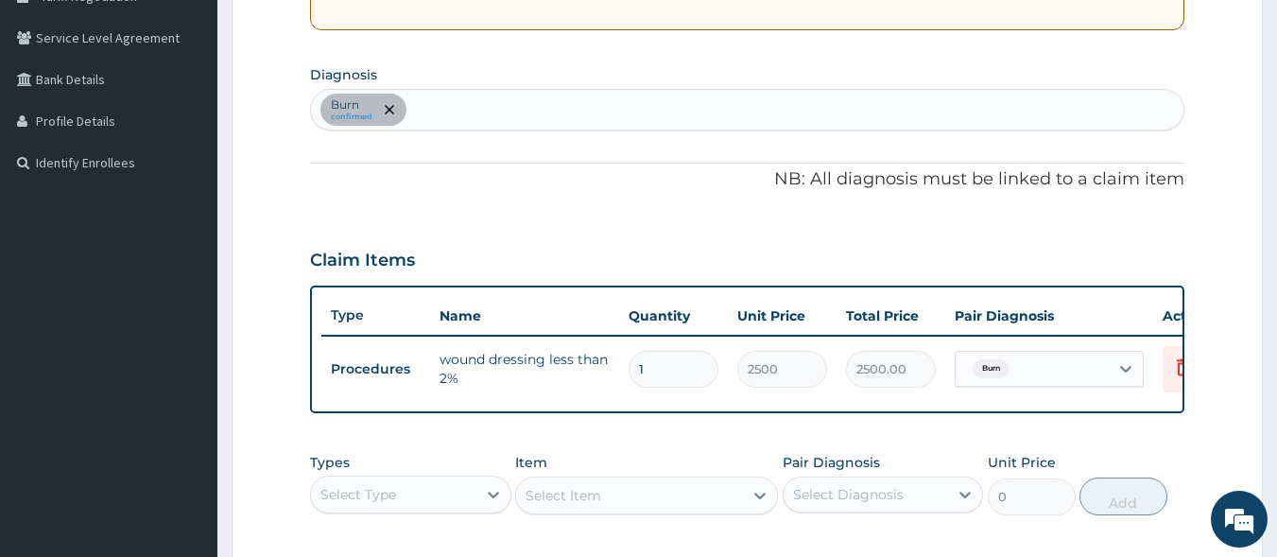
click at [484, 108] on div "Burn confirmed" at bounding box center [748, 110] width 874 height 40
type input "MALARIA"
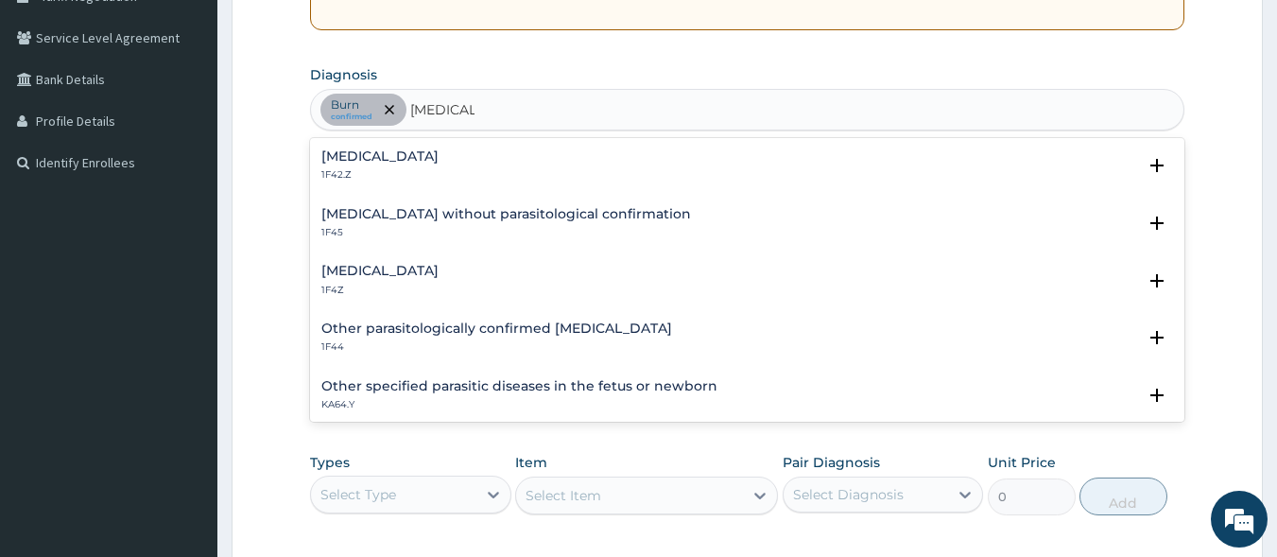
click at [411, 269] on h4 "Malaria, unspecified" at bounding box center [379, 271] width 117 height 14
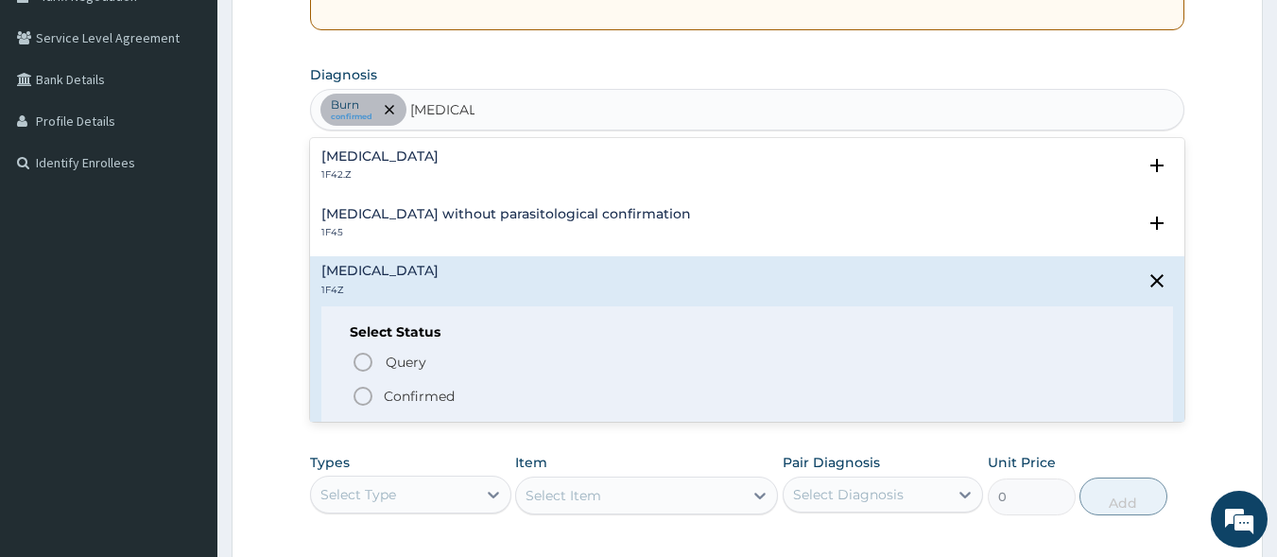
click at [367, 398] on icon "status option filled" at bounding box center [363, 396] width 23 height 23
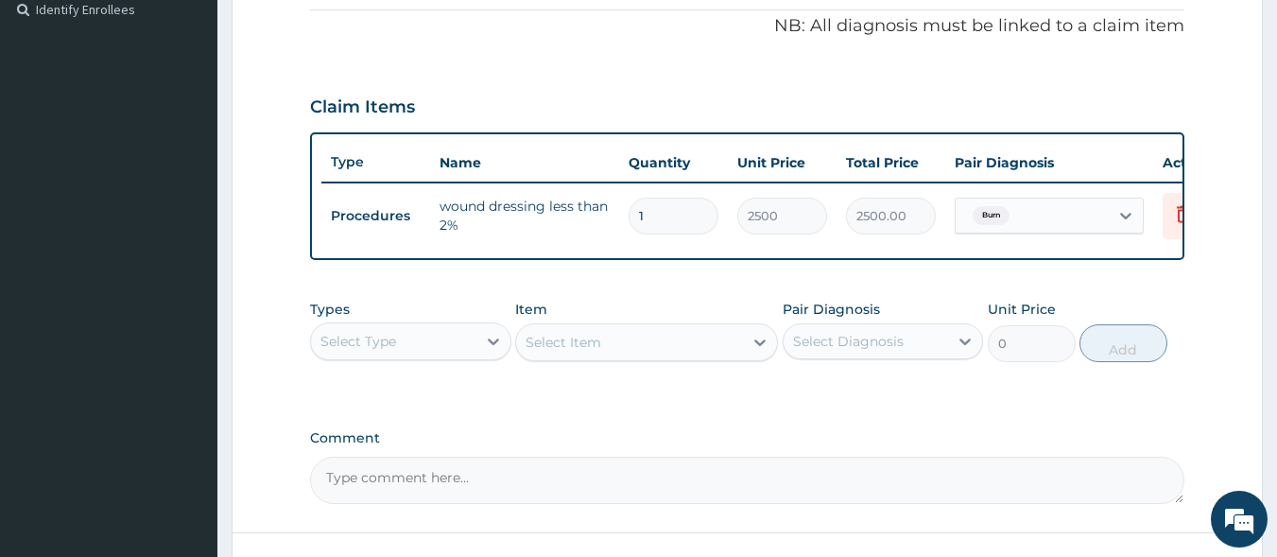
scroll to position [629, 0]
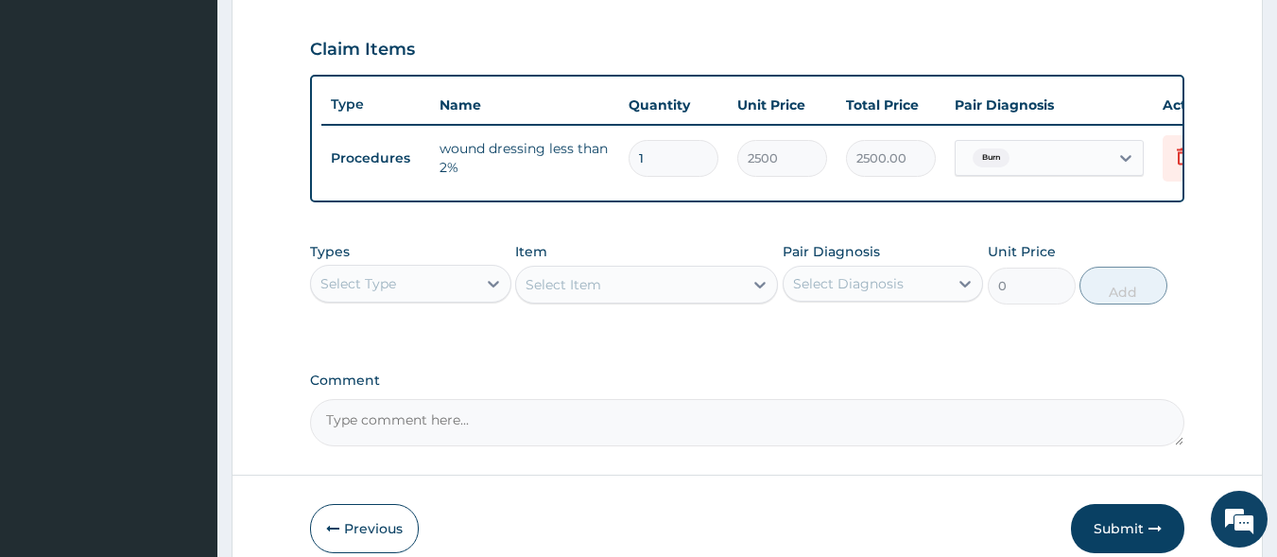
click at [476, 299] on div "Select Type" at bounding box center [393, 284] width 165 height 30
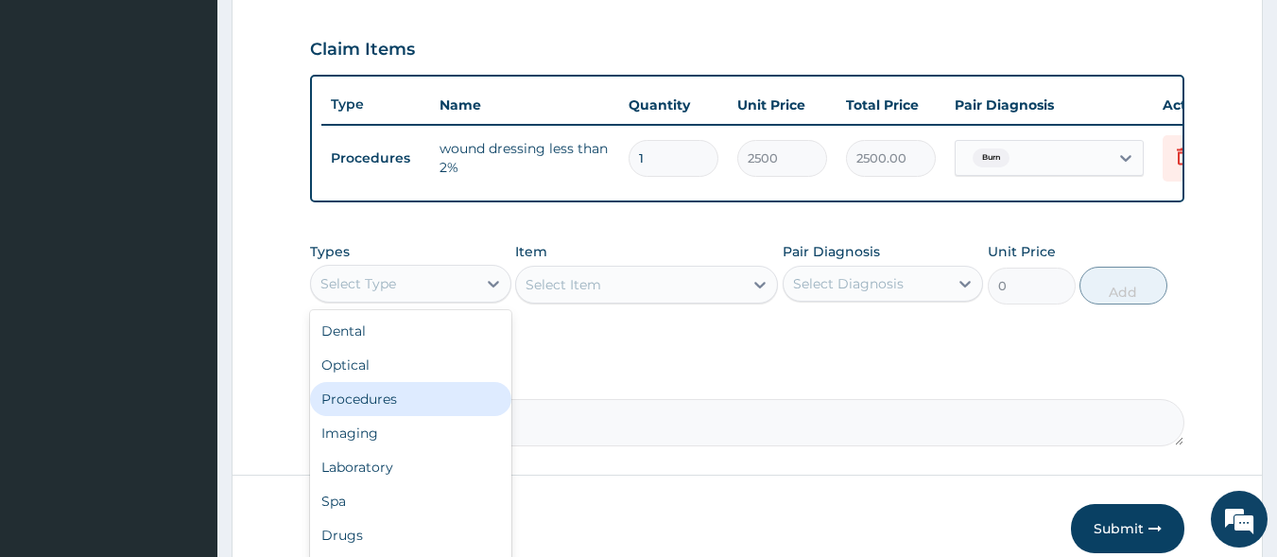
click at [401, 413] on div "Procedures" at bounding box center [410, 399] width 201 height 34
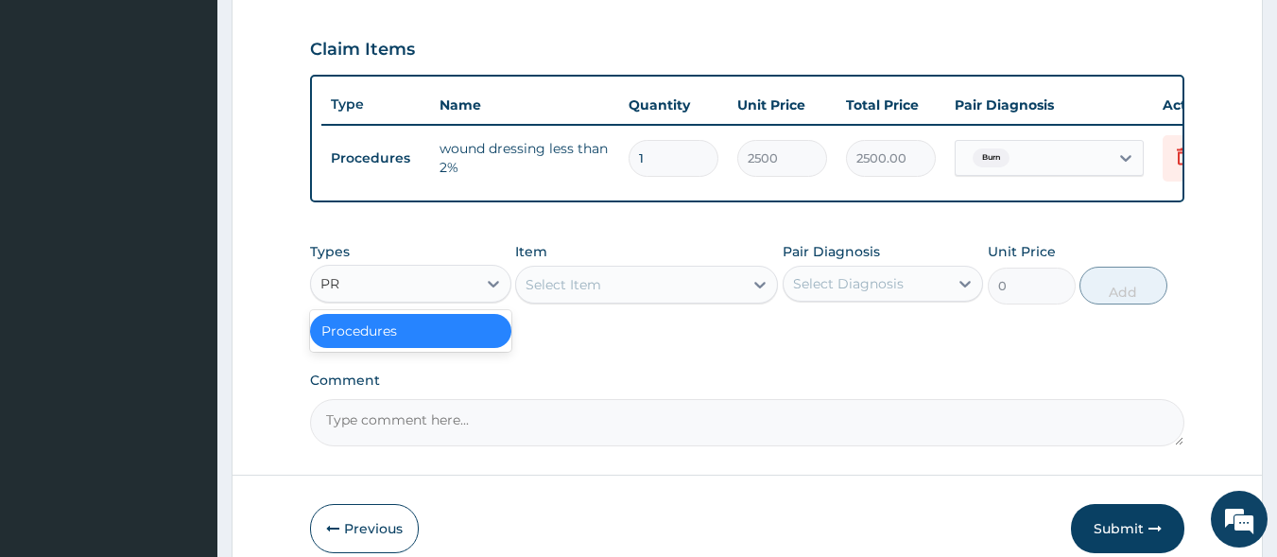
type input "PRA"
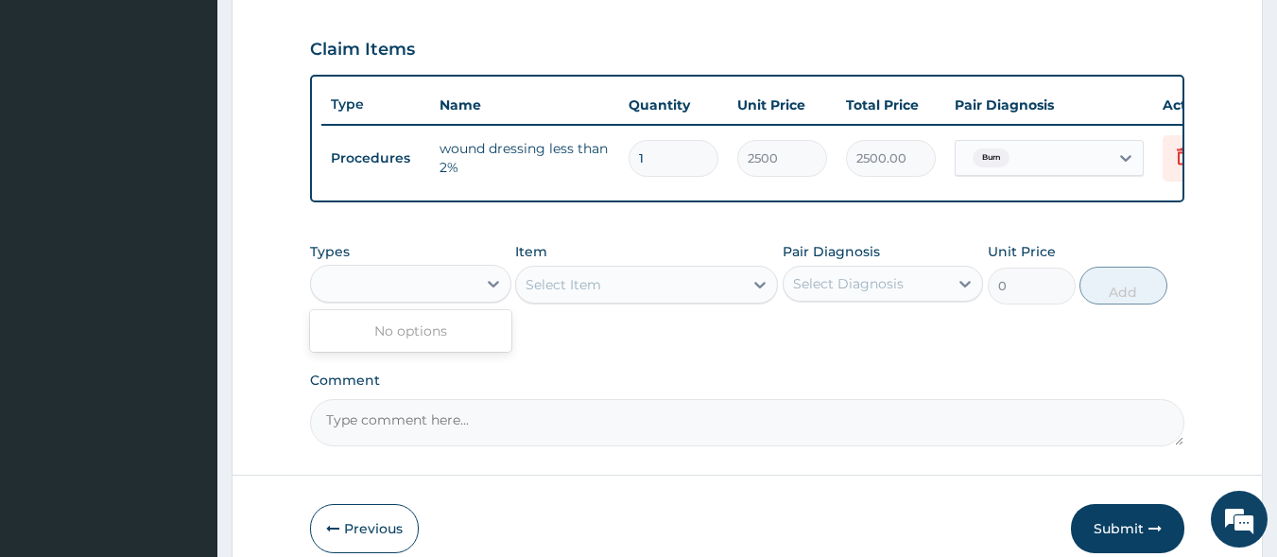
click at [424, 298] on div "PRA" at bounding box center [393, 284] width 165 height 30
click at [598, 294] on div "Select Item" at bounding box center [564, 284] width 76 height 19
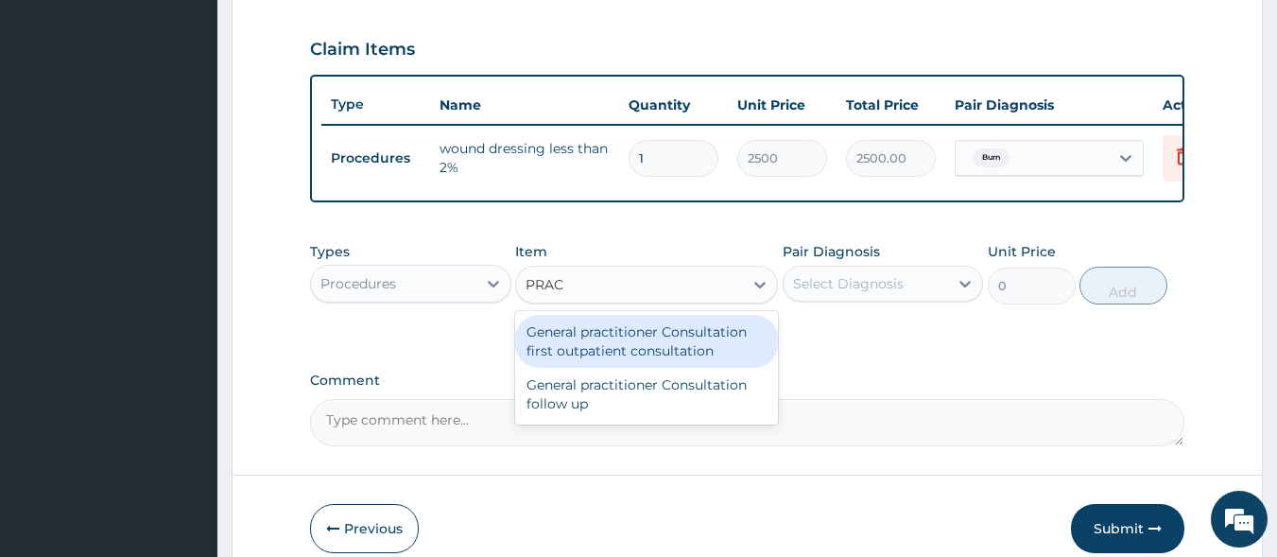
type input "PRACT"
click at [603, 361] on div "General practitioner Consultation first outpatient consultation" at bounding box center [646, 341] width 263 height 53
type input "3000"
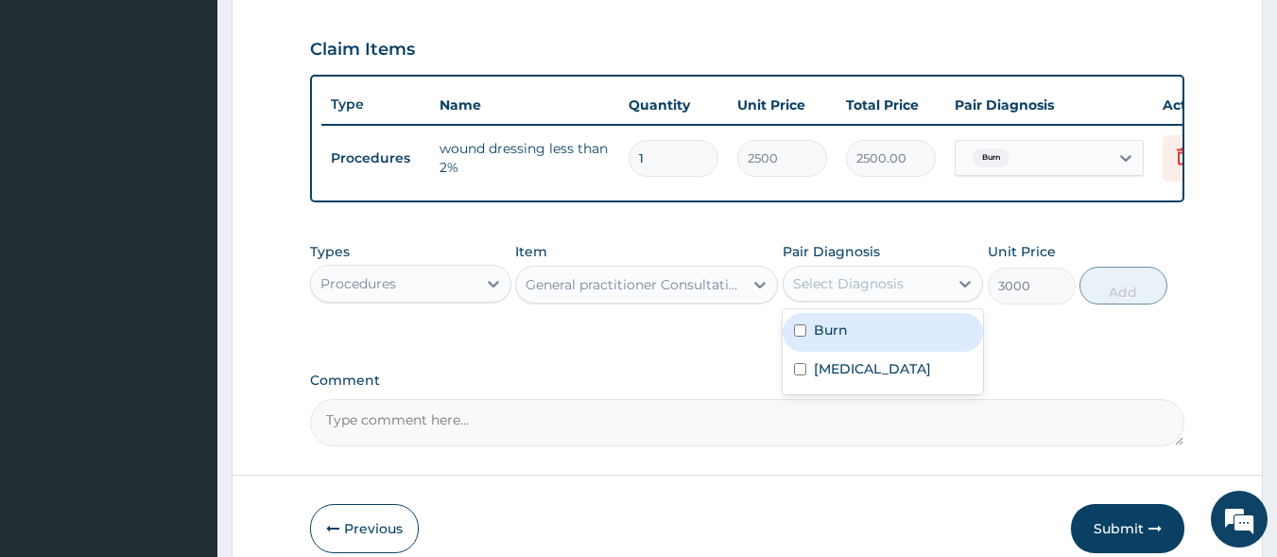
click at [836, 293] on div "Select Diagnosis" at bounding box center [848, 283] width 111 height 19
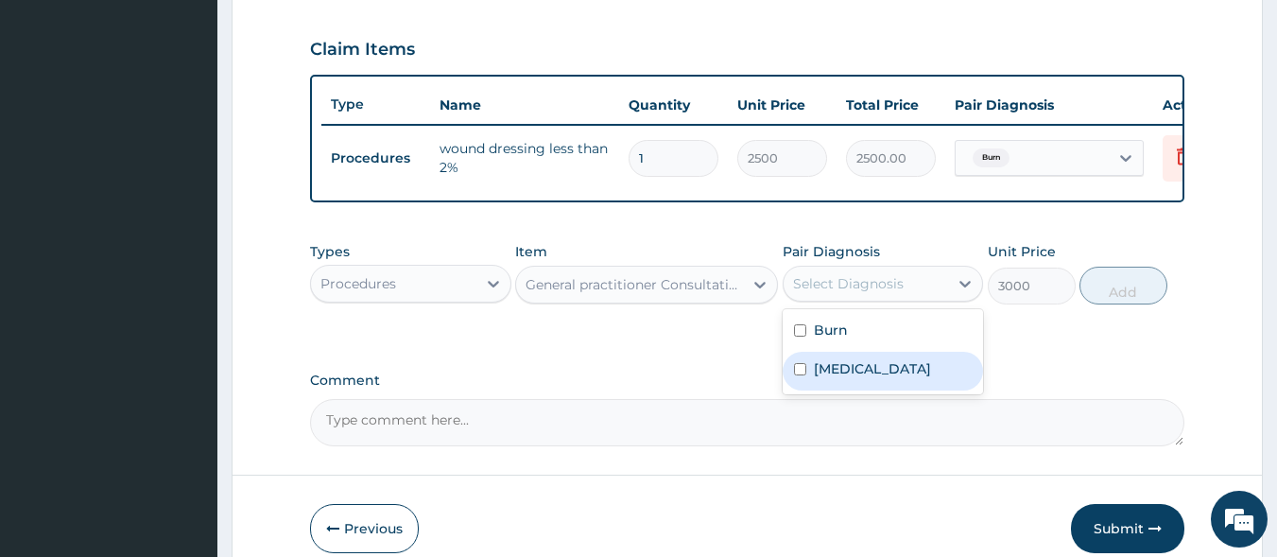
click at [864, 378] on label "Malaria, unspecified" at bounding box center [872, 368] width 117 height 19
checkbox input "true"
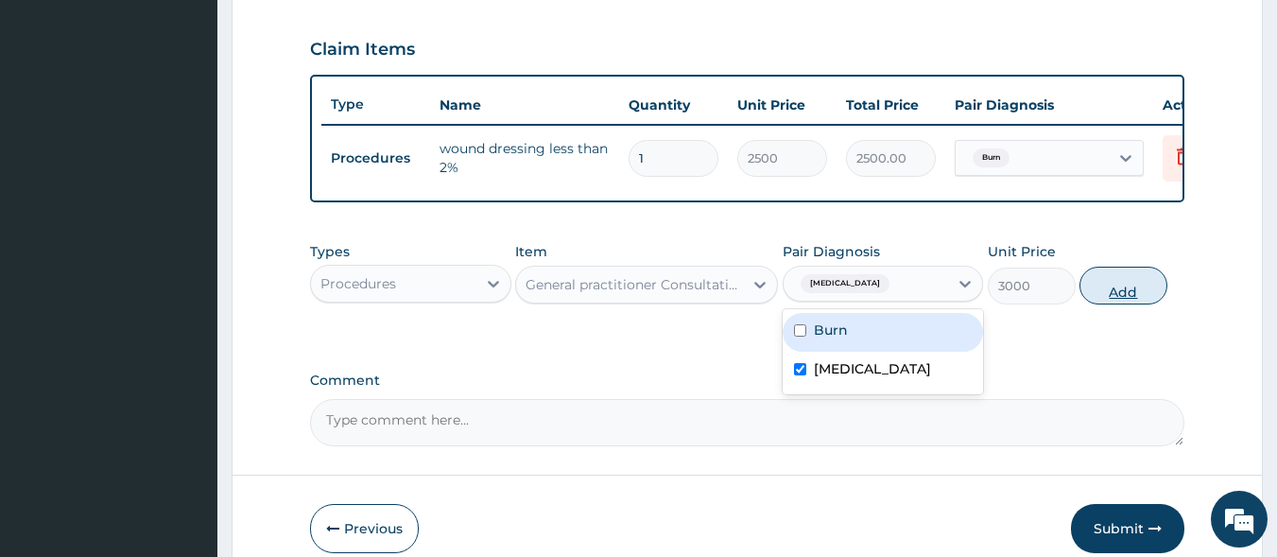
click at [1125, 299] on button "Add" at bounding box center [1124, 286] width 88 height 38
type input "0"
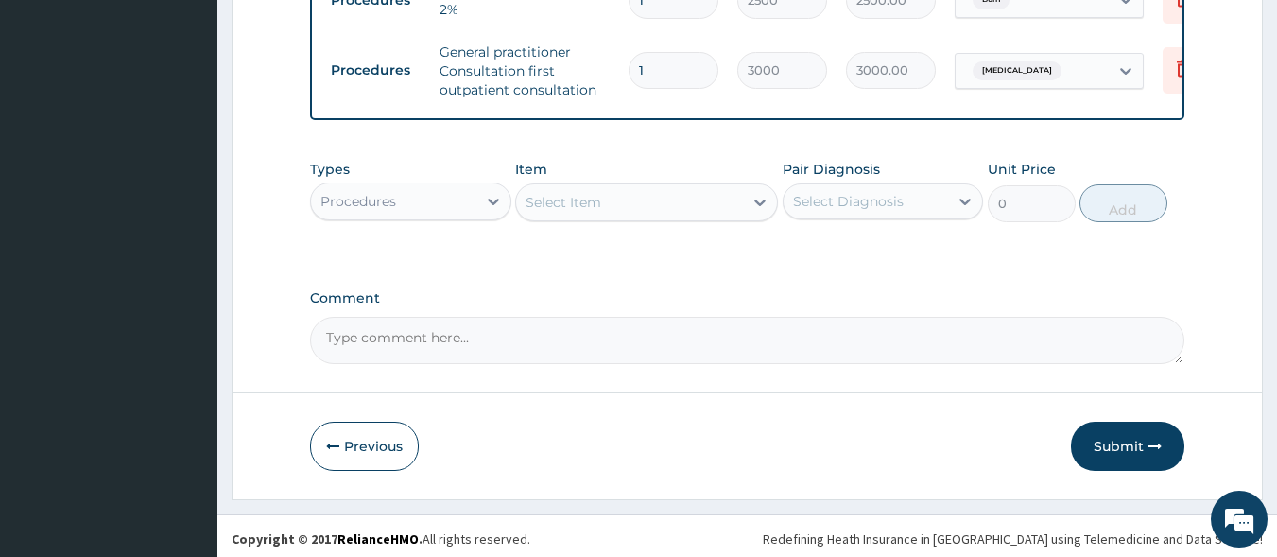
scroll to position [806, 0]
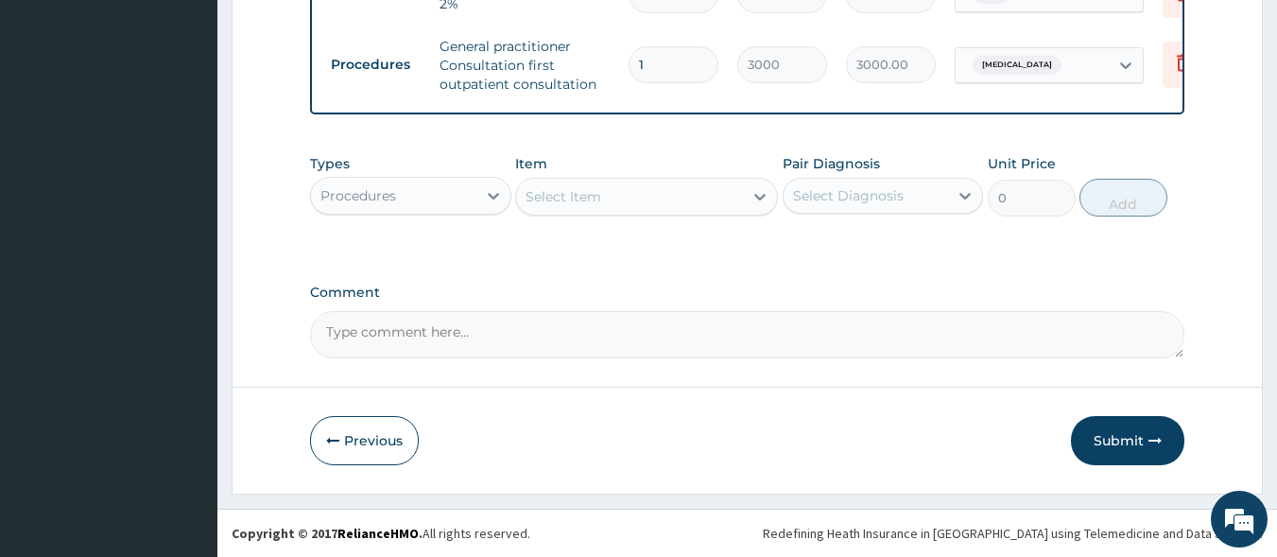
click at [431, 190] on div "Procedures" at bounding box center [393, 196] width 165 height 30
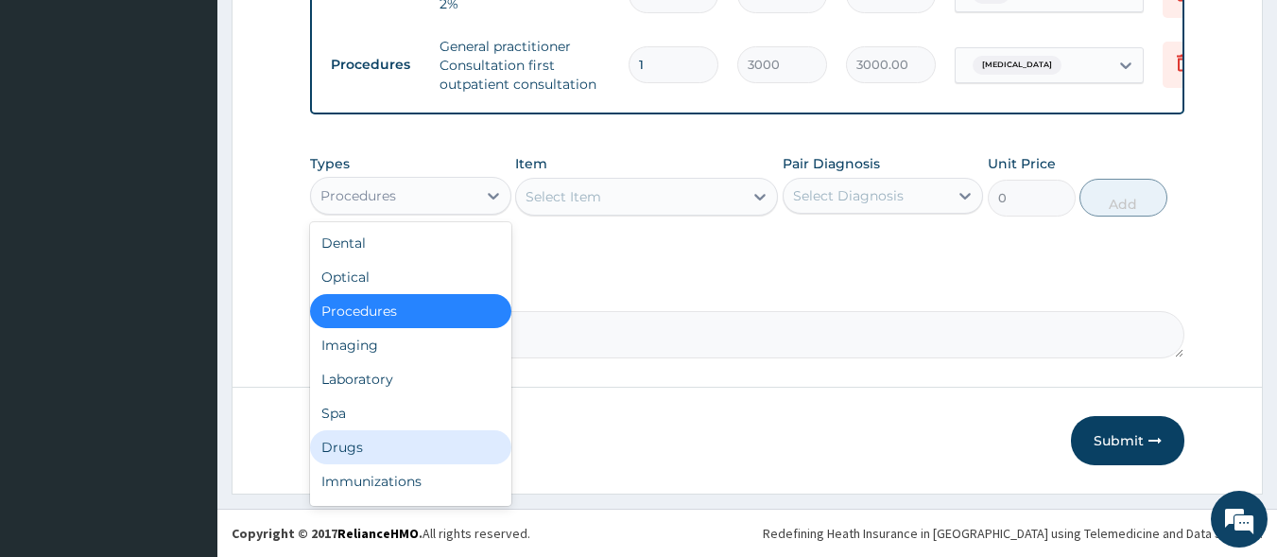
click at [415, 449] on div "Drugs" at bounding box center [410, 447] width 201 height 34
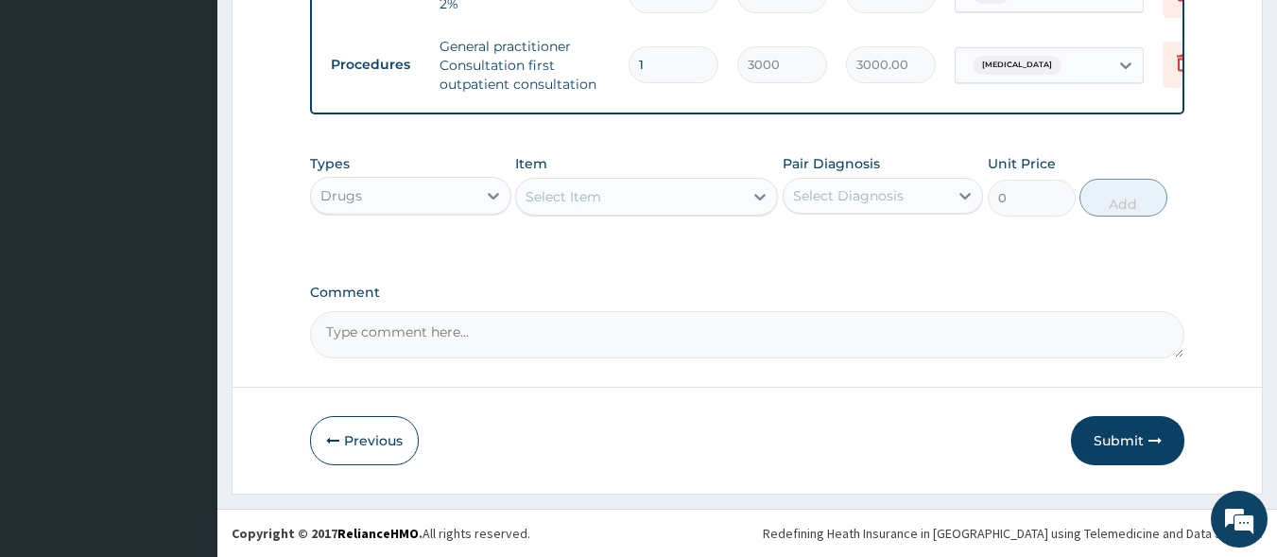
click at [614, 194] on div "Select Item" at bounding box center [629, 197] width 227 height 30
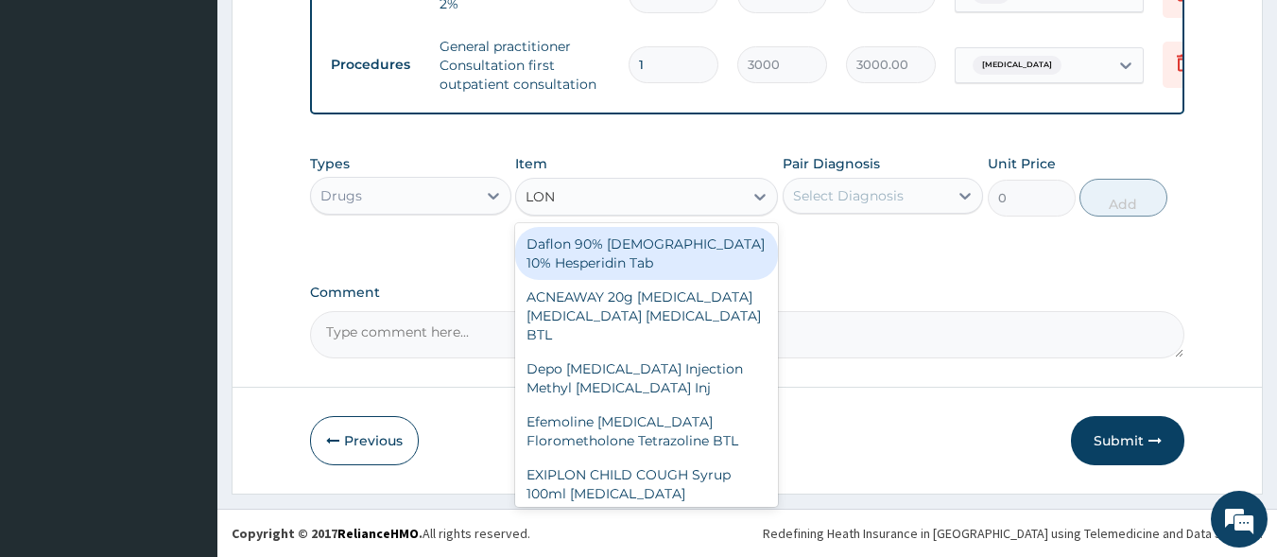
type input "LONA"
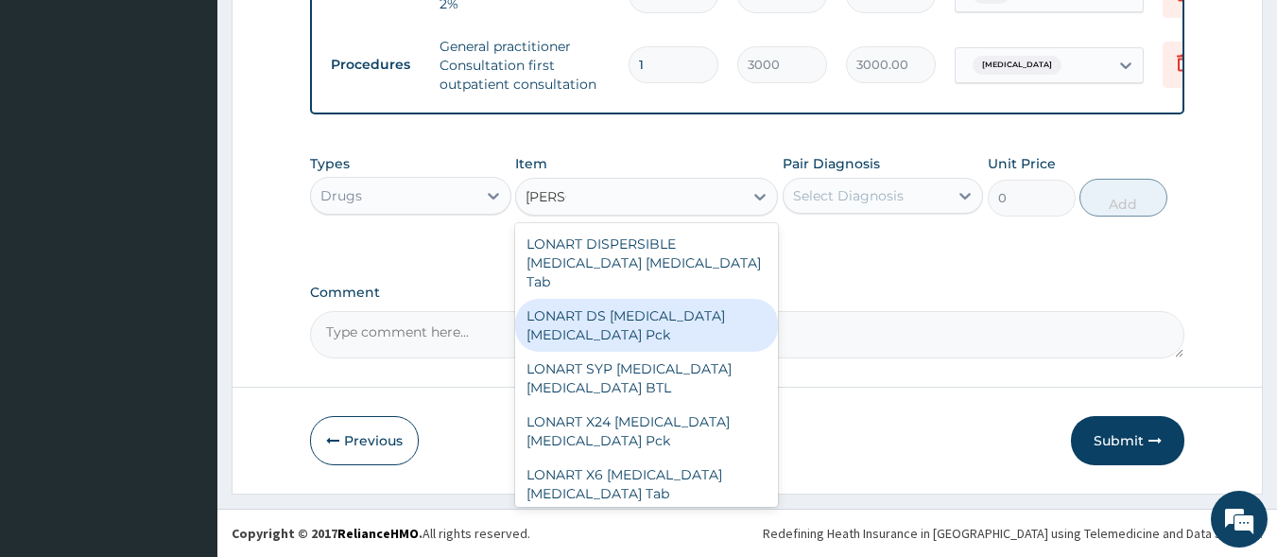
click at [623, 299] on div "LONART DS Artemether Lumefantrine Pck" at bounding box center [646, 325] width 263 height 53
type input "1550"
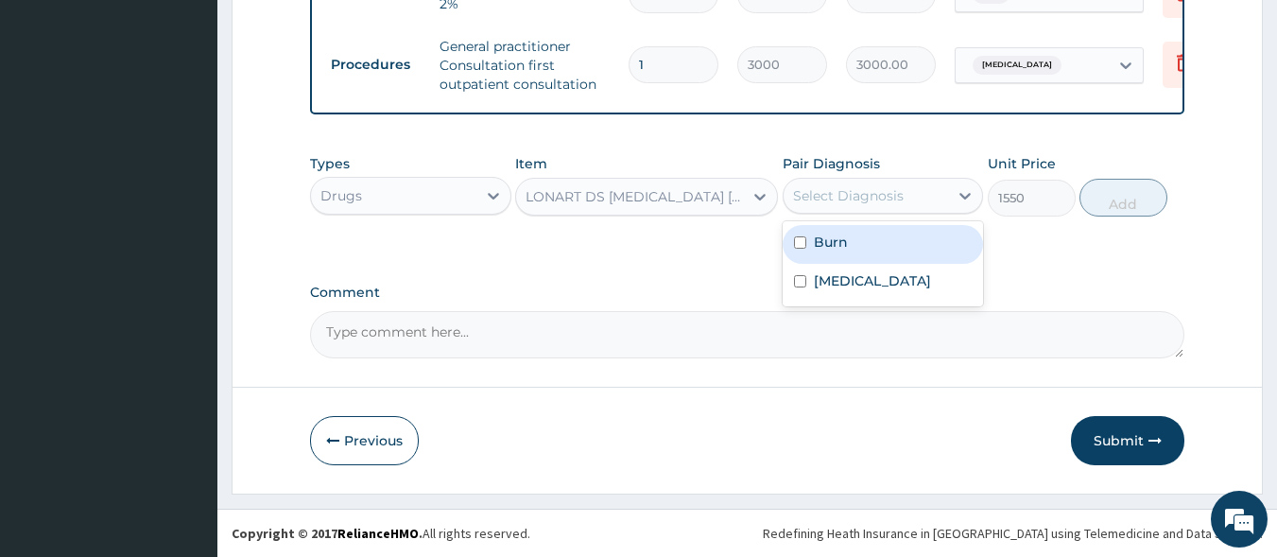
click at [830, 209] on div "Select Diagnosis" at bounding box center [866, 196] width 165 height 30
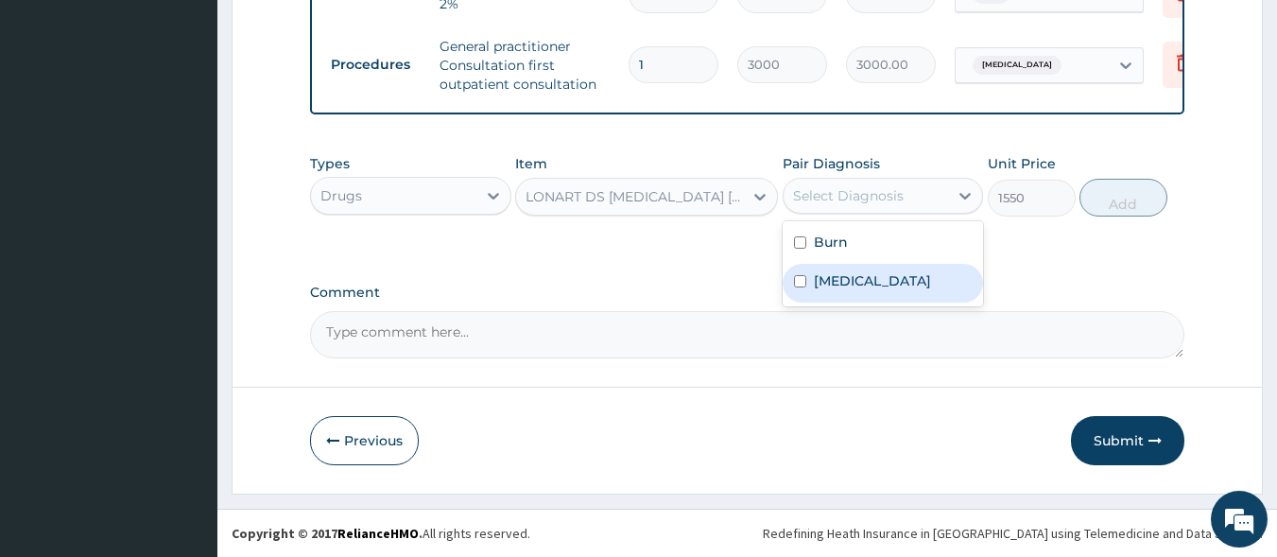
click at [852, 287] on label "[MEDICAL_DATA]" at bounding box center [872, 280] width 117 height 19
checkbox input "true"
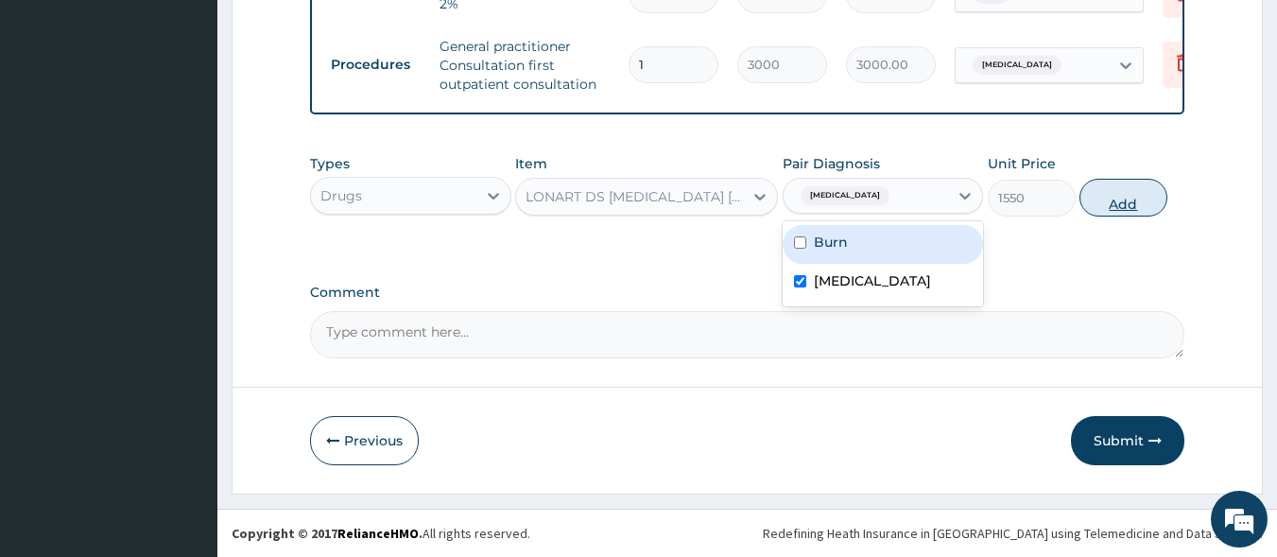
click at [1121, 204] on button "Add" at bounding box center [1124, 198] width 88 height 38
type input "0"
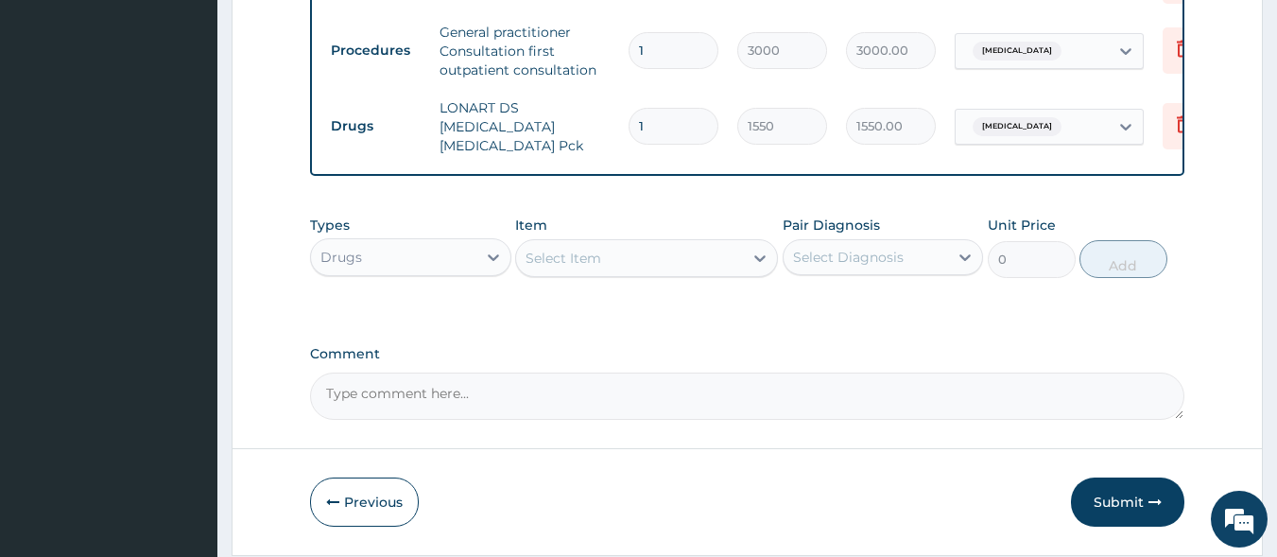
click at [584, 271] on div "Select Item" at bounding box center [629, 258] width 227 height 30
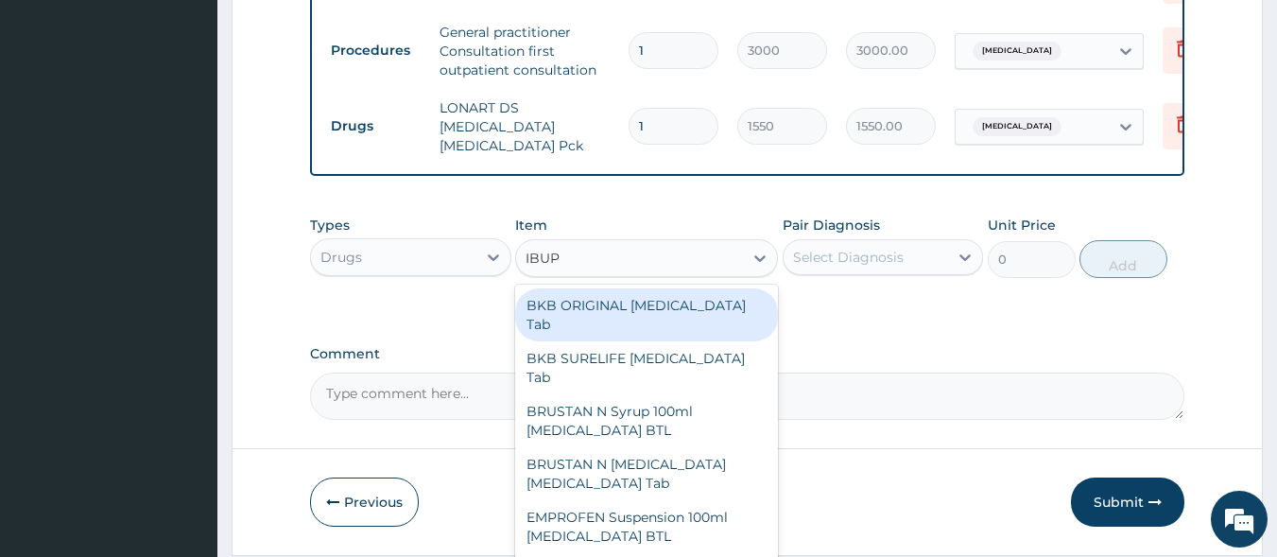
type input "IBUPR"
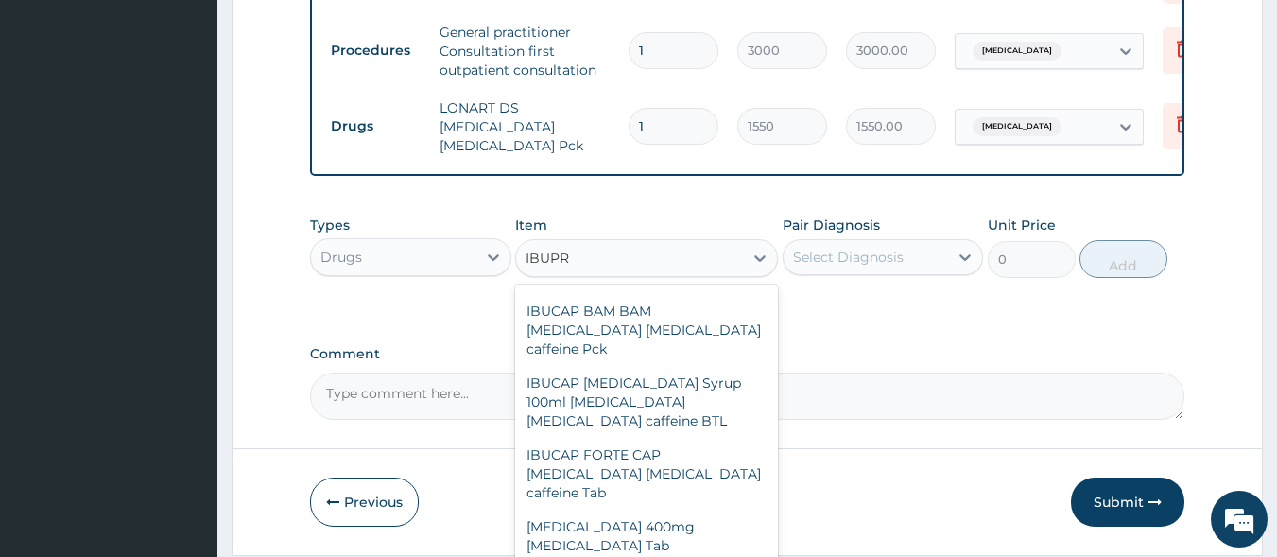
scroll to position [408, 0]
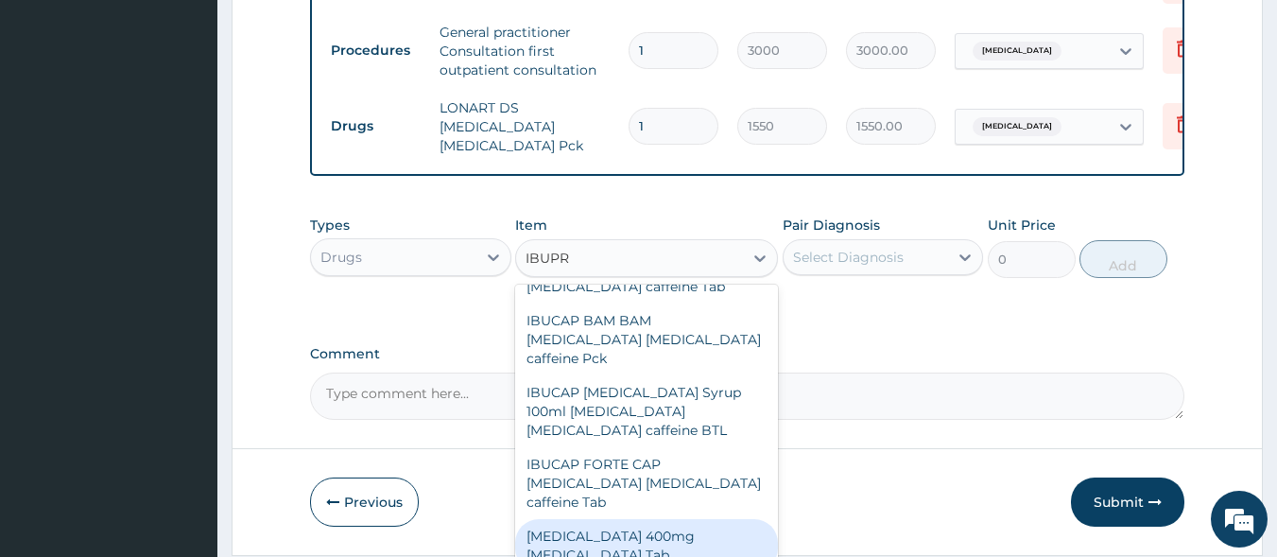
click at [671, 519] on div "[MEDICAL_DATA] 400mg [MEDICAL_DATA] Tab" at bounding box center [646, 545] width 263 height 53
type input "55"
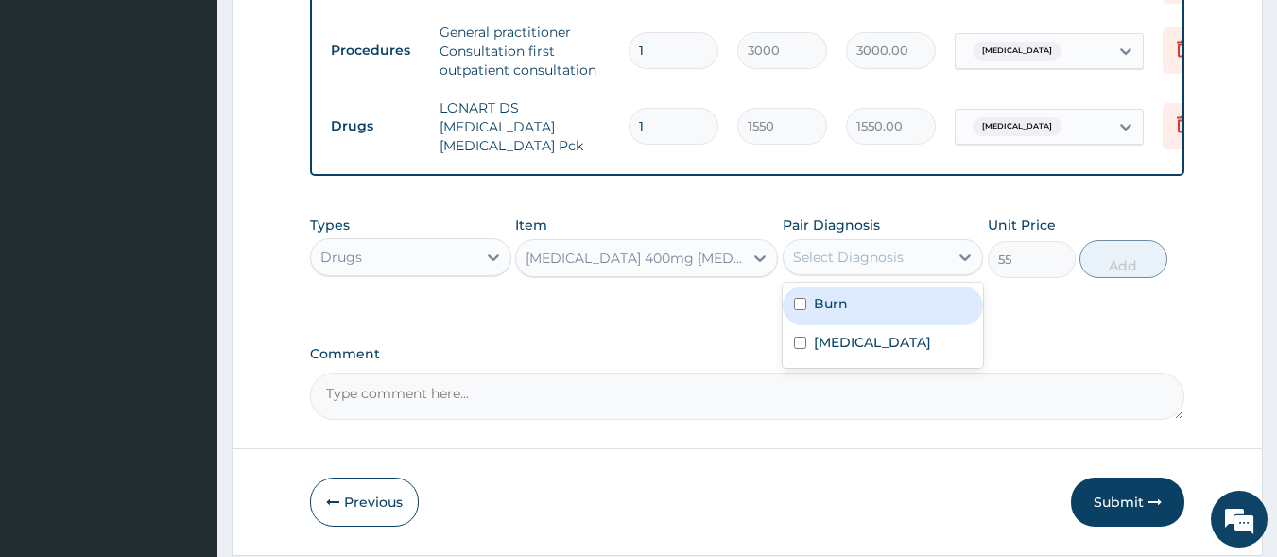
click at [856, 261] on div "Select Diagnosis" at bounding box center [848, 257] width 111 height 19
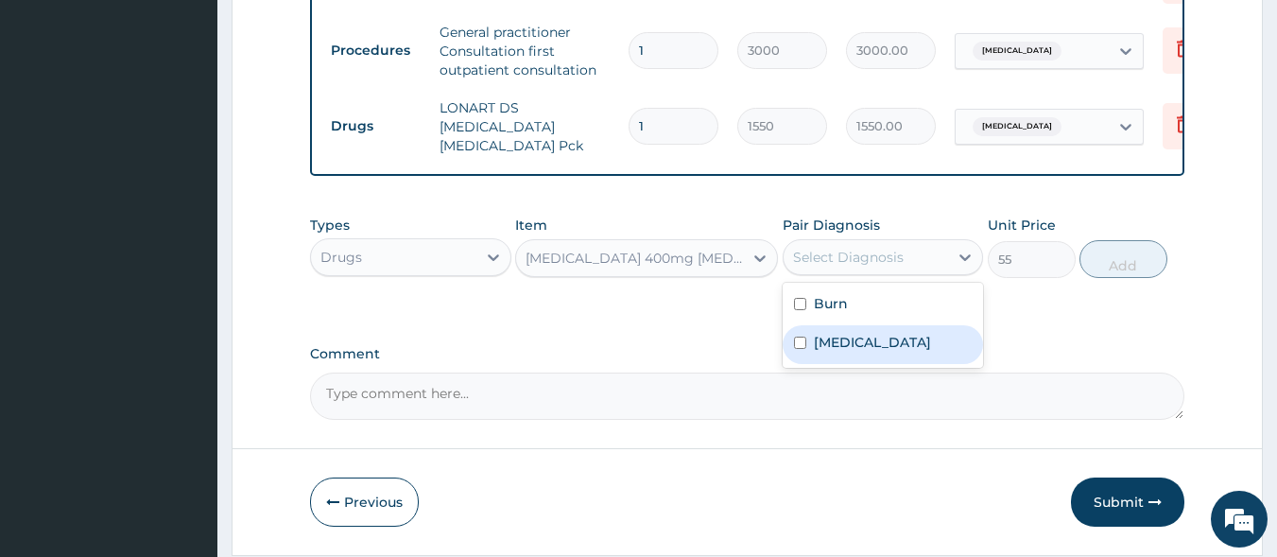
click at [871, 359] on div "Malaria, unspecified" at bounding box center [883, 344] width 201 height 39
checkbox input "true"
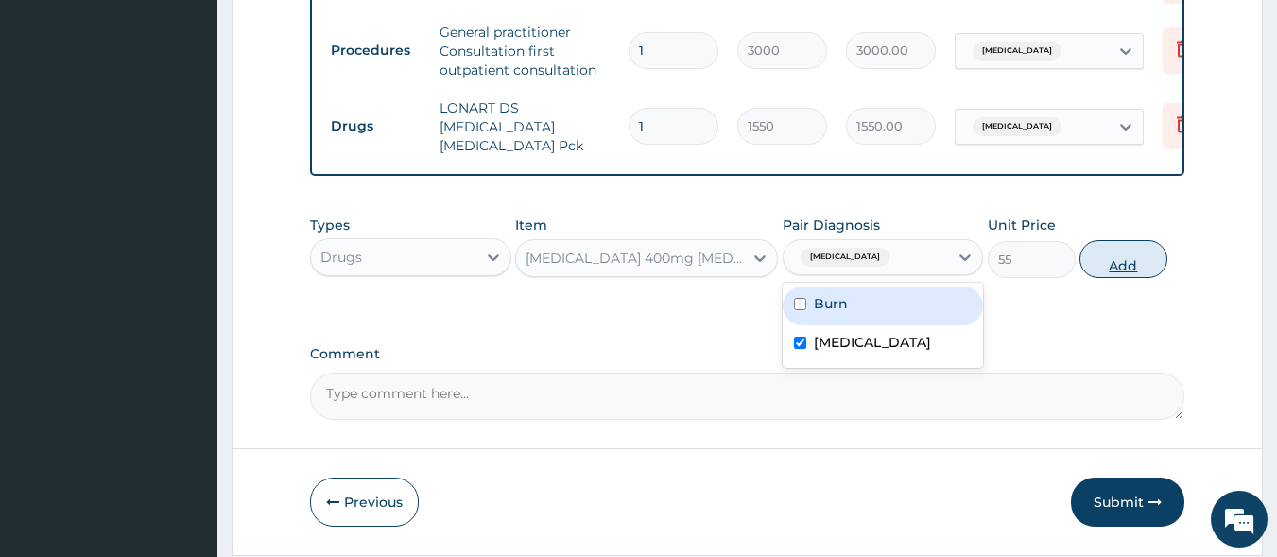
type input "0"
click at [1113, 269] on button "Add" at bounding box center [1124, 259] width 88 height 38
type input "0"
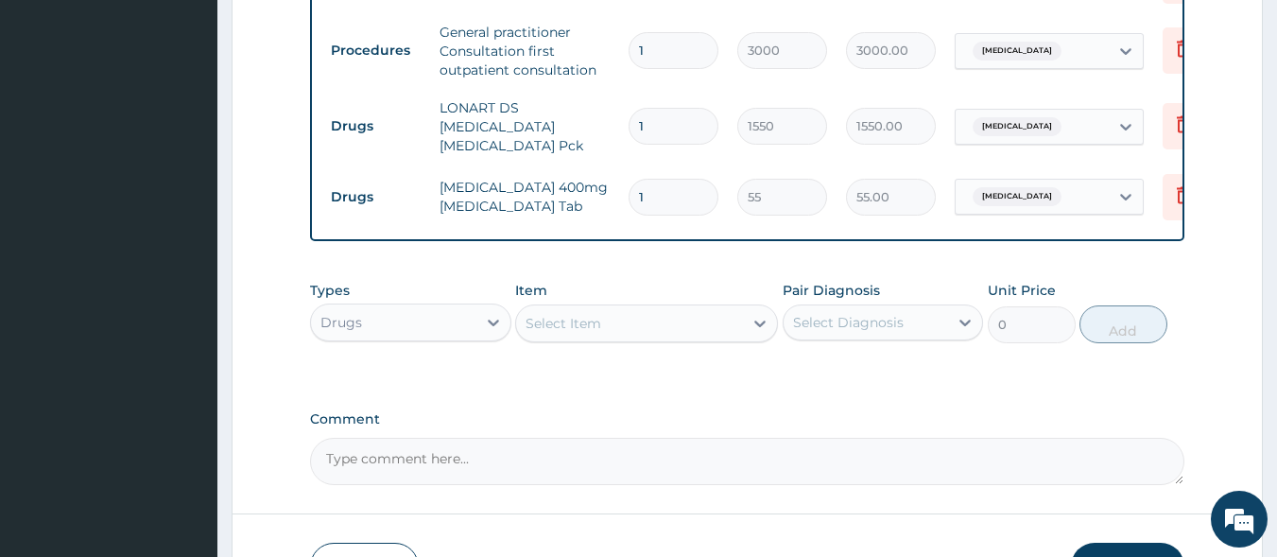
type input "10"
type input "550.00"
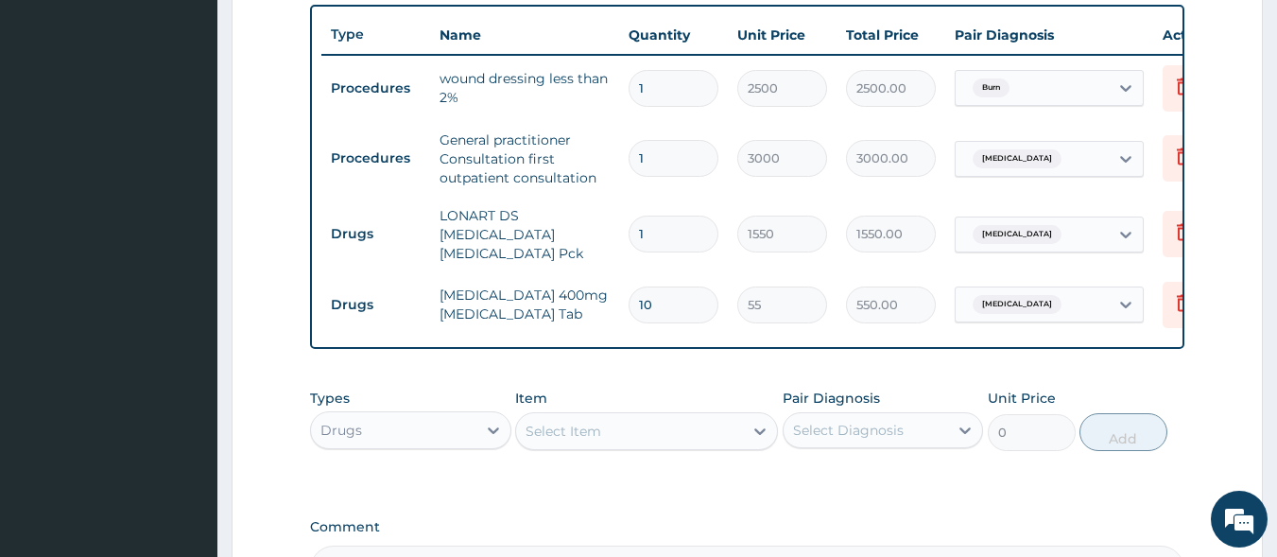
scroll to position [681, 0]
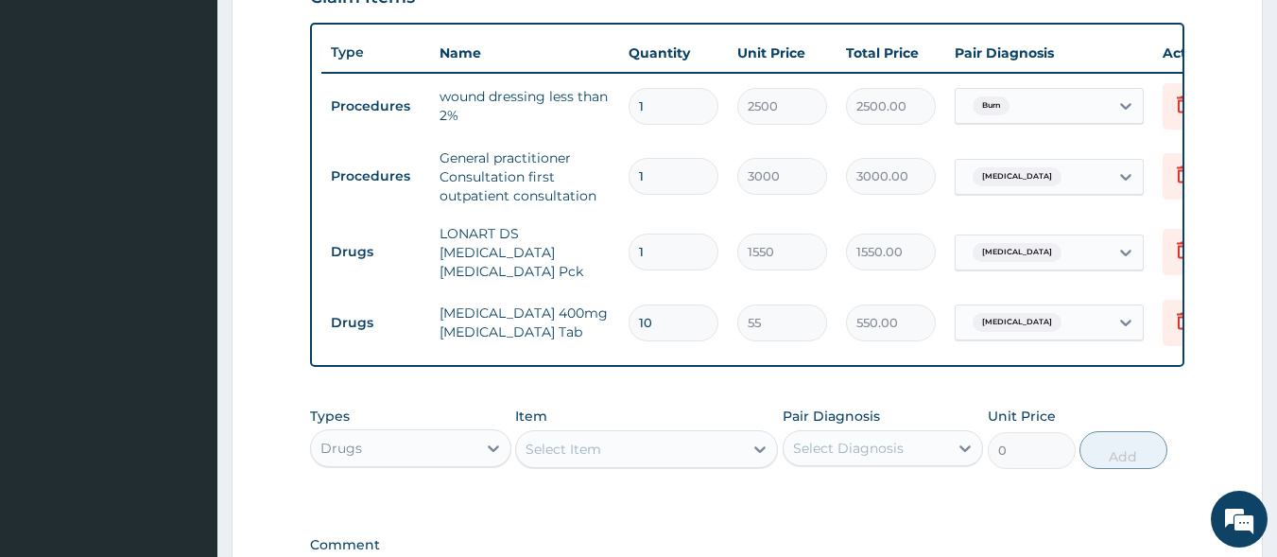
type input "10"
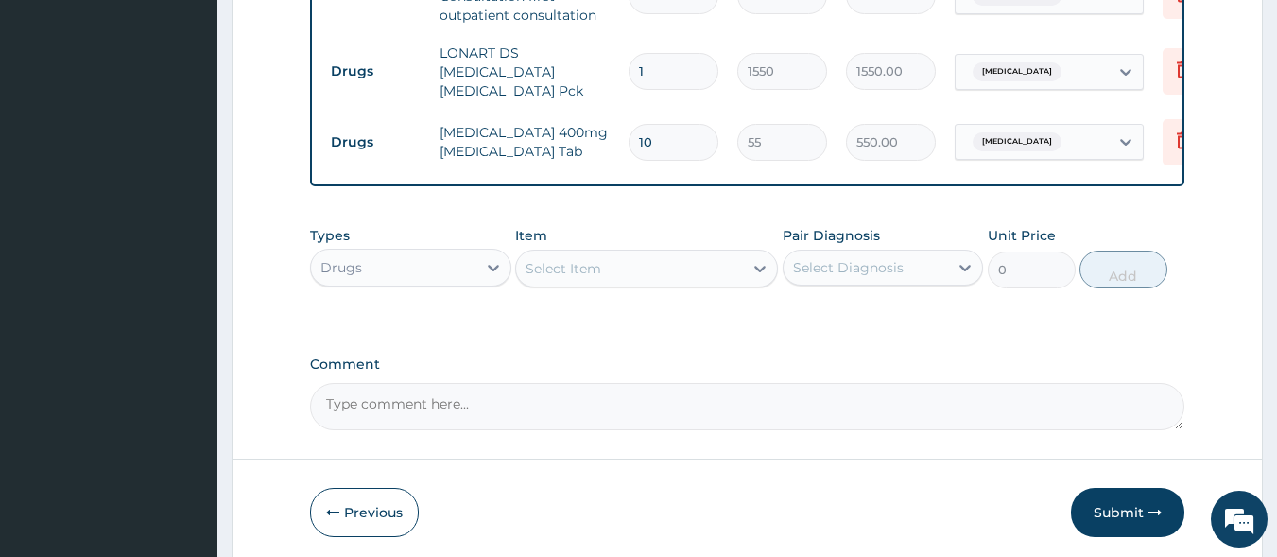
scroll to position [937, 0]
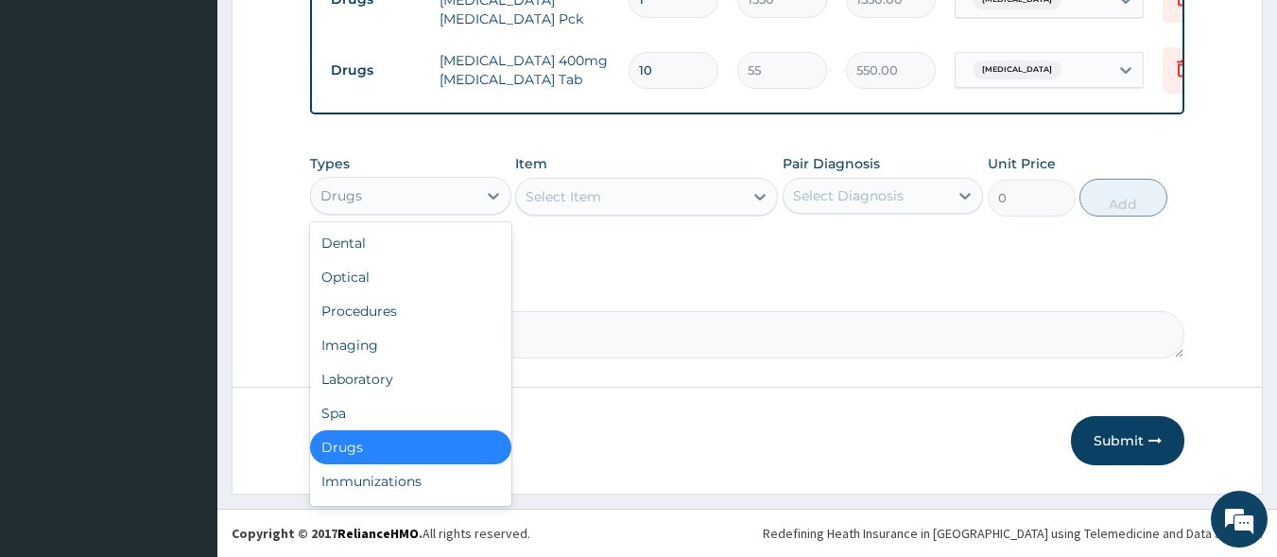
click at [389, 202] on div "Drugs" at bounding box center [393, 196] width 165 height 30
click at [431, 374] on div "Laboratory" at bounding box center [410, 379] width 201 height 34
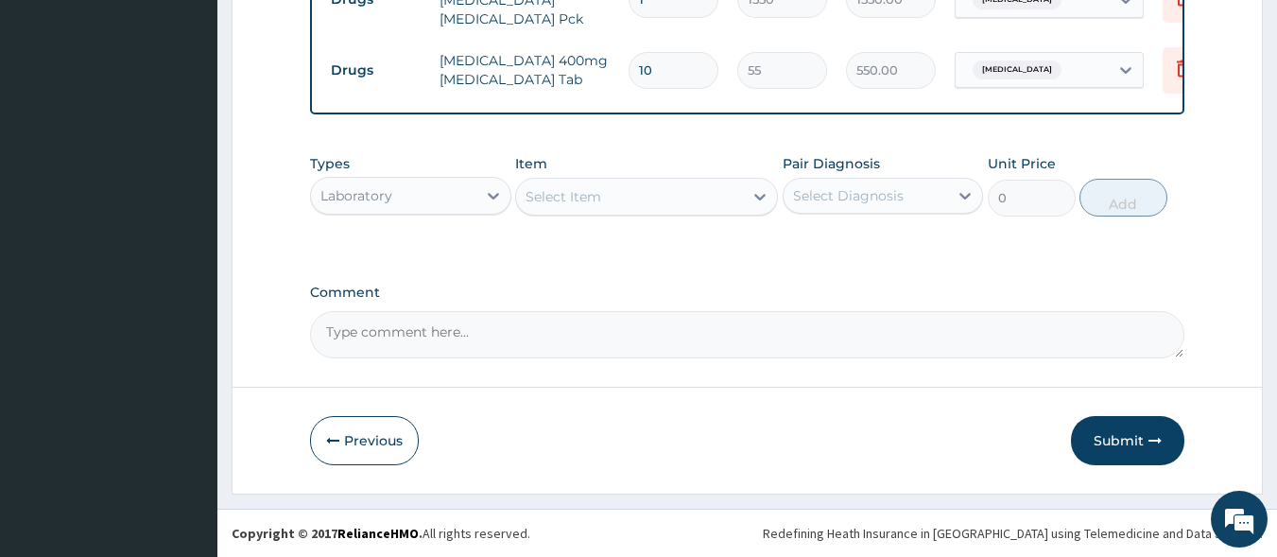
click at [665, 198] on div "Select Item" at bounding box center [629, 197] width 227 height 30
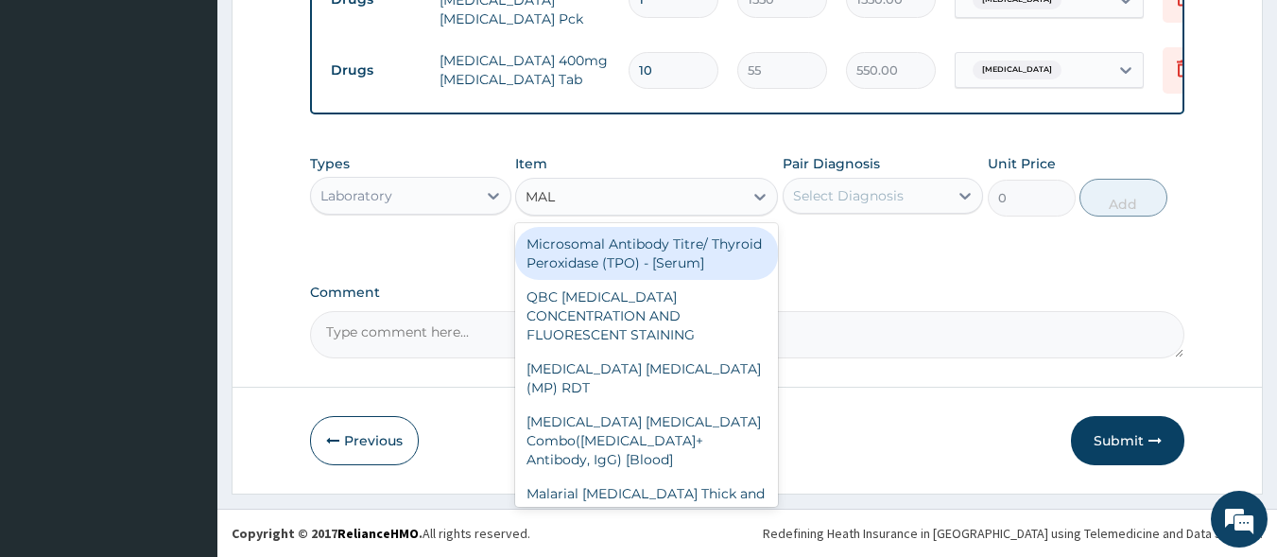
type input "MALA"
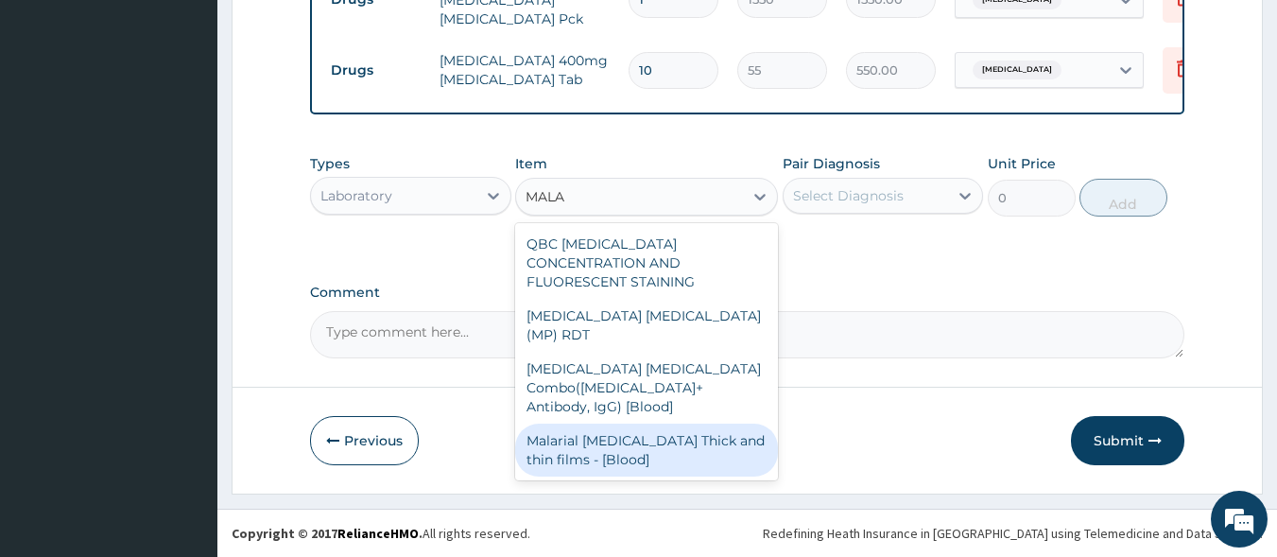
click at [651, 424] on div "Malarial Parasite Thick and thin films - [Blood]" at bounding box center [646, 450] width 263 height 53
type input "1500"
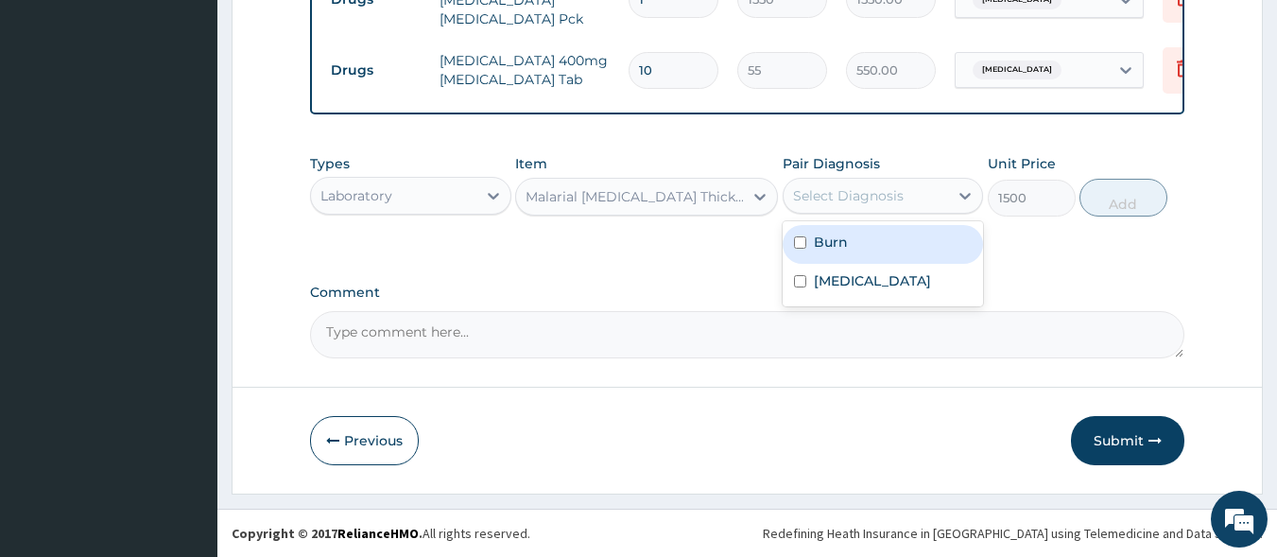
click at [852, 195] on div "Select Diagnosis" at bounding box center [848, 195] width 111 height 19
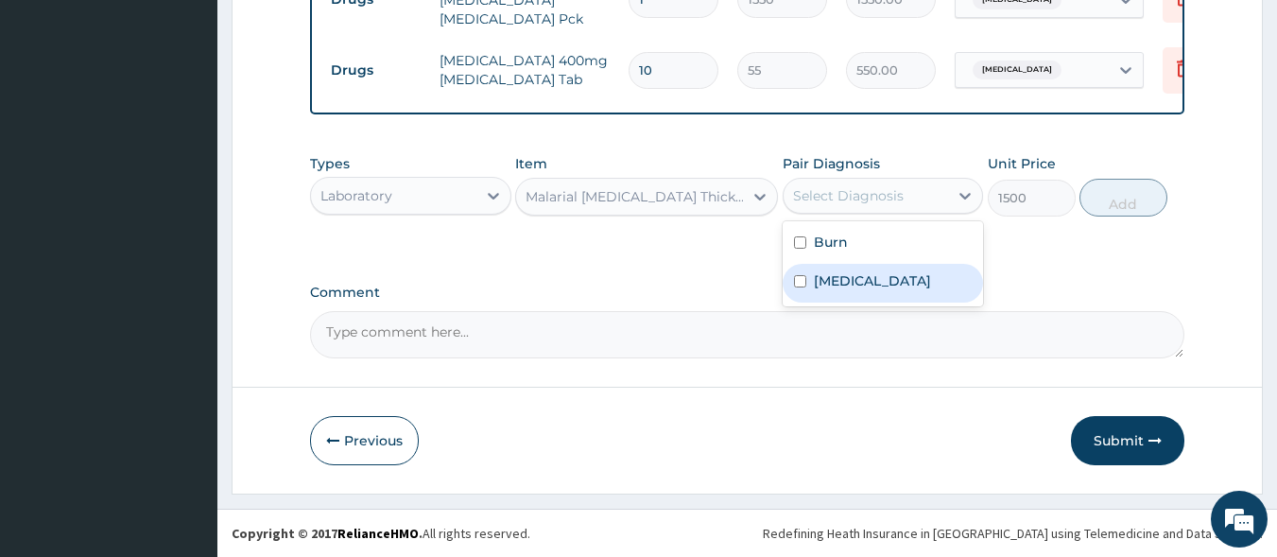
click at [868, 278] on label "Malaria, unspecified" at bounding box center [872, 280] width 117 height 19
checkbox input "true"
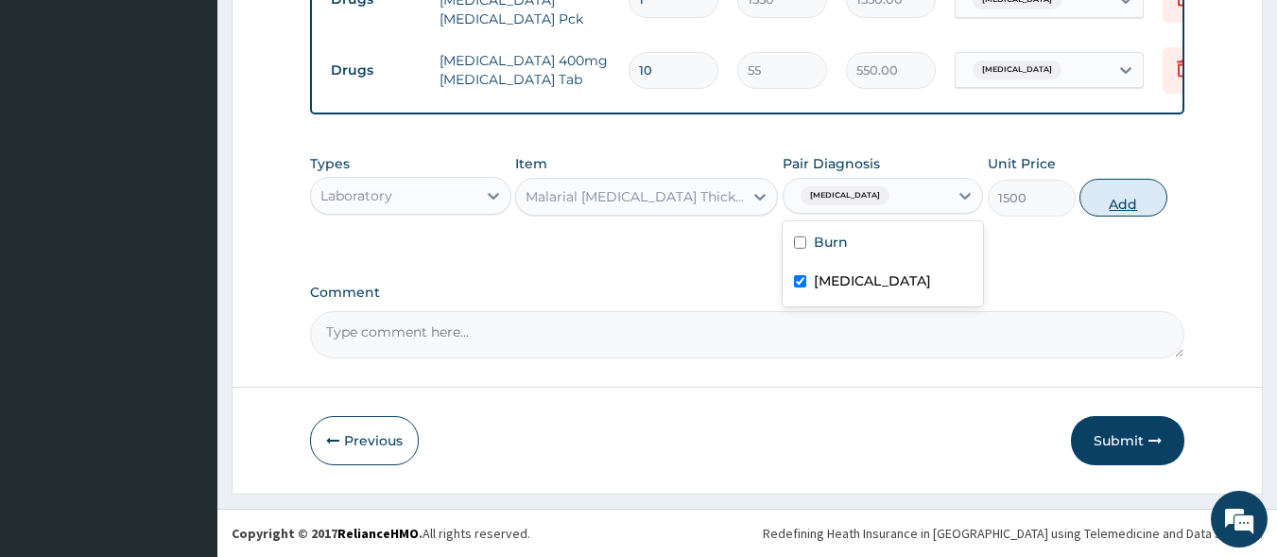
click at [1129, 204] on button "Add" at bounding box center [1124, 198] width 88 height 38
type input "0"
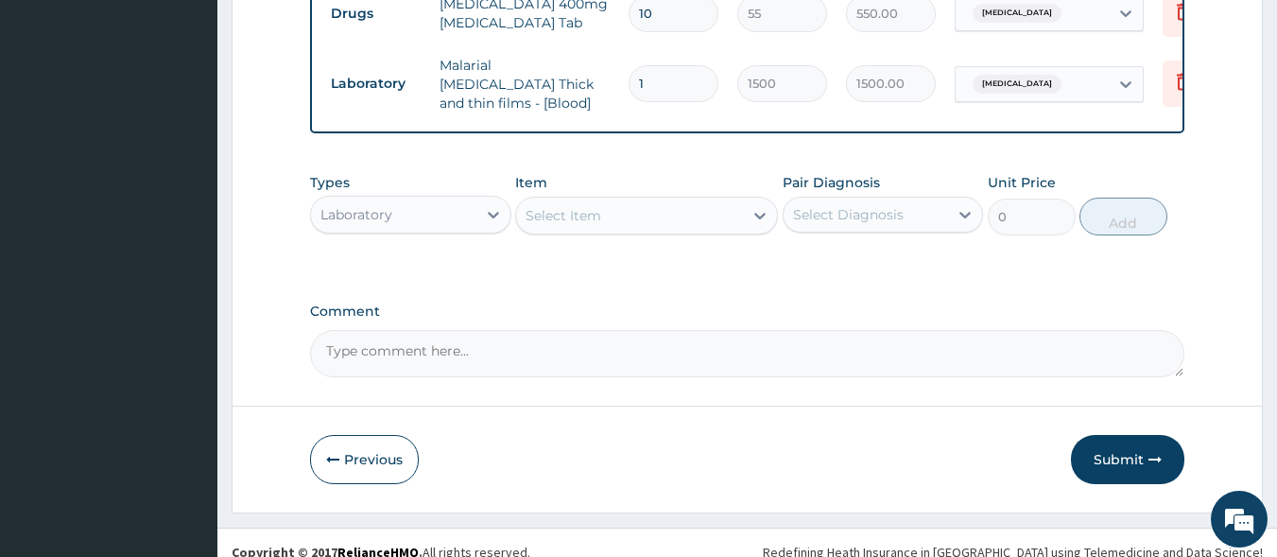
scroll to position [1002, 0]
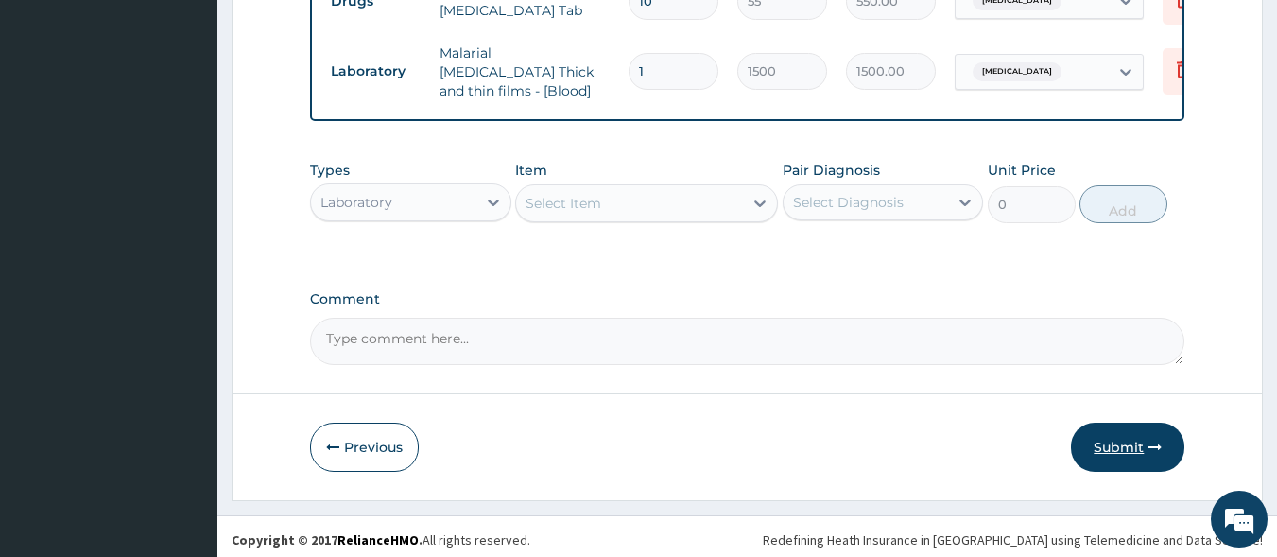
click at [1127, 442] on button "Submit" at bounding box center [1127, 447] width 113 height 49
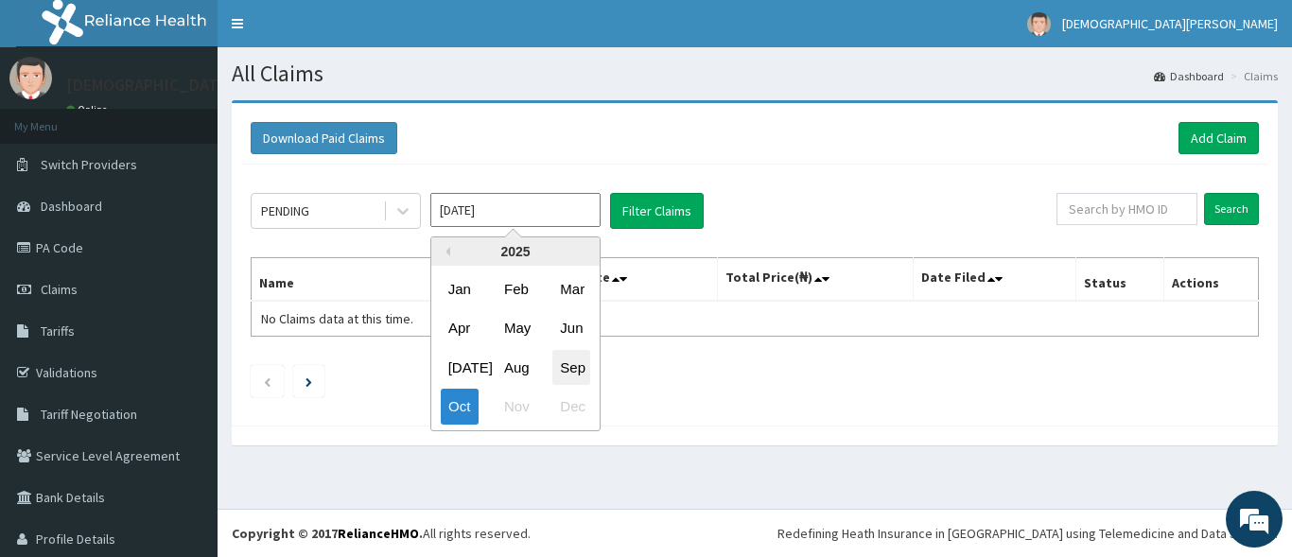
click at [569, 368] on div "Sep" at bounding box center [571, 367] width 38 height 35
type input "[DATE]"
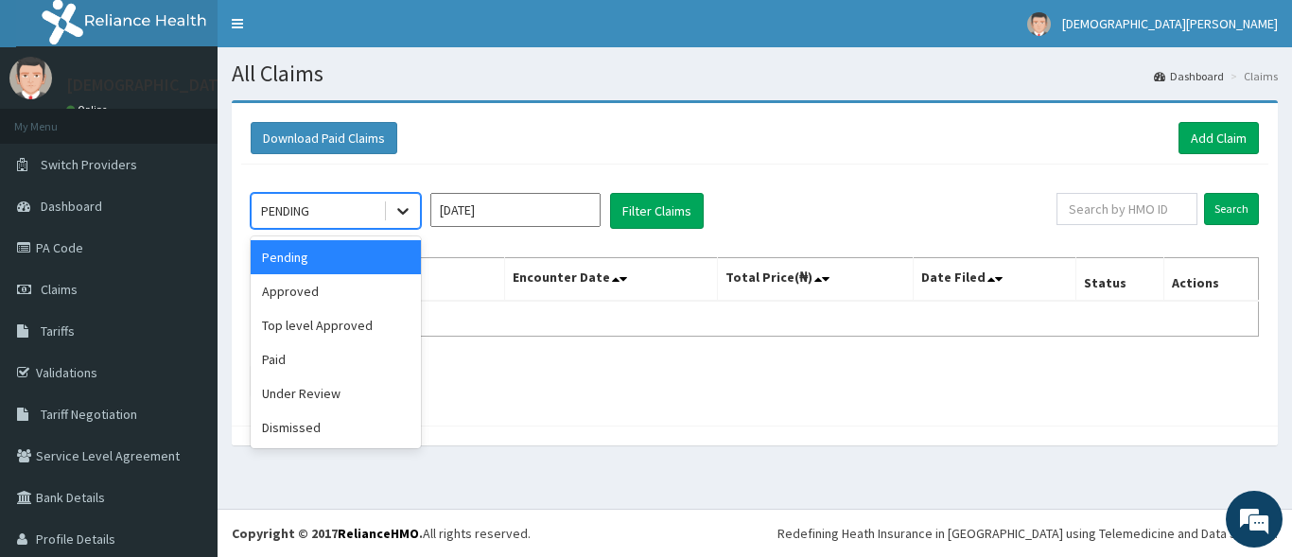
click at [401, 217] on icon at bounding box center [402, 210] width 19 height 19
click at [370, 291] on div "Approved" at bounding box center [336, 291] width 170 height 34
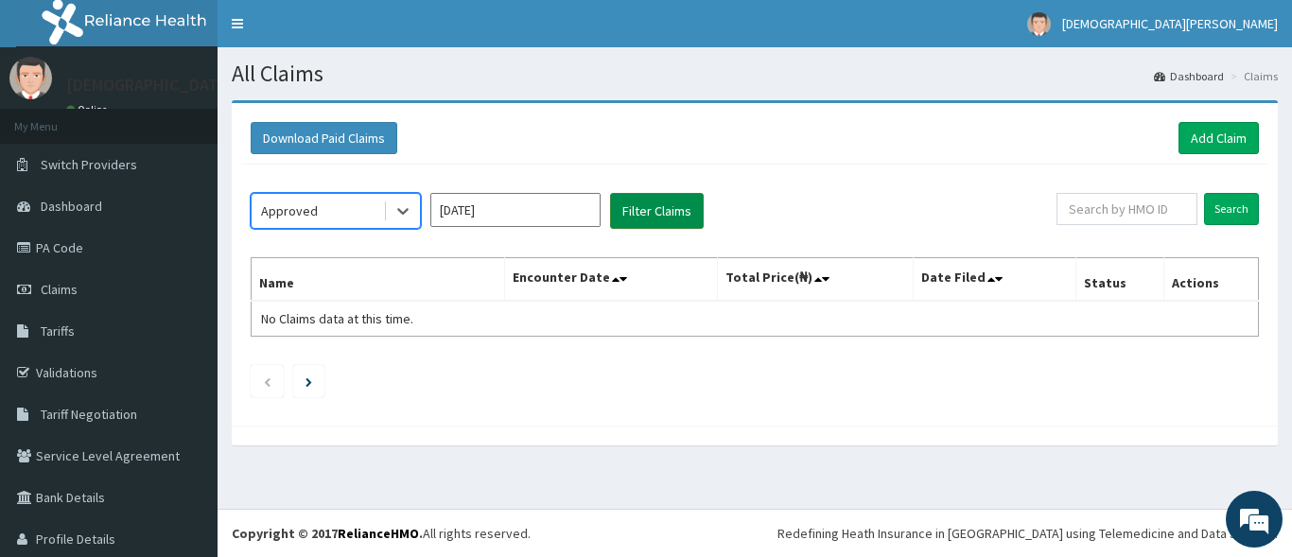
click at [667, 208] on button "Filter Claims" at bounding box center [657, 211] width 94 height 36
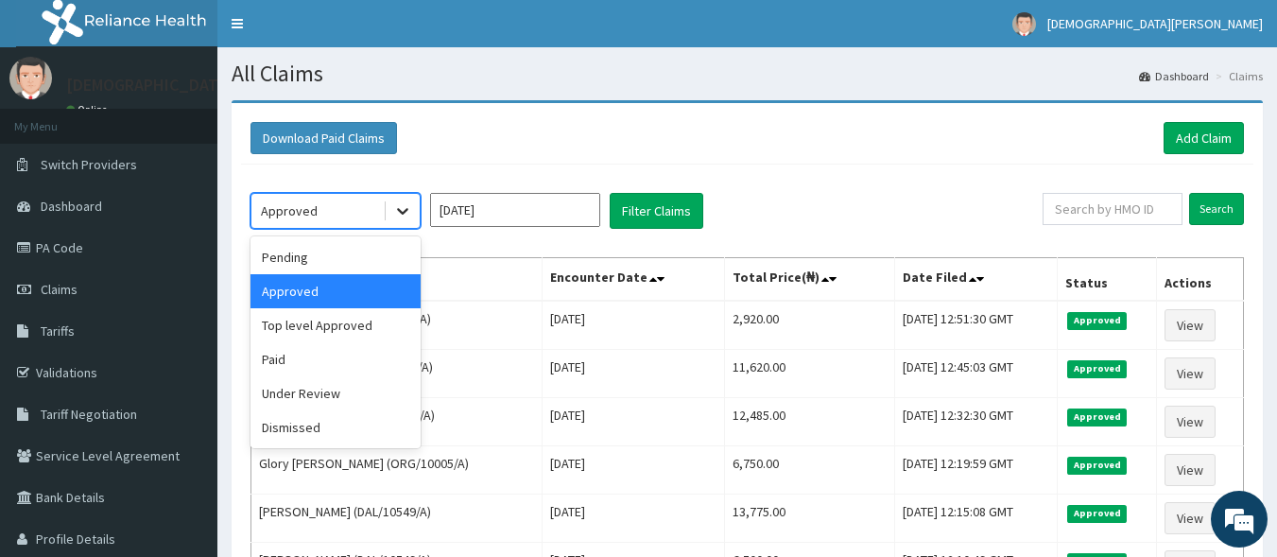
click at [400, 206] on icon at bounding box center [402, 210] width 19 height 19
click at [329, 267] on div "Pending" at bounding box center [336, 257] width 170 height 34
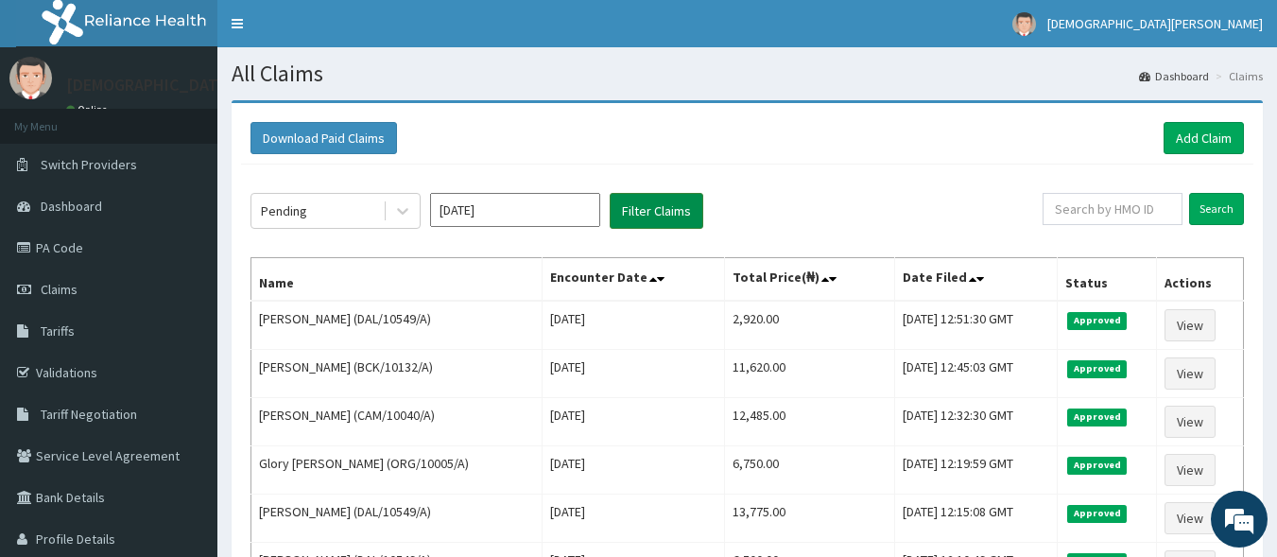
click at [642, 211] on button "Filter Claims" at bounding box center [657, 211] width 94 height 36
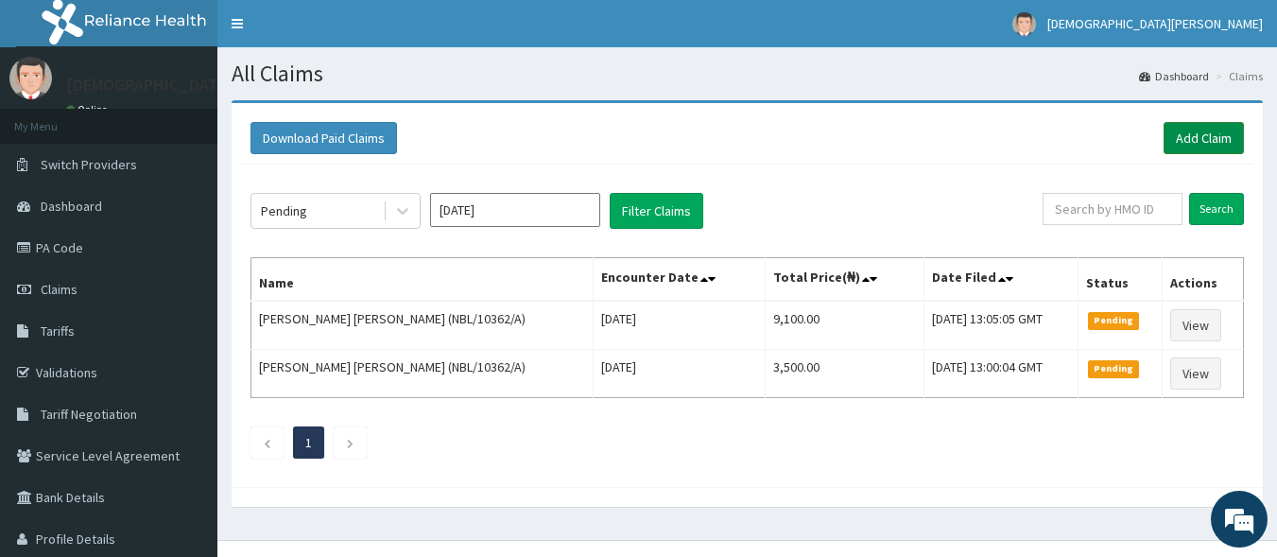
click at [1173, 131] on link "Add Claim" at bounding box center [1204, 138] width 80 height 32
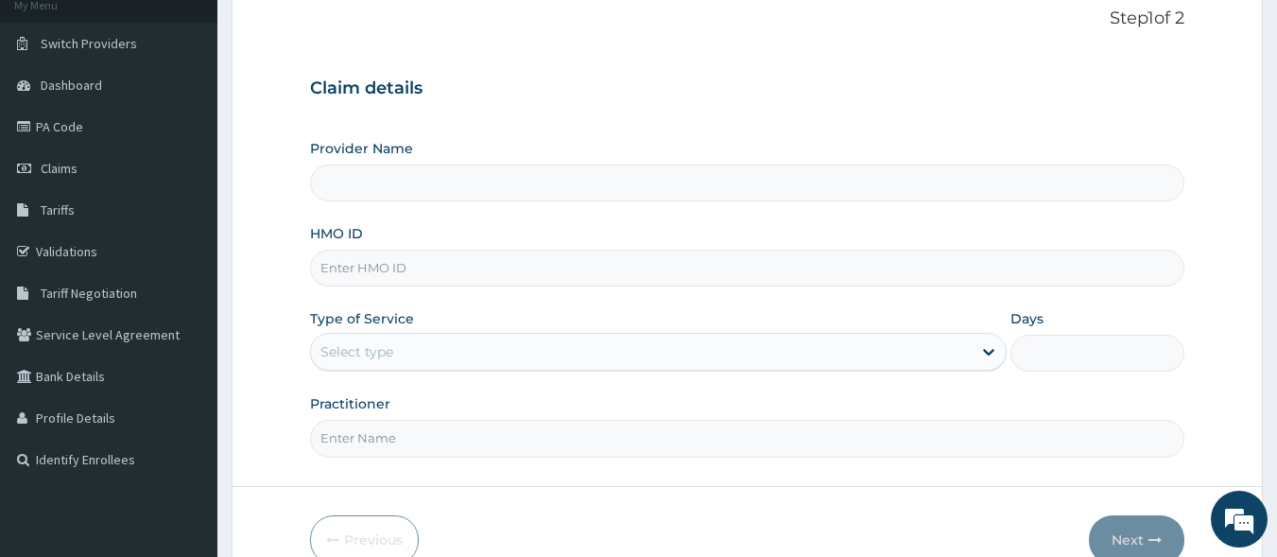
scroll to position [156, 0]
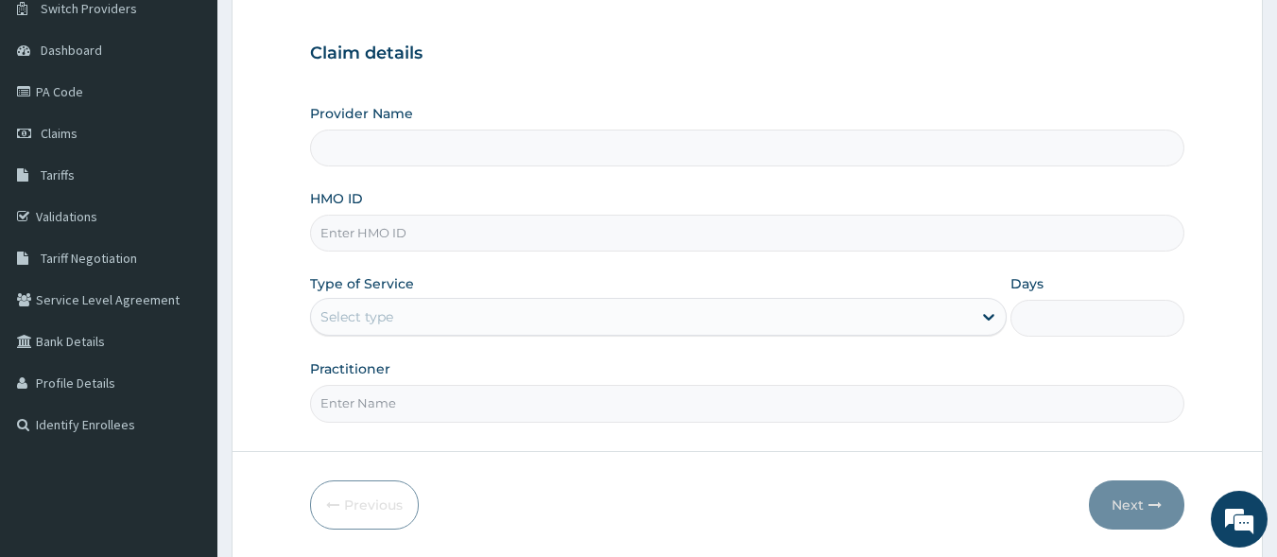
type input "[GEOGRAPHIC_DATA]"
click at [390, 235] on input "HMO ID" at bounding box center [748, 233] width 876 height 37
type input "FAB/10507/A"
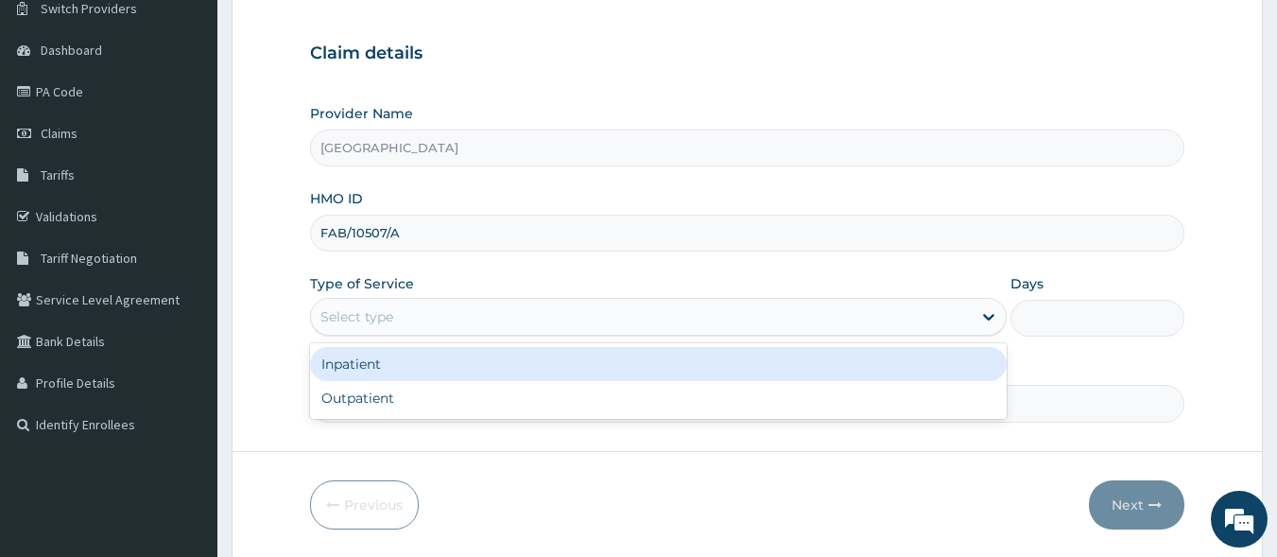
click at [421, 318] on div "Select type" at bounding box center [641, 317] width 661 height 30
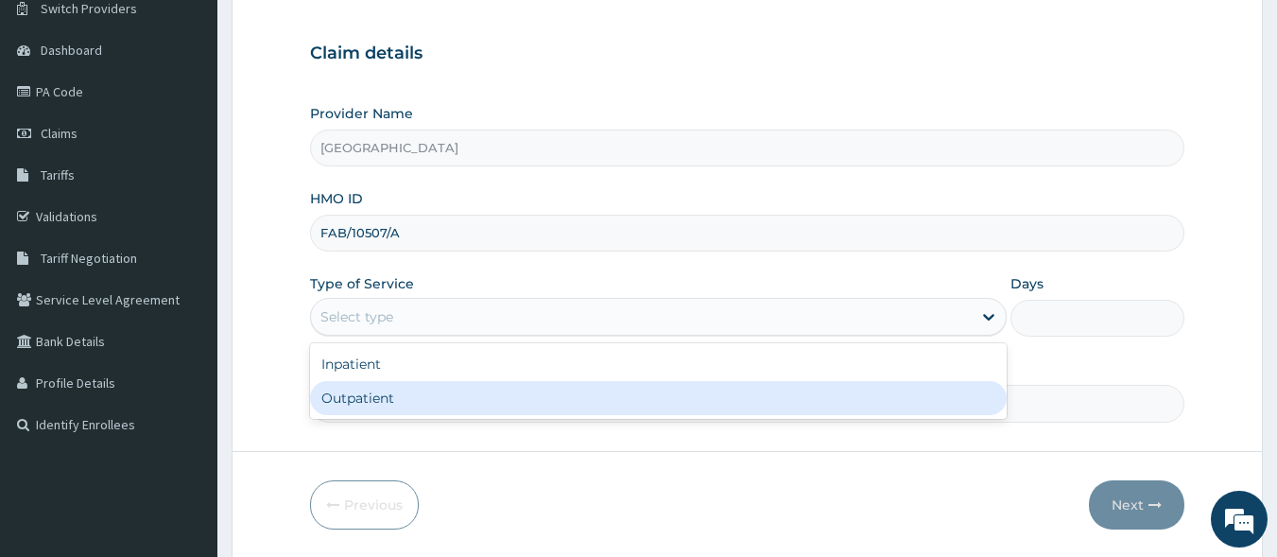
click at [422, 401] on div "Outpatient" at bounding box center [658, 398] width 697 height 34
type input "1"
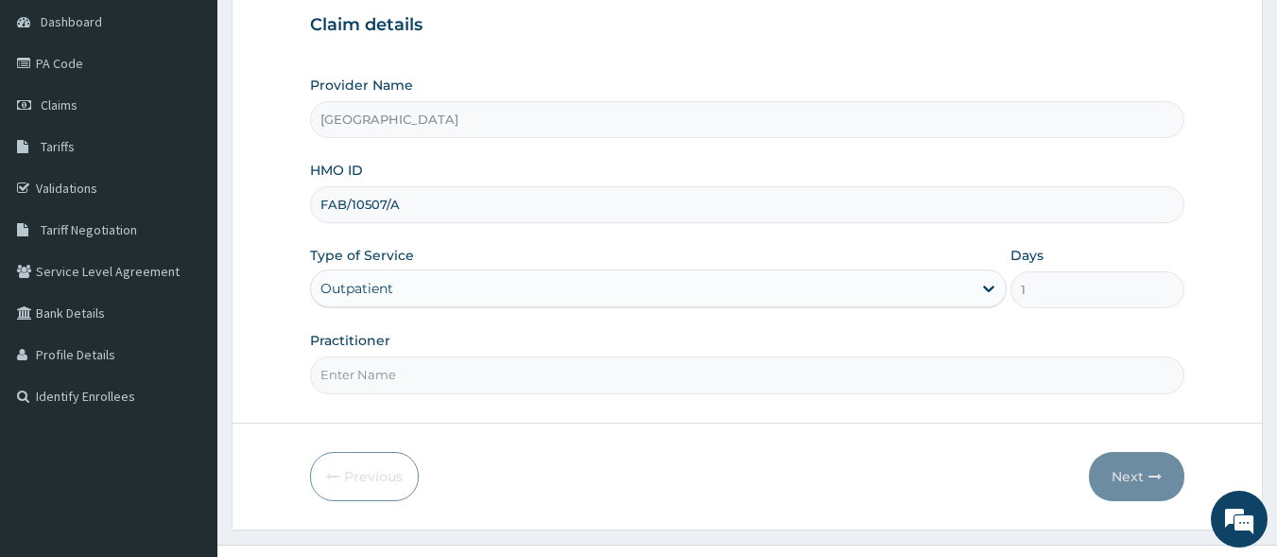
scroll to position [220, 0]
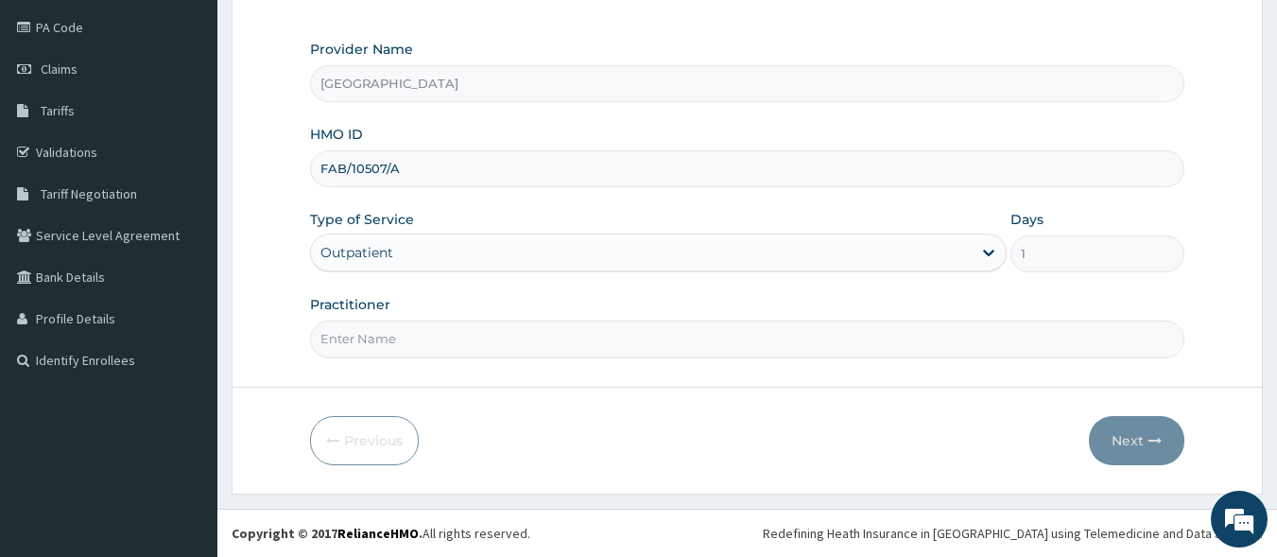
click at [417, 351] on input "Practitioner" at bounding box center [748, 339] width 876 height 37
type input "[PERSON_NAME] EZE"
click at [1132, 443] on button "Next" at bounding box center [1136, 440] width 95 height 49
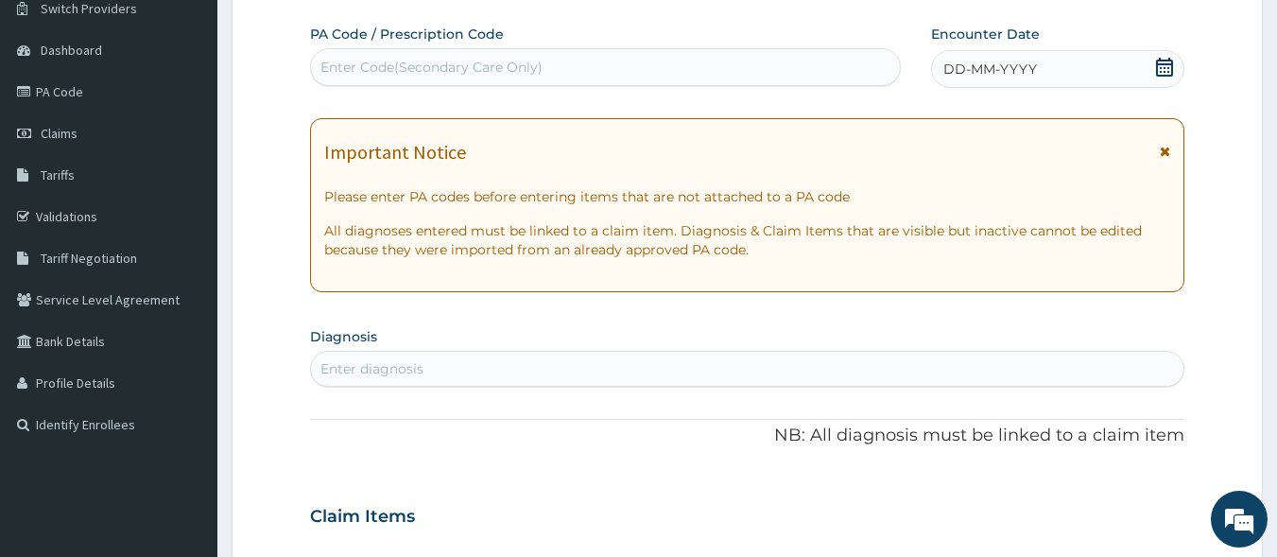
scroll to position [75, 0]
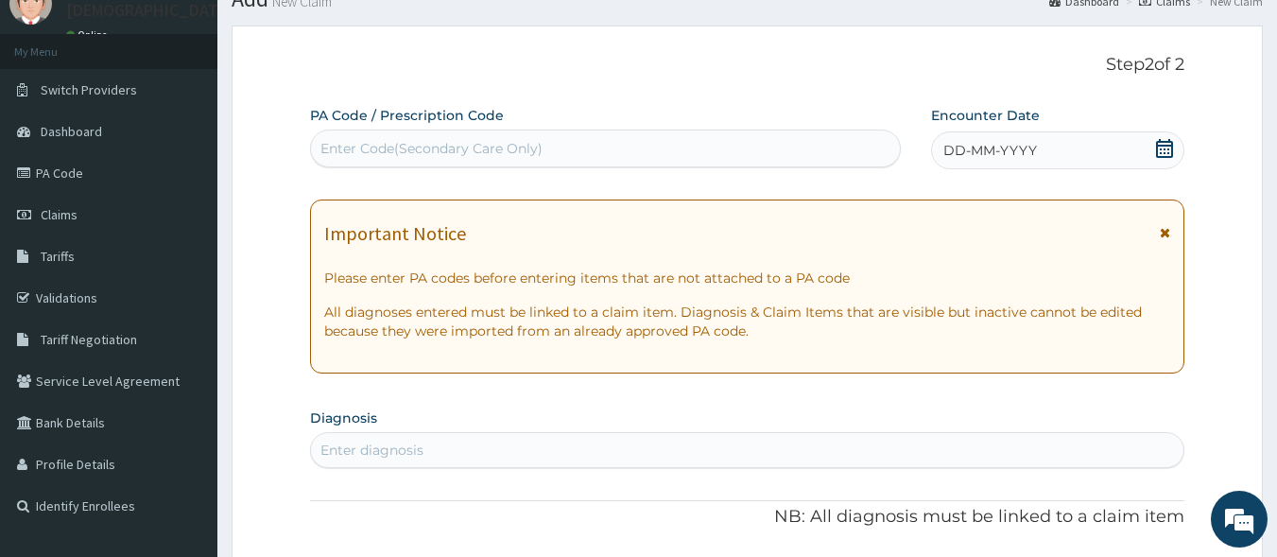
click at [958, 146] on span "DD-MM-YYYY" at bounding box center [991, 150] width 94 height 19
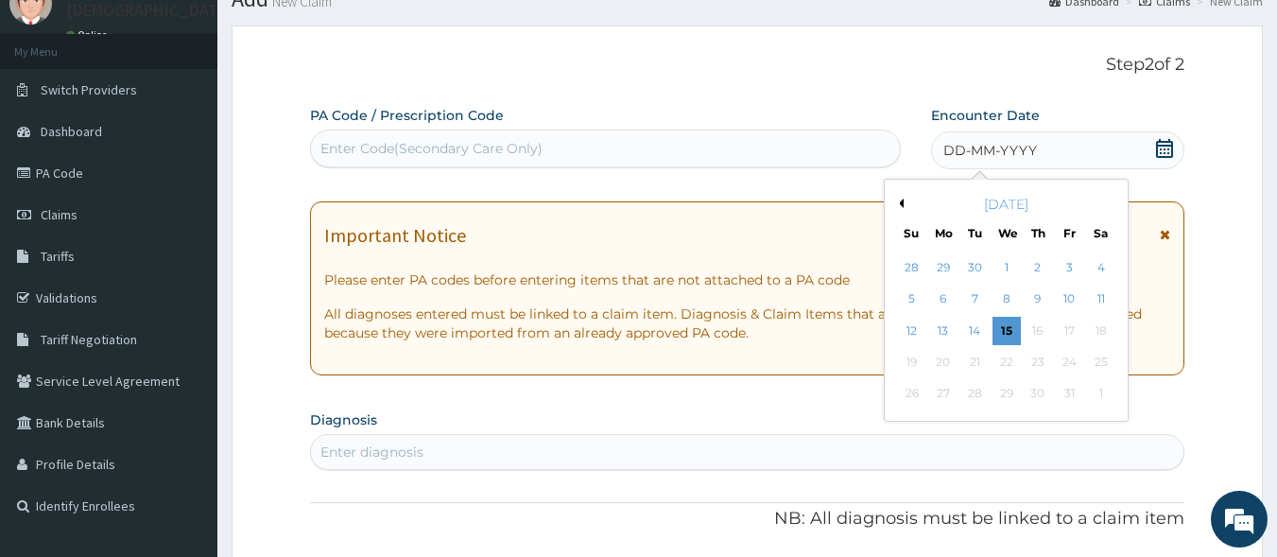
click at [901, 203] on button "Previous Month" at bounding box center [898, 203] width 9 height 9
click at [980, 357] on div "23" at bounding box center [976, 362] width 28 height 28
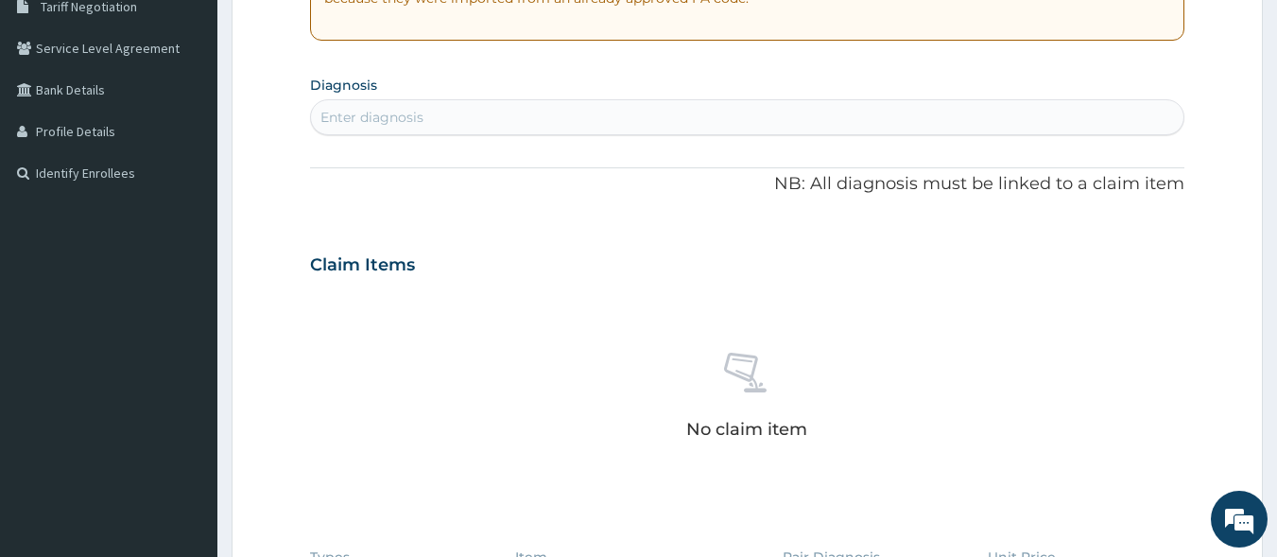
scroll to position [412, 0]
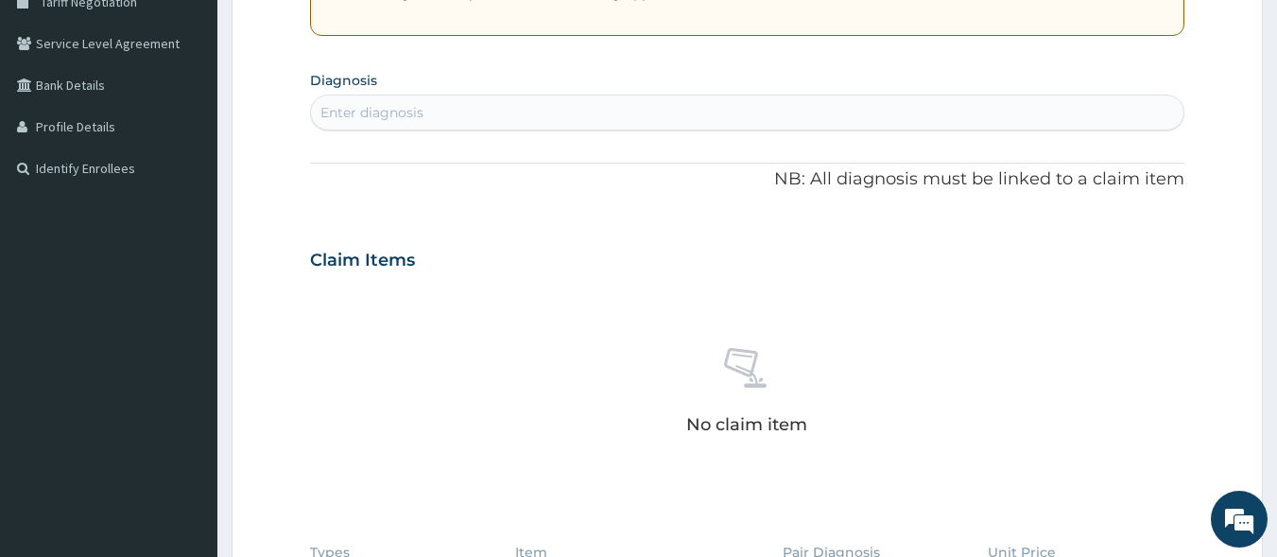
click at [449, 120] on div "Enter diagnosis" at bounding box center [748, 112] width 874 height 30
type input "MALARIA"
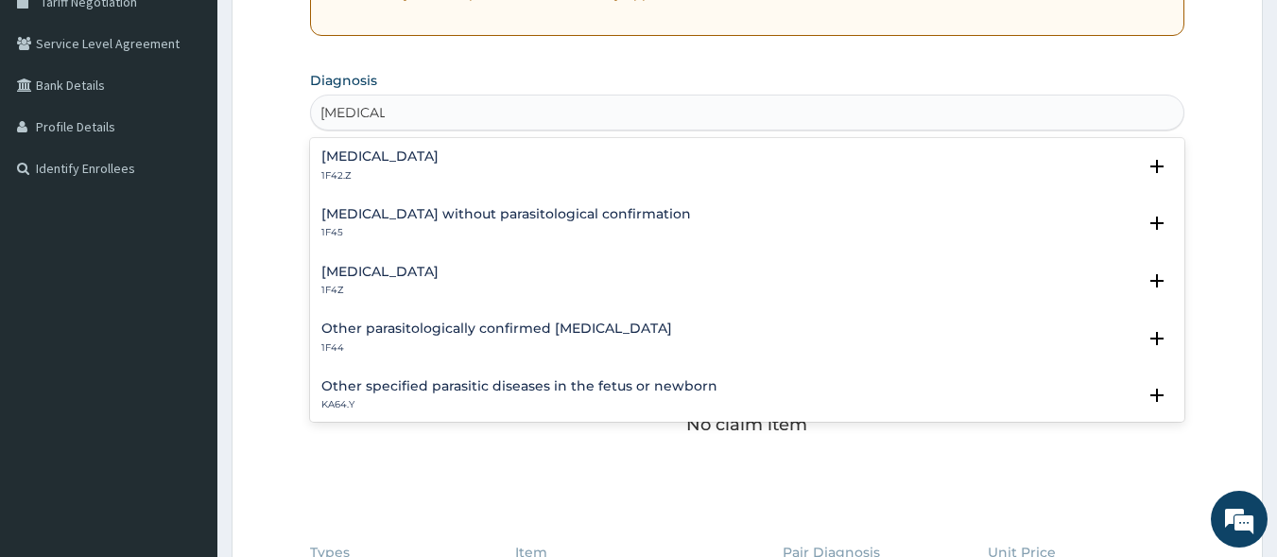
click at [420, 270] on h4 "Malaria, unspecified" at bounding box center [379, 272] width 117 height 14
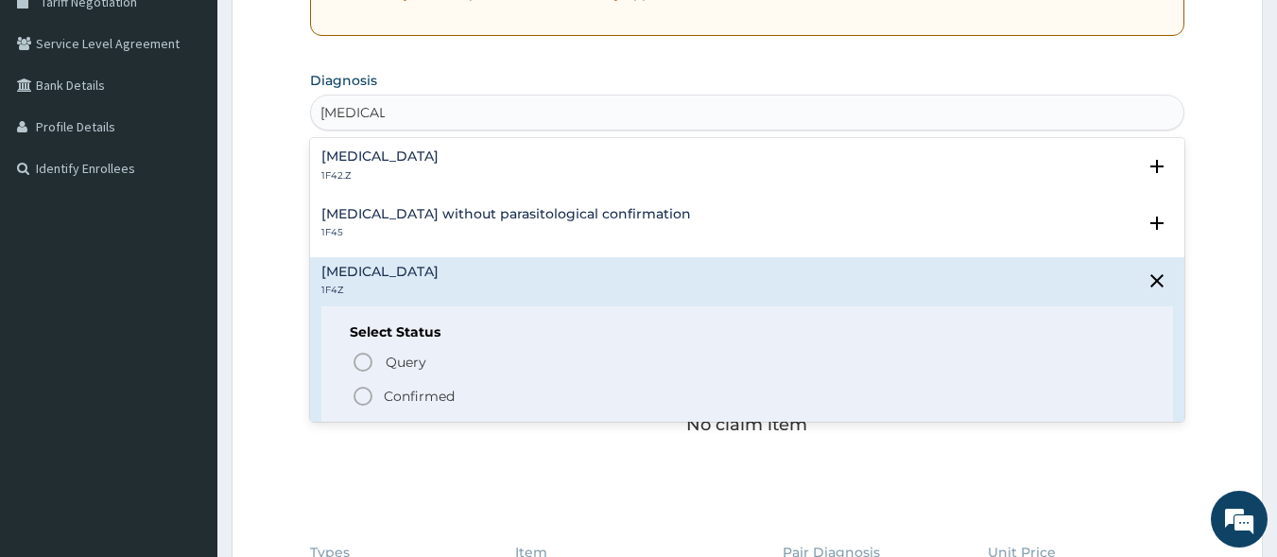
click at [362, 391] on icon "status option filled" at bounding box center [363, 396] width 23 height 23
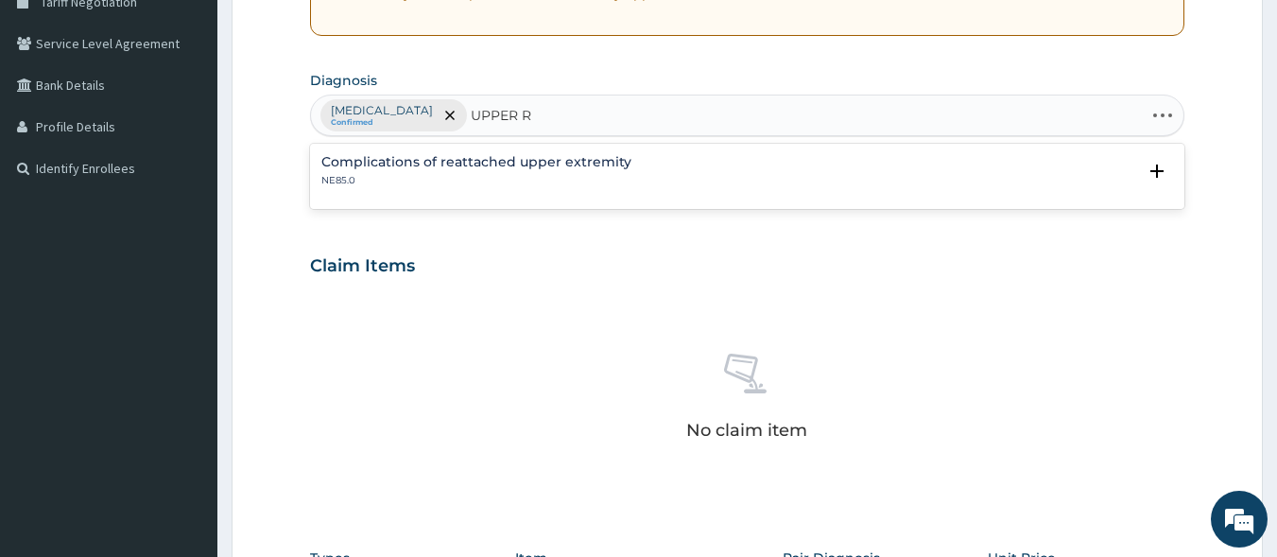
type input "UPPER"
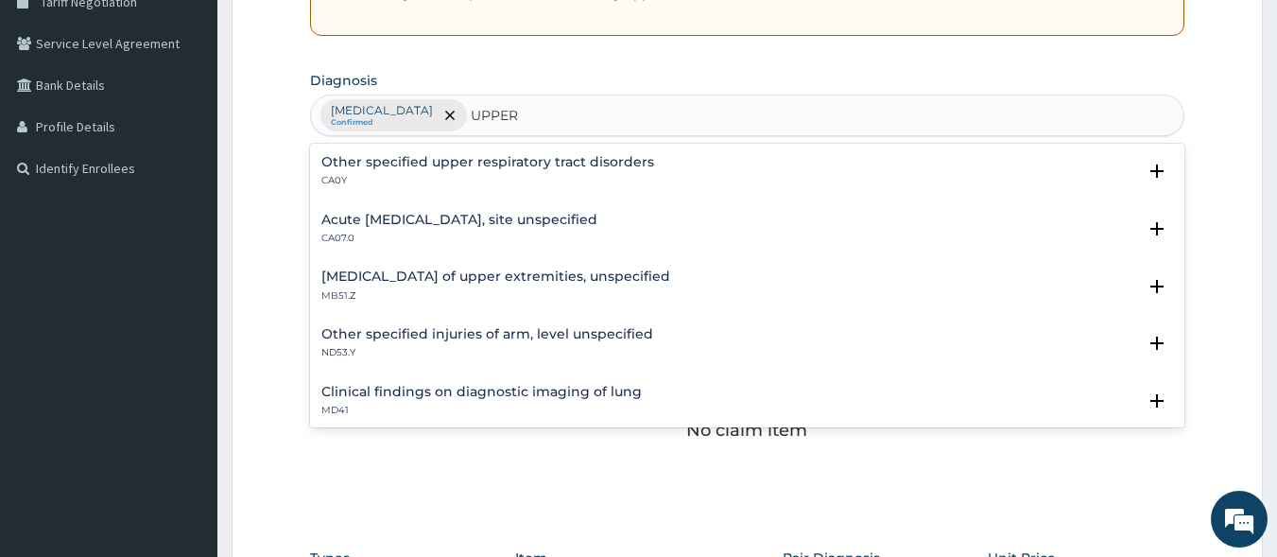
click at [468, 228] on div "Acute upper respiratory infection, site unspecified CA07.0" at bounding box center [459, 229] width 276 height 33
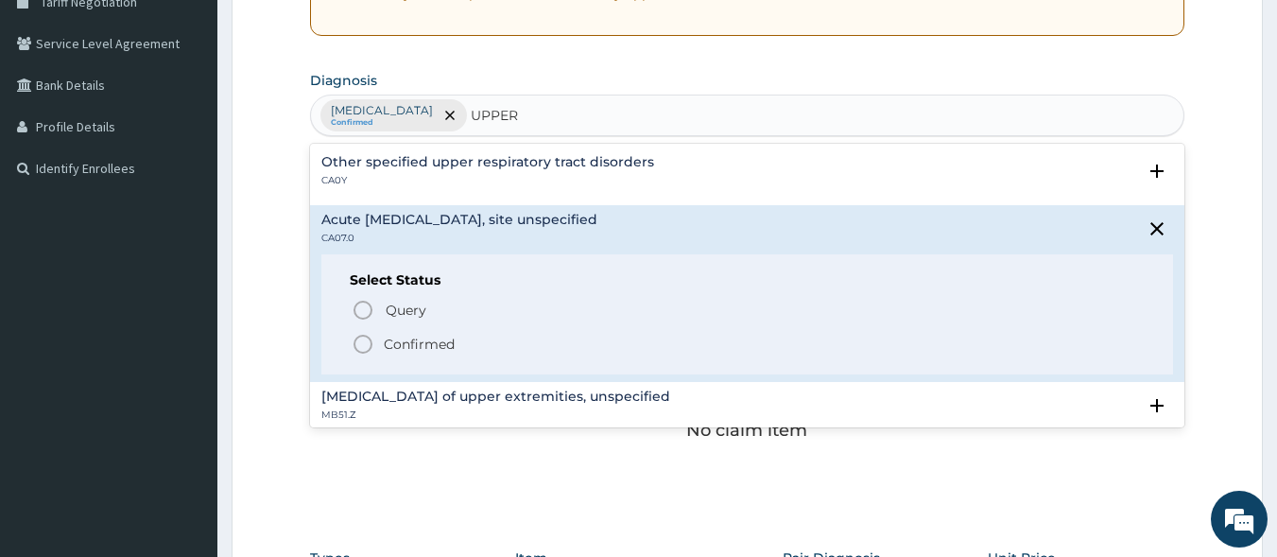
click at [362, 344] on icon "status option filled" at bounding box center [363, 344] width 23 height 23
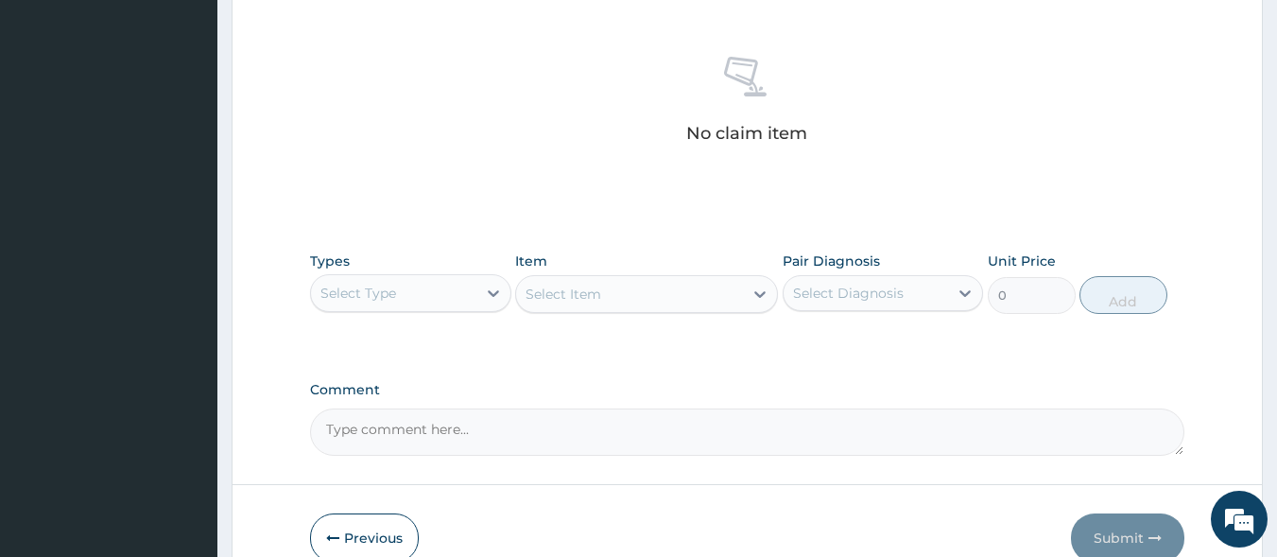
scroll to position [806, 0]
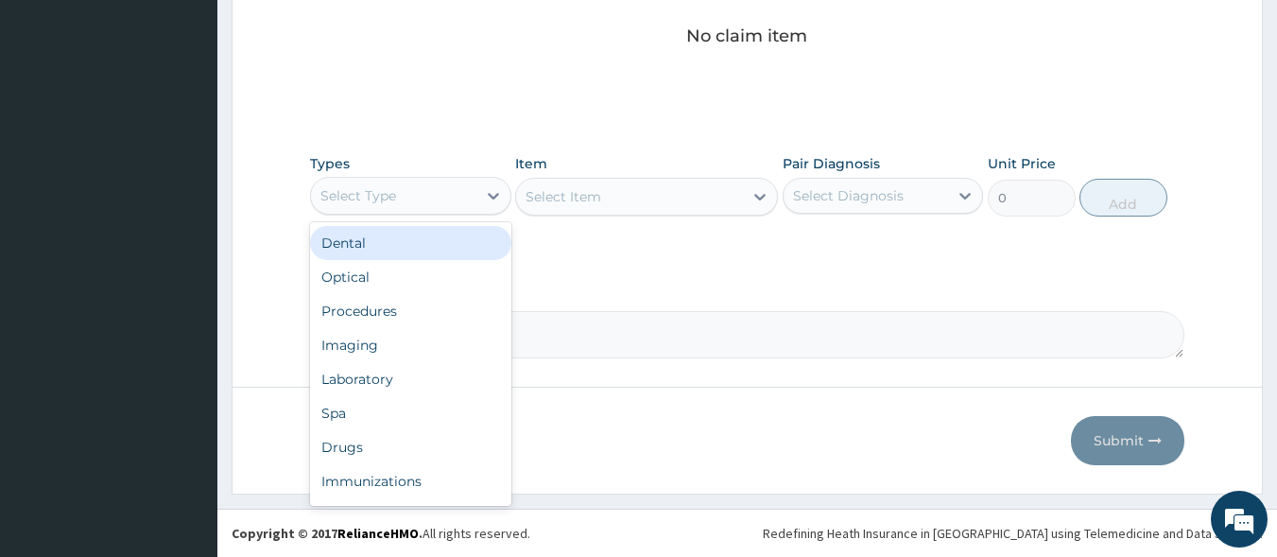
click at [454, 188] on div "Select Type" at bounding box center [393, 196] width 165 height 30
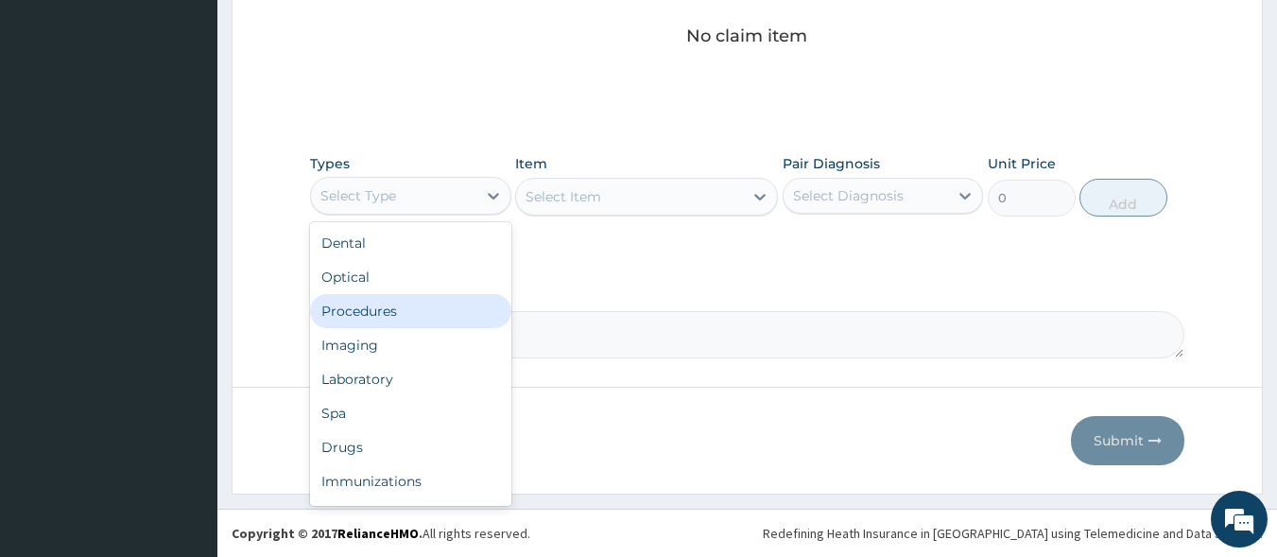
click at [432, 295] on div "Procedures" at bounding box center [410, 311] width 201 height 34
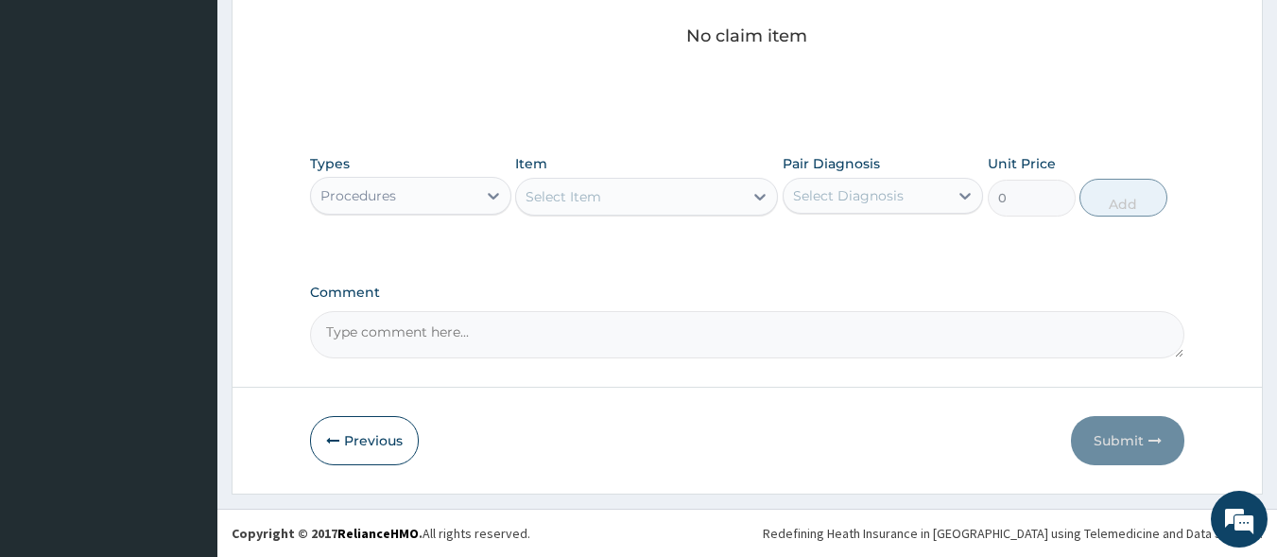
click at [637, 194] on div "Select Item" at bounding box center [629, 197] width 227 height 30
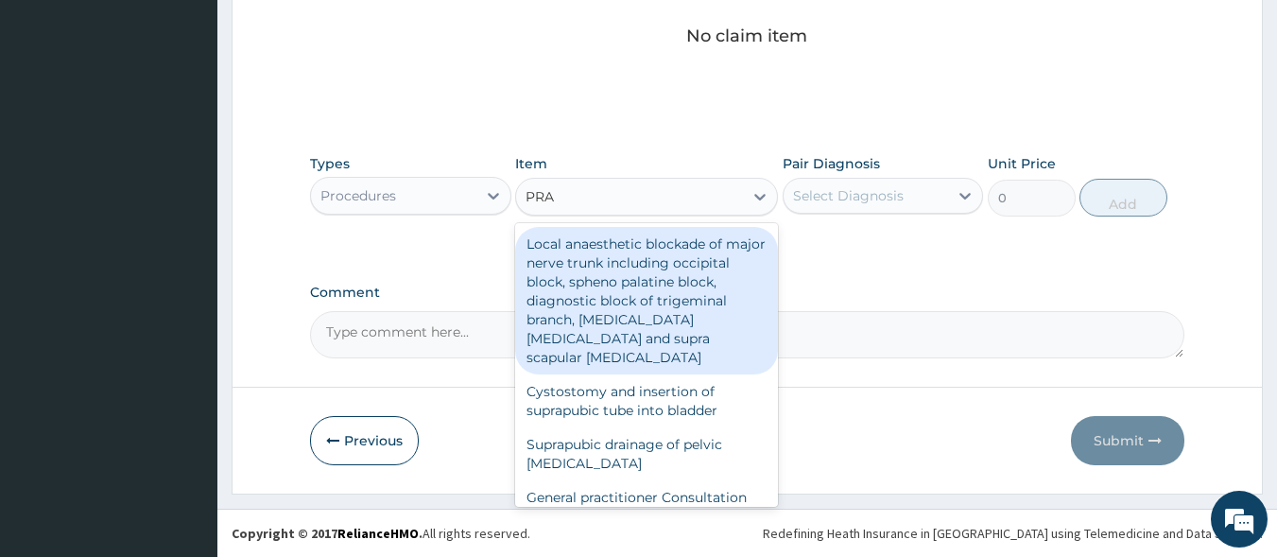
type input "PRAC"
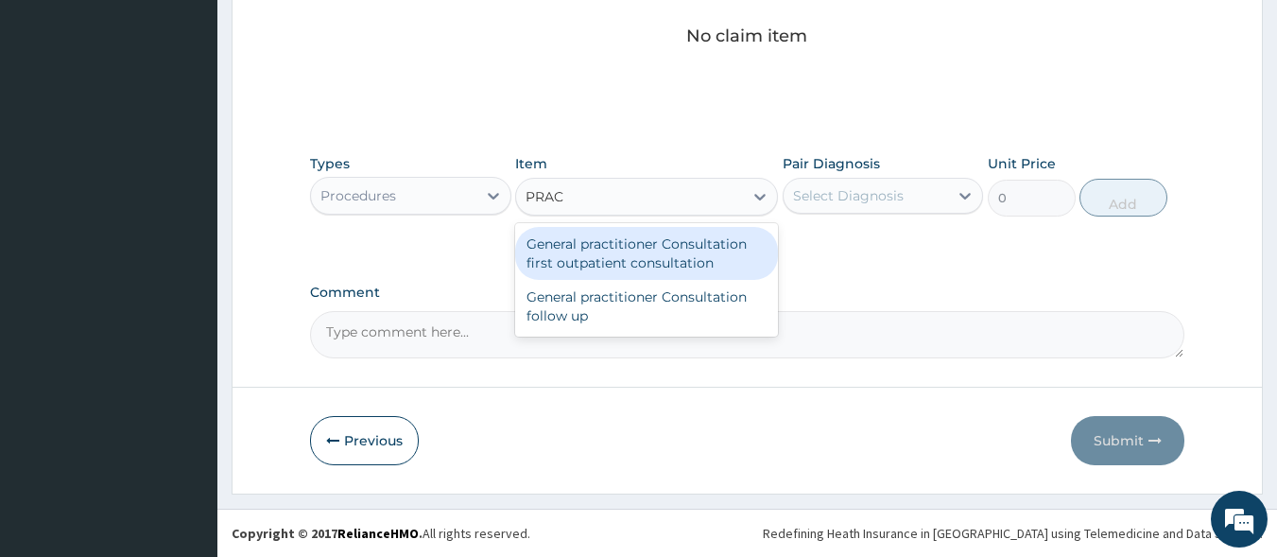
click at [642, 274] on div "General practitioner Consultation first outpatient consultation" at bounding box center [646, 253] width 263 height 53
type input "3000"
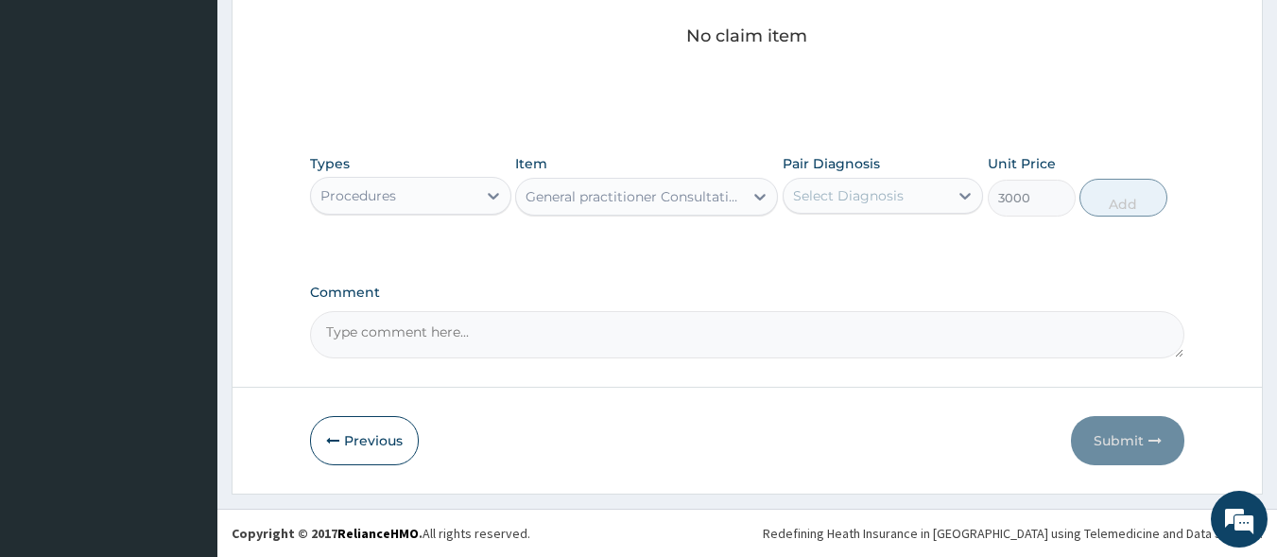
click at [853, 196] on div "Select Diagnosis" at bounding box center [848, 195] width 111 height 19
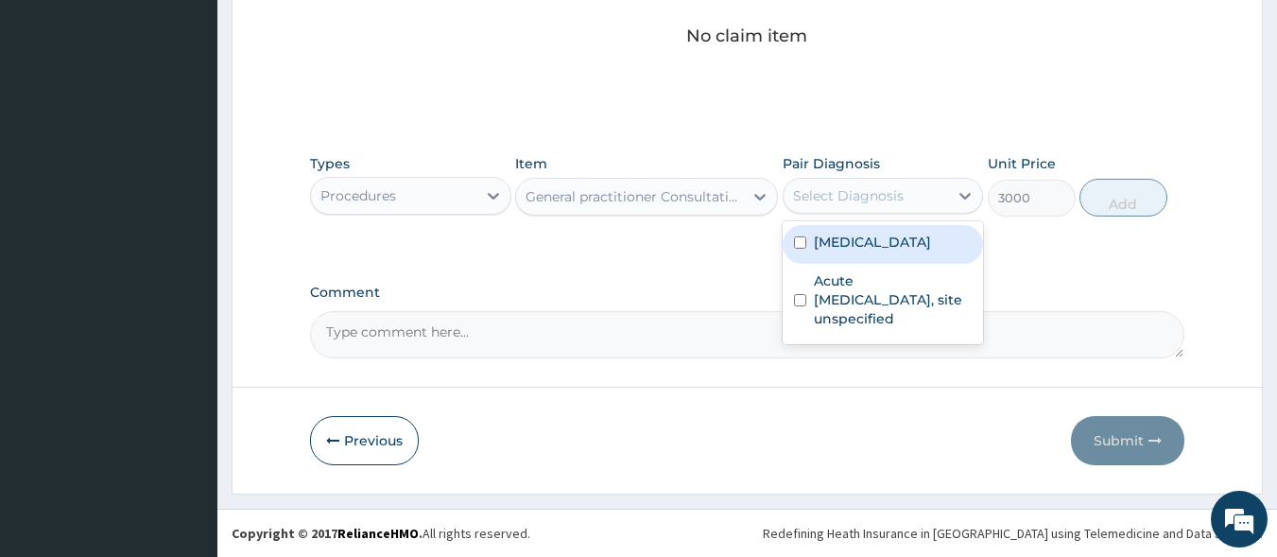
click at [859, 251] on label "Malaria, unspecified" at bounding box center [872, 242] width 117 height 19
checkbox input "true"
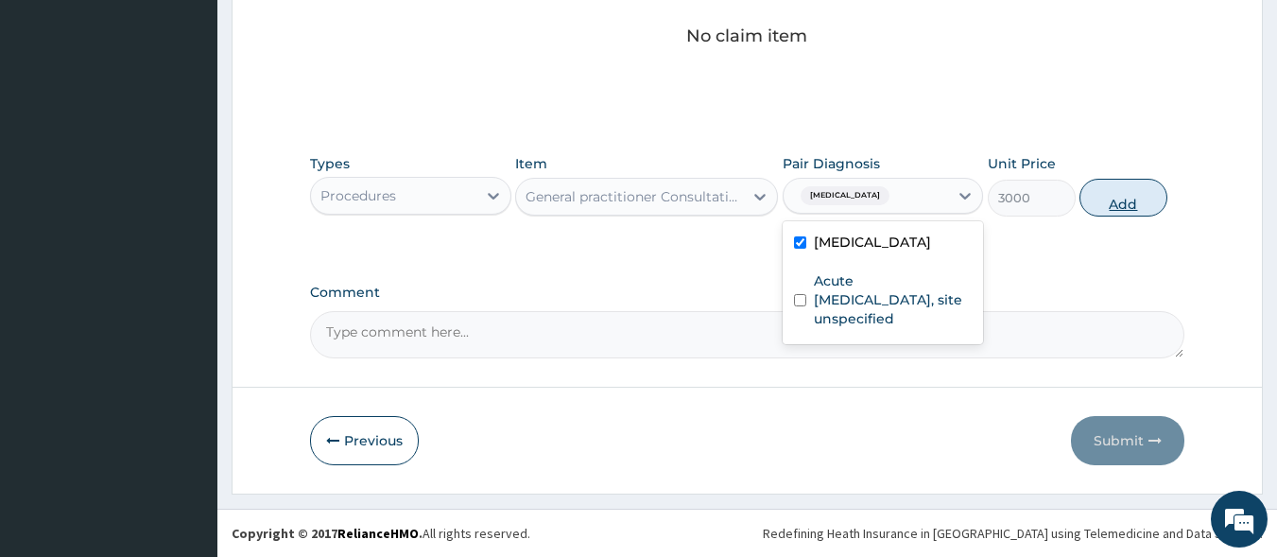
click at [1091, 193] on button "Add" at bounding box center [1124, 198] width 88 height 38
type input "0"
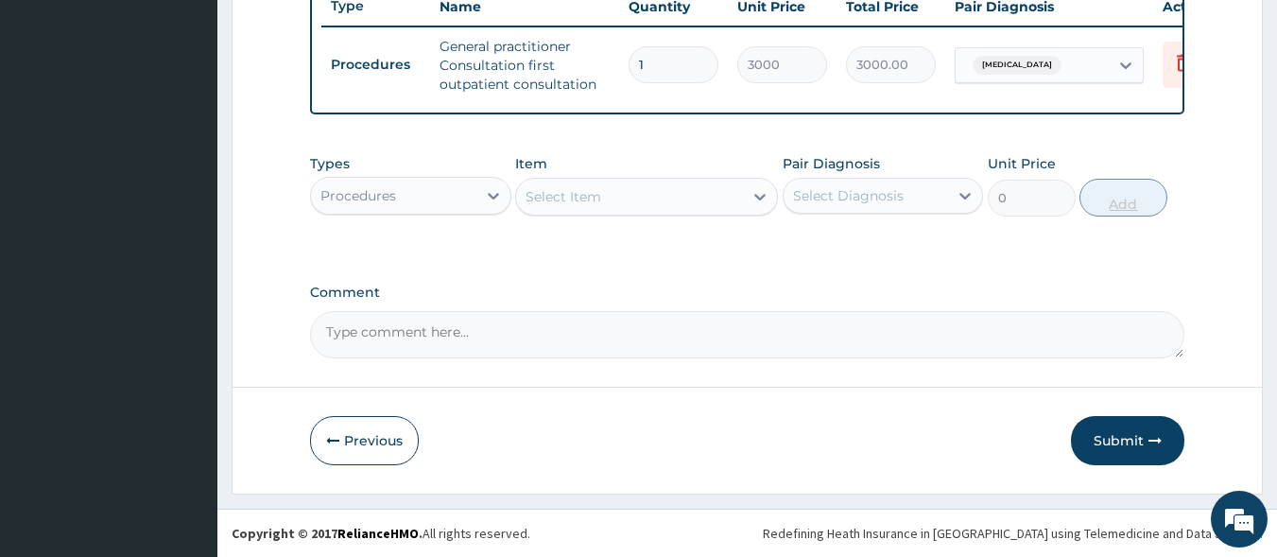
scroll to position [741, 0]
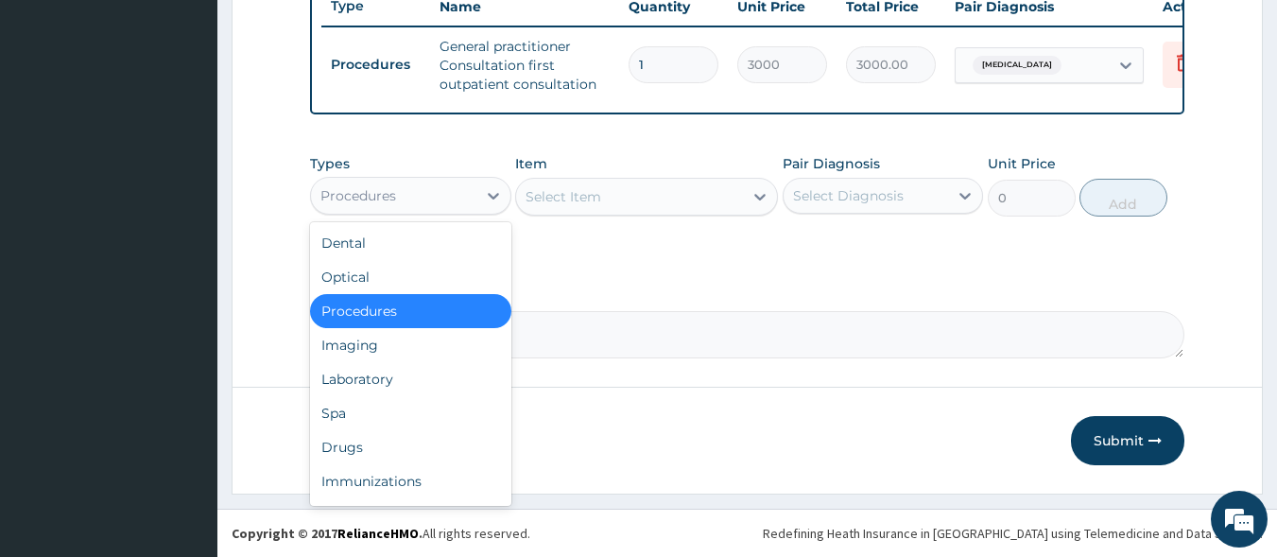
click at [424, 193] on div "Procedures" at bounding box center [393, 196] width 165 height 30
click at [441, 384] on div "Laboratory" at bounding box center [410, 379] width 201 height 34
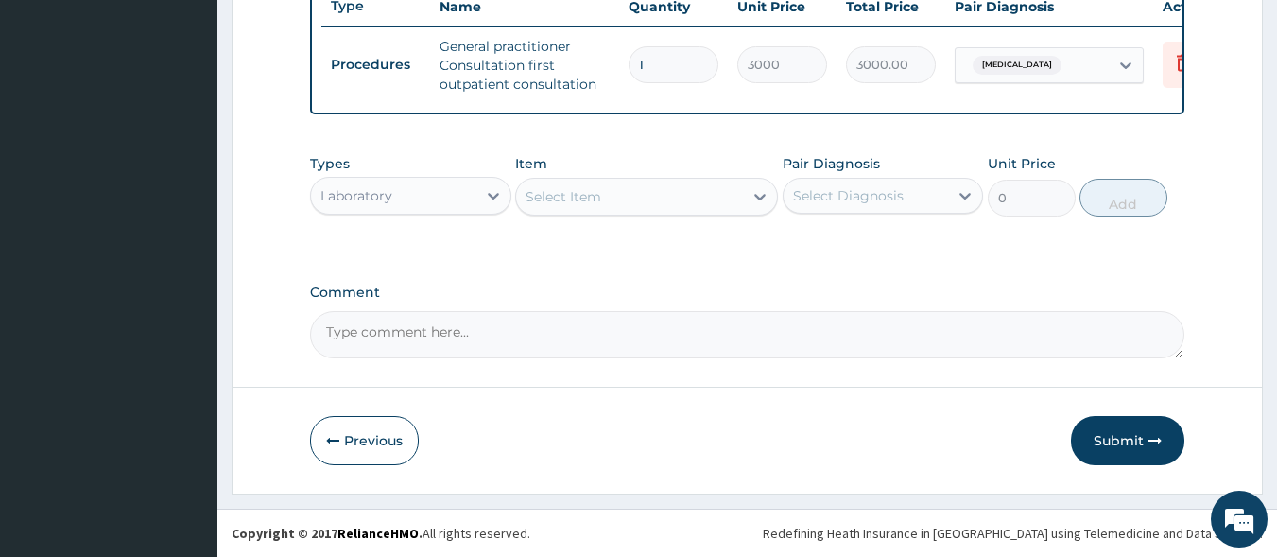
click at [657, 205] on div "Select Item" at bounding box center [629, 197] width 227 height 30
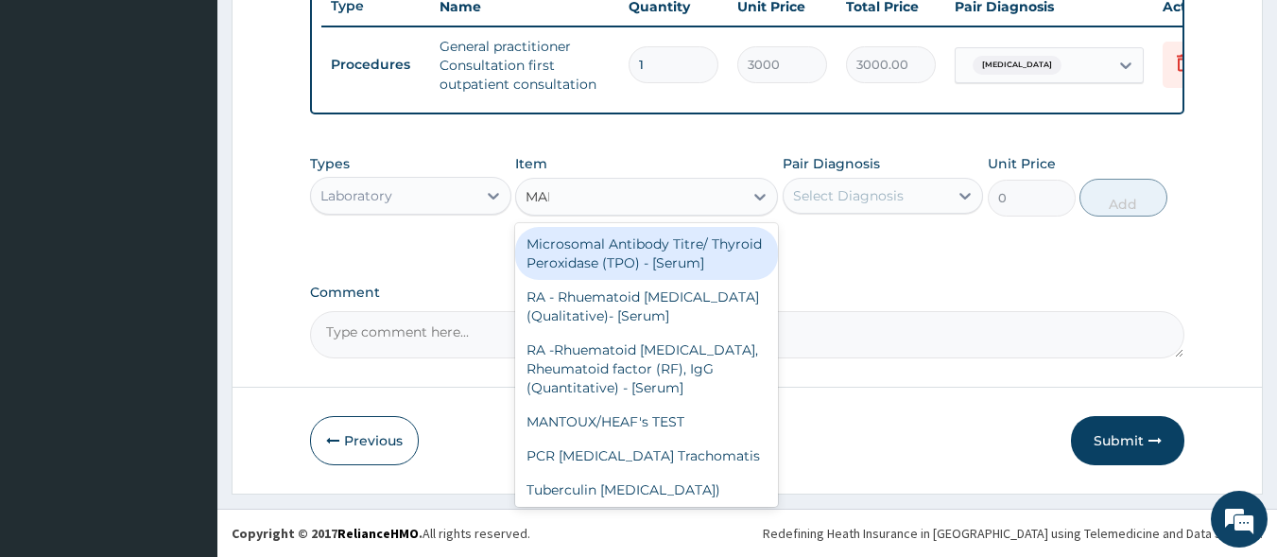
type input "MALA"
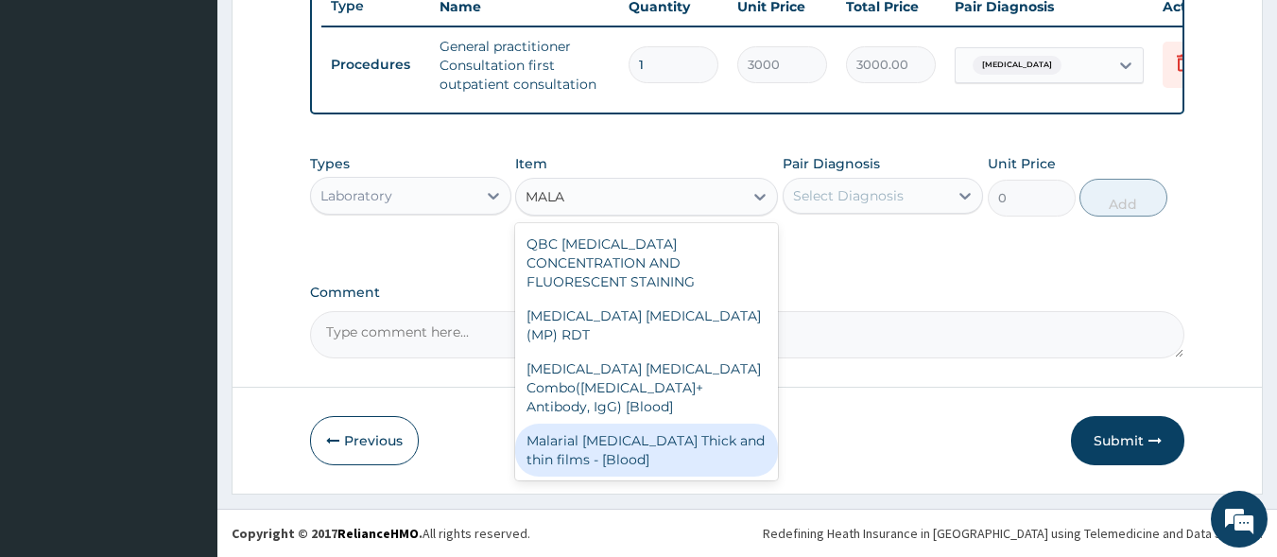
click at [692, 424] on div "Malarial Parasite Thick and thin films - [Blood]" at bounding box center [646, 450] width 263 height 53
type input "1500"
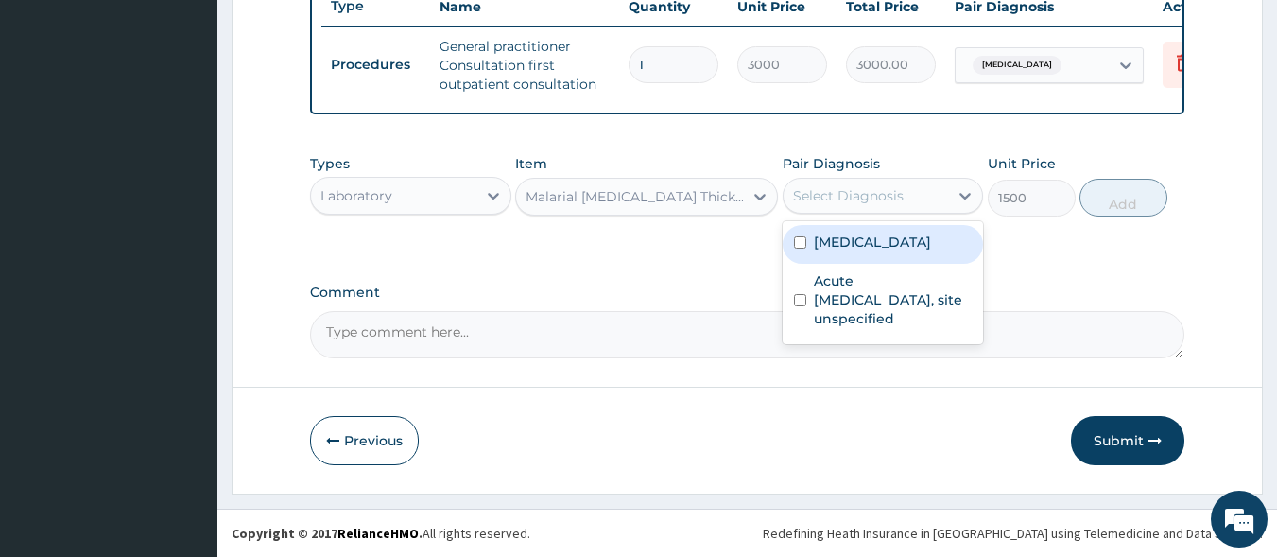
click at [861, 189] on div "Select Diagnosis" at bounding box center [848, 195] width 111 height 19
click at [885, 248] on label "Malaria, unspecified" at bounding box center [872, 242] width 117 height 19
checkbox input "true"
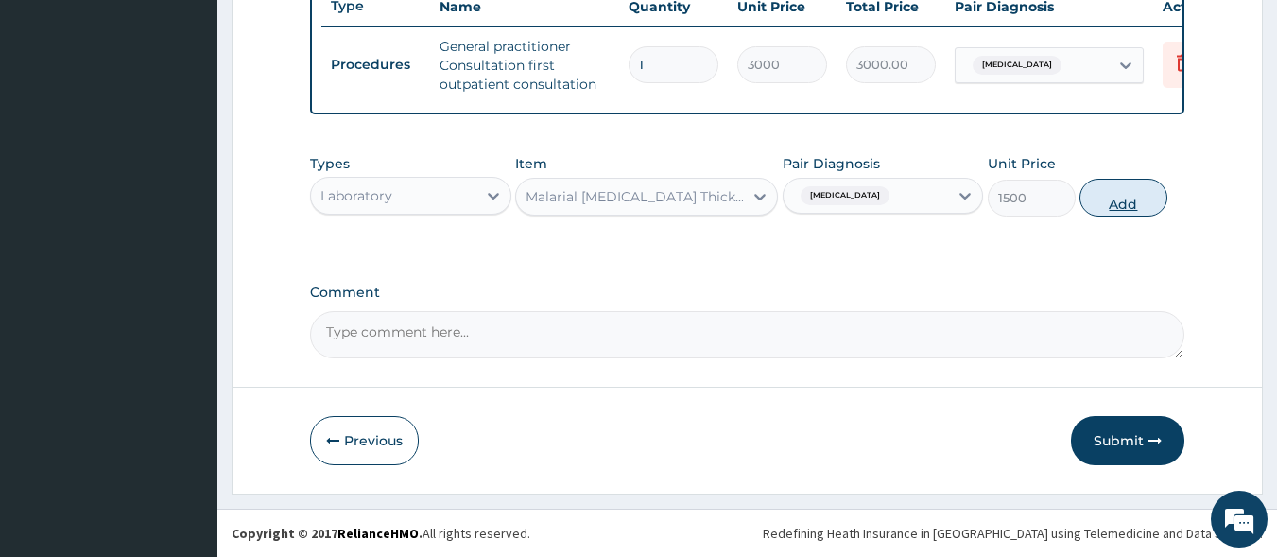
click at [1128, 206] on button "Add" at bounding box center [1124, 198] width 88 height 38
type input "0"
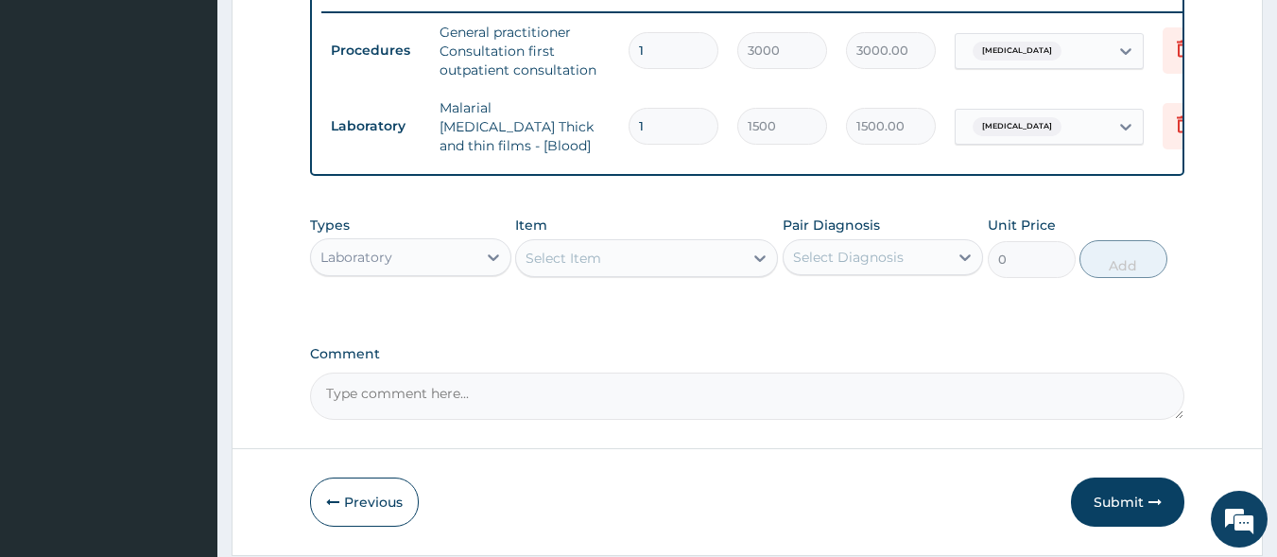
click at [667, 266] on div "Select Item" at bounding box center [629, 258] width 227 height 30
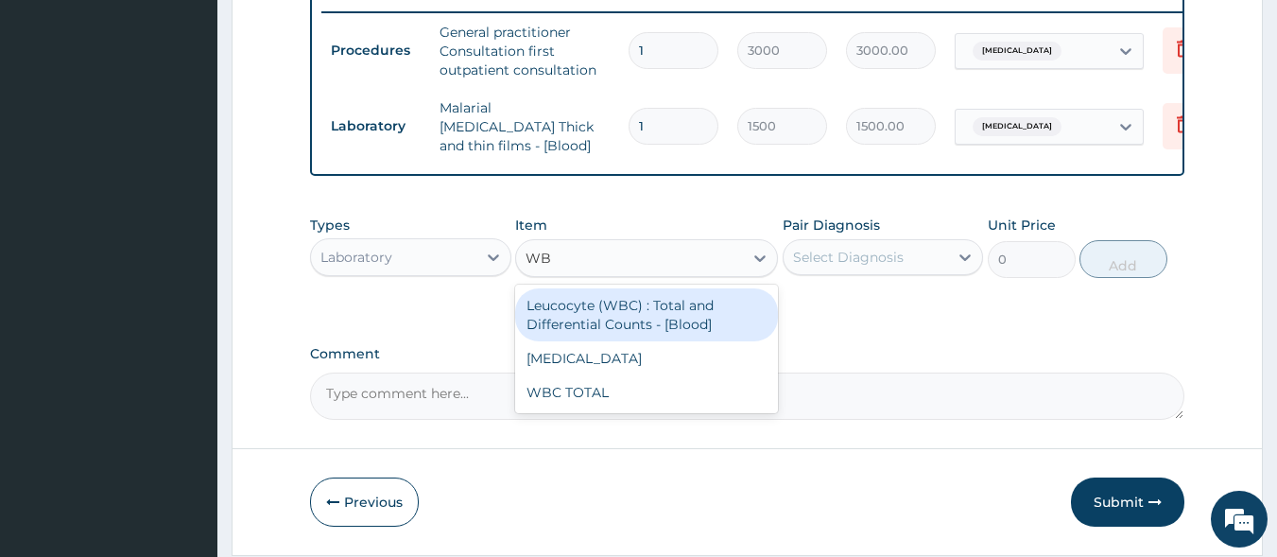
type input "WBC"
click at [673, 303] on div "Leucocyte (WBC) : Total and Differential Counts - [Blood]" at bounding box center [646, 314] width 263 height 53
type input "2000"
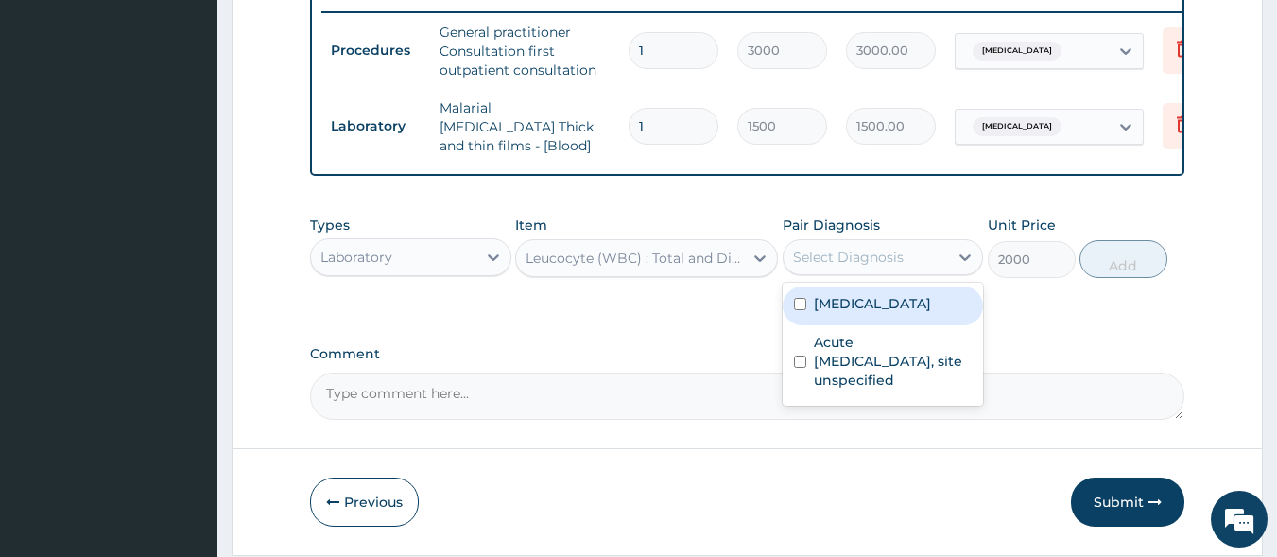
click at [803, 267] on div "Select Diagnosis" at bounding box center [848, 257] width 111 height 19
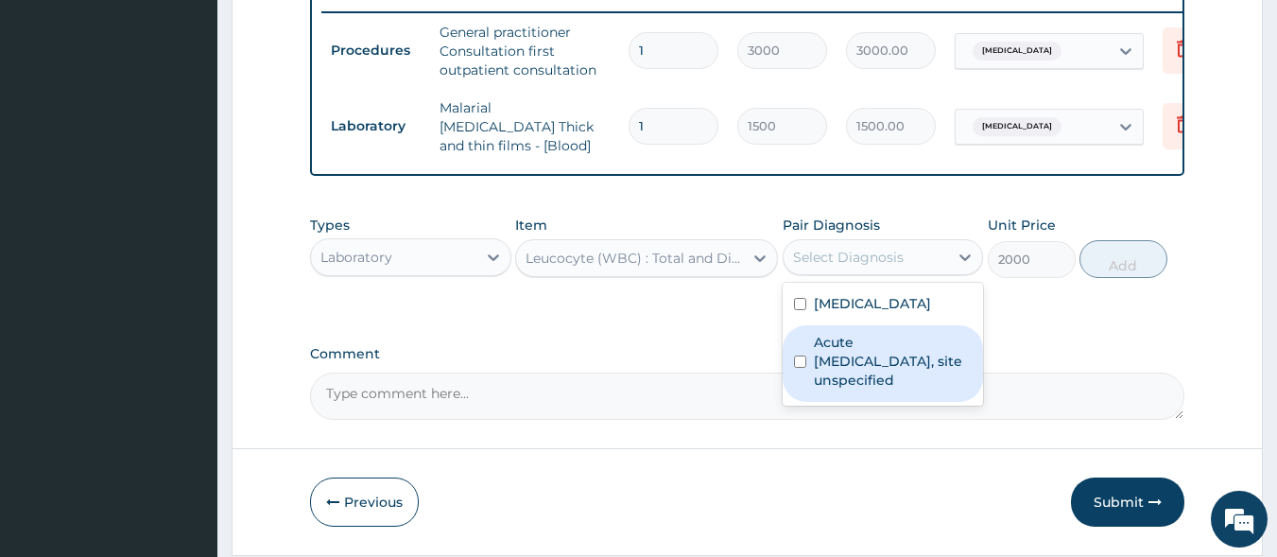
click at [841, 354] on label "Acute upper respiratory infection, site unspecified" at bounding box center [893, 361] width 159 height 57
checkbox input "true"
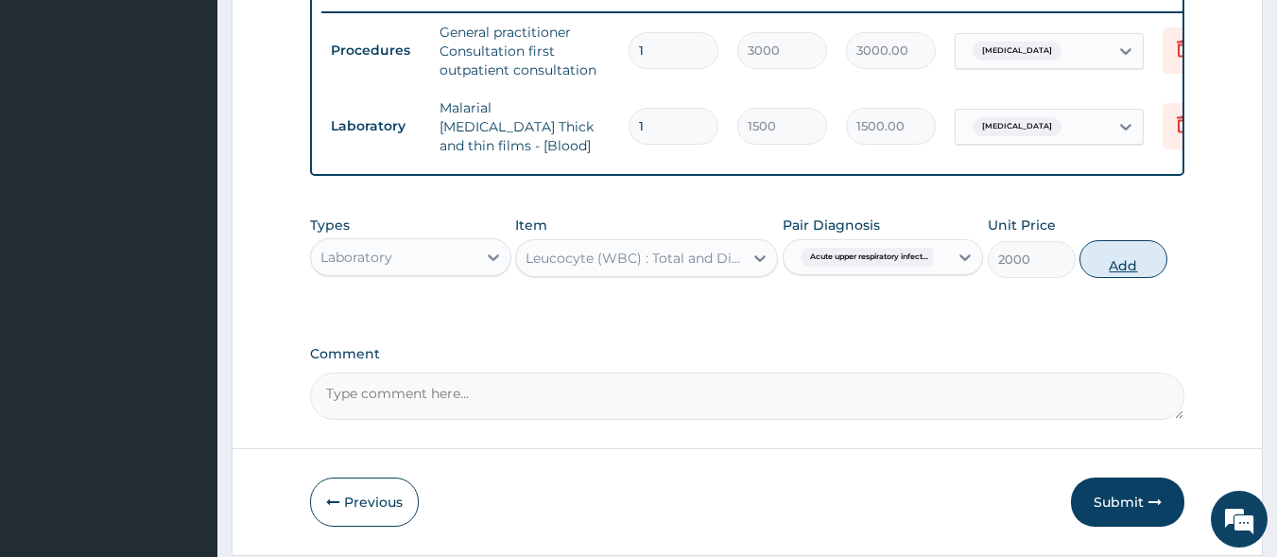
click at [1115, 267] on button "Add" at bounding box center [1124, 259] width 88 height 38
type input "0"
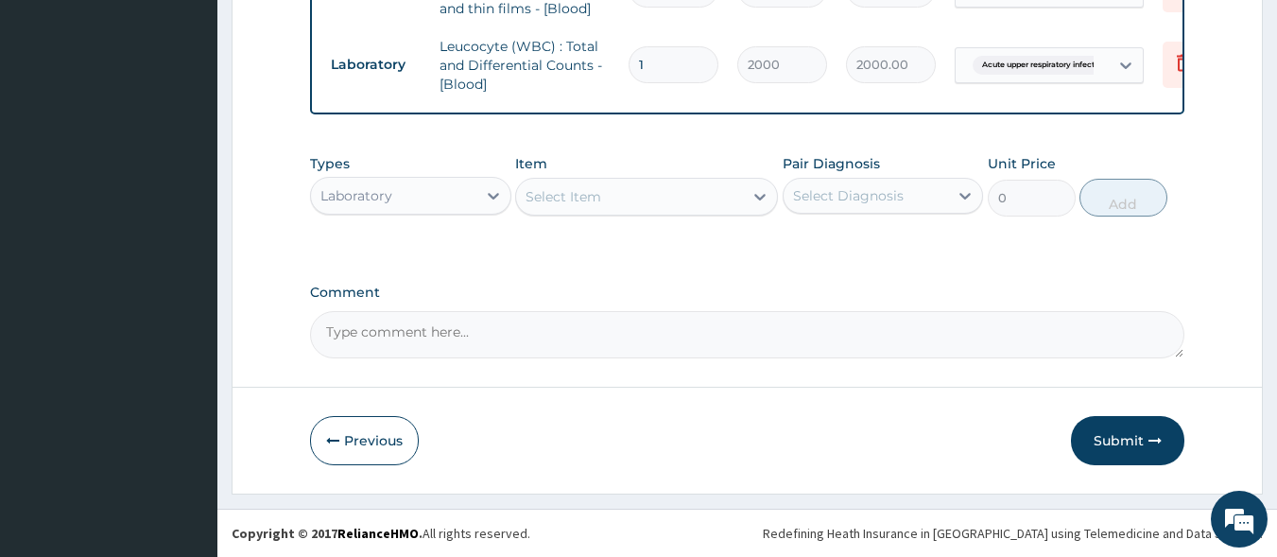
scroll to position [882, 0]
click at [471, 196] on div "Laboratory" at bounding box center [393, 196] width 165 height 30
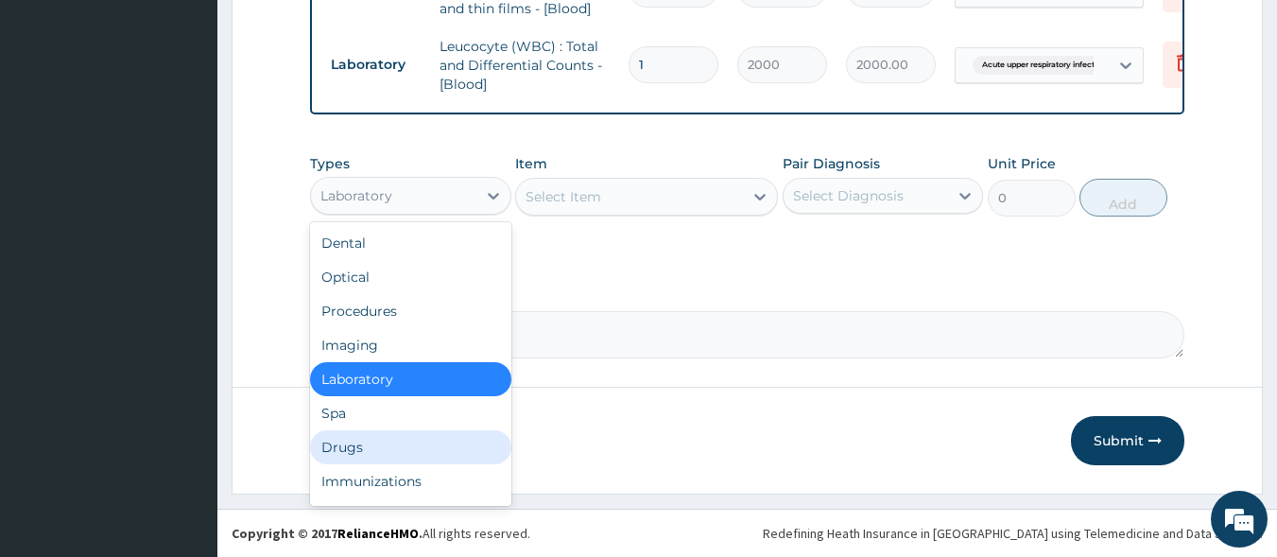
click at [411, 442] on div "Drugs" at bounding box center [410, 447] width 201 height 34
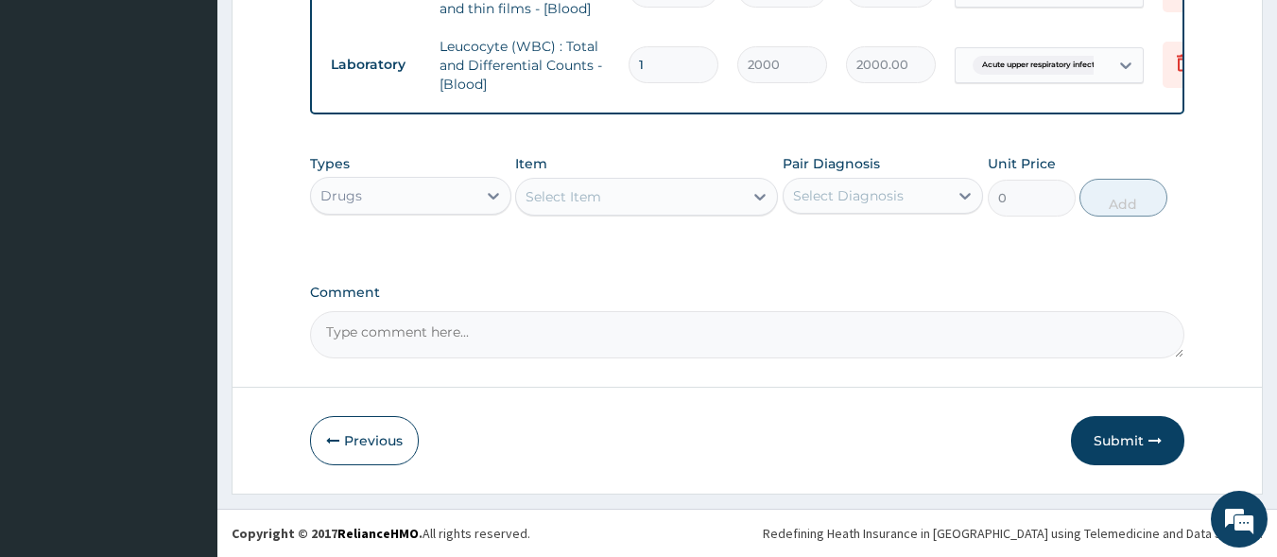
click at [592, 196] on div "Select Item" at bounding box center [564, 196] width 76 height 19
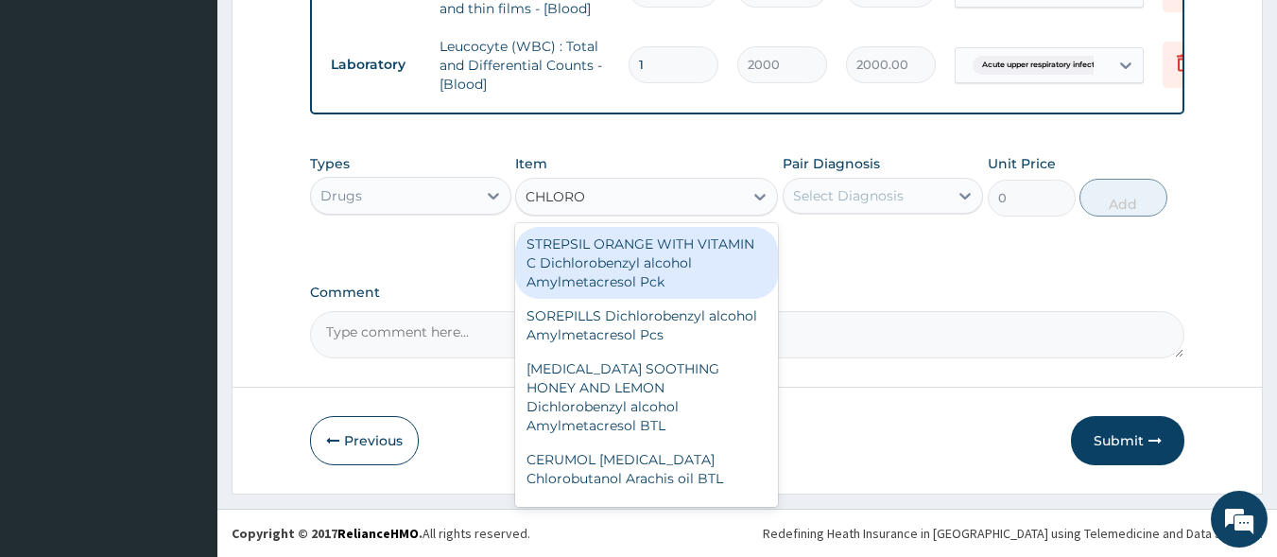
type input "CHLOROQ"
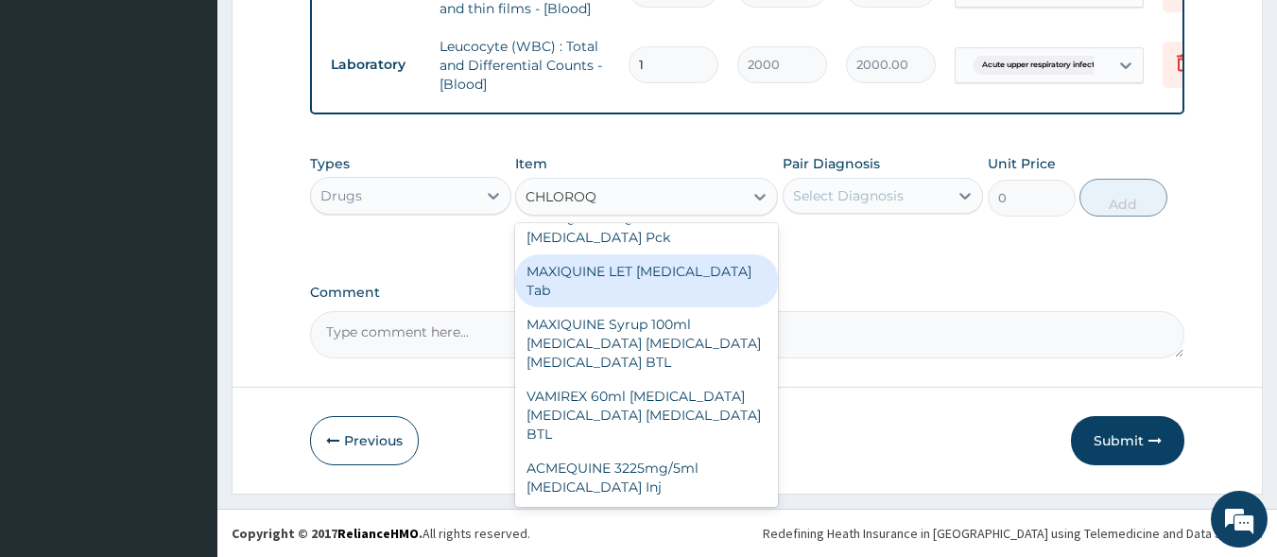
scroll to position [166, 0]
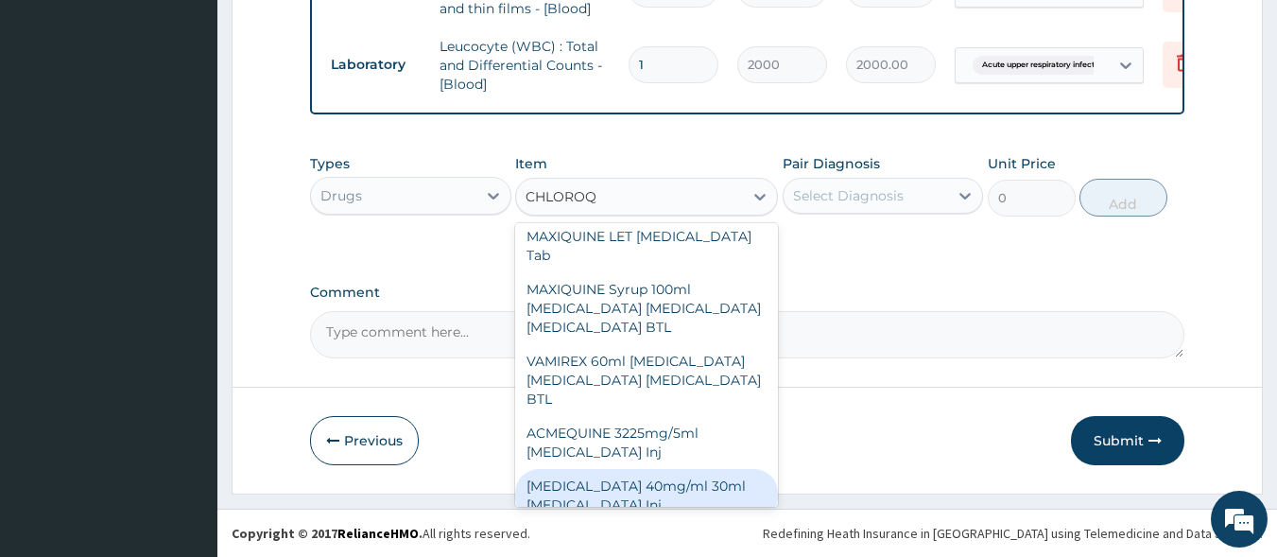
click at [700, 484] on div "CHLOROQUINE 40mg/ml 30ml Chloroquine phosphate Inj" at bounding box center [646, 495] width 263 height 53
type input "230"
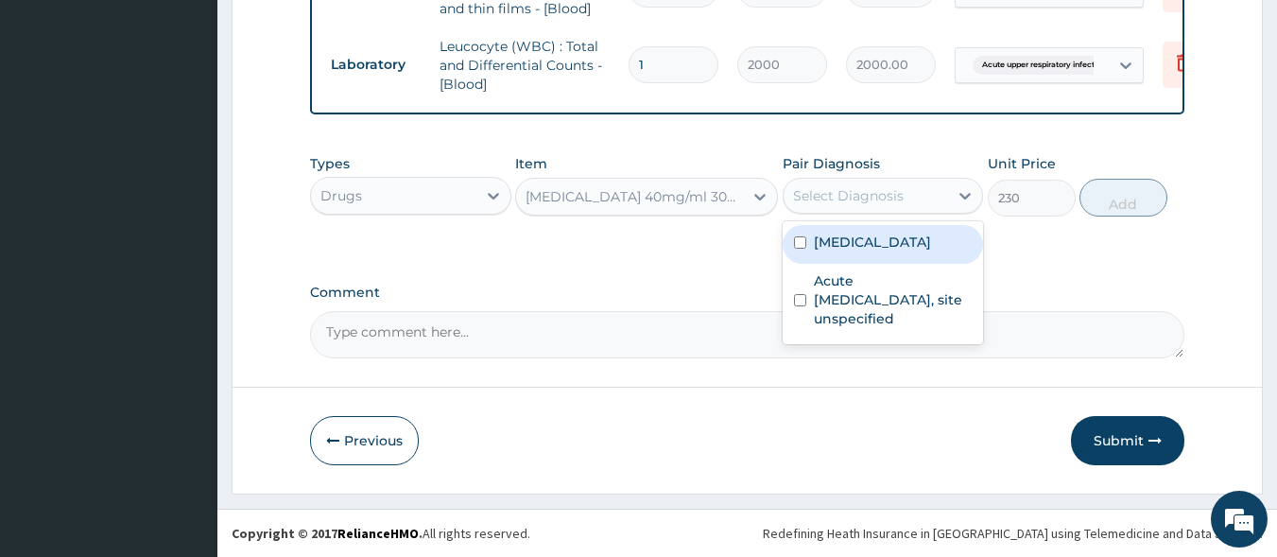
click at [844, 199] on div "Select Diagnosis" at bounding box center [848, 195] width 111 height 19
click at [847, 247] on label "Malaria, unspecified" at bounding box center [872, 242] width 117 height 19
checkbox input "true"
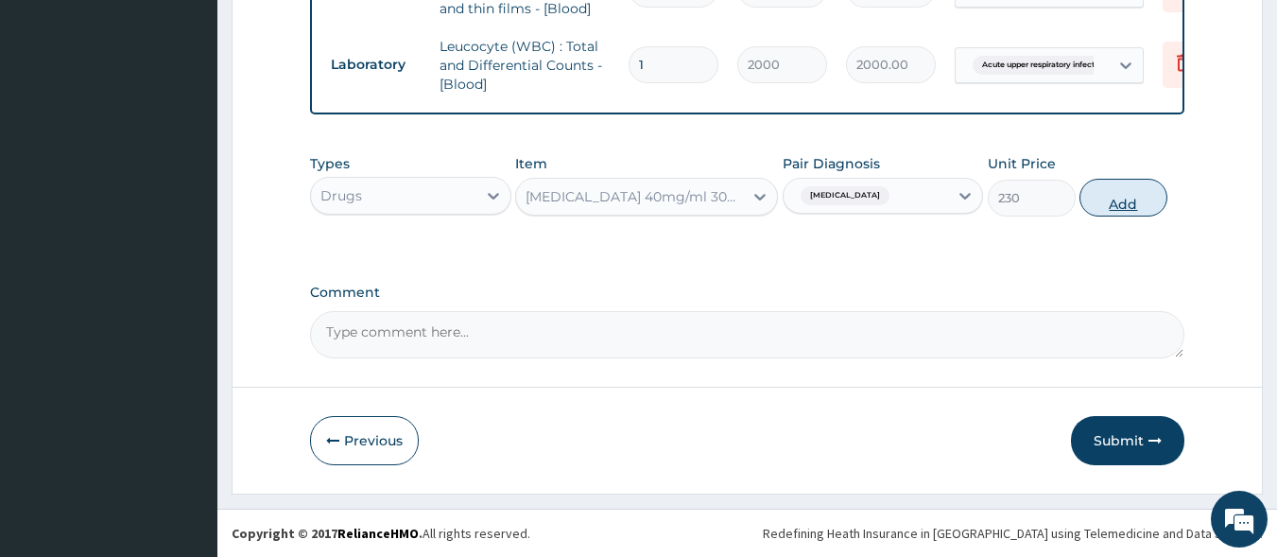
click at [1113, 207] on button "Add" at bounding box center [1124, 198] width 88 height 38
type input "0"
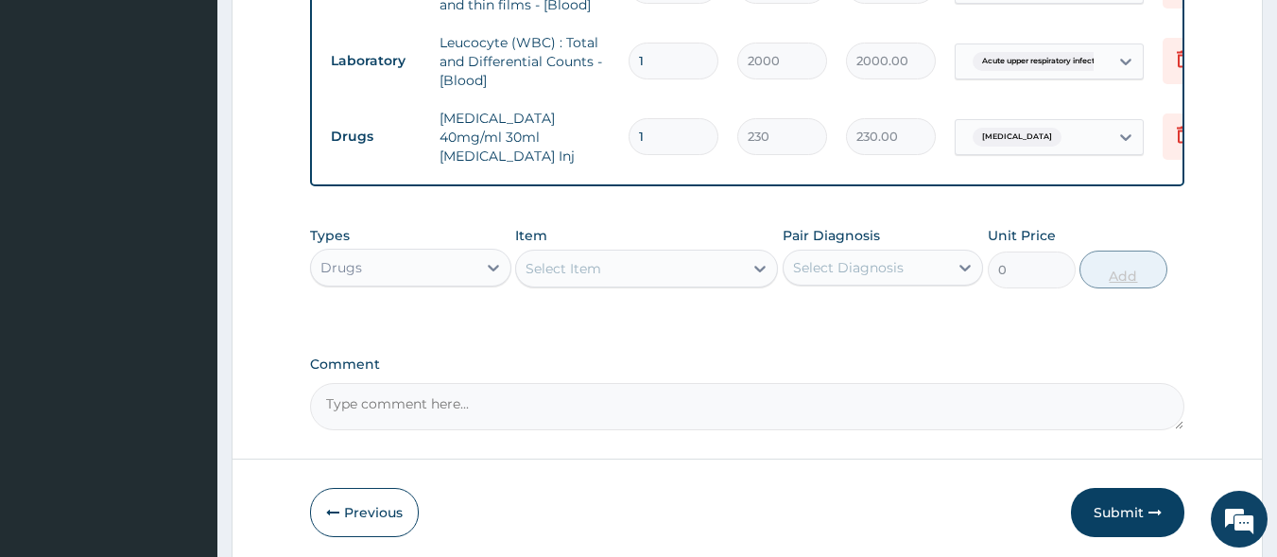
type input "0.00"
type input "3"
type input "690.00"
type input "3"
click at [584, 274] on div "Select Item" at bounding box center [564, 268] width 76 height 19
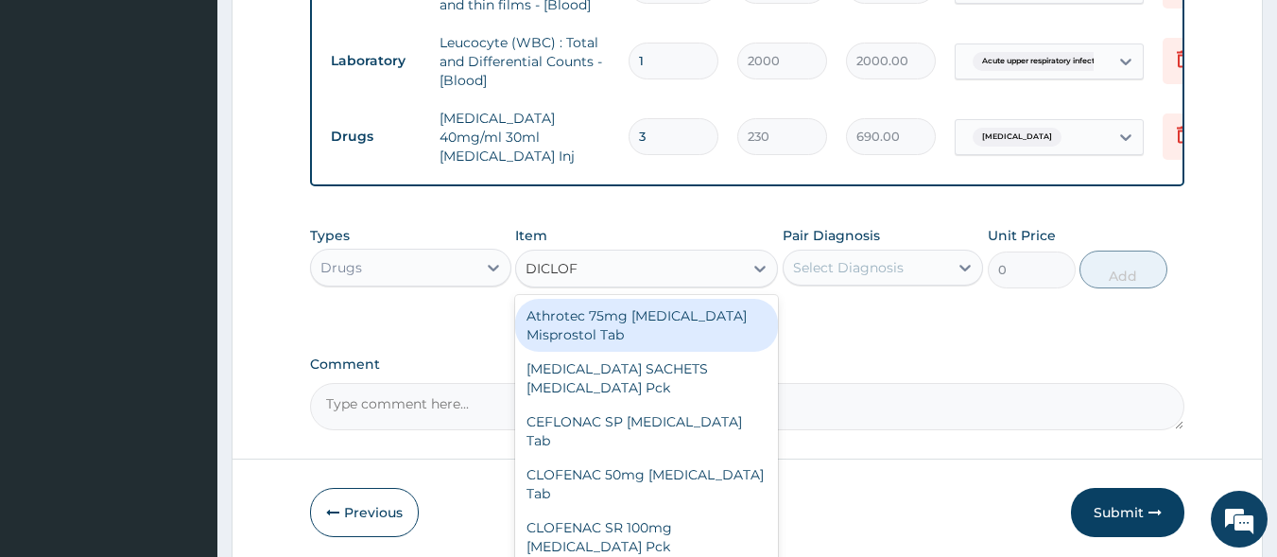
type input "DICLOFE"
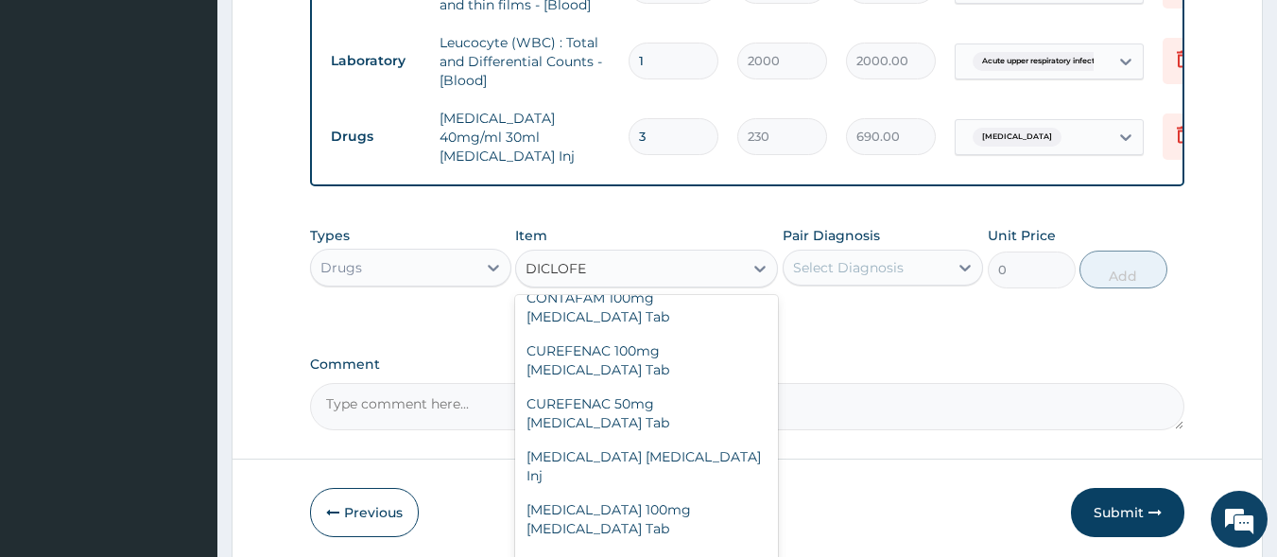
scroll to position [286, 0]
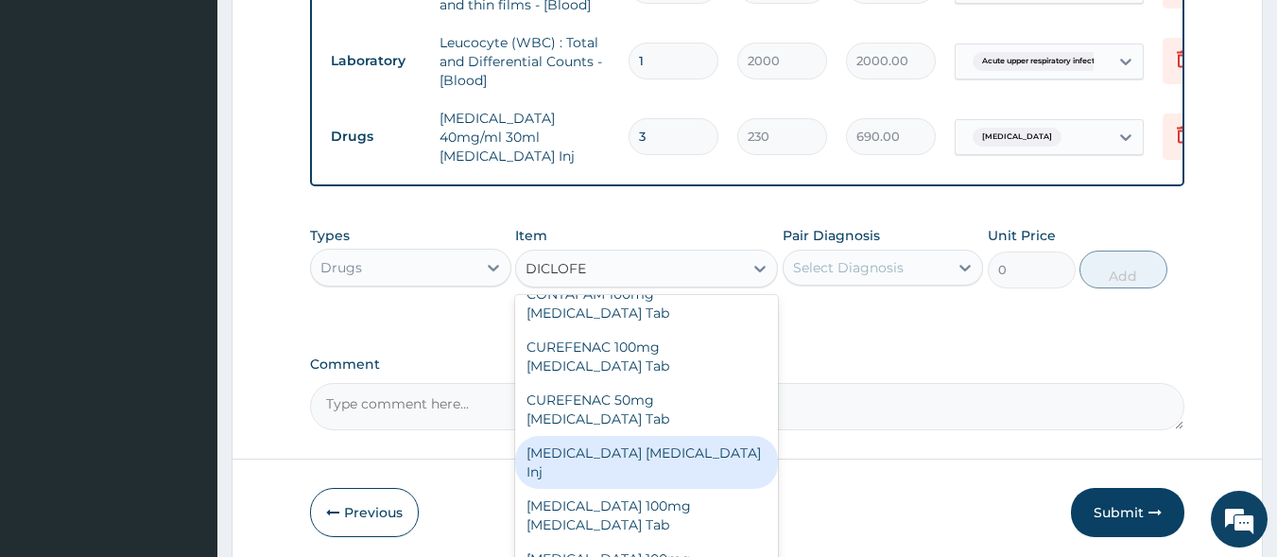
click at [632, 436] on div "[MEDICAL_DATA] [MEDICAL_DATA] Inj" at bounding box center [646, 462] width 263 height 53
type input "240"
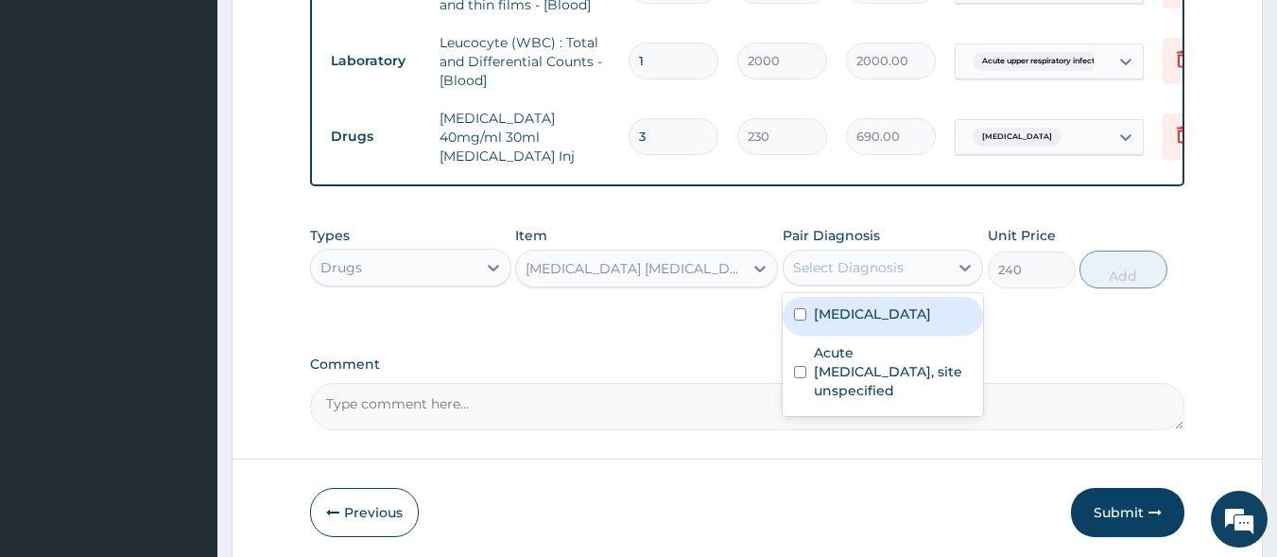
click at [840, 277] on div "Select Diagnosis" at bounding box center [848, 267] width 111 height 19
click at [849, 322] on label "[MEDICAL_DATA]" at bounding box center [872, 313] width 117 height 19
checkbox input "true"
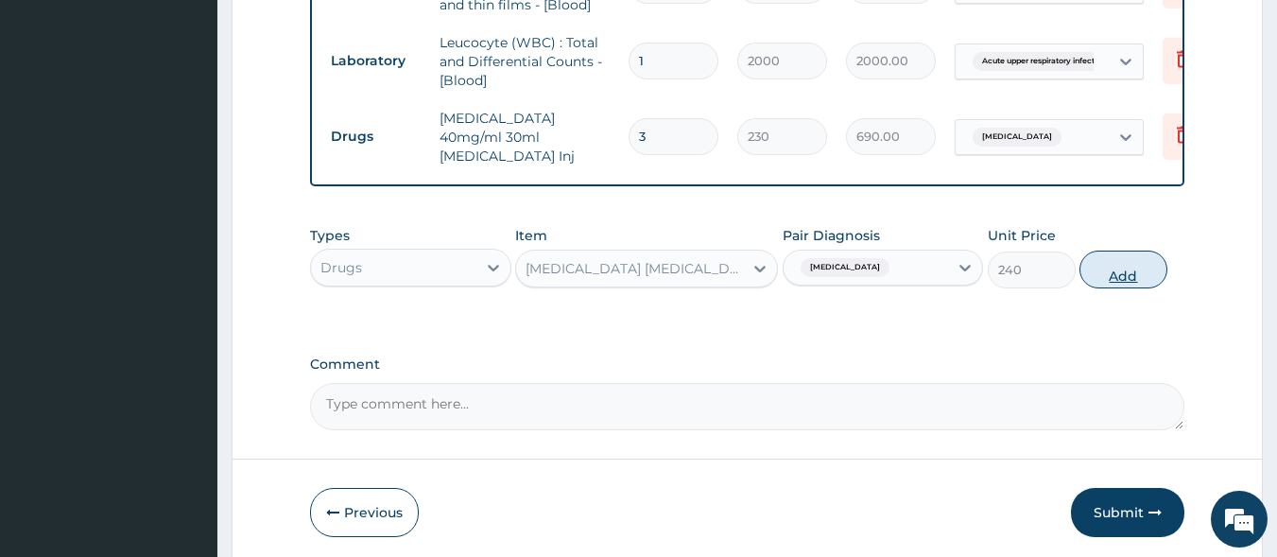
click at [1114, 273] on button "Add" at bounding box center [1124, 270] width 88 height 38
type input "0"
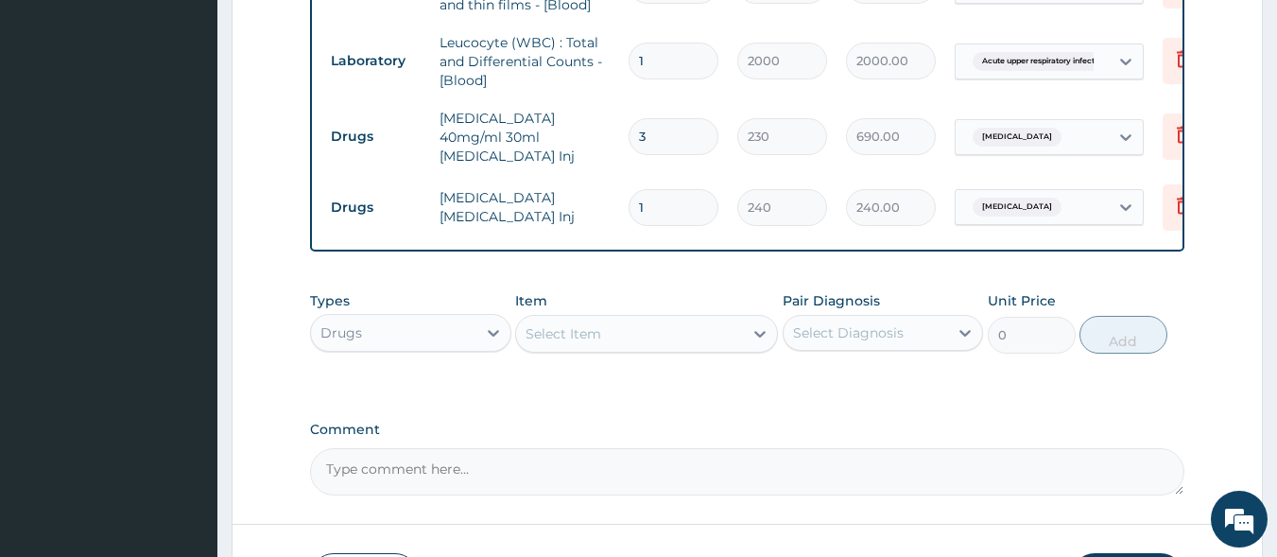
click at [643, 336] on div "Select Item" at bounding box center [629, 334] width 227 height 30
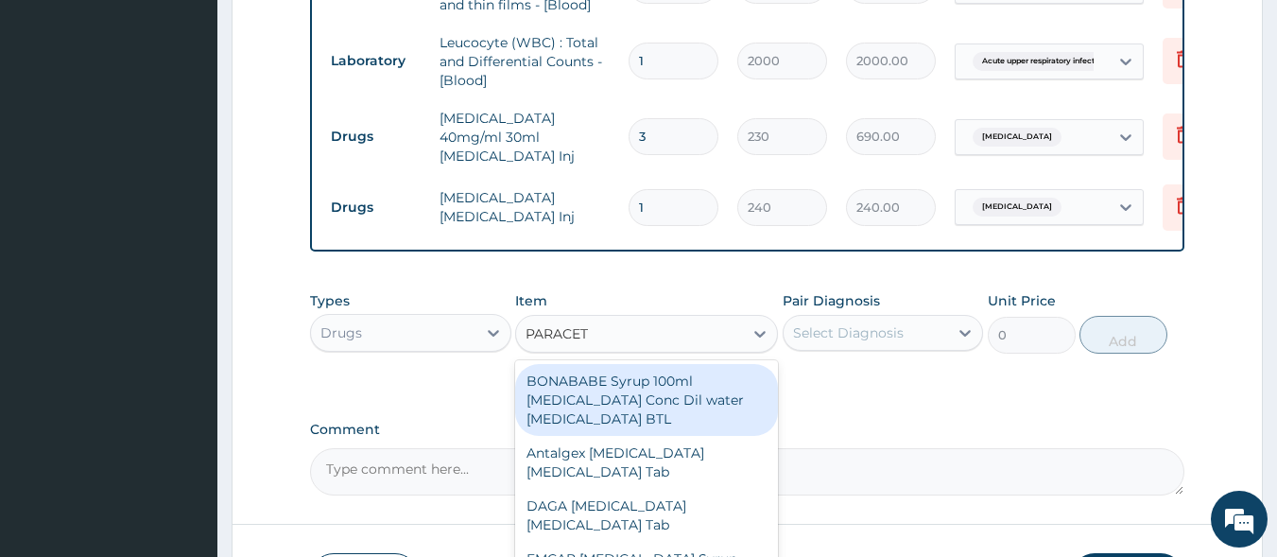
type input "PARACETA"
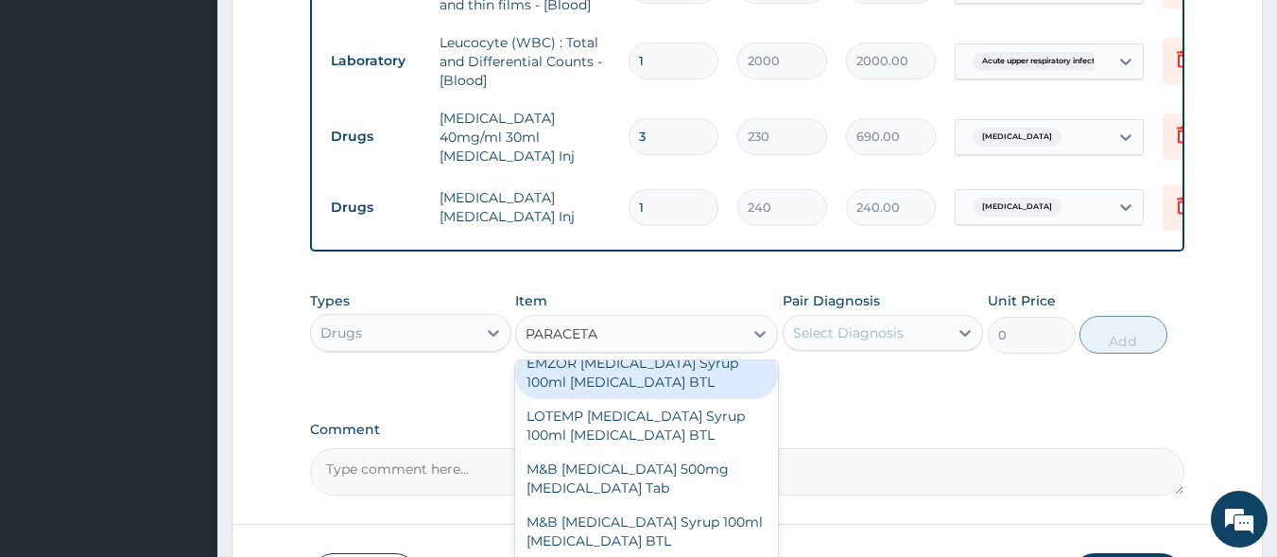
scroll to position [355, 0]
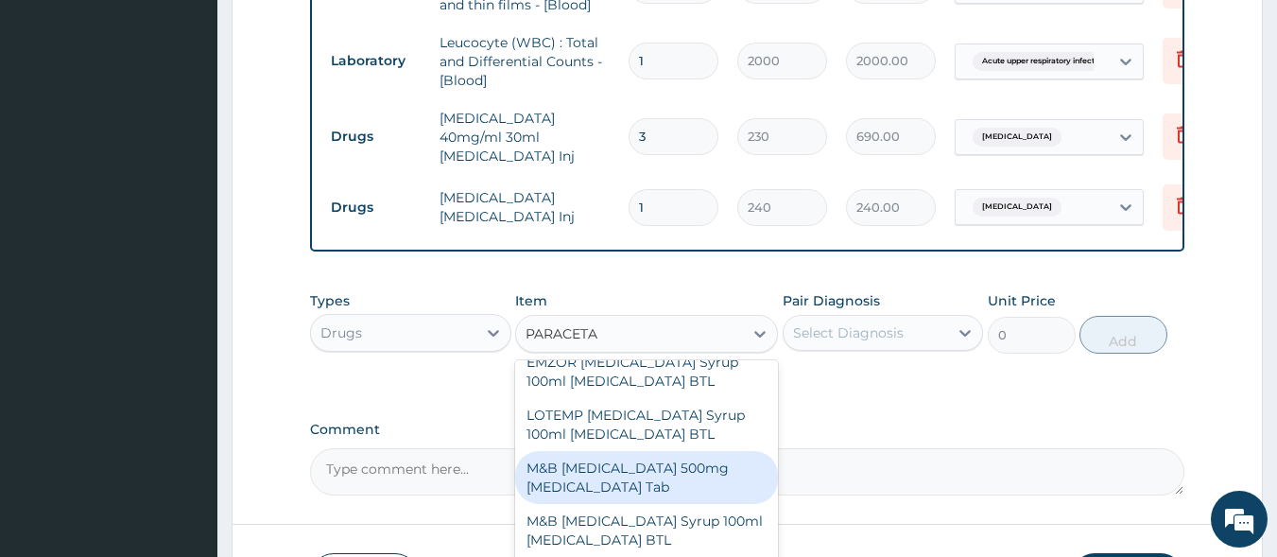
click at [643, 478] on div "M&B [MEDICAL_DATA] 500mg [MEDICAL_DATA] Tab" at bounding box center [646, 477] width 263 height 53
type input "10"
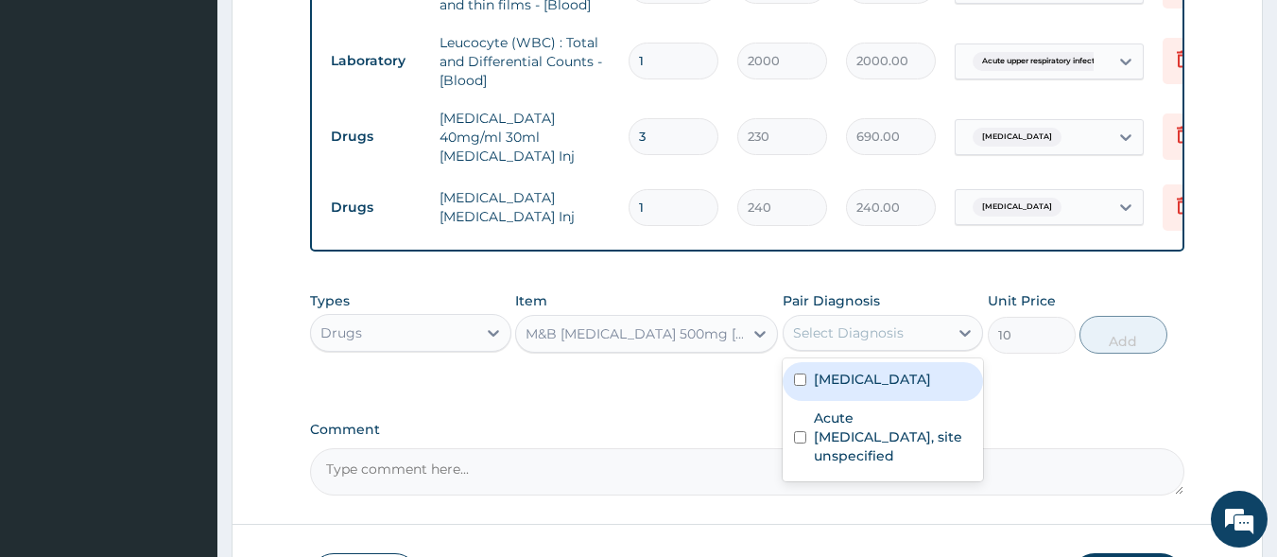
click at [835, 333] on div "Select Diagnosis" at bounding box center [848, 332] width 111 height 19
click at [869, 384] on label "[MEDICAL_DATA]" at bounding box center [872, 379] width 117 height 19
checkbox input "true"
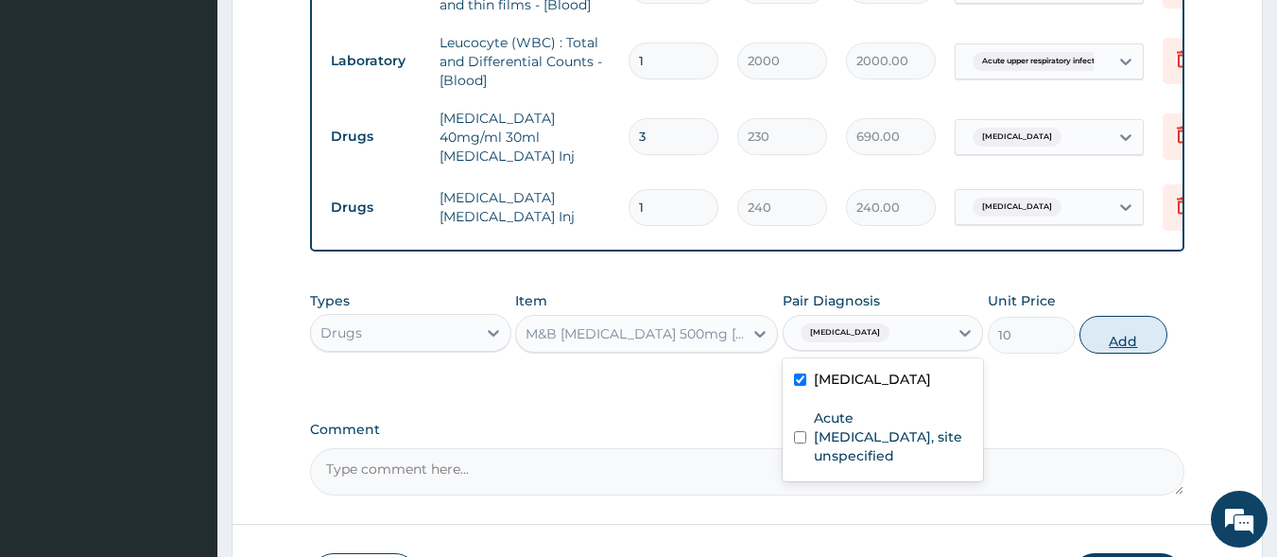
click at [1101, 338] on button "Add" at bounding box center [1124, 335] width 88 height 38
type input "0"
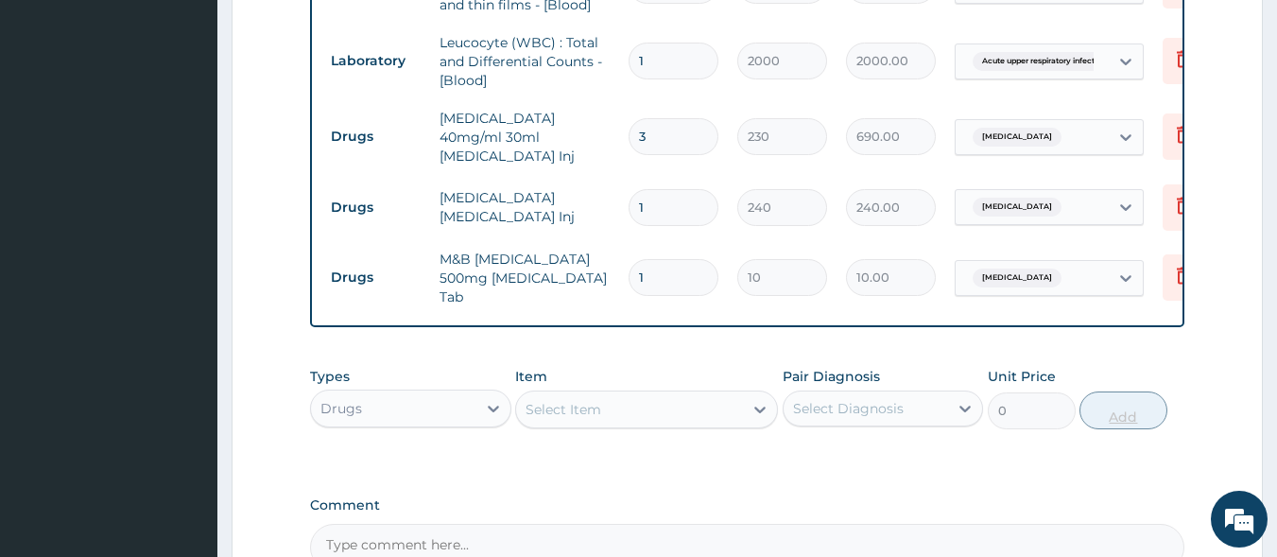
type input "18"
type input "180.00"
type input "18"
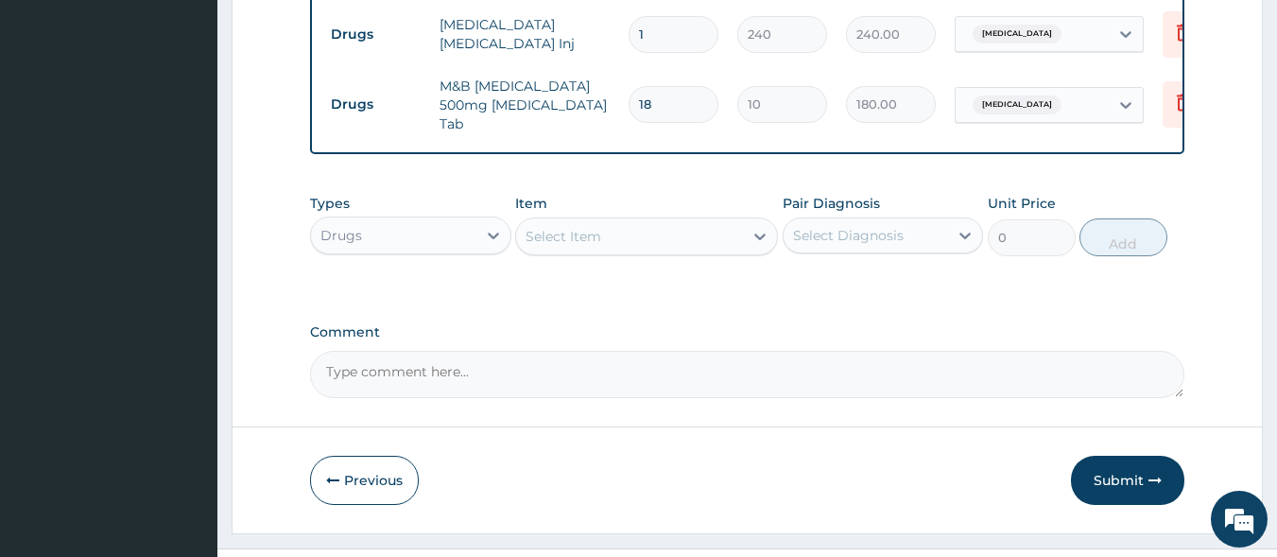
scroll to position [1099, 0]
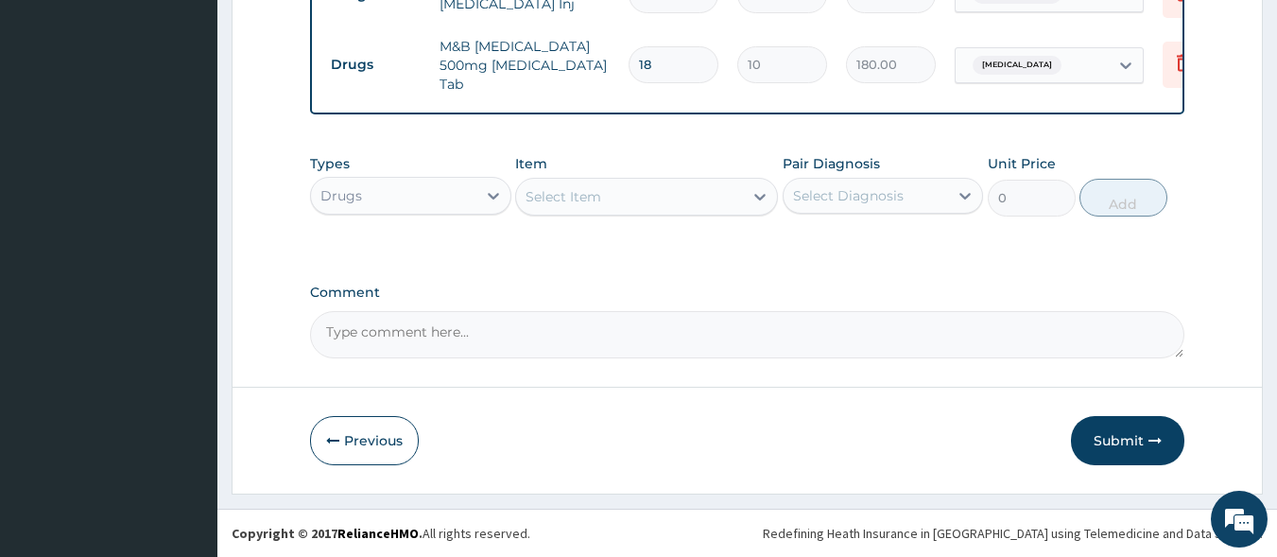
click at [567, 199] on div "Select Item" at bounding box center [564, 196] width 76 height 19
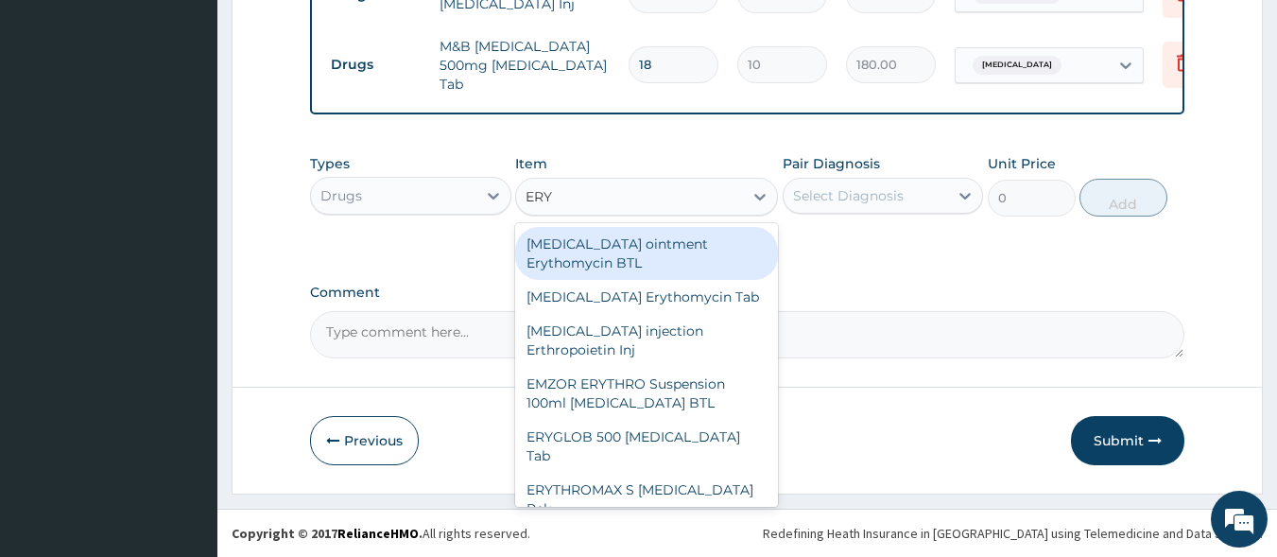
type input "ERYT"
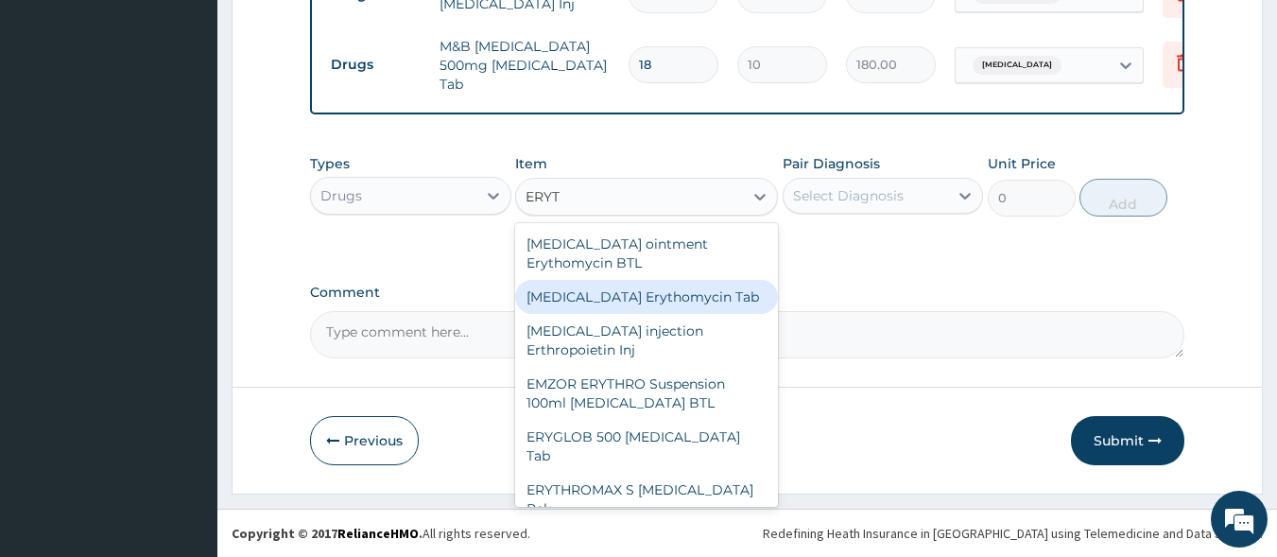
click at [620, 304] on div "[MEDICAL_DATA] Erythomycin Tab" at bounding box center [646, 297] width 263 height 34
type input "800"
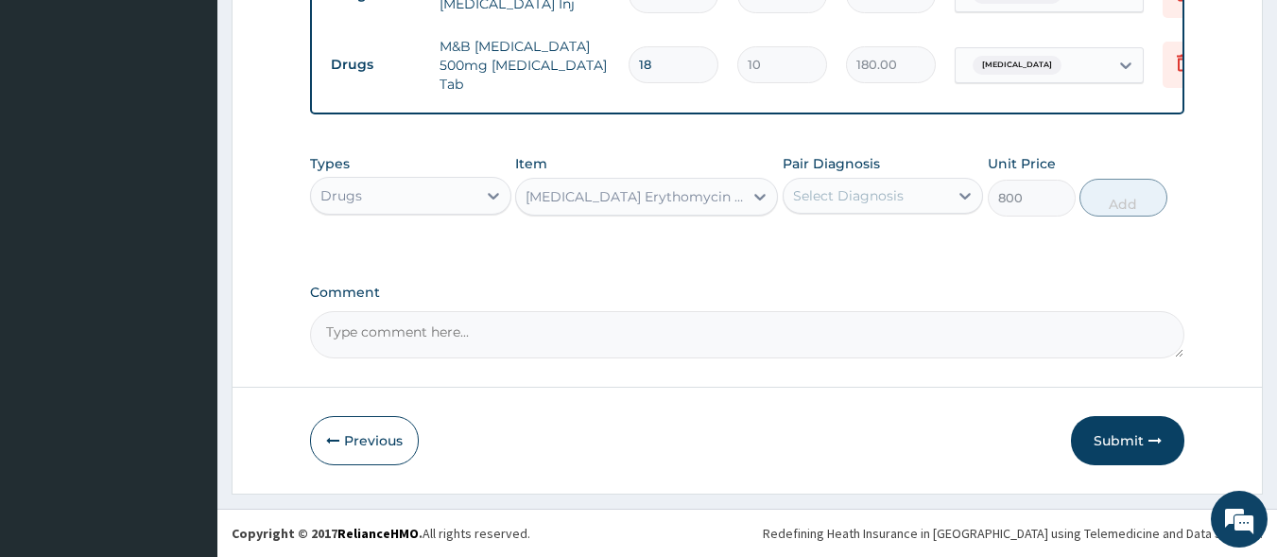
click at [837, 199] on div "Select Diagnosis" at bounding box center [848, 195] width 111 height 19
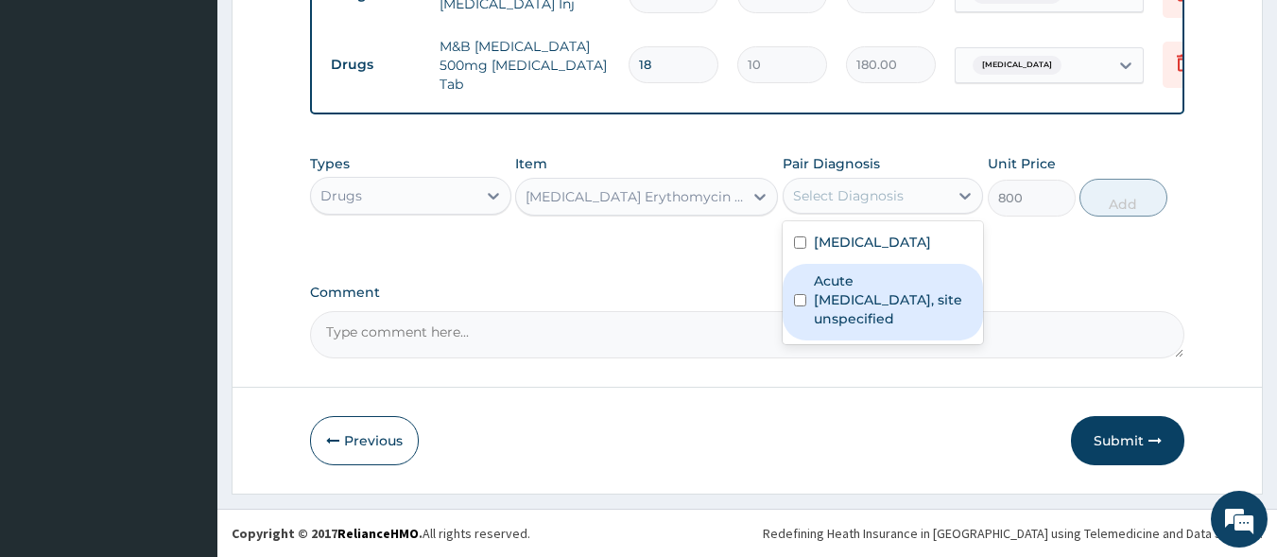
click at [853, 280] on label "Acute upper respiratory infection, site unspecified" at bounding box center [893, 299] width 159 height 57
checkbox input "true"
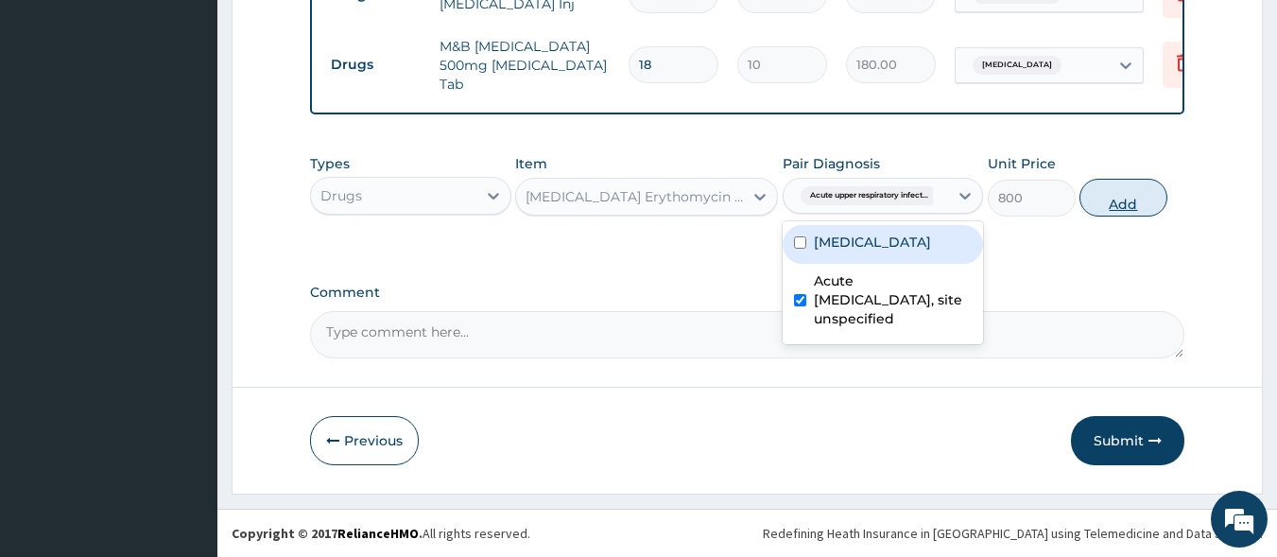
click at [1102, 202] on button "Add" at bounding box center [1124, 198] width 88 height 38
type input "0"
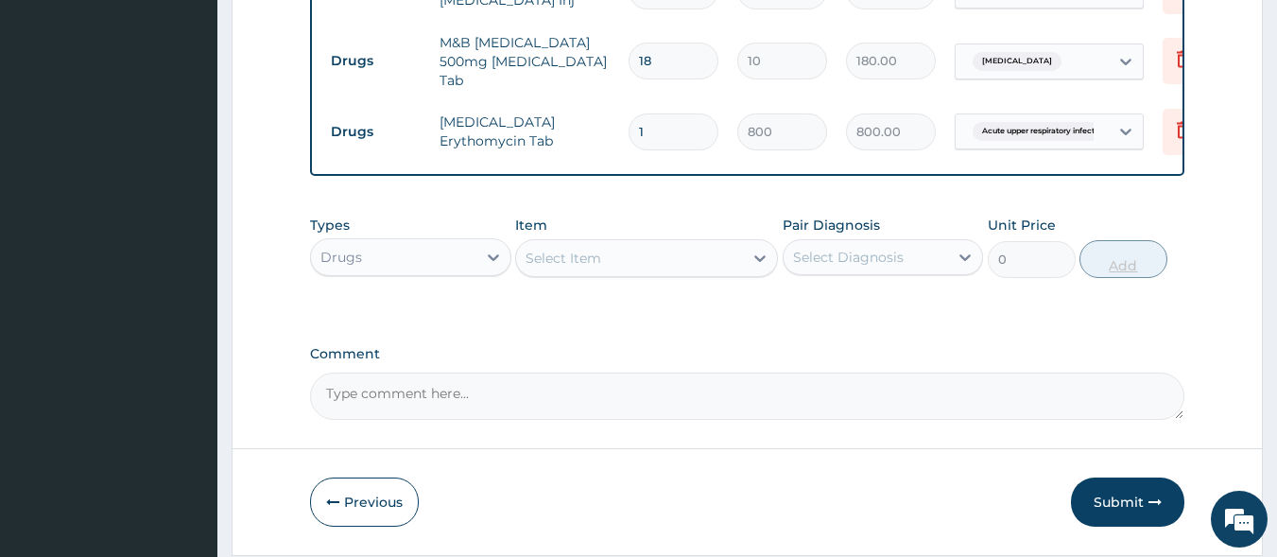
type input "15"
type input "12000.00"
type input "15"
click at [595, 261] on div "Select Item" at bounding box center [564, 258] width 76 height 19
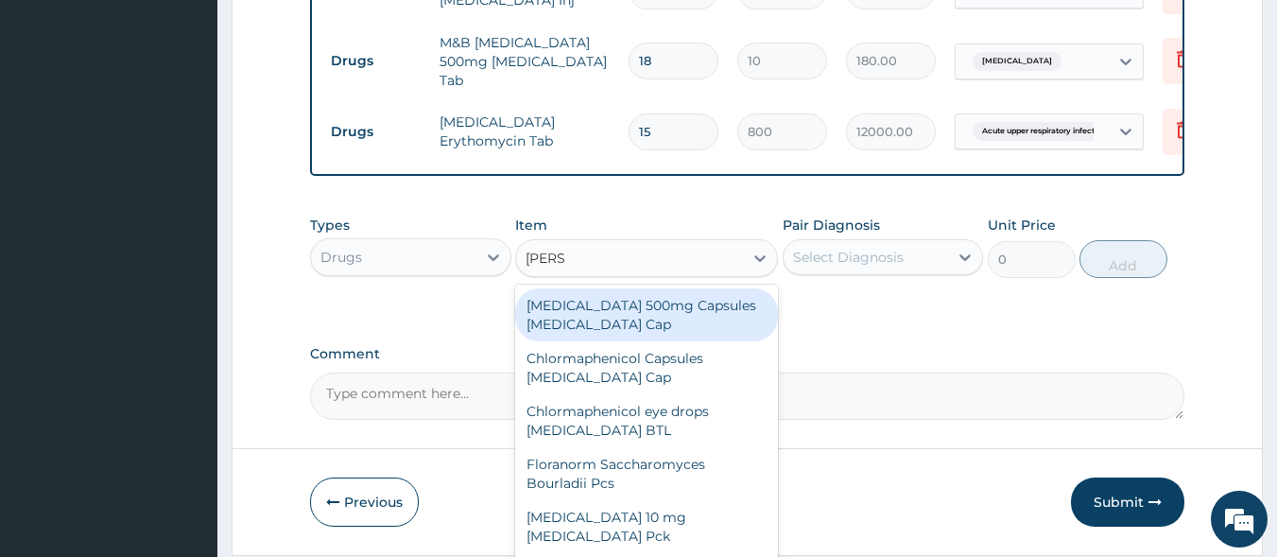
type input "LORAT"
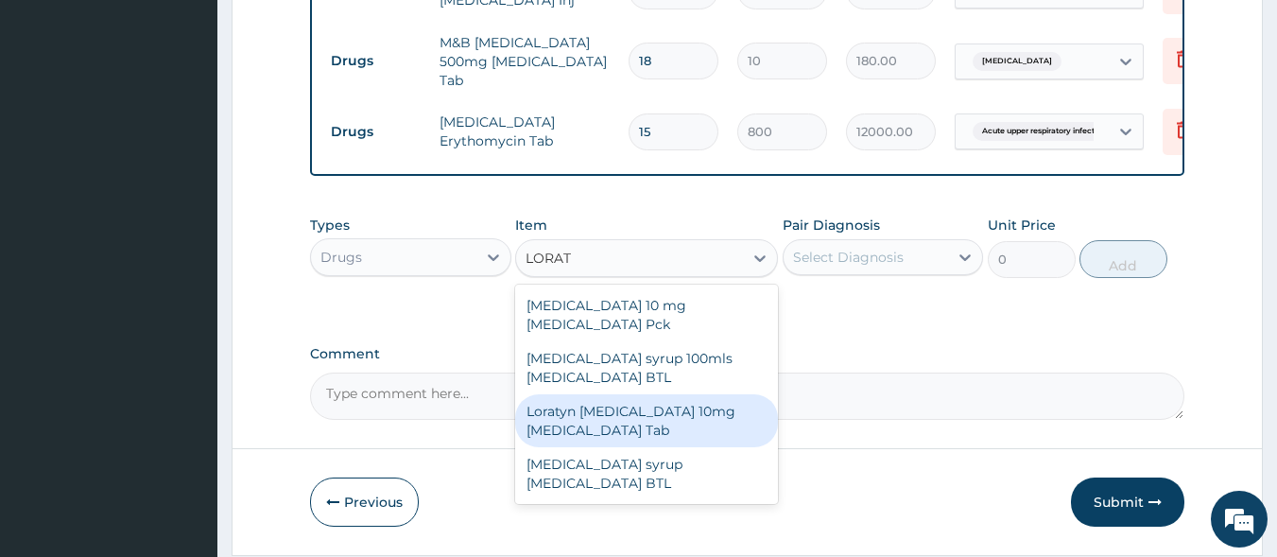
click at [639, 411] on div "Loratyn [MEDICAL_DATA] 10mg [MEDICAL_DATA] Tab" at bounding box center [646, 420] width 263 height 53
type input "45"
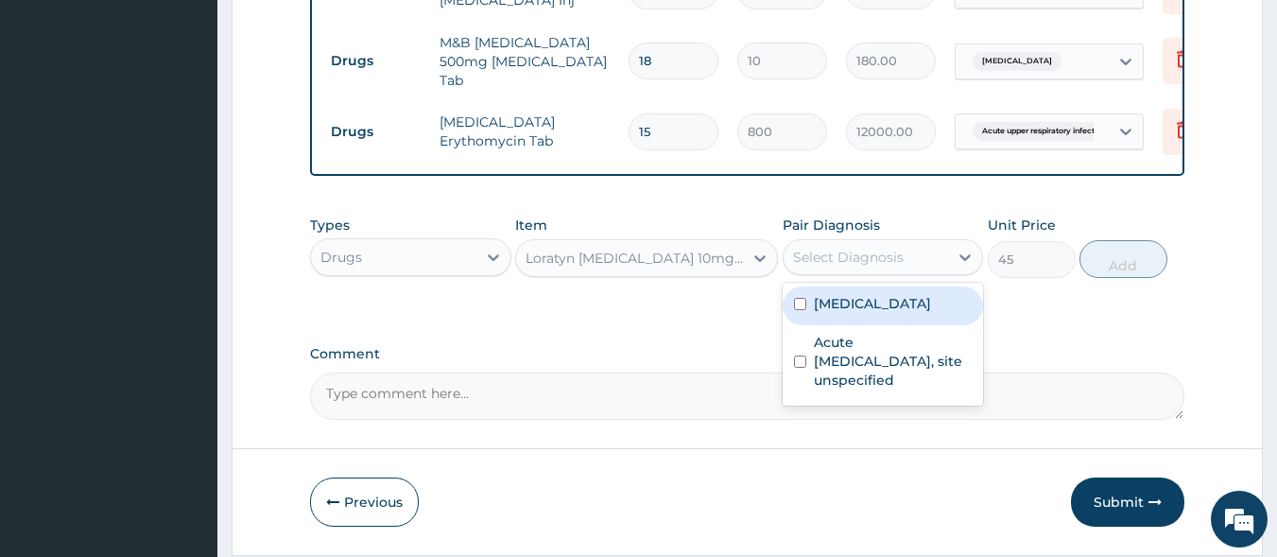
click at [832, 275] on div "Select Diagnosis" at bounding box center [883, 257] width 201 height 36
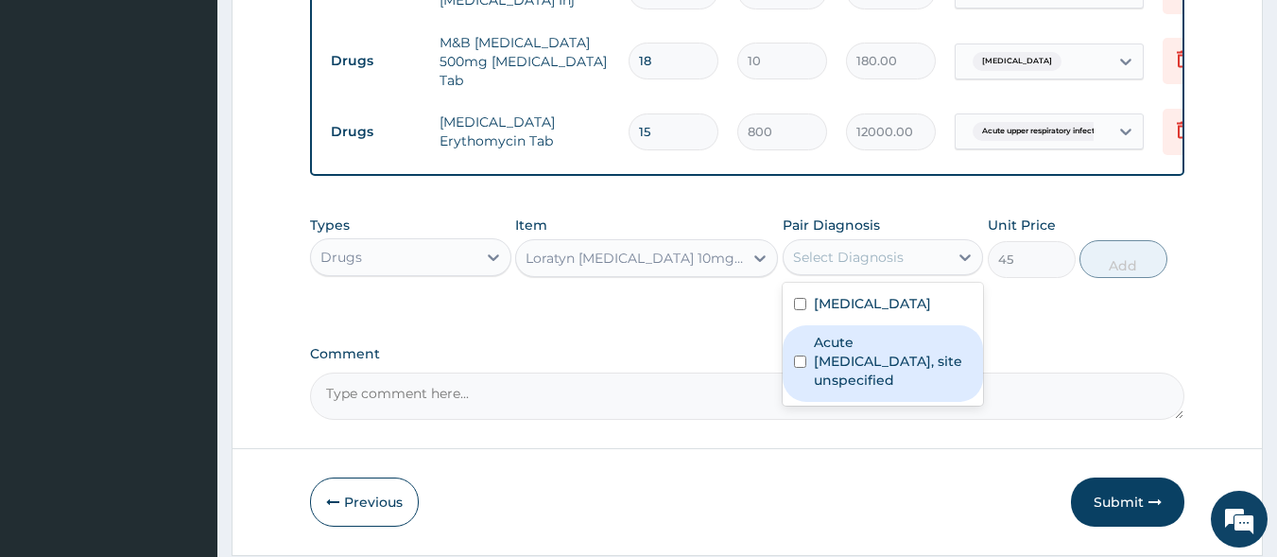
click at [839, 353] on label "Acute upper respiratory infection, site unspecified" at bounding box center [893, 361] width 159 height 57
checkbox input "true"
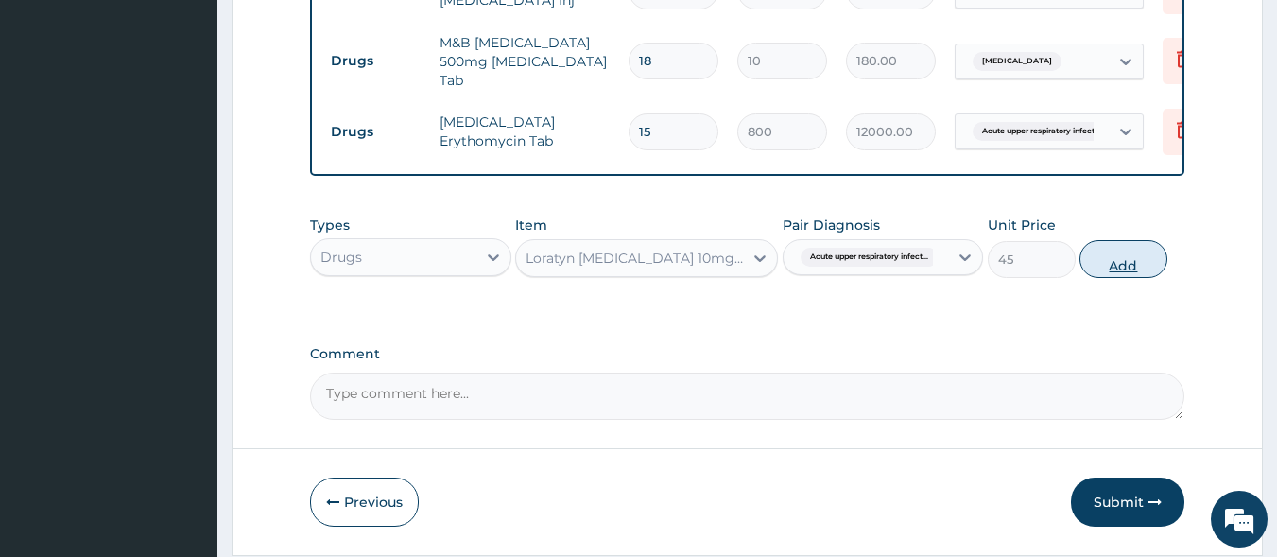
click at [1101, 263] on button "Add" at bounding box center [1124, 259] width 88 height 38
type input "0"
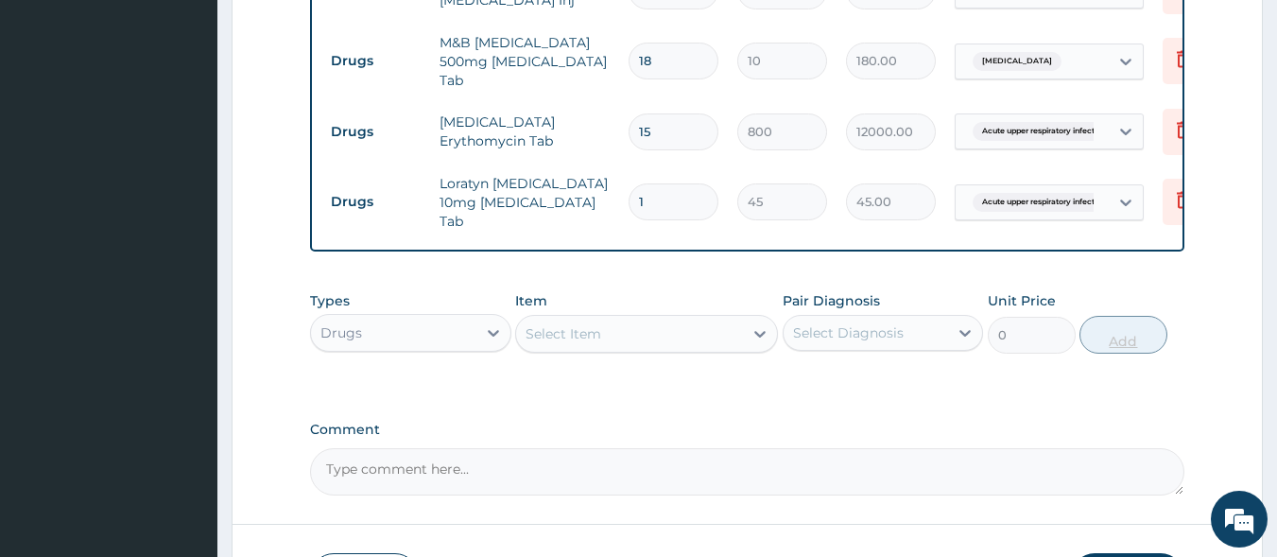
type input "0.00"
type input "7"
type input "315.00"
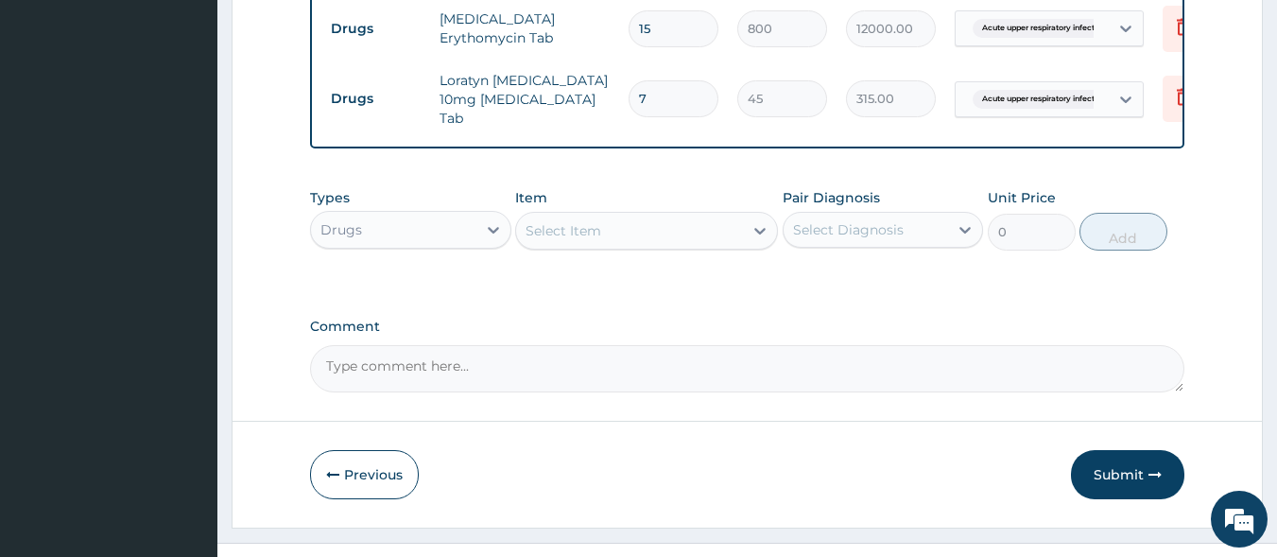
scroll to position [1209, 0]
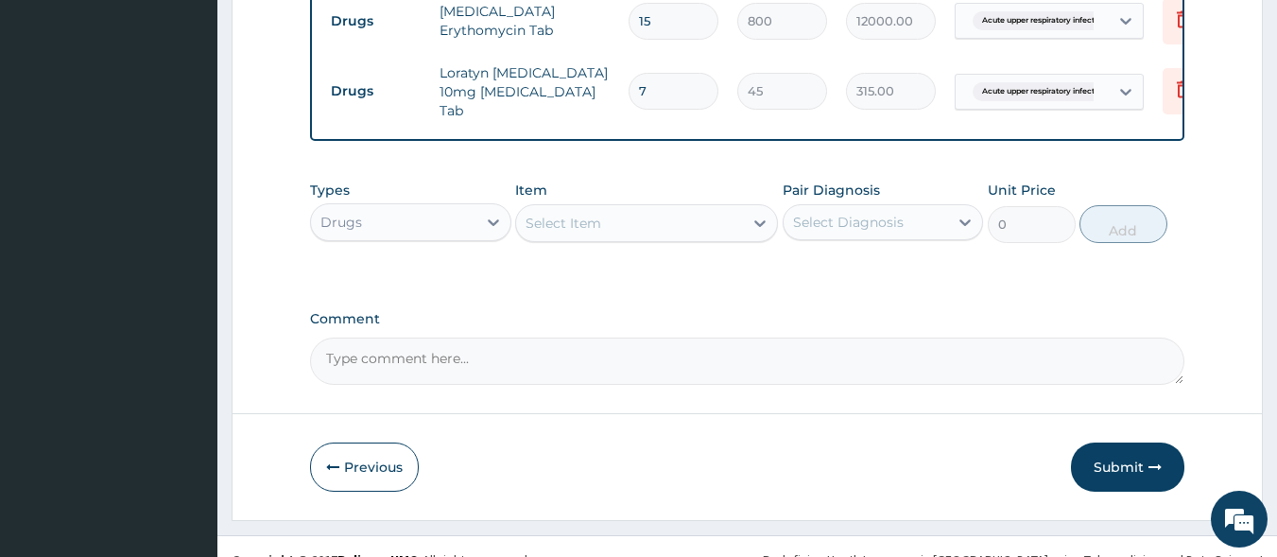
type input "7"
click at [609, 217] on div "Select Item" at bounding box center [629, 223] width 227 height 30
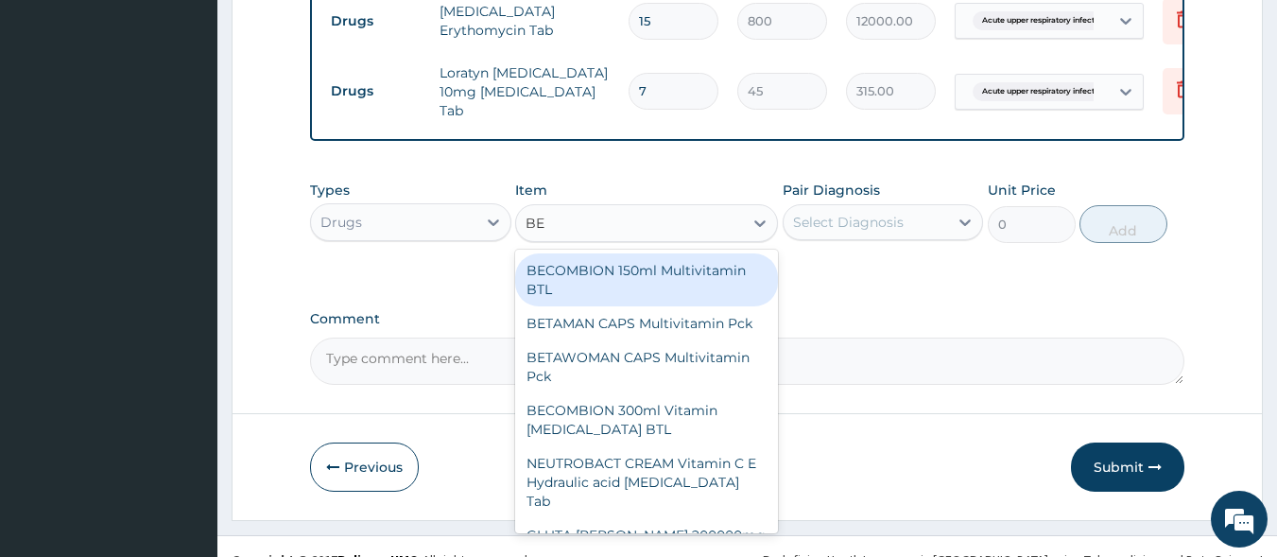
type input "BEN"
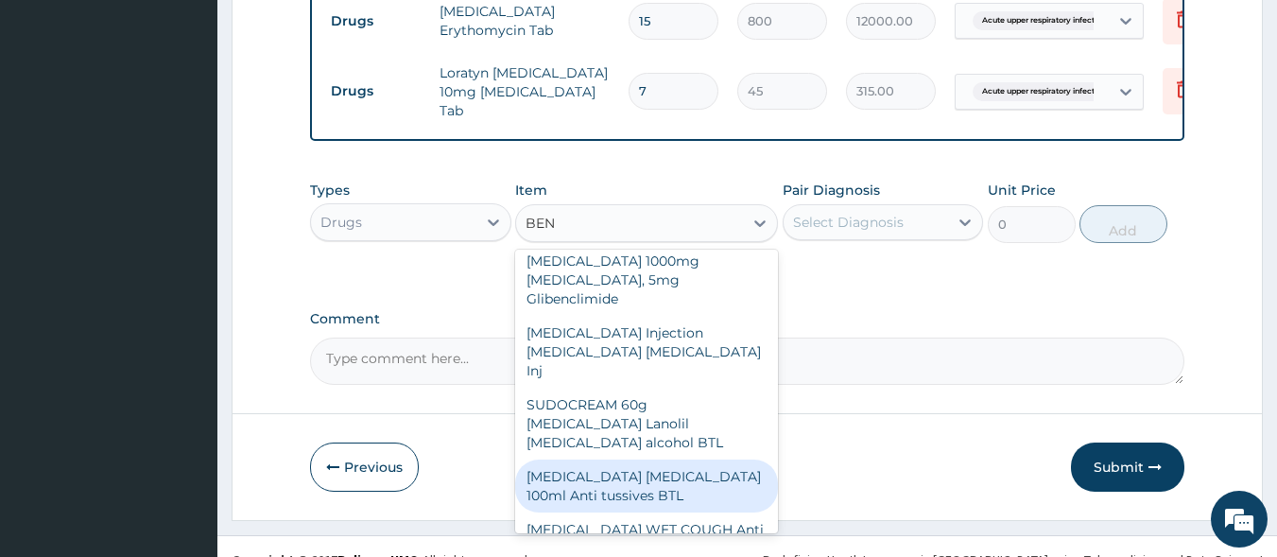
scroll to position [1040, 0]
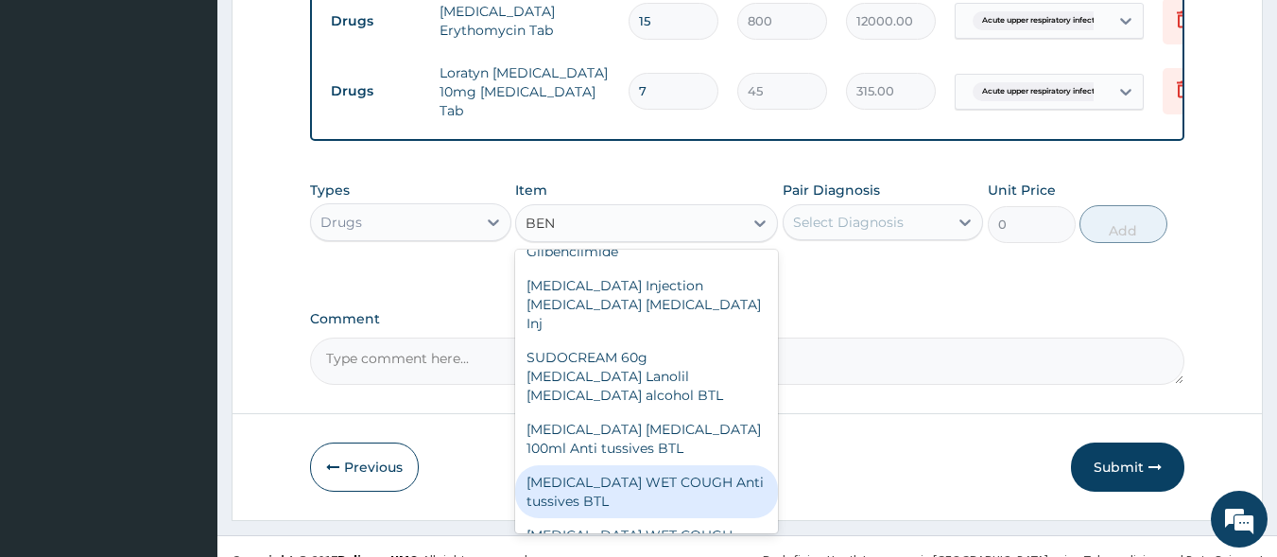
click at [646, 465] on div "[MEDICAL_DATA] WET COUGH Anti tussives BTL" at bounding box center [646, 491] width 263 height 53
type input "1000"
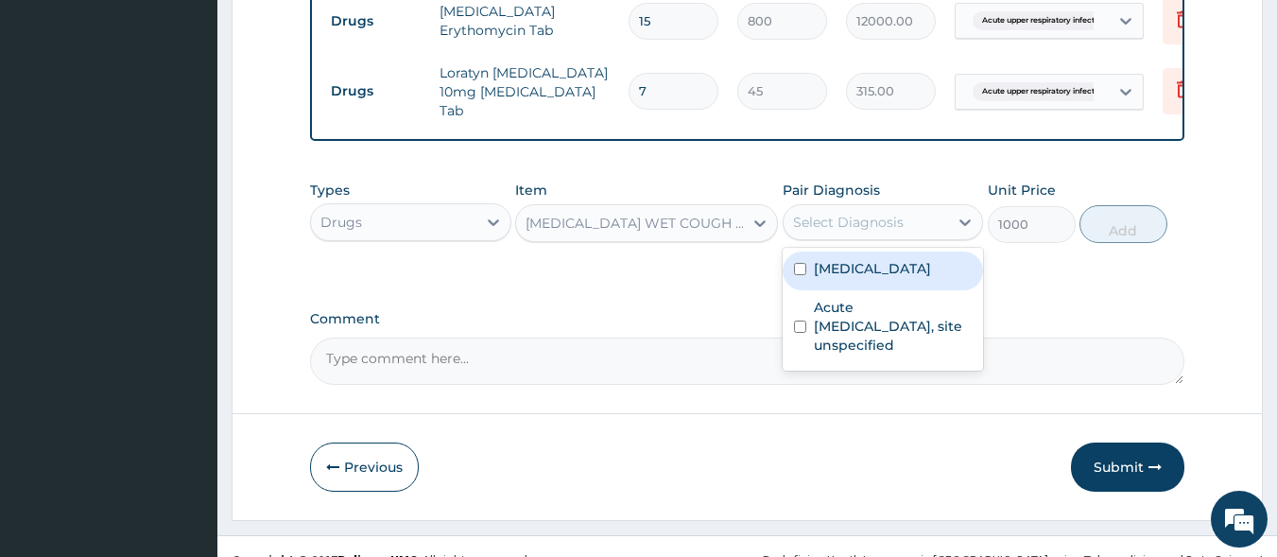
click at [852, 219] on div "Select Diagnosis" at bounding box center [848, 222] width 111 height 19
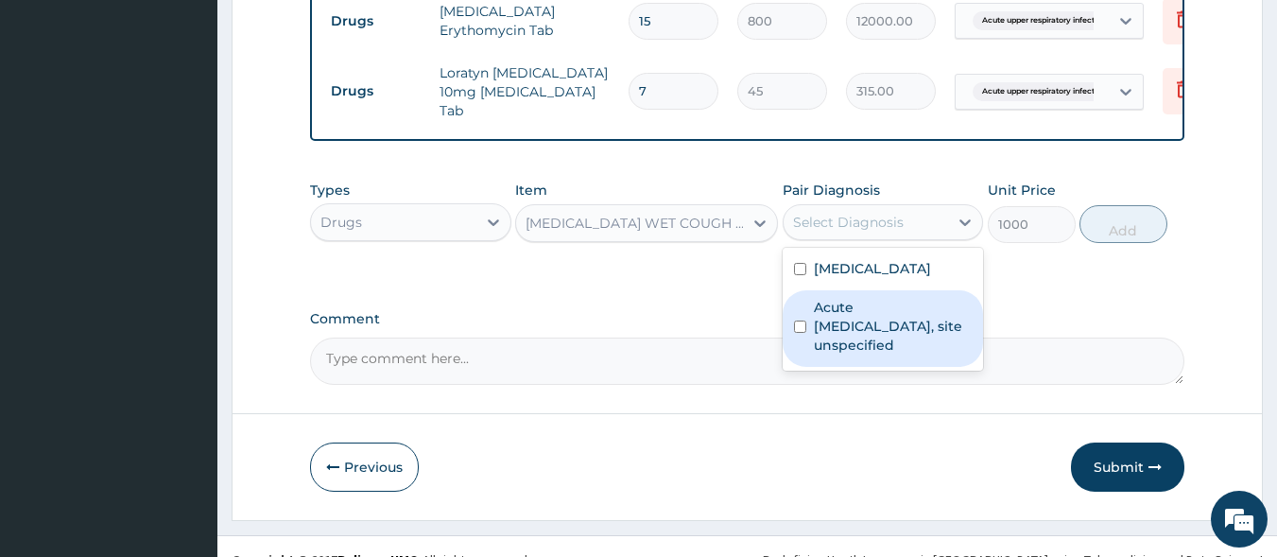
click at [875, 324] on label "Acute upper respiratory infection, site unspecified" at bounding box center [893, 326] width 159 height 57
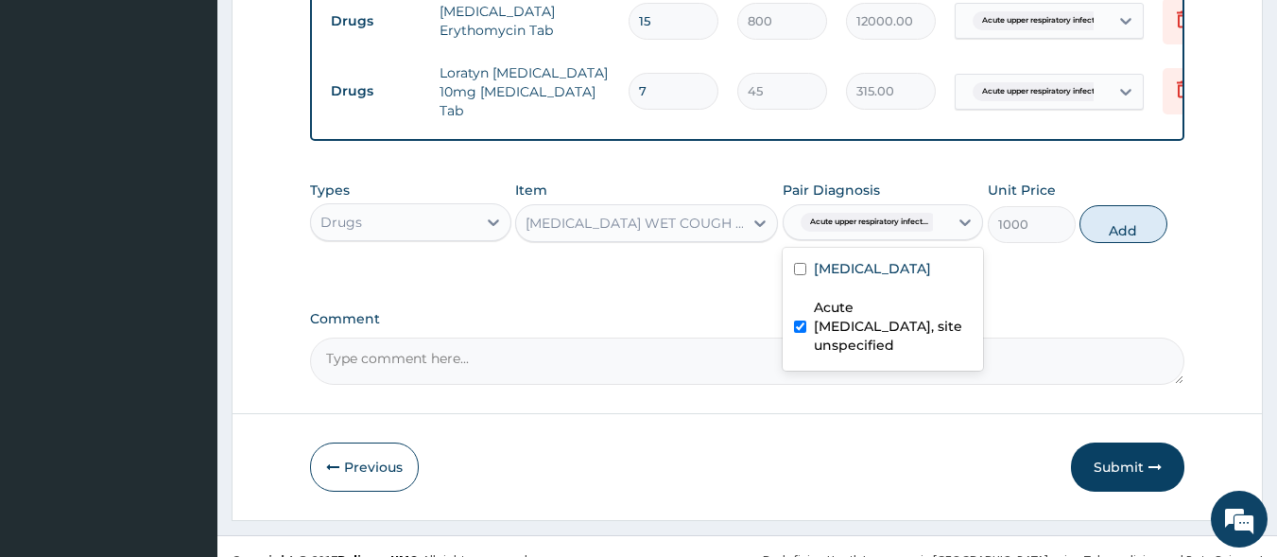
checkbox input "true"
click at [1115, 222] on button "Add" at bounding box center [1124, 224] width 88 height 38
type input "0"
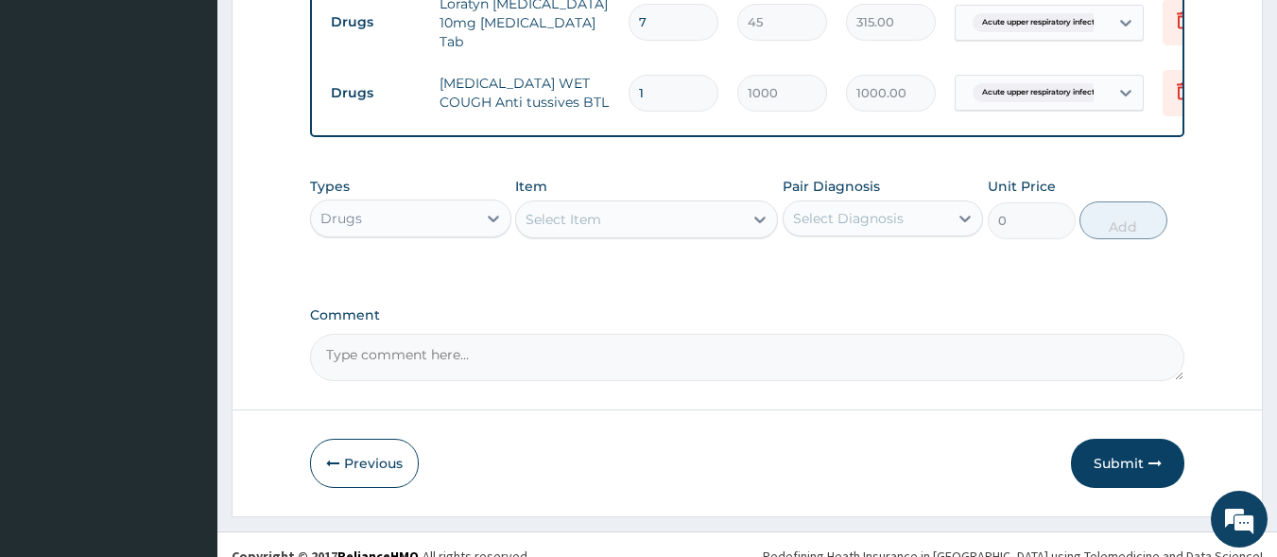
scroll to position [1294, 0]
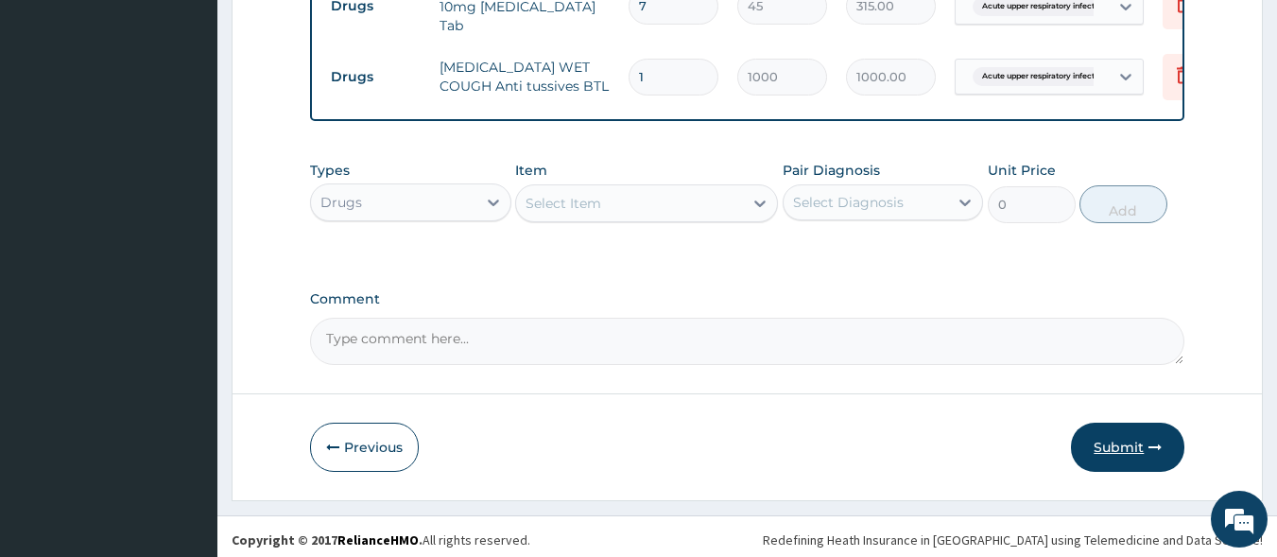
click at [1120, 445] on button "Submit" at bounding box center [1127, 447] width 113 height 49
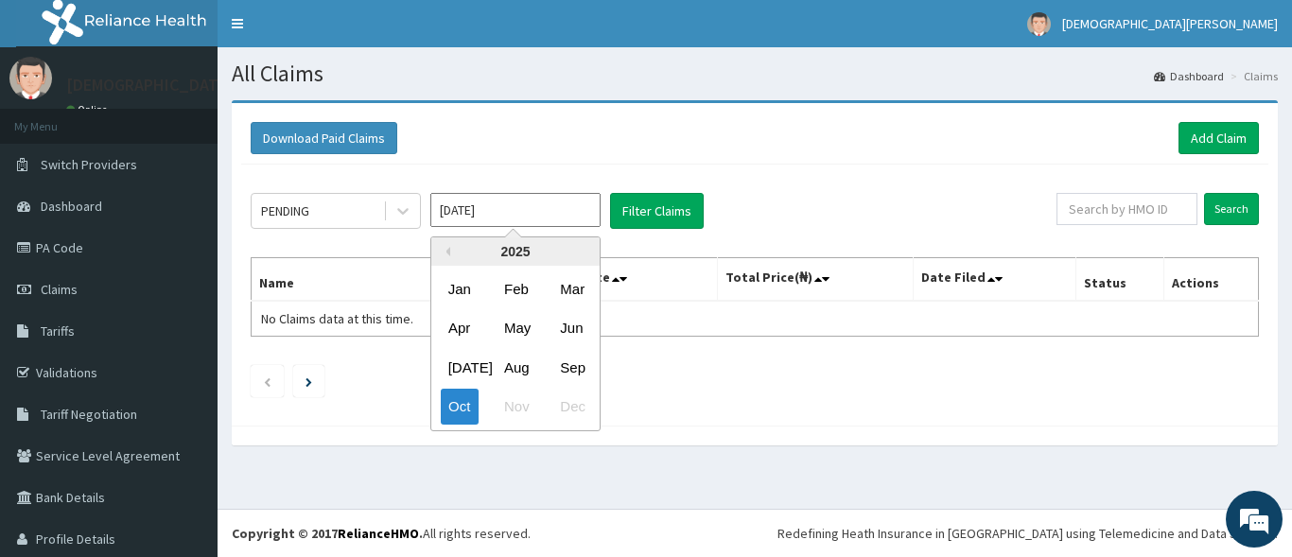
click at [502, 201] on input "[DATE]" at bounding box center [515, 210] width 170 height 34
click at [574, 360] on div "Sep" at bounding box center [571, 367] width 38 height 35
type input "Sep 2025"
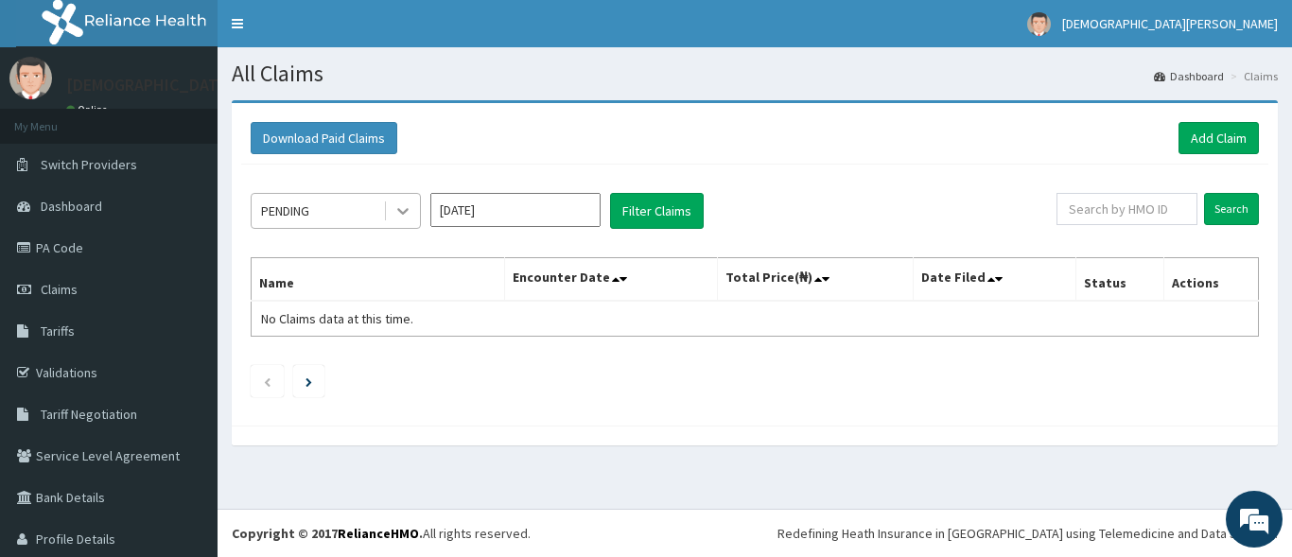
click at [394, 216] on icon at bounding box center [402, 210] width 19 height 19
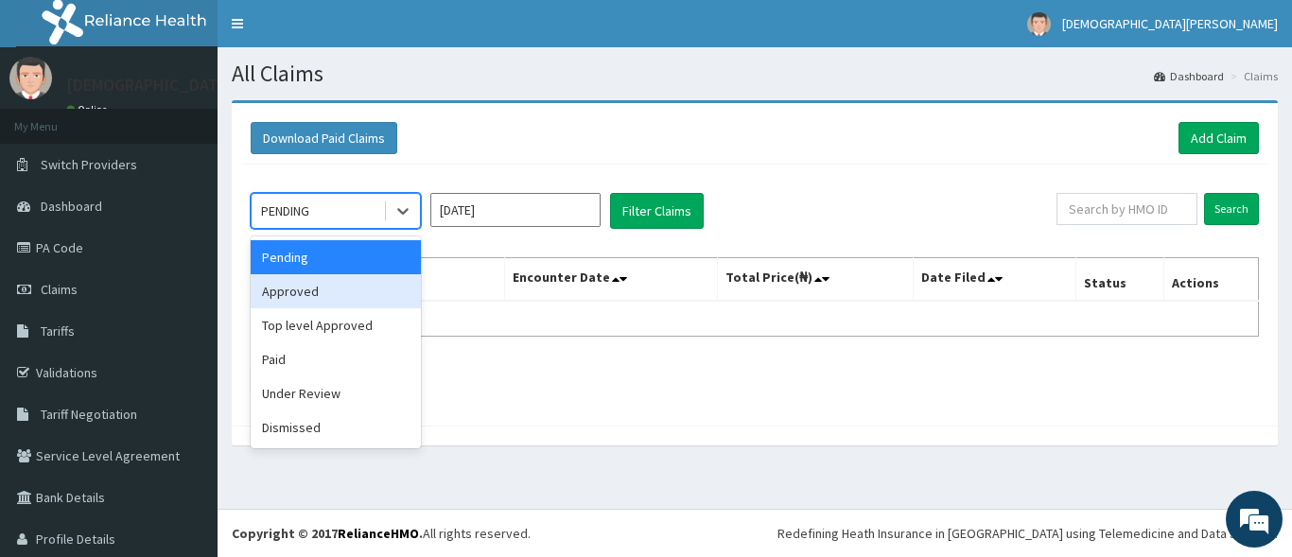
click at [307, 292] on div "Approved" at bounding box center [336, 291] width 170 height 34
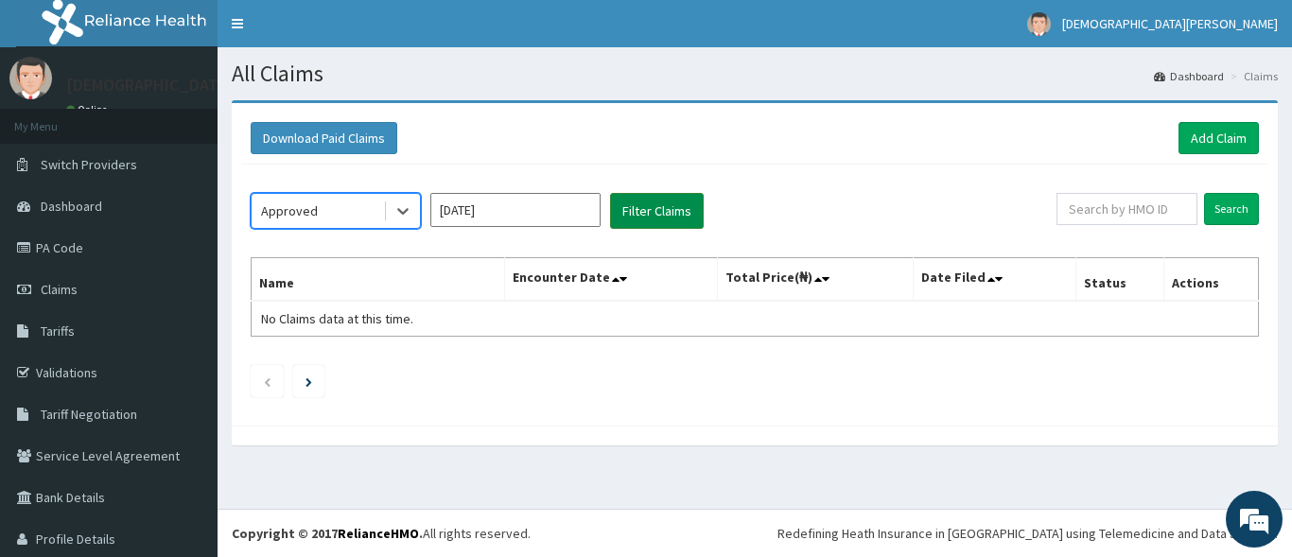
click at [650, 222] on button "Filter Claims" at bounding box center [657, 211] width 94 height 36
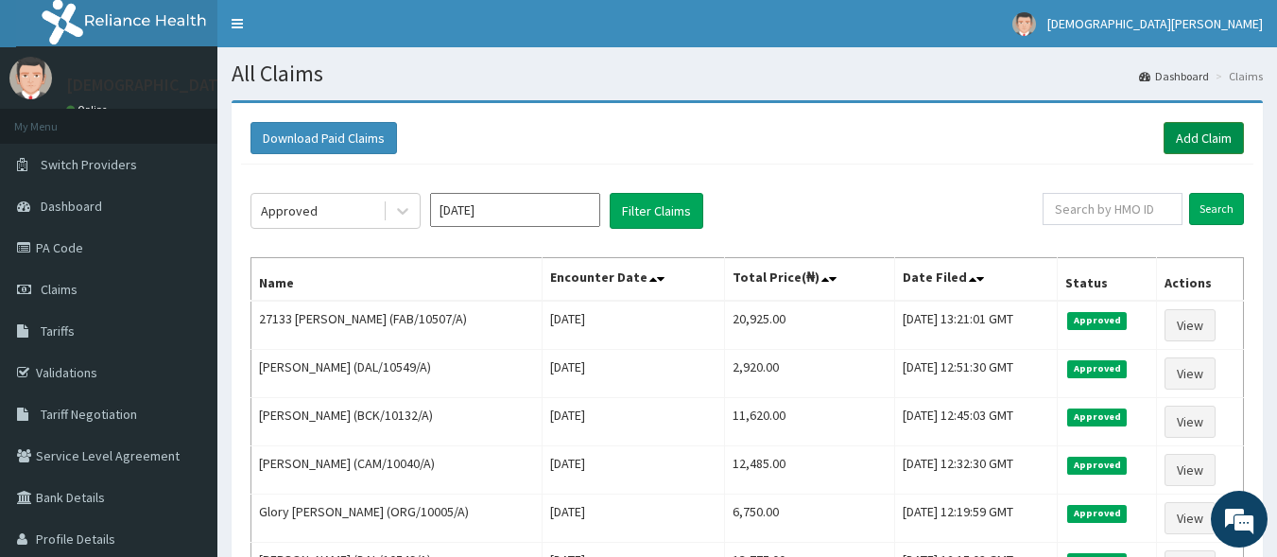
click at [1185, 144] on link "Add Claim" at bounding box center [1204, 138] width 80 height 32
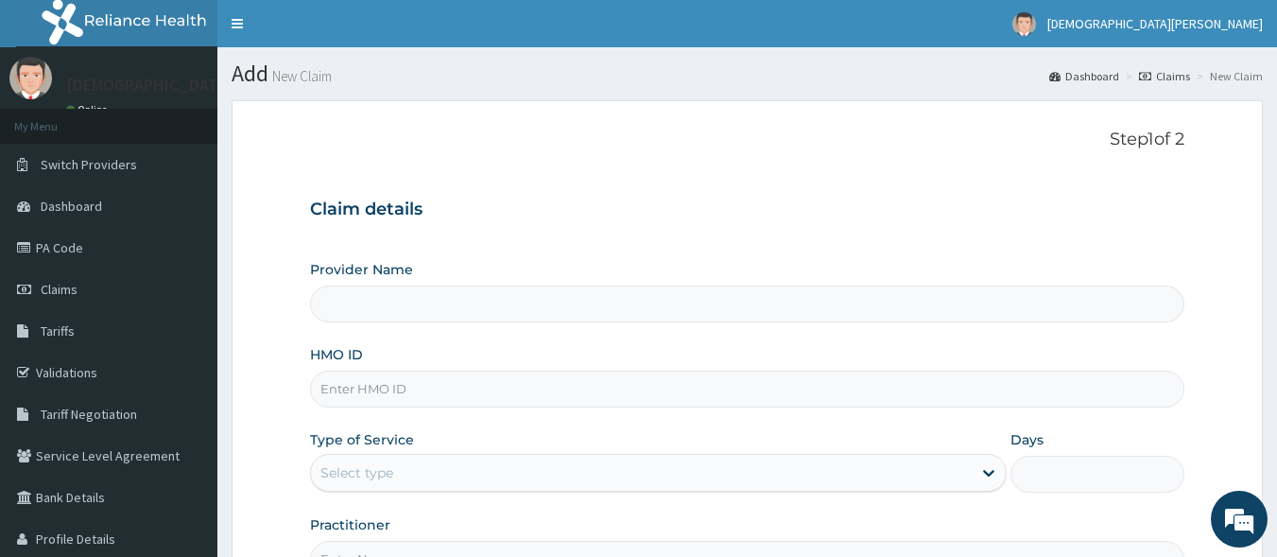
type input "[GEOGRAPHIC_DATA]"
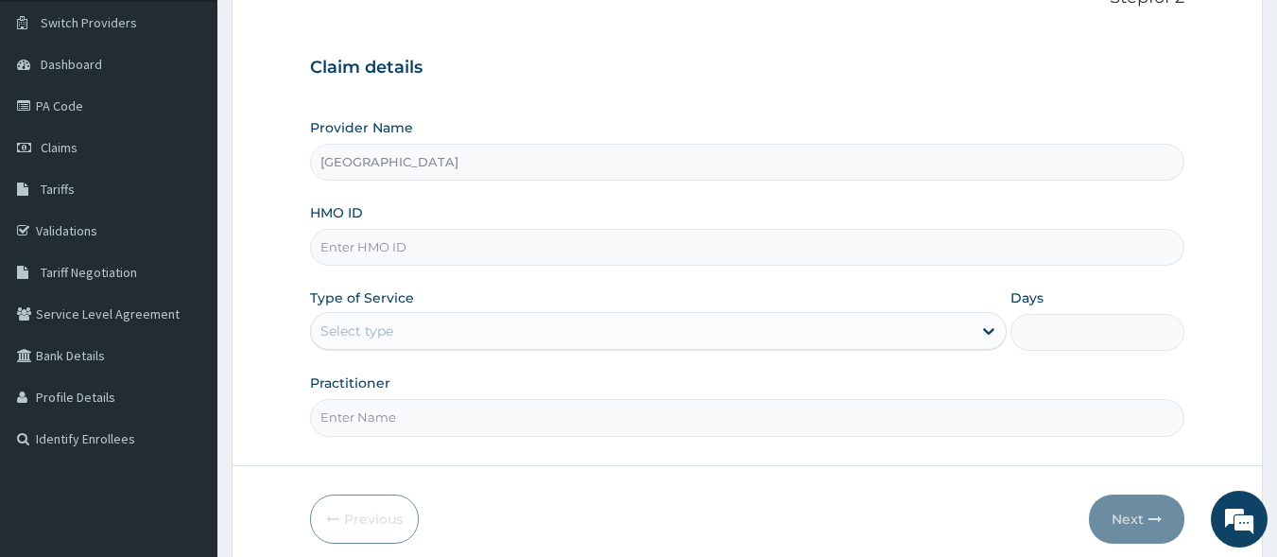
scroll to position [151, 0]
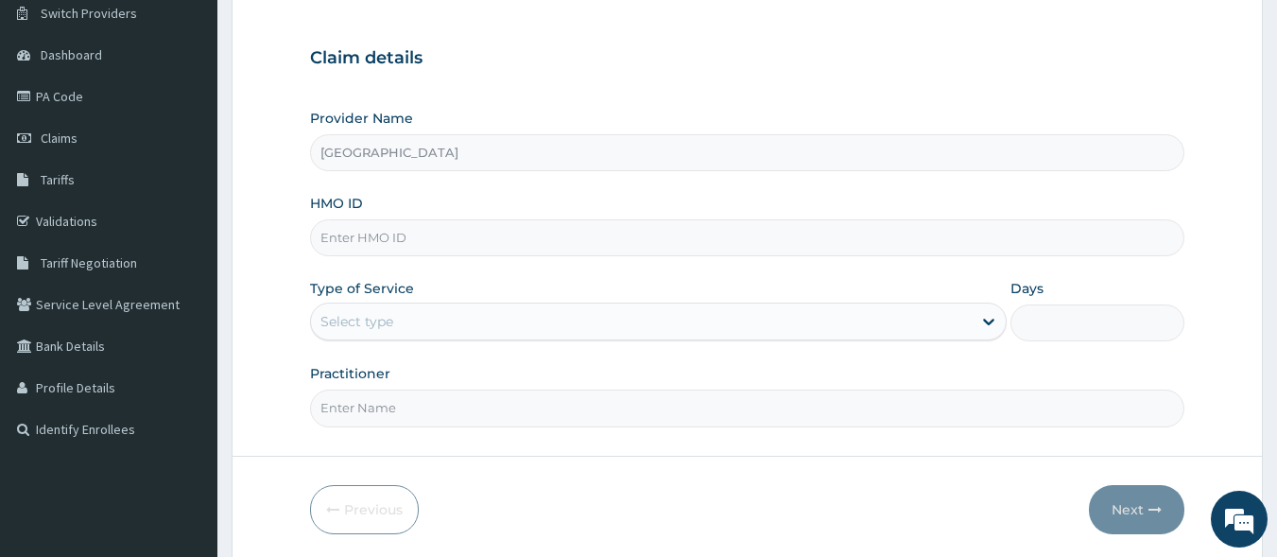
click at [407, 240] on input "HMO ID" at bounding box center [748, 237] width 876 height 37
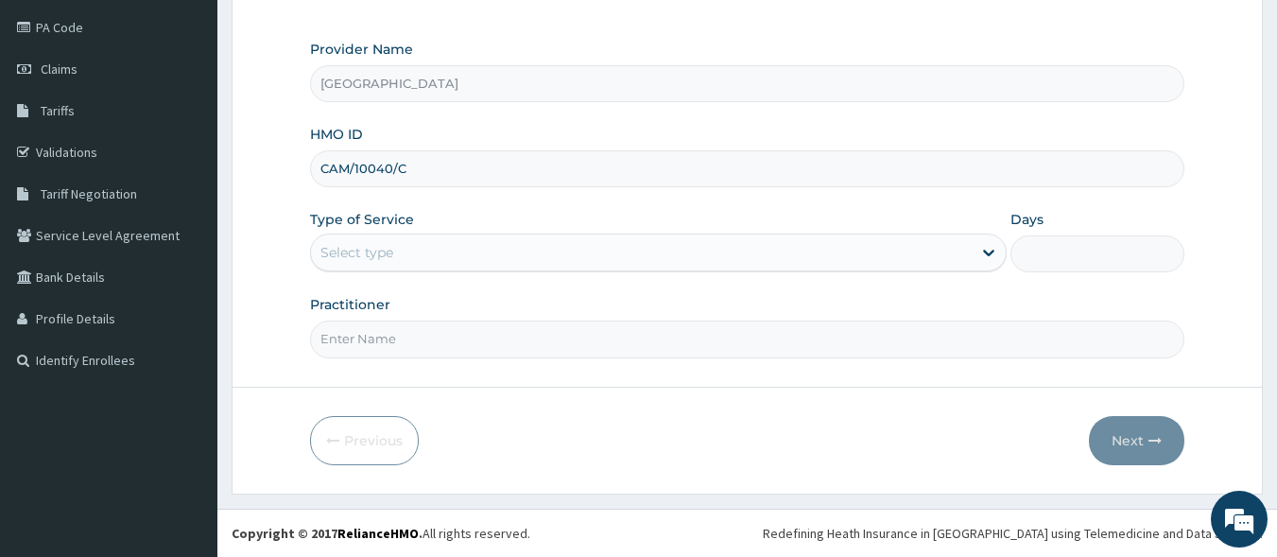
type input "CAM/10040/C"
click at [452, 254] on div "Select type" at bounding box center [641, 252] width 661 height 30
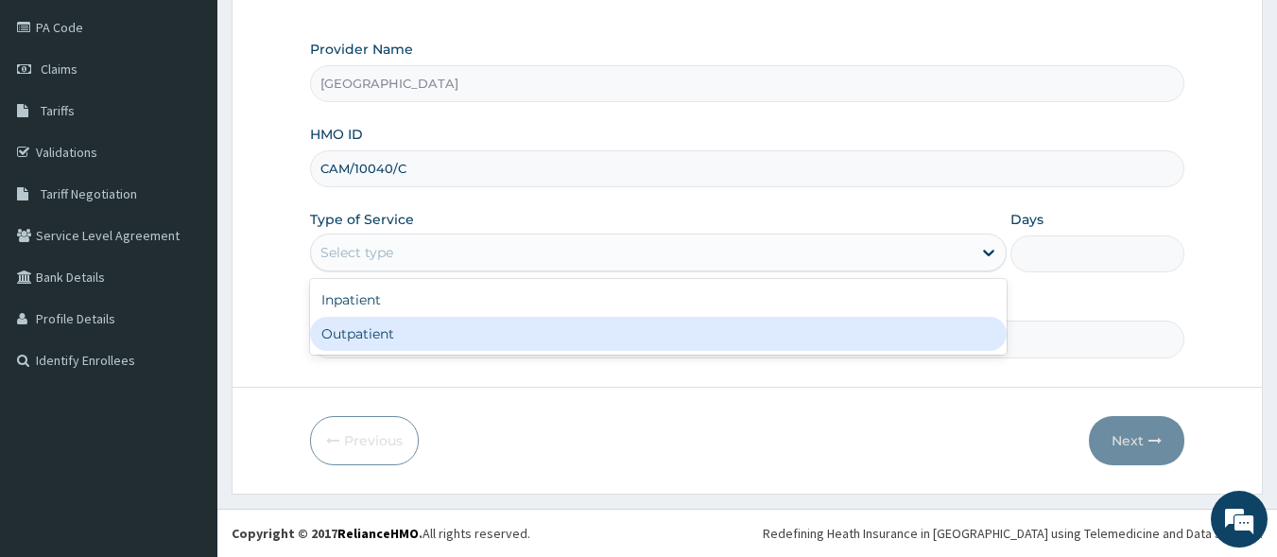
click at [470, 327] on div "Outpatient" at bounding box center [658, 334] width 697 height 34
type input "1"
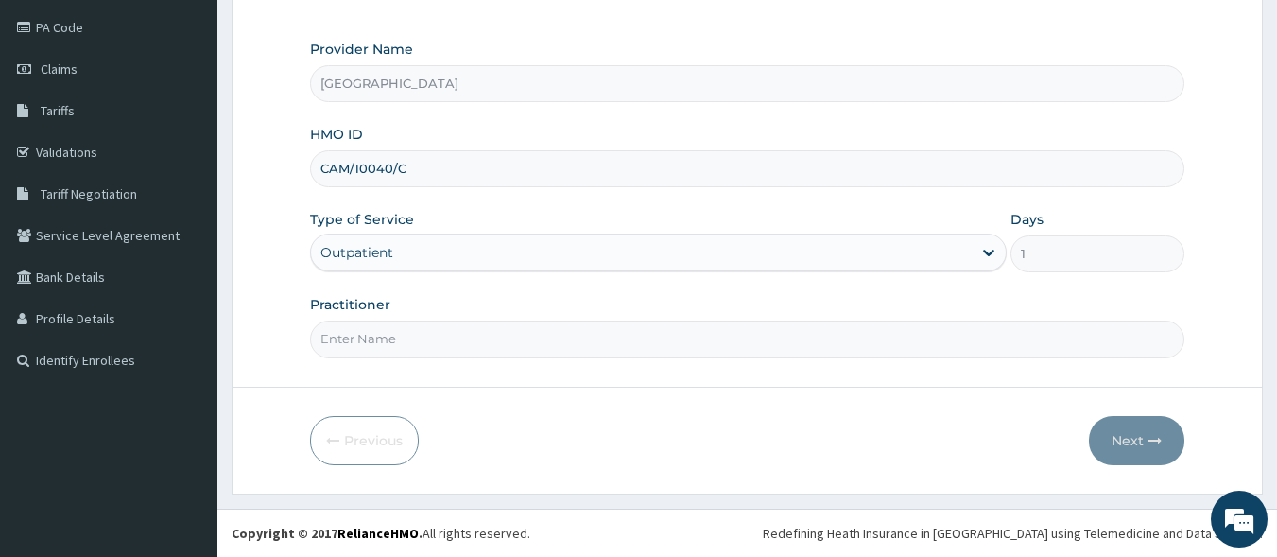
click at [459, 335] on input "Practitioner" at bounding box center [748, 339] width 876 height 37
click at [385, 342] on input "Practitioner" at bounding box center [748, 339] width 876 height 37
type input "[PERSON_NAME] EZE"
click at [1134, 431] on button "Next" at bounding box center [1136, 440] width 95 height 49
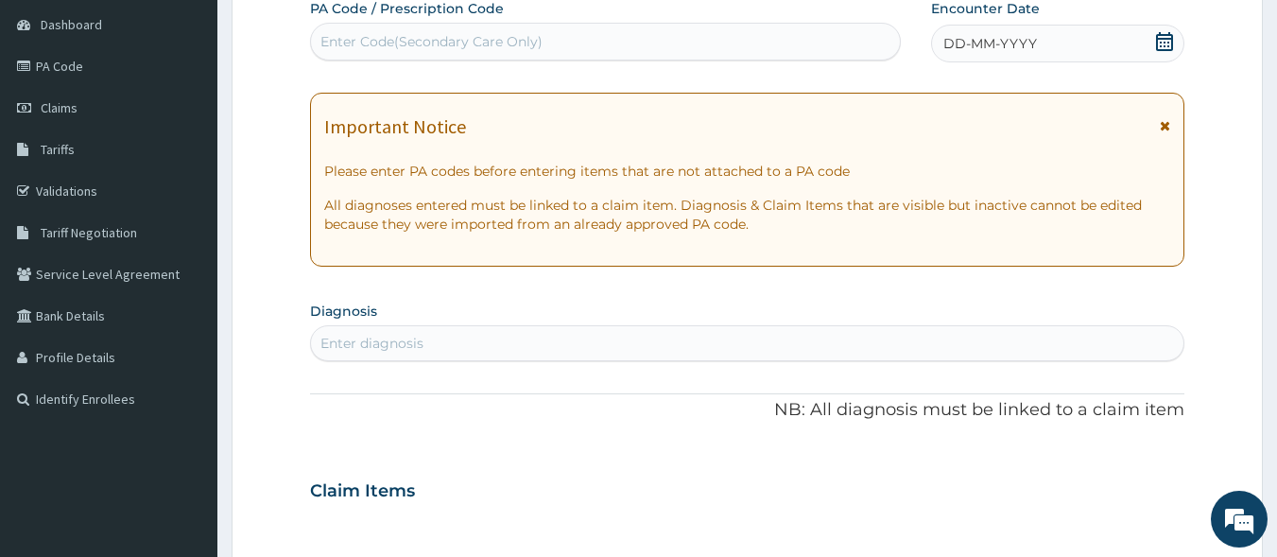
scroll to position [56, 0]
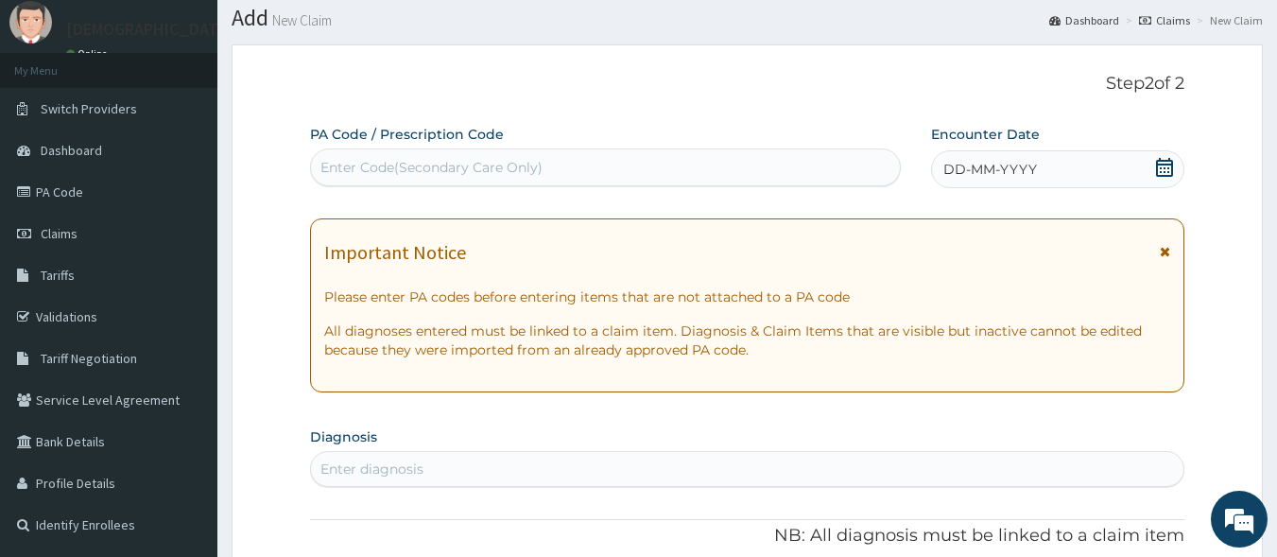
click at [569, 175] on div "Enter Code(Secondary Care Only)" at bounding box center [606, 167] width 590 height 30
type input "PA/EF164D"
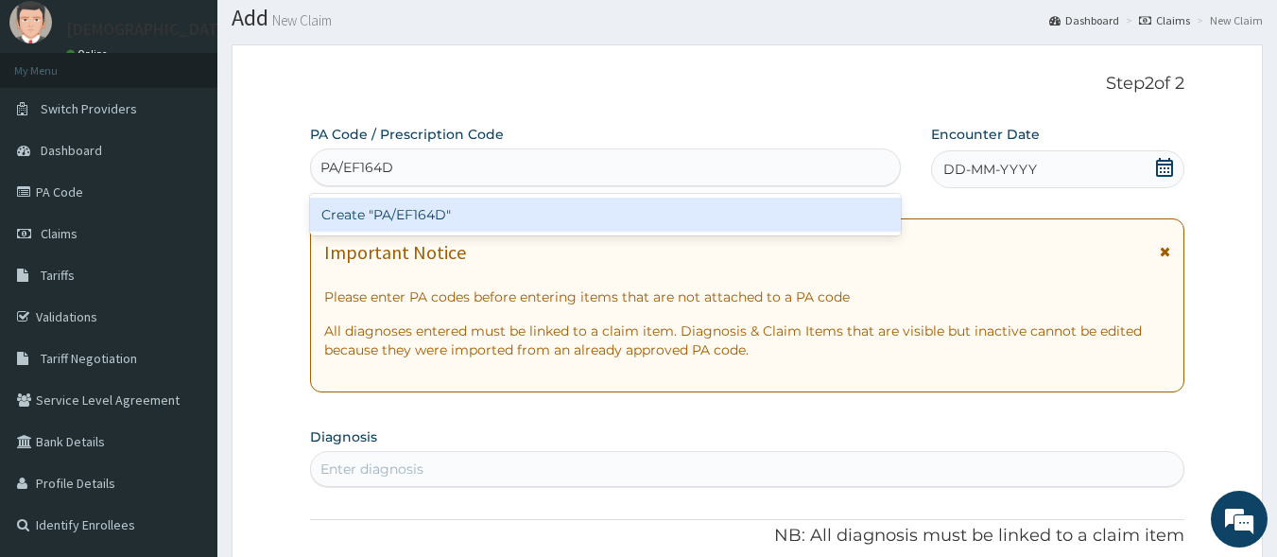
click at [583, 219] on div "Create "PA/EF164D"" at bounding box center [606, 215] width 592 height 34
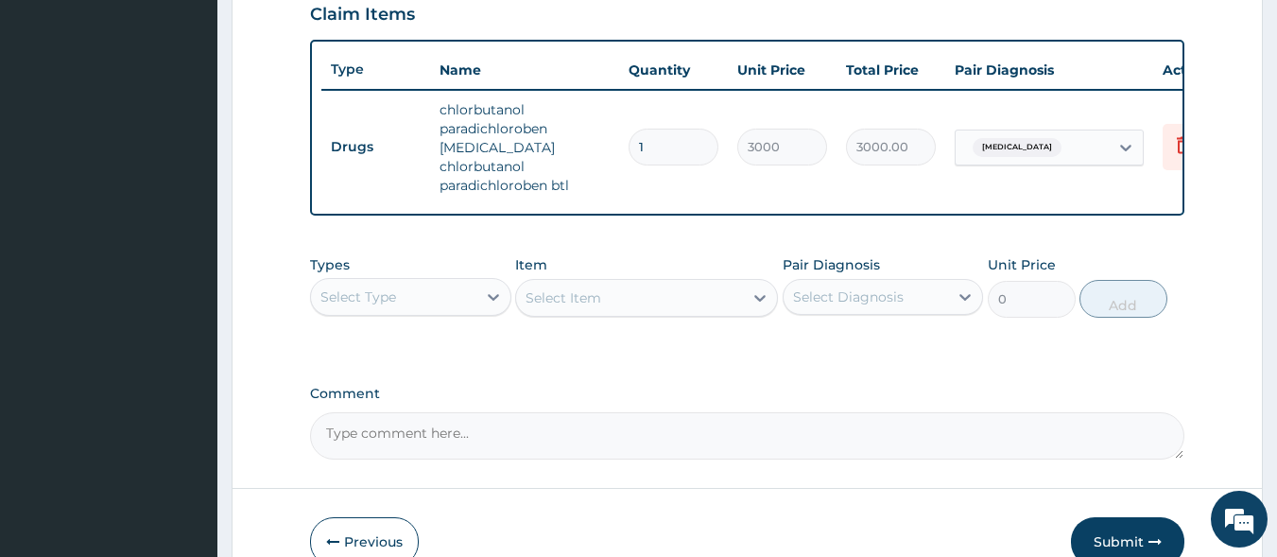
scroll to position [689, 0]
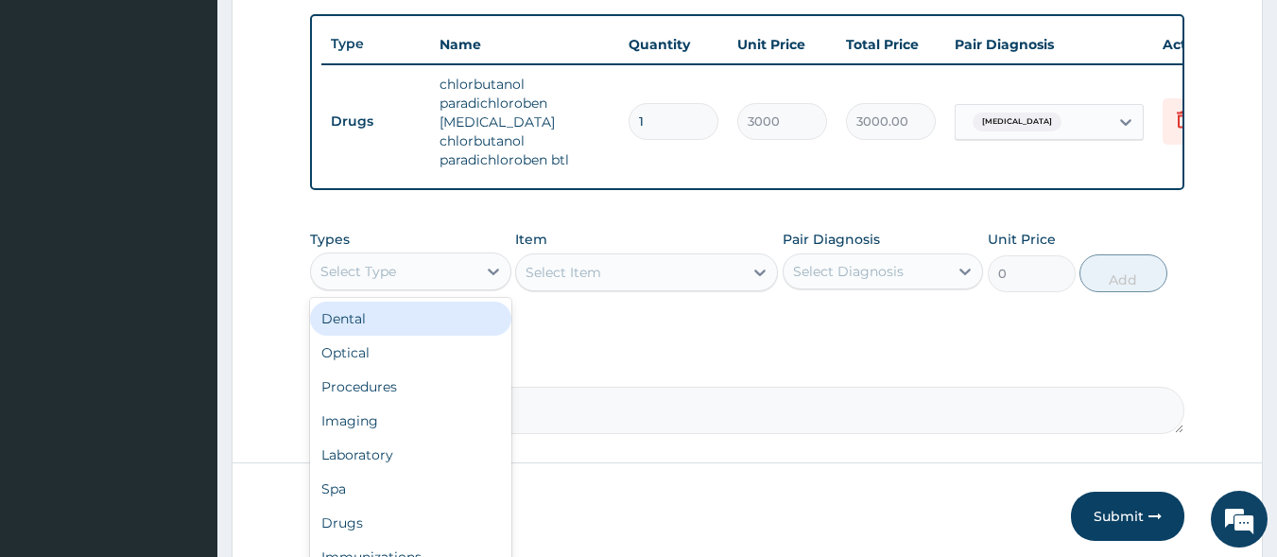
click at [448, 276] on div "Select Type" at bounding box center [393, 271] width 165 height 30
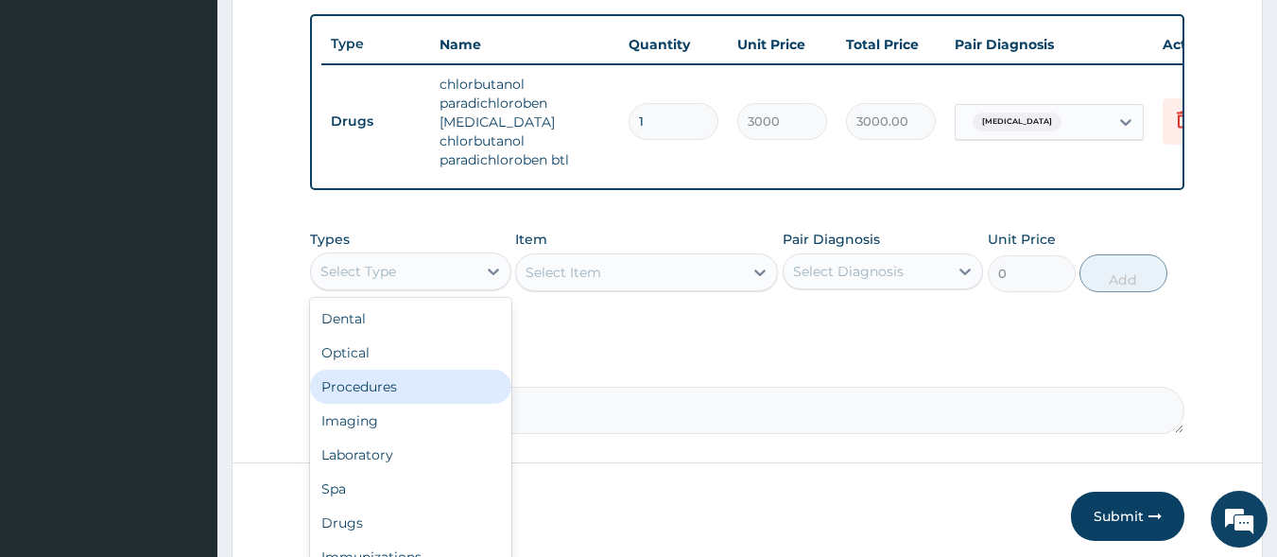
click at [452, 376] on div "Procedures" at bounding box center [410, 387] width 201 height 34
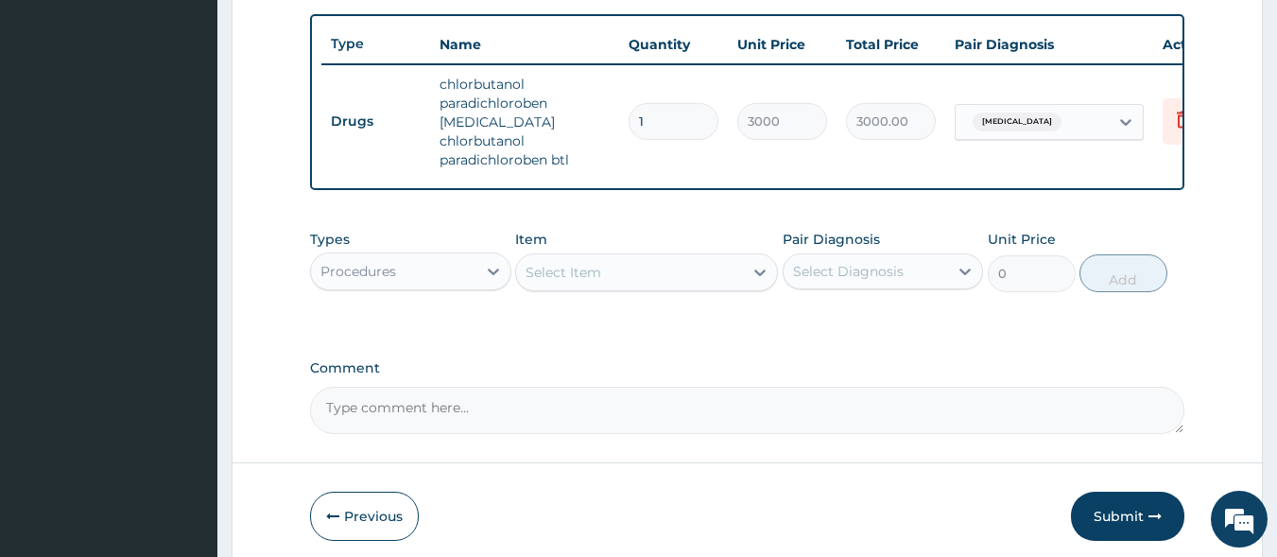
click at [655, 273] on div "Select Item" at bounding box center [629, 272] width 227 height 30
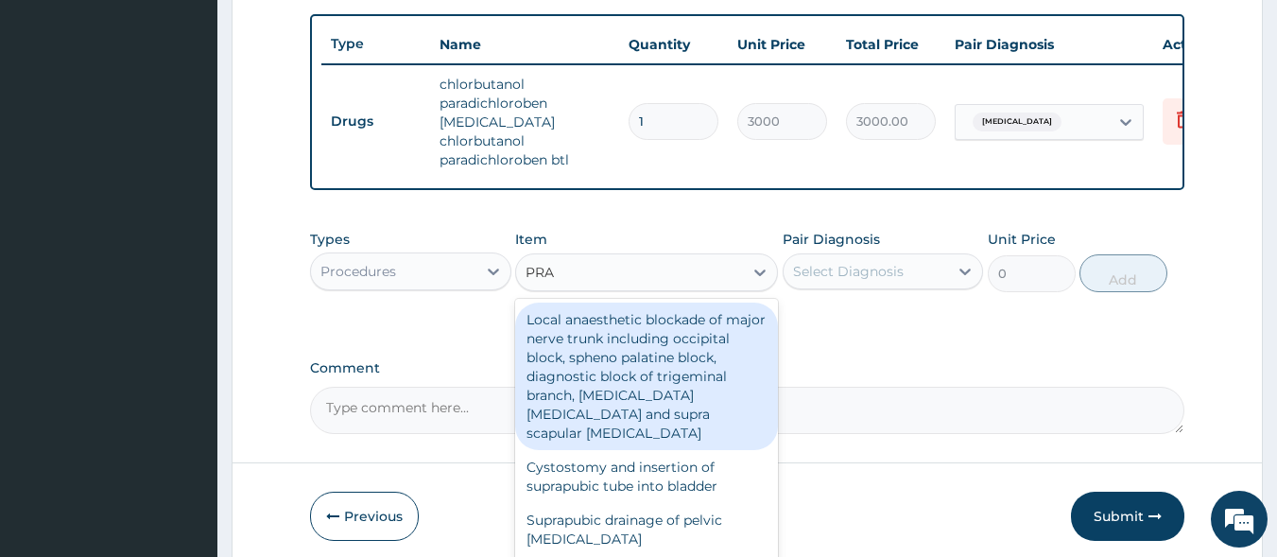
type input "PRAC"
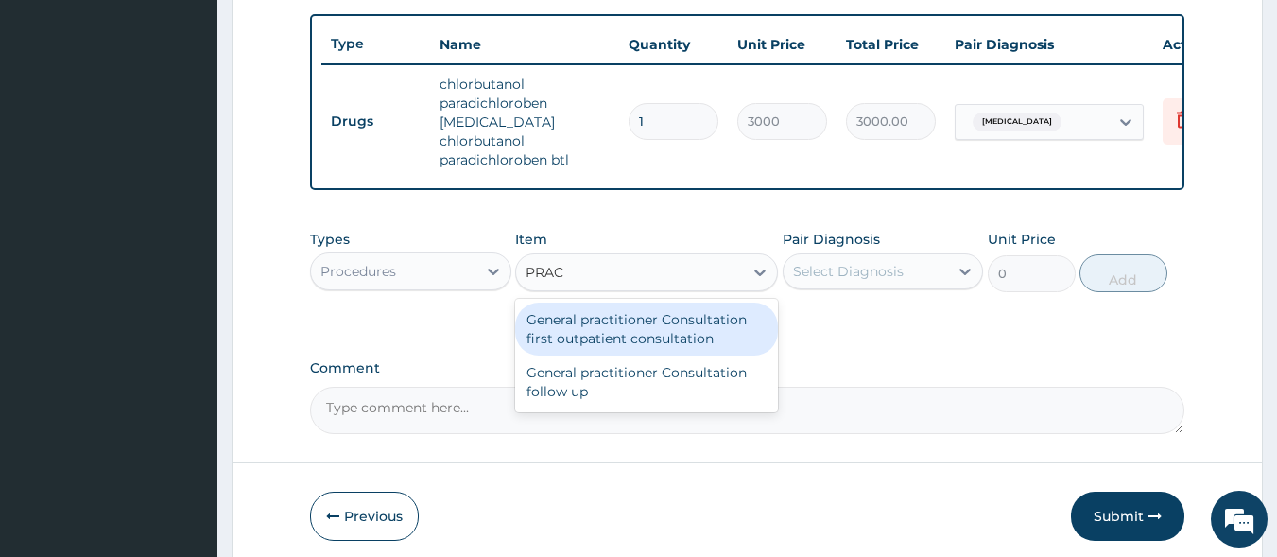
click at [660, 334] on div "General practitioner Consultation first outpatient consultation" at bounding box center [646, 329] width 263 height 53
type input "3000"
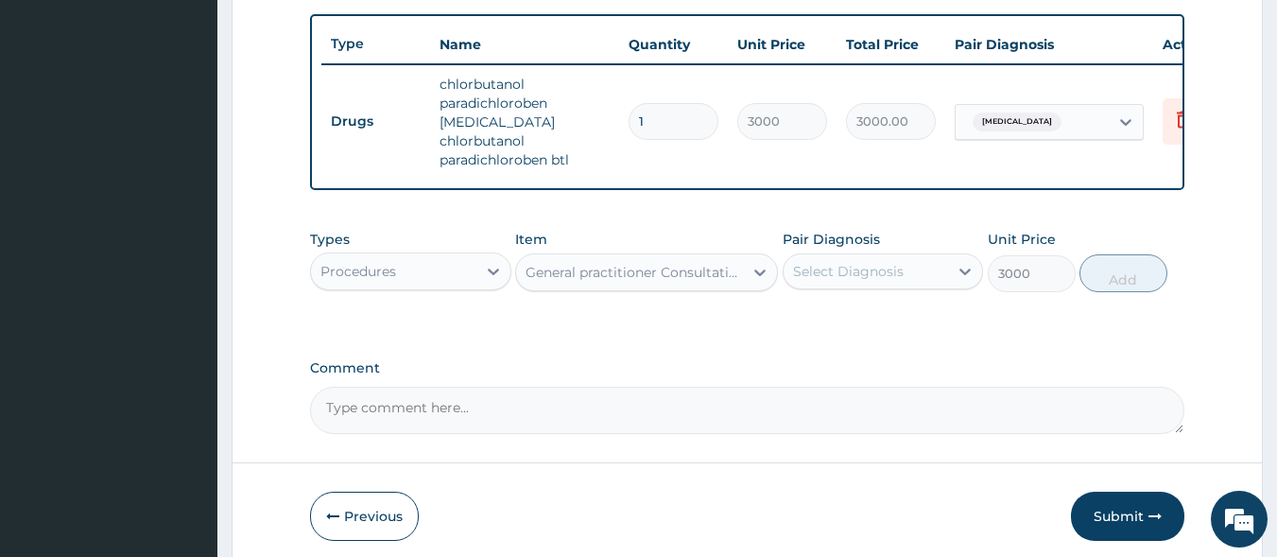
click at [854, 270] on div "Select Diagnosis" at bounding box center [848, 271] width 111 height 19
click at [854, 308] on label "[MEDICAL_DATA]" at bounding box center [872, 317] width 117 height 19
checkbox input "true"
click at [1123, 261] on button "Add" at bounding box center [1124, 273] width 88 height 38
type input "0"
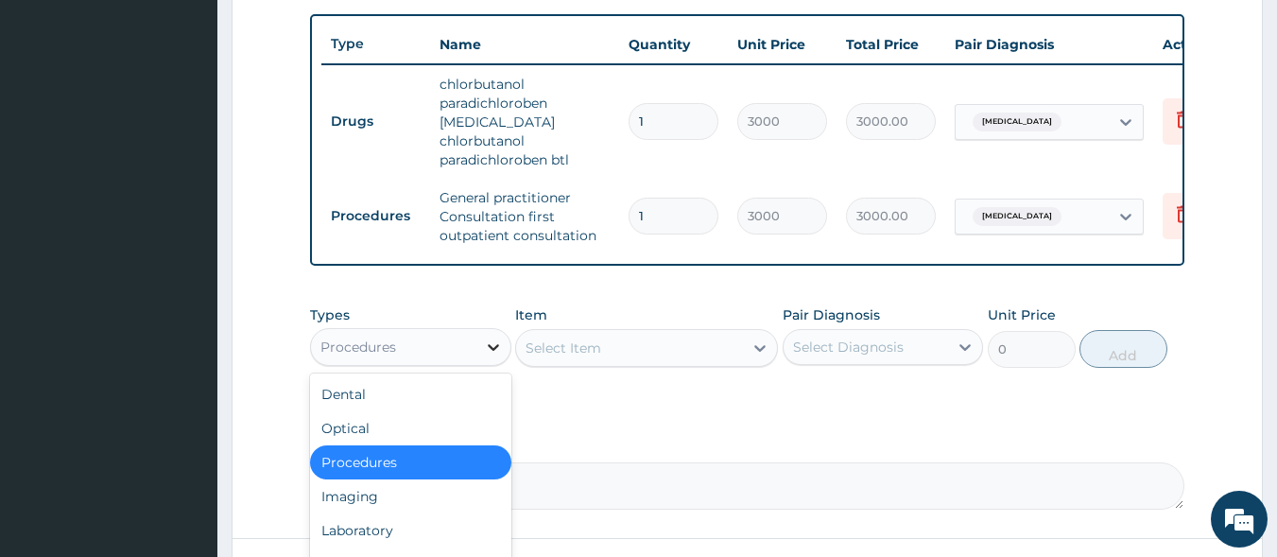
click at [477, 345] on div at bounding box center [494, 347] width 34 height 34
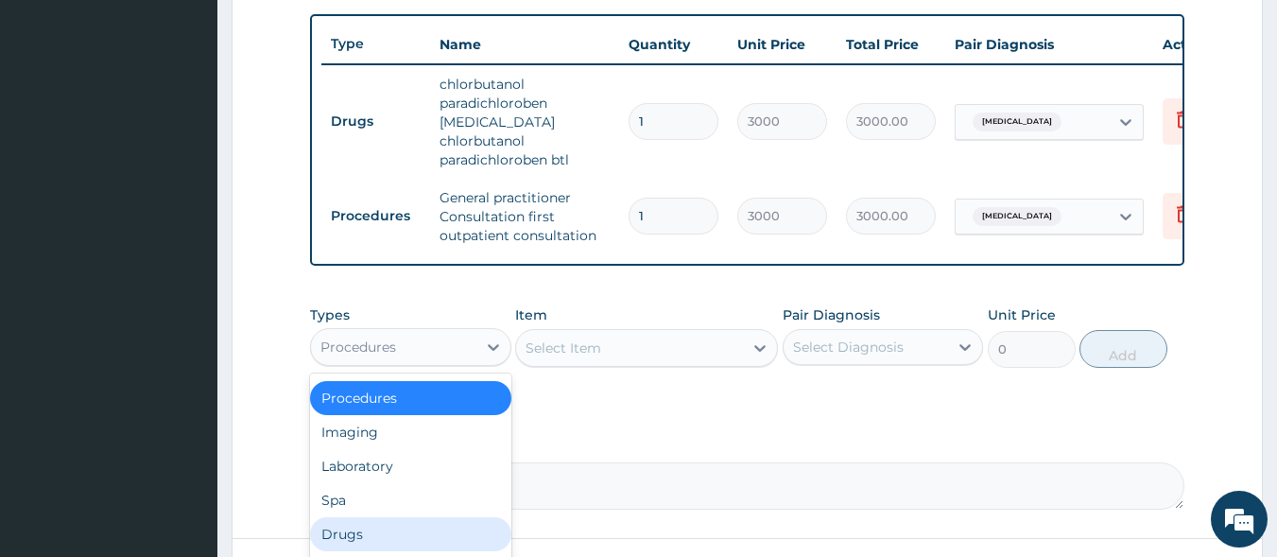
click at [413, 531] on div "Drugs" at bounding box center [410, 534] width 201 height 34
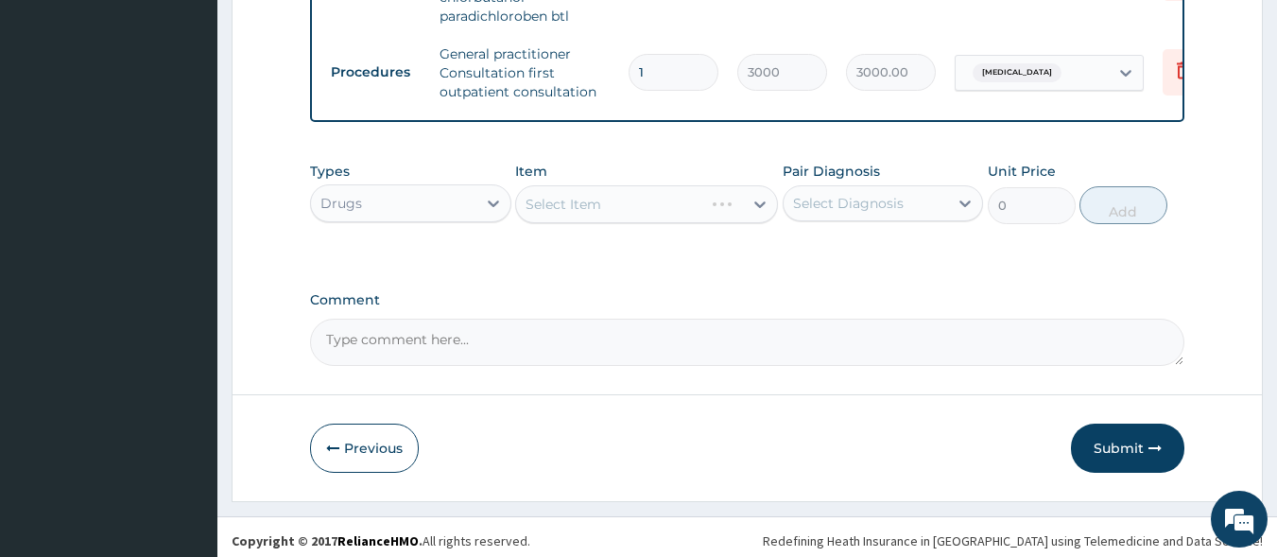
scroll to position [836, 0]
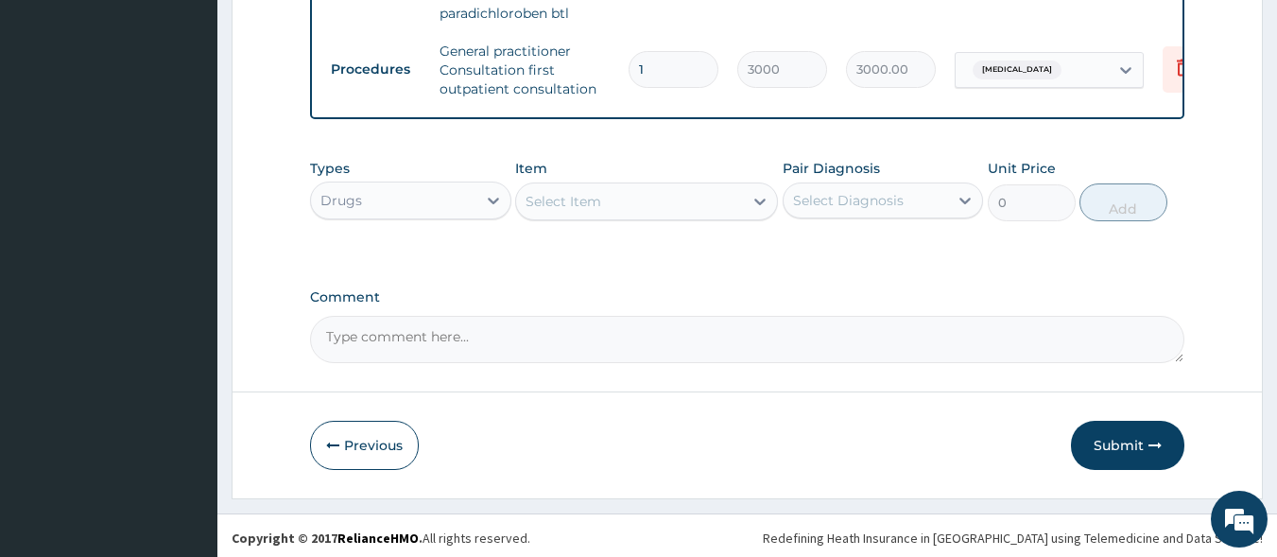
click at [610, 205] on div "Select Item" at bounding box center [629, 201] width 227 height 30
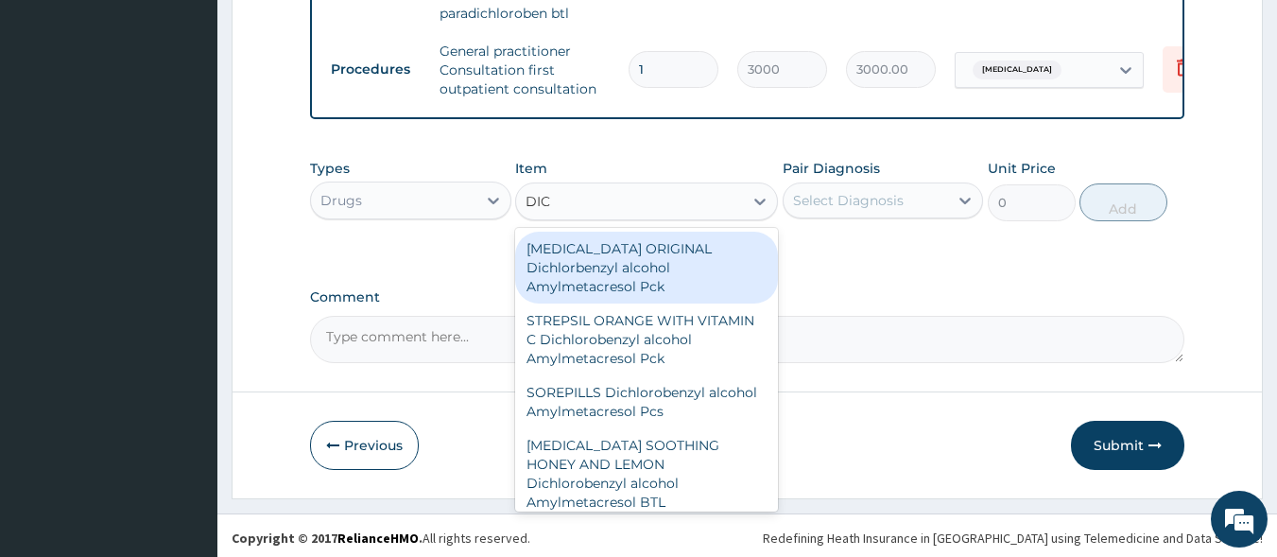
type input "DICL"
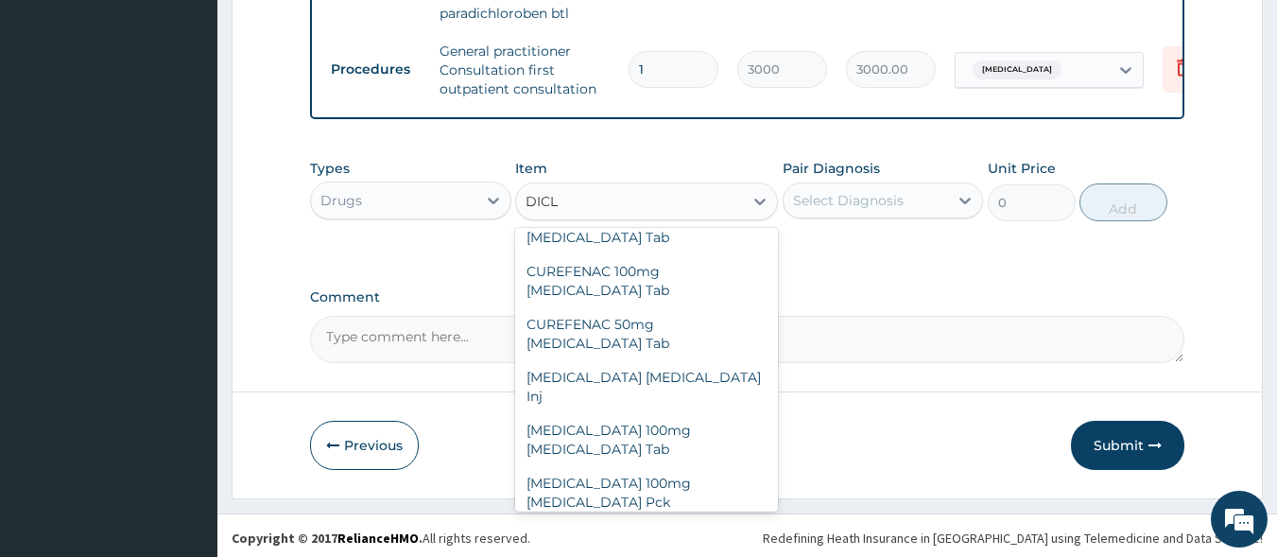
scroll to position [408, 0]
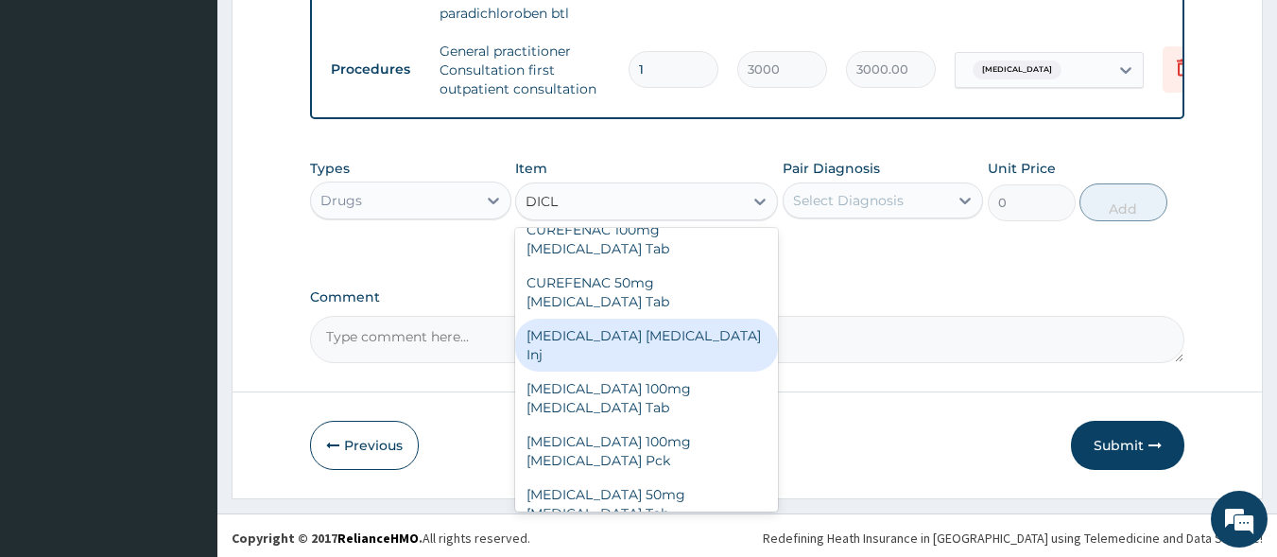
click at [645, 319] on div "[MEDICAL_DATA] [MEDICAL_DATA] Inj" at bounding box center [646, 345] width 263 height 53
type input "240"
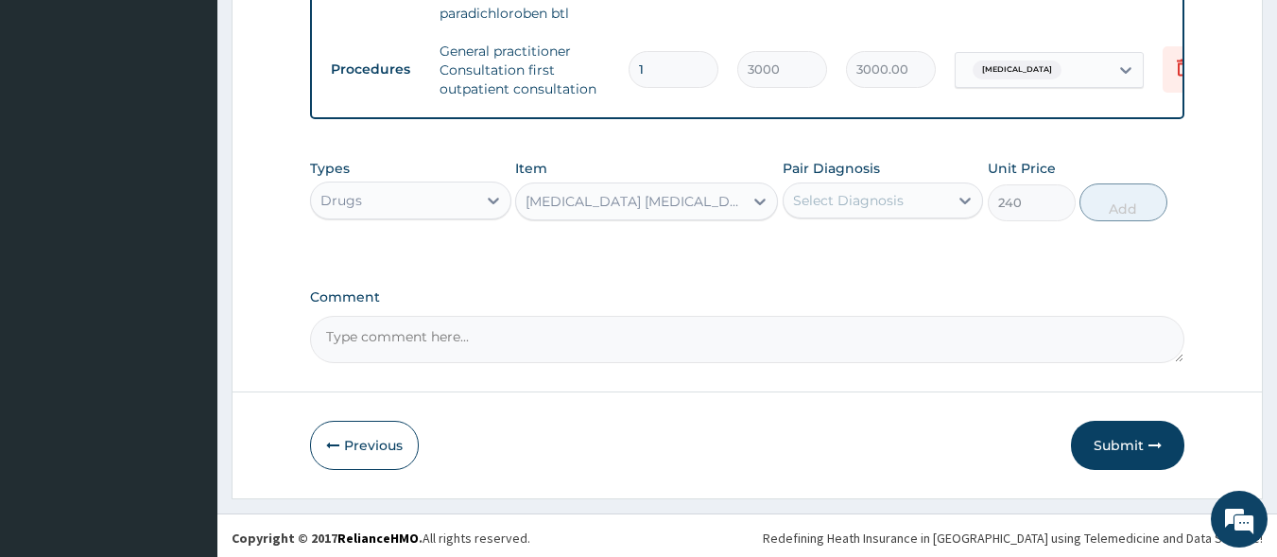
click at [820, 202] on div "Select Diagnosis" at bounding box center [848, 200] width 111 height 19
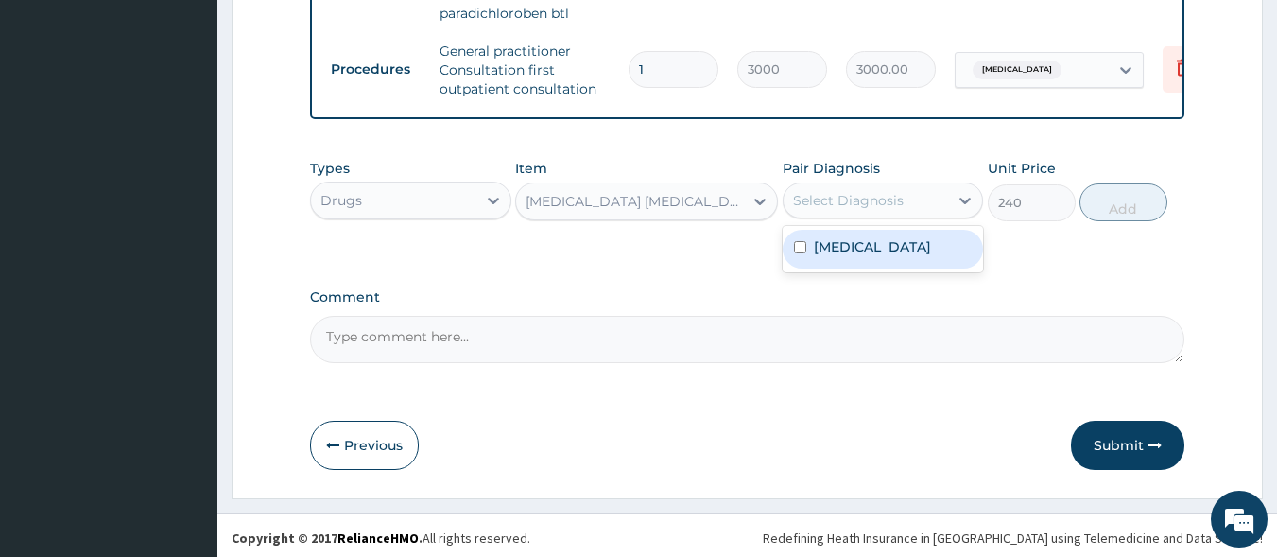
click at [850, 237] on label "[MEDICAL_DATA]" at bounding box center [872, 246] width 117 height 19
checkbox input "true"
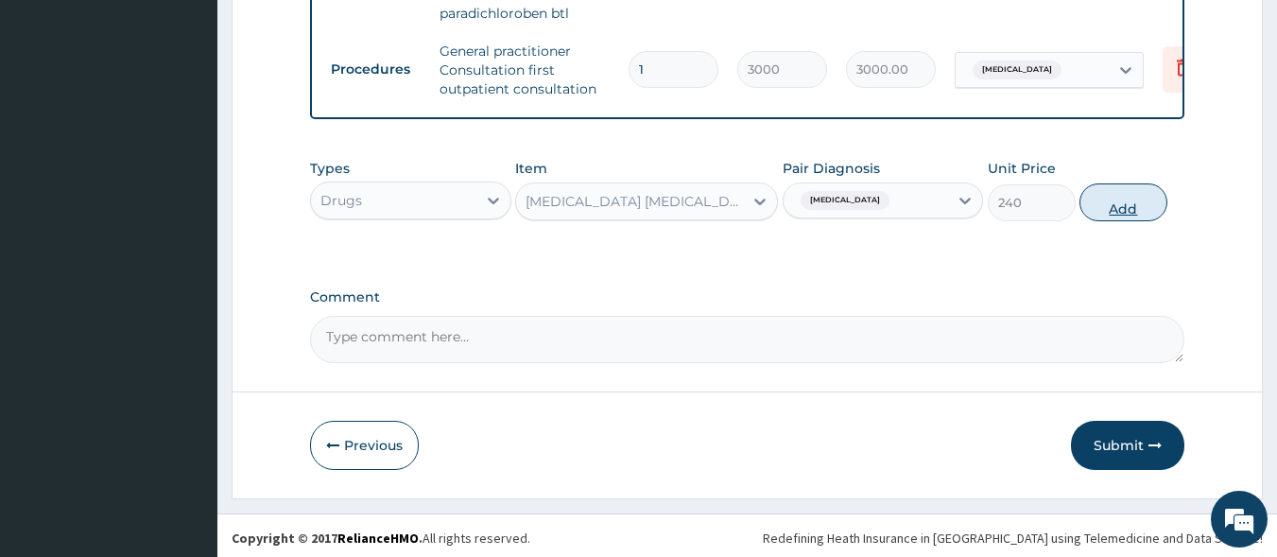
click at [1109, 202] on button "Add" at bounding box center [1124, 202] width 88 height 38
type input "0"
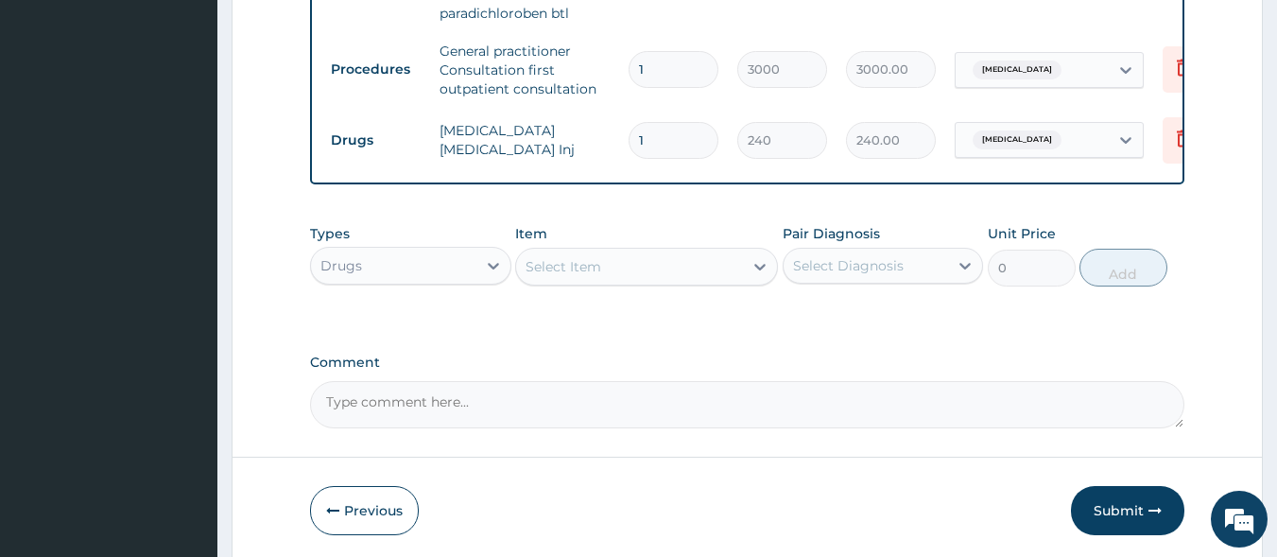
click at [554, 267] on div "Select Item" at bounding box center [564, 266] width 76 height 19
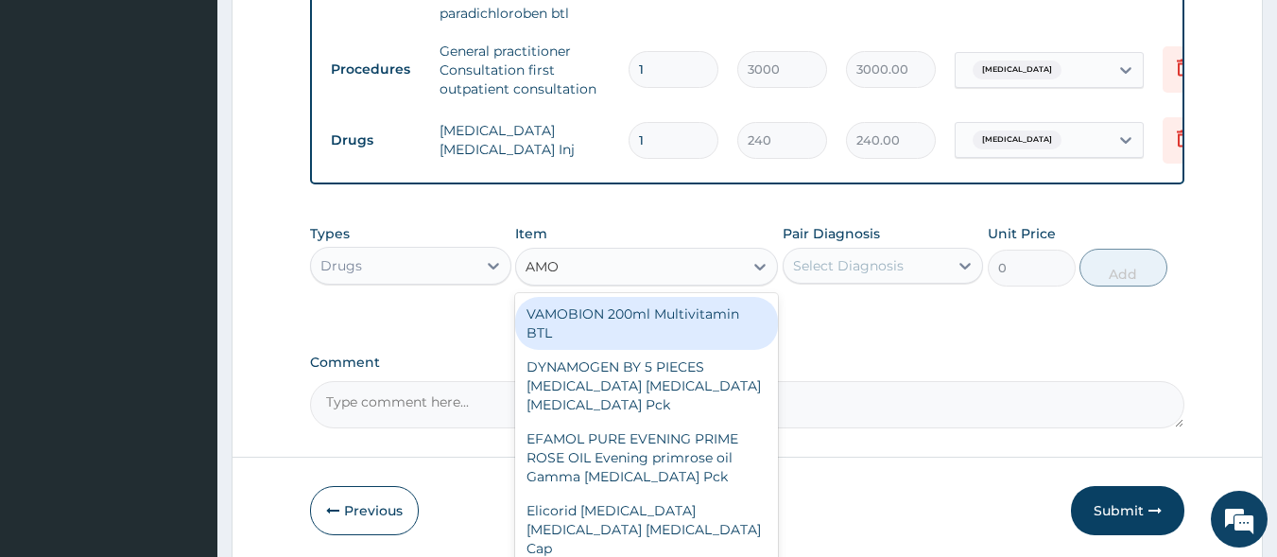
type input "AMOX"
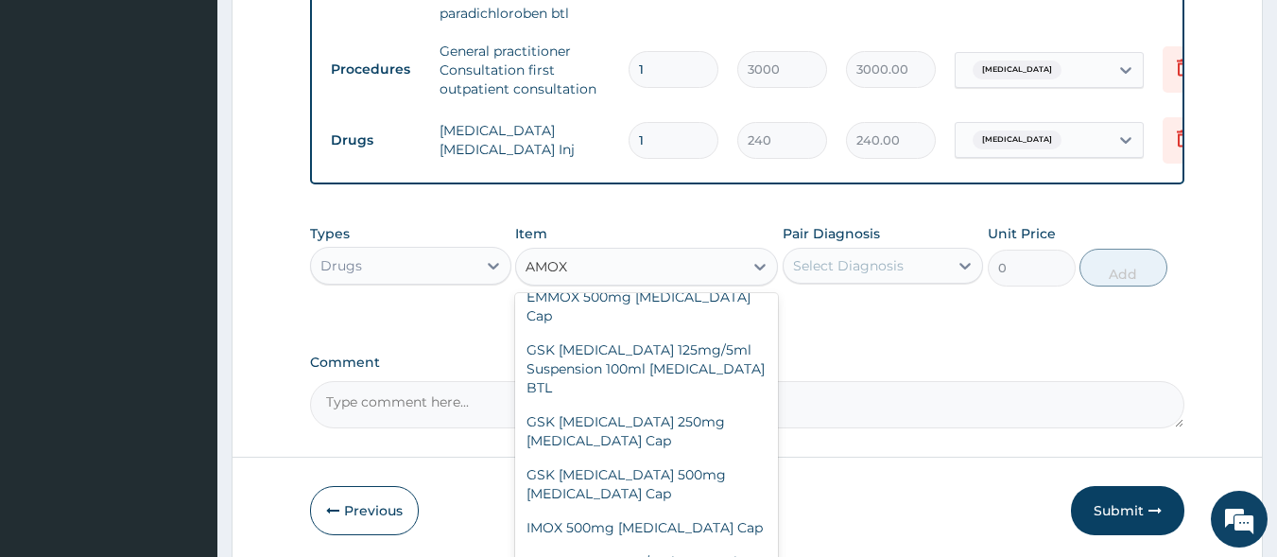
scroll to position [442, 0]
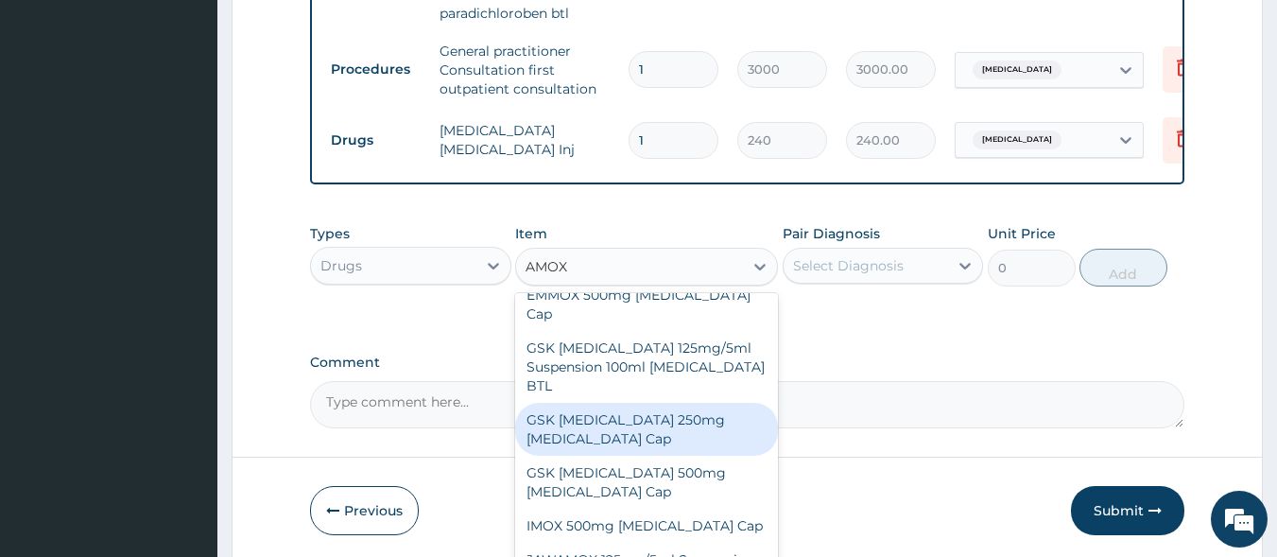
click at [623, 403] on div "GSK [MEDICAL_DATA] 250mg [MEDICAL_DATA] Cap" at bounding box center [646, 429] width 263 height 53
type input "150"
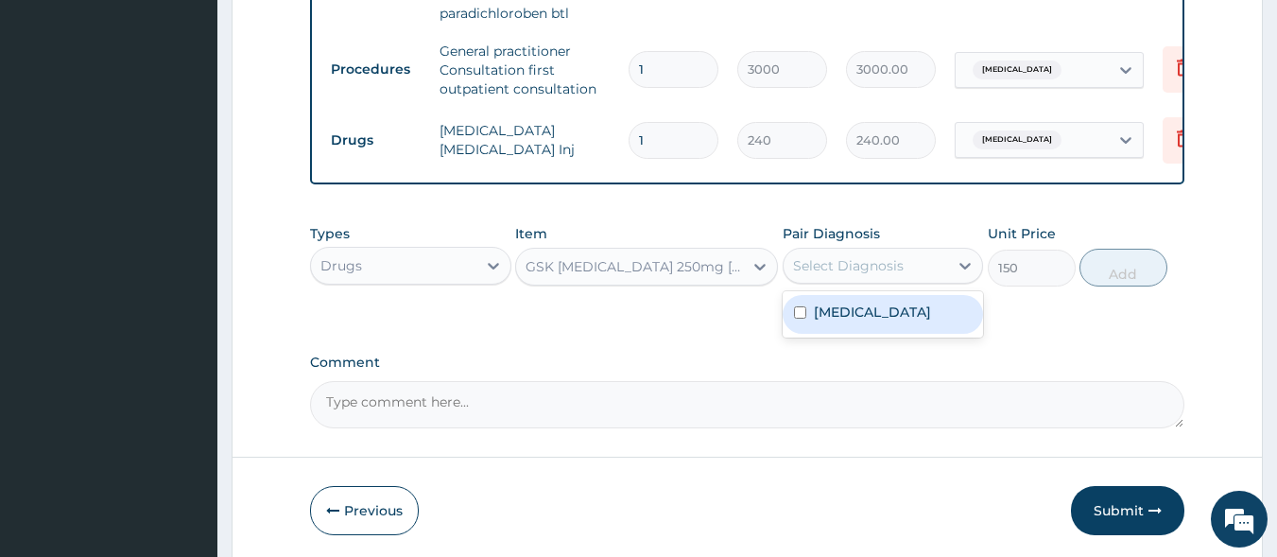
click at [833, 256] on div "Select Diagnosis" at bounding box center [848, 265] width 111 height 19
click at [842, 305] on label "[MEDICAL_DATA]" at bounding box center [872, 312] width 117 height 19
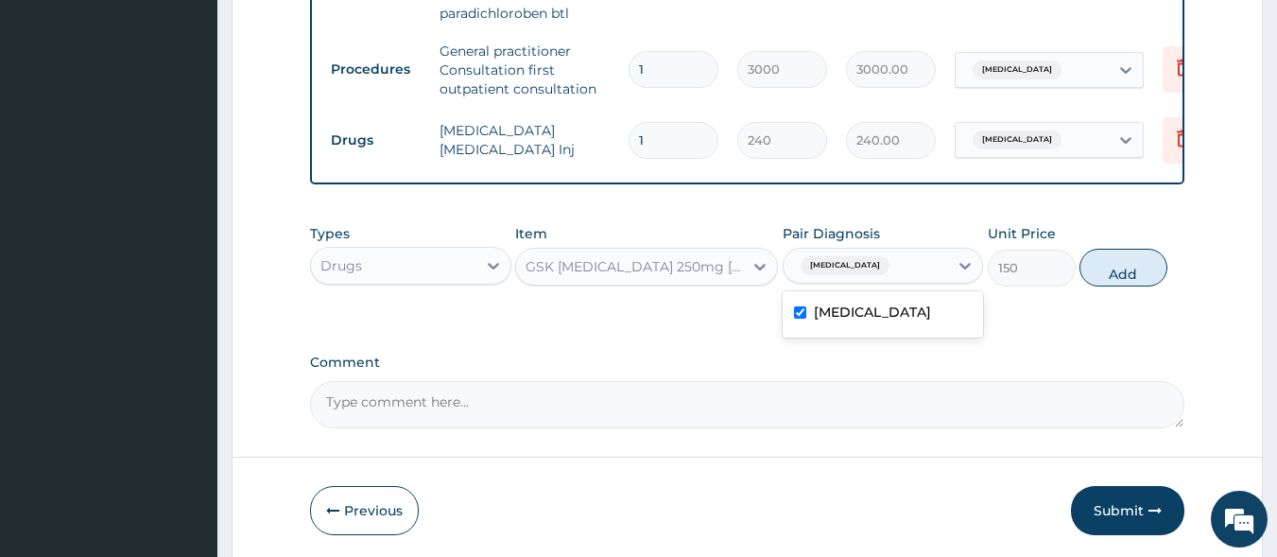
checkbox input "true"
click at [1141, 263] on button "Add" at bounding box center [1124, 268] width 88 height 38
type input "0"
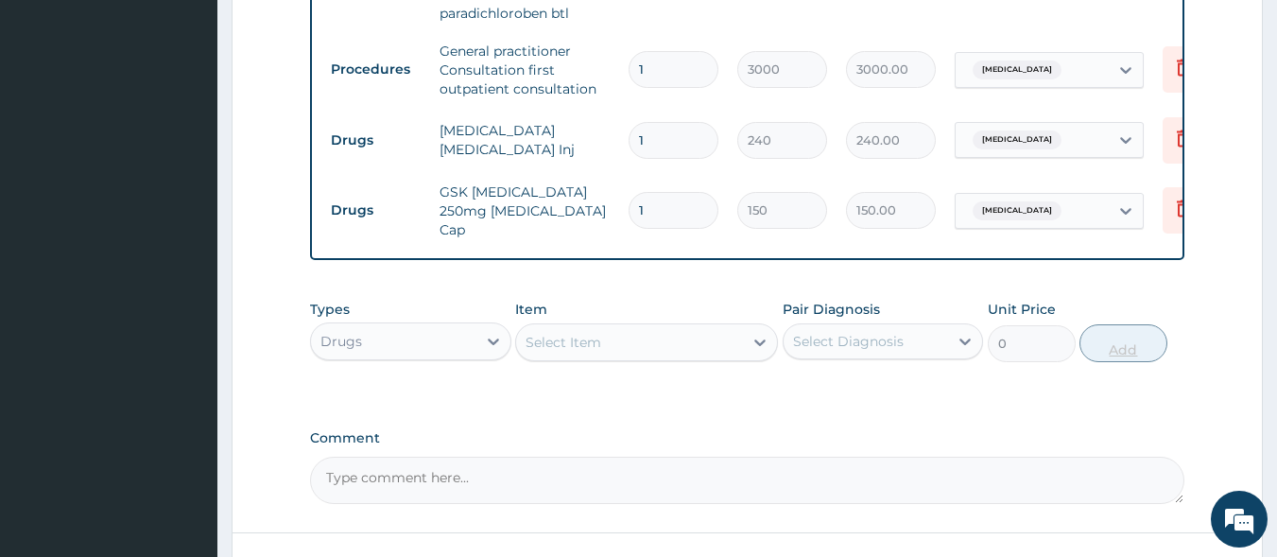
type input "15"
type input "2250.00"
type input "15"
click at [662, 327] on div "Select Item" at bounding box center [629, 342] width 227 height 30
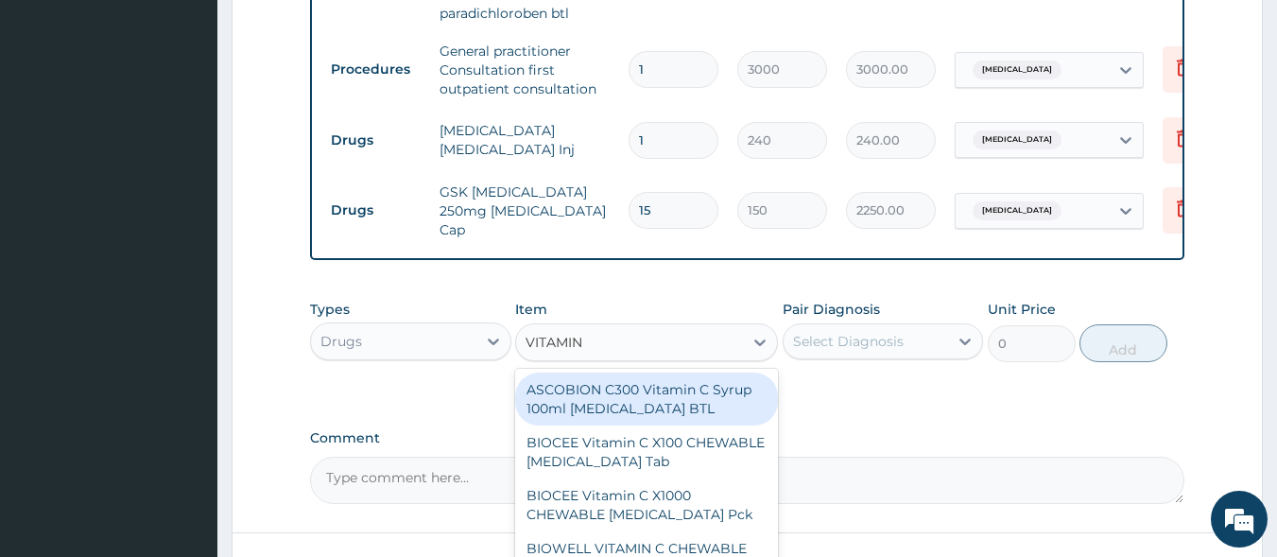
type input "VITAMIN C"
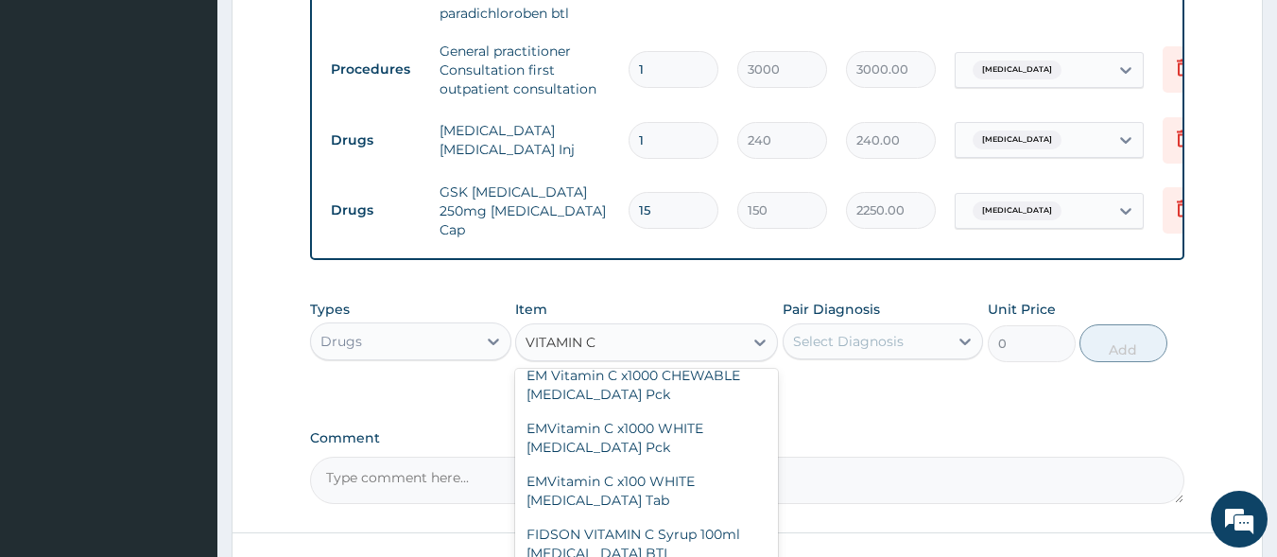
scroll to position [545, 0]
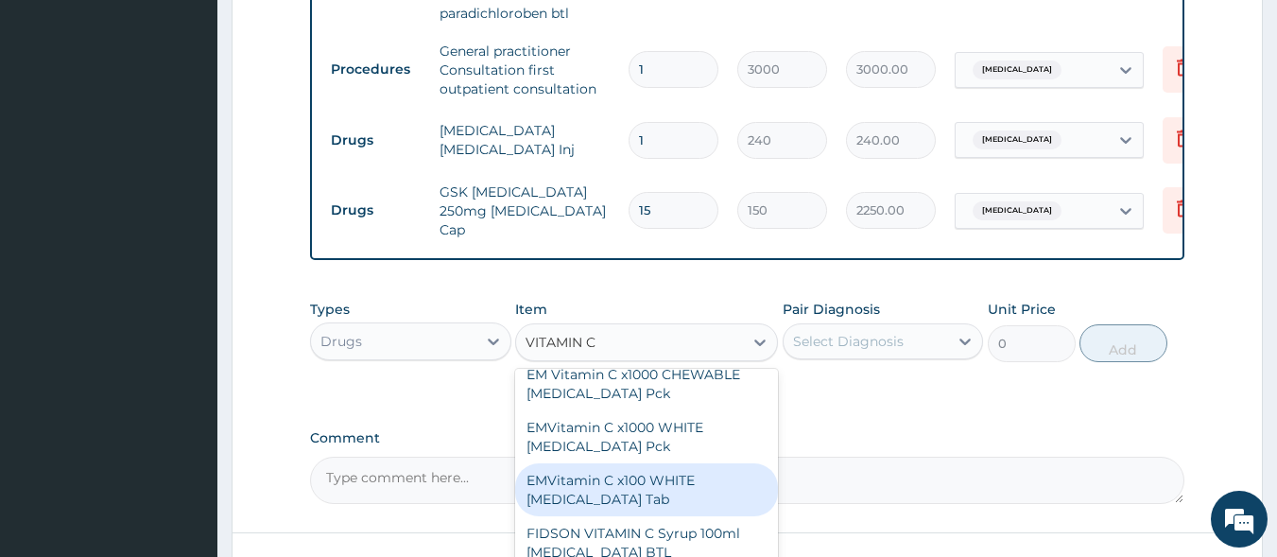
click at [676, 477] on div "EMVitamin C x100 WHITE Ascorbic Acid Tab" at bounding box center [646, 489] width 263 height 53
type input "340"
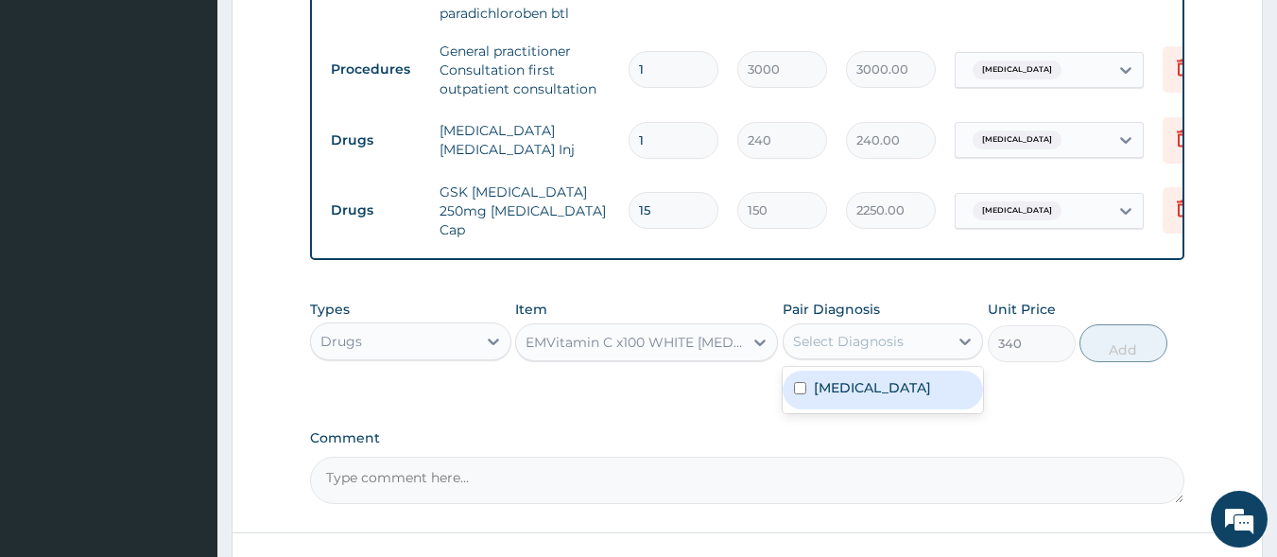
click at [838, 332] on div "Select Diagnosis" at bounding box center [848, 341] width 111 height 19
click at [856, 378] on label "Otitis media" at bounding box center [872, 387] width 117 height 19
checkbox input "true"
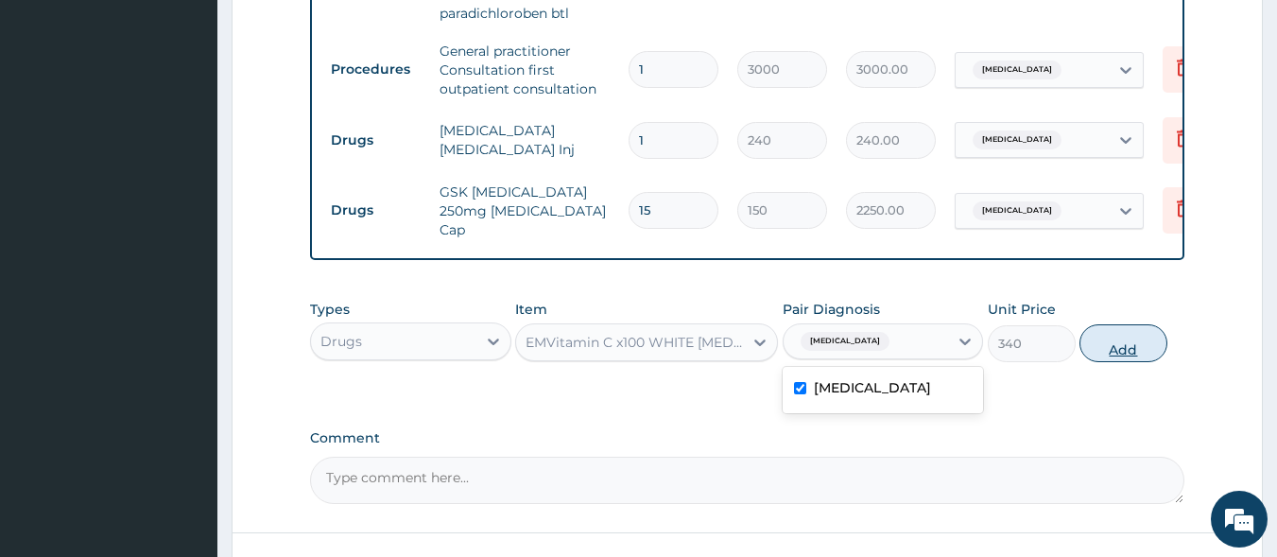
click at [1090, 337] on button "Add" at bounding box center [1124, 343] width 88 height 38
type input "0"
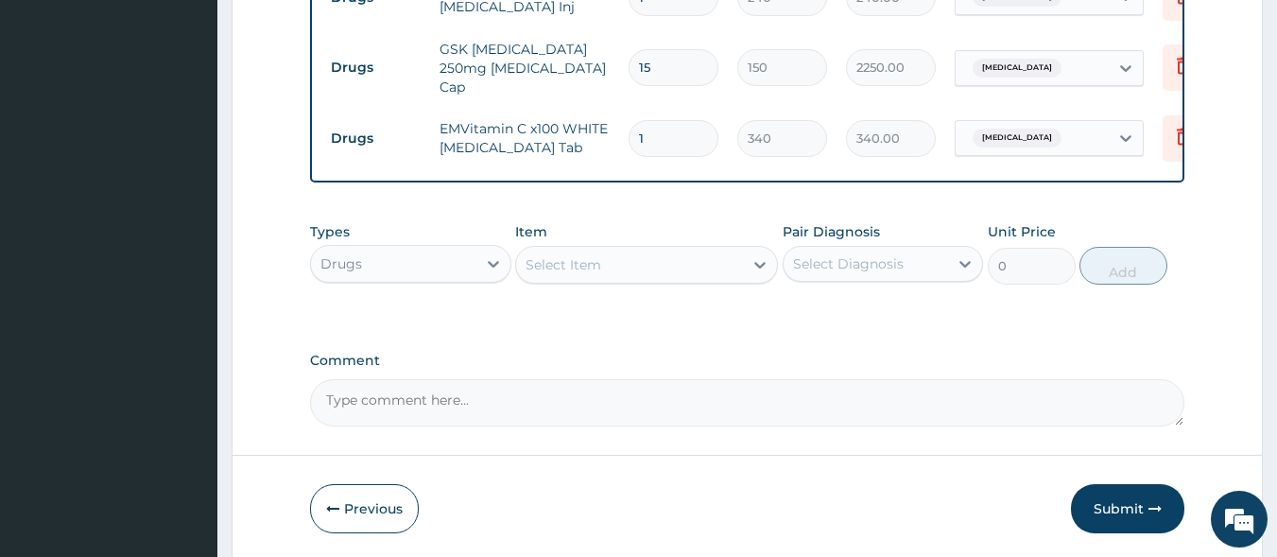
scroll to position [1032, 0]
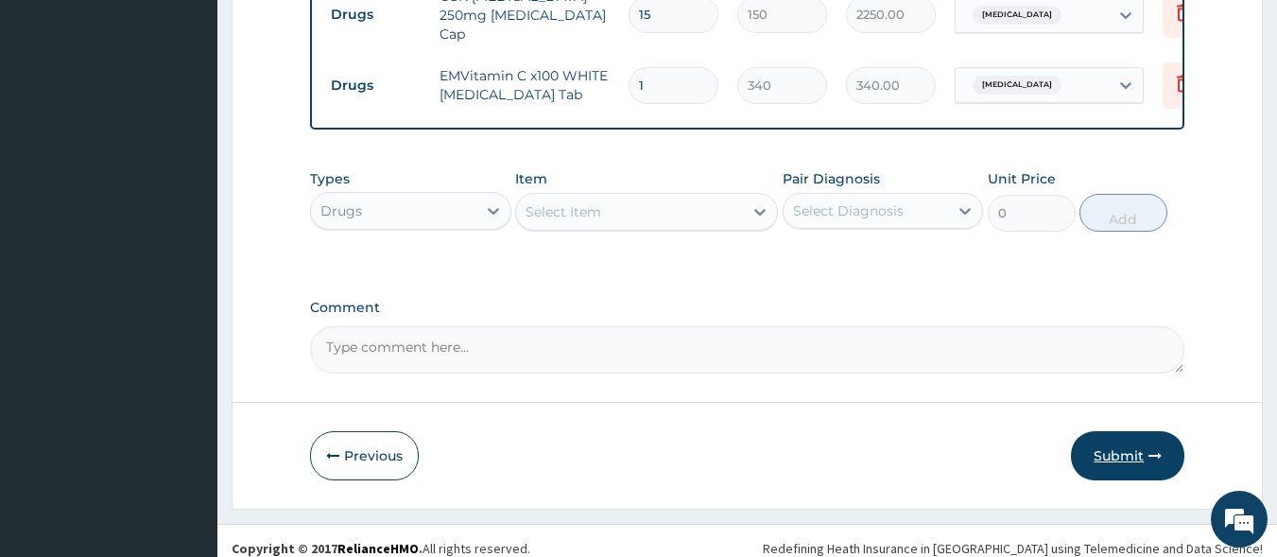
click at [1120, 451] on button "Submit" at bounding box center [1127, 455] width 113 height 49
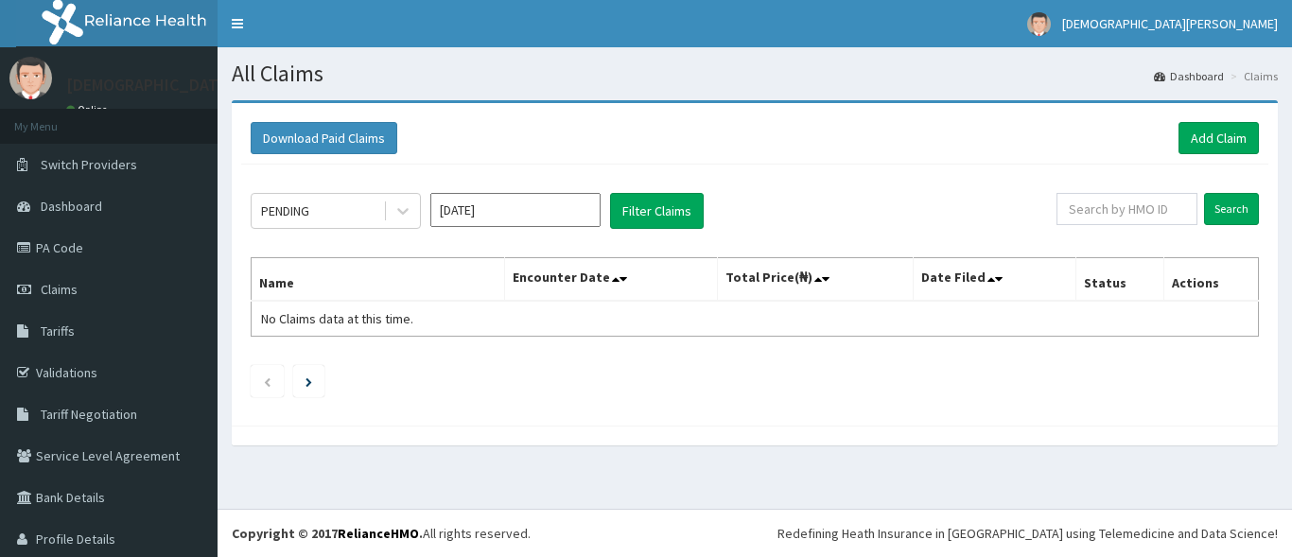
click at [524, 213] on input "[DATE]" at bounding box center [515, 210] width 170 height 34
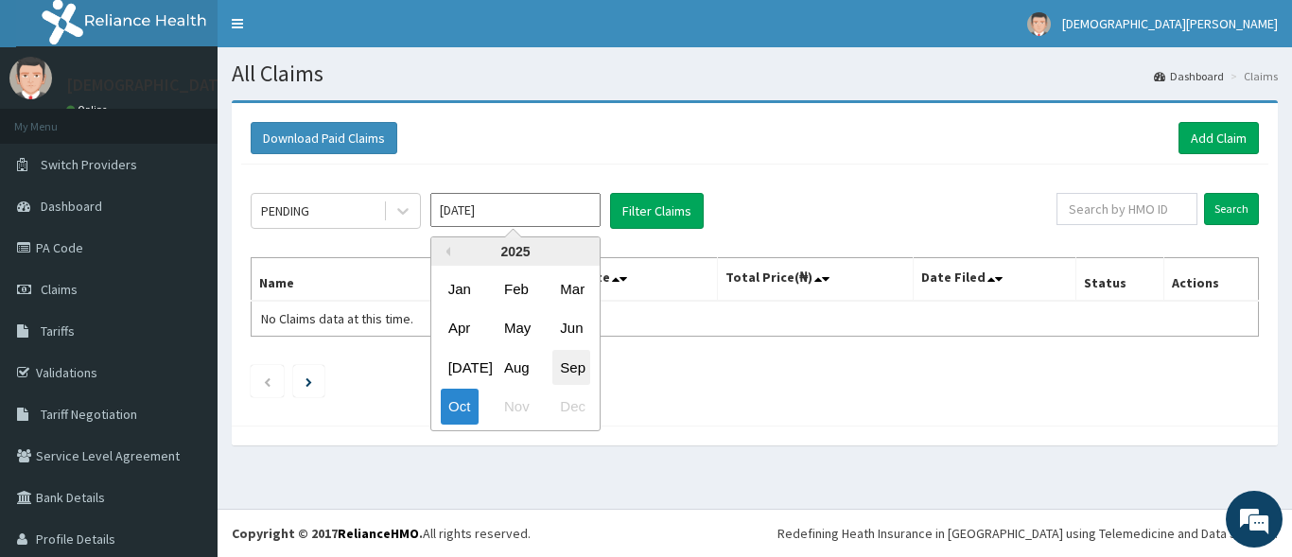
click at [571, 373] on div "Sep" at bounding box center [571, 367] width 38 height 35
type input "[DATE]"
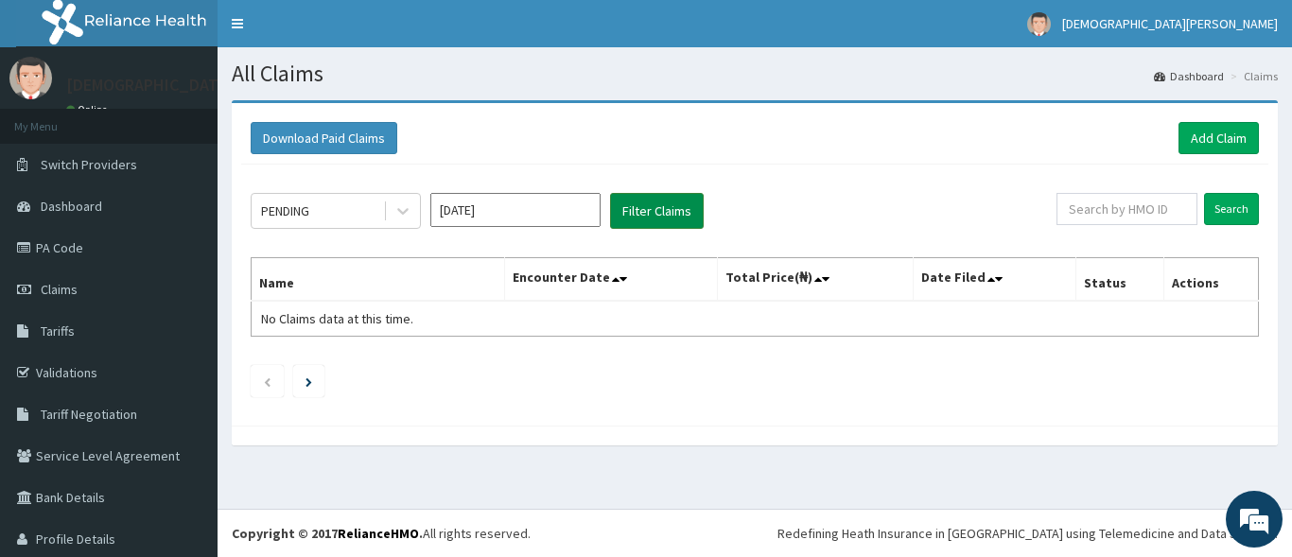
click at [648, 207] on button "Filter Claims" at bounding box center [657, 211] width 94 height 36
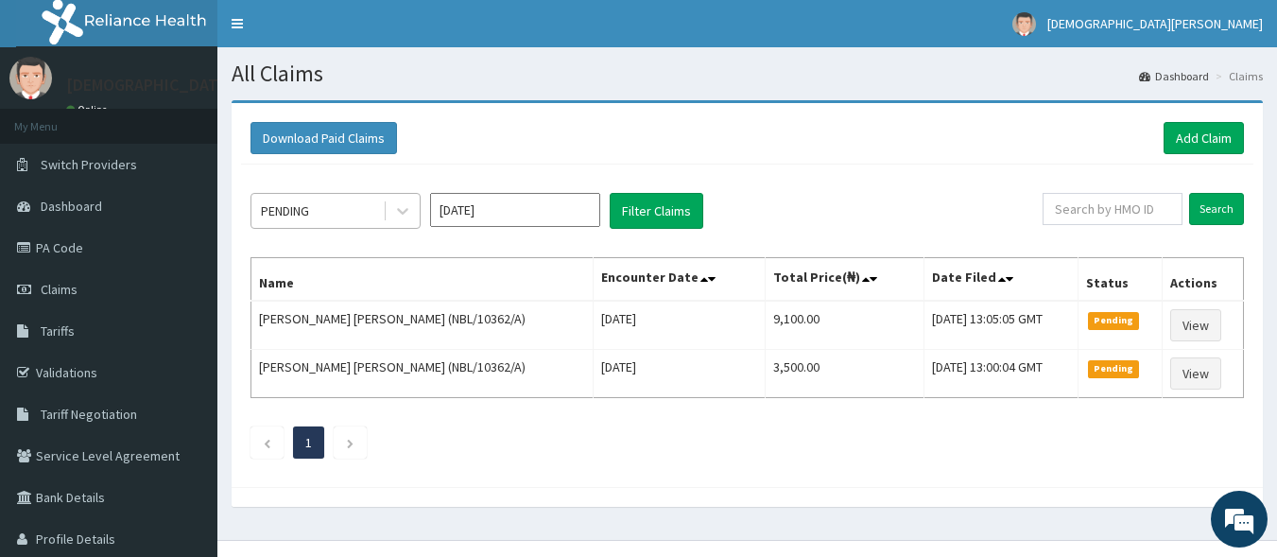
click at [379, 201] on div "PENDING" at bounding box center [316, 211] width 131 height 30
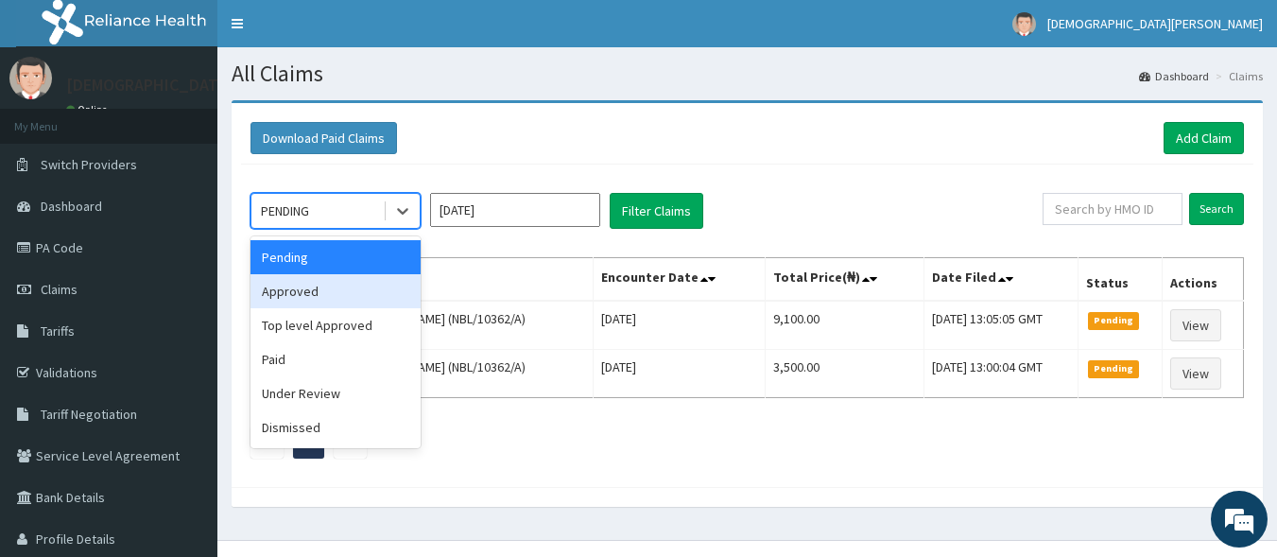
click at [384, 282] on div "Approved" at bounding box center [336, 291] width 170 height 34
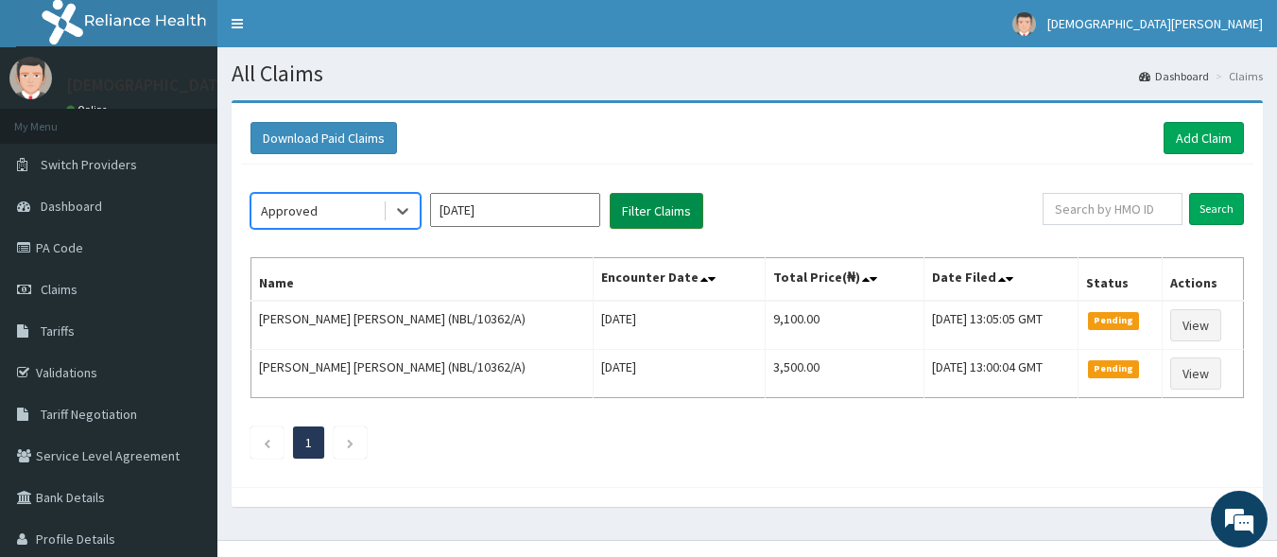
click at [662, 200] on button "Filter Claims" at bounding box center [657, 211] width 94 height 36
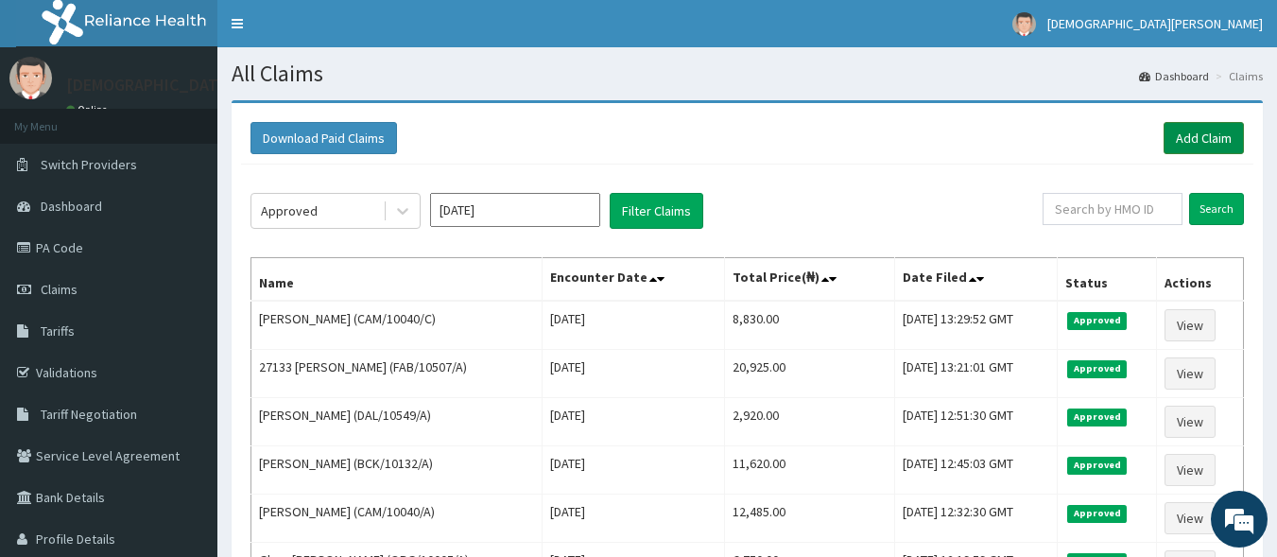
click at [1213, 135] on link "Add Claim" at bounding box center [1204, 138] width 80 height 32
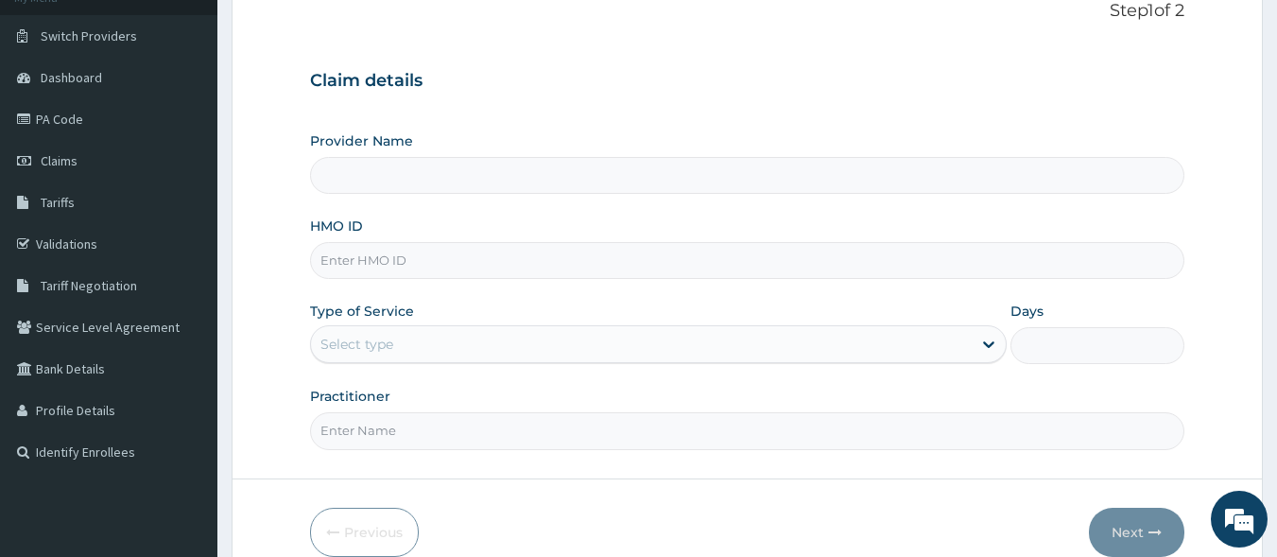
scroll to position [220, 0]
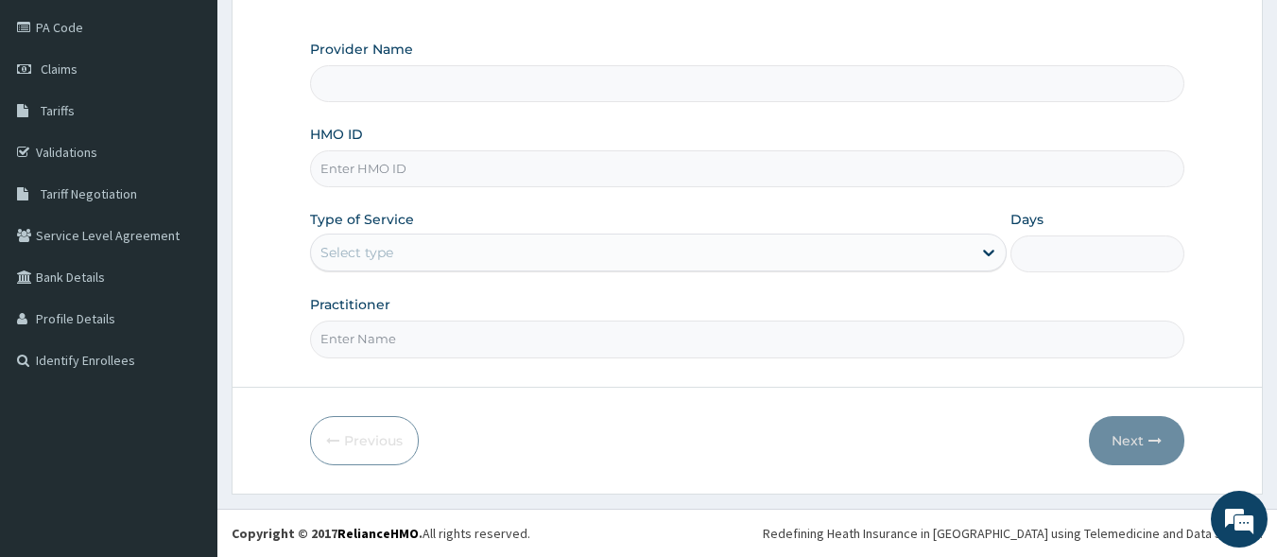
type input "[GEOGRAPHIC_DATA]"
click at [385, 169] on input "HMO ID" at bounding box center [748, 168] width 876 height 37
type input "NBL/10263/A"
click at [398, 255] on div "Select type" at bounding box center [641, 252] width 661 height 30
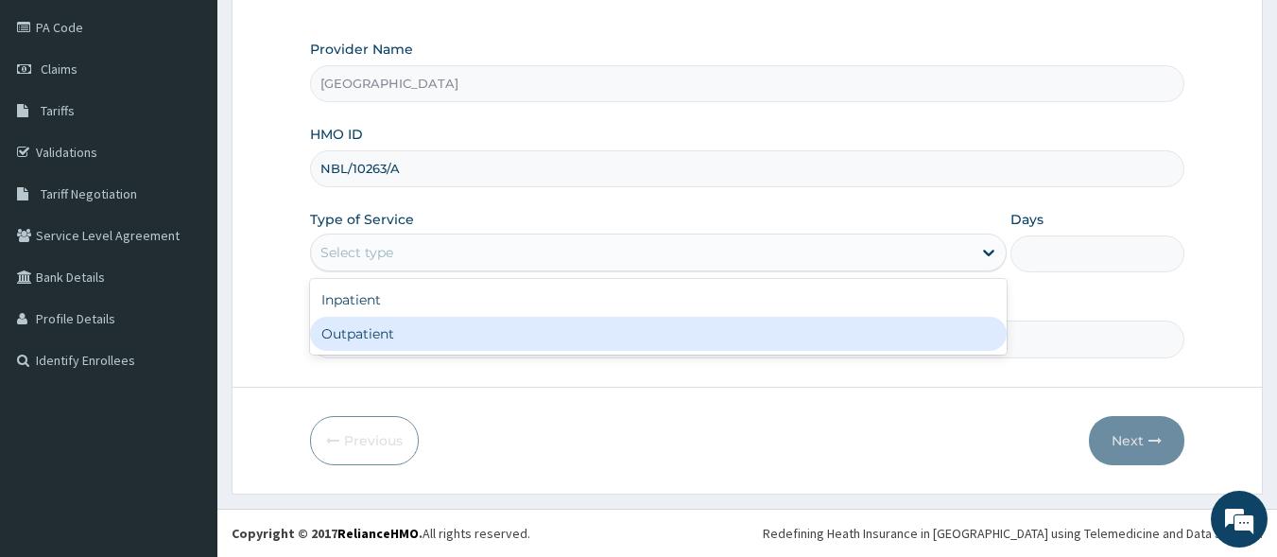
click at [409, 322] on div "Outpatient" at bounding box center [658, 334] width 697 height 34
type input "1"
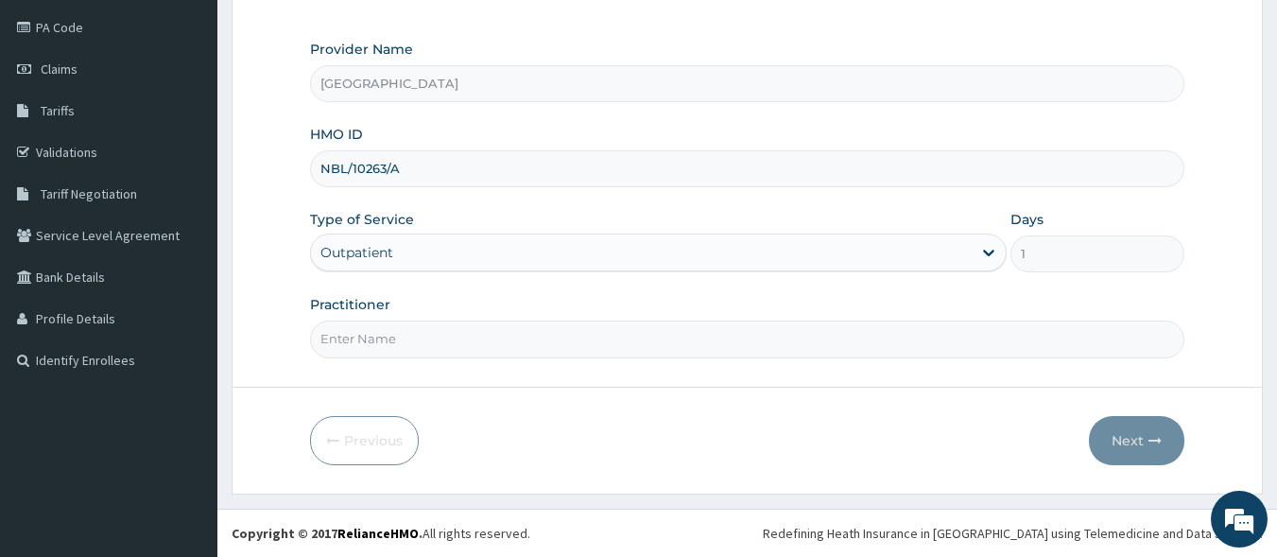
click at [415, 345] on input "Practitioner" at bounding box center [748, 339] width 876 height 37
type input "DR MICHEAL JENEWARI"
click at [1132, 445] on button "Next" at bounding box center [1136, 440] width 95 height 49
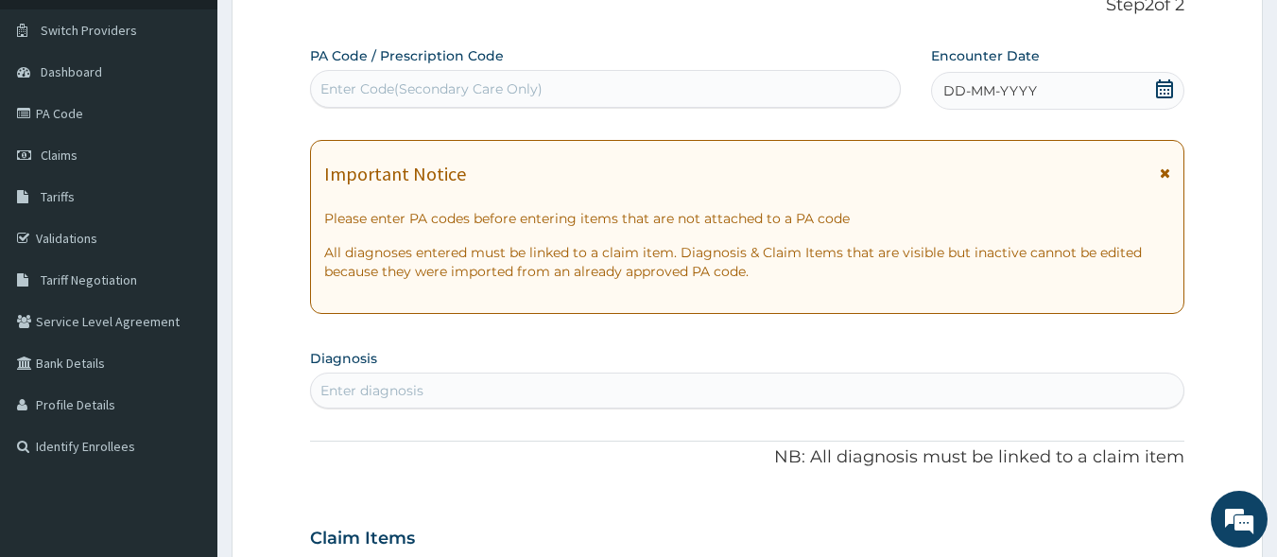
scroll to position [108, 0]
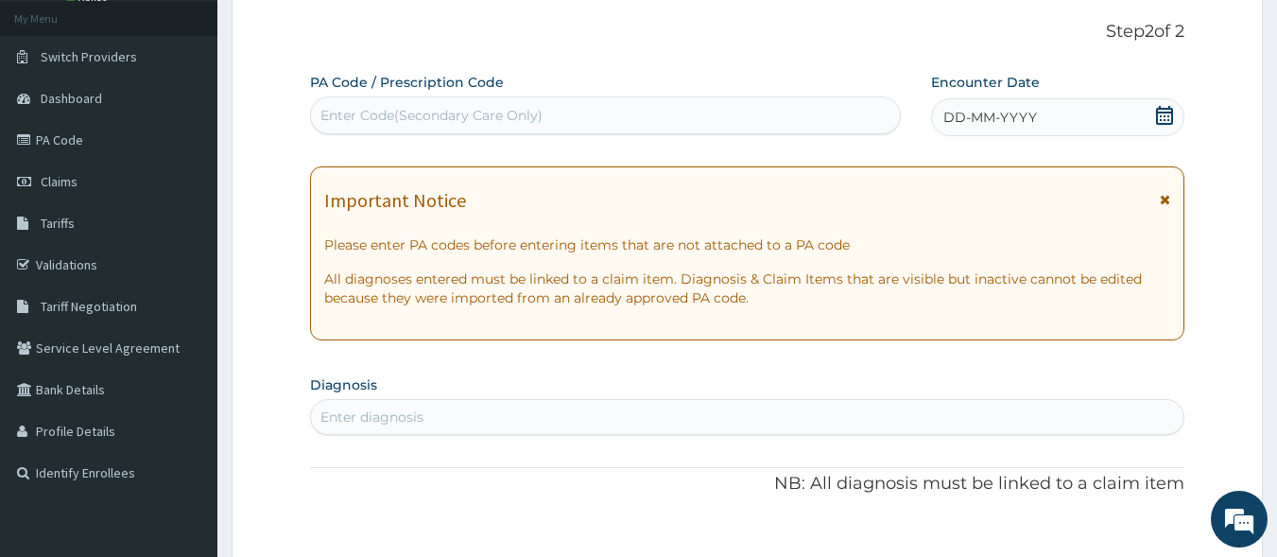
click at [530, 114] on div "Enter Code(Secondary Care Only)" at bounding box center [432, 115] width 222 height 19
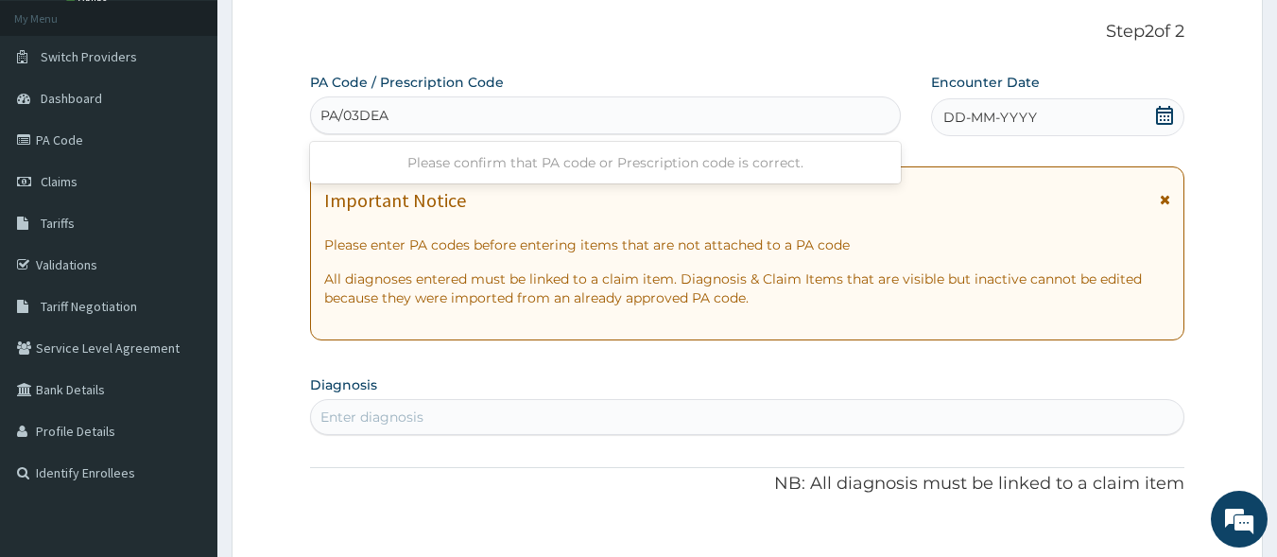
type input "PA/03DEA1"
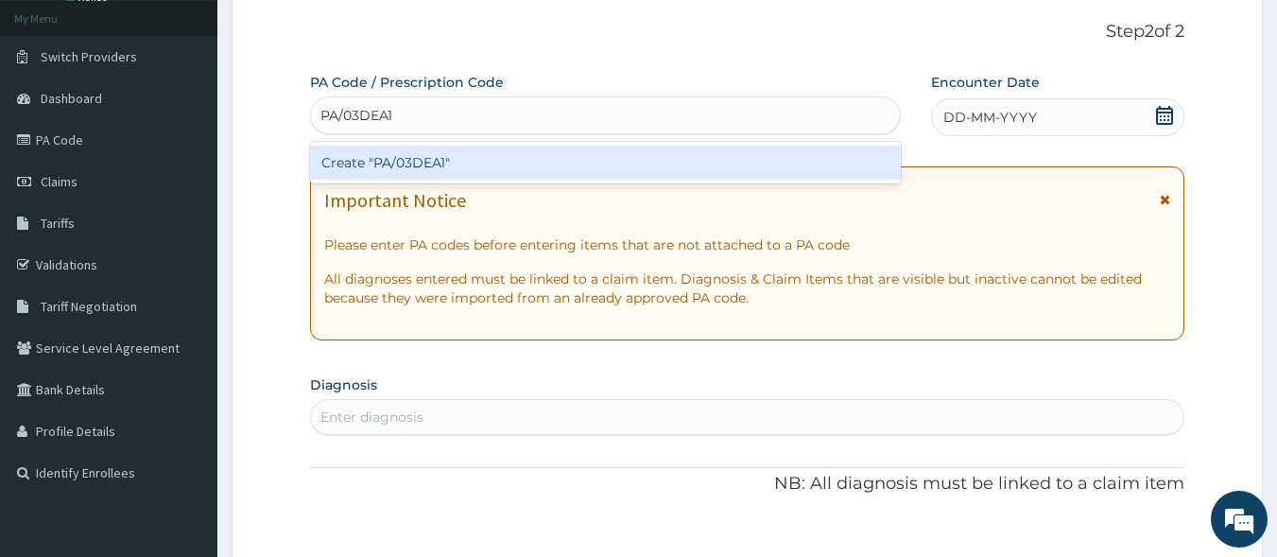
click at [458, 157] on div "Create "PA/03DEA1"" at bounding box center [606, 163] width 592 height 34
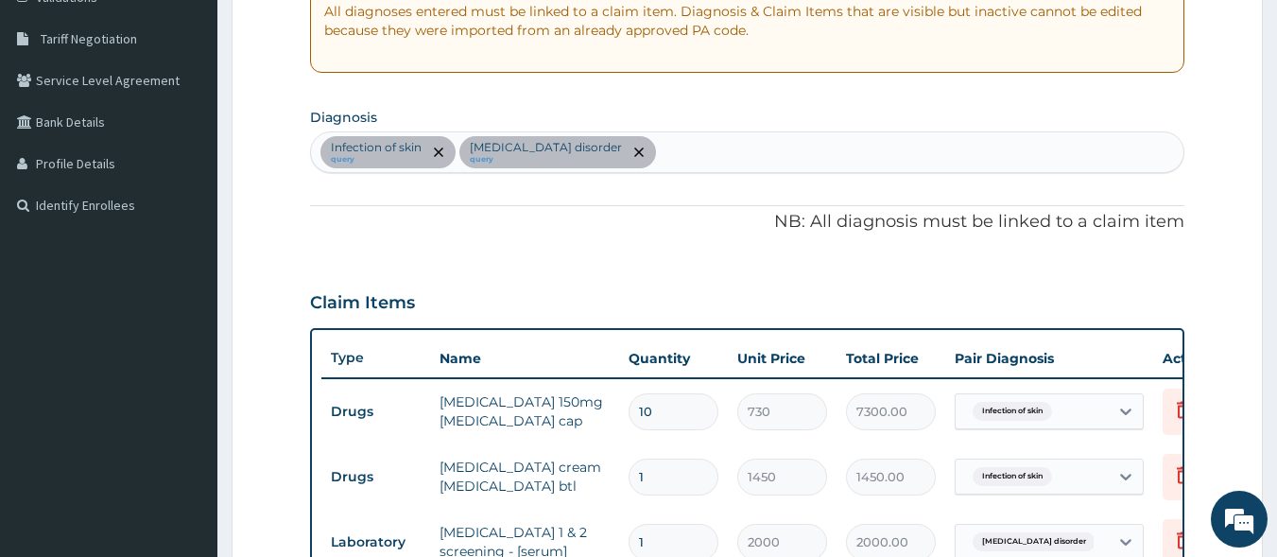
scroll to position [316, 0]
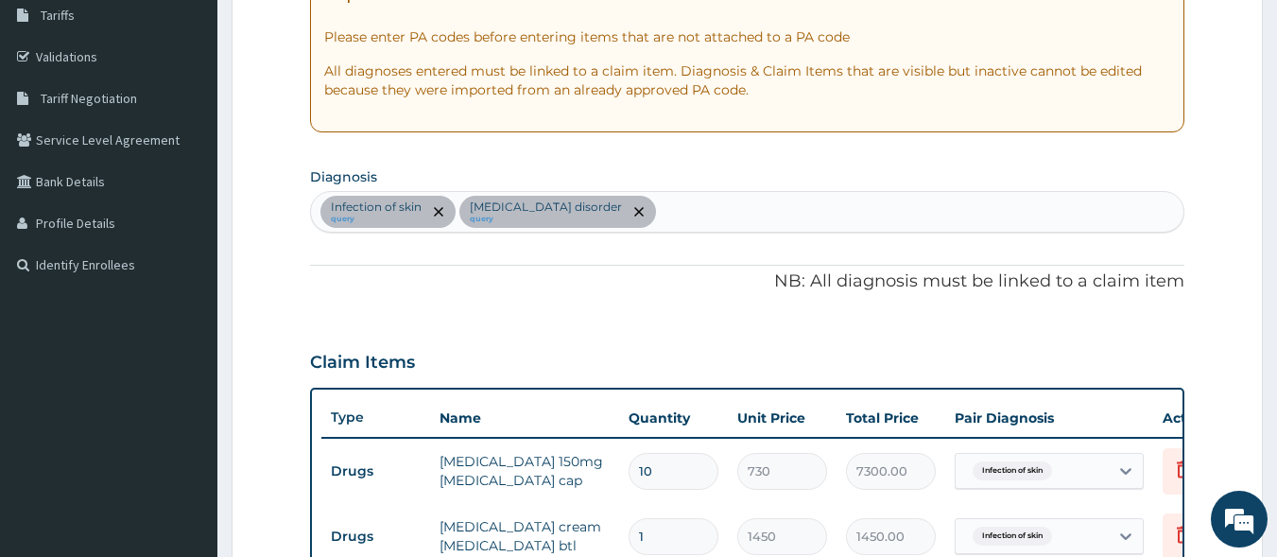
click at [719, 225] on div "Infection of skin query Immunodeficiency disorder query" at bounding box center [748, 212] width 874 height 40
type input "MALARIA"
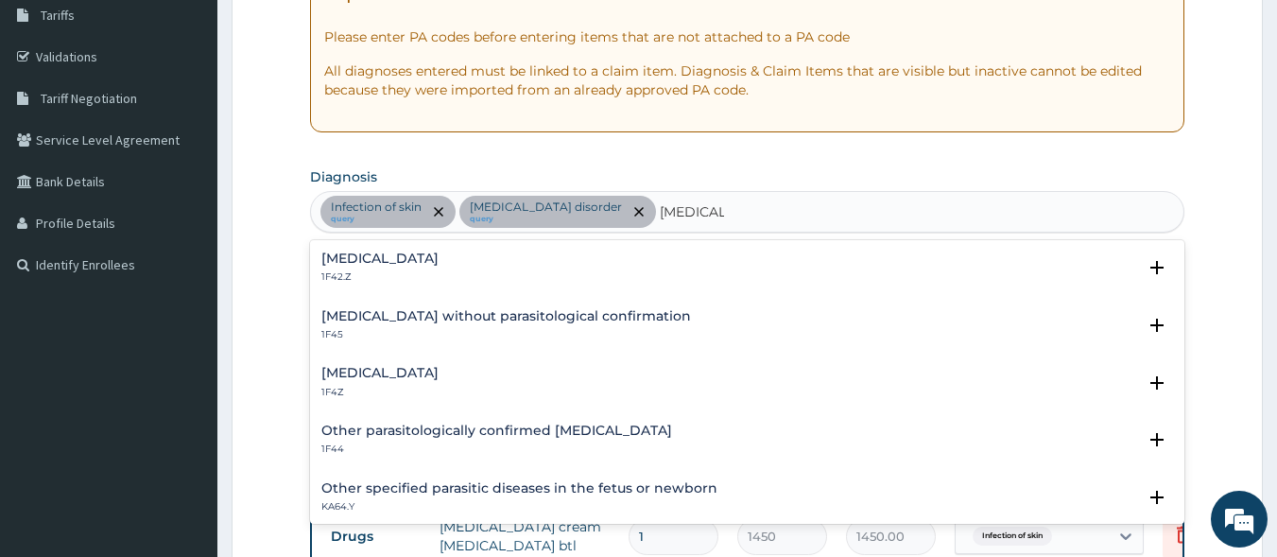
click at [421, 375] on h4 "Malaria, unspecified" at bounding box center [379, 373] width 117 height 14
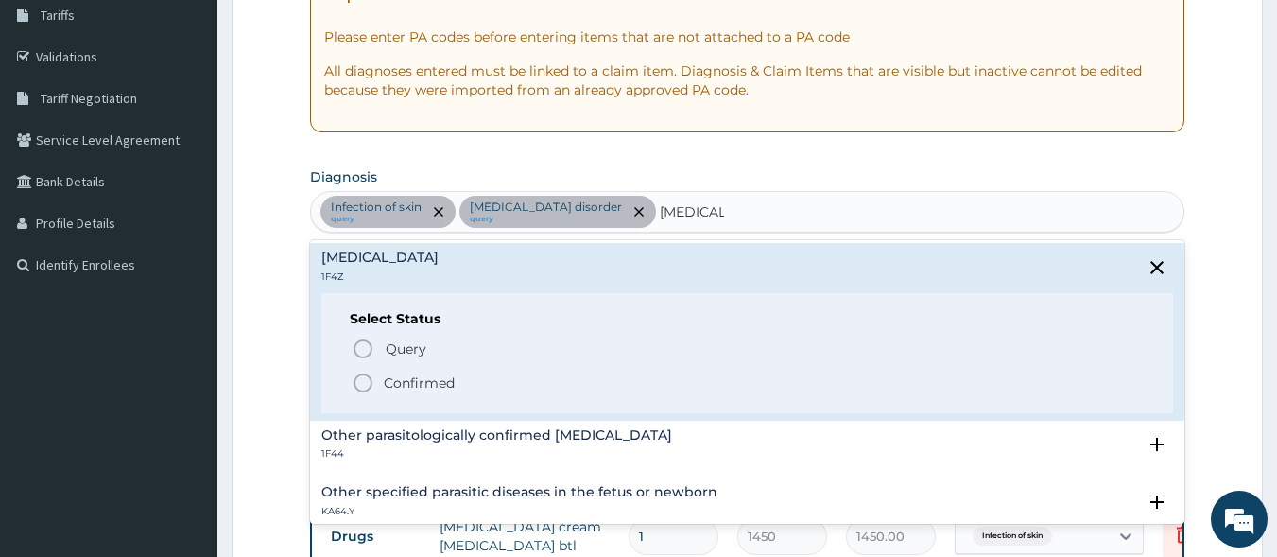
scroll to position [150, 0]
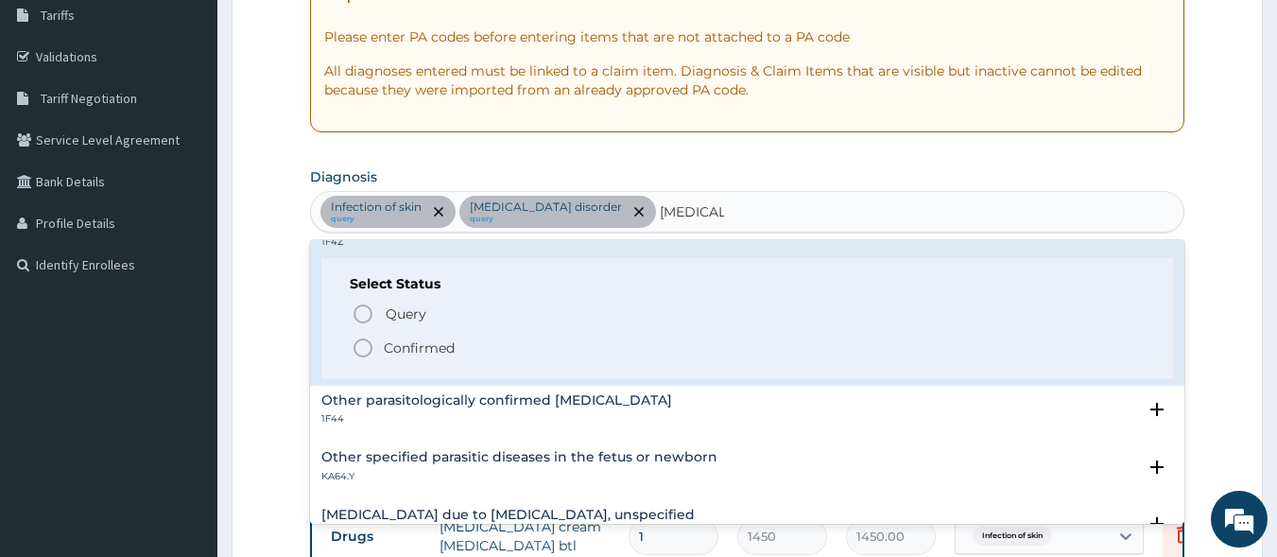
click at [363, 349] on icon "status option filled" at bounding box center [363, 348] width 23 height 23
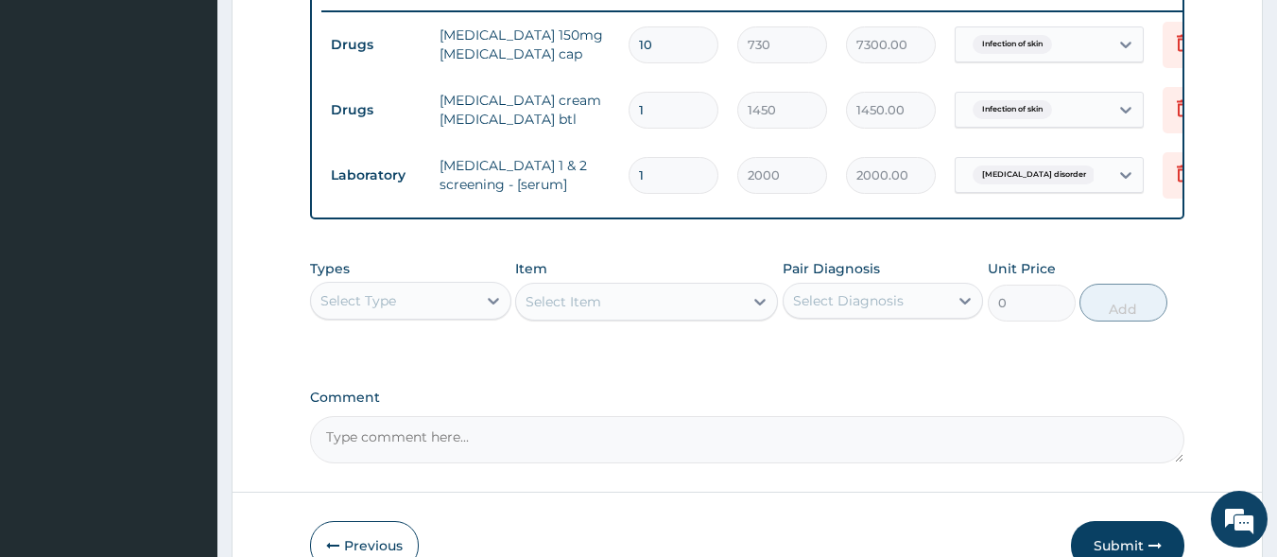
scroll to position [746, 0]
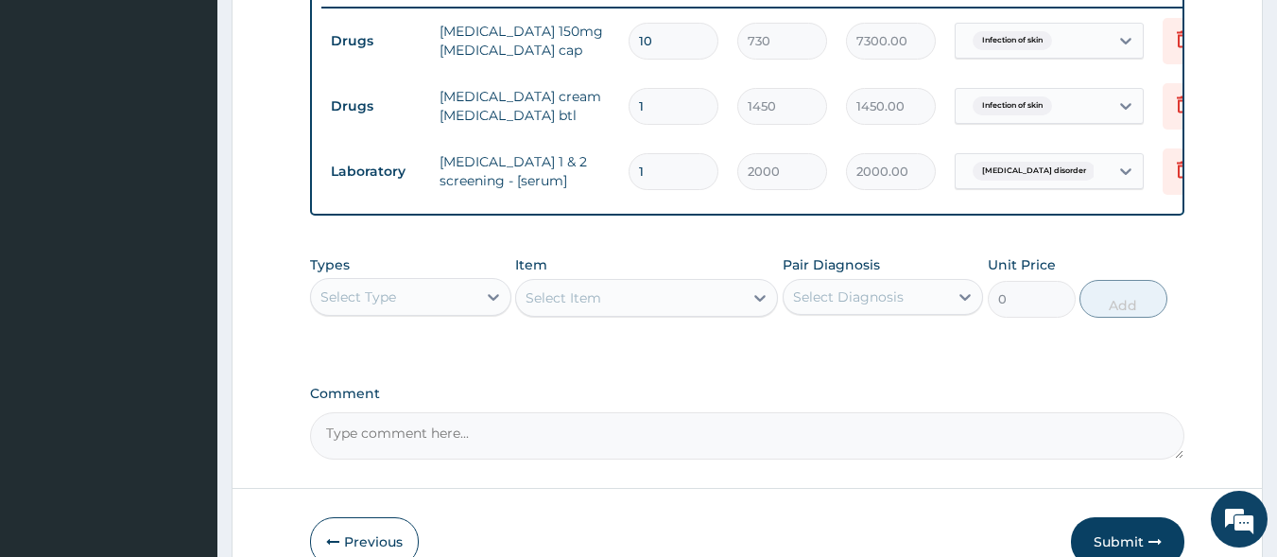
click at [449, 312] on div "Select Type" at bounding box center [393, 297] width 165 height 30
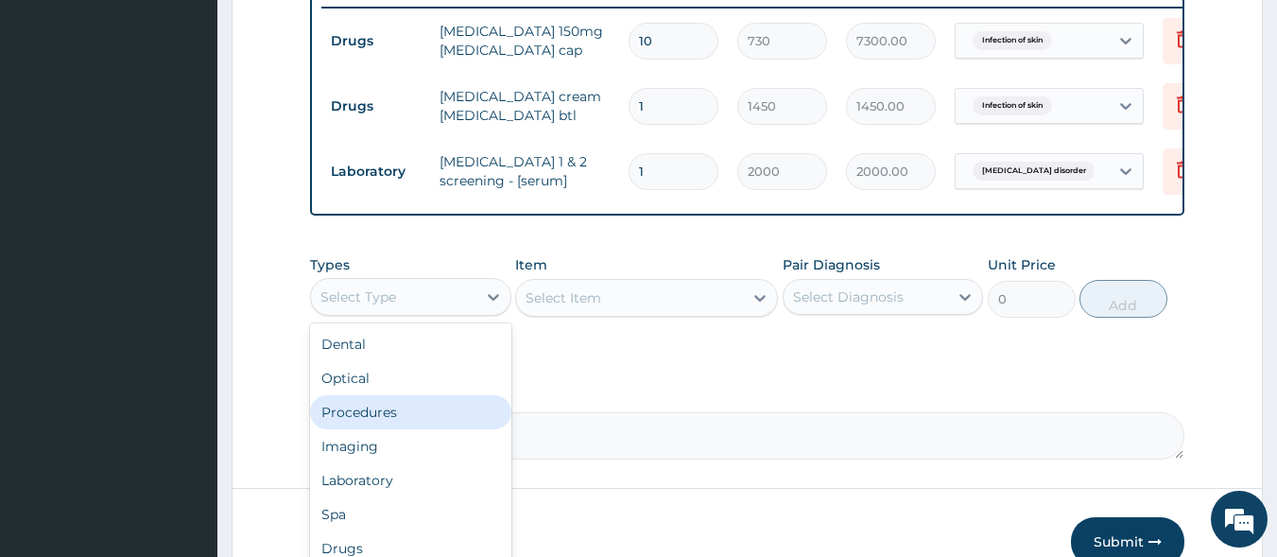
click at [452, 420] on div "Procedures" at bounding box center [410, 412] width 201 height 34
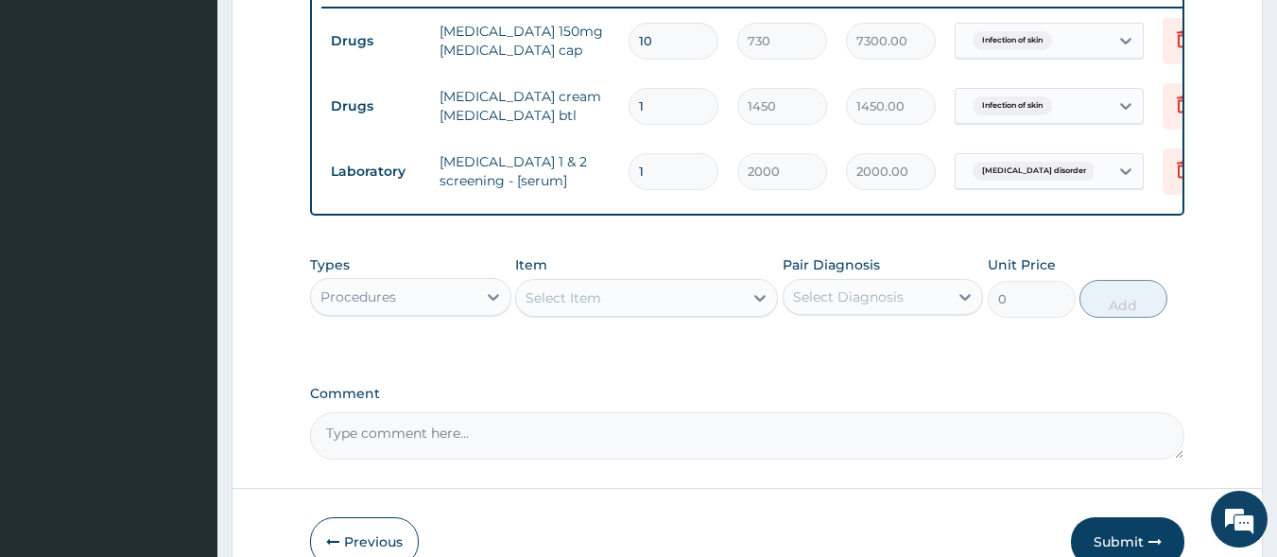
click at [615, 313] on div "Select Item" at bounding box center [629, 298] width 227 height 30
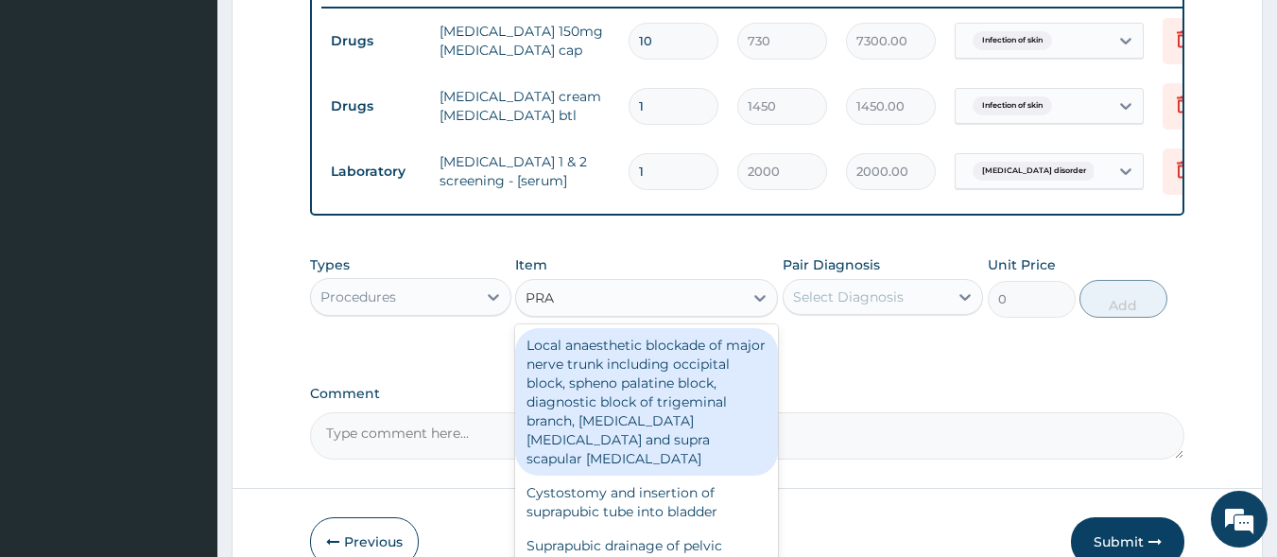
type input "PRAC"
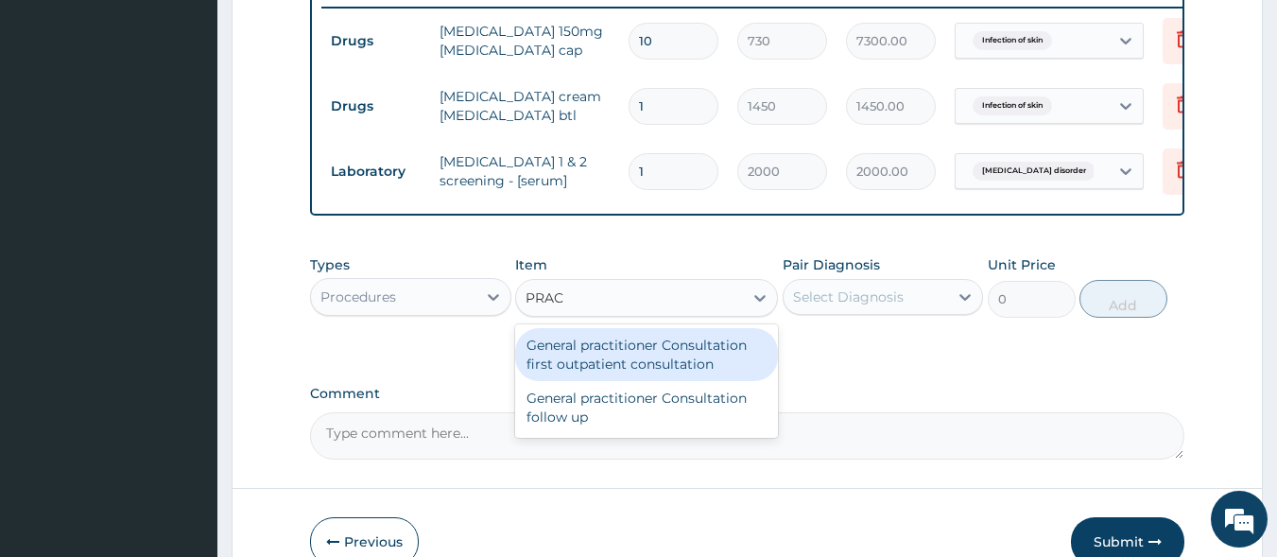
click at [631, 370] on div "General practitioner Consultation first outpatient consultation" at bounding box center [646, 354] width 263 height 53
type input "3000"
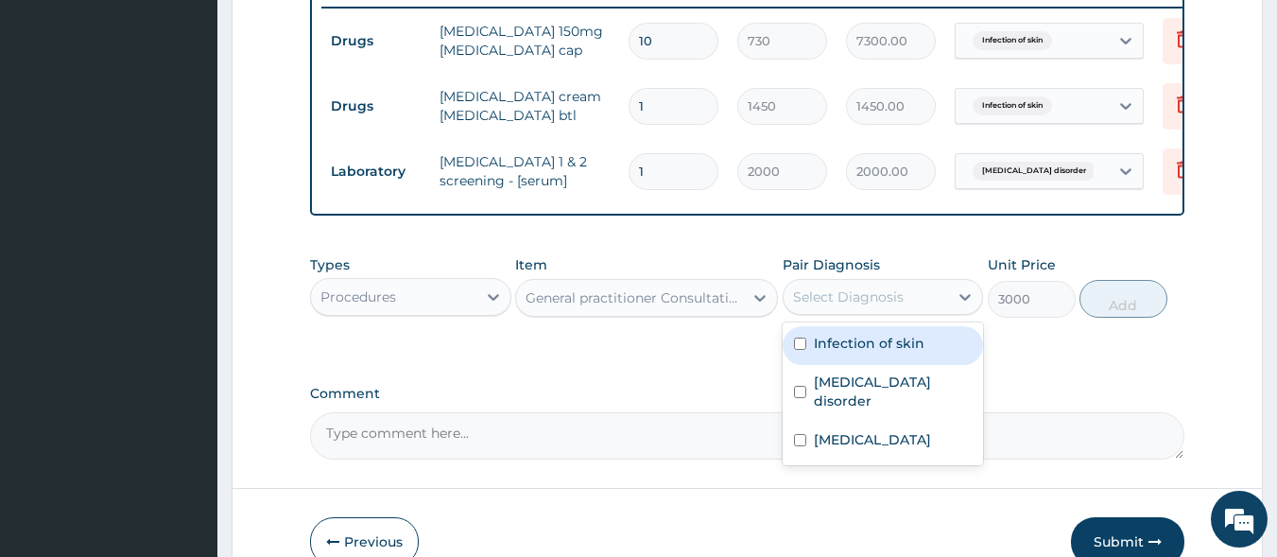
click at [857, 306] on div "Select Diagnosis" at bounding box center [848, 296] width 111 height 19
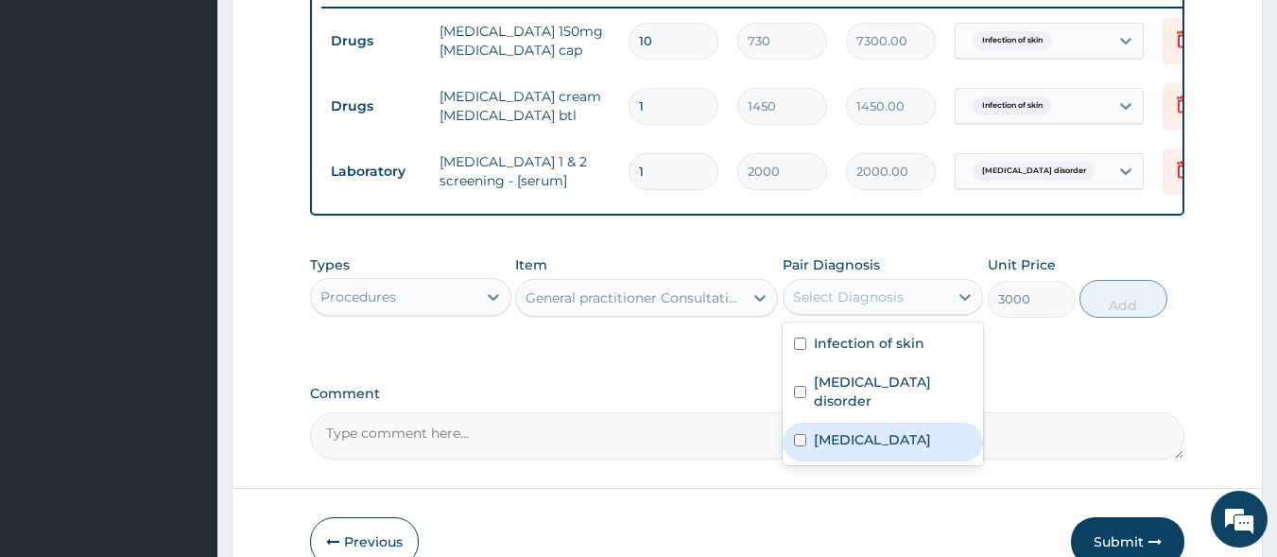
click at [878, 449] on label "[MEDICAL_DATA]" at bounding box center [872, 439] width 117 height 19
checkbox input "true"
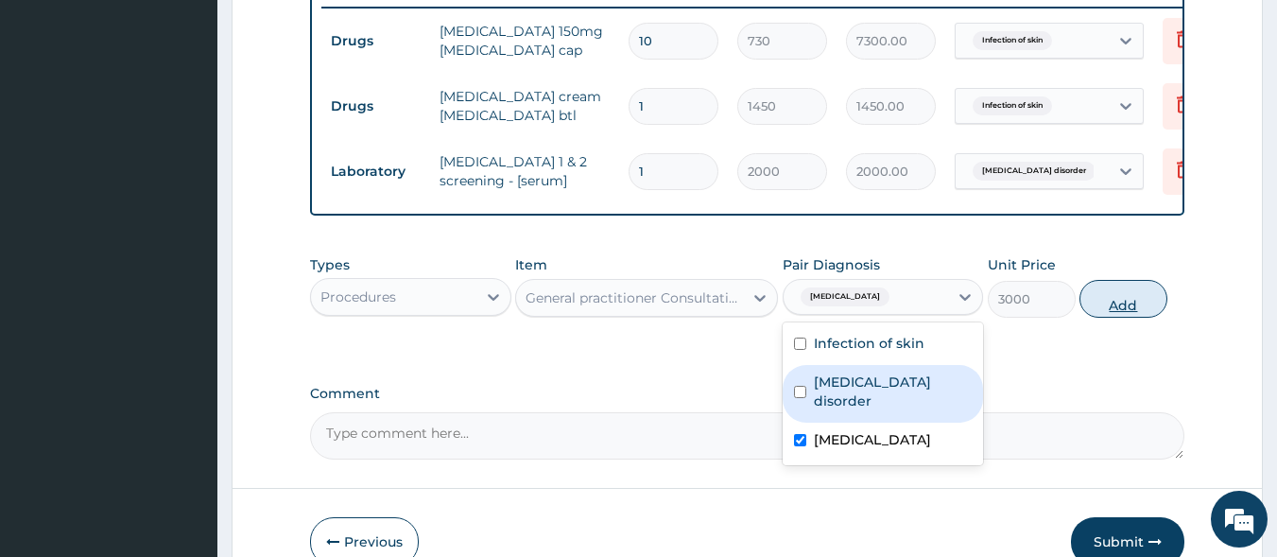
click at [1121, 309] on button "Add" at bounding box center [1124, 299] width 88 height 38
type input "0"
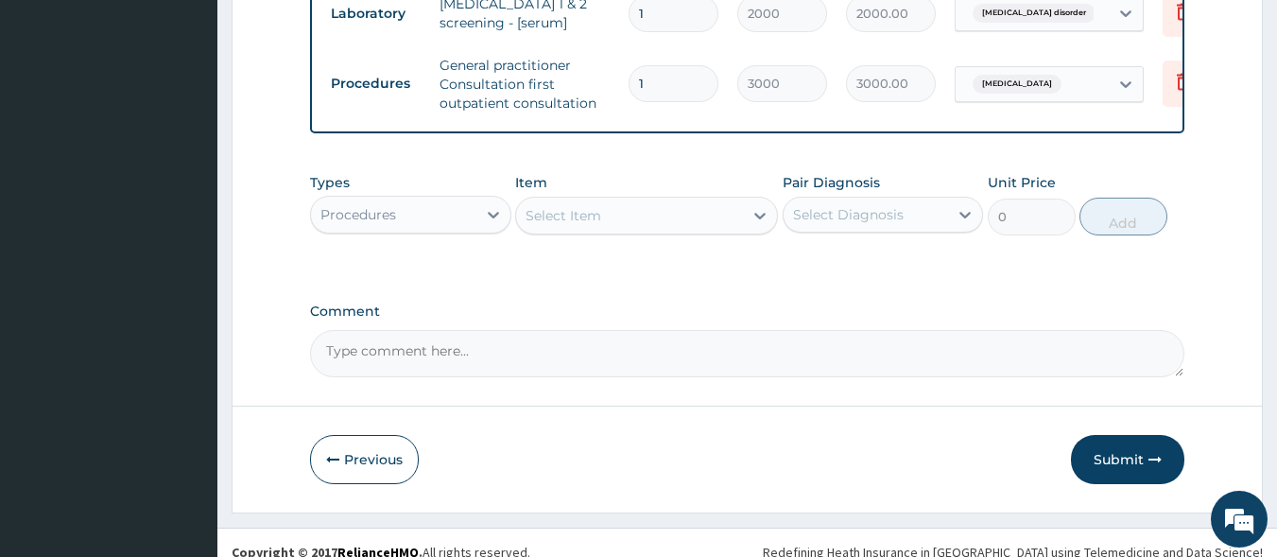
scroll to position [937, 0]
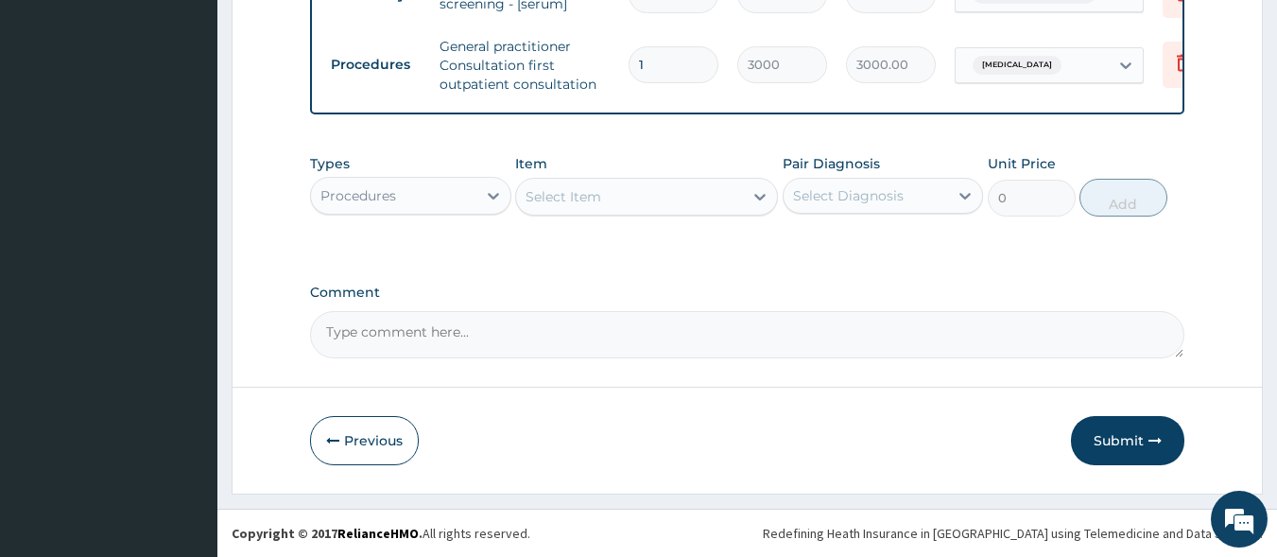
click at [404, 199] on div "Procedures" at bounding box center [393, 196] width 165 height 30
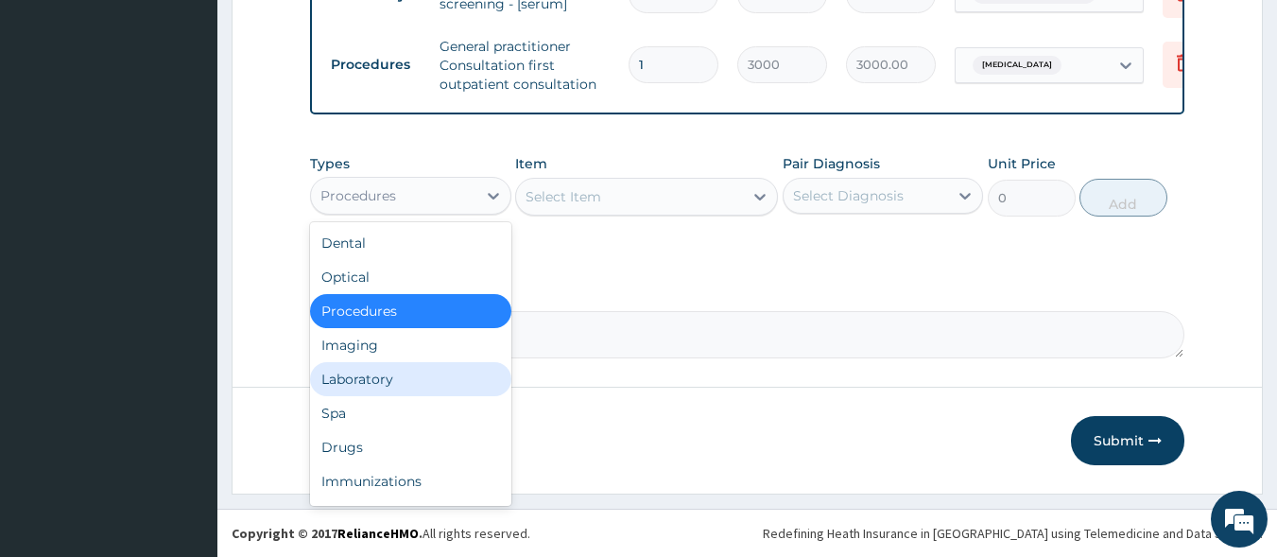
click at [428, 382] on div "Laboratory" at bounding box center [410, 379] width 201 height 34
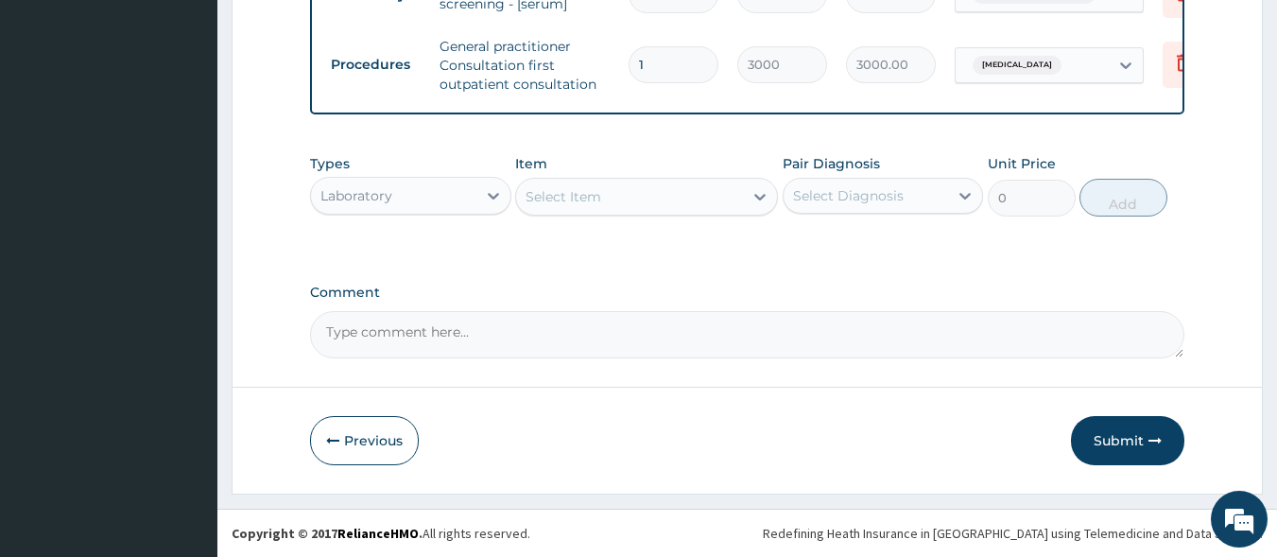
click at [654, 188] on div "Select Item" at bounding box center [629, 197] width 227 height 30
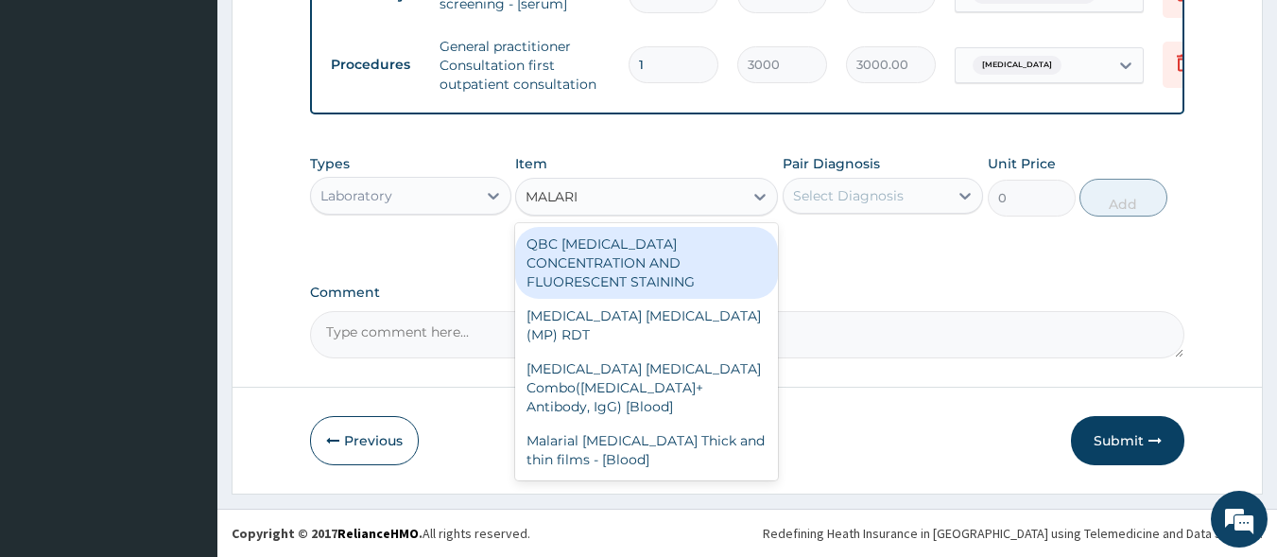
type input "[MEDICAL_DATA]"
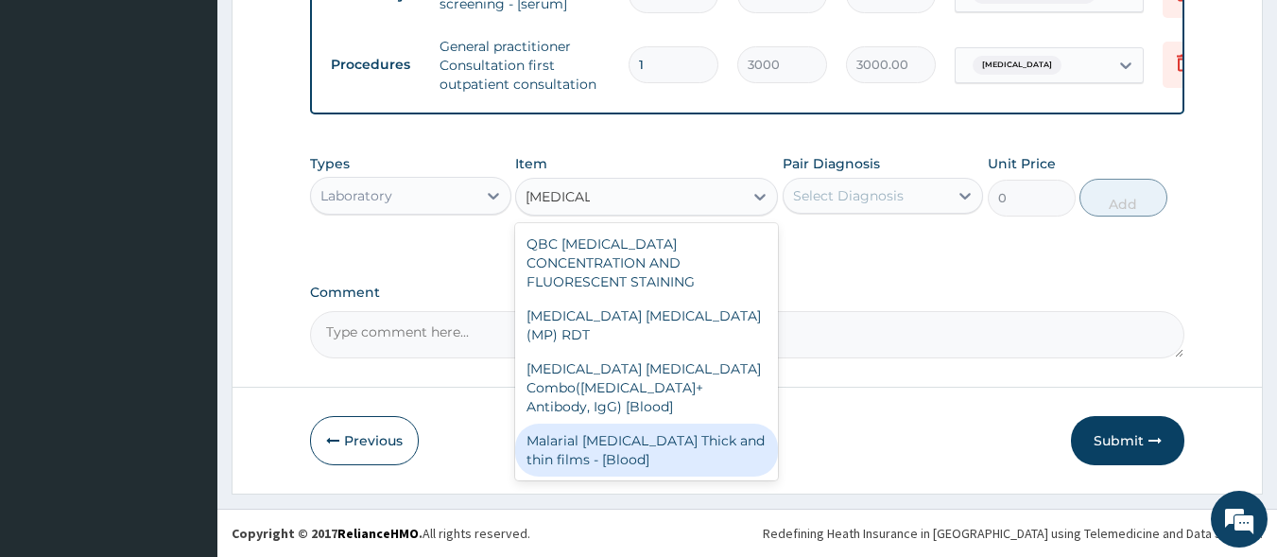
click at [664, 424] on div "Malarial [MEDICAL_DATA] Thick and thin films - [Blood]" at bounding box center [646, 450] width 263 height 53
type input "1500"
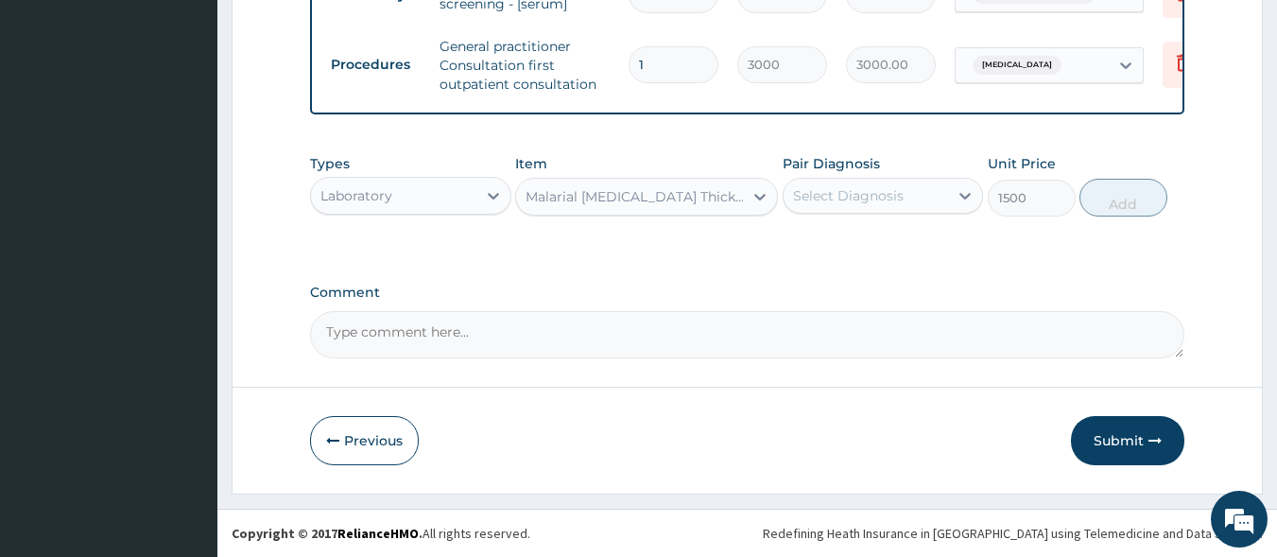
click at [841, 199] on div "Select Diagnosis" at bounding box center [848, 195] width 111 height 19
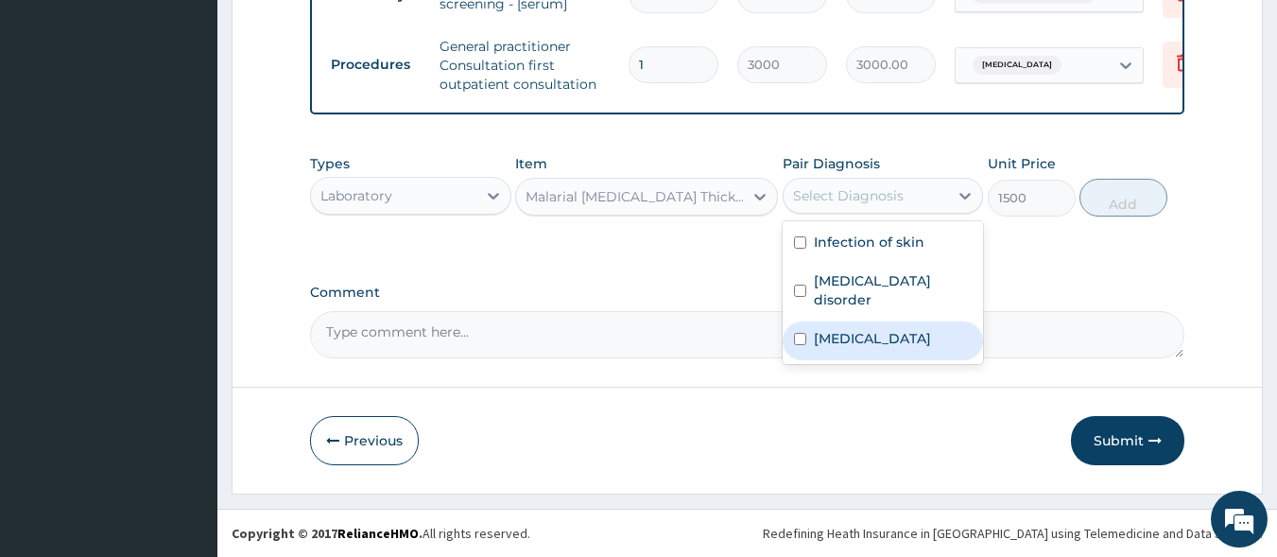
click at [868, 339] on label "[MEDICAL_DATA]" at bounding box center [872, 338] width 117 height 19
checkbox input "true"
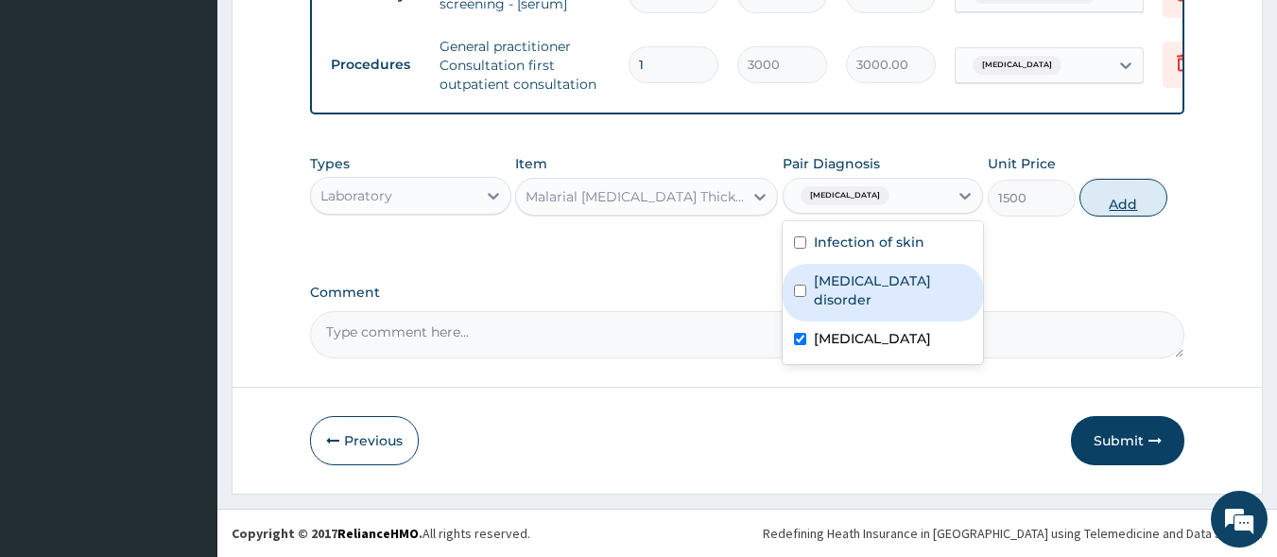
click at [1130, 202] on button "Add" at bounding box center [1124, 198] width 88 height 38
type input "0"
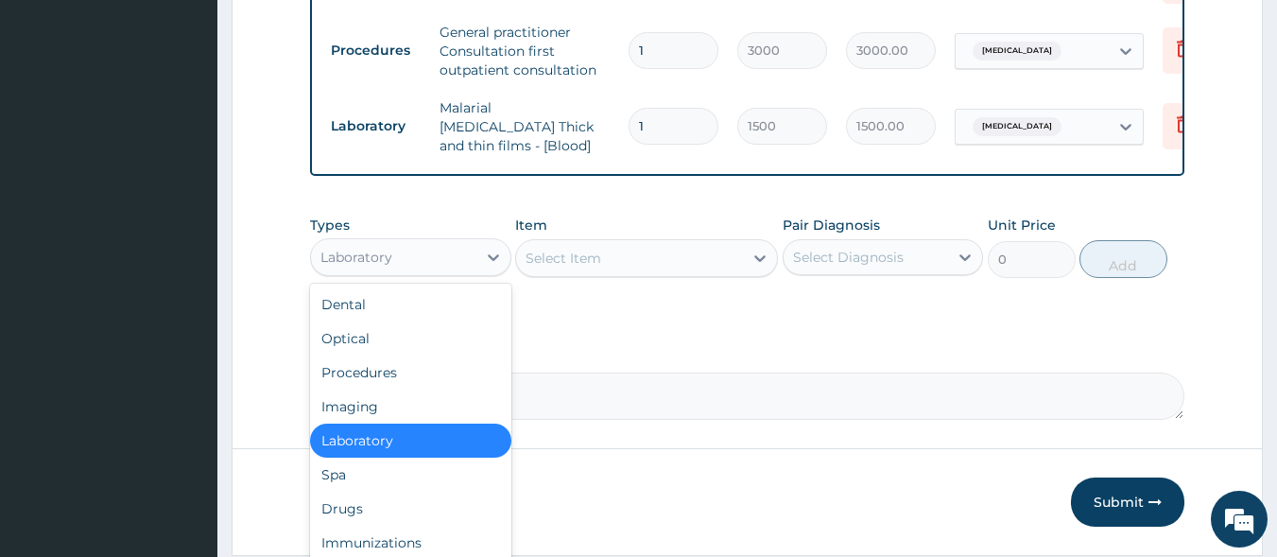
click at [469, 257] on div "Laboratory" at bounding box center [393, 257] width 165 height 30
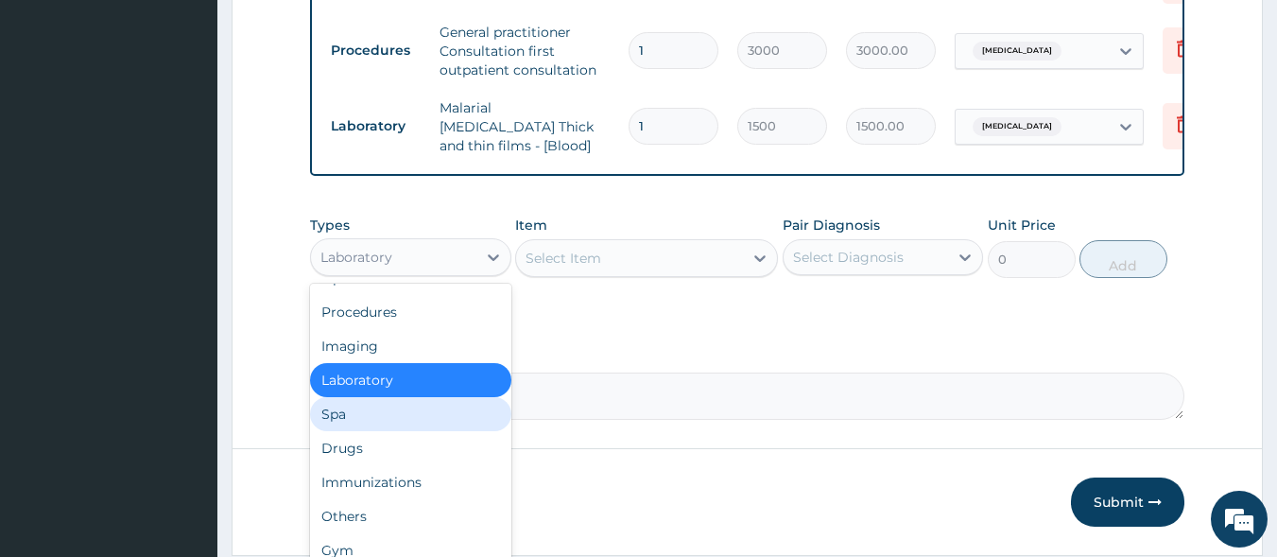
scroll to position [64, 0]
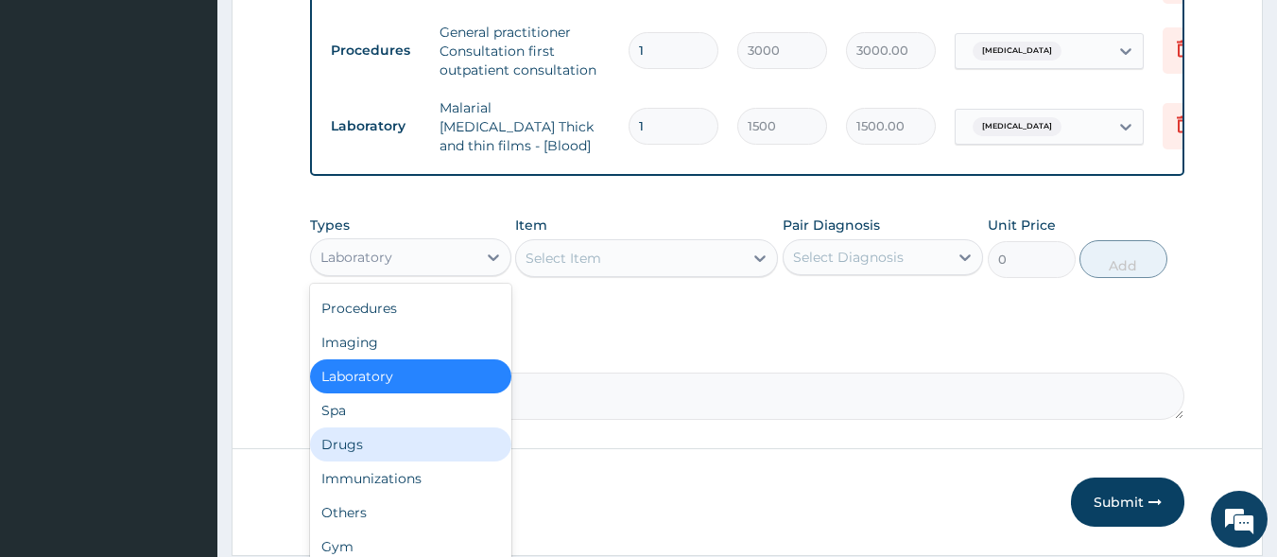
click at [433, 451] on div "Drugs" at bounding box center [410, 444] width 201 height 34
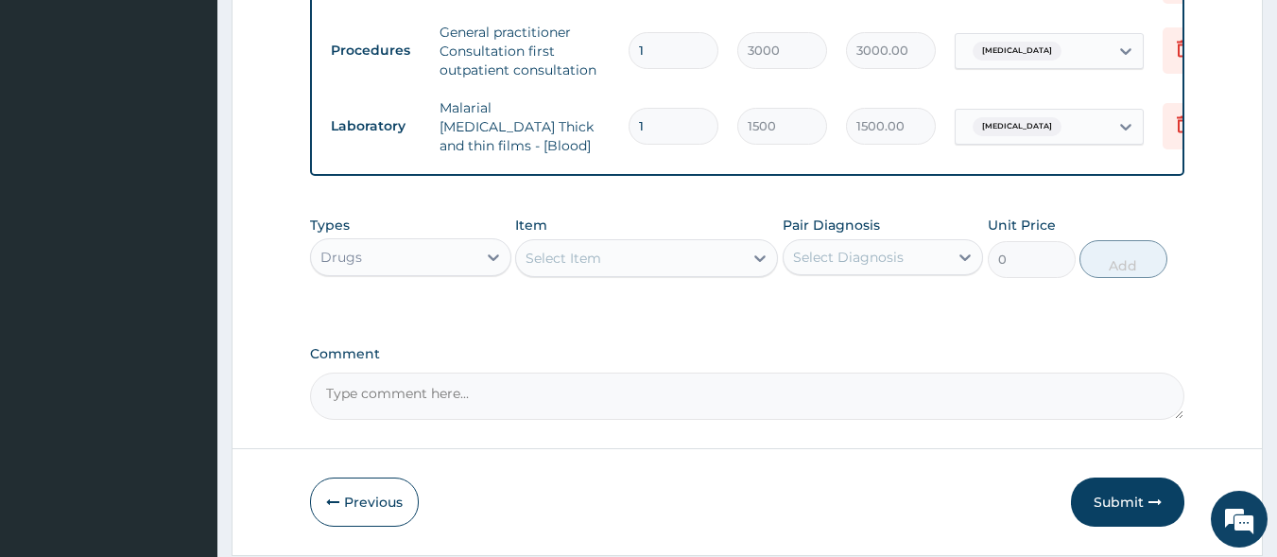
click at [613, 261] on div "Select Item" at bounding box center [629, 258] width 227 height 30
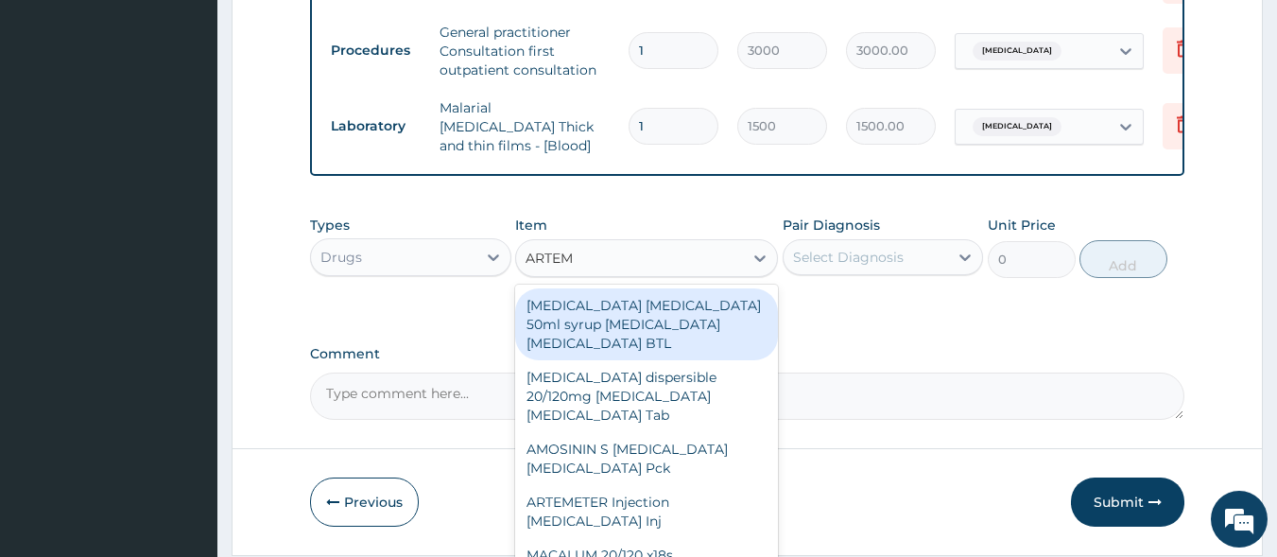
type input "ARTEME"
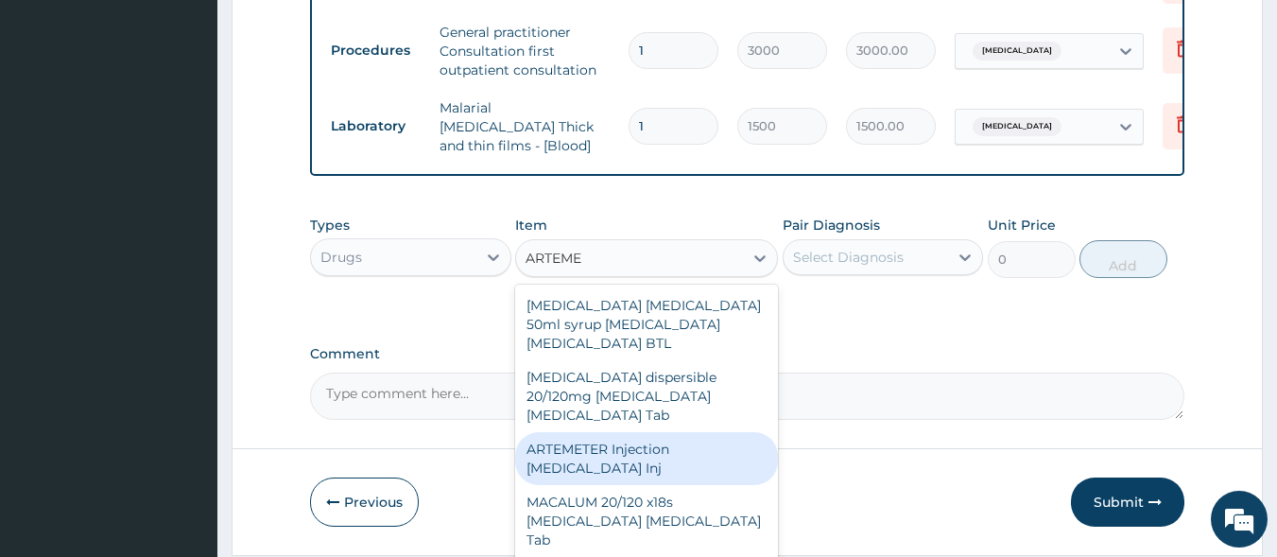
click at [615, 437] on div "ARTEMETER Injection [MEDICAL_DATA] Inj" at bounding box center [646, 458] width 263 height 53
type input "300"
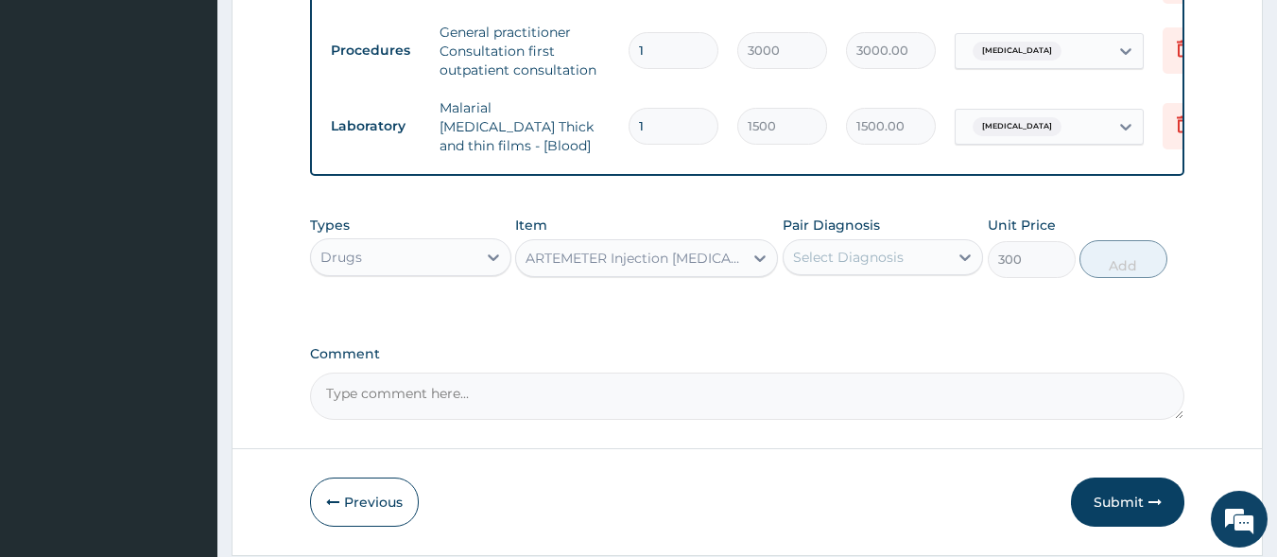
click at [844, 257] on div "Select Diagnosis" at bounding box center [848, 257] width 111 height 19
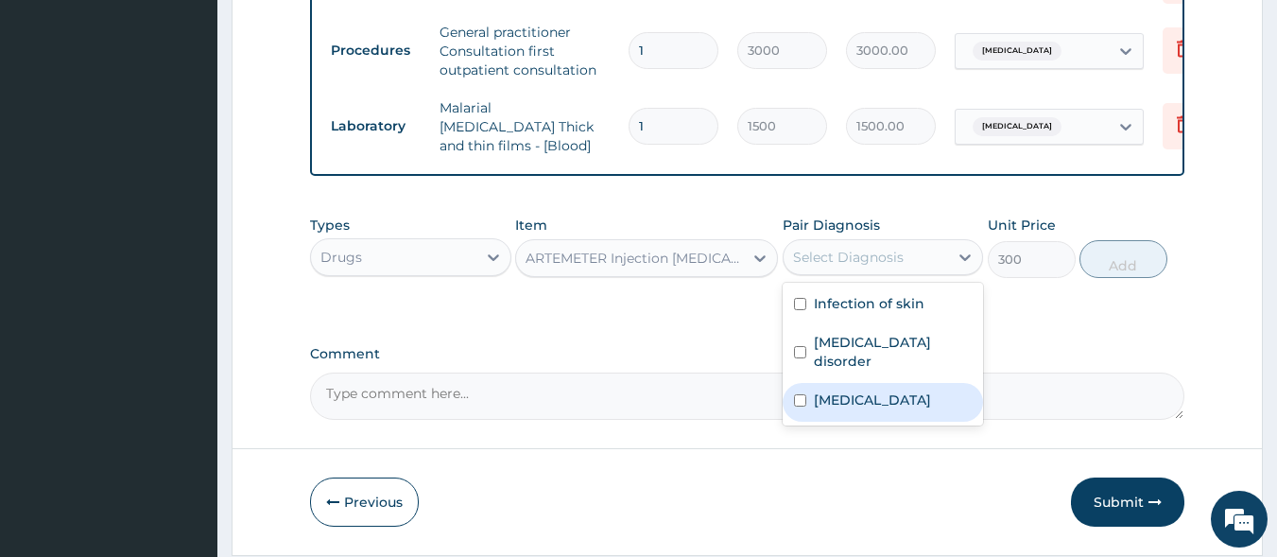
click at [862, 402] on label "[MEDICAL_DATA]" at bounding box center [872, 399] width 117 height 19
checkbox input "true"
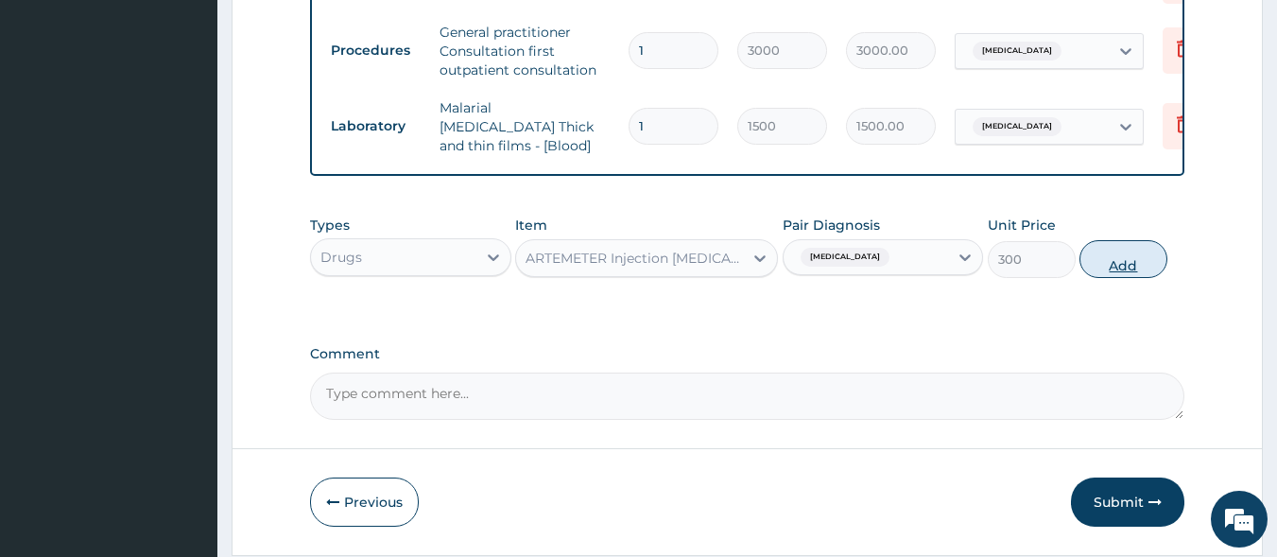
click at [1123, 269] on button "Add" at bounding box center [1124, 259] width 88 height 38
type input "0"
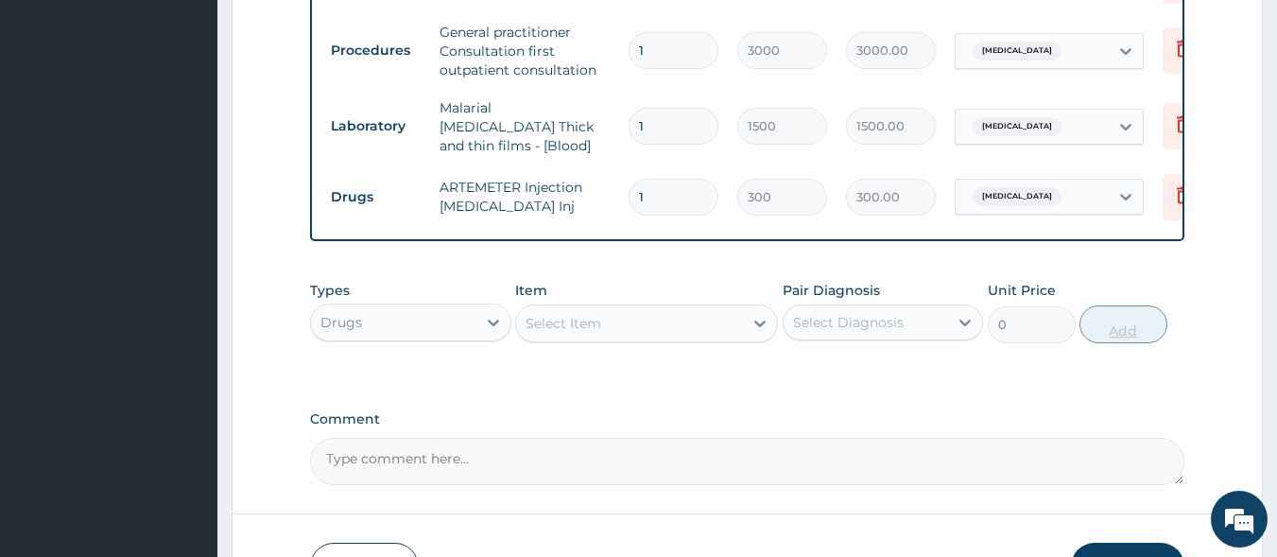
type input "0.00"
type input "2"
type input "600.00"
type input "2"
click at [587, 330] on div "Select Item" at bounding box center [564, 323] width 76 height 19
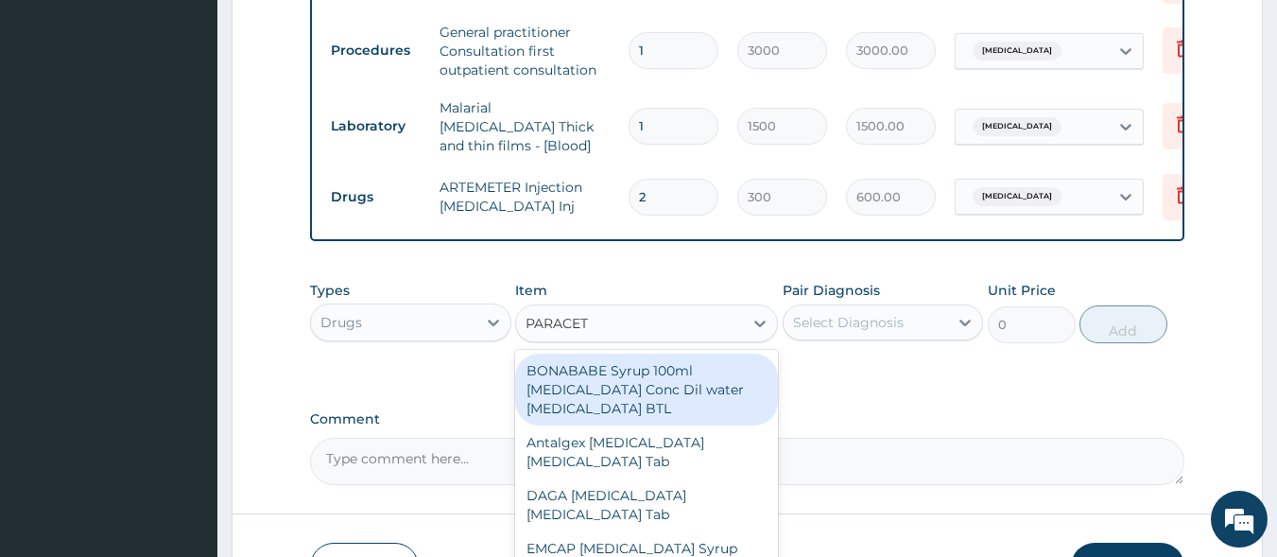
type input "PARACETA"
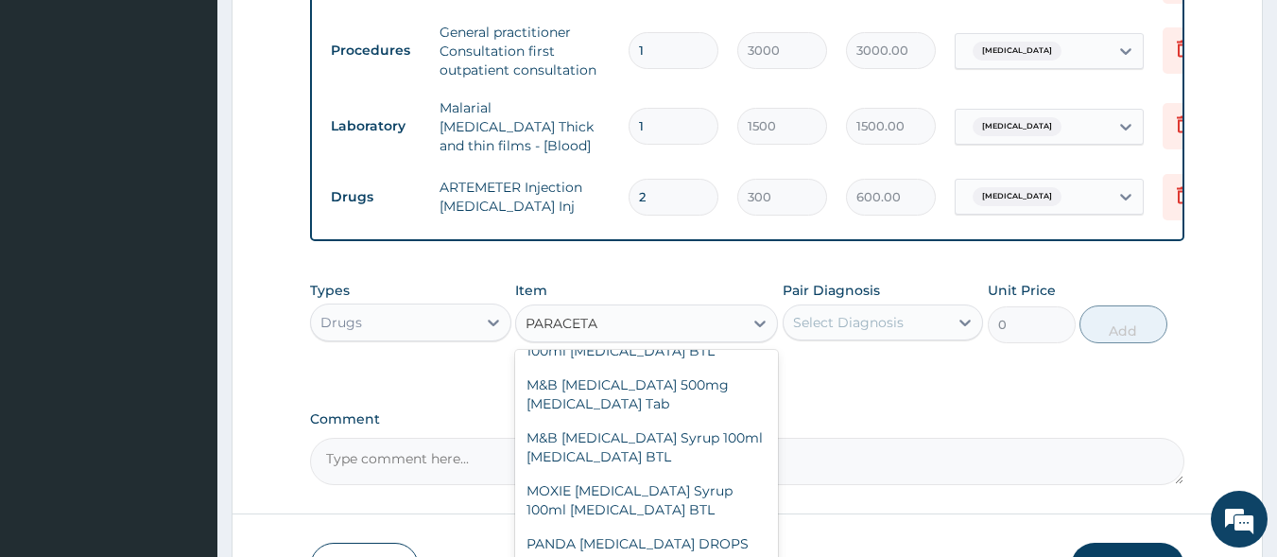
scroll to position [434, 0]
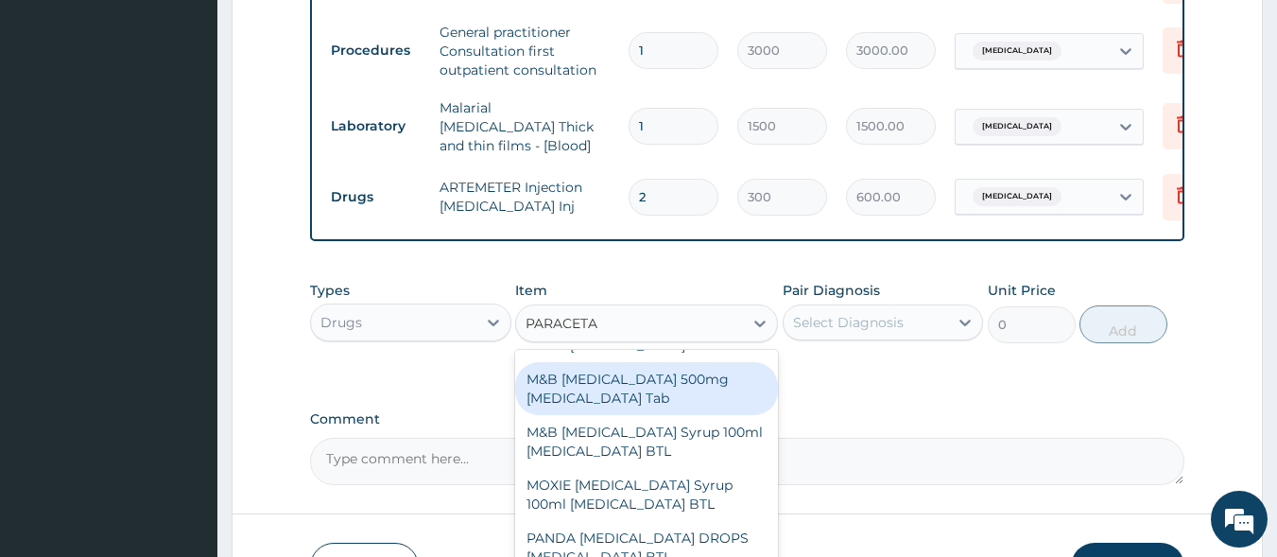
click at [624, 388] on div "M&B [MEDICAL_DATA] 500mg [MEDICAL_DATA] Tab" at bounding box center [646, 388] width 263 height 53
type input "10"
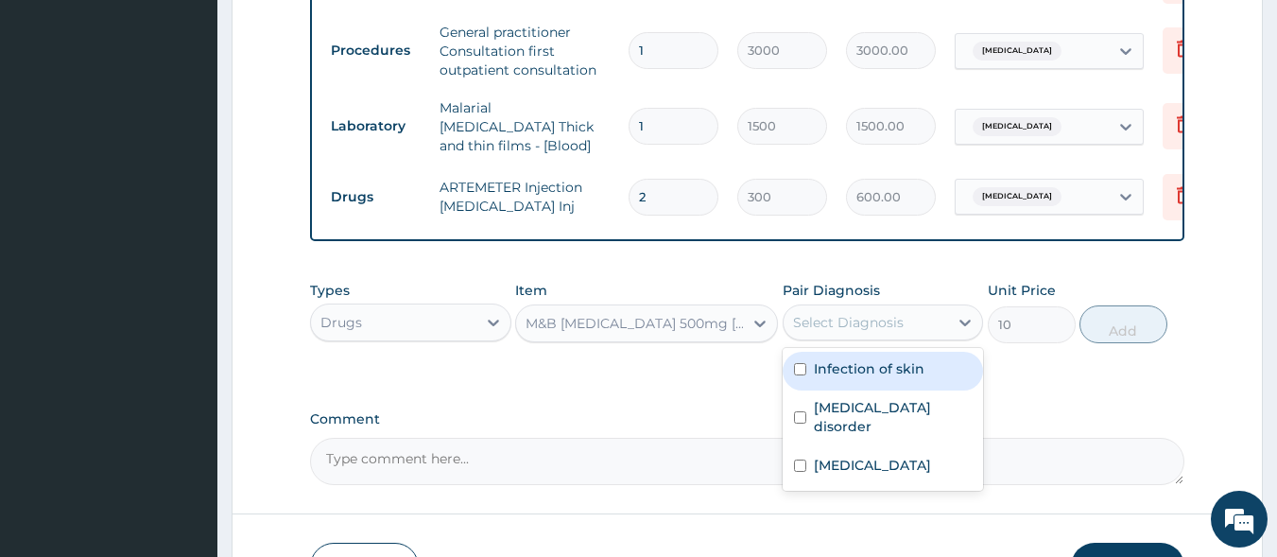
click at [853, 325] on div "Select Diagnosis" at bounding box center [848, 322] width 111 height 19
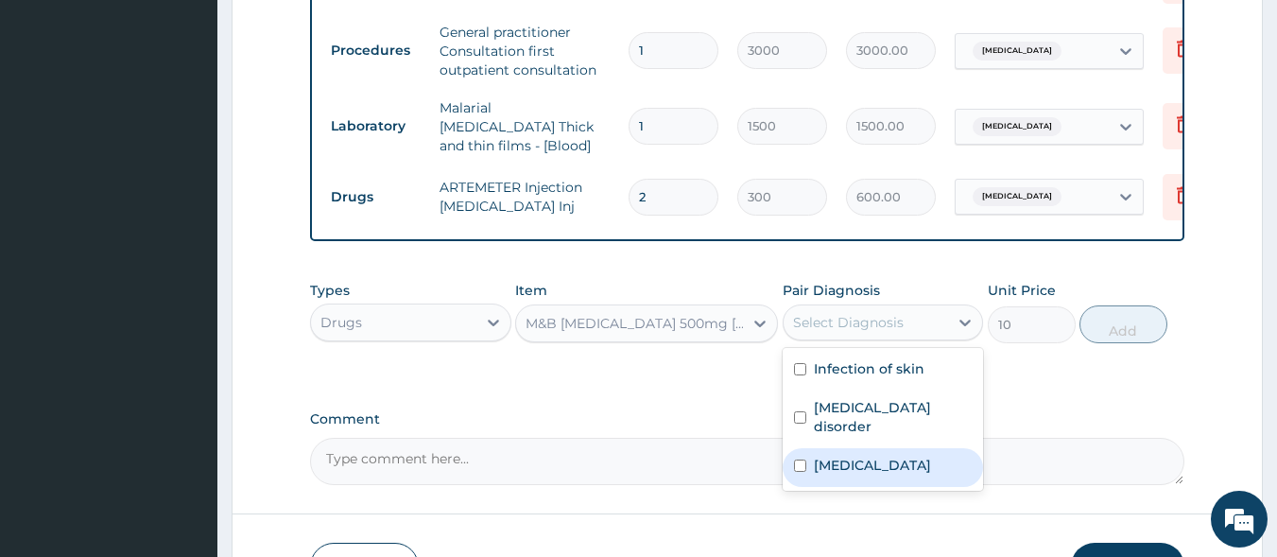
click at [866, 480] on div "[MEDICAL_DATA]" at bounding box center [883, 467] width 201 height 39
checkbox input "true"
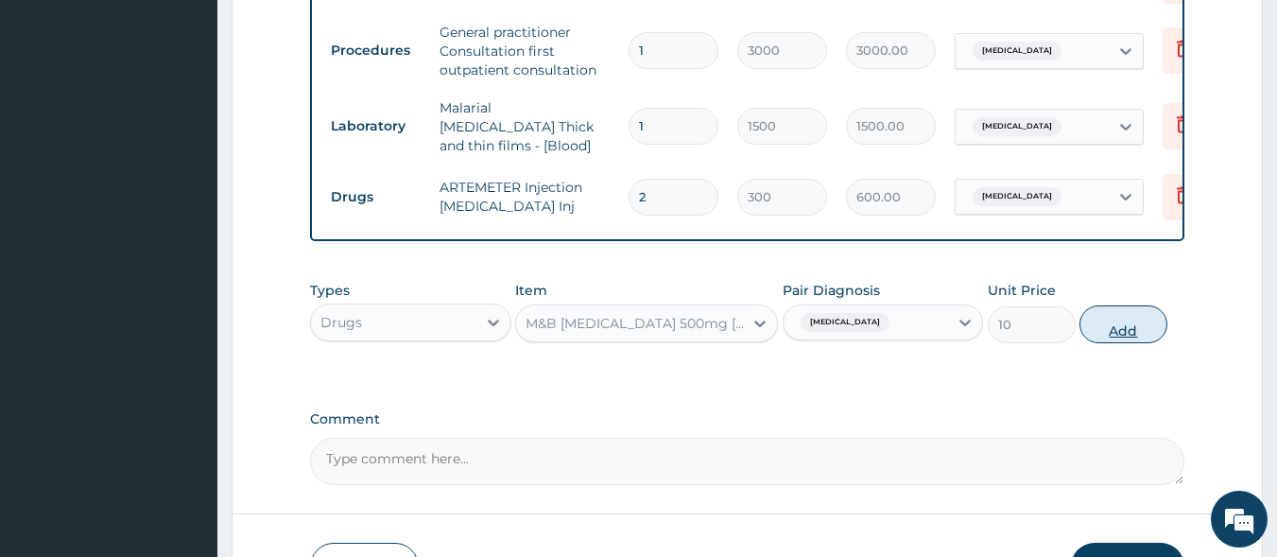
click at [1138, 326] on button "Add" at bounding box center [1124, 324] width 88 height 38
type input "0"
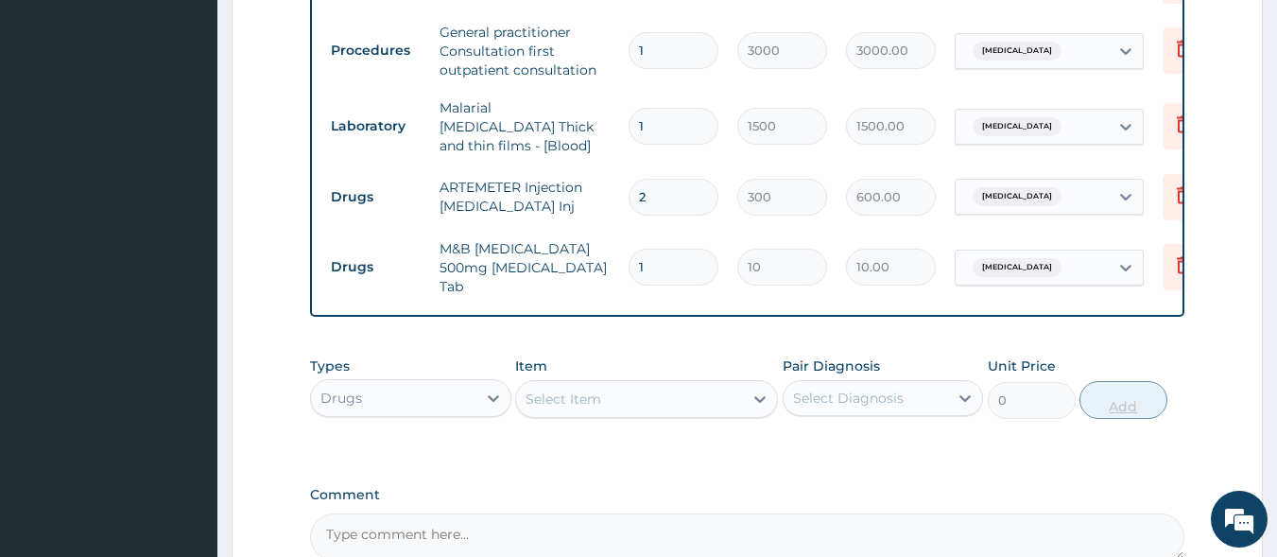
type input "18"
type input "180.00"
type input "16"
type input "160.00"
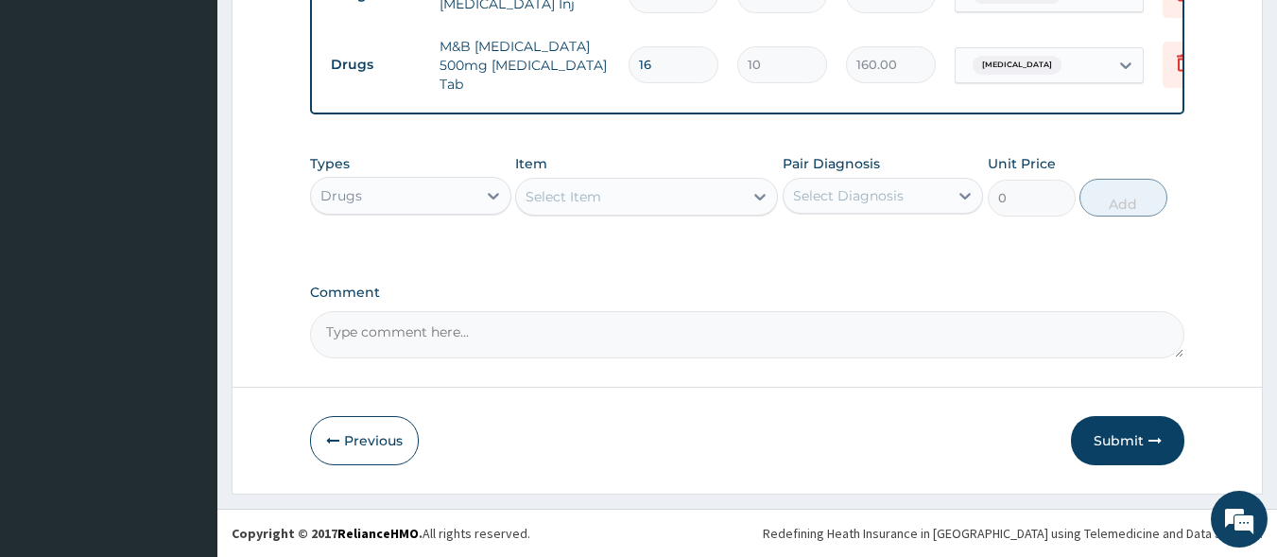
type input "16"
click at [604, 195] on div "Select Item" at bounding box center [629, 197] width 227 height 30
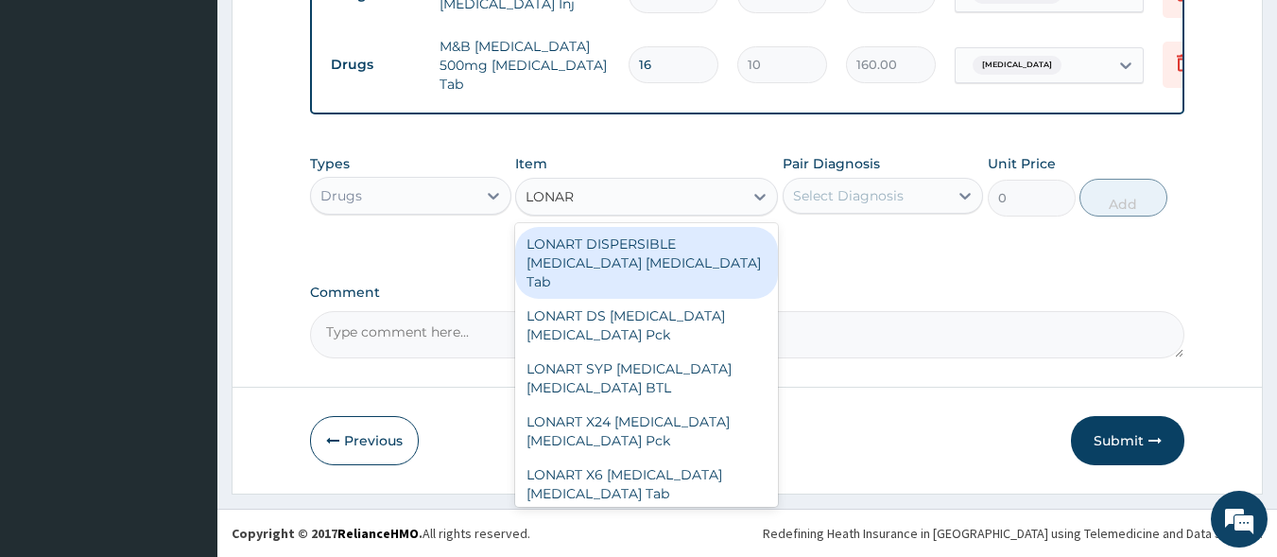
type input "LONART"
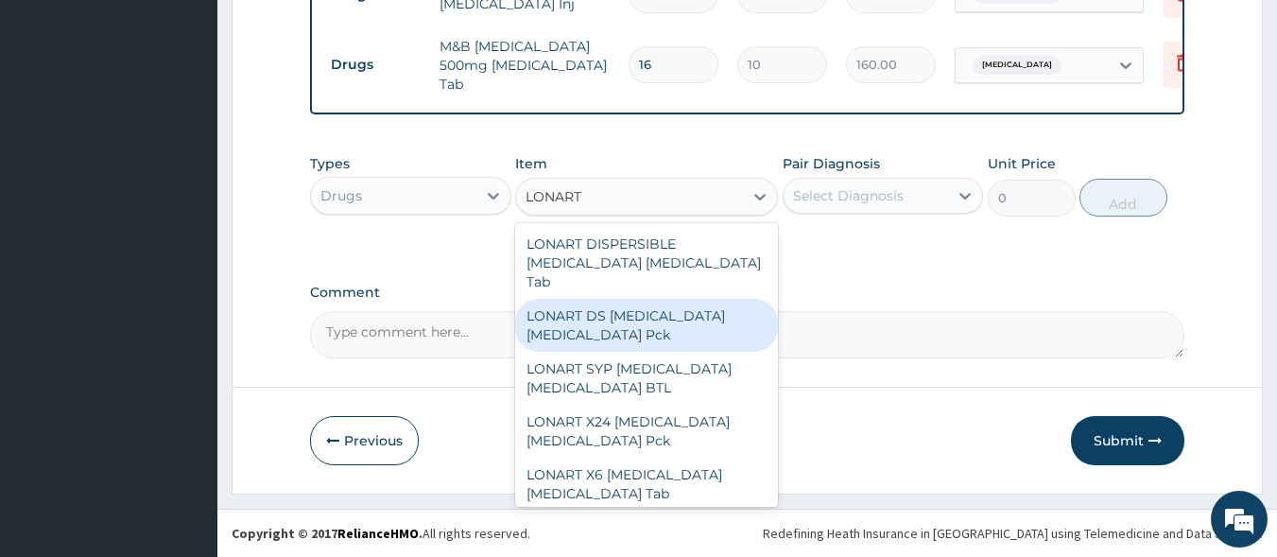
click at [622, 325] on div "LONART DS Artemether Lumefantrine Pck" at bounding box center [646, 325] width 263 height 53
type input "1550"
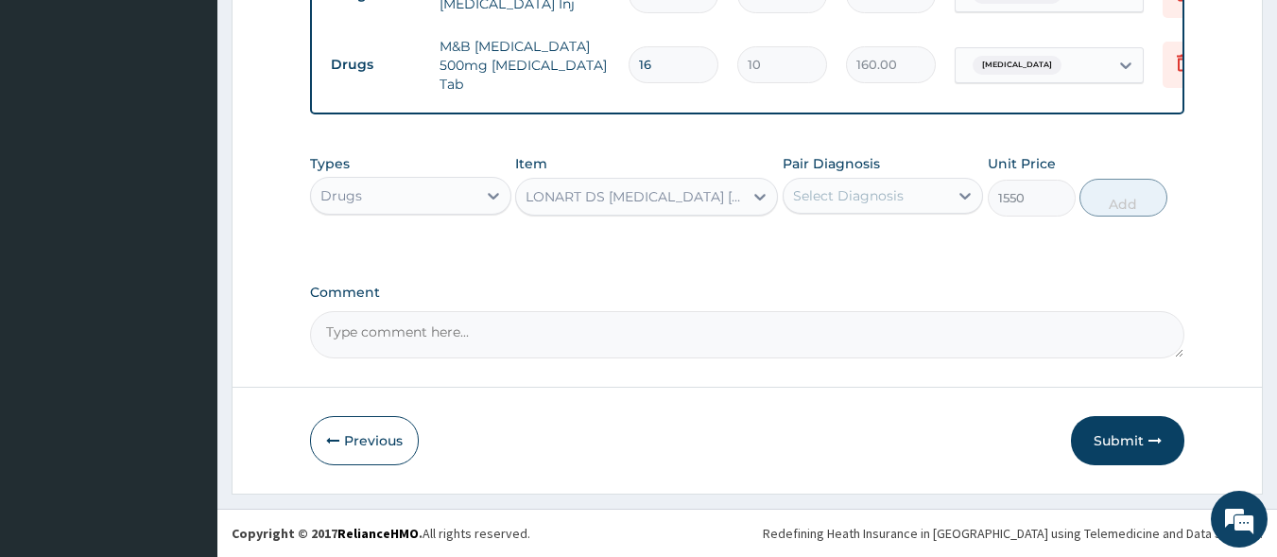
click at [851, 193] on div "Select Diagnosis" at bounding box center [848, 195] width 111 height 19
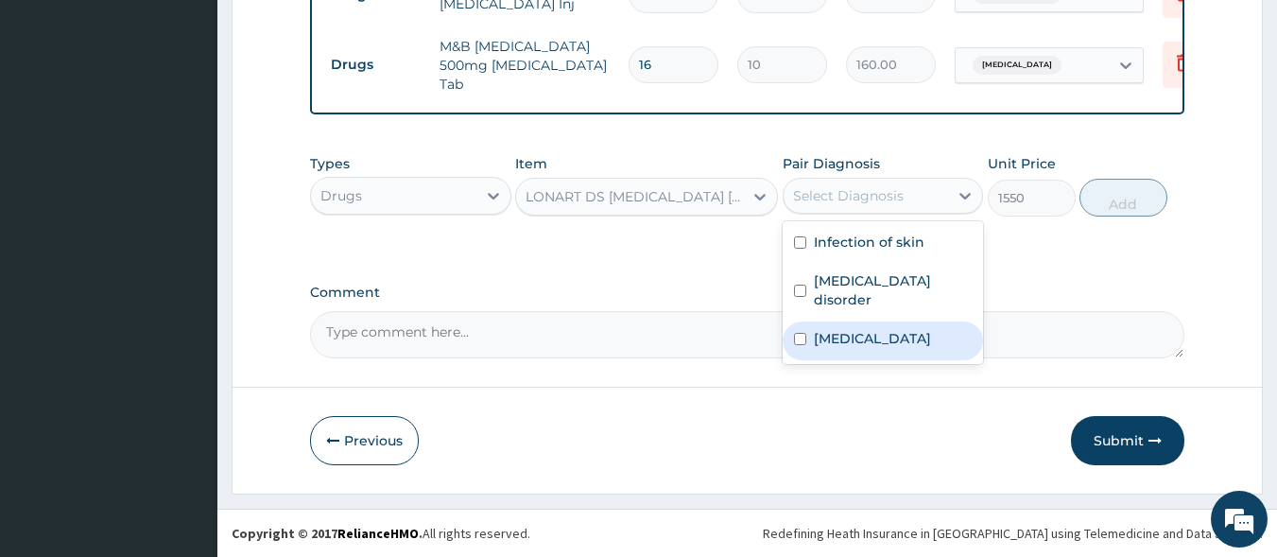
click at [869, 343] on label "[MEDICAL_DATA]" at bounding box center [872, 338] width 117 height 19
checkbox input "true"
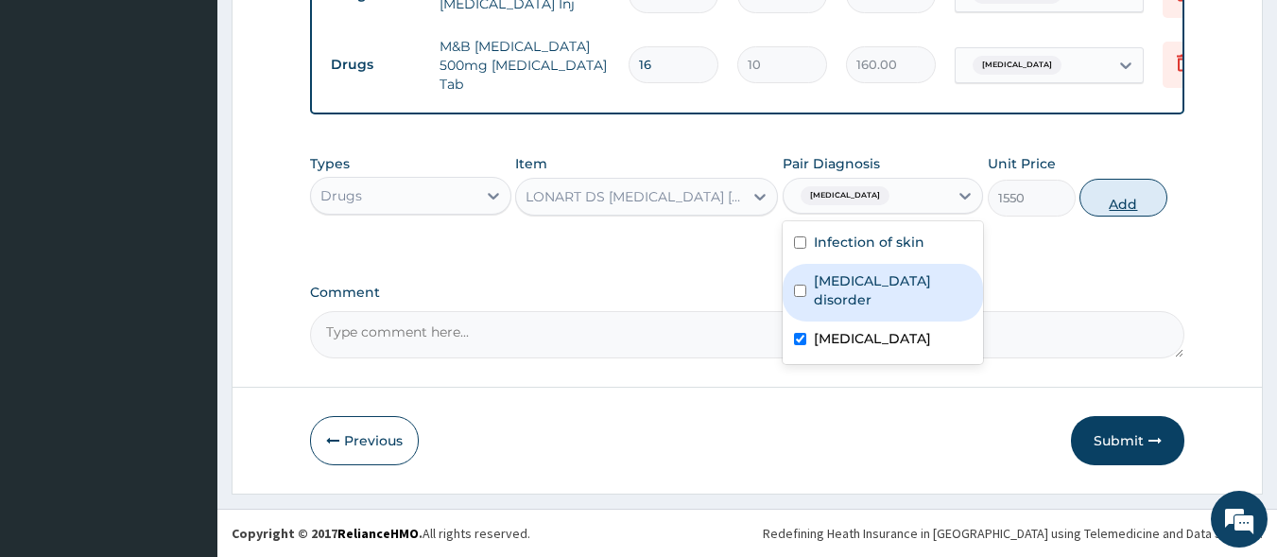
click at [1123, 190] on button "Add" at bounding box center [1124, 198] width 88 height 38
type input "0"
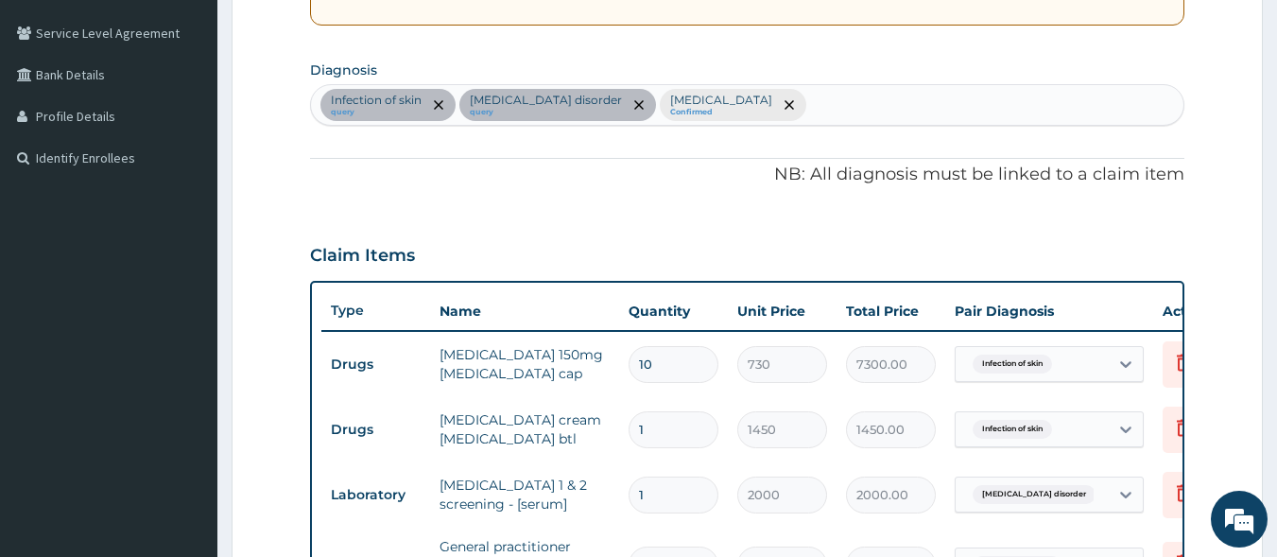
scroll to position [385, 0]
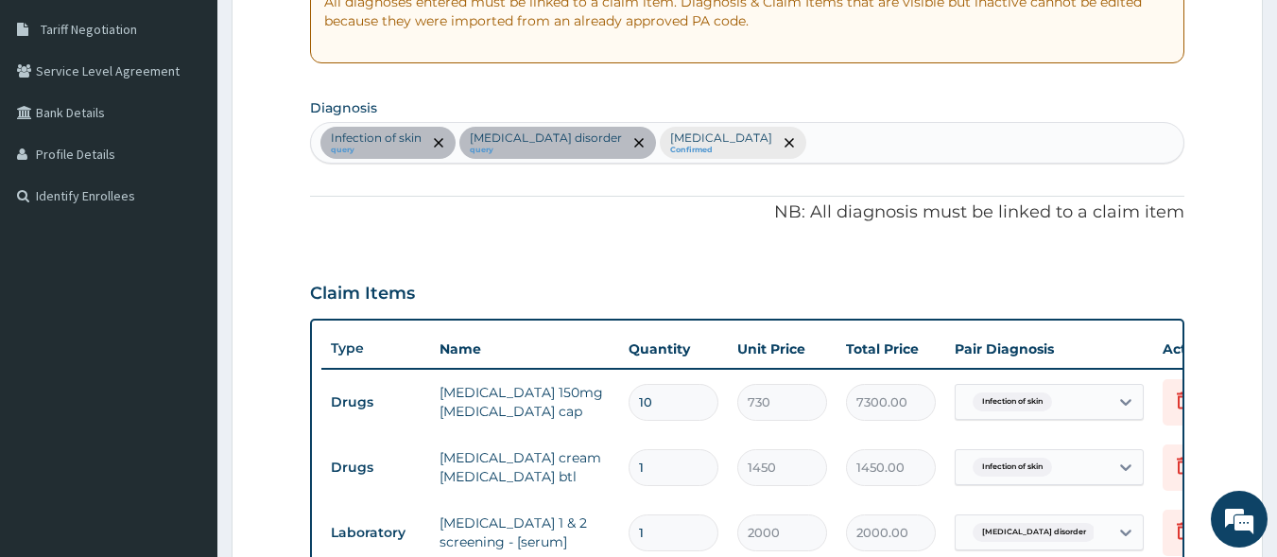
click at [869, 140] on div "Infection of skin query Immunodeficiency disorder query Malaria, unspecified Co…" at bounding box center [748, 143] width 874 height 40
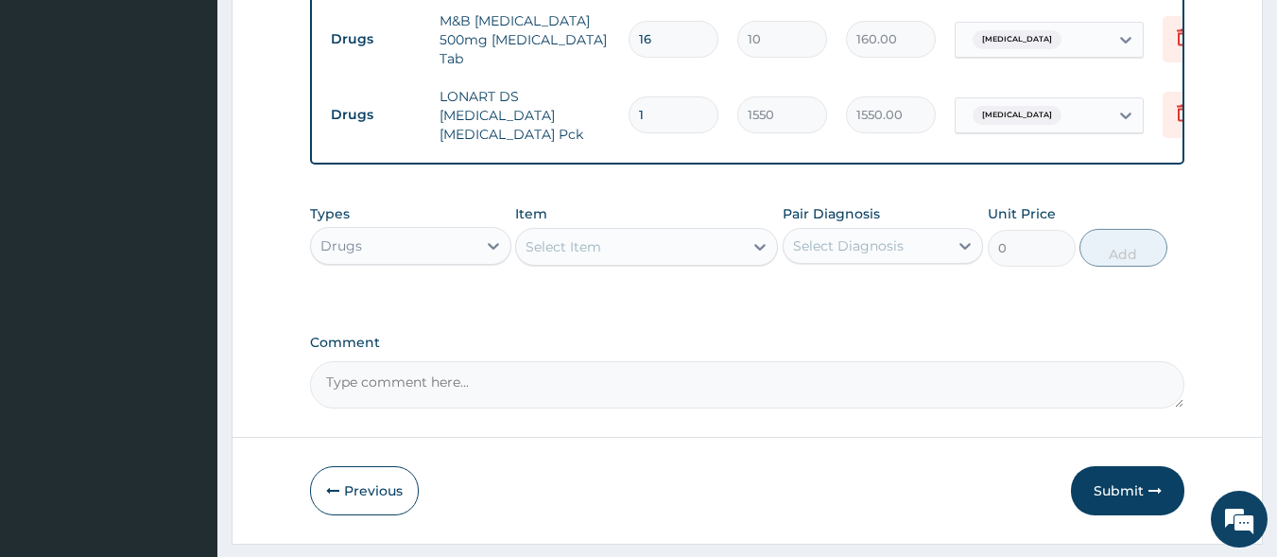
scroll to position [1208, 0]
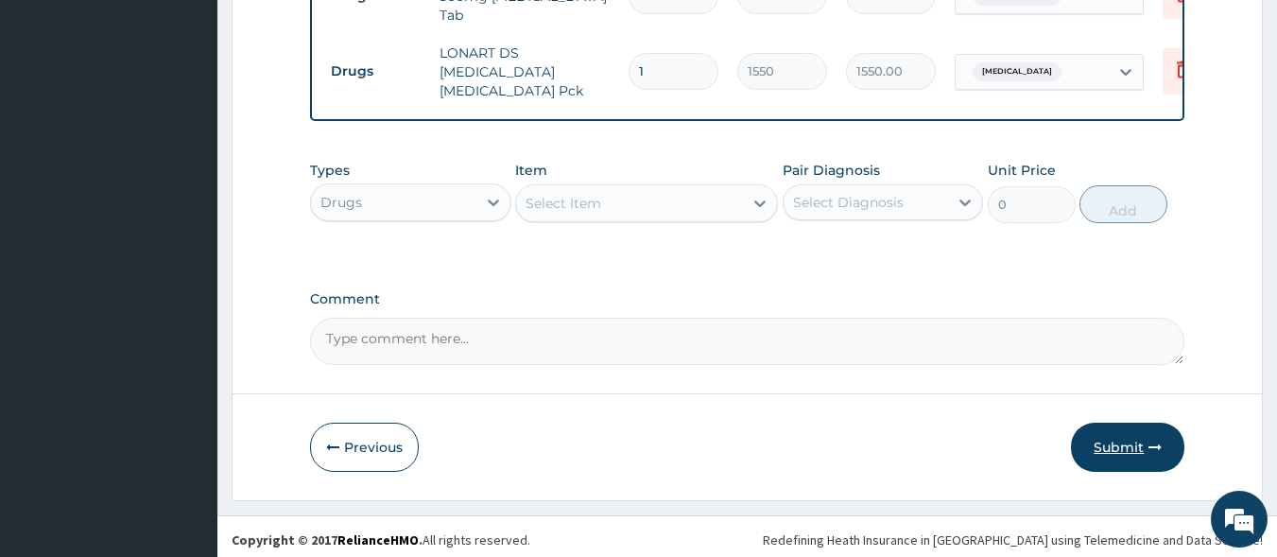
click at [1141, 439] on button "Submit" at bounding box center [1127, 447] width 113 height 49
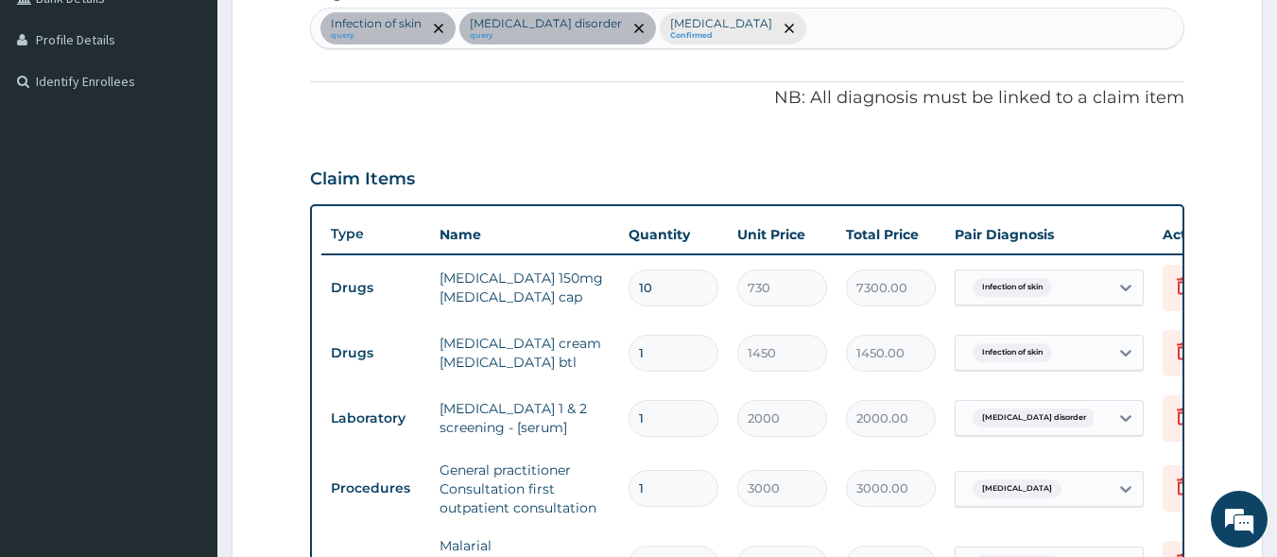
scroll to position [451, 0]
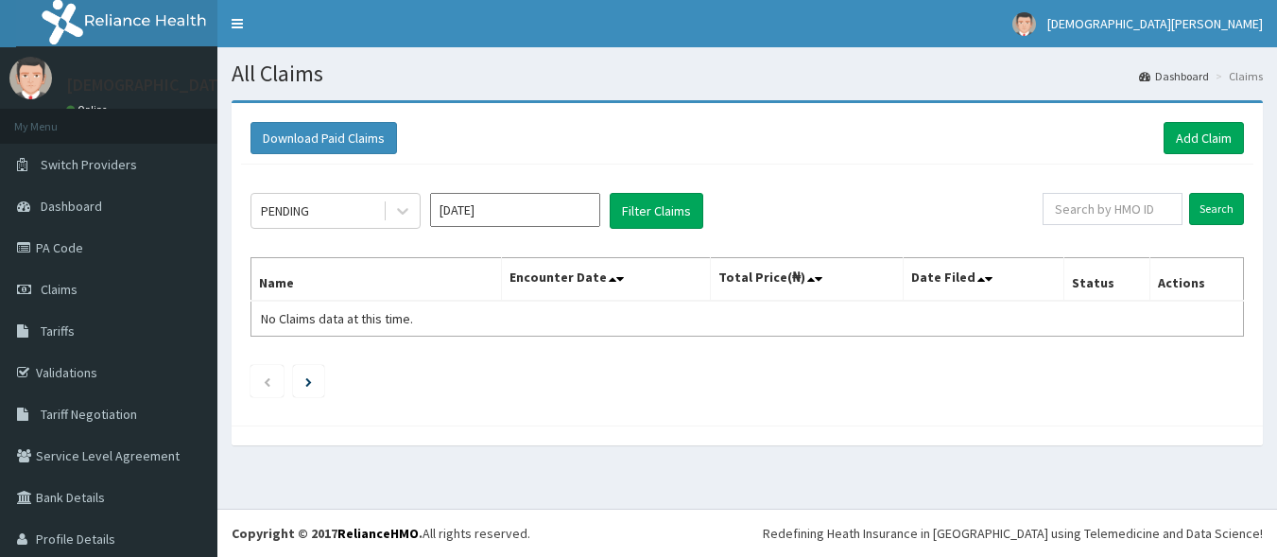
click at [630, 212] on button "Filter Claims" at bounding box center [657, 211] width 94 height 36
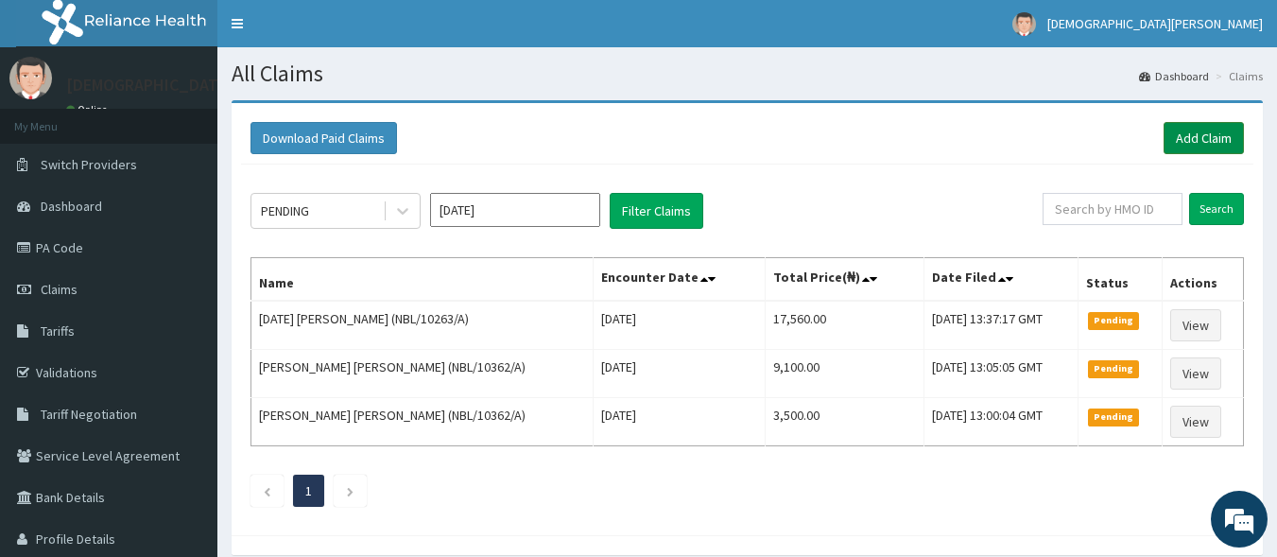
click at [1203, 131] on link "Add Claim" at bounding box center [1204, 138] width 80 height 32
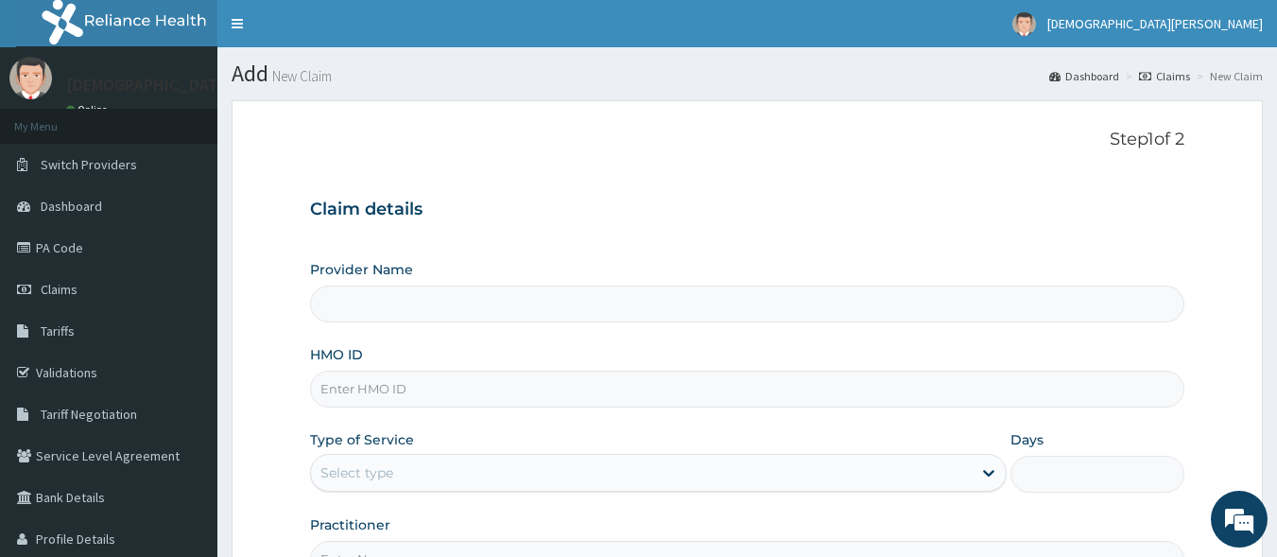
type input "[GEOGRAPHIC_DATA]"
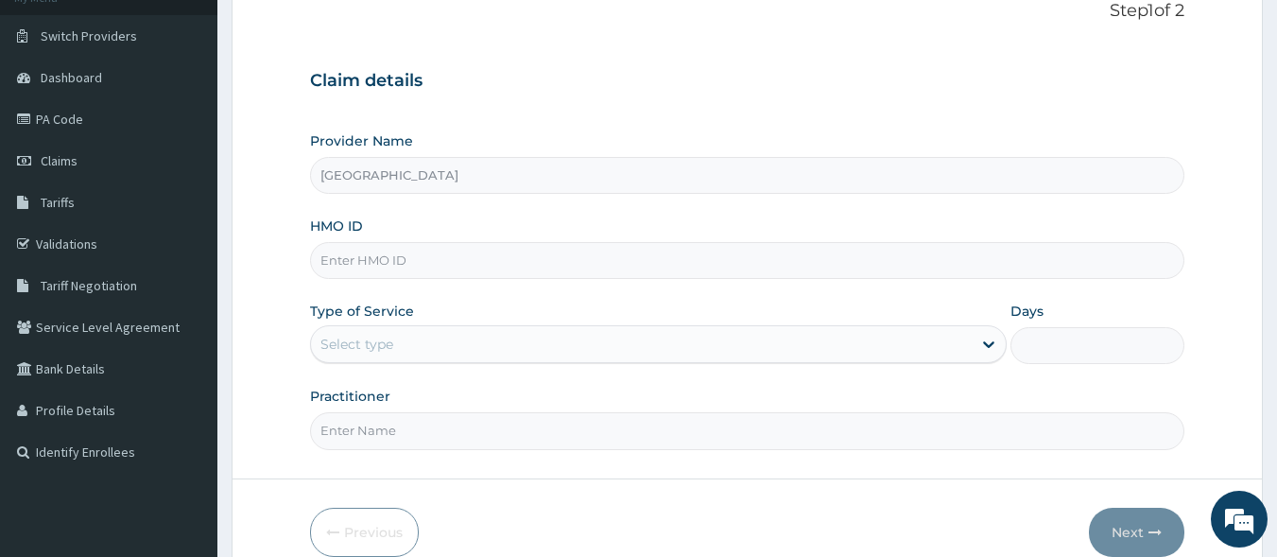
scroll to position [186, 0]
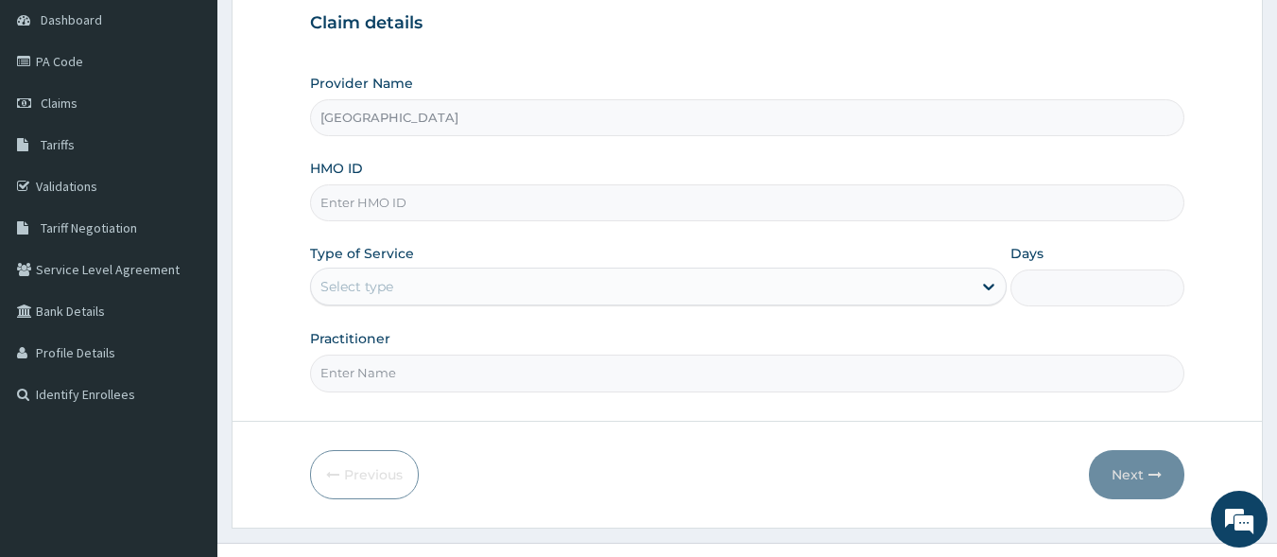
click at [362, 199] on input "HMO ID" at bounding box center [748, 202] width 876 height 37
type input "GSV/13472/A"
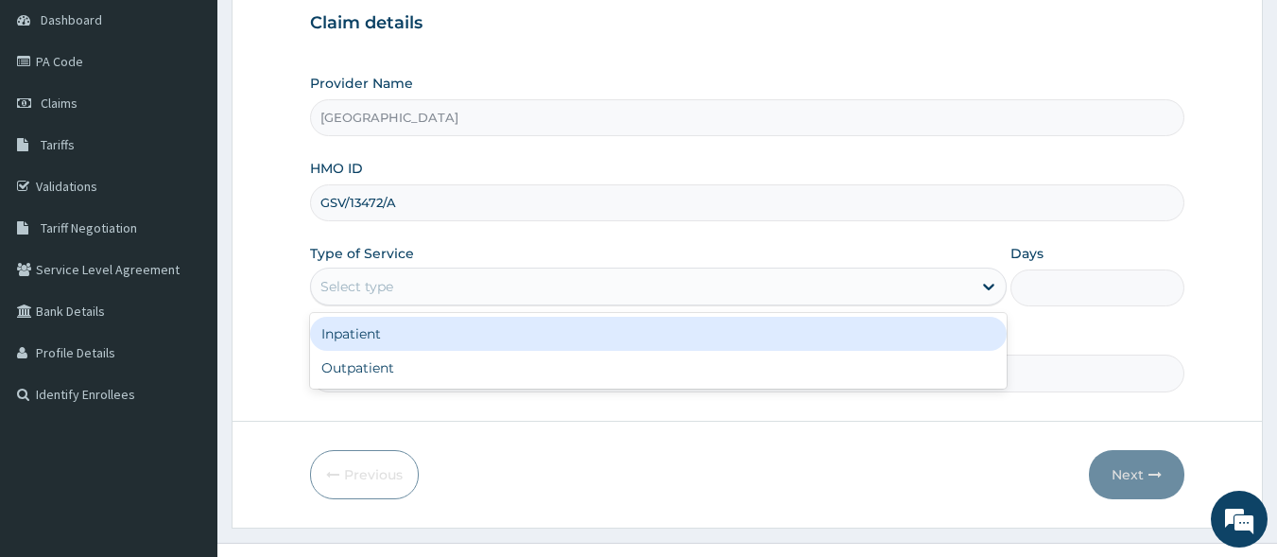
click at [378, 277] on div "Select type" at bounding box center [357, 286] width 73 height 19
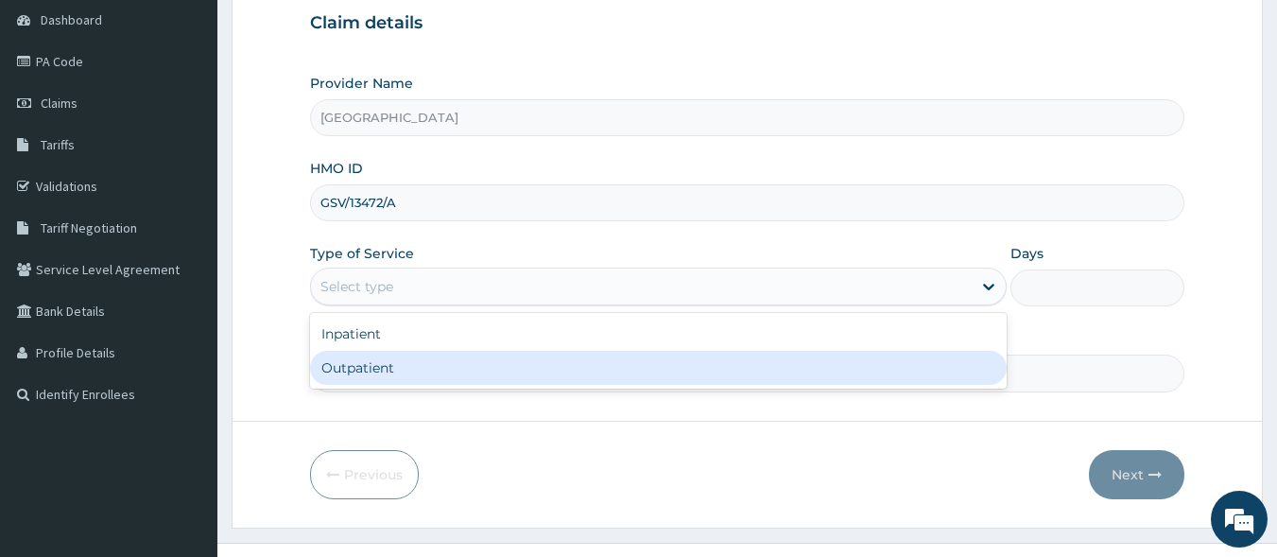
click at [399, 381] on div "Outpatient" at bounding box center [658, 368] width 697 height 34
type input "1"
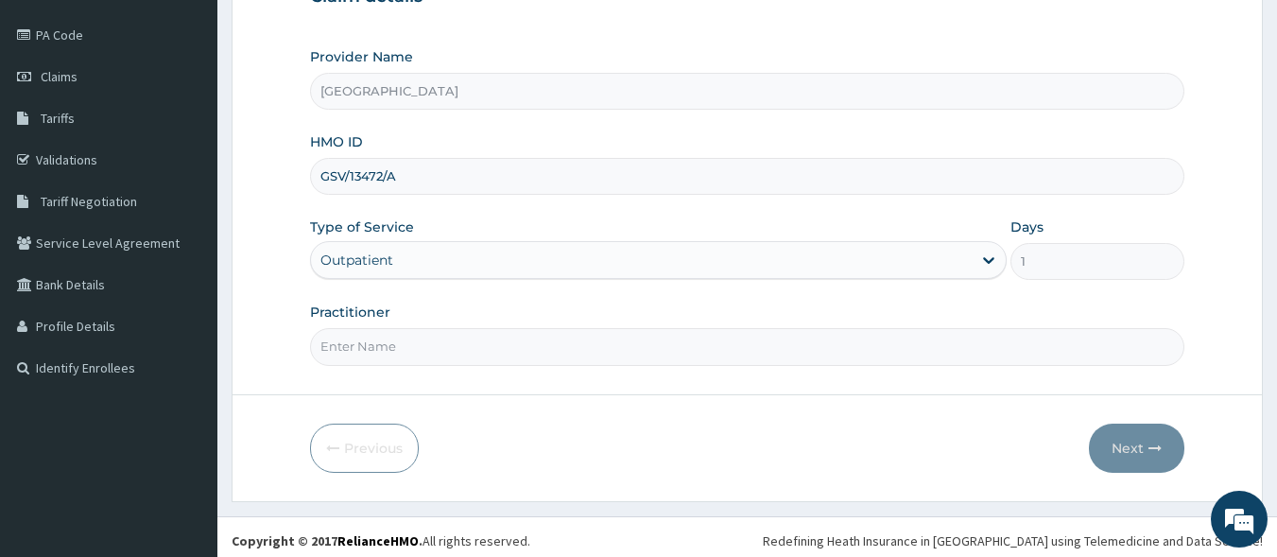
scroll to position [220, 0]
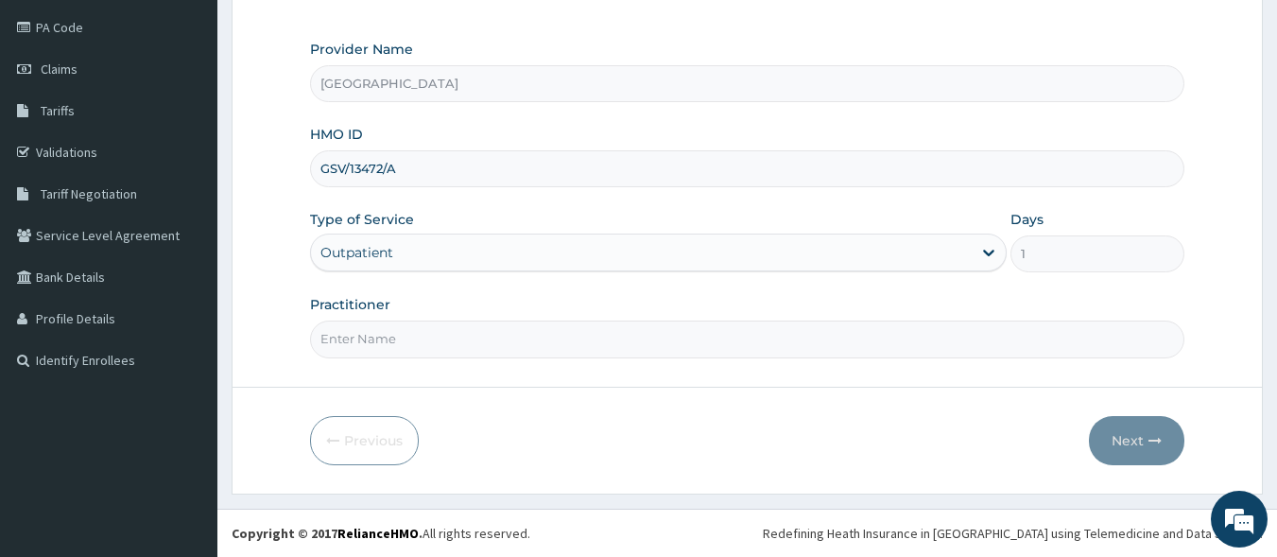
click at [425, 333] on input "Practitioner" at bounding box center [748, 339] width 876 height 37
type input "[PERSON_NAME] EZE"
click at [1133, 437] on button "Next" at bounding box center [1136, 440] width 95 height 49
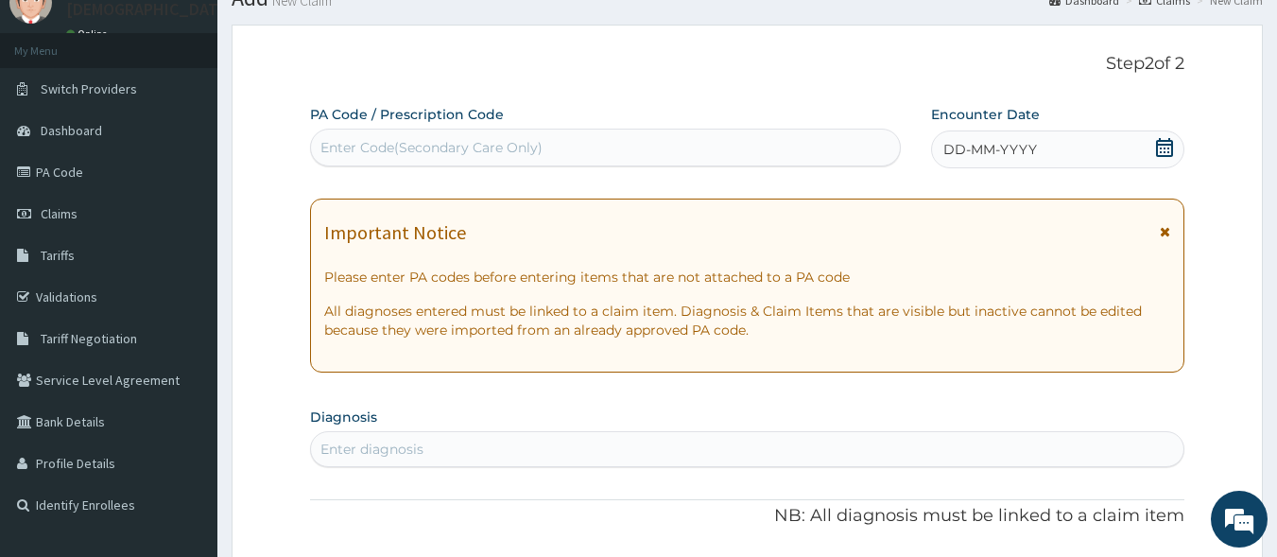
scroll to position [56, 0]
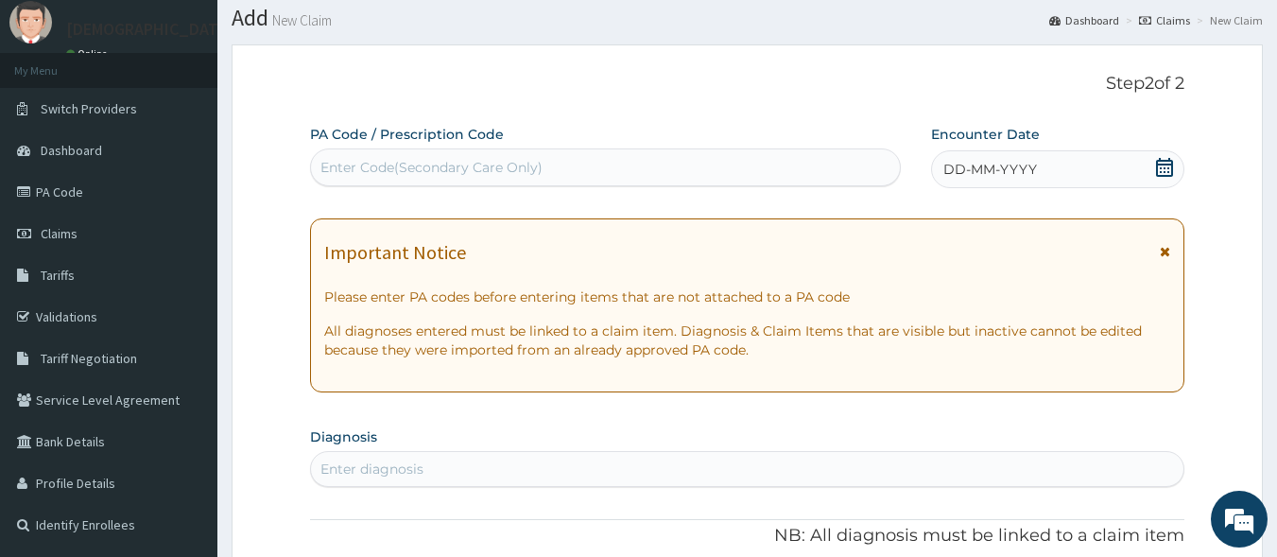
click at [1051, 174] on div "DD-MM-YYYY" at bounding box center [1057, 169] width 253 height 38
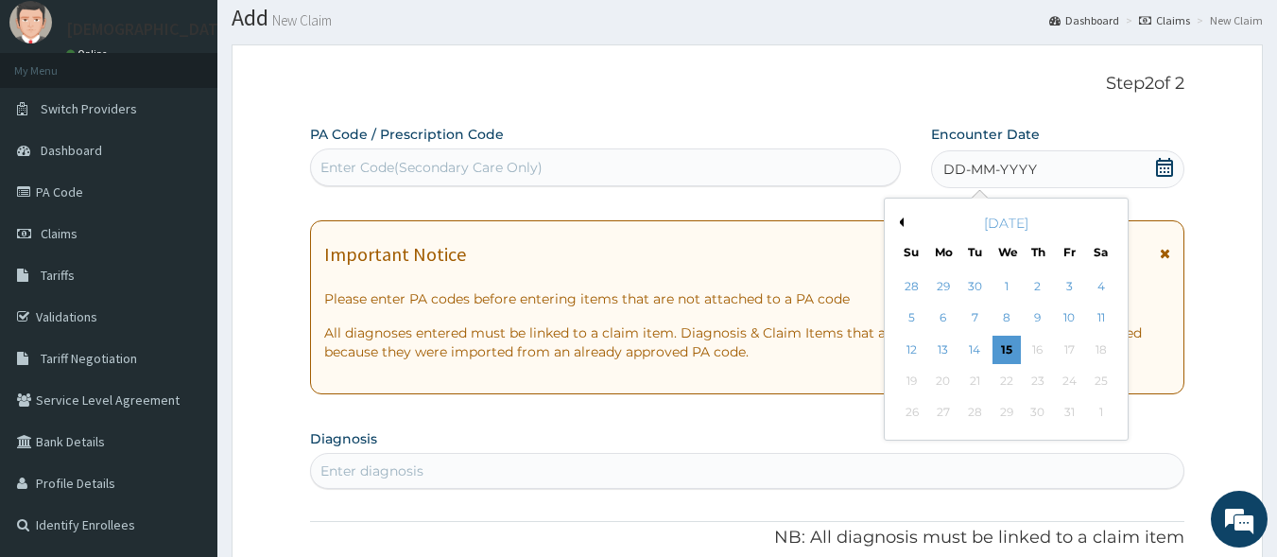
click at [898, 220] on button "Previous Month" at bounding box center [898, 221] width 9 height 9
click at [1096, 388] on div "27" at bounding box center [1101, 381] width 28 height 28
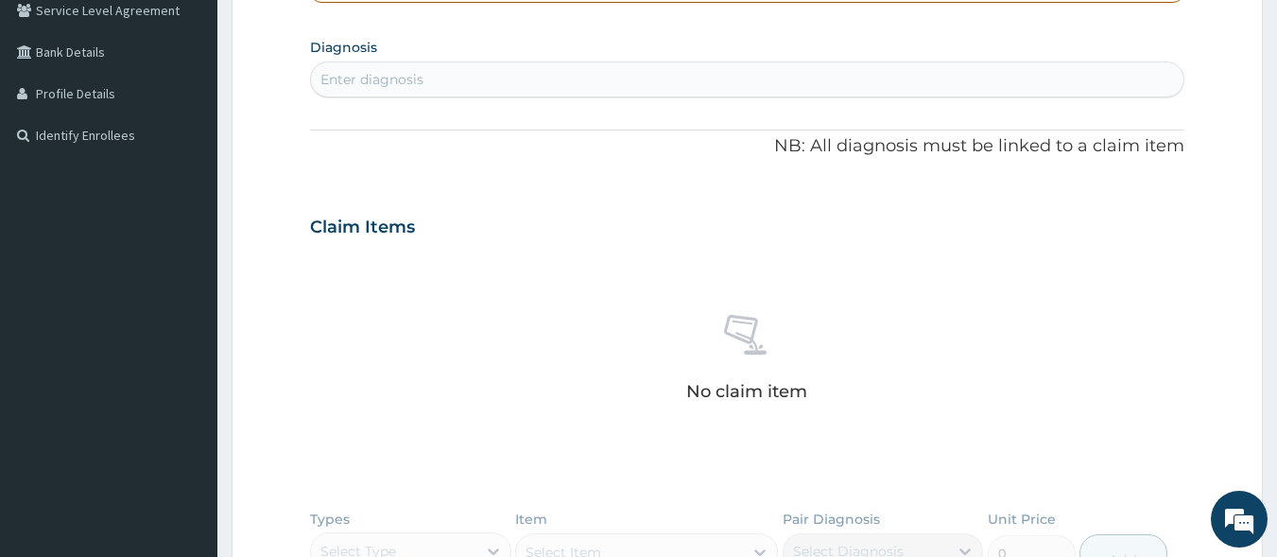
scroll to position [414, 0]
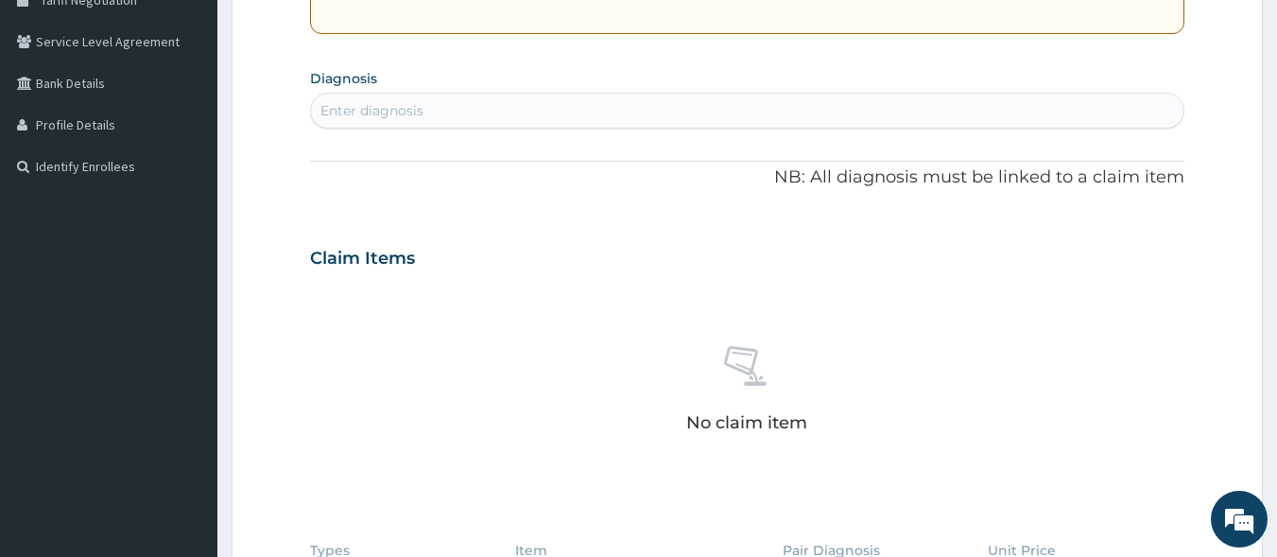
click at [448, 117] on div "Enter diagnosis" at bounding box center [748, 110] width 874 height 30
type input "[MEDICAL_DATA]"
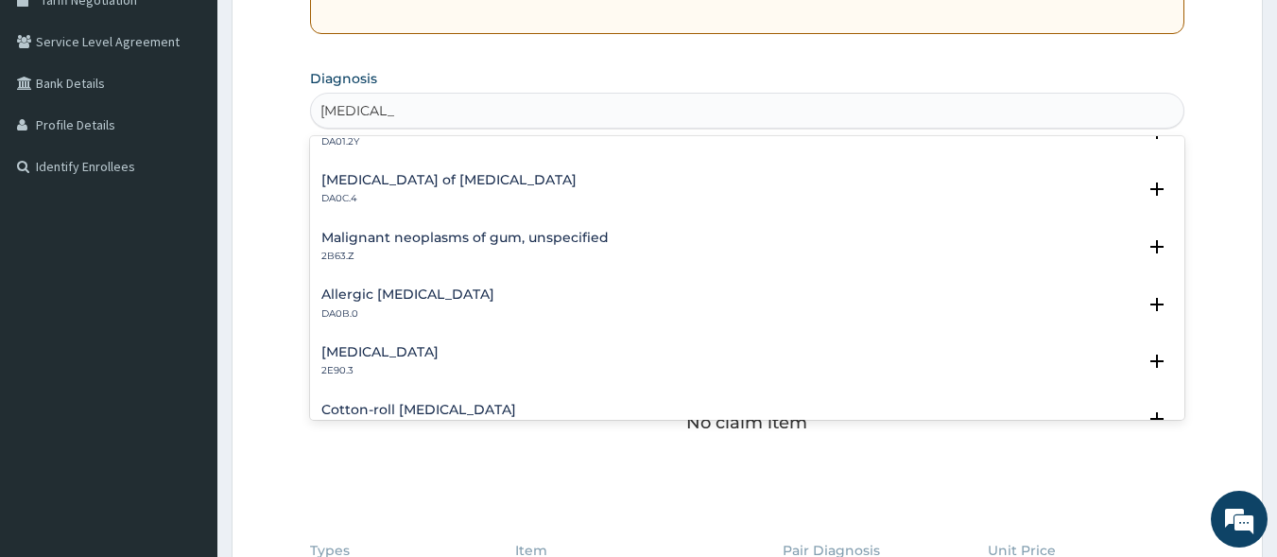
scroll to position [719, 0]
click at [438, 290] on div "Allergic [MEDICAL_DATA] DA0B.0" at bounding box center [747, 304] width 853 height 33
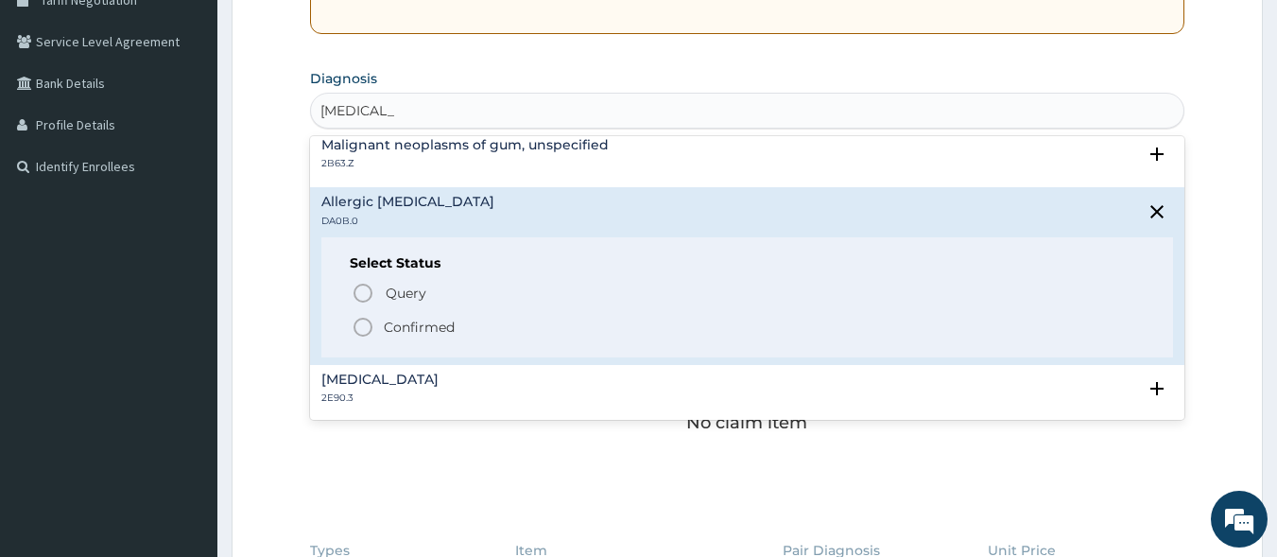
scroll to position [842, 0]
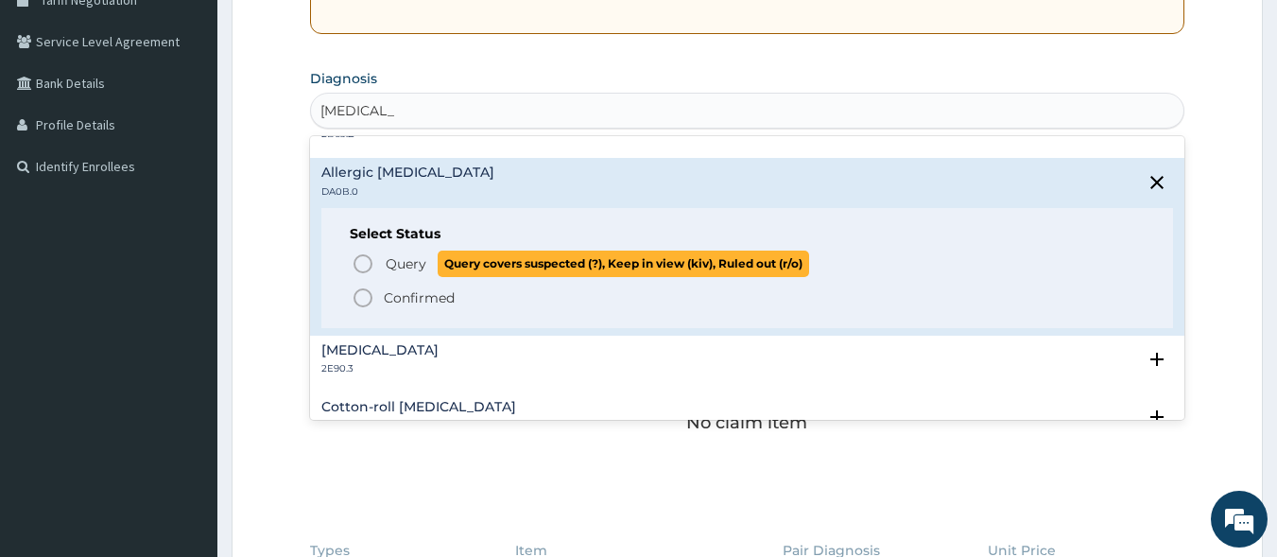
click at [363, 269] on icon "status option query" at bounding box center [363, 263] width 23 height 23
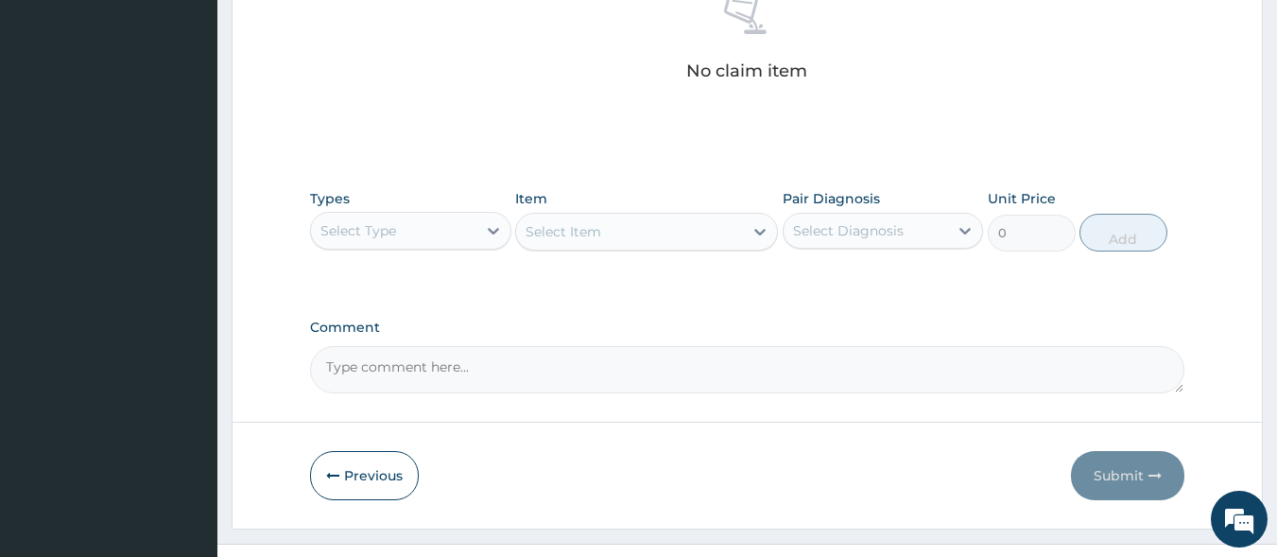
scroll to position [806, 0]
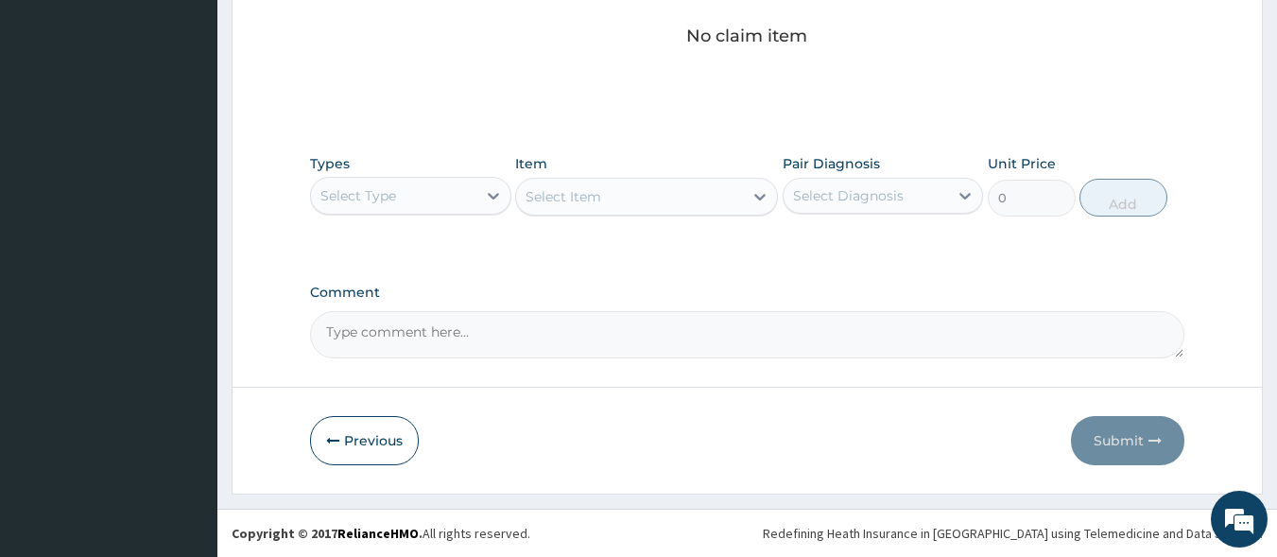
click at [417, 203] on div "Select Type" at bounding box center [393, 196] width 165 height 30
type input "PRO"
click at [419, 246] on div "Procedures" at bounding box center [410, 243] width 201 height 34
click at [606, 201] on div "Select Item" at bounding box center [646, 197] width 263 height 38
click at [606, 201] on div "Select Item" at bounding box center [629, 197] width 227 height 30
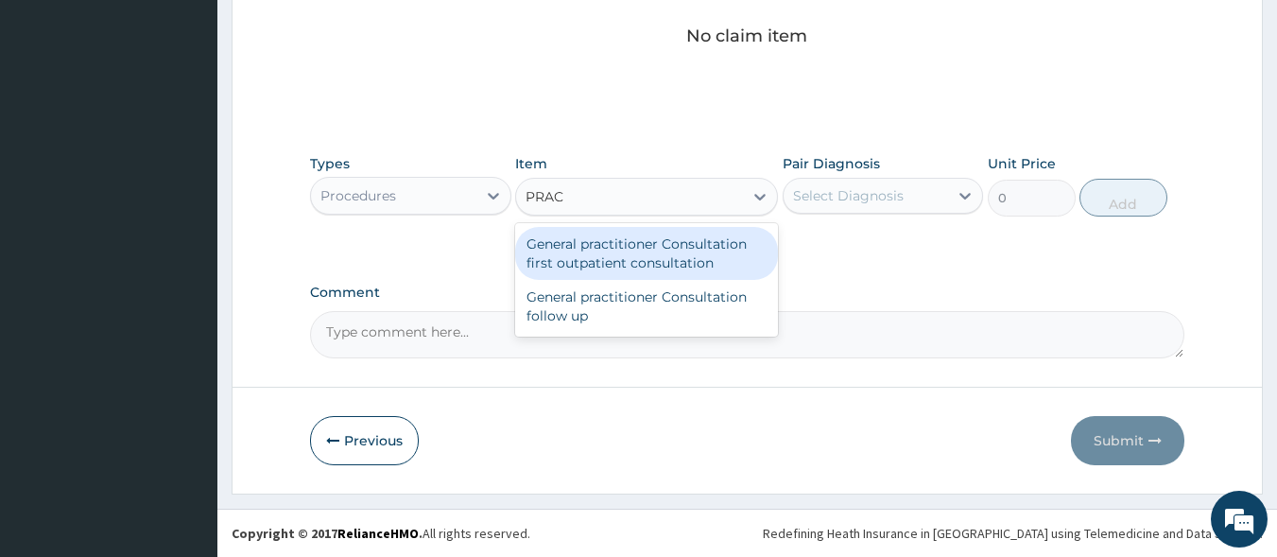
type input "PRACT"
click at [611, 271] on div "General practitioner Consultation first outpatient consultation" at bounding box center [646, 253] width 263 height 53
type input "3000"
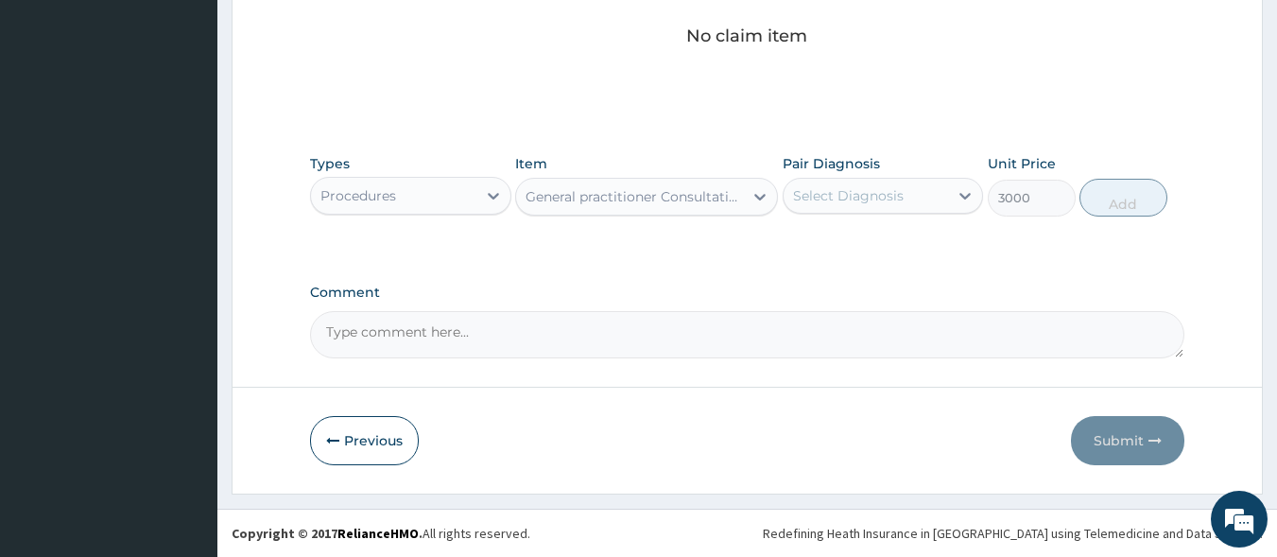
click at [825, 199] on div "Select Diagnosis" at bounding box center [848, 195] width 111 height 19
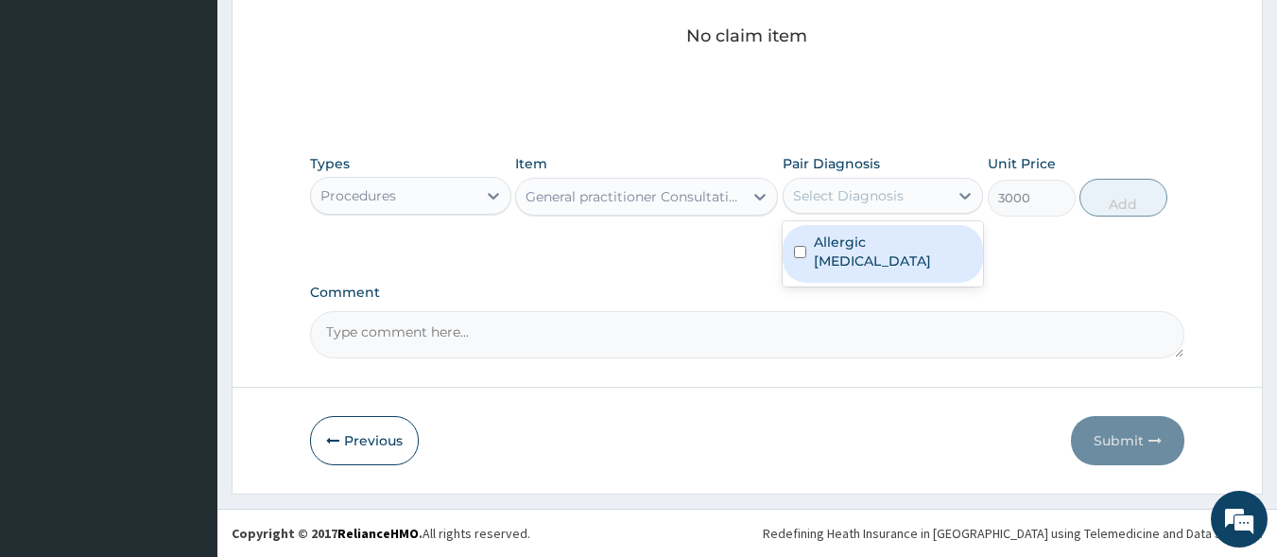
click at [841, 248] on label "Allergic gingivitis" at bounding box center [893, 252] width 159 height 38
checkbox input "true"
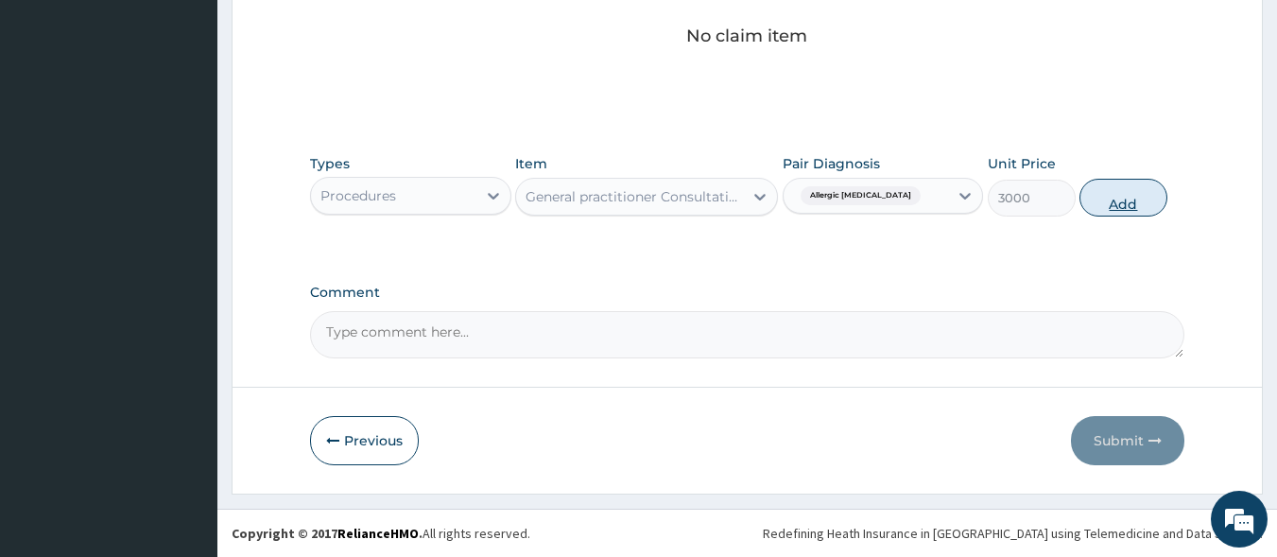
click at [1117, 186] on button "Add" at bounding box center [1124, 198] width 88 height 38
type input "0"
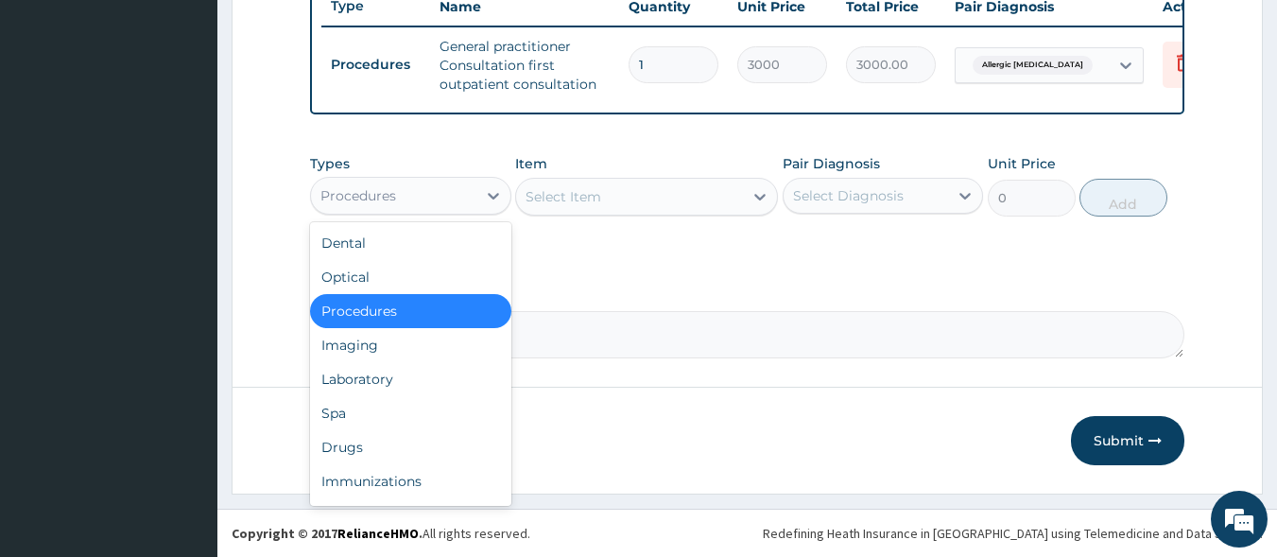
click at [416, 209] on div "Procedures" at bounding box center [393, 196] width 165 height 30
click at [407, 456] on div "Drugs" at bounding box center [410, 447] width 201 height 34
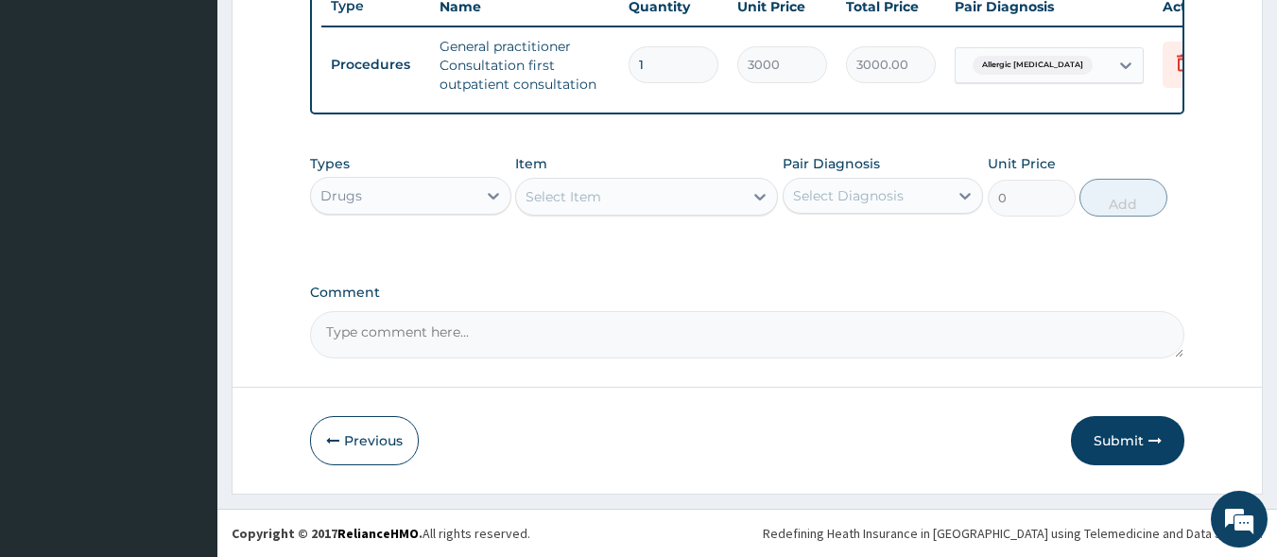
click at [589, 203] on div "Select Item" at bounding box center [564, 196] width 76 height 19
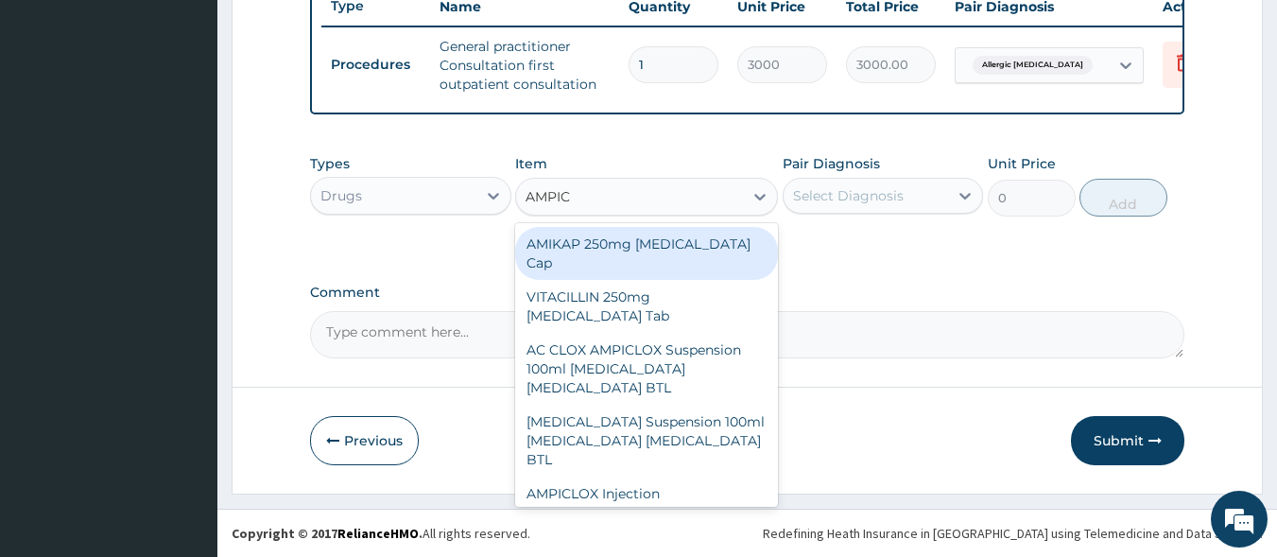
type input "AMPICL"
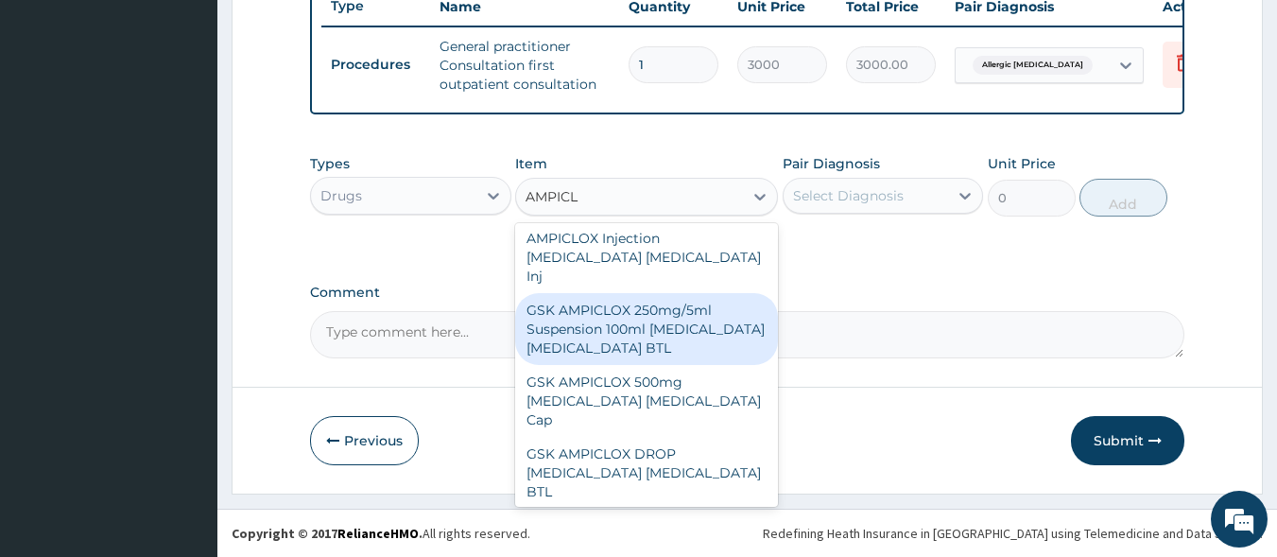
scroll to position [78, 0]
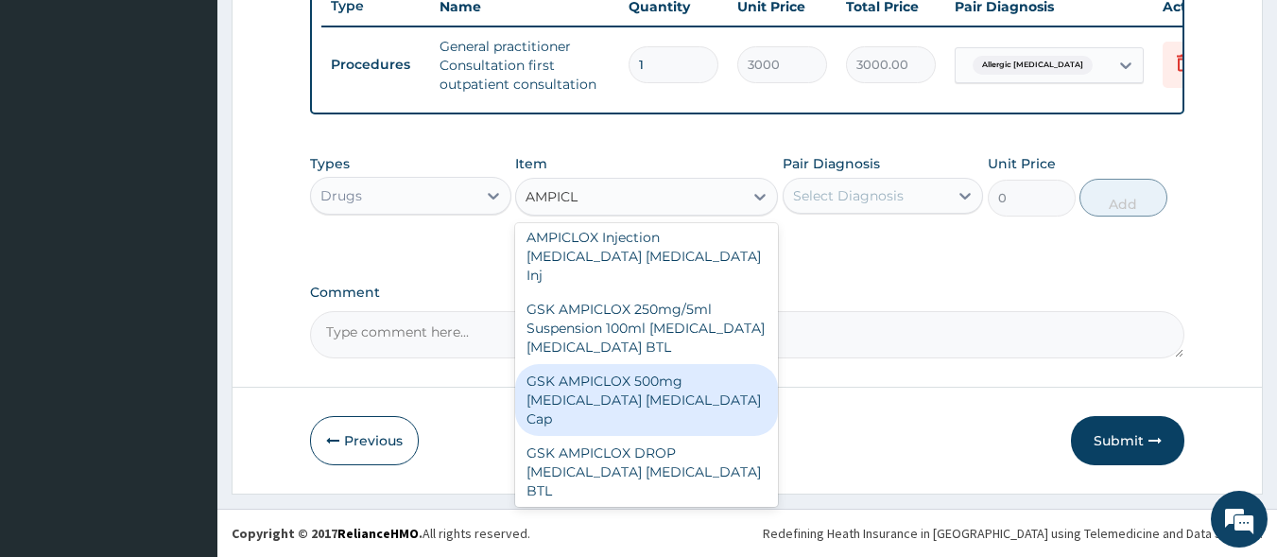
click at [645, 364] on div "GSK AMPICLOX 500mg [MEDICAL_DATA] [MEDICAL_DATA] Cap" at bounding box center [646, 400] width 263 height 72
type input "100"
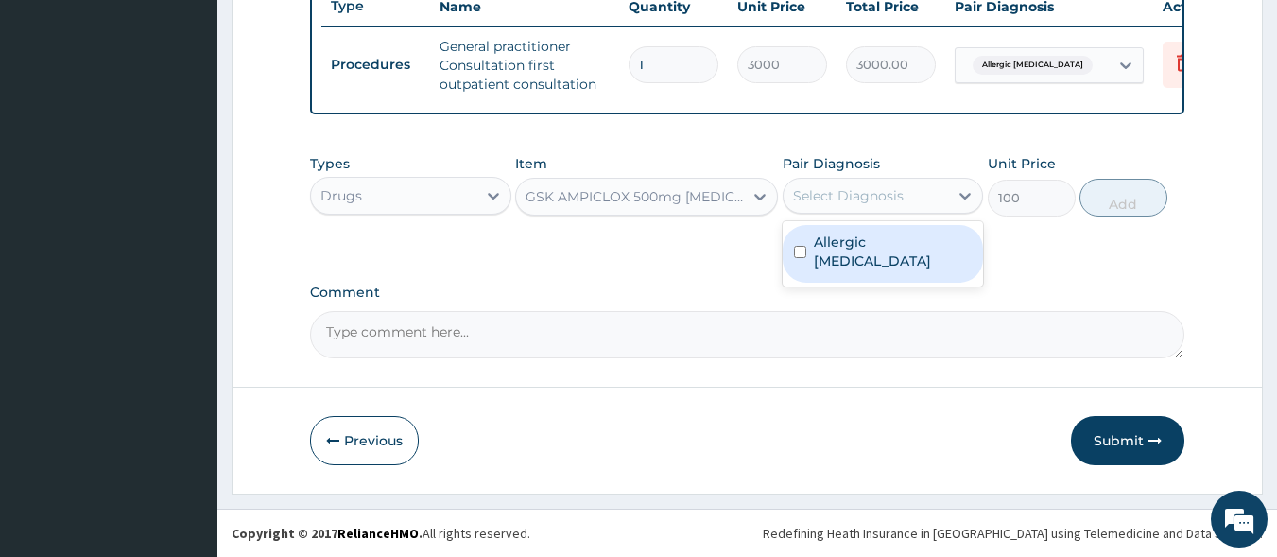
click at [840, 196] on div "Select Diagnosis" at bounding box center [848, 195] width 111 height 19
click at [847, 236] on label "Allergic gingivitis" at bounding box center [893, 252] width 159 height 38
checkbox input "true"
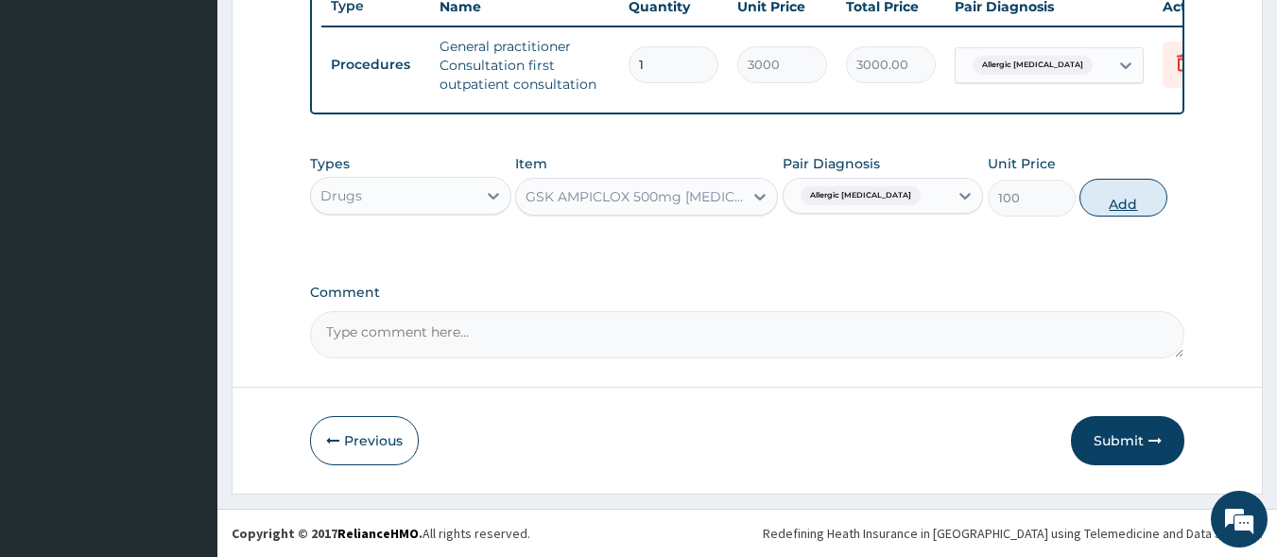
click at [1112, 209] on button "Add" at bounding box center [1124, 198] width 88 height 38
type input "0"
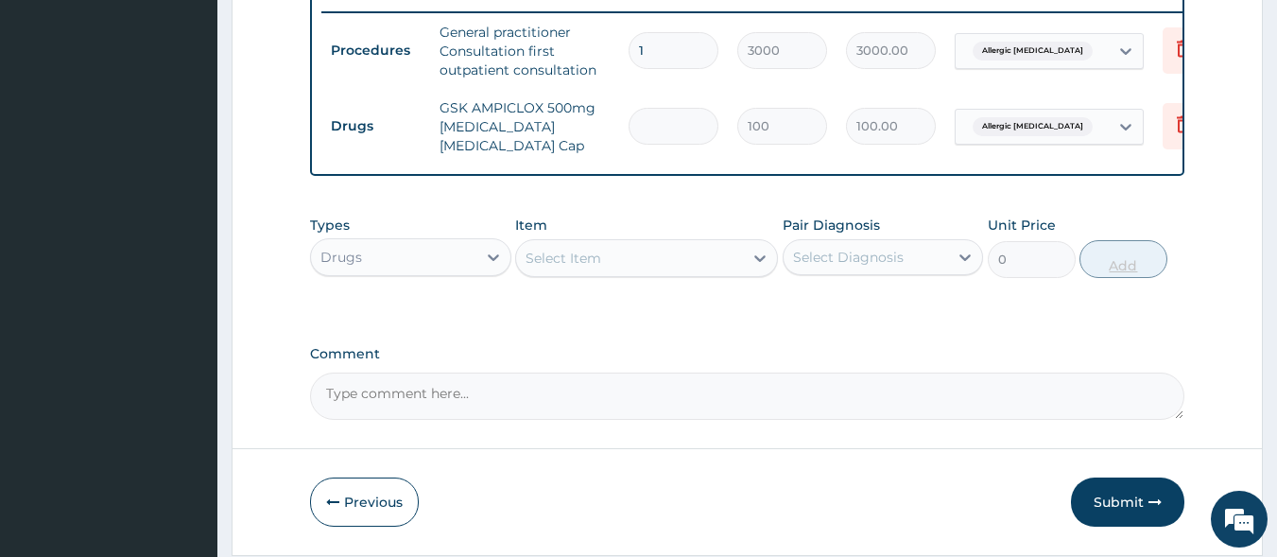
type input "0.00"
type input "2"
type input "200.00"
type input "20"
type input "2000.00"
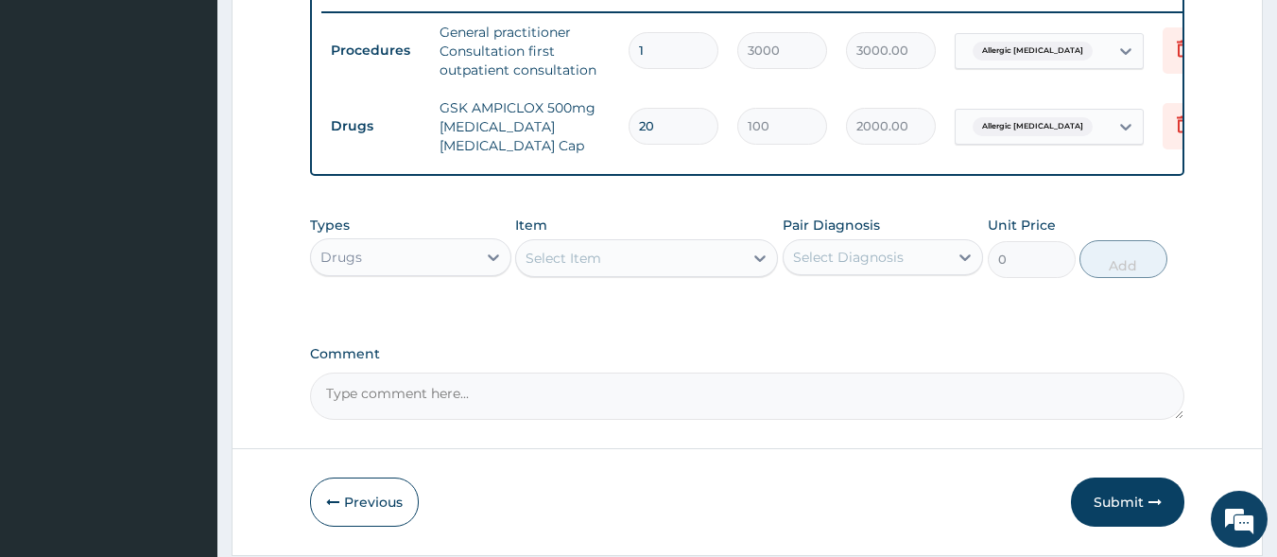
type input "20"
click at [650, 266] on div "Select Item" at bounding box center [629, 258] width 227 height 30
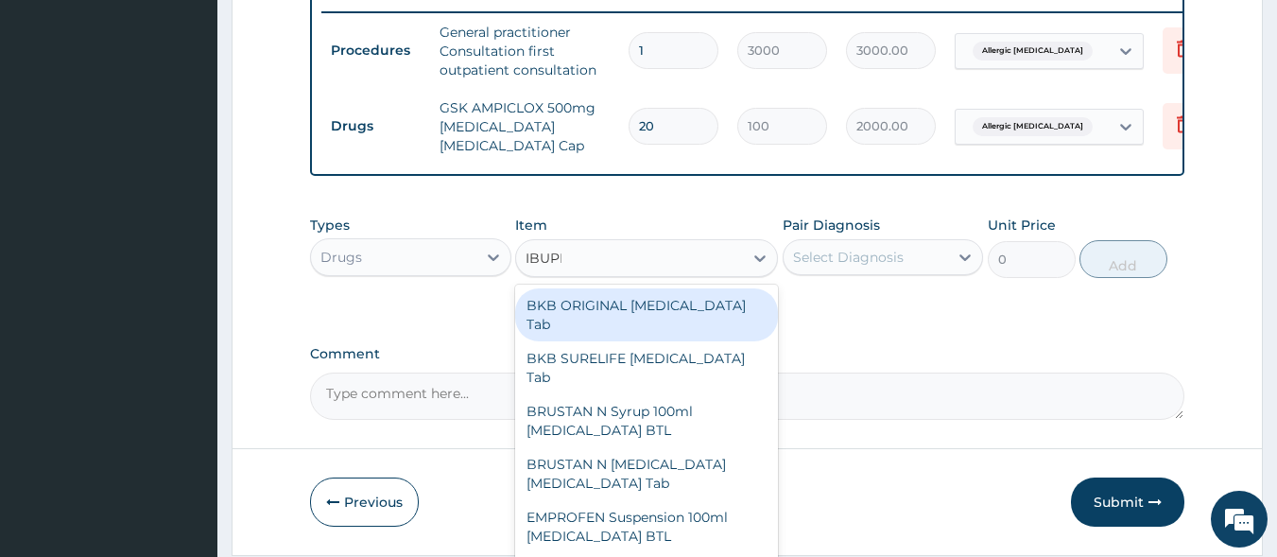
type input "IBUPRO"
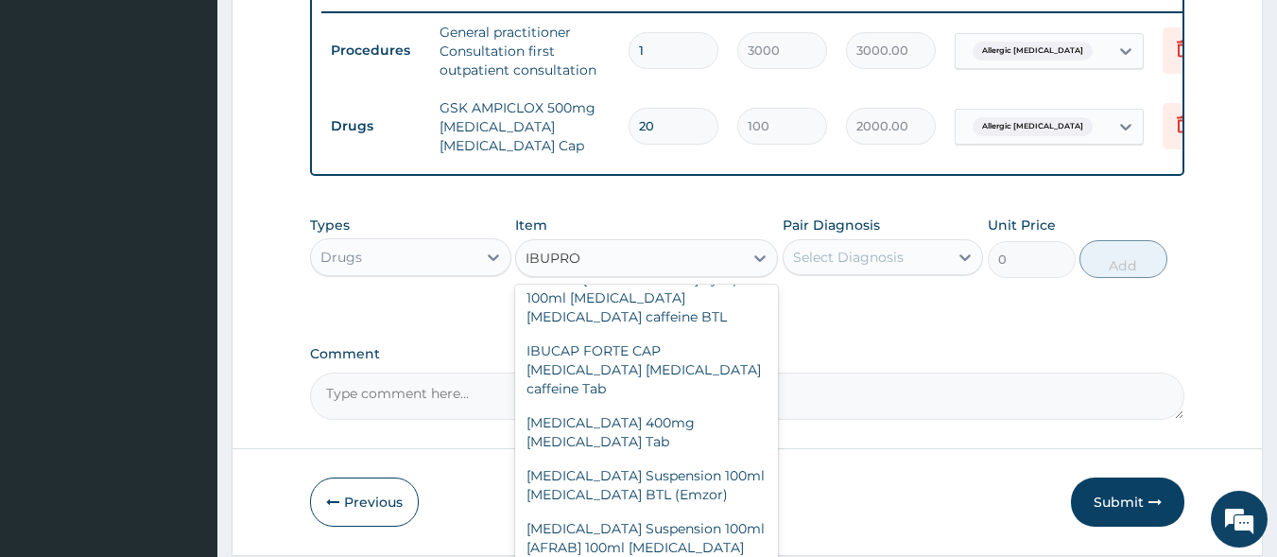
scroll to position [556, 0]
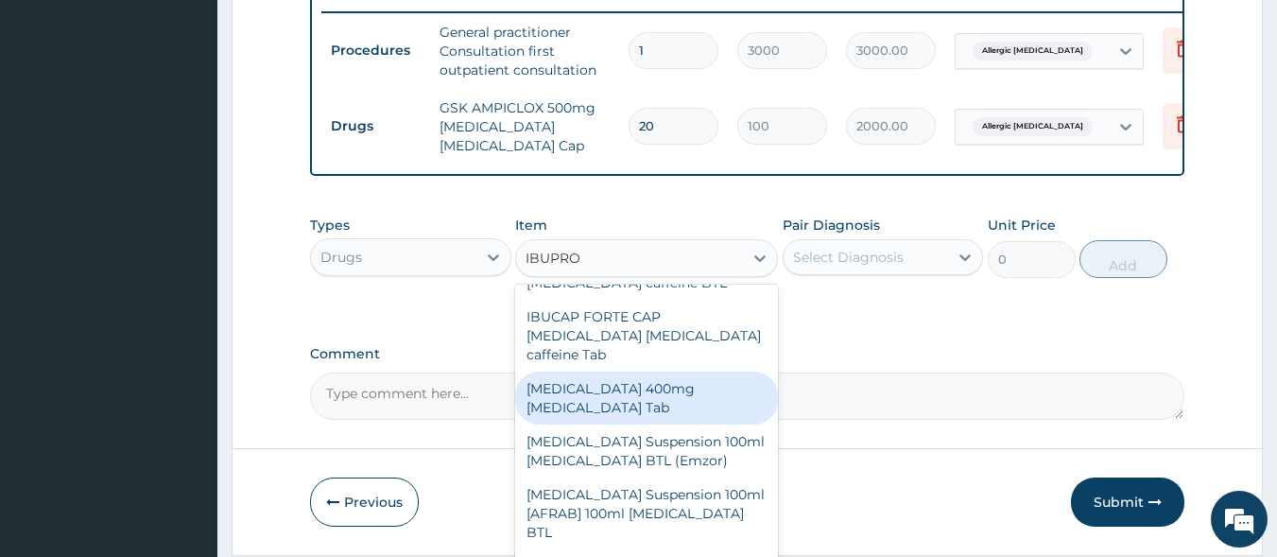
click at [655, 372] on div "[MEDICAL_DATA] 400mg [MEDICAL_DATA] Tab" at bounding box center [646, 398] width 263 height 53
type input "55"
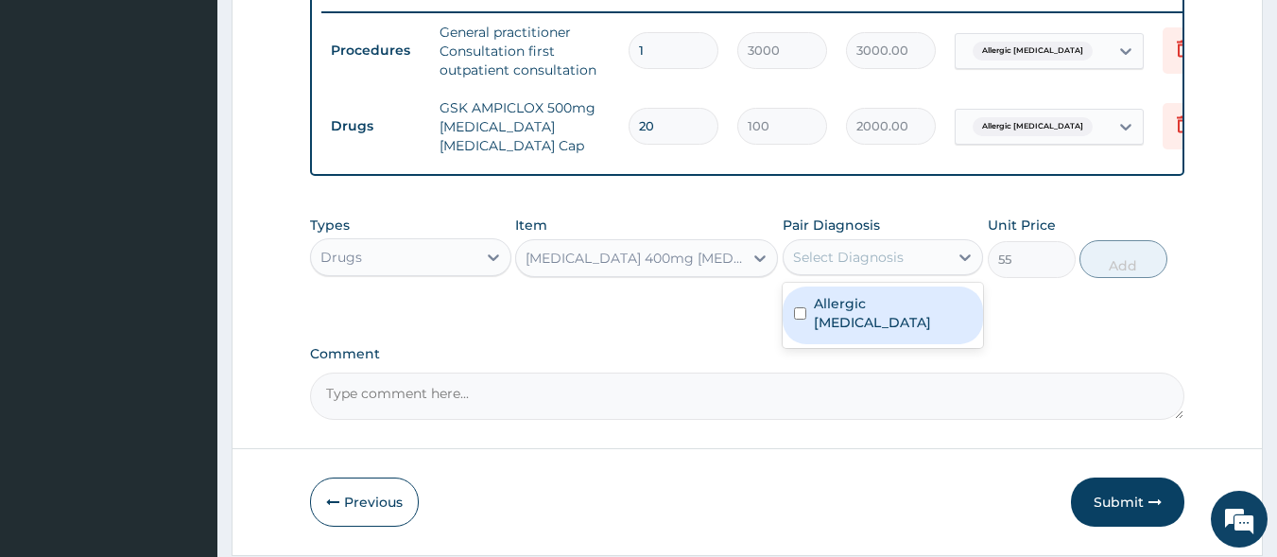
click at [813, 270] on div "Select Diagnosis" at bounding box center [866, 257] width 165 height 30
click at [836, 313] on label "Allergic gingivitis" at bounding box center [893, 313] width 159 height 38
checkbox input "true"
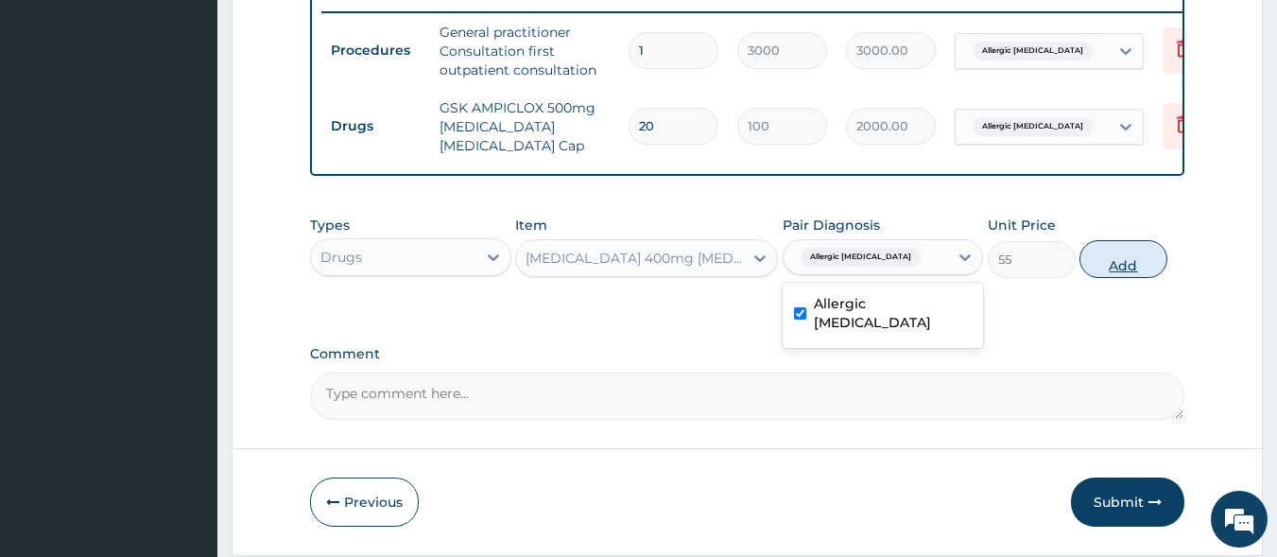
click at [1138, 264] on button "Add" at bounding box center [1124, 259] width 88 height 38
type input "0"
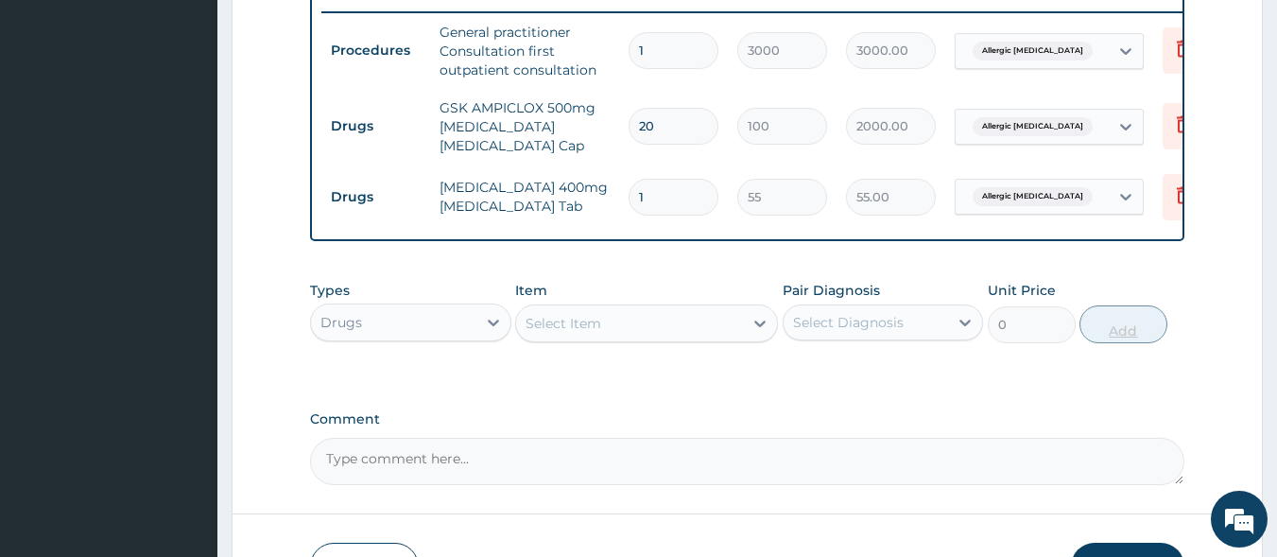
type input "10"
type input "550.00"
type input "10"
click at [642, 336] on div "Select Item" at bounding box center [629, 323] width 227 height 30
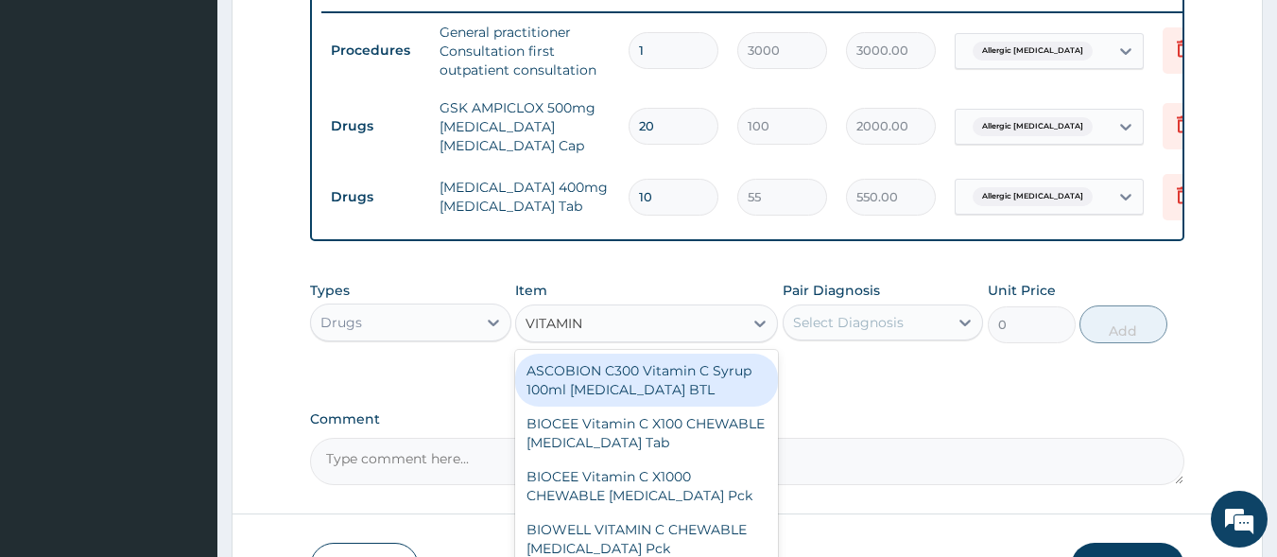
type input "VITAMIN C"
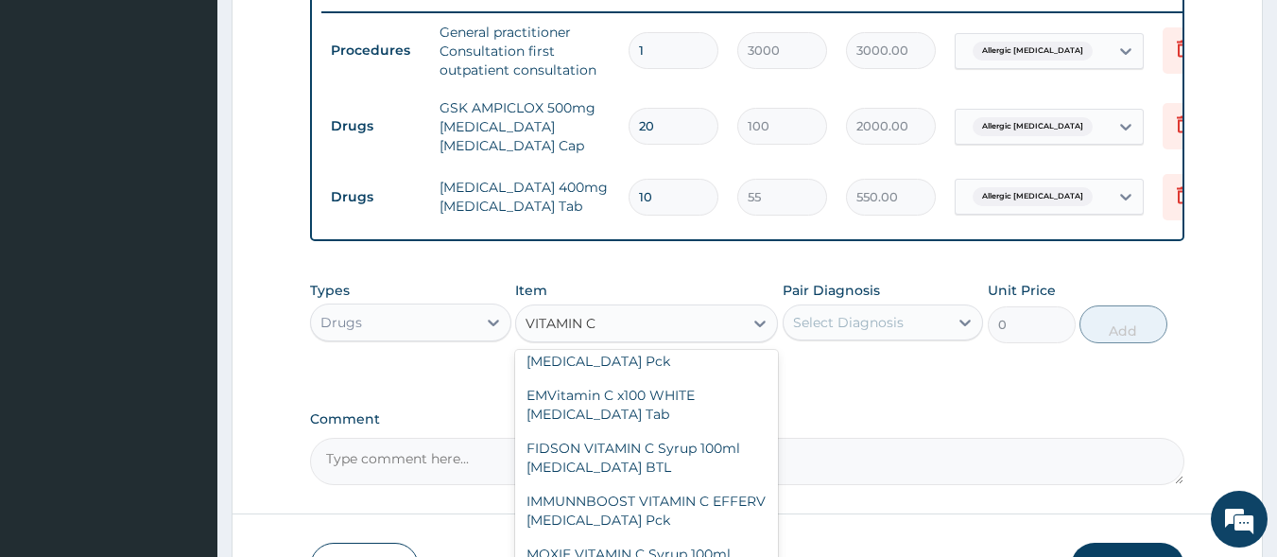
scroll to position [612, 0]
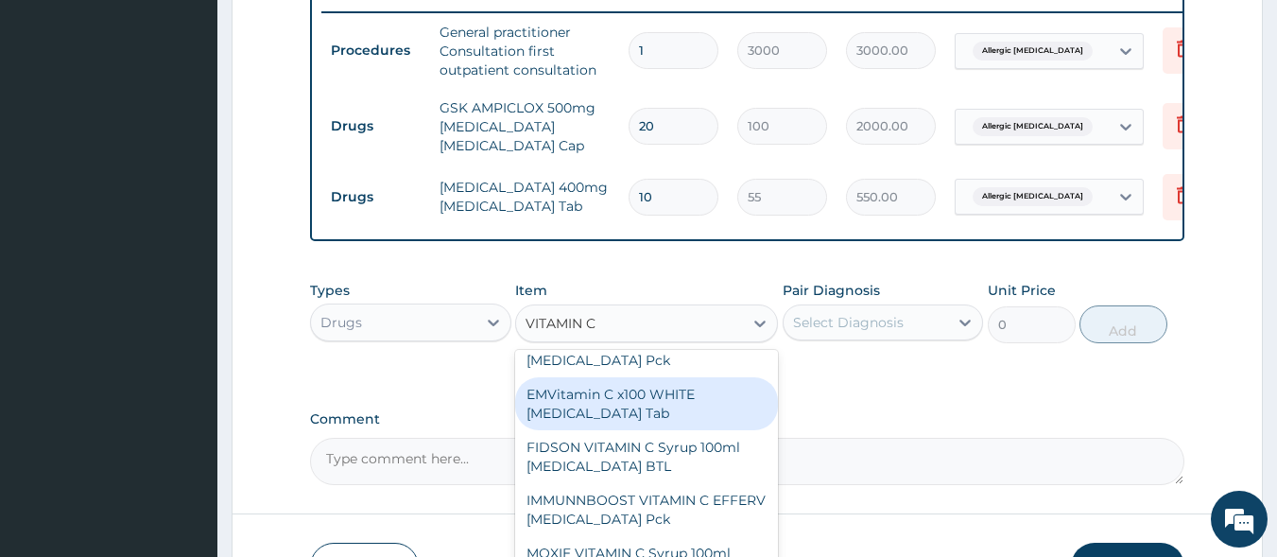
click at [653, 397] on div "EMVitamin C x100 WHITE [MEDICAL_DATA] Tab" at bounding box center [646, 403] width 263 height 53
type input "340"
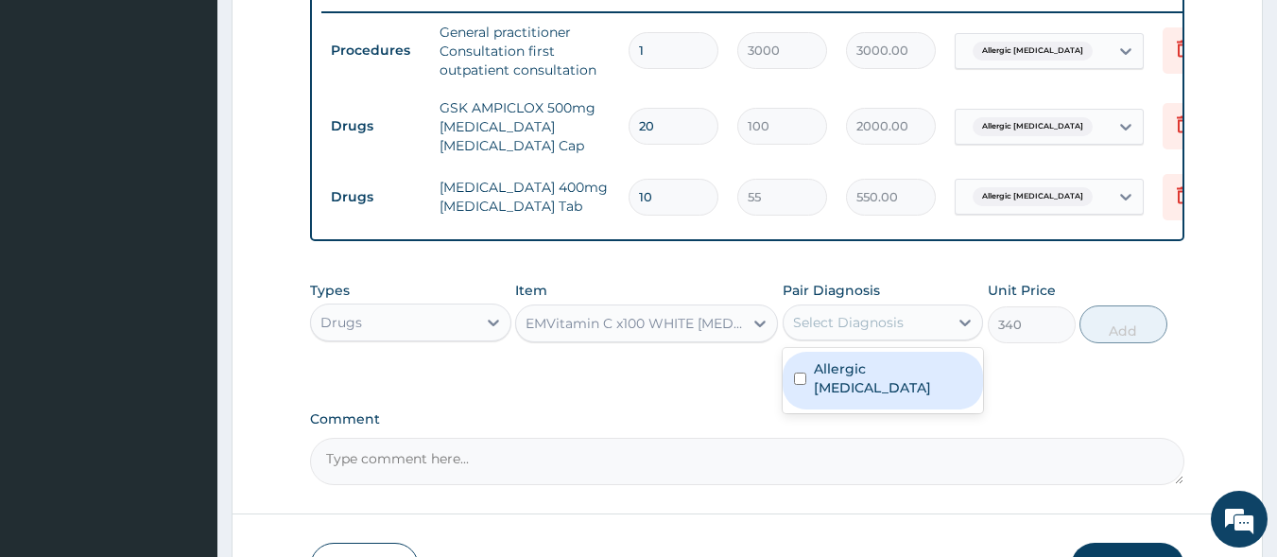
click at [817, 322] on div "Select Diagnosis" at bounding box center [848, 322] width 111 height 19
click at [844, 372] on label "Allergic gingivitis" at bounding box center [893, 378] width 159 height 38
checkbox input "true"
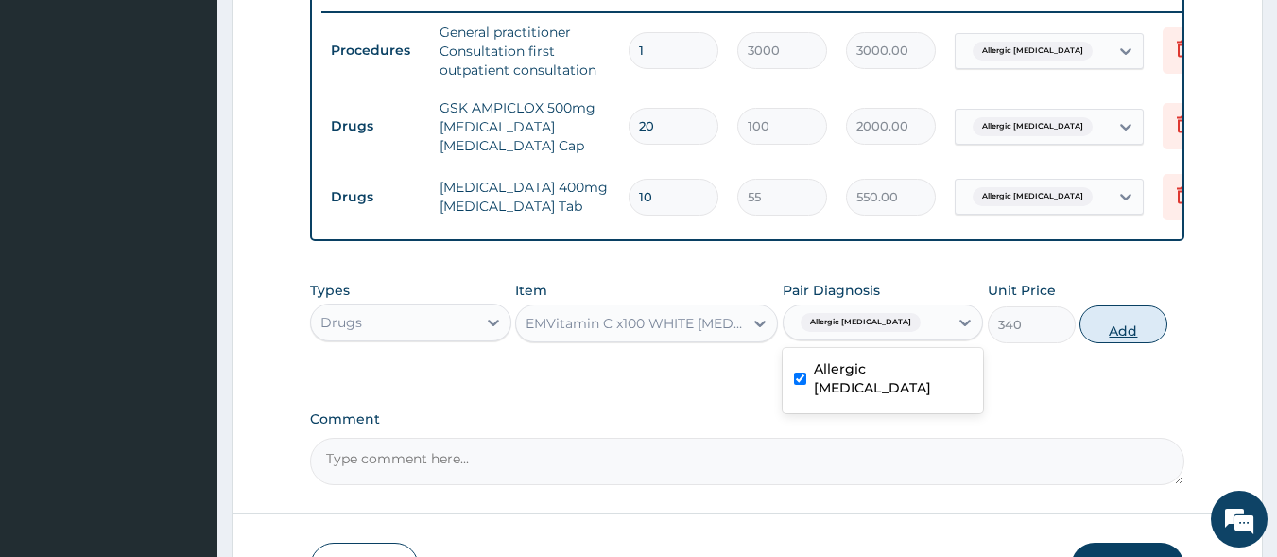
click at [1132, 333] on button "Add" at bounding box center [1124, 324] width 88 height 38
type input "0"
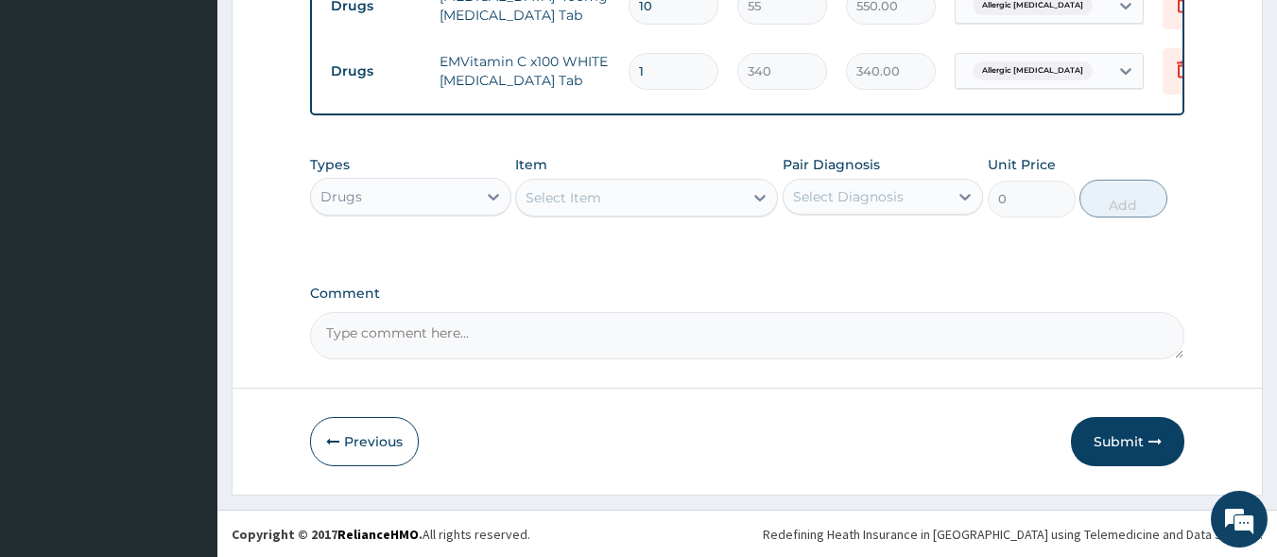
scroll to position [937, 0]
click at [1133, 436] on button "Submit" at bounding box center [1127, 440] width 113 height 49
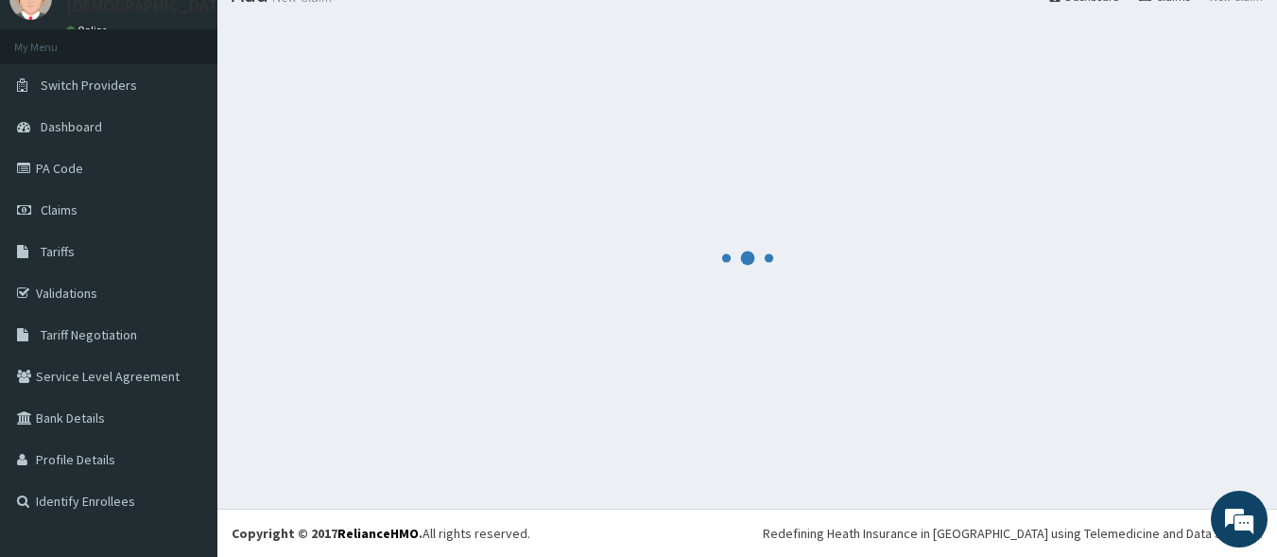
scroll to position [79, 0]
click at [1133, 436] on div at bounding box center [748, 258] width 1032 height 474
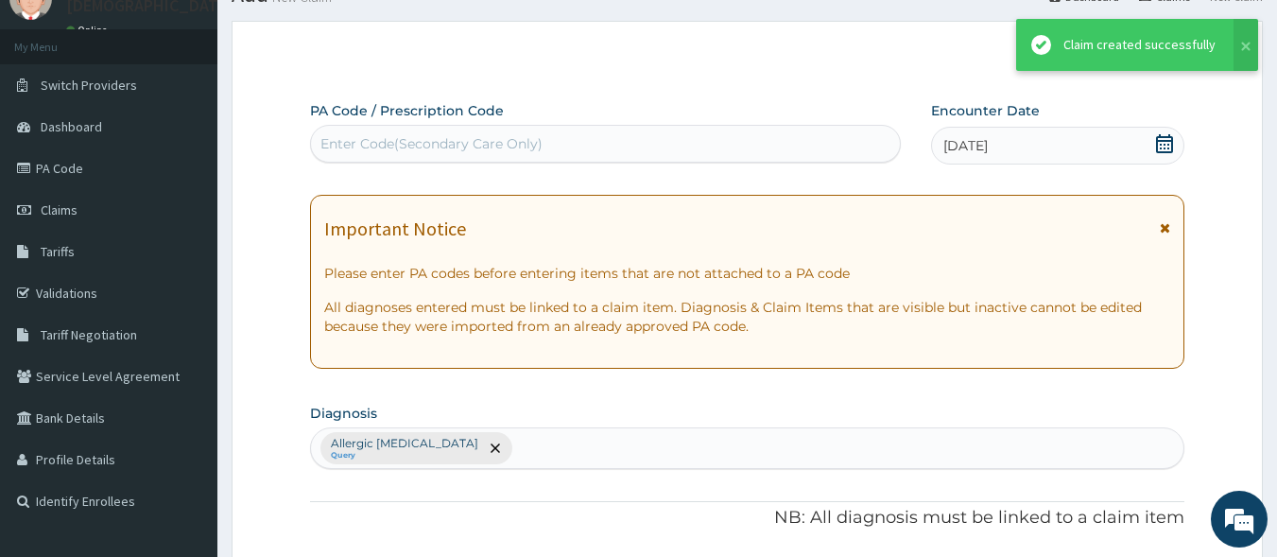
scroll to position [937, 0]
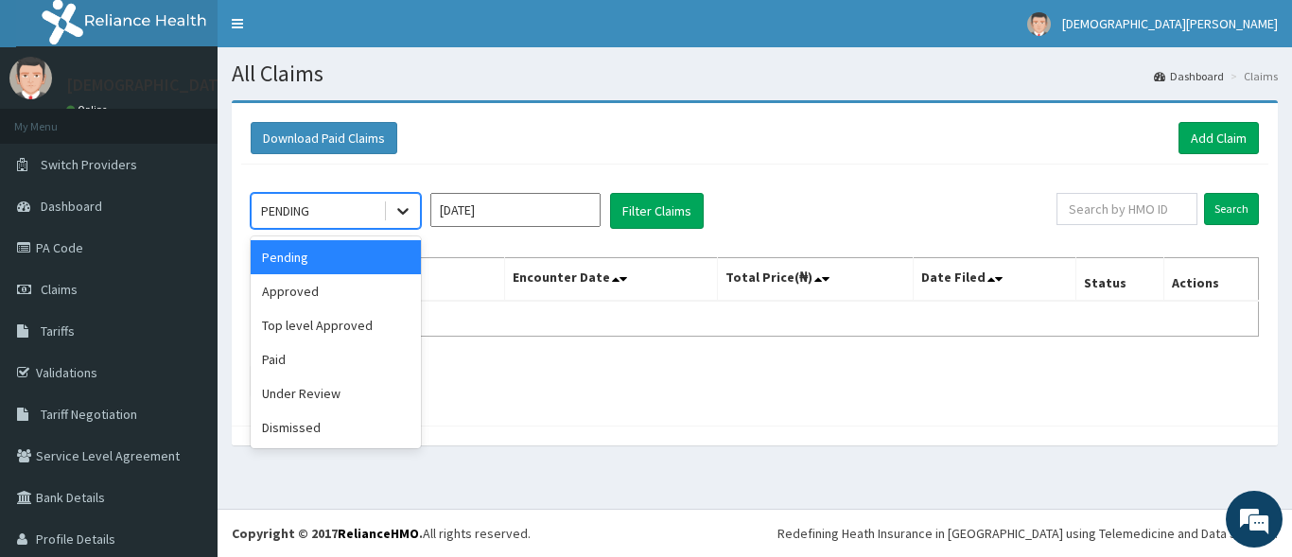
click at [397, 217] on icon at bounding box center [402, 210] width 19 height 19
click at [370, 295] on div "Approved" at bounding box center [336, 291] width 170 height 34
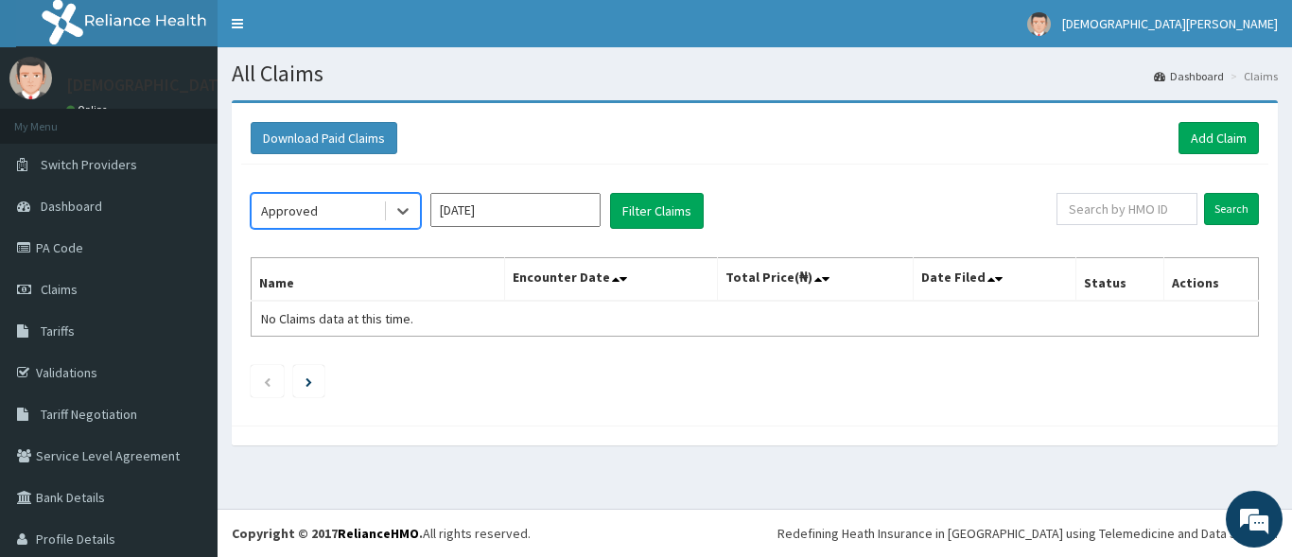
click at [550, 210] on input "[DATE]" at bounding box center [515, 210] width 170 height 34
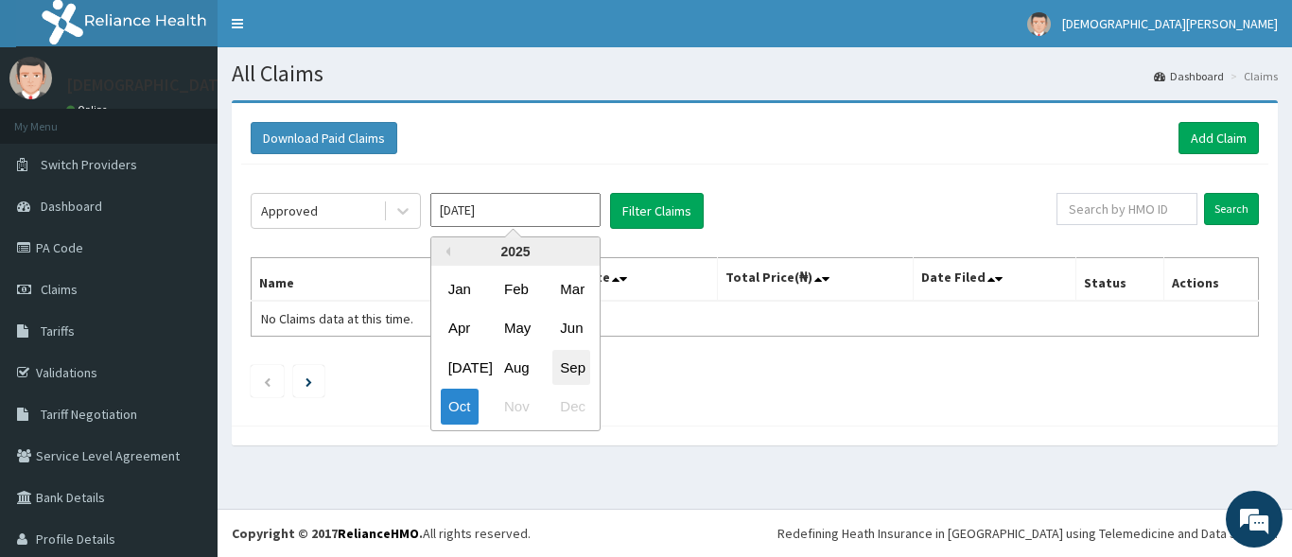
click at [579, 366] on div "Sep" at bounding box center [571, 367] width 38 height 35
type input "[DATE]"
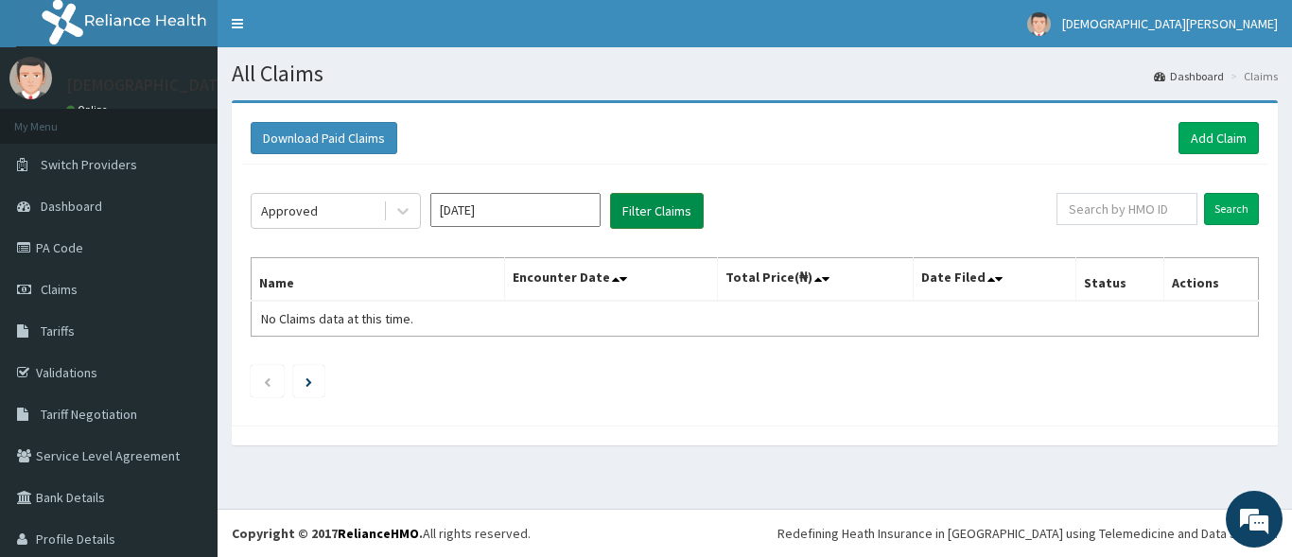
click at [654, 219] on button "Filter Claims" at bounding box center [657, 211] width 94 height 36
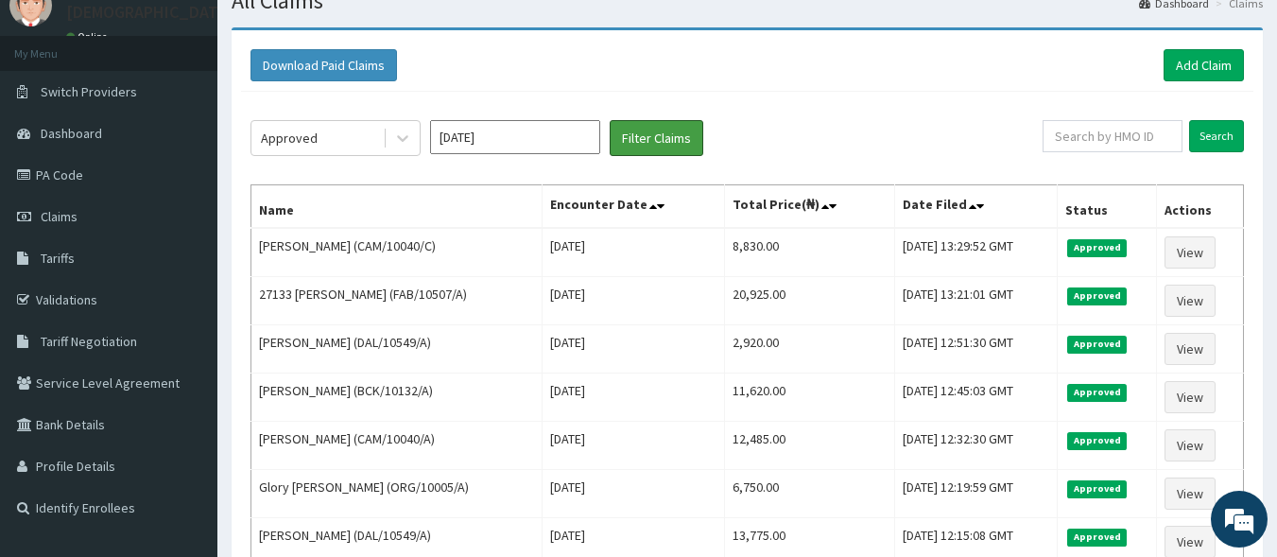
scroll to position [74, 0]
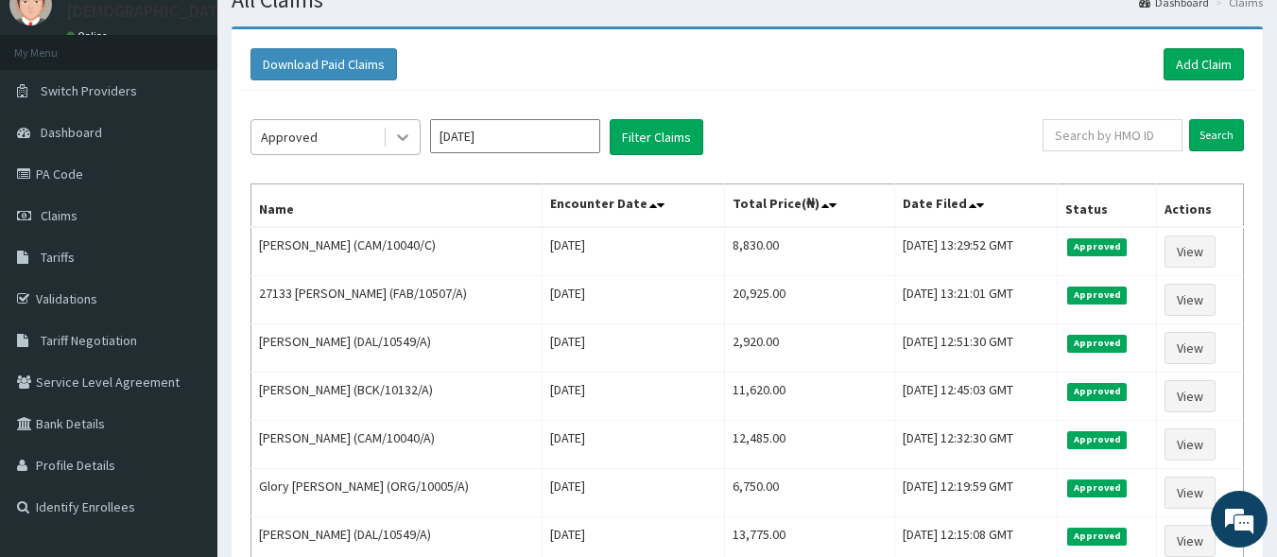
click at [404, 139] on icon at bounding box center [402, 138] width 11 height 7
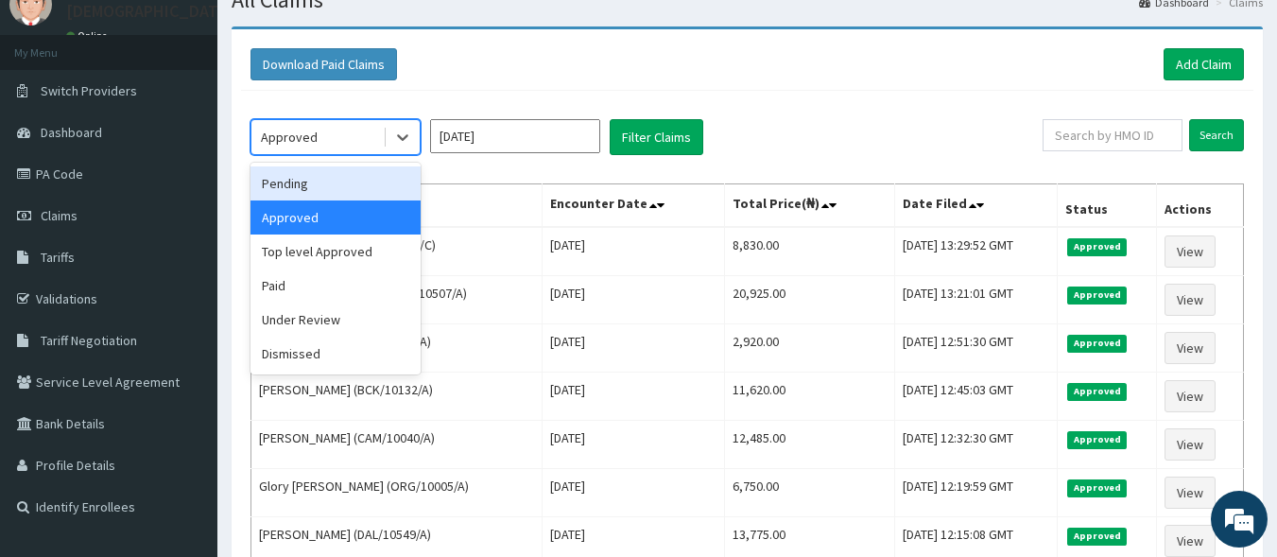
click at [379, 179] on div "Pending" at bounding box center [336, 183] width 170 height 34
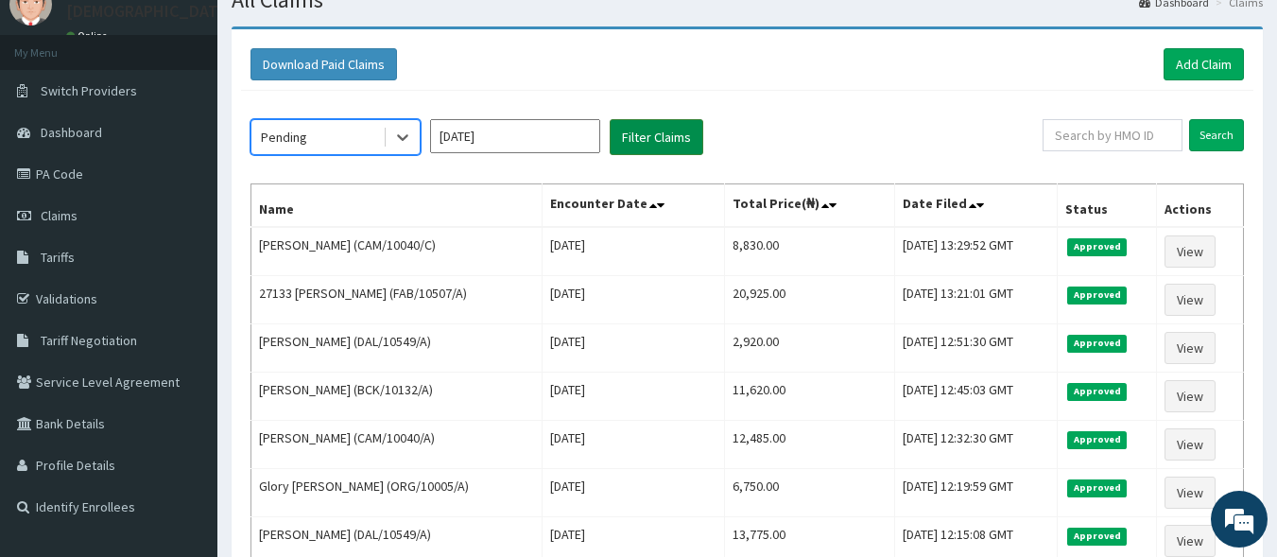
click at [661, 138] on button "Filter Claims" at bounding box center [657, 137] width 94 height 36
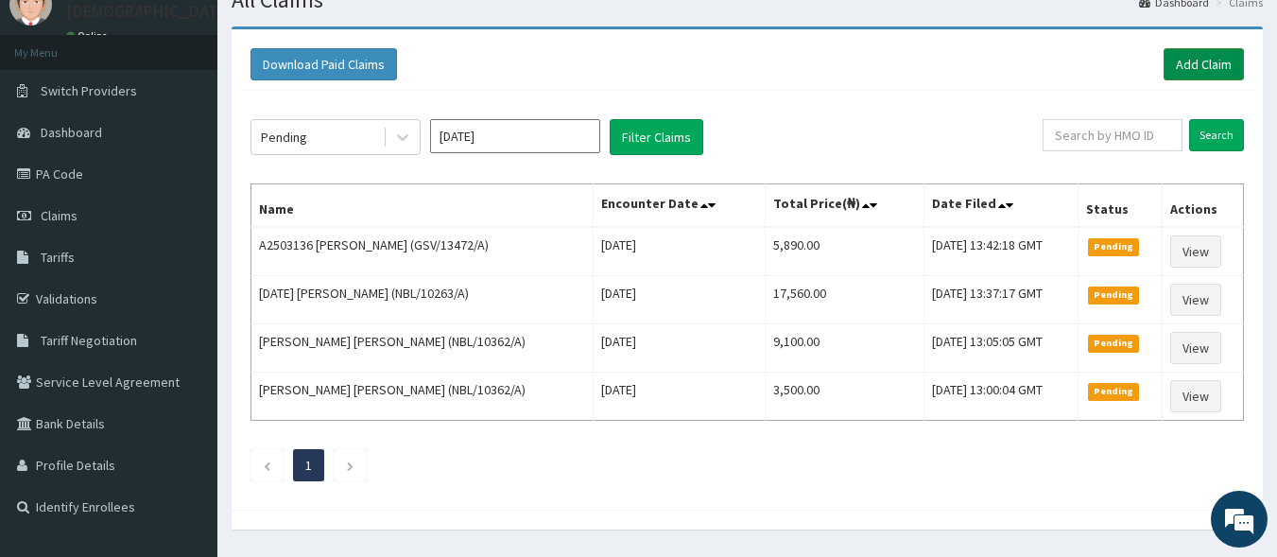
click at [1205, 62] on link "Add Claim" at bounding box center [1204, 64] width 80 height 32
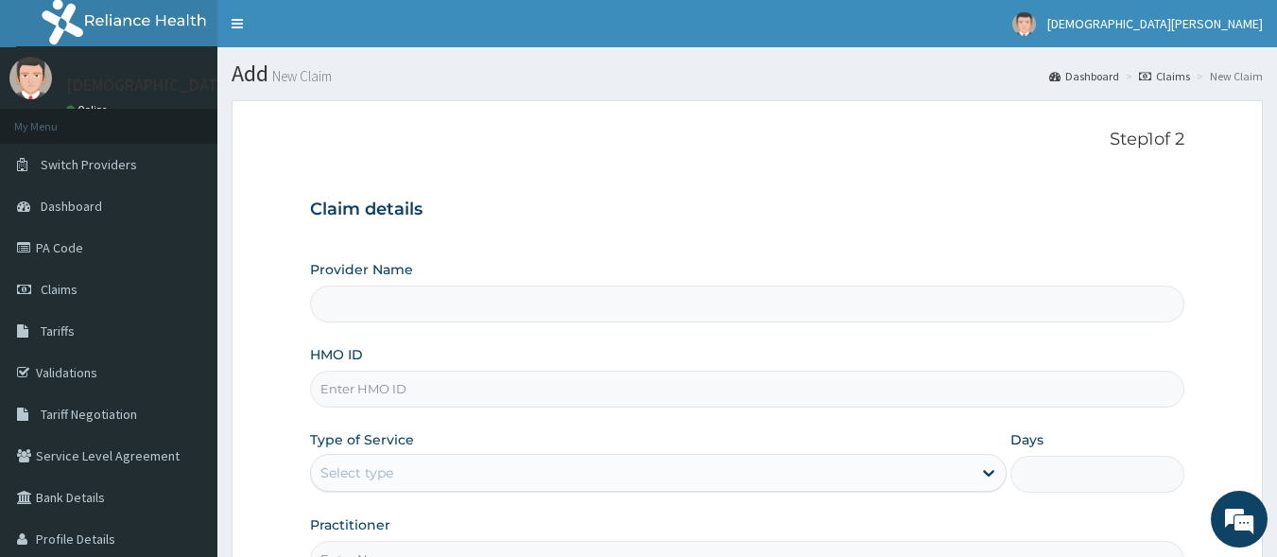
type input "[GEOGRAPHIC_DATA]"
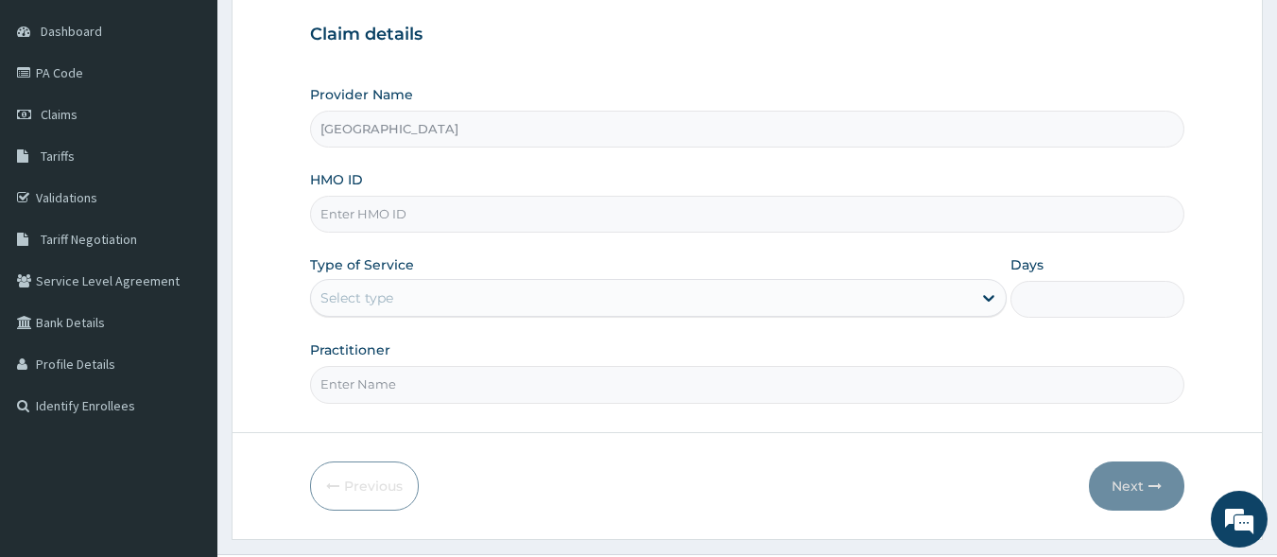
scroll to position [187, 0]
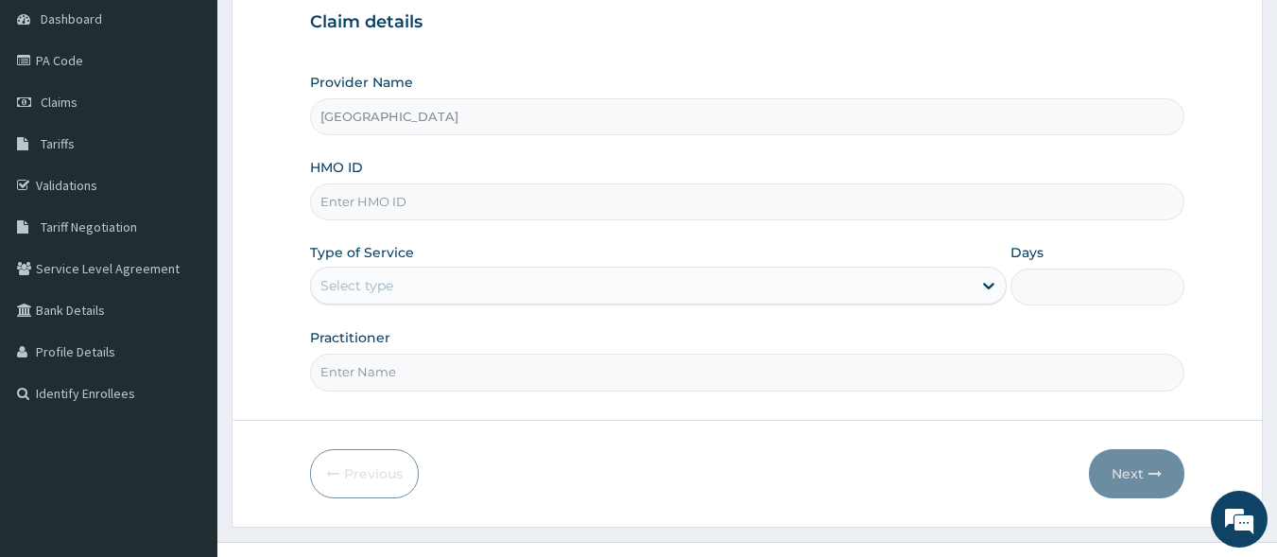
click at [475, 204] on input "HMO ID" at bounding box center [748, 201] width 876 height 37
type input "PA/8111B"
click at [432, 300] on div "Select type" at bounding box center [641, 285] width 661 height 30
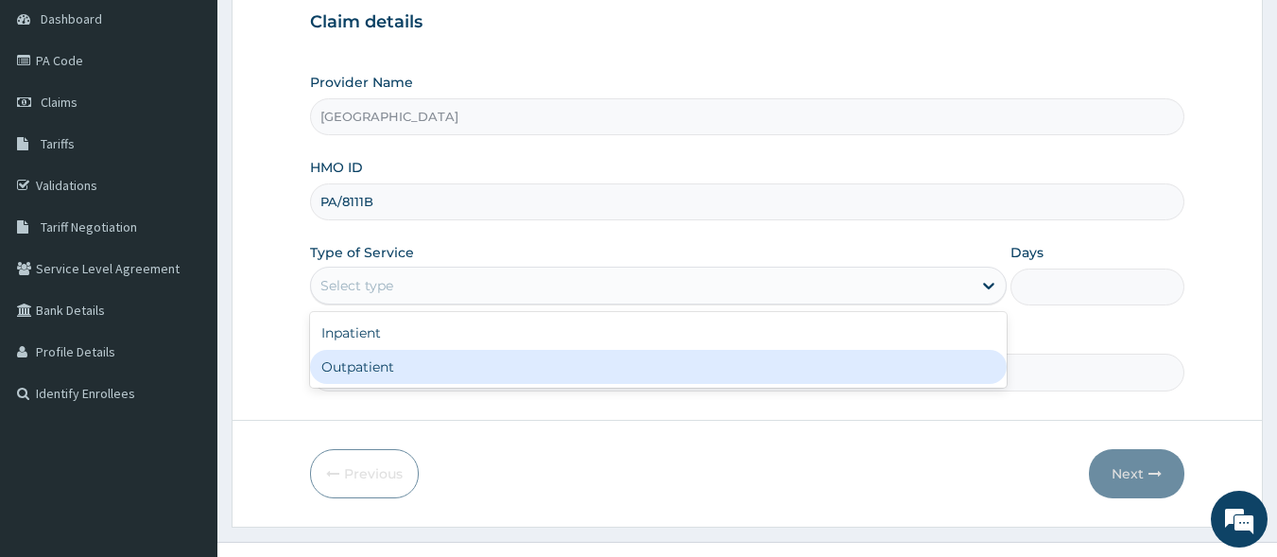
click at [430, 361] on div "Outpatient" at bounding box center [658, 367] width 697 height 34
type input "1"
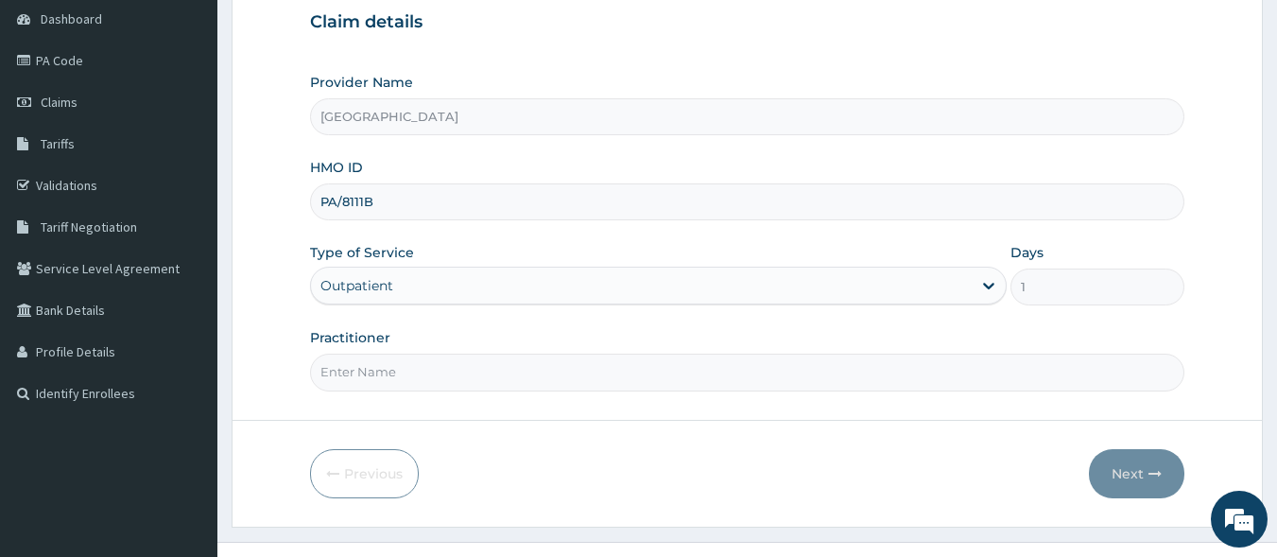
click at [394, 188] on input "PA/8111B" at bounding box center [748, 201] width 876 height 37
type input "P"
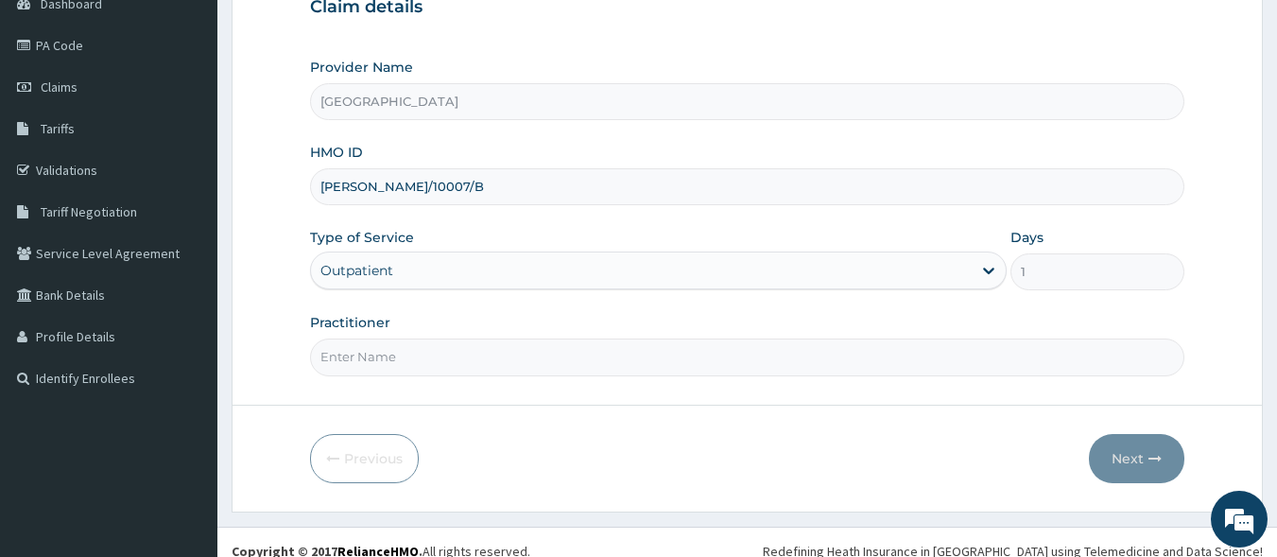
scroll to position [220, 0]
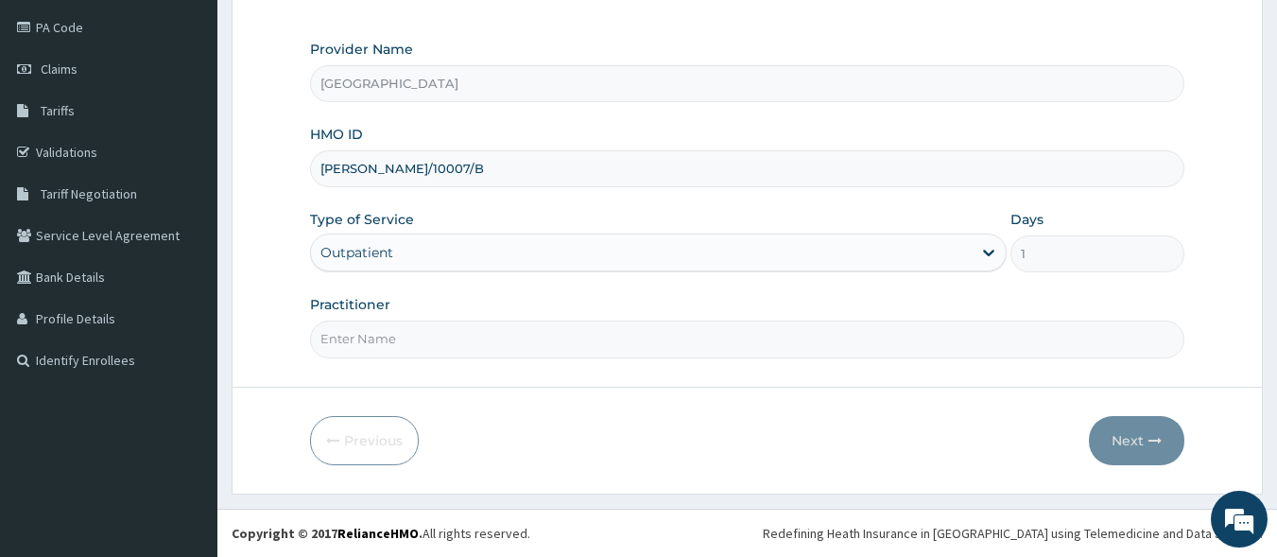
type input "[PERSON_NAME]/10007/B"
click at [428, 335] on input "Practitioner" at bounding box center [748, 339] width 876 height 37
type input "[PERSON_NAME] EZE"
click at [1131, 431] on button "Next" at bounding box center [1136, 440] width 95 height 49
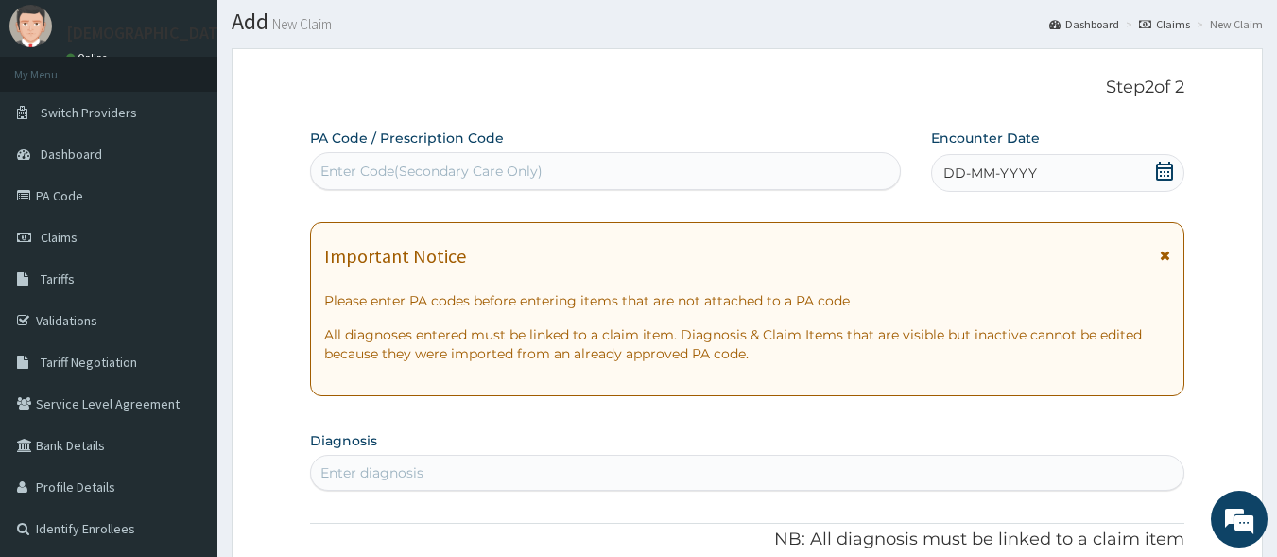
scroll to position [18, 0]
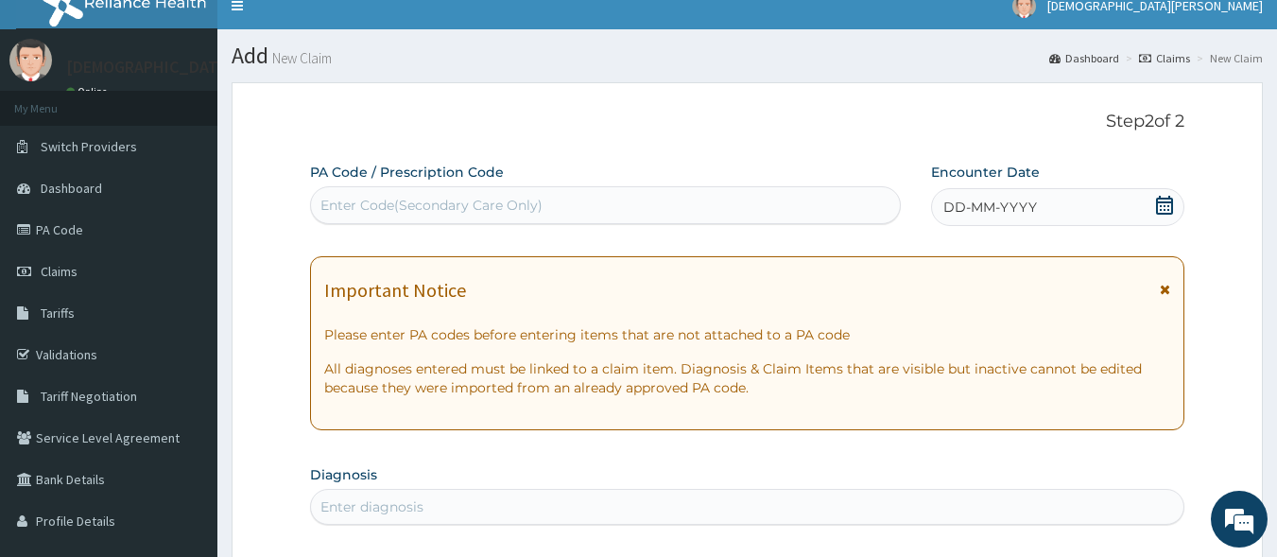
click at [545, 198] on div "Enter Code(Secondary Care Only)" at bounding box center [606, 205] width 590 height 30
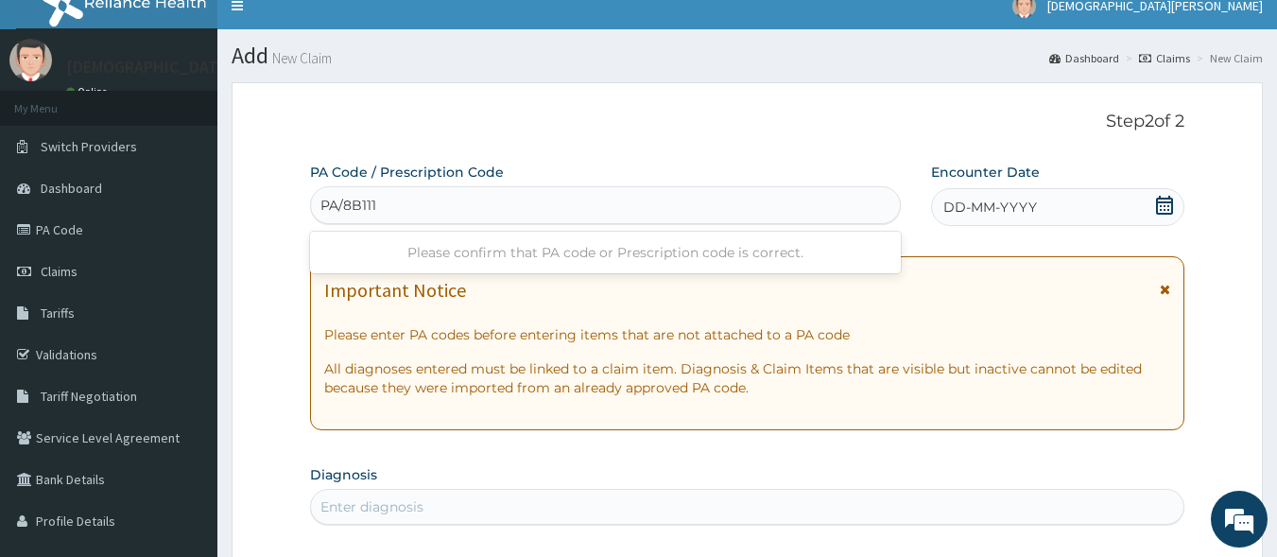
type input "PA/8B111B"
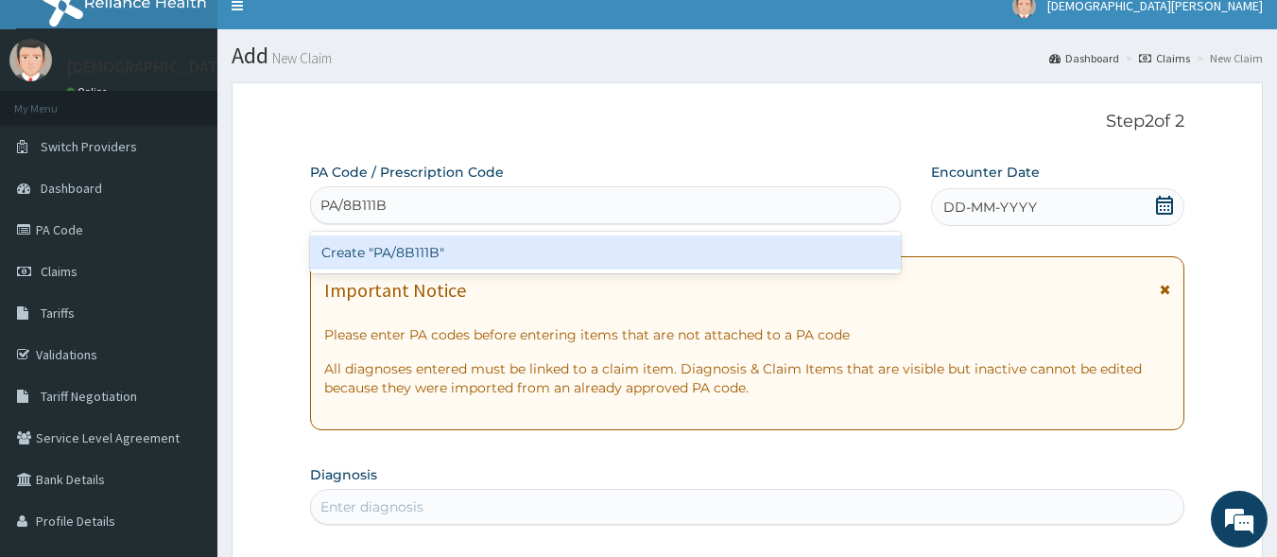
click at [545, 253] on div "Create "PA/8B111B"" at bounding box center [606, 252] width 592 height 34
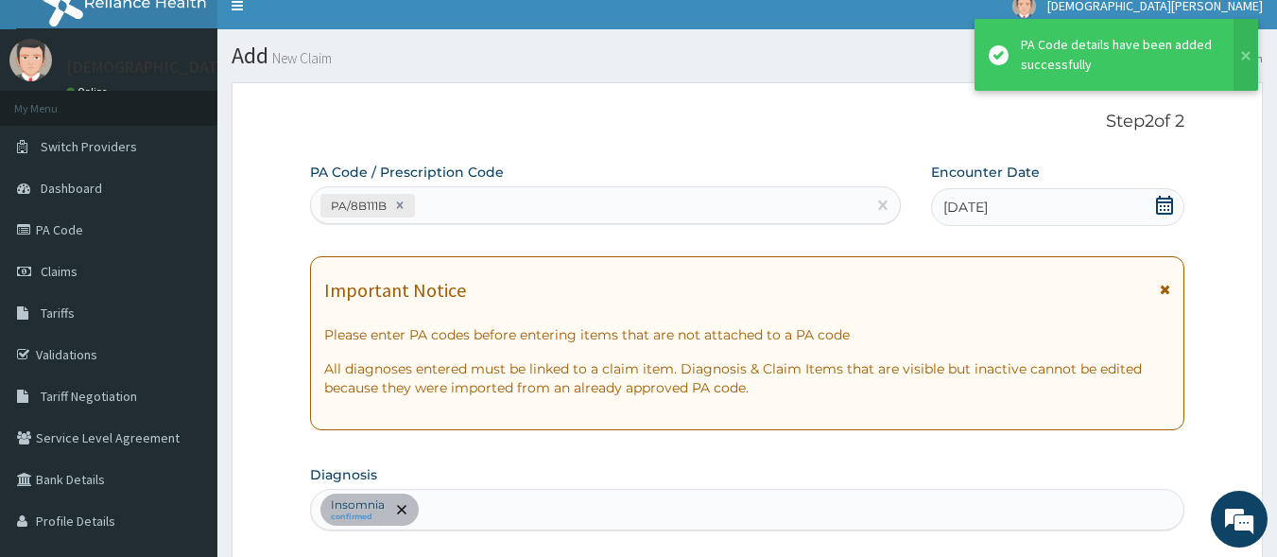
scroll to position [509, 0]
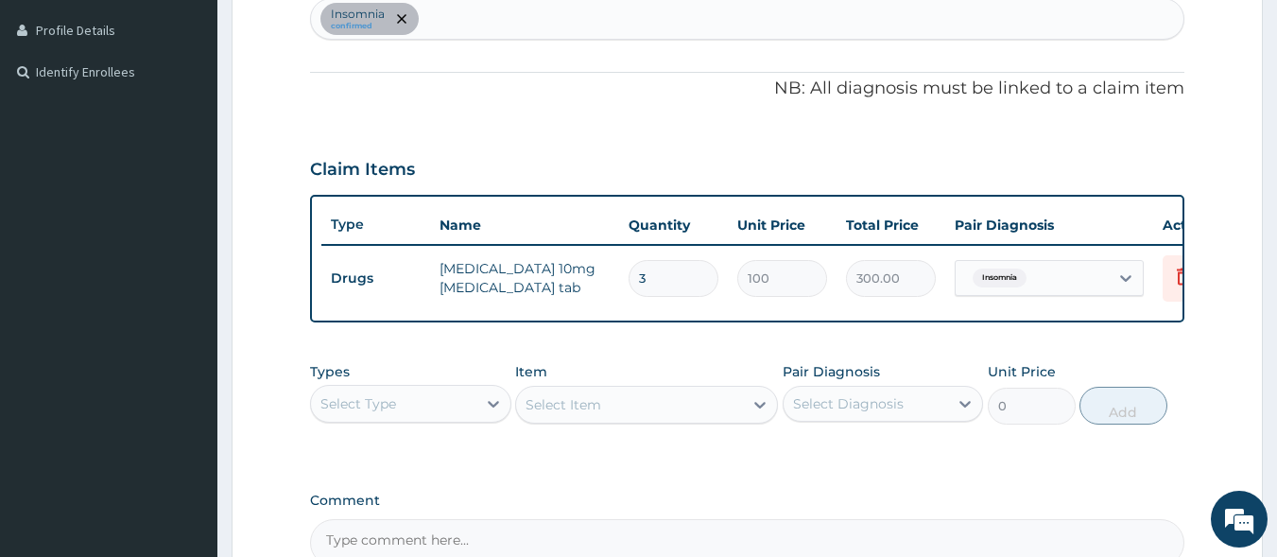
click at [441, 30] on div "[MEDICAL_DATA] confirmed" at bounding box center [748, 19] width 874 height 40
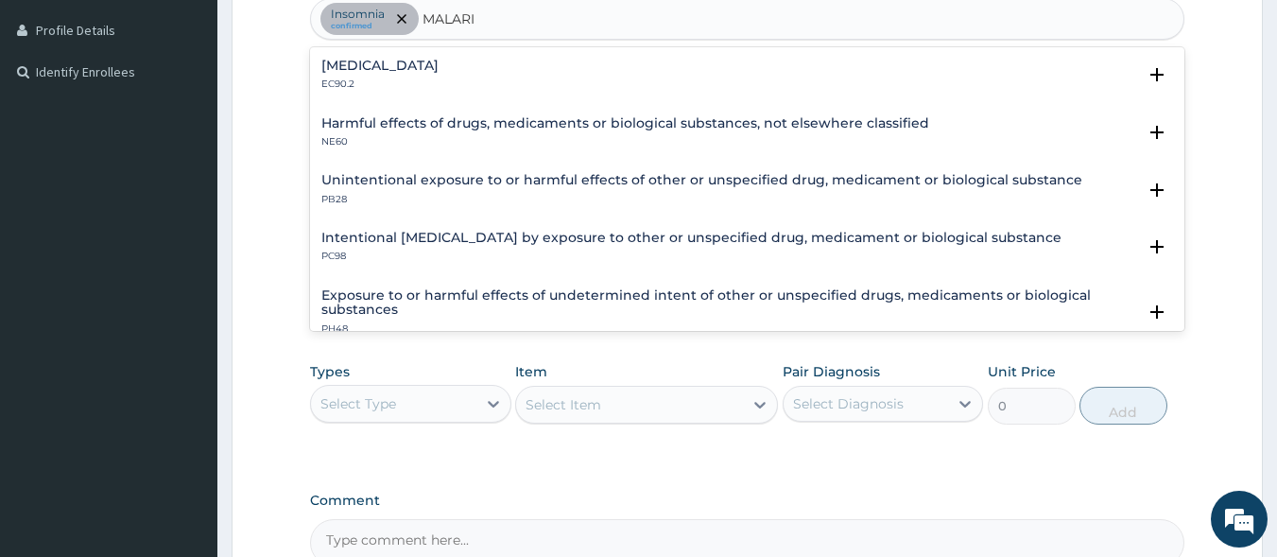
type input "[MEDICAL_DATA]"
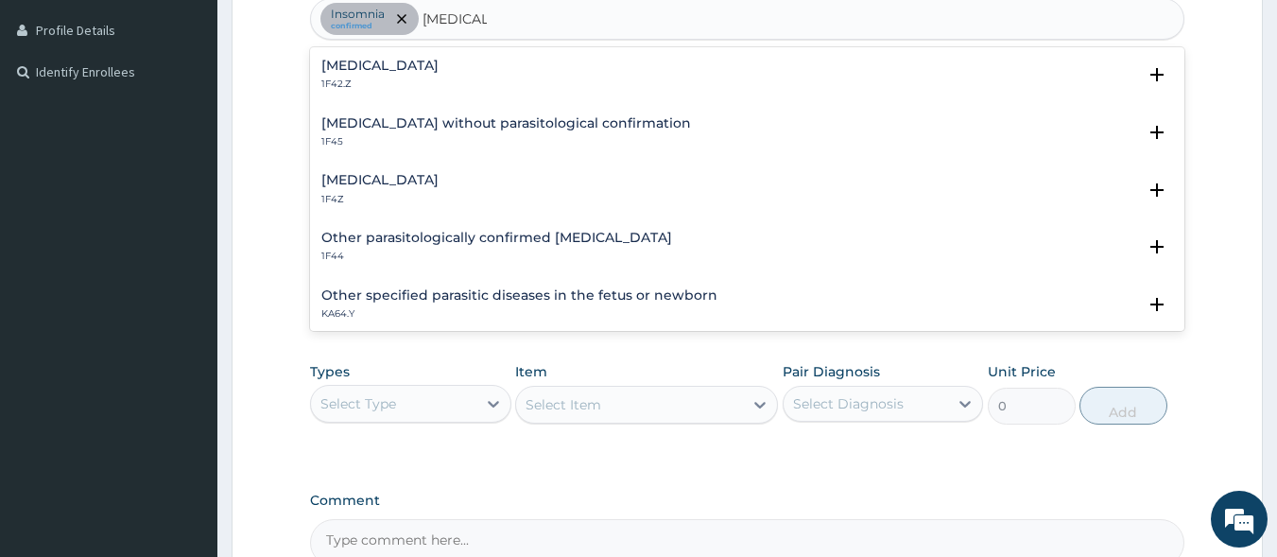
click at [434, 182] on h4 "[MEDICAL_DATA]" at bounding box center [379, 180] width 117 height 14
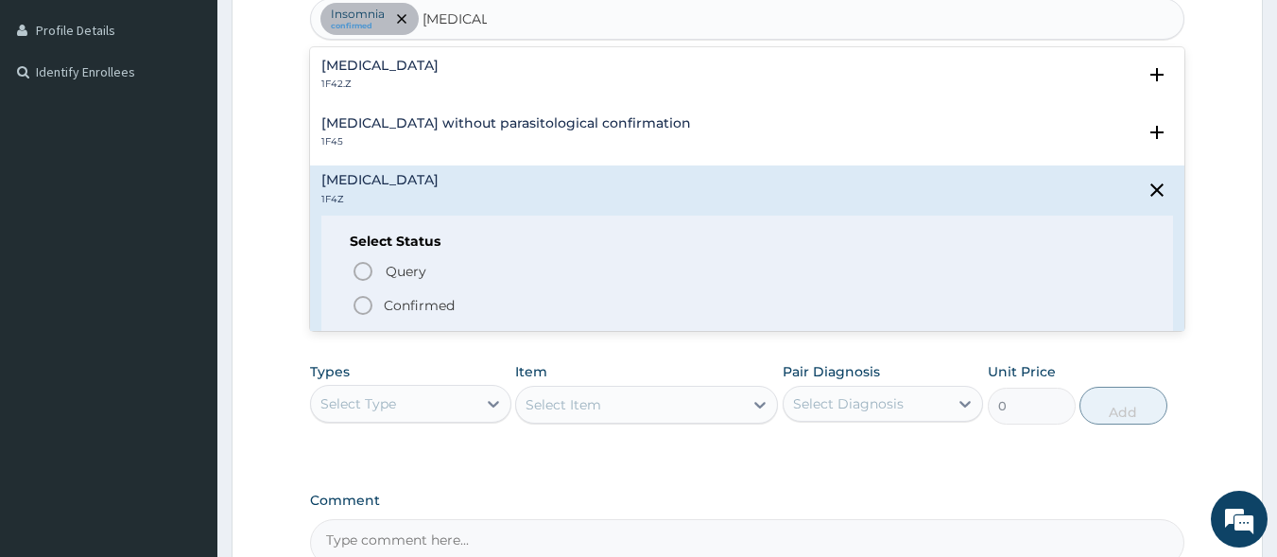
click at [360, 317] on div "Select Status Query Query covers suspected (?), Keep in view (kiv), Ruled out (…" at bounding box center [747, 276] width 853 height 120
click at [364, 304] on icon "status option filled" at bounding box center [363, 305] width 23 height 23
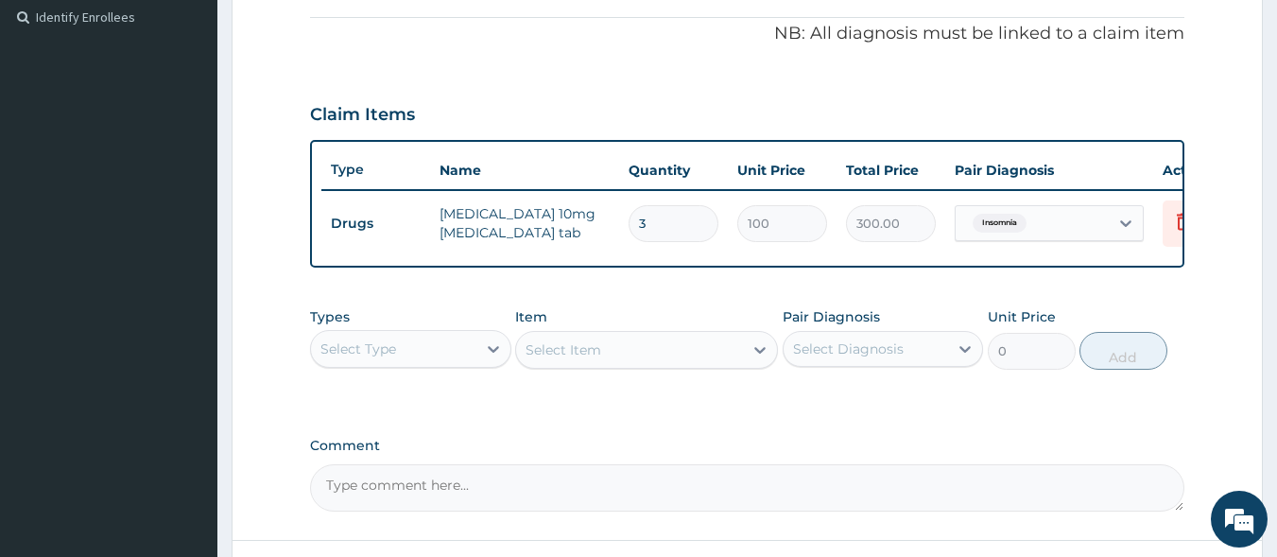
scroll to position [731, 0]
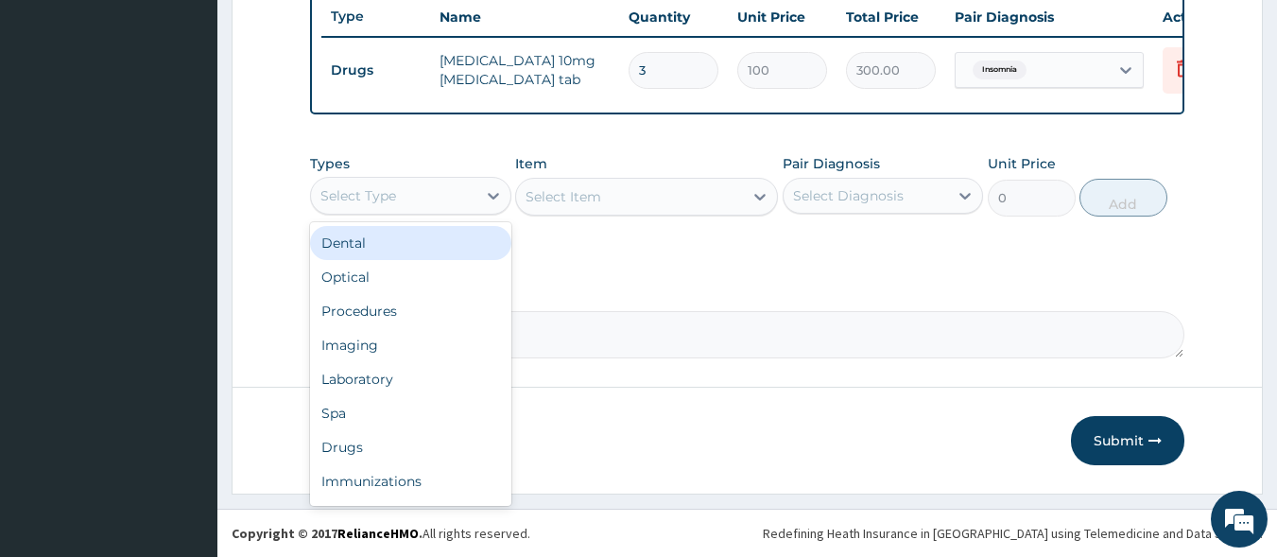
click at [397, 210] on div "Select Type" at bounding box center [393, 196] width 165 height 30
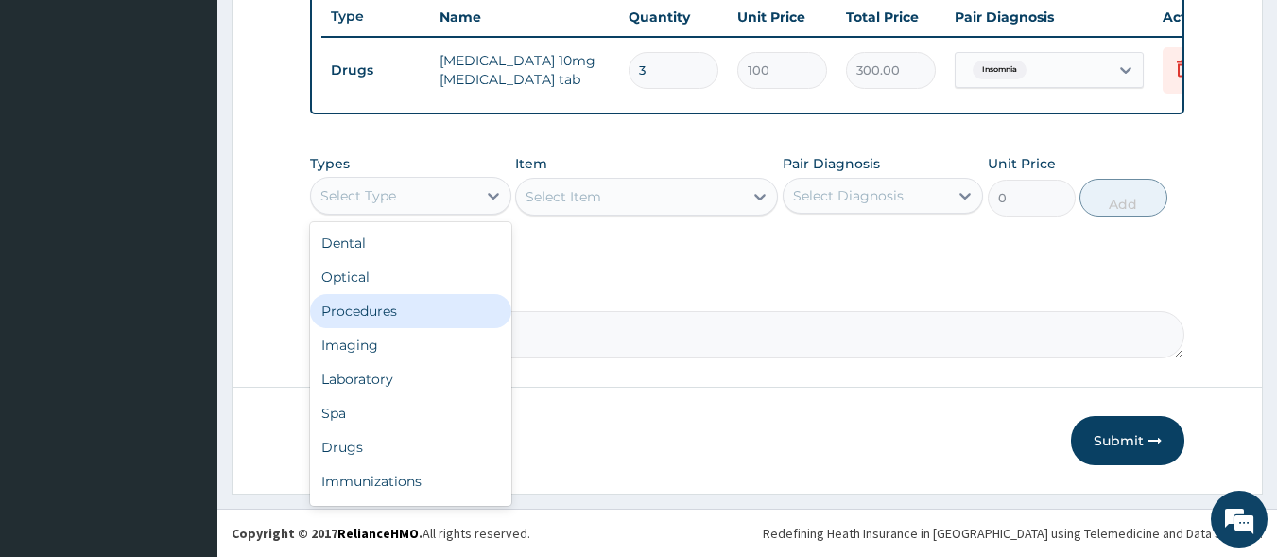
click at [422, 303] on div "Procedures" at bounding box center [410, 311] width 201 height 34
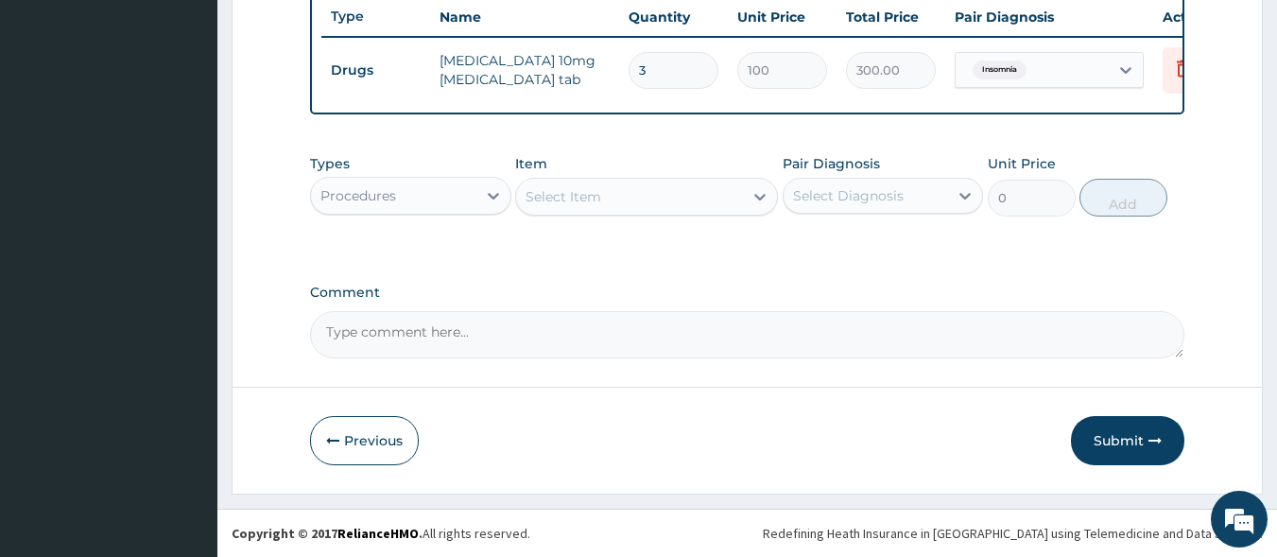
click at [635, 197] on div "Select Item" at bounding box center [629, 197] width 227 height 30
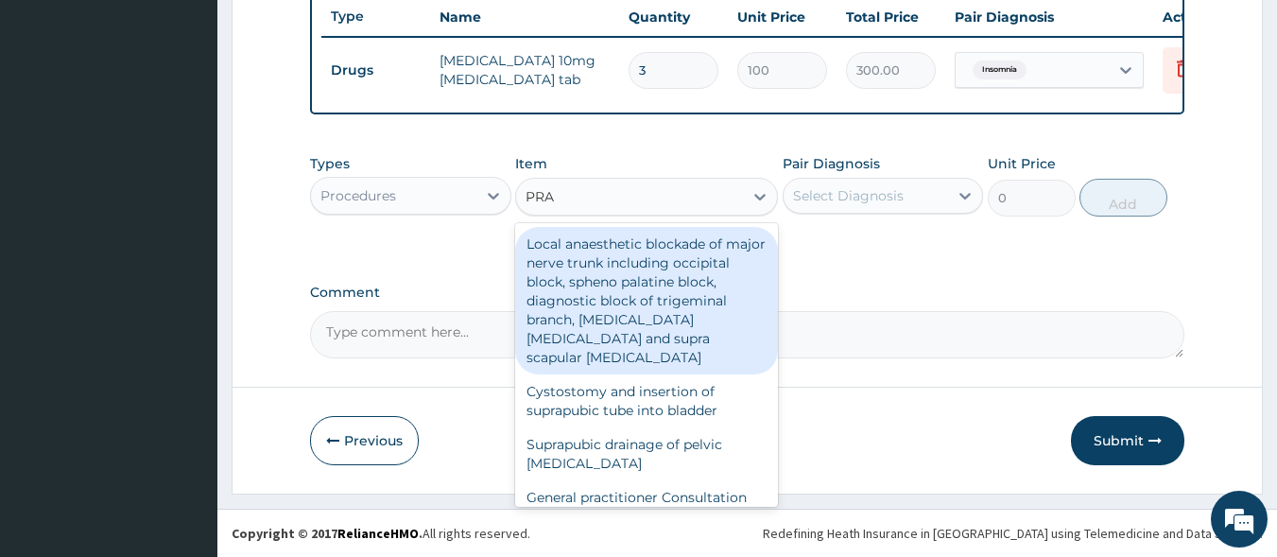
type input "PRAC"
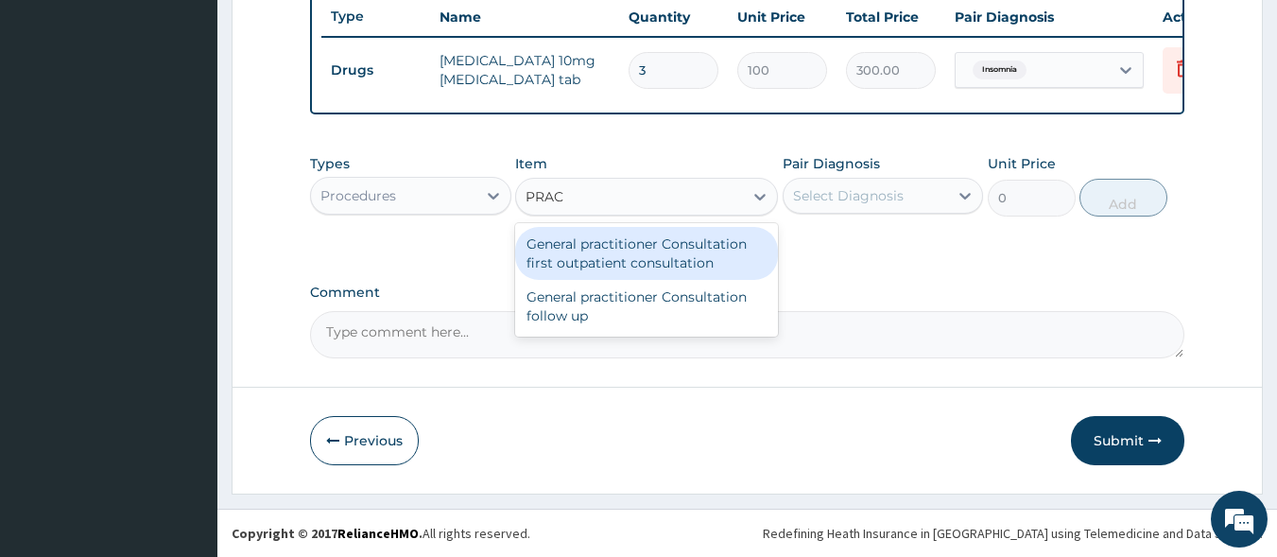
click at [641, 259] on div "General practitioner Consultation first outpatient consultation" at bounding box center [646, 253] width 263 height 53
type input "3000"
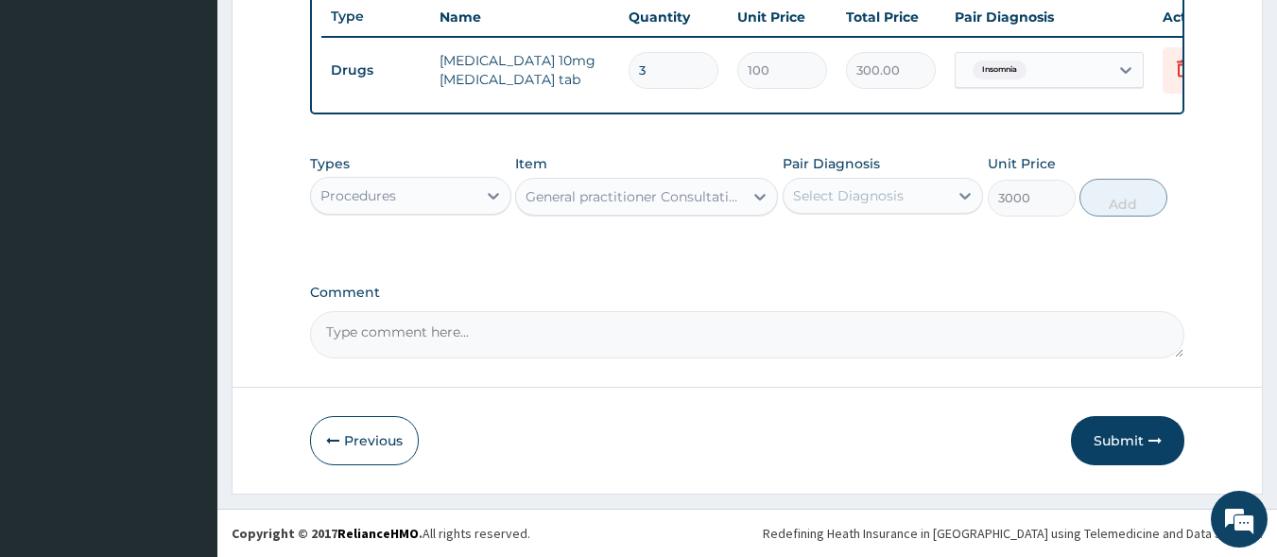
click at [884, 190] on div "Select Diagnosis" at bounding box center [848, 195] width 111 height 19
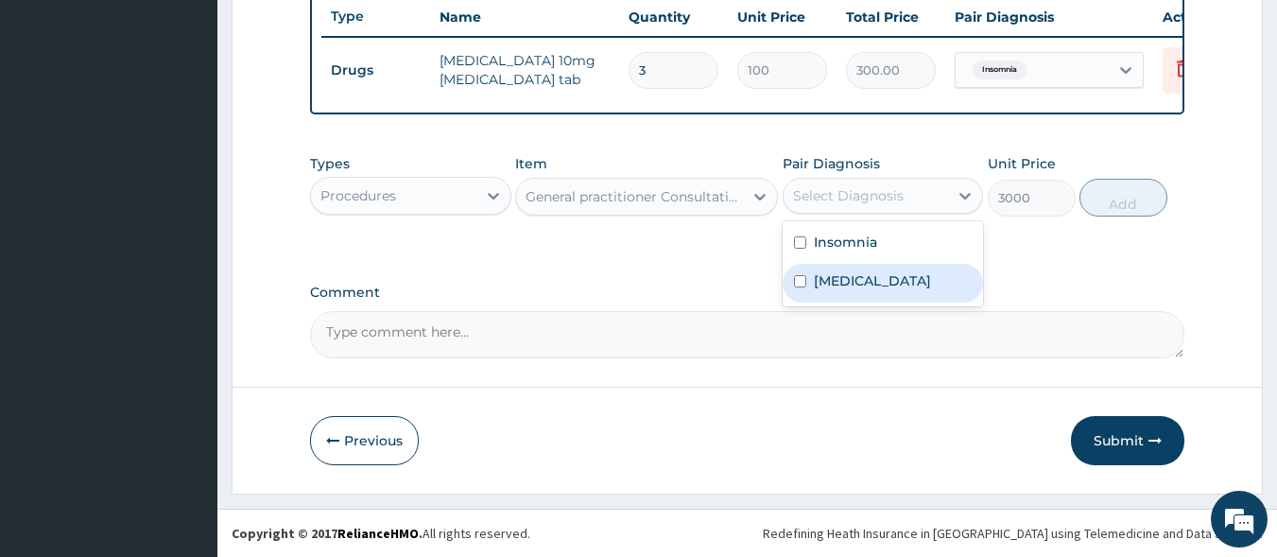
click at [883, 271] on label "[MEDICAL_DATA]" at bounding box center [872, 280] width 117 height 19
checkbox input "true"
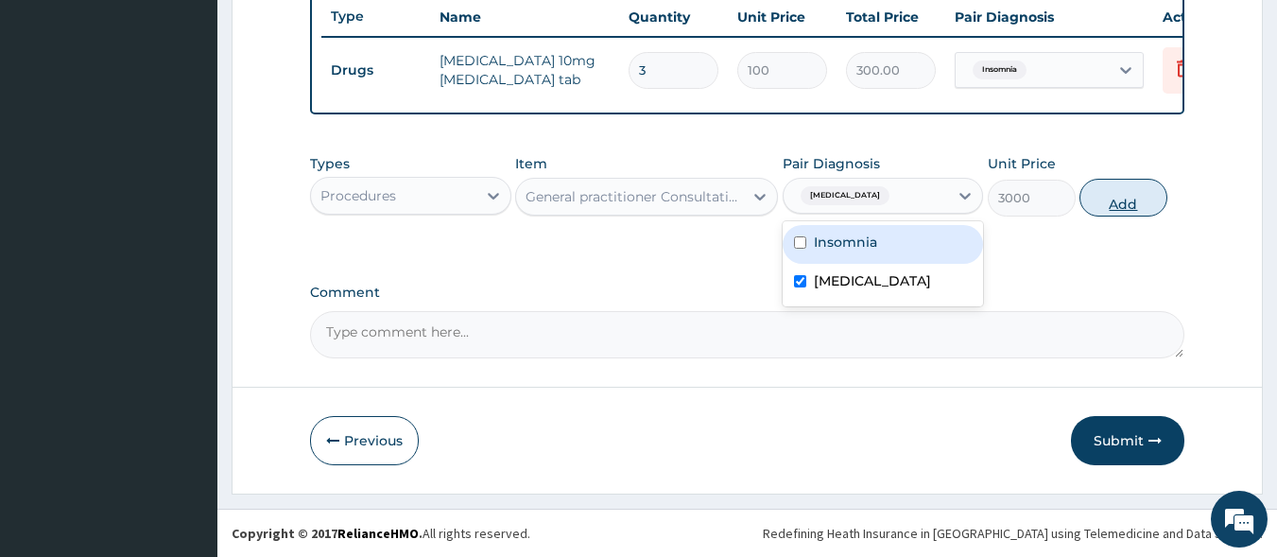
click at [1112, 197] on button "Add" at bounding box center [1124, 198] width 88 height 38
type input "0"
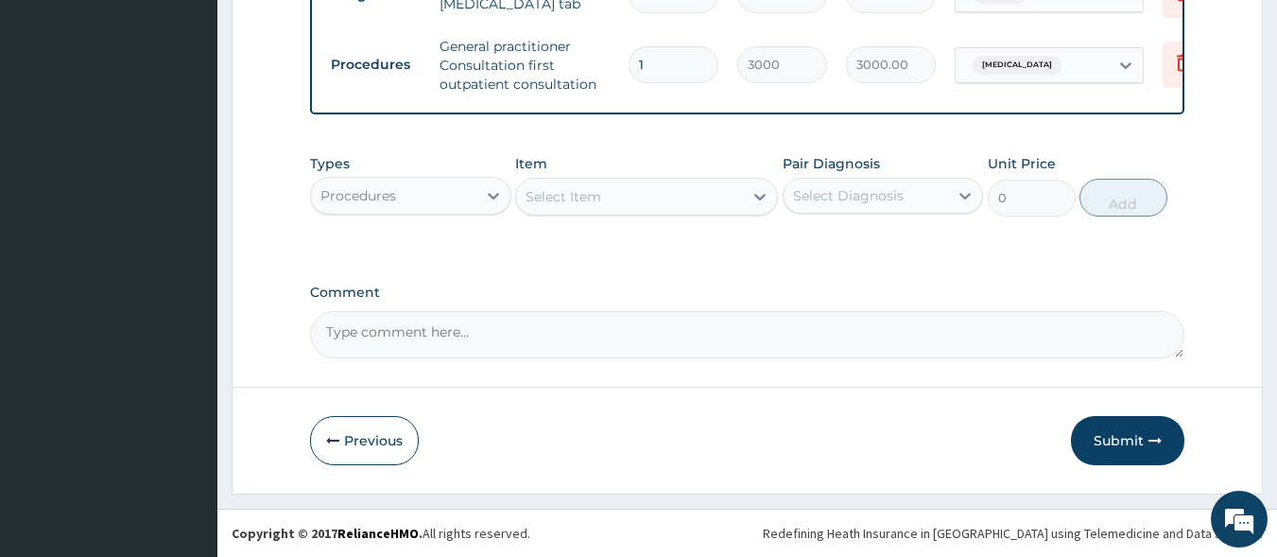
scroll to position [806, 0]
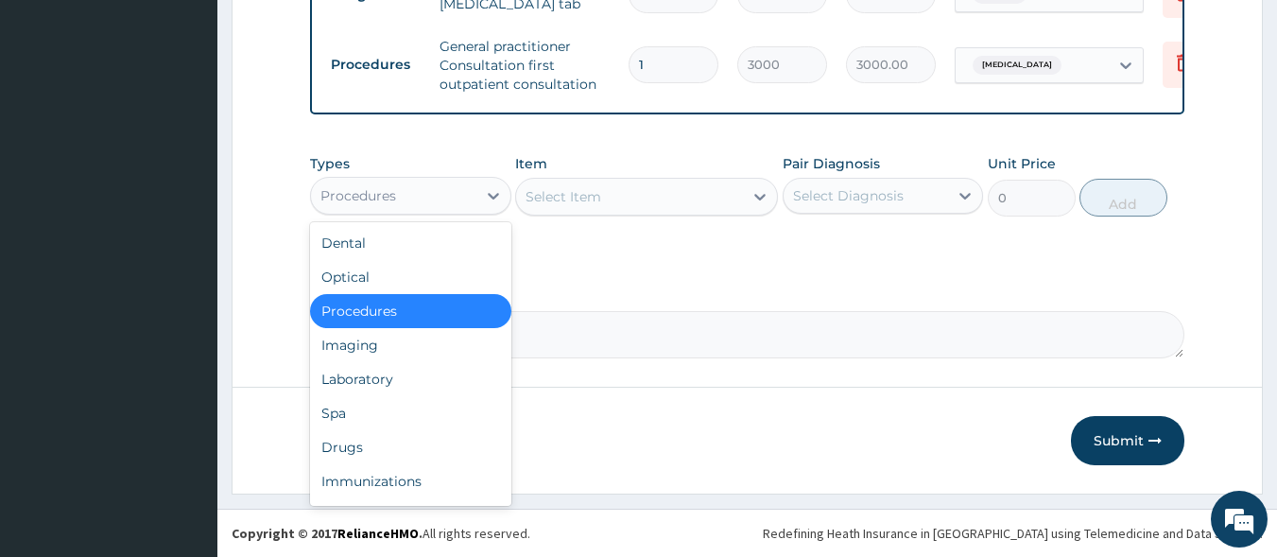
click at [356, 193] on div "Procedures" at bounding box center [359, 195] width 76 height 19
click at [444, 441] on div "Drugs" at bounding box center [410, 447] width 201 height 34
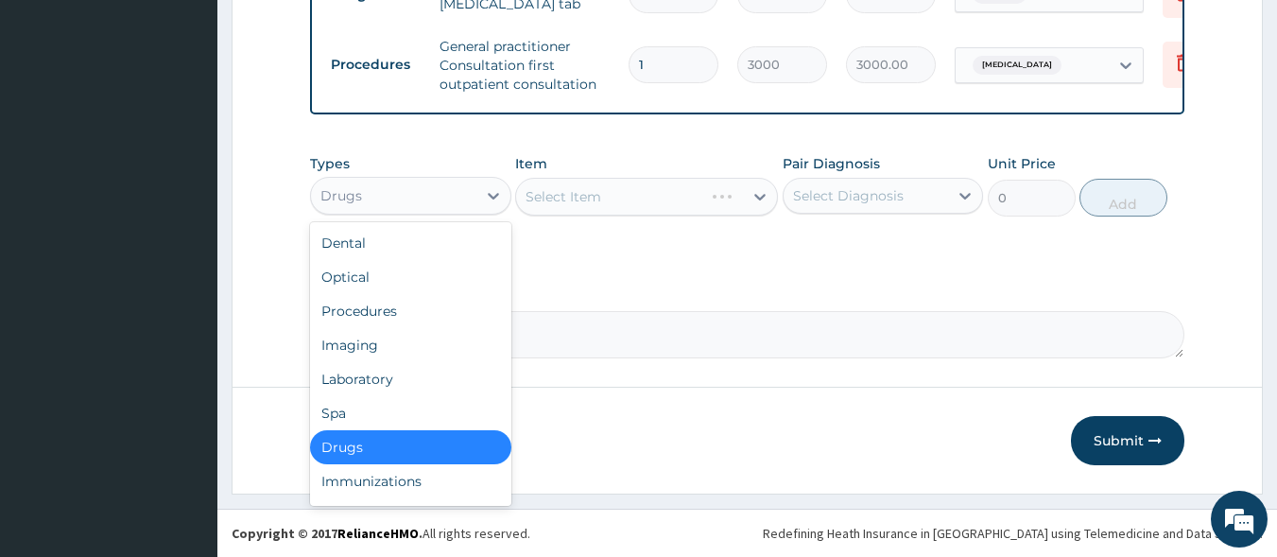
click at [433, 207] on div "Drugs" at bounding box center [393, 196] width 165 height 30
click at [453, 371] on div "Laboratory" at bounding box center [410, 379] width 201 height 34
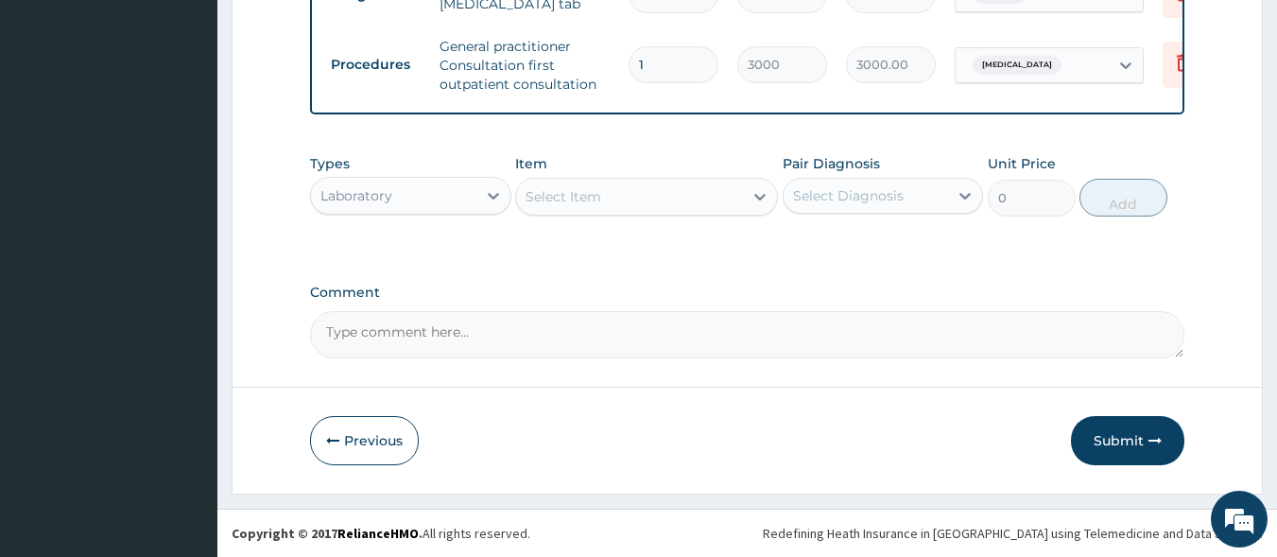
click at [567, 207] on div "Select Item" at bounding box center [629, 197] width 227 height 30
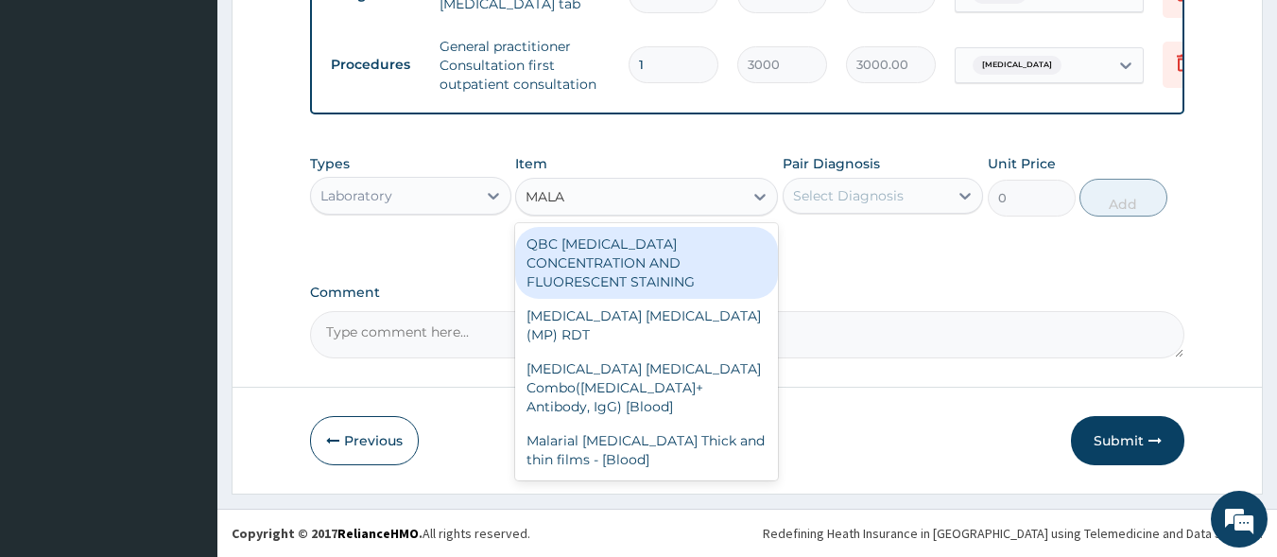
type input "MALAR"
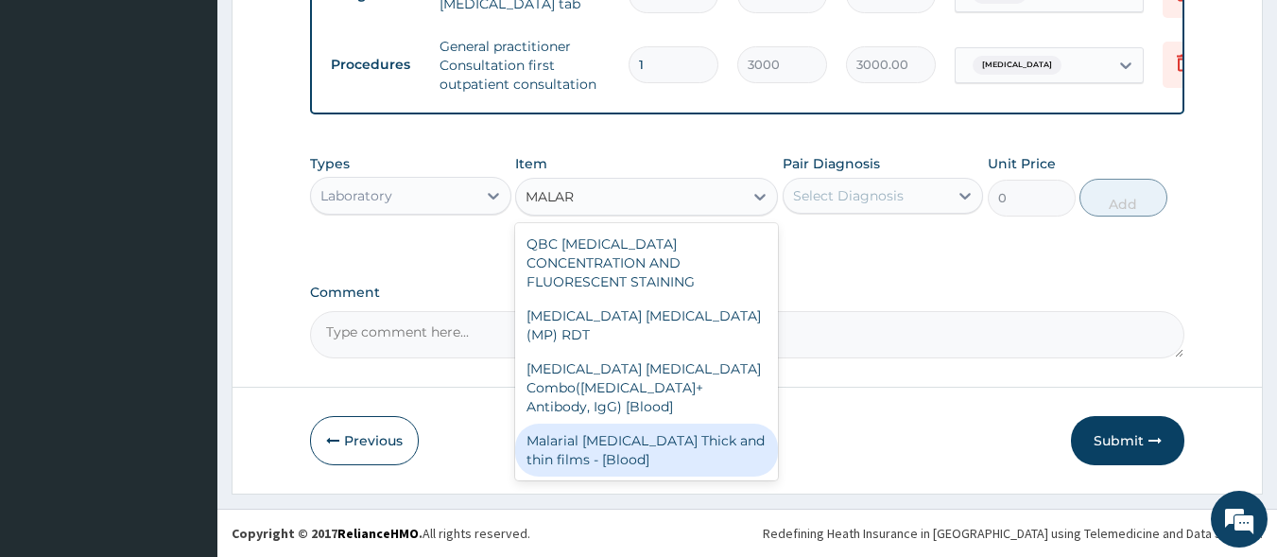
click at [633, 424] on div "Malarial [MEDICAL_DATA] Thick and thin films - [Blood]" at bounding box center [646, 450] width 263 height 53
type input "1500"
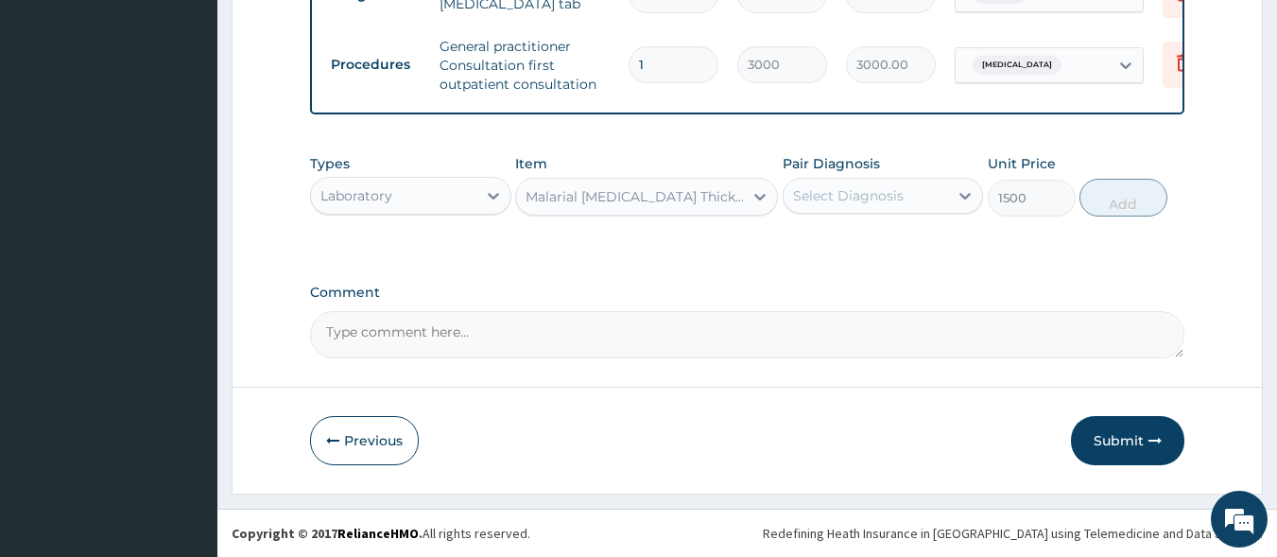
click at [865, 204] on div "Select Diagnosis" at bounding box center [848, 195] width 111 height 19
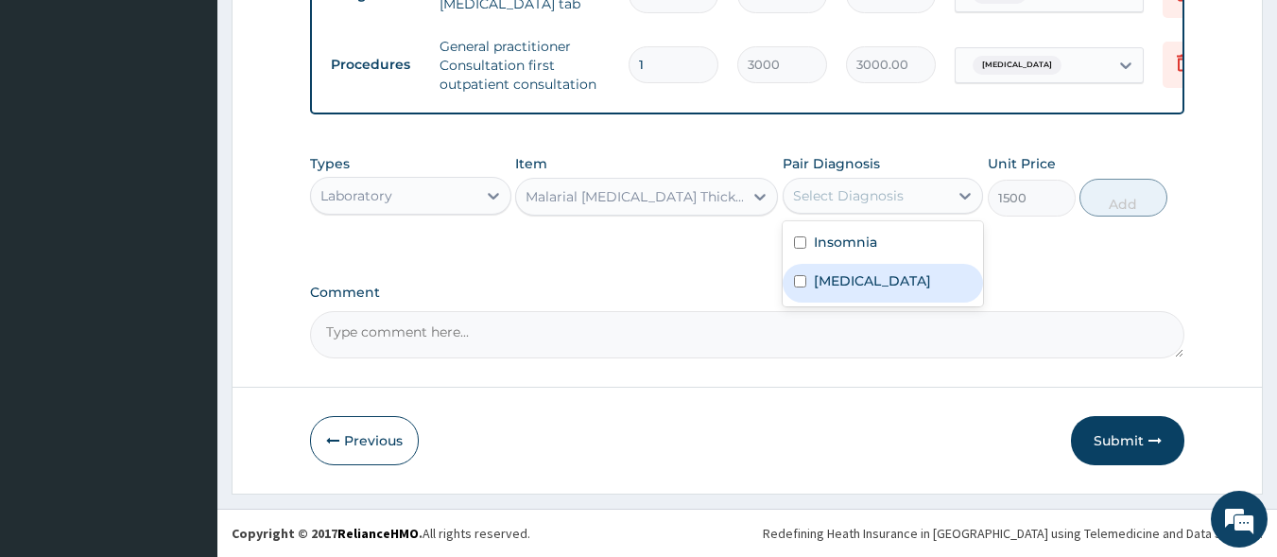
click at [883, 303] on div "[MEDICAL_DATA] [MEDICAL_DATA]" at bounding box center [883, 263] width 201 height 85
click at [910, 294] on div "[MEDICAL_DATA]" at bounding box center [883, 283] width 201 height 39
checkbox input "true"
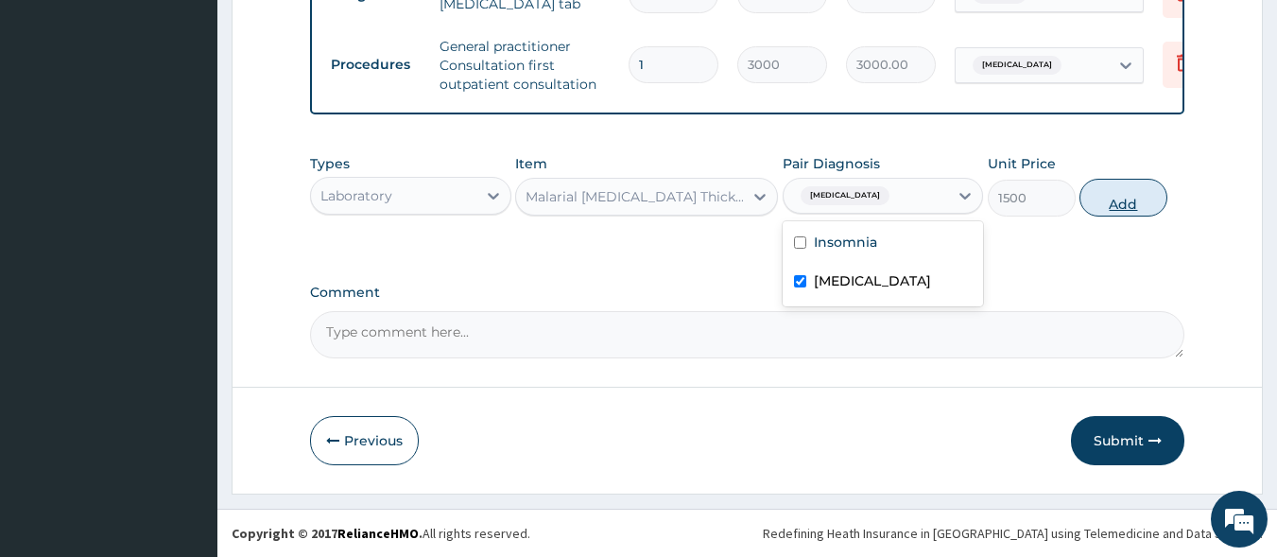
click at [1103, 210] on button "Add" at bounding box center [1124, 198] width 88 height 38
type input "0"
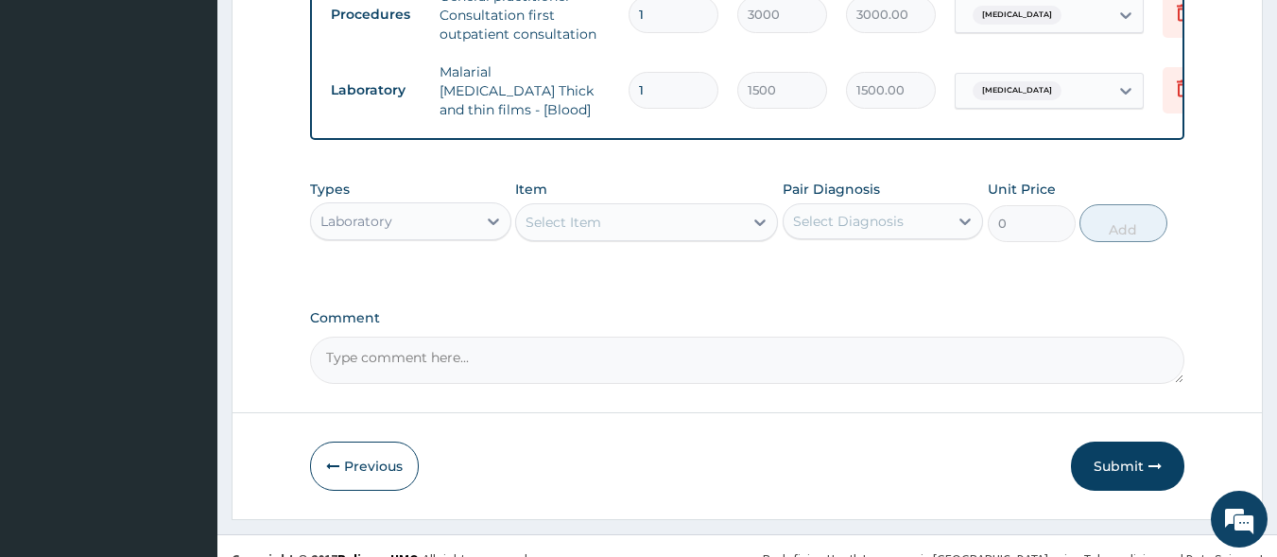
scroll to position [872, 0]
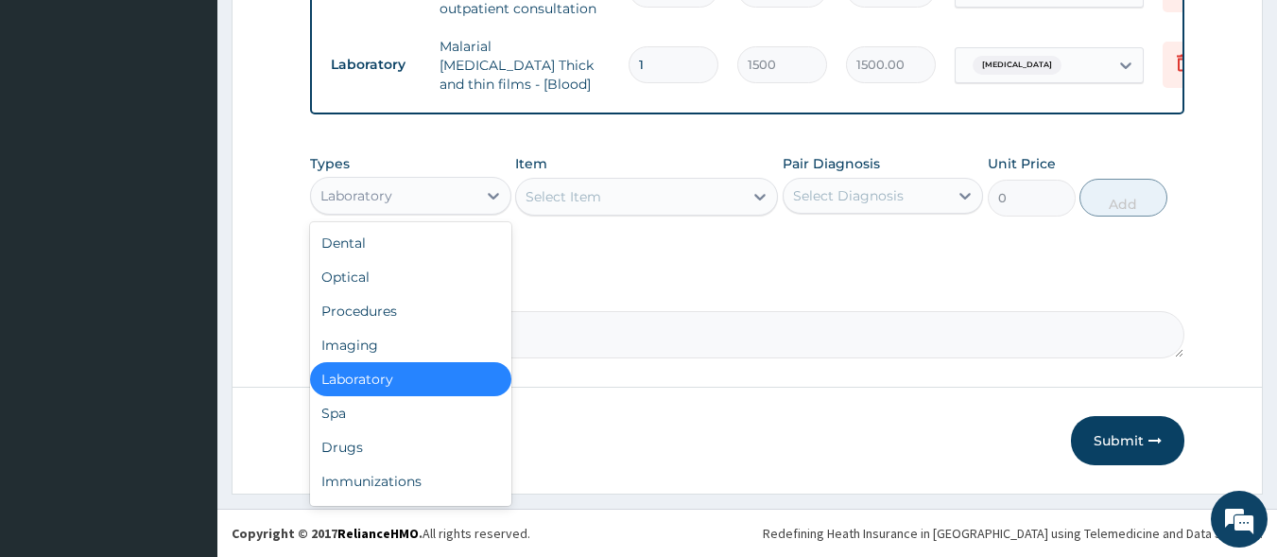
click at [438, 183] on div "Laboratory" at bounding box center [393, 196] width 165 height 30
click at [438, 452] on div "Drugs" at bounding box center [410, 447] width 201 height 34
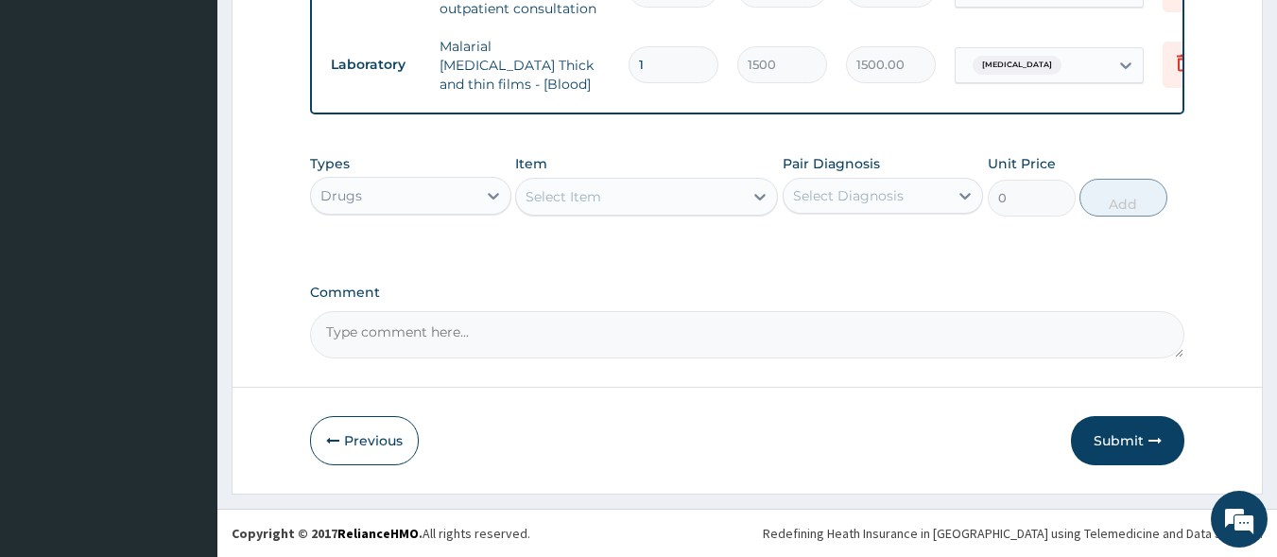
click at [575, 198] on div "Select Item" at bounding box center [564, 196] width 76 height 19
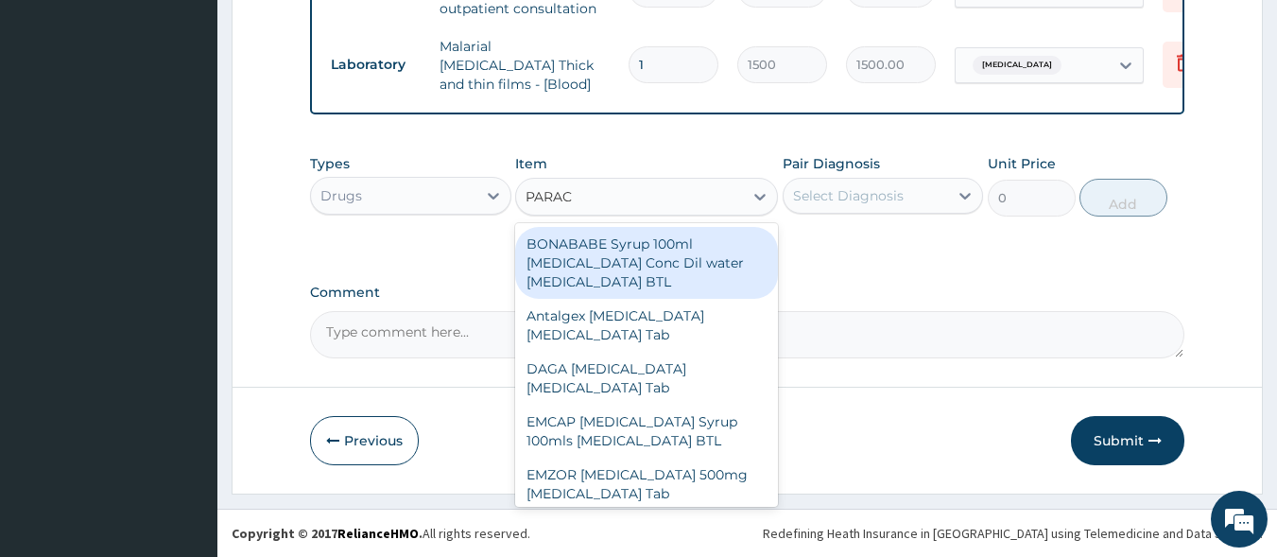
type input "PARACE"
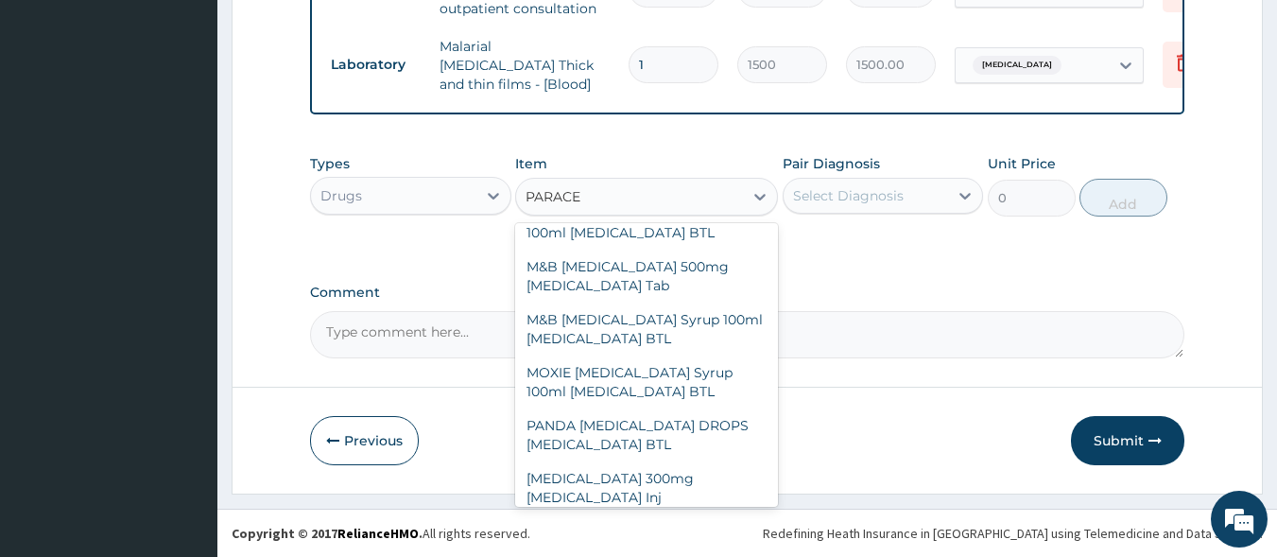
scroll to position [484, 0]
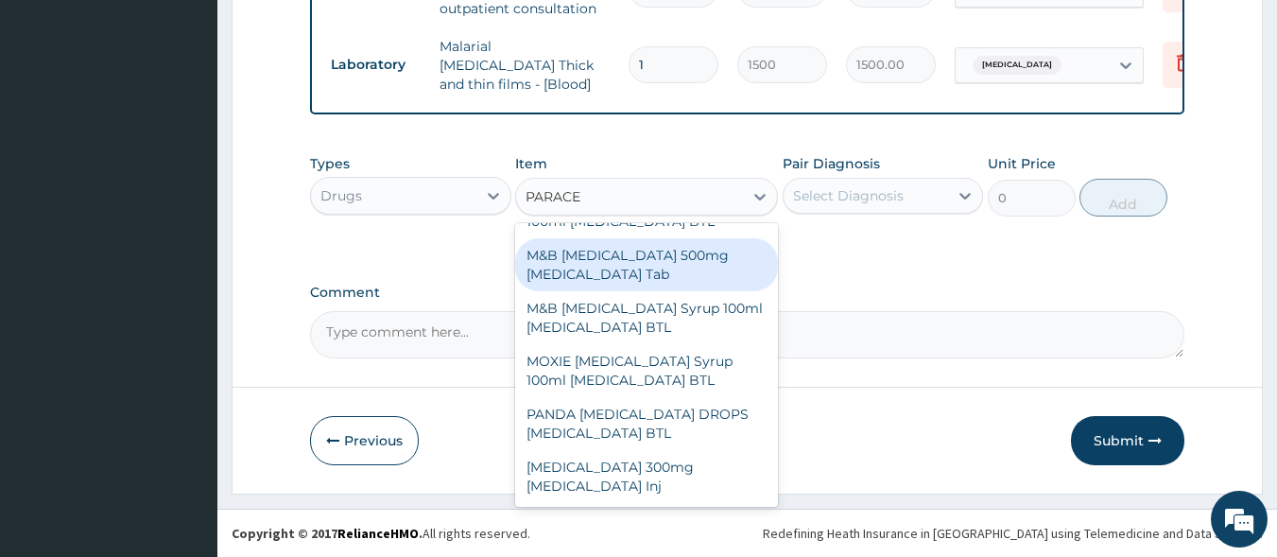
click at [638, 261] on div "M&B [MEDICAL_DATA] 500mg [MEDICAL_DATA] Tab" at bounding box center [646, 264] width 263 height 53
type input "10"
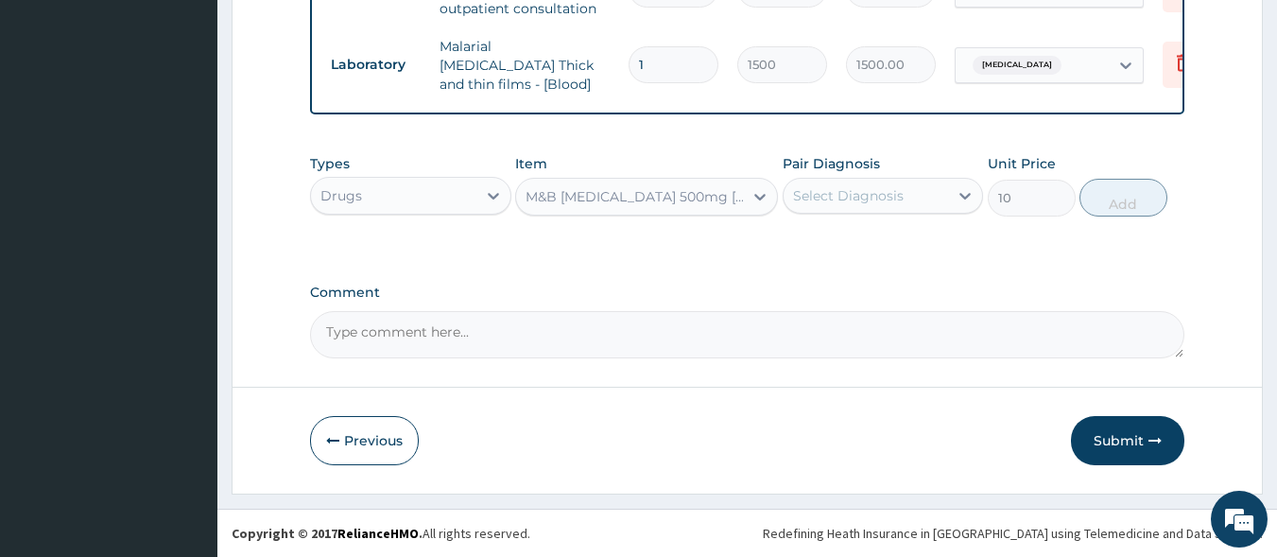
click at [828, 193] on div "Select Diagnosis" at bounding box center [848, 195] width 111 height 19
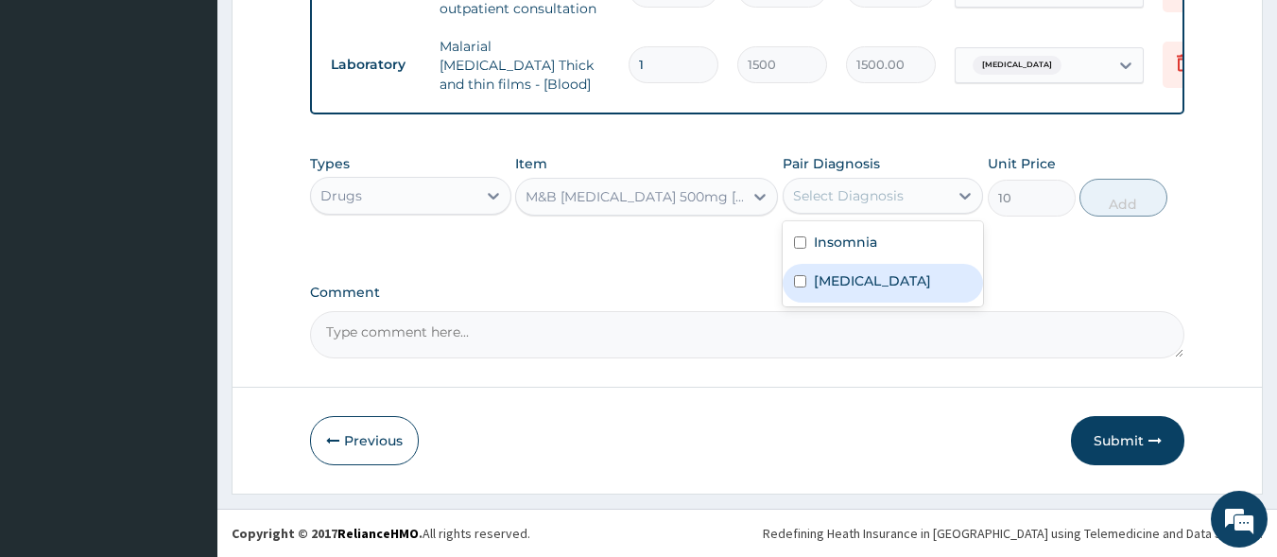
click at [843, 284] on label "[MEDICAL_DATA]" at bounding box center [872, 280] width 117 height 19
checkbox input "true"
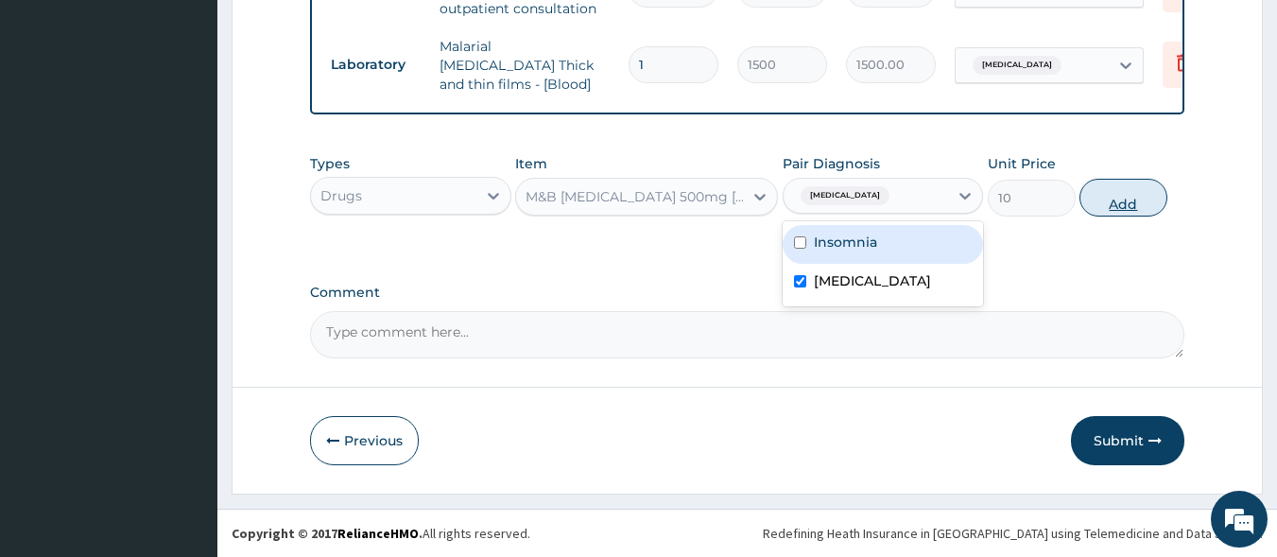
click at [1125, 195] on button "Add" at bounding box center [1124, 198] width 88 height 38
type input "0"
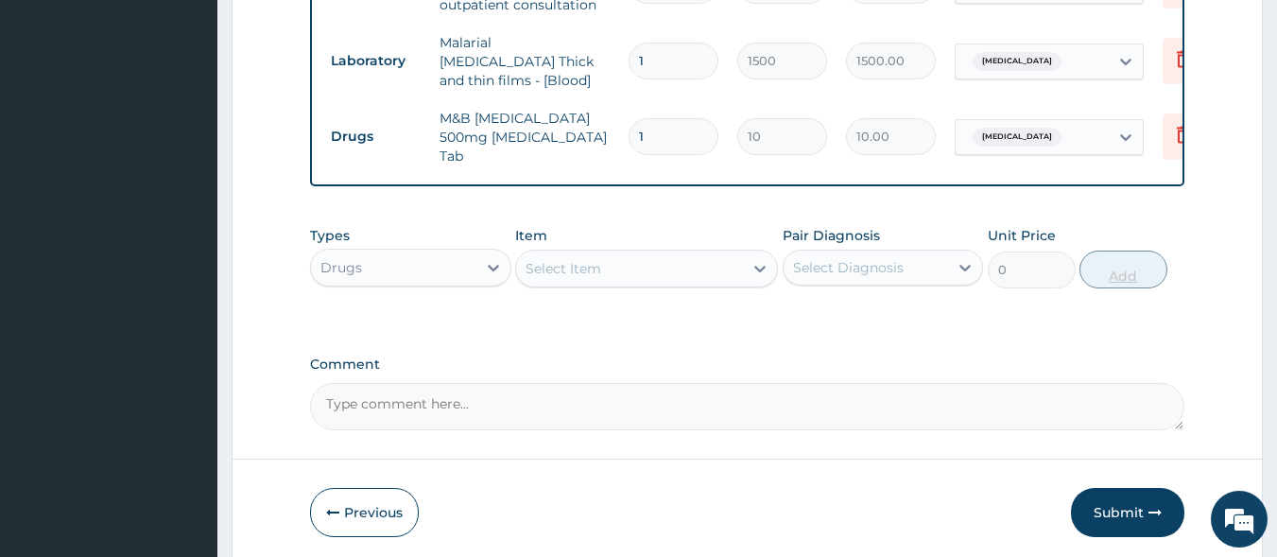
type input "10"
type input "100.00"
type input "1"
type input "10.00"
type input "18"
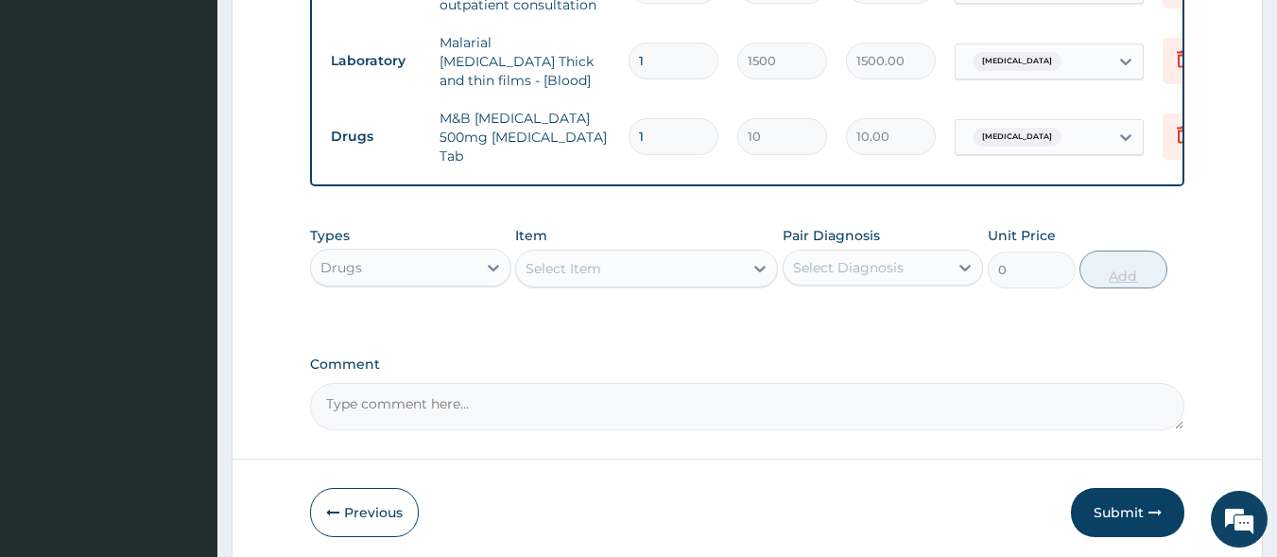
type input "180.00"
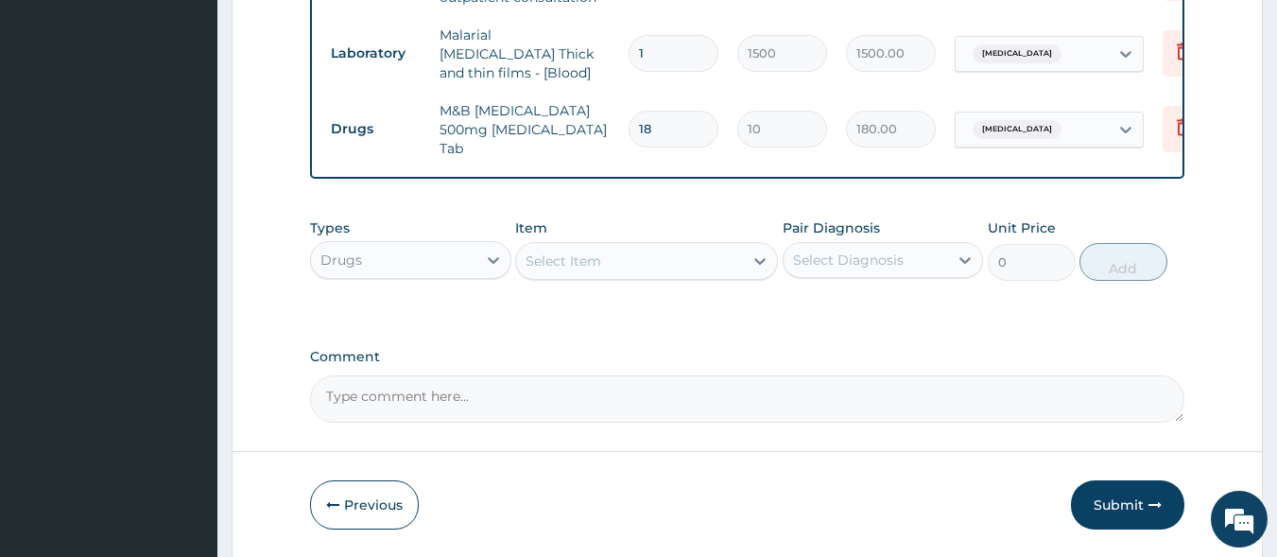
type input "18"
click at [634, 268] on div "Select Item" at bounding box center [629, 261] width 227 height 30
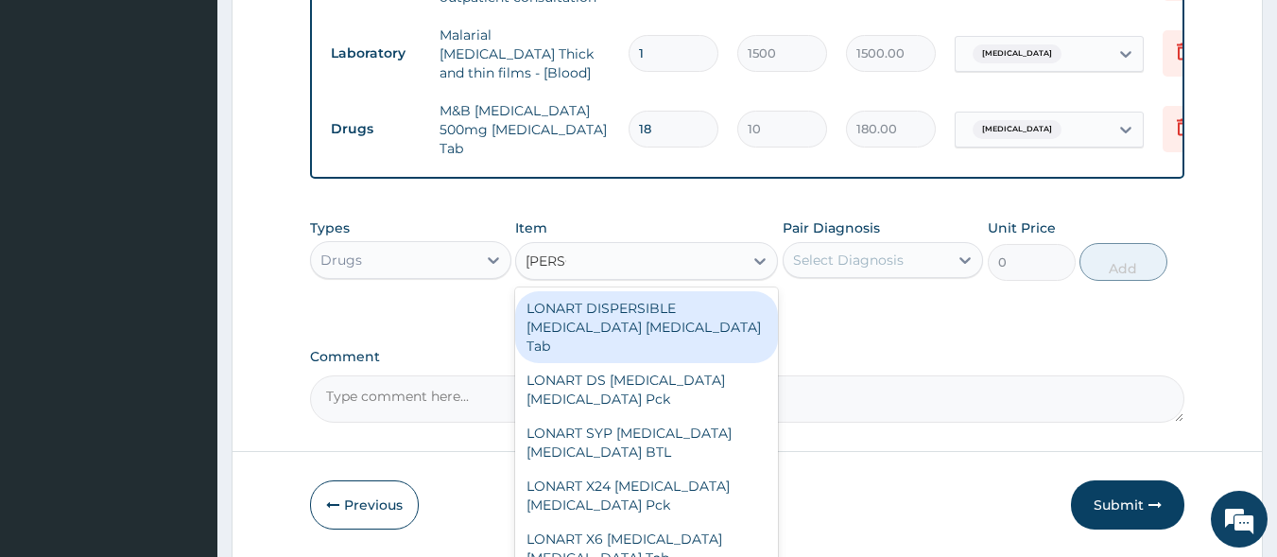
type input "LONAR"
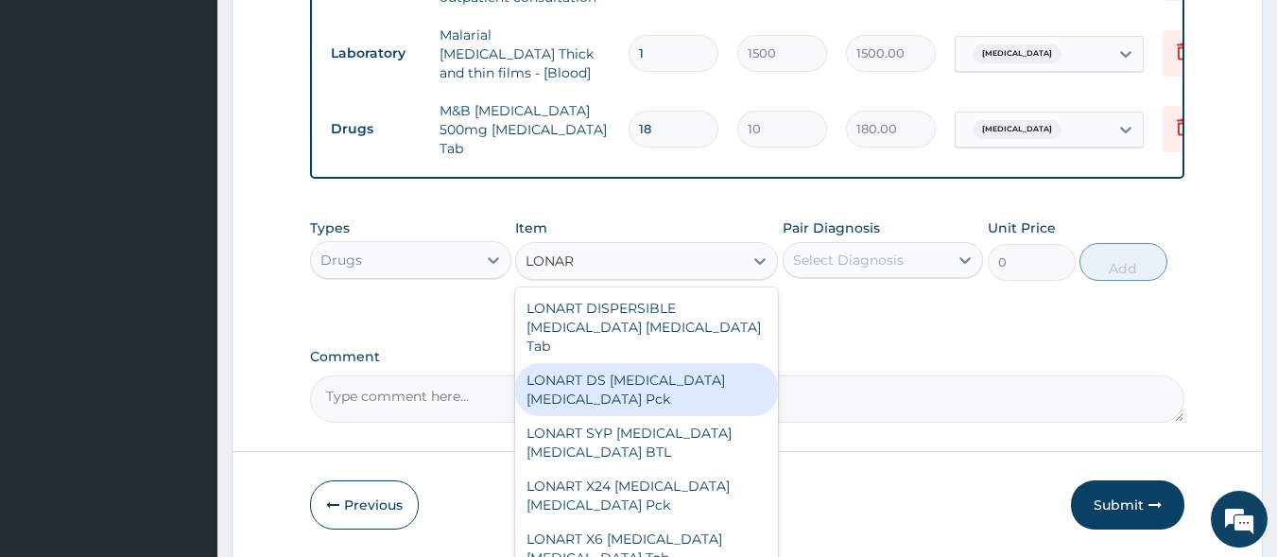
click at [626, 387] on div "LONART DS [MEDICAL_DATA] [MEDICAL_DATA] Pck" at bounding box center [646, 389] width 263 height 53
type input "1550"
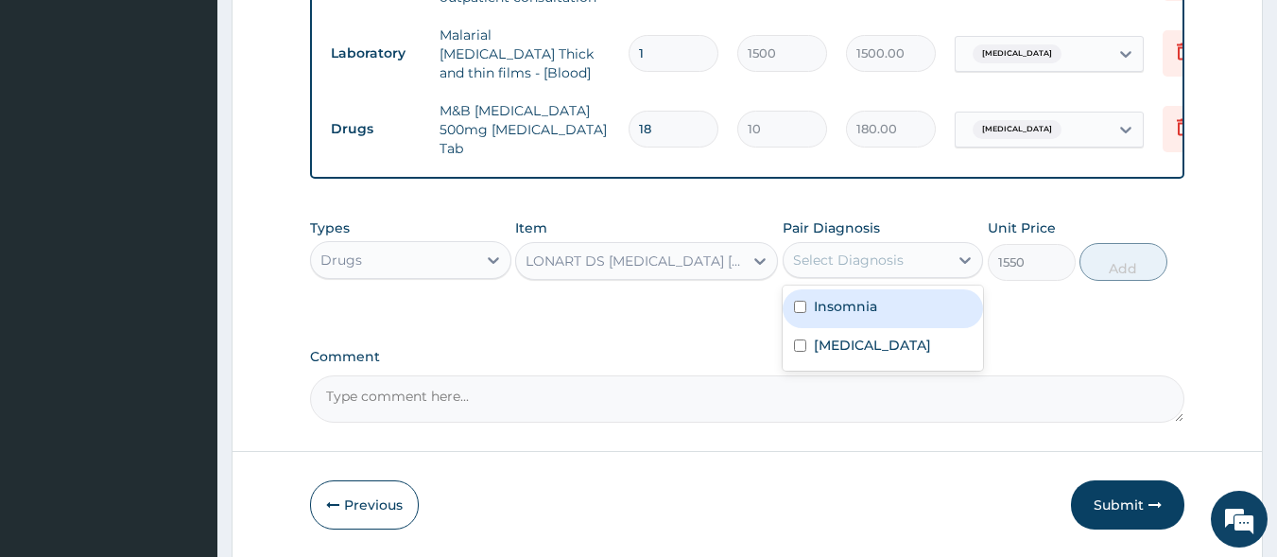
click at [827, 266] on div "Select Diagnosis" at bounding box center [848, 260] width 111 height 19
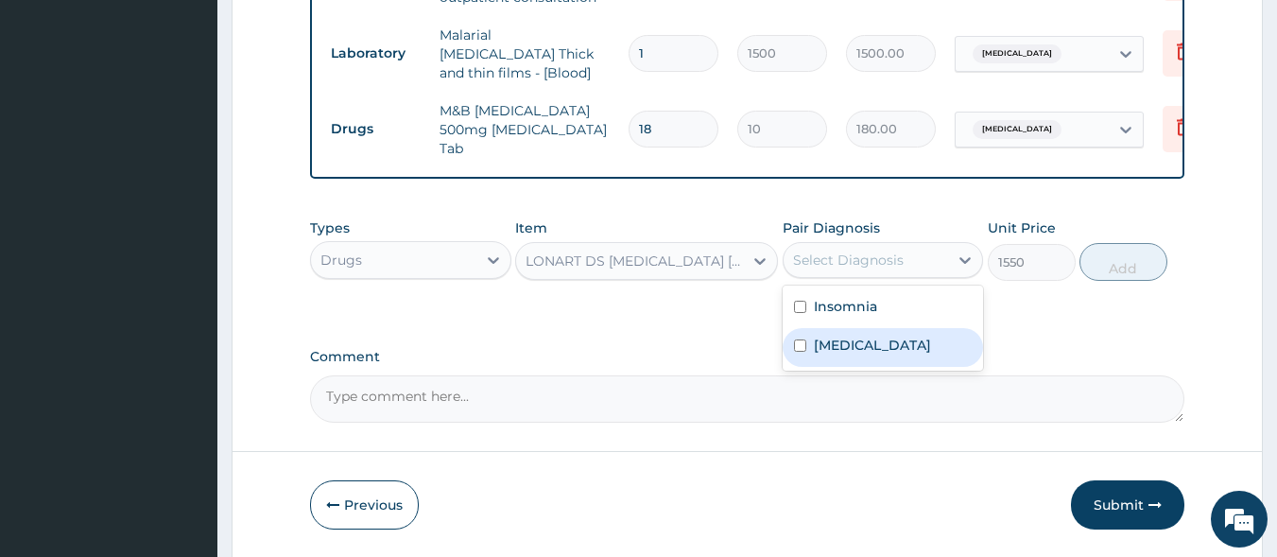
click at [836, 349] on label "[MEDICAL_DATA]" at bounding box center [872, 345] width 117 height 19
checkbox input "true"
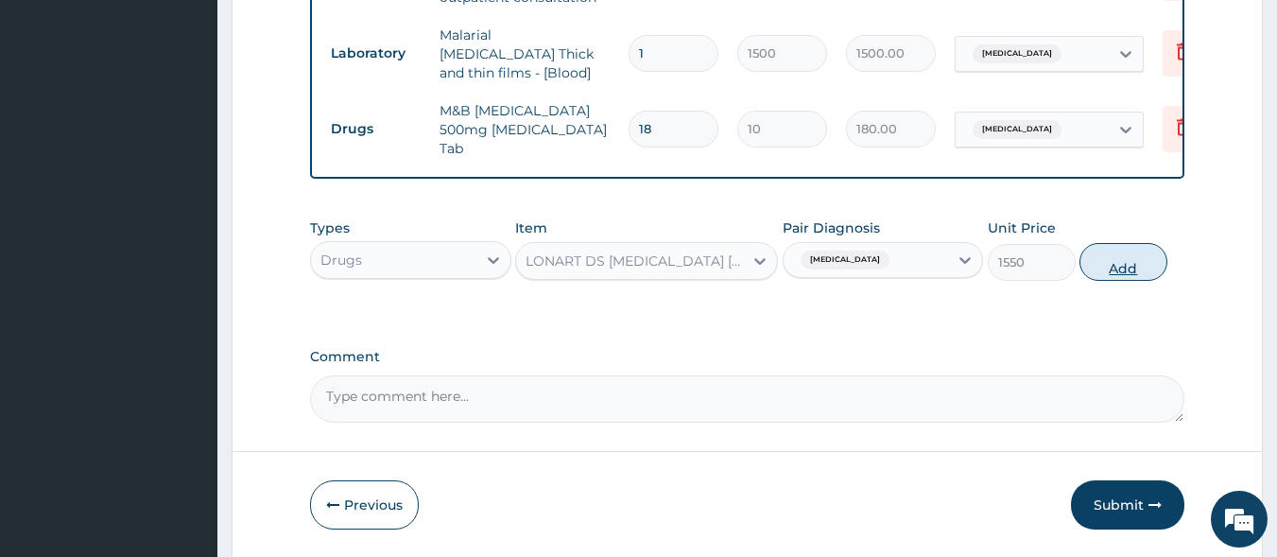
click at [1137, 255] on button "Add" at bounding box center [1124, 262] width 88 height 38
type input "0"
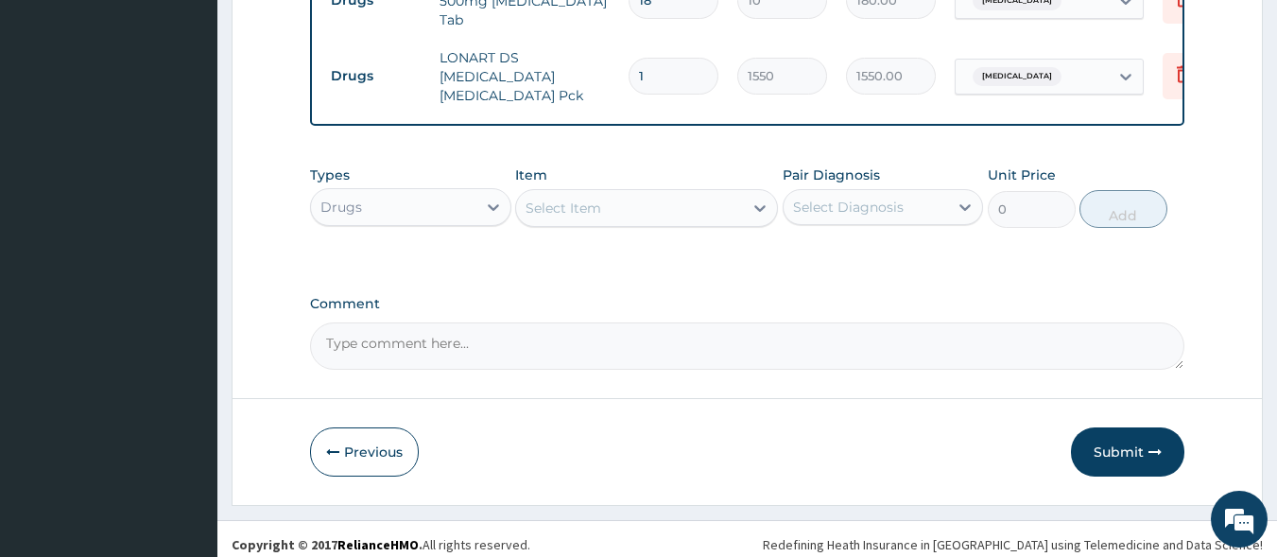
scroll to position [1013, 0]
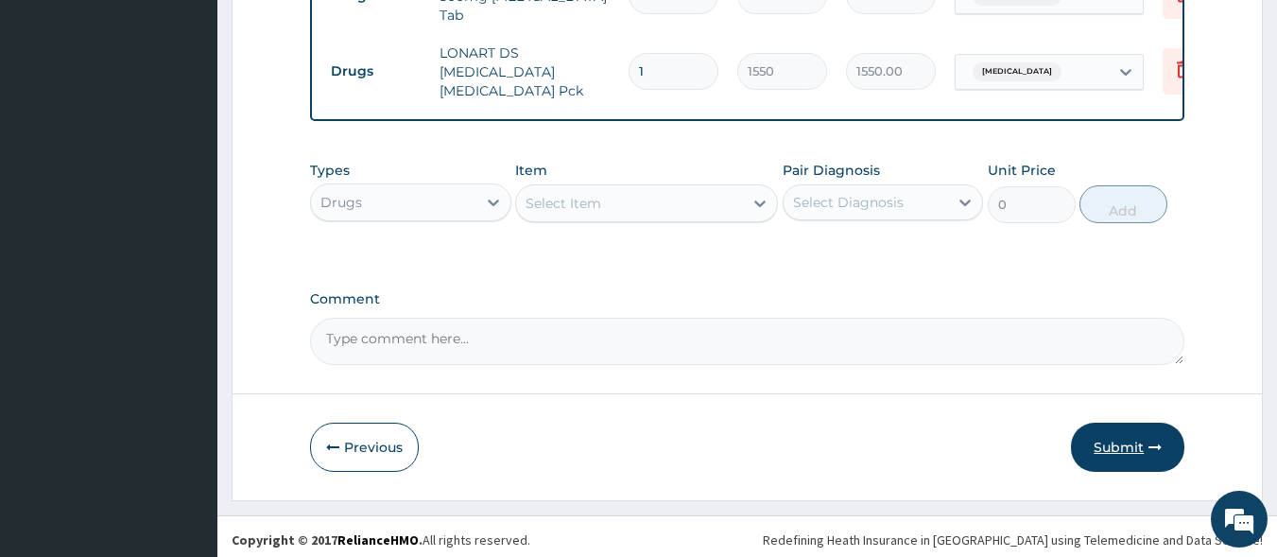
click at [1127, 437] on button "Submit" at bounding box center [1127, 447] width 113 height 49
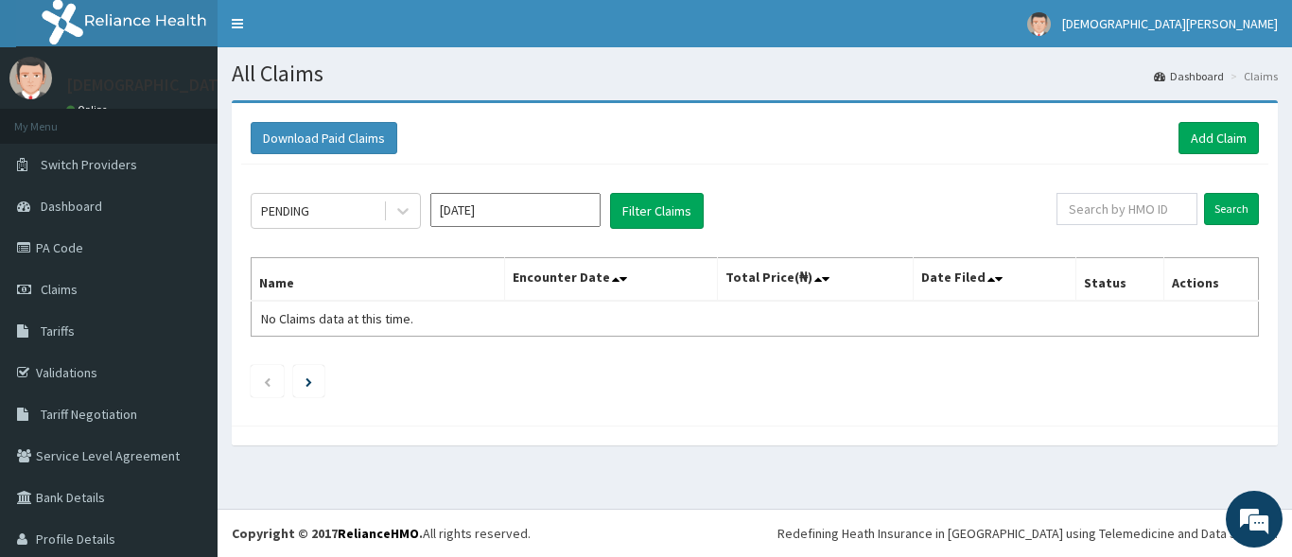
click at [535, 216] on input "[DATE]" at bounding box center [515, 210] width 170 height 34
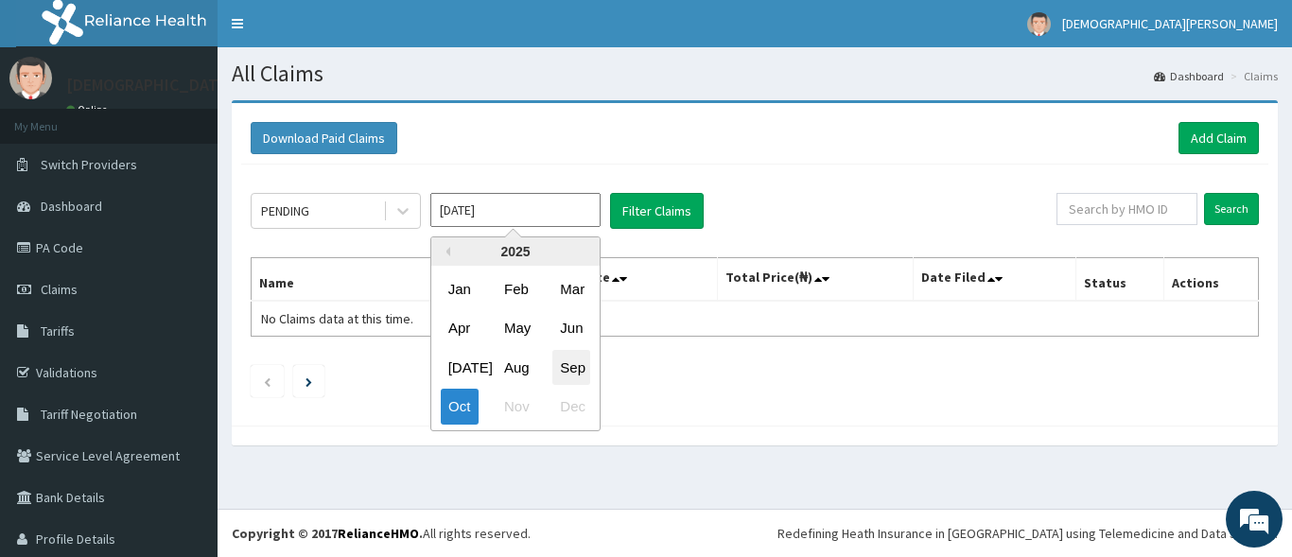
click at [578, 359] on div "Sep" at bounding box center [571, 367] width 38 height 35
type input "Sep 2025"
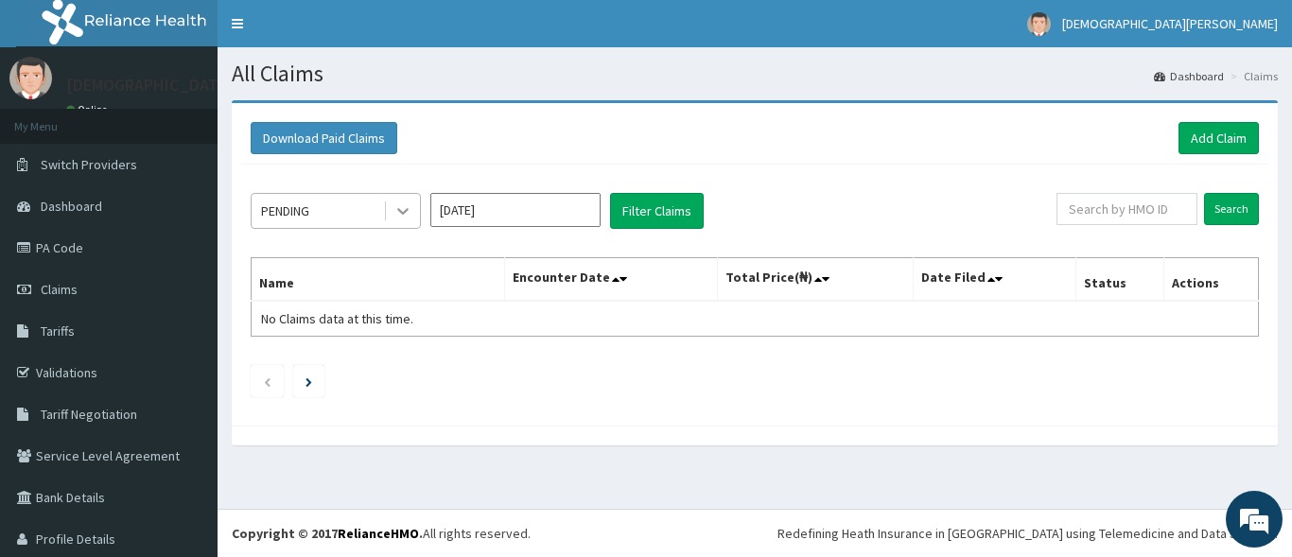
click at [390, 214] on div at bounding box center [403, 211] width 34 height 34
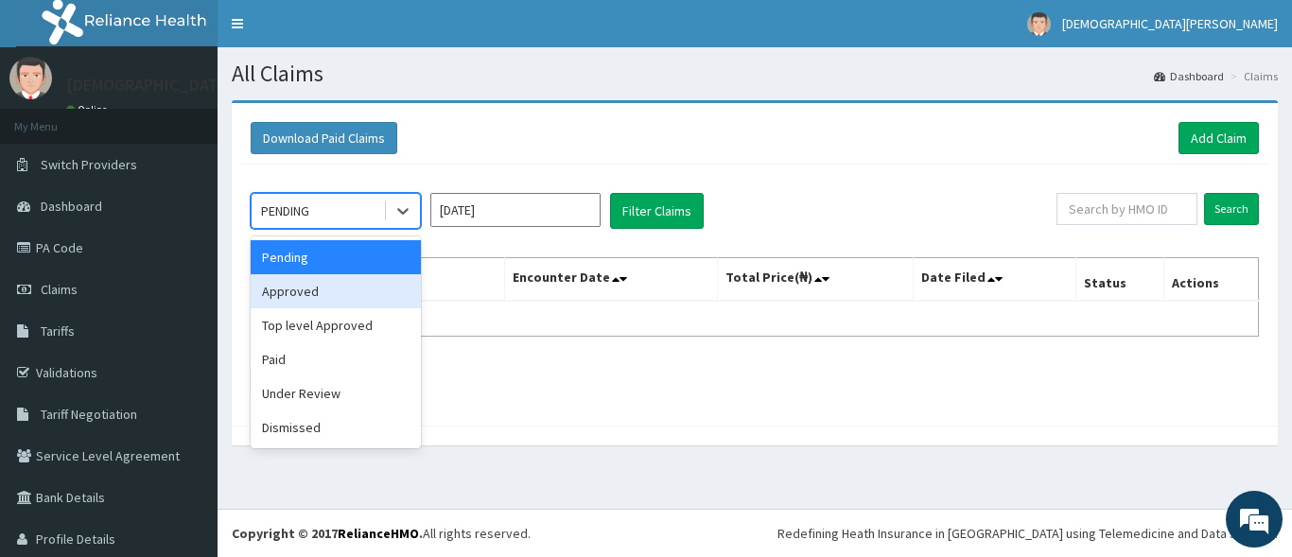
click at [360, 288] on div "Approved" at bounding box center [336, 291] width 170 height 34
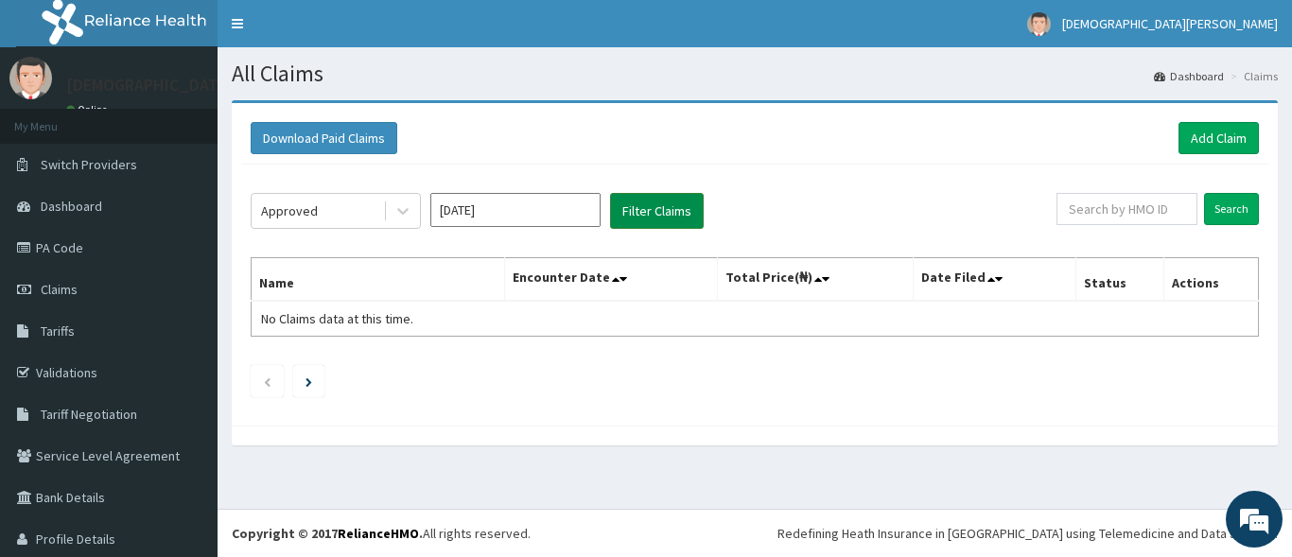
click at [633, 217] on button "Filter Claims" at bounding box center [657, 211] width 94 height 36
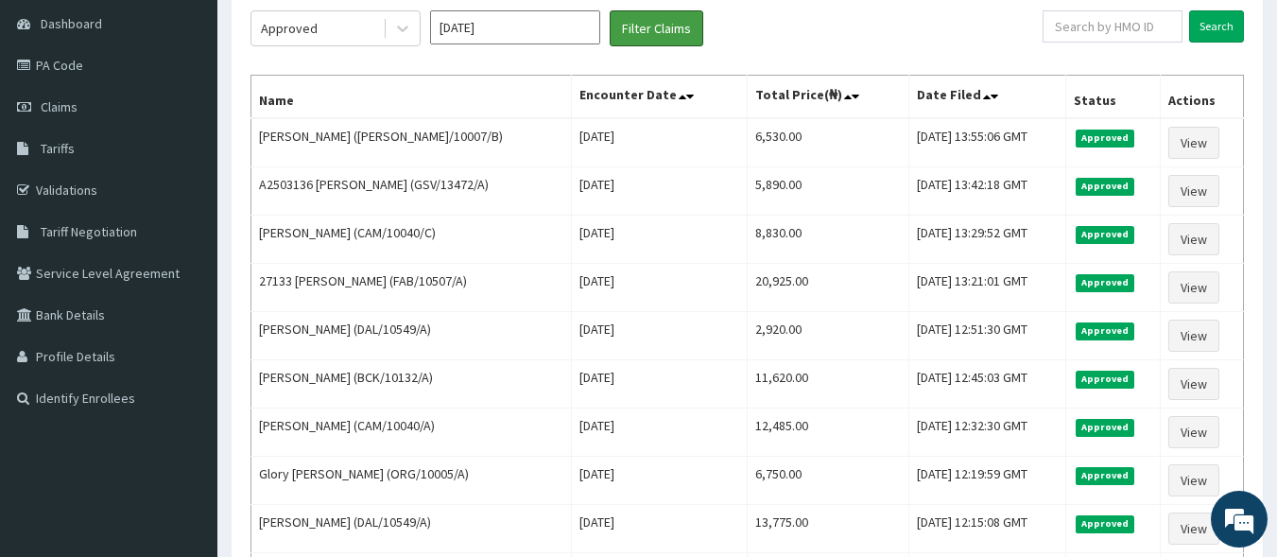
scroll to position [183, 0]
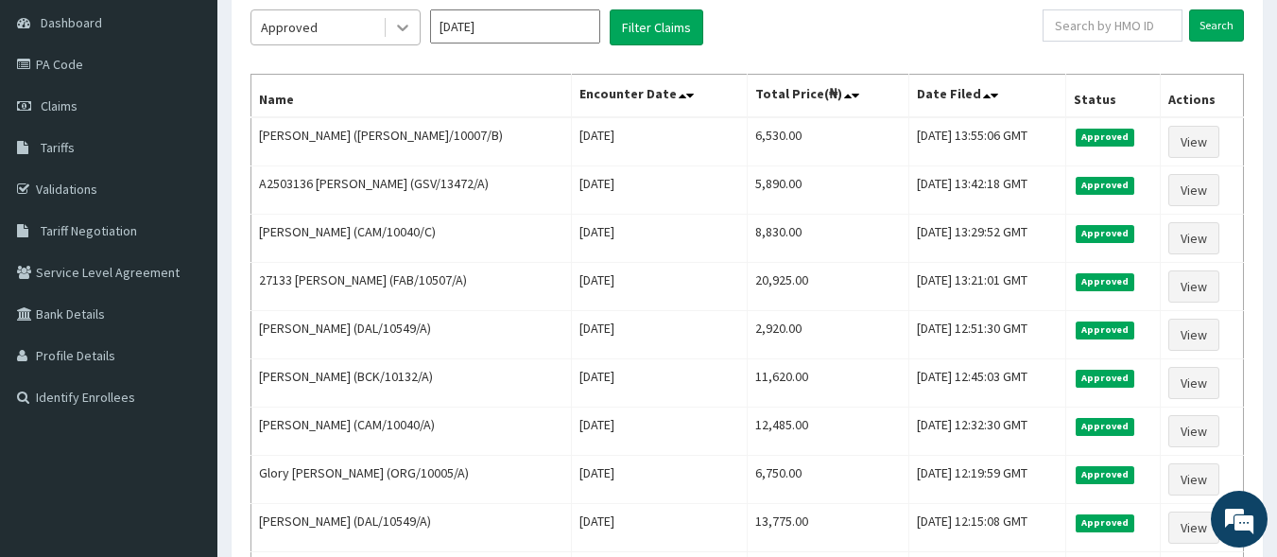
click at [403, 26] on icon at bounding box center [402, 27] width 19 height 19
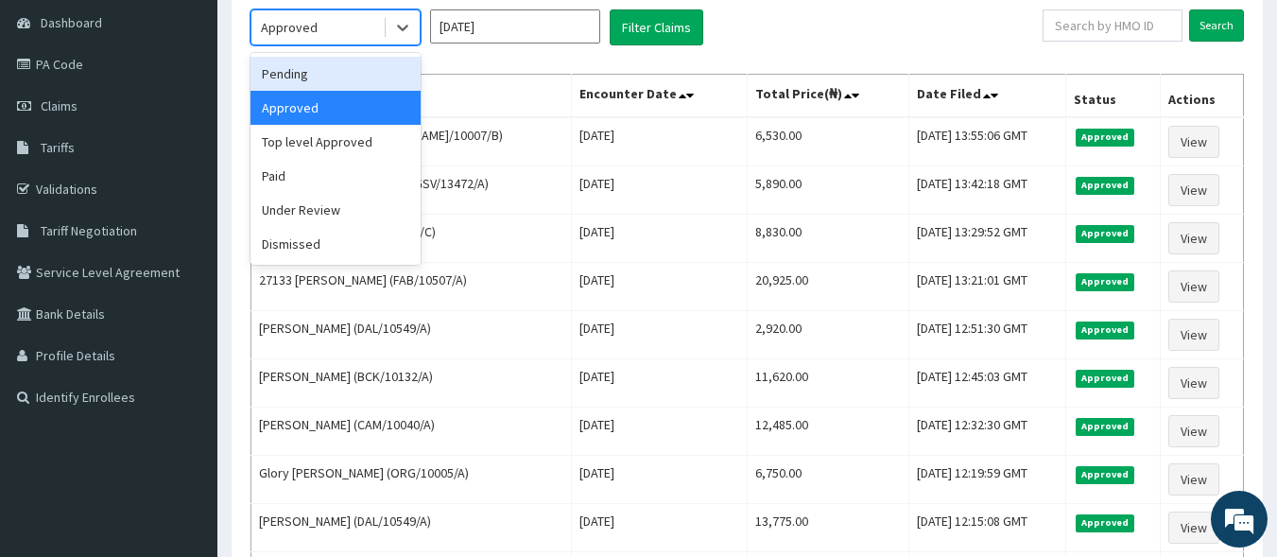
click at [380, 66] on div "Pending" at bounding box center [336, 74] width 170 height 34
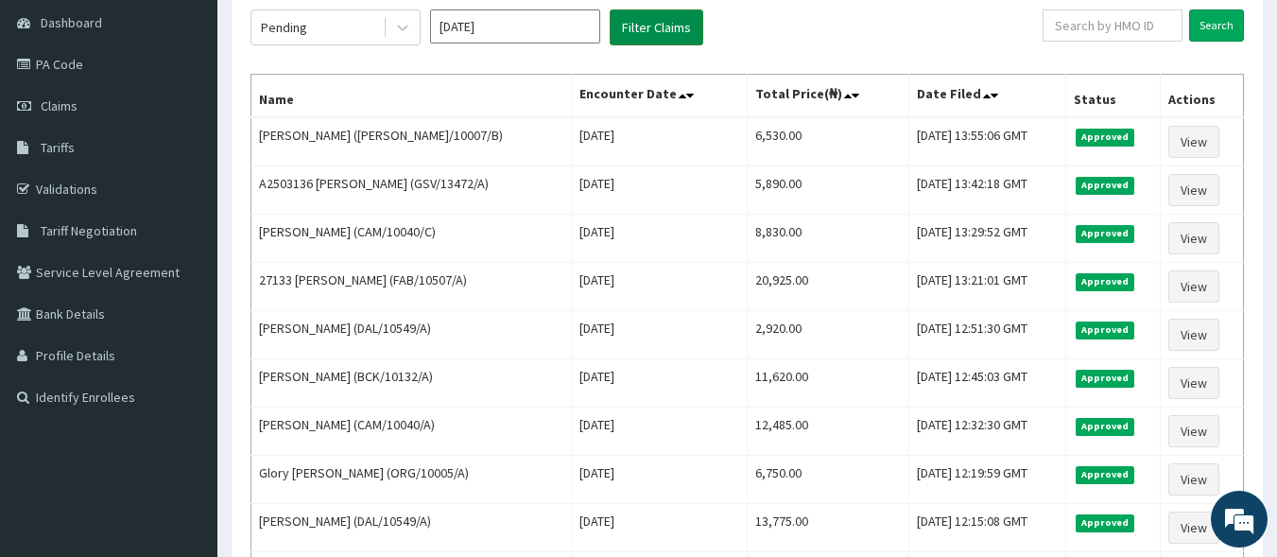
click at [663, 16] on button "Filter Claims" at bounding box center [657, 27] width 94 height 36
click at [661, 27] on button "Filter Claims" at bounding box center [657, 27] width 94 height 36
click at [631, 26] on button "Filter Claims" at bounding box center [657, 27] width 94 height 36
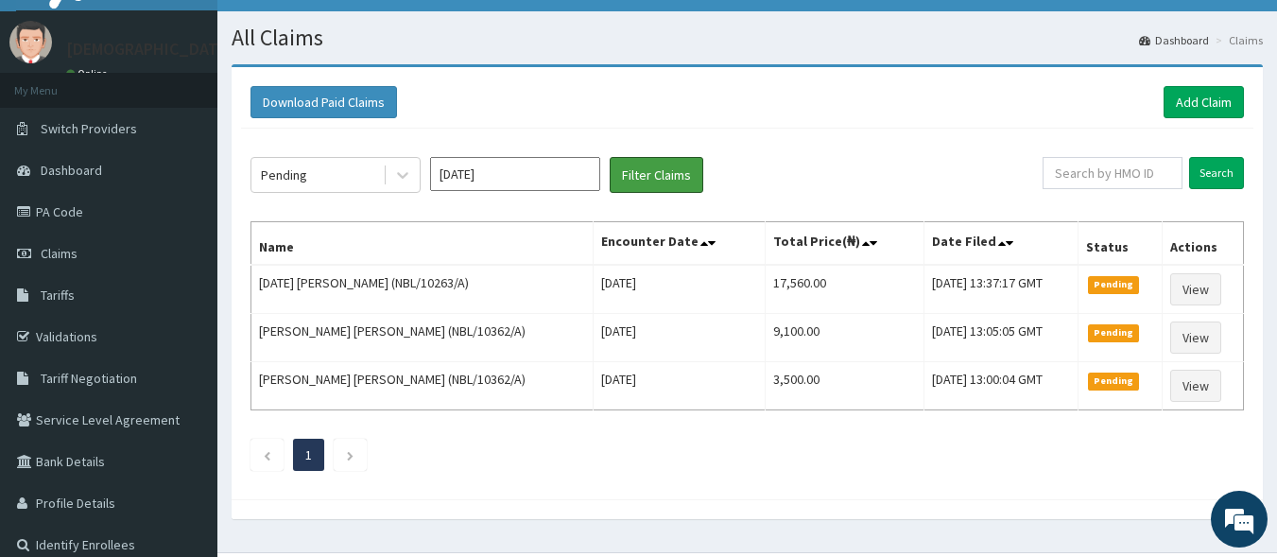
scroll to position [39, 0]
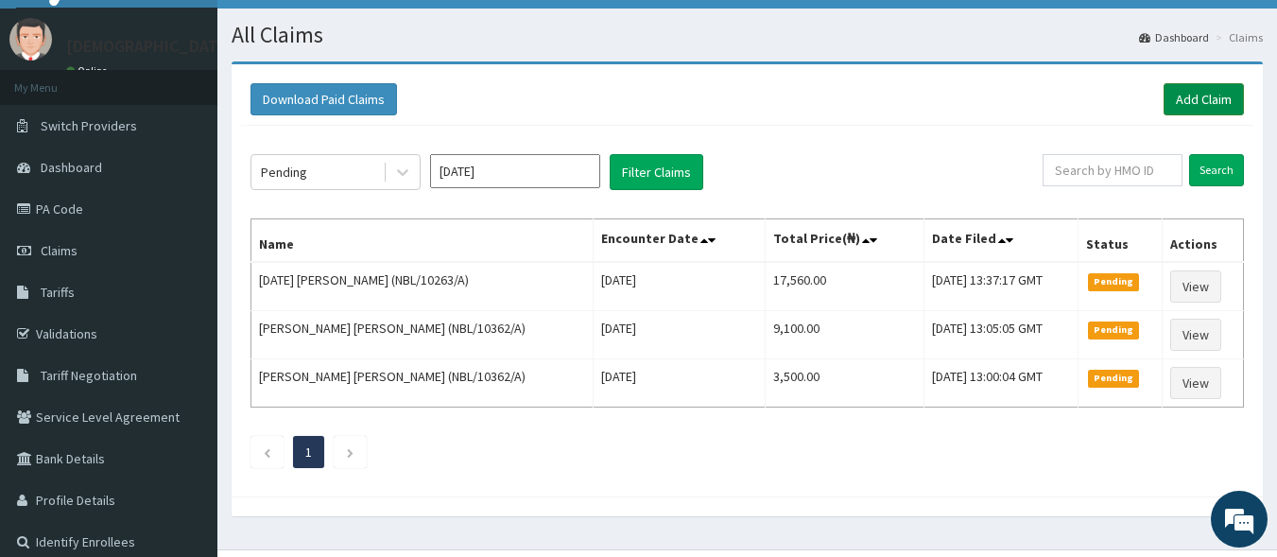
click at [1187, 104] on link "Add Claim" at bounding box center [1204, 99] width 80 height 32
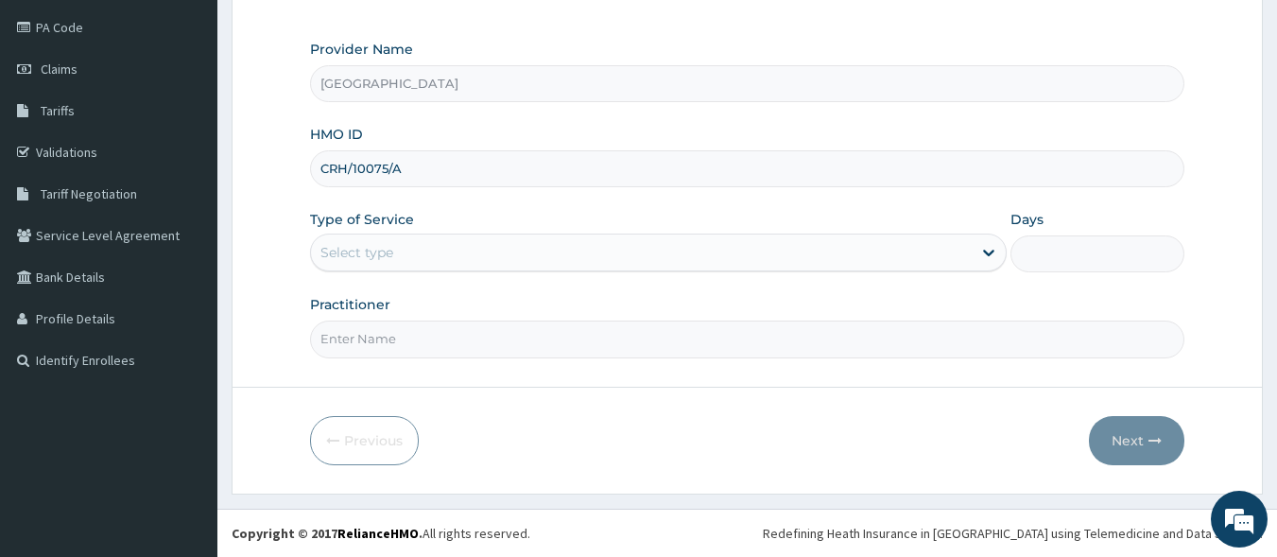
type input "CRH/10075/A"
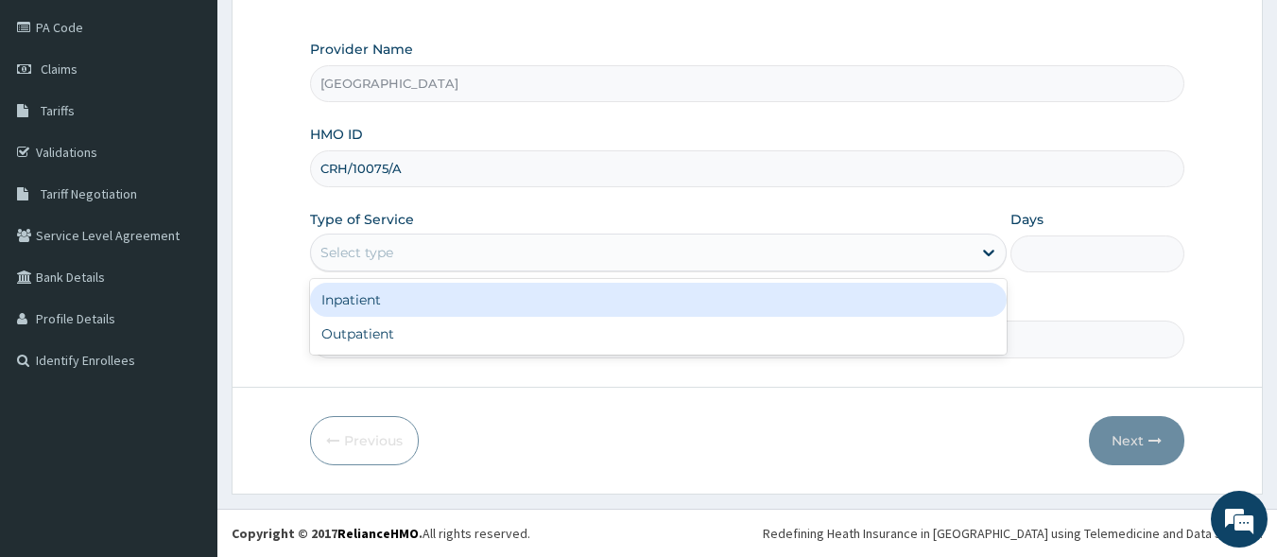
click at [494, 253] on div "Select type" at bounding box center [641, 252] width 661 height 30
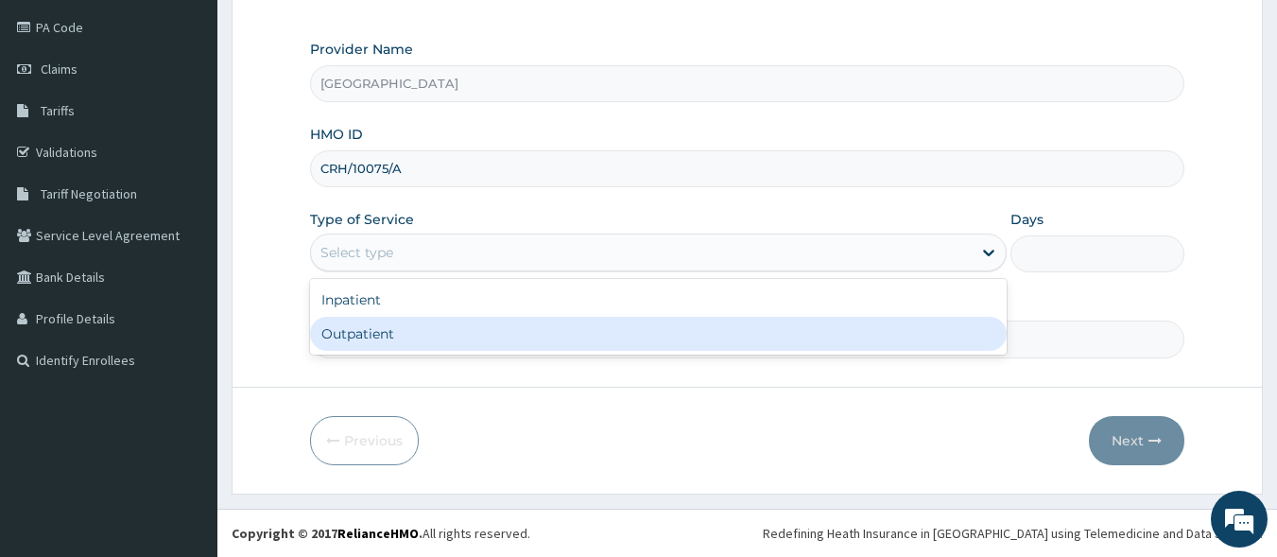
click at [493, 341] on div "Outpatient" at bounding box center [658, 334] width 697 height 34
type input "1"
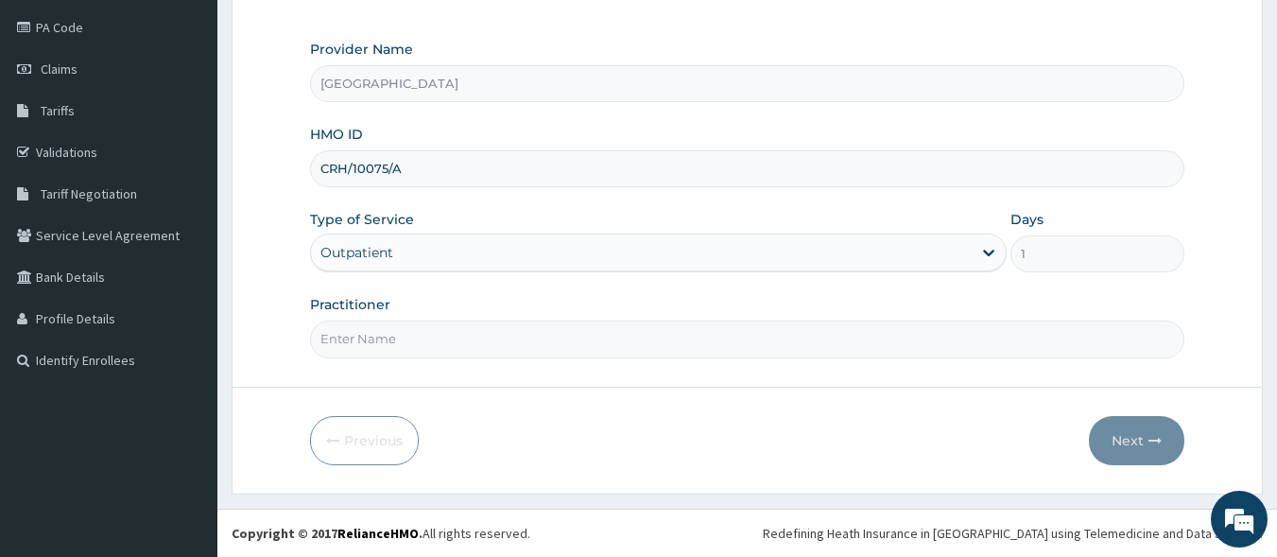
click at [386, 344] on input "Practitioner" at bounding box center [748, 339] width 876 height 37
type input "[PERSON_NAME] EZE"
click at [1128, 436] on button "Next" at bounding box center [1136, 440] width 95 height 49
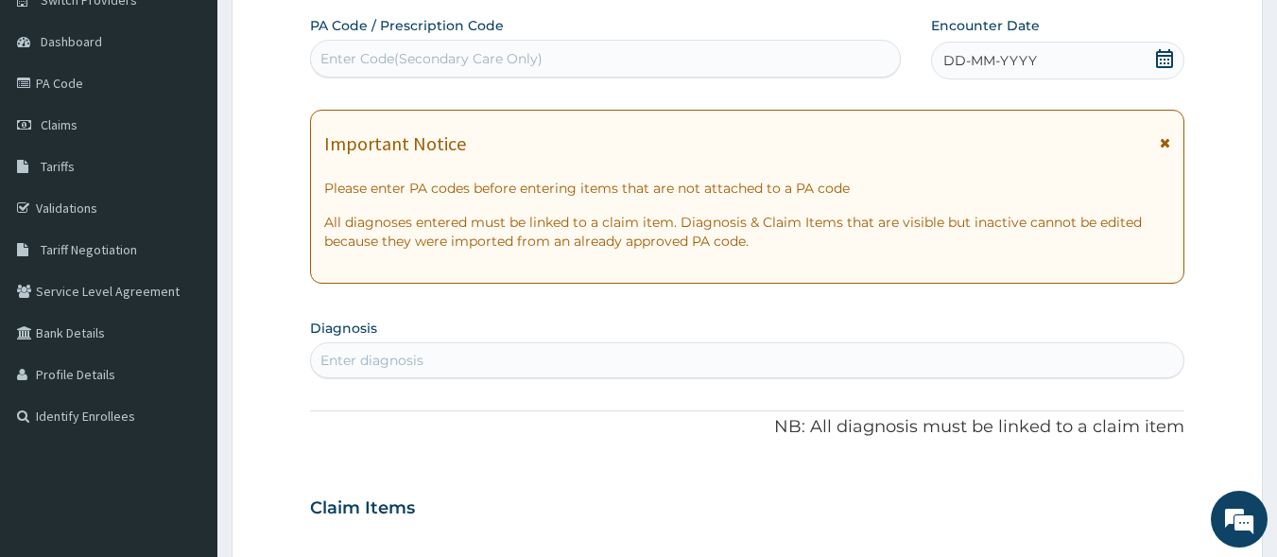
scroll to position [147, 0]
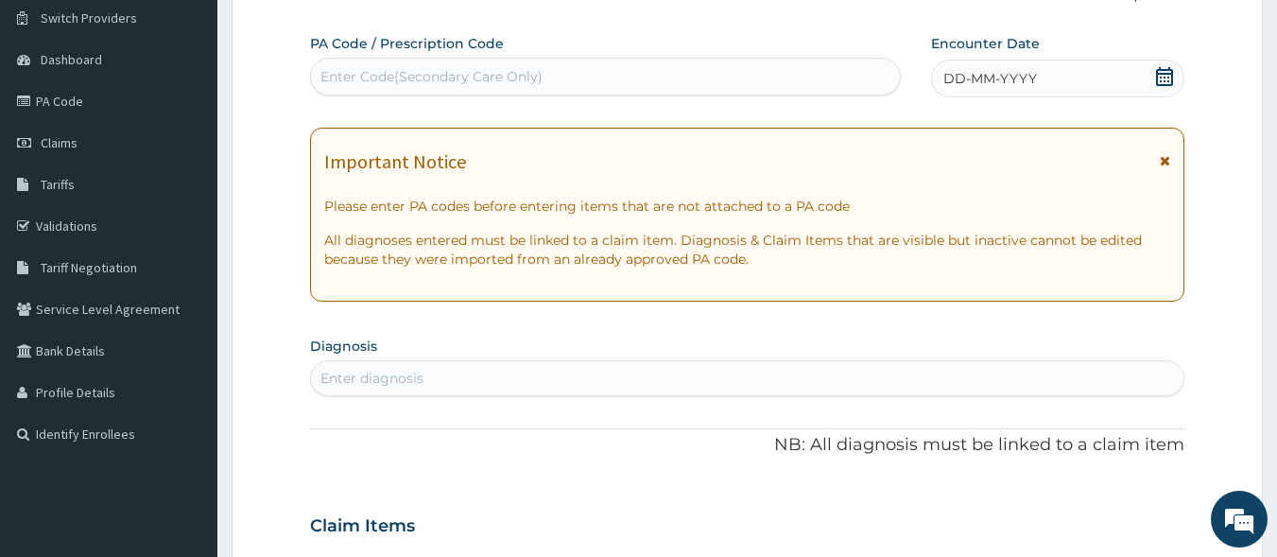
click at [987, 66] on div "DD-MM-YYYY" at bounding box center [1057, 79] width 253 height 38
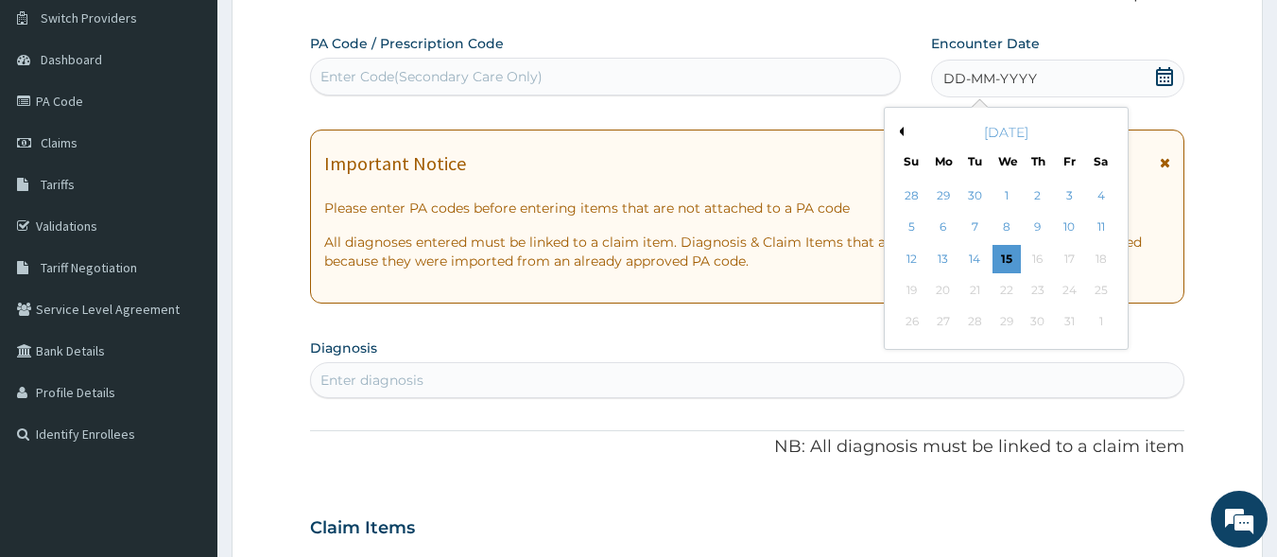
click at [900, 133] on button "Previous Month" at bounding box center [898, 131] width 9 height 9
click at [977, 320] on div "30" at bounding box center [976, 322] width 28 height 28
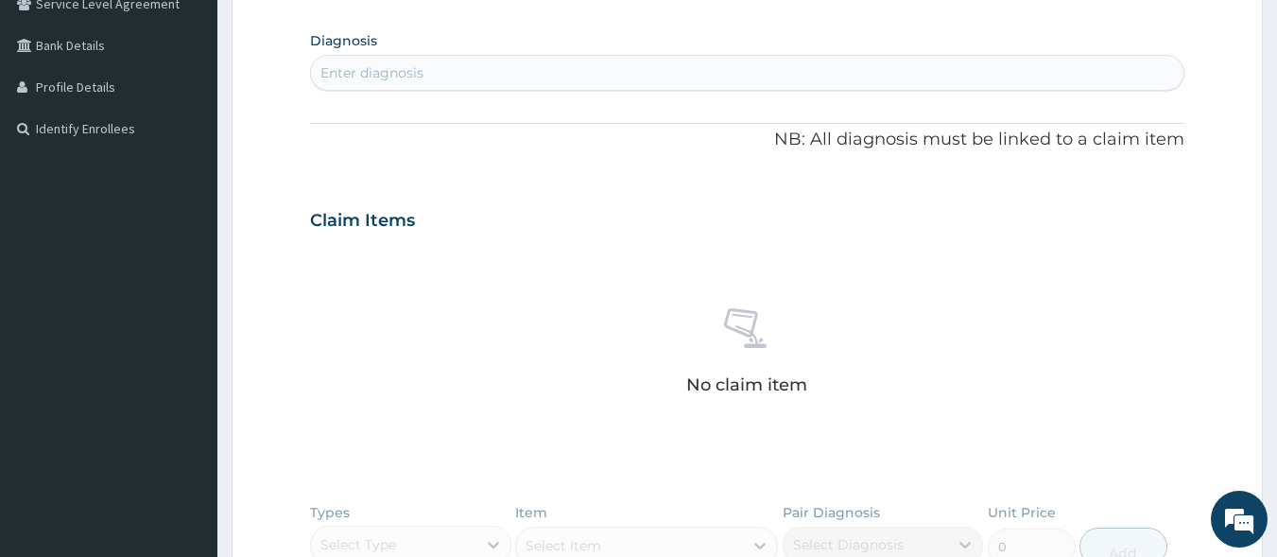
scroll to position [478, 0]
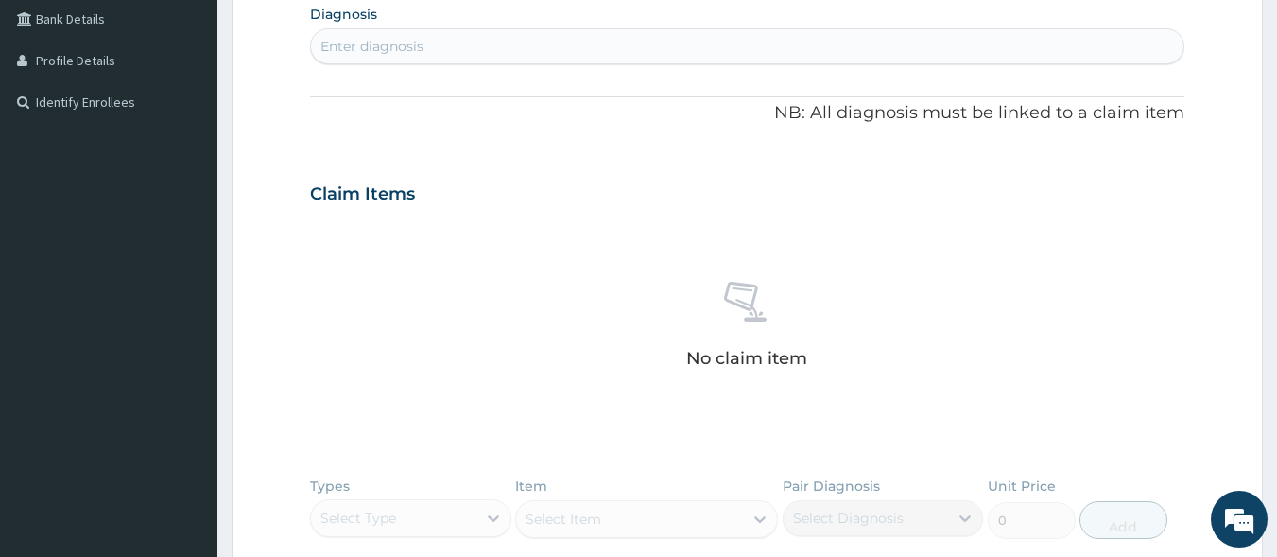
click at [461, 60] on div "Enter diagnosis" at bounding box center [748, 46] width 874 height 30
click at [447, 45] on div "Enter diagnosis" at bounding box center [748, 46] width 874 height 30
type input "MALARIA"
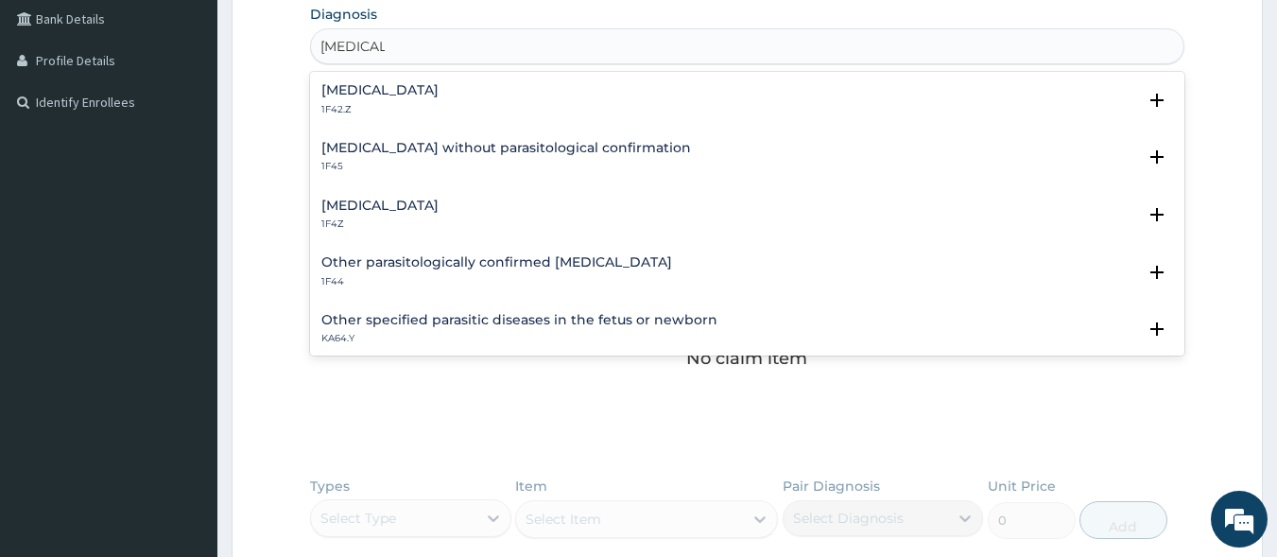
click at [422, 210] on h4 "Malaria, unspecified" at bounding box center [379, 206] width 117 height 14
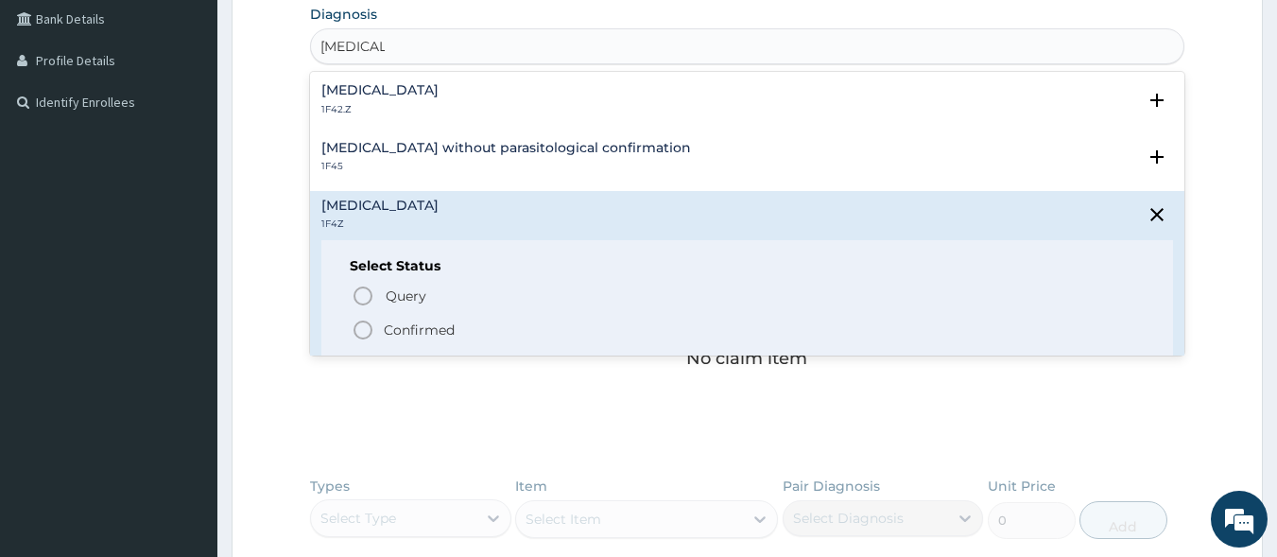
click at [370, 323] on icon "status option filled" at bounding box center [363, 330] width 23 height 23
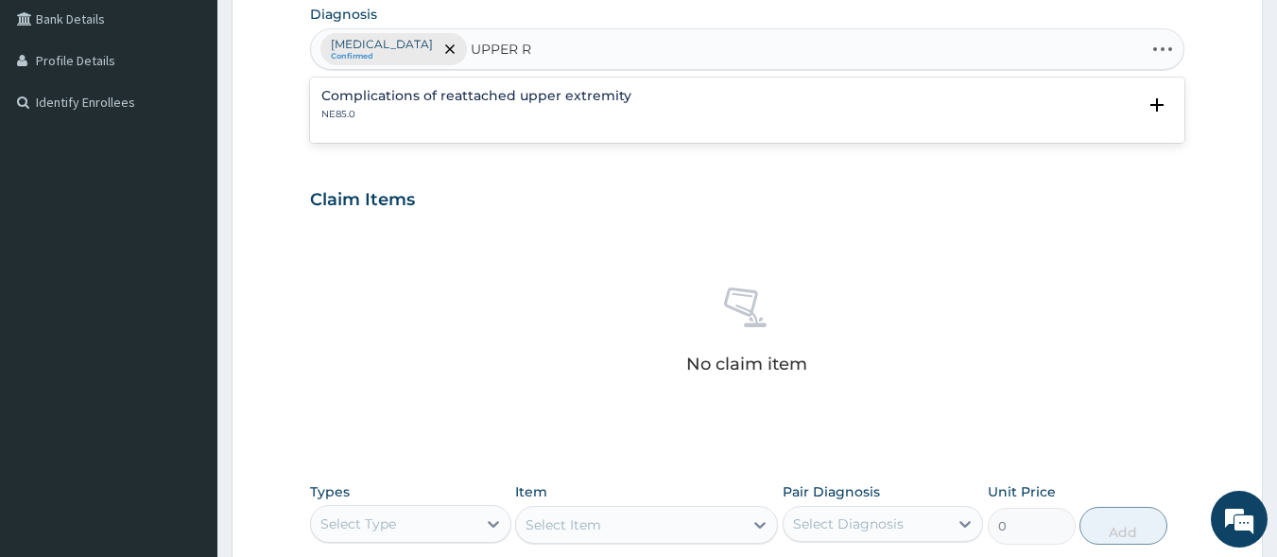
type input "UPPER"
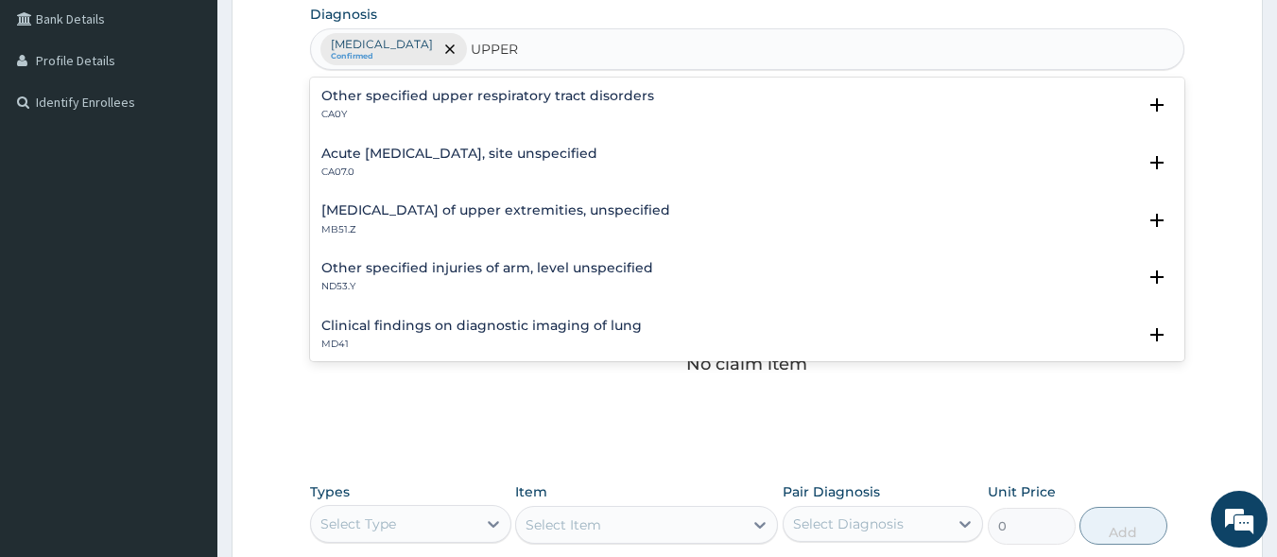
click at [441, 162] on div "Acute upper respiratory infection, site unspecified CA07.0" at bounding box center [459, 163] width 276 height 33
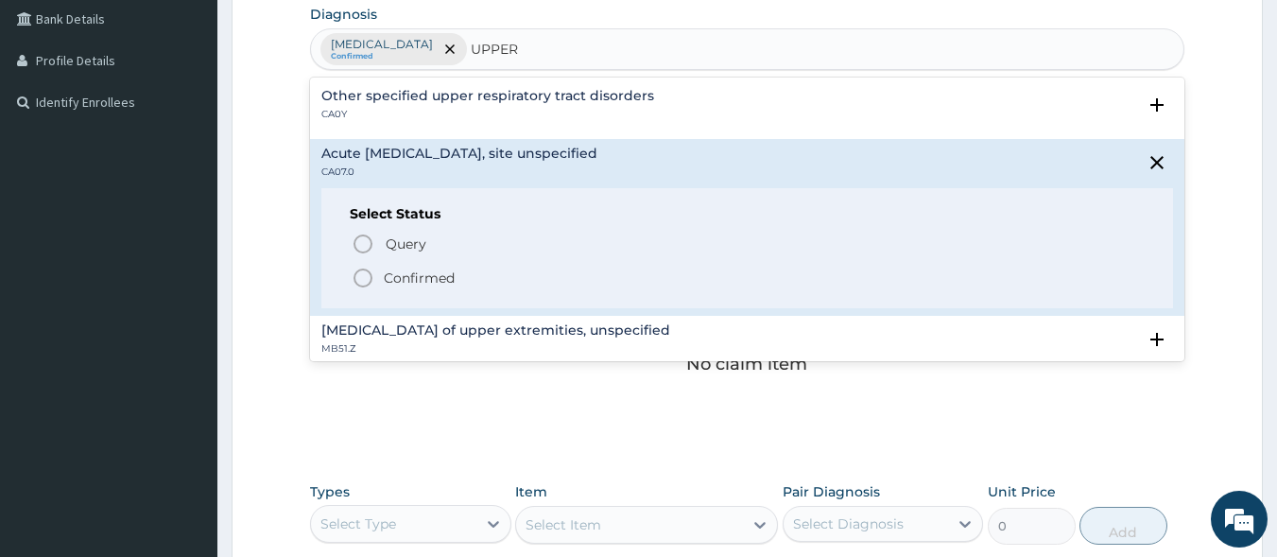
click at [359, 280] on icon "status option filled" at bounding box center [363, 278] width 23 height 23
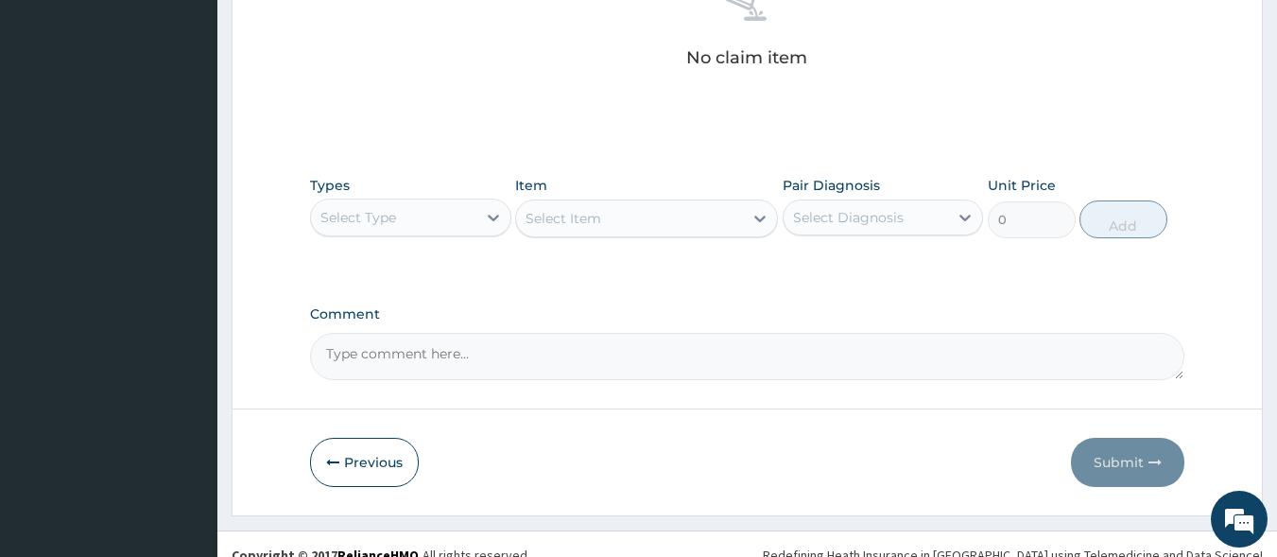
scroll to position [806, 0]
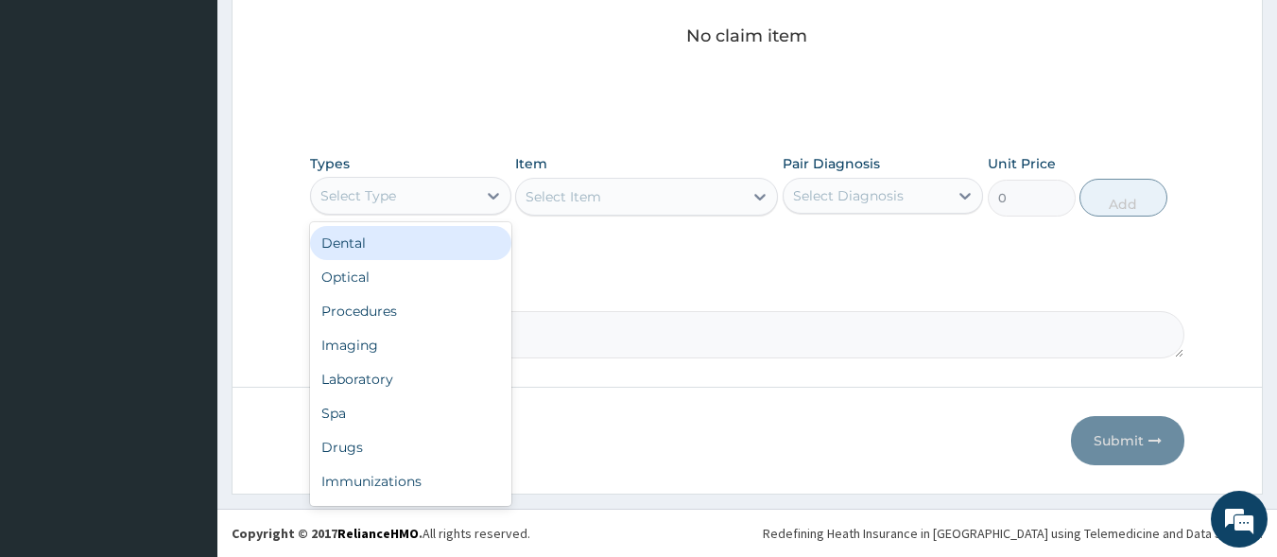
click at [468, 193] on div "Select Type" at bounding box center [393, 196] width 165 height 30
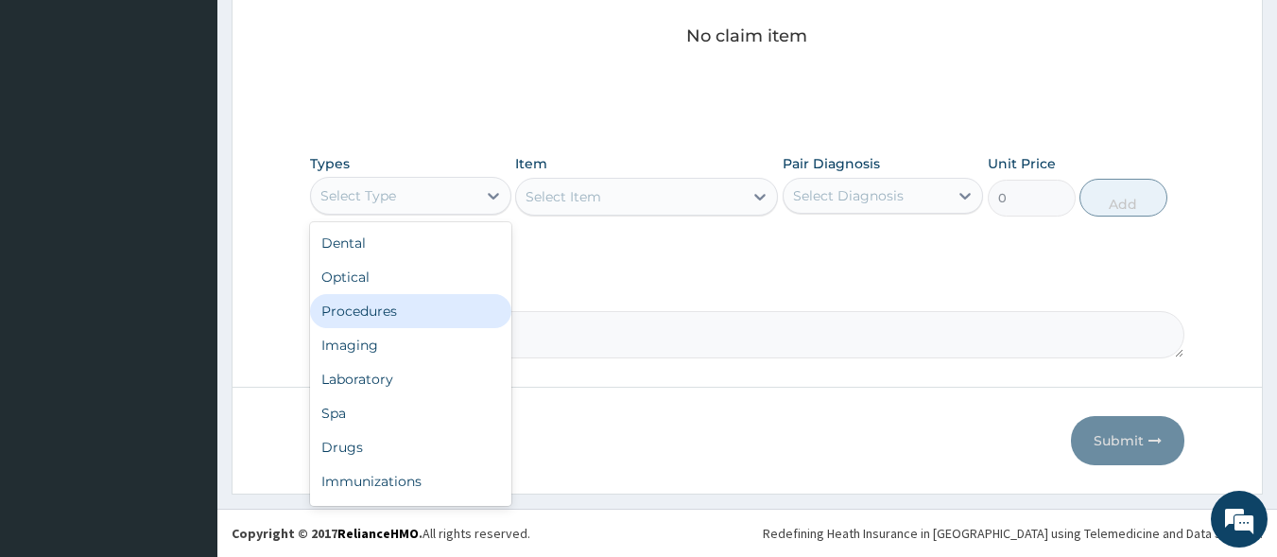
click at [456, 295] on div "Procedures" at bounding box center [410, 311] width 201 height 34
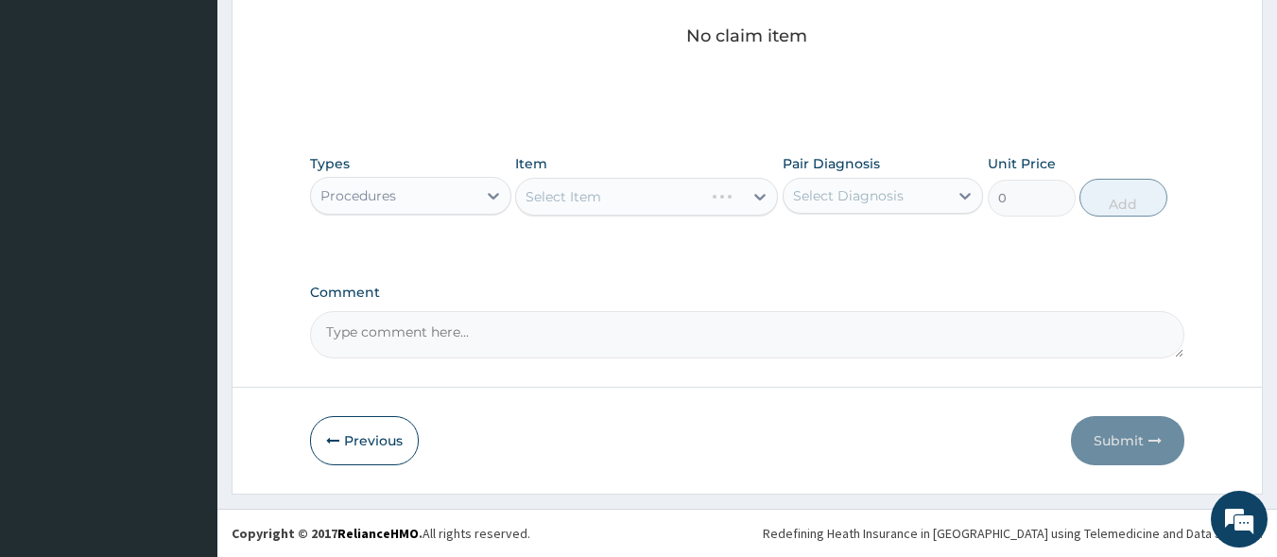
click at [601, 205] on div "Select Item" at bounding box center [646, 197] width 263 height 38
click at [601, 205] on div "Select Item" at bounding box center [629, 197] width 227 height 30
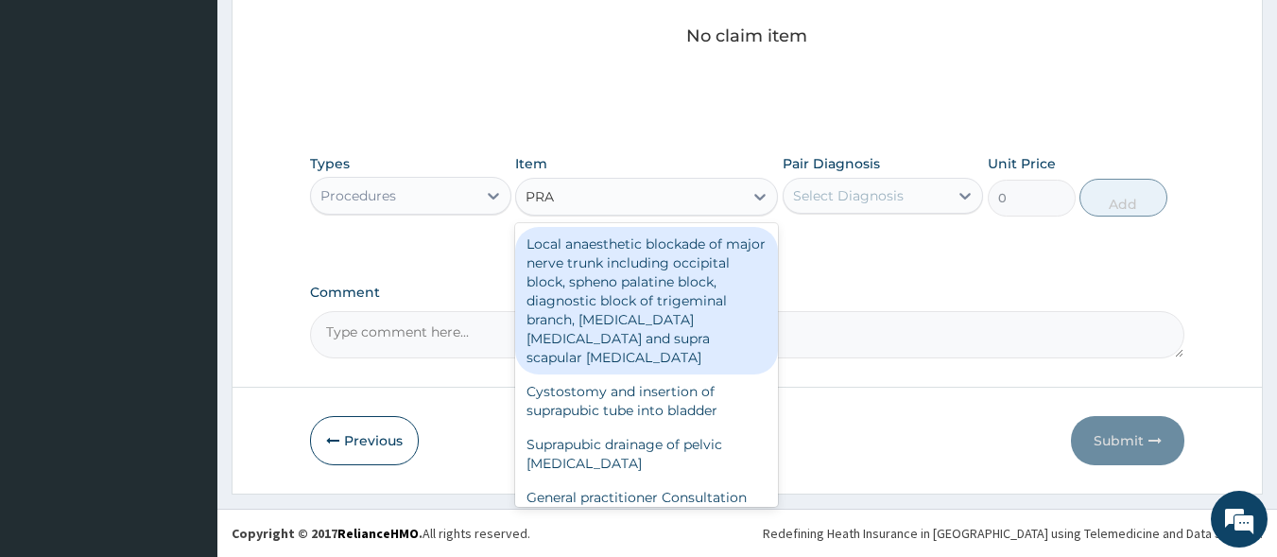
type input "PRAC"
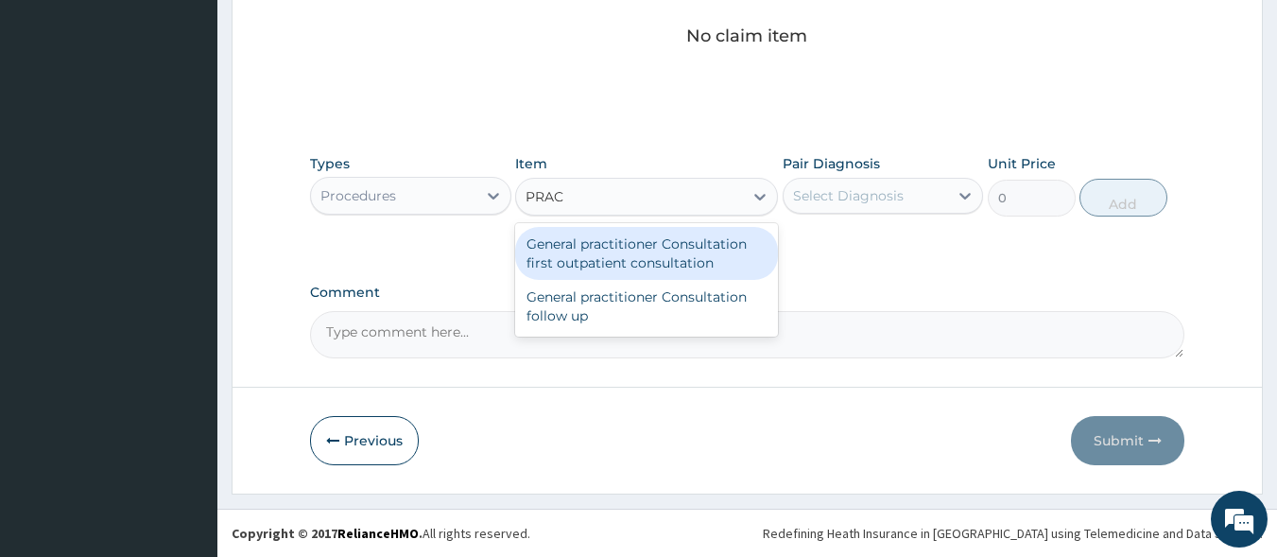
click at [616, 259] on div "General practitioner Consultation first outpatient consultation" at bounding box center [646, 253] width 263 height 53
type input "3000"
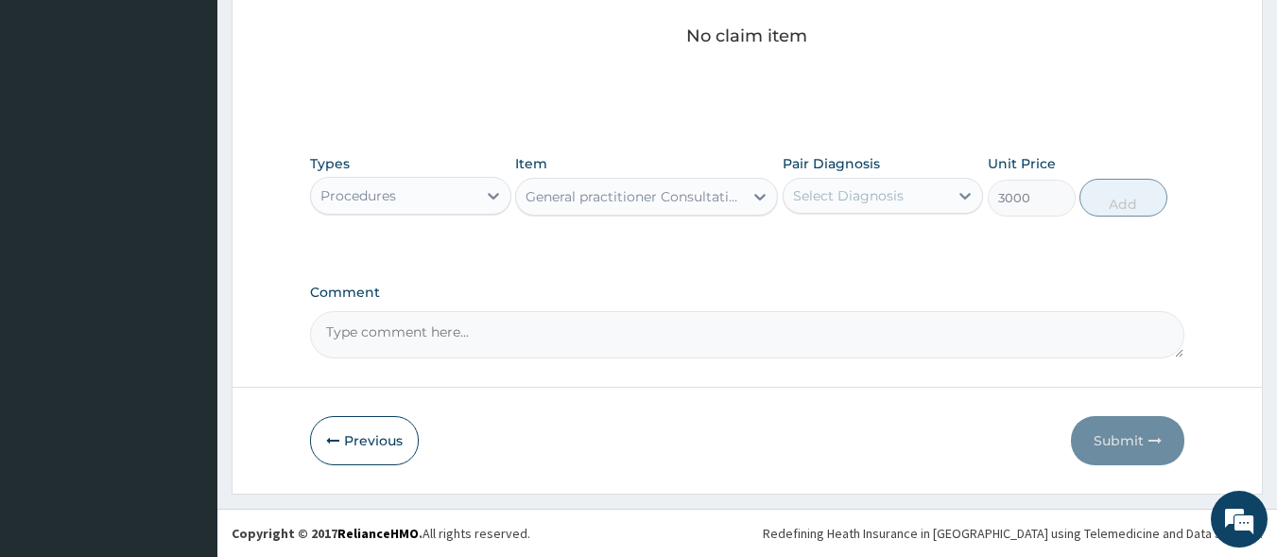
click at [871, 201] on div "Select Diagnosis" at bounding box center [848, 195] width 111 height 19
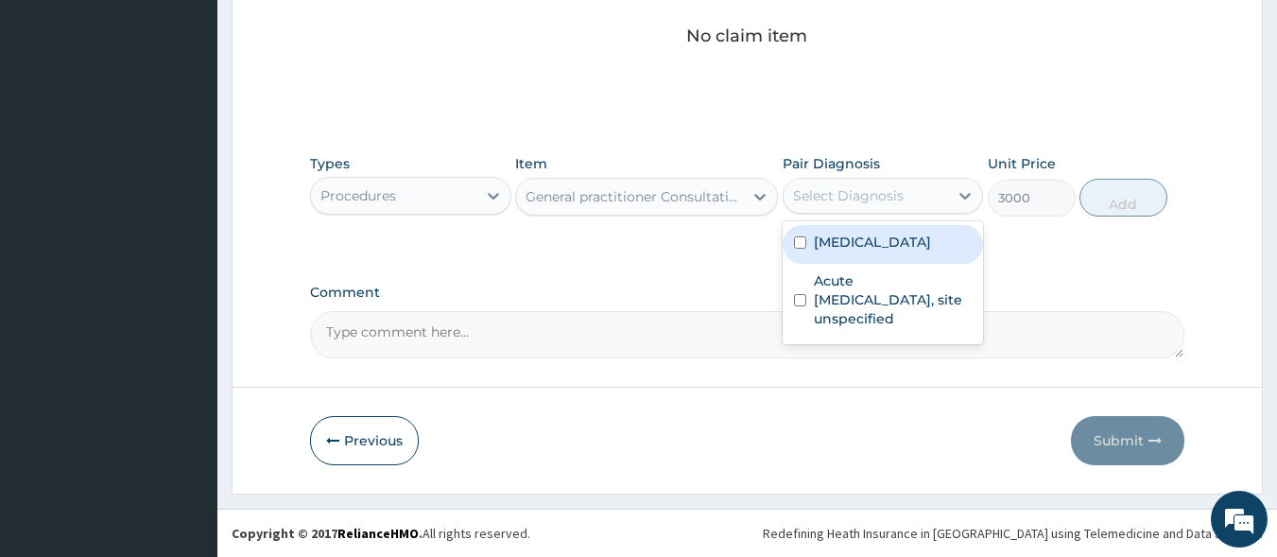
click at [868, 240] on label "Malaria, unspecified" at bounding box center [872, 242] width 117 height 19
checkbox input "true"
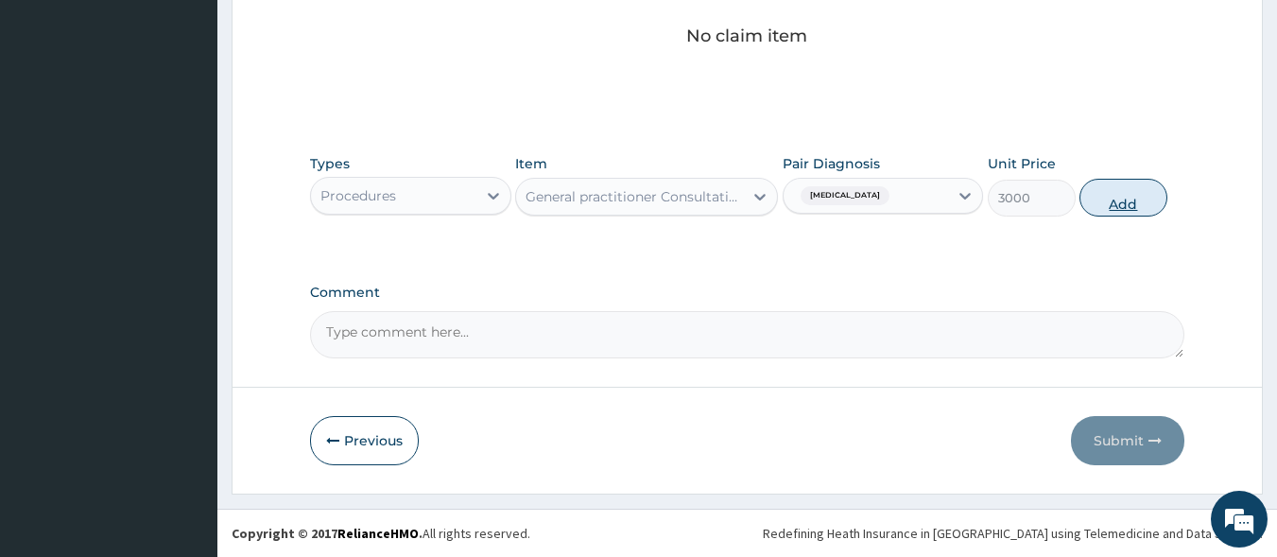
click at [1108, 205] on button "Add" at bounding box center [1124, 198] width 88 height 38
type input "0"
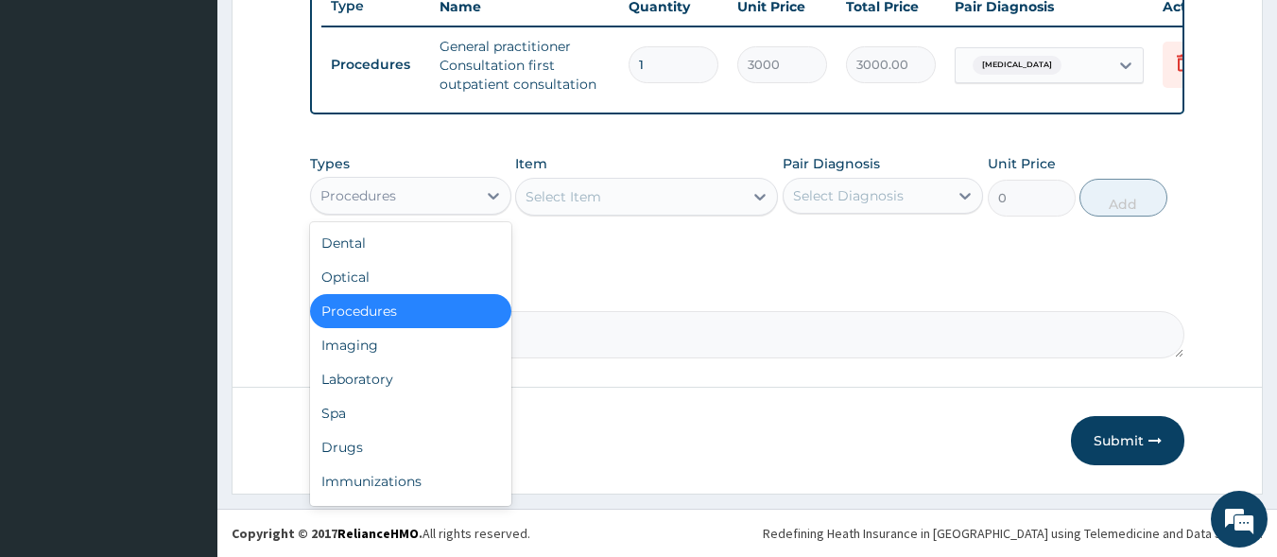
click at [471, 194] on div "Procedures" at bounding box center [393, 196] width 165 height 30
click at [440, 390] on div "Laboratory" at bounding box center [410, 379] width 201 height 34
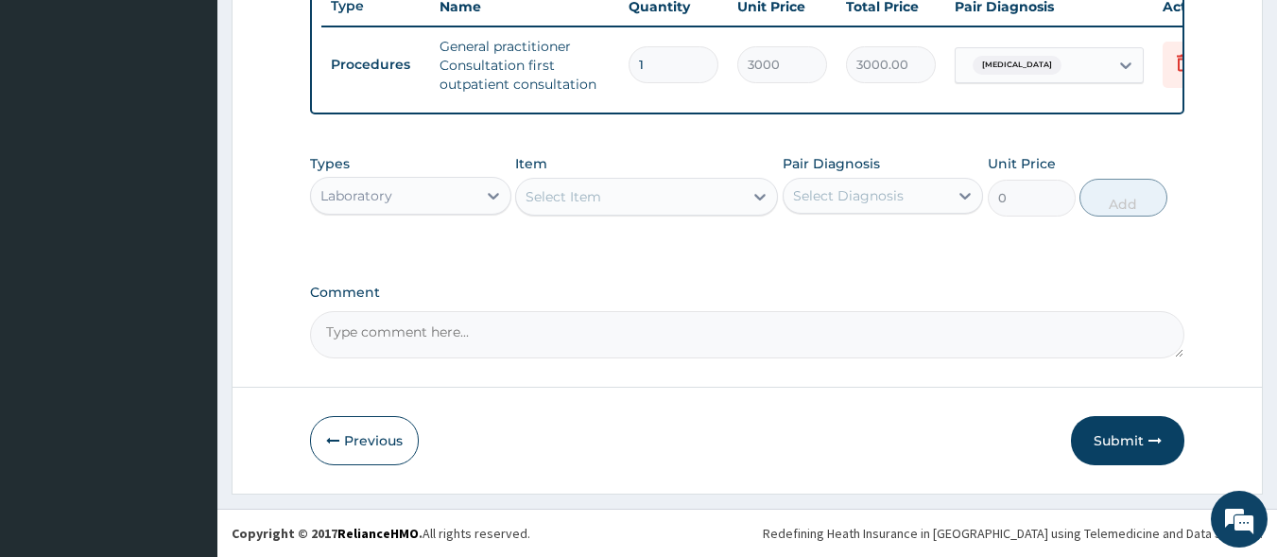
click at [615, 205] on div "Select Item" at bounding box center [629, 197] width 227 height 30
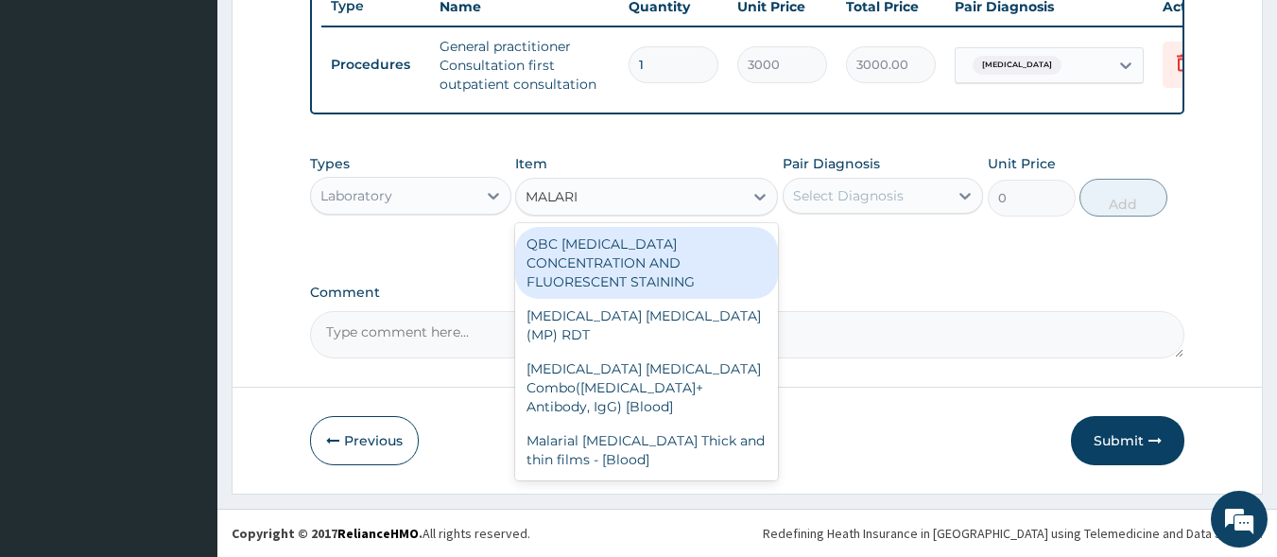
type input "MALARIA"
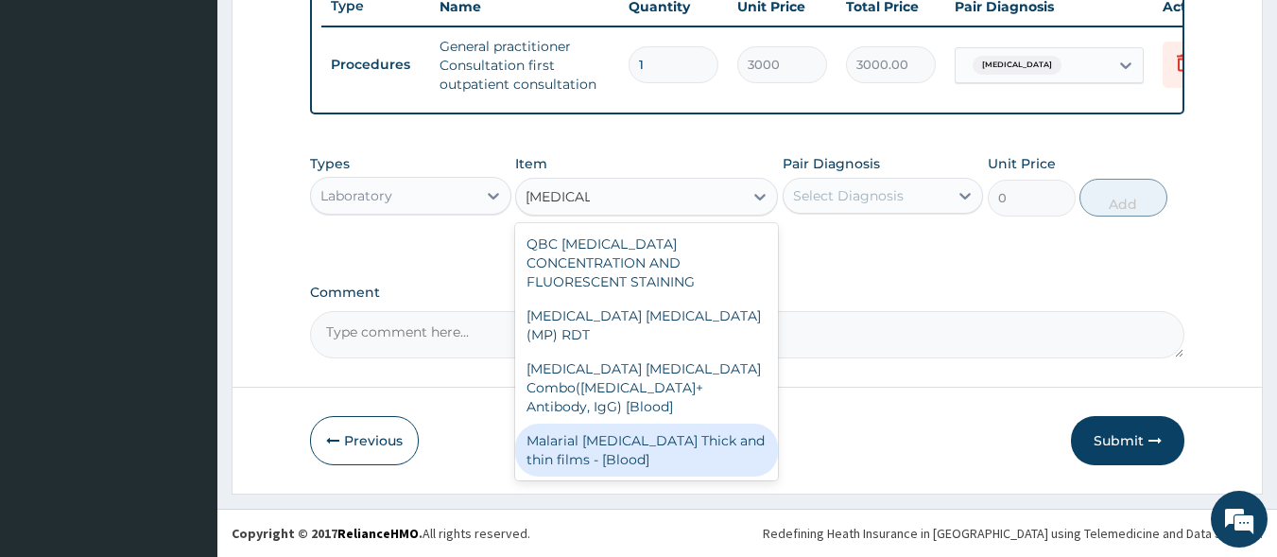
click at [633, 424] on div "Malarial Parasite Thick and thin films - [Blood]" at bounding box center [646, 450] width 263 height 53
type input "1500"
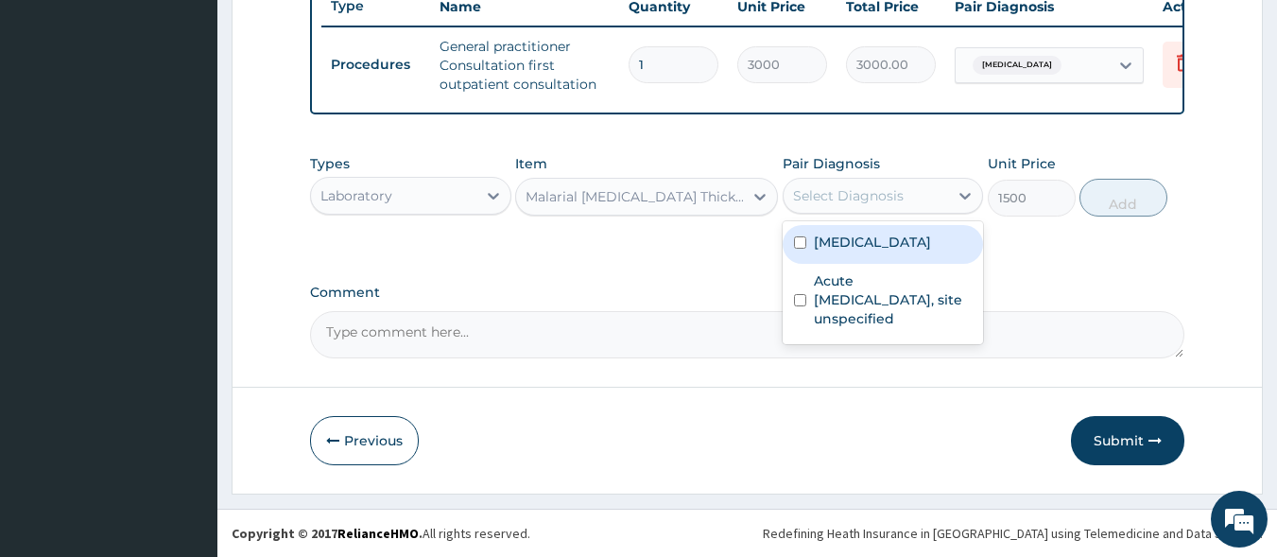
click at [870, 199] on div "Select Diagnosis" at bounding box center [848, 195] width 111 height 19
click at [879, 262] on div "Malaria, unspecified" at bounding box center [883, 244] width 201 height 39
checkbox input "true"
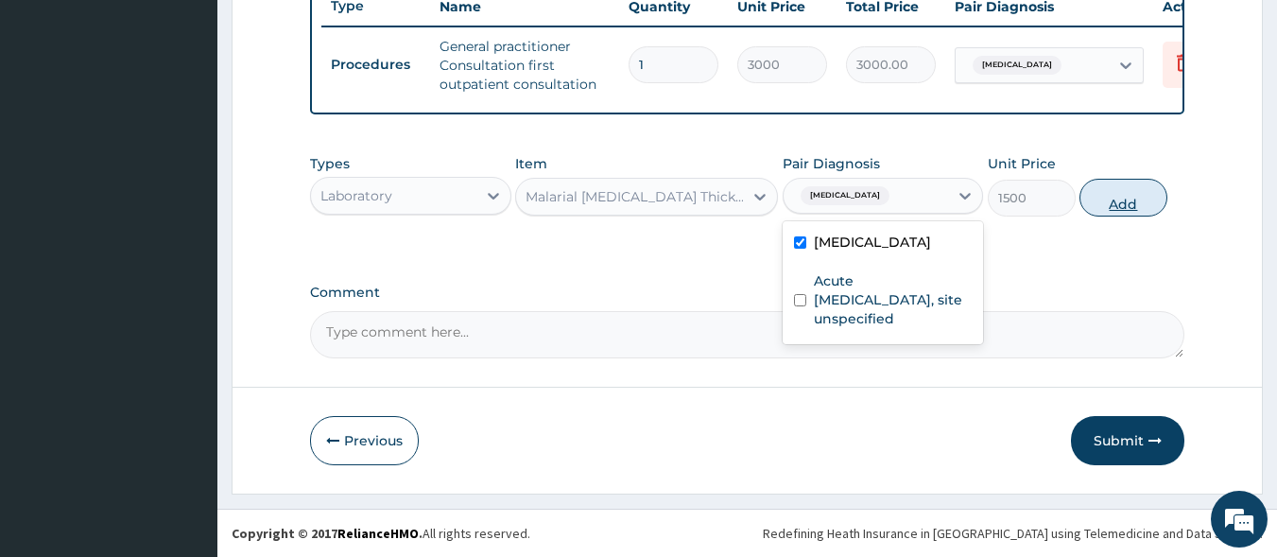
click at [1114, 214] on button "Add" at bounding box center [1124, 198] width 88 height 38
type input "0"
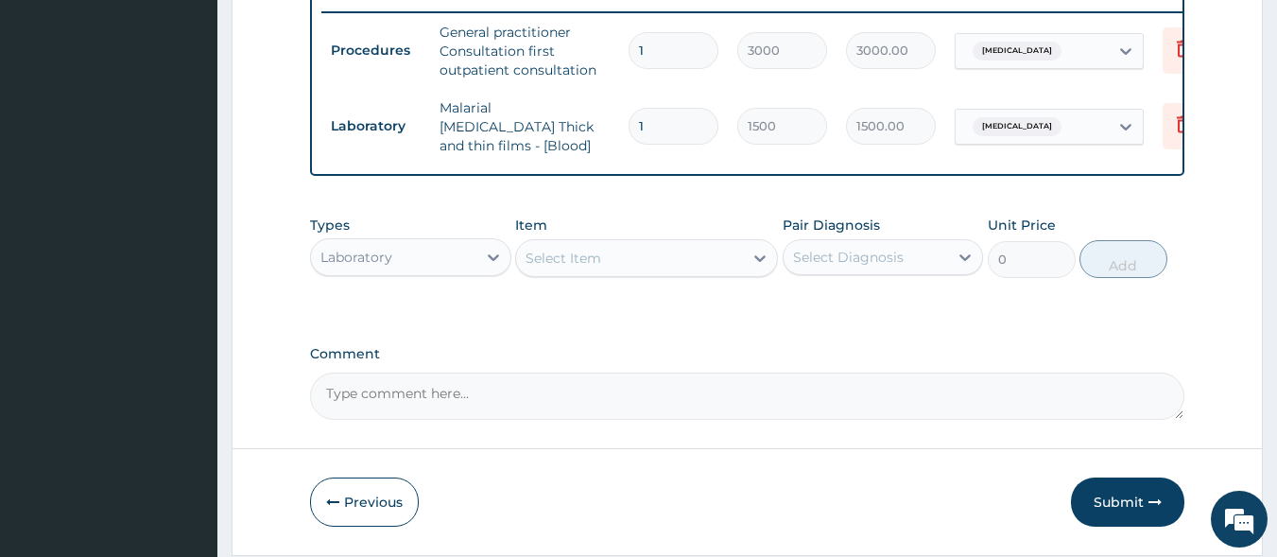
click at [611, 260] on div "Select Item" at bounding box center [629, 258] width 227 height 30
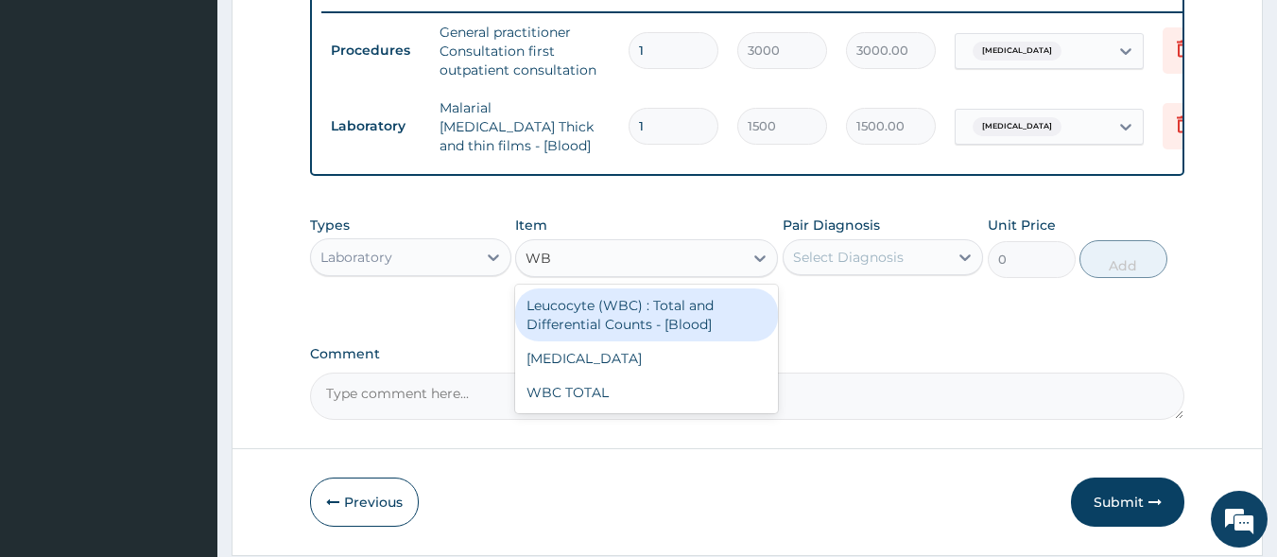
type input "WBC"
click at [628, 315] on div "Leucocyte (WBC) : Total and Differential Counts - [Blood]" at bounding box center [646, 314] width 263 height 53
type input "2000"
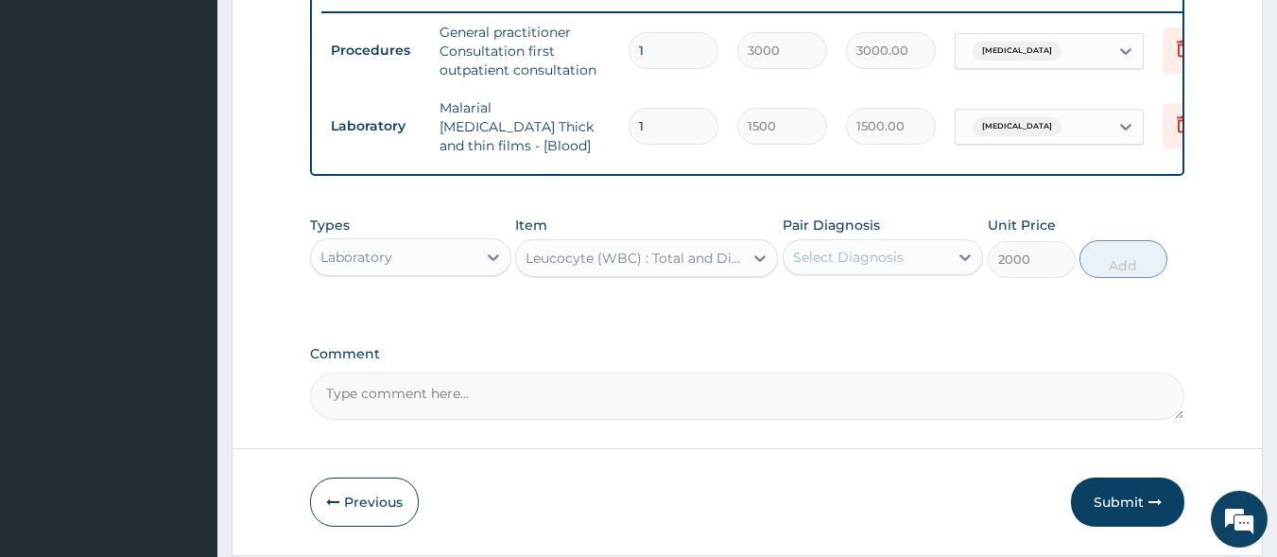
click at [840, 267] on div "Select Diagnosis" at bounding box center [848, 257] width 111 height 19
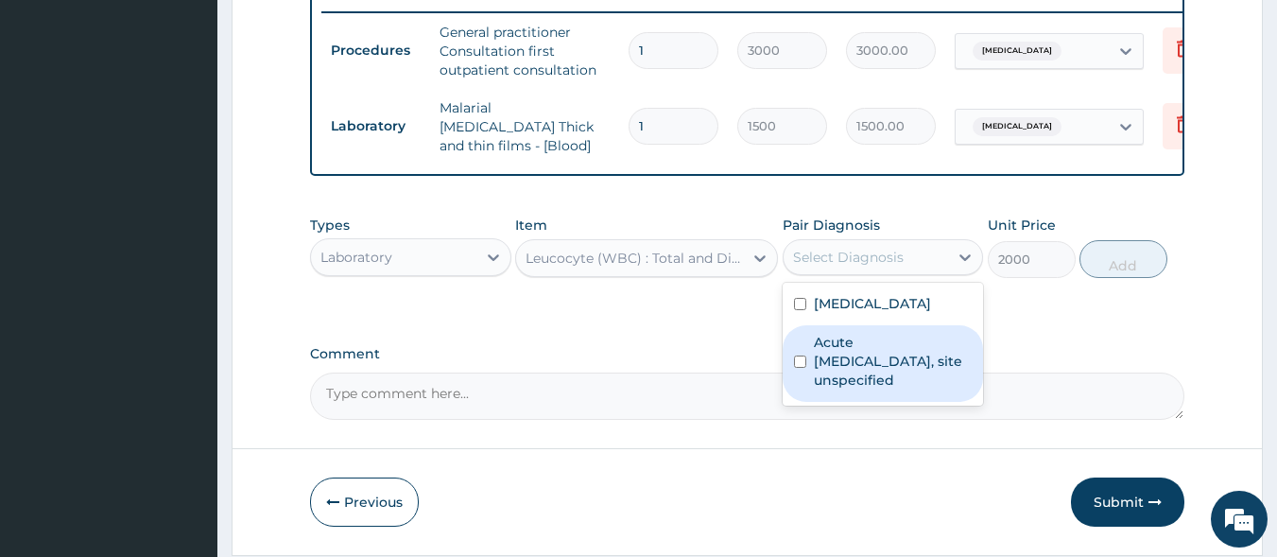
click at [868, 375] on label "Acute upper respiratory infection, site unspecified" at bounding box center [893, 361] width 159 height 57
checkbox input "true"
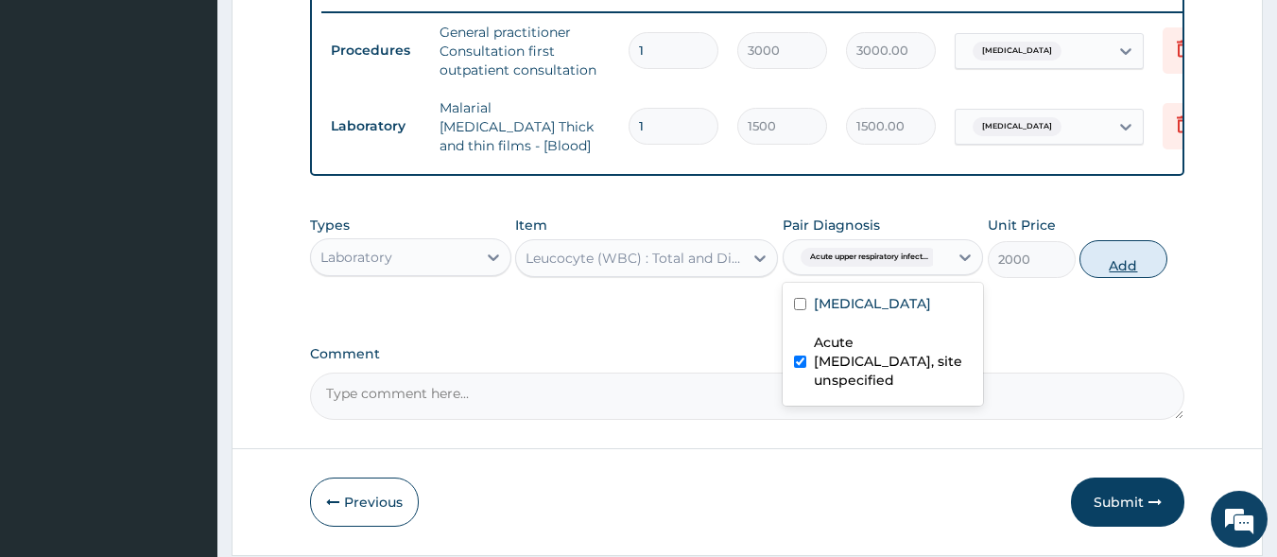
click at [1115, 265] on button "Add" at bounding box center [1124, 259] width 88 height 38
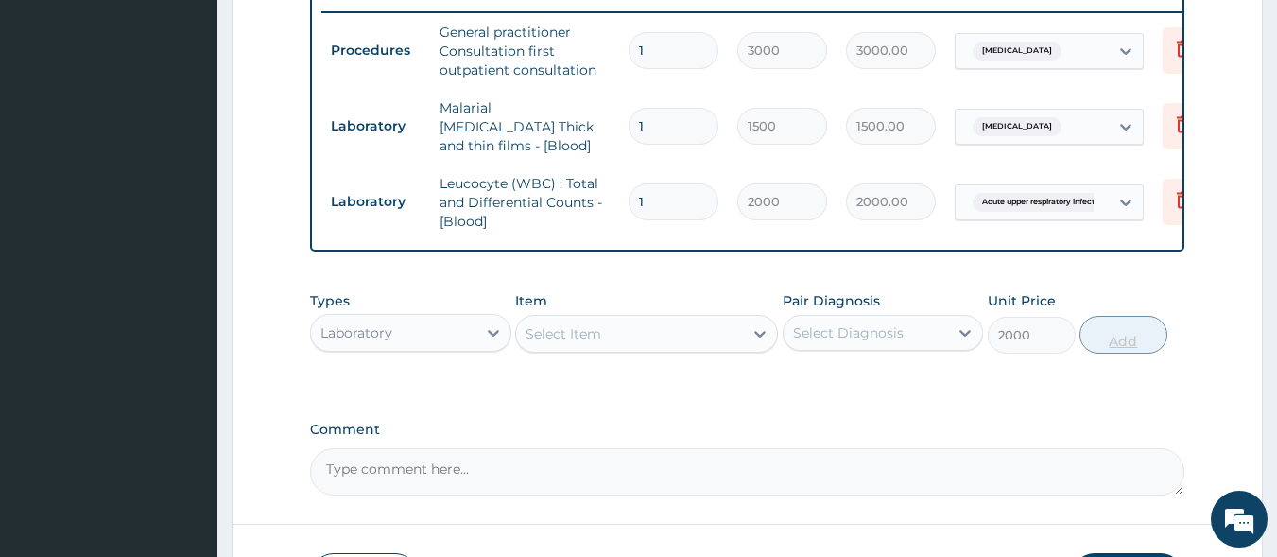
type input "0"
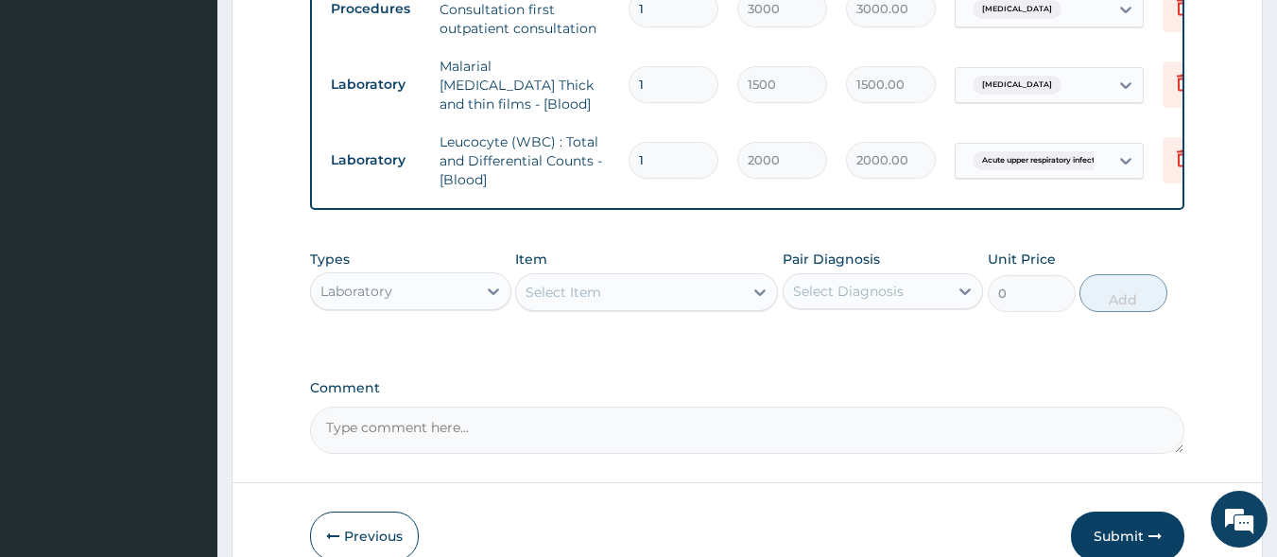
scroll to position [882, 0]
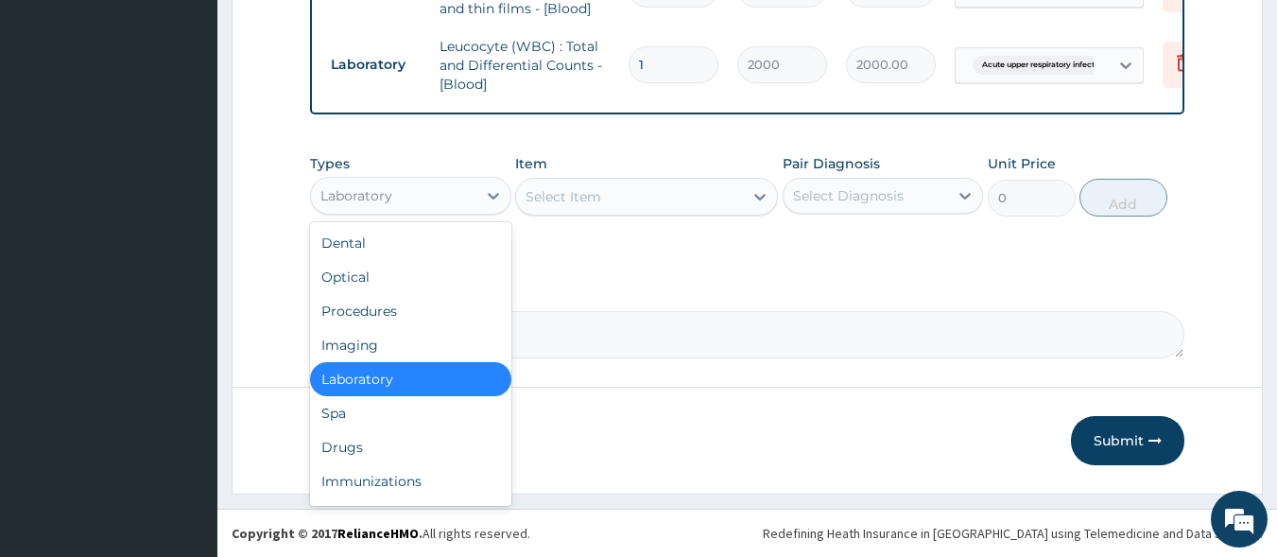
click at [459, 203] on div "Laboratory" at bounding box center [393, 196] width 165 height 30
click at [431, 442] on div "Drugs" at bounding box center [410, 447] width 201 height 34
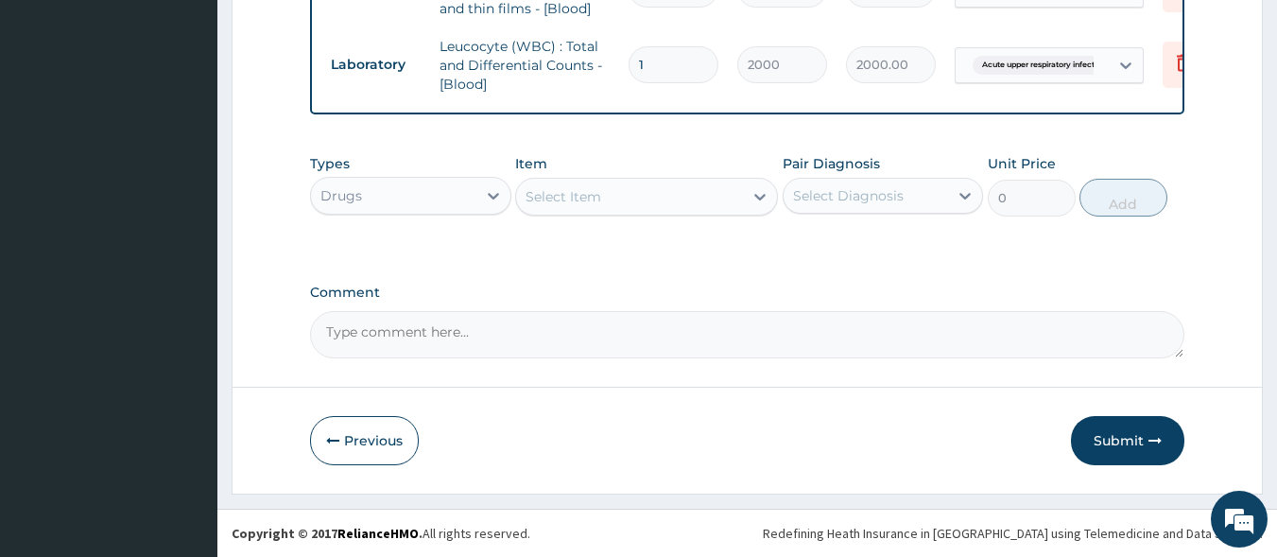
click at [663, 206] on div "Select Item" at bounding box center [629, 197] width 227 height 30
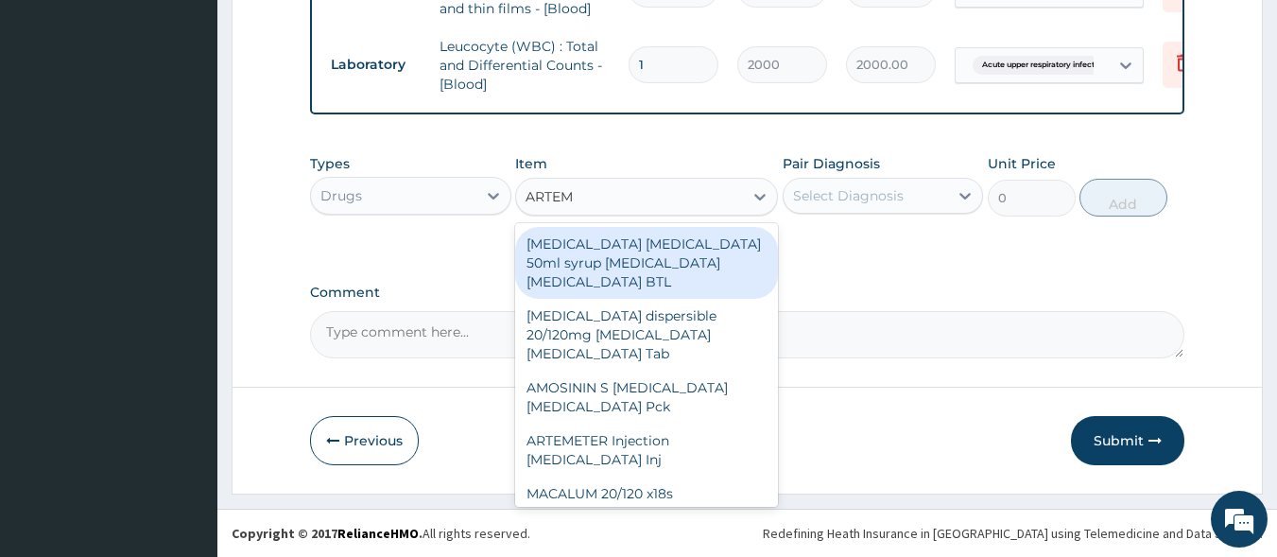
type input "ARTEME"
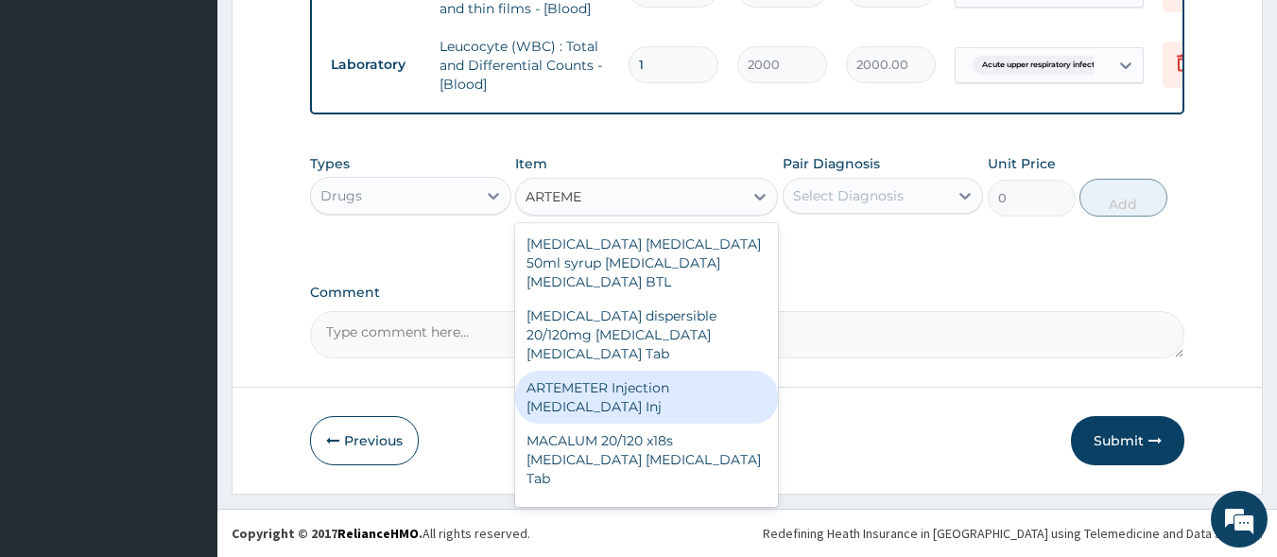
click at [670, 384] on div "ARTEMETER Injection Artemether Inj" at bounding box center [646, 397] width 263 height 53
type input "300"
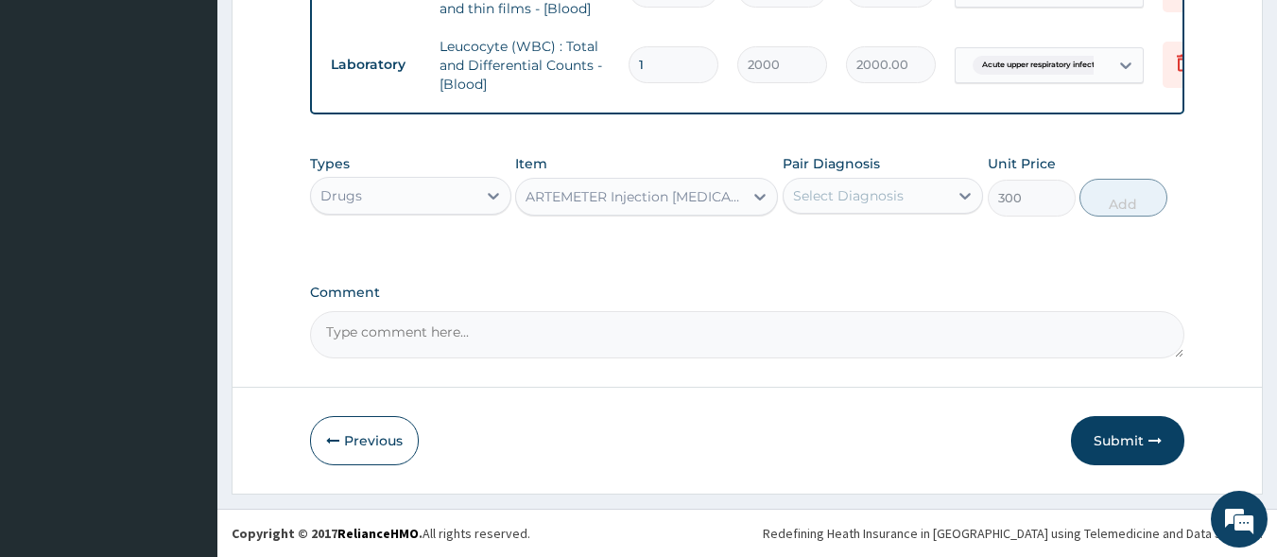
click at [863, 202] on div "Select Diagnosis" at bounding box center [848, 195] width 111 height 19
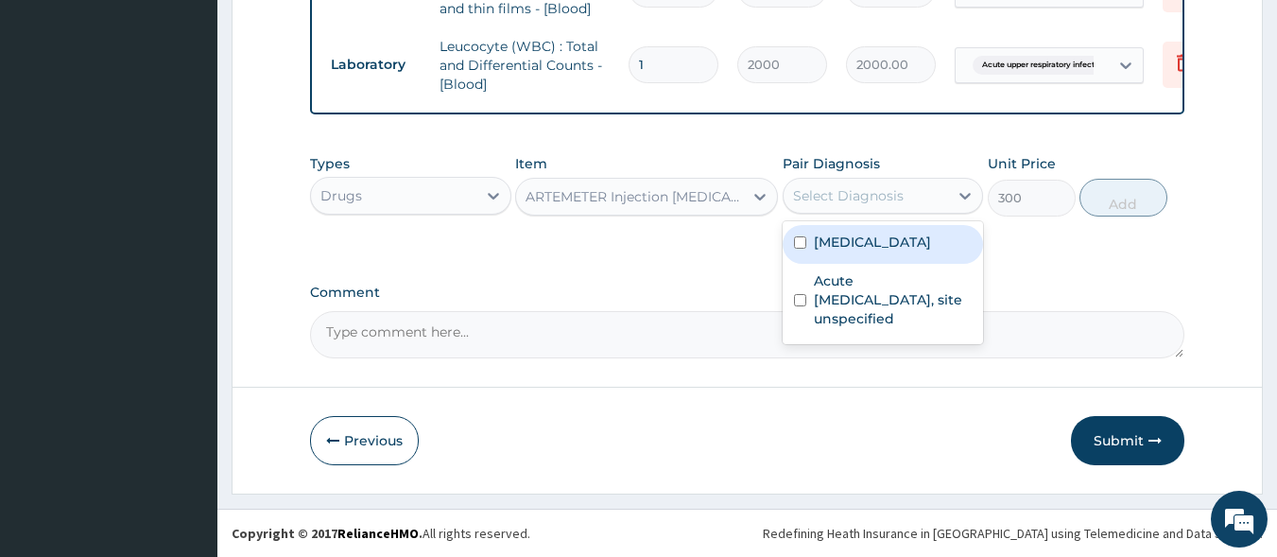
click at [876, 245] on label "Malaria, unspecified" at bounding box center [872, 242] width 117 height 19
checkbox input "true"
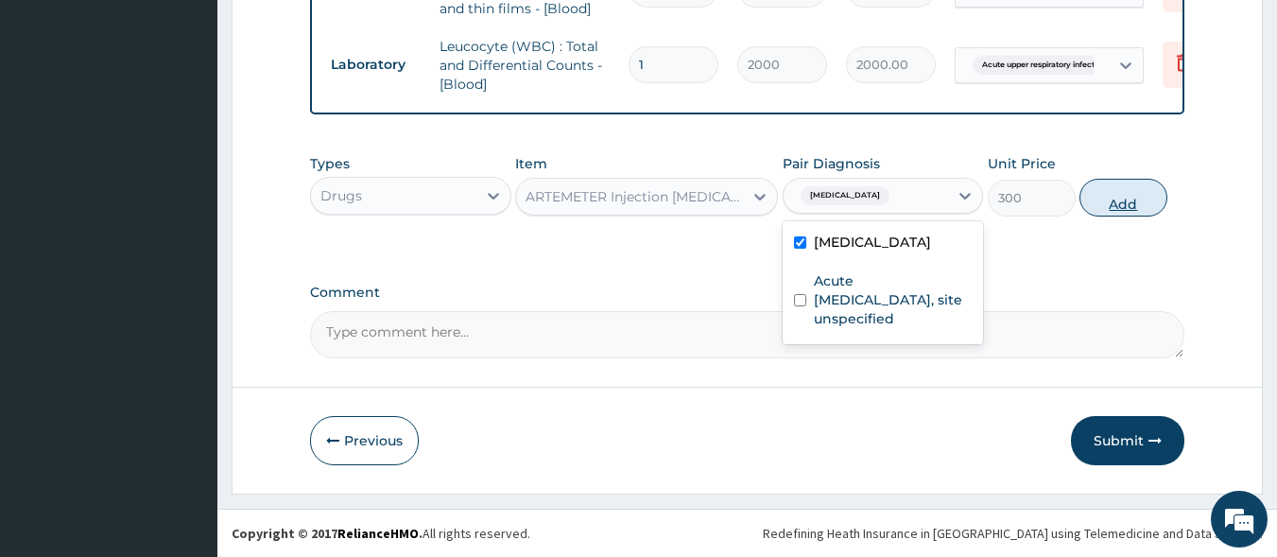
click at [1096, 208] on button "Add" at bounding box center [1124, 198] width 88 height 38
type input "0"
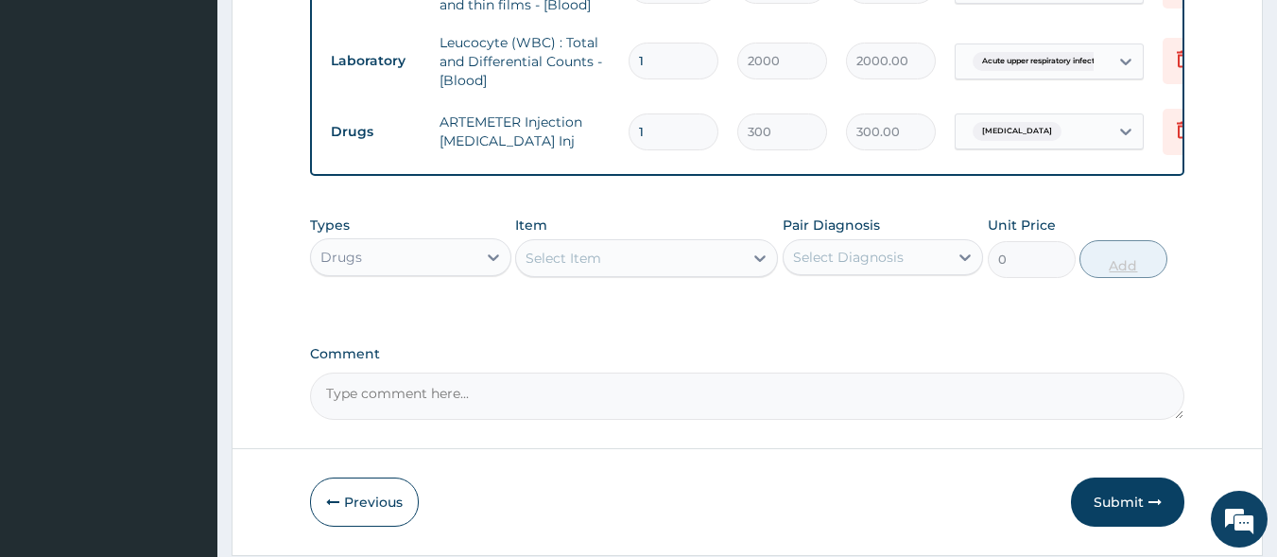
type input "0.00"
type input "2"
type input "600.00"
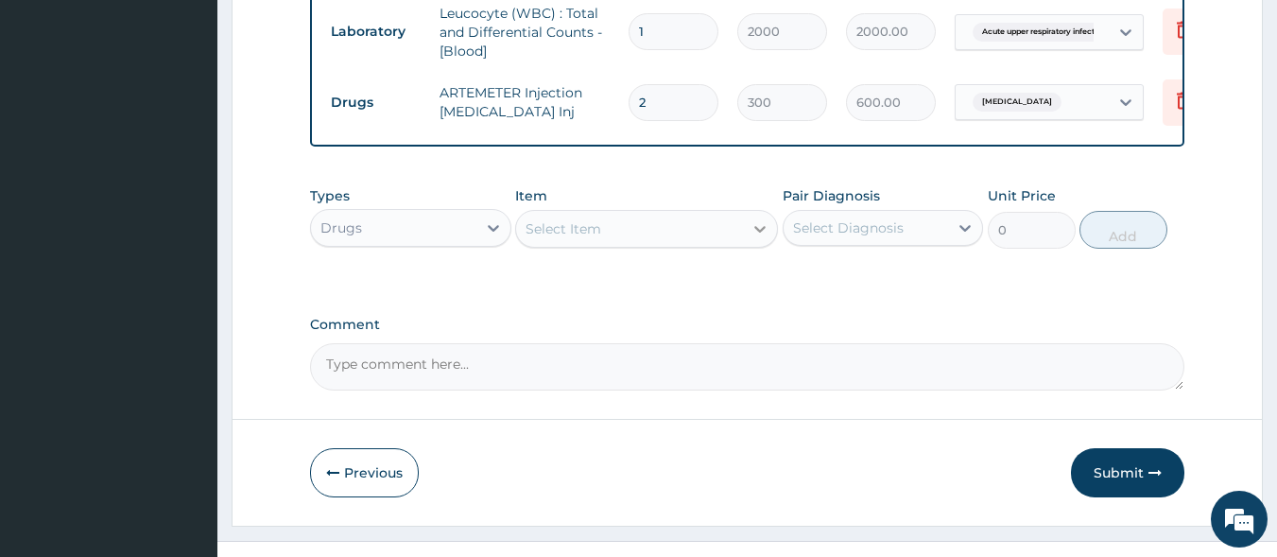
scroll to position [947, 0]
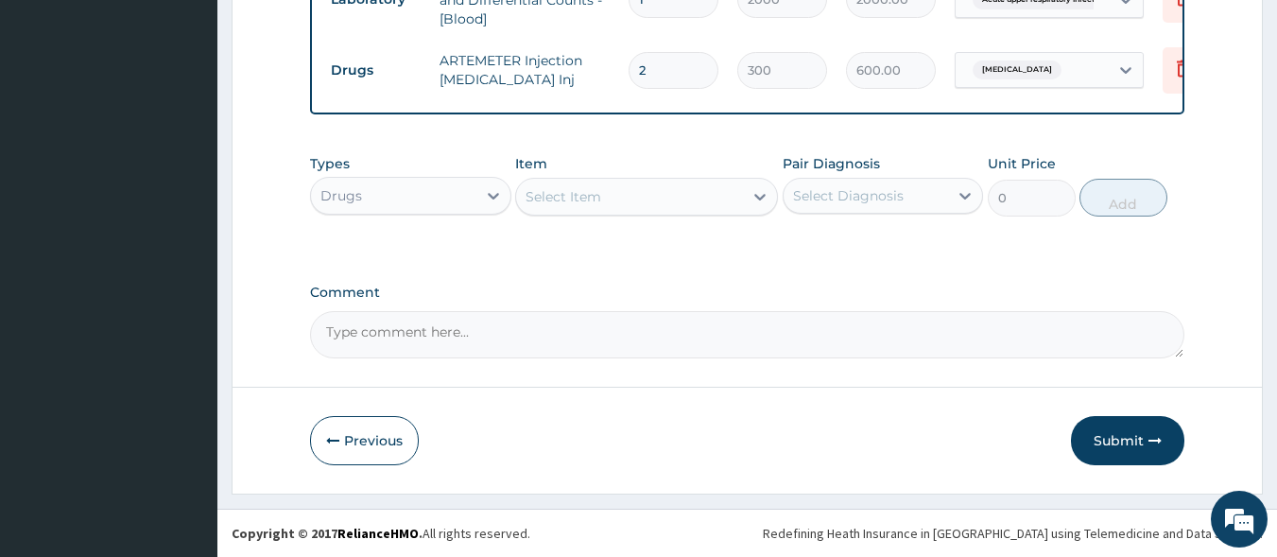
type input "2"
click at [666, 199] on div "Select Item" at bounding box center [629, 197] width 227 height 30
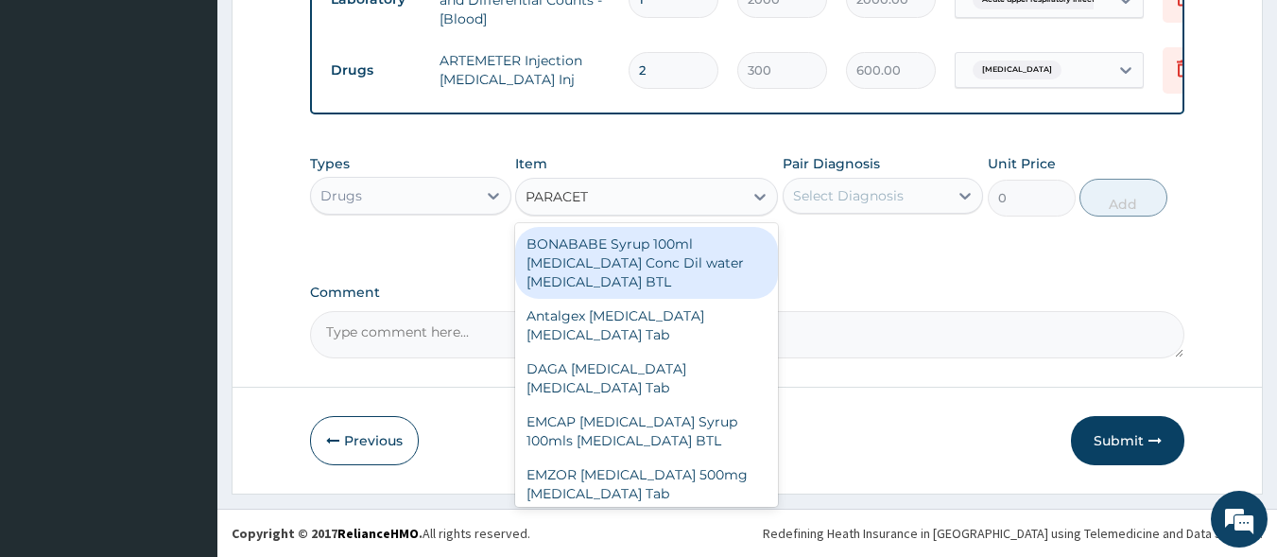
type input "PARACETA"
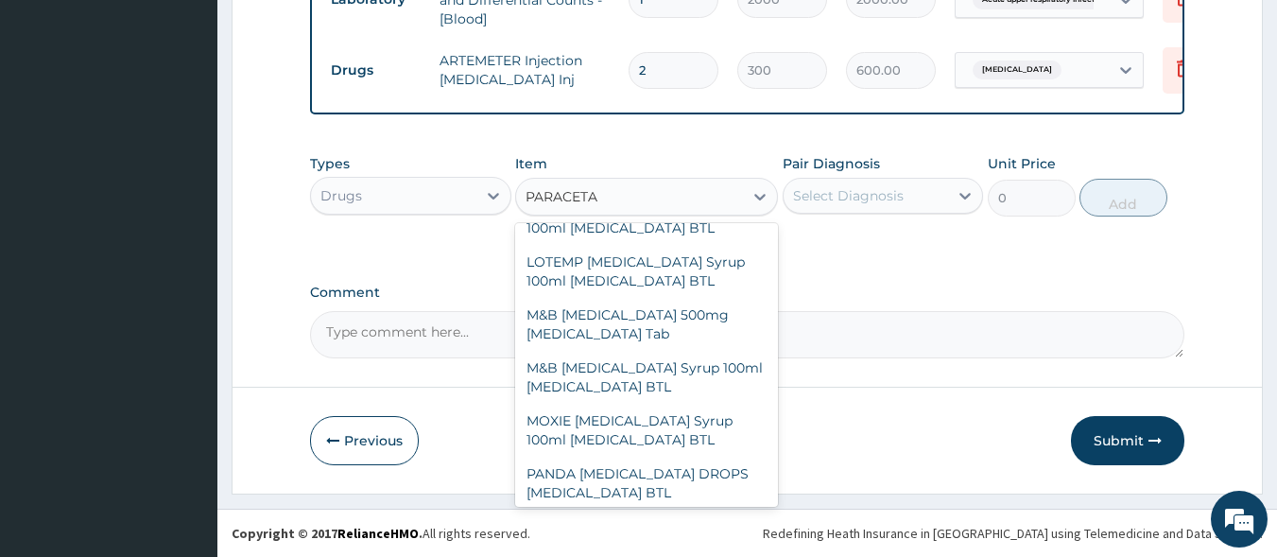
scroll to position [373, 0]
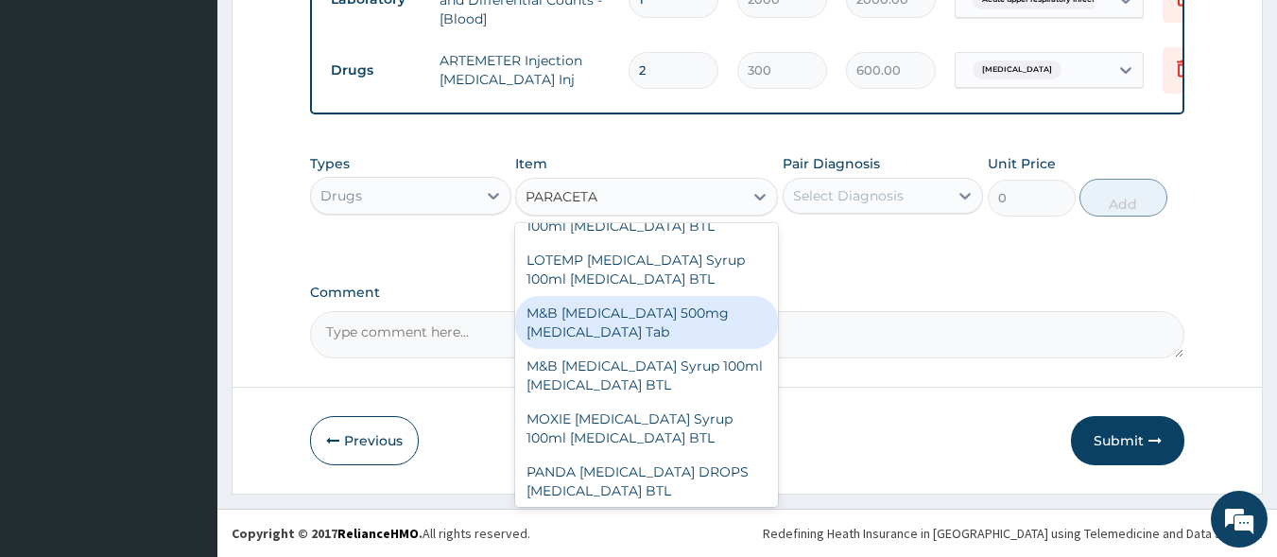
click at [642, 325] on div "M&B PARACETAMOL 500mg Acetaminophen Tab" at bounding box center [646, 322] width 263 height 53
type input "10"
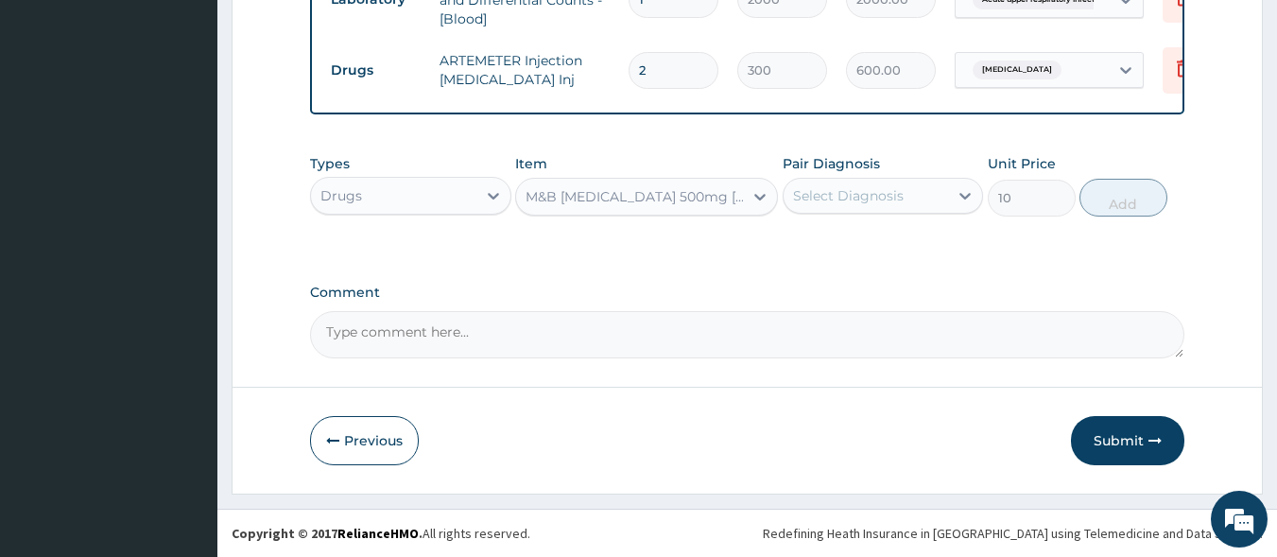
click at [823, 204] on div "Select Diagnosis" at bounding box center [848, 195] width 111 height 19
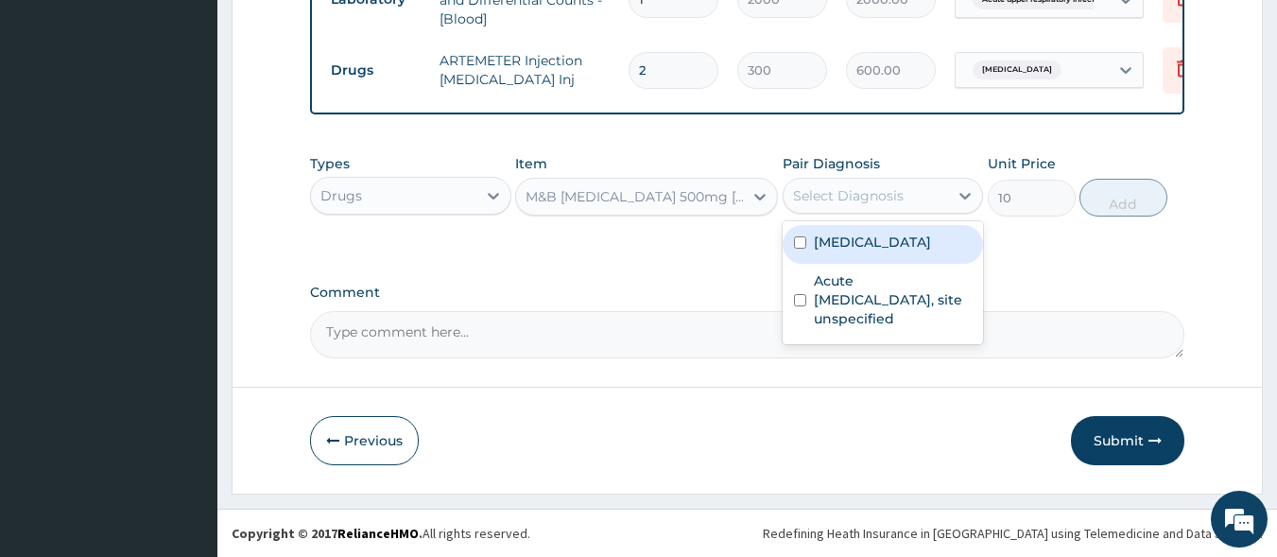
click at [832, 248] on label "Malaria, unspecified" at bounding box center [872, 242] width 117 height 19
checkbox input "true"
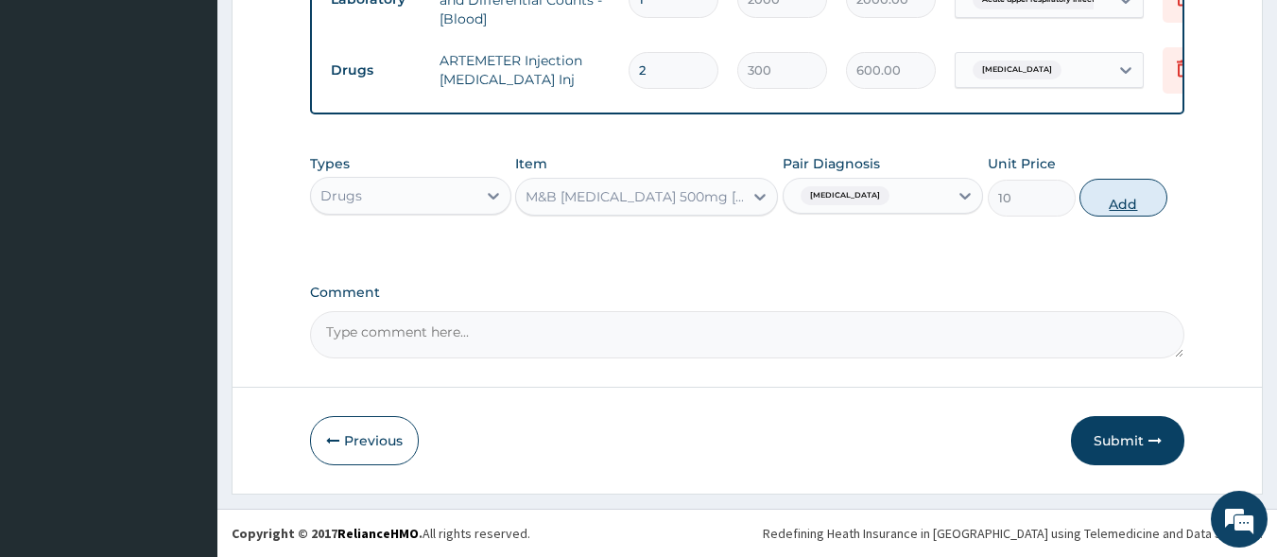
click at [1100, 212] on button "Add" at bounding box center [1124, 198] width 88 height 38
type input "0"
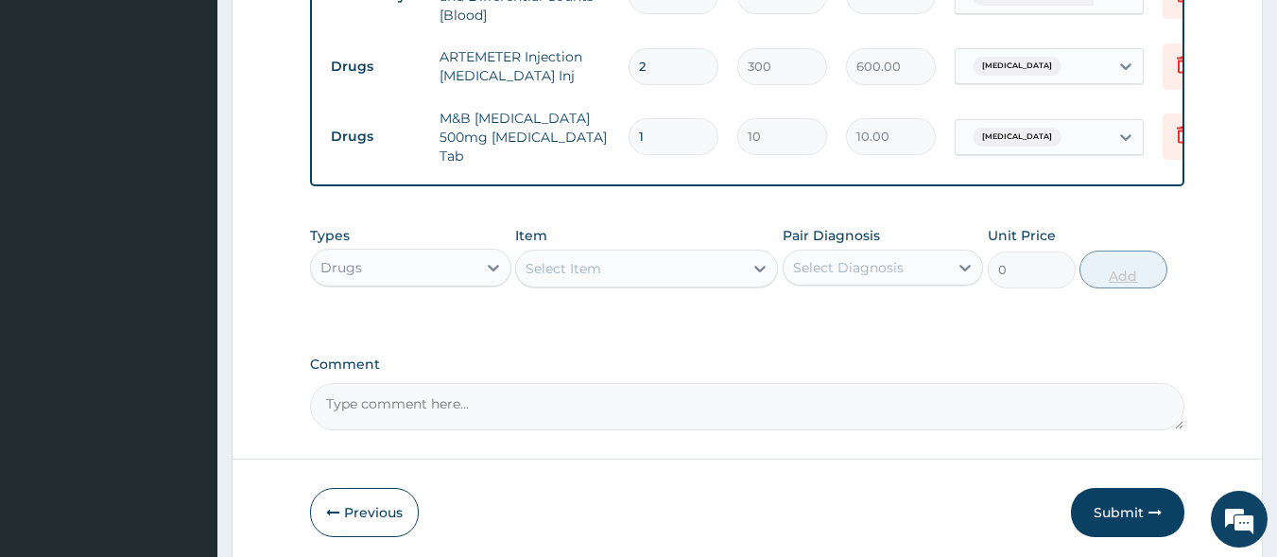
type input "18"
type input "180.00"
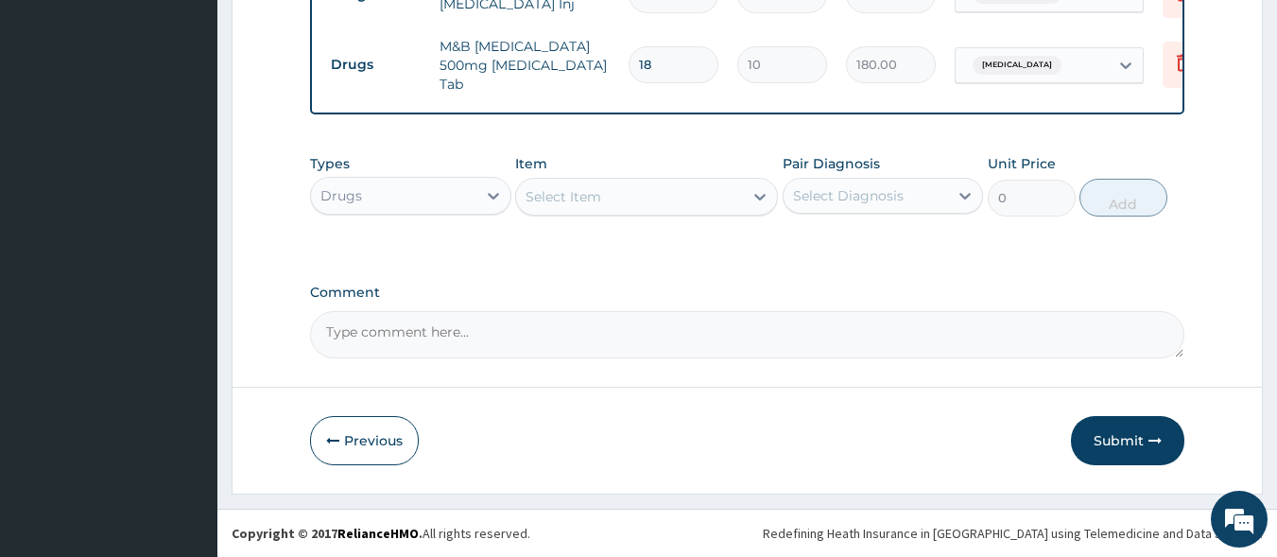
type input "18"
click at [578, 196] on div "Select Item" at bounding box center [564, 196] width 76 height 19
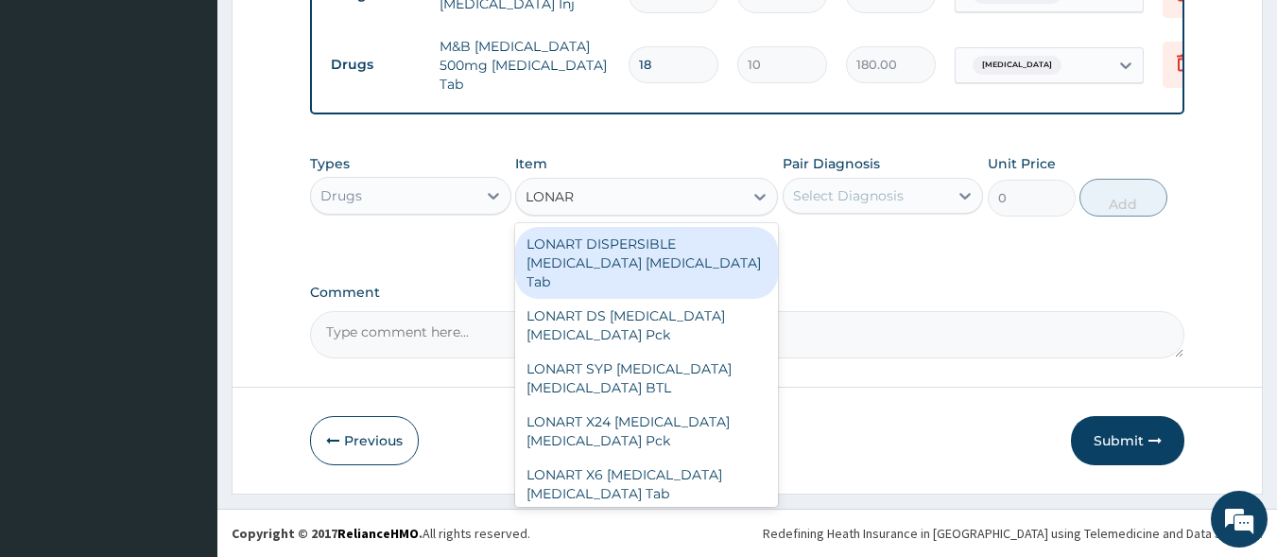
type input "LONART"
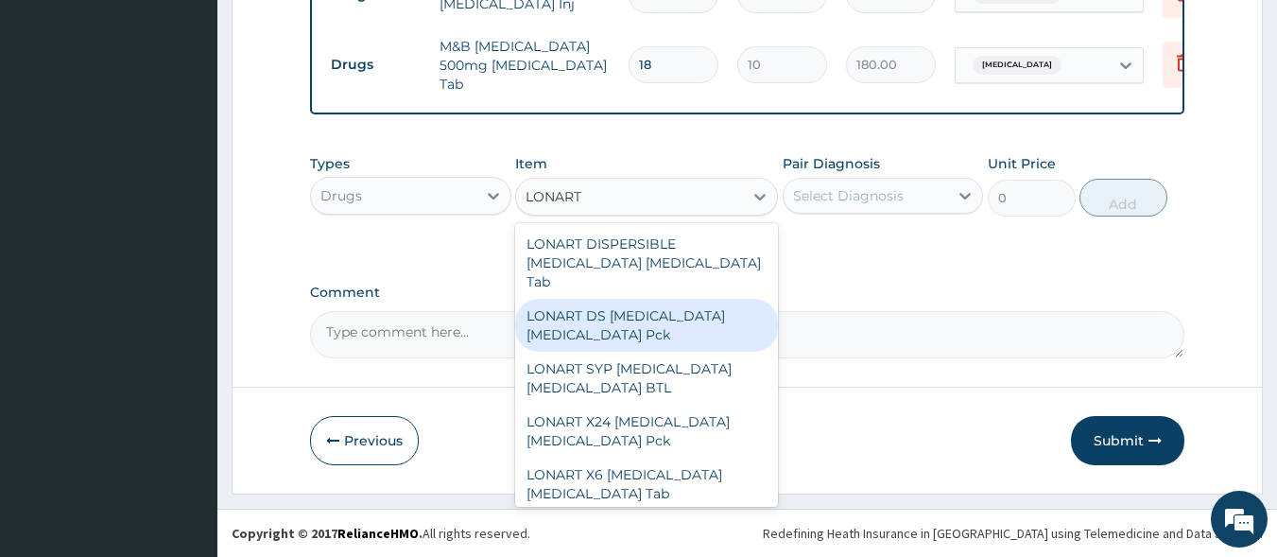
click at [614, 302] on div "LONART DS Artemether Lumefantrine Pck" at bounding box center [646, 325] width 263 height 53
type input "1550"
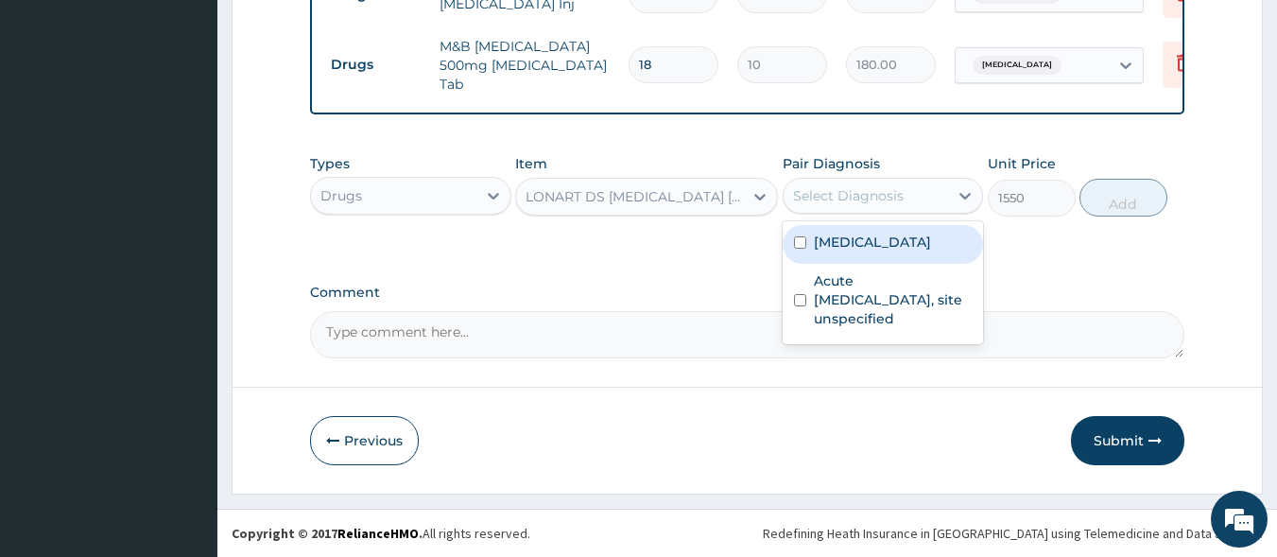
click at [830, 203] on div "Select Diagnosis" at bounding box center [848, 195] width 111 height 19
click at [846, 244] on label "Malaria, unspecified" at bounding box center [872, 242] width 117 height 19
checkbox input "true"
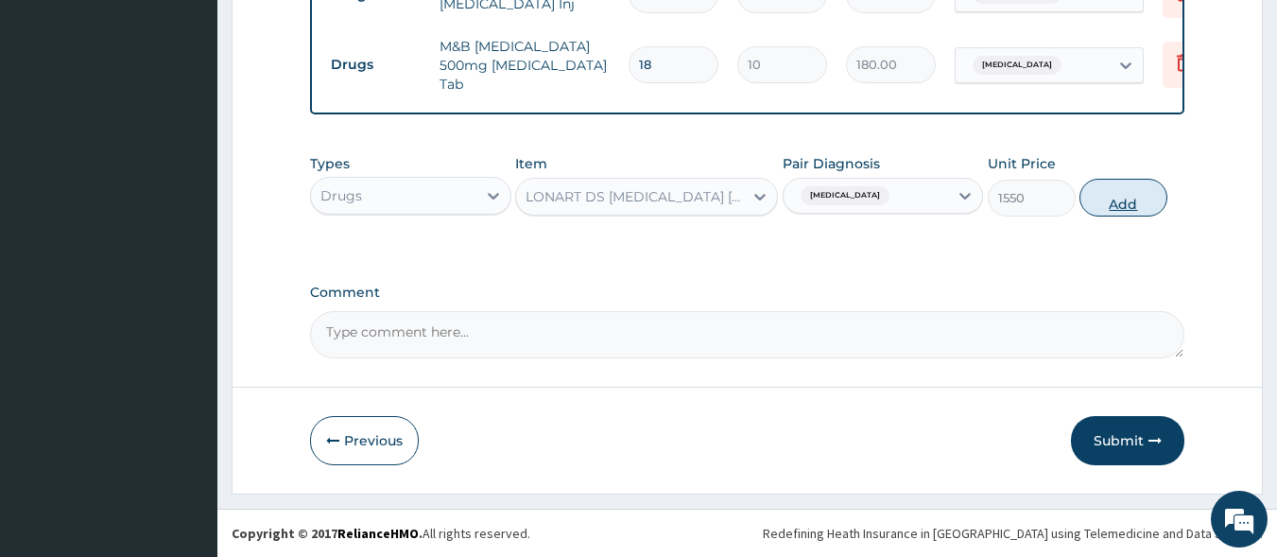
click at [1132, 209] on button "Add" at bounding box center [1124, 198] width 88 height 38
type input "0"
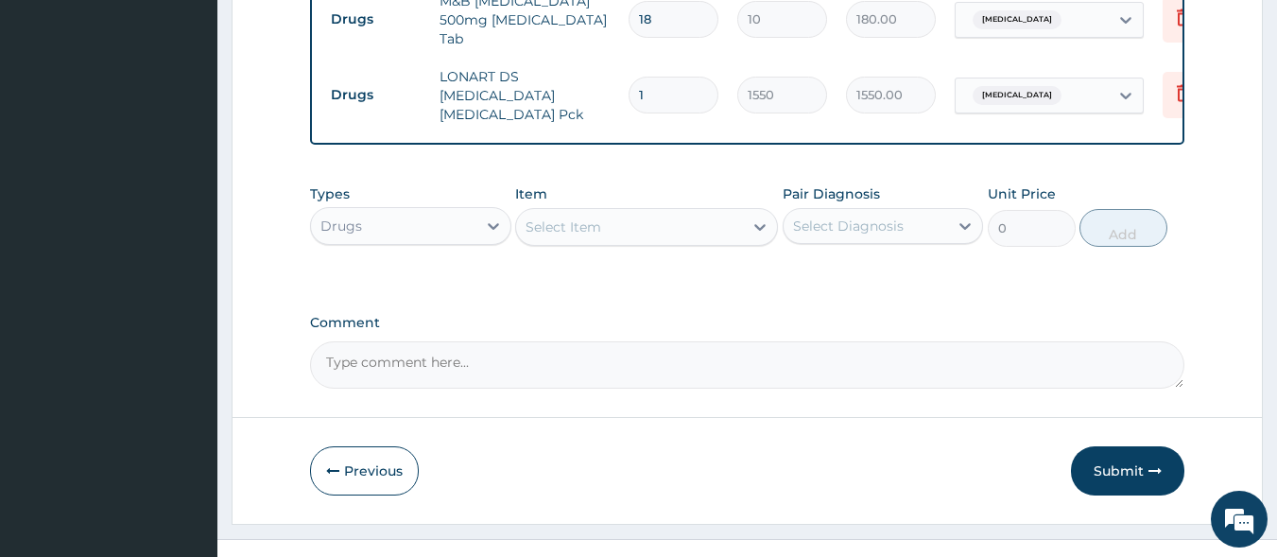
scroll to position [1088, 0]
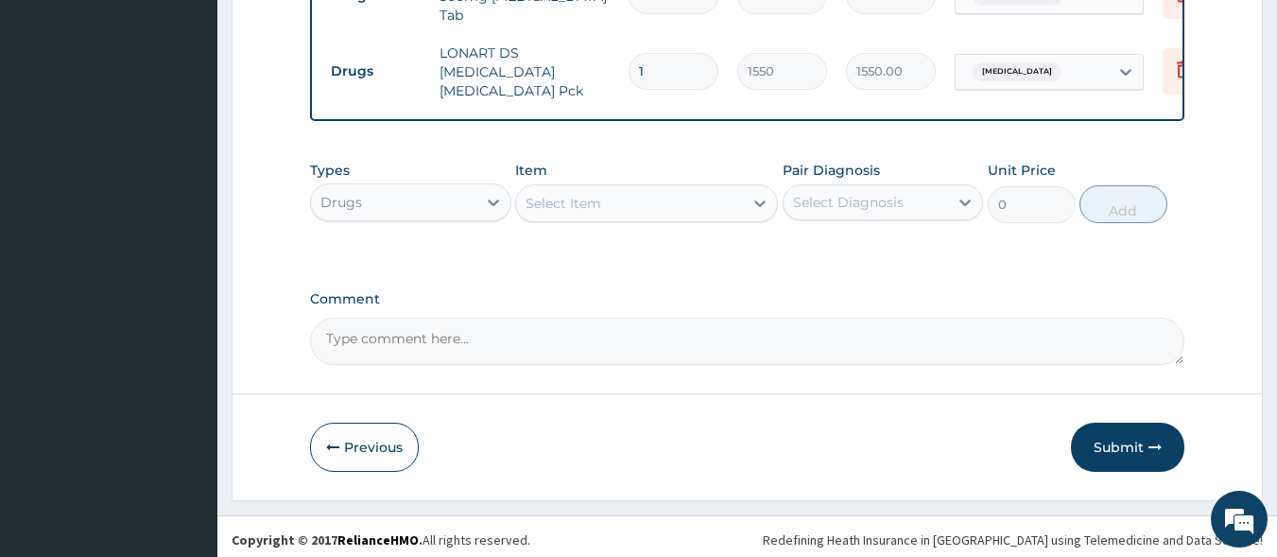
click at [562, 199] on div "Select Item" at bounding box center [564, 203] width 76 height 19
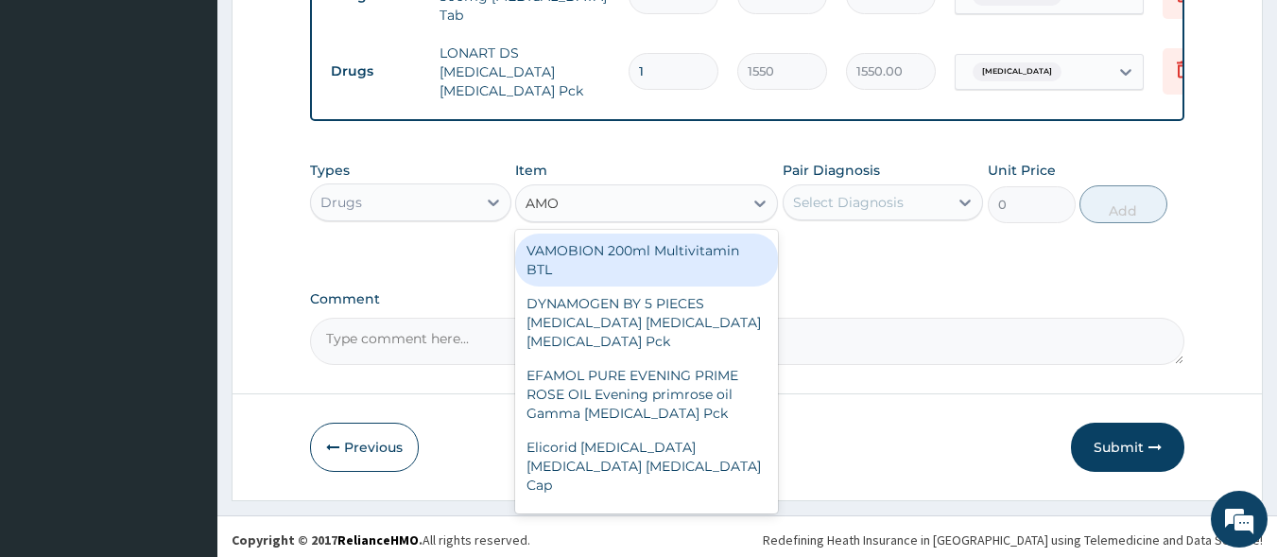
type input "AMOX"
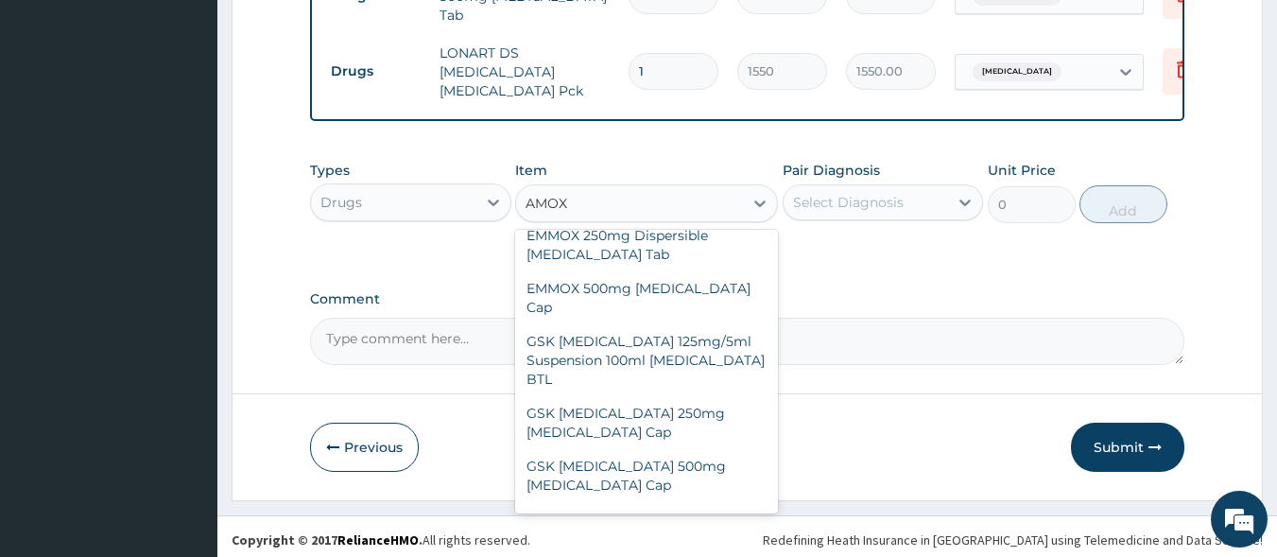
scroll to position [387, 0]
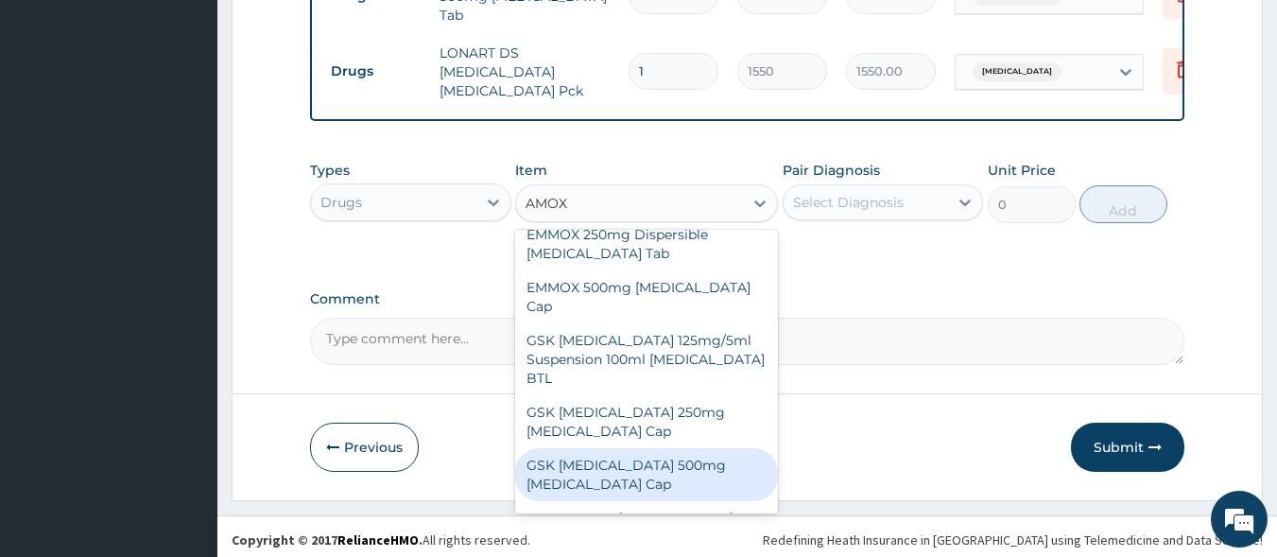
click at [645, 448] on div "GSK AMOXIL 500mg Amoxicillin Cap" at bounding box center [646, 474] width 263 height 53
type input "180"
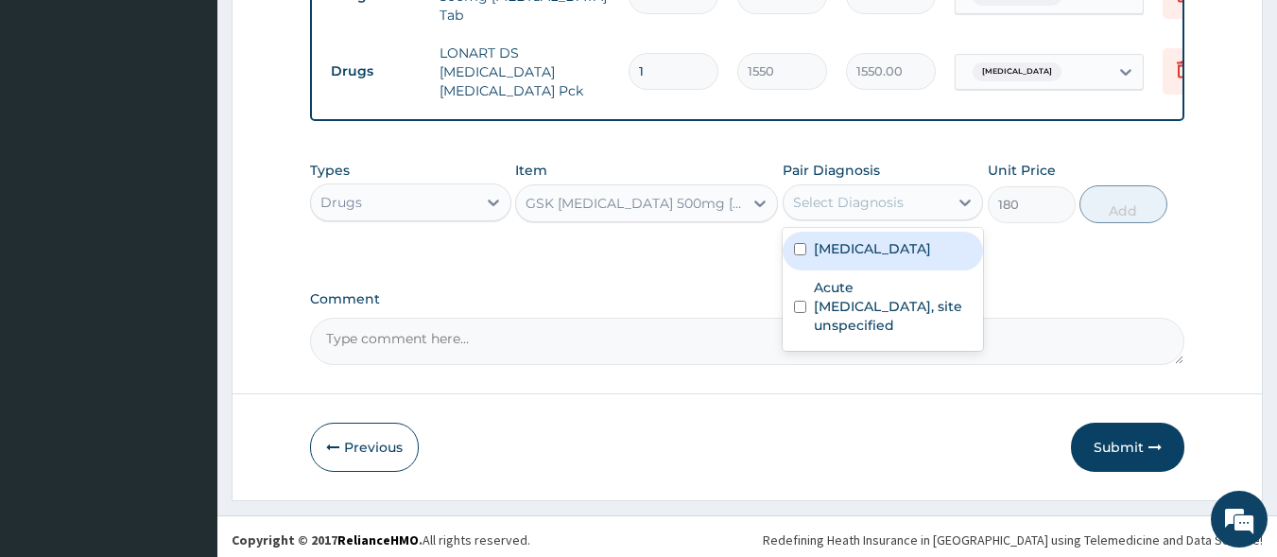
click at [837, 196] on div "Select Diagnosis" at bounding box center [848, 202] width 111 height 19
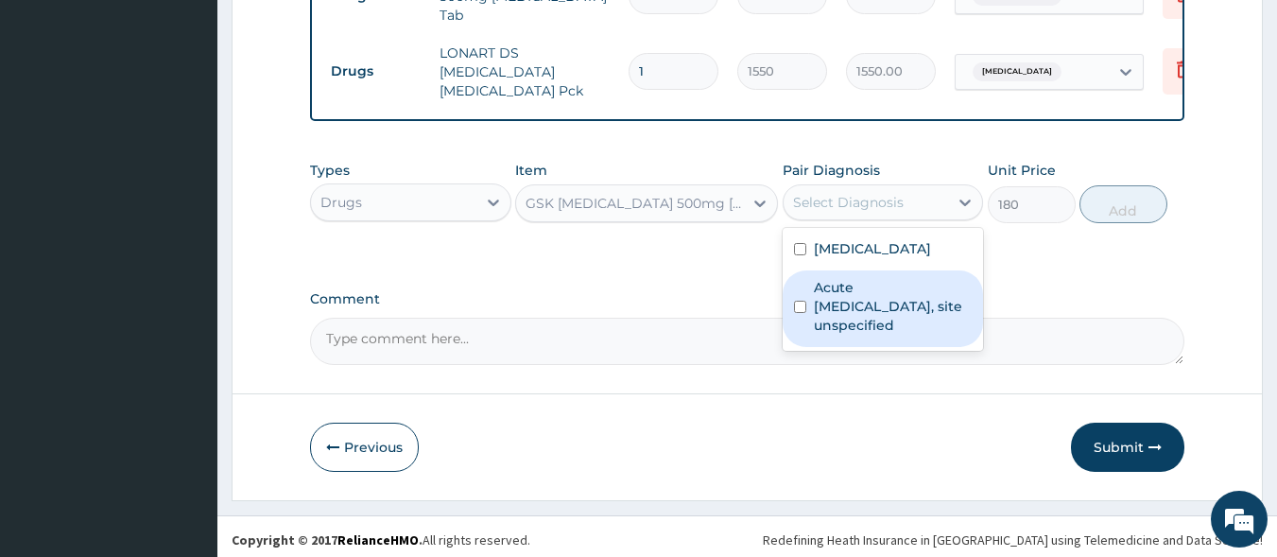
click at [853, 278] on label "Acute upper respiratory infection, site unspecified" at bounding box center [893, 306] width 159 height 57
checkbox input "true"
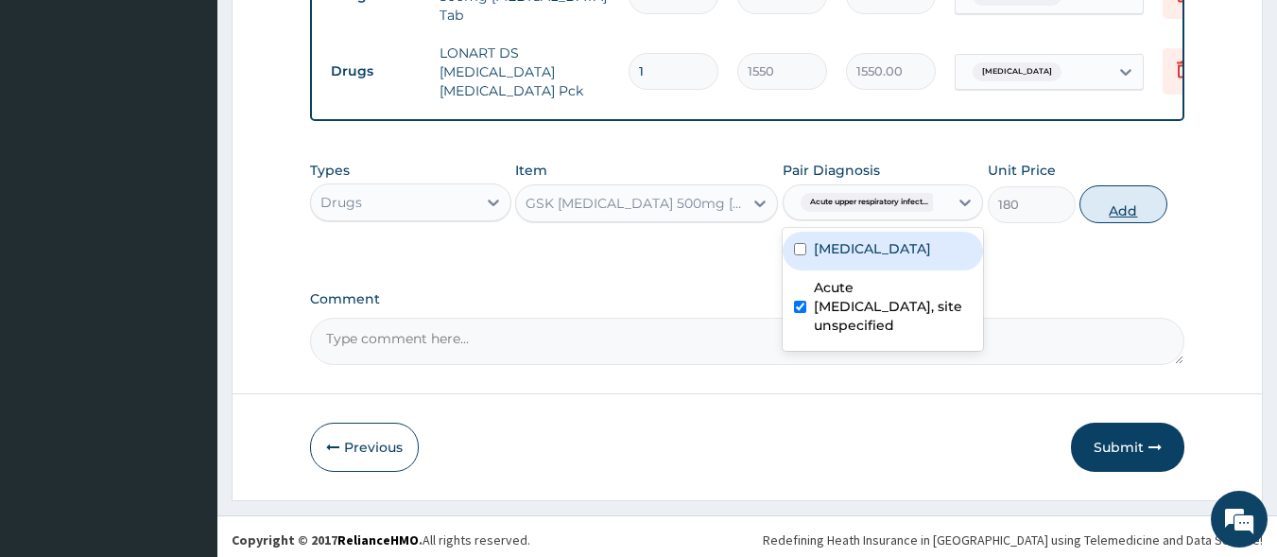
click at [1116, 199] on button "Add" at bounding box center [1124, 204] width 88 height 38
type input "0"
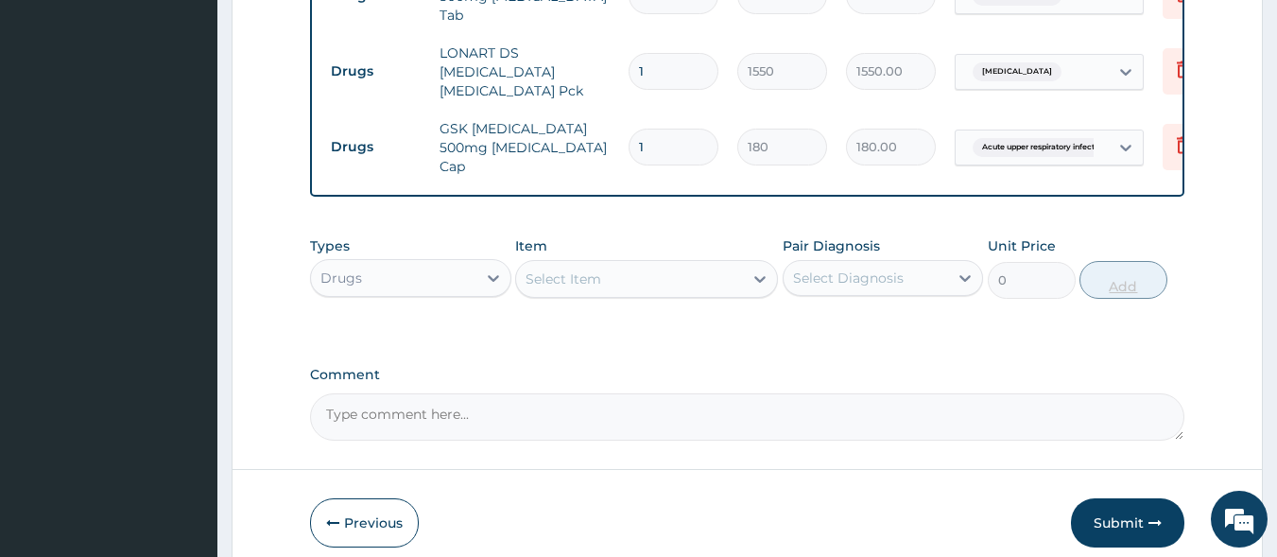
type input "15"
type input "2700.00"
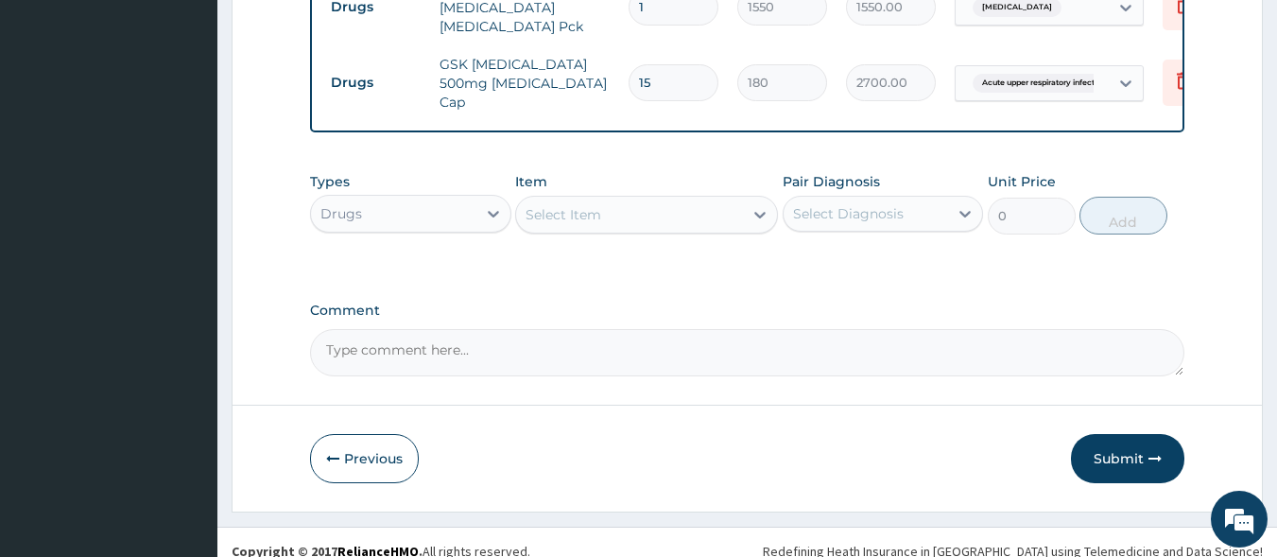
scroll to position [1153, 0]
type input "15"
click at [660, 199] on div "Select Item" at bounding box center [629, 214] width 227 height 30
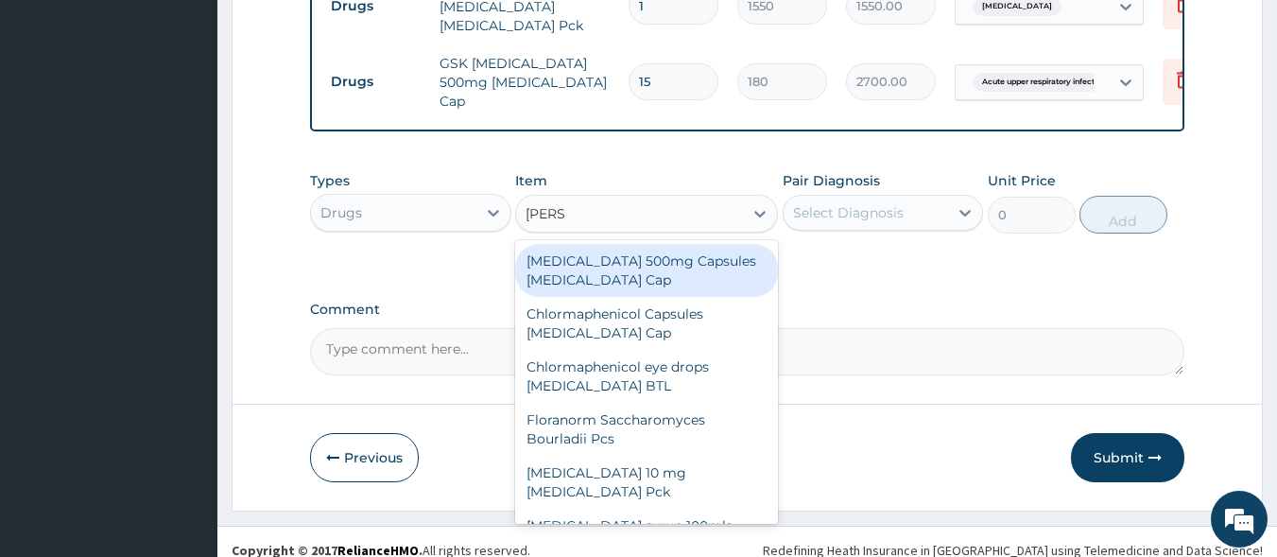
type input "LORAT"
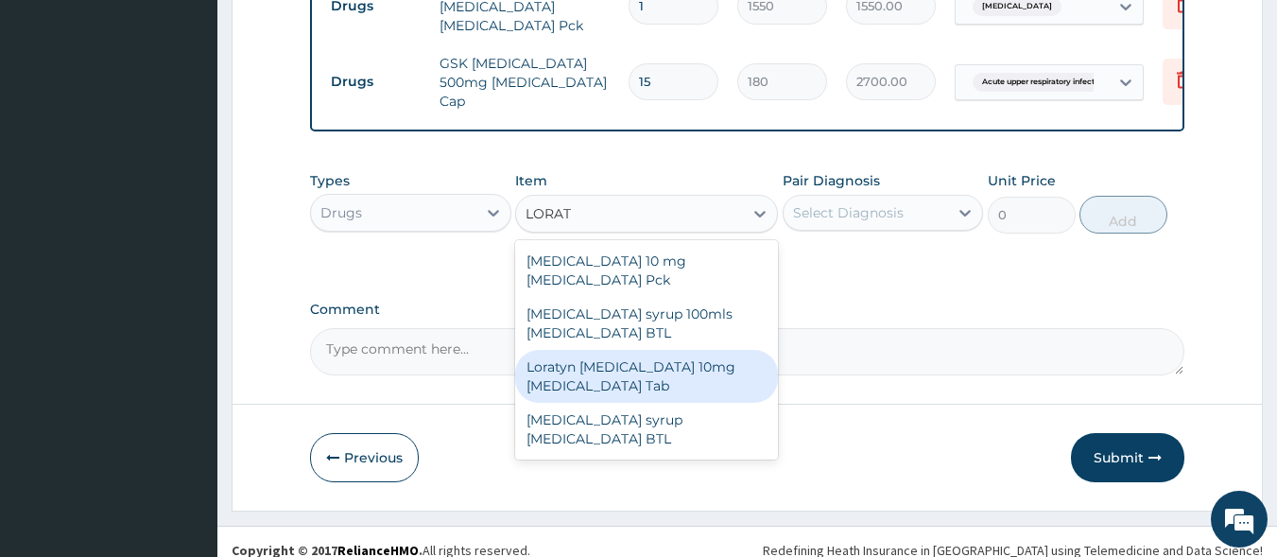
click at [662, 350] on div "Loratyn Loratadine 10mg Loratadine Tab" at bounding box center [646, 376] width 263 height 53
type input "45"
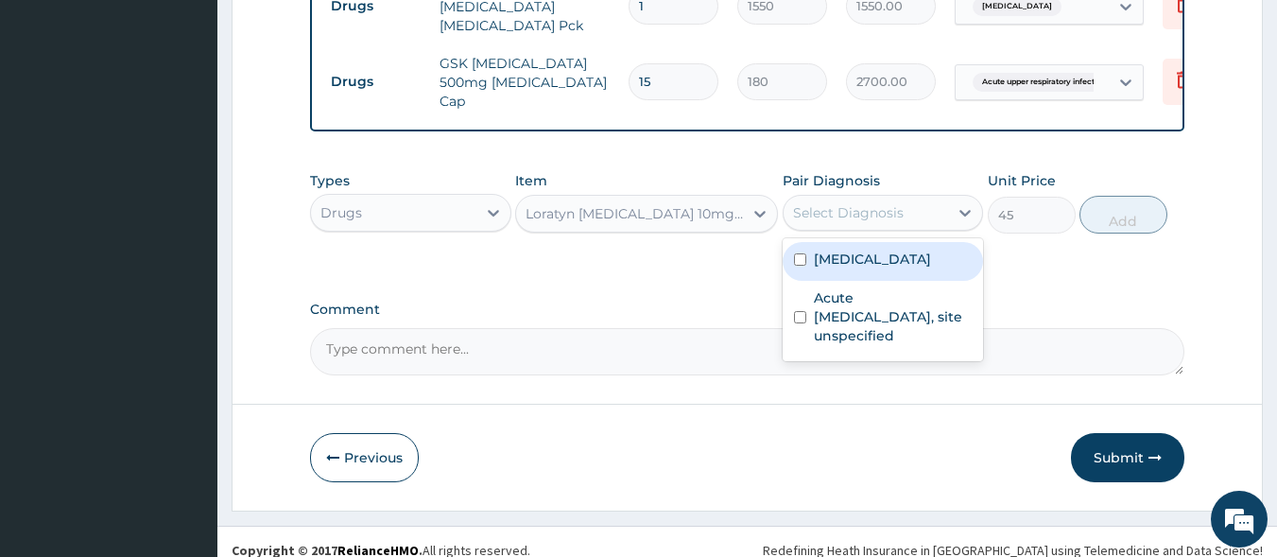
click at [845, 203] on div "Select Diagnosis" at bounding box center [848, 212] width 111 height 19
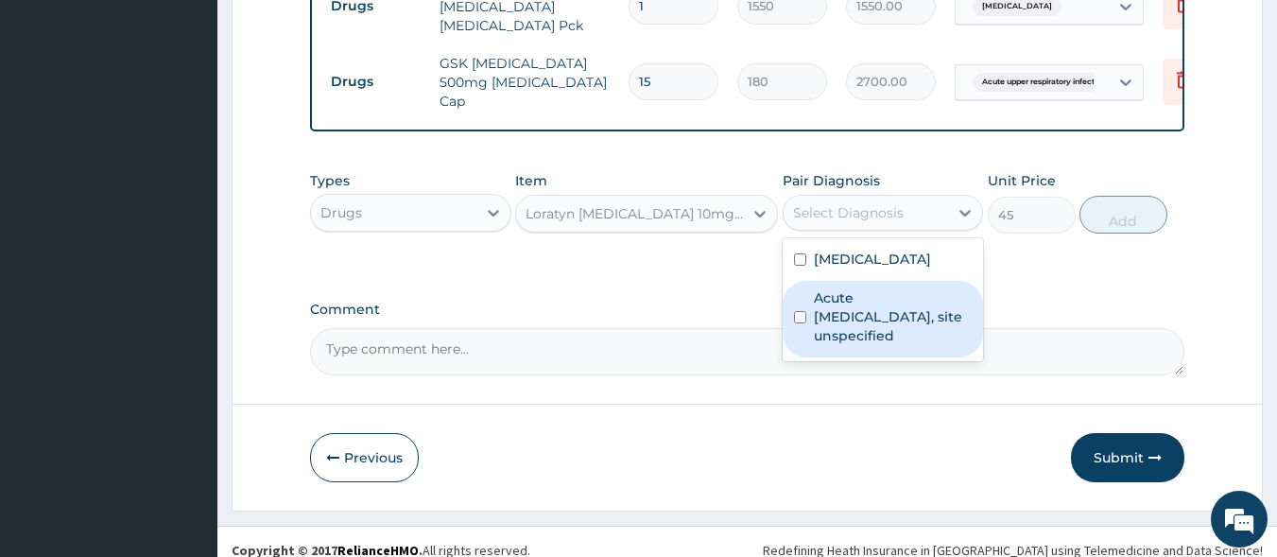
click at [858, 288] on label "Acute upper respiratory infection, site unspecified" at bounding box center [893, 316] width 159 height 57
checkbox input "true"
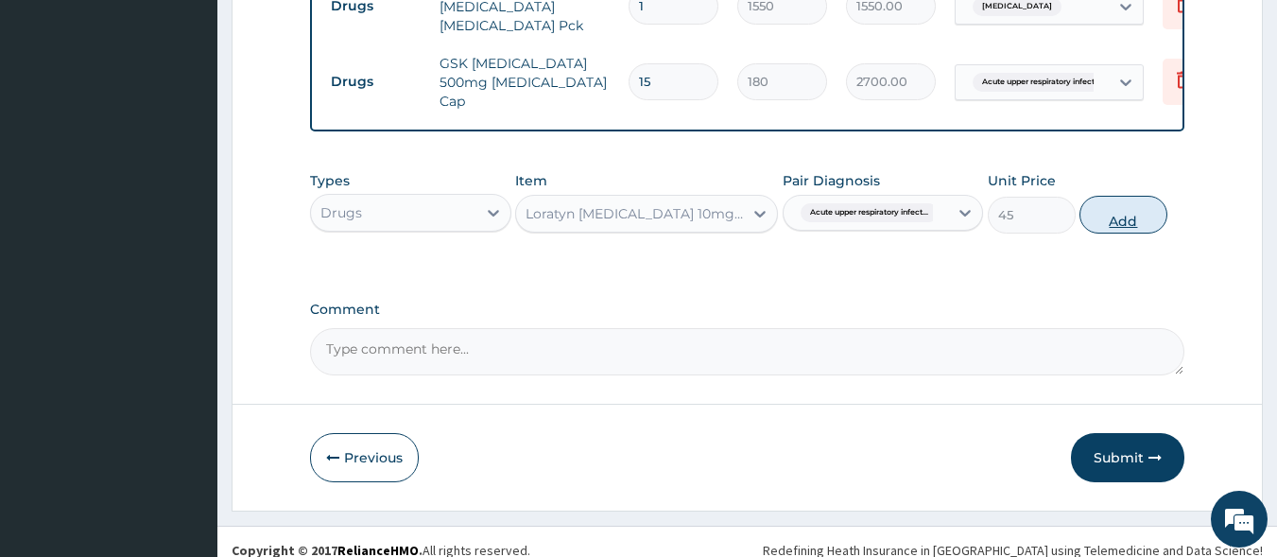
click at [1102, 202] on button "Add" at bounding box center [1124, 215] width 88 height 38
type input "0"
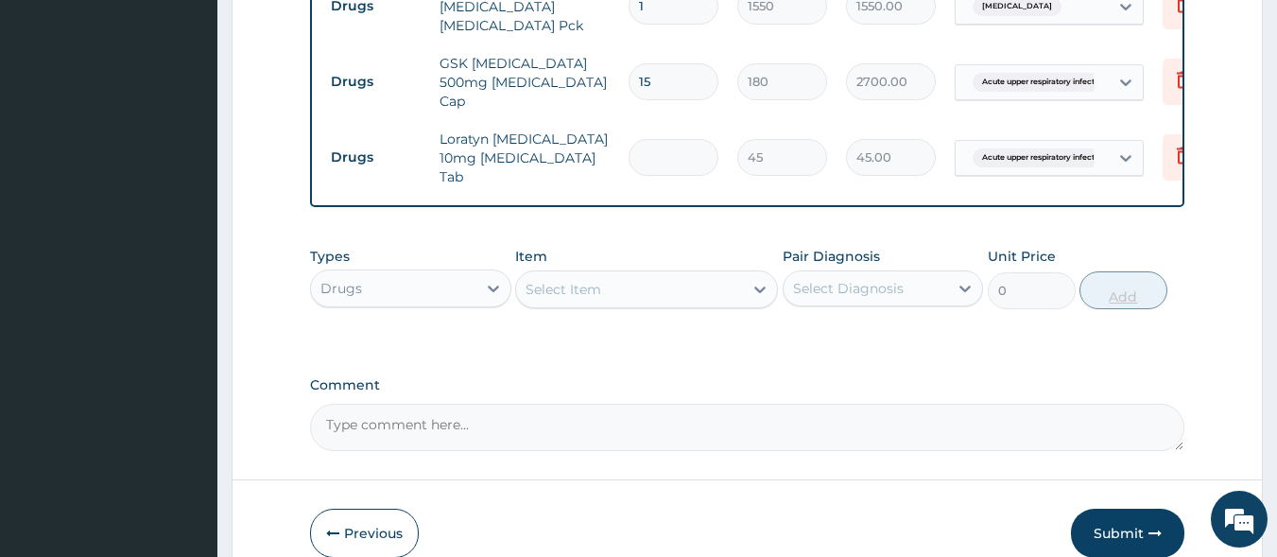
type input "0.00"
type input "7"
type input "315.00"
type input "7"
click at [630, 274] on div "Select Item" at bounding box center [629, 289] width 227 height 30
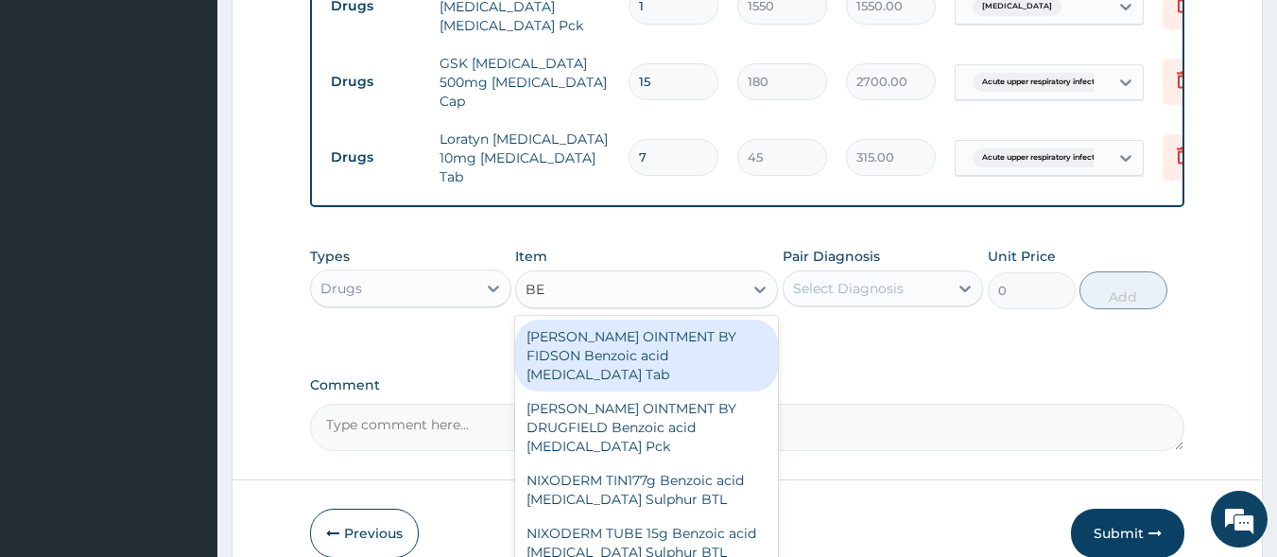
type input "BEN"
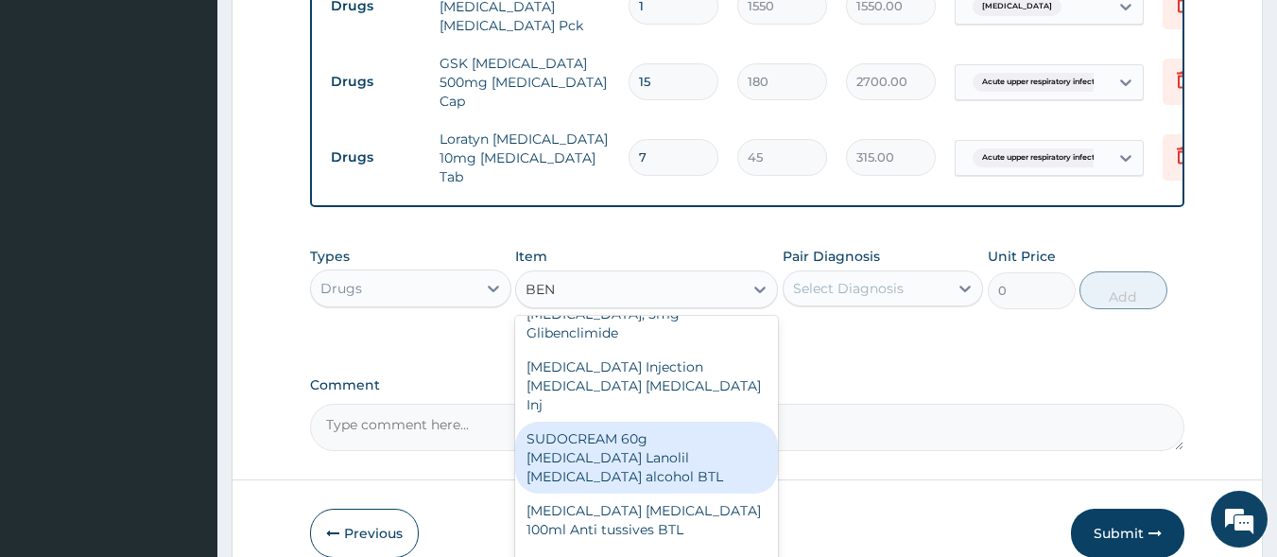
scroll to position [1040, 0]
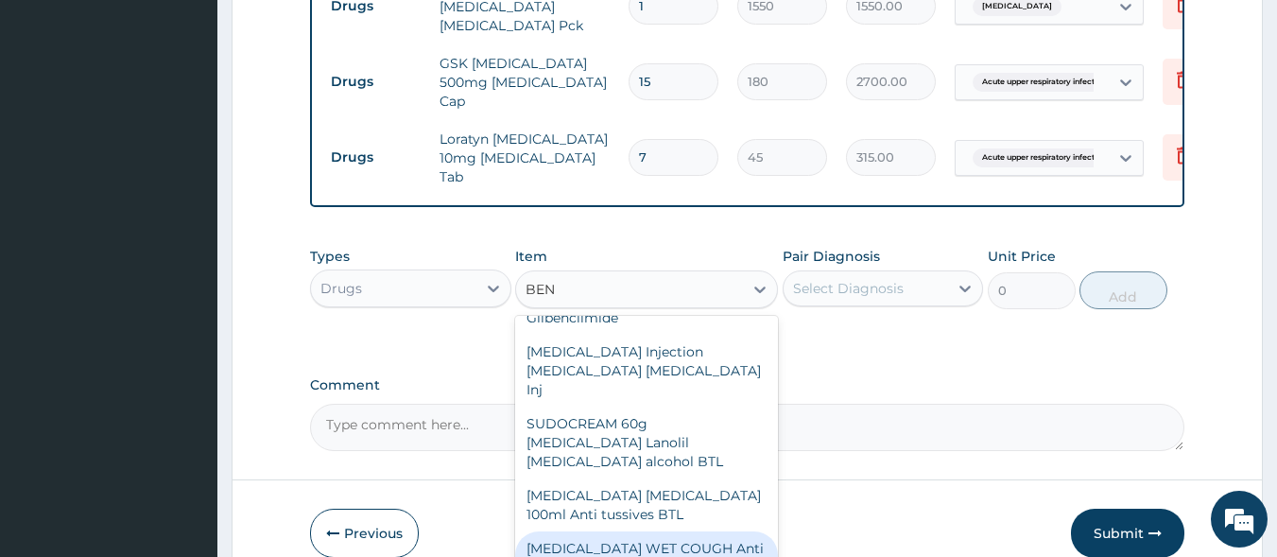
click at [648, 531] on div "BENYLIN WET COUGH Anti tussives BTL" at bounding box center [646, 557] width 263 height 53
type input "1000"
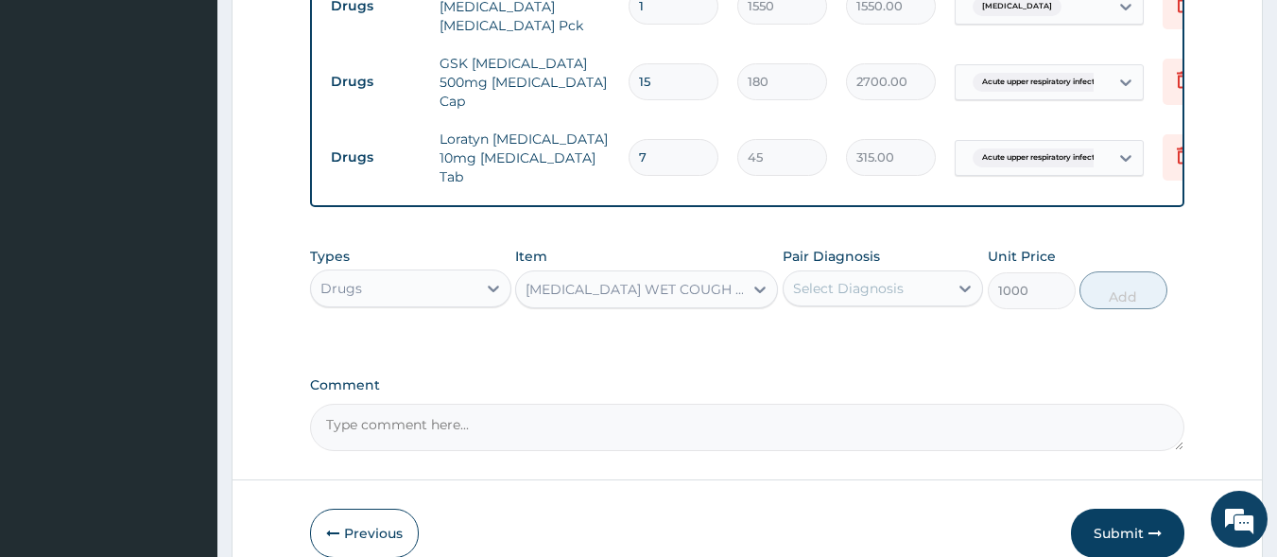
click at [826, 279] on div "Select Diagnosis" at bounding box center [848, 288] width 111 height 19
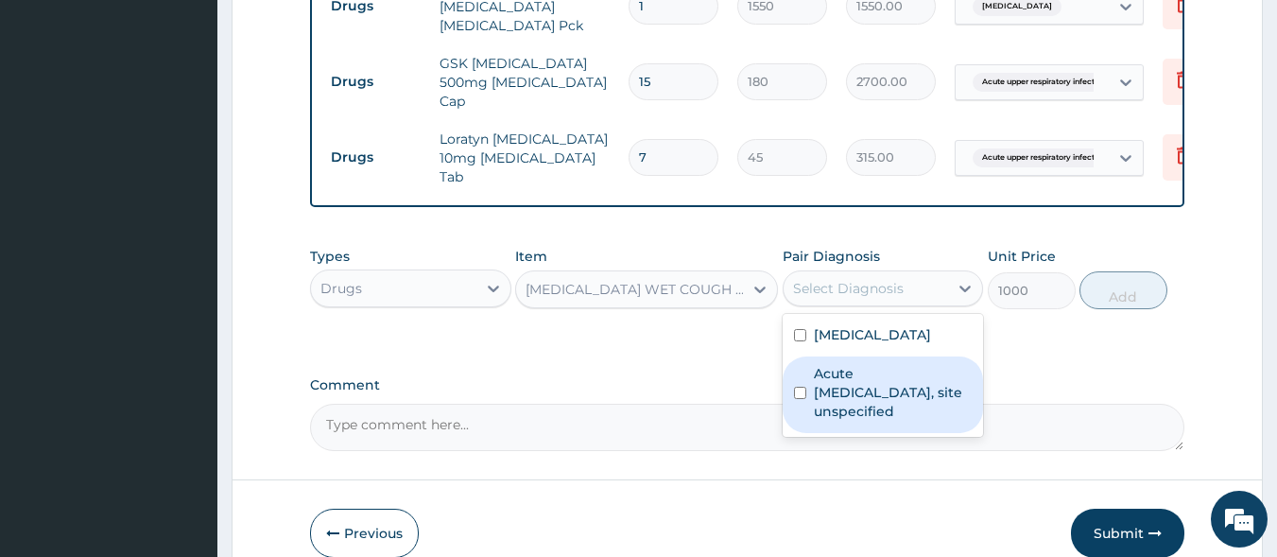
click at [848, 364] on label "Acute upper respiratory infection, site unspecified" at bounding box center [893, 392] width 159 height 57
checkbox input "true"
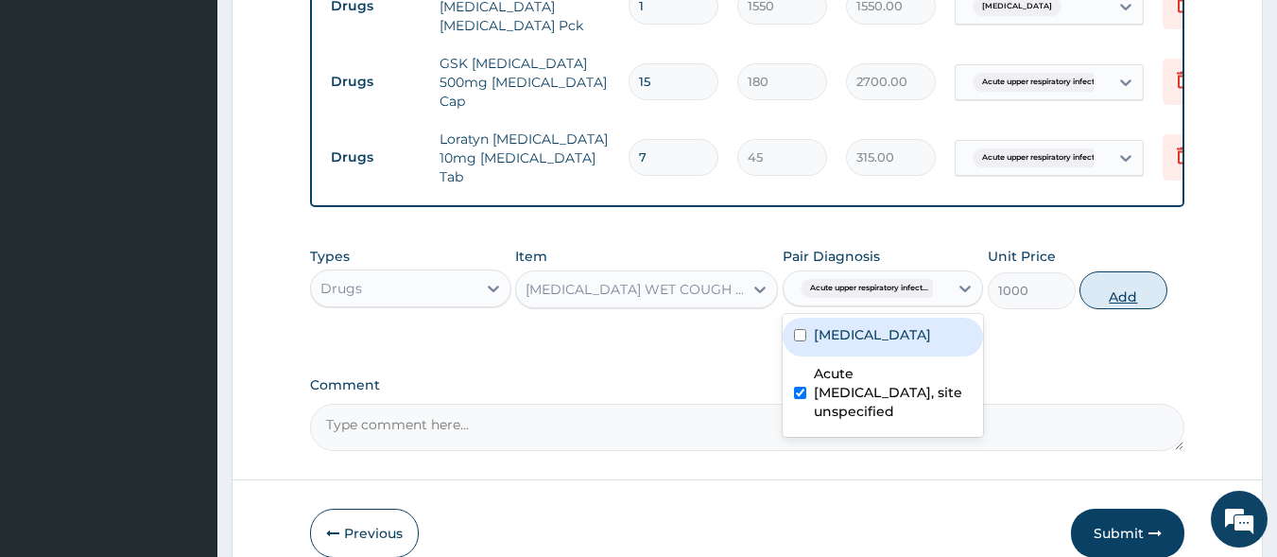
click at [1102, 271] on button "Add" at bounding box center [1124, 290] width 88 height 38
type input "0"
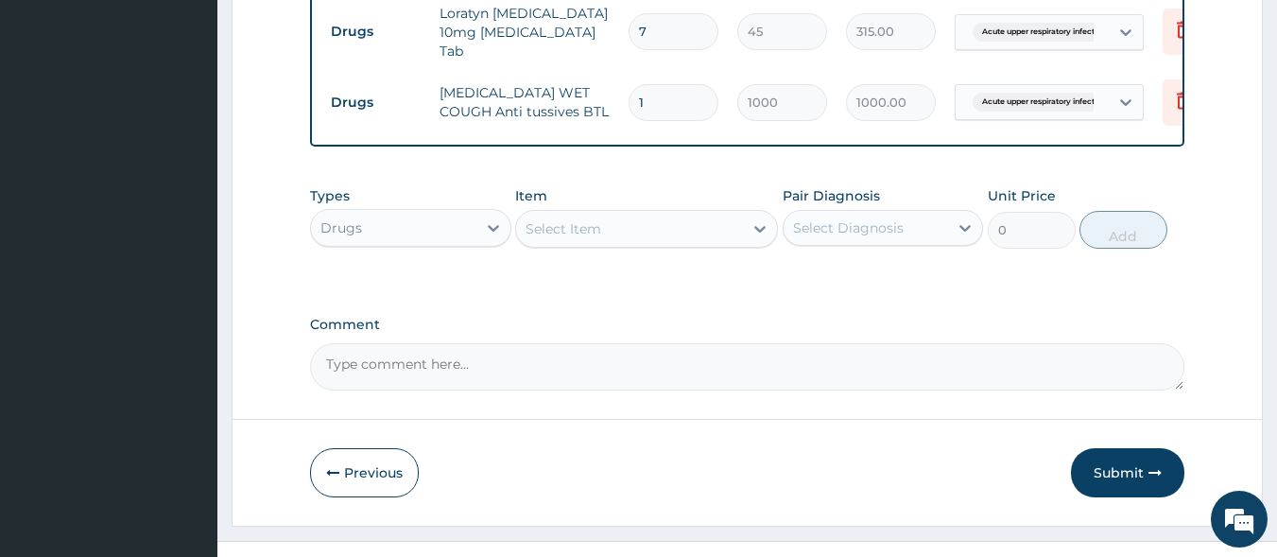
scroll to position [1284, 0]
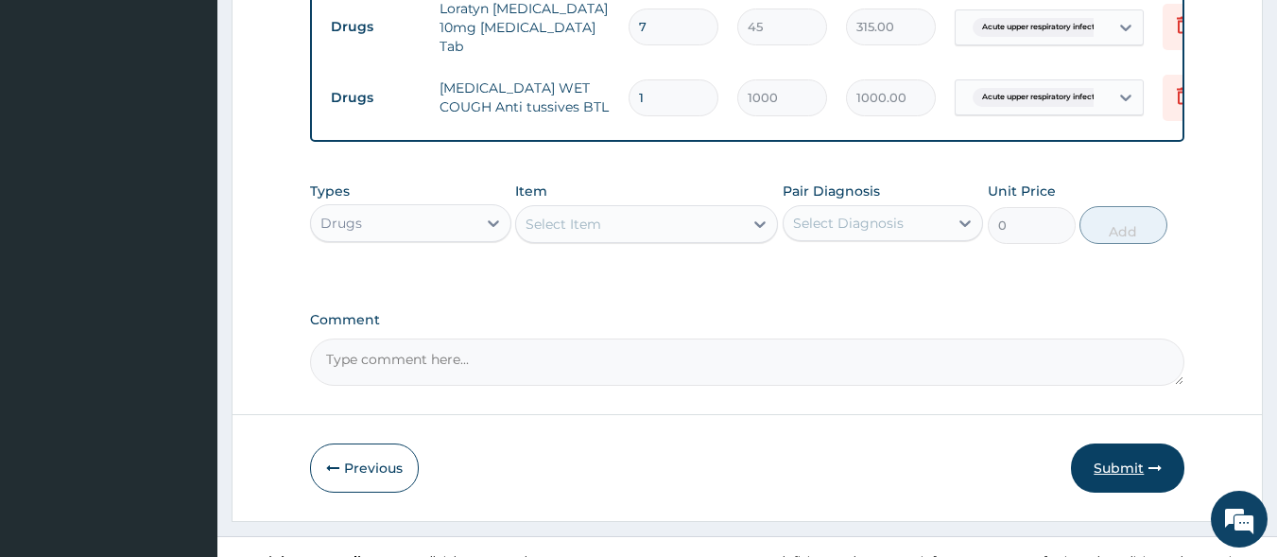
click at [1137, 443] on button "Submit" at bounding box center [1127, 467] width 113 height 49
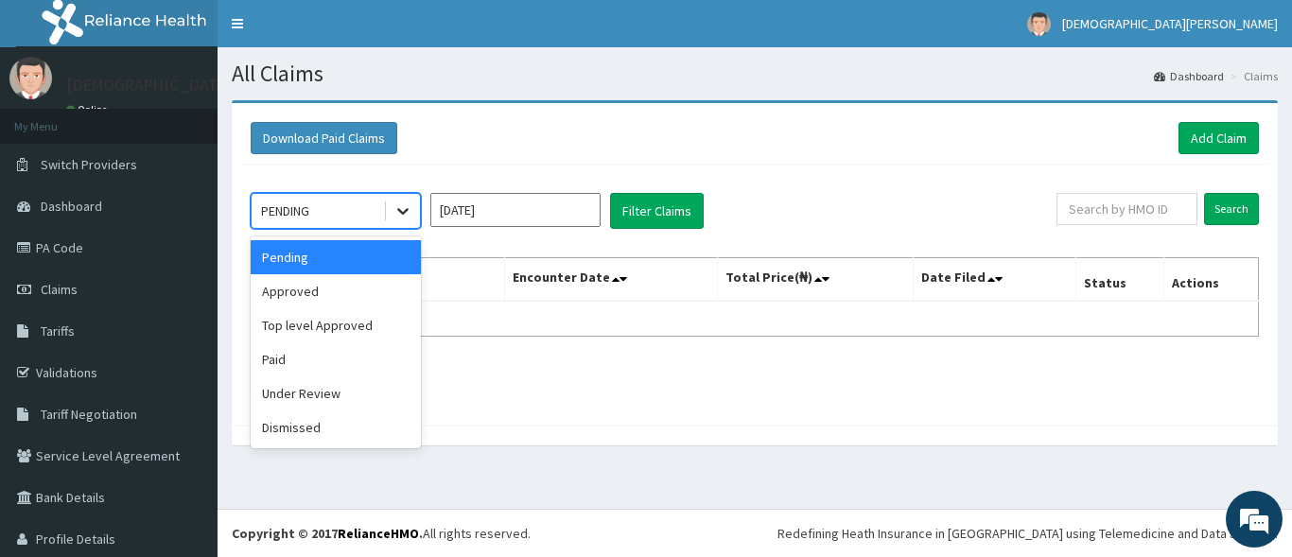
click at [389, 215] on div at bounding box center [403, 211] width 34 height 34
click at [360, 294] on div "Approved" at bounding box center [336, 291] width 170 height 34
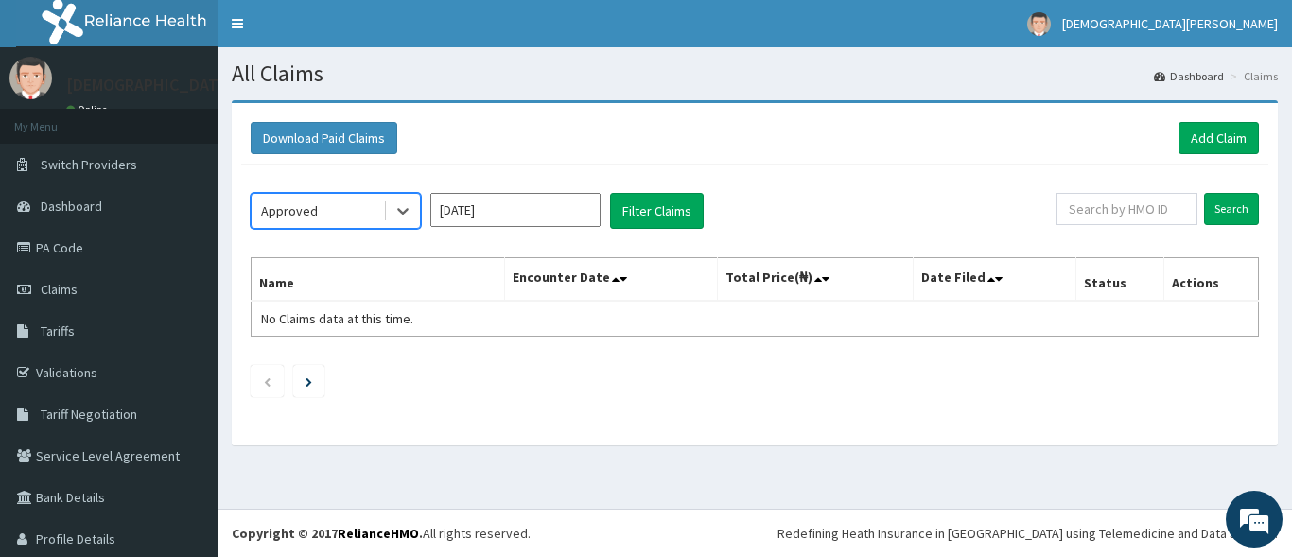
click at [515, 217] on input "Oct 2025" at bounding box center [515, 210] width 170 height 34
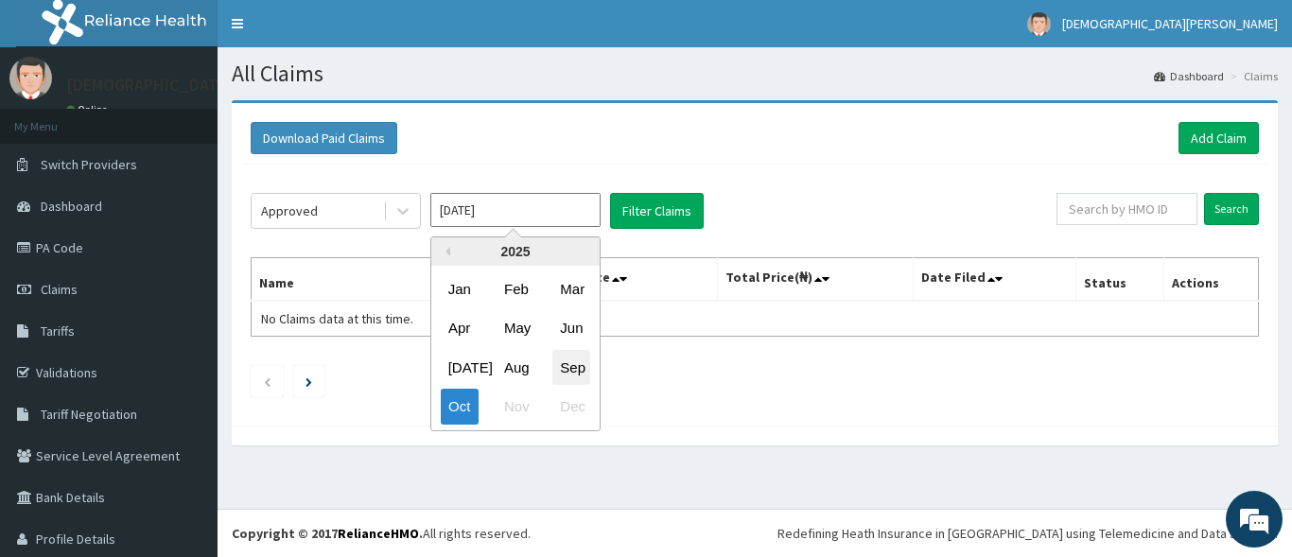
click at [581, 374] on div "Sep" at bounding box center [571, 367] width 38 height 35
type input "Sep 2025"
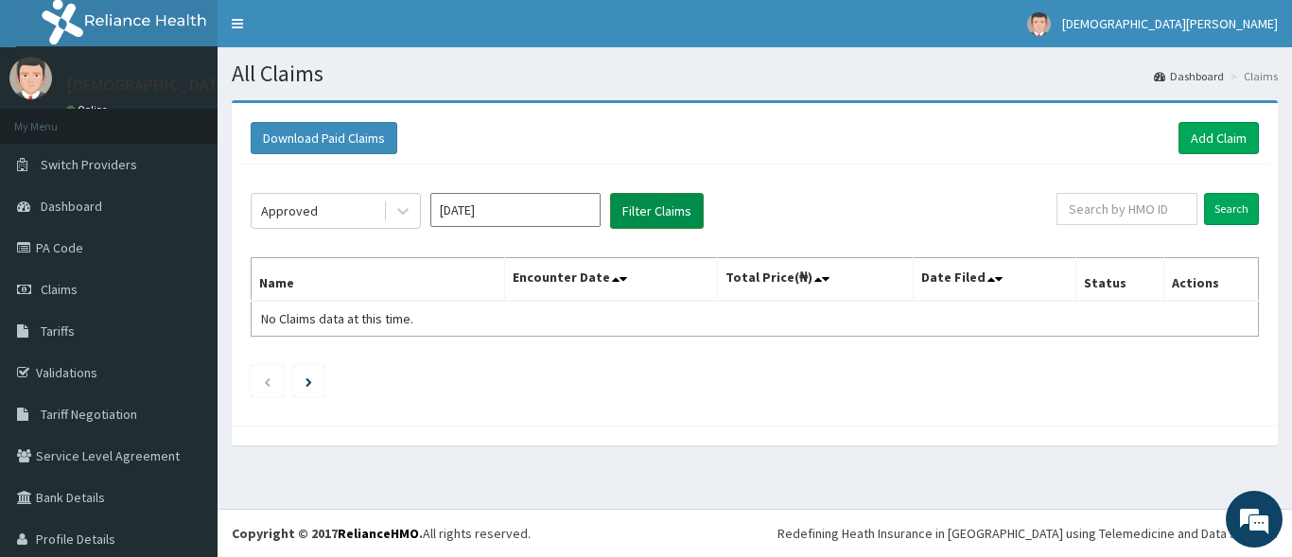
click at [661, 204] on button "Filter Claims" at bounding box center [657, 211] width 94 height 36
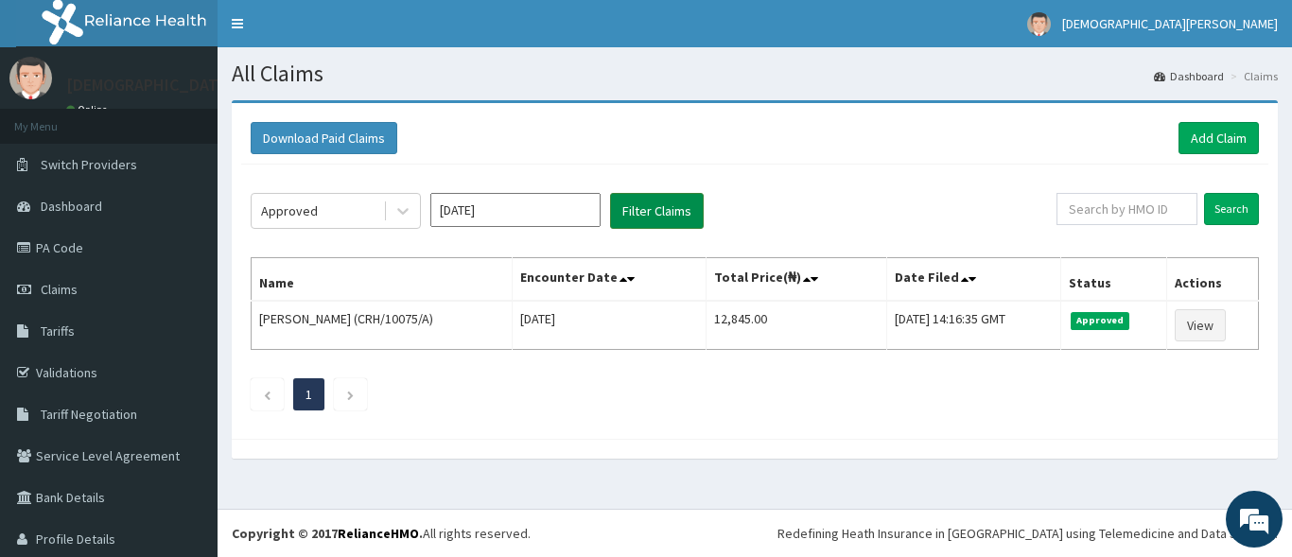
click at [660, 205] on button "Filter Claims" at bounding box center [657, 211] width 94 height 36
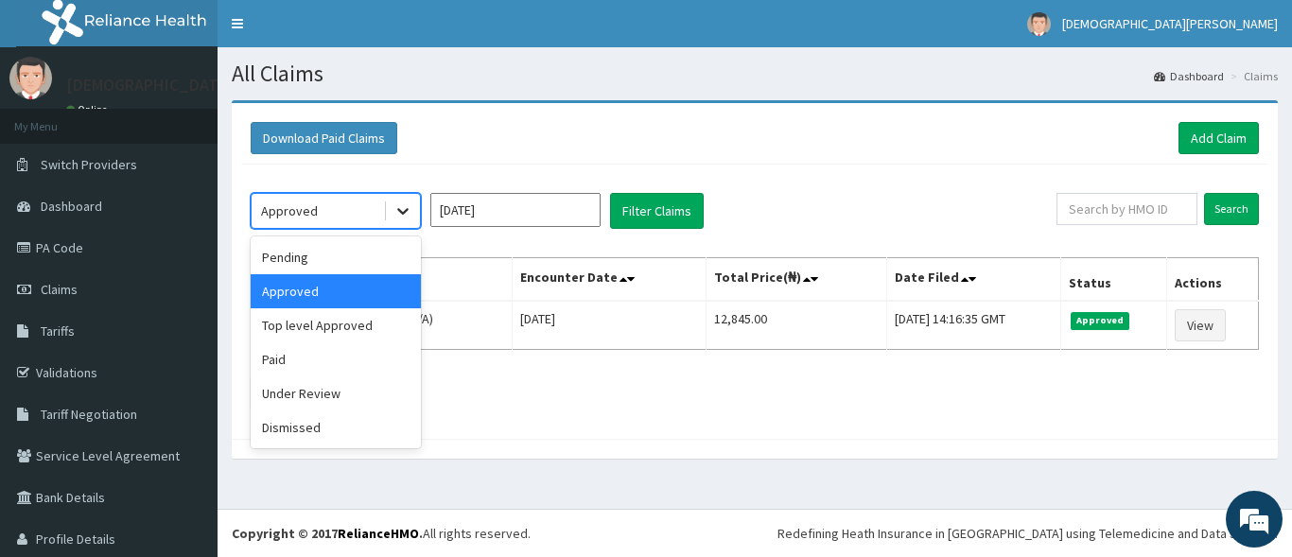
click at [398, 217] on icon at bounding box center [402, 210] width 19 height 19
click at [363, 362] on div "Paid" at bounding box center [336, 359] width 170 height 34
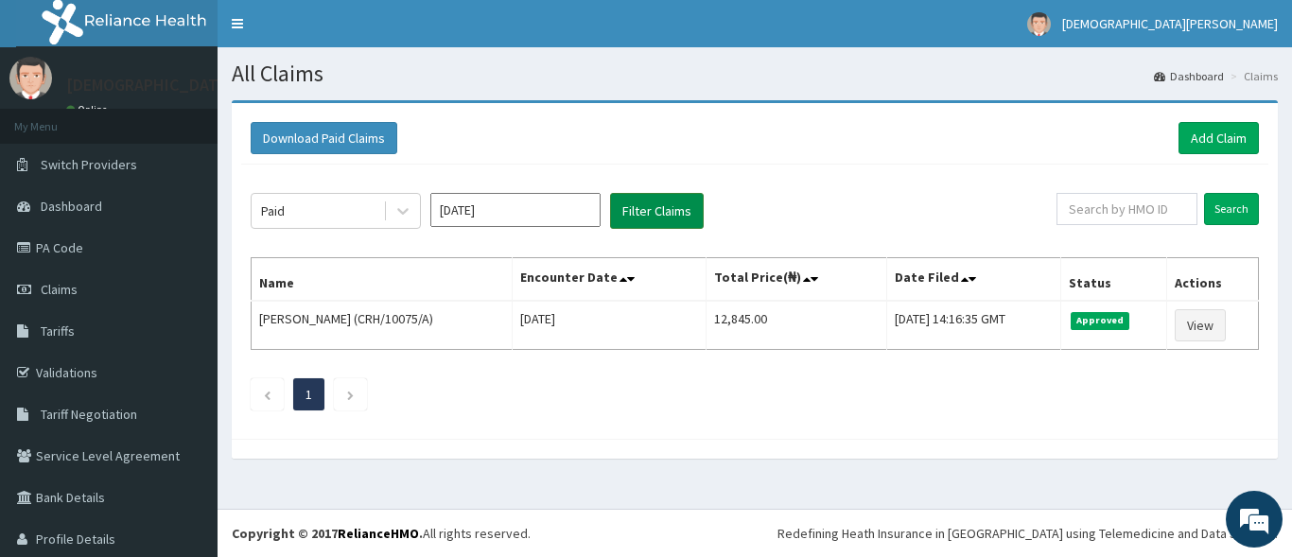
click at [650, 205] on button "Filter Claims" at bounding box center [657, 211] width 94 height 36
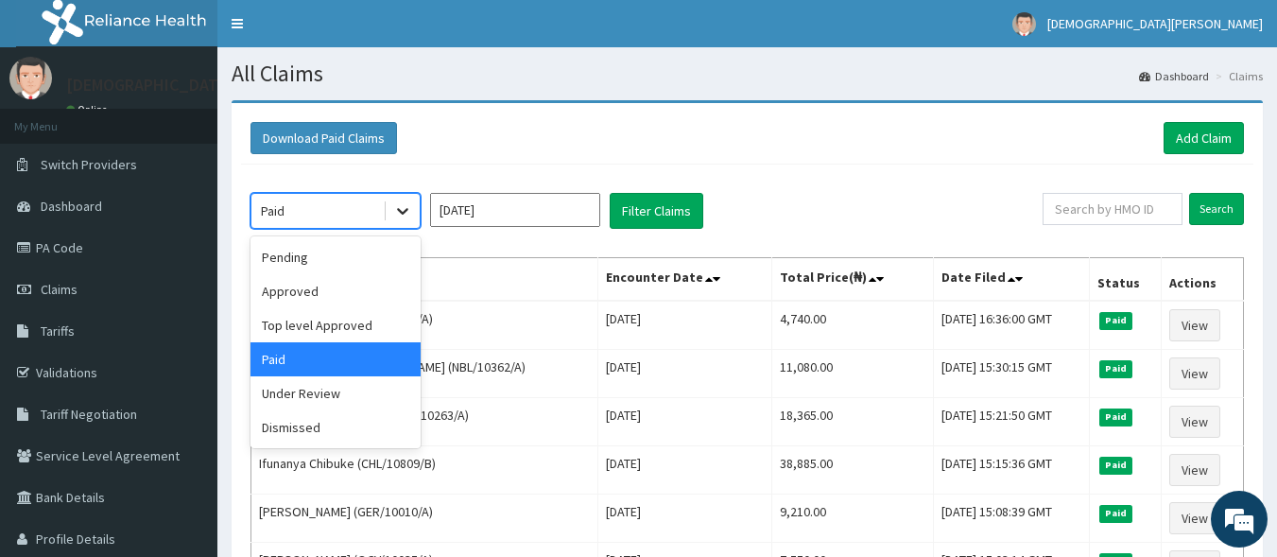
click at [409, 211] on icon at bounding box center [402, 210] width 19 height 19
click at [375, 290] on div "Approved" at bounding box center [336, 291] width 170 height 34
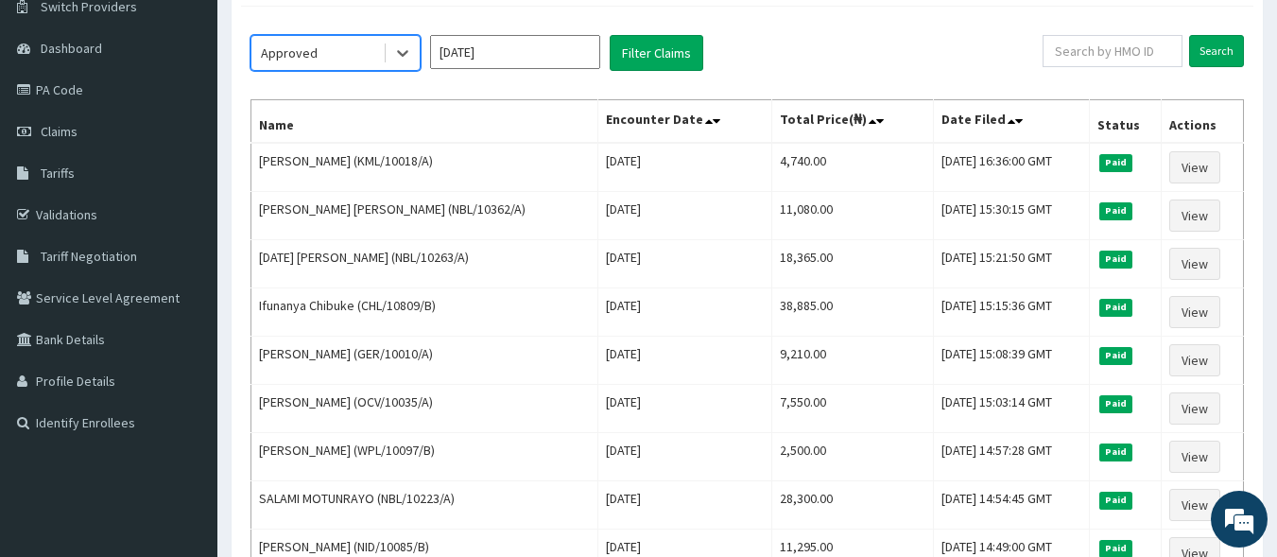
scroll to position [123, 0]
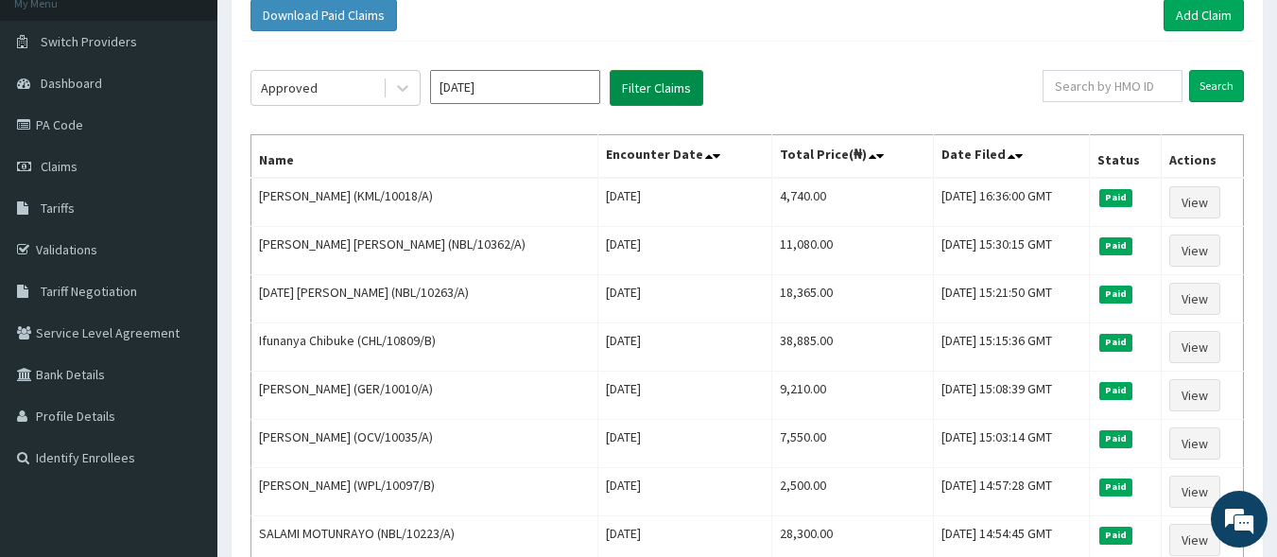
click at [675, 84] on button "Filter Claims" at bounding box center [657, 88] width 94 height 36
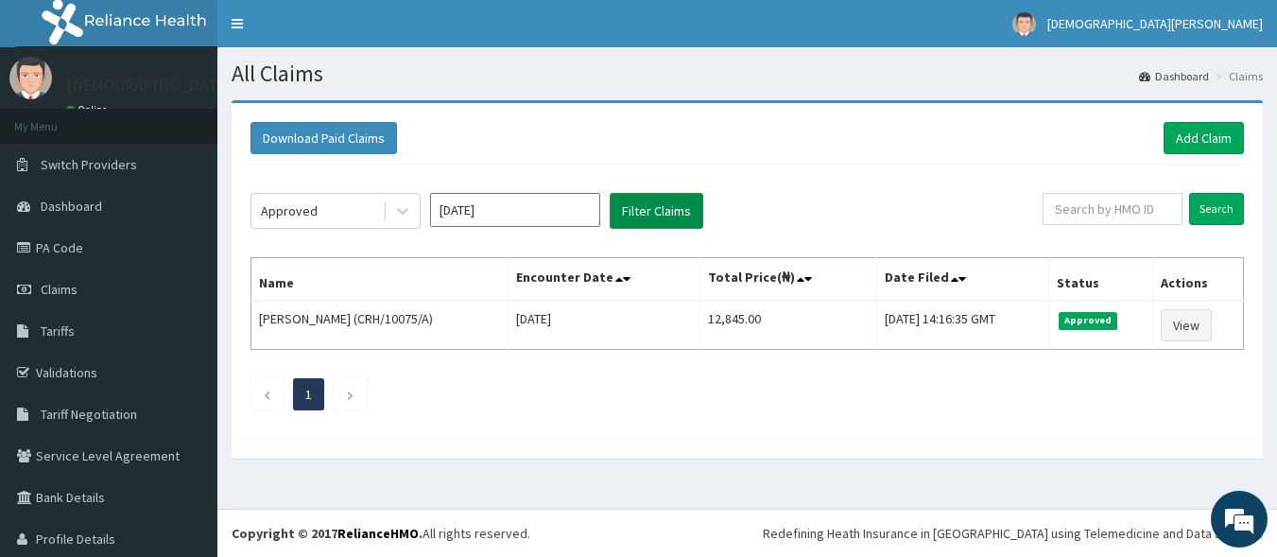
scroll to position [0, 0]
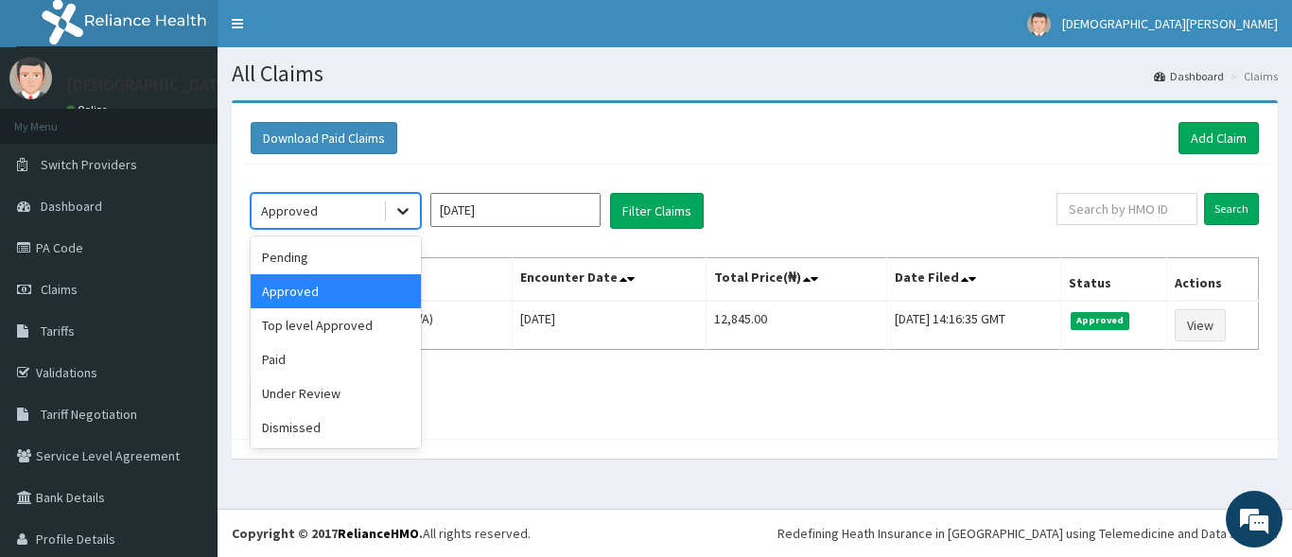
click at [406, 214] on icon at bounding box center [402, 210] width 19 height 19
click at [364, 321] on div "Top level Approved" at bounding box center [336, 325] width 170 height 34
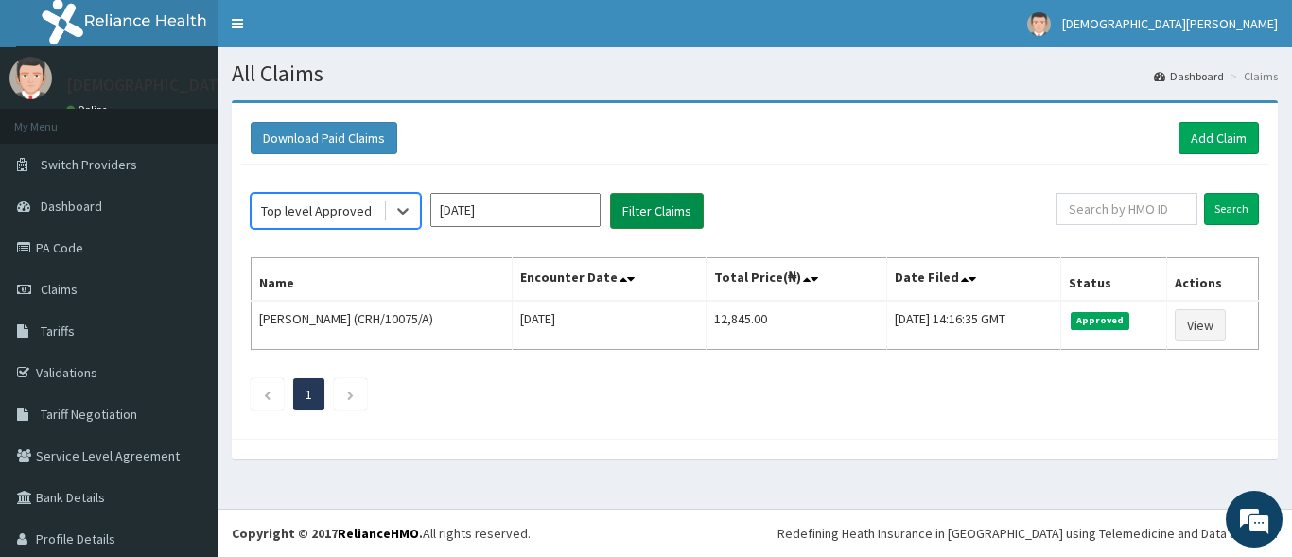
click at [640, 208] on button "Filter Claims" at bounding box center [657, 211] width 94 height 36
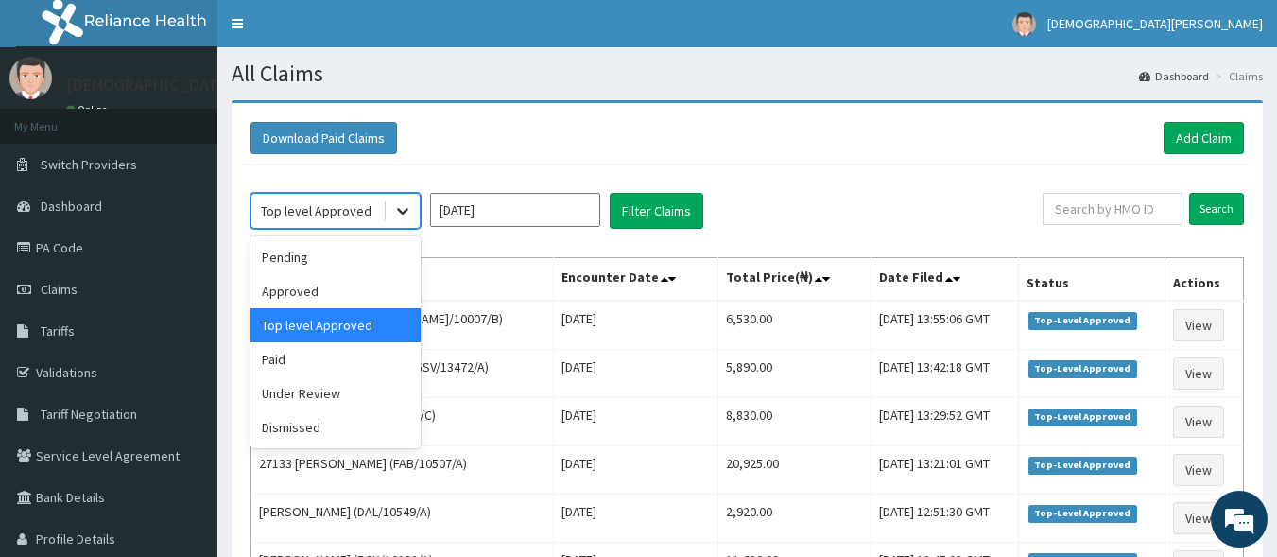
click at [401, 210] on icon at bounding box center [402, 210] width 19 height 19
click at [357, 286] on div "Approved" at bounding box center [336, 291] width 170 height 34
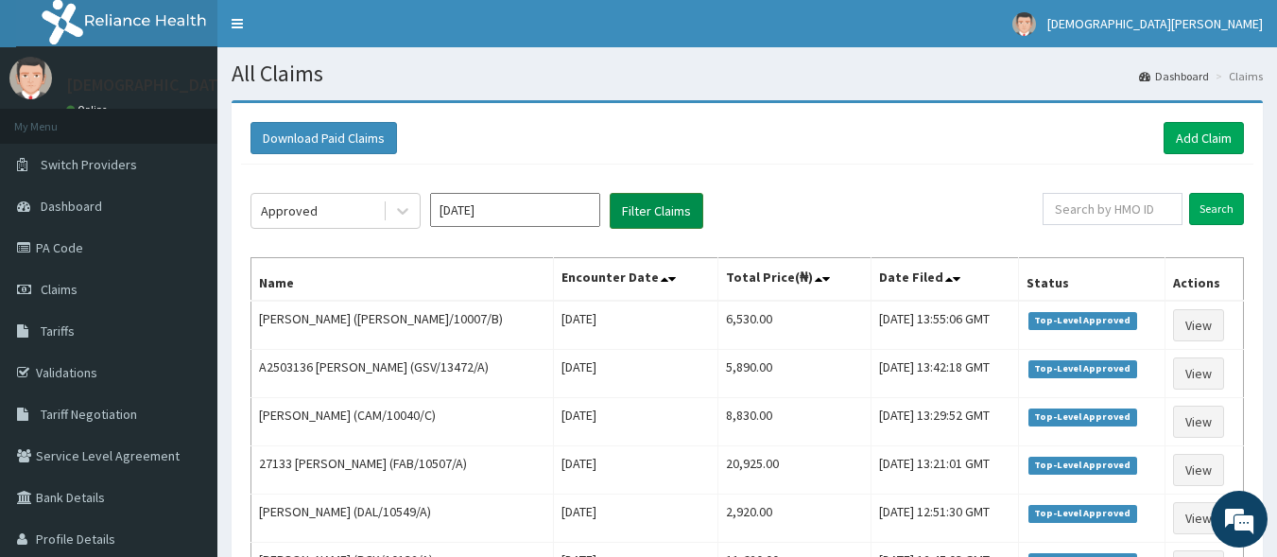
click at [660, 212] on button "Filter Claims" at bounding box center [657, 211] width 94 height 36
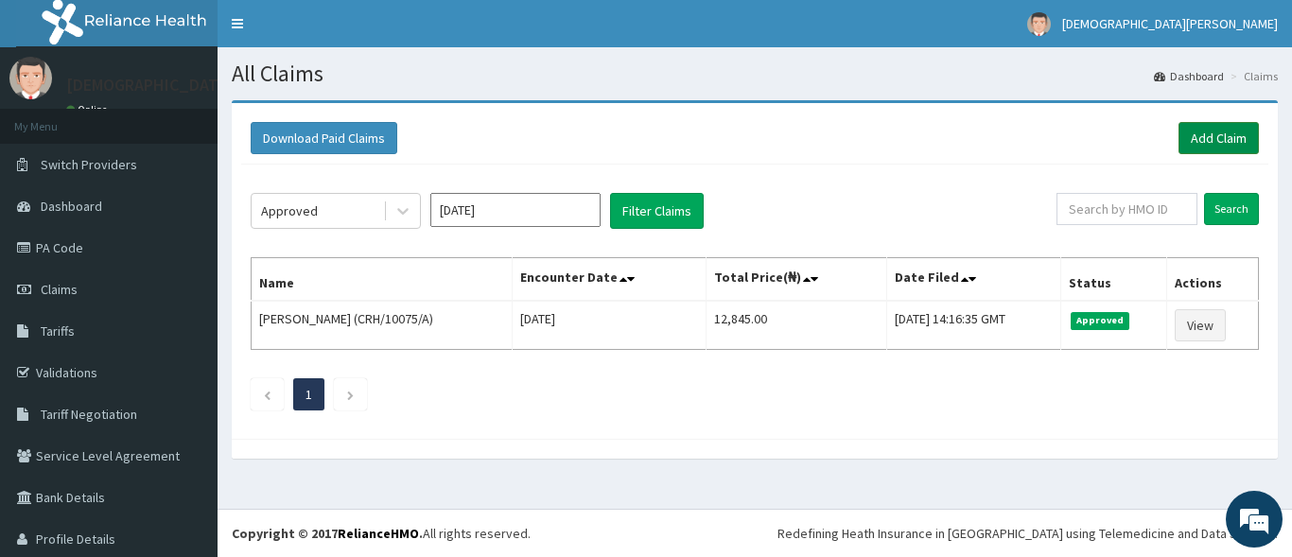
click at [1181, 133] on link "Add Claim" at bounding box center [1218, 138] width 80 height 32
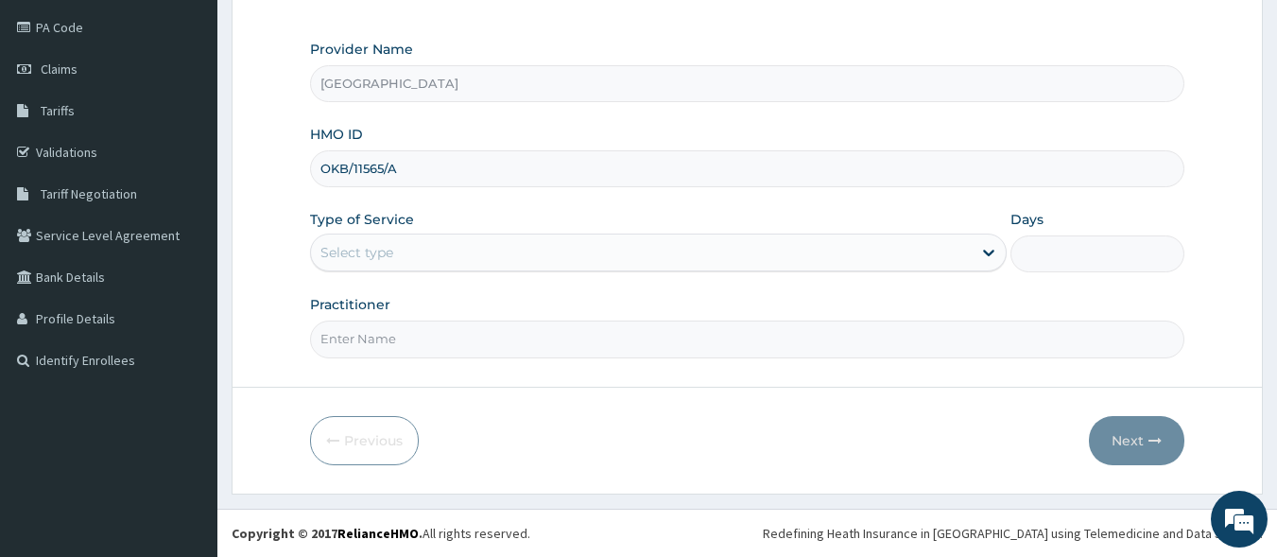
type input "OKB/11565/A"
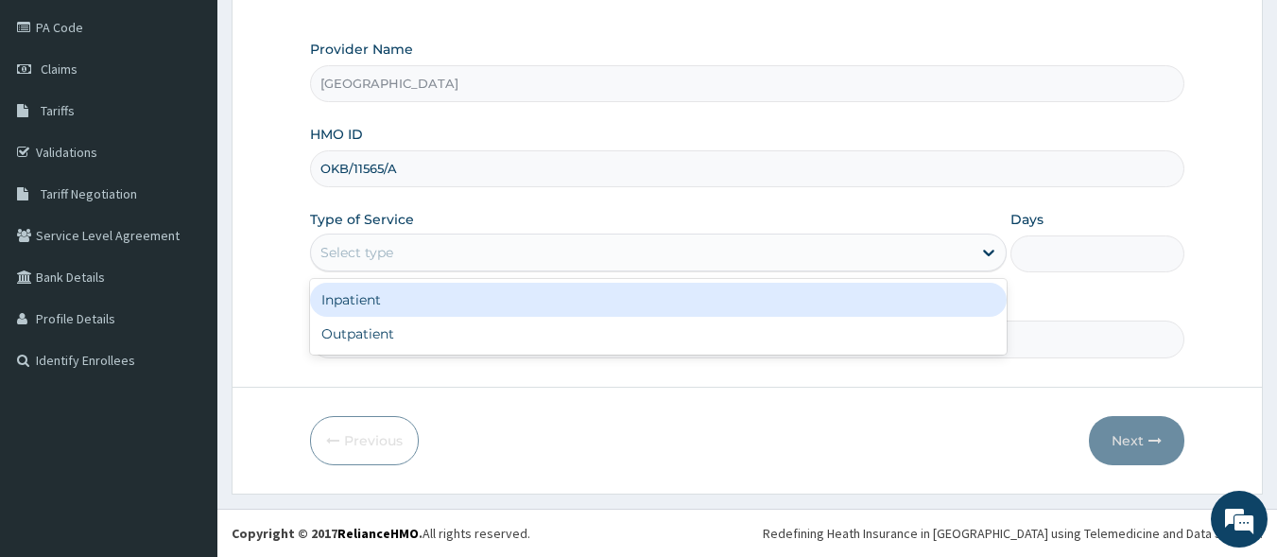
click at [401, 256] on div "Select type" at bounding box center [641, 252] width 661 height 30
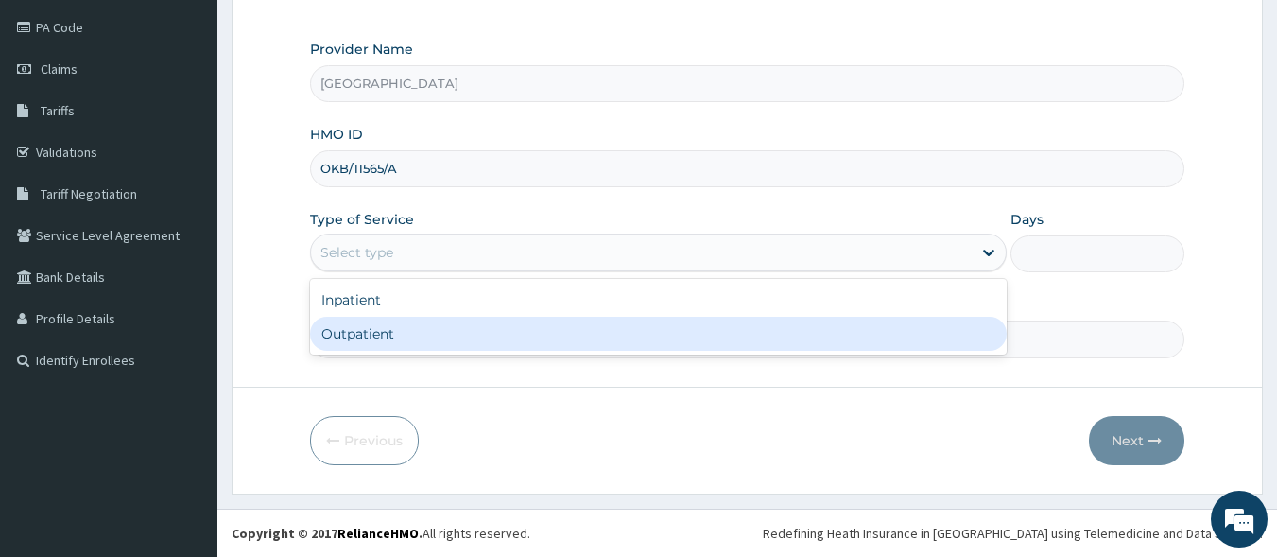
click at [407, 323] on div "Outpatient" at bounding box center [658, 334] width 697 height 34
type input "1"
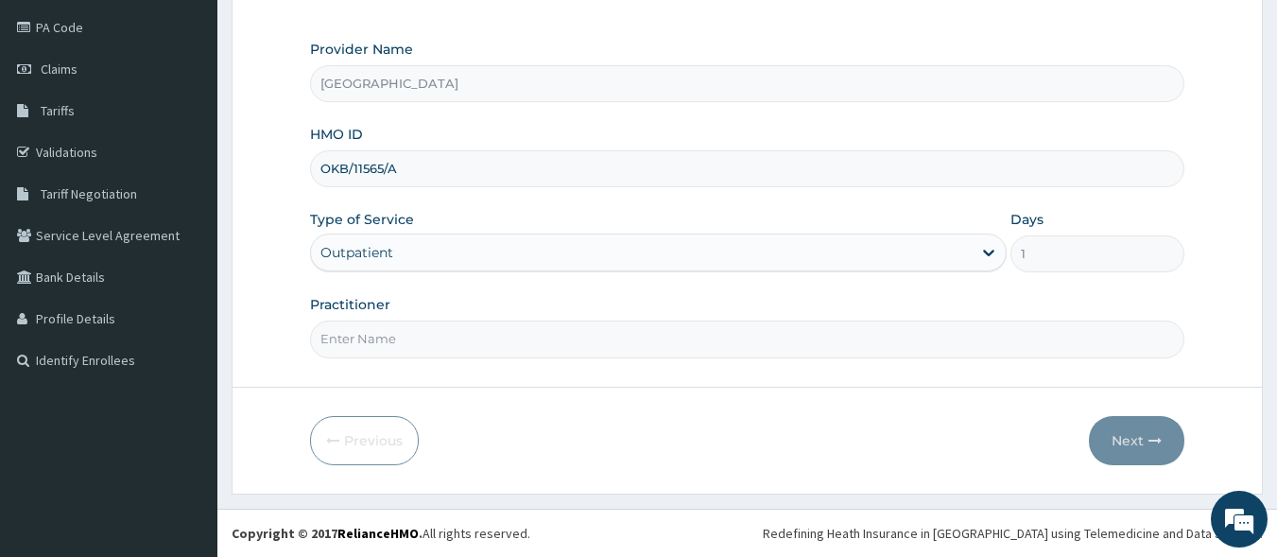
click at [423, 344] on input "Practitioner" at bounding box center [748, 339] width 876 height 37
type input "[PERSON_NAME] [PERSON_NAME]"
click at [1138, 436] on button "Next" at bounding box center [1136, 440] width 95 height 49
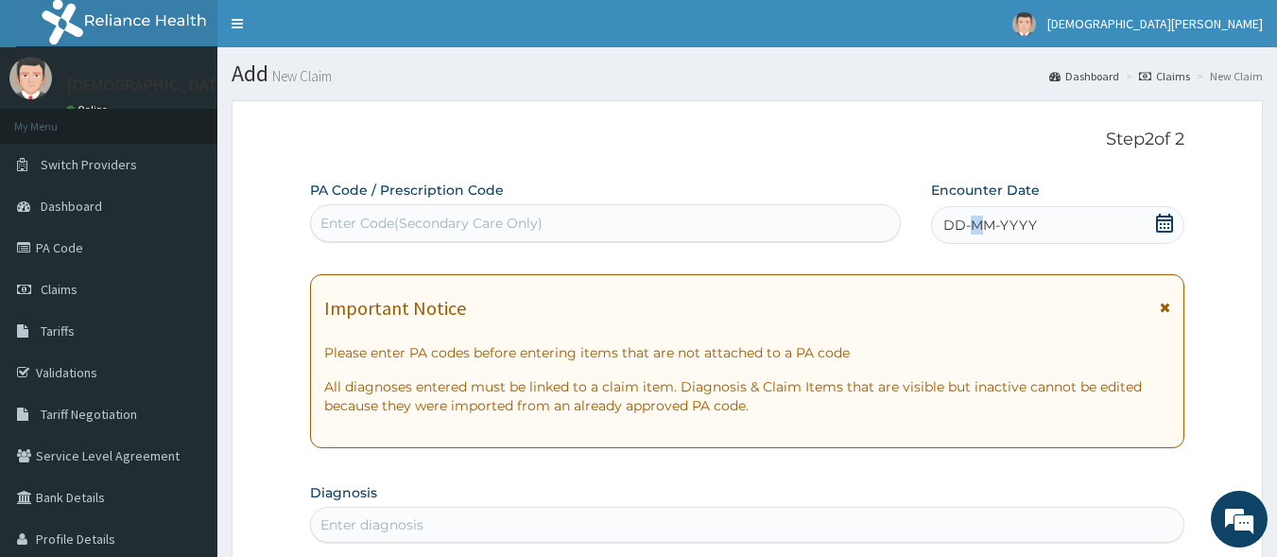
drag, startPoint x: 980, startPoint y: 234, endPoint x: 976, endPoint y: 221, distance: 14.1
click at [976, 221] on span "DD-MM-YYYY" at bounding box center [991, 225] width 94 height 19
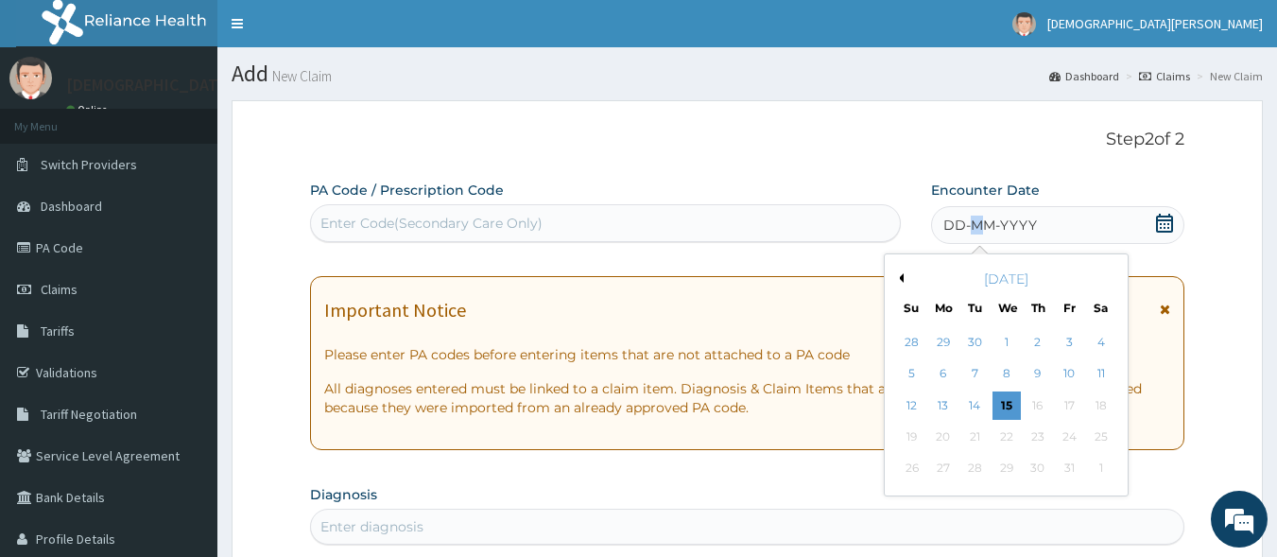
click at [976, 221] on span "DD-MM-YYYY" at bounding box center [991, 225] width 94 height 19
click at [903, 279] on button "Previous Month" at bounding box center [898, 277] width 9 height 9
click at [972, 473] on div "30" at bounding box center [976, 469] width 28 height 28
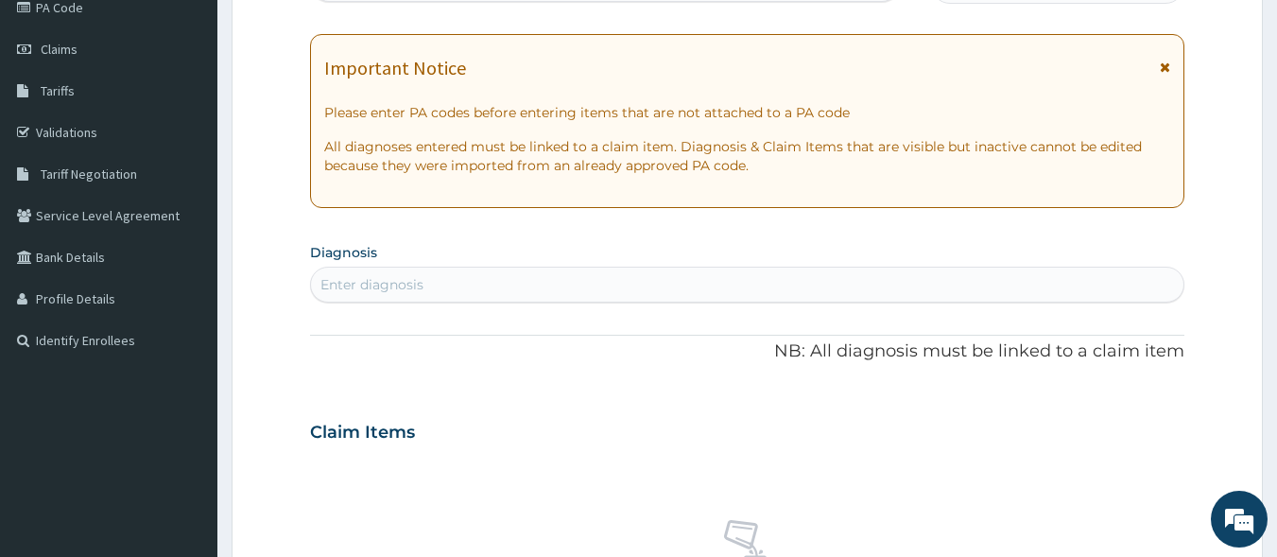
scroll to position [280, 0]
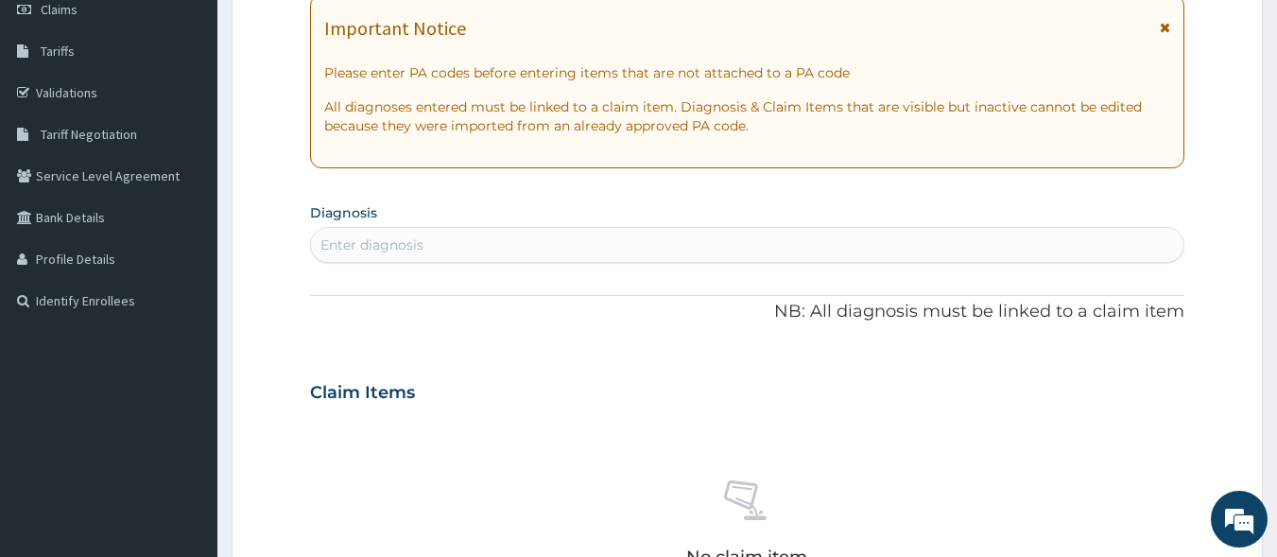
click at [407, 242] on div "Enter diagnosis" at bounding box center [372, 244] width 103 height 19
type input "C"
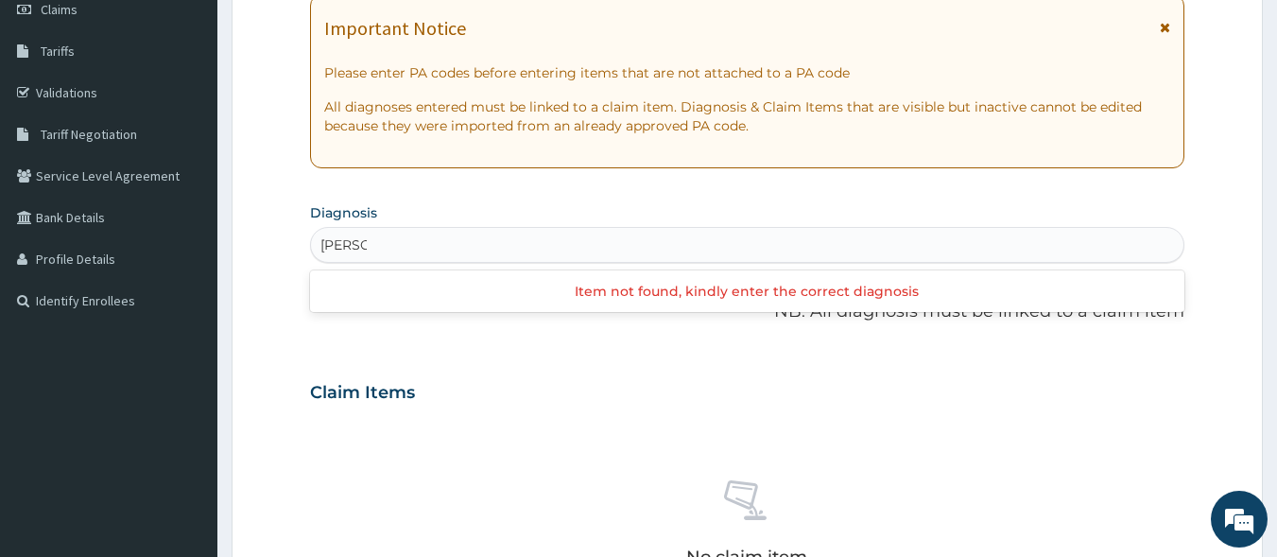
type input "CANDID"
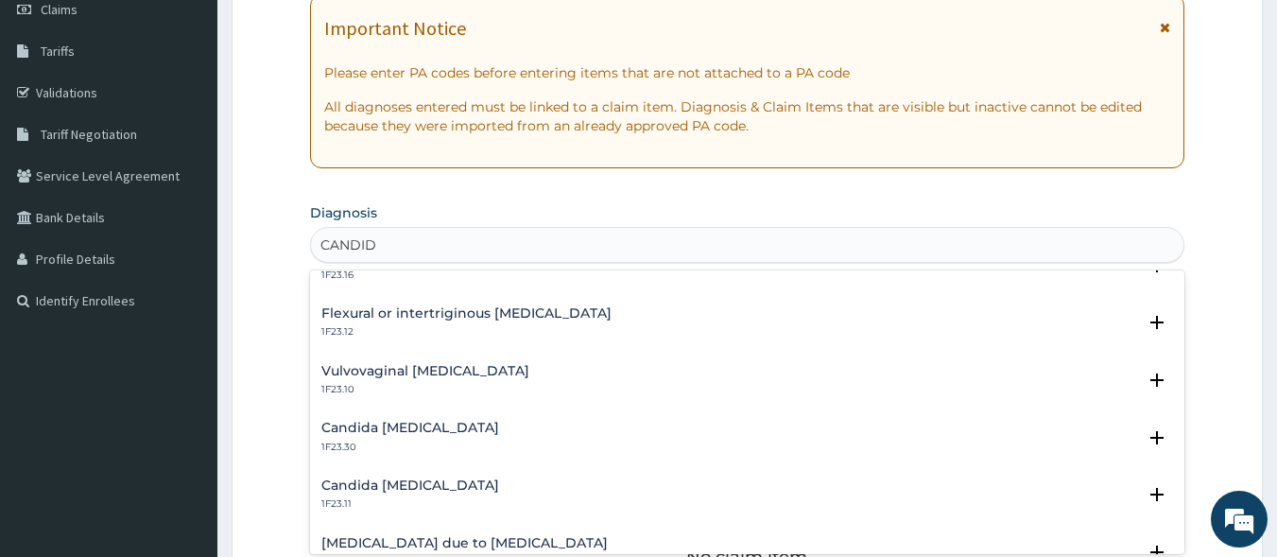
scroll to position [550, 0]
click at [447, 381] on div "Vulvovaginal [MEDICAL_DATA] 1F23.10" at bounding box center [425, 379] width 208 height 33
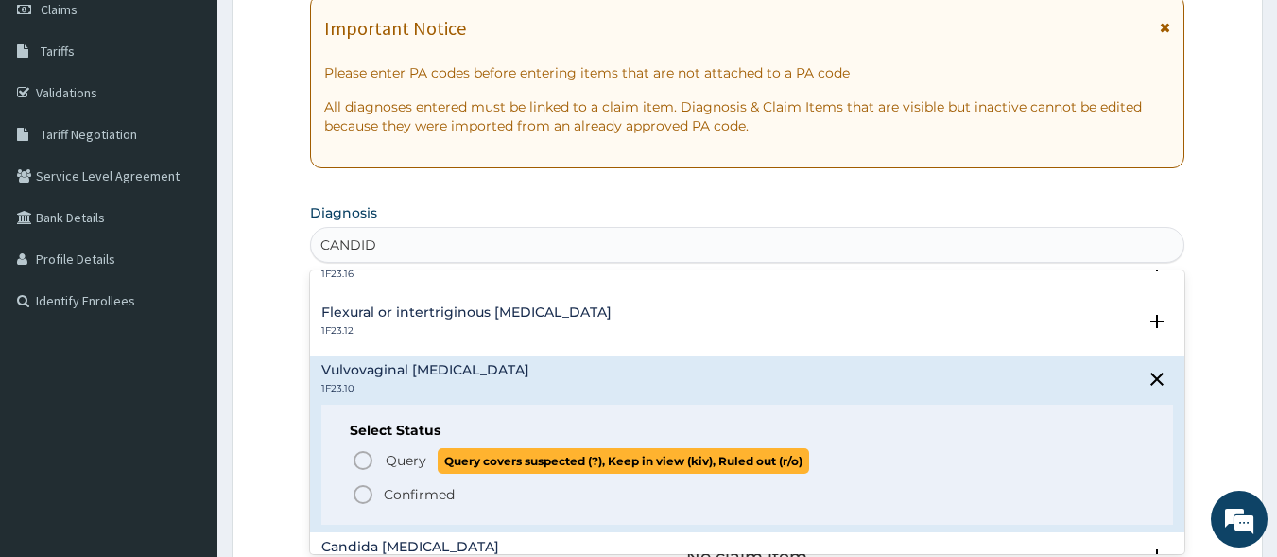
click at [361, 455] on icon "status option query" at bounding box center [363, 460] width 23 height 23
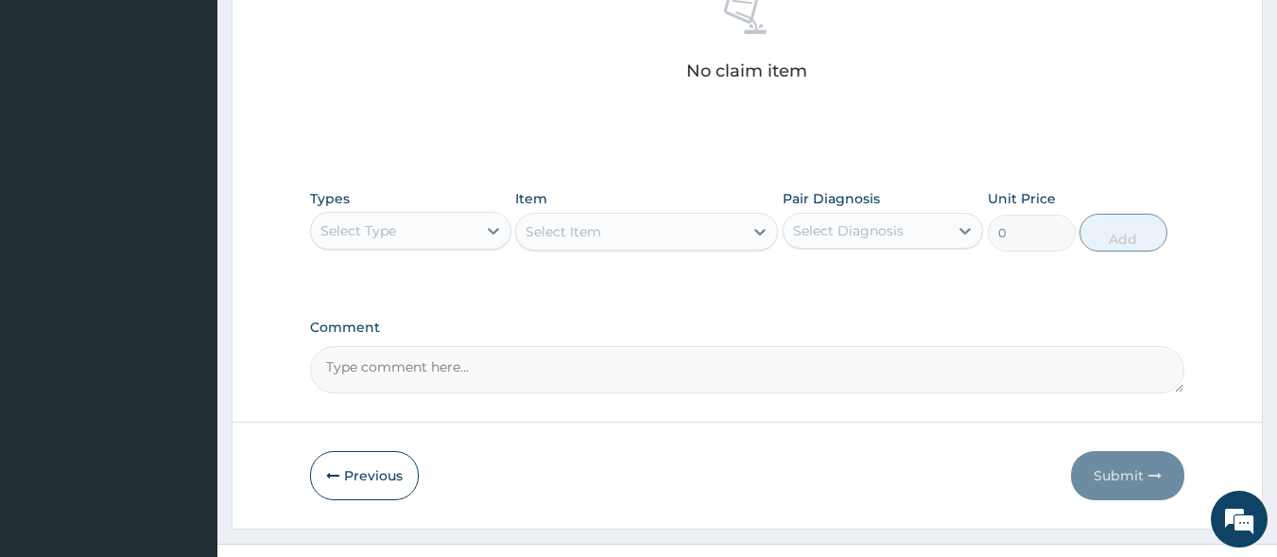
scroll to position [806, 0]
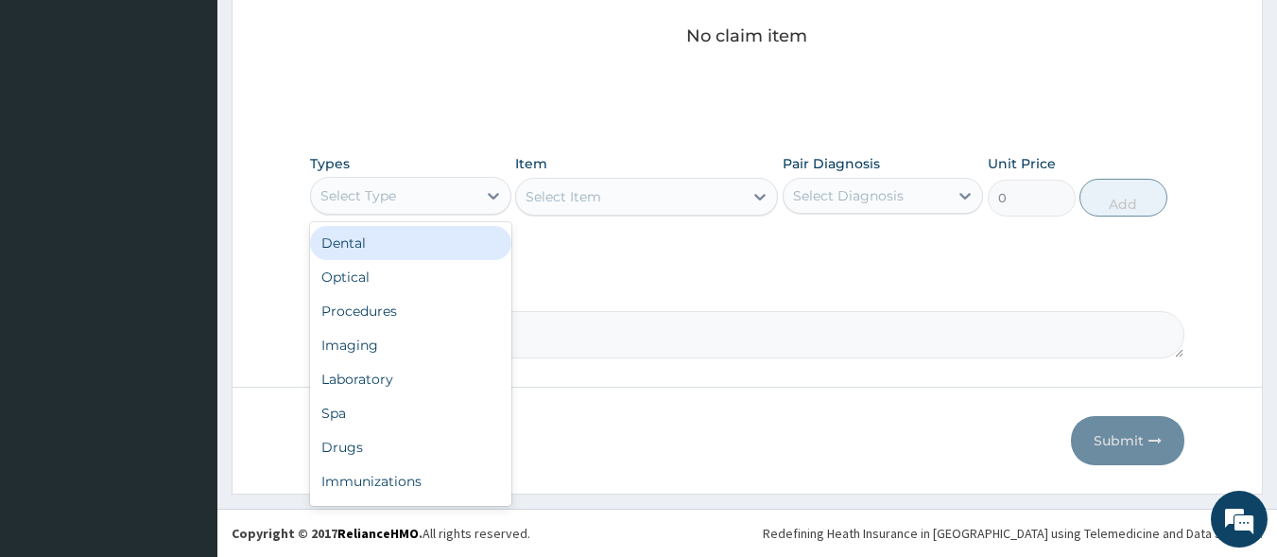
click at [439, 199] on div "Select Type" at bounding box center [393, 196] width 165 height 30
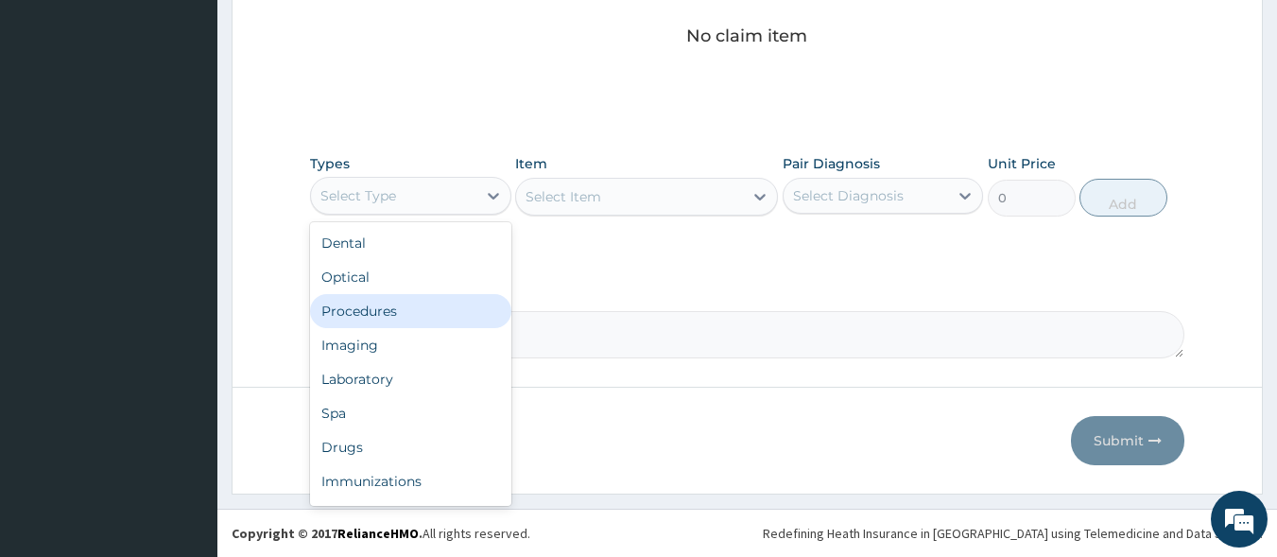
click at [443, 303] on div "Procedures" at bounding box center [410, 311] width 201 height 34
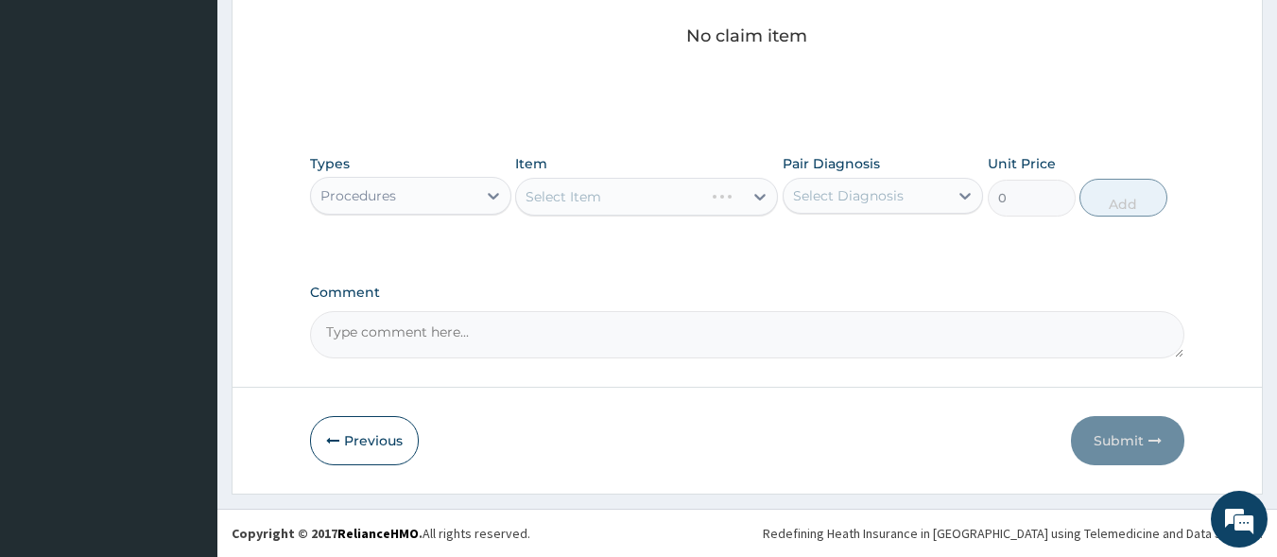
click at [590, 204] on div "Select Item" at bounding box center [646, 197] width 263 height 38
click at [609, 204] on div "Select Item" at bounding box center [646, 197] width 263 height 38
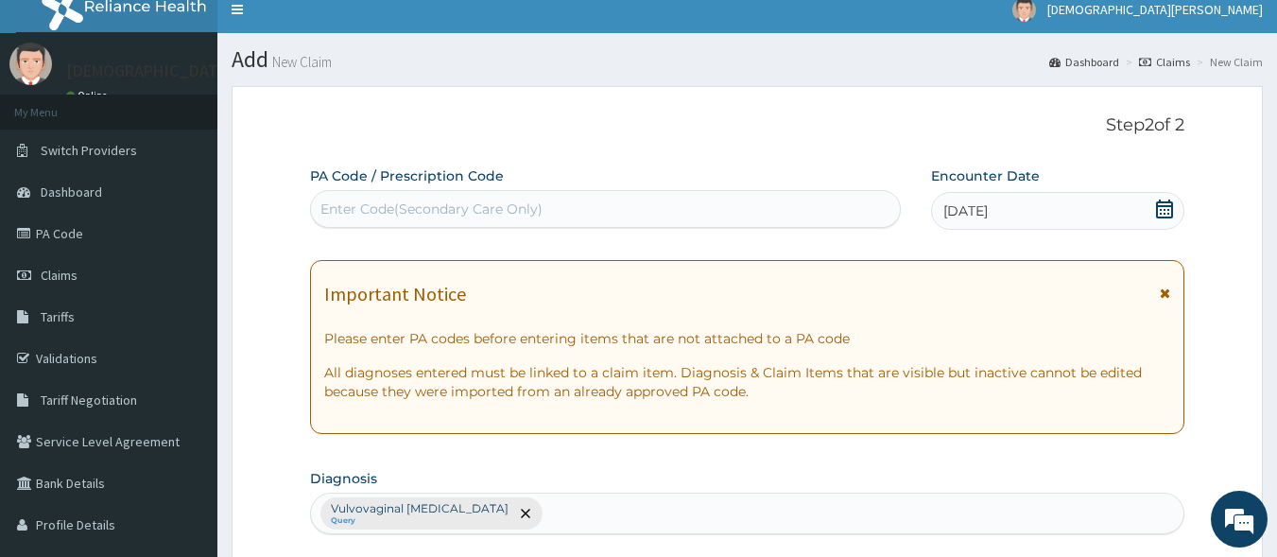
scroll to position [0, 0]
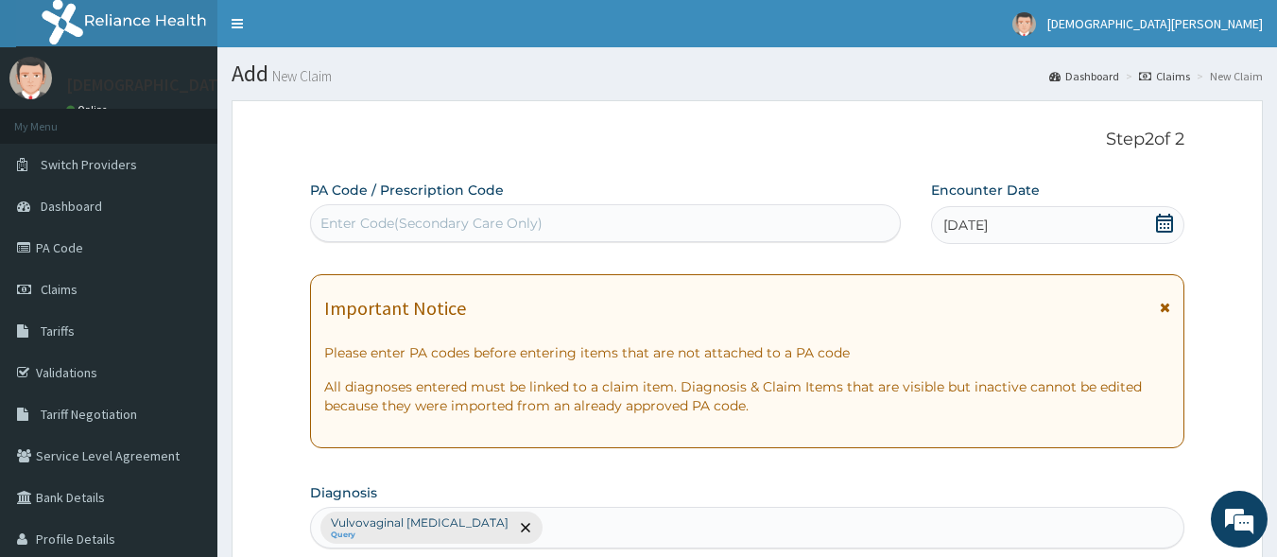
click at [556, 217] on div "Enter Code(Secondary Care Only)" at bounding box center [606, 223] width 590 height 30
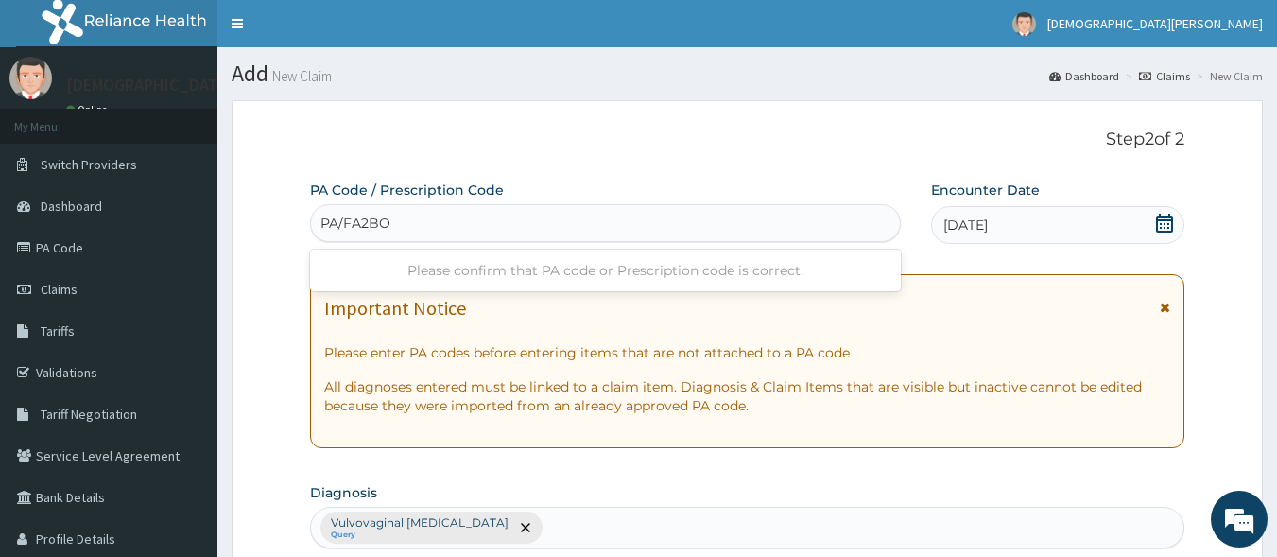
type input "PA/FA2BOC"
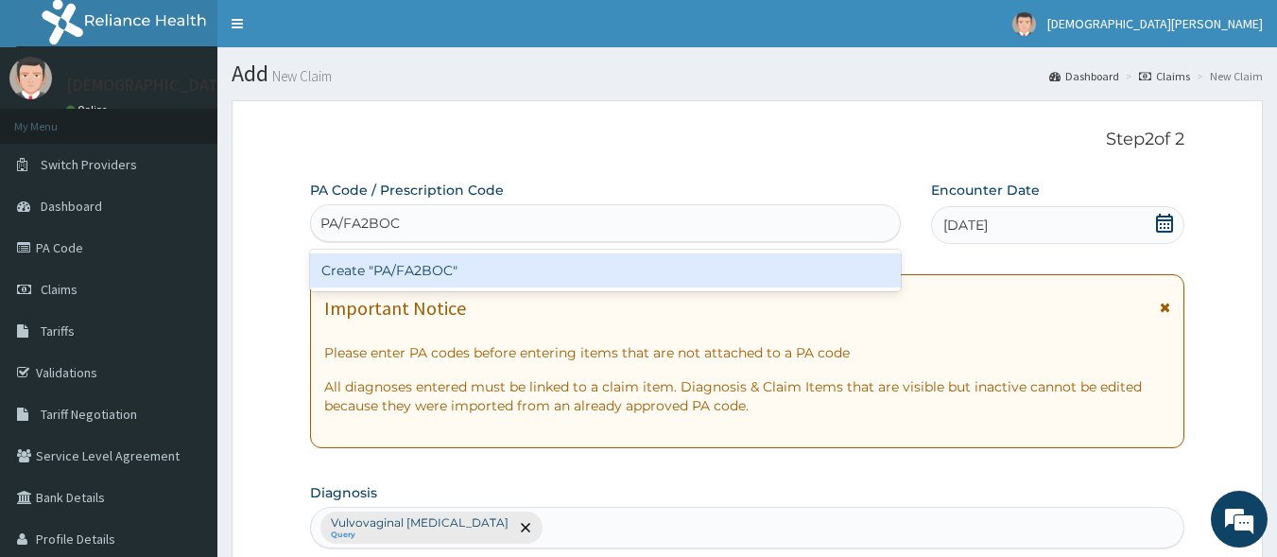
click at [563, 278] on div "Create "PA/FA2BOC"" at bounding box center [606, 270] width 592 height 34
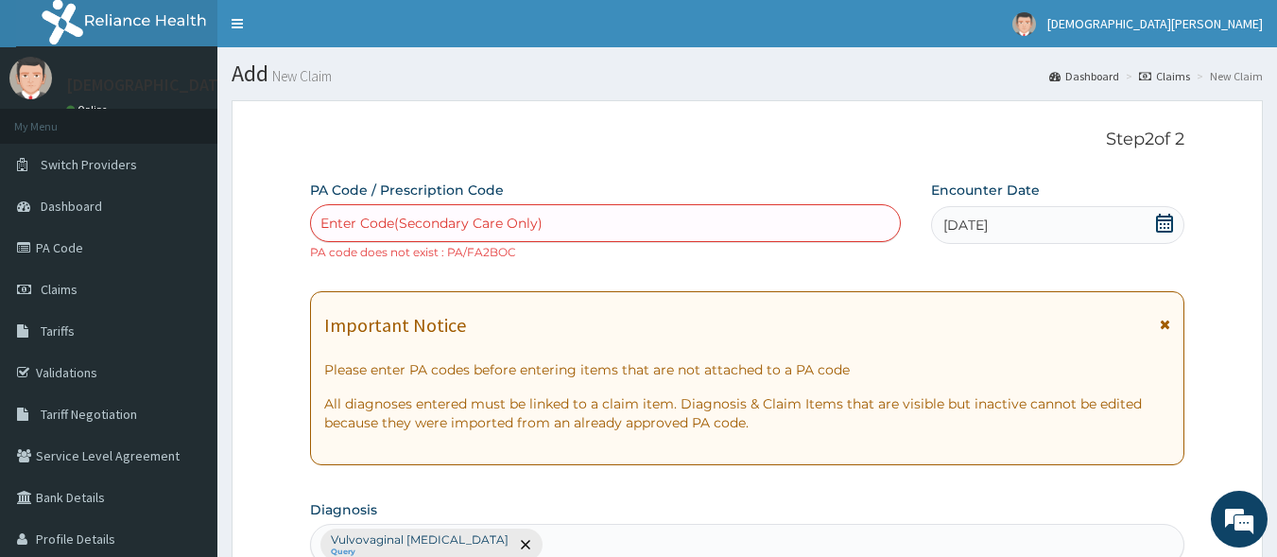
click at [553, 227] on div "Enter Code(Secondary Care Only)" at bounding box center [606, 223] width 590 height 30
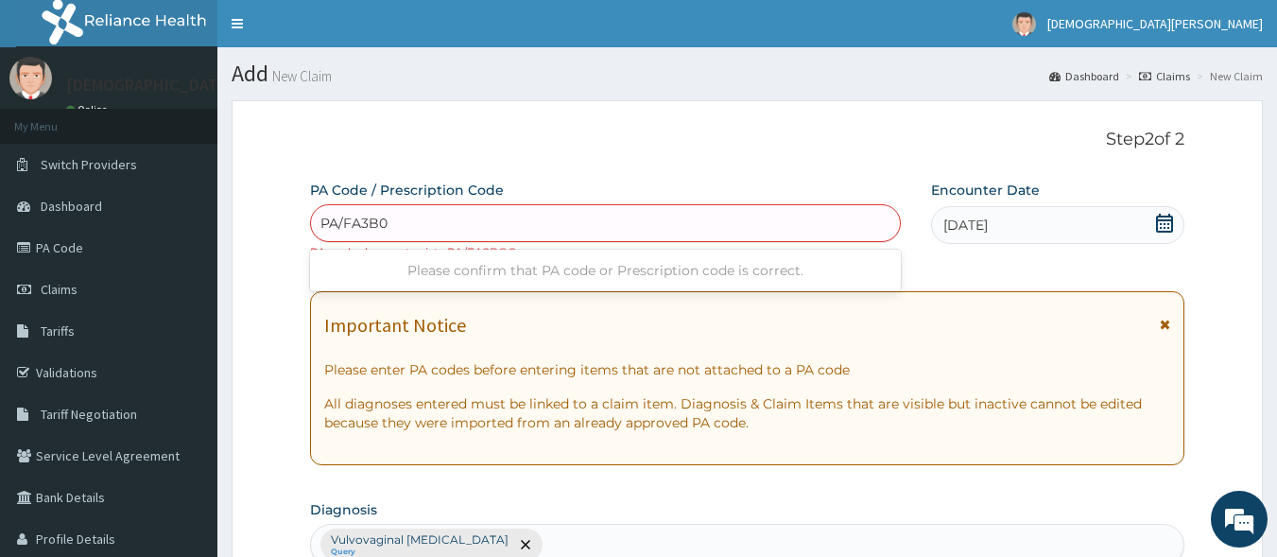
type input "PA/FA3B0C"
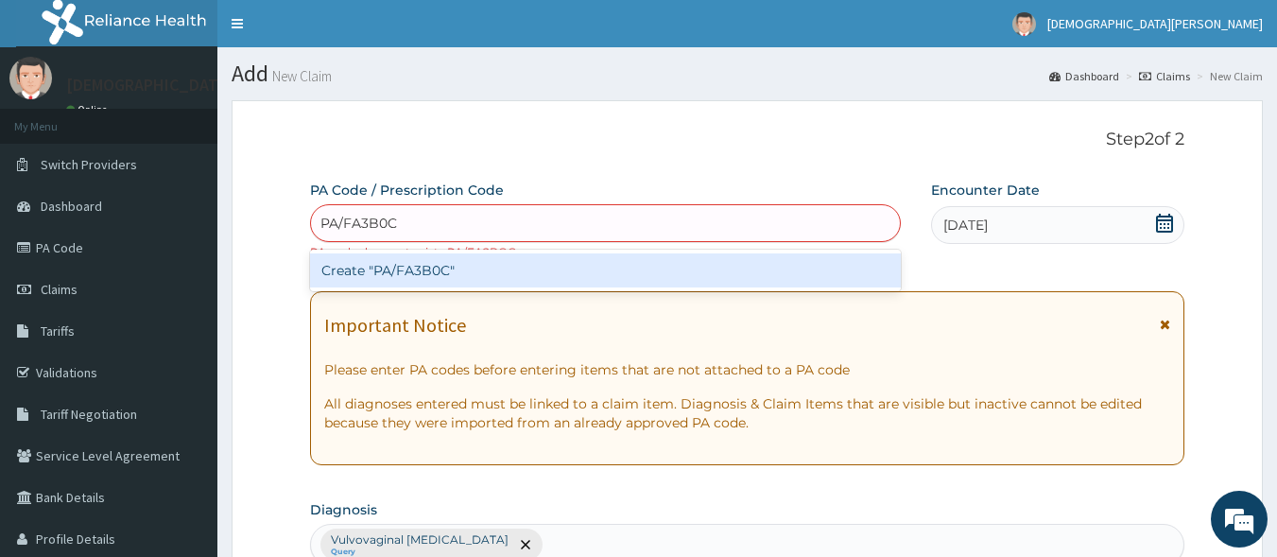
click at [548, 276] on div "Create "PA/FA3B0C"" at bounding box center [606, 270] width 592 height 34
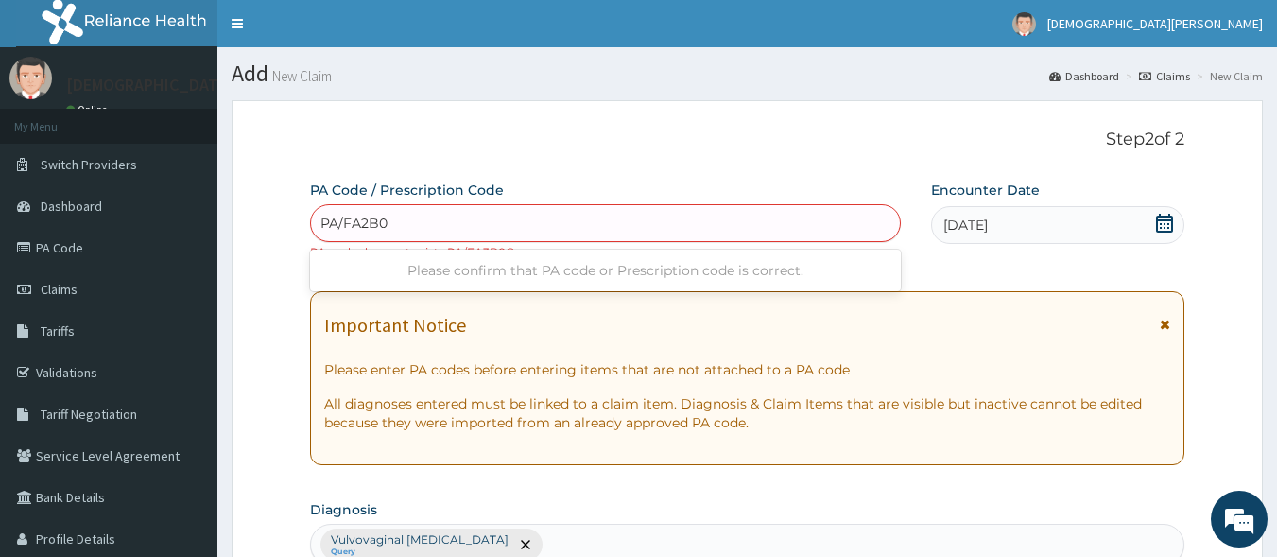
type input "PA/FA2B0C"
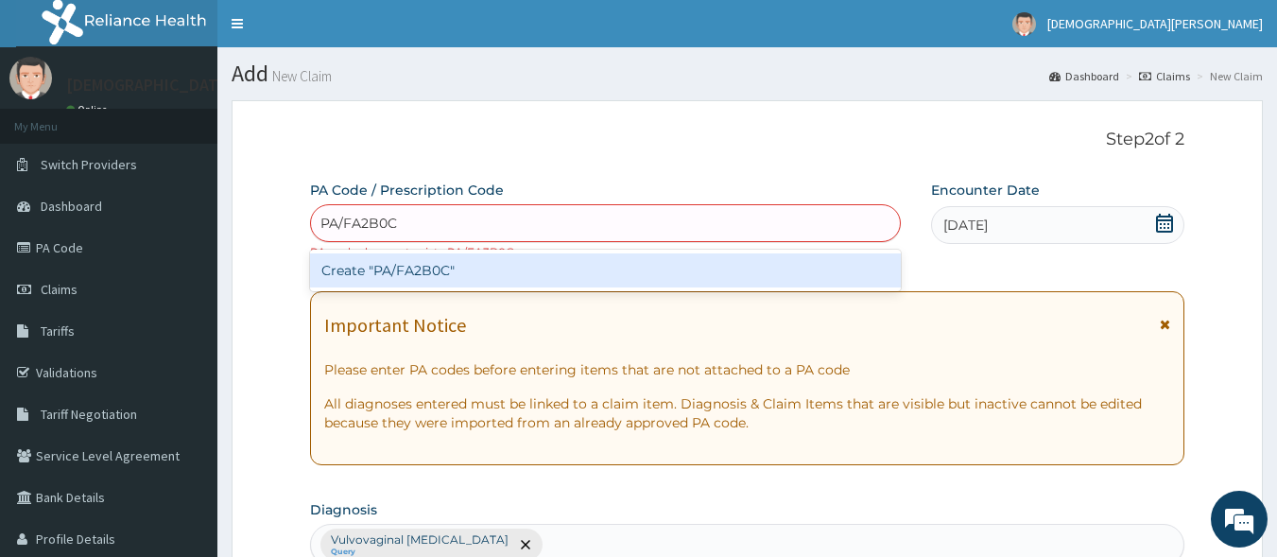
click at [448, 270] on div "Create "PA/FA2B0C"" at bounding box center [606, 270] width 592 height 34
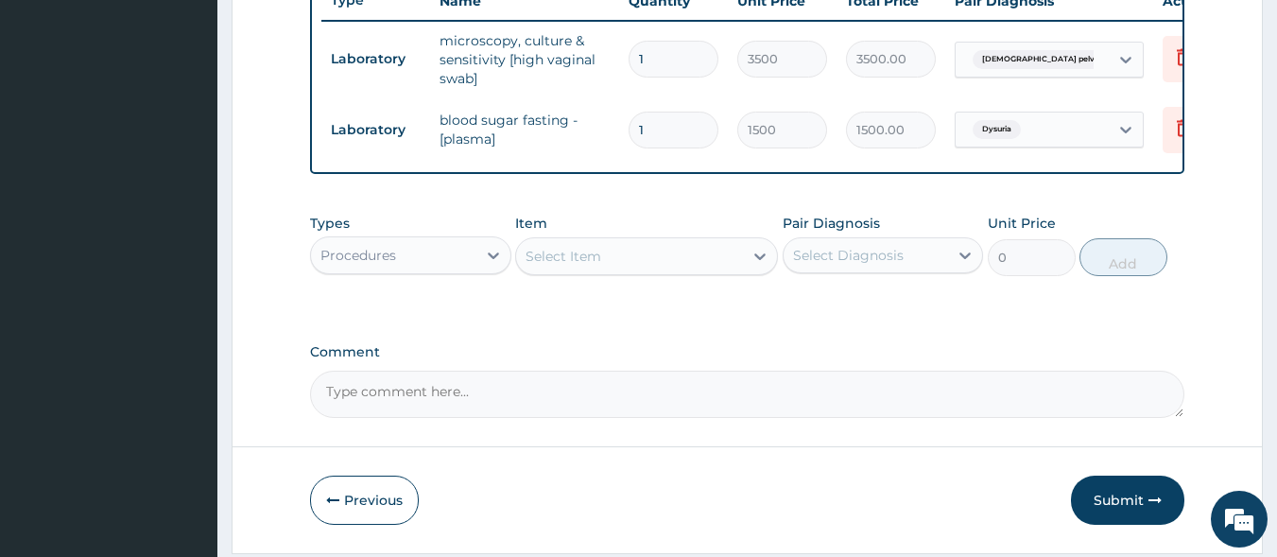
scroll to position [782, 0]
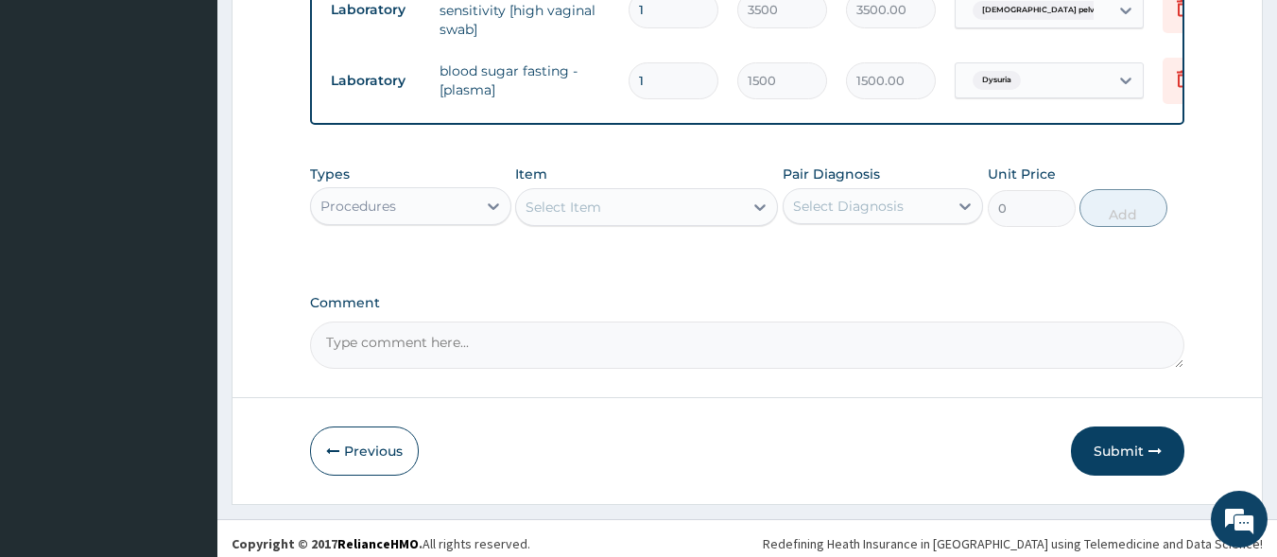
click at [576, 217] on div "Select Item" at bounding box center [564, 207] width 76 height 19
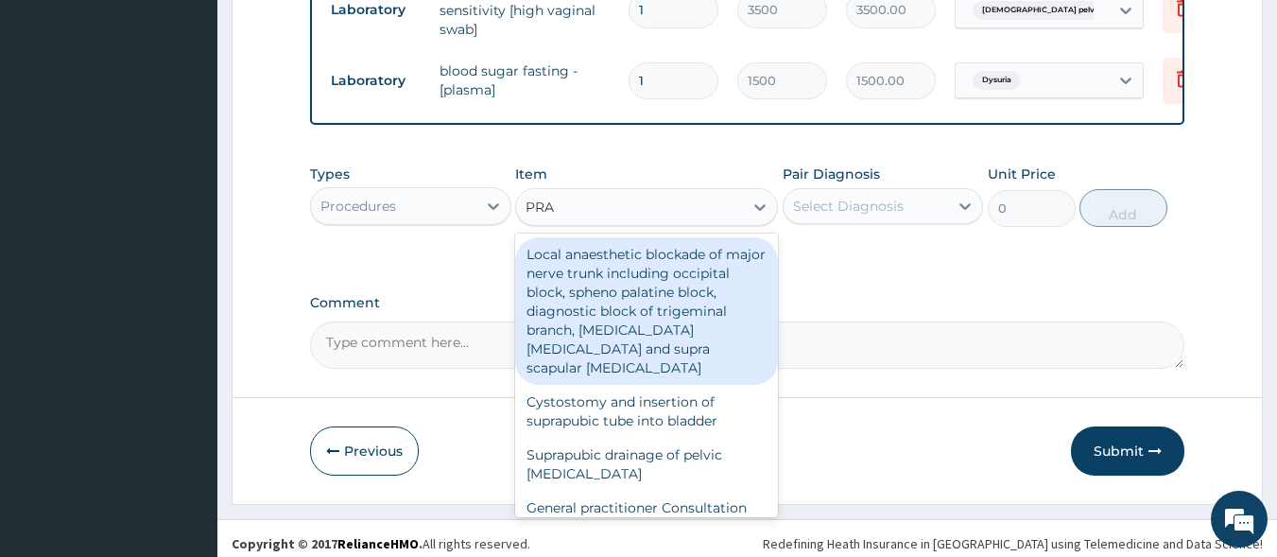
type input "PRAC"
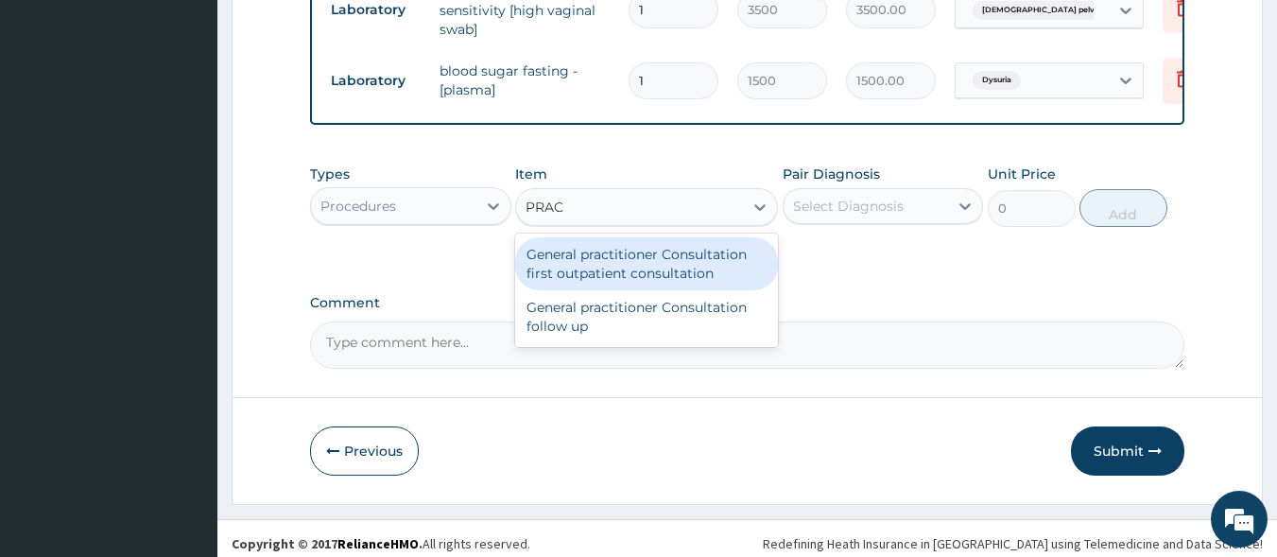
click at [579, 280] on div "General practitioner Consultation first outpatient consultation" at bounding box center [646, 263] width 263 height 53
type input "3000"
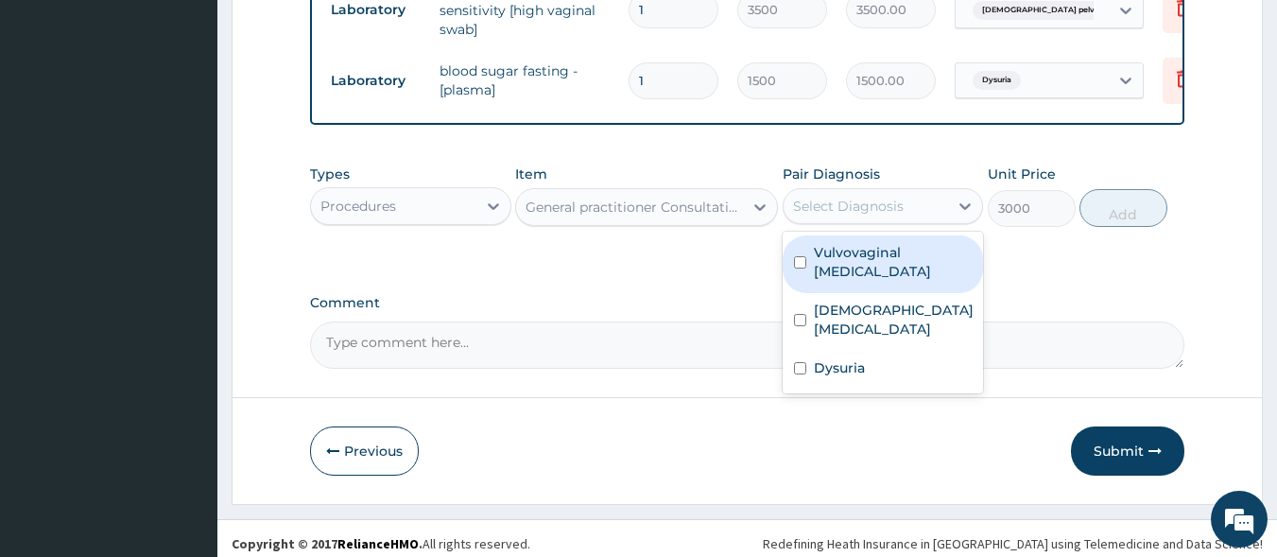
click at [841, 215] on div "Select Diagnosis" at bounding box center [848, 206] width 111 height 19
click at [848, 281] on label "Vulvovaginal [MEDICAL_DATA]" at bounding box center [893, 262] width 159 height 38
checkbox input "true"
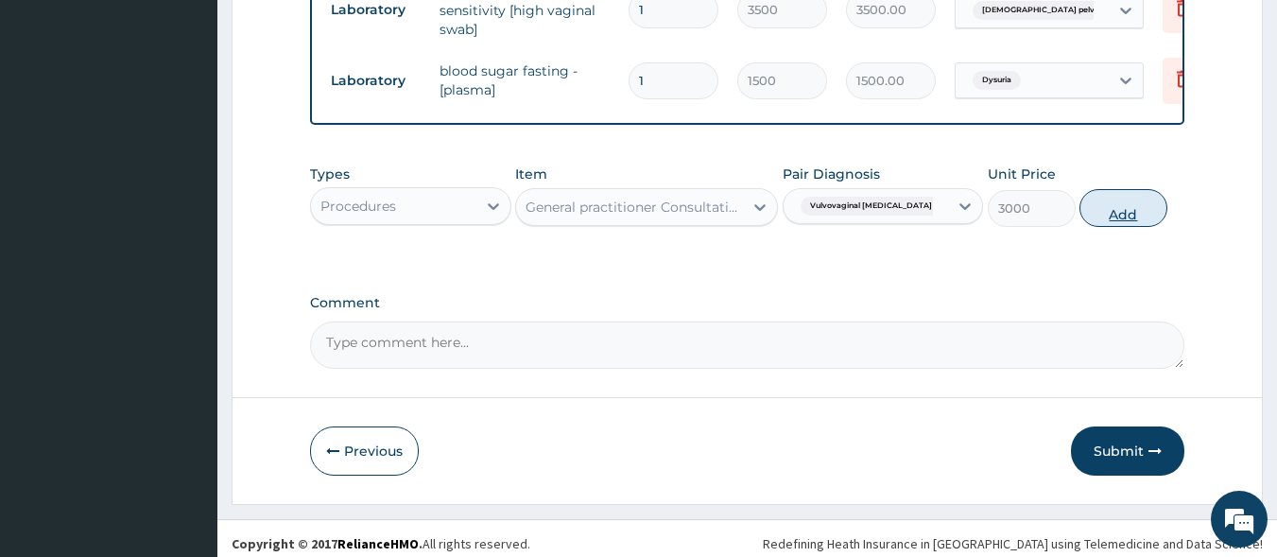
click at [1110, 216] on button "Add" at bounding box center [1124, 208] width 88 height 38
type input "0"
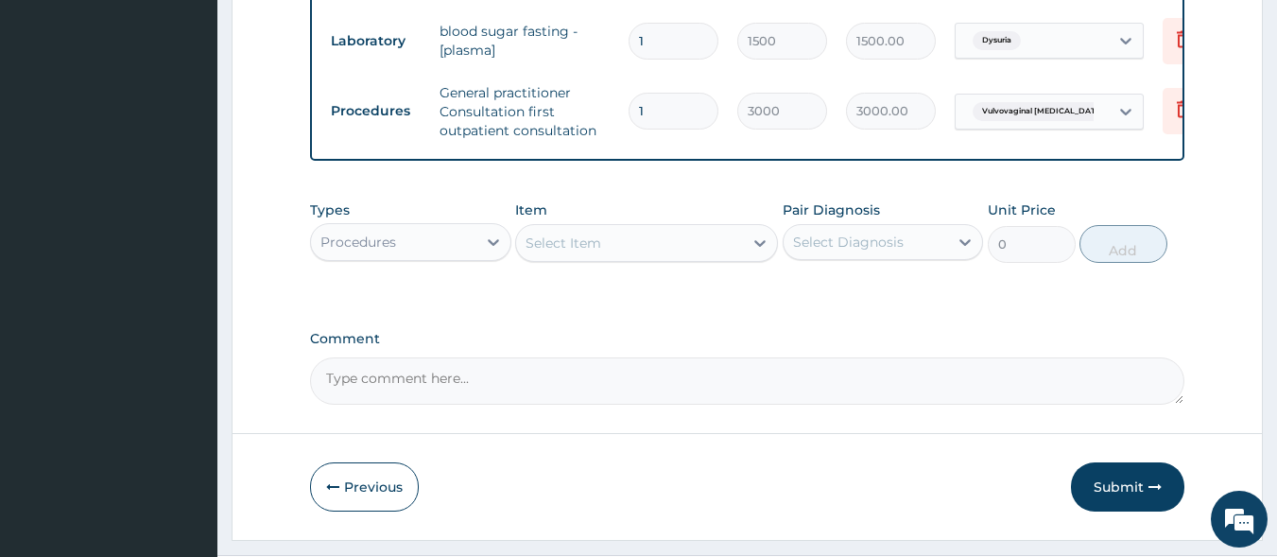
scroll to position [882, 0]
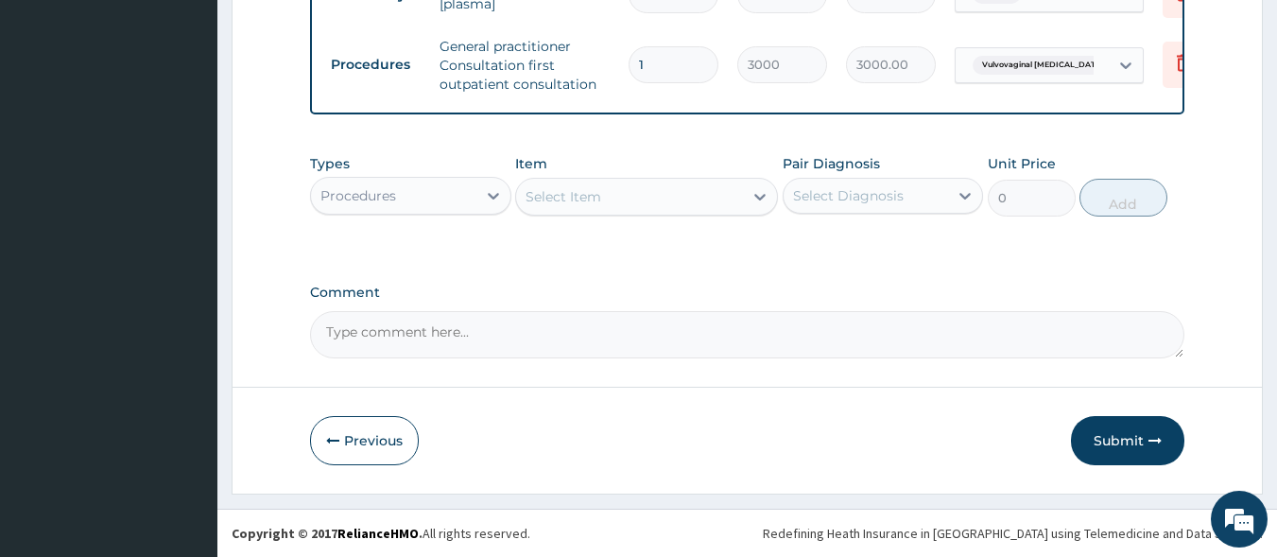
click at [473, 198] on div "Procedures" at bounding box center [393, 196] width 165 height 30
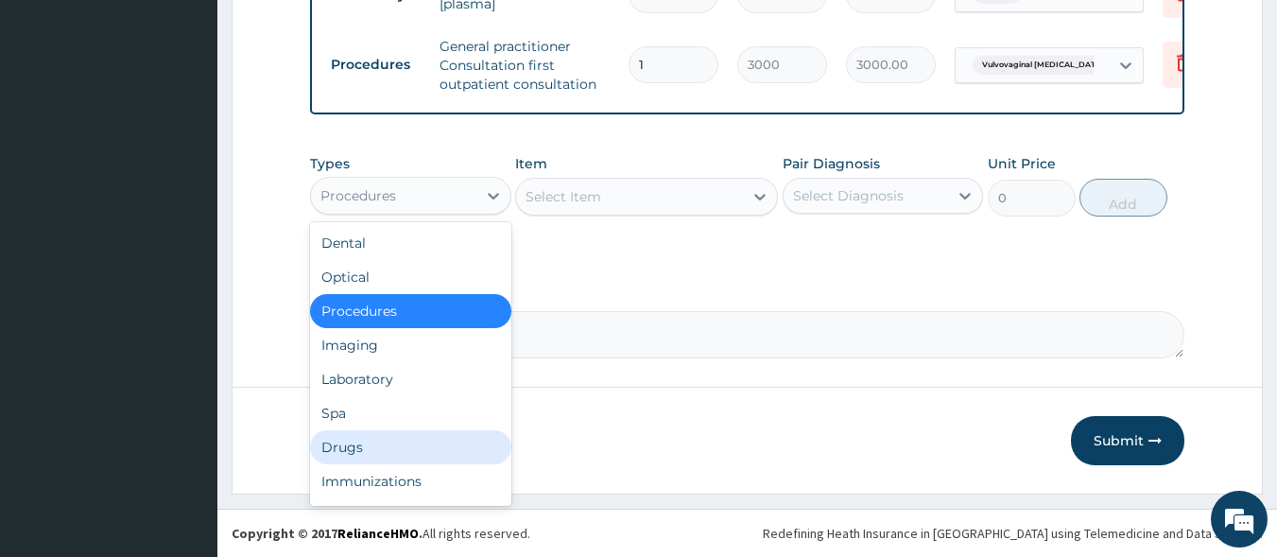
click at [401, 449] on div "Drugs" at bounding box center [410, 447] width 201 height 34
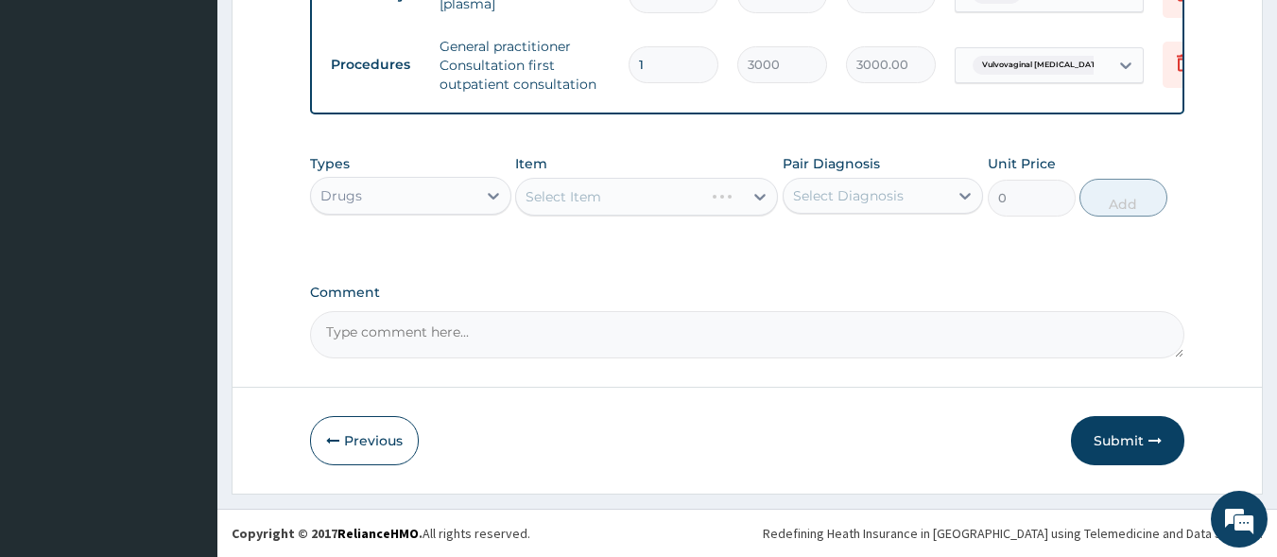
click at [597, 200] on div "Select Item" at bounding box center [646, 197] width 263 height 38
click at [579, 201] on div "Select Item" at bounding box center [564, 196] width 76 height 19
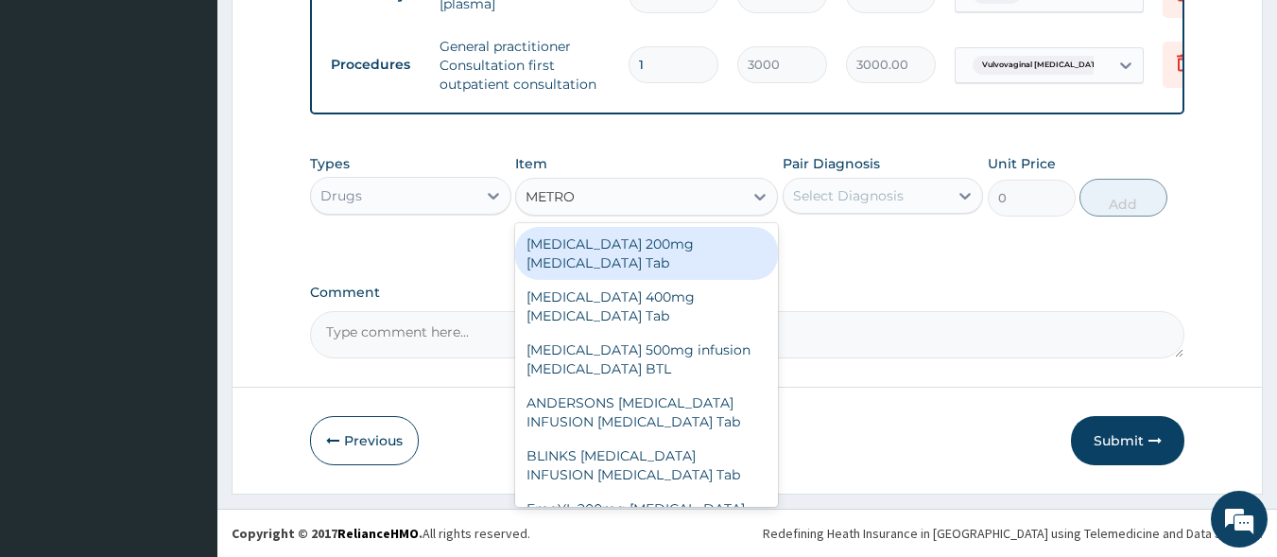
type input "METRON"
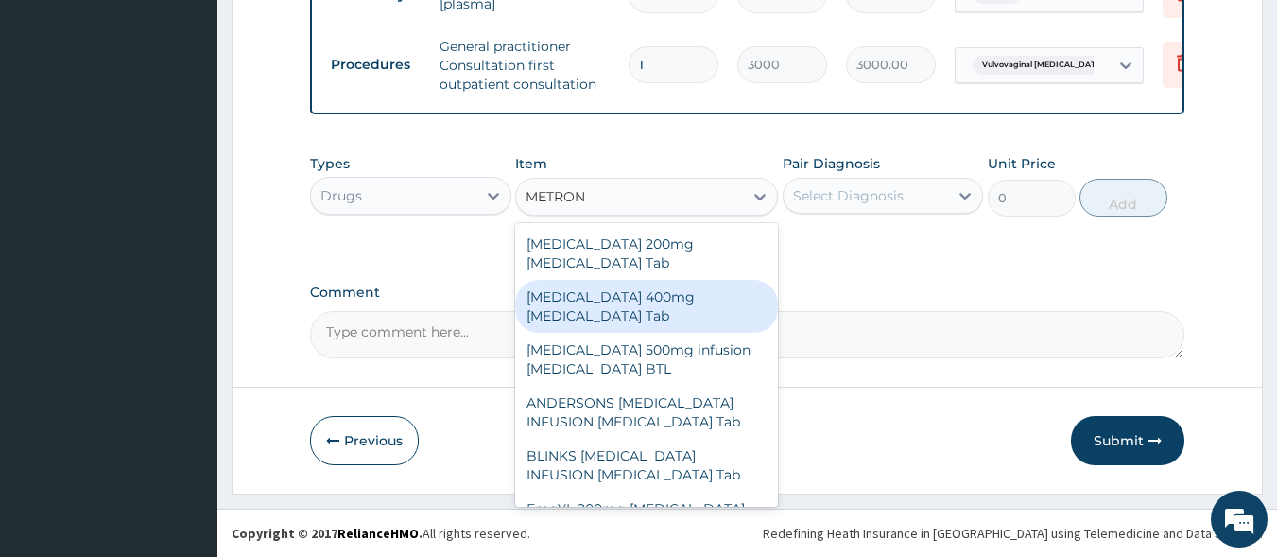
click at [592, 288] on div "Flagyl 400mg Metronidazole Tab" at bounding box center [646, 306] width 263 height 53
type input "20"
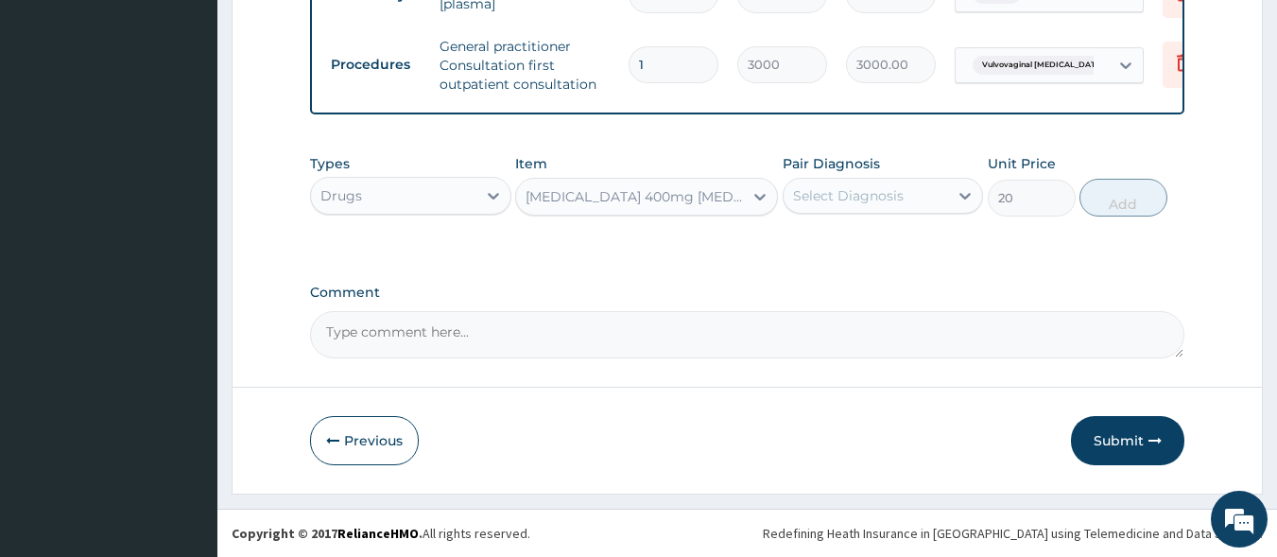
click at [877, 191] on div "Select Diagnosis" at bounding box center [848, 195] width 111 height 19
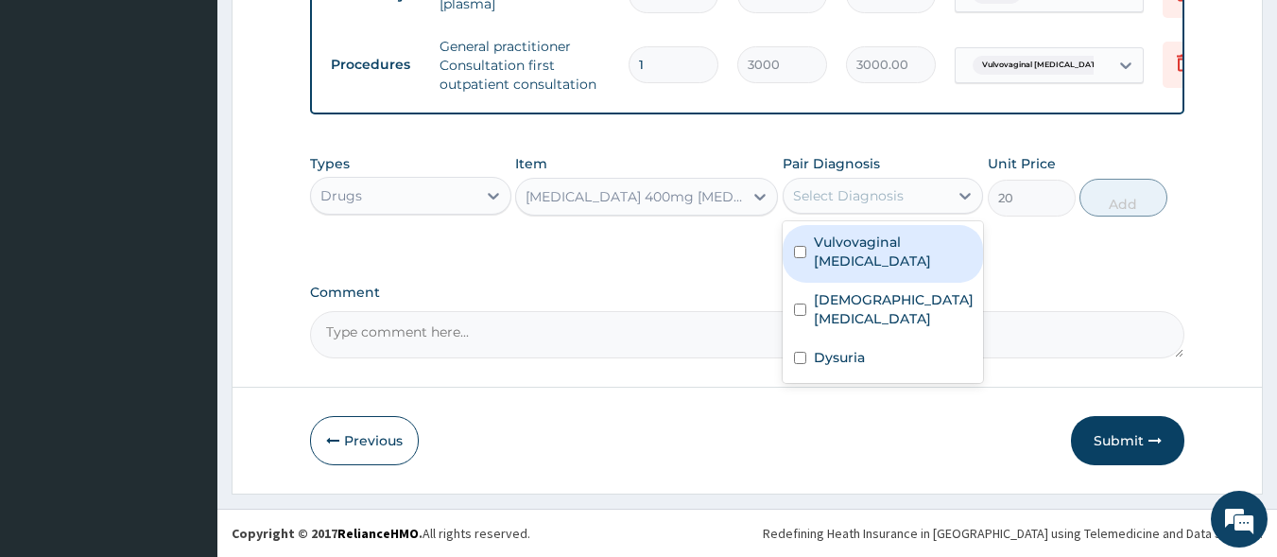
click at [864, 263] on label "Vulvovaginal candidosis" at bounding box center [893, 252] width 159 height 38
checkbox input "true"
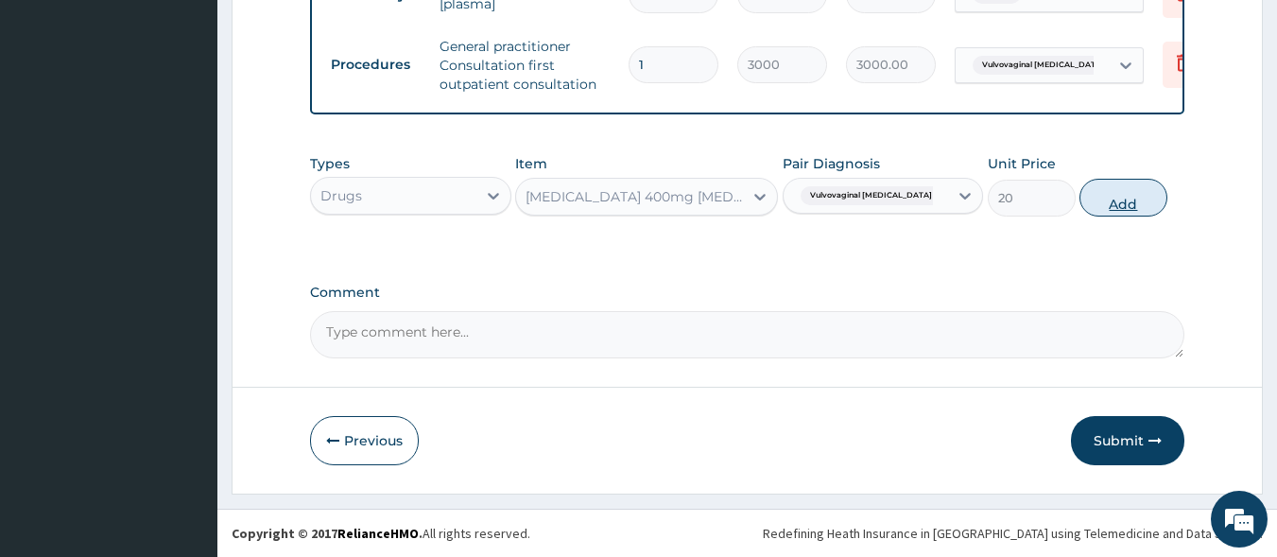
click at [1112, 210] on button "Add" at bounding box center [1124, 198] width 88 height 38
type input "0"
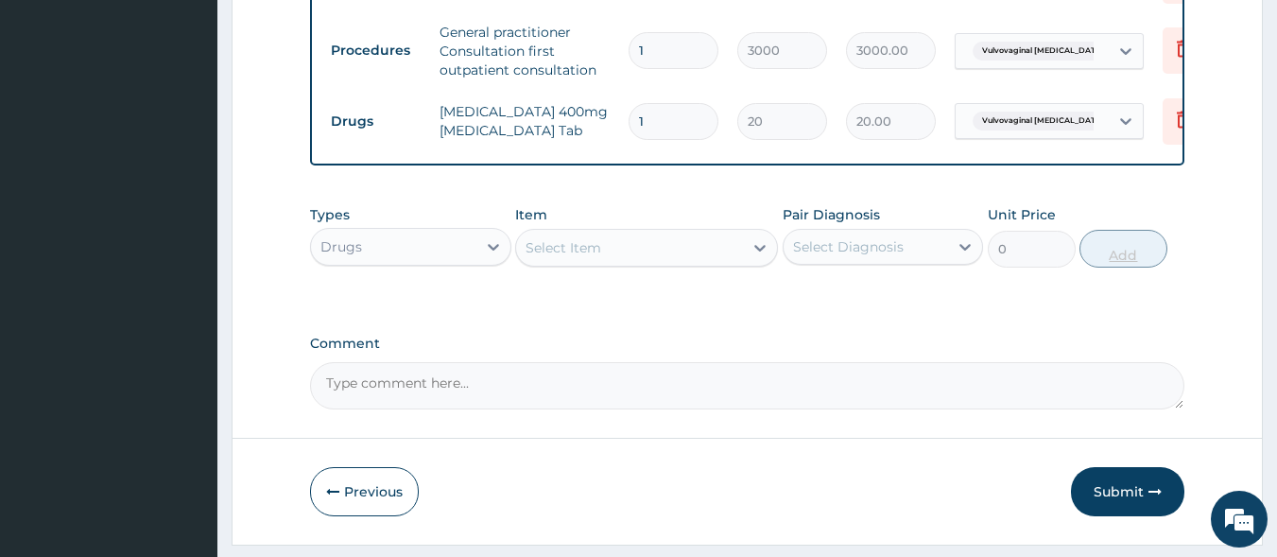
type input "15"
type input "300.00"
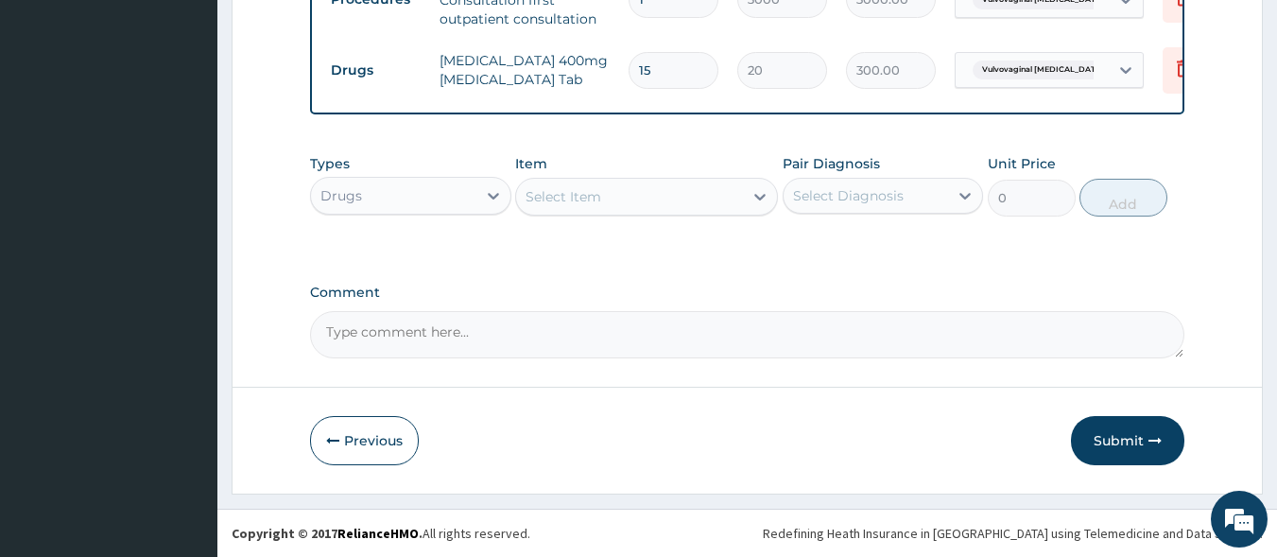
scroll to position [947, 0]
type input "15"
click at [1136, 442] on button "Submit" at bounding box center [1127, 440] width 113 height 49
